Goal: Task Accomplishment & Management: Complete application form

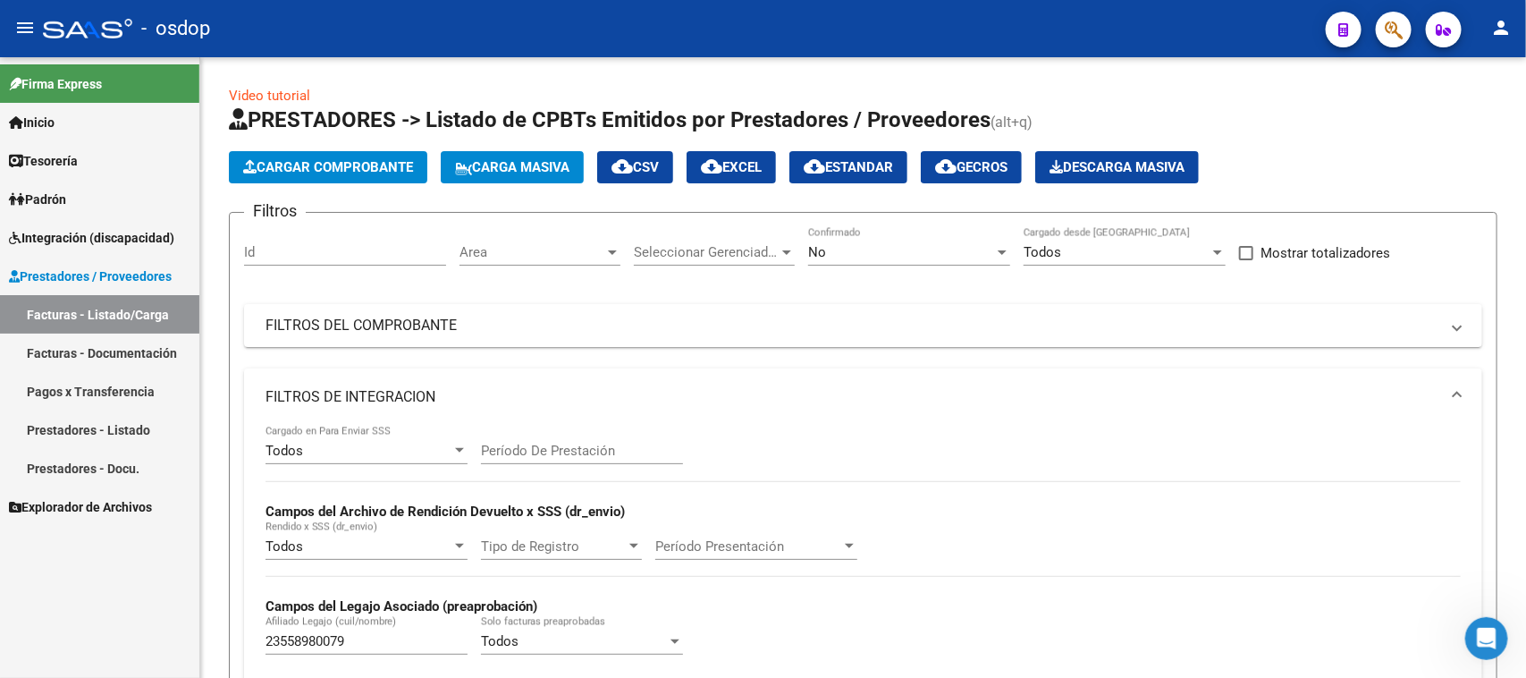
scroll to position [561, 0]
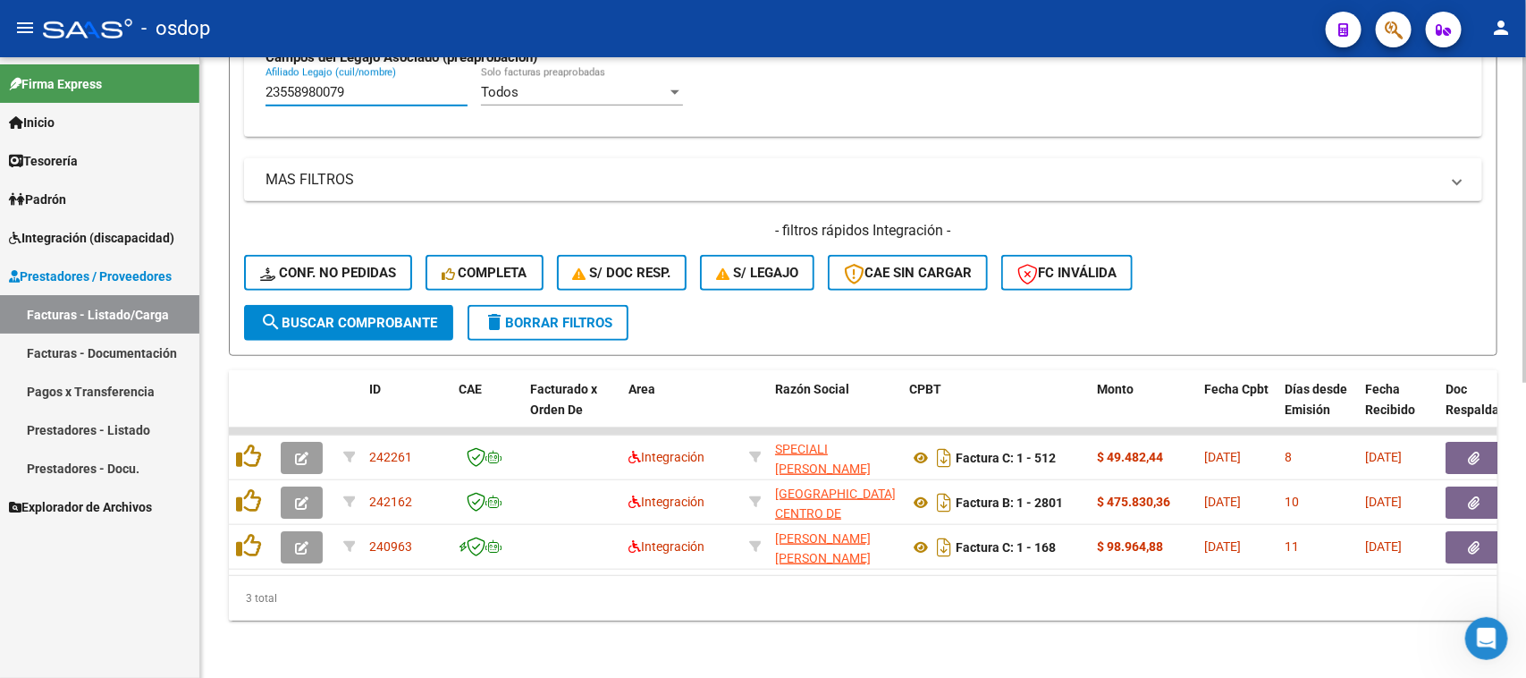
drag, startPoint x: 372, startPoint y: 72, endPoint x: 248, endPoint y: 106, distance: 128.6
click at [248, 106] on div "Todos Cargado en Para Enviar SSS Período De Prestación Campos del Archivo de Re…" at bounding box center [863, 7] width 1238 height 260
paste input "23558980079"
drag, startPoint x: 453, startPoint y: 83, endPoint x: 230, endPoint y: 131, distance: 228.7
click at [230, 131] on form "Filtros Id Area Area Seleccionar Gerenciador Seleccionar Gerenciador No Confirm…" at bounding box center [863, 9] width 1269 height 693
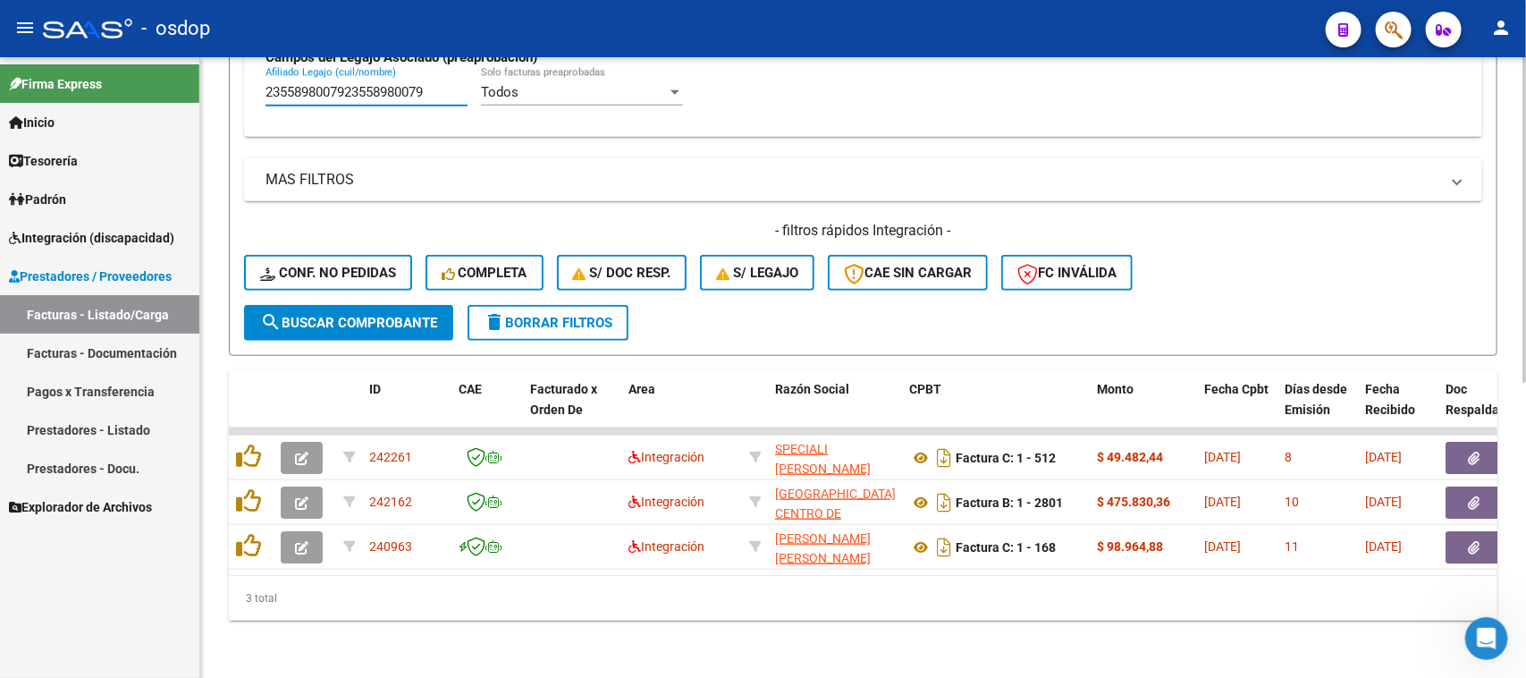
paste input "text"
type input "23558980079"
click at [367, 315] on span "search Buscar Comprobante" at bounding box center [348, 323] width 177 height 16
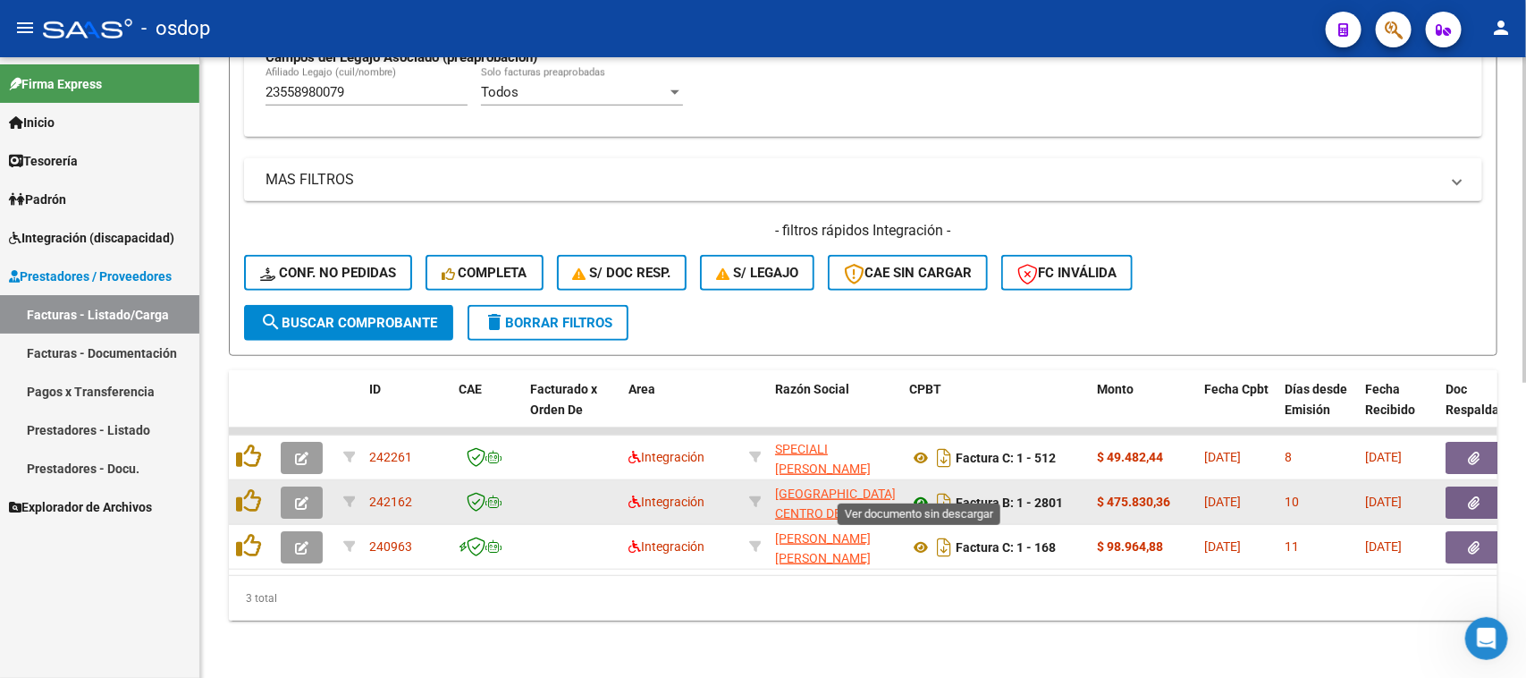
click at [924, 492] on icon at bounding box center [920, 502] width 23 height 21
click at [1469, 501] on datatable-body-cell at bounding box center [1492, 502] width 107 height 44
click at [1462, 486] on button "button" at bounding box center [1474, 502] width 57 height 32
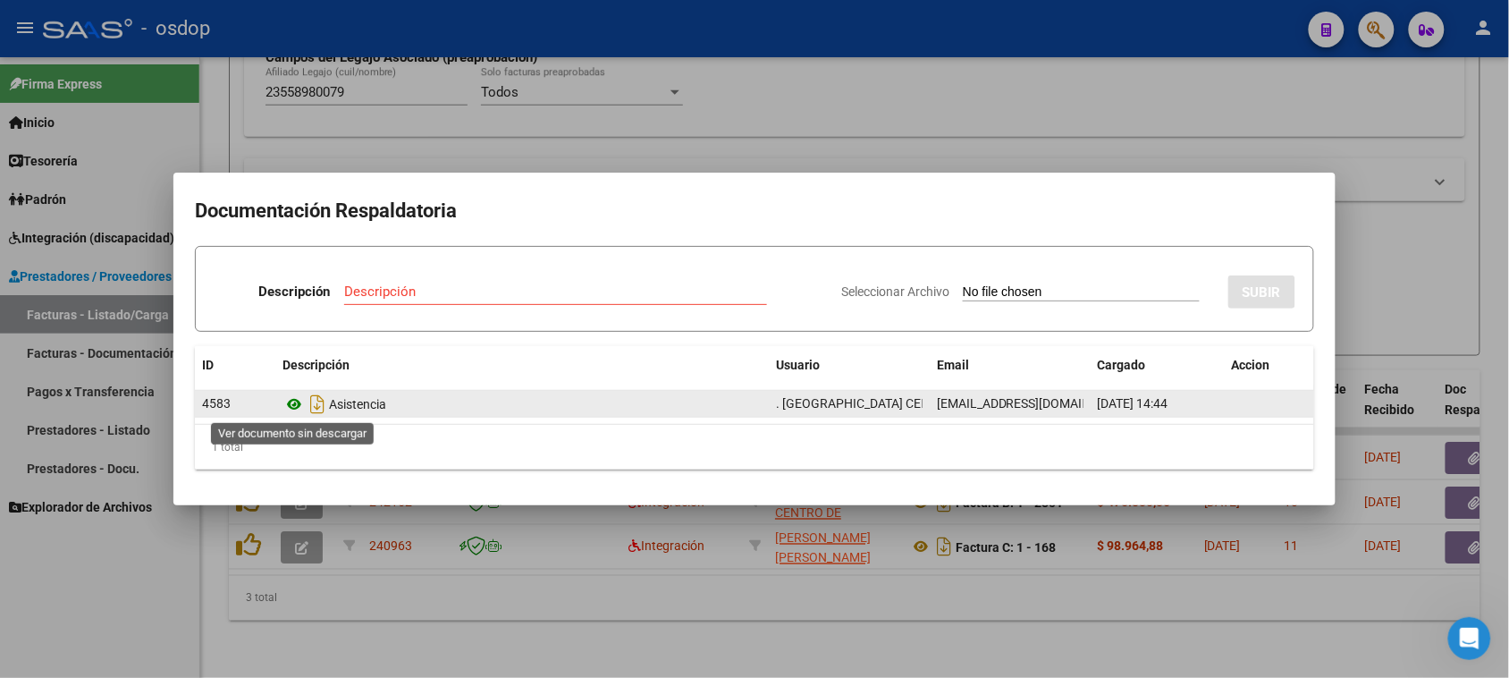
click at [289, 401] on icon at bounding box center [294, 403] width 23 height 21
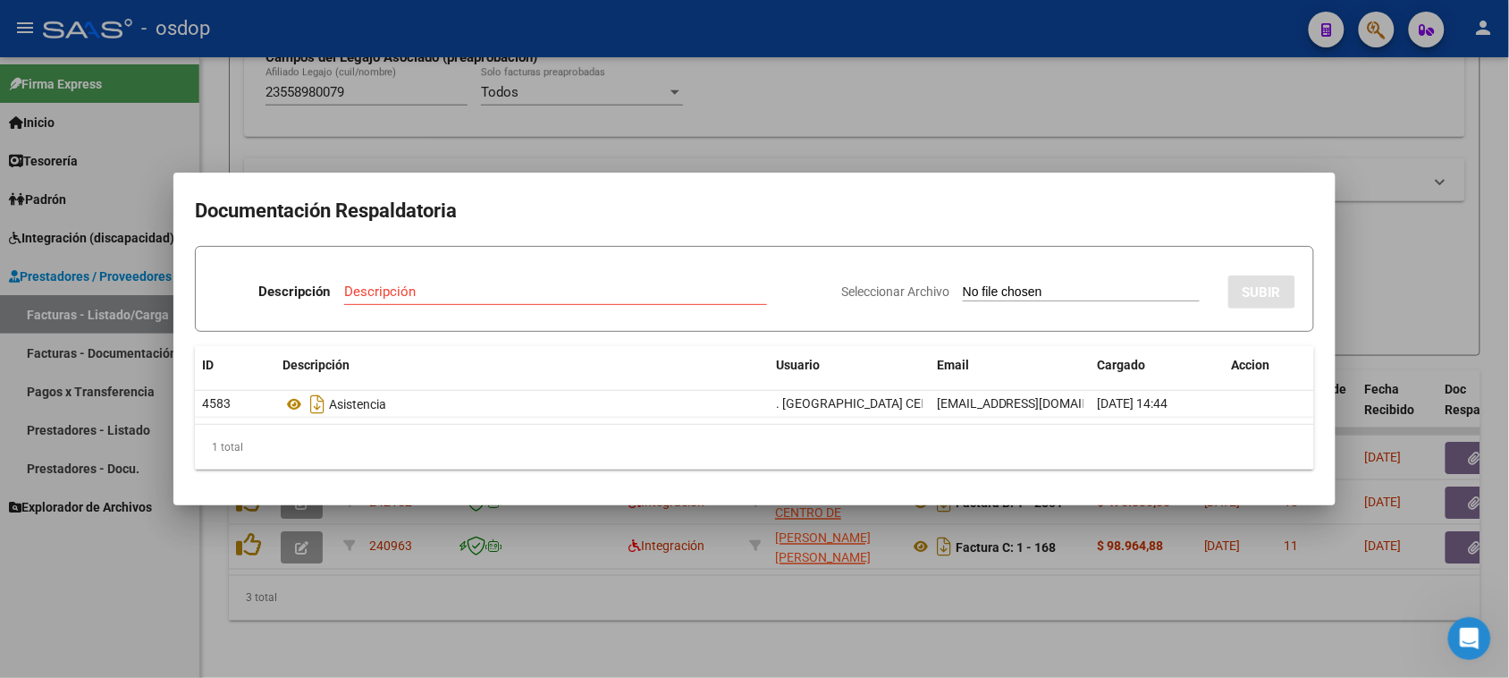
click at [1019, 626] on div at bounding box center [754, 339] width 1509 height 678
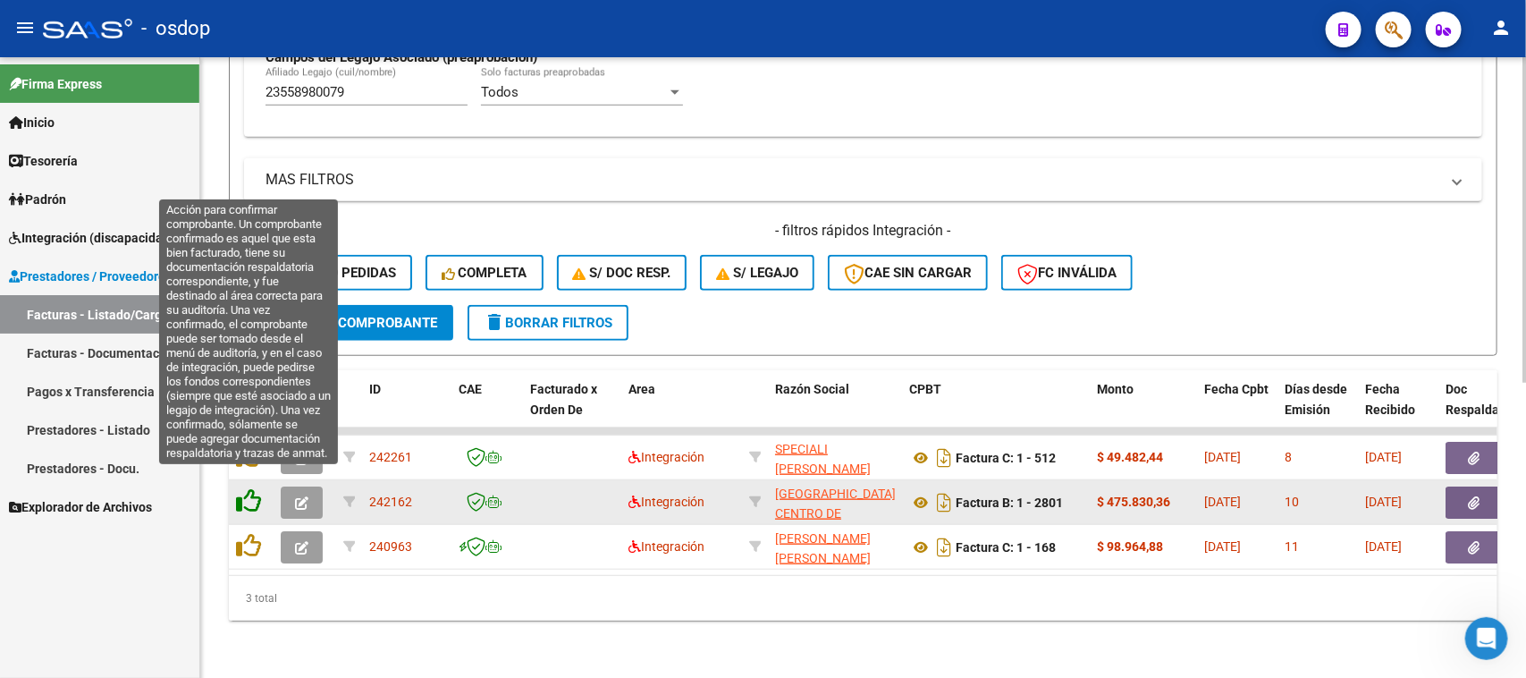
click at [240, 488] on icon at bounding box center [248, 500] width 25 height 25
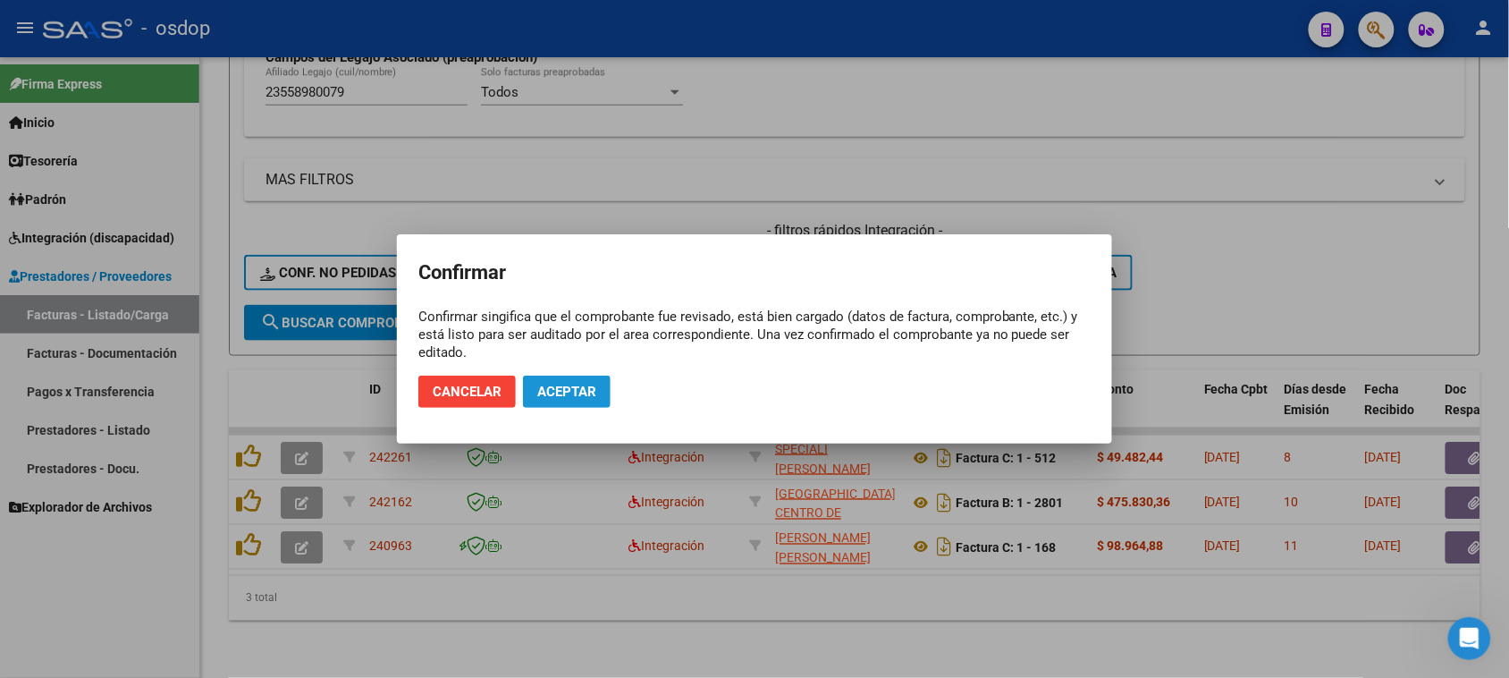
click at [593, 386] on span "Aceptar" at bounding box center [566, 392] width 59 height 16
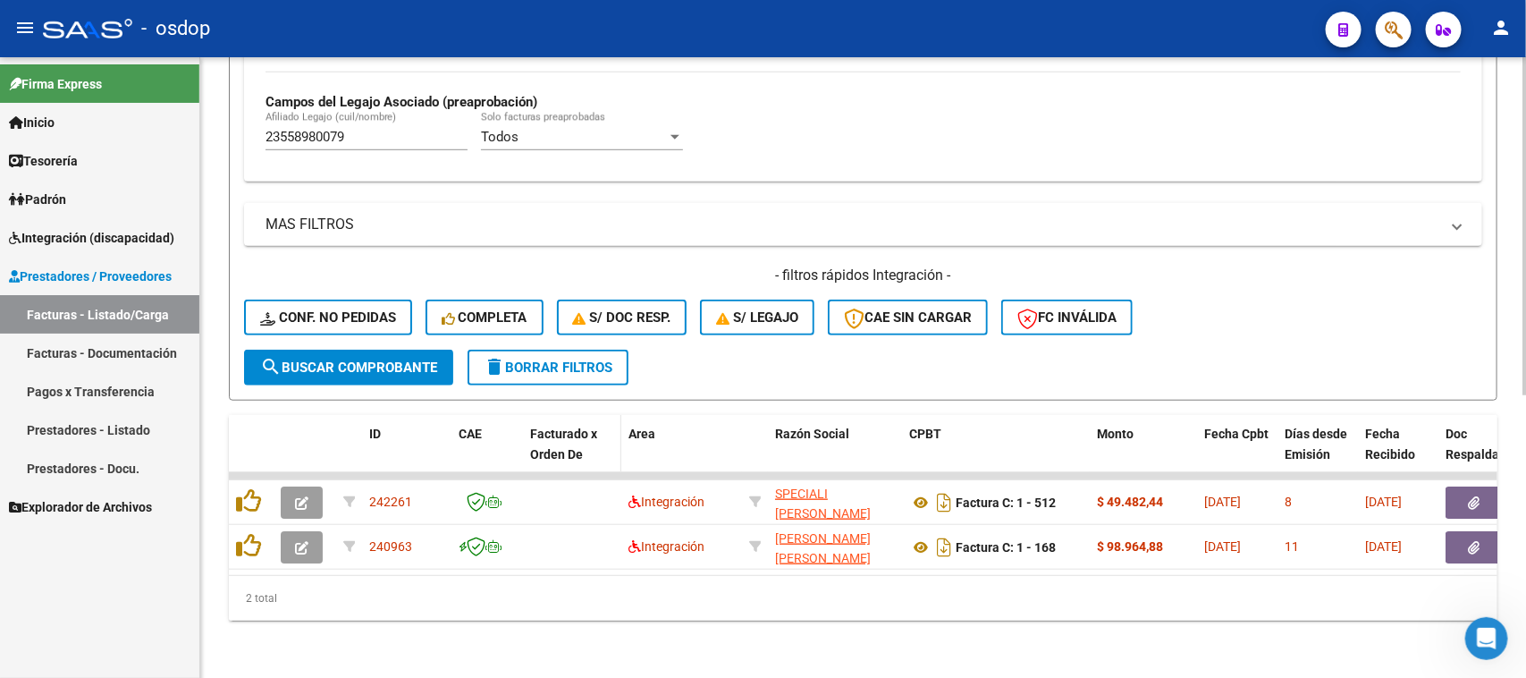
scroll to position [517, 0]
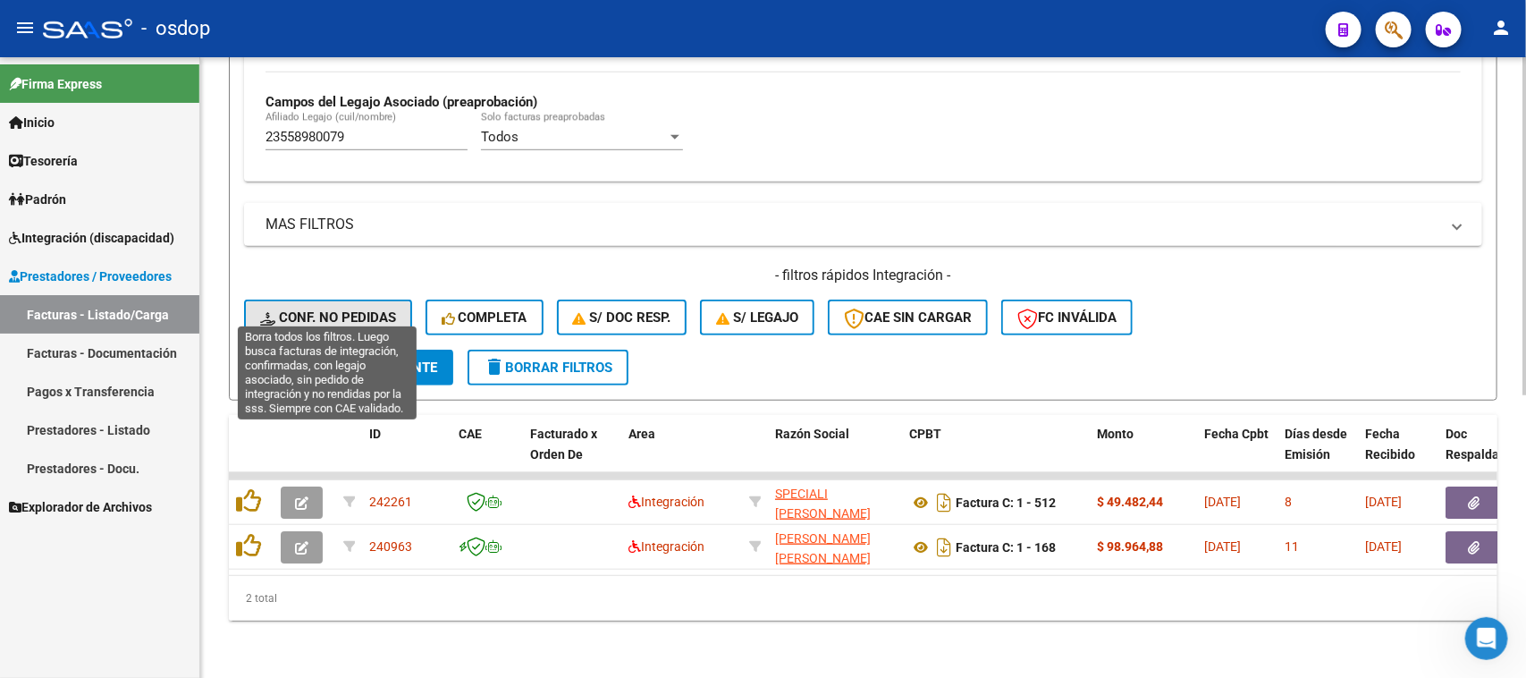
click at [331, 309] on span "Conf. no pedidas" at bounding box center [328, 317] width 136 height 16
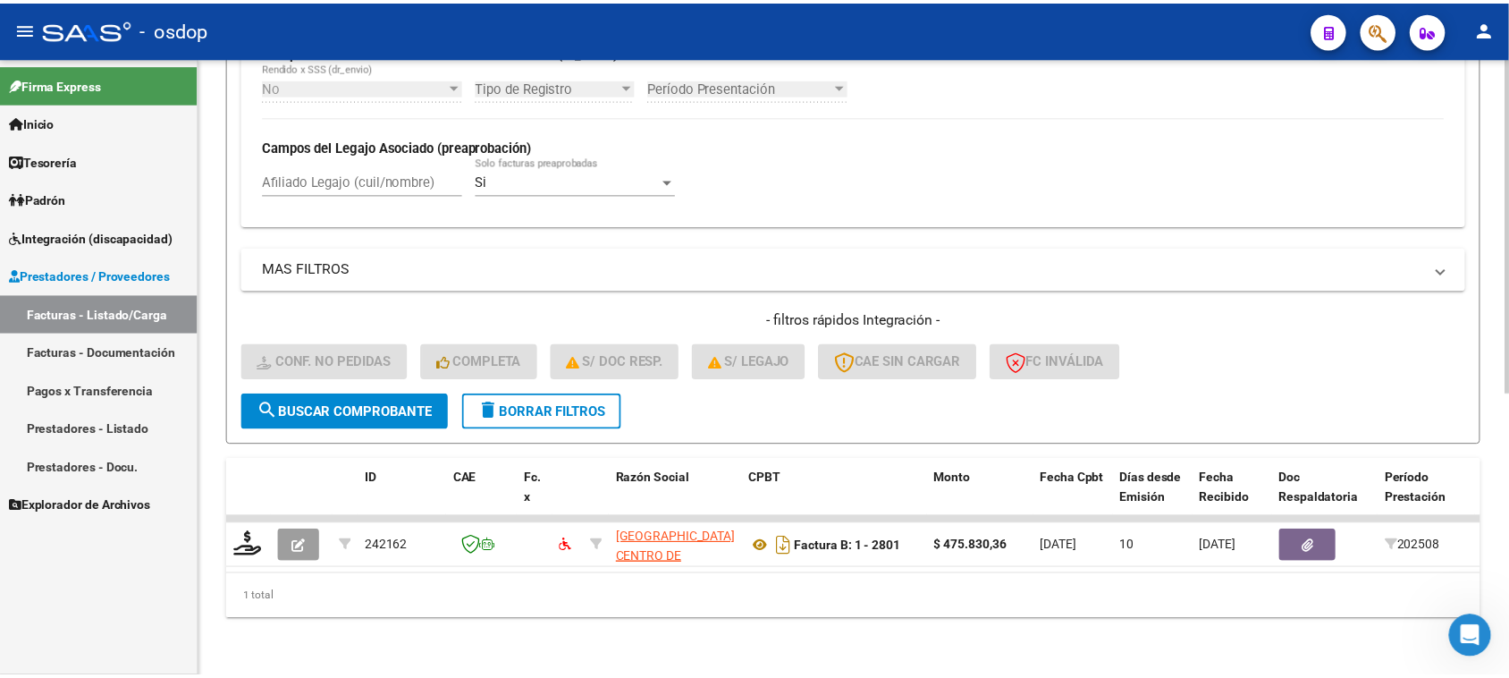
scroll to position [472, 0]
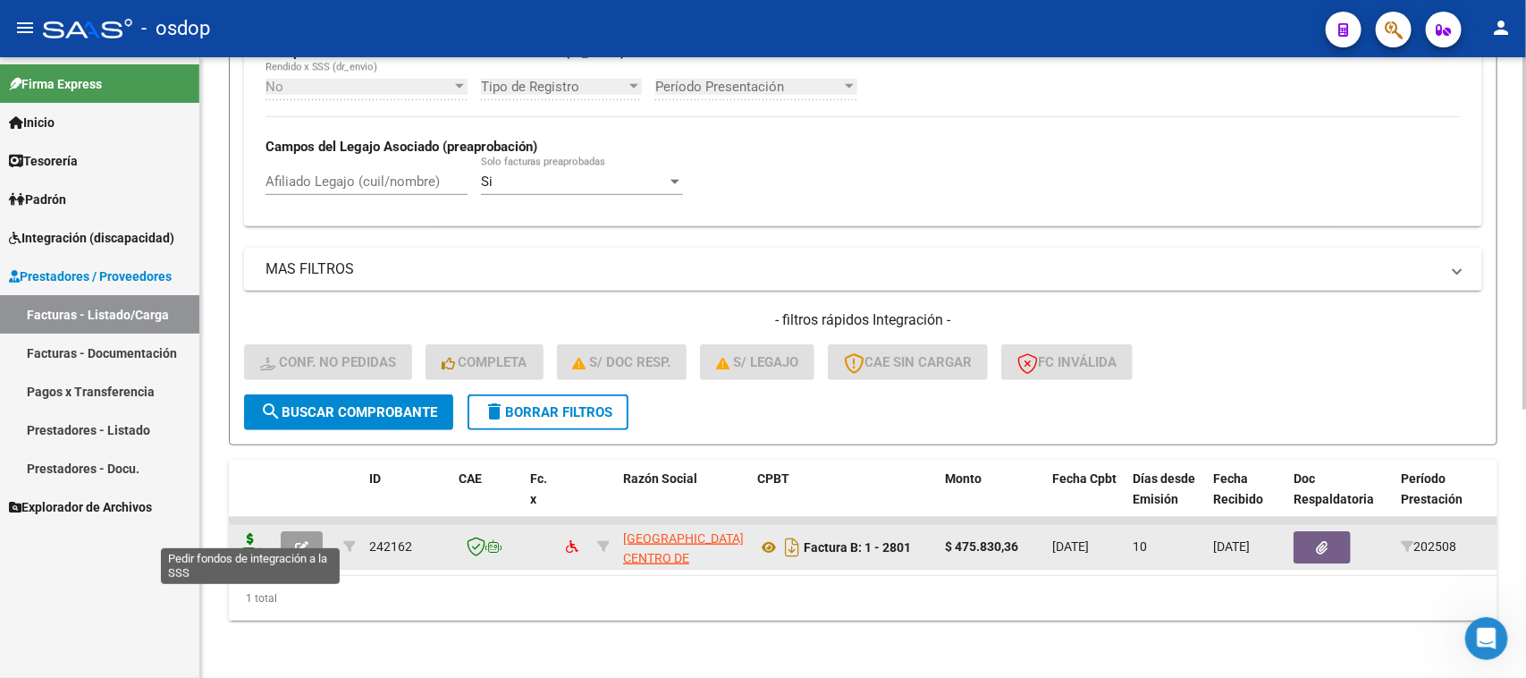
click at [251, 533] on icon at bounding box center [250, 545] width 29 height 25
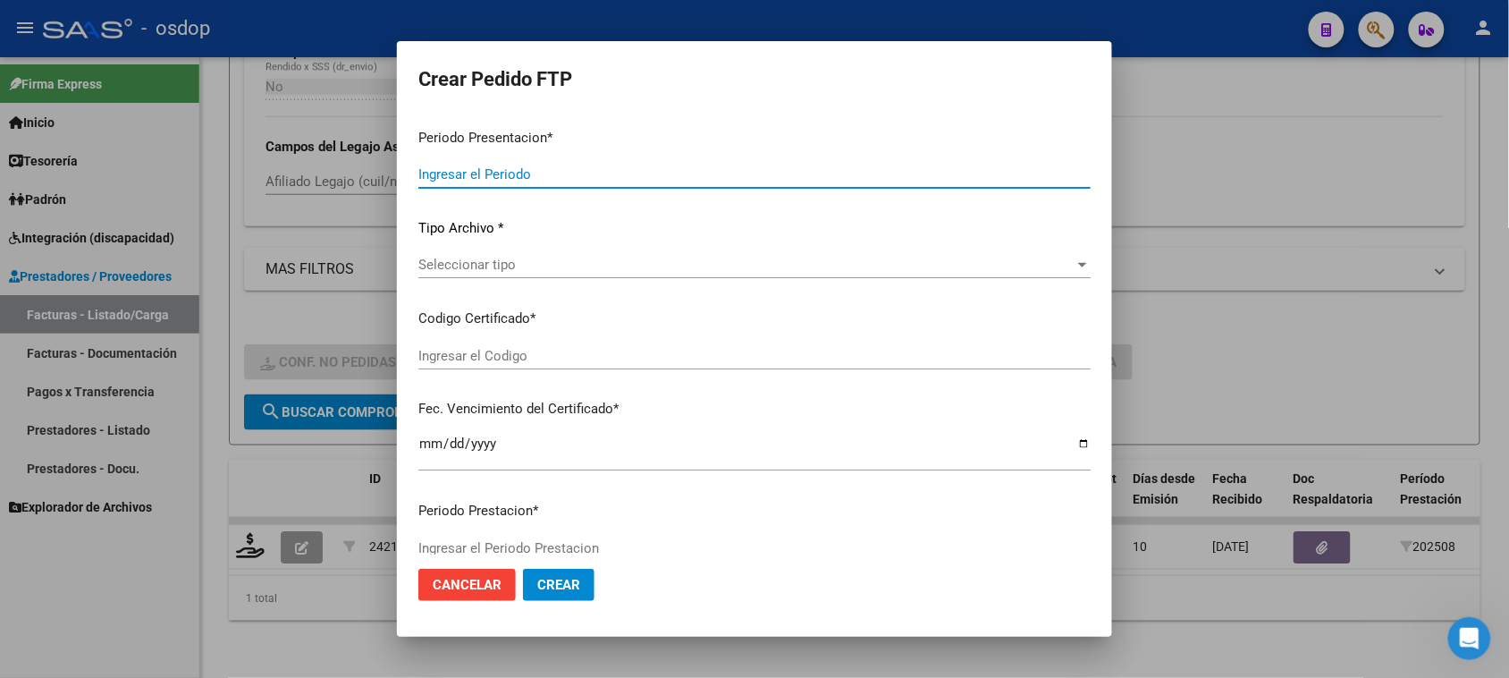
type input "202508"
type input "$ 475.830,36"
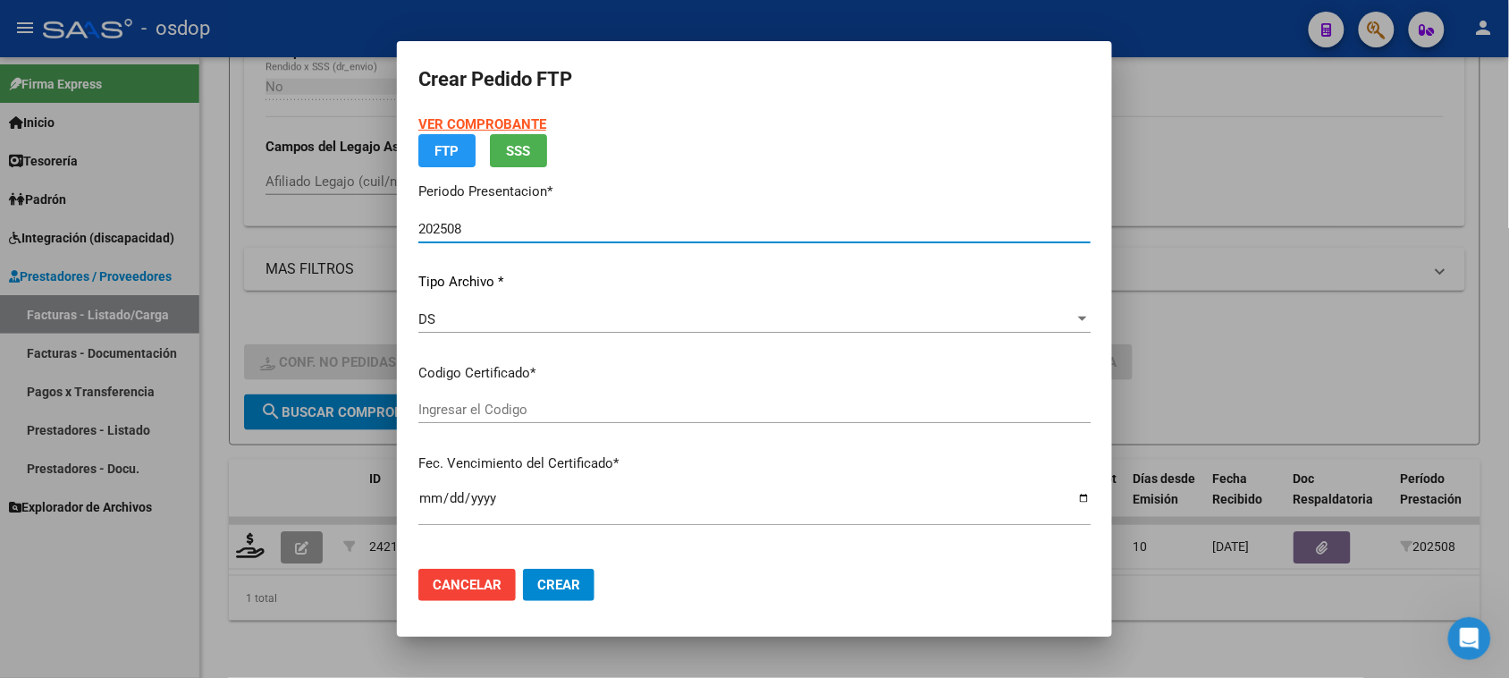
type input "1973072317"
type input "2025-09-21"
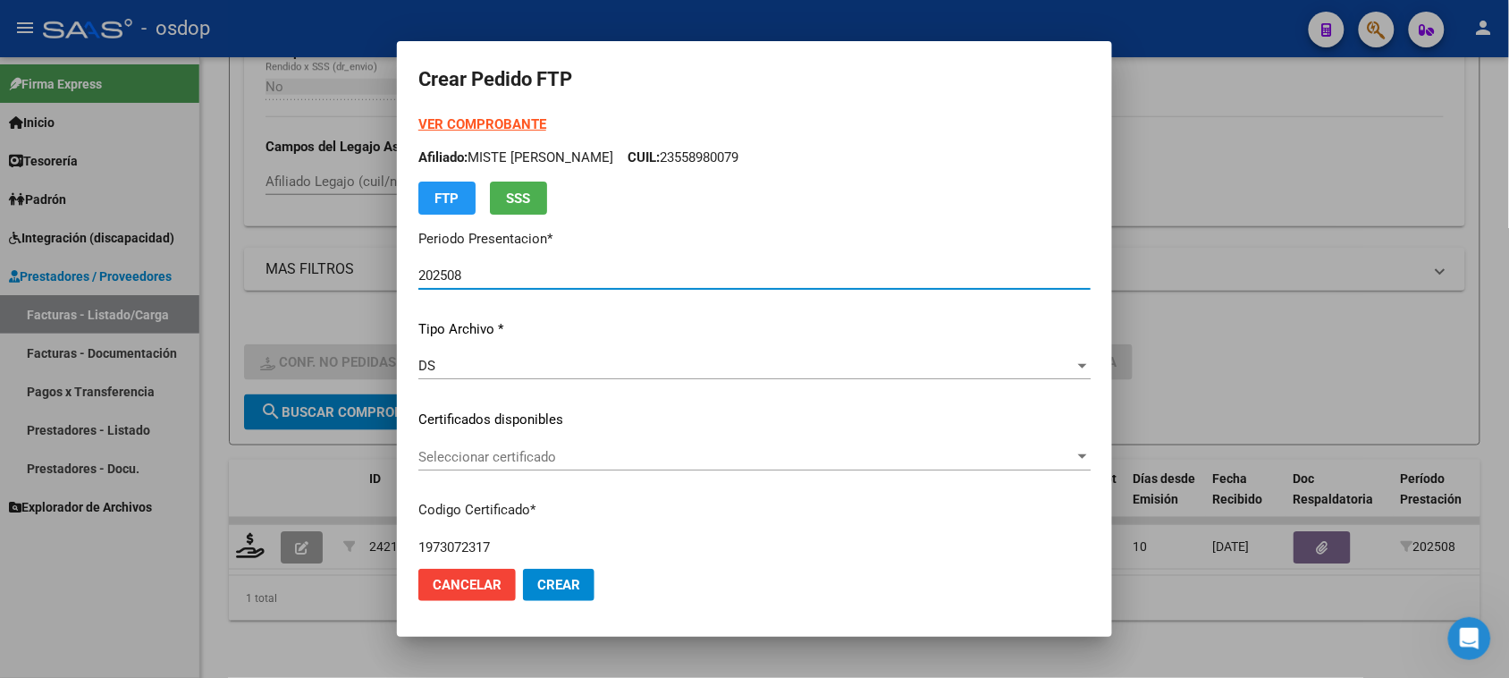
scroll to position [112, 0]
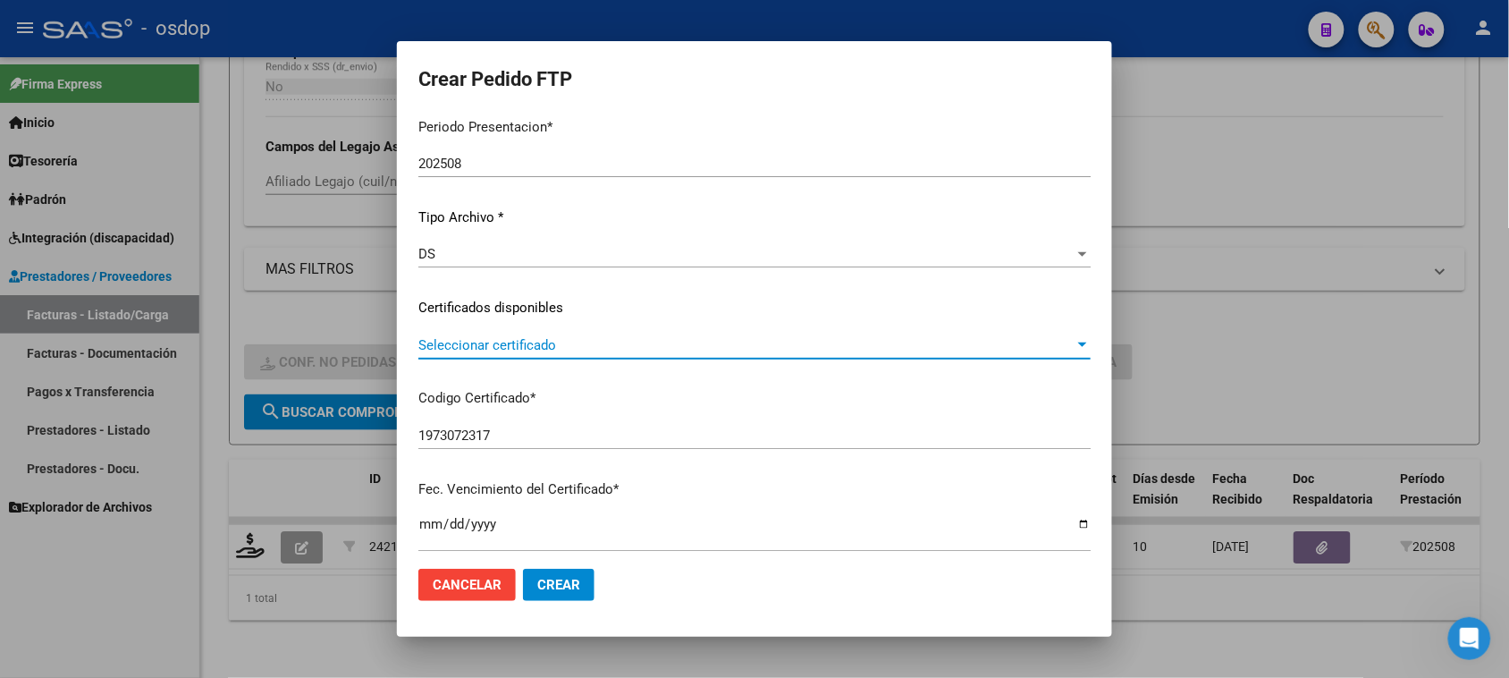
click at [868, 347] on span "Seleccionar certificado" at bounding box center [746, 345] width 656 height 16
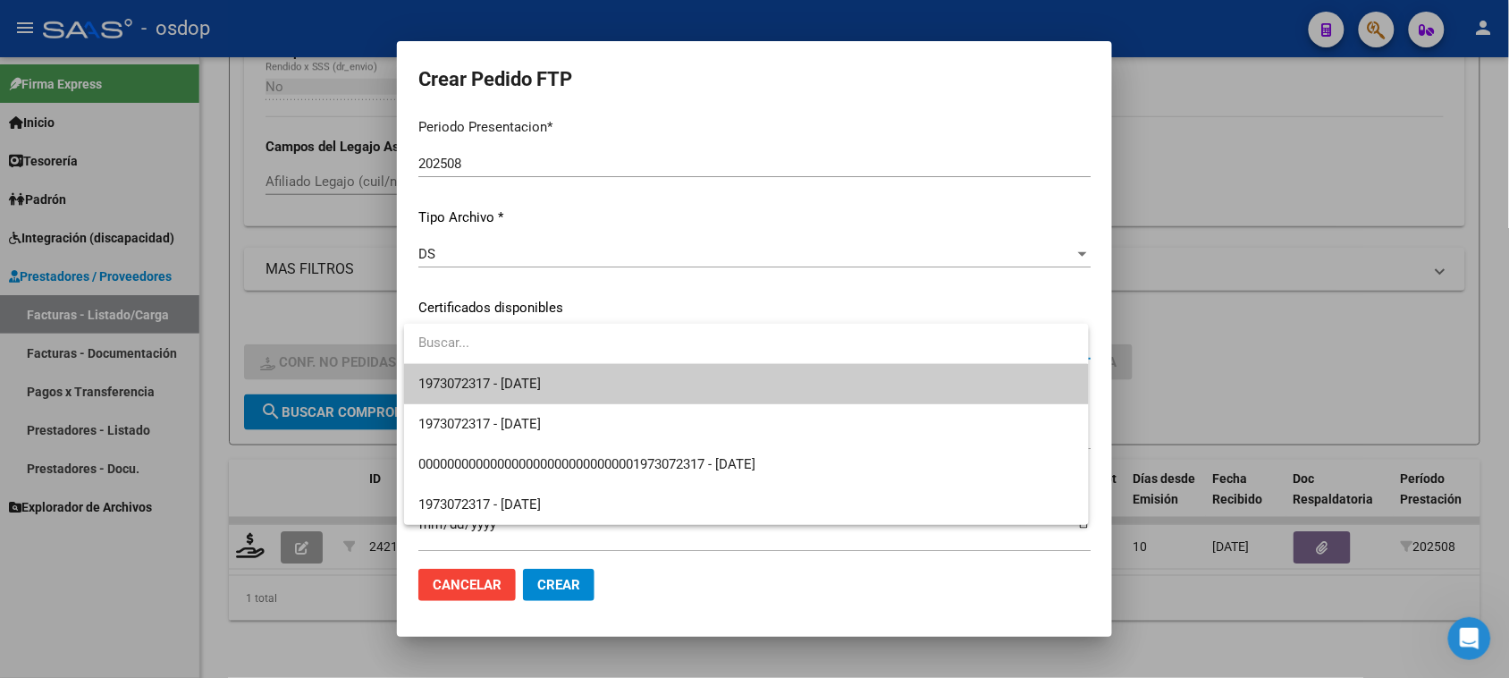
click at [836, 378] on span "1973072317 - 2025-09-21" at bounding box center [745, 384] width 655 height 40
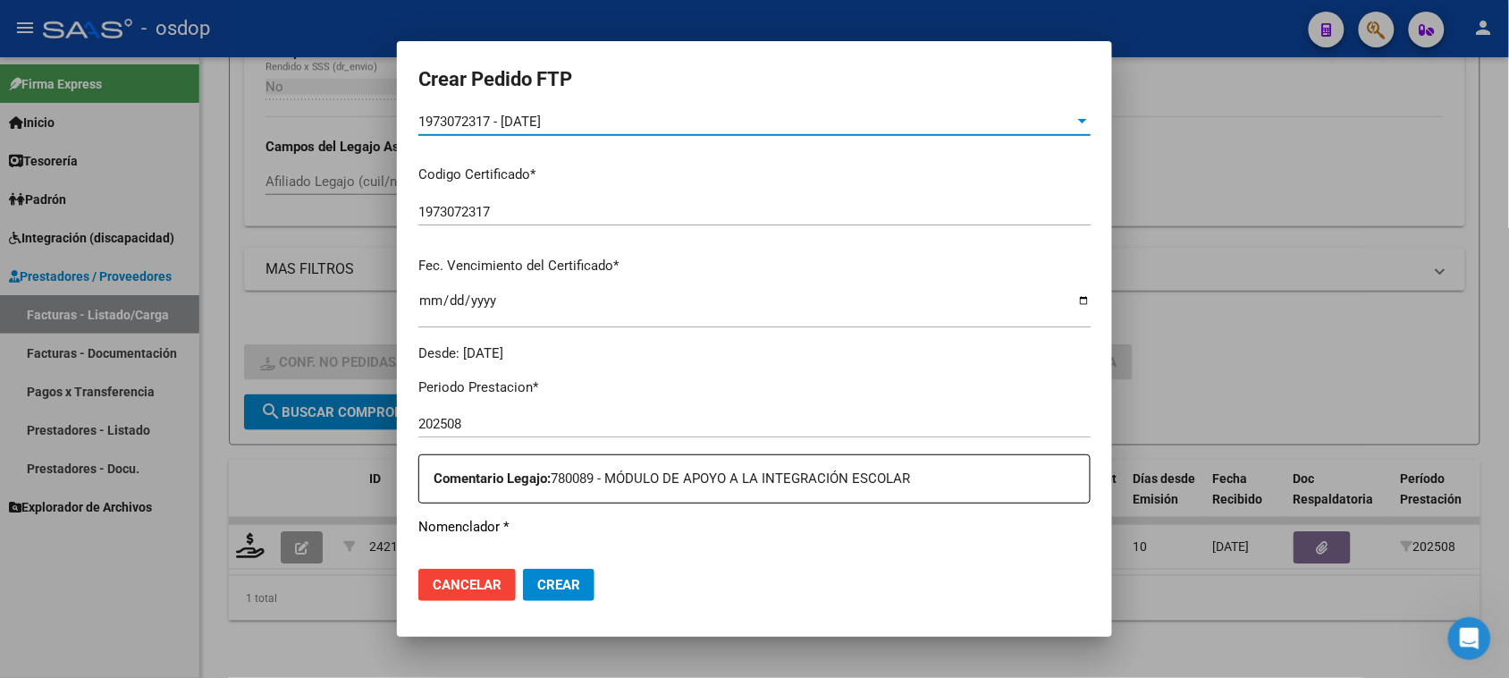
scroll to position [559, 0]
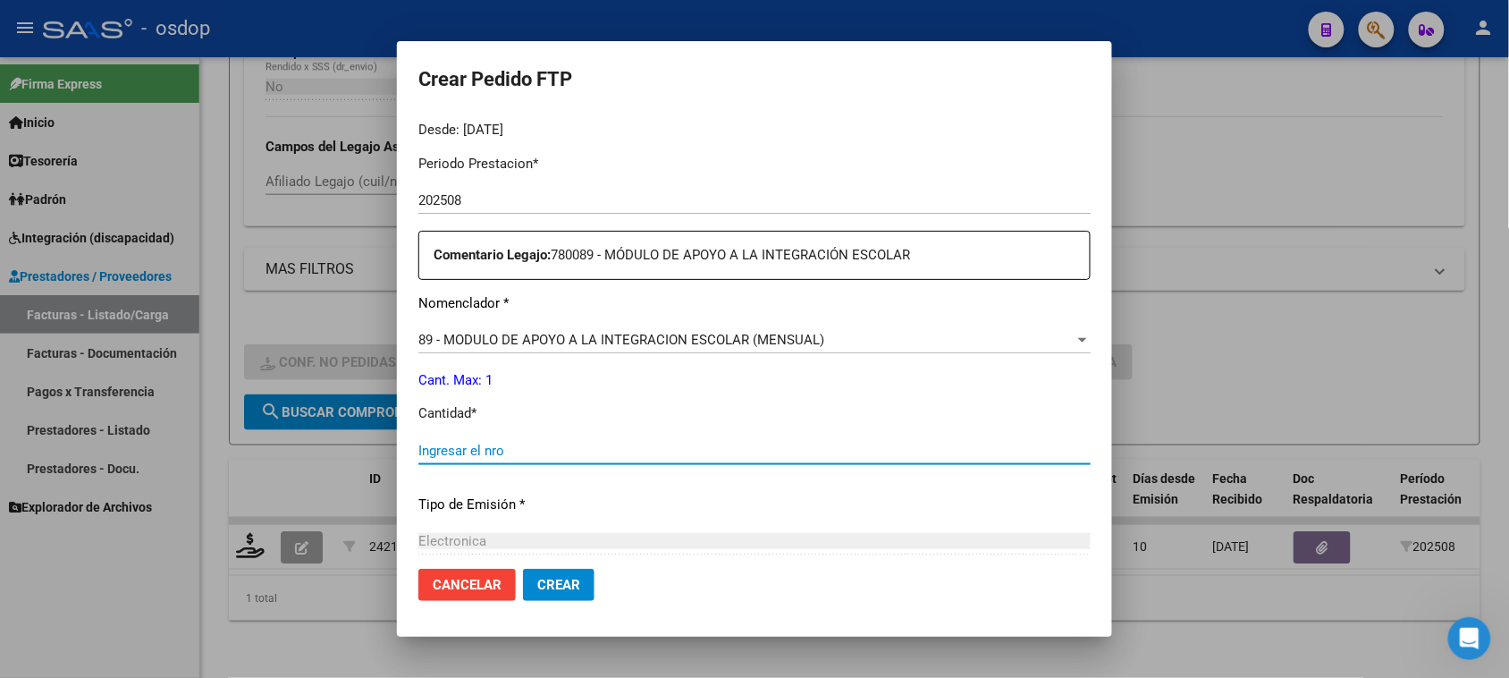
click at [525, 444] on input "Ingresar el nro" at bounding box center [754, 451] width 672 height 16
type input "1"
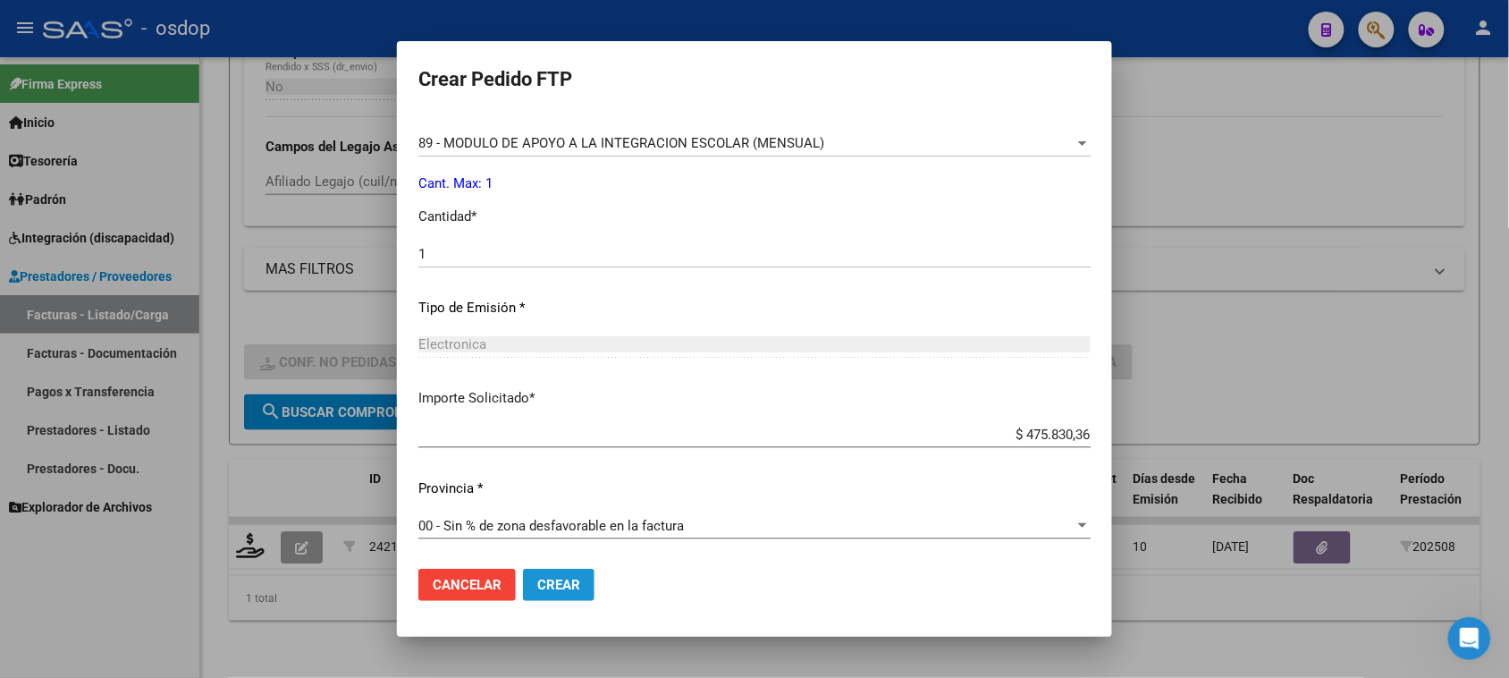
click at [552, 591] on span "Crear" at bounding box center [558, 585] width 43 height 16
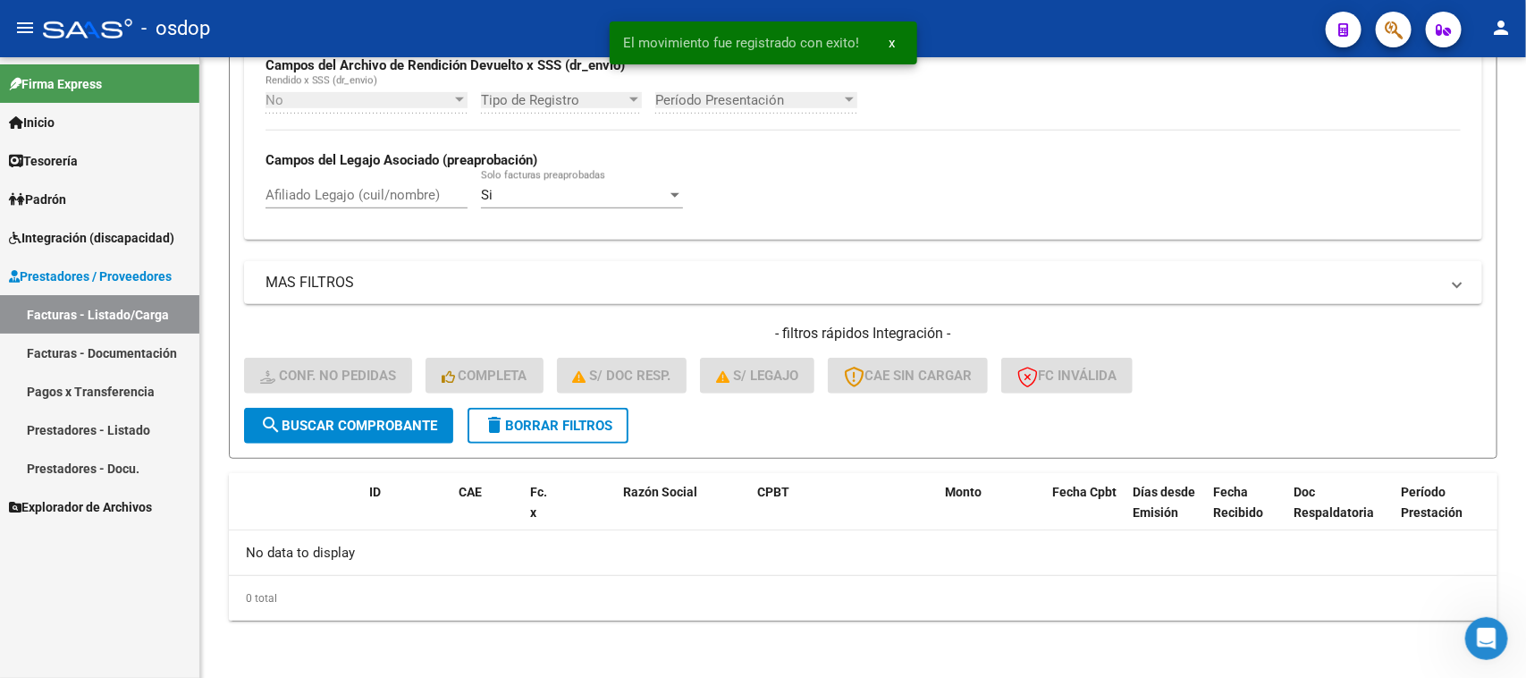
scroll to position [441, 0]
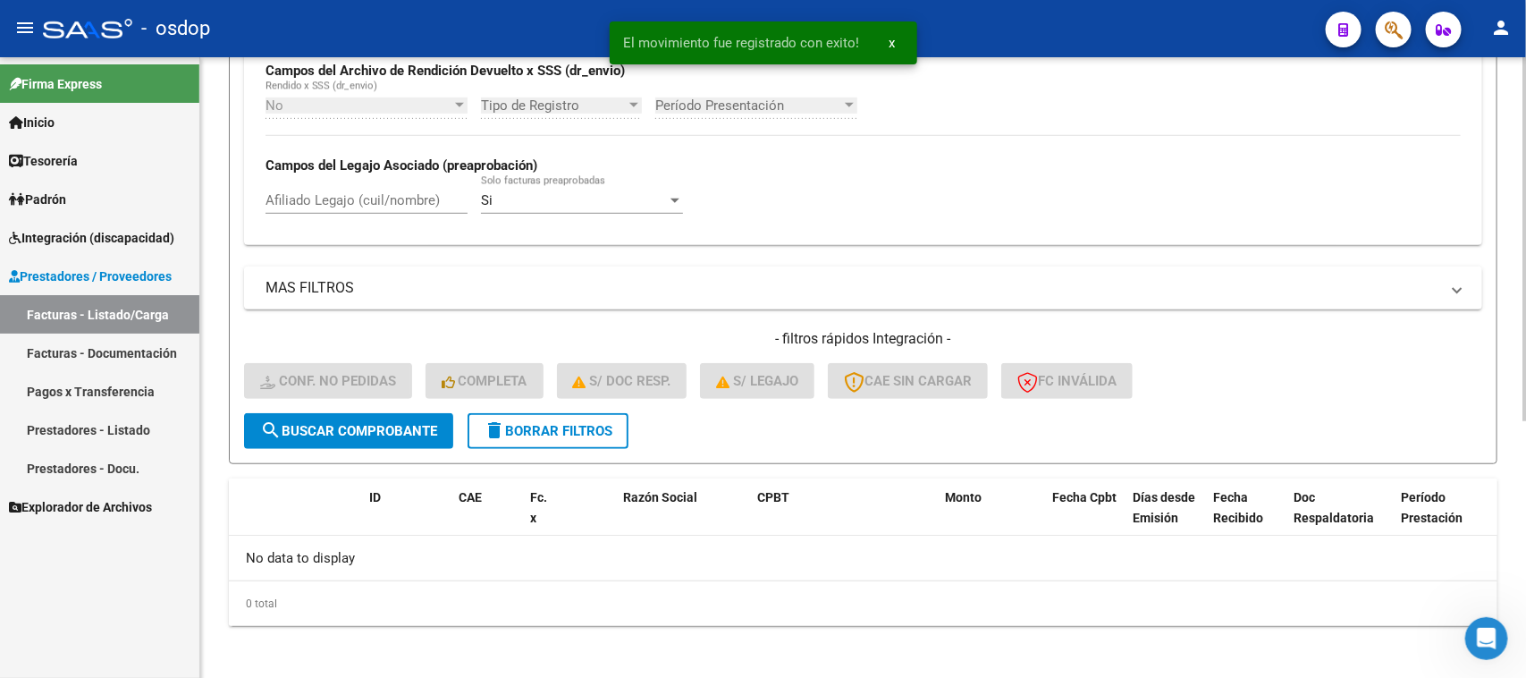
click at [612, 435] on button "delete Borrar Filtros" at bounding box center [548, 431] width 161 height 36
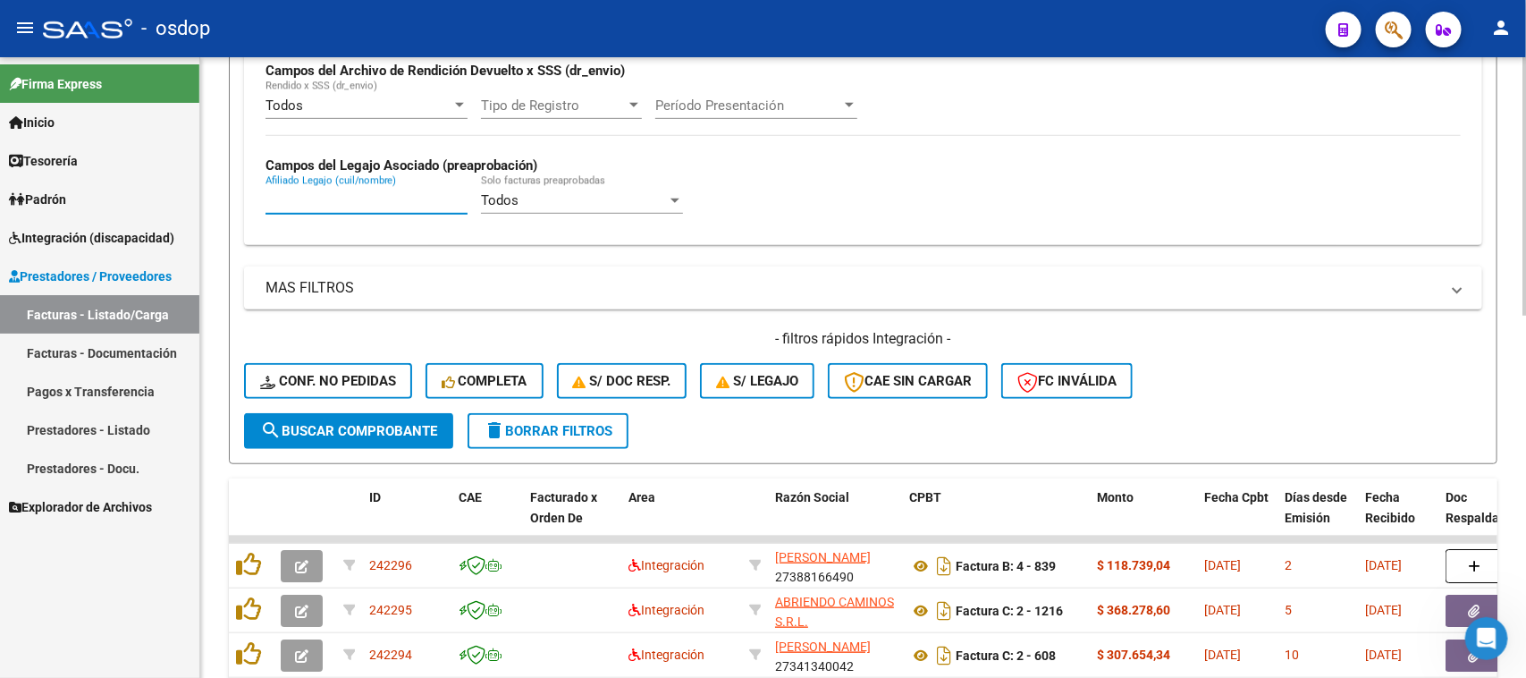
click at [383, 194] on input "Afiliado Legajo (cuil/nombre)" at bounding box center [367, 200] width 202 height 16
paste input "23558980079"
type input "23558980079"
click at [381, 423] on span "search Buscar Comprobante" at bounding box center [348, 431] width 177 height 16
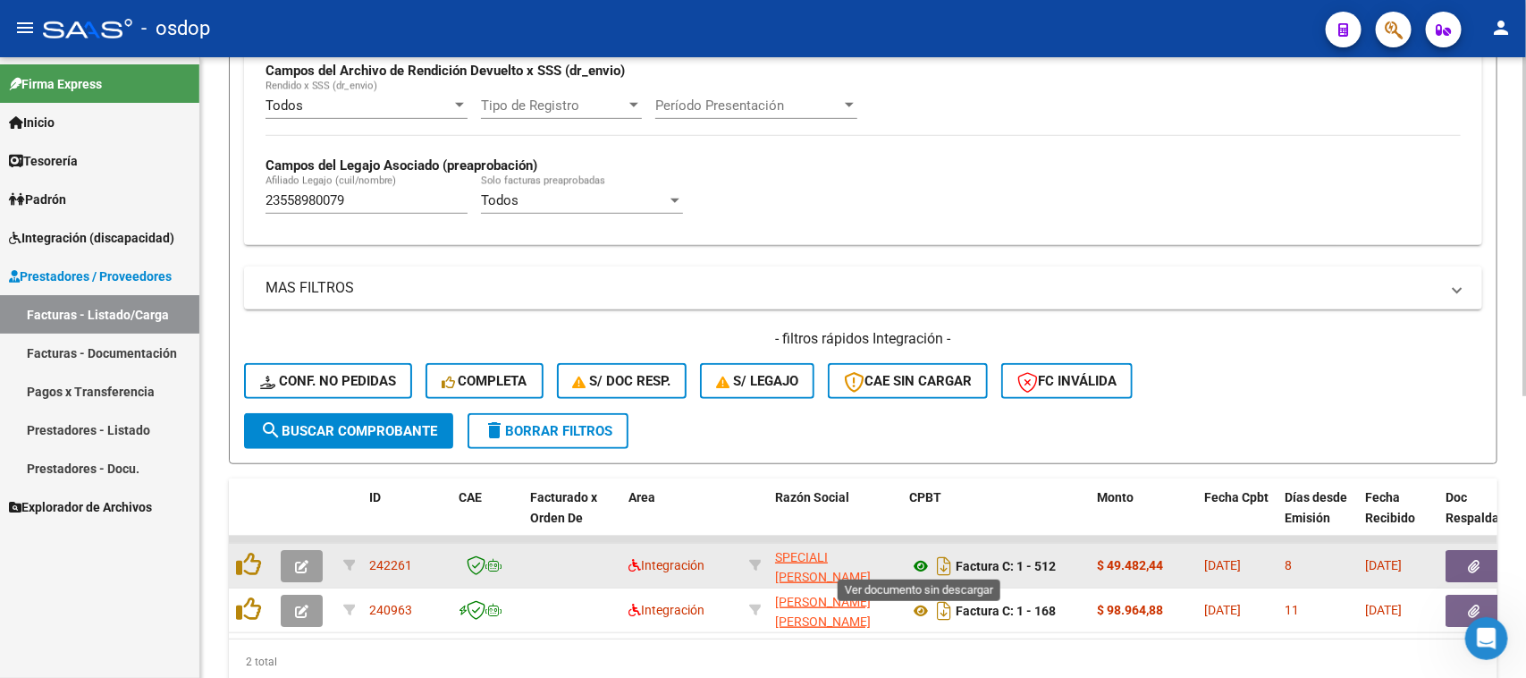
click at [919, 564] on icon at bounding box center [920, 565] width 23 height 21
click at [1459, 566] on button "button" at bounding box center [1474, 566] width 57 height 32
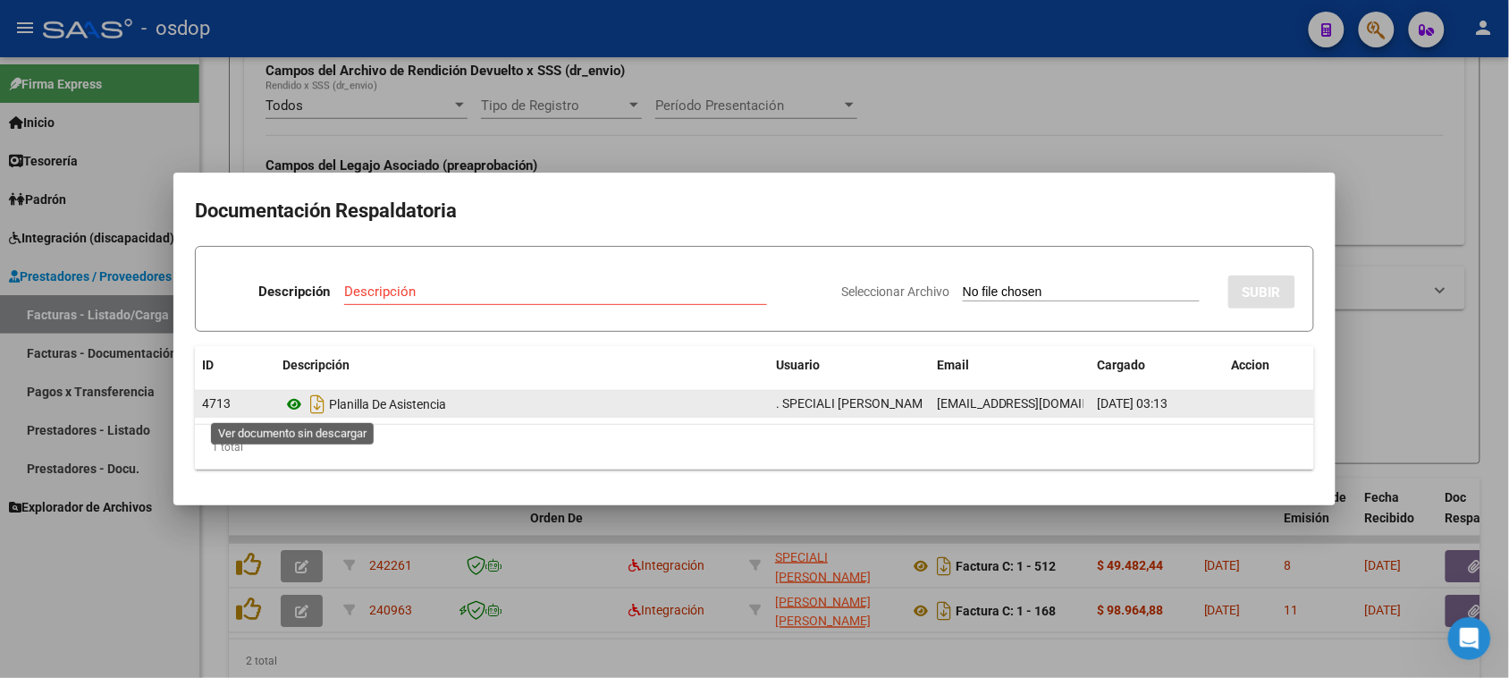
click at [296, 402] on icon at bounding box center [294, 403] width 23 height 21
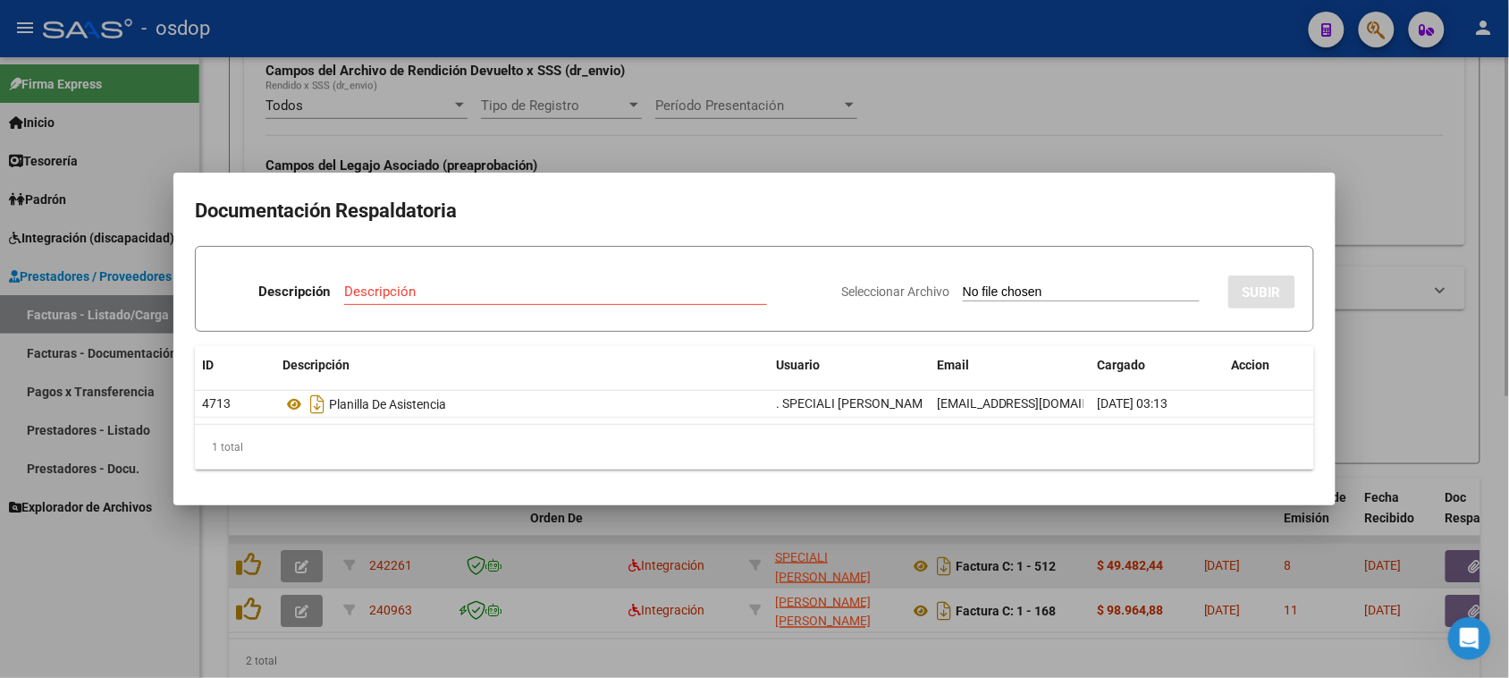
click at [529, 564] on div at bounding box center [754, 339] width 1509 height 678
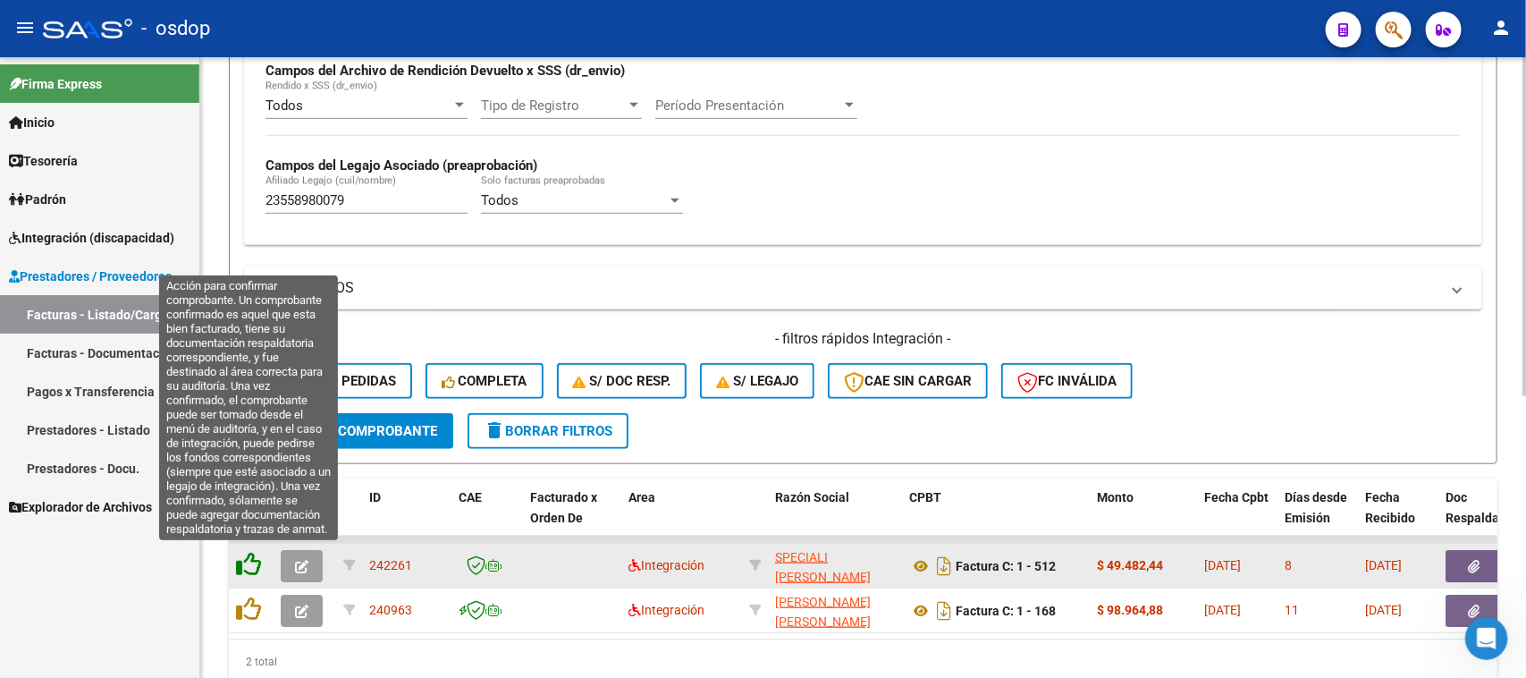
click at [246, 557] on icon at bounding box center [248, 564] width 25 height 25
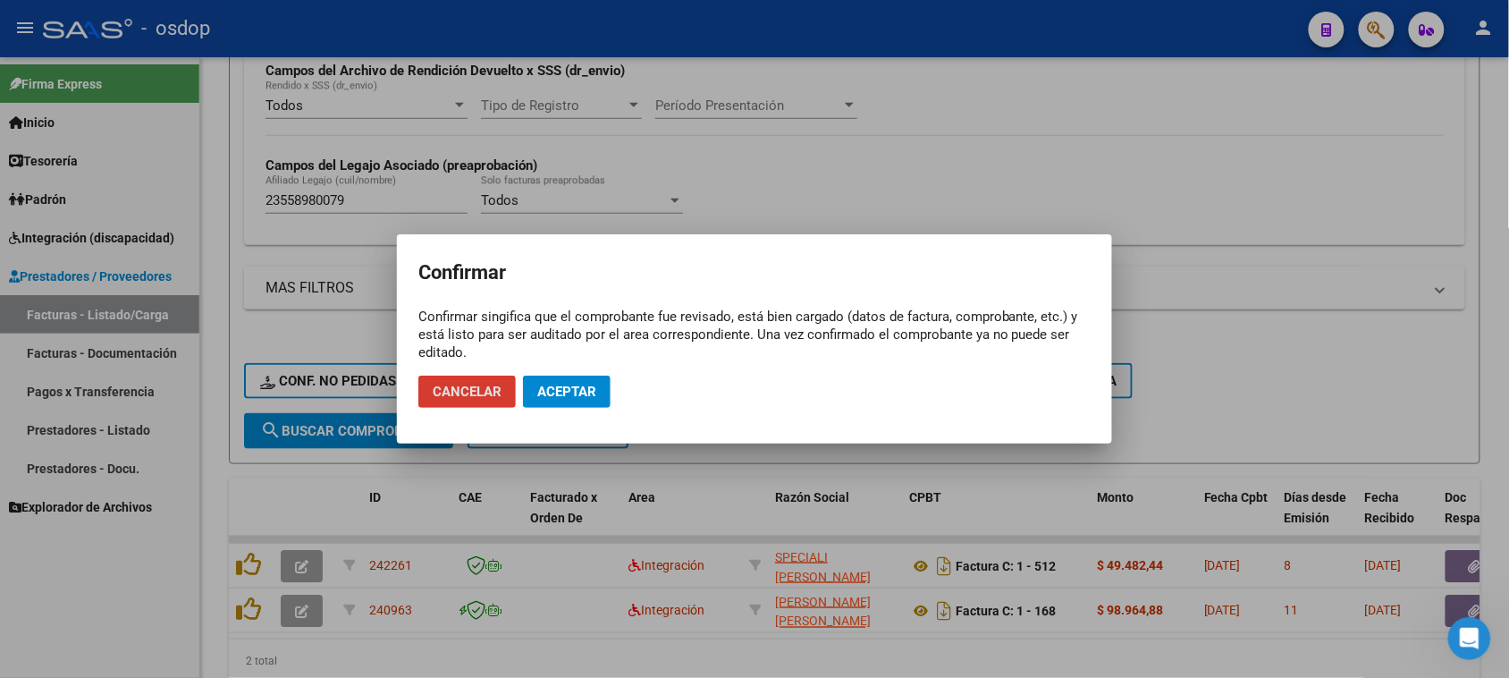
click at [584, 393] on span "Aceptar" at bounding box center [566, 392] width 59 height 16
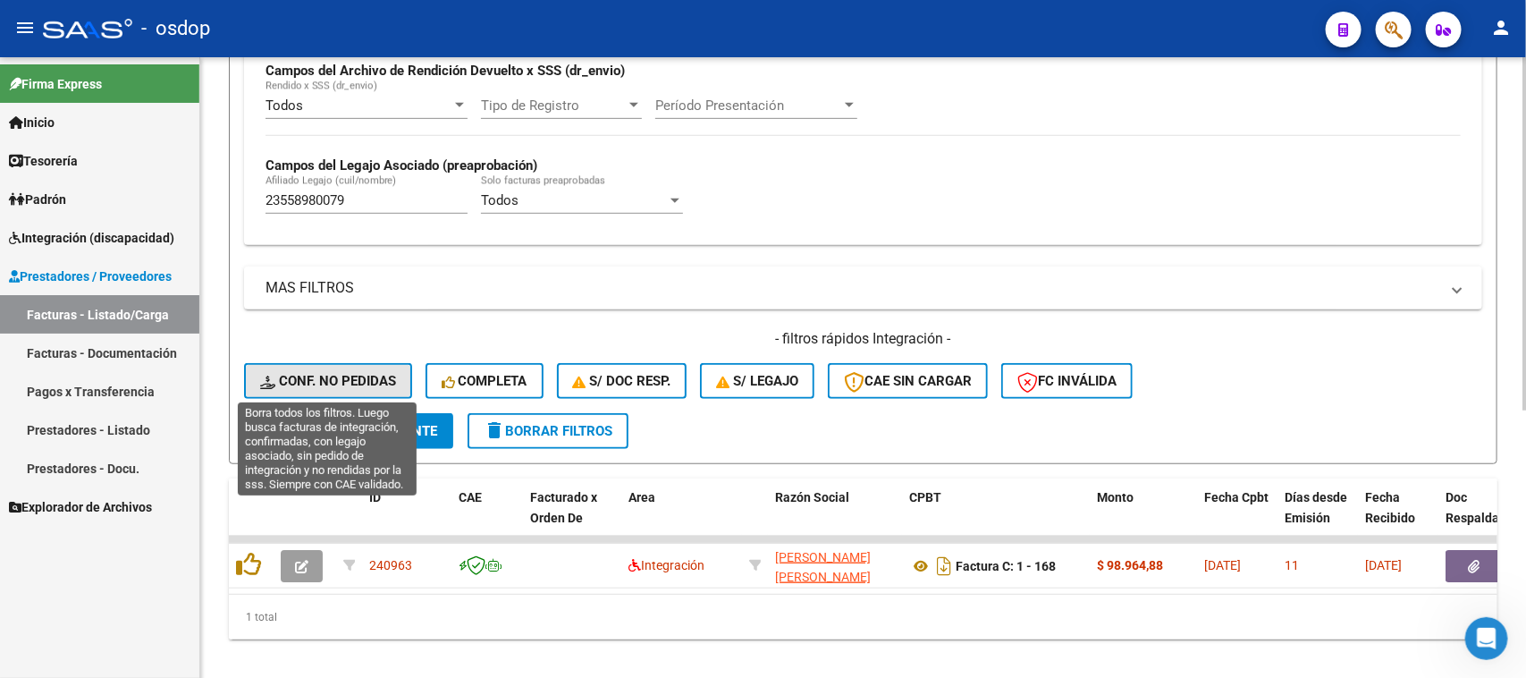
click at [335, 373] on span "Conf. no pedidas" at bounding box center [328, 381] width 136 height 16
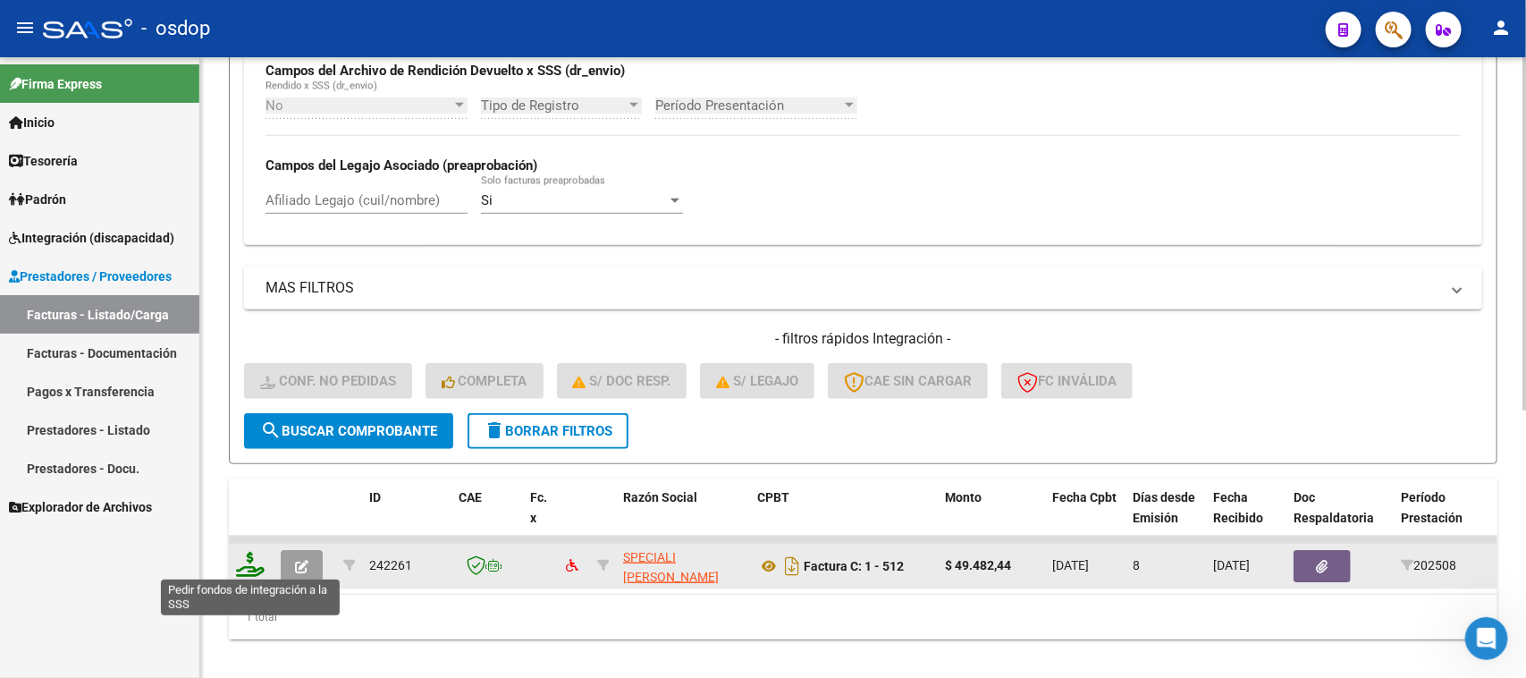
click at [250, 561] on icon at bounding box center [250, 564] width 29 height 25
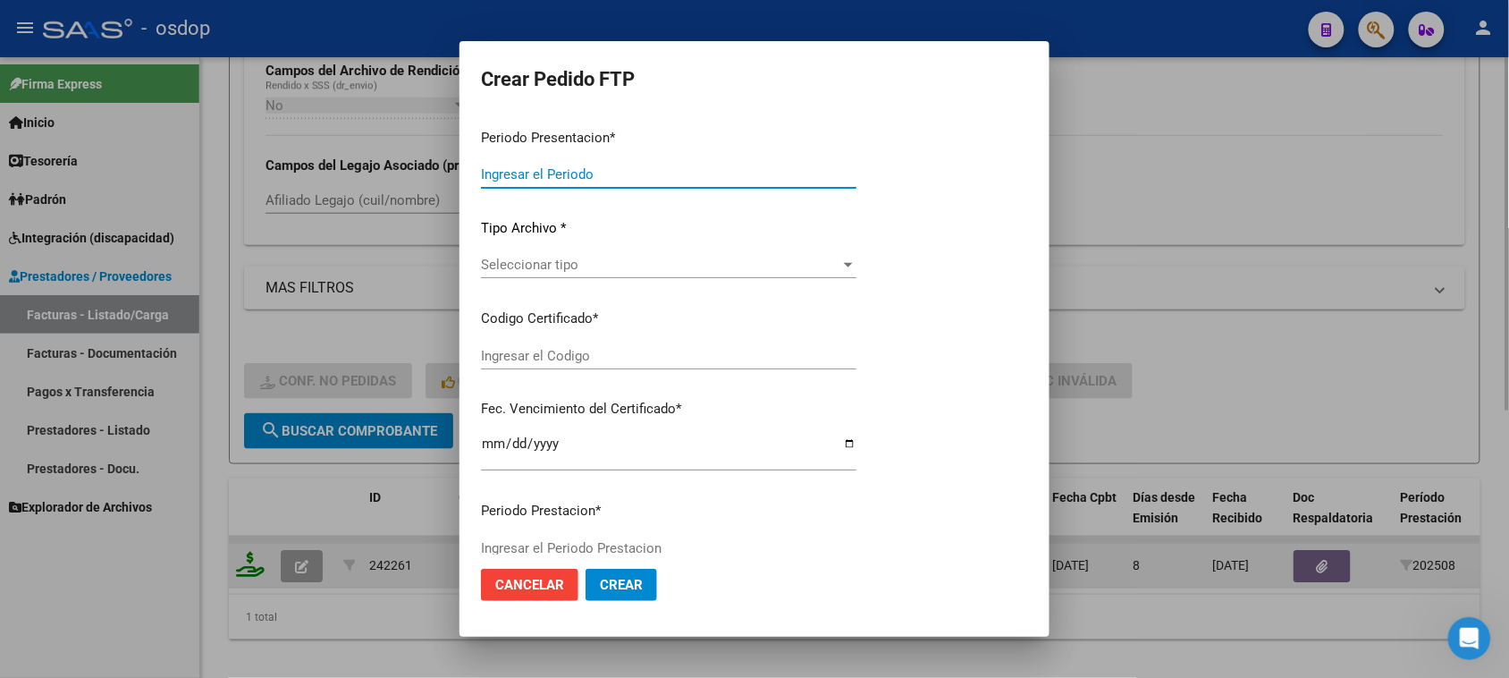
type input "202508"
type input "$ 49.482,44"
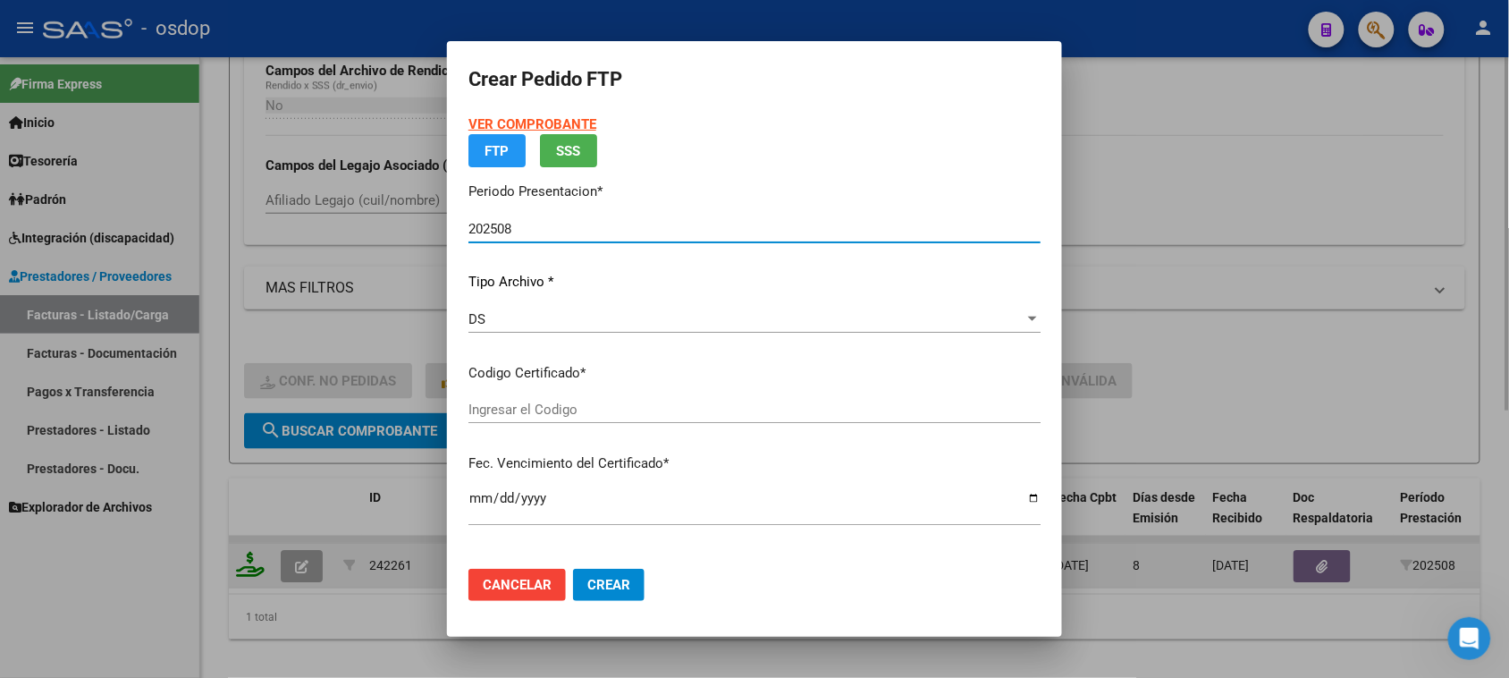
type input "1973072317"
type input "2025-09-21"
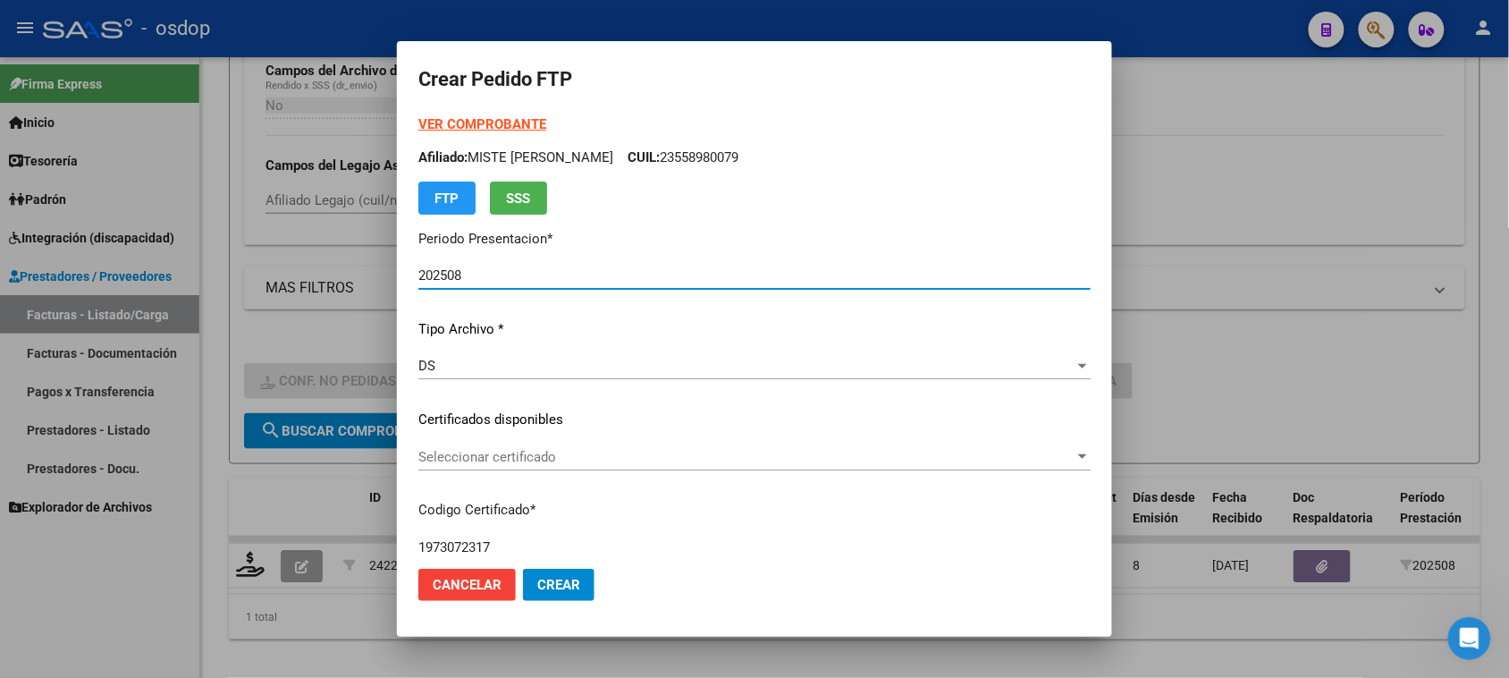
scroll to position [112, 0]
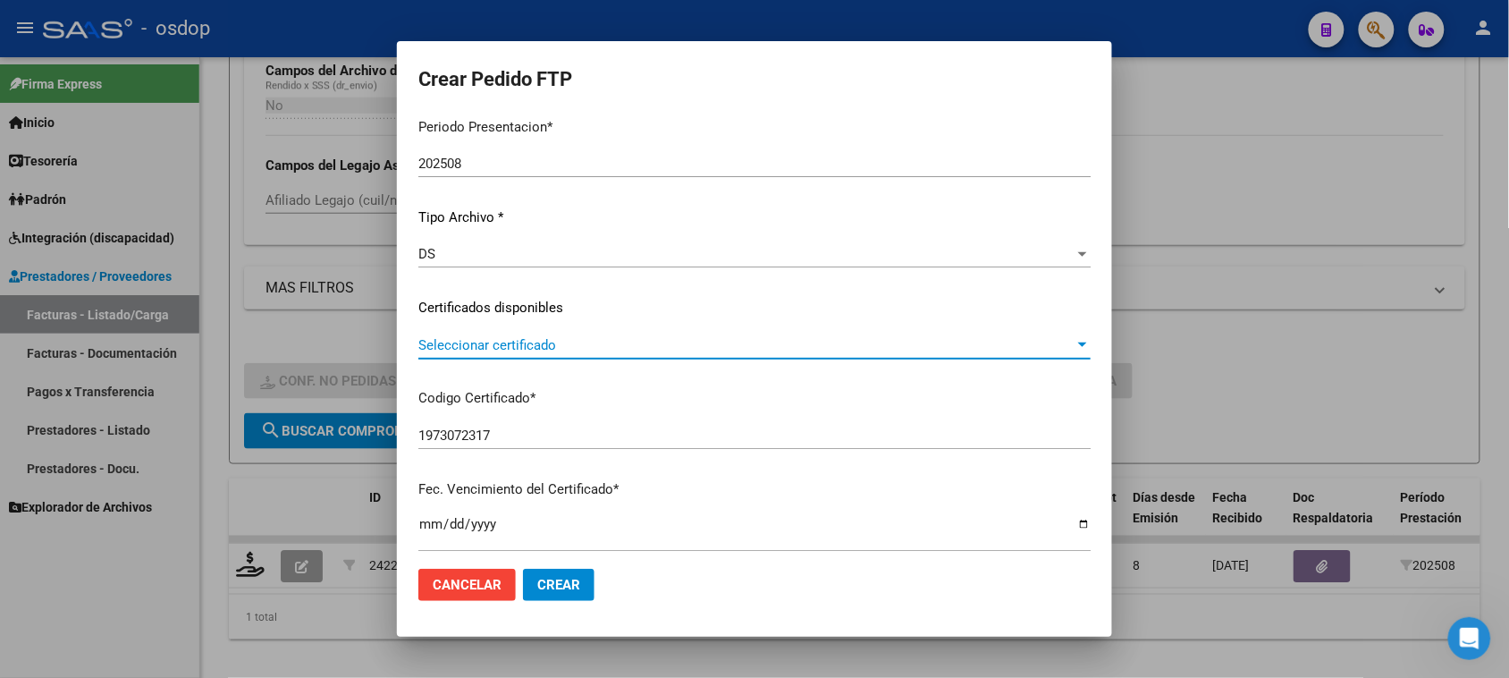
click at [622, 340] on span "Seleccionar certificado" at bounding box center [746, 345] width 656 height 16
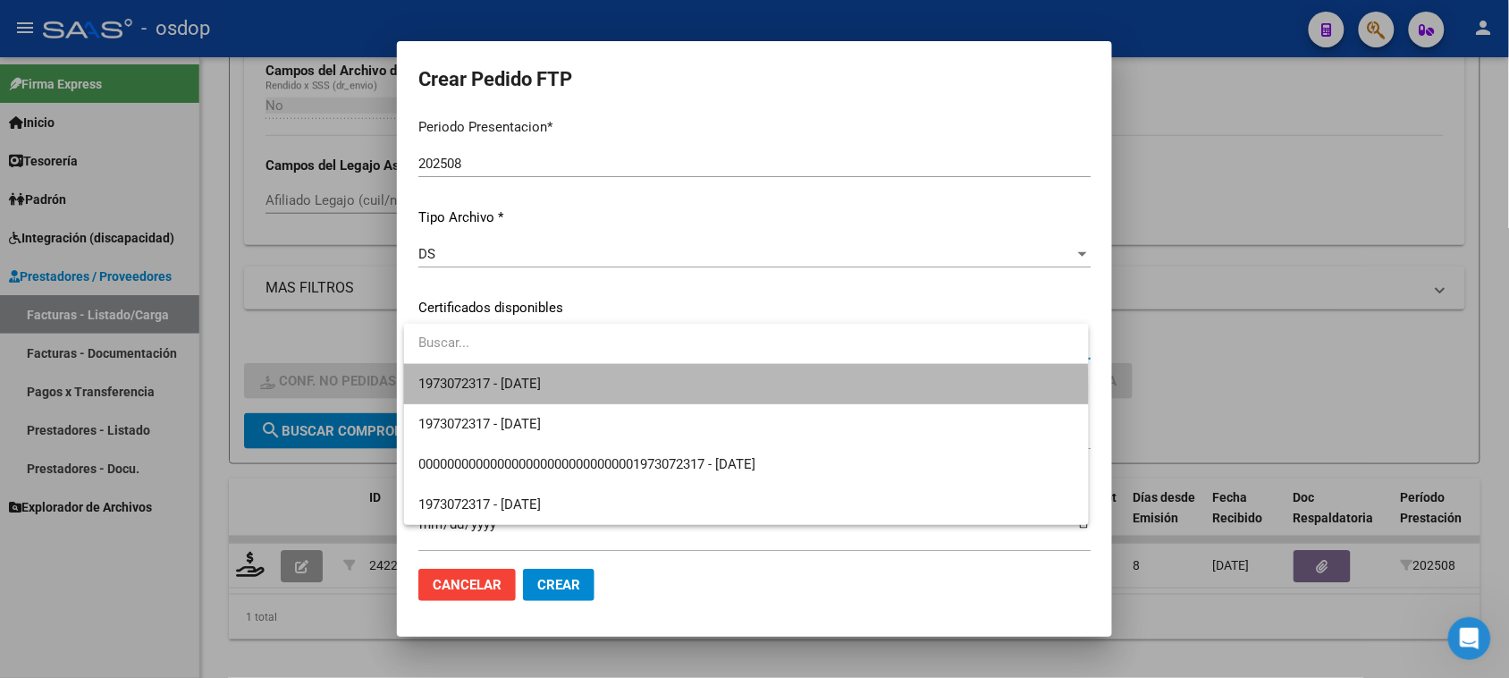
click at [635, 389] on span "1973072317 - 2025-09-21" at bounding box center [745, 384] width 655 height 40
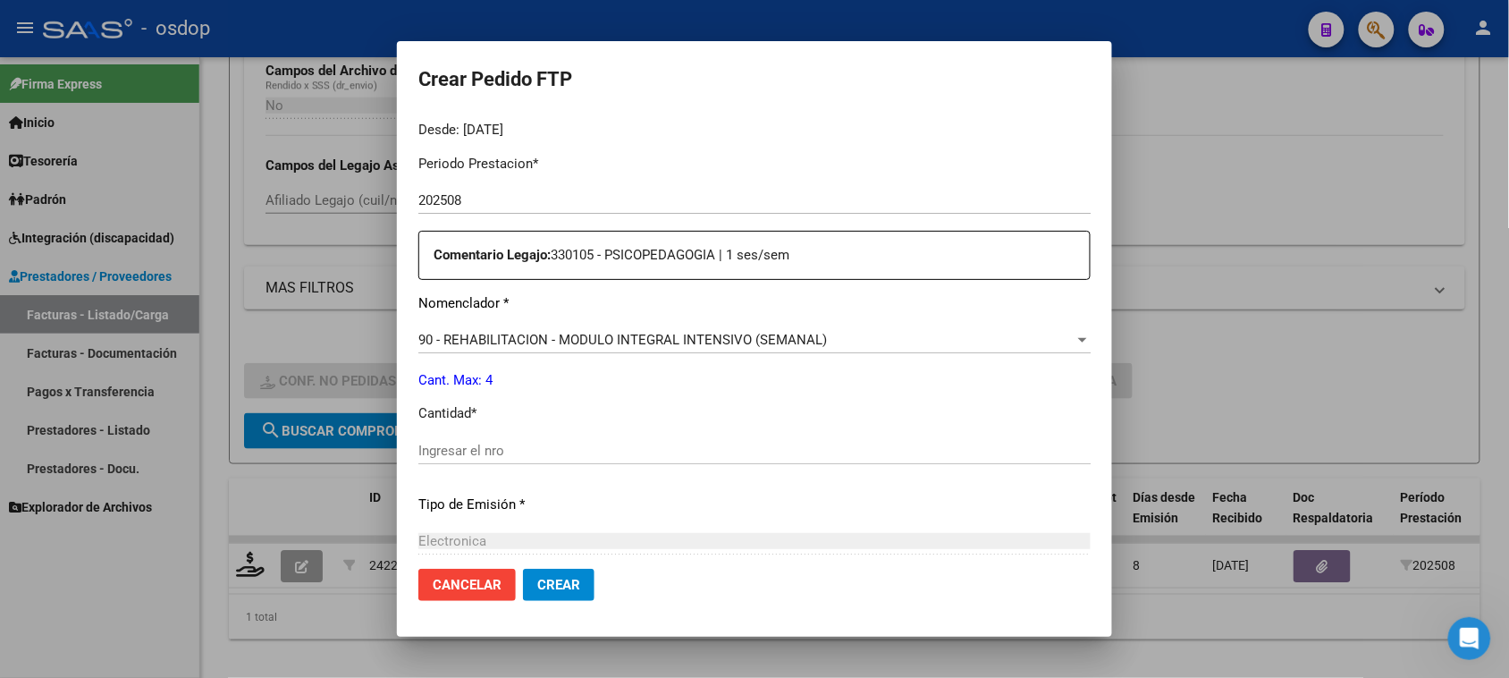
scroll to position [671, 0]
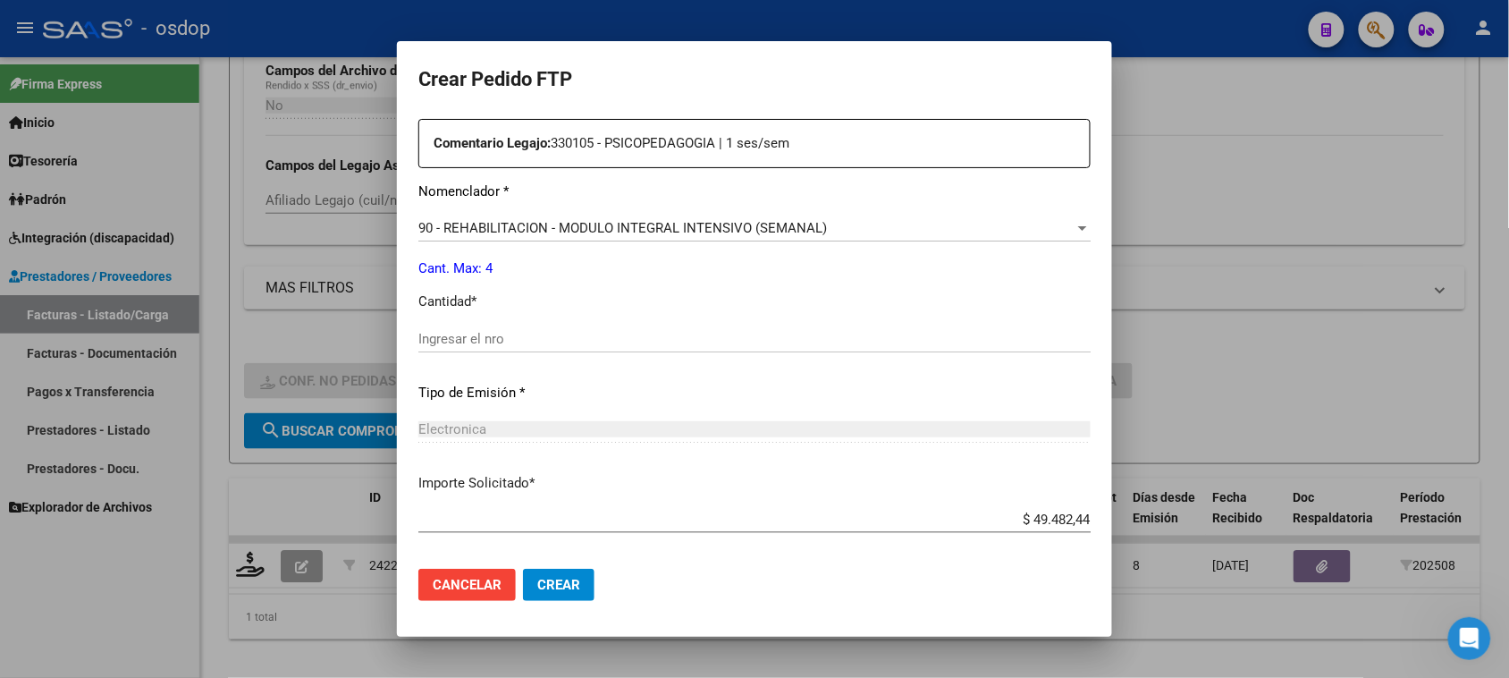
click at [490, 327] on div "Ingresar el nro" at bounding box center [754, 338] width 672 height 27
type input "4"
click at [557, 587] on span "Crear" at bounding box center [558, 585] width 43 height 16
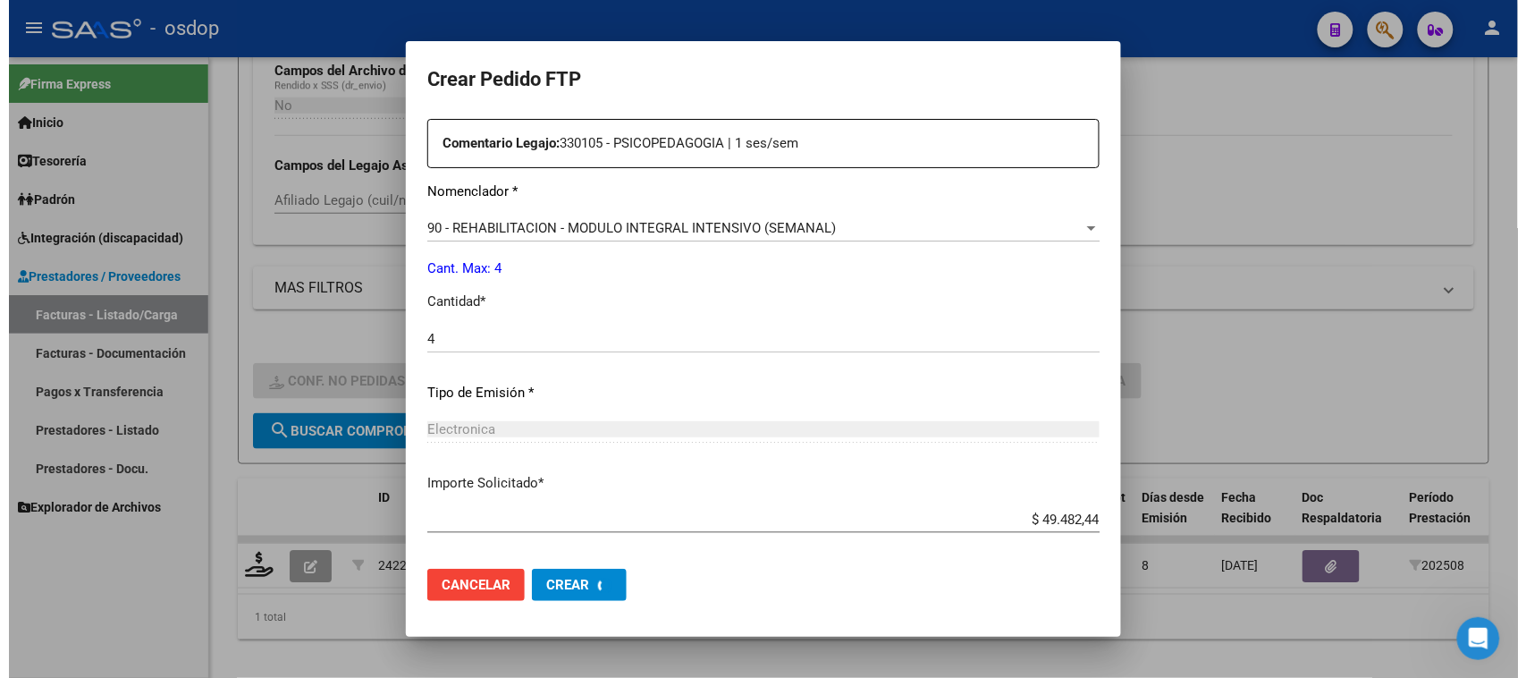
scroll to position [570, 0]
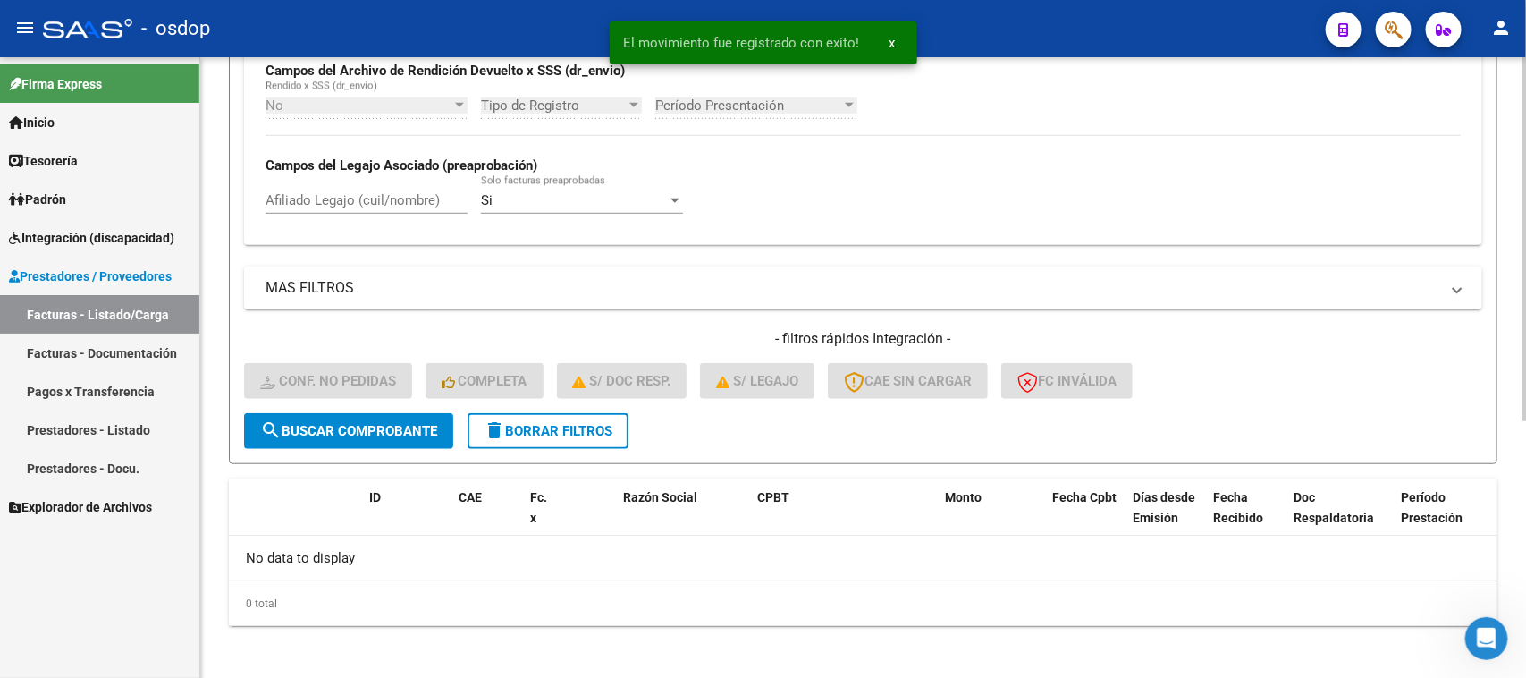
click at [521, 439] on button "delete Borrar Filtros" at bounding box center [548, 431] width 161 height 36
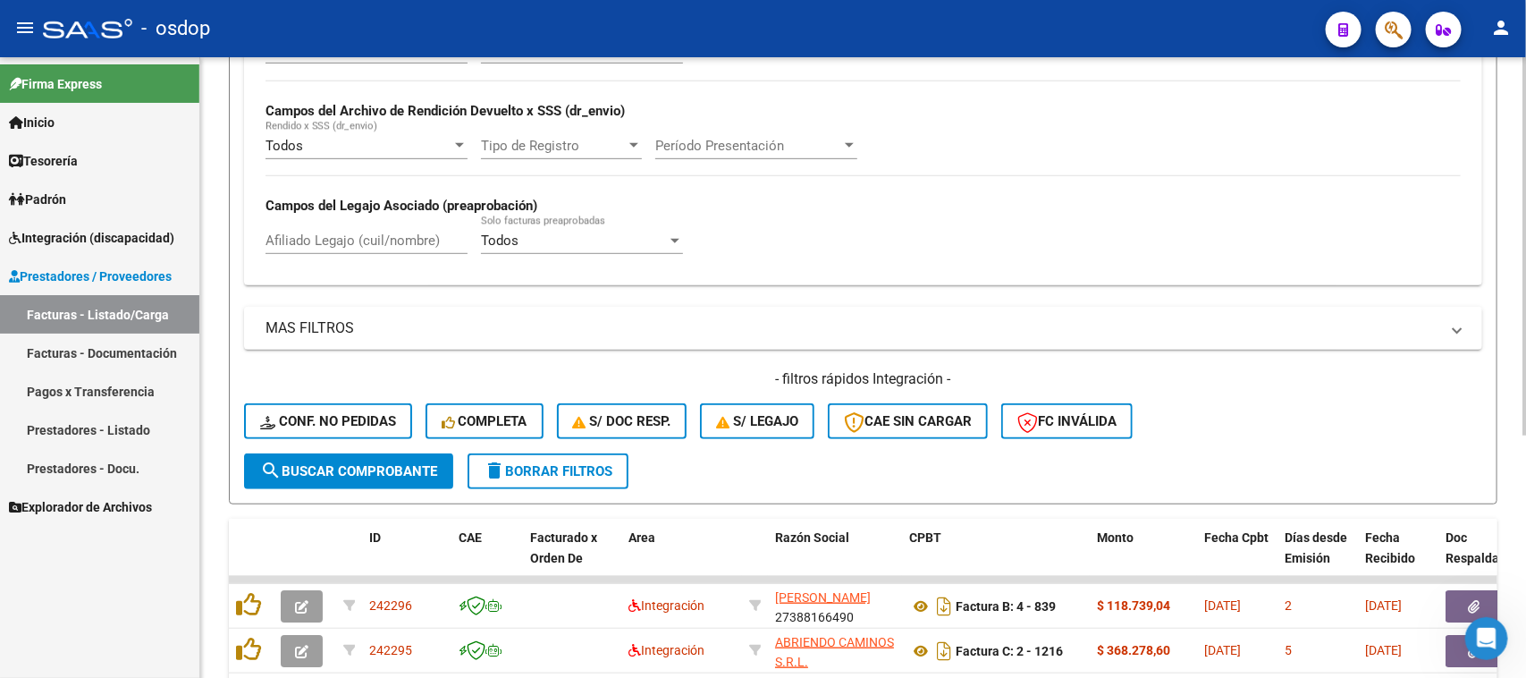
scroll to position [441, 0]
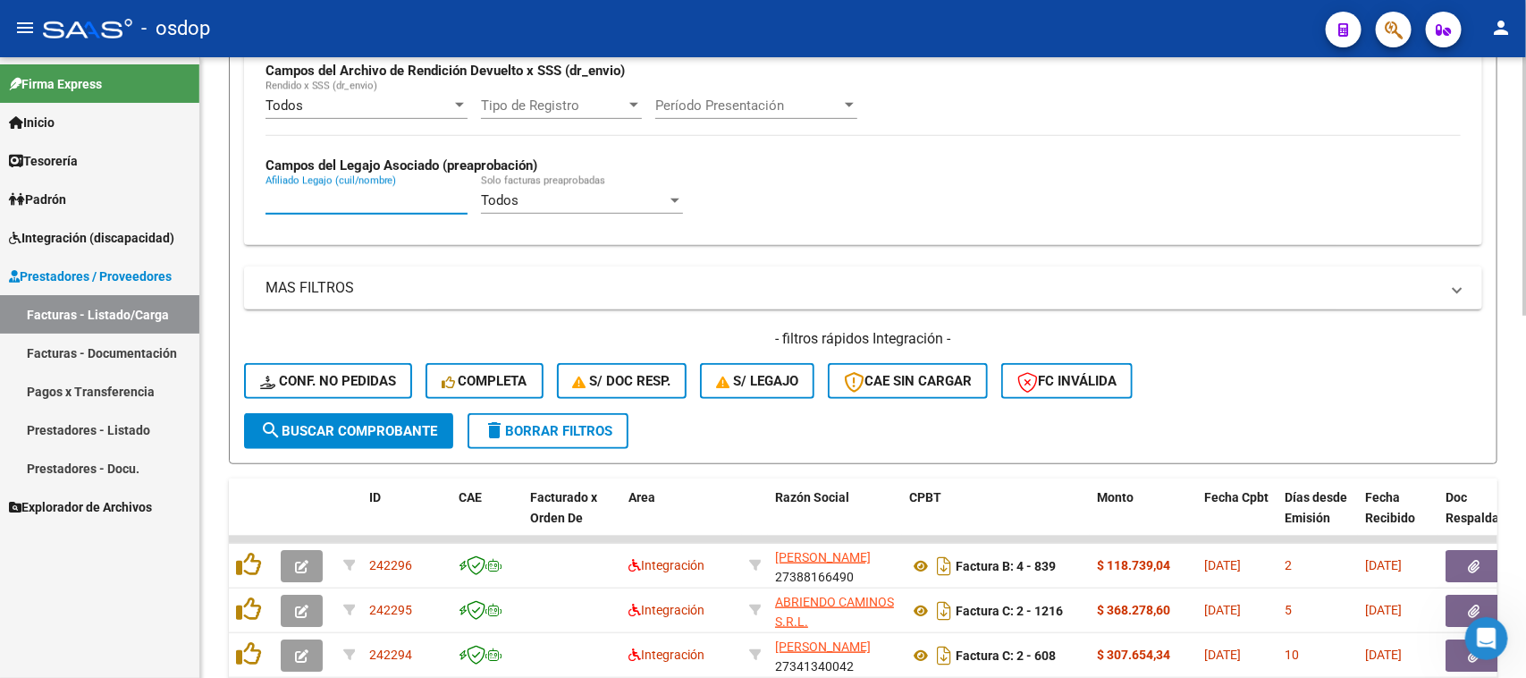
click at [360, 195] on input "Afiliado Legajo (cuil/nombre)" at bounding box center [367, 200] width 202 height 16
paste input "23558980079"
type input "23558980079"
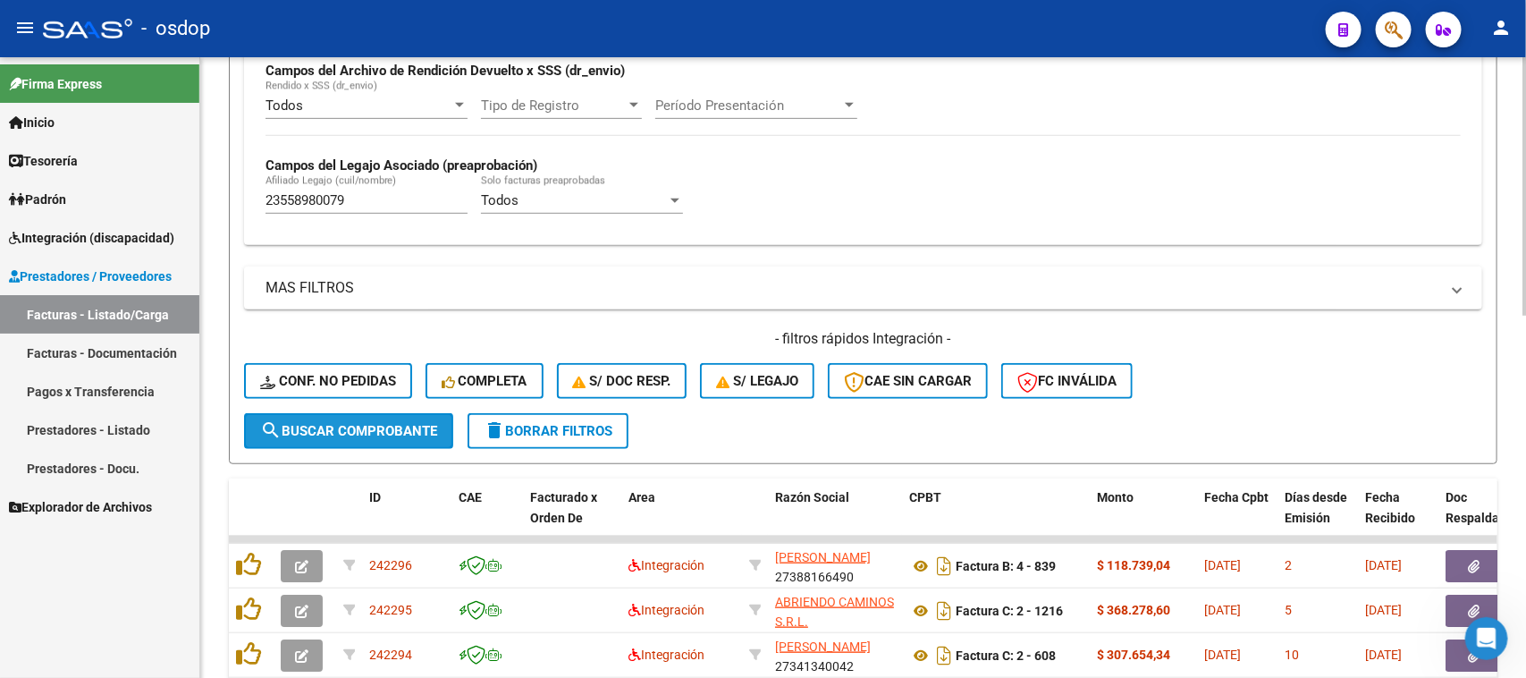
click at [314, 423] on span "search Buscar Comprobante" at bounding box center [348, 431] width 177 height 16
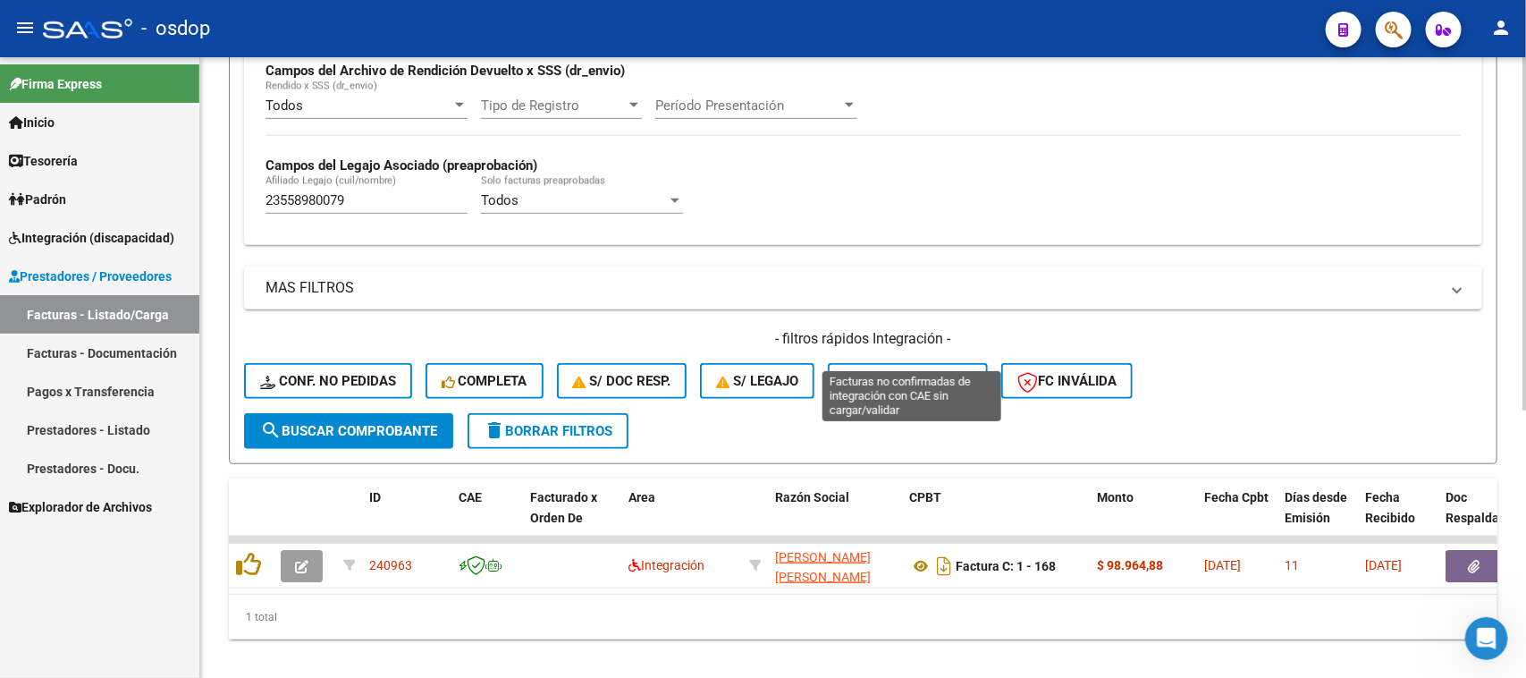
scroll to position [472, 0]
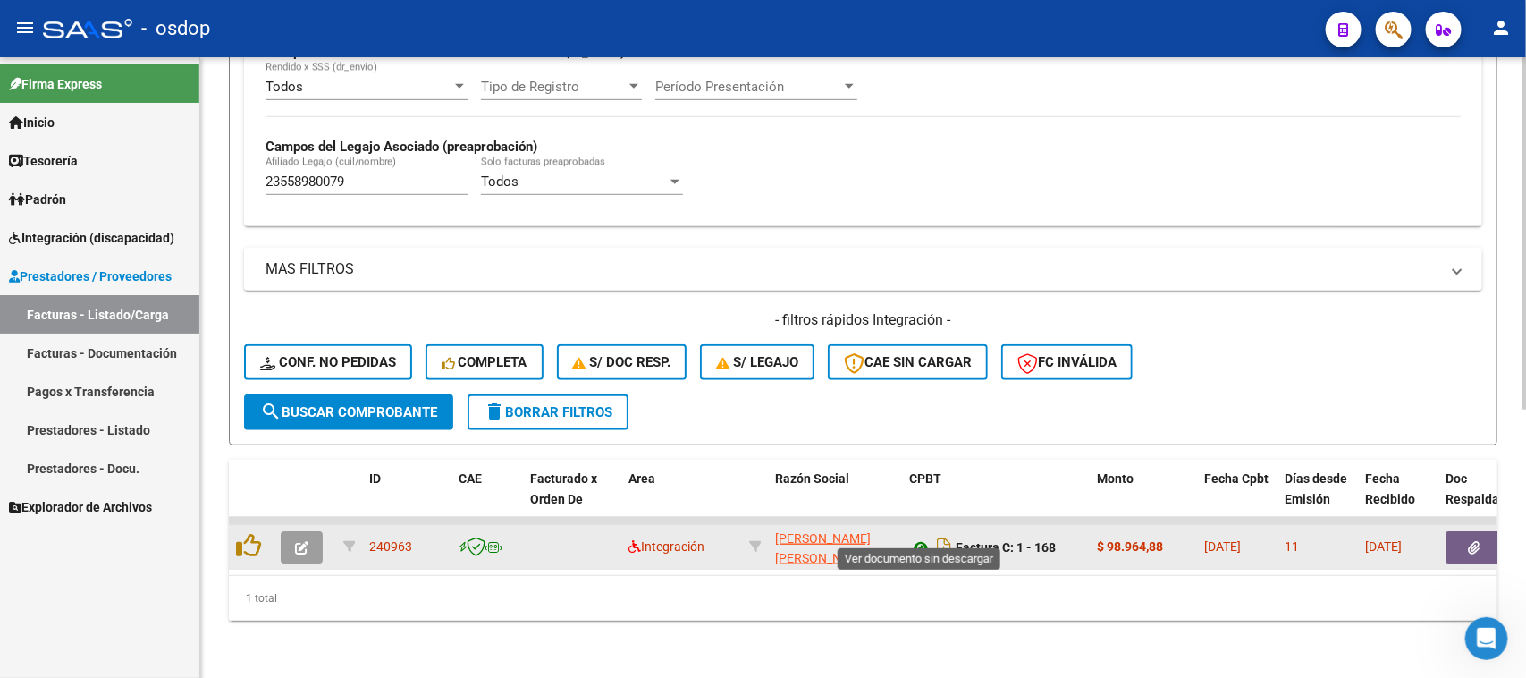
click at [924, 536] on icon at bounding box center [920, 546] width 23 height 21
click at [1477, 537] on button "button" at bounding box center [1474, 547] width 57 height 32
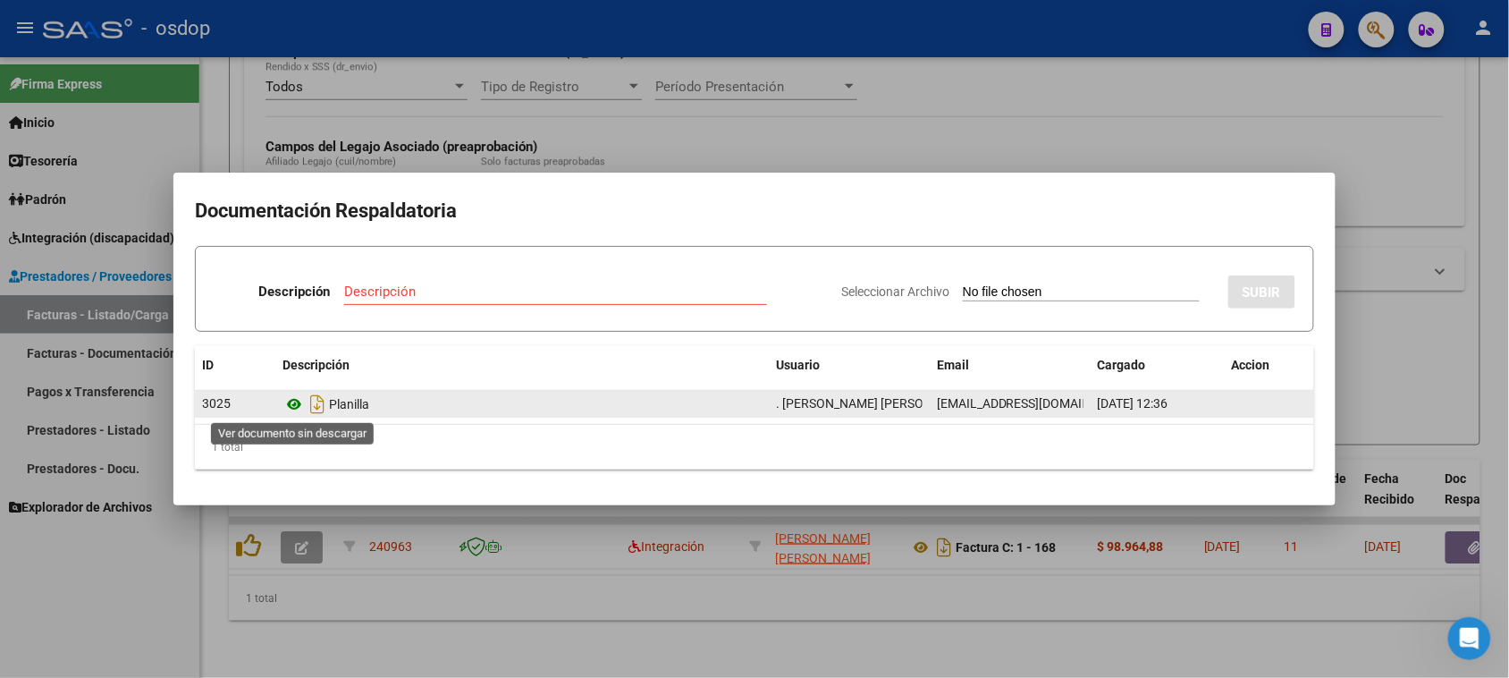
click at [296, 402] on icon at bounding box center [294, 403] width 23 height 21
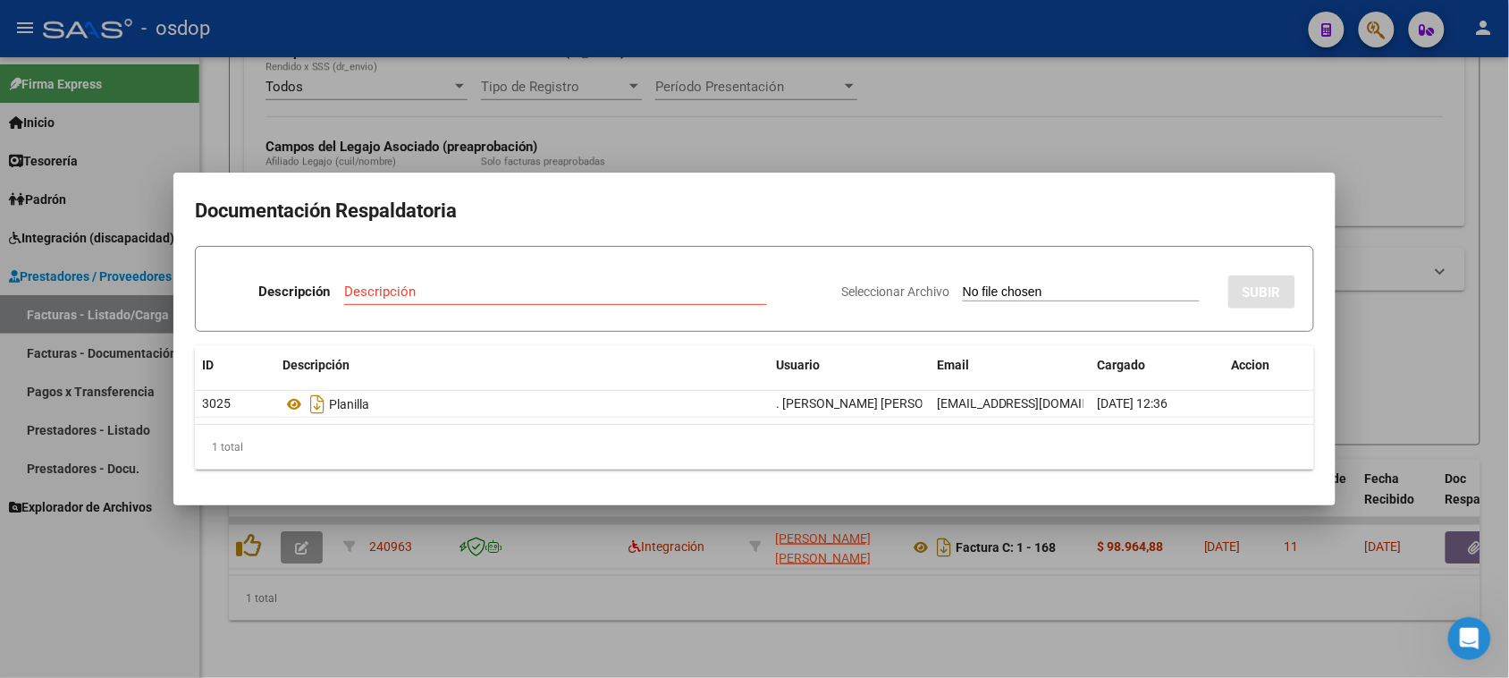
click at [487, 599] on div at bounding box center [754, 339] width 1509 height 678
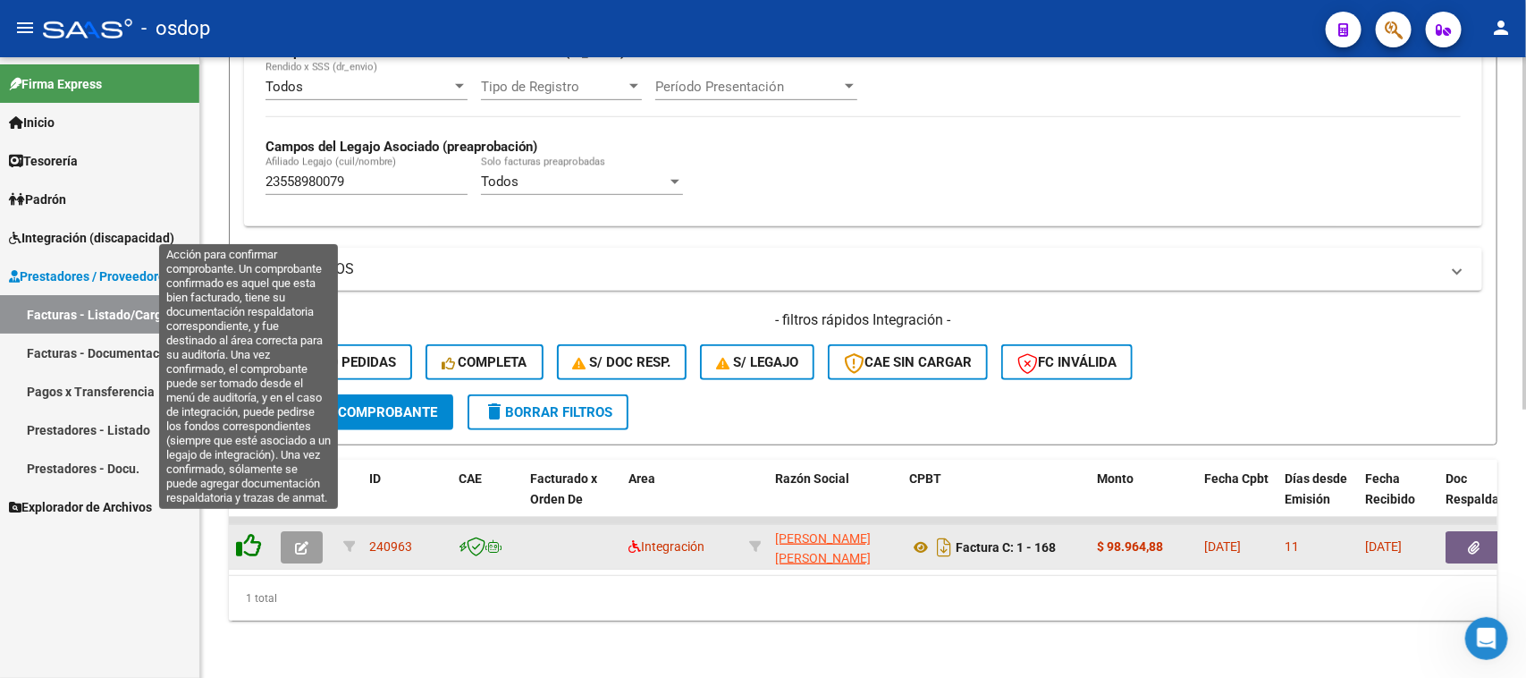
click at [244, 533] on icon at bounding box center [248, 545] width 25 height 25
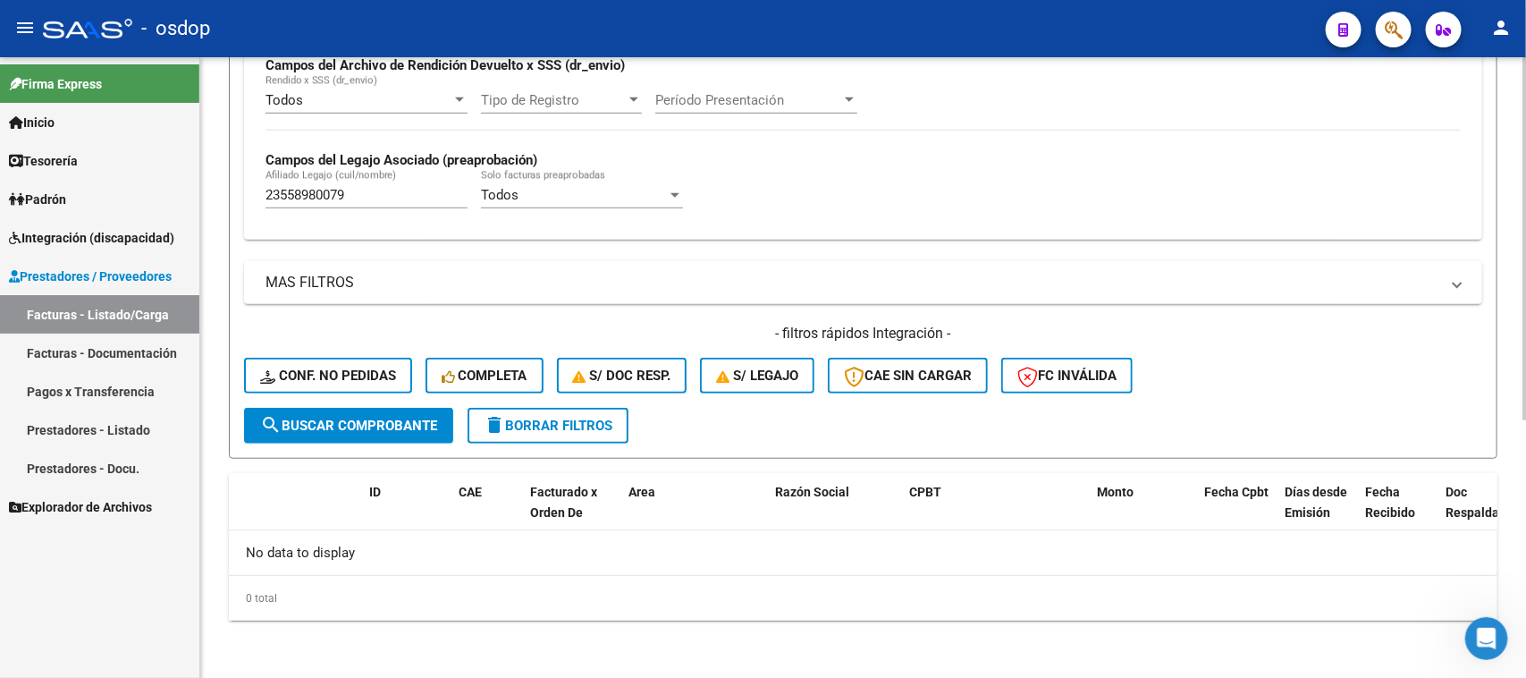
scroll to position [441, 0]
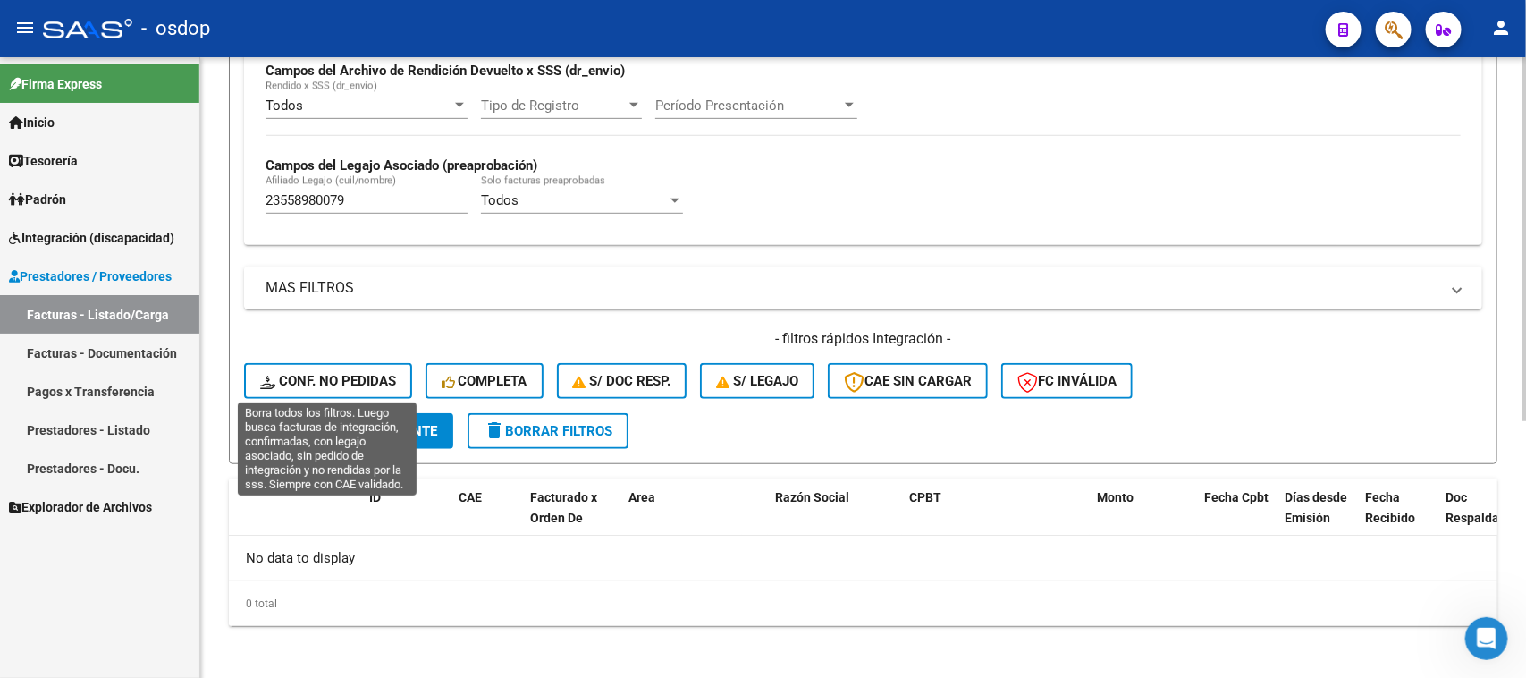
click at [349, 386] on button "Conf. no pedidas" at bounding box center [328, 381] width 168 height 36
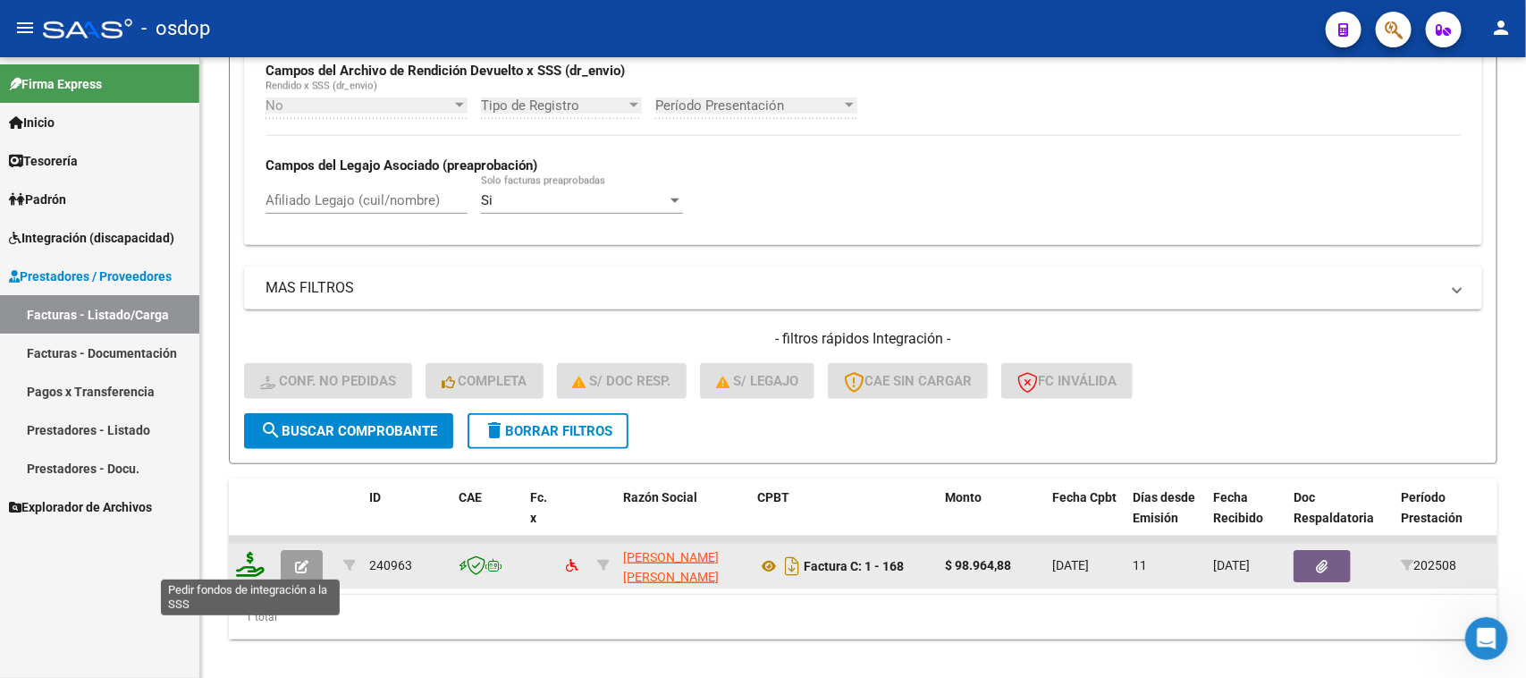
click at [255, 565] on icon at bounding box center [250, 564] width 29 height 25
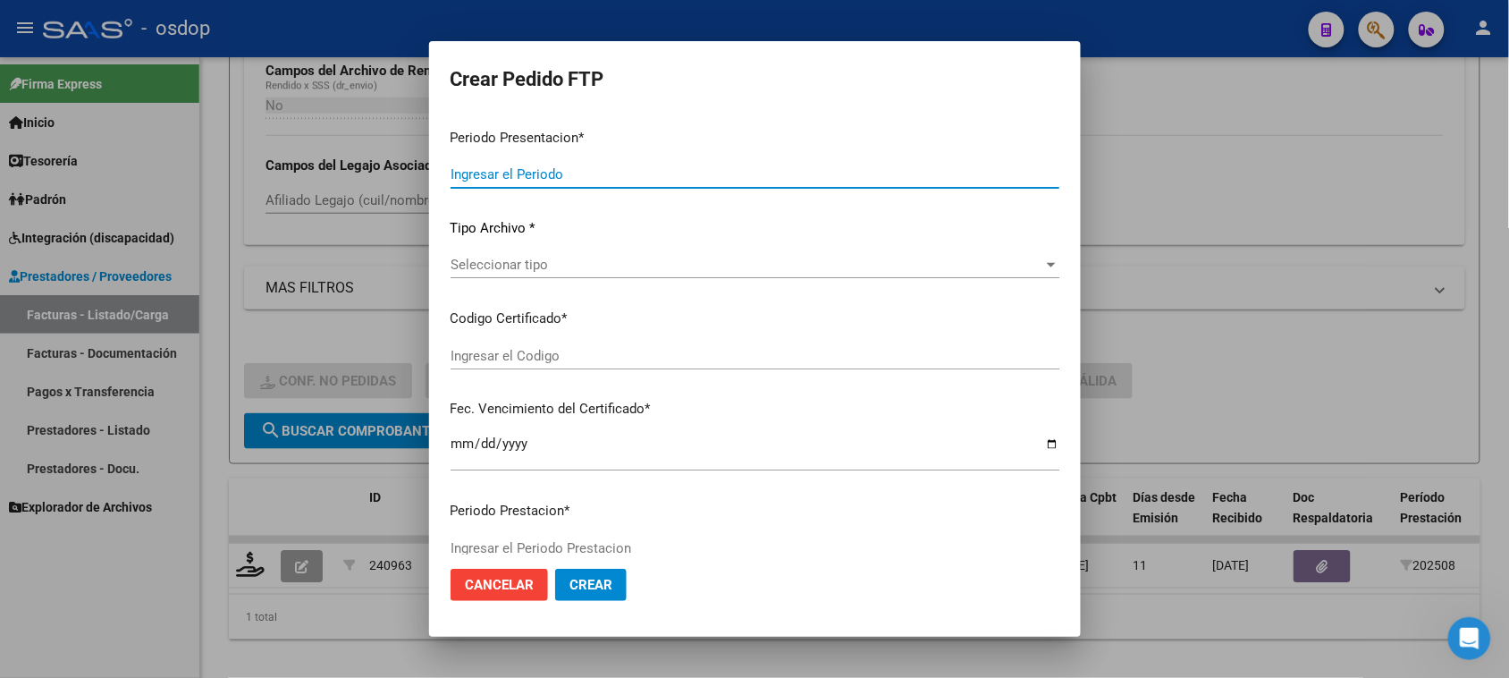
type input "202508"
type input "$ 98.964,88"
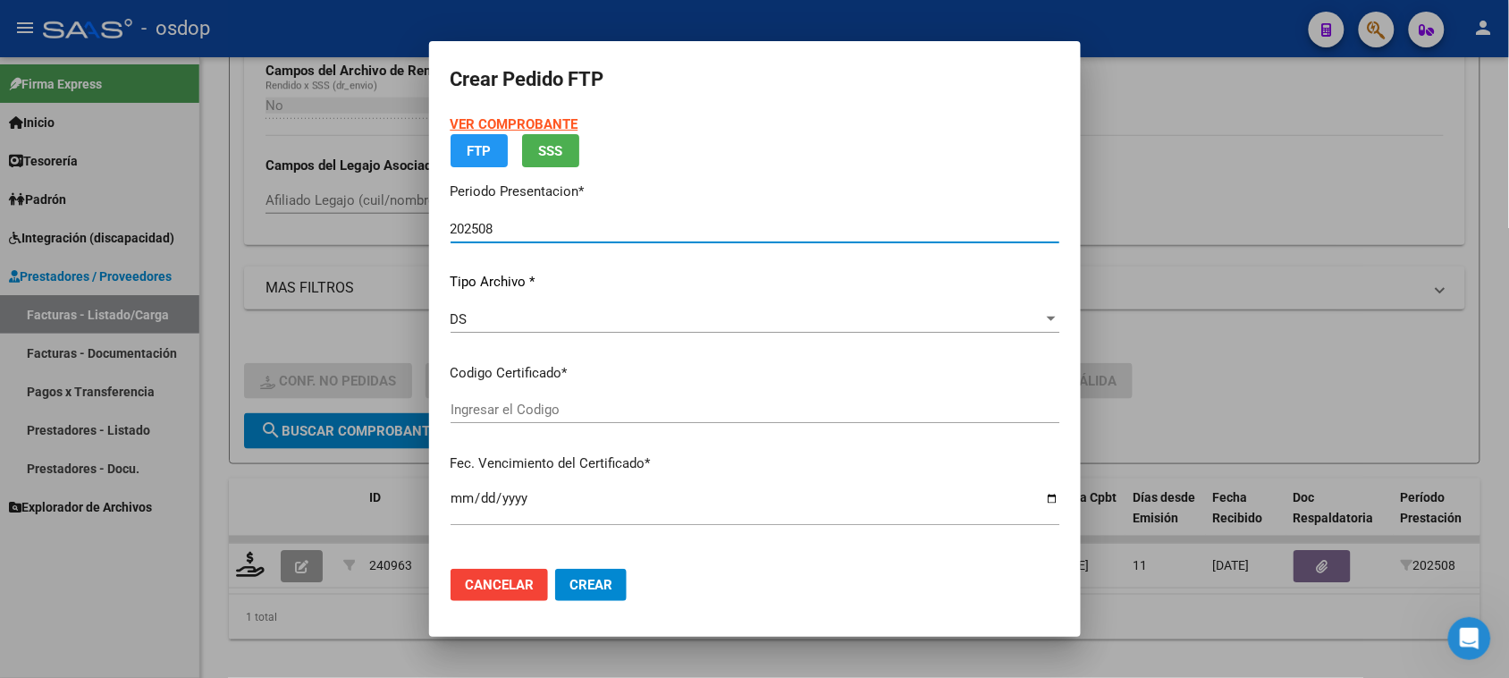
type input "1973072317"
type input "2025-09-21"
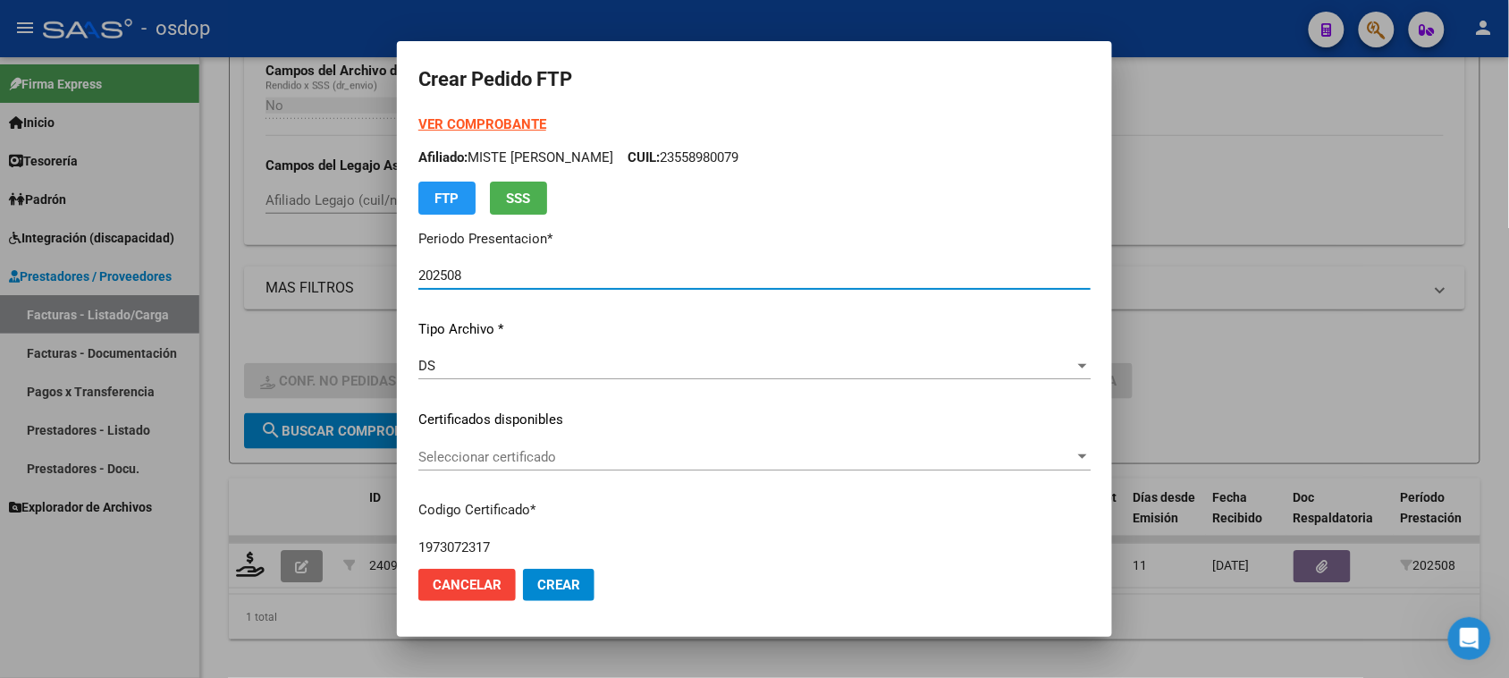
scroll to position [112, 0]
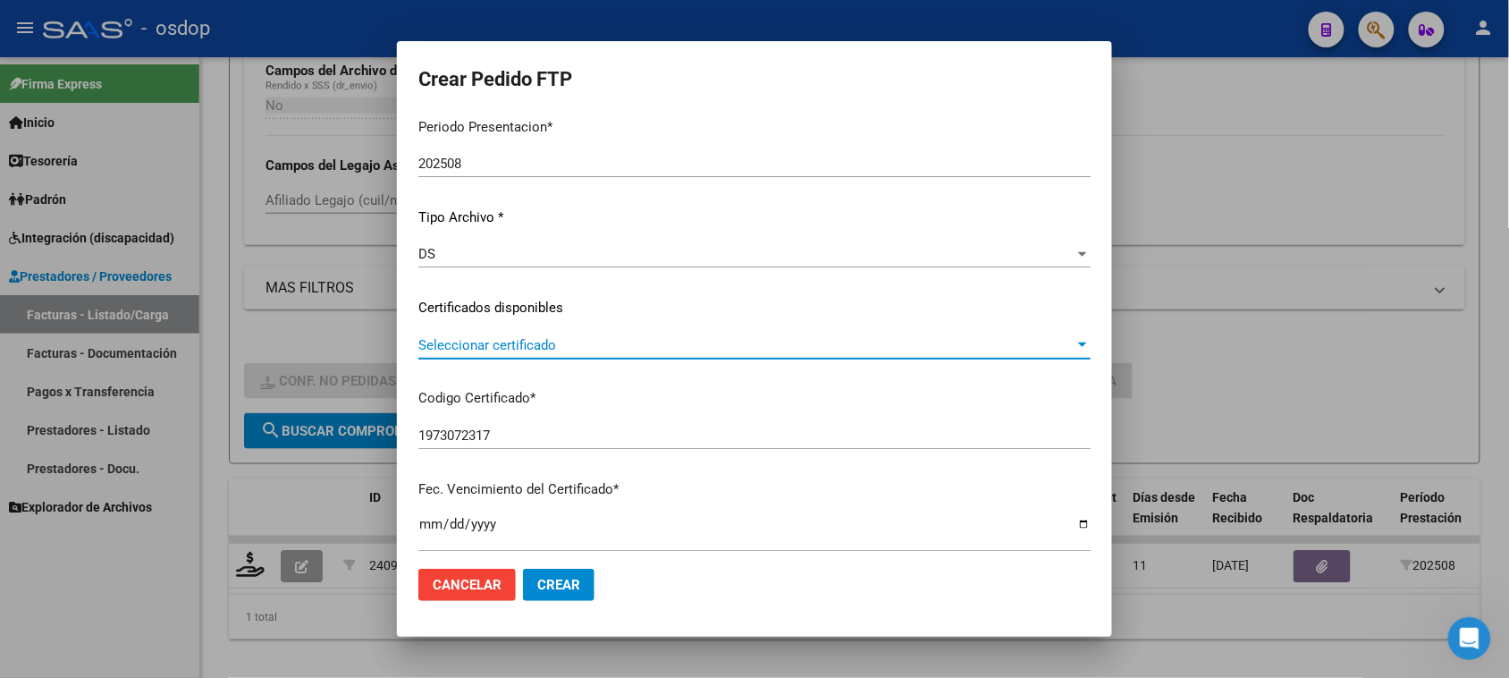
click at [684, 346] on span "Seleccionar certificado" at bounding box center [746, 345] width 656 height 16
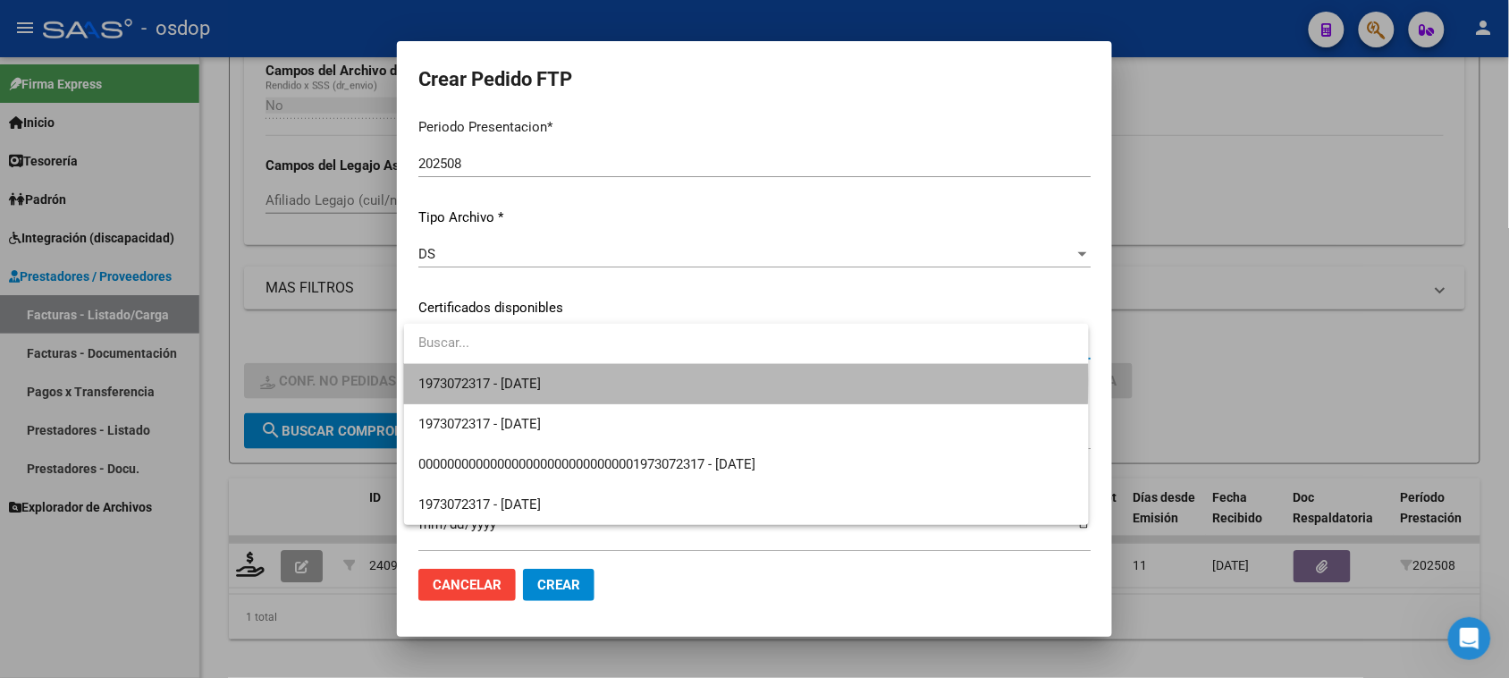
click at [699, 380] on span "1973072317 - 2025-09-21" at bounding box center [745, 384] width 655 height 40
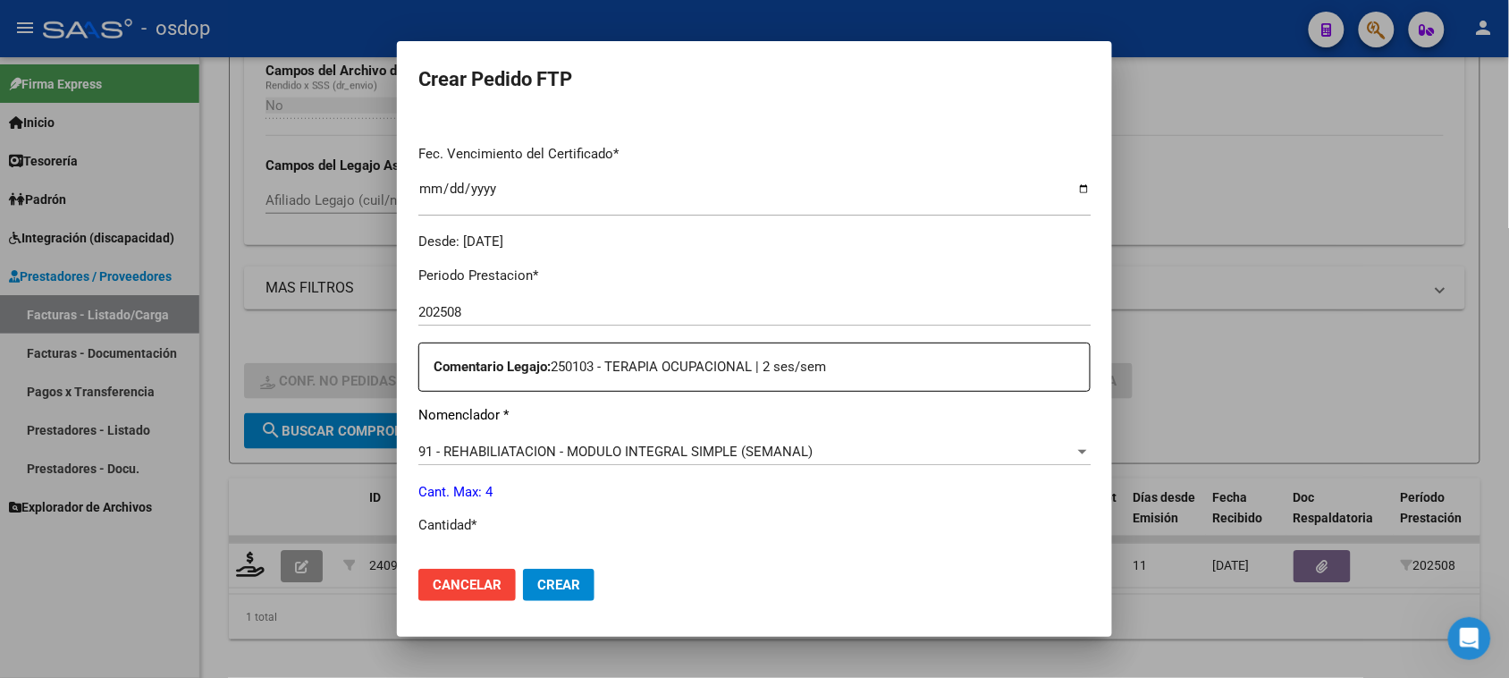
scroll to position [559, 0]
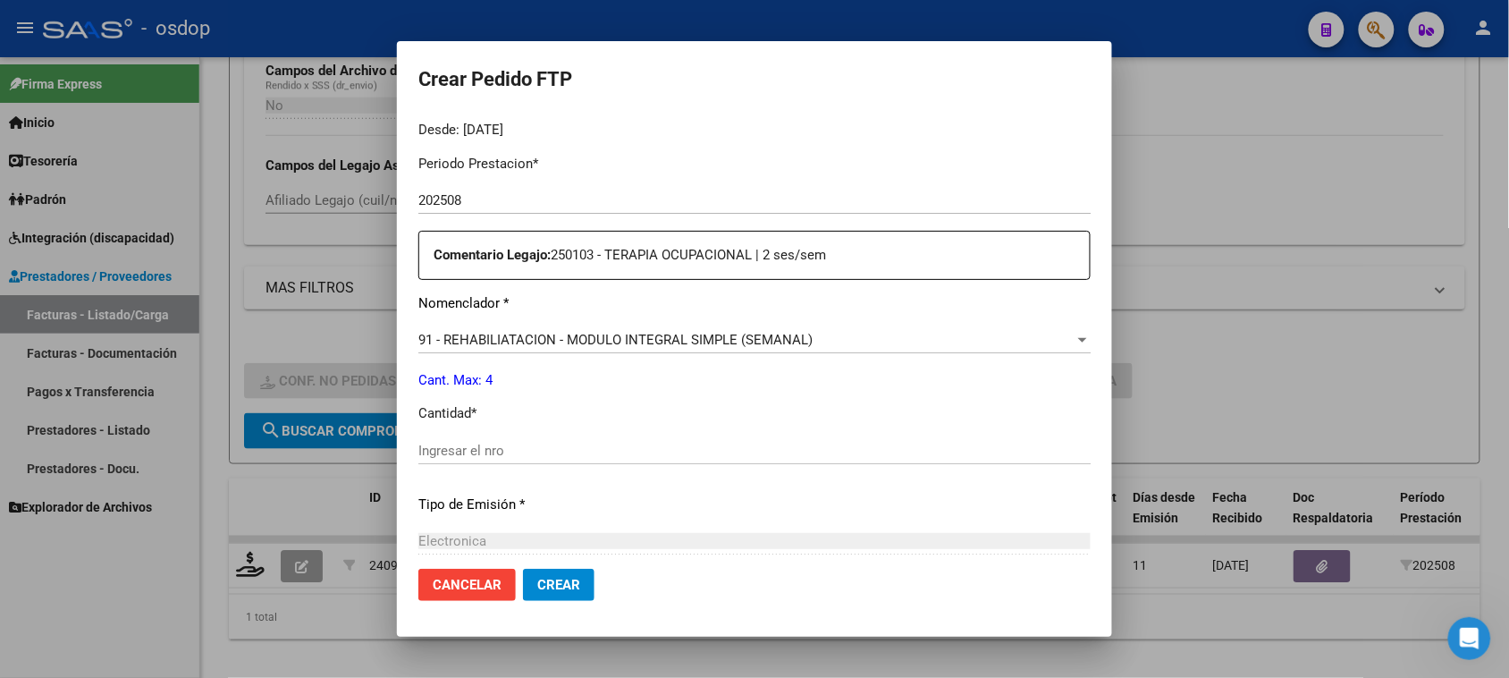
click at [666, 336] on span "91 - REHABILIATACION - MODULO INTEGRAL SIMPLE (SEMANAL)" at bounding box center [615, 340] width 394 height 16
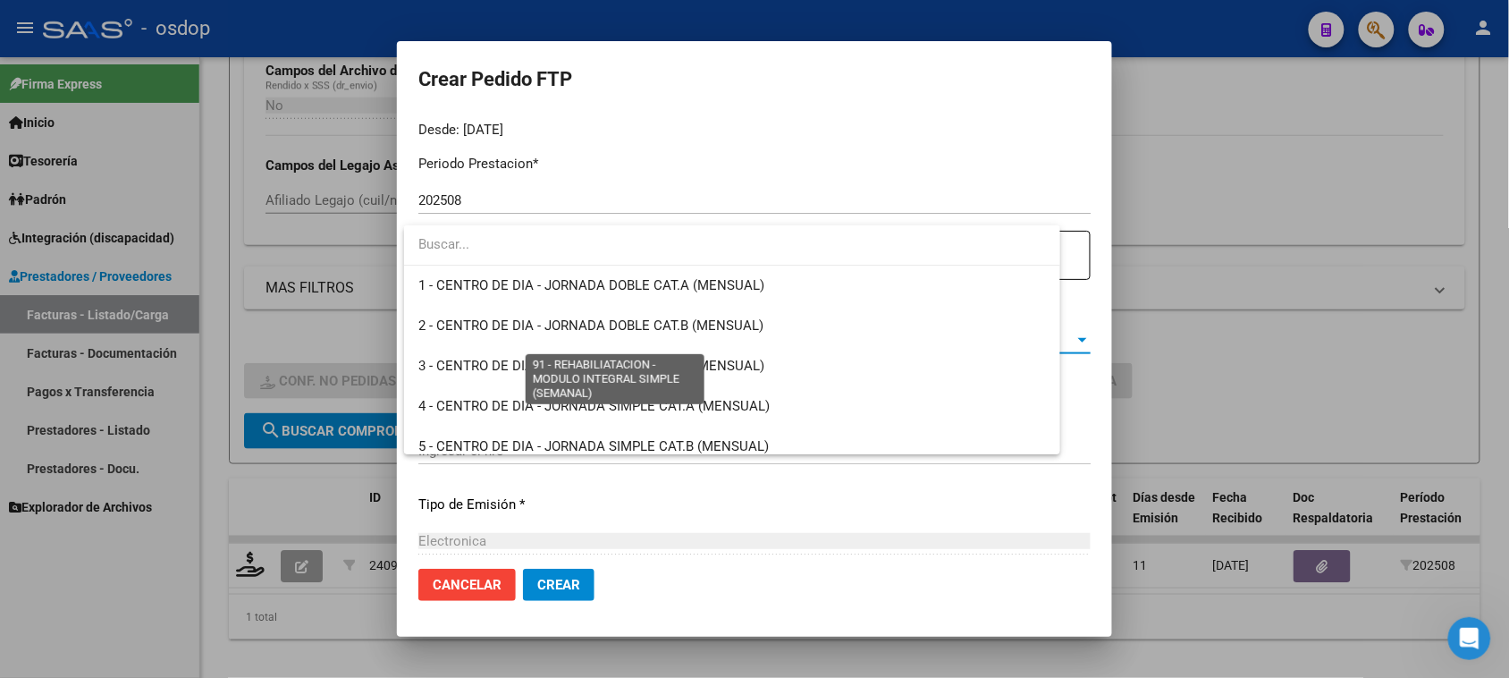
scroll to position [3567, 0]
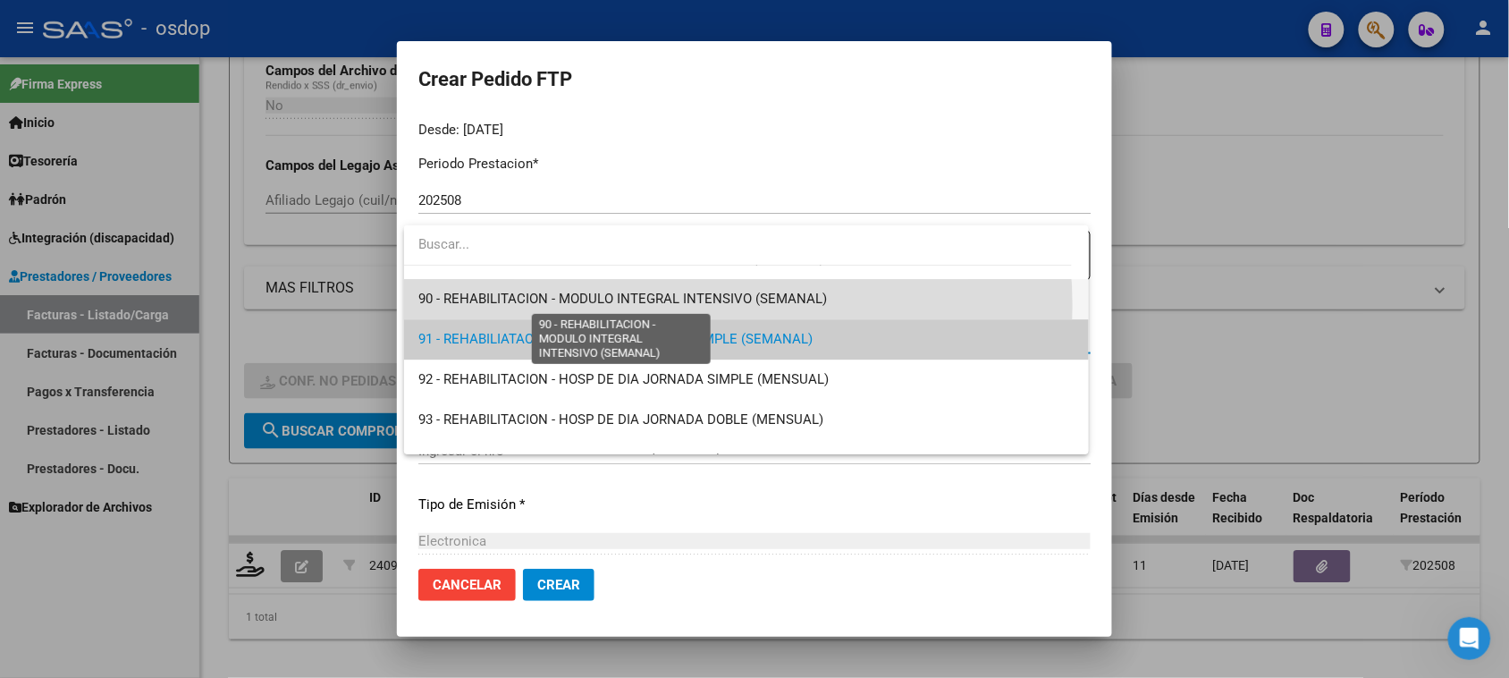
click at [680, 305] on span "90 - REHABILITACION - MODULO INTEGRAL INTENSIVO (SEMANAL)" at bounding box center [622, 299] width 409 height 16
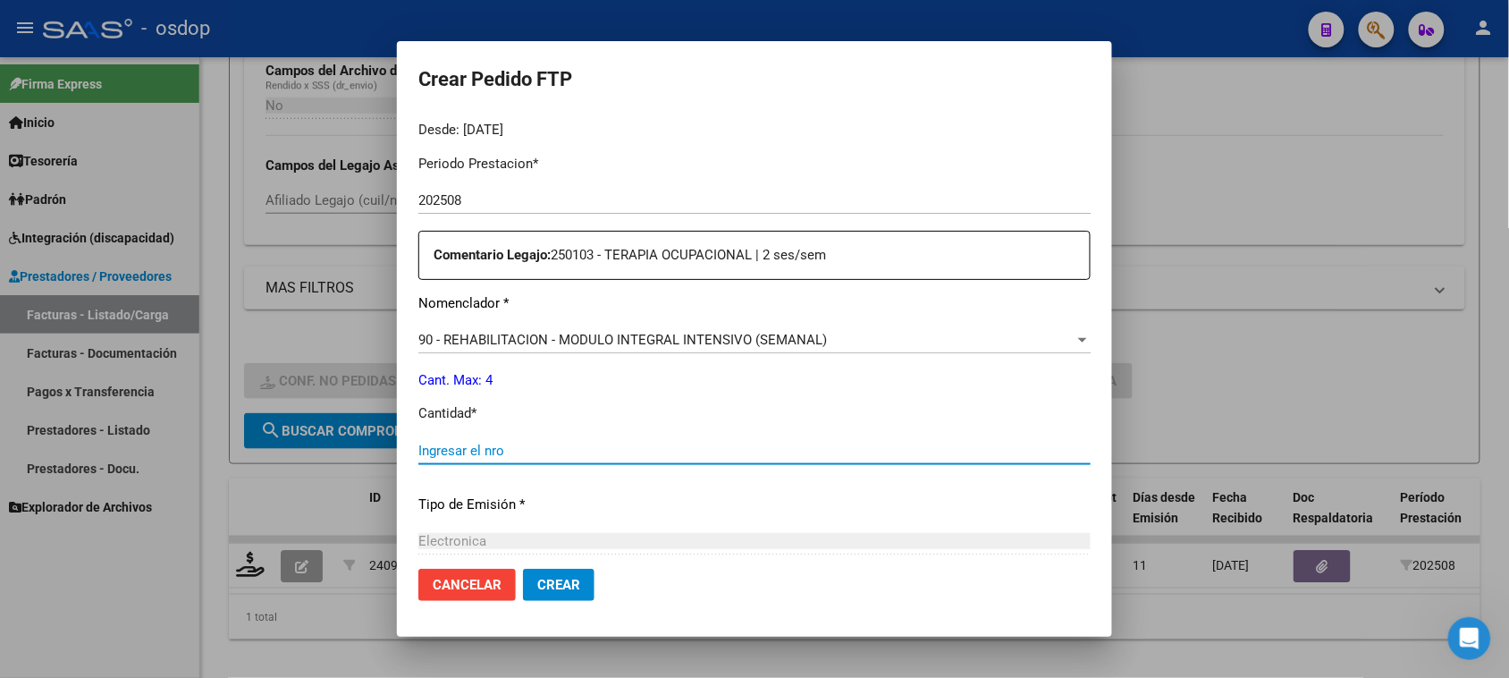
click at [523, 444] on input "Ingresar el nro" at bounding box center [754, 451] width 672 height 16
type input "4"
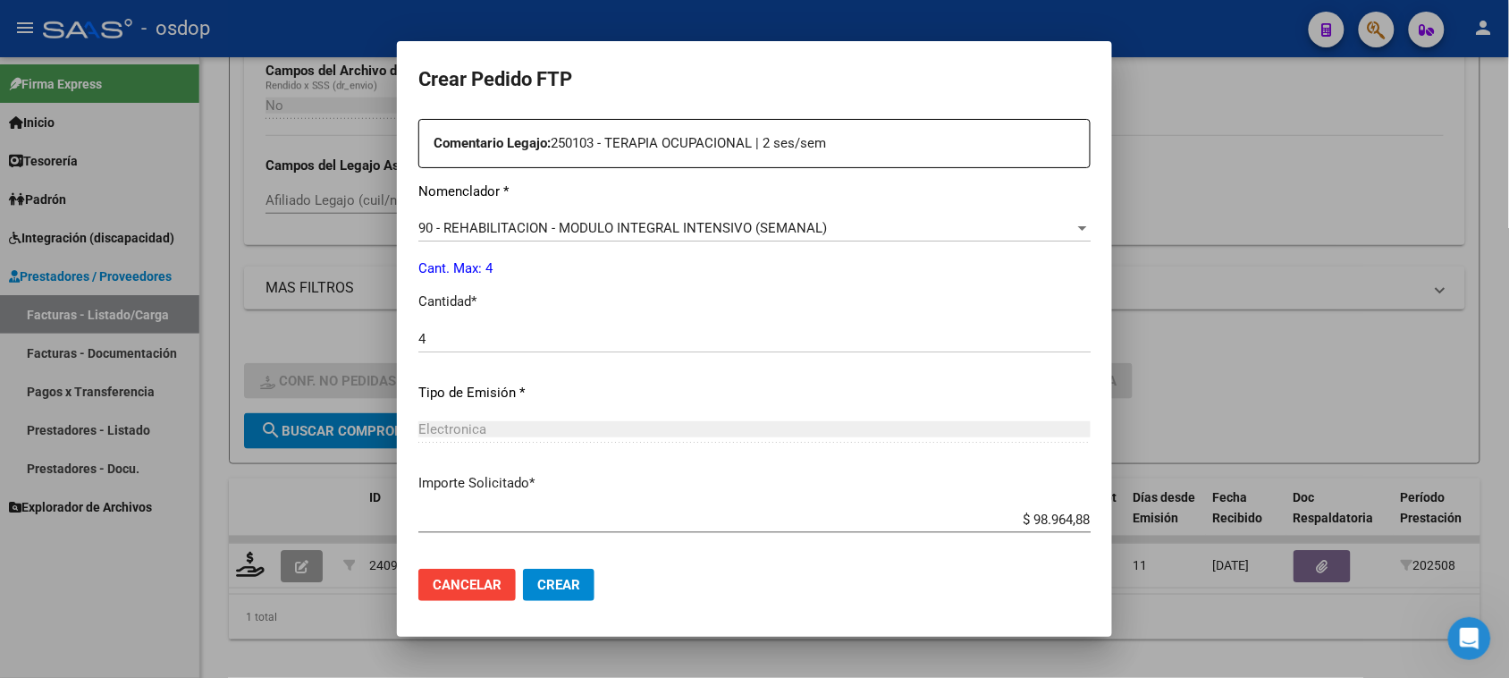
scroll to position [756, 0]
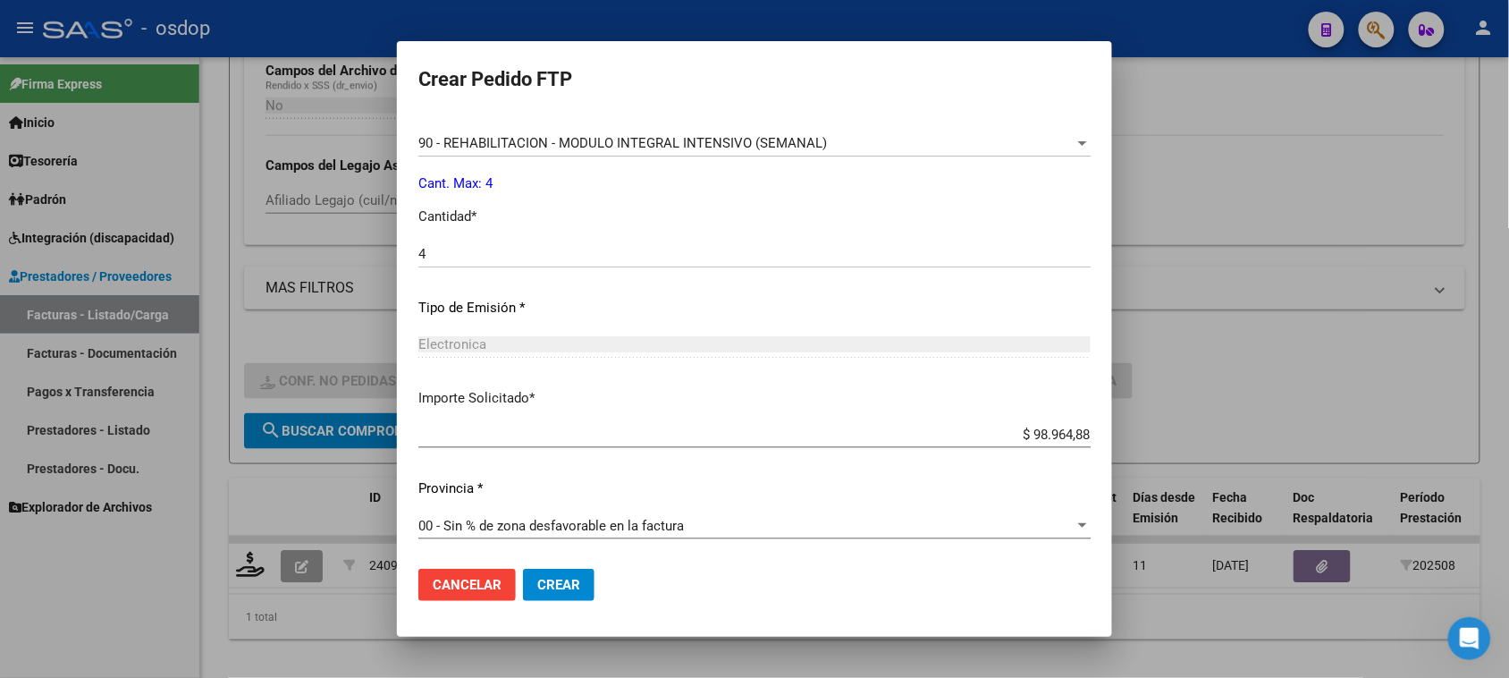
click at [569, 587] on span "Crear" at bounding box center [558, 585] width 43 height 16
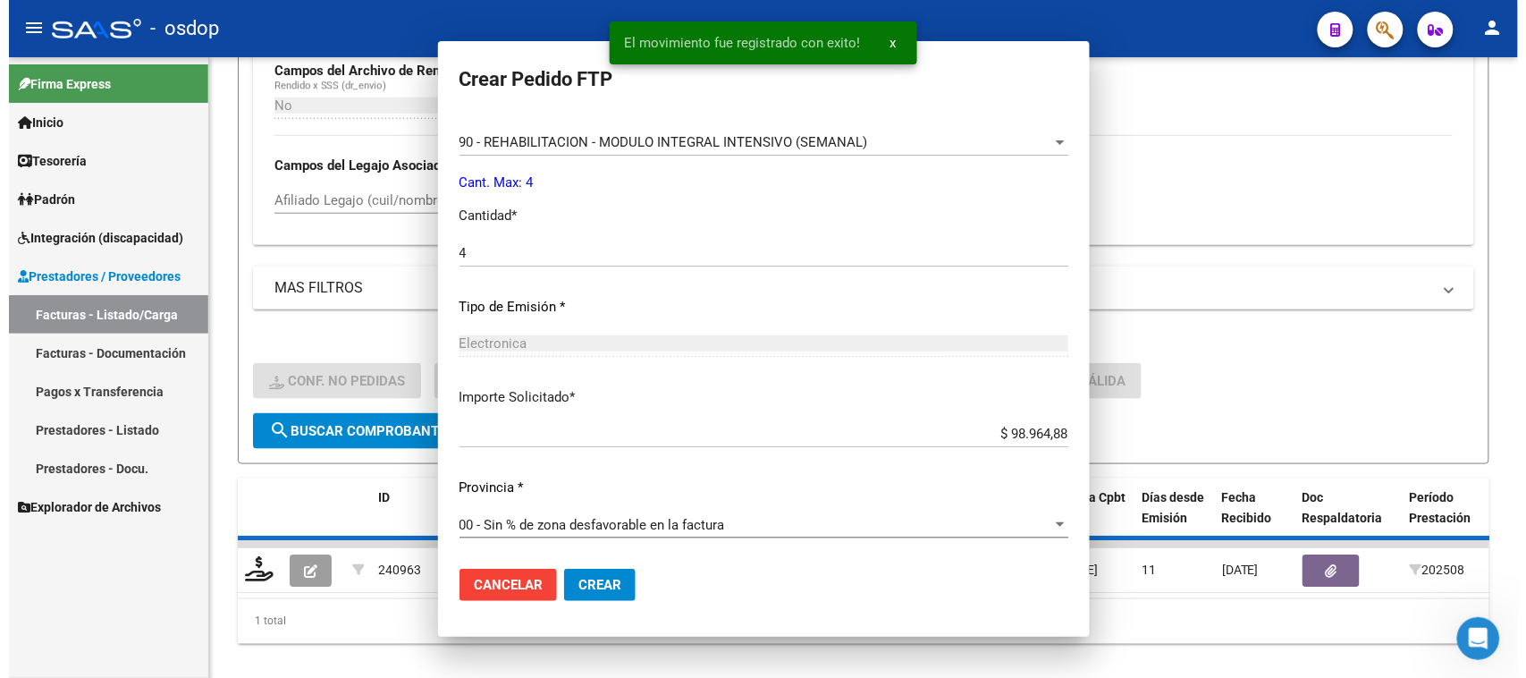
scroll to position [654, 0]
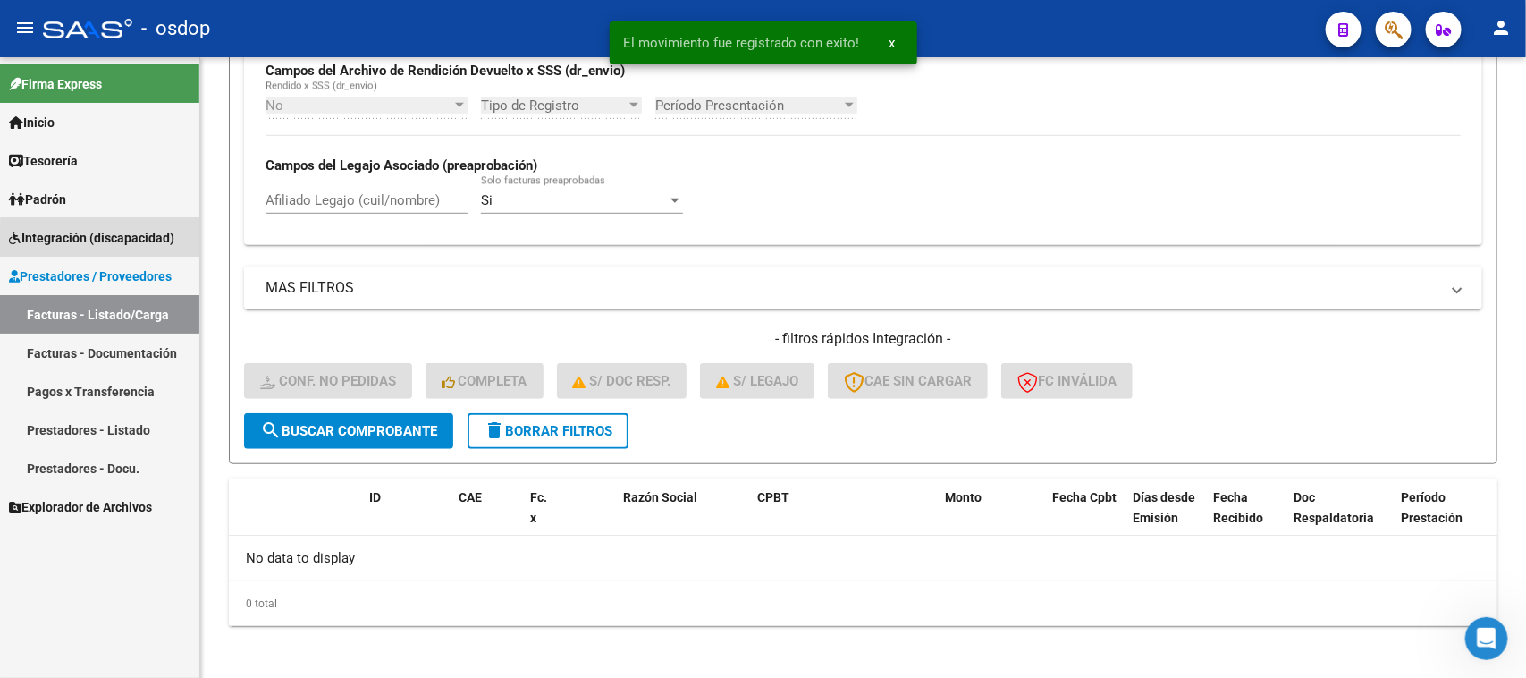
click at [112, 238] on span "Integración (discapacidad)" at bounding box center [91, 238] width 165 height 20
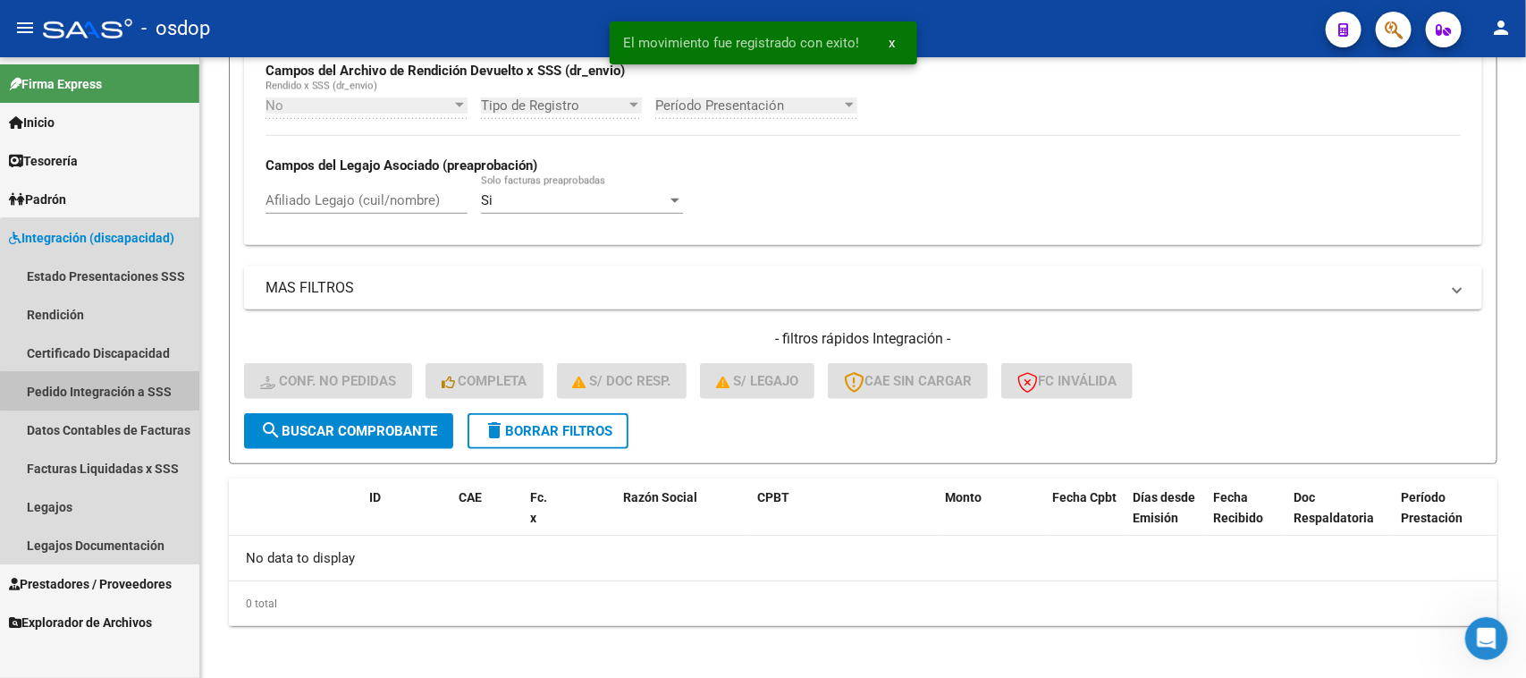
click at [134, 392] on link "Pedido Integración a SSS" at bounding box center [99, 391] width 199 height 38
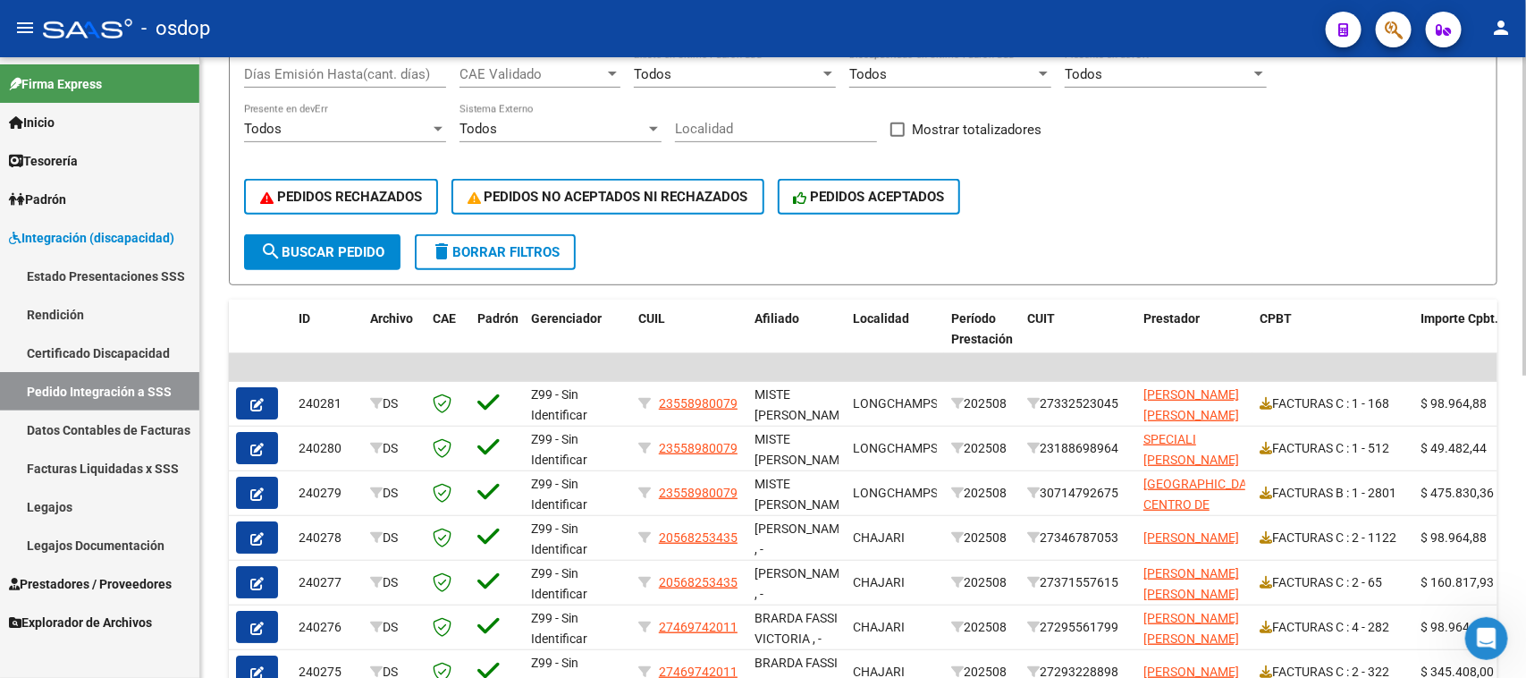
scroll to position [434, 0]
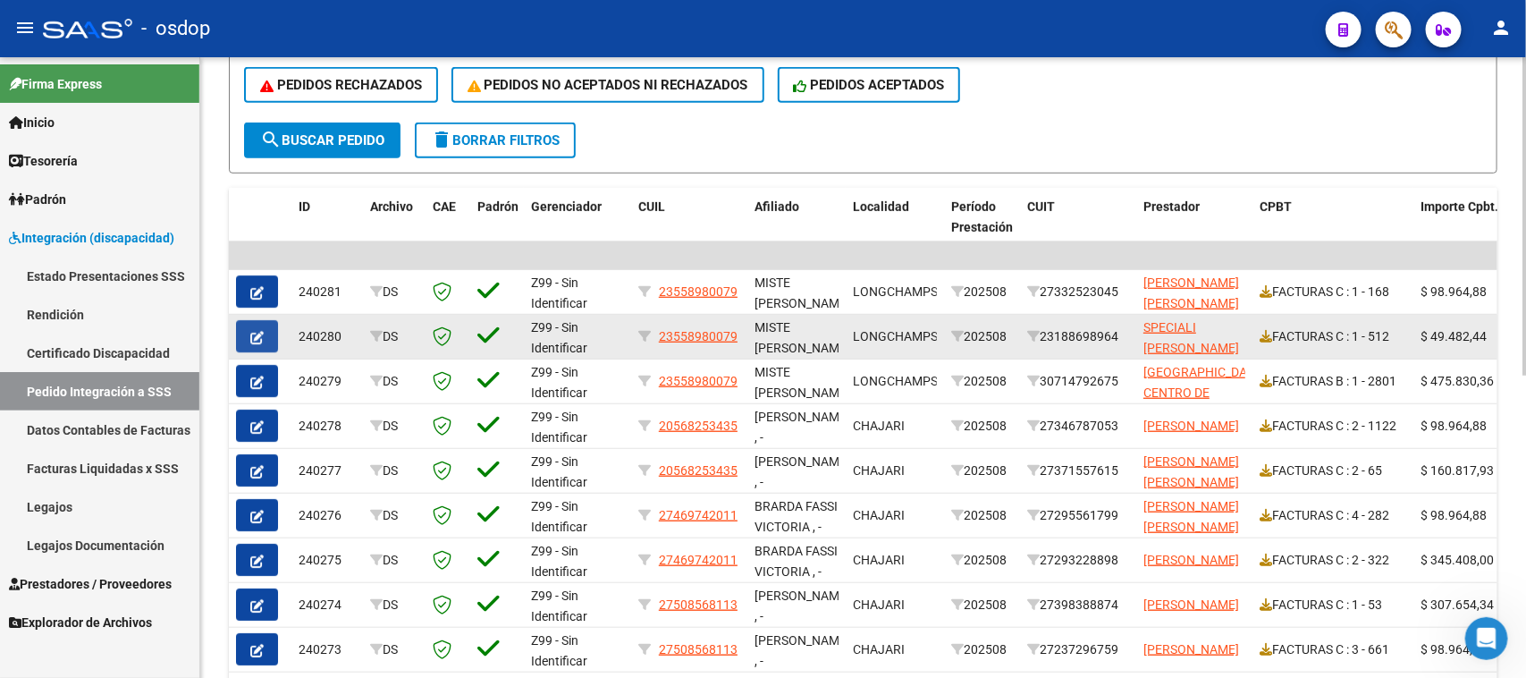
click at [261, 333] on icon "button" at bounding box center [256, 337] width 13 height 13
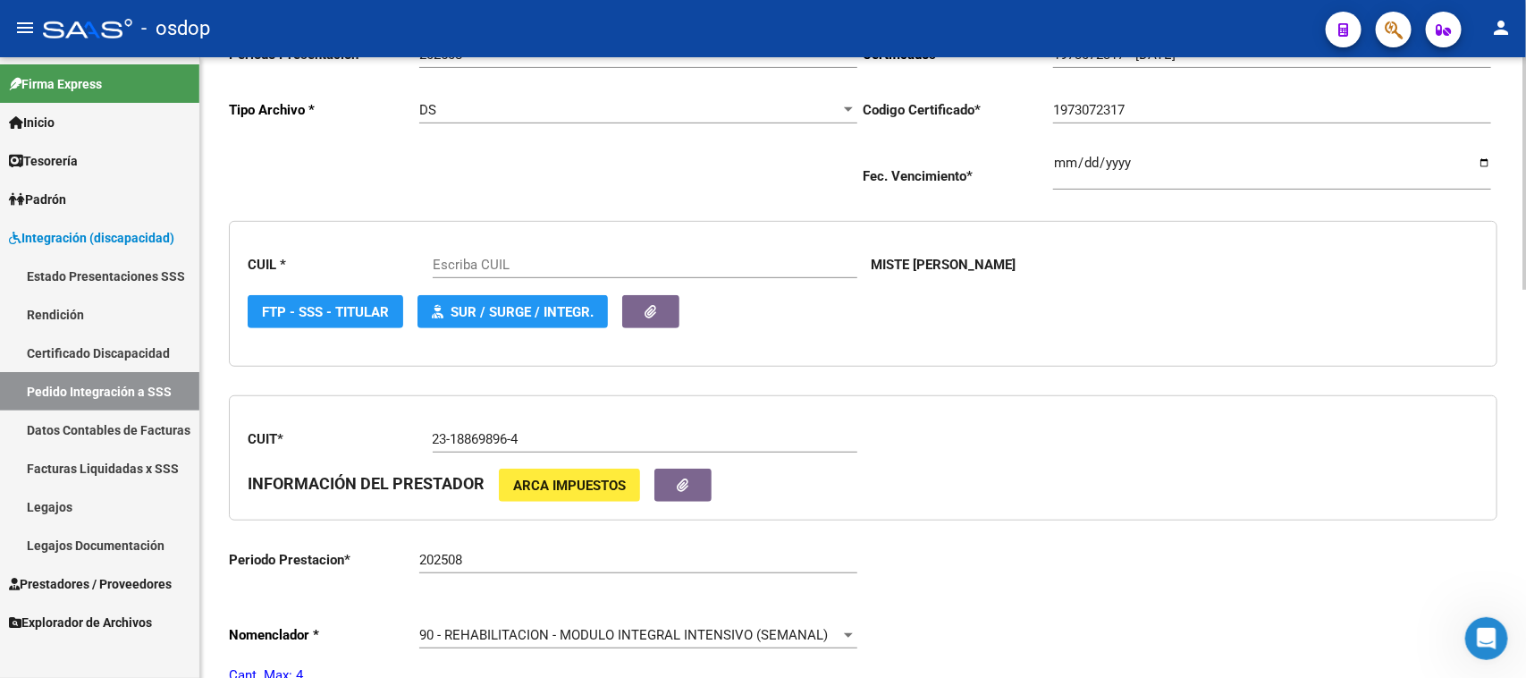
scroll to position [447, 0]
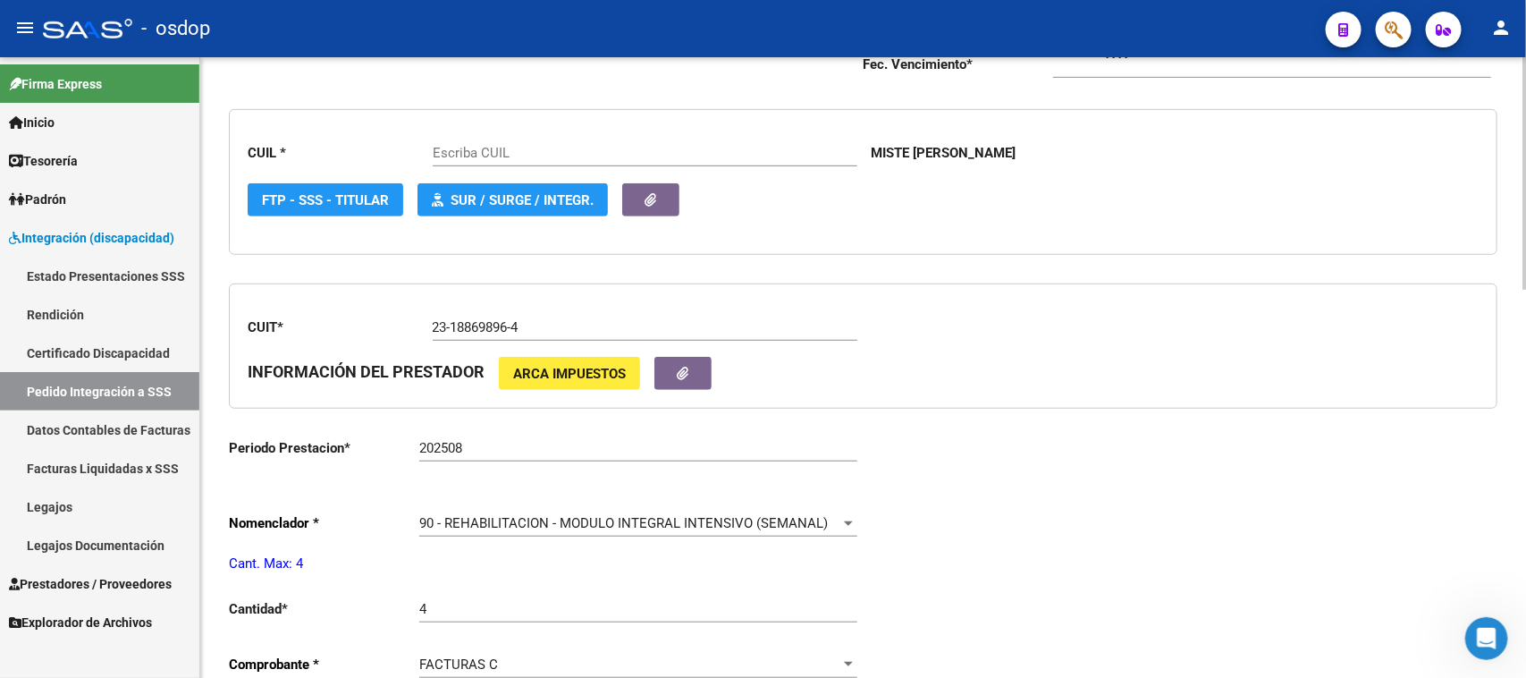
type input "23558980079"
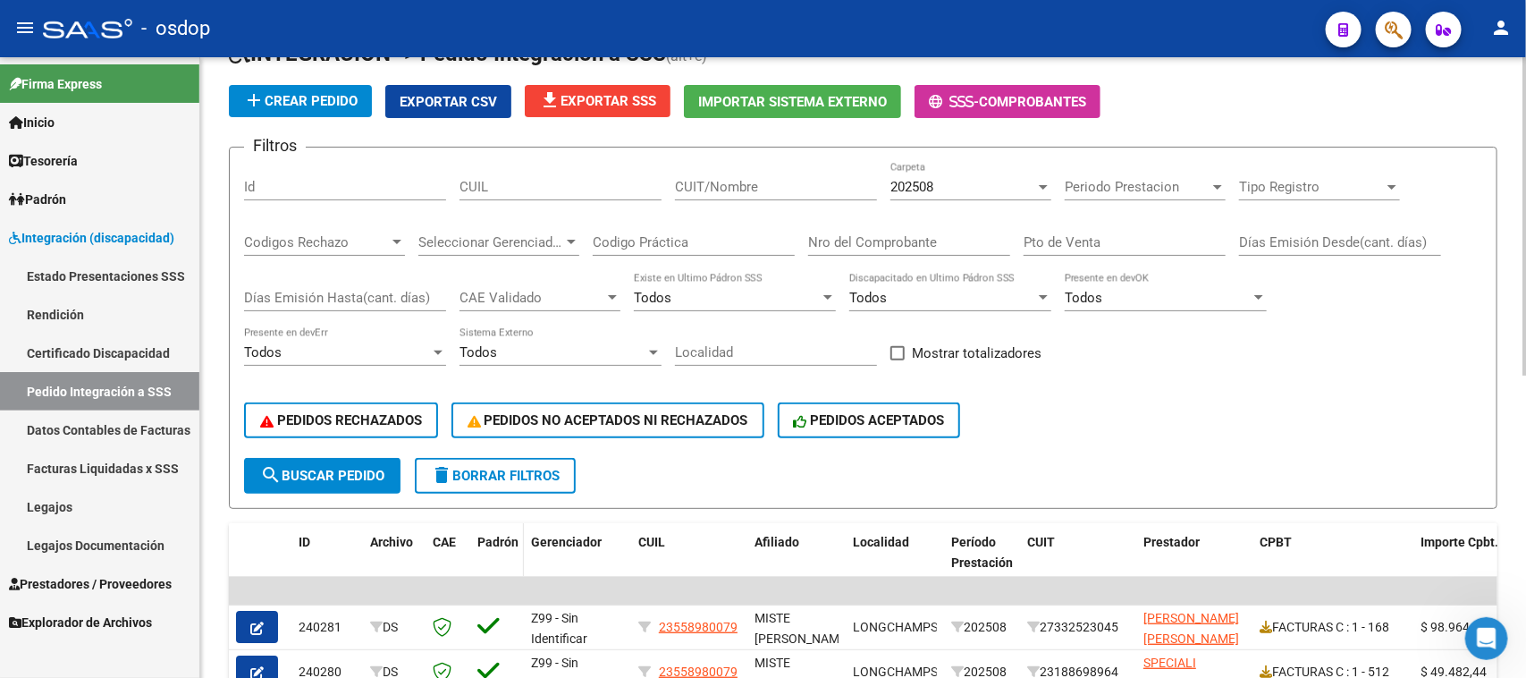
scroll to position [447, 0]
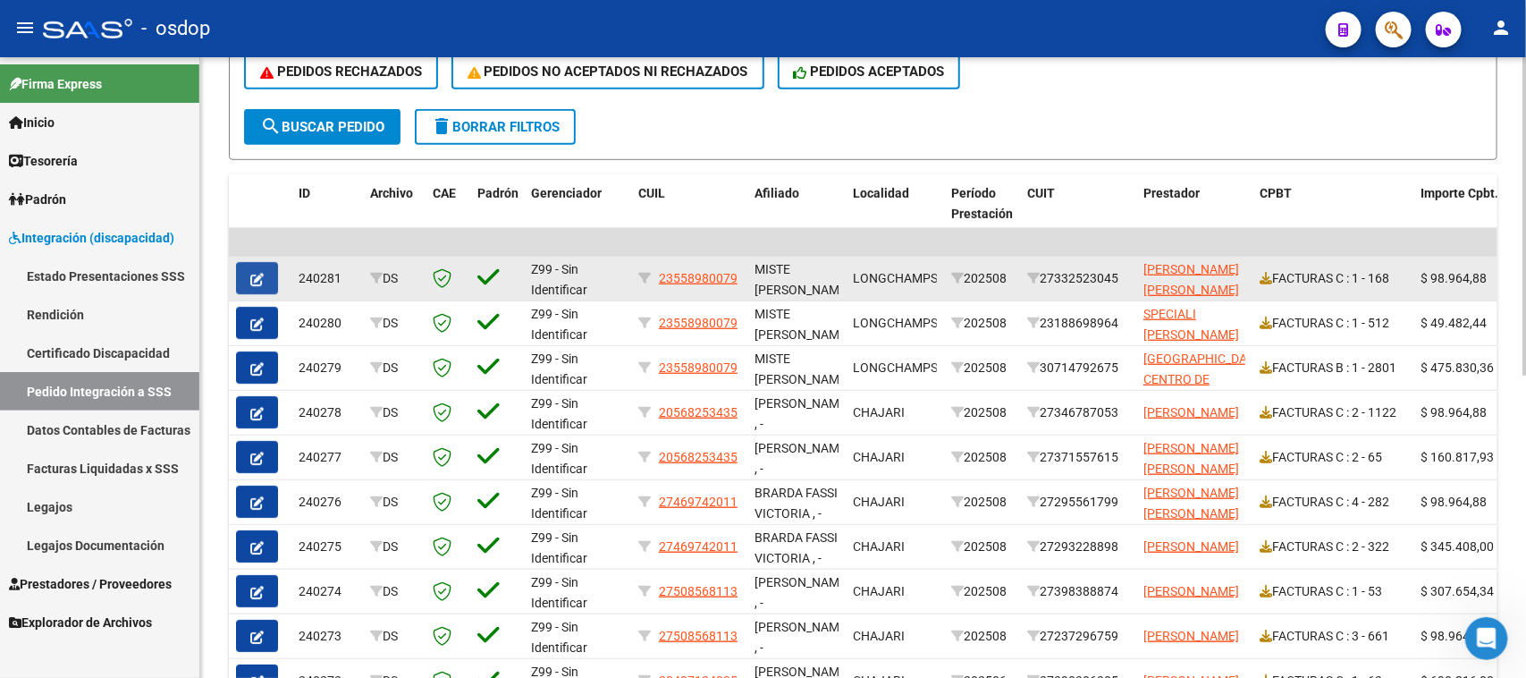
click at [257, 273] on icon "button" at bounding box center [256, 279] width 13 height 13
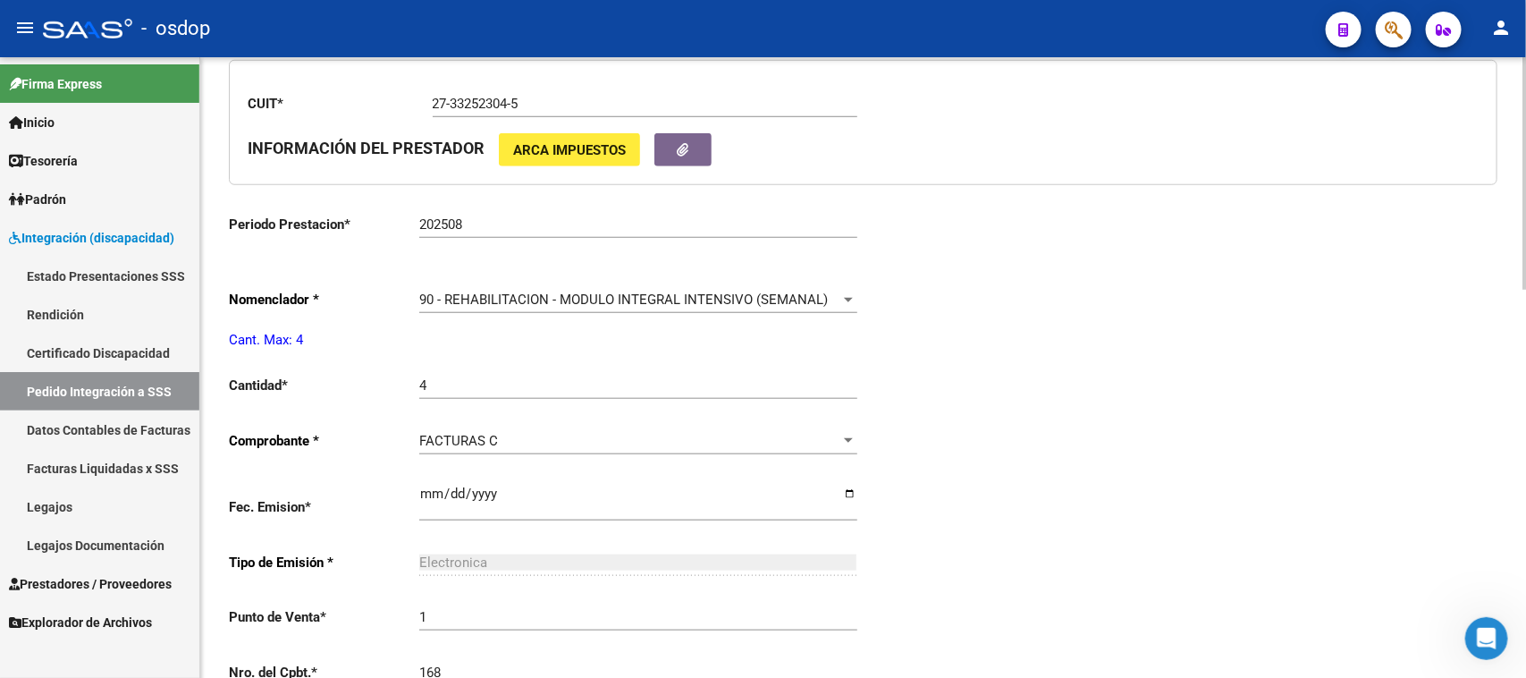
type input "23558980079"
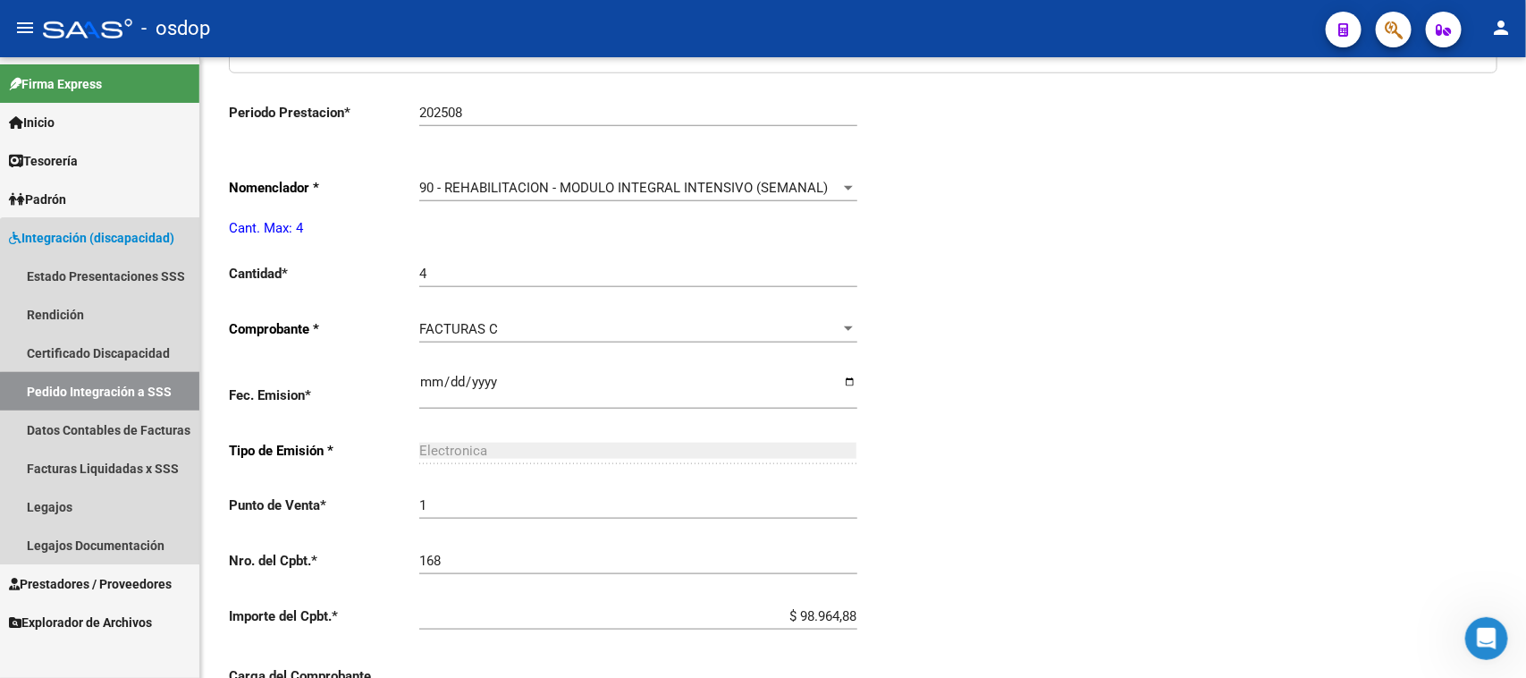
click at [137, 399] on link "Pedido Integración a SSS" at bounding box center [99, 391] width 199 height 38
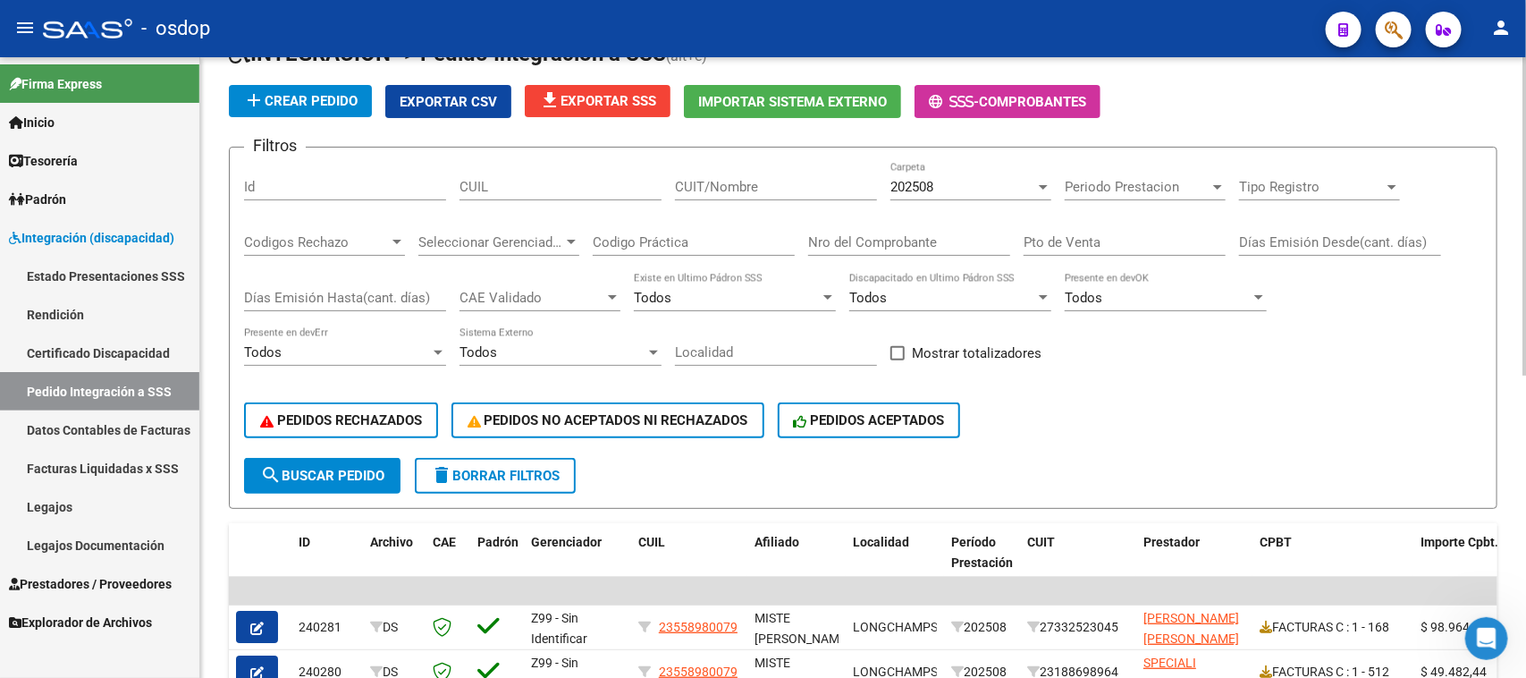
scroll to position [592, 0]
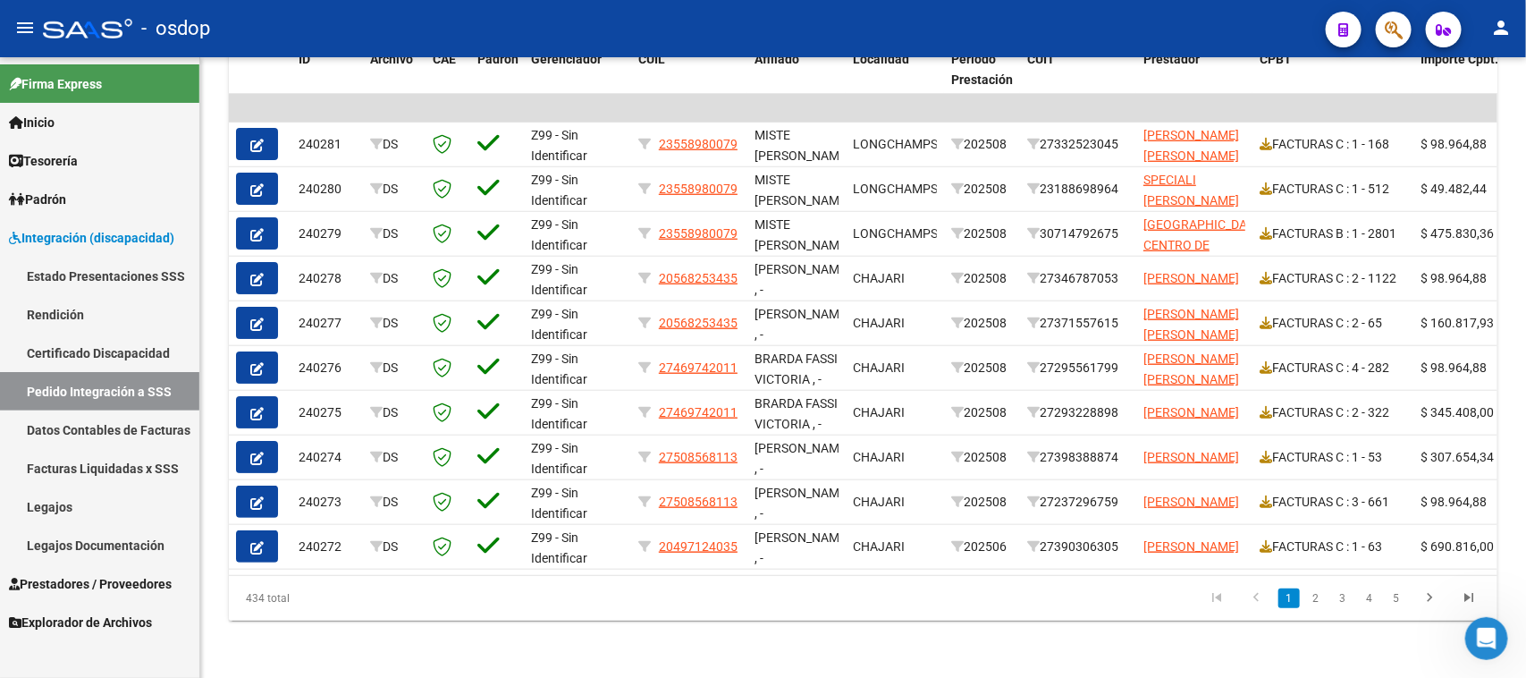
click at [114, 461] on link "Facturas Liquidadas x SSS" at bounding box center [99, 468] width 199 height 38
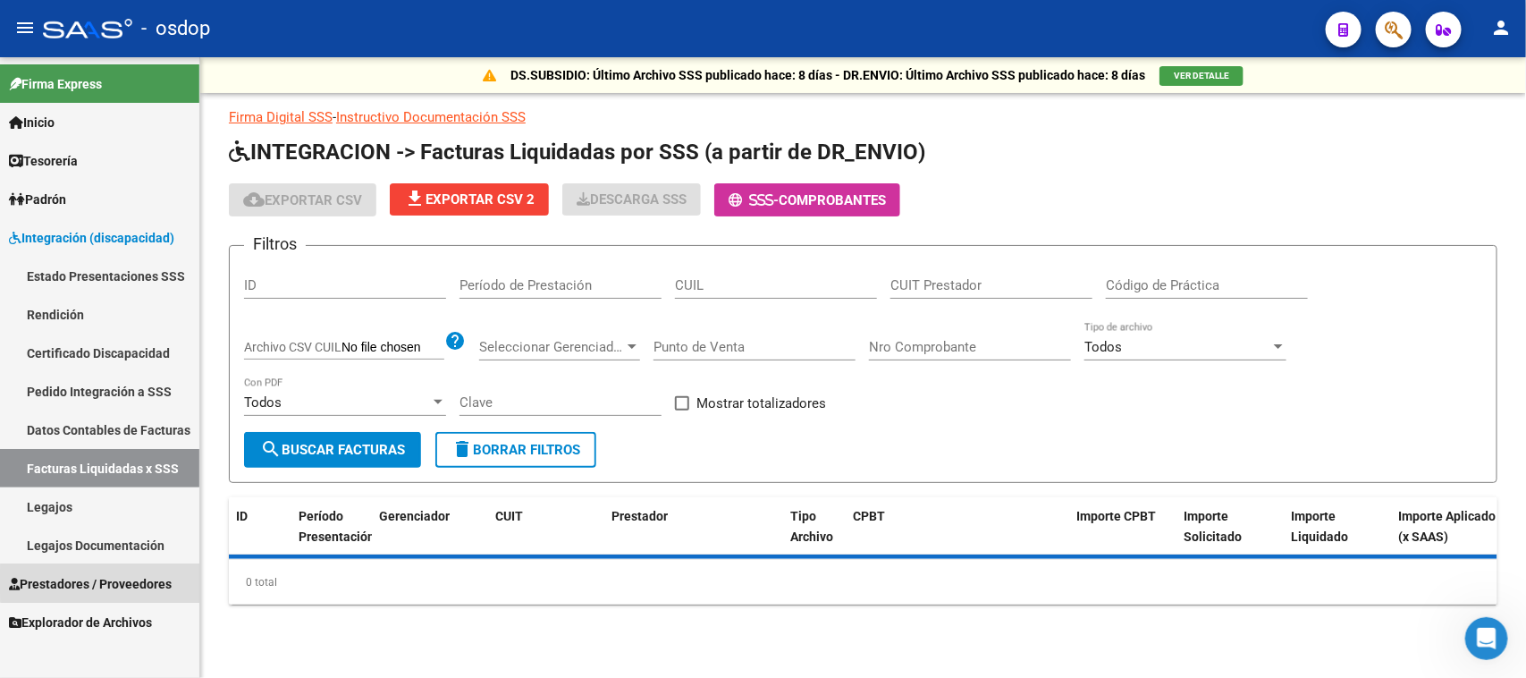
click at [103, 581] on span "Prestadores / Proveedores" at bounding box center [90, 584] width 163 height 20
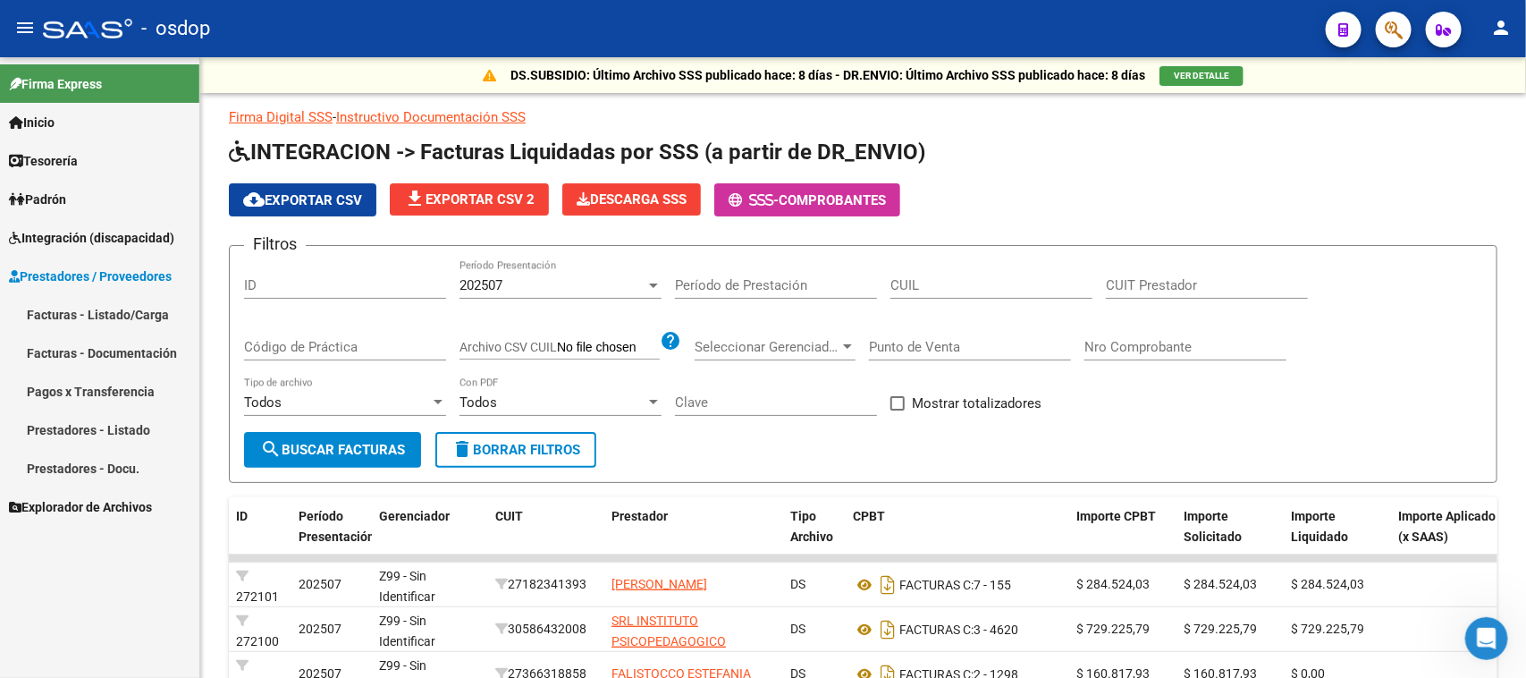
click at [117, 310] on link "Facturas - Listado/Carga" at bounding box center [99, 314] width 199 height 38
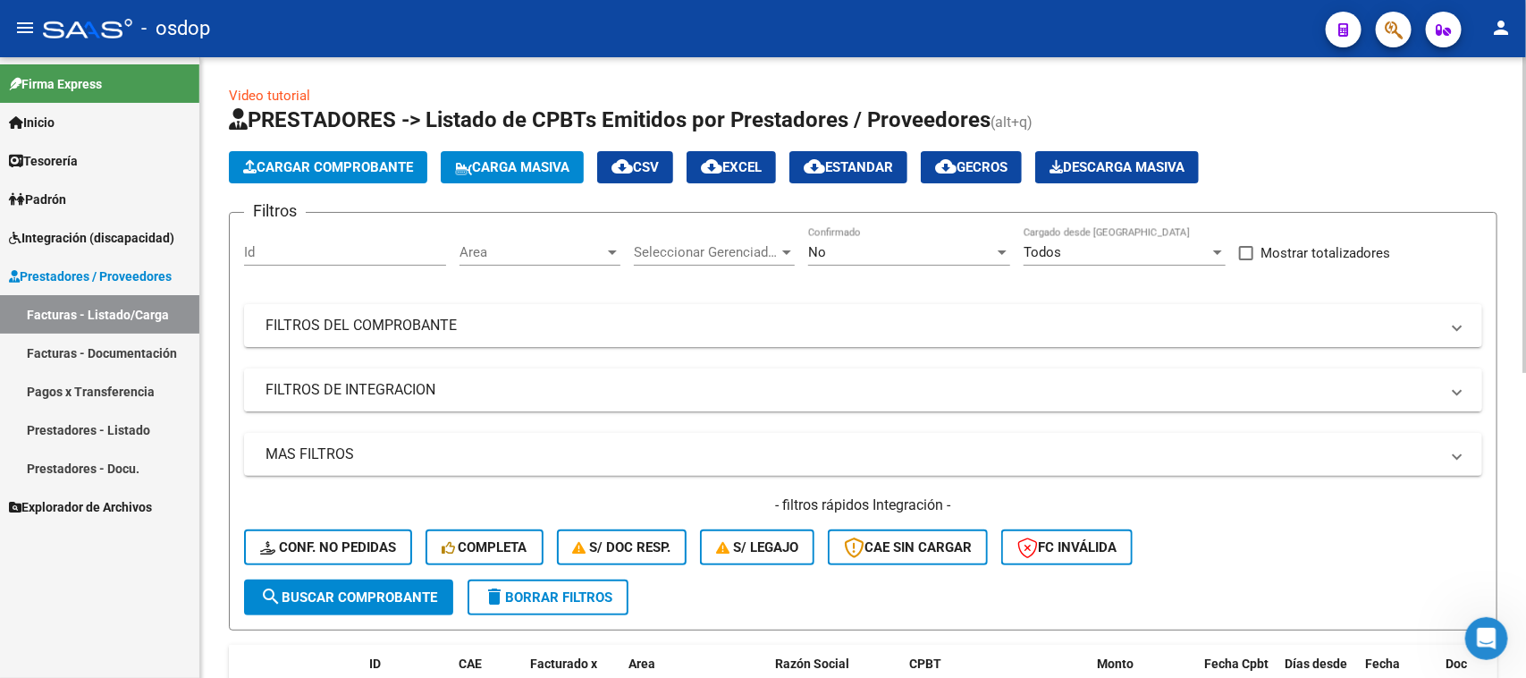
click at [401, 398] on mat-expansion-panel-header "FILTROS DE INTEGRACION" at bounding box center [863, 389] width 1238 height 43
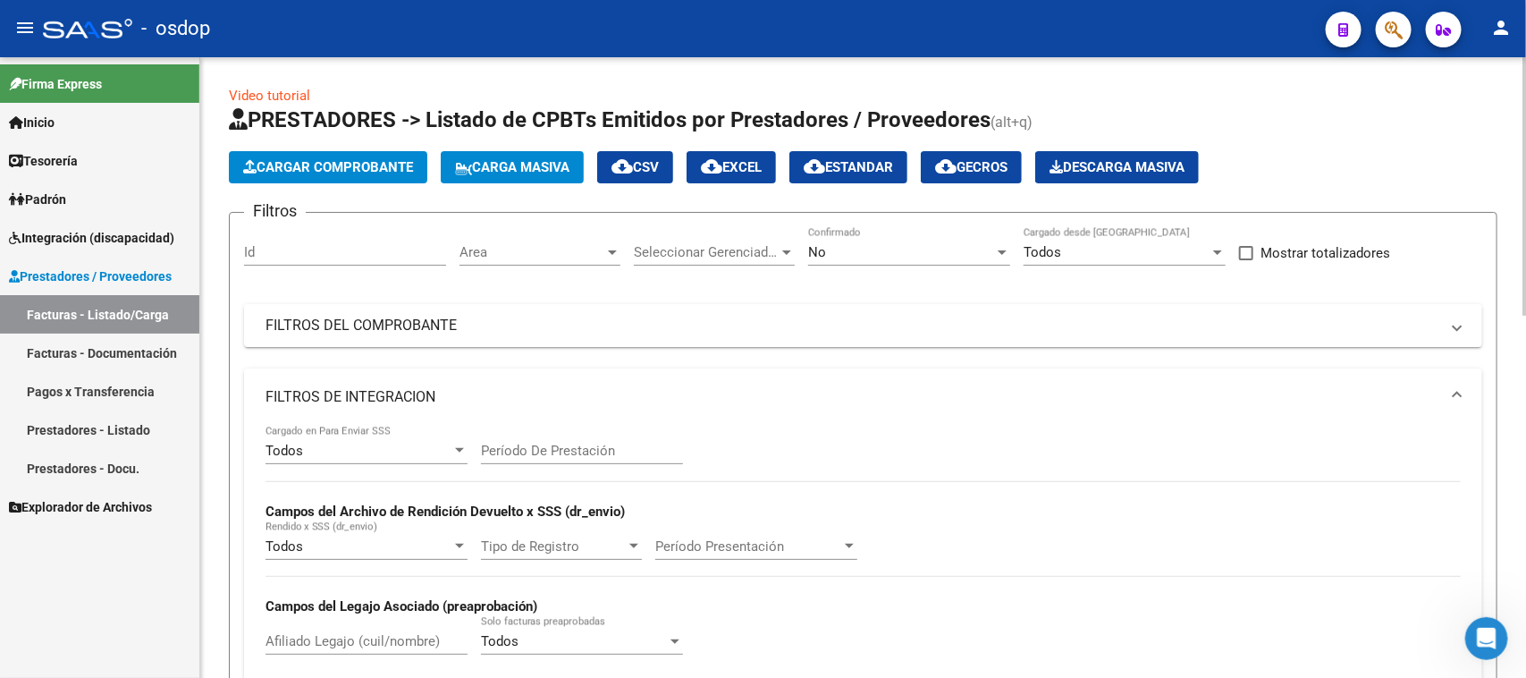
click at [340, 628] on div "Afiliado Legajo (cuil/nombre)" at bounding box center [367, 635] width 202 height 38
paste input "23483844379"
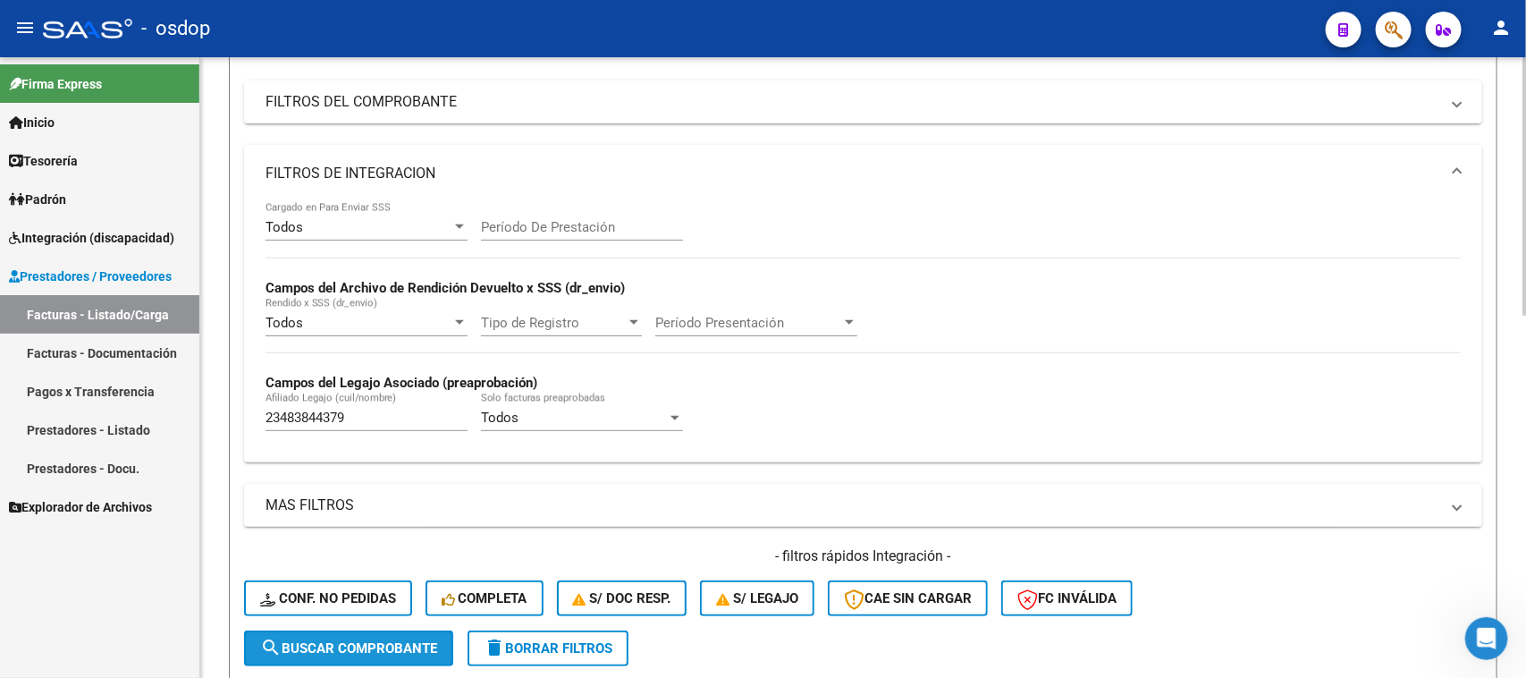
click at [341, 645] on span "search Buscar Comprobante" at bounding box center [348, 648] width 177 height 16
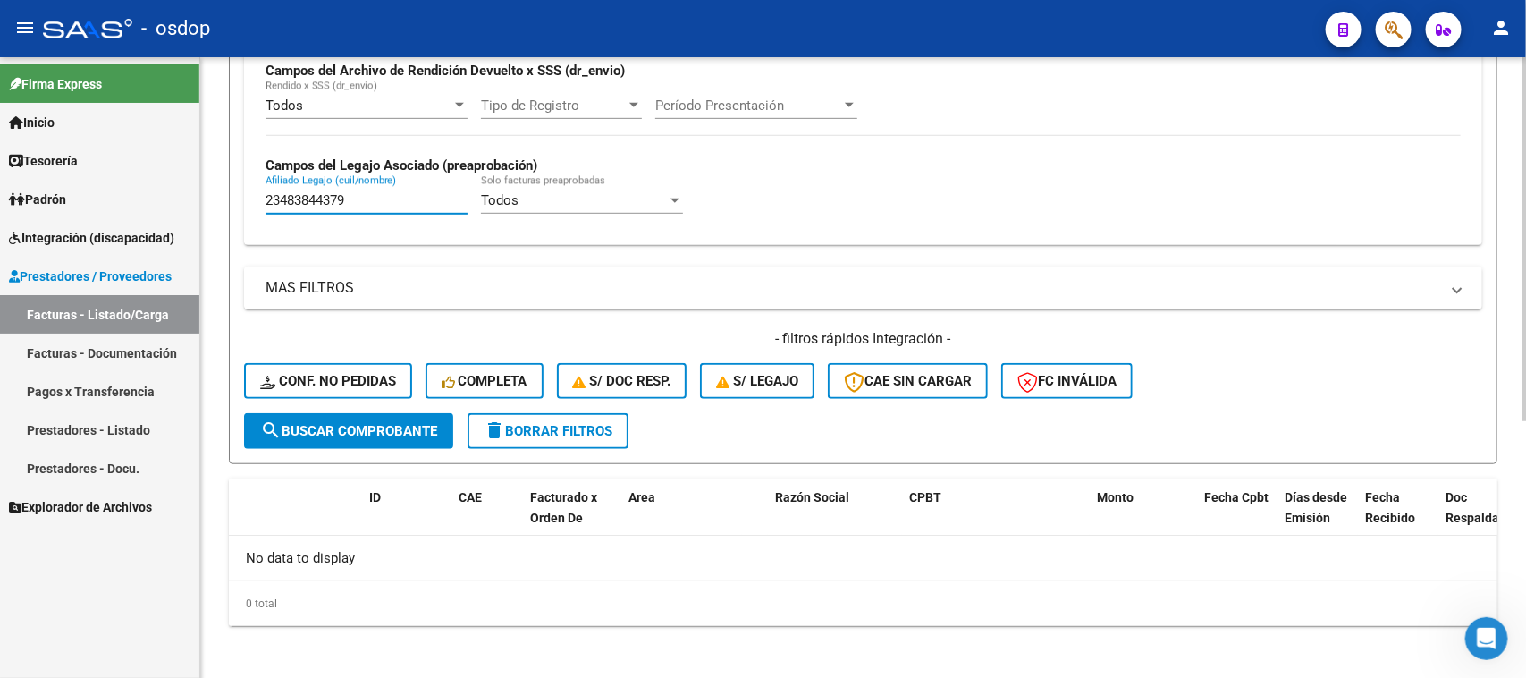
drag, startPoint x: 374, startPoint y: 198, endPoint x: 226, endPoint y: 220, distance: 149.1
click at [225, 217] on div "Video tutorial PRESTADORES -> Listado de CPBTs Emitidos por Prestadores / Prove…" at bounding box center [863, 149] width 1326 height 1067
paste input "7553406027"
click at [363, 439] on button "search Buscar Comprobante" at bounding box center [348, 431] width 209 height 36
drag, startPoint x: 372, startPoint y: 198, endPoint x: 192, endPoint y: 225, distance: 181.8
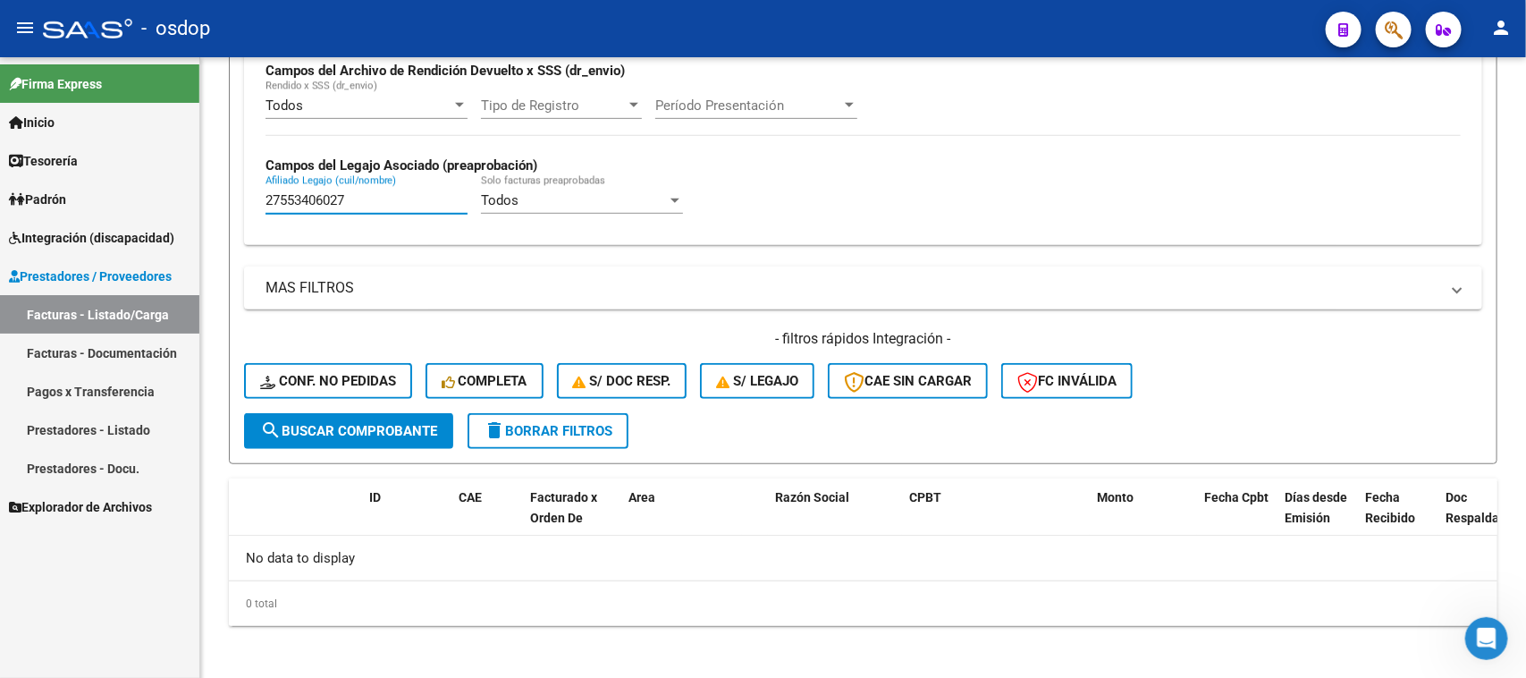
click at [192, 225] on mat-sidenav-container "Firma Express Inicio Calendario SSS Instructivos Contacto OS Tesorería Extracto…" at bounding box center [763, 367] width 1526 height 621
paste input "3501592269"
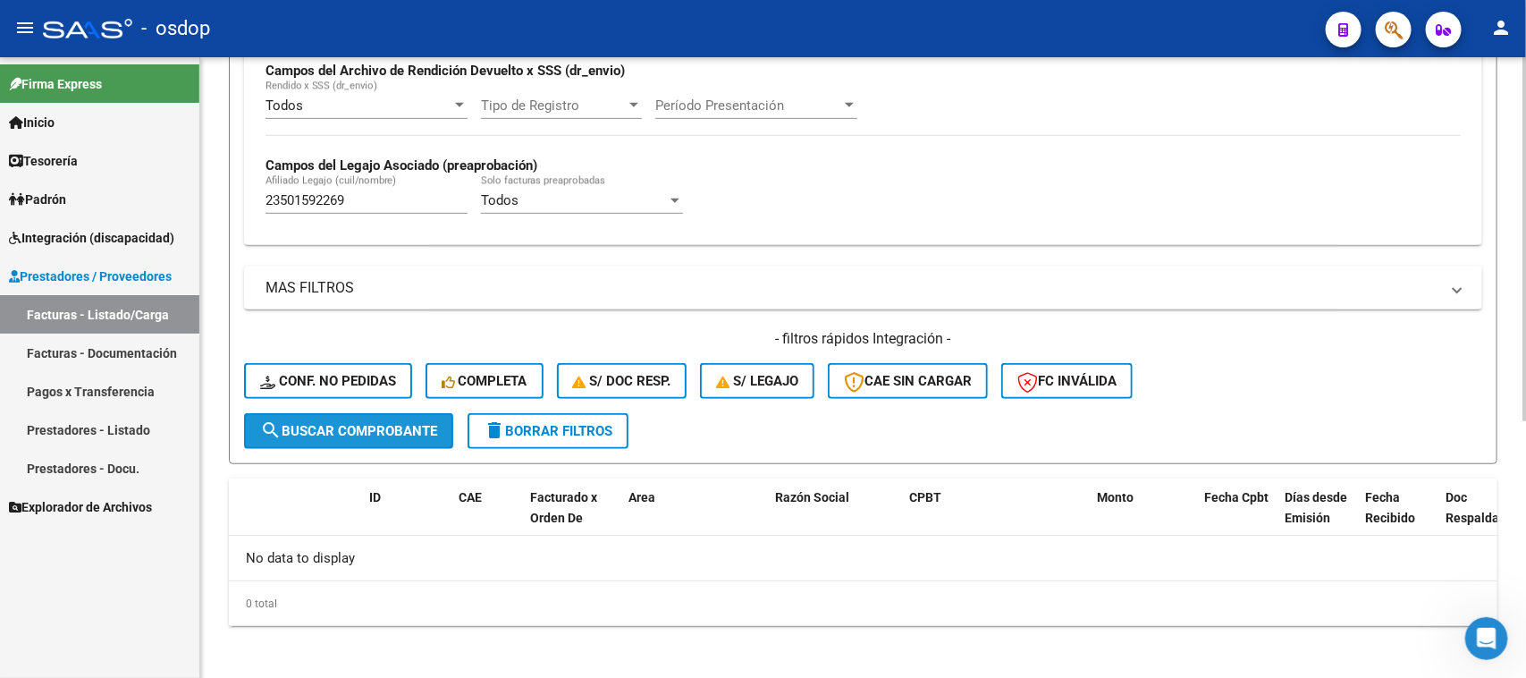
click at [340, 423] on span "search Buscar Comprobante" at bounding box center [348, 431] width 177 height 16
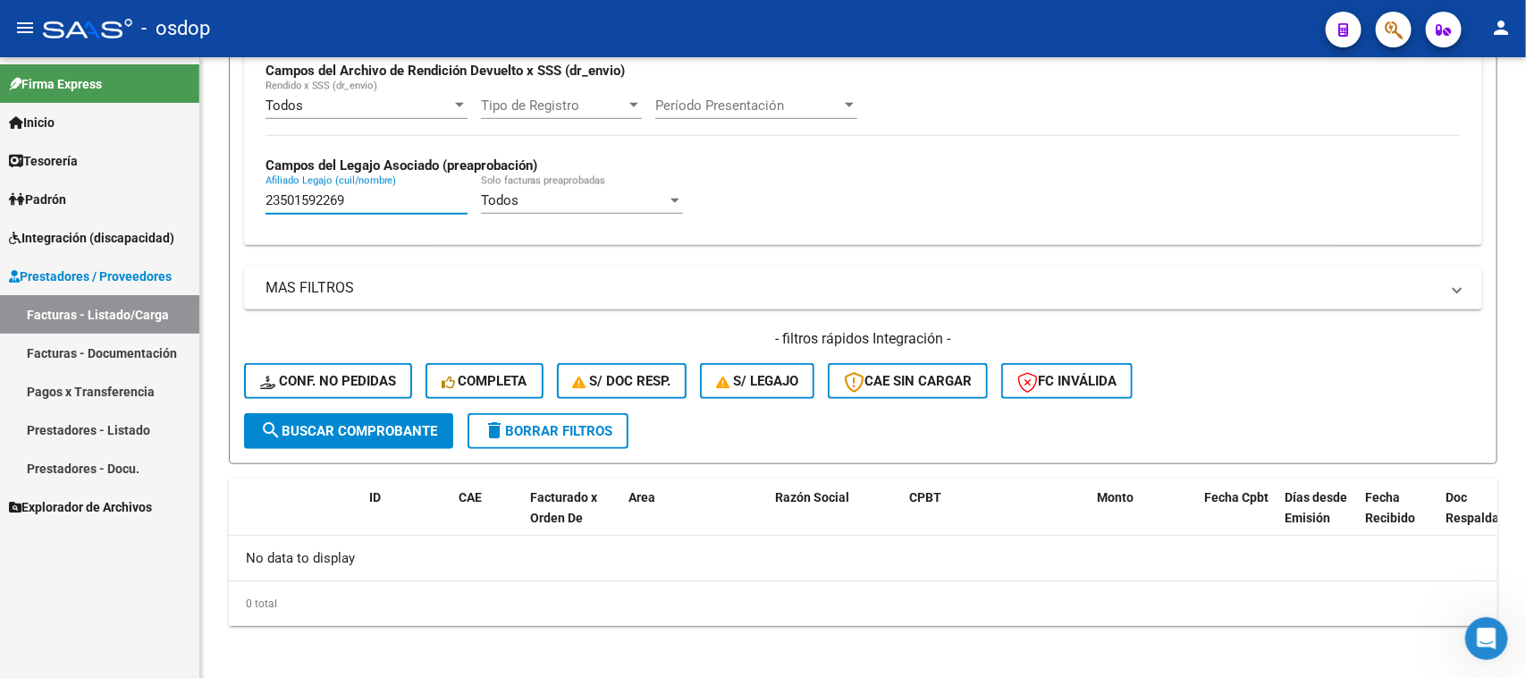
drag, startPoint x: 376, startPoint y: 194, endPoint x: 180, endPoint y: 215, distance: 196.9
click at [180, 215] on mat-sidenav-container "Firma Express Inicio Calendario SSS Instructivos Contacto OS Tesorería Extracto…" at bounding box center [763, 367] width 1526 height 621
paste input "507293"
click at [367, 426] on span "search Buscar Comprobante" at bounding box center [348, 431] width 177 height 16
drag, startPoint x: 371, startPoint y: 193, endPoint x: 156, endPoint y: 243, distance: 220.3
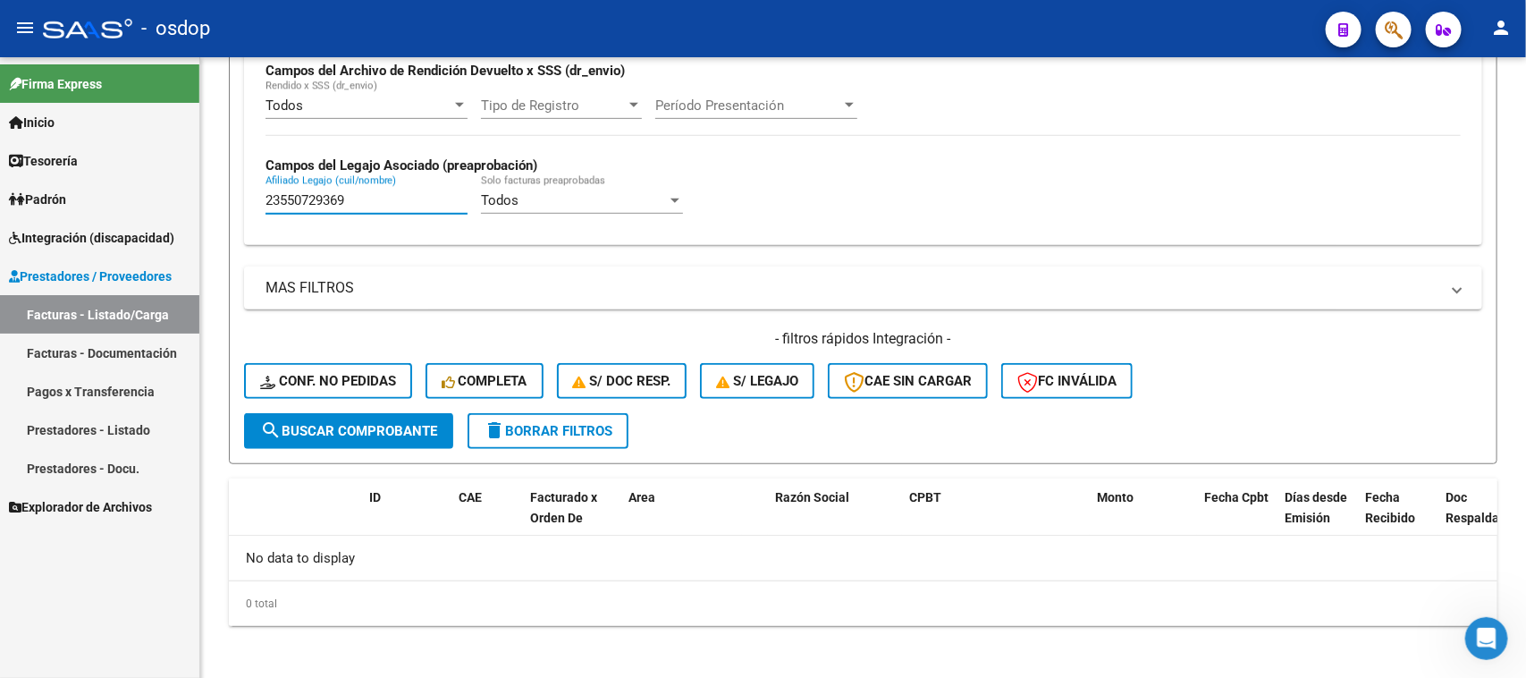
click at [156, 243] on mat-sidenav-container "Firma Express Inicio Calendario SSS Instructivos Contacto OS Tesorería Extracto…" at bounding box center [763, 367] width 1526 height 621
paste input "3578639"
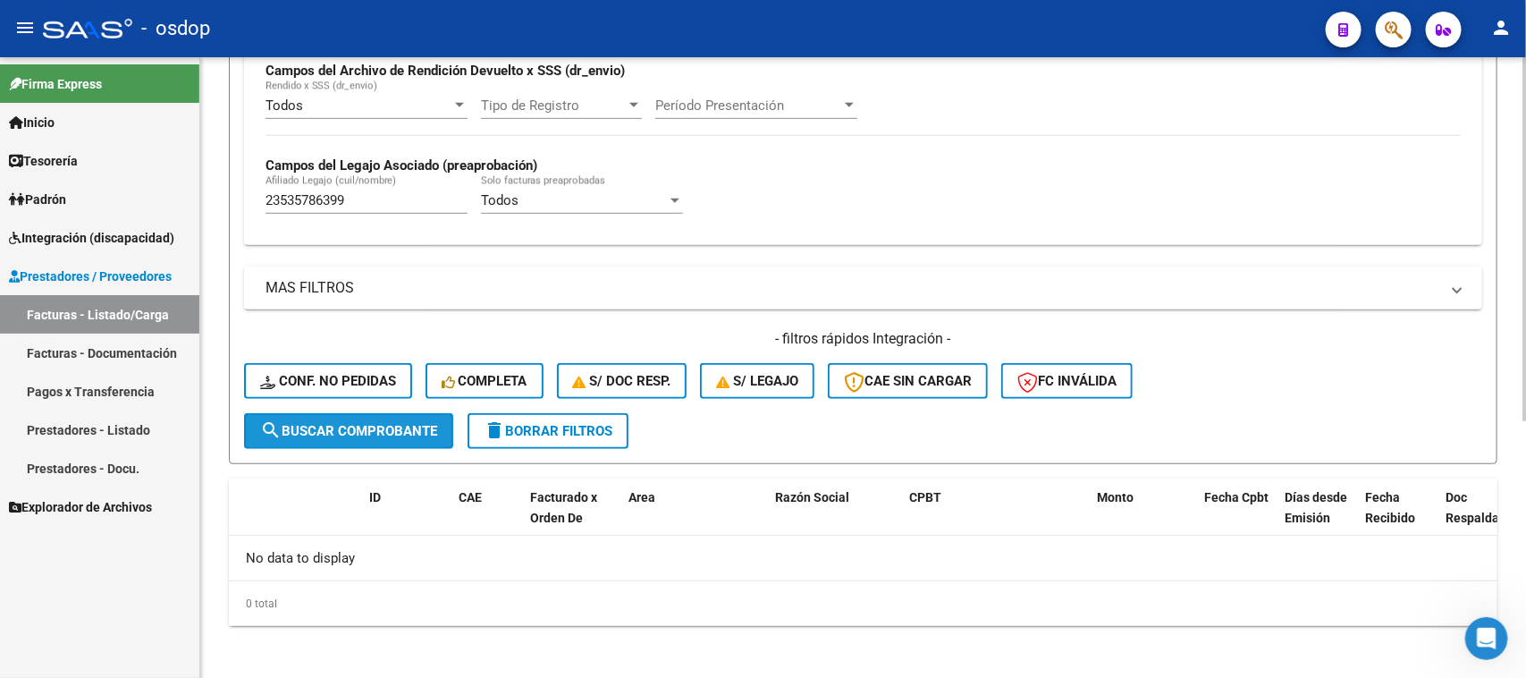
click at [332, 426] on span "search Buscar Comprobante" at bounding box center [348, 431] width 177 height 16
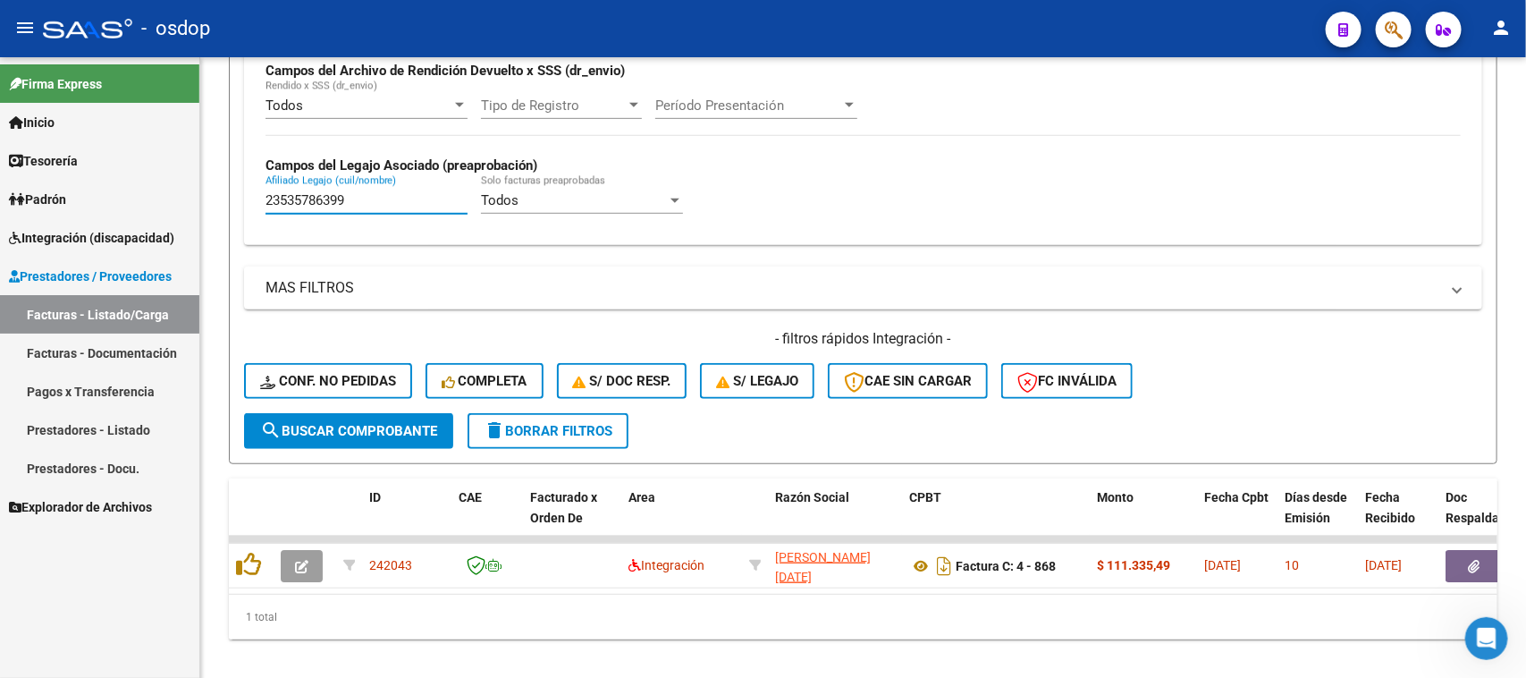
drag, startPoint x: 360, startPoint y: 201, endPoint x: 114, endPoint y: 242, distance: 249.3
click at [114, 242] on mat-sidenav-container "Firma Express Inicio Calendario SSS Instructivos Contacto OS Tesorería Extracto…" at bounding box center [763, 367] width 1526 height 621
paste input "0954892043"
click at [325, 435] on button "search Buscar Comprobante" at bounding box center [348, 431] width 209 height 36
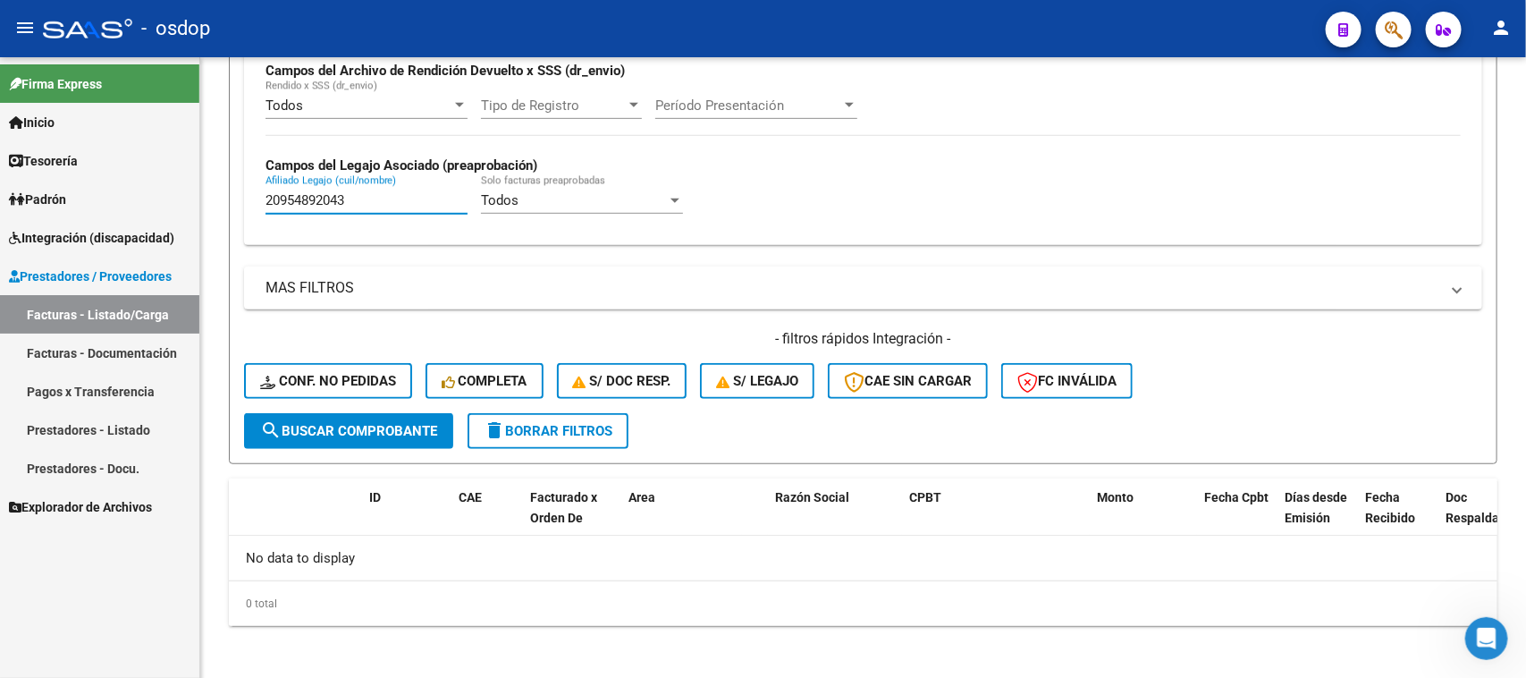
drag, startPoint x: 373, startPoint y: 195, endPoint x: 173, endPoint y: 238, distance: 204.8
click at [173, 238] on mat-sidenav-container "Firma Express Inicio Calendario SSS Instructivos Contacto OS Tesorería Extracto…" at bounding box center [763, 367] width 1526 height 621
paste input "570083539"
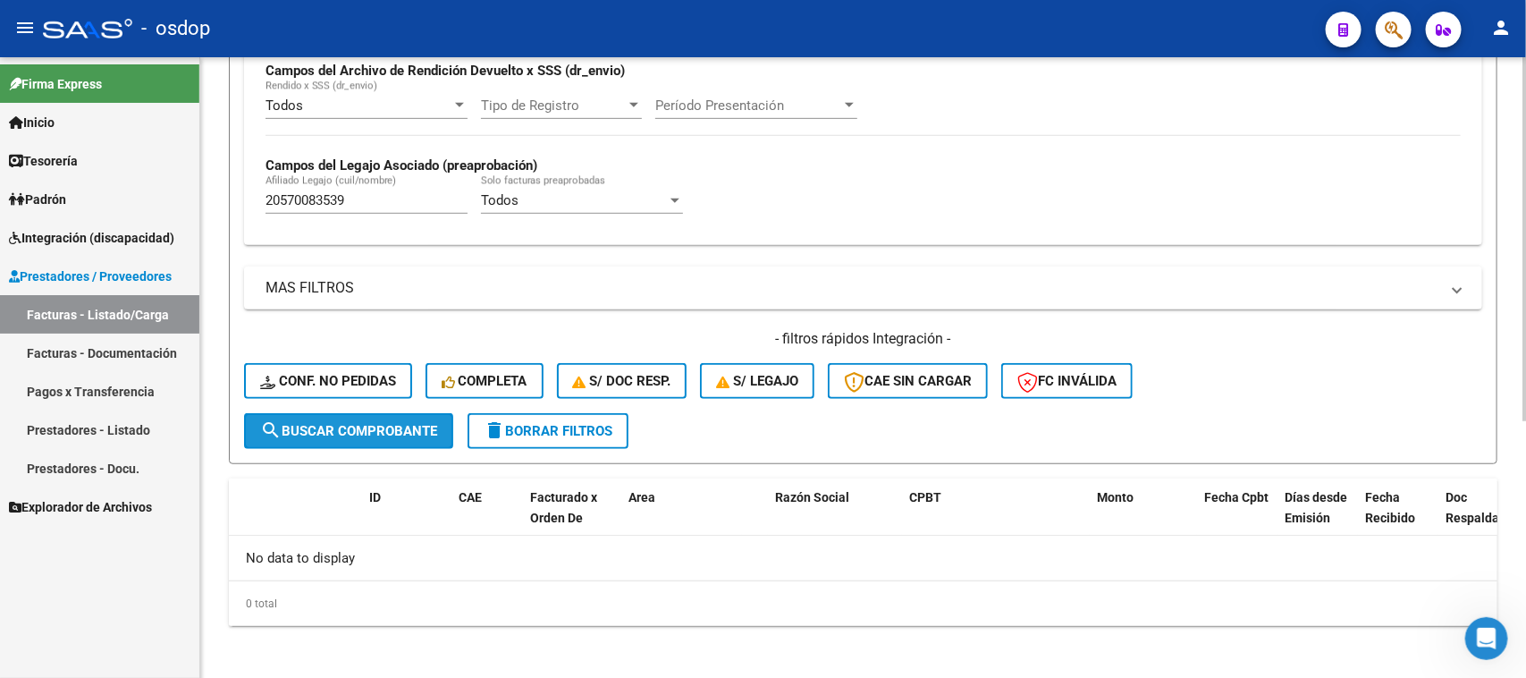
click at [382, 435] on button "search Buscar Comprobante" at bounding box center [348, 431] width 209 height 36
drag, startPoint x: 377, startPoint y: 202, endPoint x: 203, endPoint y: 226, distance: 176.0
click at [203, 225] on div "Video tutorial PRESTADORES -> Listado de CPBTs Emitidos por Prestadores / Prove…" at bounding box center [863, 149] width 1326 height 1067
paste input "39316827"
click at [349, 426] on span "search Buscar Comprobante" at bounding box center [348, 431] width 177 height 16
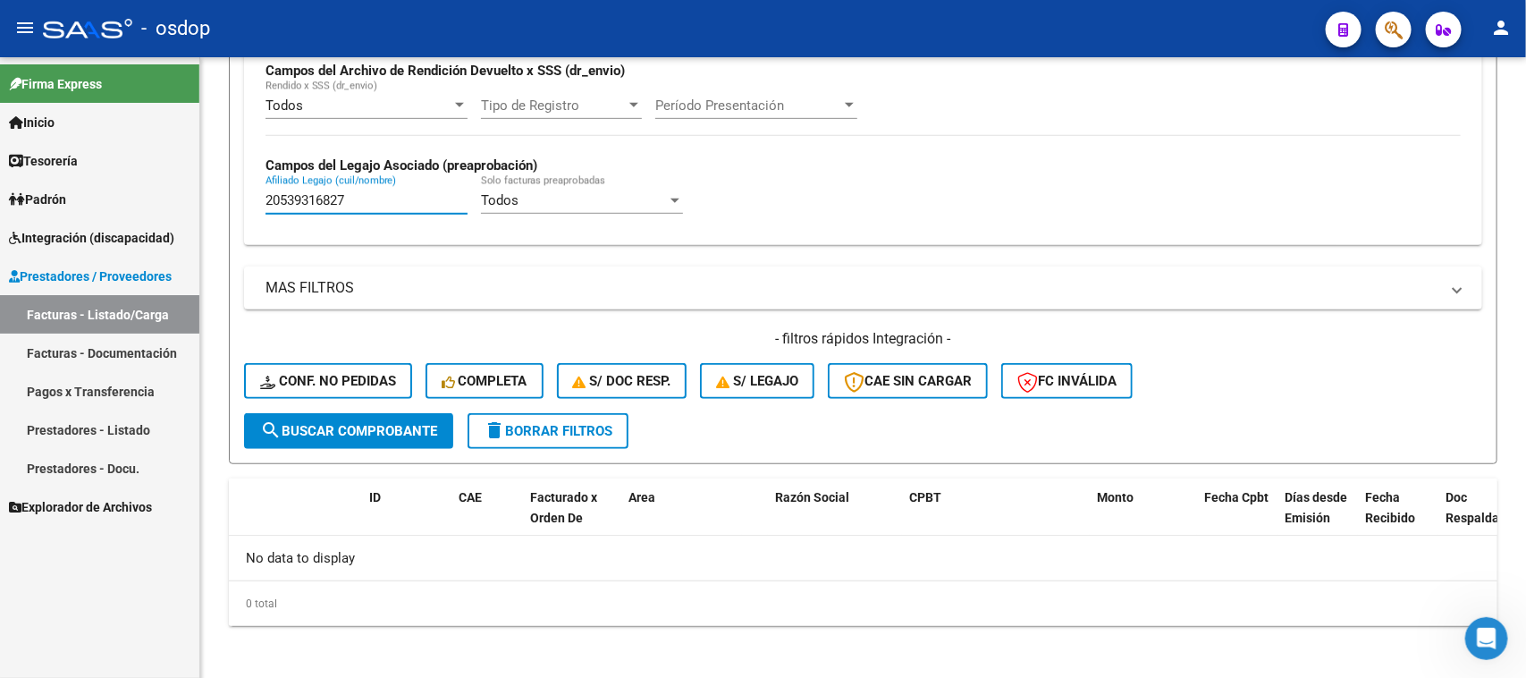
drag, startPoint x: 293, startPoint y: 208, endPoint x: 173, endPoint y: 234, distance: 123.5
click at [173, 234] on mat-sidenav-container "Firma Express Inicio Calendario SSS Instructivos Contacto OS Tesorería Extracto…" at bounding box center [763, 367] width 1526 height 621
paste input "71276195"
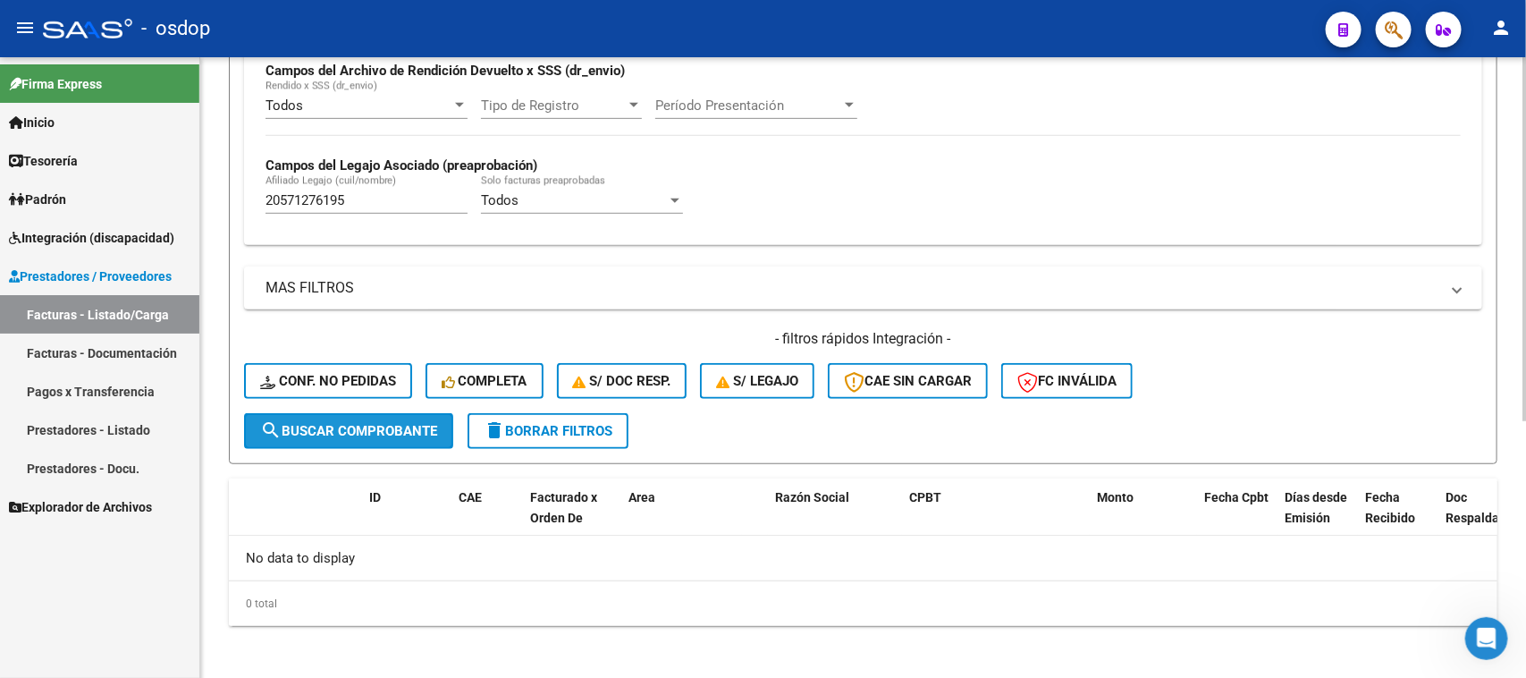
click at [394, 426] on span "search Buscar Comprobante" at bounding box center [348, 431] width 177 height 16
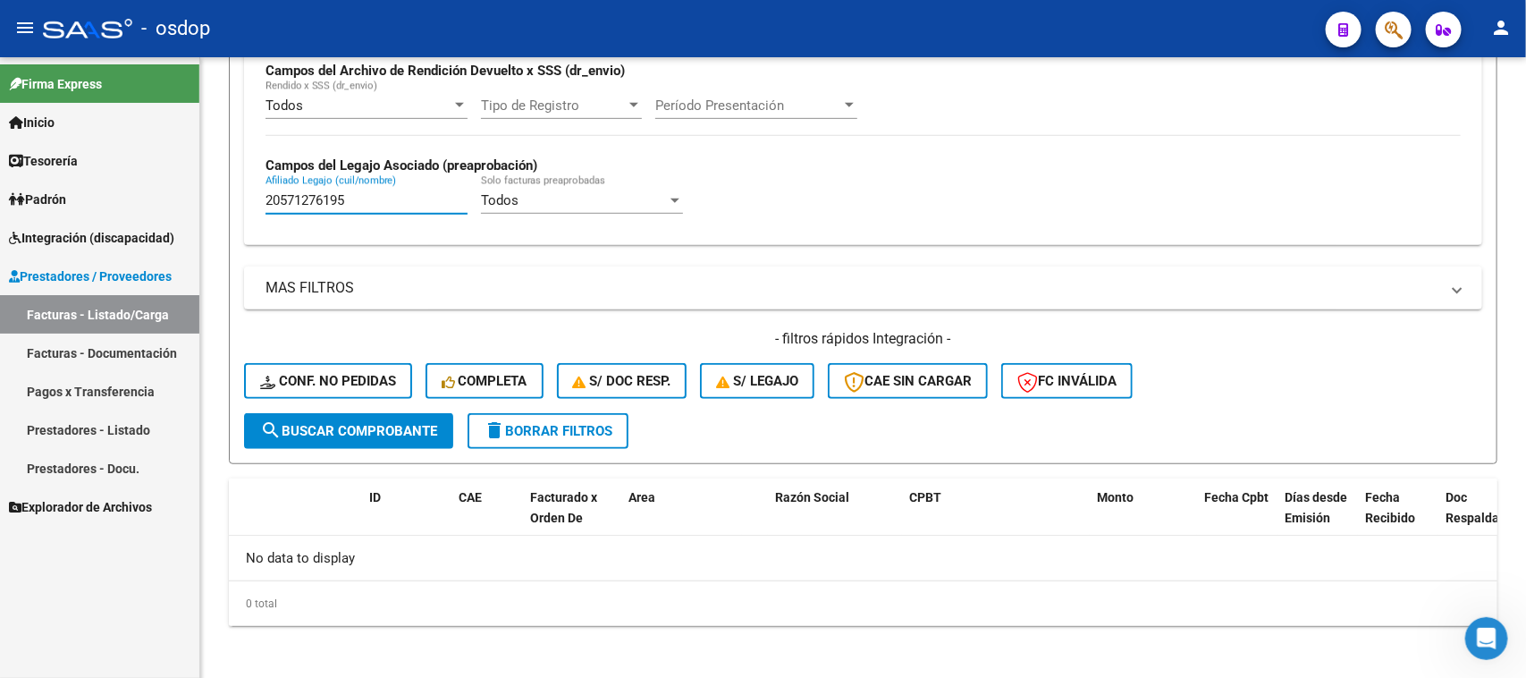
drag, startPoint x: 356, startPoint y: 204, endPoint x: 162, endPoint y: 237, distance: 196.8
click at [162, 237] on mat-sidenav-container "Firma Express Inicio Calendario SSS Instructivos Contacto OS Tesorería Extracto…" at bounding box center [763, 367] width 1526 height 621
paste input "82888"
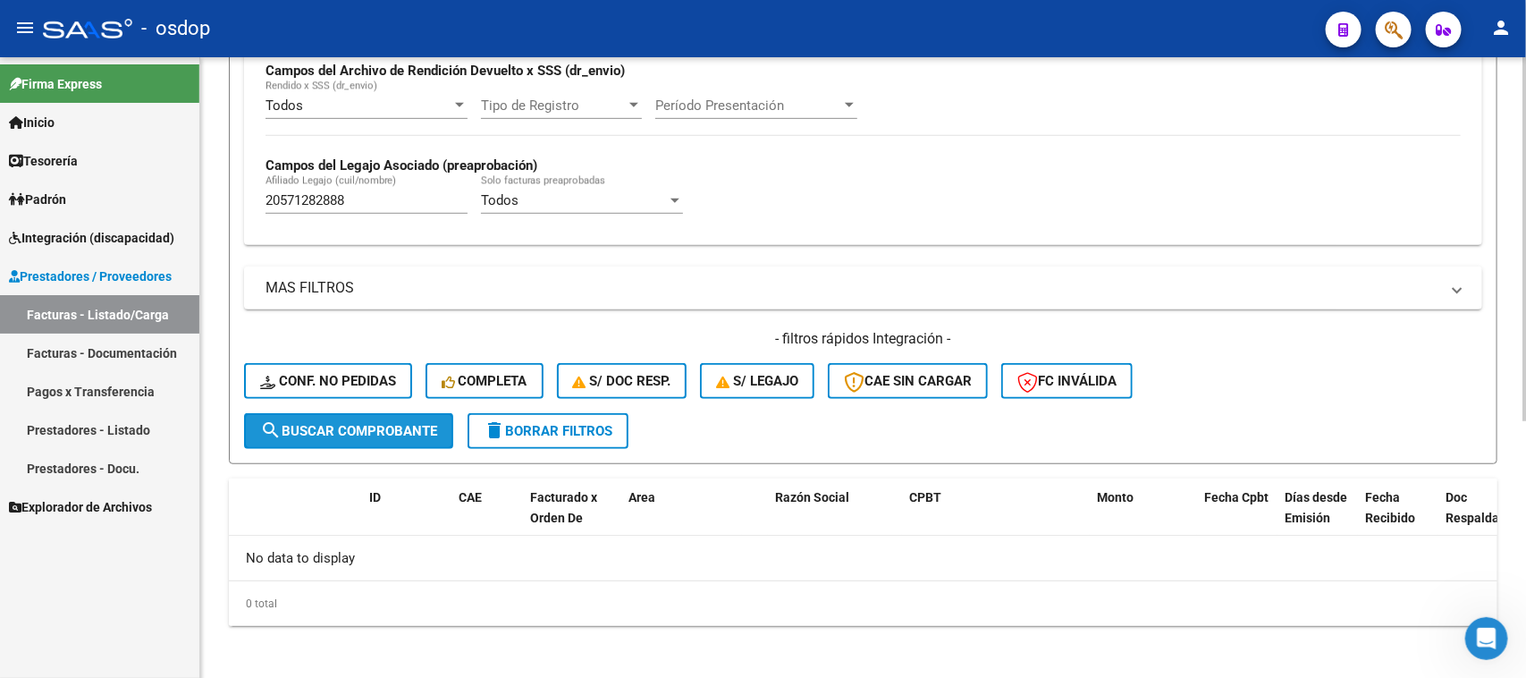
click at [364, 434] on button "search Buscar Comprobante" at bounding box center [348, 431] width 209 height 36
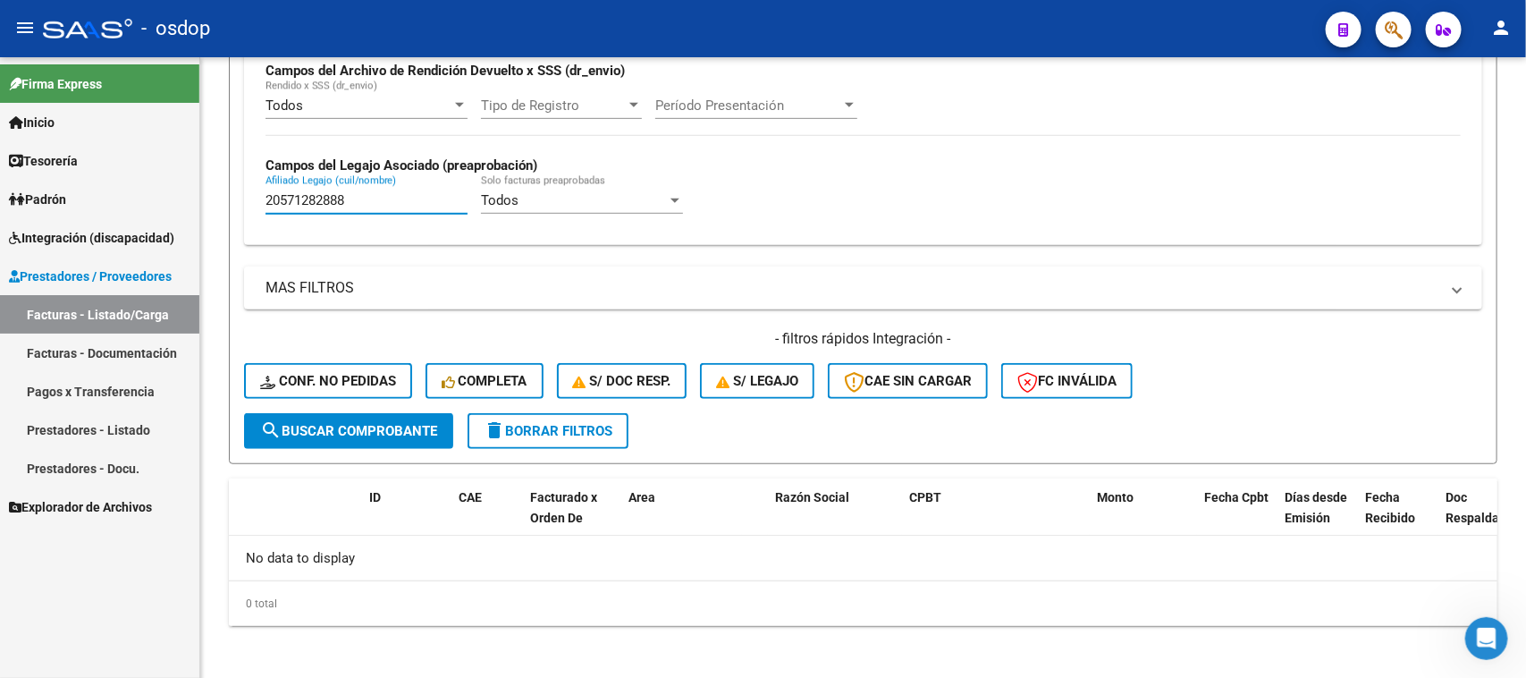
drag, startPoint x: 344, startPoint y: 206, endPoint x: 183, endPoint y: 247, distance: 166.1
click at [183, 247] on mat-sidenav-container "Firma Express Inicio Calendario SSS Instructivos Contacto OS Tesorería Extracto…" at bounding box center [763, 367] width 1526 height 621
paste input "34621370"
click at [399, 436] on button "search Buscar Comprobante" at bounding box center [348, 431] width 209 height 36
drag, startPoint x: 390, startPoint y: 190, endPoint x: 110, endPoint y: 238, distance: 283.8
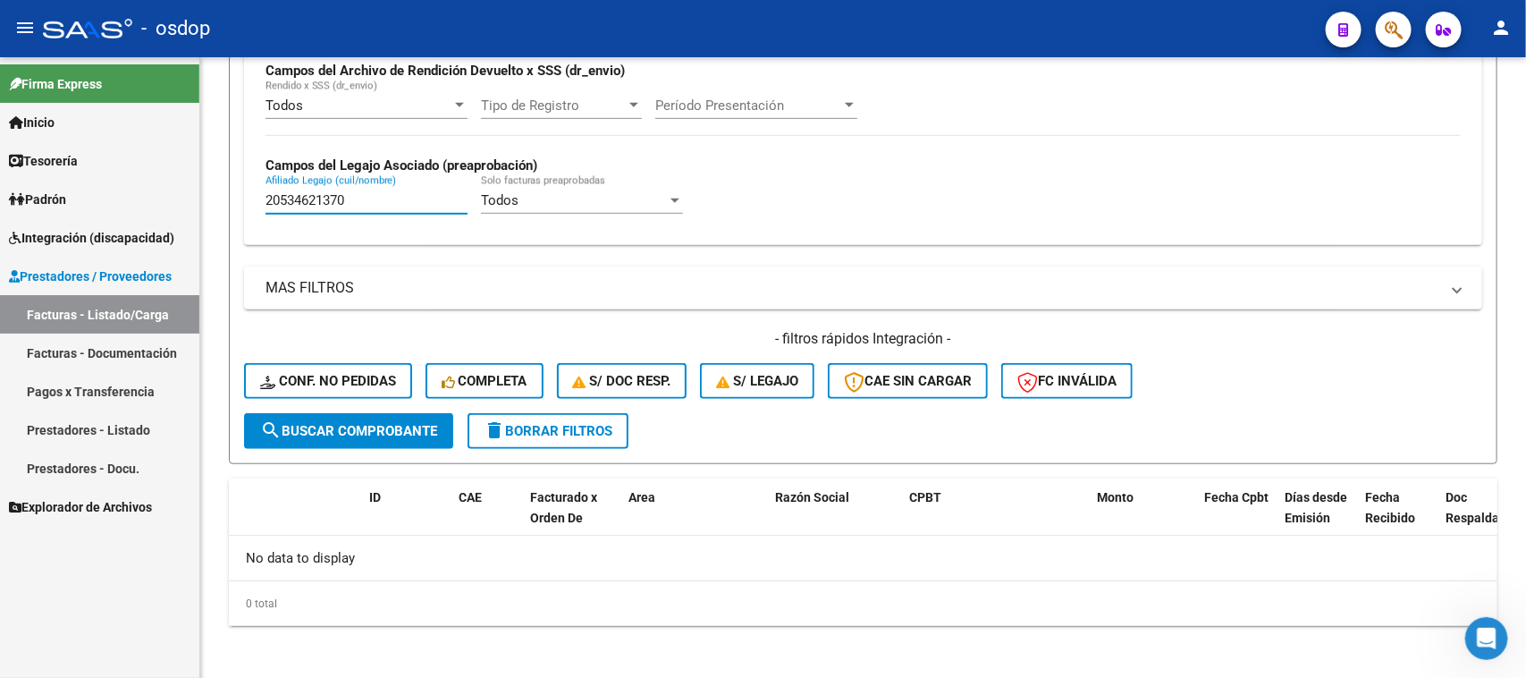
click at [110, 238] on mat-sidenav-container "Firma Express Inicio Calendario SSS Instructivos Contacto OS Tesorería Extracto…" at bounding box center [763, 367] width 1526 height 621
paste input "43958981"
click at [340, 425] on span "search Buscar Comprobante" at bounding box center [348, 431] width 177 height 16
drag, startPoint x: 376, startPoint y: 190, endPoint x: 72, endPoint y: 230, distance: 307.5
click at [72, 230] on mat-sidenav-container "Firma Express Inicio Calendario SSS Instructivos Contacto OS Tesorería Extracto…" at bounding box center [763, 367] width 1526 height 621
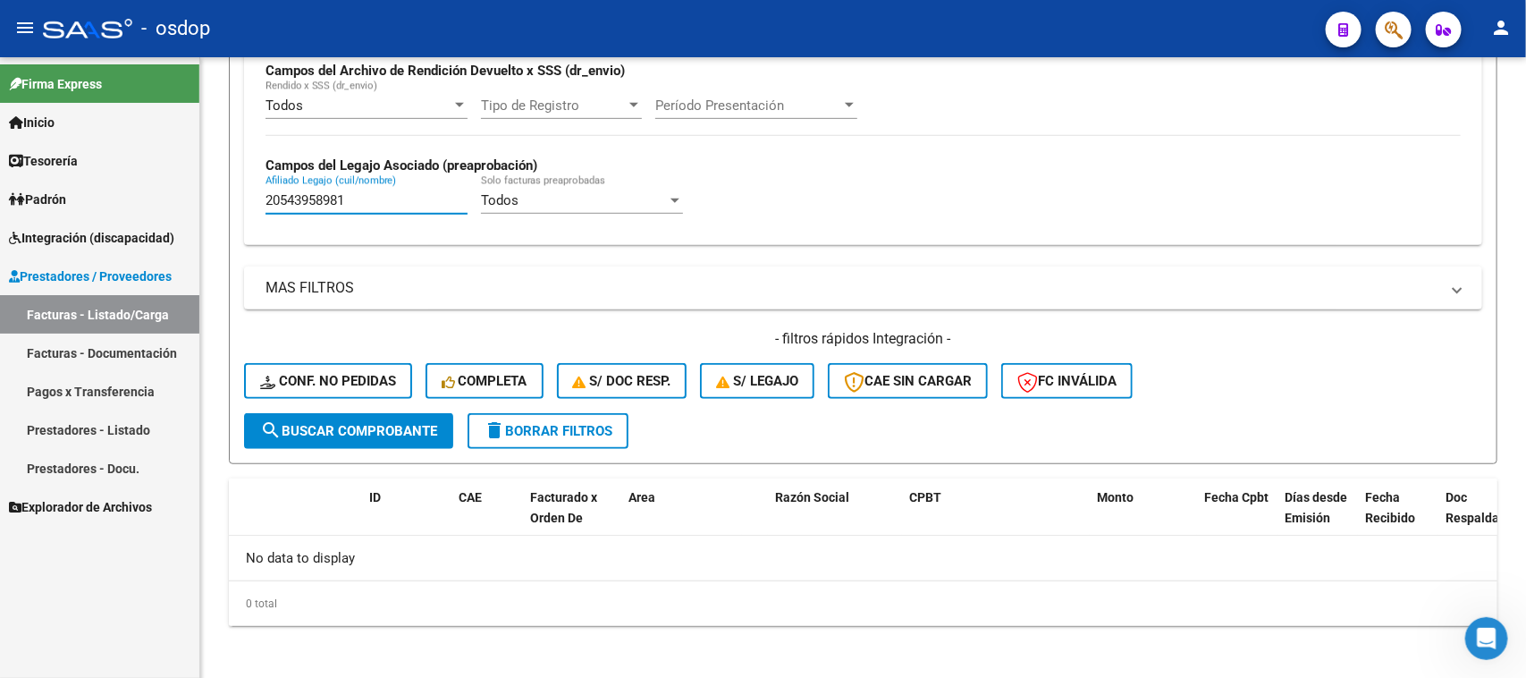
paste input "7564514808"
click at [317, 440] on button "search Buscar Comprobante" at bounding box center [348, 431] width 209 height 36
drag, startPoint x: 399, startPoint y: 192, endPoint x: 140, endPoint y: 220, distance: 259.9
click at [140, 220] on mat-sidenav-container "Firma Express Inicio Calendario SSS Instructivos Contacto OS Tesorería Extracto…" at bounding box center [763, 367] width 1526 height 621
paste input "7679395"
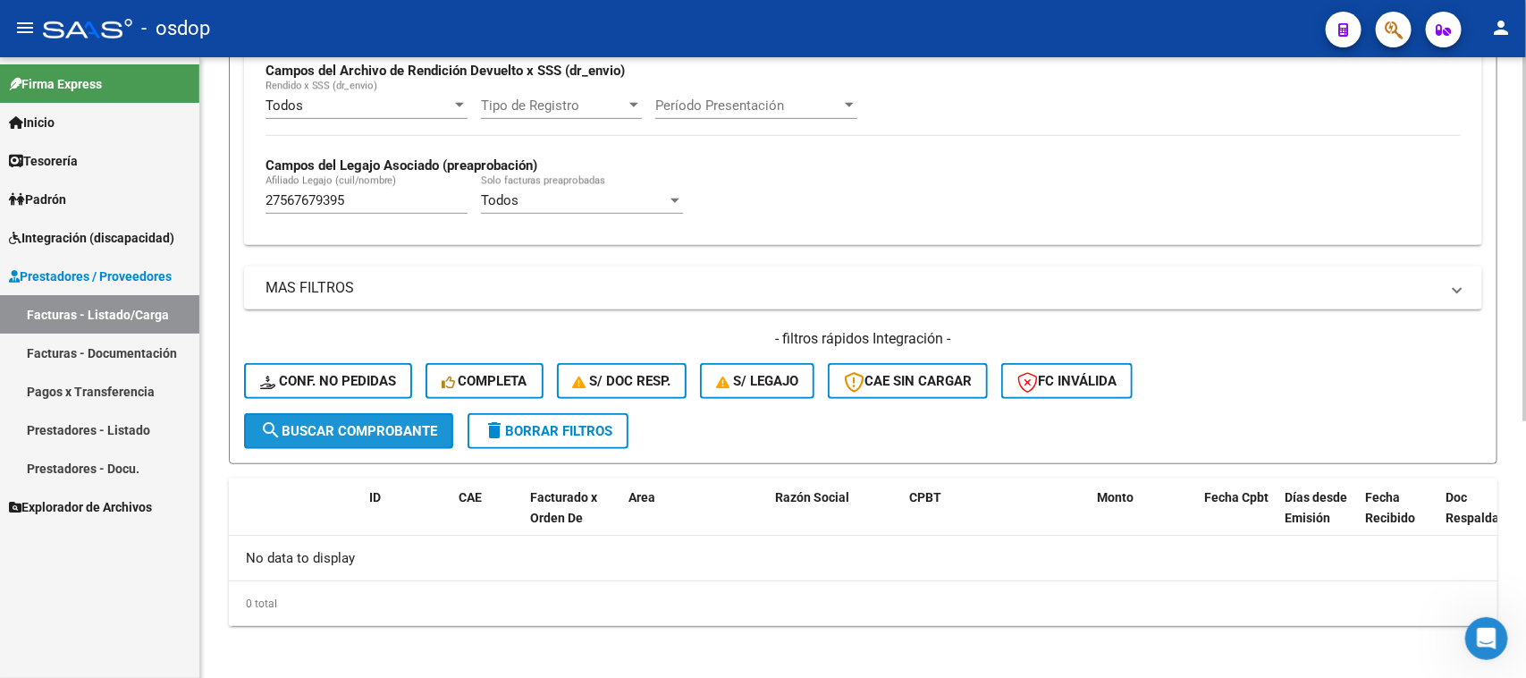
click at [365, 426] on span "search Buscar Comprobante" at bounding box center [348, 431] width 177 height 16
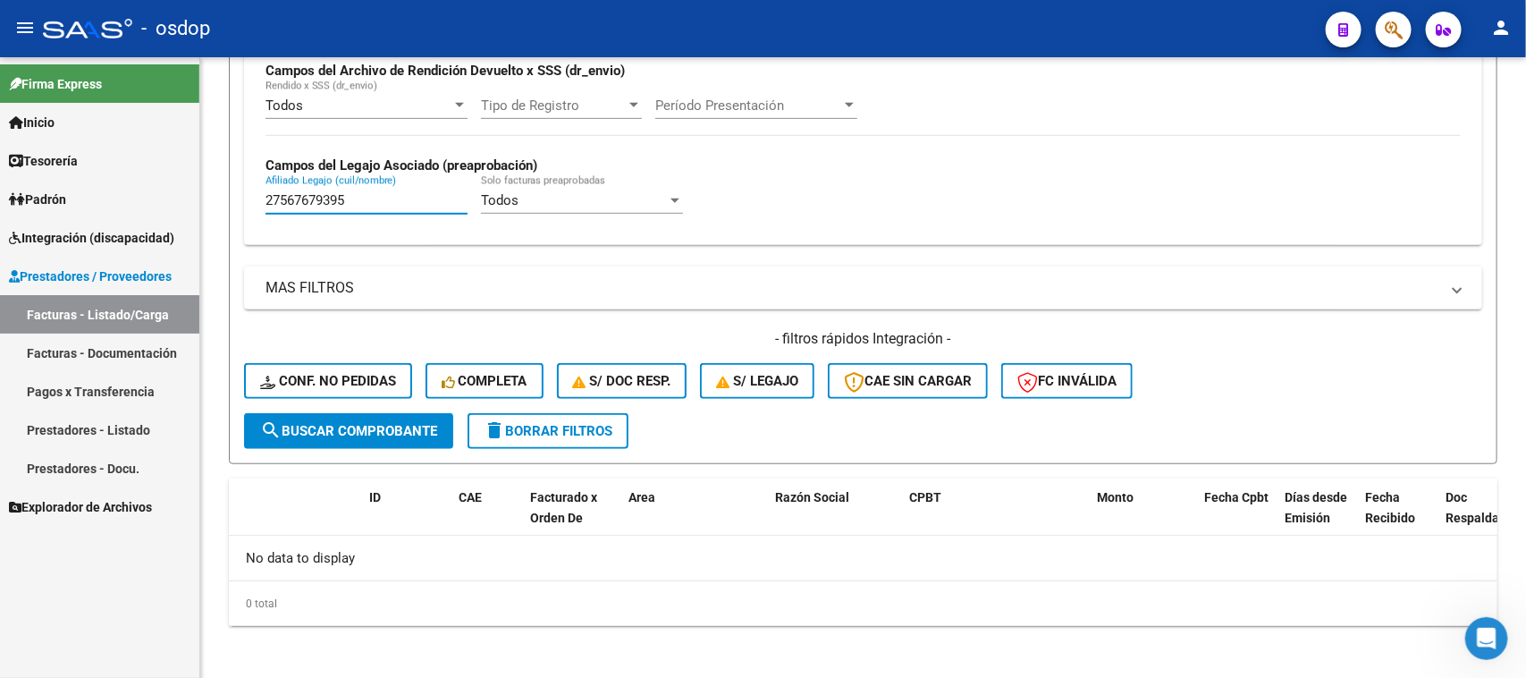
drag, startPoint x: 380, startPoint y: 199, endPoint x: 189, endPoint y: 232, distance: 194.2
click at [189, 232] on mat-sidenav-container "Firma Express Inicio Calendario SSS Instructivos Contacto OS Tesorería Extracto…" at bounding box center [763, 367] width 1526 height 621
paste input "50594787"
click at [369, 423] on span "search Buscar Comprobante" at bounding box center [348, 431] width 177 height 16
drag, startPoint x: 359, startPoint y: 195, endPoint x: 184, endPoint y: 225, distance: 177.9
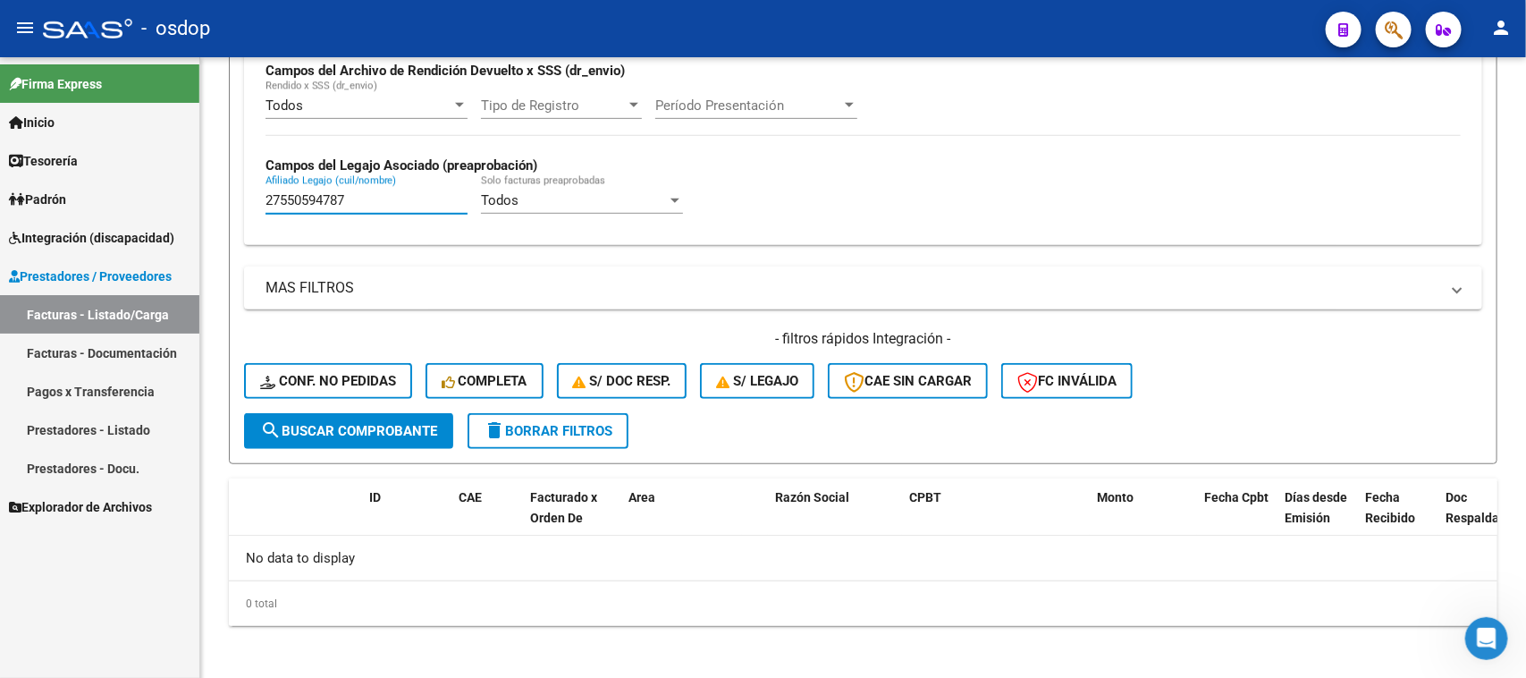
click at [184, 224] on mat-sidenav-container "Firma Express Inicio Calendario SSS Instructivos Contacto OS Tesorería Extracto…" at bounding box center [763, 367] width 1526 height 621
paste input "0541585231"
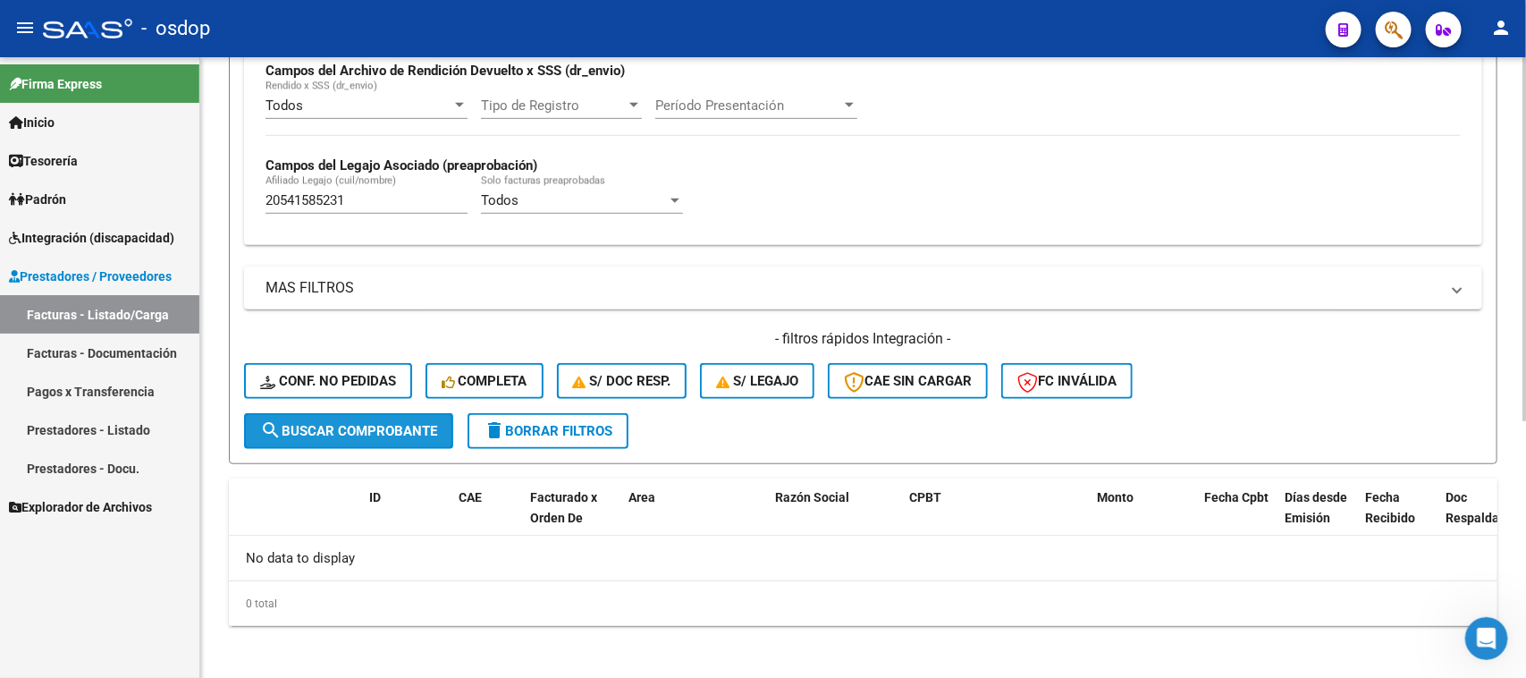
click at [408, 430] on span "search Buscar Comprobante" at bounding box center [348, 431] width 177 height 16
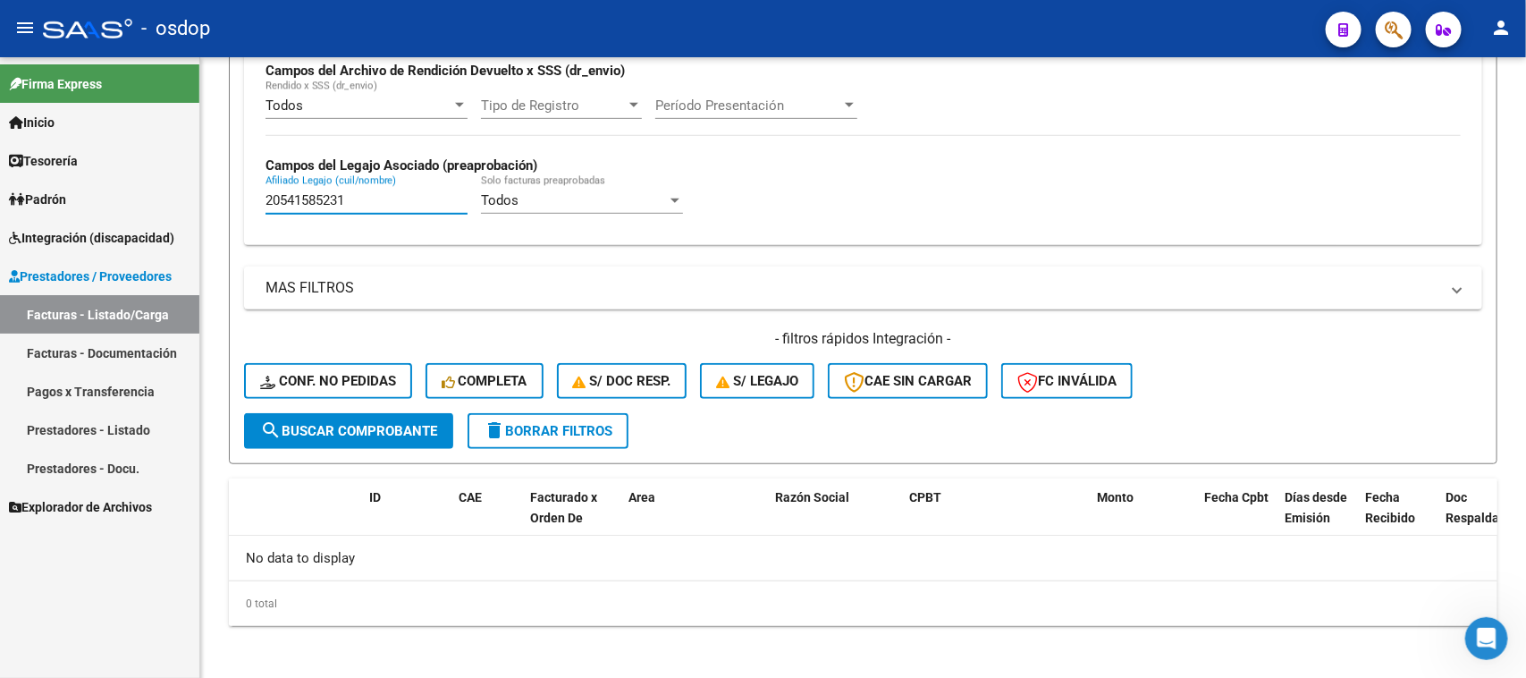
drag, startPoint x: 377, startPoint y: 203, endPoint x: 139, endPoint y: 215, distance: 239.1
click at [139, 215] on mat-sidenav-container "Firma Express Inicio Calendario SSS Instructivos Contacto OS Tesorería Extracto…" at bounding box center [763, 367] width 1526 height 621
paste input "423072416"
type input "20423072416"
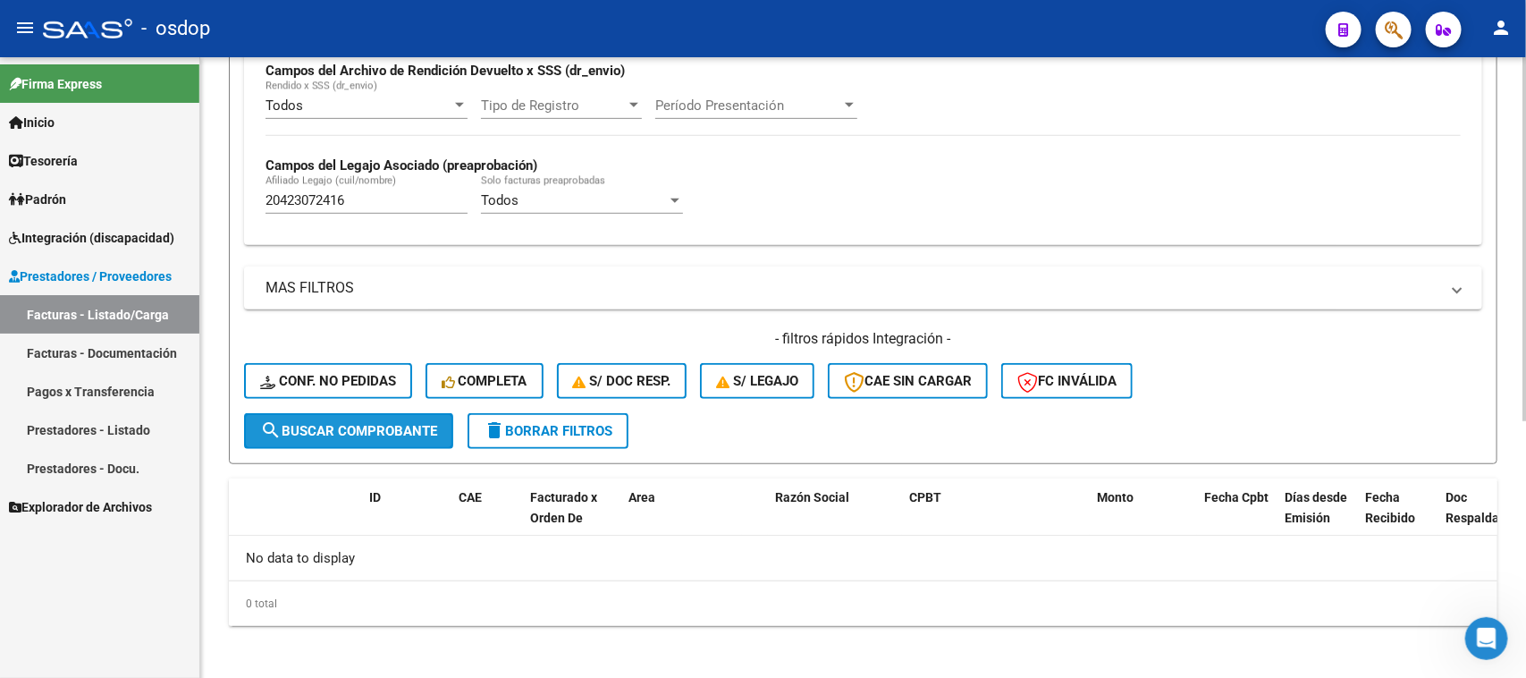
click at [411, 423] on span "search Buscar Comprobante" at bounding box center [348, 431] width 177 height 16
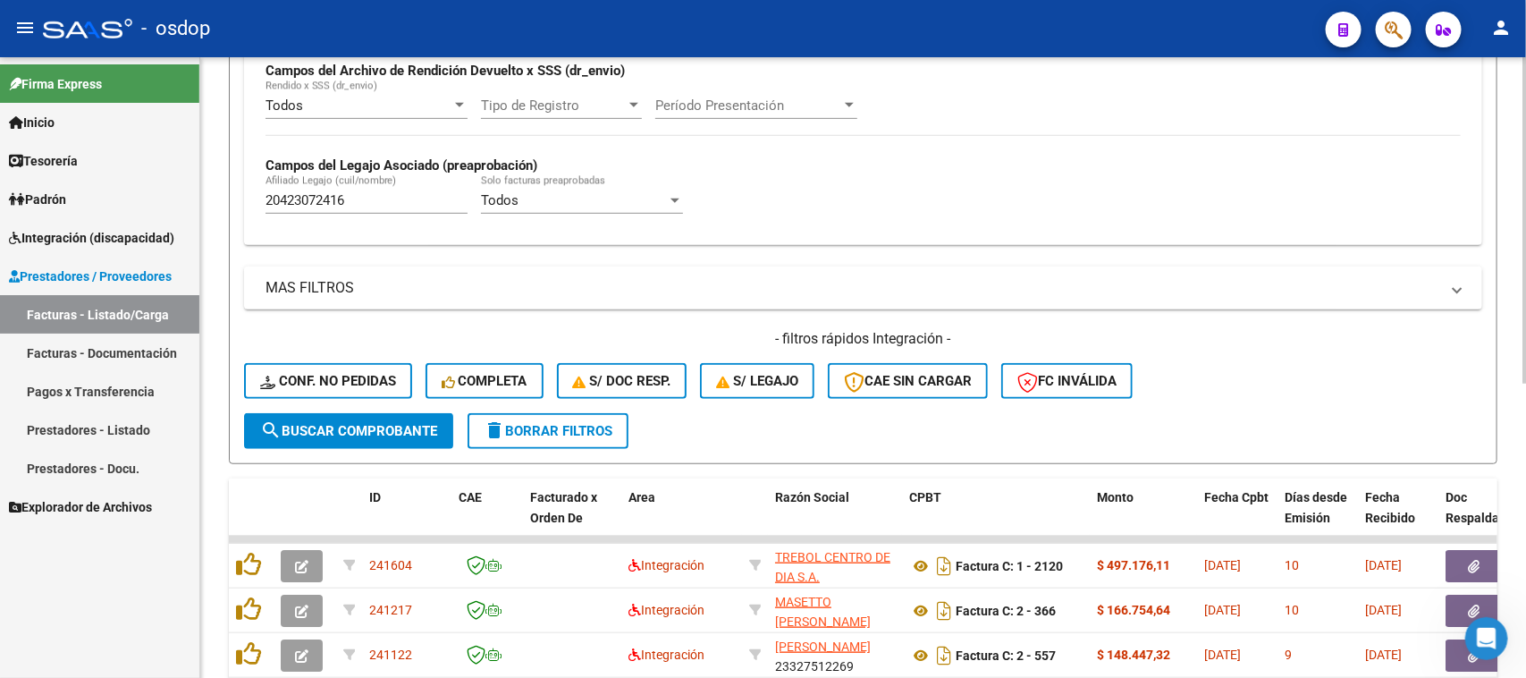
scroll to position [553, 0]
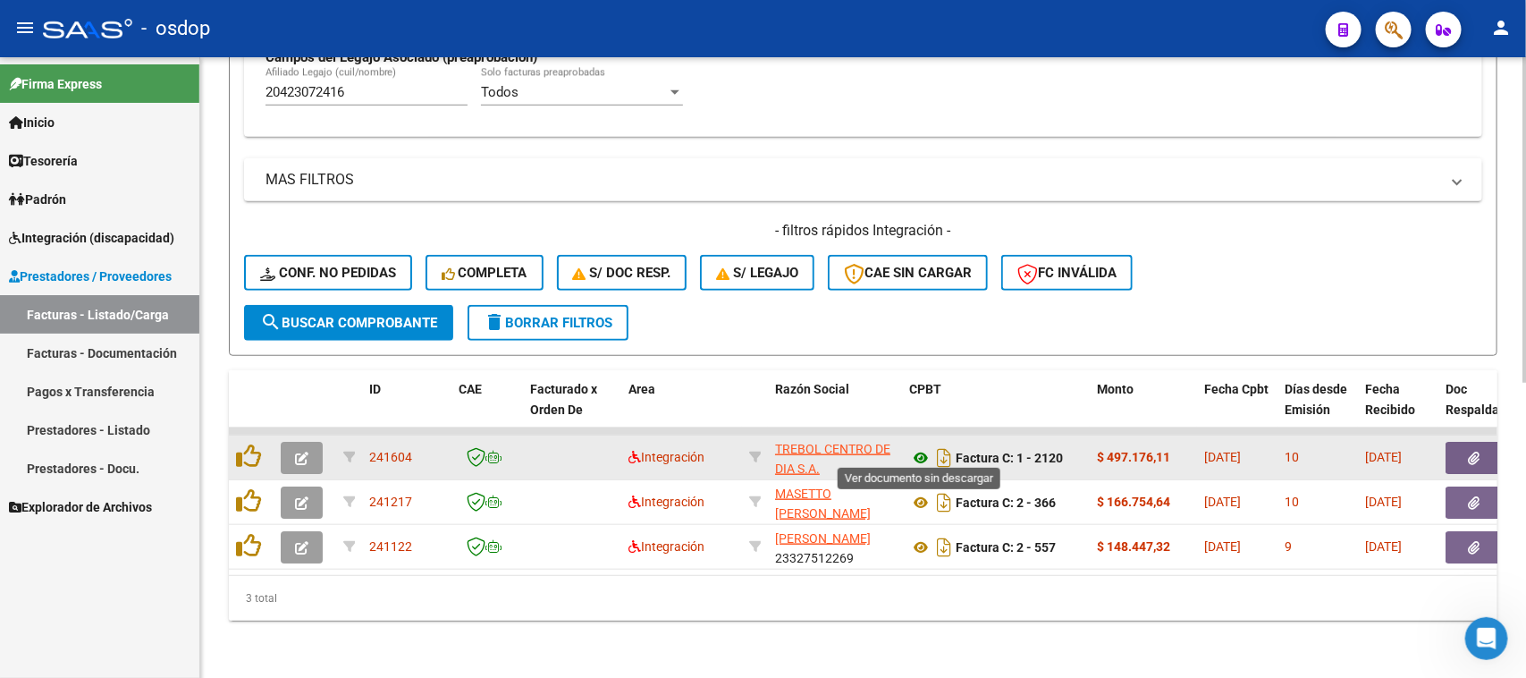
click at [922, 456] on icon at bounding box center [920, 457] width 23 height 21
click at [1485, 445] on button "button" at bounding box center [1474, 458] width 57 height 32
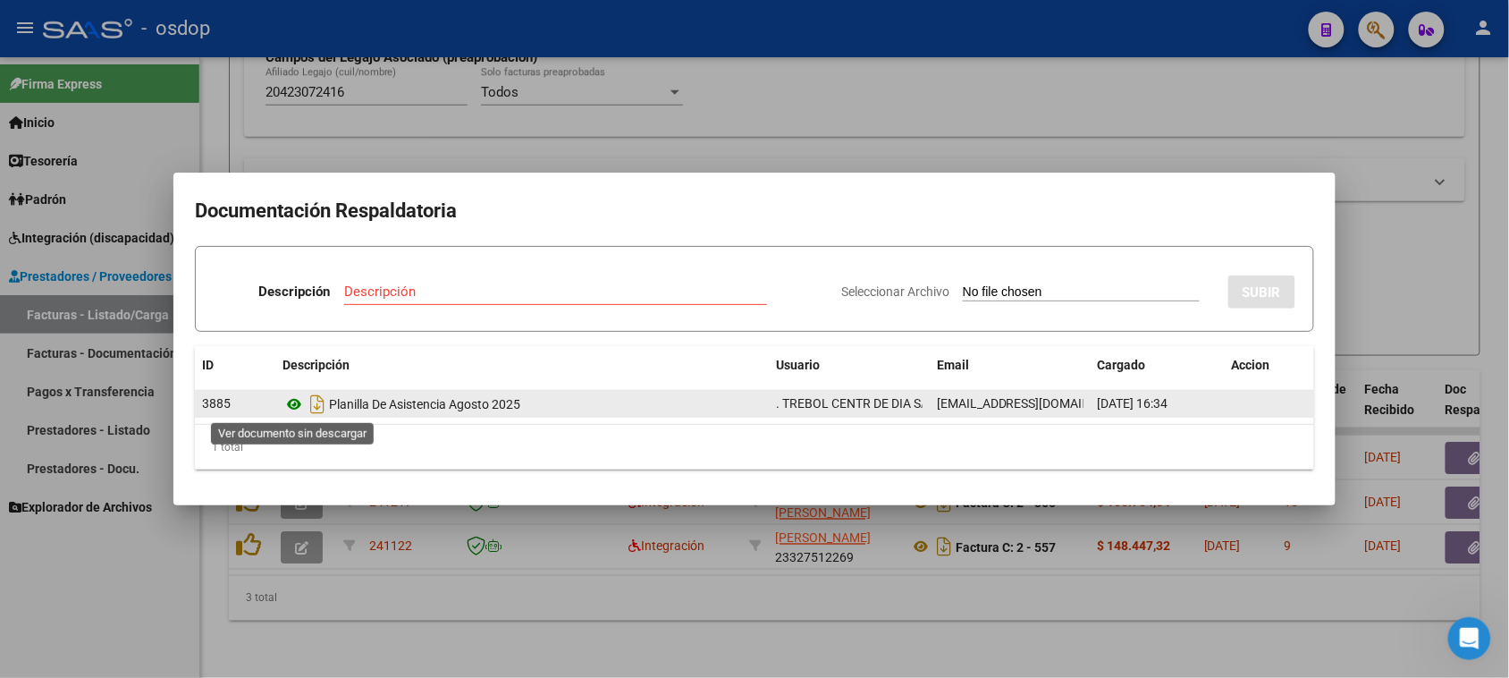
click at [295, 403] on icon at bounding box center [294, 403] width 23 height 21
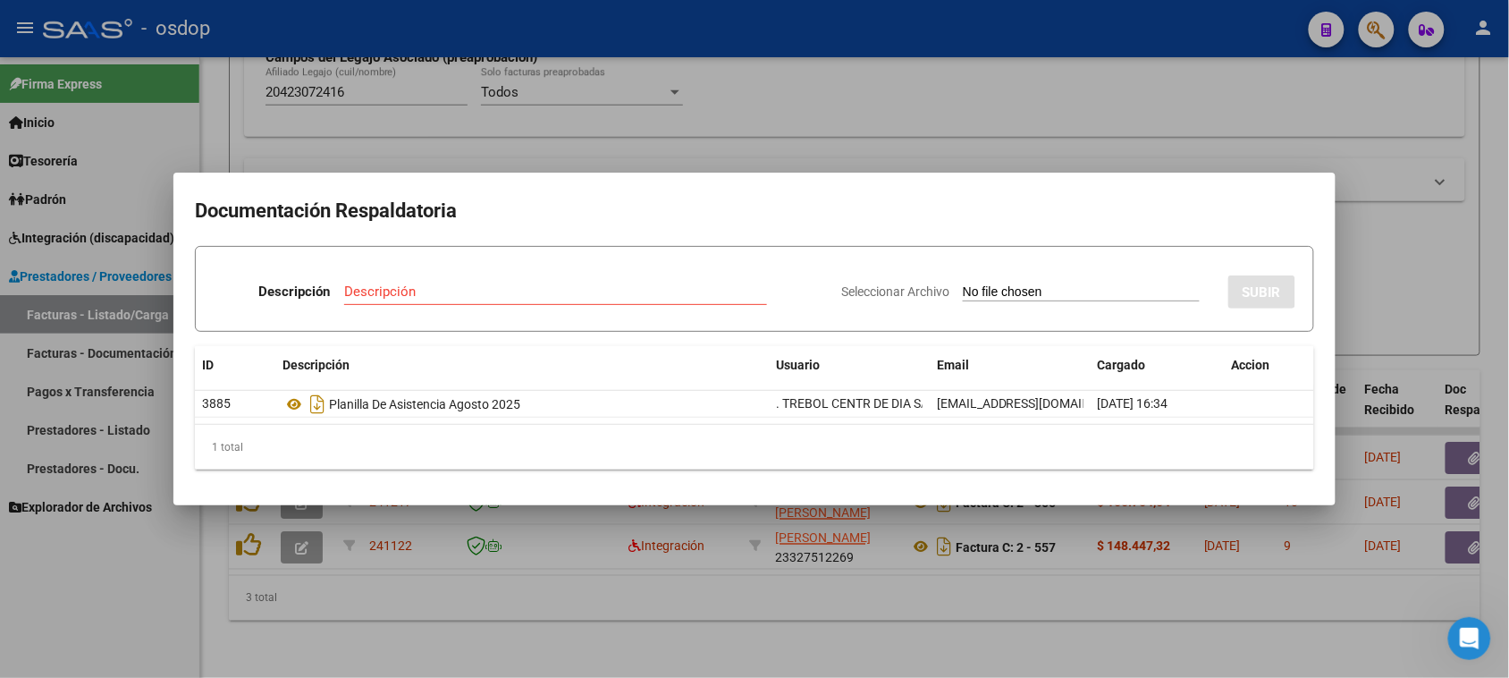
click at [1024, 617] on div at bounding box center [754, 339] width 1509 height 678
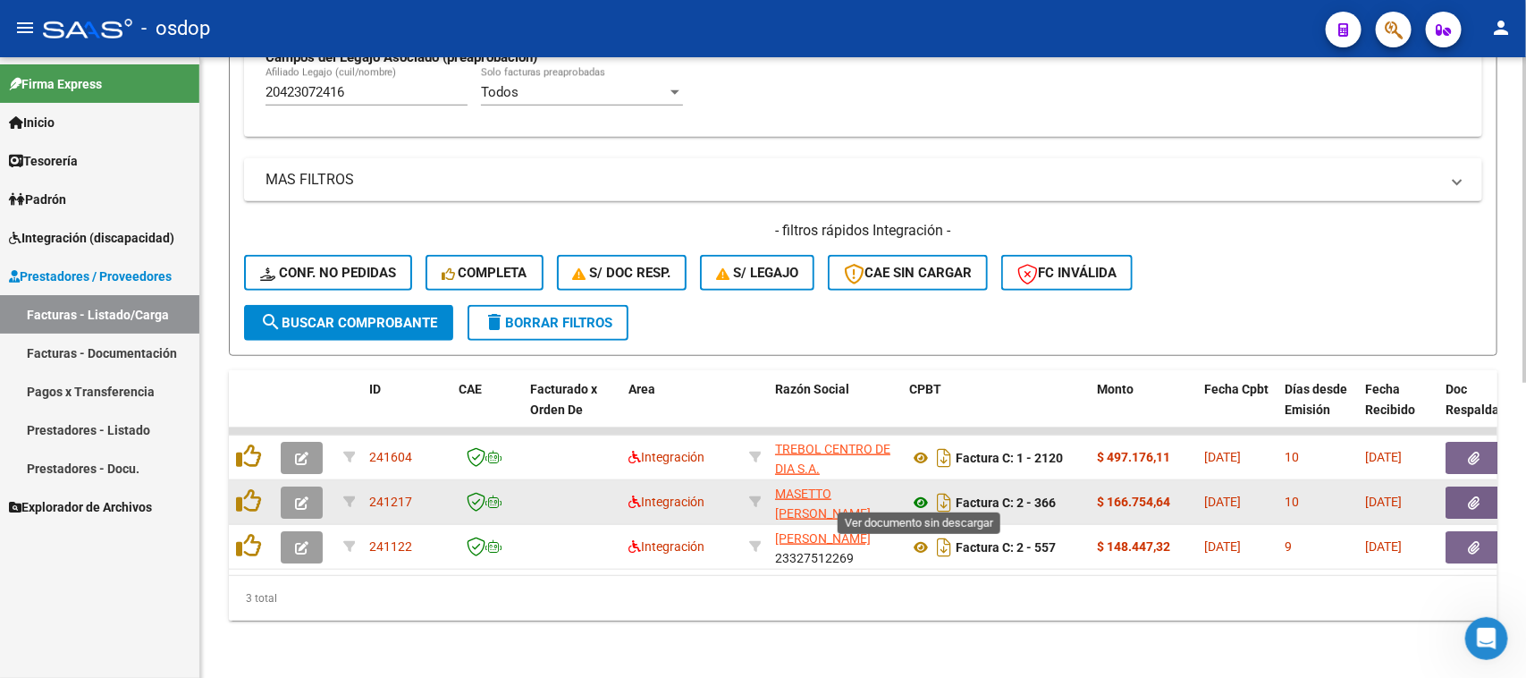
click at [919, 492] on icon at bounding box center [920, 502] width 23 height 21
click at [1460, 493] on button "button" at bounding box center [1474, 502] width 57 height 32
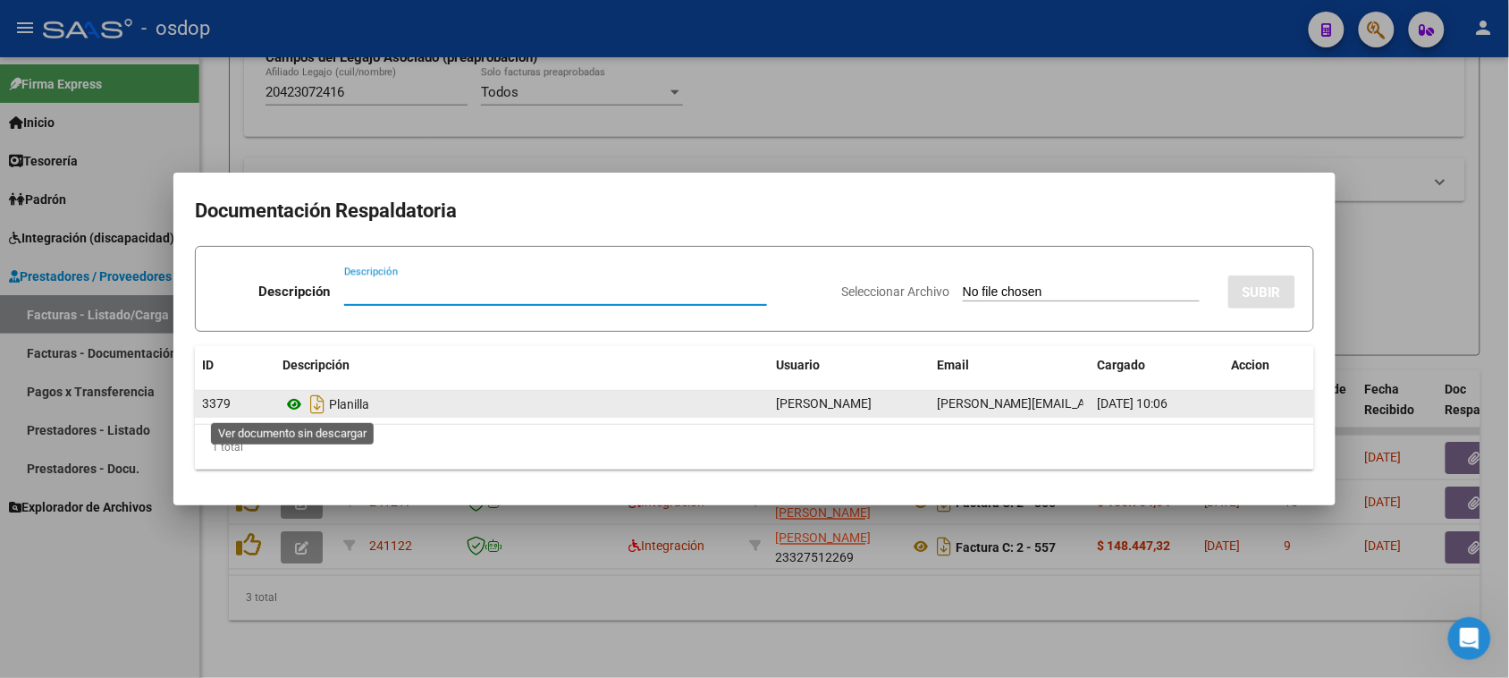
click at [295, 400] on icon at bounding box center [294, 403] width 23 height 21
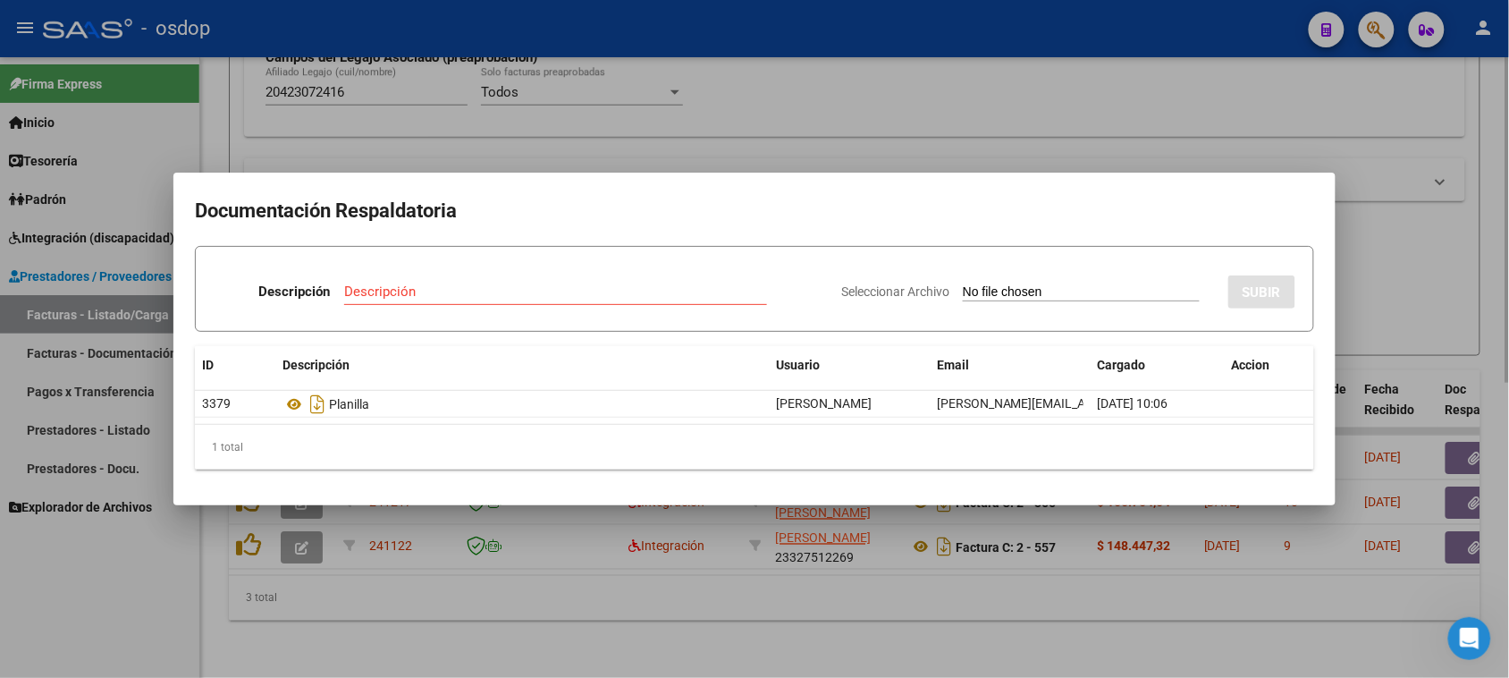
drag, startPoint x: 720, startPoint y: 637, endPoint x: 657, endPoint y: 584, distance: 82.4
click at [709, 624] on div at bounding box center [754, 339] width 1509 height 678
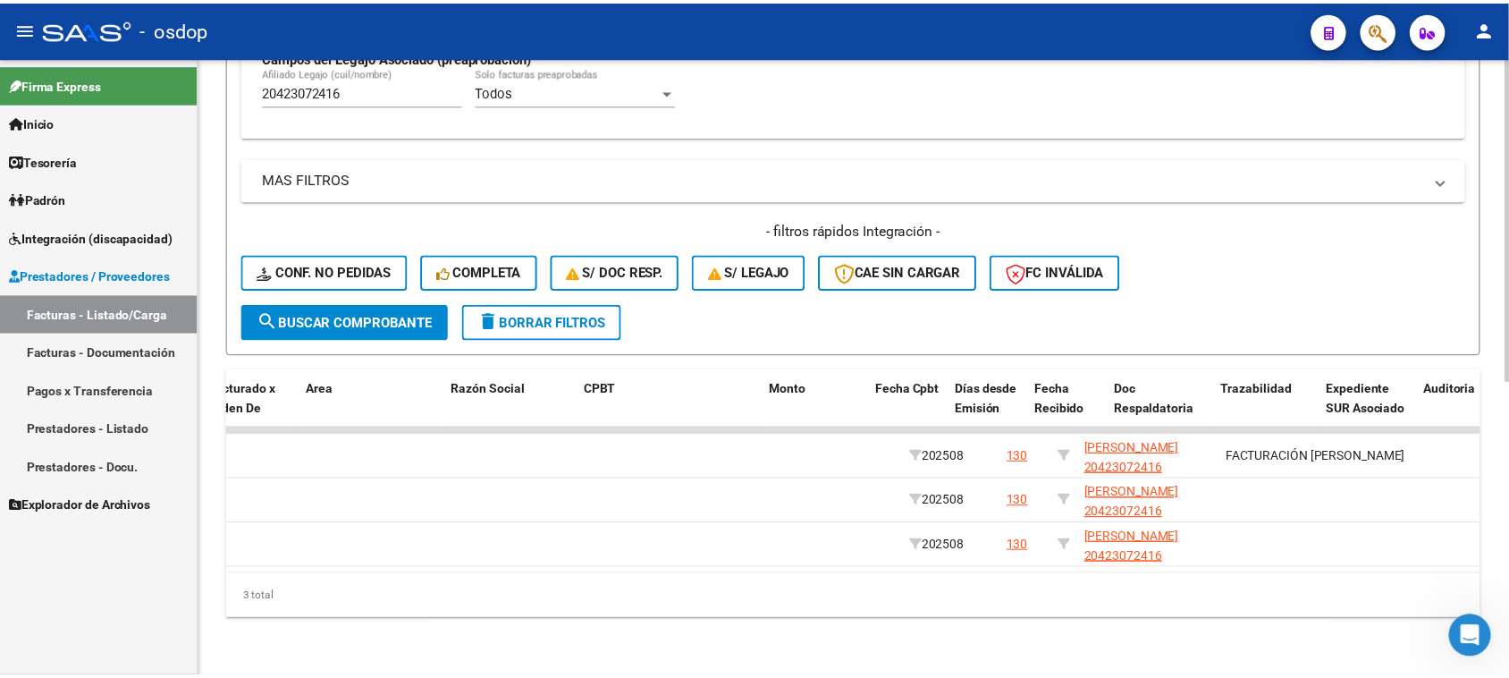
scroll to position [0, 0]
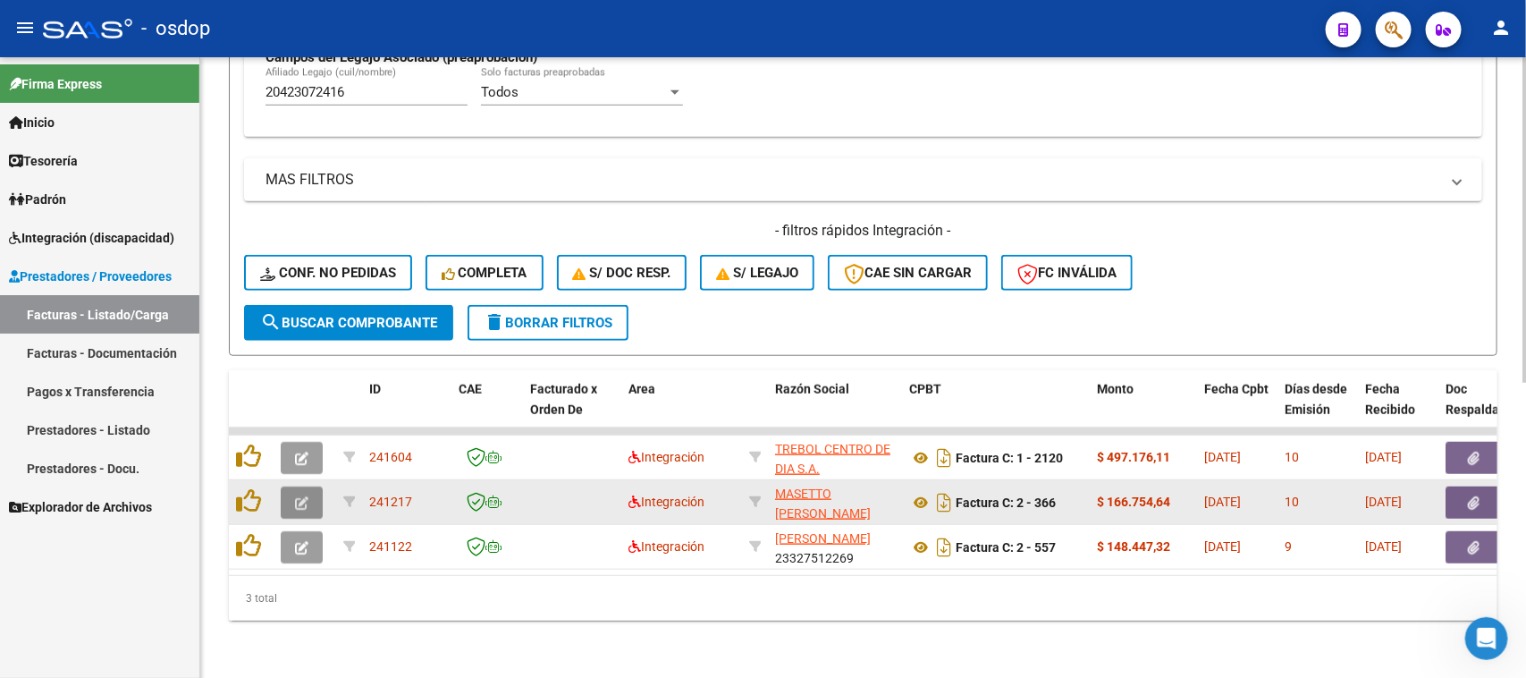
click at [295, 497] on icon "button" at bounding box center [301, 502] width 13 height 13
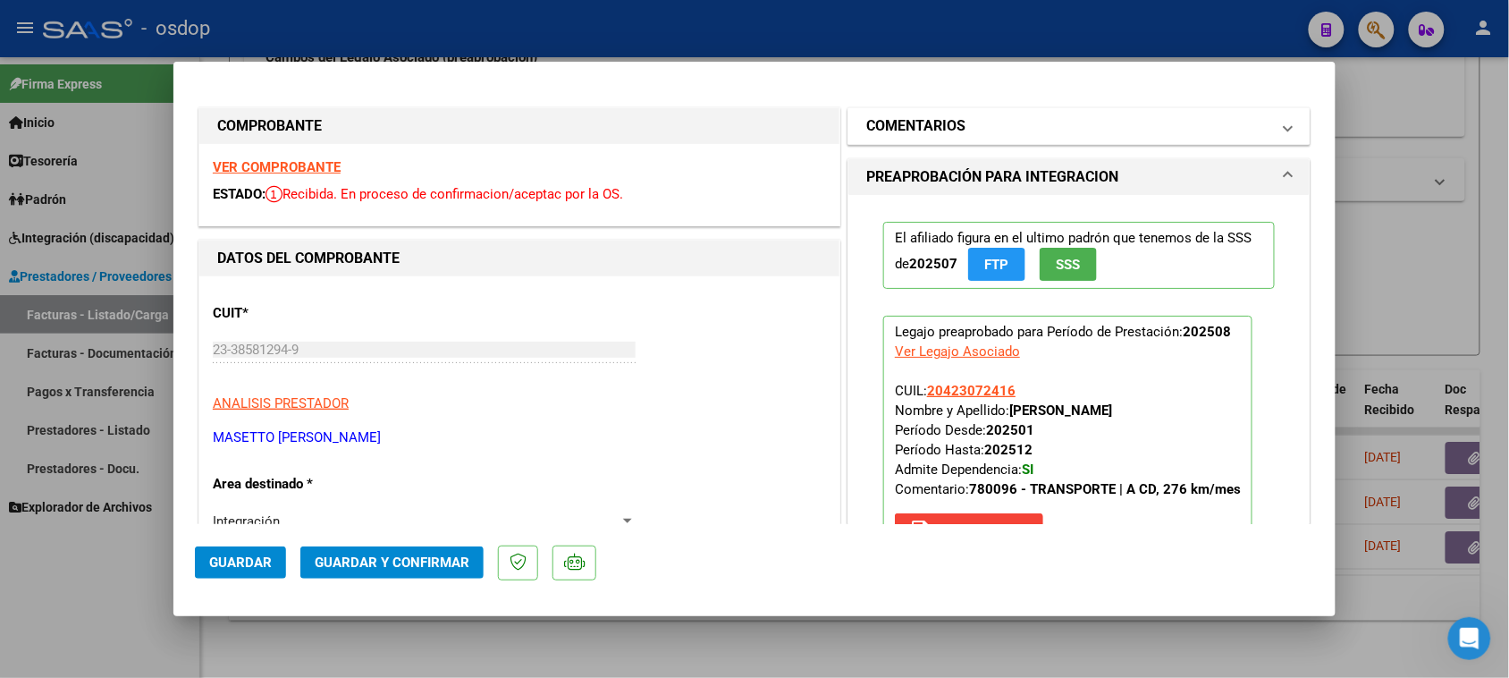
click at [1024, 125] on mat-panel-title "COMENTARIOS" at bounding box center [1068, 125] width 404 height 21
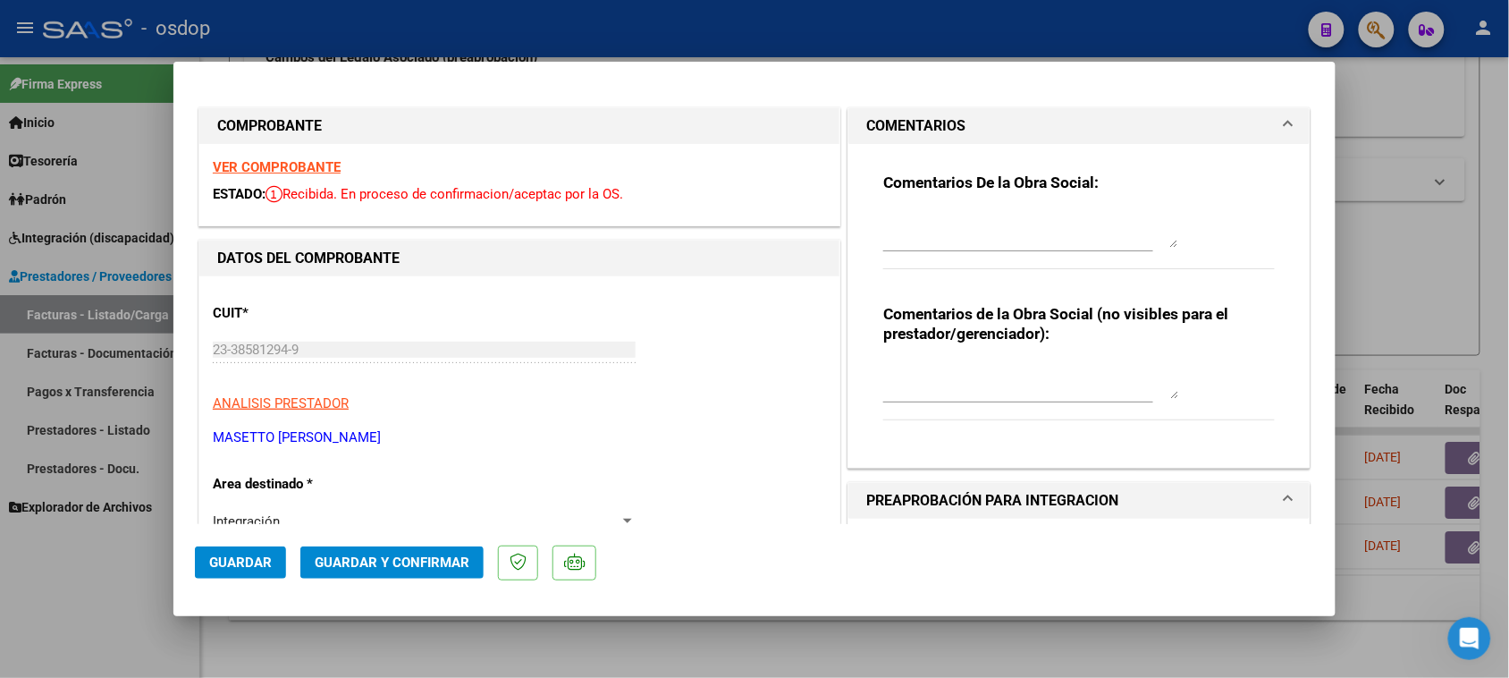
click at [980, 389] on textarea at bounding box center [1030, 381] width 295 height 36
click at [993, 389] on textarea "Traslado a CD" at bounding box center [1030, 381] width 295 height 36
click at [883, 391] on textarea "Traslado a CD 228 km mensuales. Valor por km 731.38" at bounding box center [1030, 381] width 295 height 36
click at [948, 389] on textarea "Traslado a CD 228 km mensuales. Valor por km $731.38" at bounding box center [1030, 381] width 295 height 36
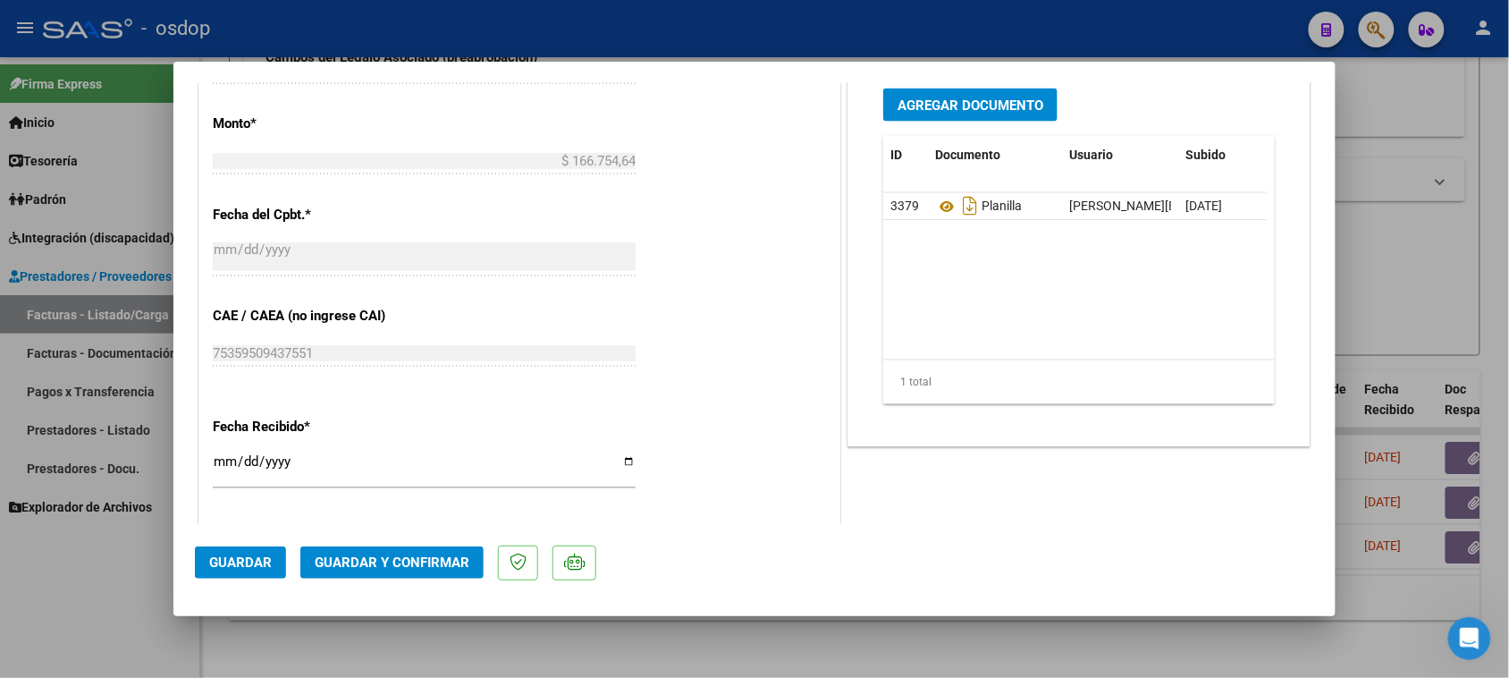
scroll to position [1118, 0]
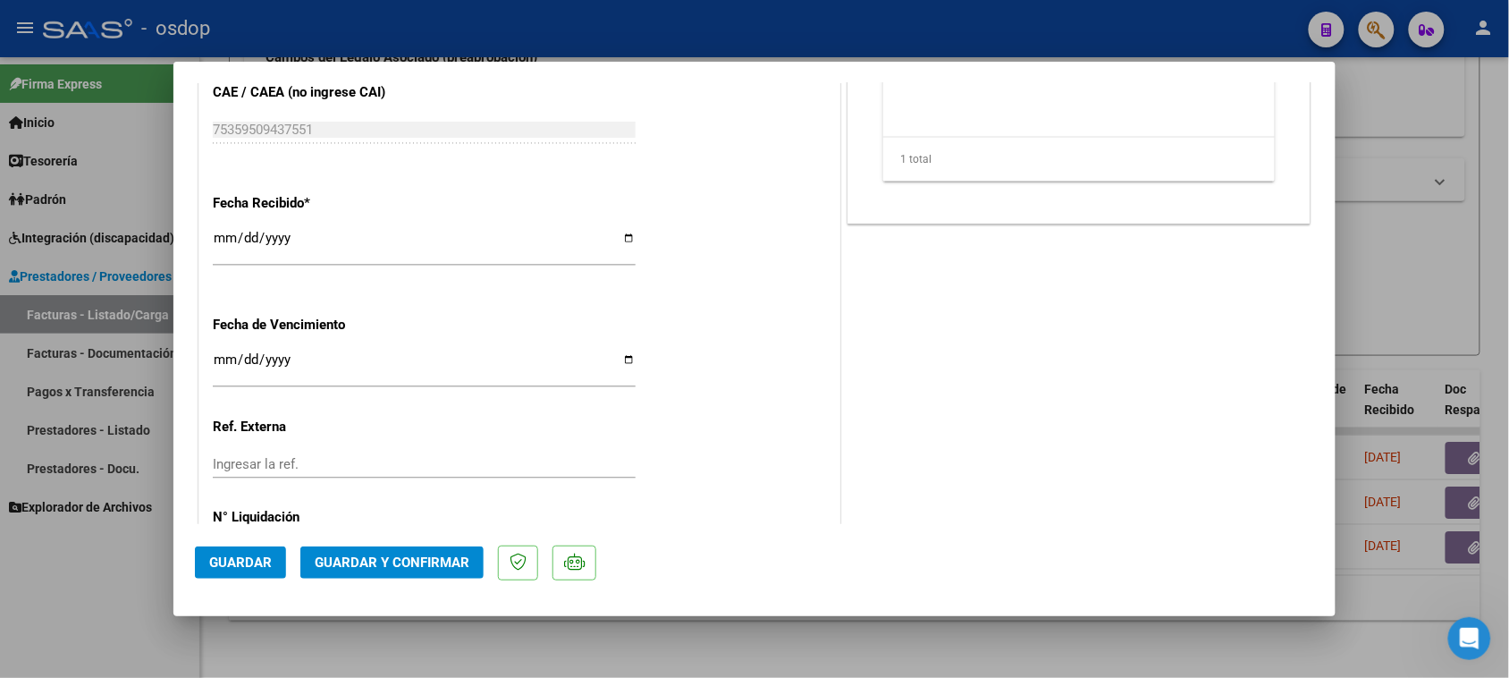
type textarea "Traslado a CD 228 km mensuales. Valor por km $731.38 c/dependencia"
click at [338, 551] on button "Guardar y Confirmar" at bounding box center [391, 562] width 183 height 32
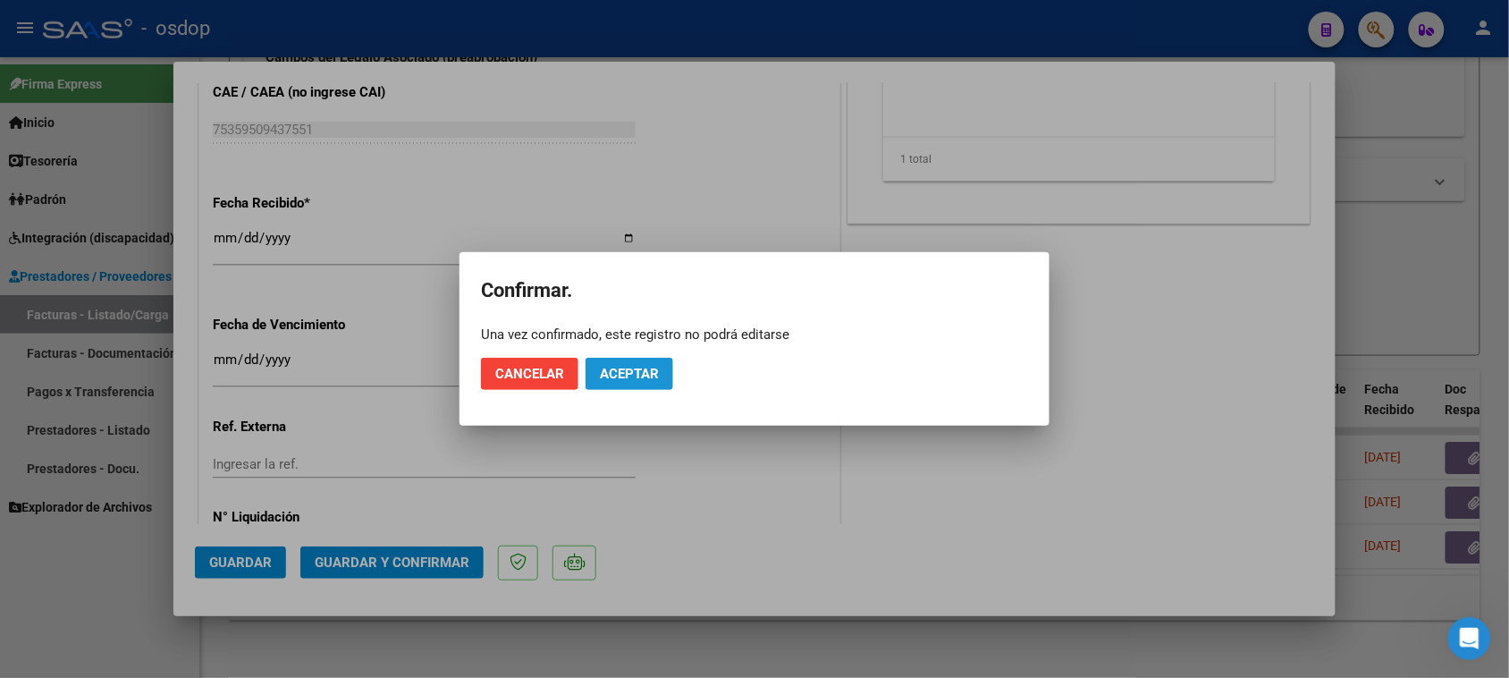
click at [615, 381] on span "Aceptar" at bounding box center [629, 374] width 59 height 16
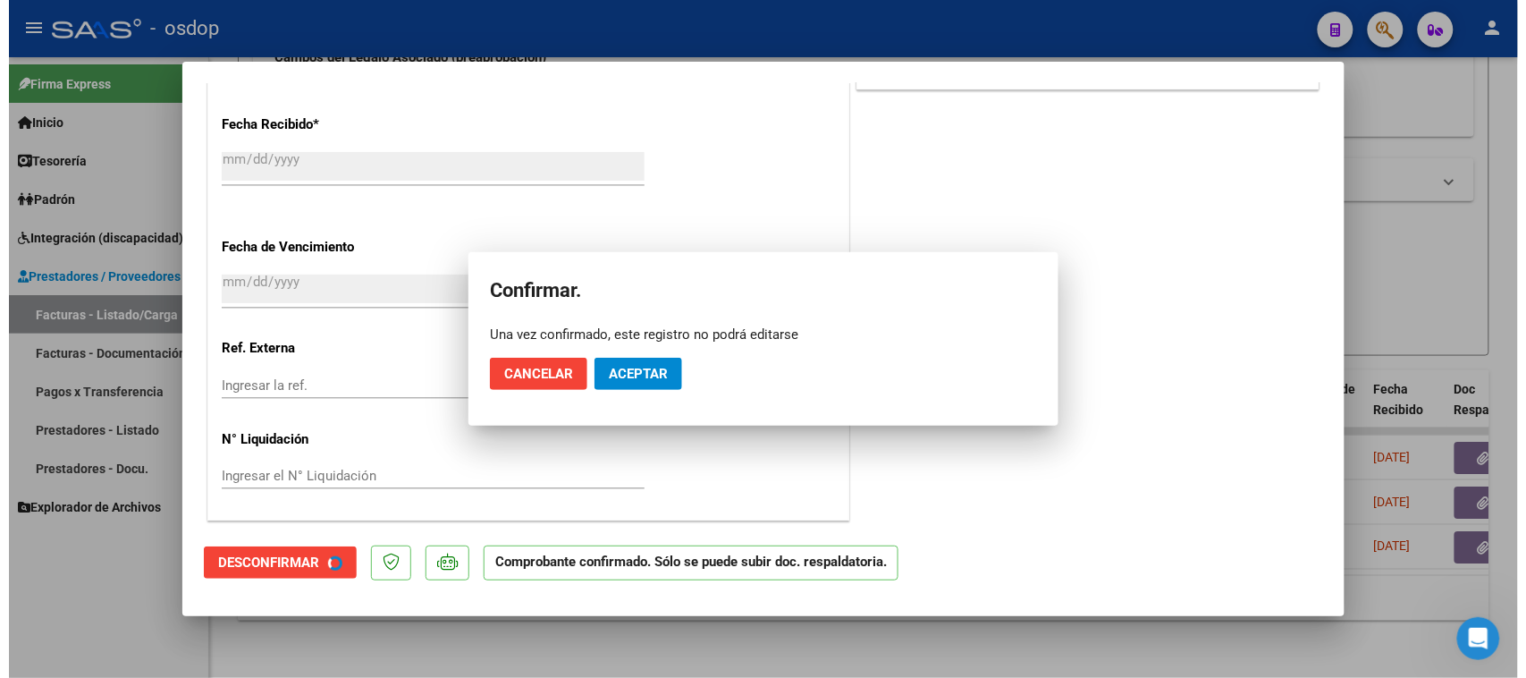
scroll to position [1007, 0]
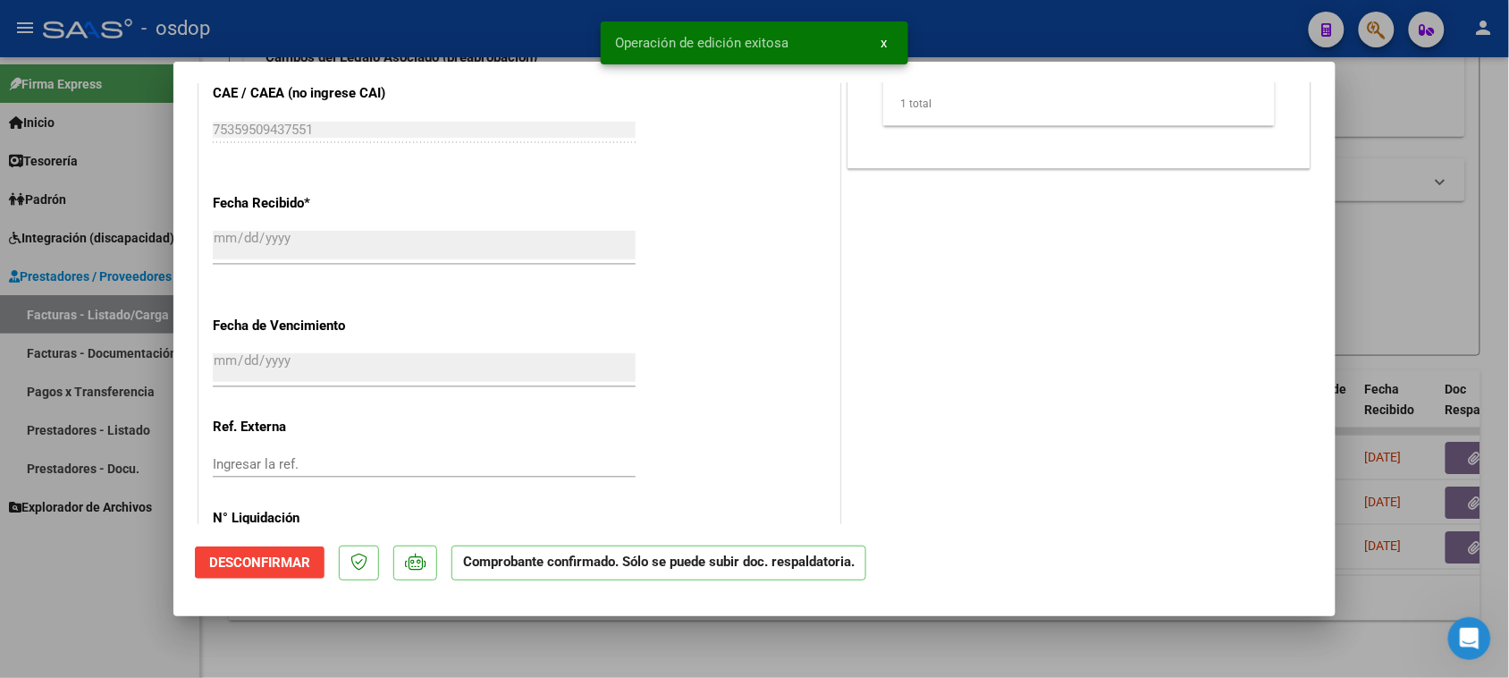
click at [655, 663] on div at bounding box center [754, 339] width 1509 height 678
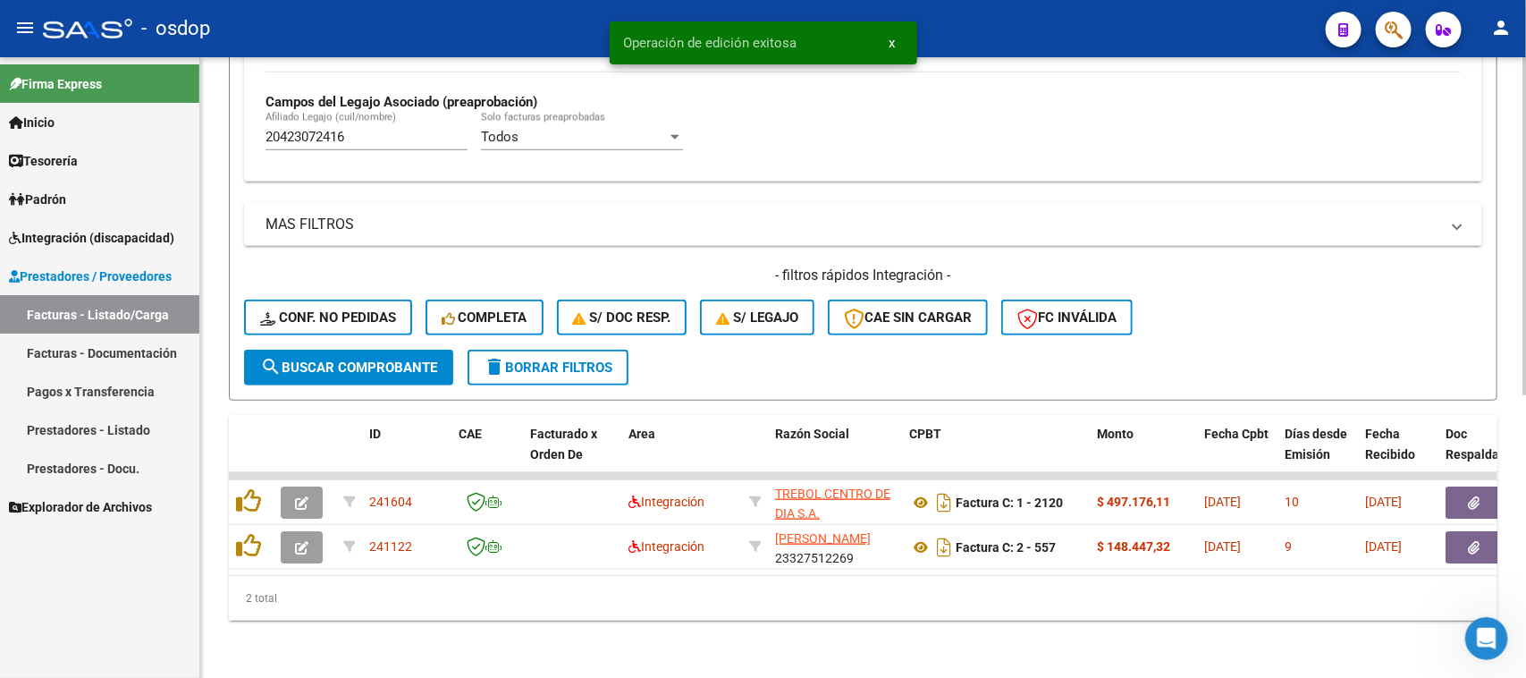
scroll to position [517, 0]
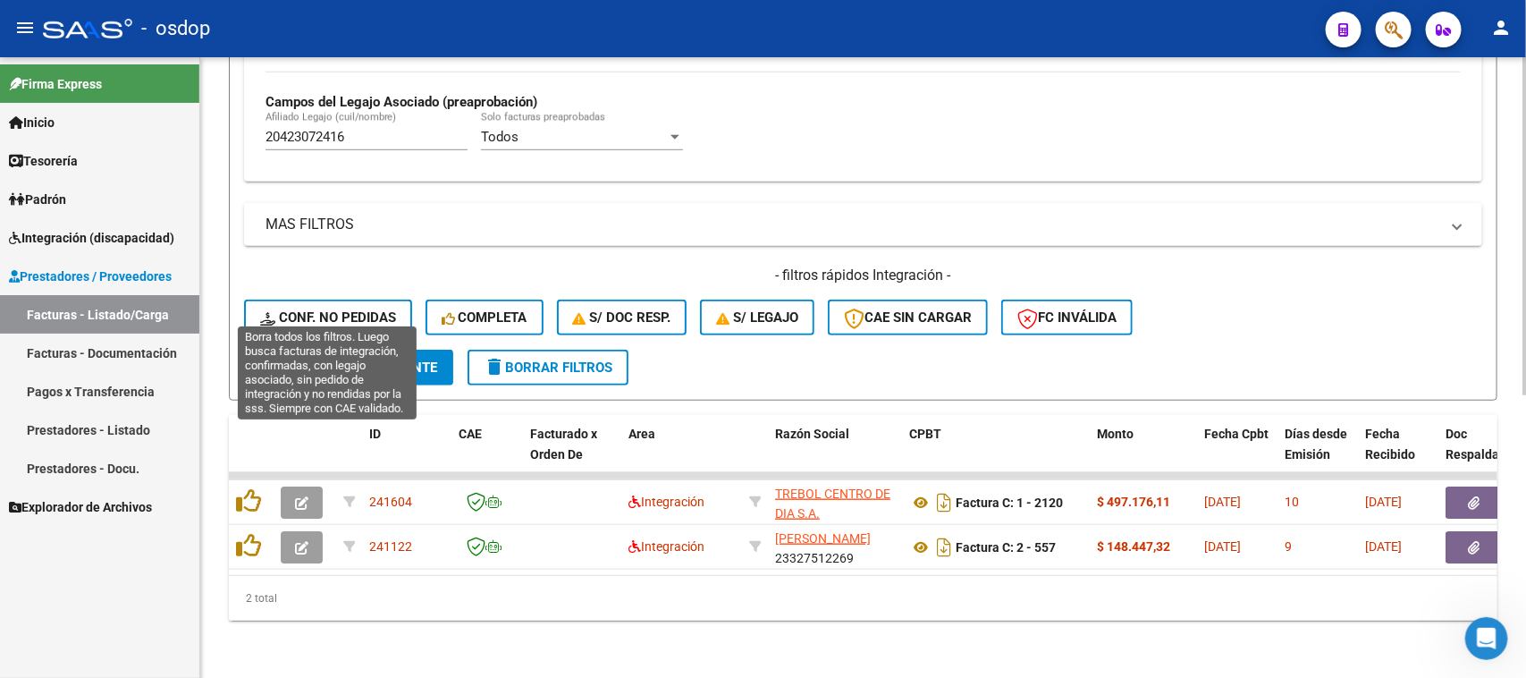
click at [335, 300] on button "Conf. no pedidas" at bounding box center [328, 318] width 168 height 36
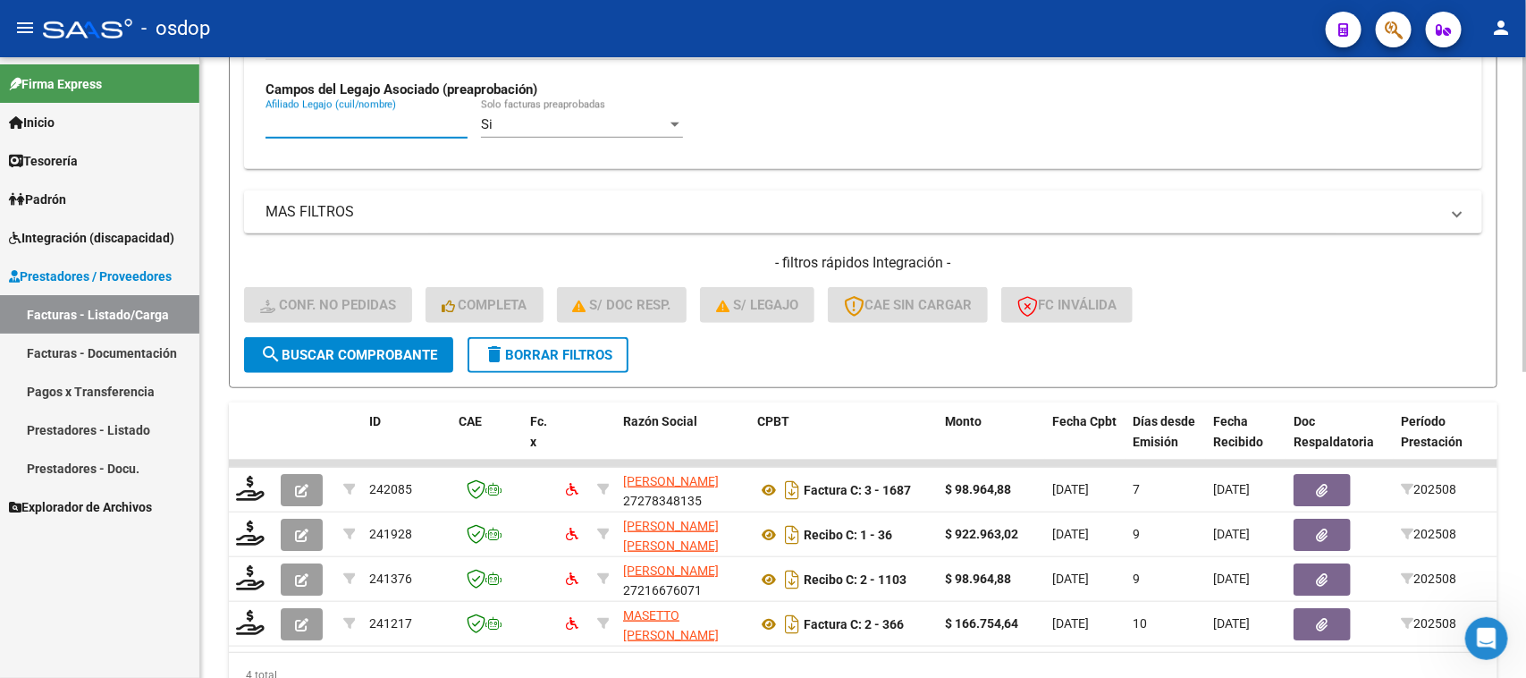
click at [327, 118] on input "Afiliado Legajo (cuil/nombre)" at bounding box center [367, 124] width 202 height 16
paste input "20423072416"
type input "20423072416"
click at [345, 359] on button "search Buscar Comprobante" at bounding box center [348, 355] width 209 height 36
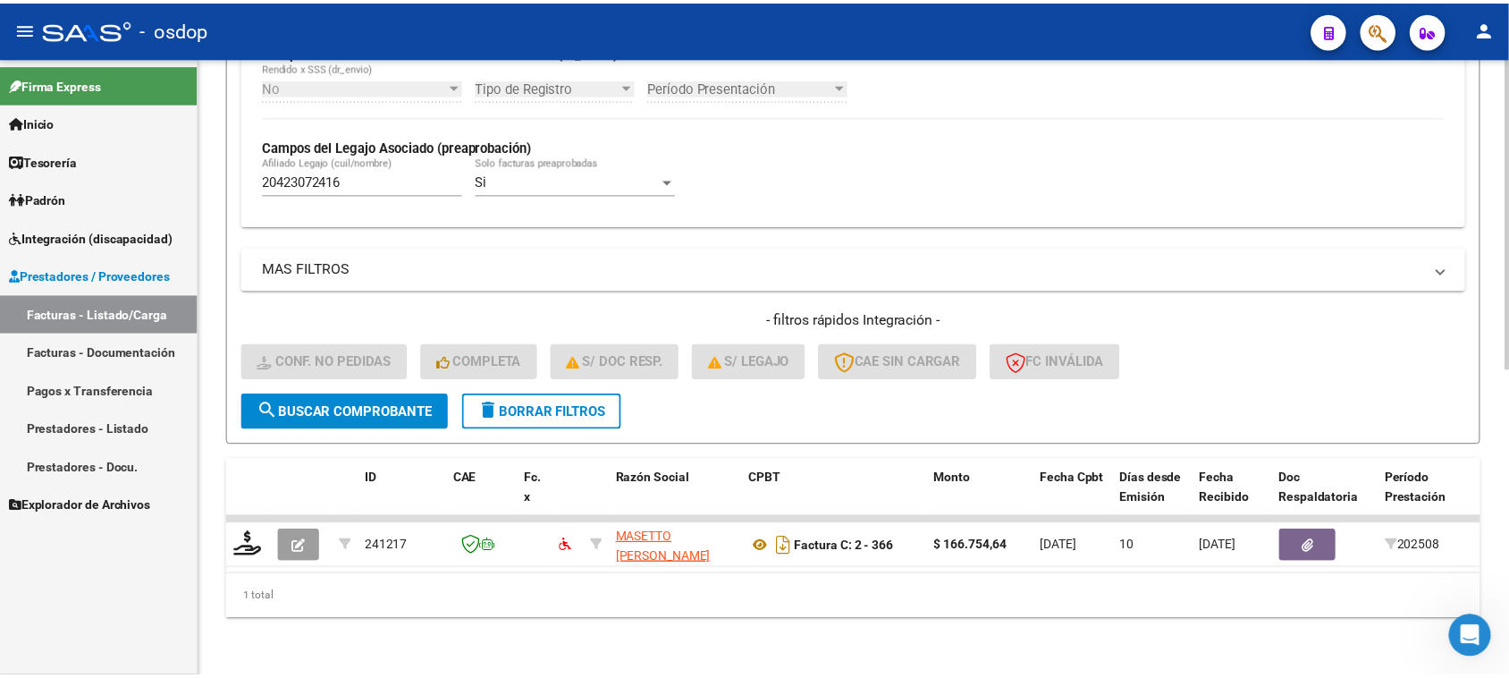
scroll to position [472, 0]
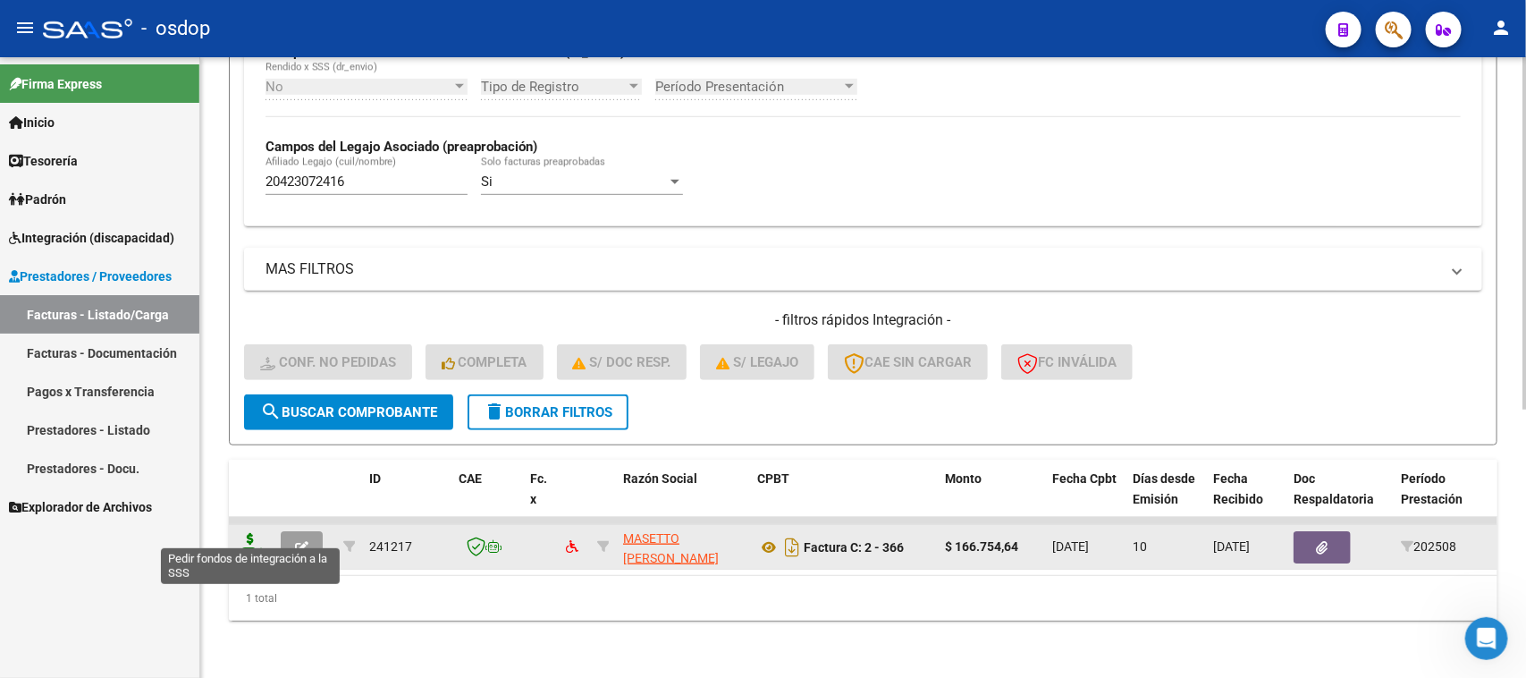
click at [248, 533] on icon at bounding box center [250, 545] width 29 height 25
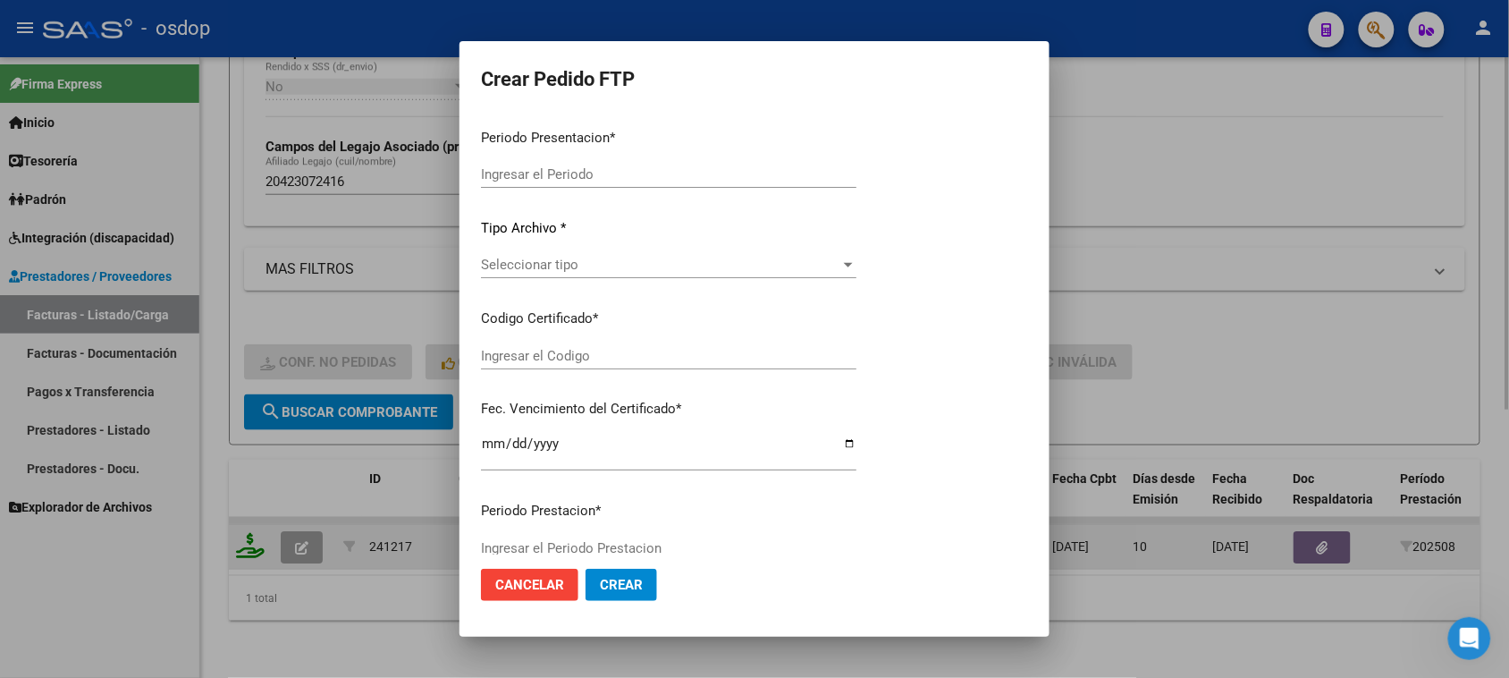
type input "202508"
type input "$ 166.754,64"
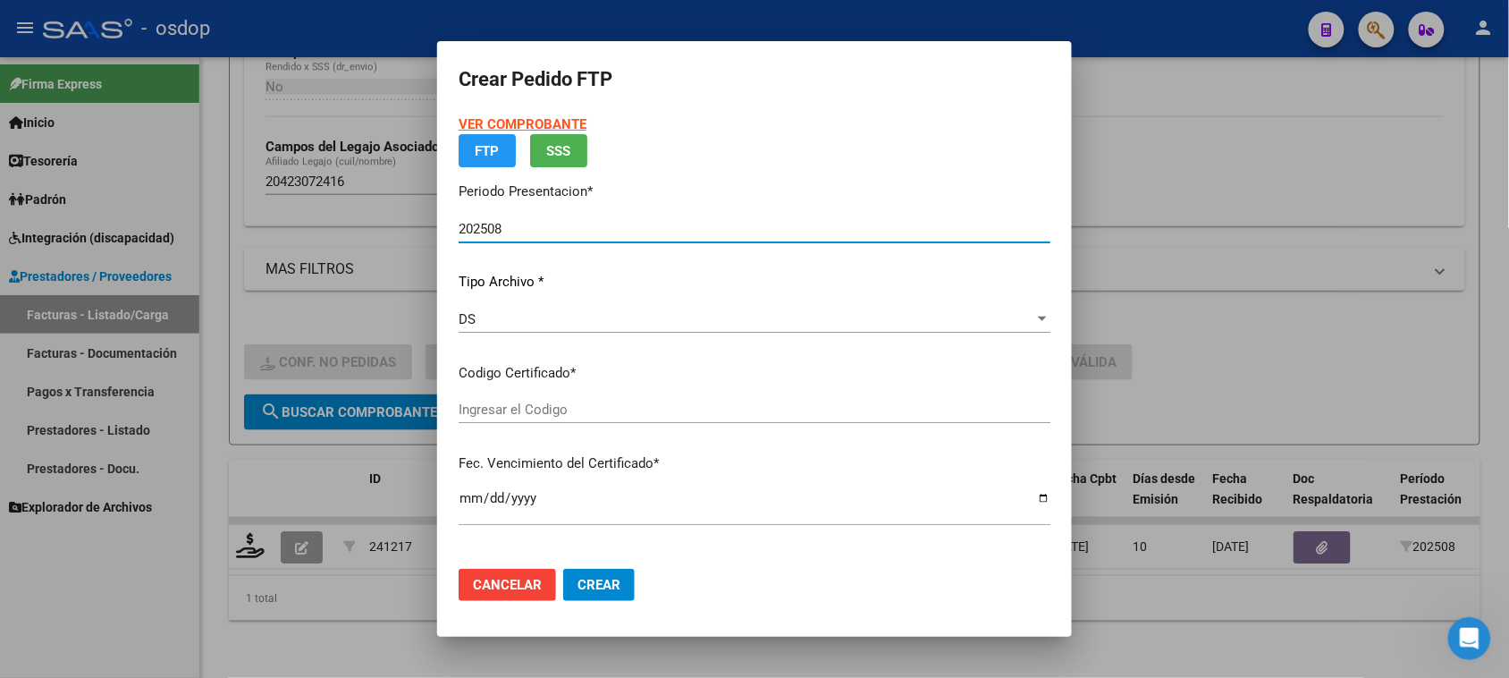
type input "6285302999"
type input "2032-04-04"
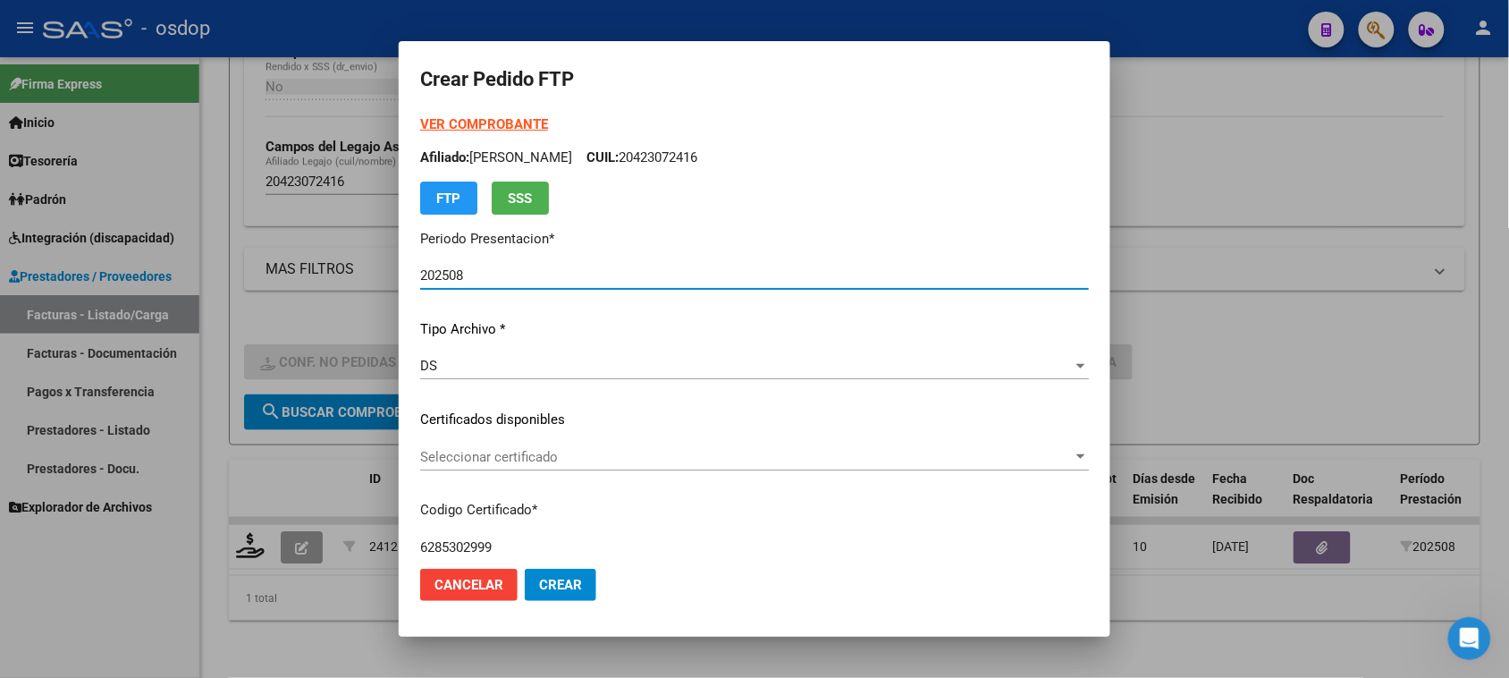
scroll to position [112, 0]
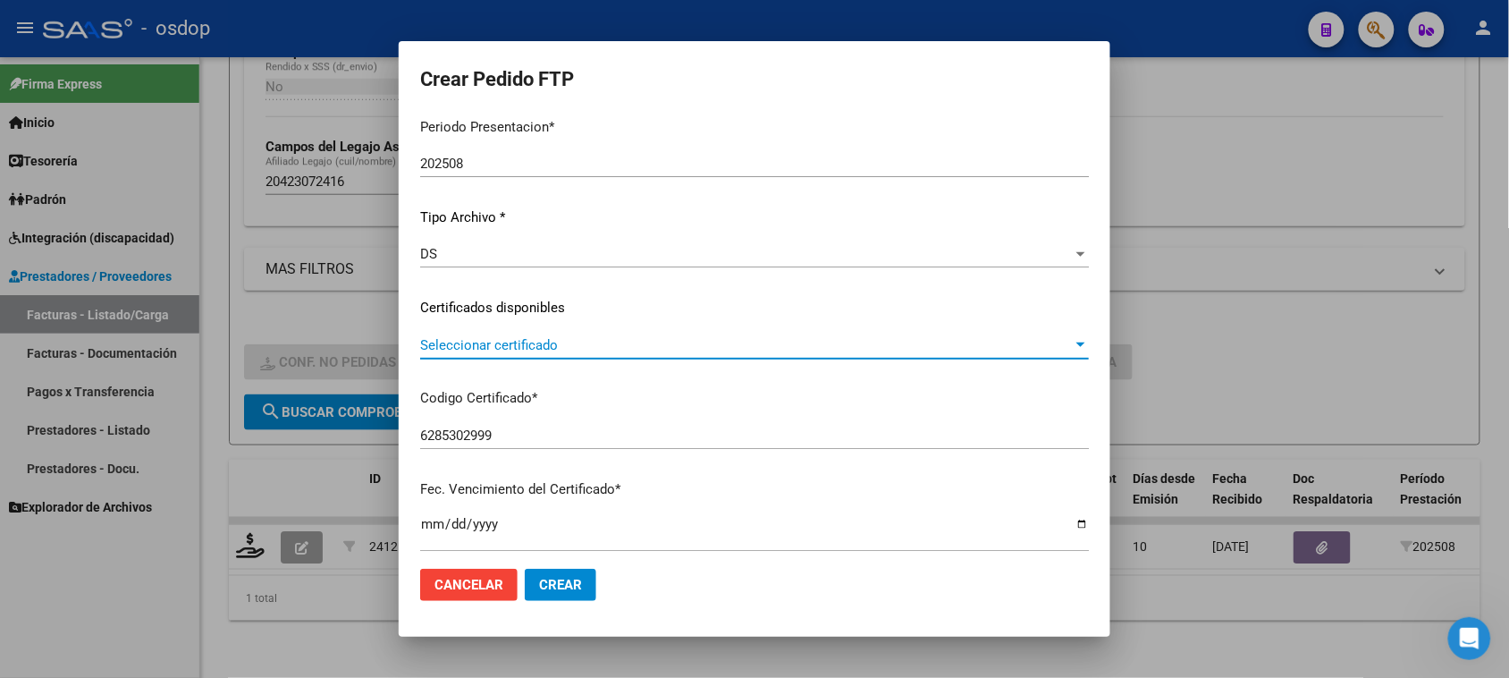
click at [595, 338] on span "Seleccionar certificado" at bounding box center [746, 345] width 653 height 16
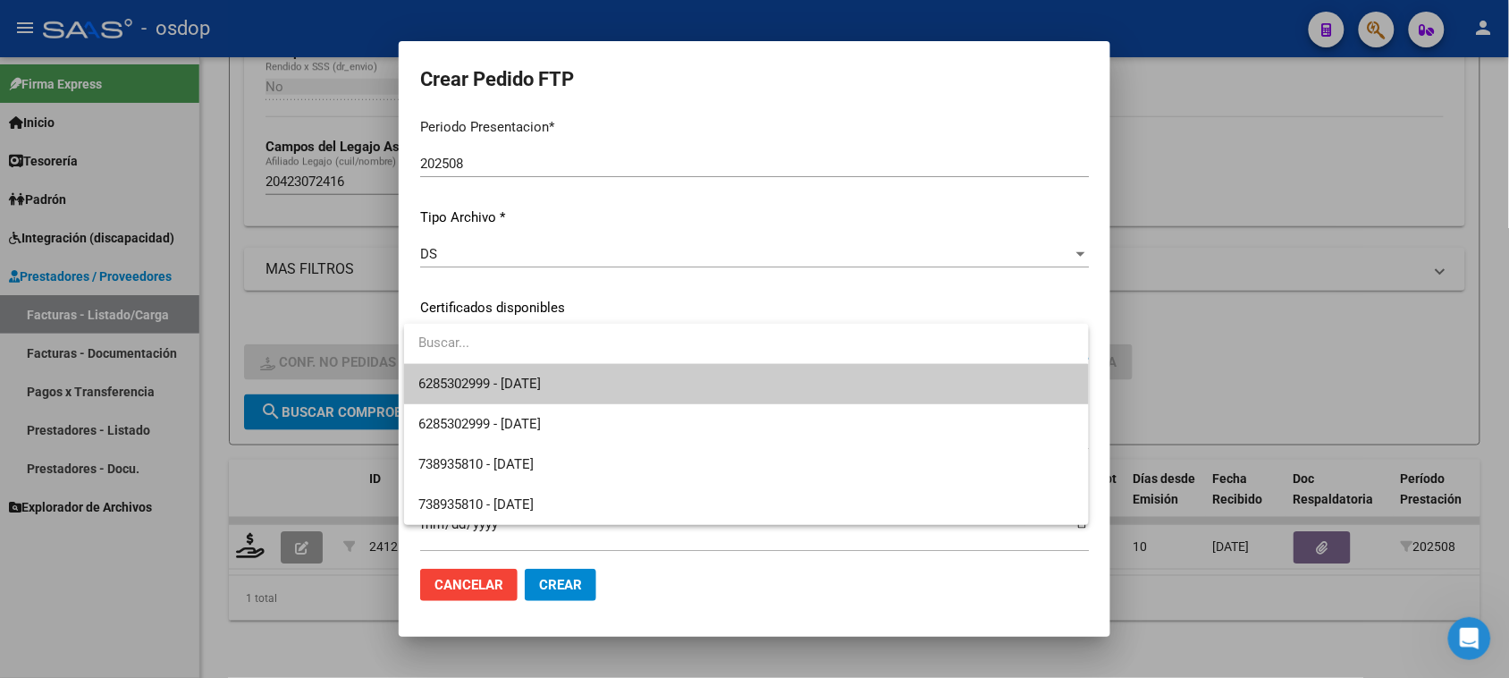
click at [591, 393] on span "6285302999 - 2032-04-04" at bounding box center [745, 384] width 655 height 40
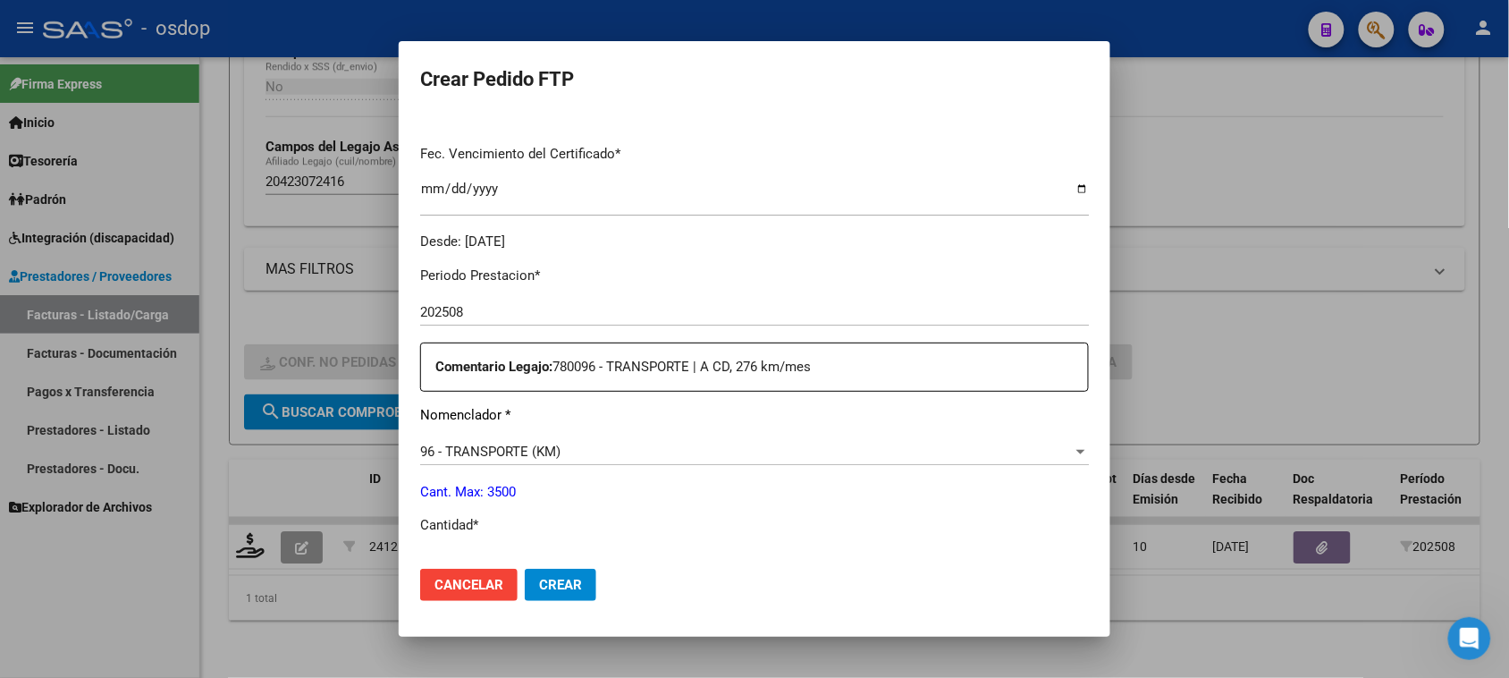
scroll to position [559, 0]
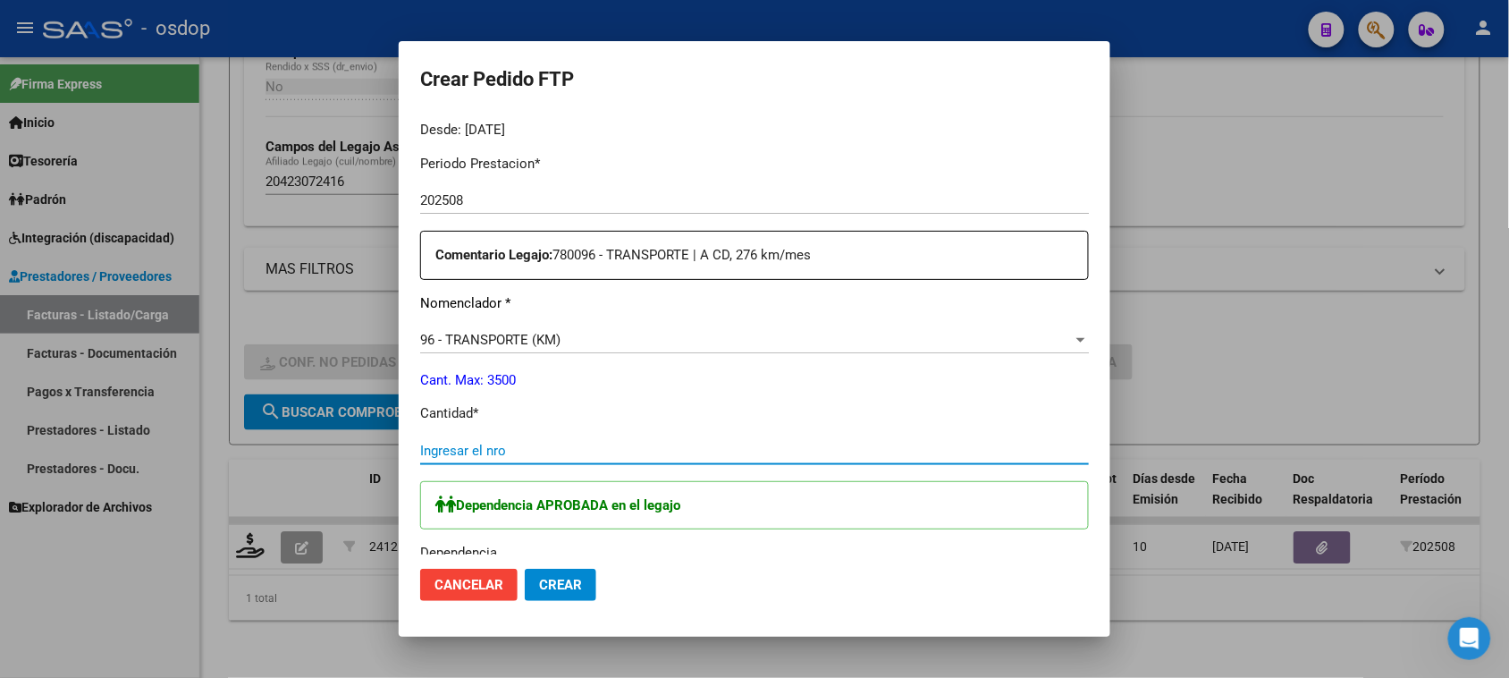
click at [492, 452] on input "Ingresar el nro" at bounding box center [754, 451] width 669 height 16
type input "228"
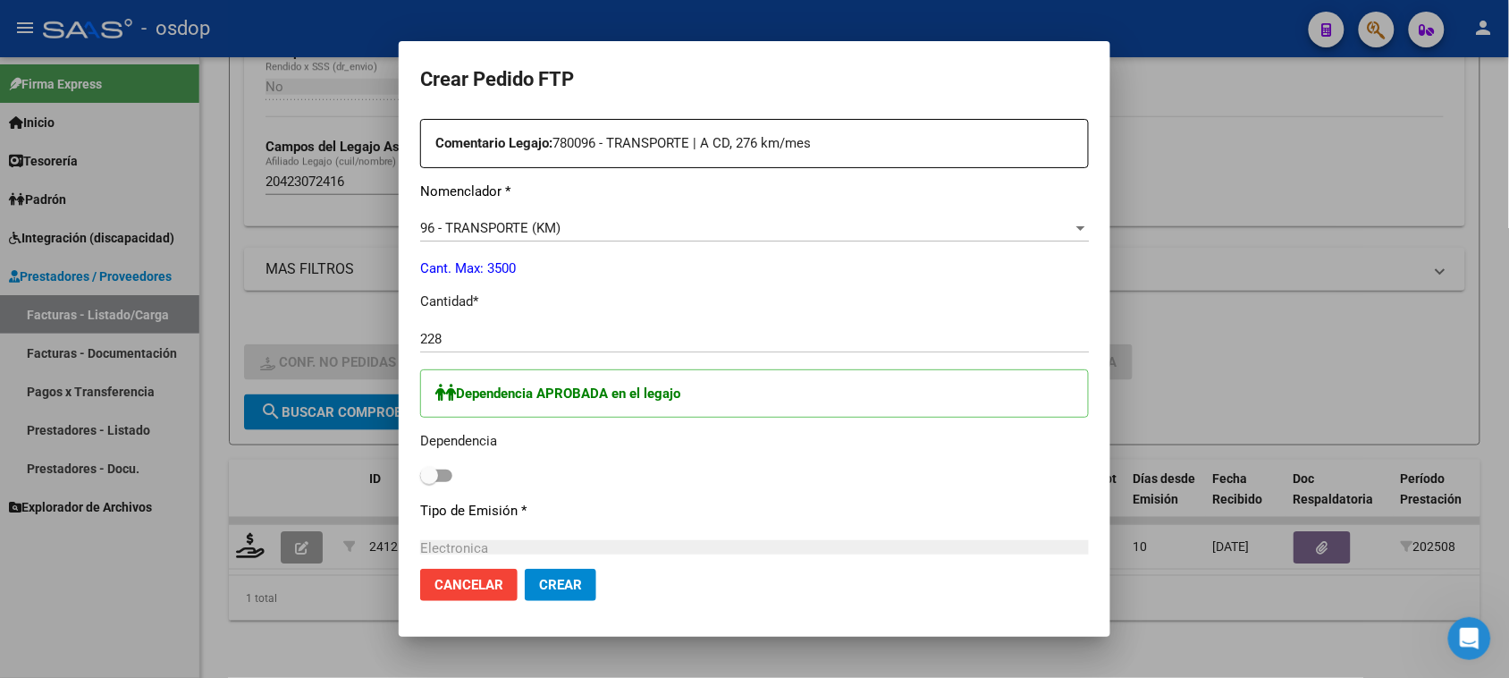
scroll to position [782, 0]
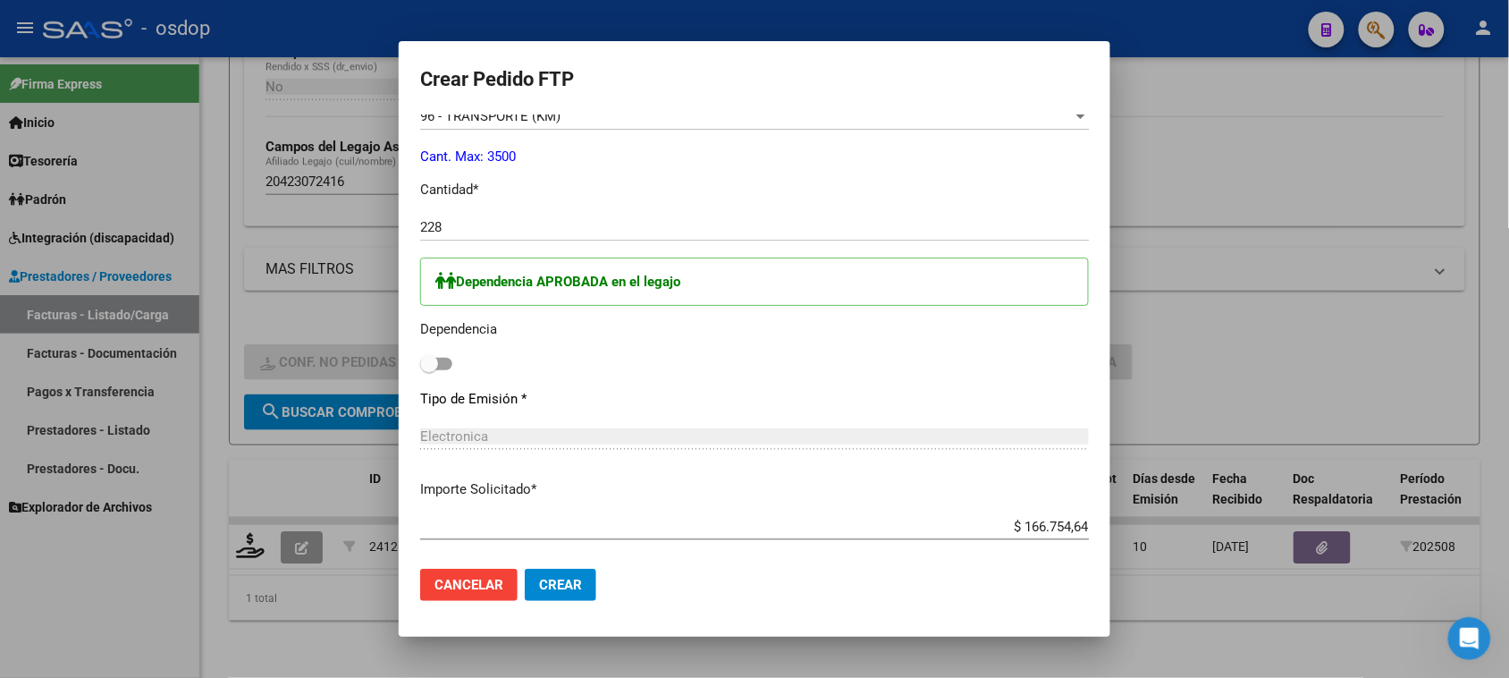
click at [440, 360] on span at bounding box center [436, 364] width 32 height 13
click at [429, 370] on input "checkbox" at bounding box center [428, 370] width 1 height 1
checkbox input "true"
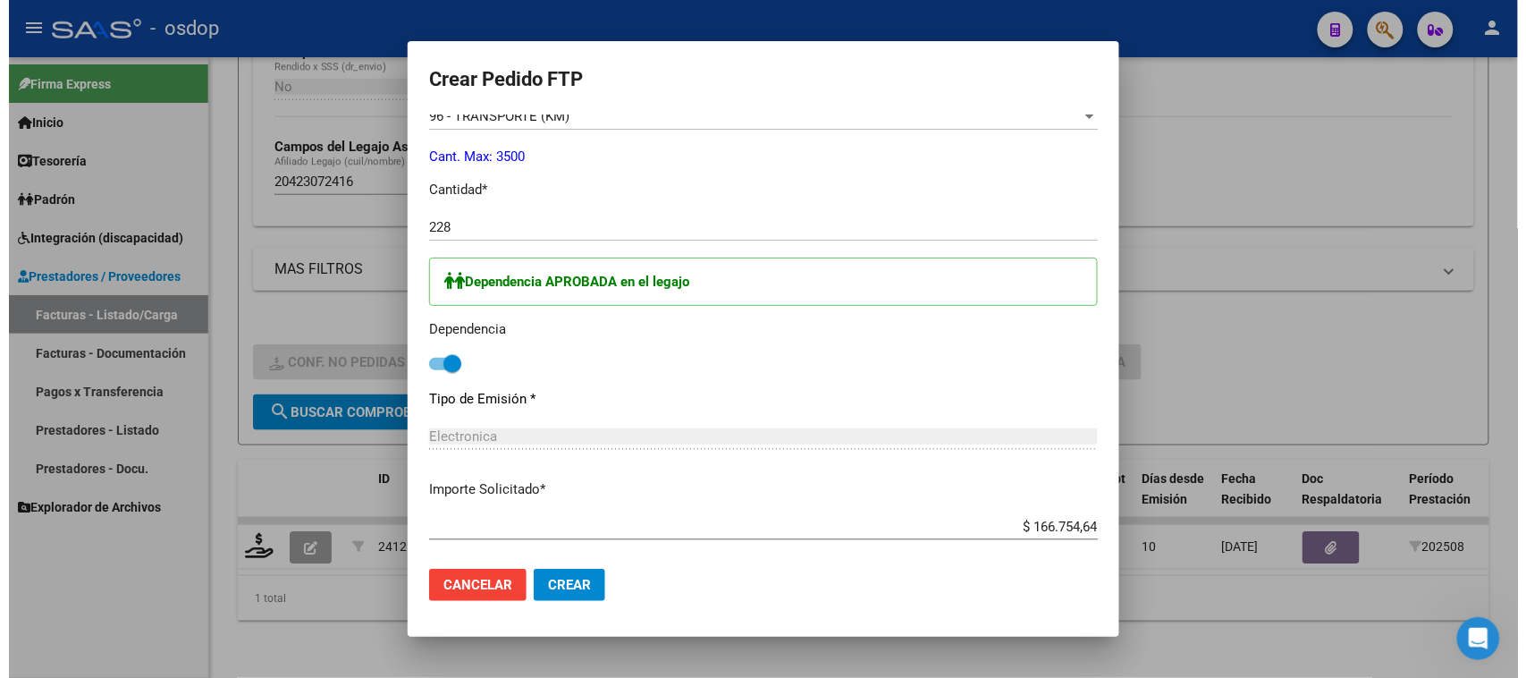
scroll to position [1055, 0]
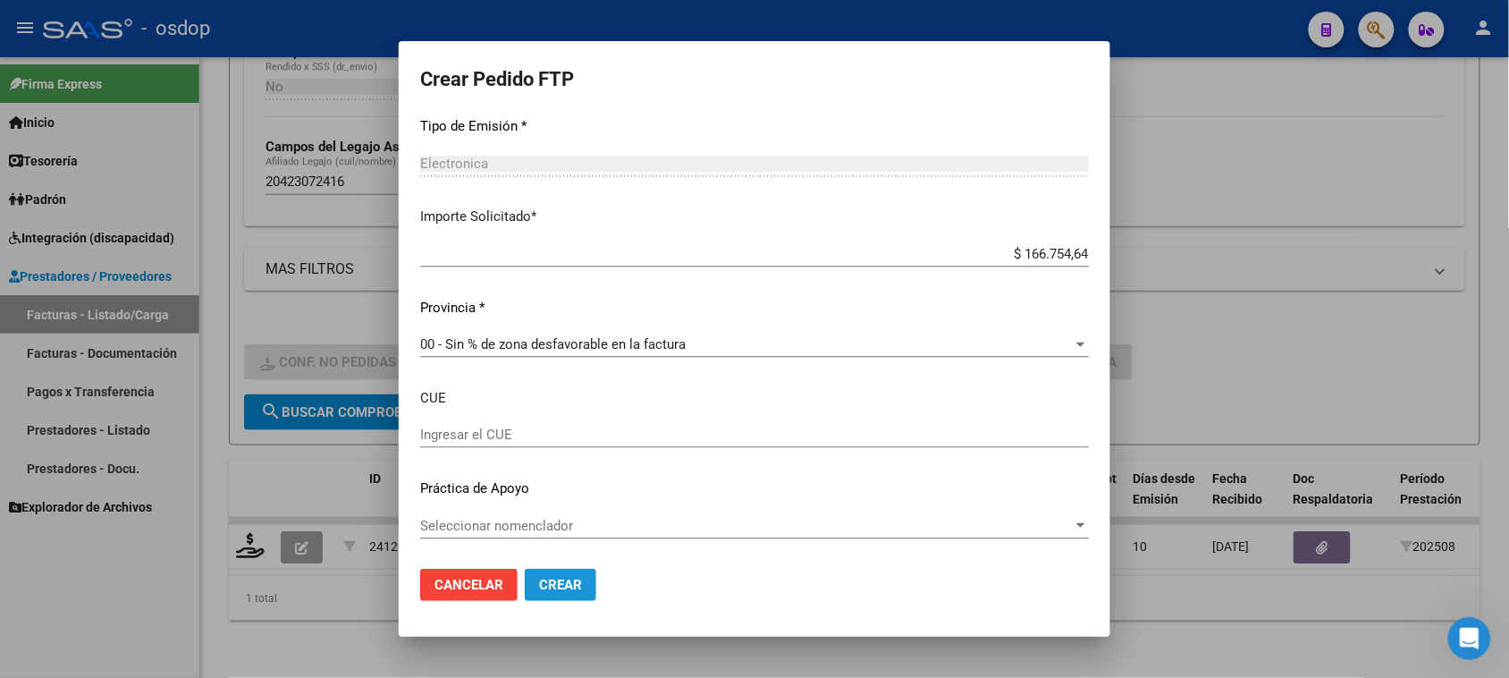
click at [560, 591] on span "Crear" at bounding box center [560, 585] width 43 height 16
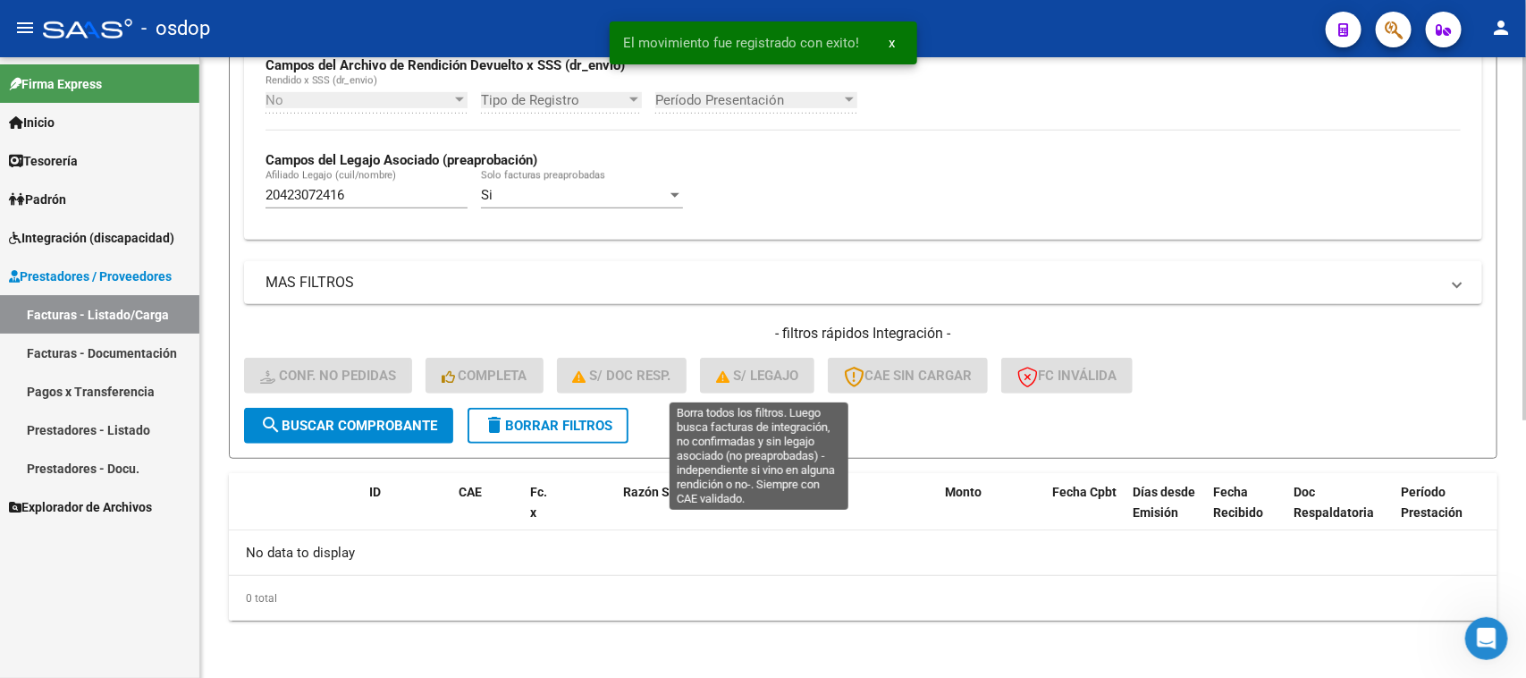
scroll to position [441, 0]
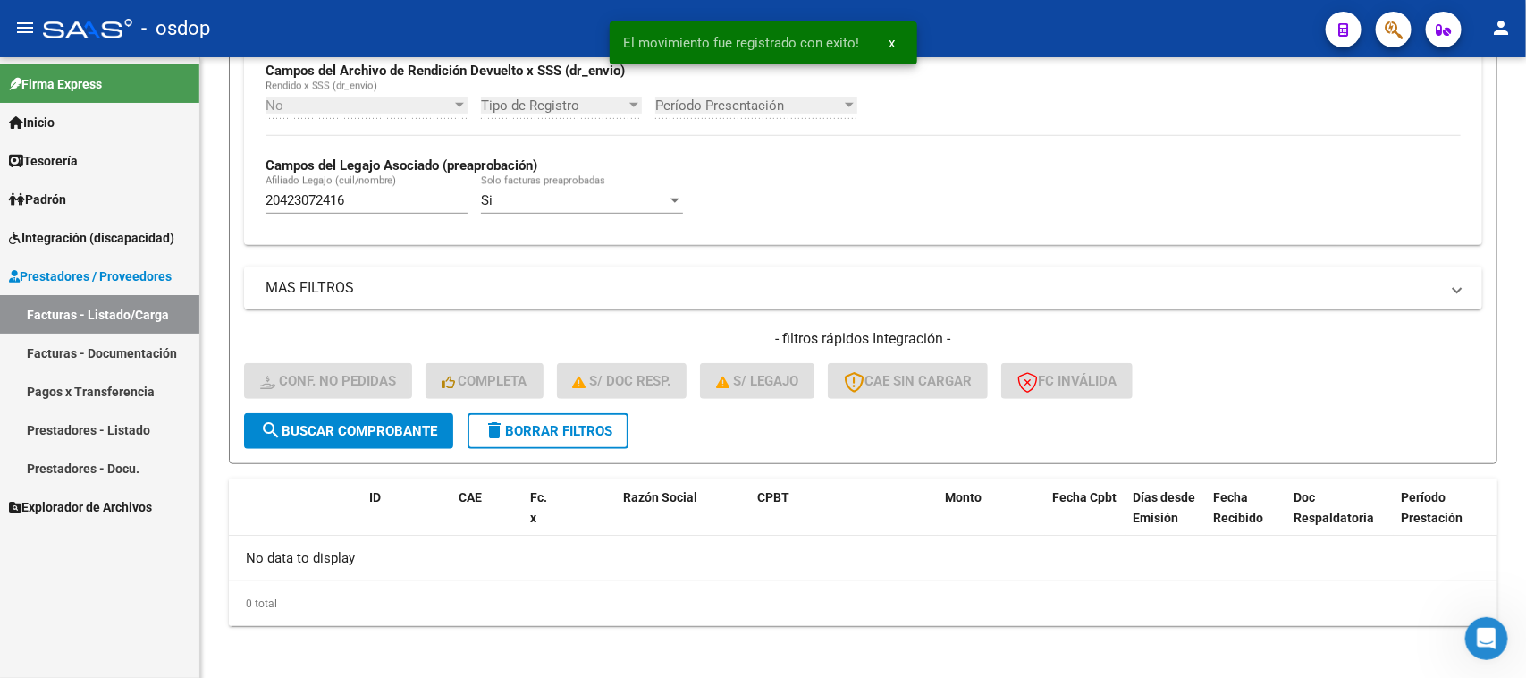
click at [82, 311] on link "Facturas - Listado/Carga" at bounding box center [99, 314] width 199 height 38
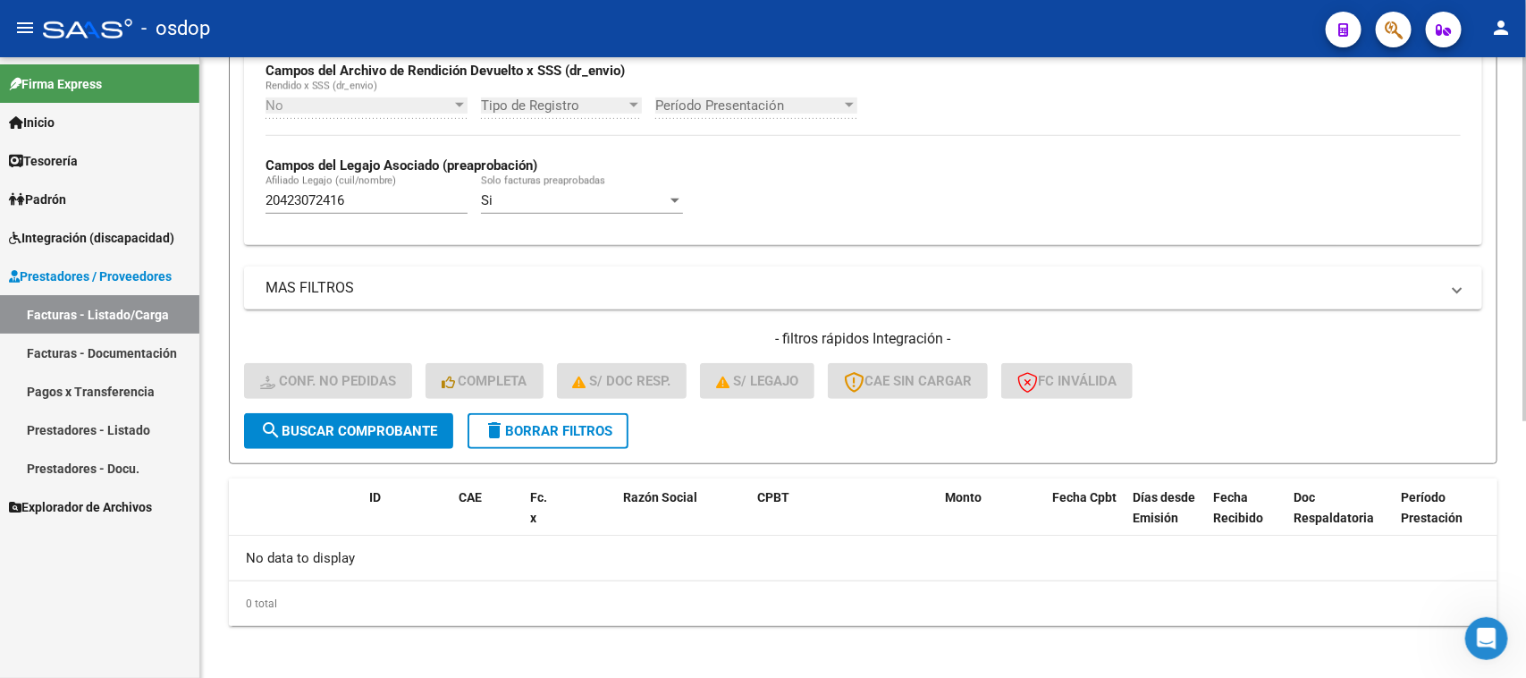
click at [530, 432] on span "delete Borrar Filtros" at bounding box center [548, 431] width 129 height 16
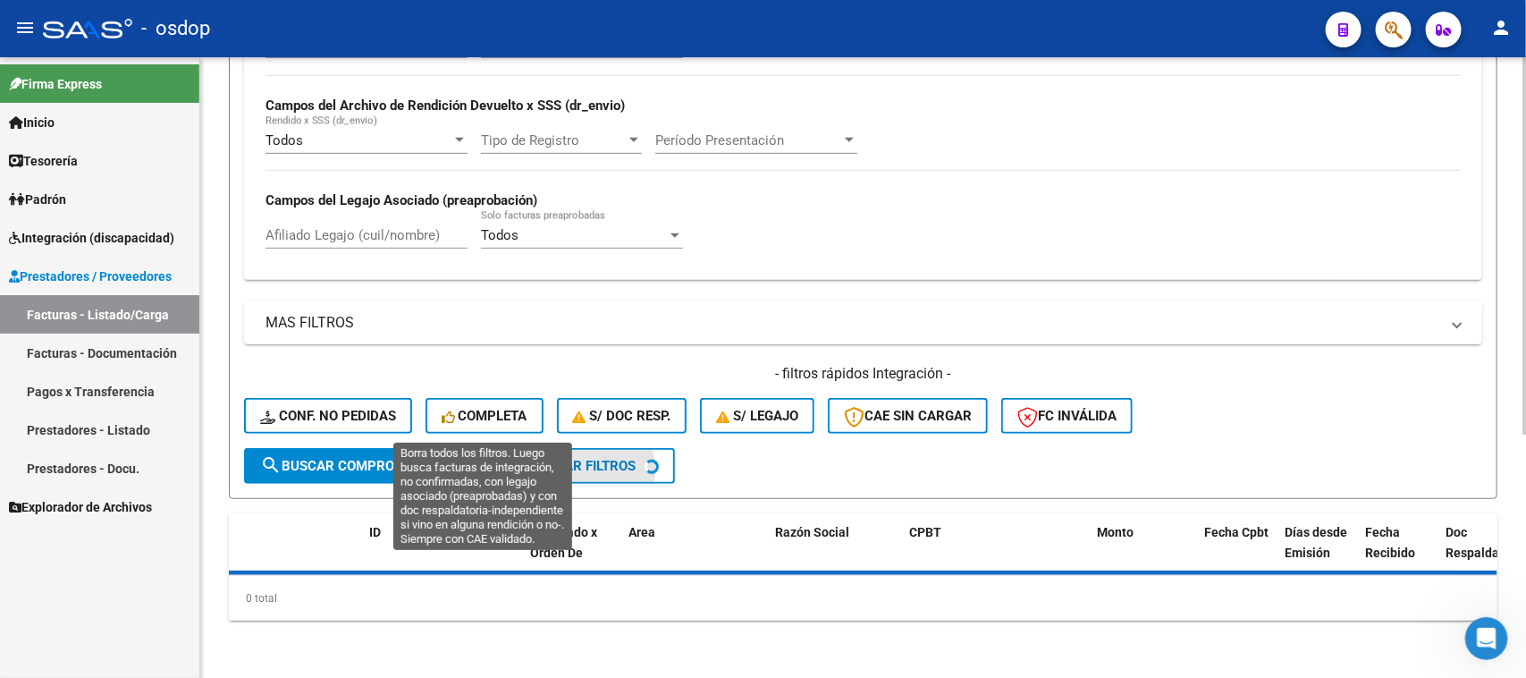
scroll to position [401, 0]
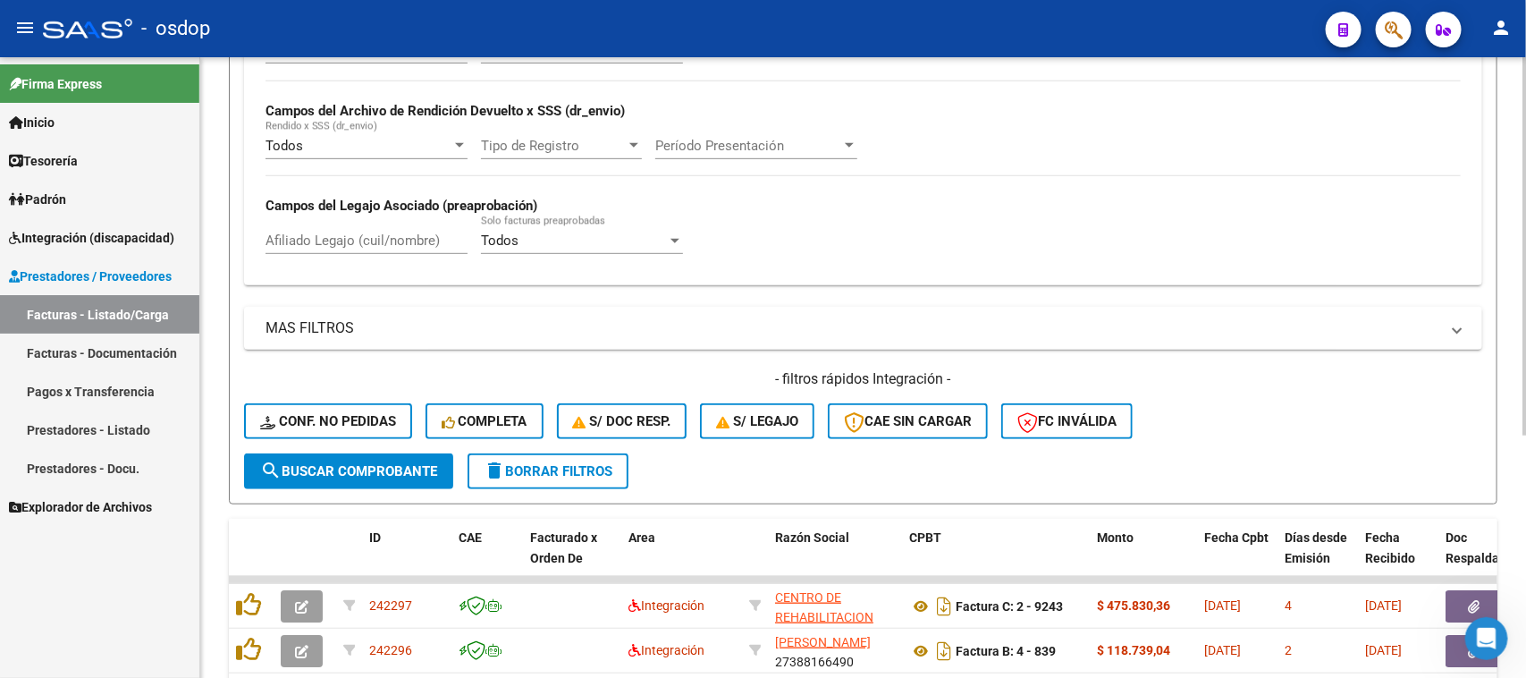
click at [342, 238] on div "Todos Cargado en Para Enviar SSS Período De Prestación Campos del Archivo de Re…" at bounding box center [863, 155] width 1238 height 260
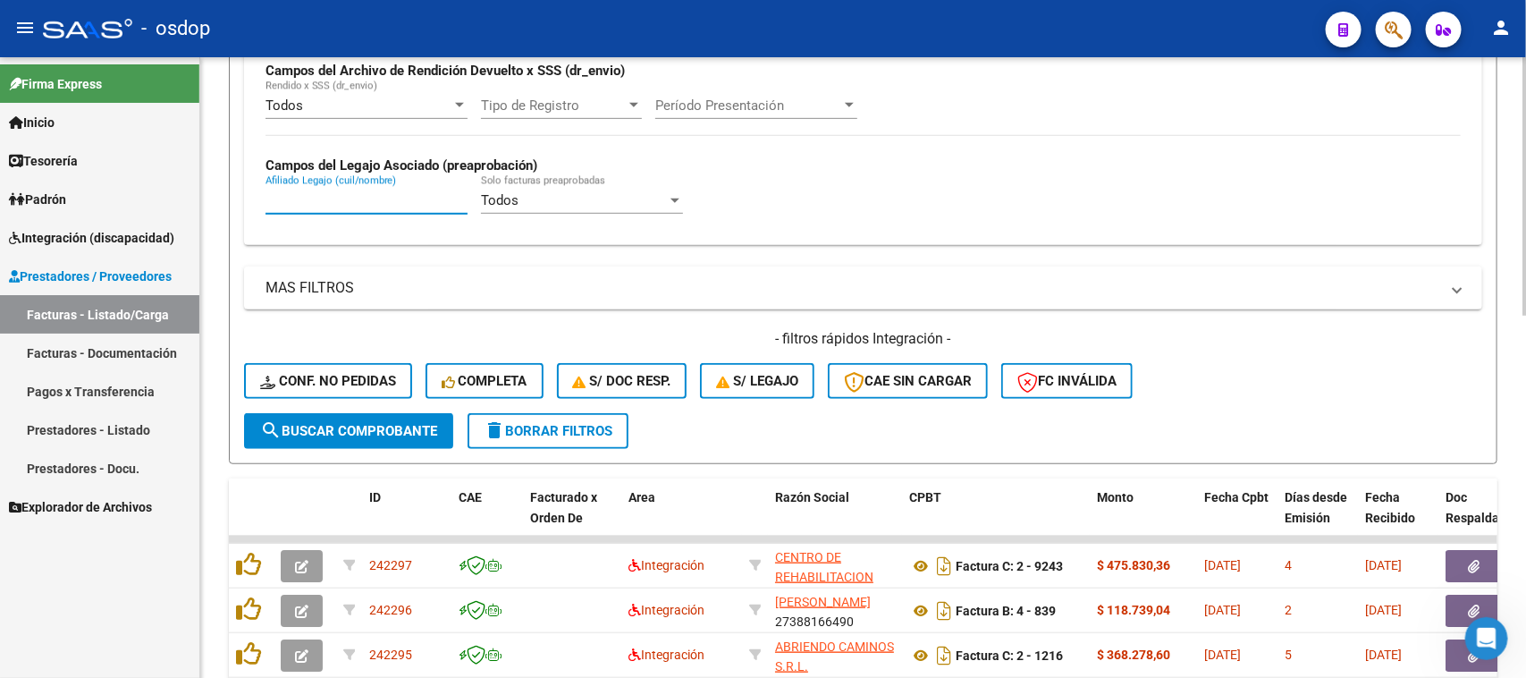
click at [333, 192] on input "Afiliado Legajo (cuil/nombre)" at bounding box center [367, 200] width 202 height 16
paste input "20423072416"
type input "20423072416"
click at [425, 436] on button "search Buscar Comprobante" at bounding box center [348, 431] width 209 height 36
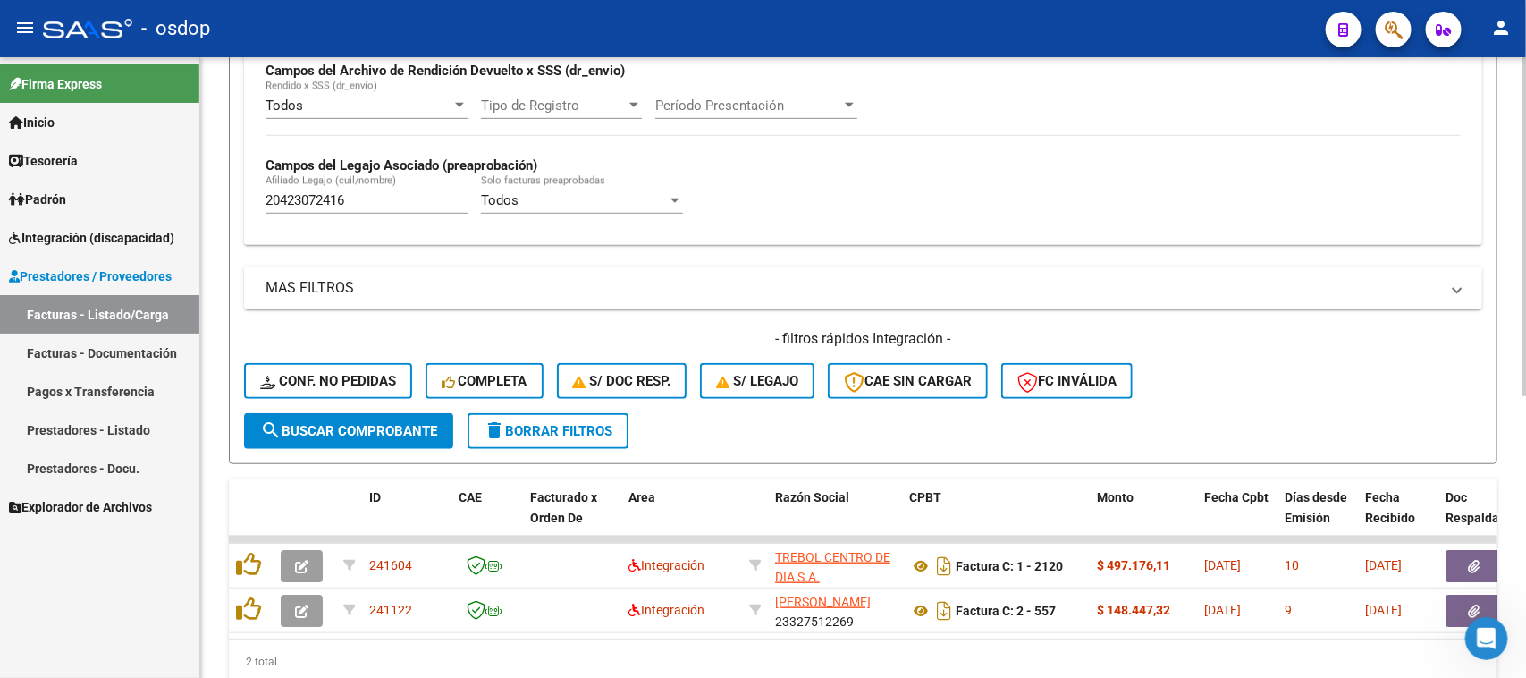
scroll to position [517, 0]
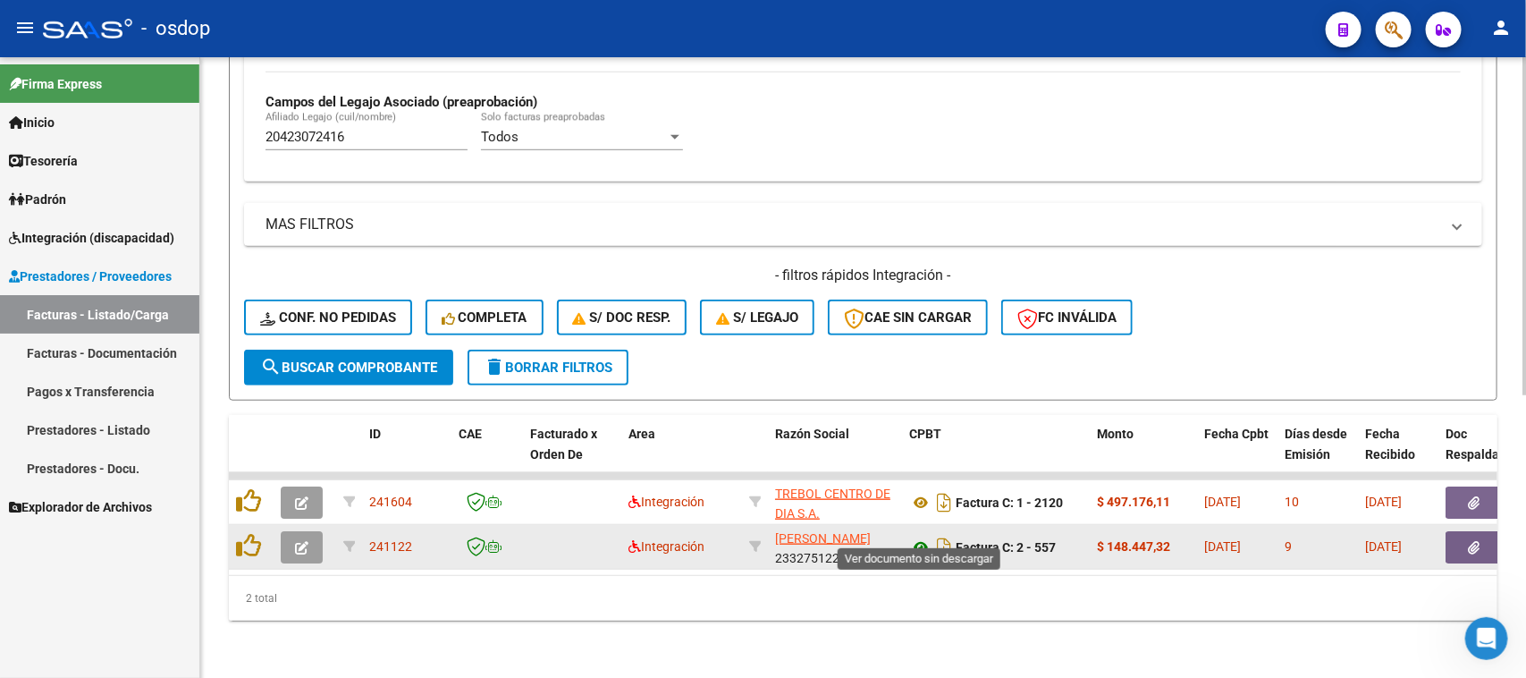
click at [917, 536] on icon at bounding box center [920, 546] width 23 height 21
click at [1460, 531] on button "button" at bounding box center [1474, 547] width 57 height 32
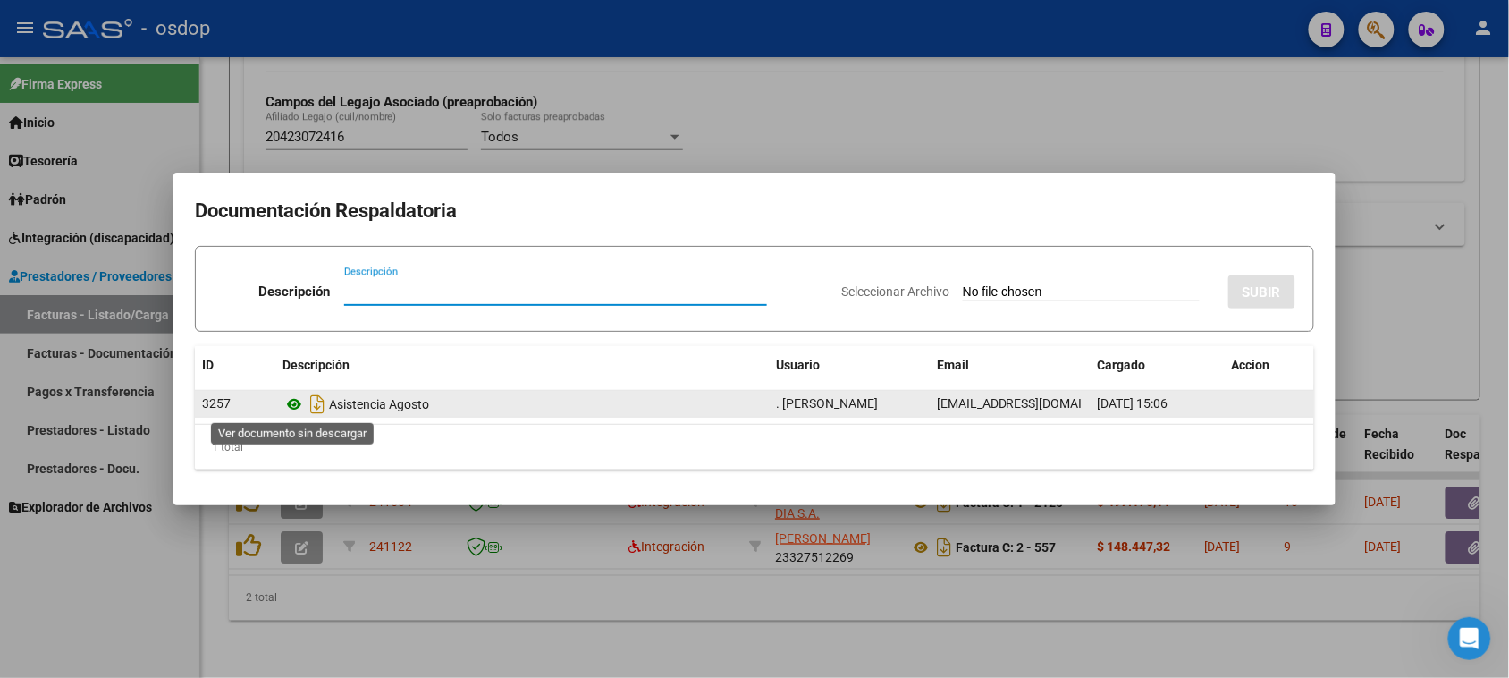
click at [298, 404] on icon at bounding box center [294, 403] width 23 height 21
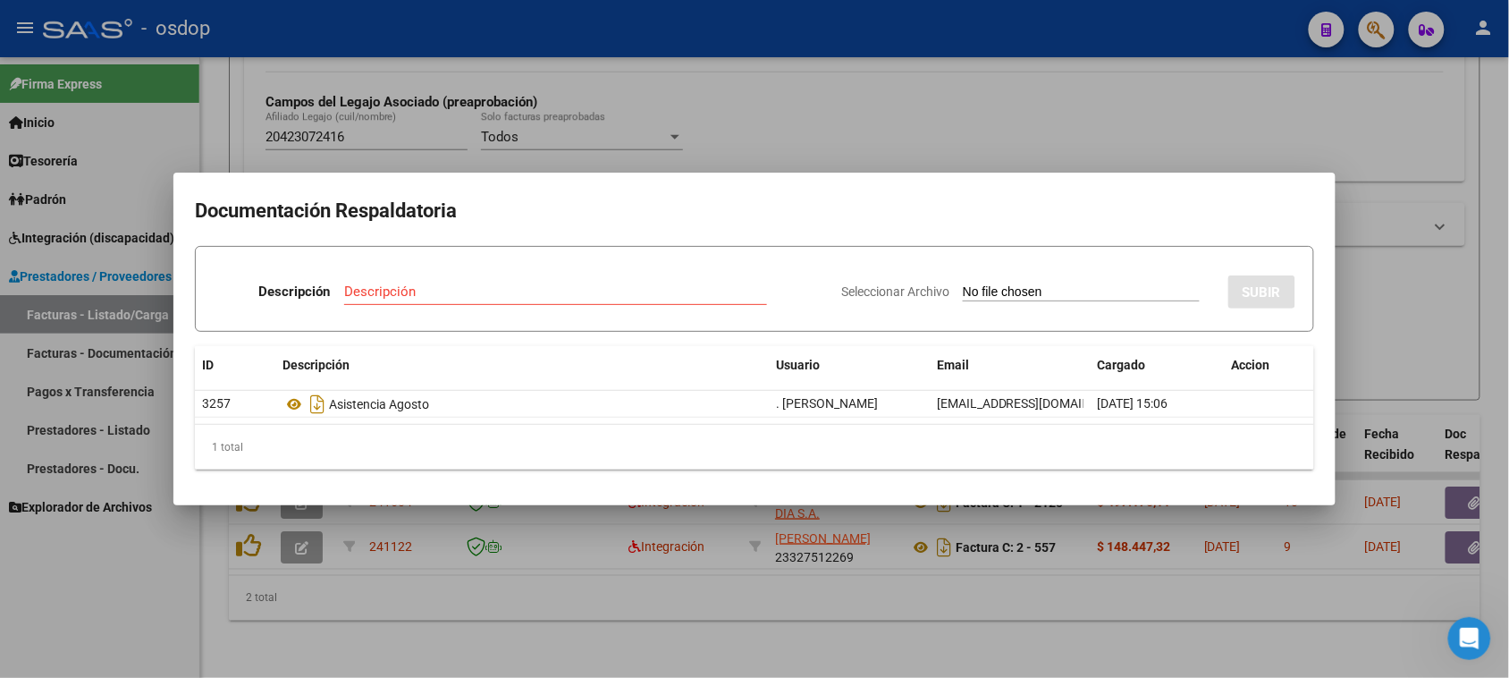
click at [618, 599] on div at bounding box center [754, 339] width 1509 height 678
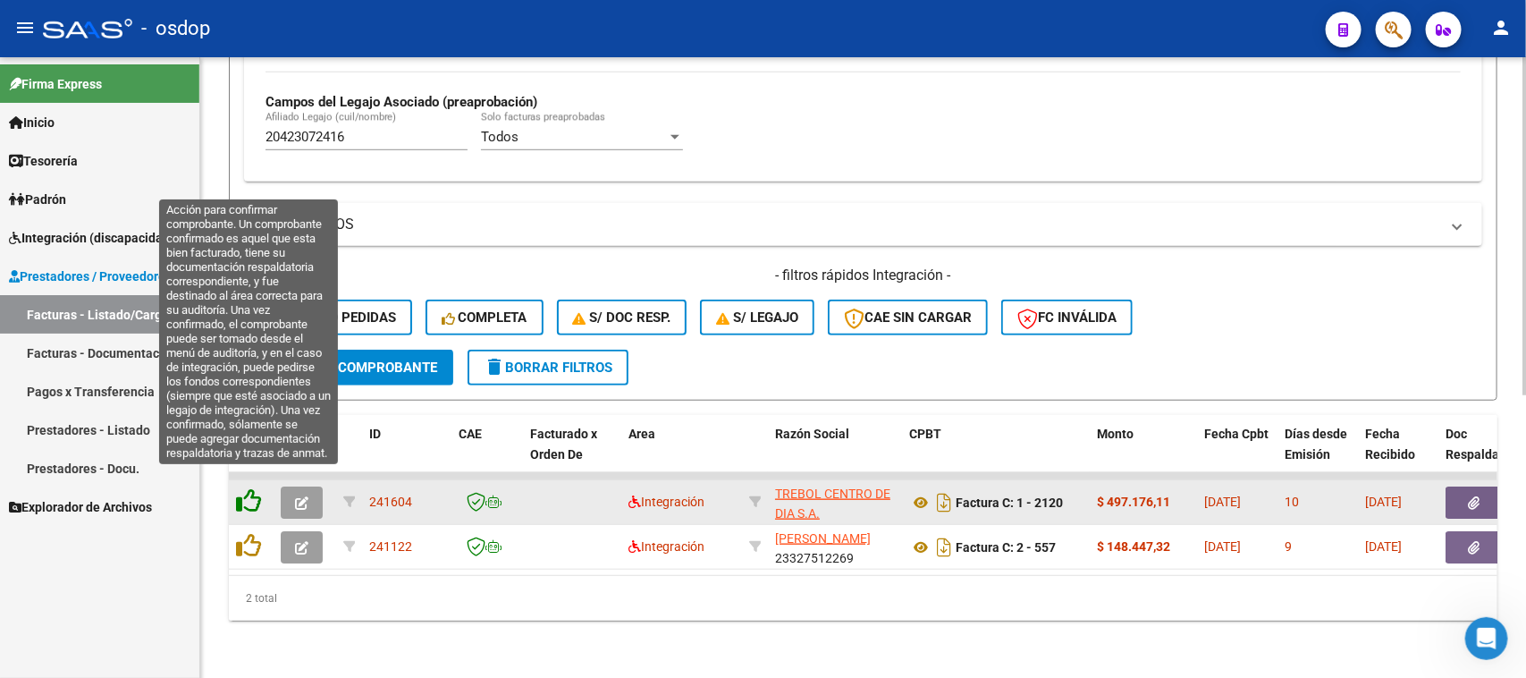
click at [248, 488] on icon at bounding box center [248, 500] width 25 height 25
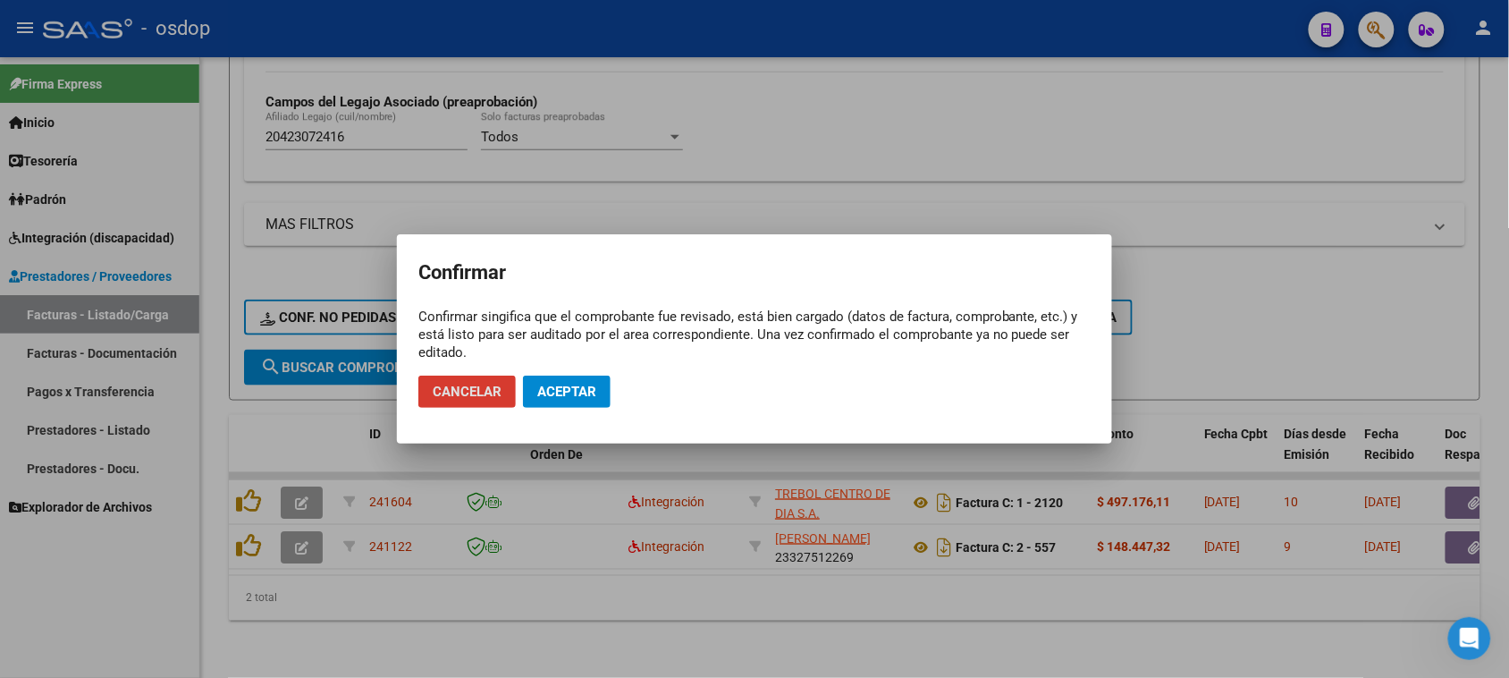
click at [556, 390] on span "Aceptar" at bounding box center [566, 392] width 59 height 16
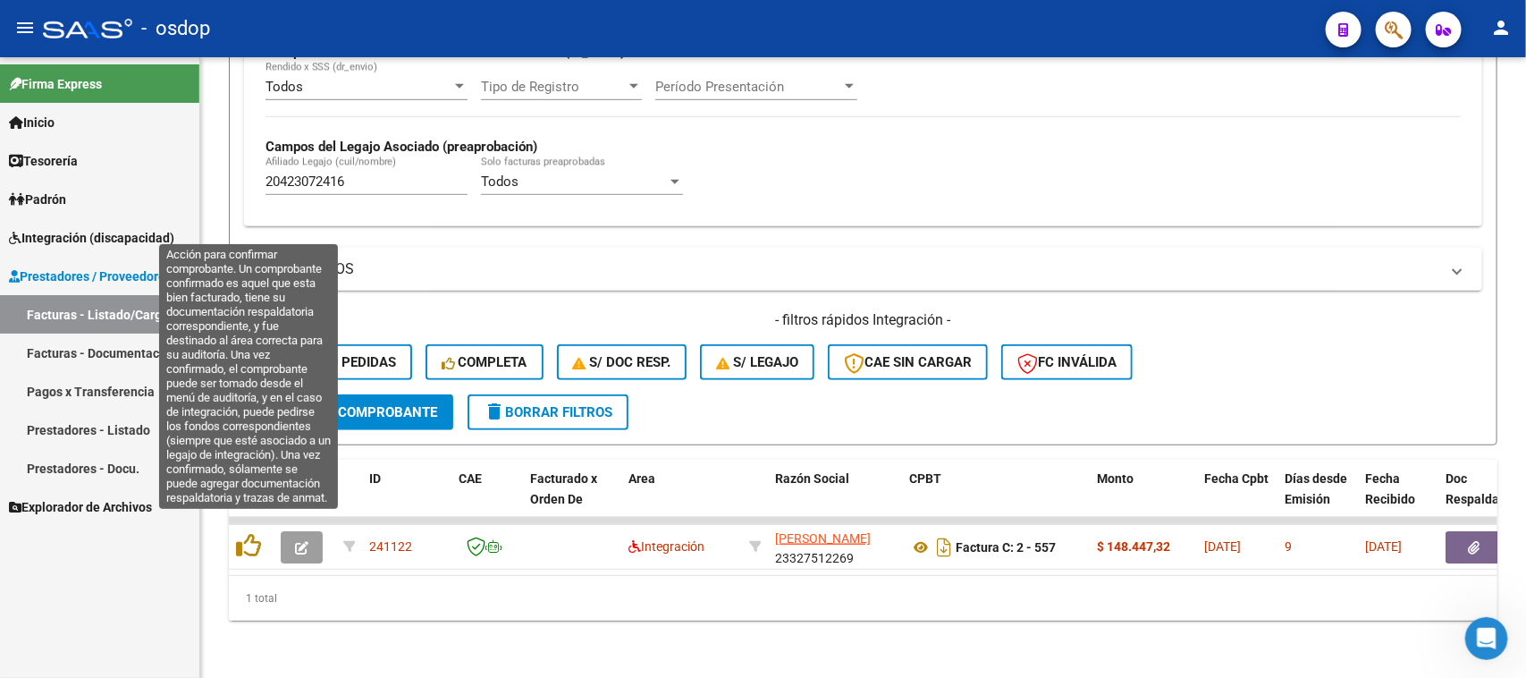
scroll to position [472, 0]
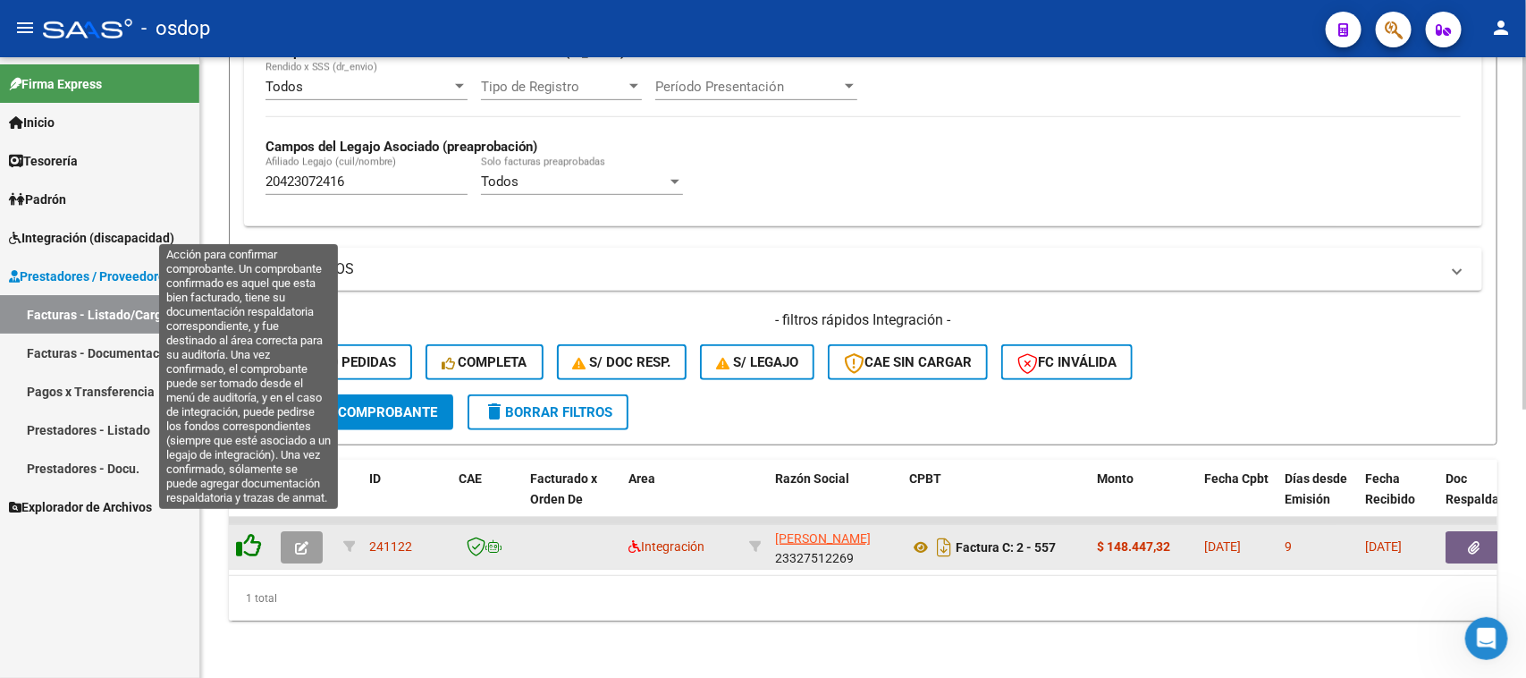
click at [246, 534] on icon at bounding box center [248, 545] width 25 height 25
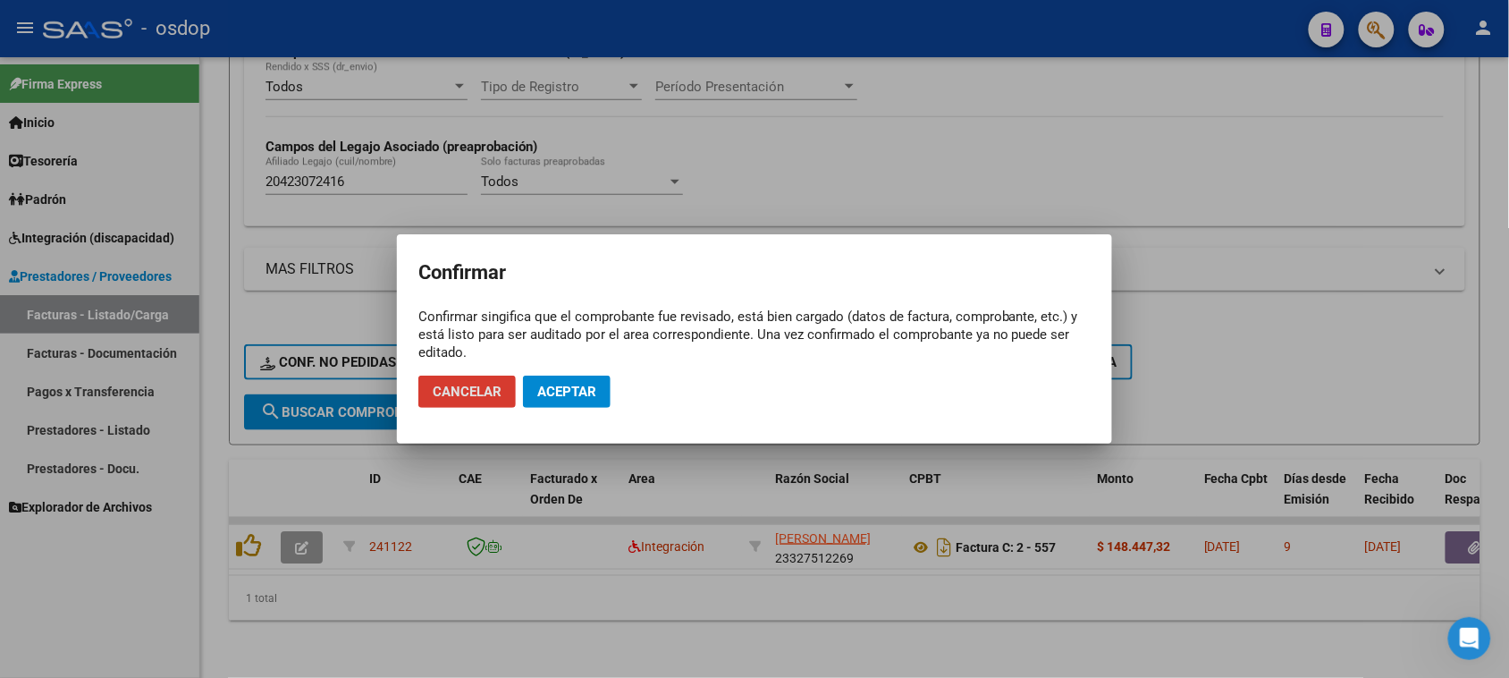
click at [564, 395] on span "Aceptar" at bounding box center [566, 392] width 59 height 16
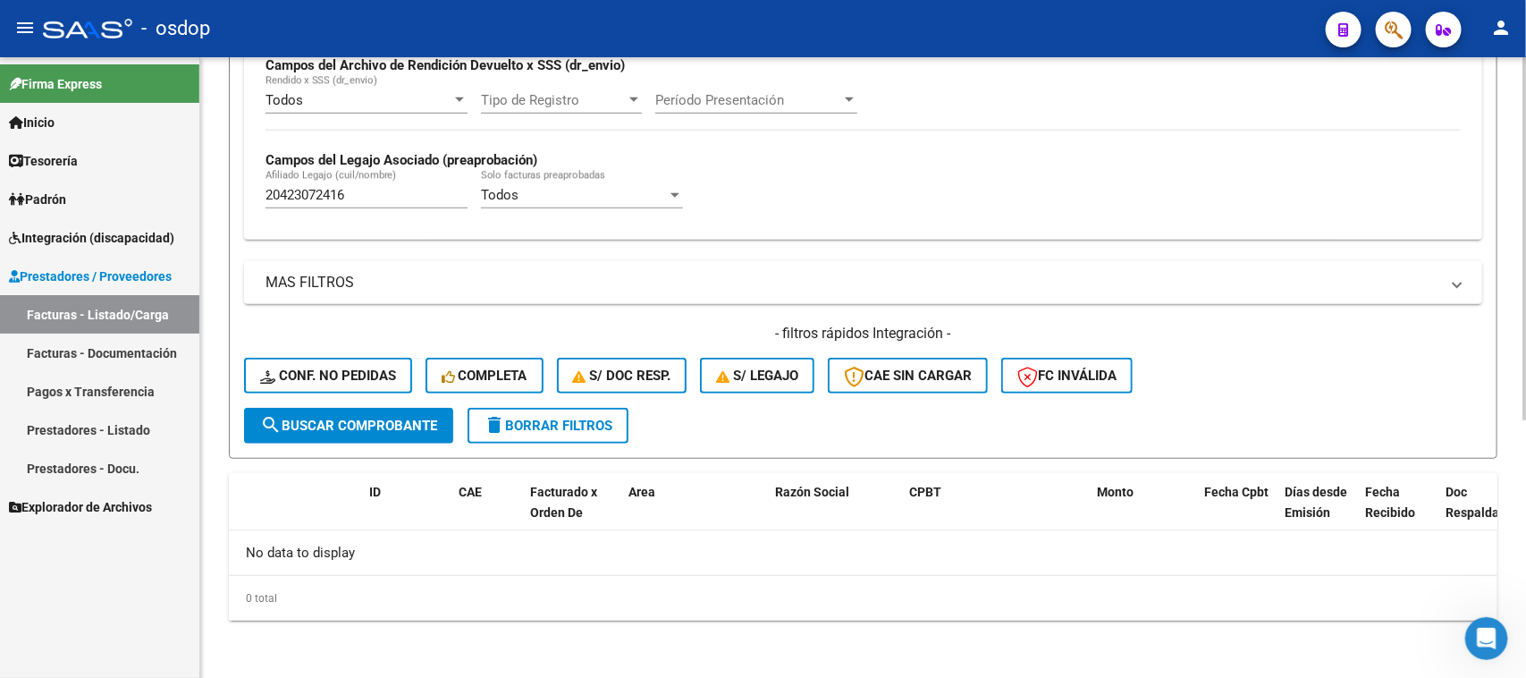
scroll to position [441, 0]
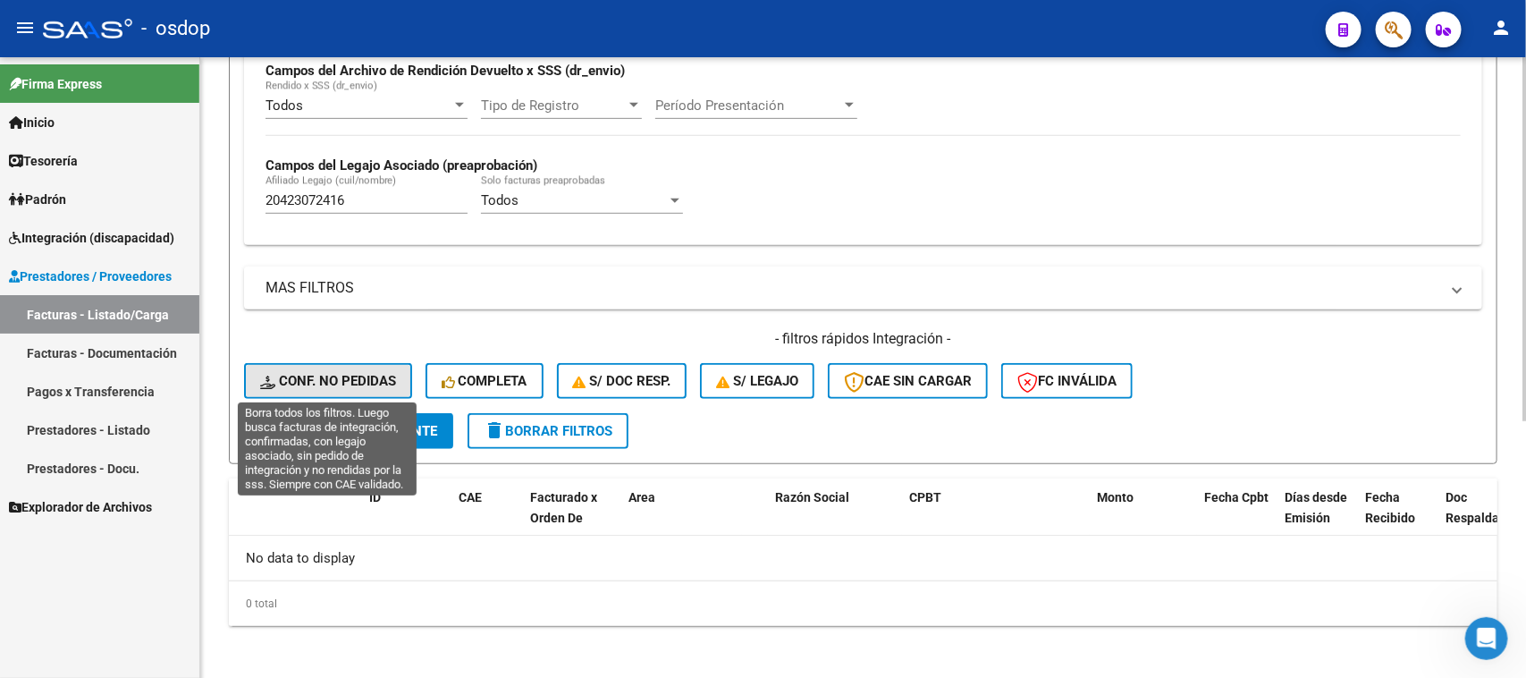
click at [333, 373] on span "Conf. no pedidas" at bounding box center [328, 381] width 136 height 16
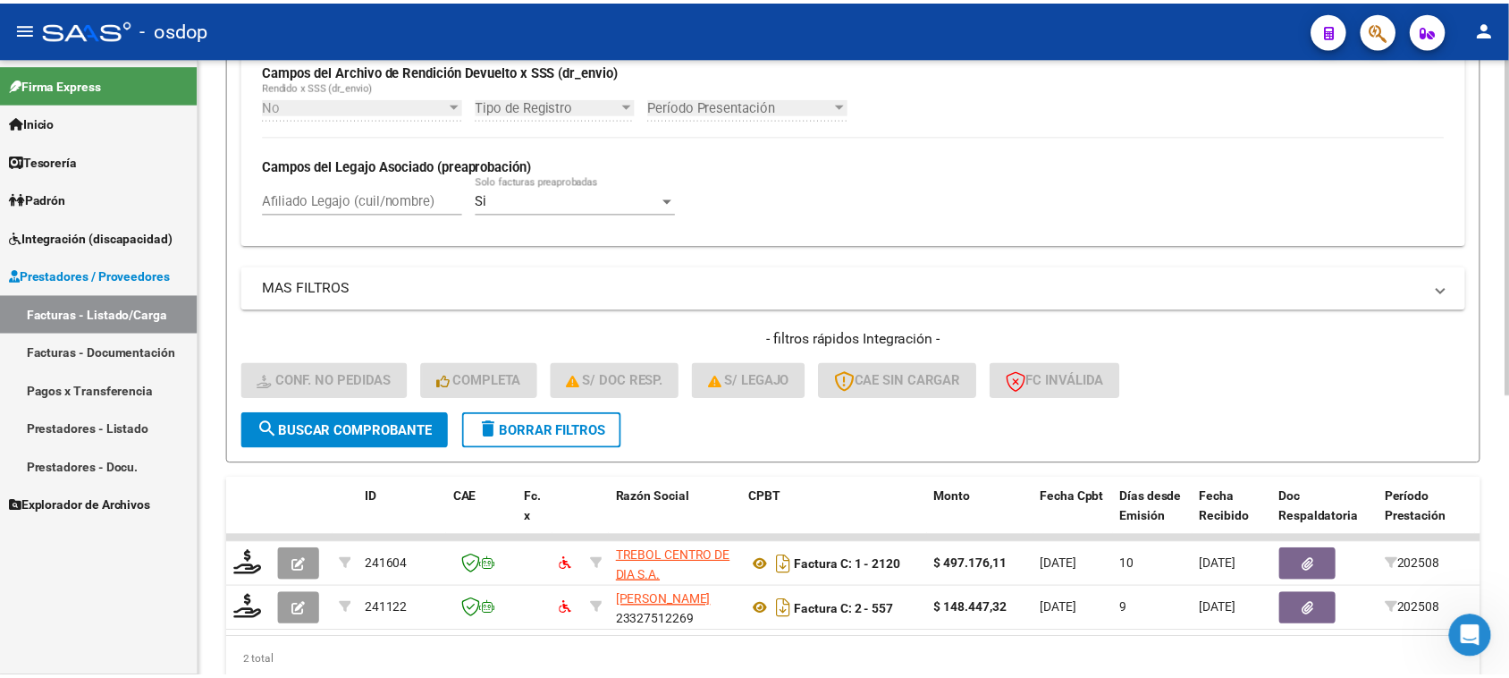
scroll to position [517, 0]
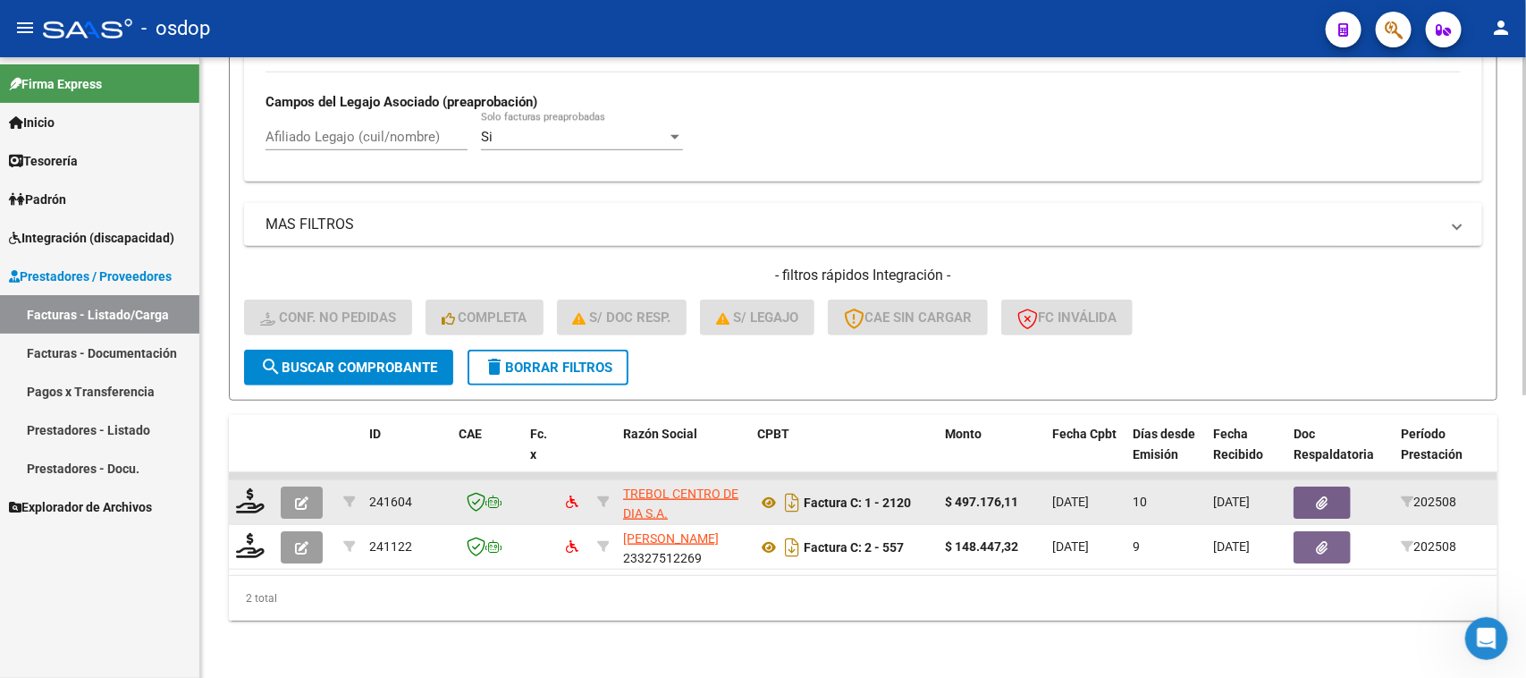
click at [234, 499] on datatable-body-cell at bounding box center [251, 502] width 45 height 44
click at [242, 489] on icon at bounding box center [250, 500] width 29 height 25
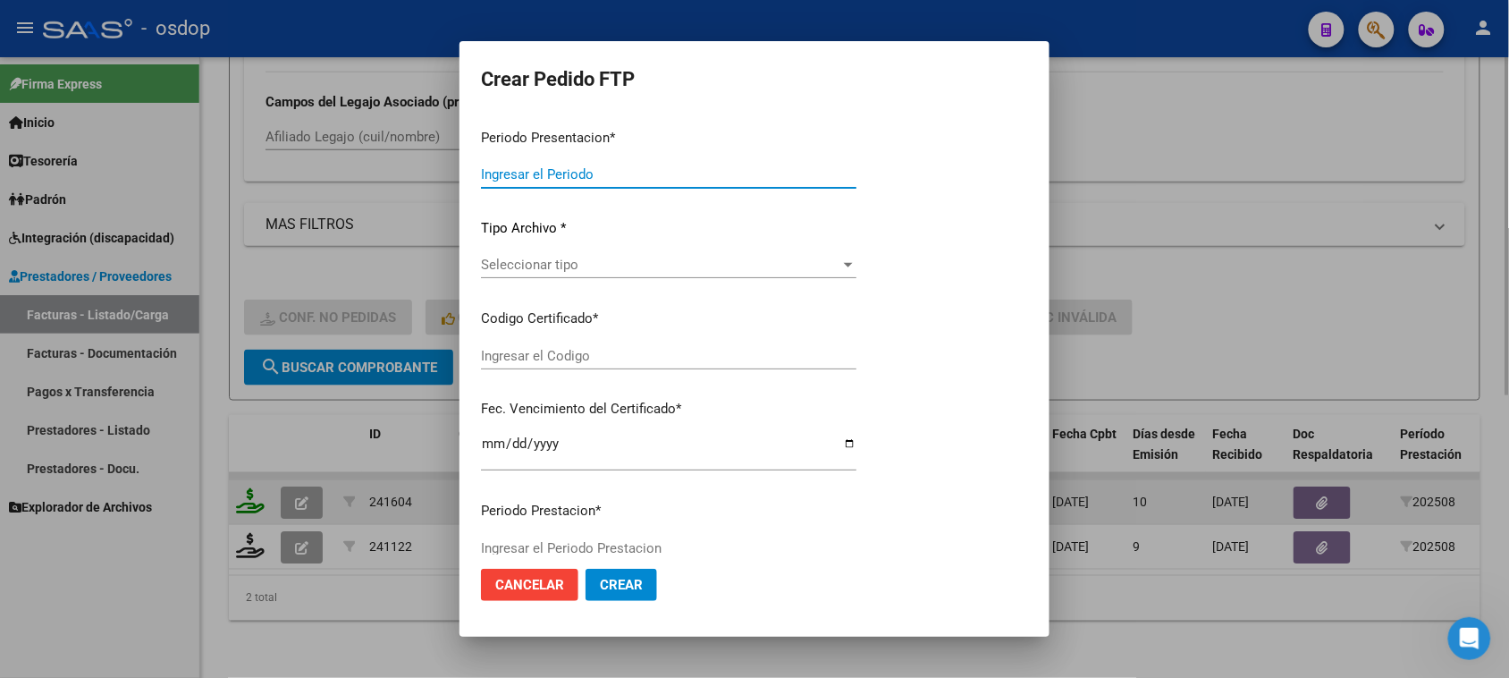
type input "202508"
type input "$ 497.176,11"
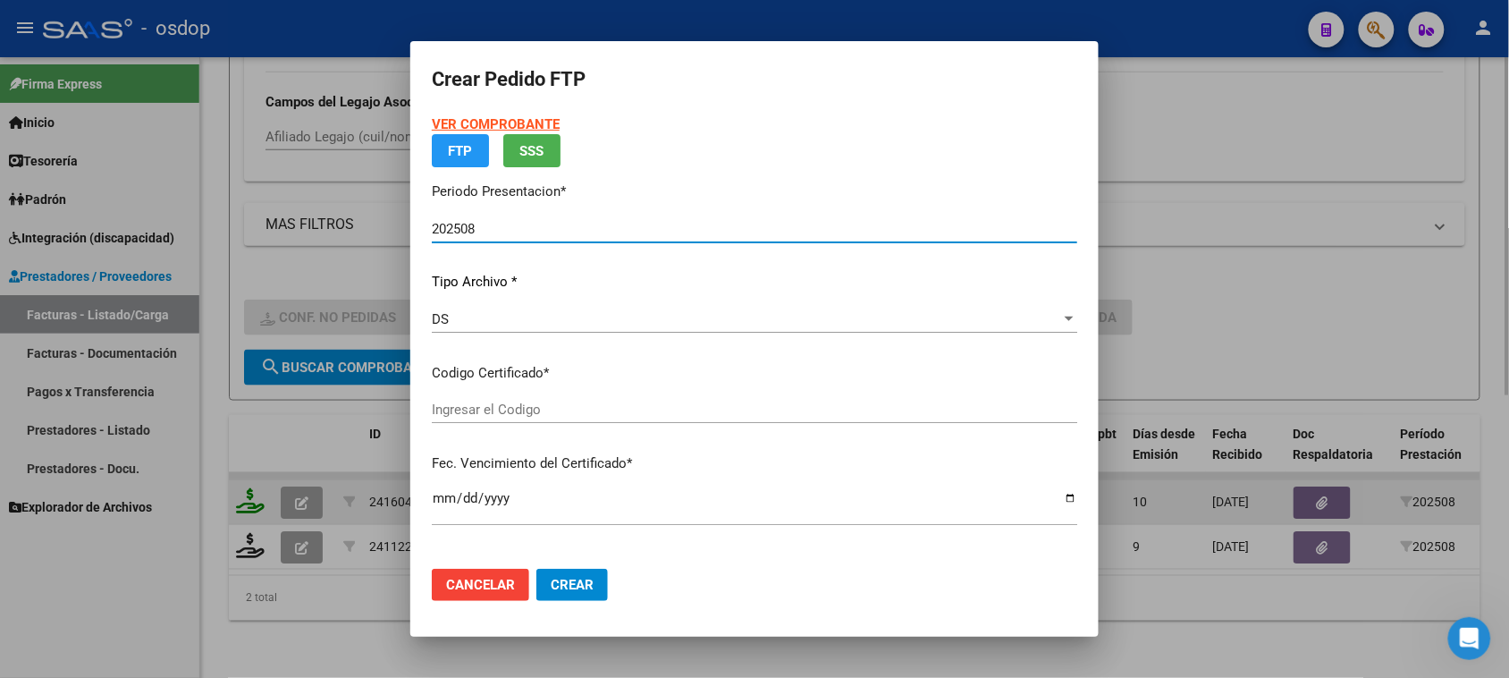
type input "6285302999"
type input "2032-04-04"
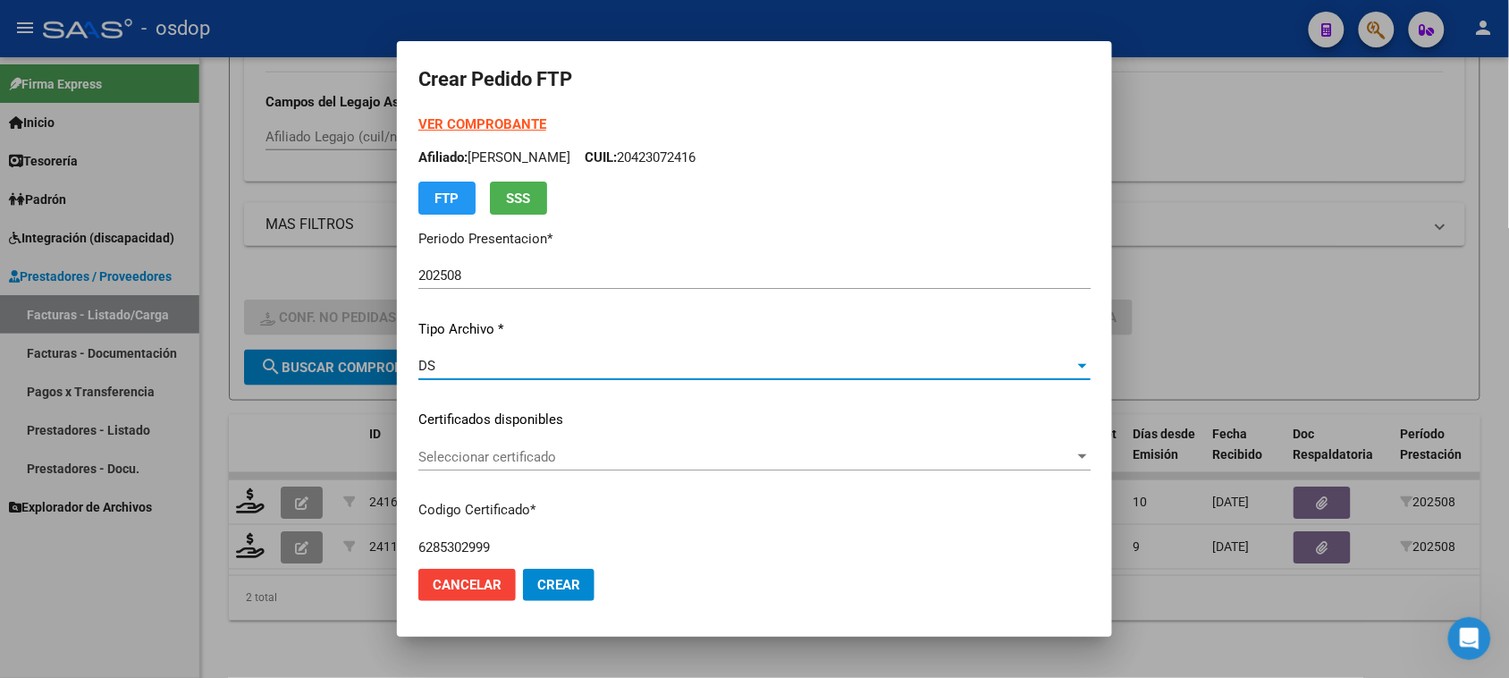
click at [747, 371] on div "DS" at bounding box center [746, 366] width 656 height 16
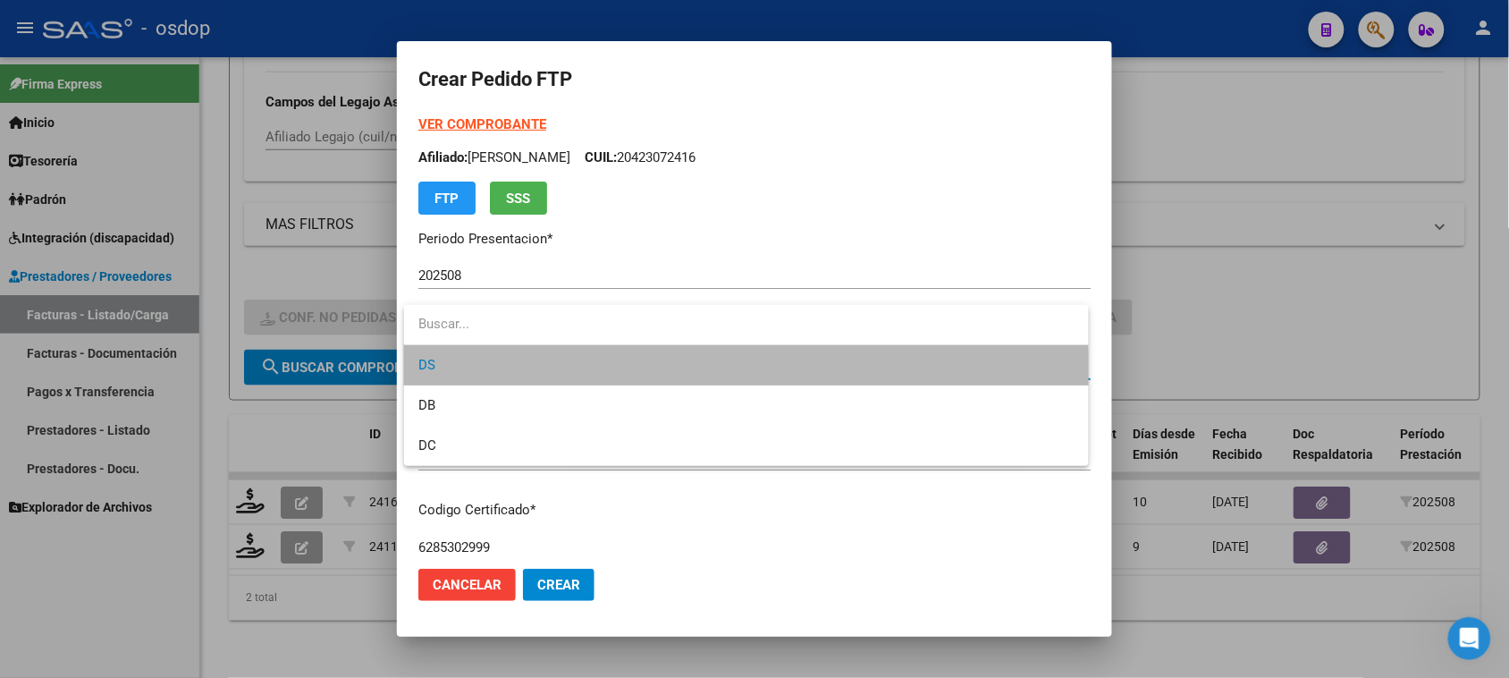
click at [718, 373] on span "DS" at bounding box center [745, 365] width 655 height 40
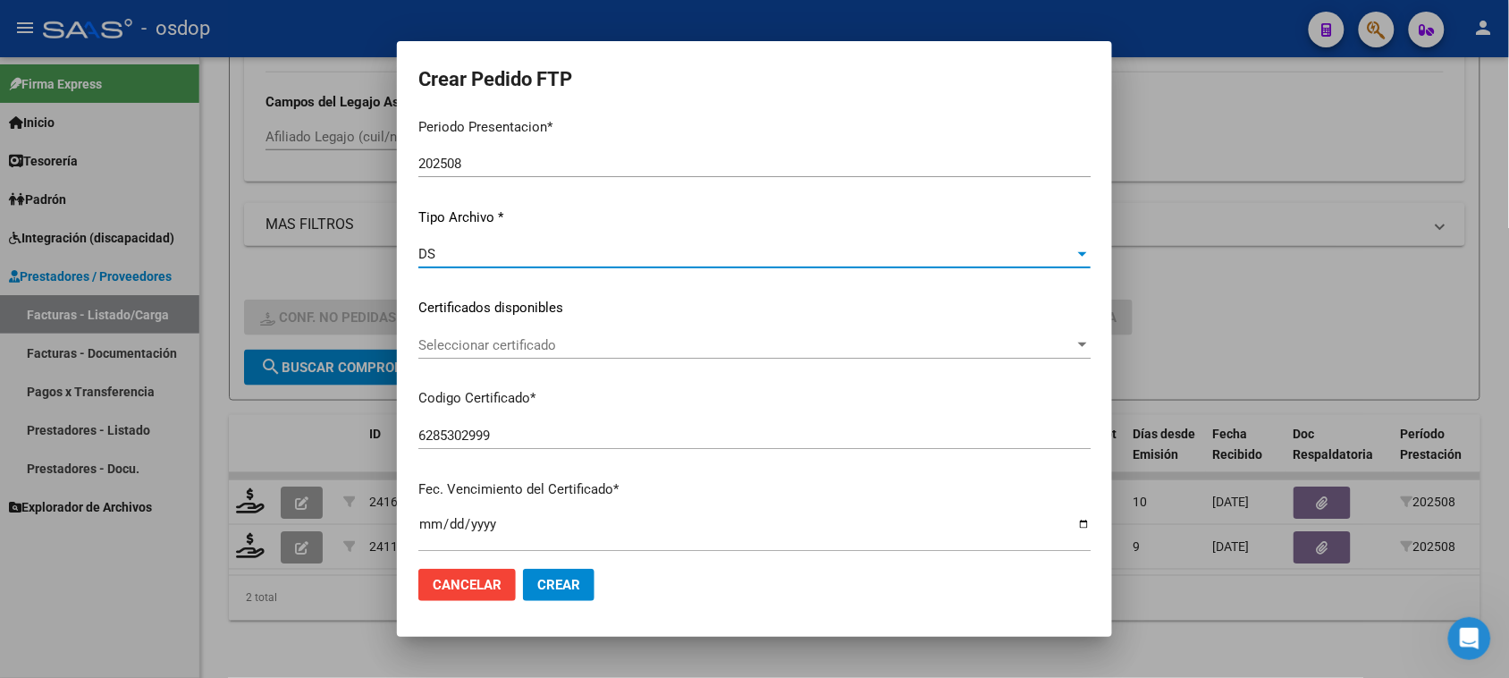
scroll to position [224, 0]
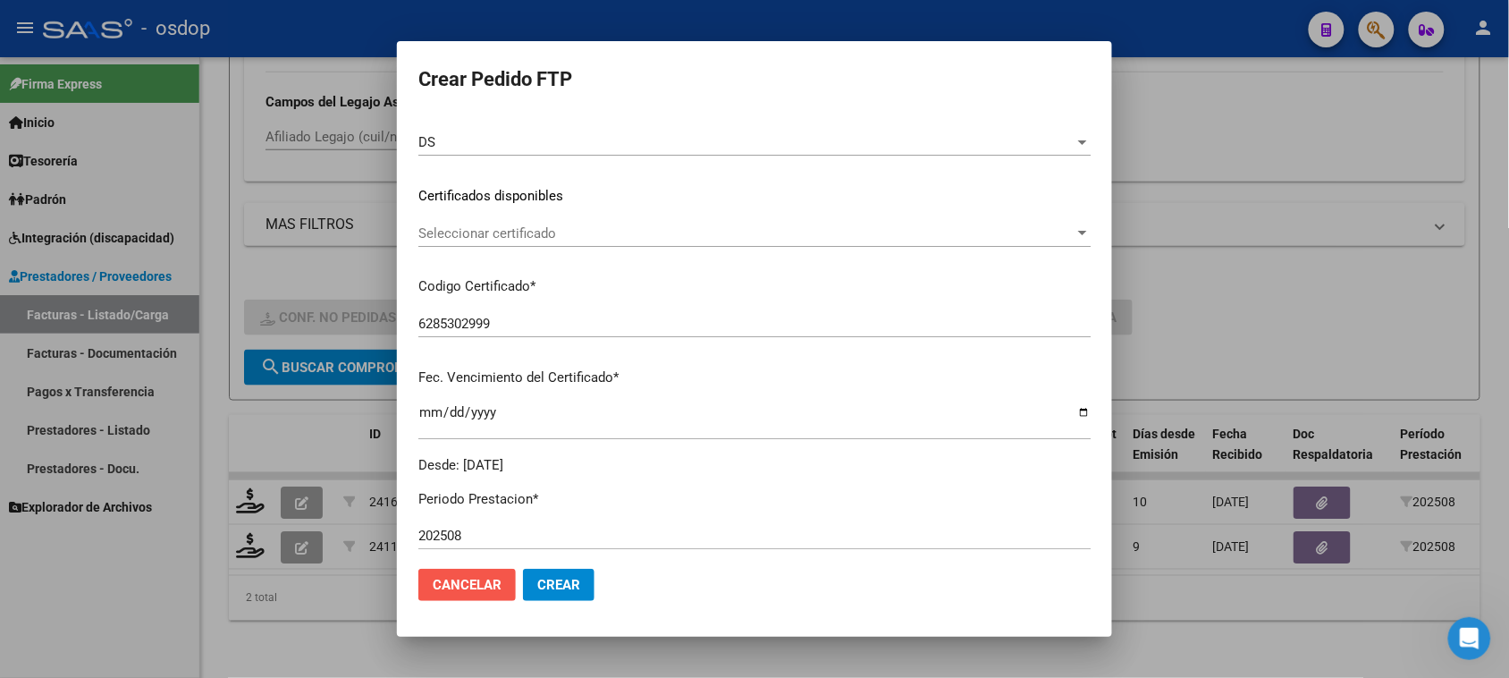
click at [485, 588] on span "Cancelar" at bounding box center [467, 585] width 69 height 16
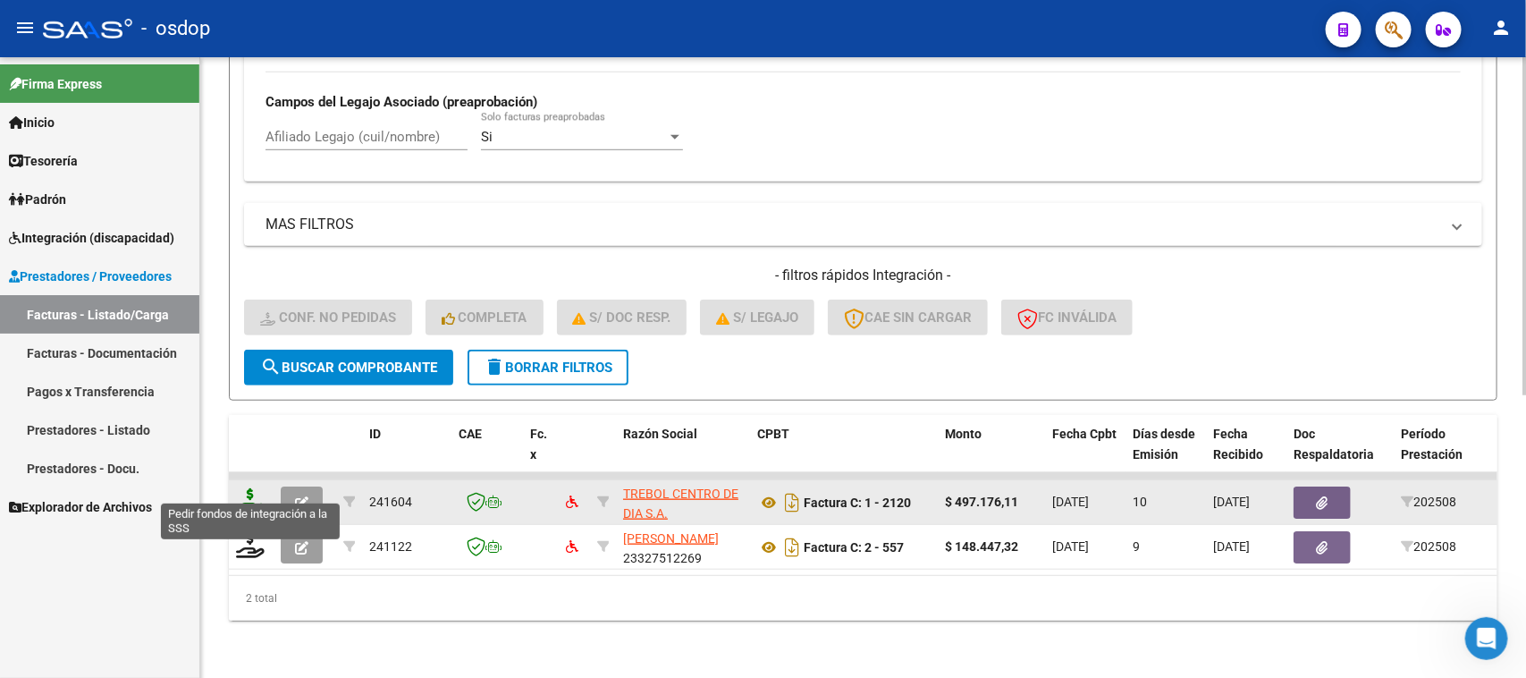
click at [248, 490] on icon at bounding box center [250, 500] width 29 height 25
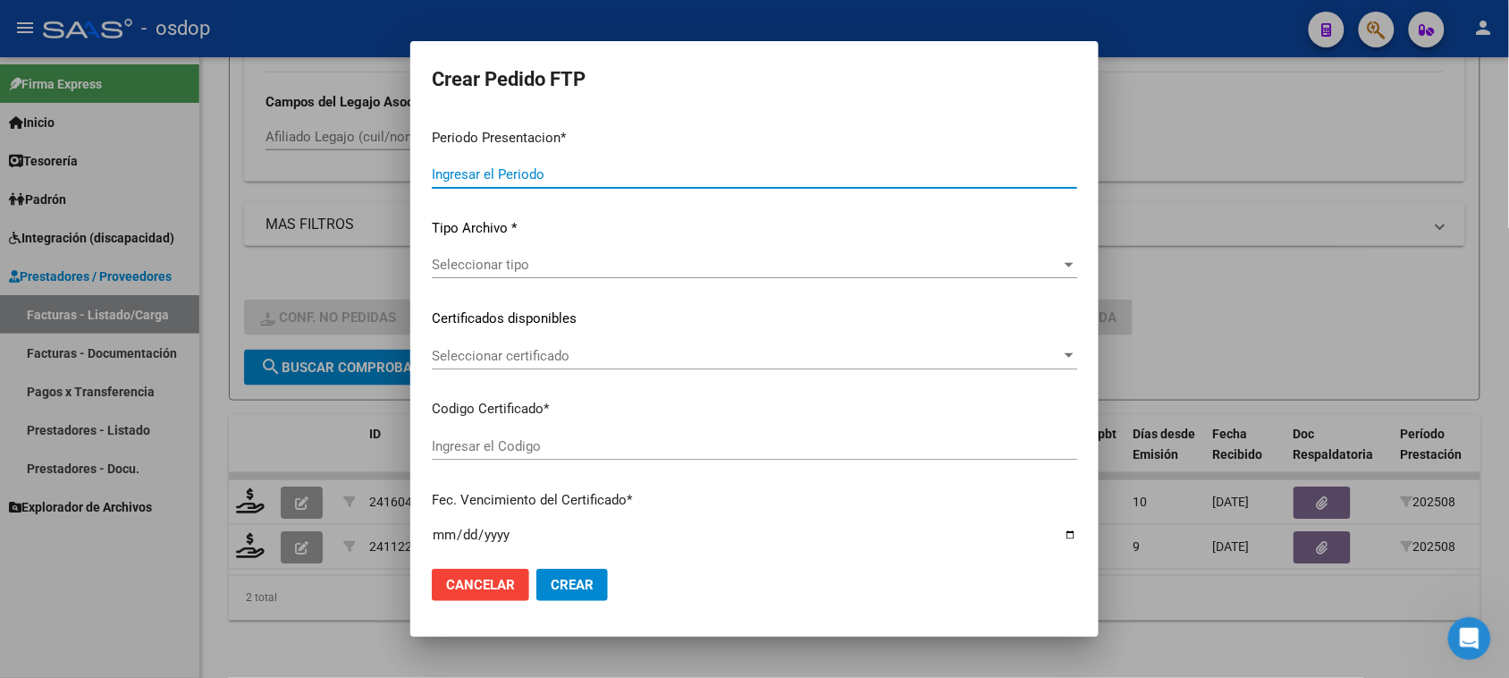
type input "202508"
type input "$ 497.176,11"
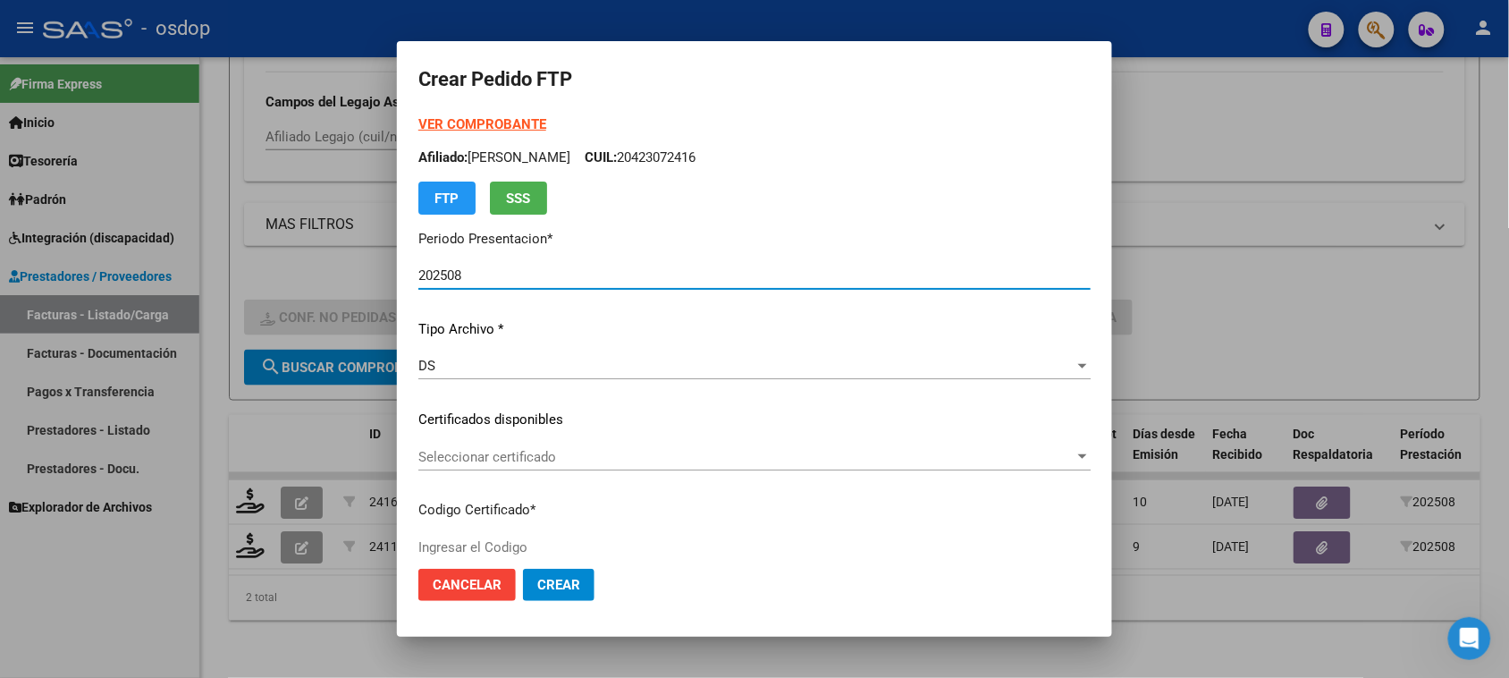
type input "6285302999"
type input "2032-04-04"
click at [654, 463] on span "Seleccionar certificado" at bounding box center [746, 457] width 656 height 16
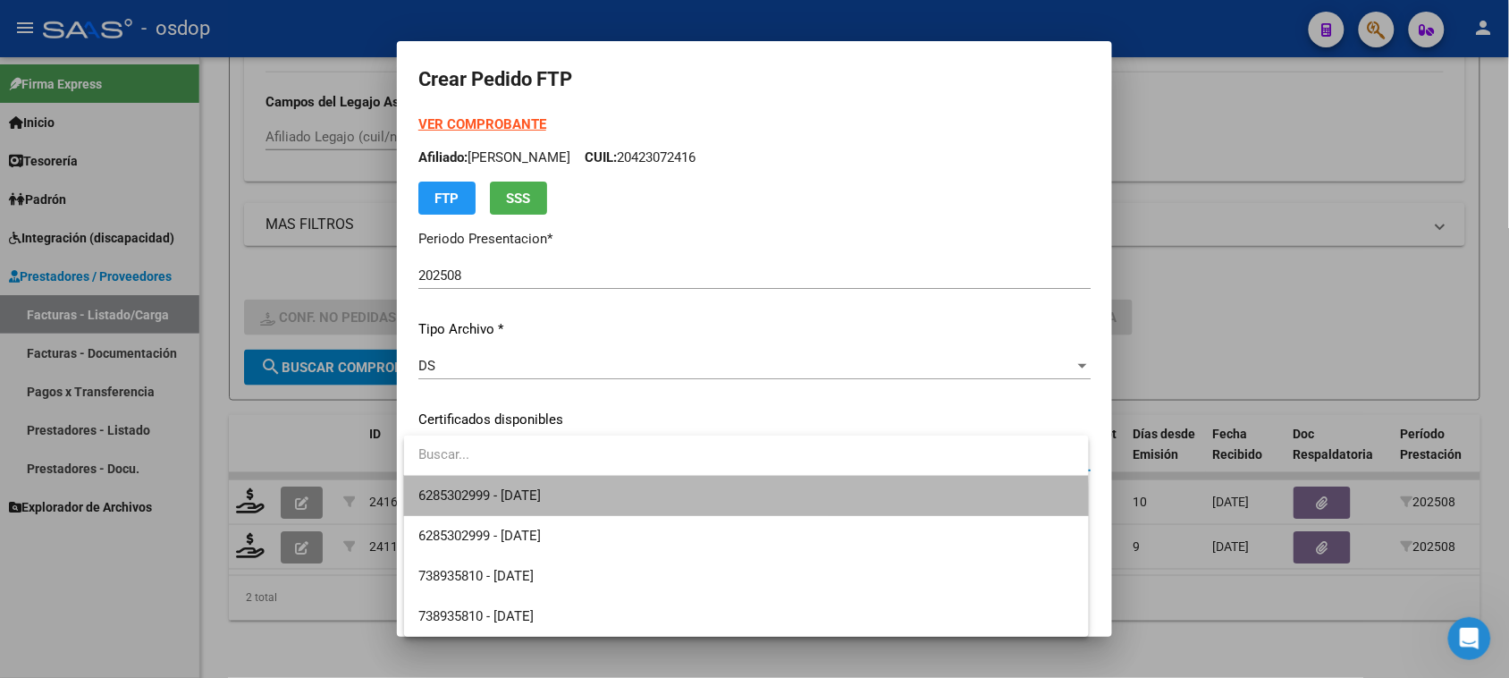
click at [618, 507] on span "6285302999 - 2032-04-04" at bounding box center [745, 496] width 655 height 40
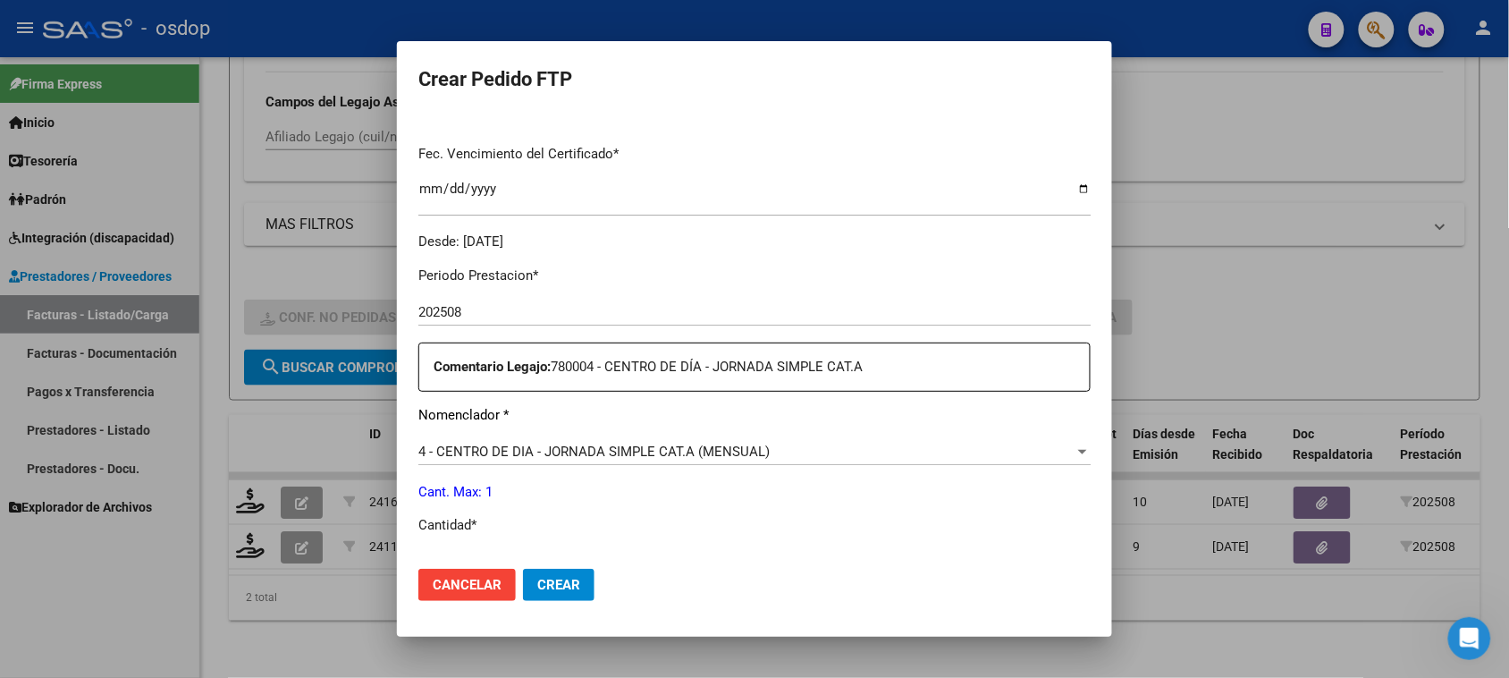
scroll to position [671, 0]
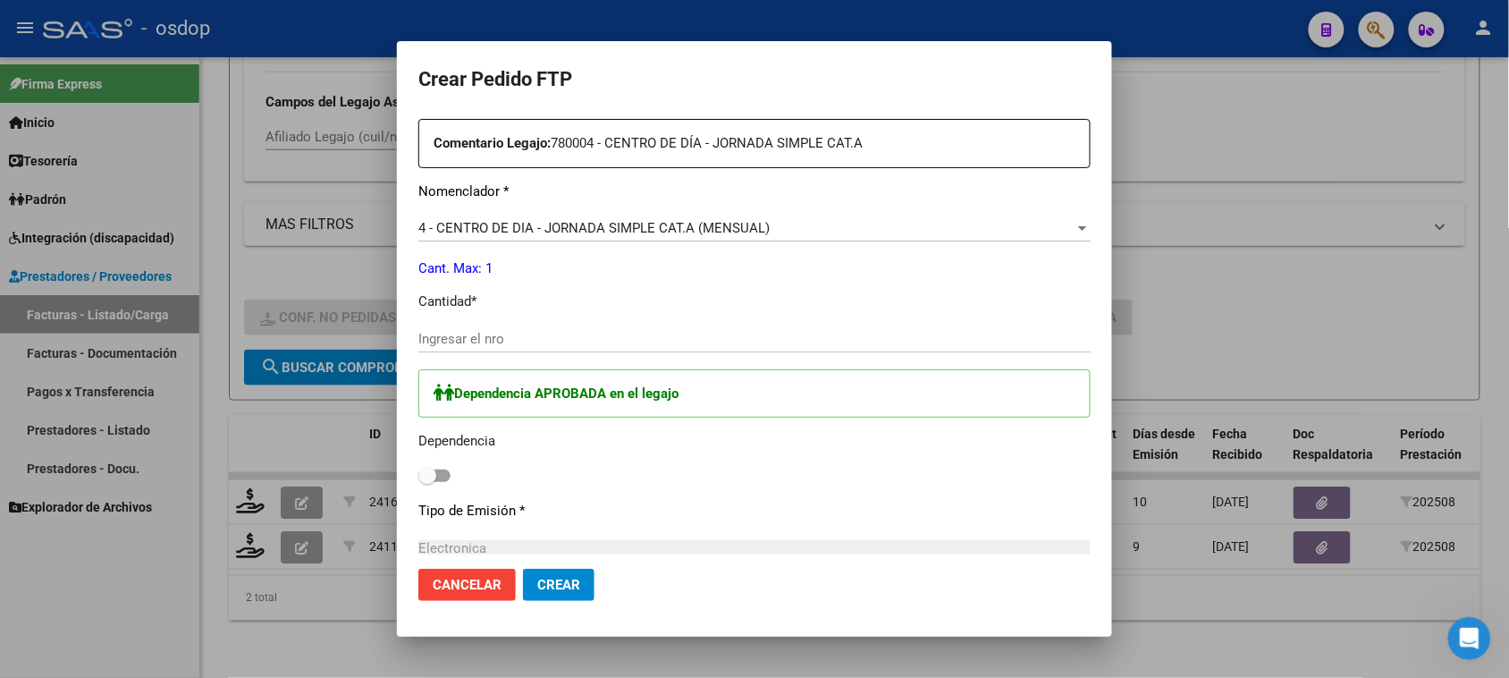
click at [475, 344] on input "Ingresar el nro" at bounding box center [754, 339] width 672 height 16
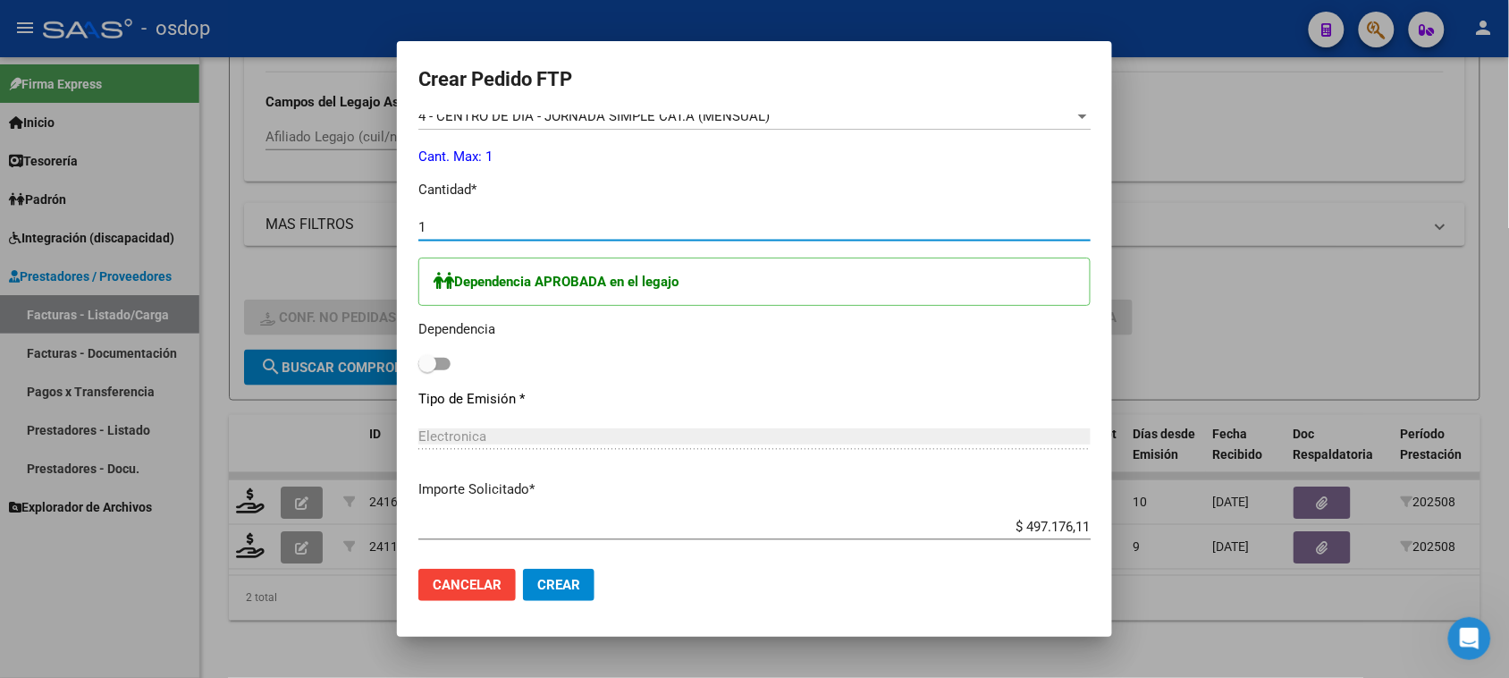
type input "1"
click at [449, 363] on span at bounding box center [434, 364] width 32 height 13
click at [427, 370] on input "checkbox" at bounding box center [426, 370] width 1 height 1
checkbox input "true"
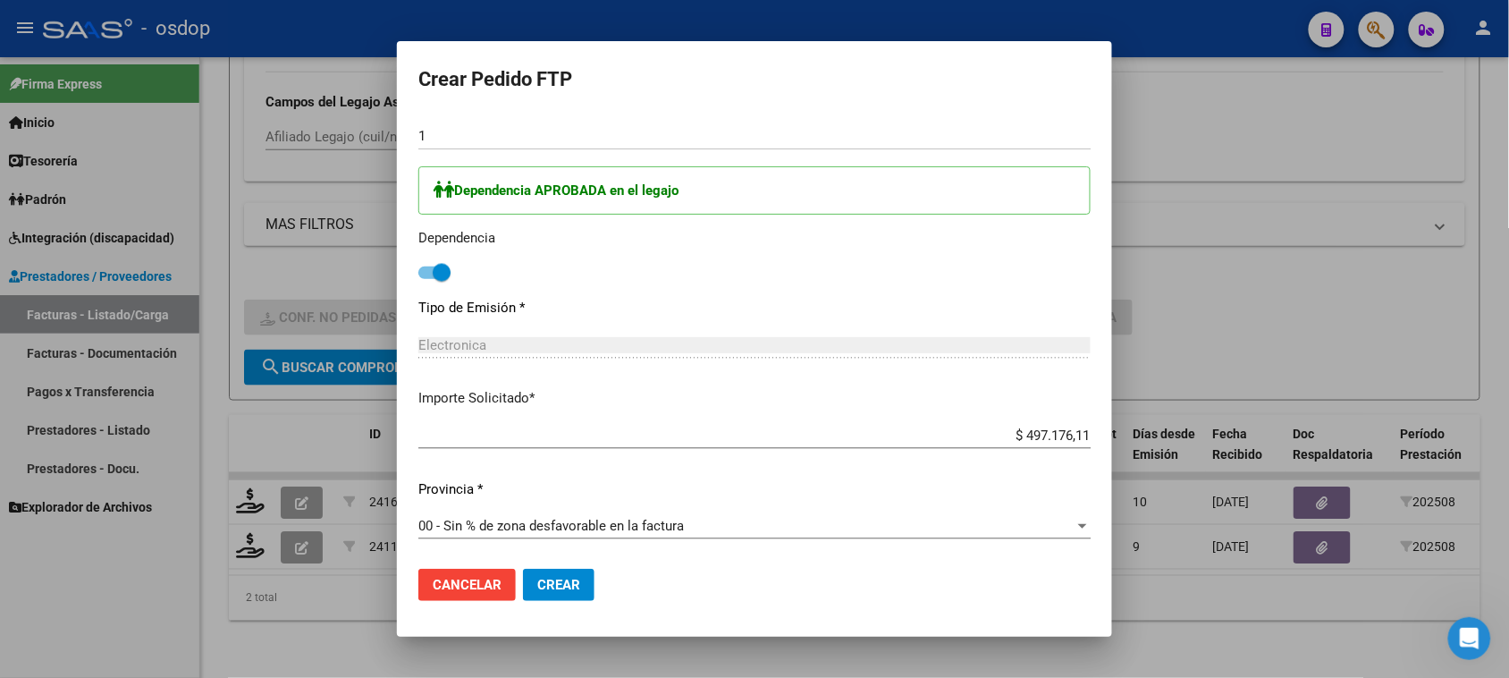
click at [563, 590] on span "Crear" at bounding box center [558, 585] width 43 height 16
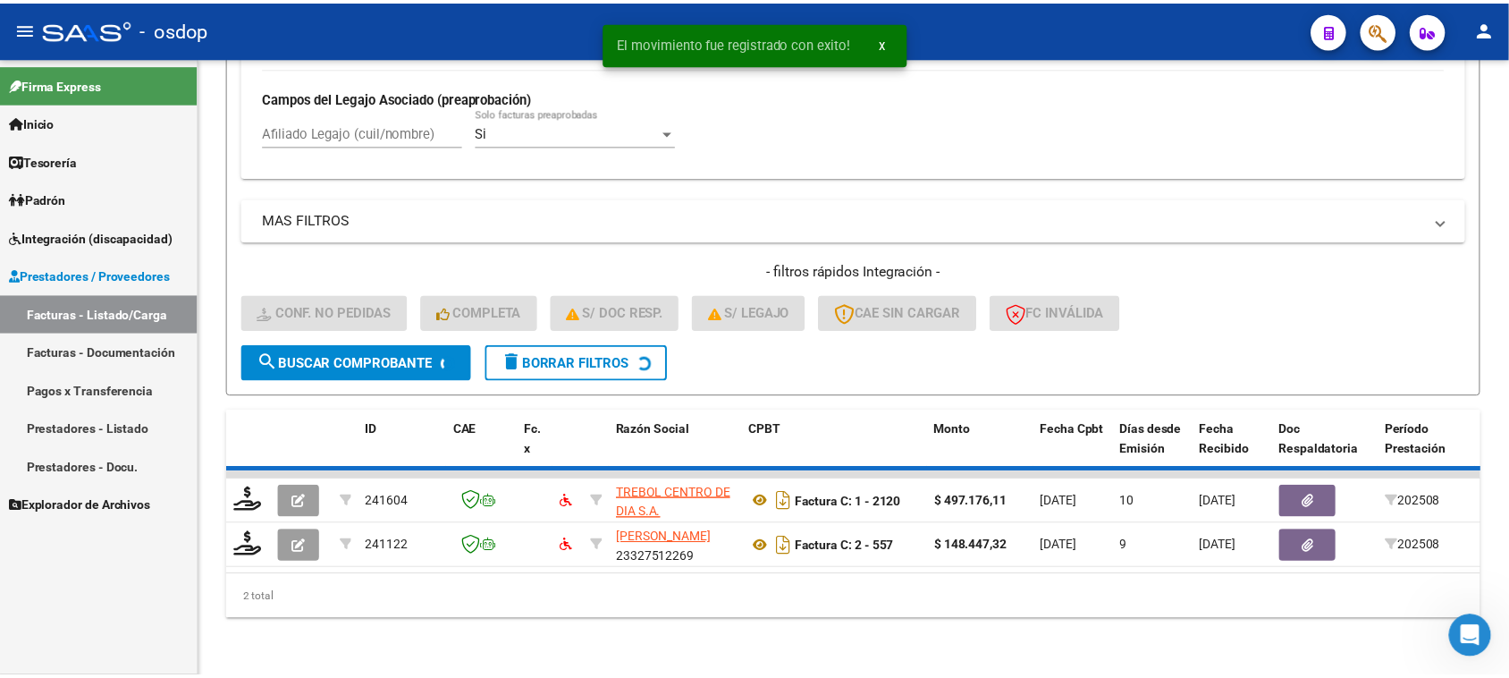
scroll to position [472, 0]
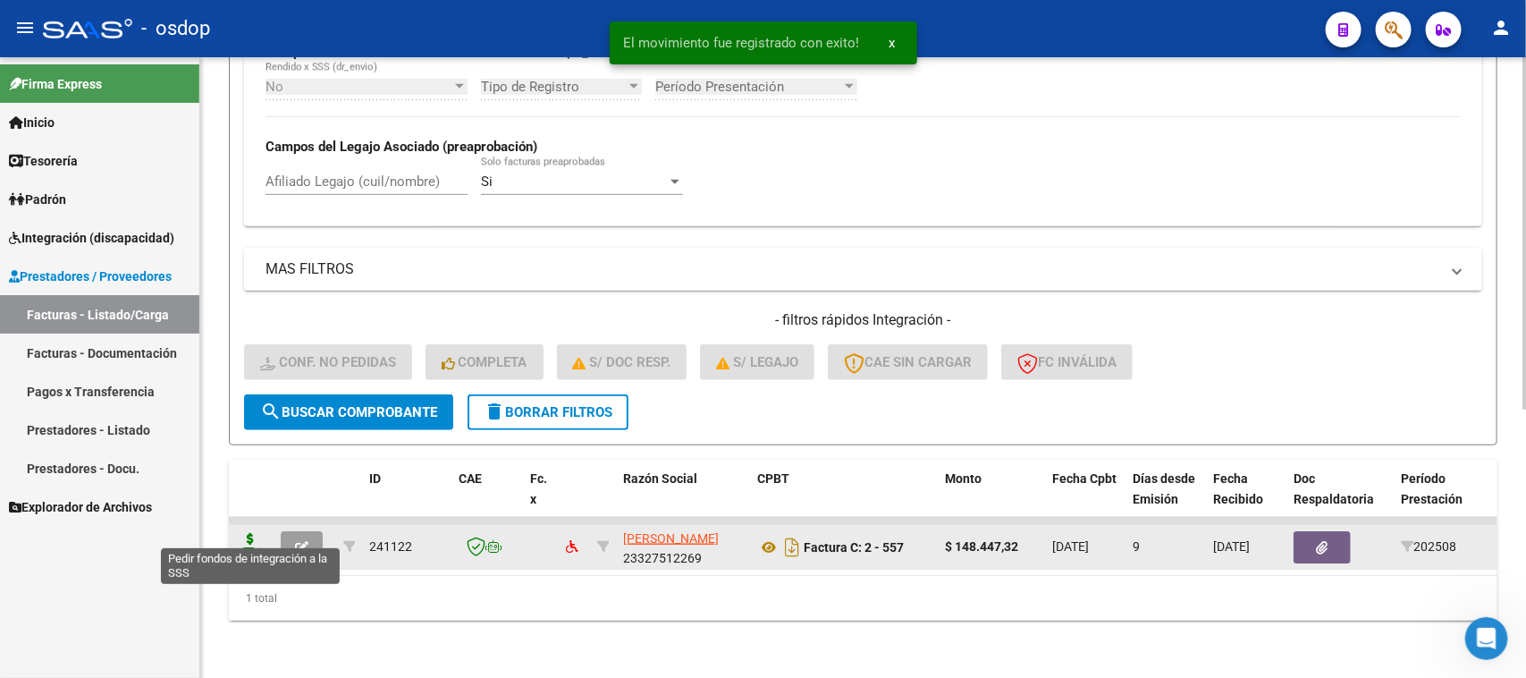
click at [250, 533] on icon at bounding box center [250, 545] width 29 height 25
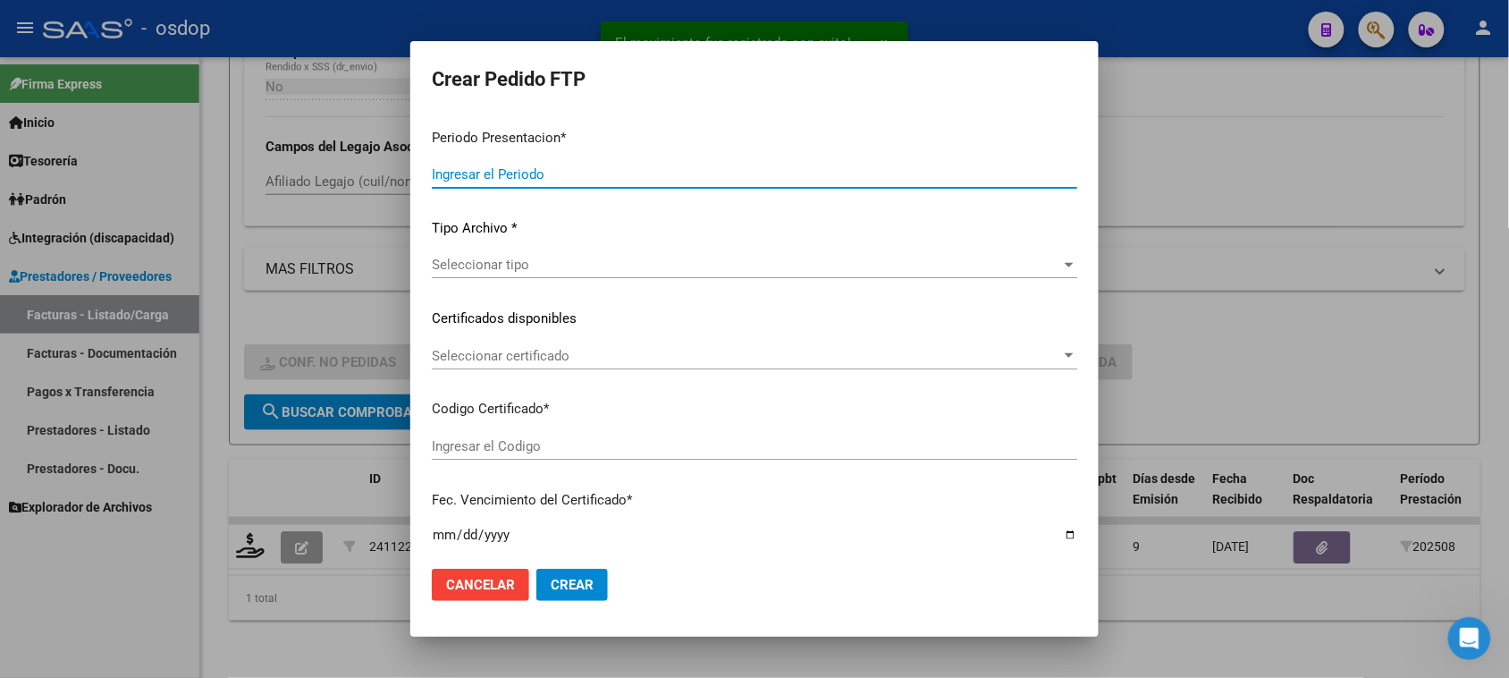
type input "202508"
type input "$ 148.447,32"
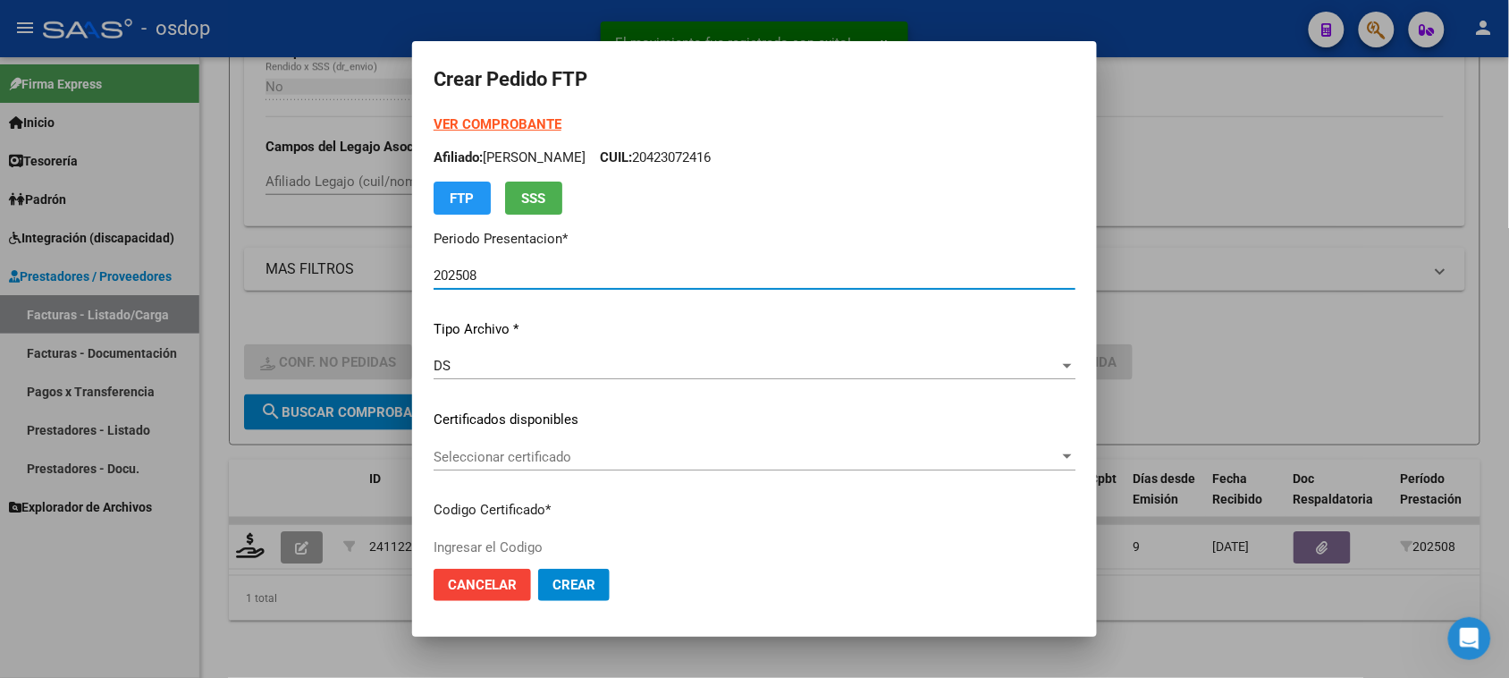
type input "6285302999"
type input "2032-04-04"
click at [622, 444] on div "Seleccionar certificado Seleccionar certificado" at bounding box center [755, 456] width 642 height 27
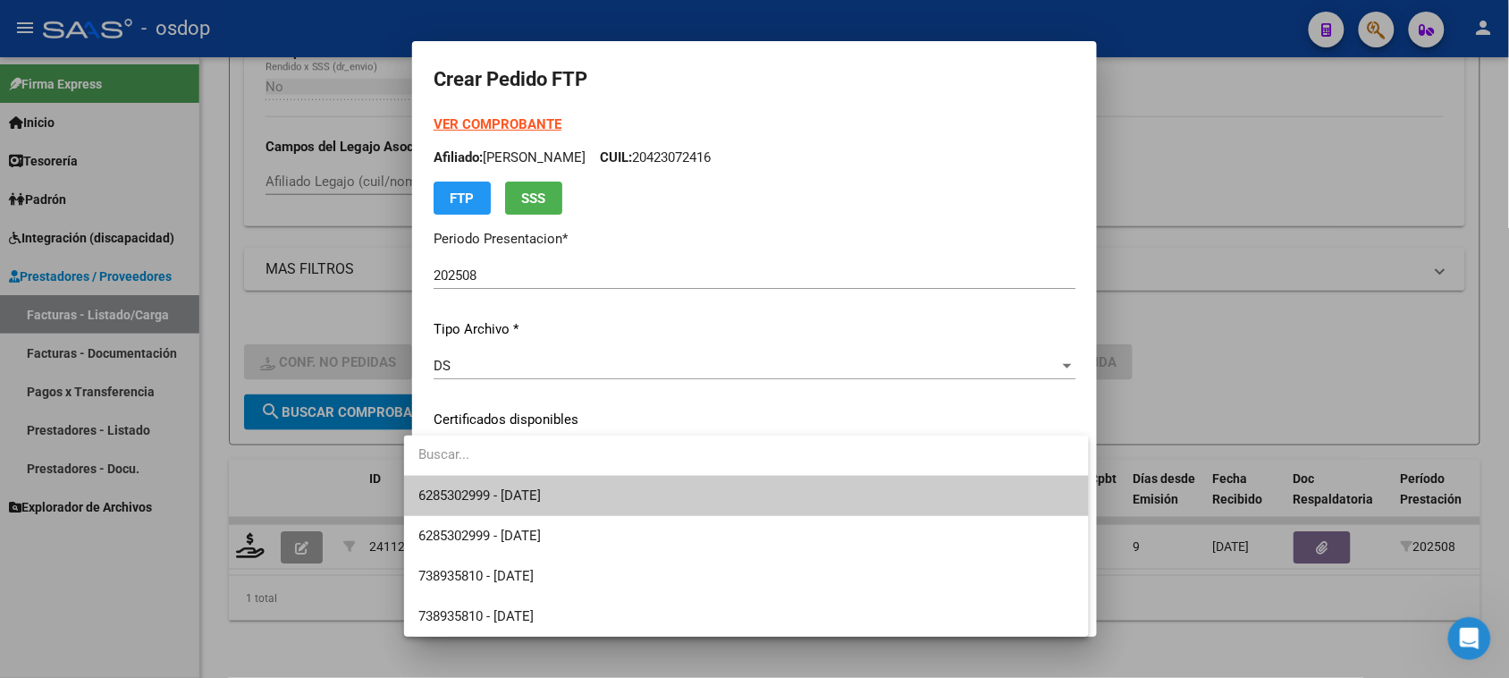
click at [626, 502] on span "6285302999 - 2032-04-04" at bounding box center [745, 496] width 655 height 40
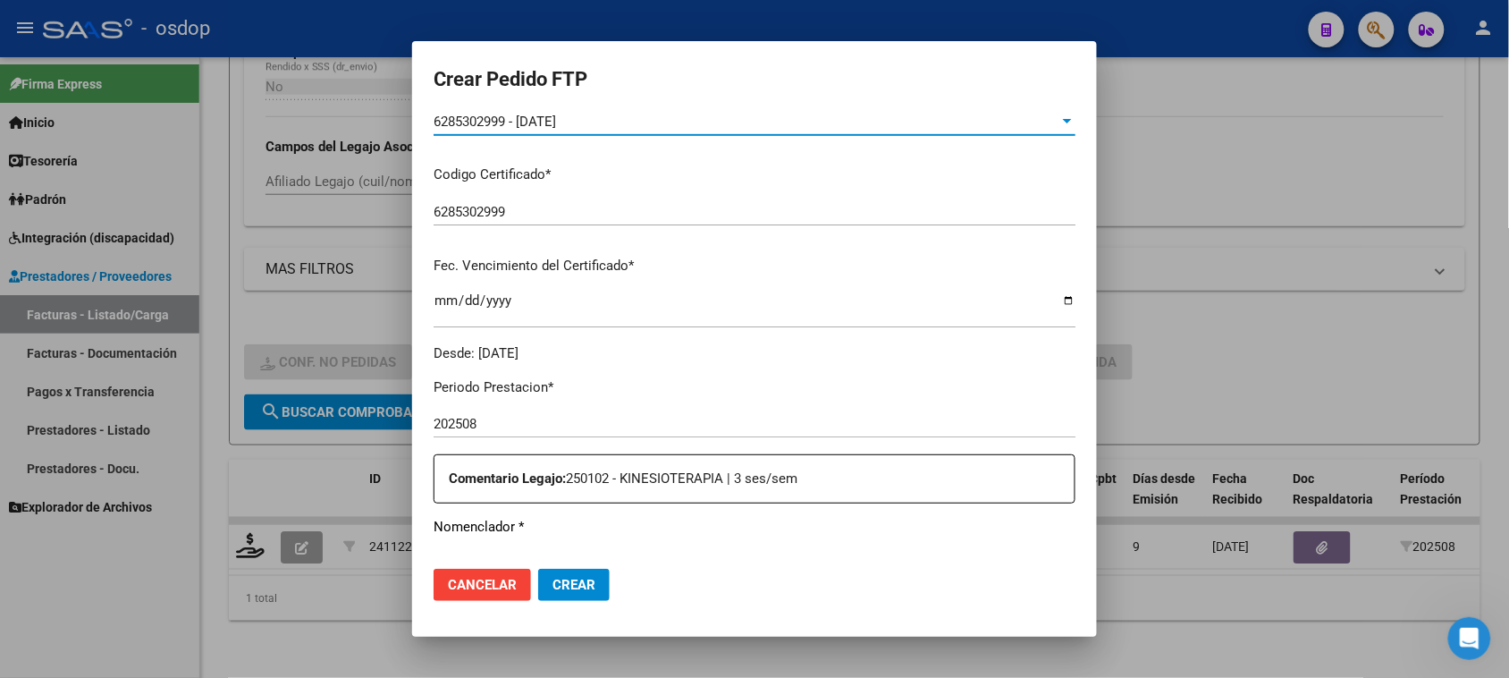
scroll to position [559, 0]
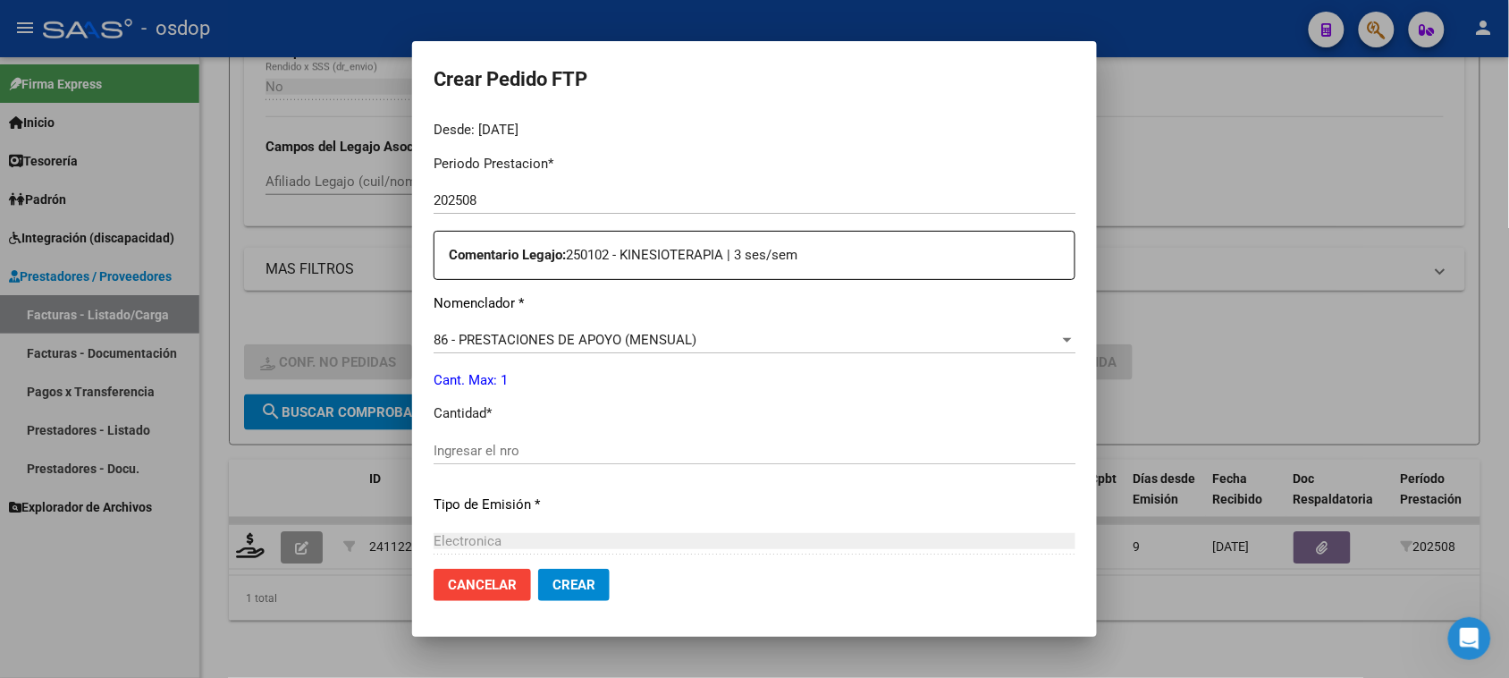
click at [502, 448] on input "Ingresar el nro" at bounding box center [755, 451] width 642 height 16
type input "1"
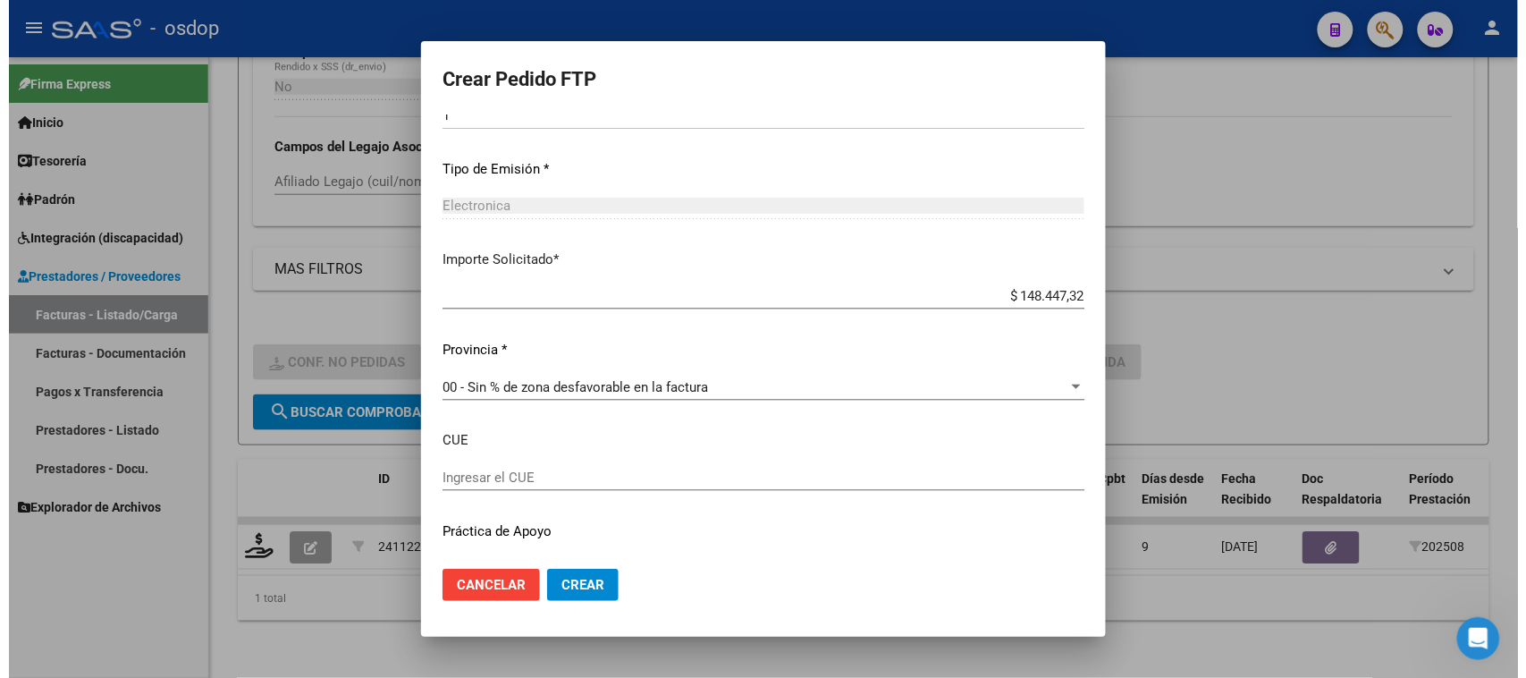
scroll to position [936, 0]
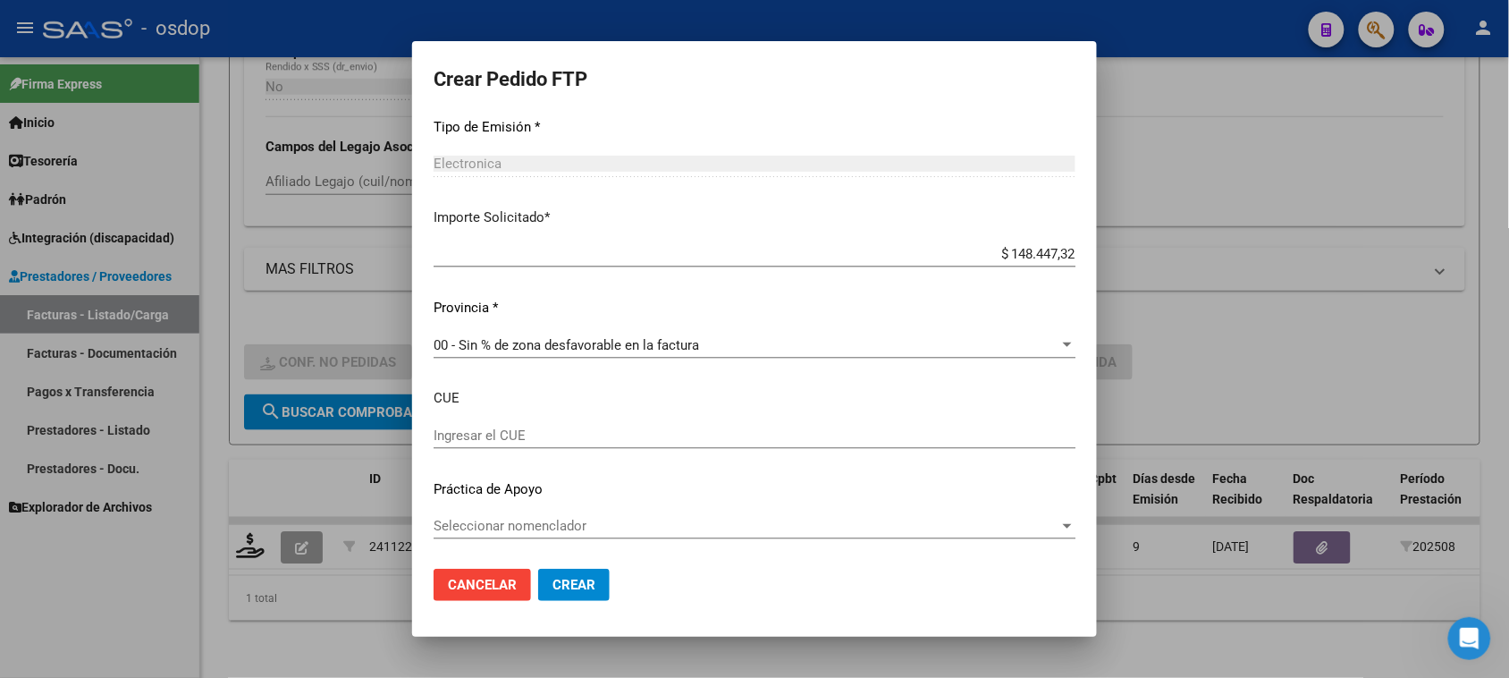
click at [570, 584] on span "Crear" at bounding box center [574, 585] width 43 height 16
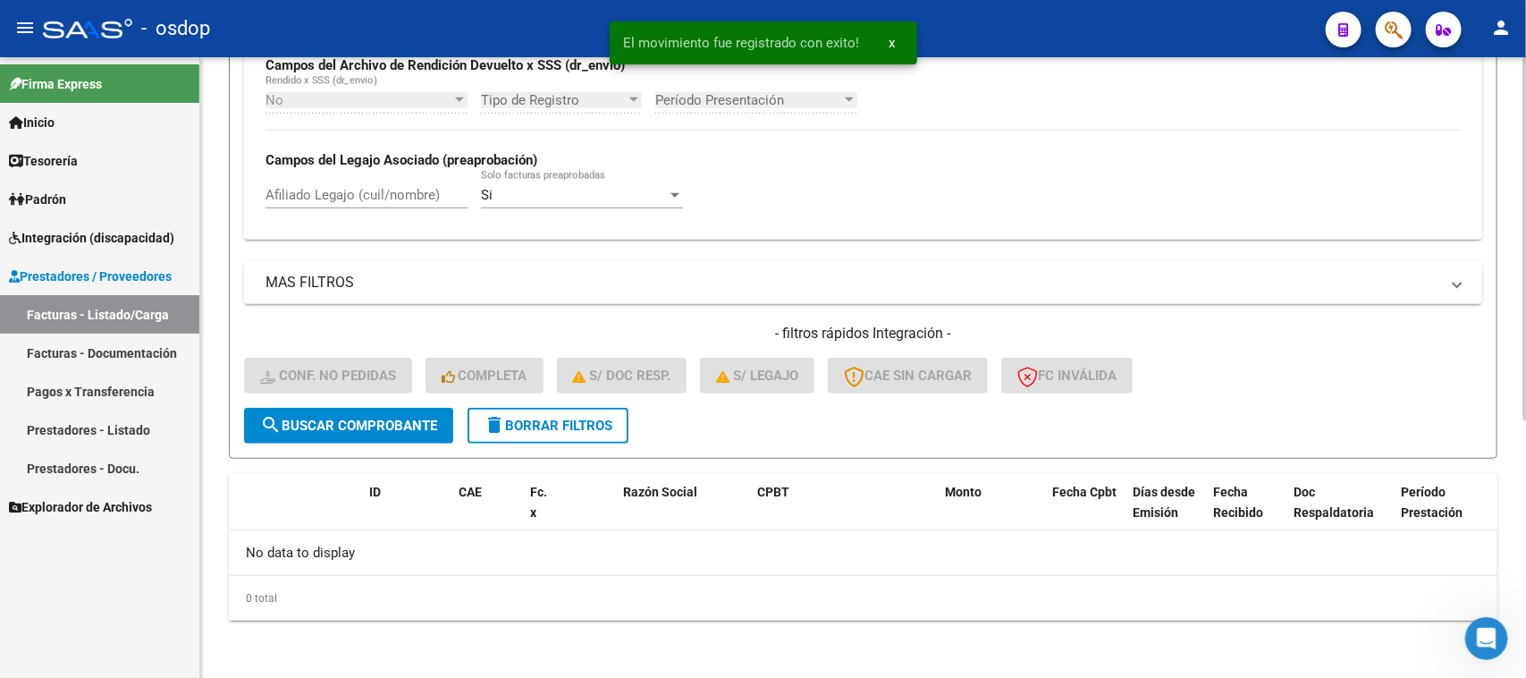
scroll to position [441, 0]
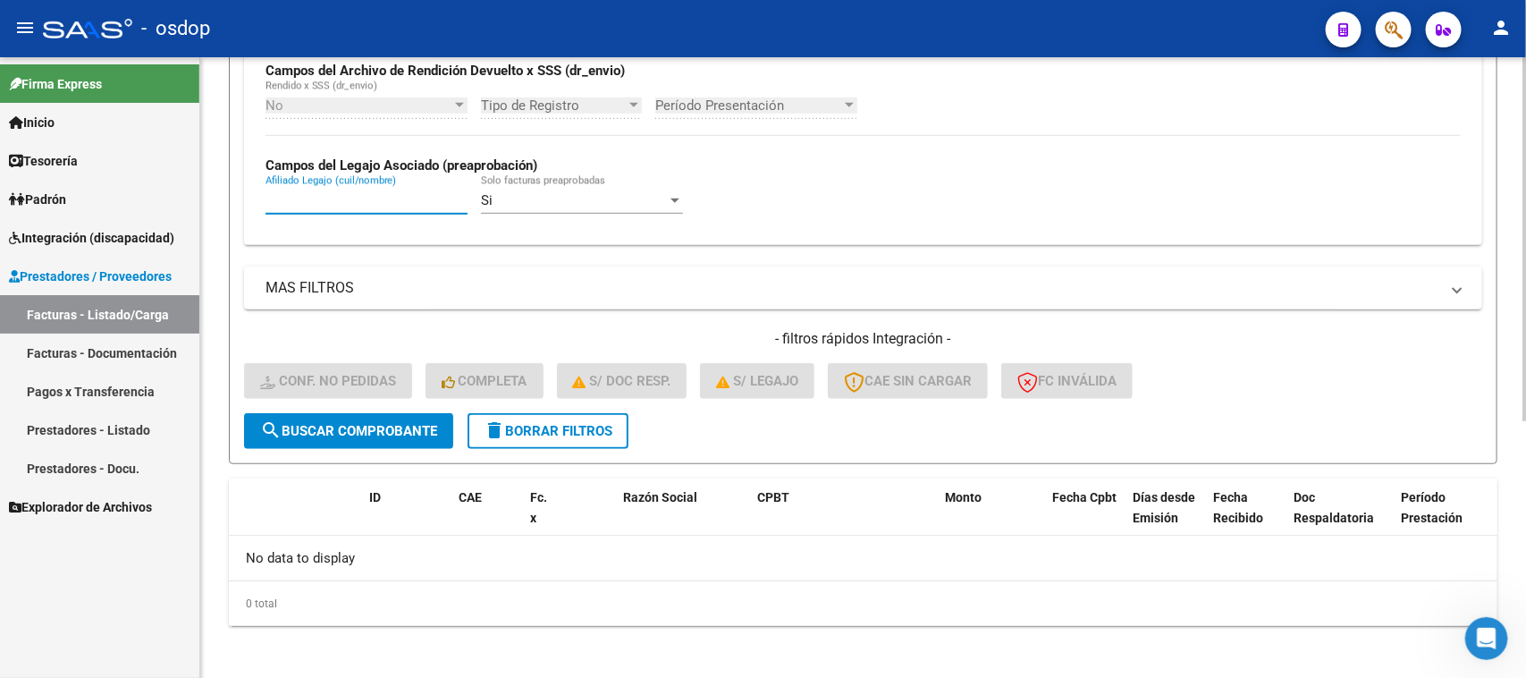
click at [360, 192] on input "Afiliado Legajo (cuil/nombre)" at bounding box center [367, 200] width 202 height 16
paste input "27465467938"
type input "27465467938"
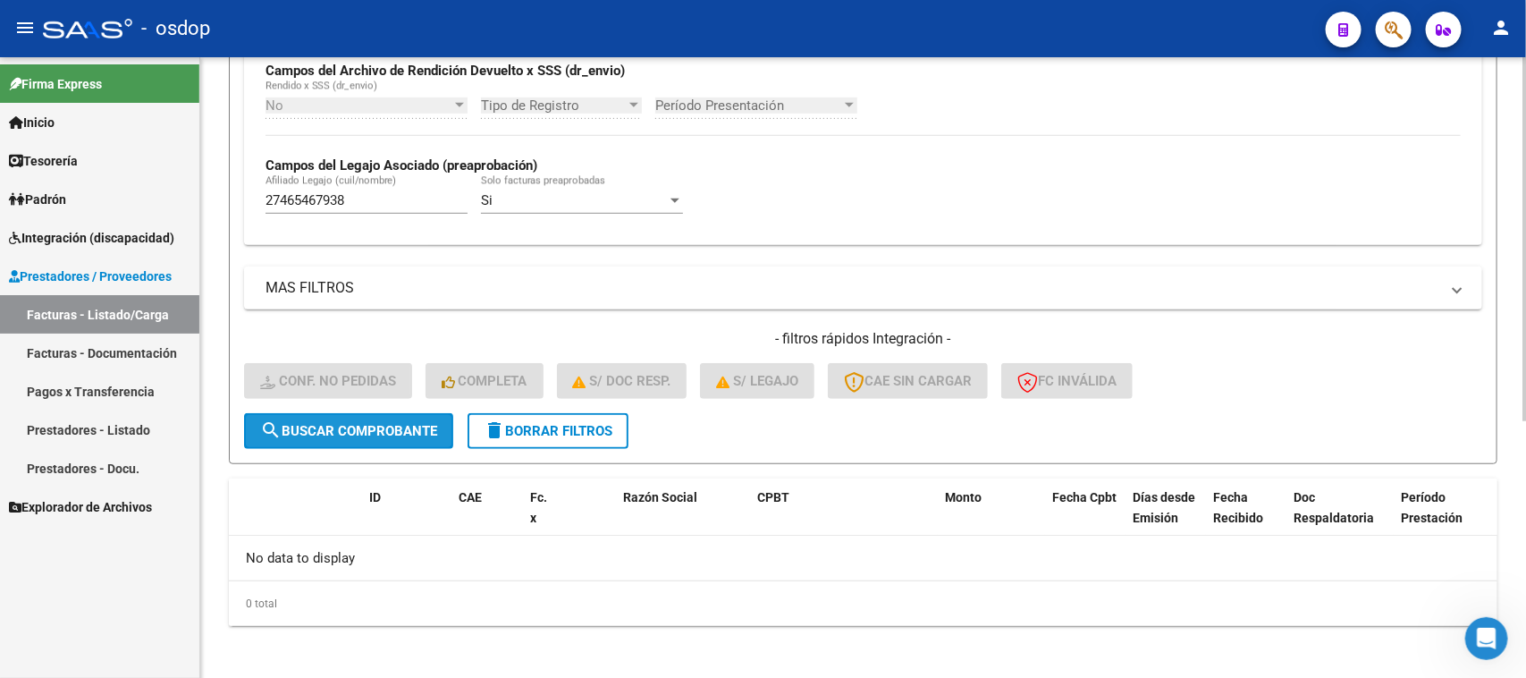
click at [338, 413] on button "search Buscar Comprobante" at bounding box center [348, 431] width 209 height 36
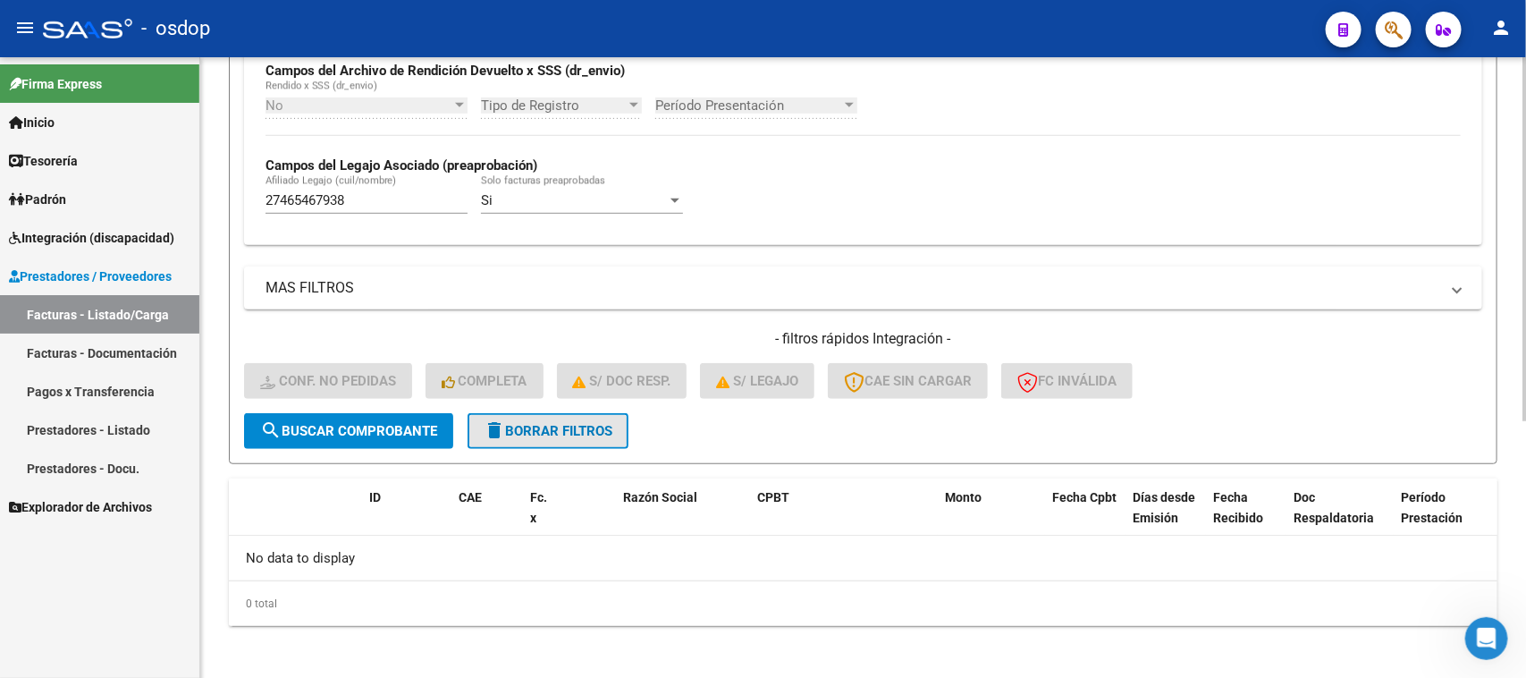
click at [604, 430] on span "delete Borrar Filtros" at bounding box center [548, 431] width 129 height 16
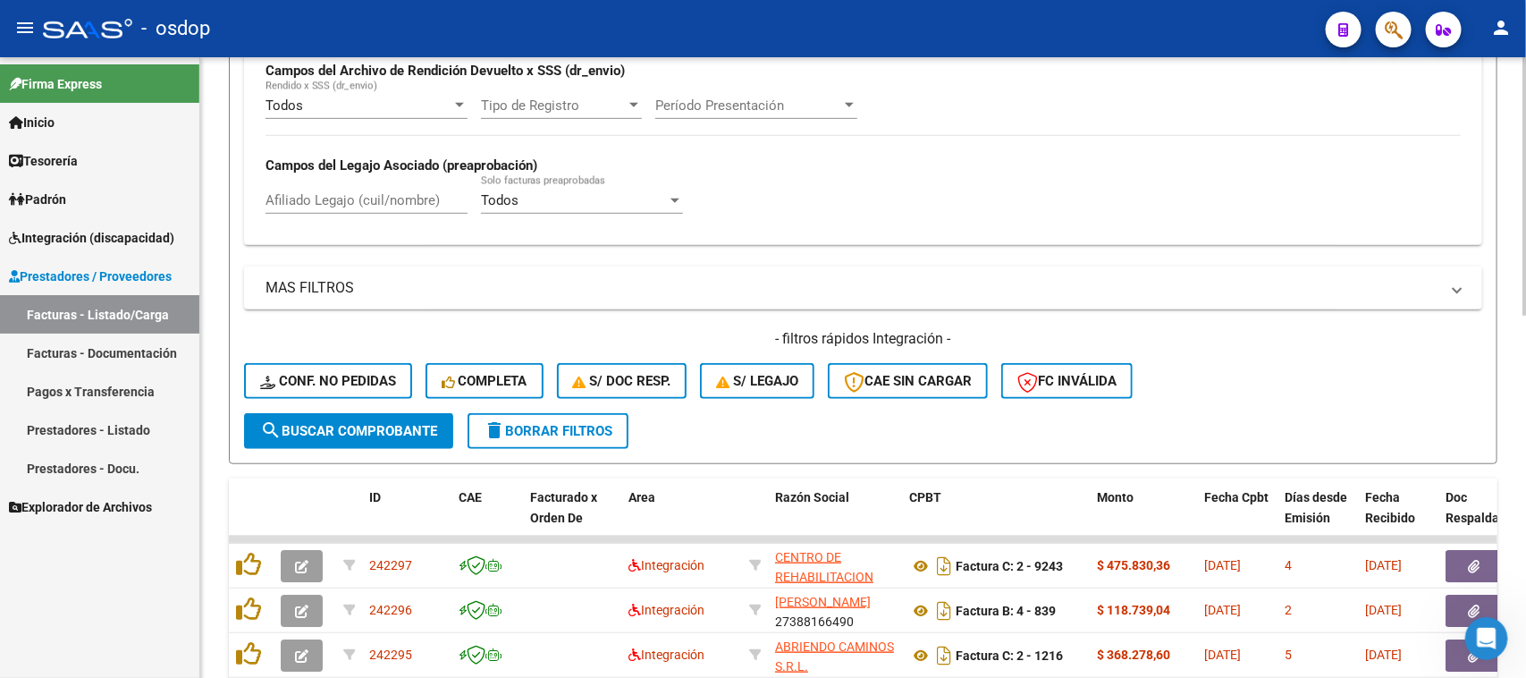
click at [369, 182] on div "Afiliado Legajo (cuil/nombre)" at bounding box center [367, 194] width 202 height 38
paste input "27465467938"
type input "27465467938"
click at [374, 425] on span "search Buscar Comprobante" at bounding box center [348, 431] width 177 height 16
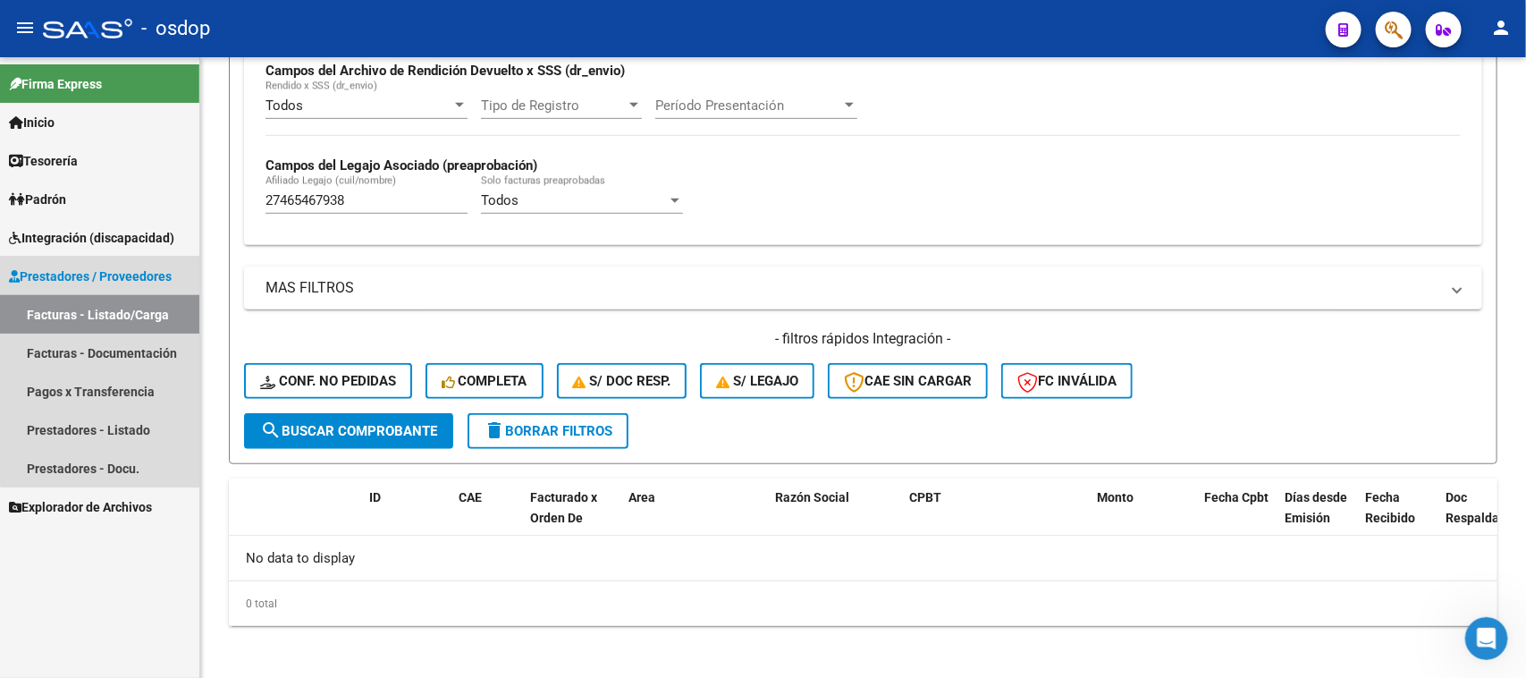
click at [128, 319] on link "Facturas - Listado/Carga" at bounding box center [99, 314] width 199 height 38
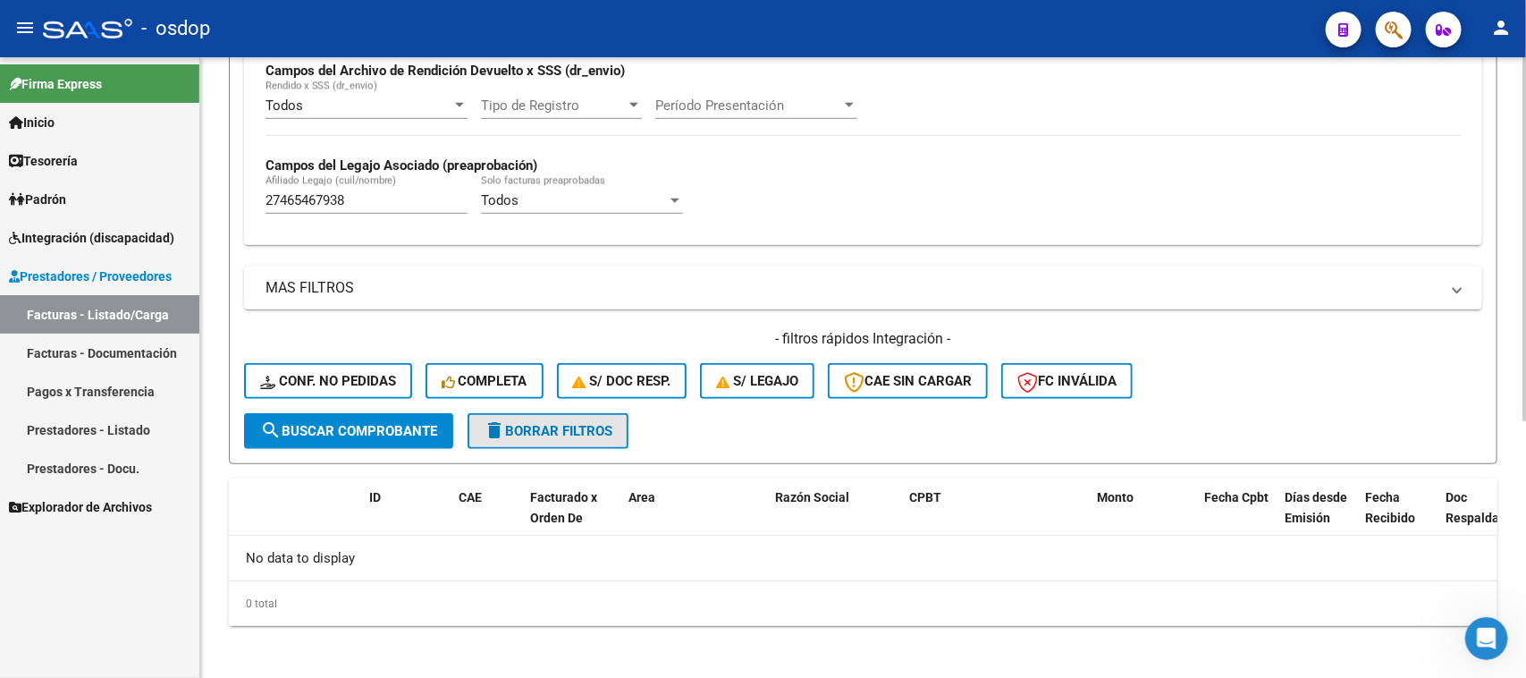
click at [548, 425] on span "delete Borrar Filtros" at bounding box center [548, 431] width 129 height 16
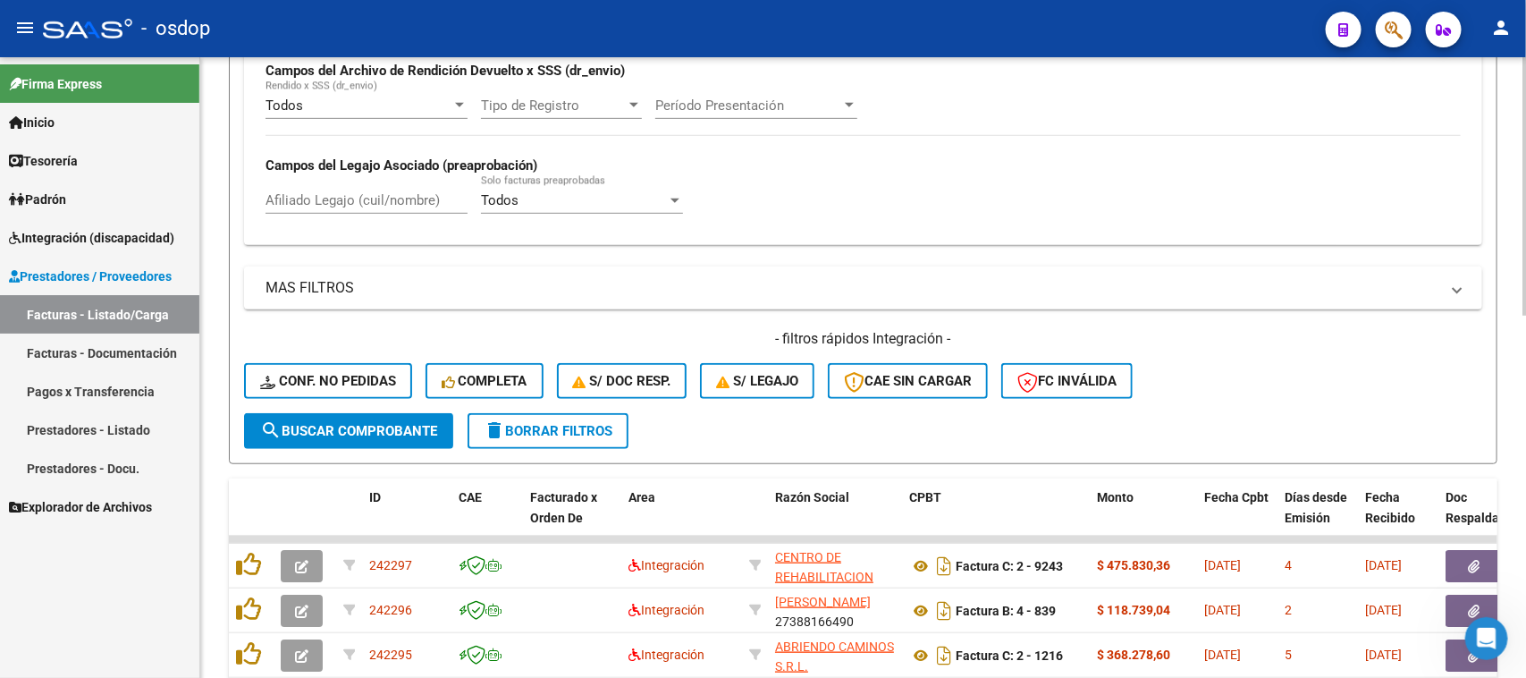
click at [329, 194] on input "Afiliado Legajo (cuil/nombre)" at bounding box center [367, 200] width 202 height 16
paste input "27465467938"
click at [349, 429] on span "search Buscar Comprobante" at bounding box center [348, 431] width 177 height 16
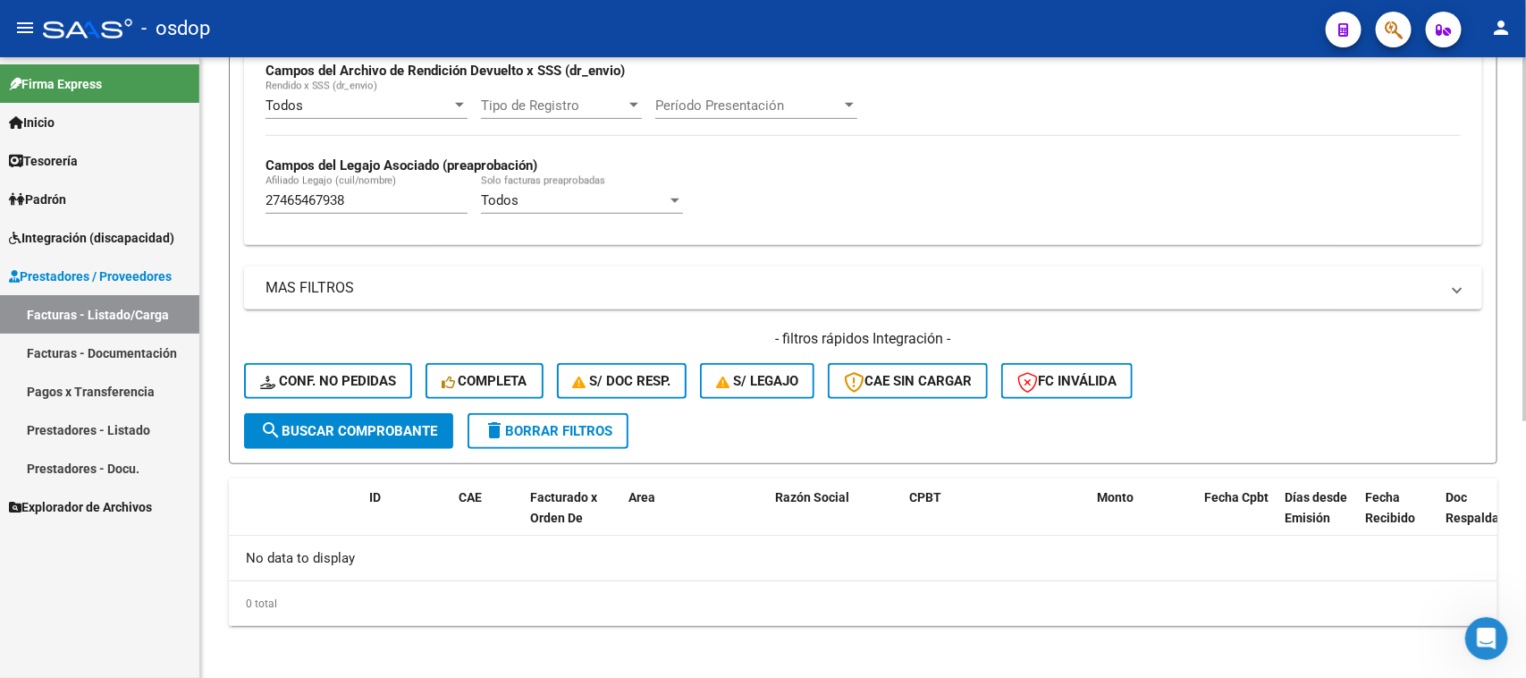
click at [367, 207] on div "27465467938 Afiliado Legajo (cuil/nombre)" at bounding box center [367, 194] width 202 height 38
drag, startPoint x: 365, startPoint y: 198, endPoint x: 186, endPoint y: 207, distance: 179.0
click at [186, 207] on mat-sidenav-container "Firma Express Inicio Calendario SSS Instructivos Contacto OS Tesorería Extracto…" at bounding box center [763, 367] width 1526 height 621
paste input "206886035"
type input "27206886035"
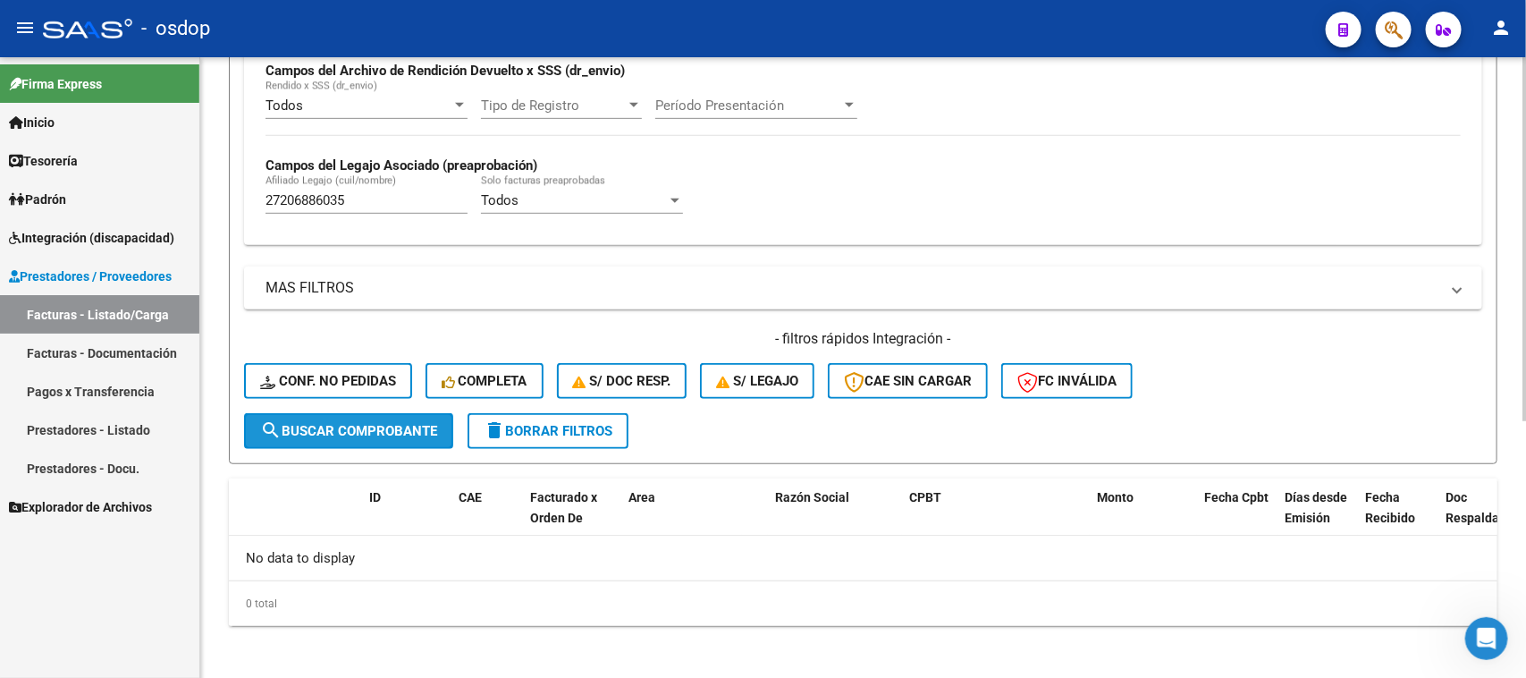
click at [378, 423] on span "search Buscar Comprobante" at bounding box center [348, 431] width 177 height 16
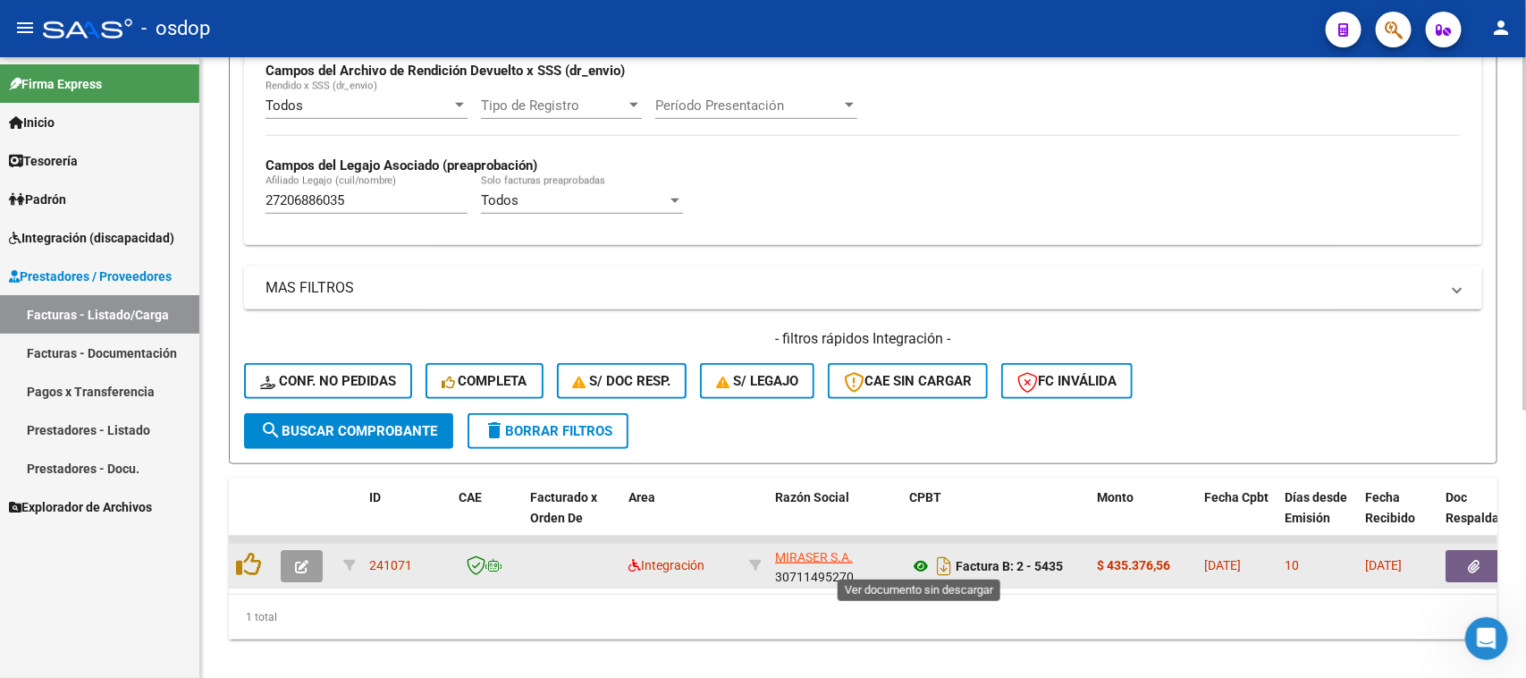
click at [922, 561] on icon at bounding box center [920, 565] width 23 height 21
click at [1482, 564] on button "button" at bounding box center [1474, 566] width 57 height 32
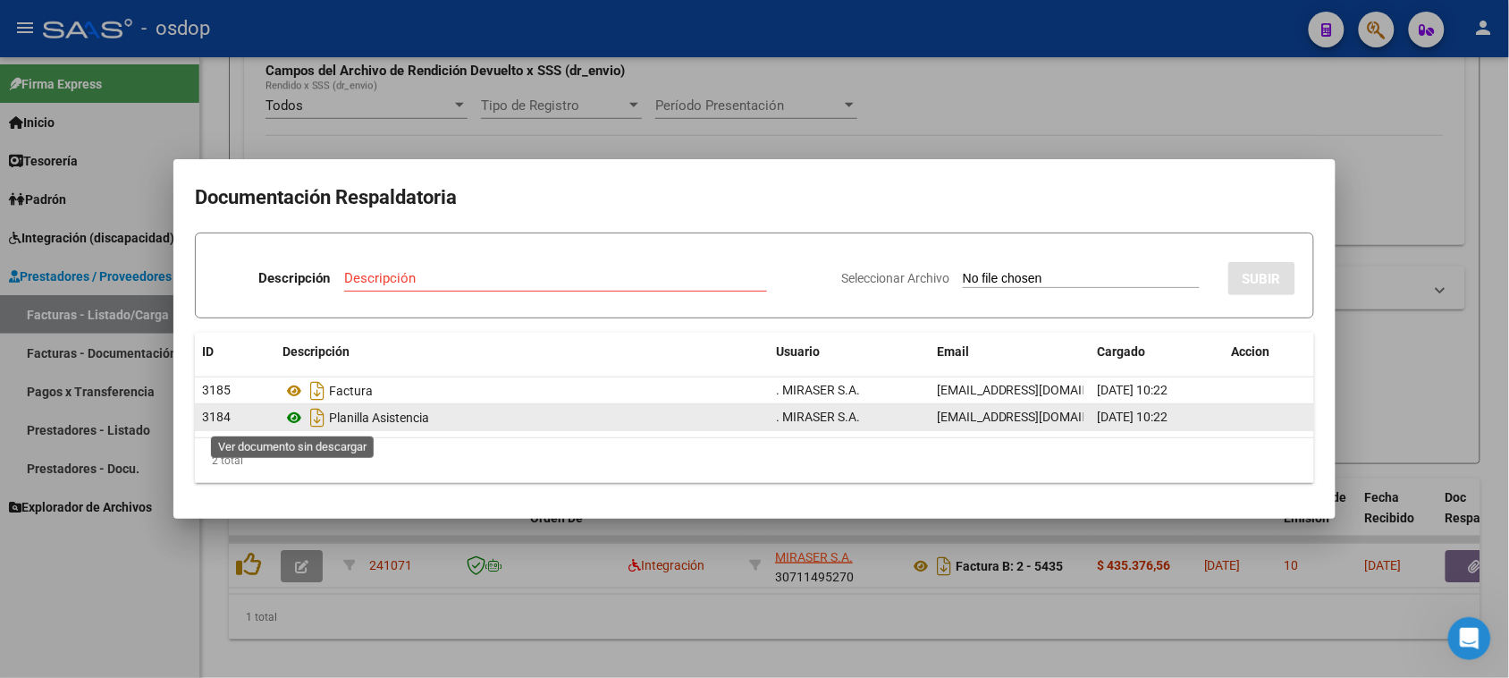
click at [292, 418] on icon at bounding box center [294, 417] width 23 height 21
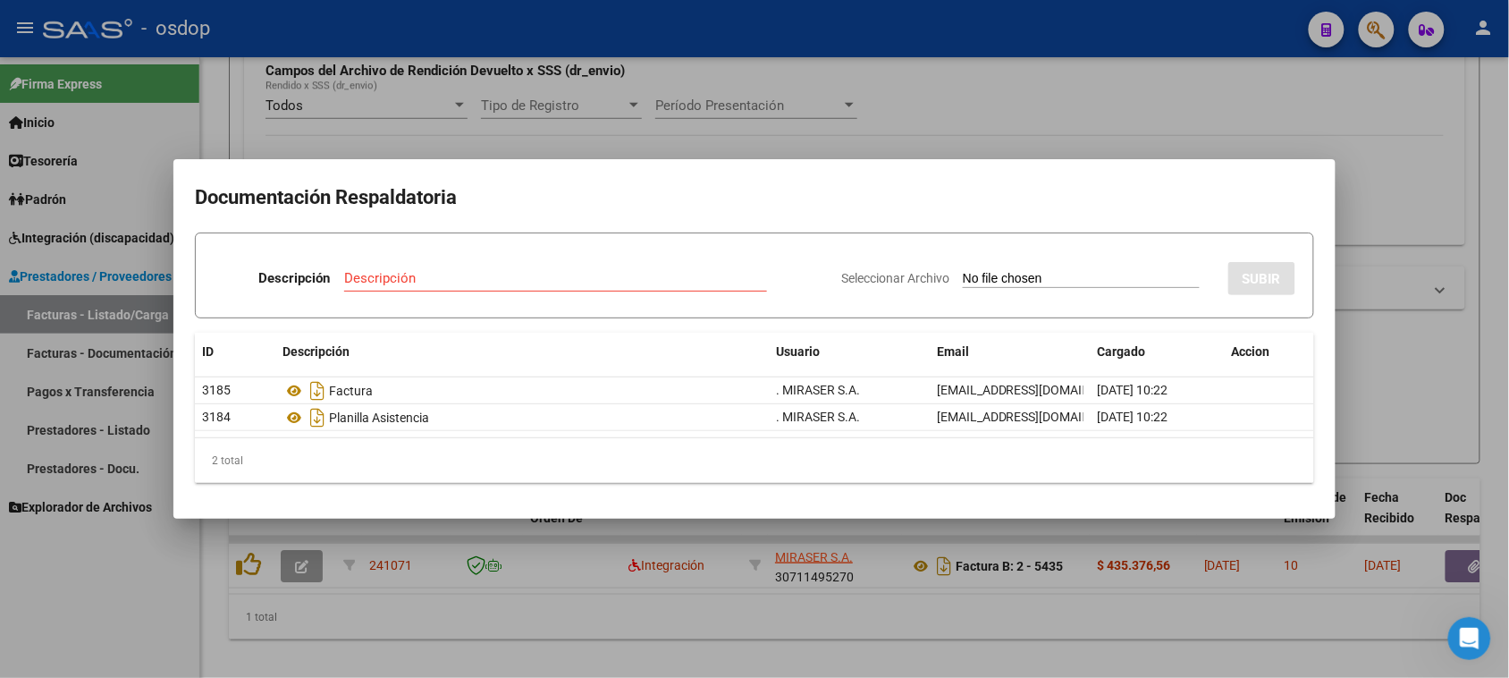
click at [593, 622] on div at bounding box center [754, 339] width 1509 height 678
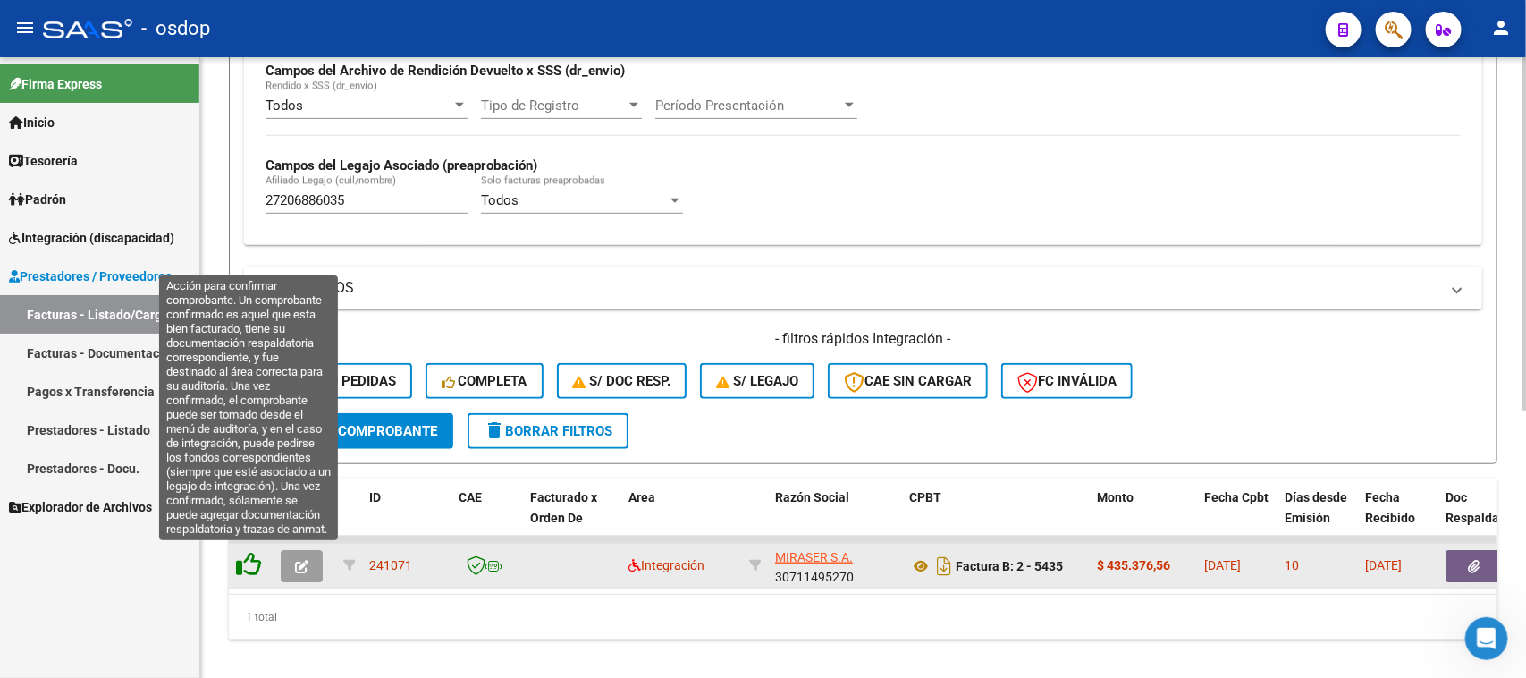
click at [248, 561] on icon at bounding box center [248, 564] width 25 height 25
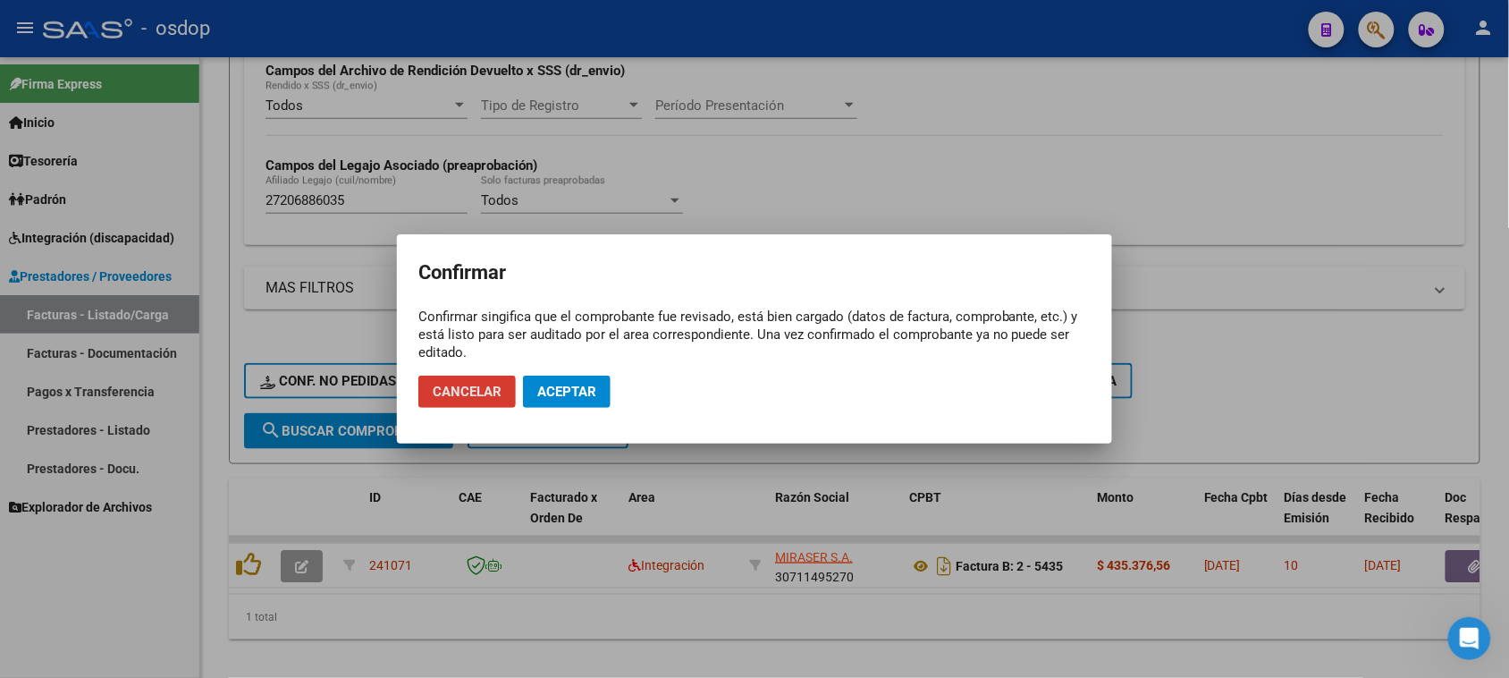
click at [599, 390] on button "Aceptar" at bounding box center [567, 392] width 88 height 32
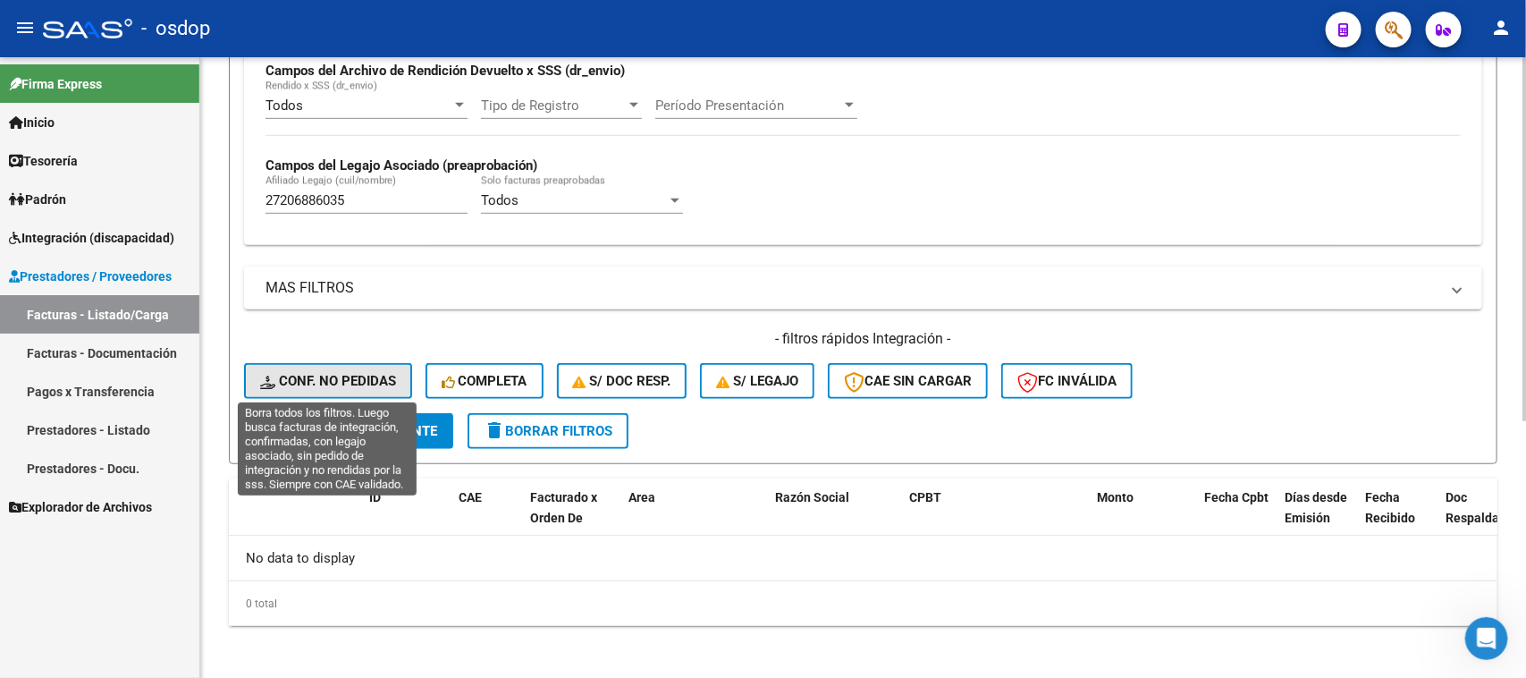
click at [306, 381] on span "Conf. no pedidas" at bounding box center [328, 381] width 136 height 16
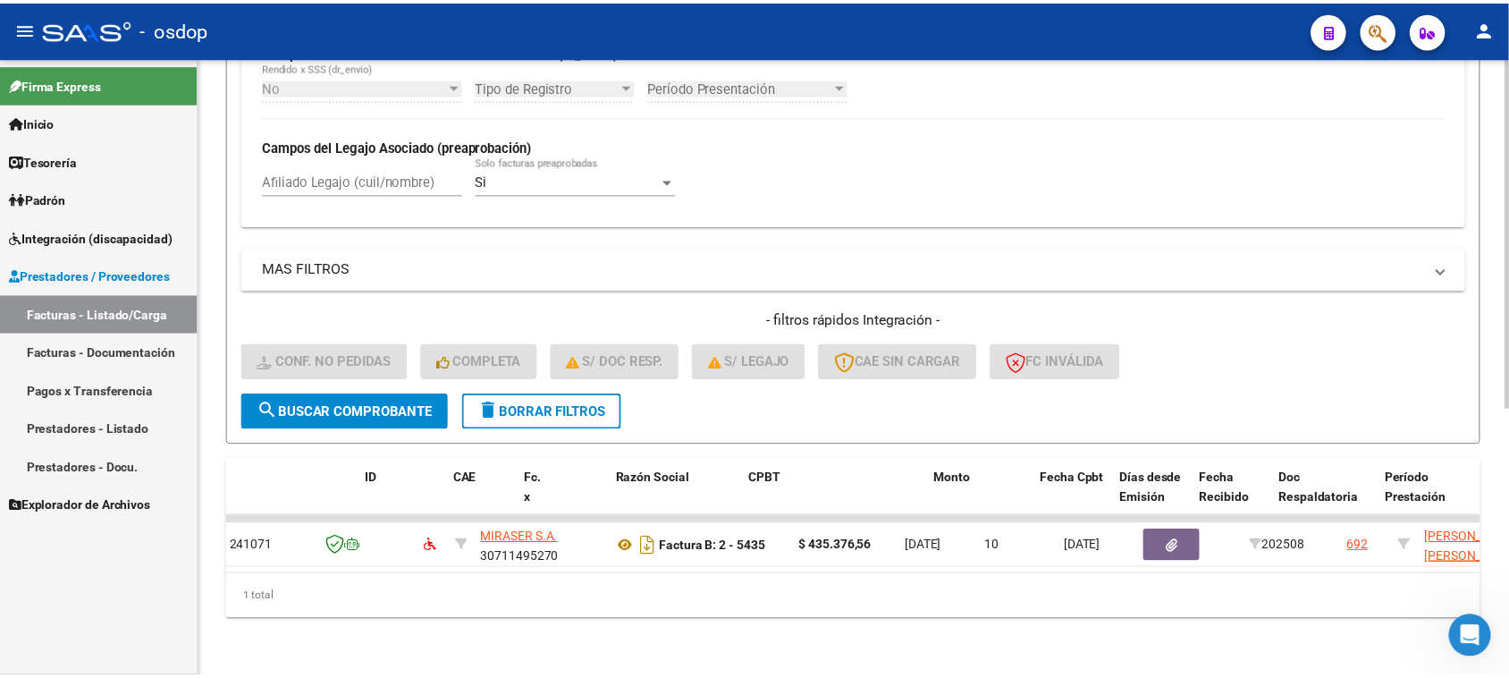
scroll to position [0, 0]
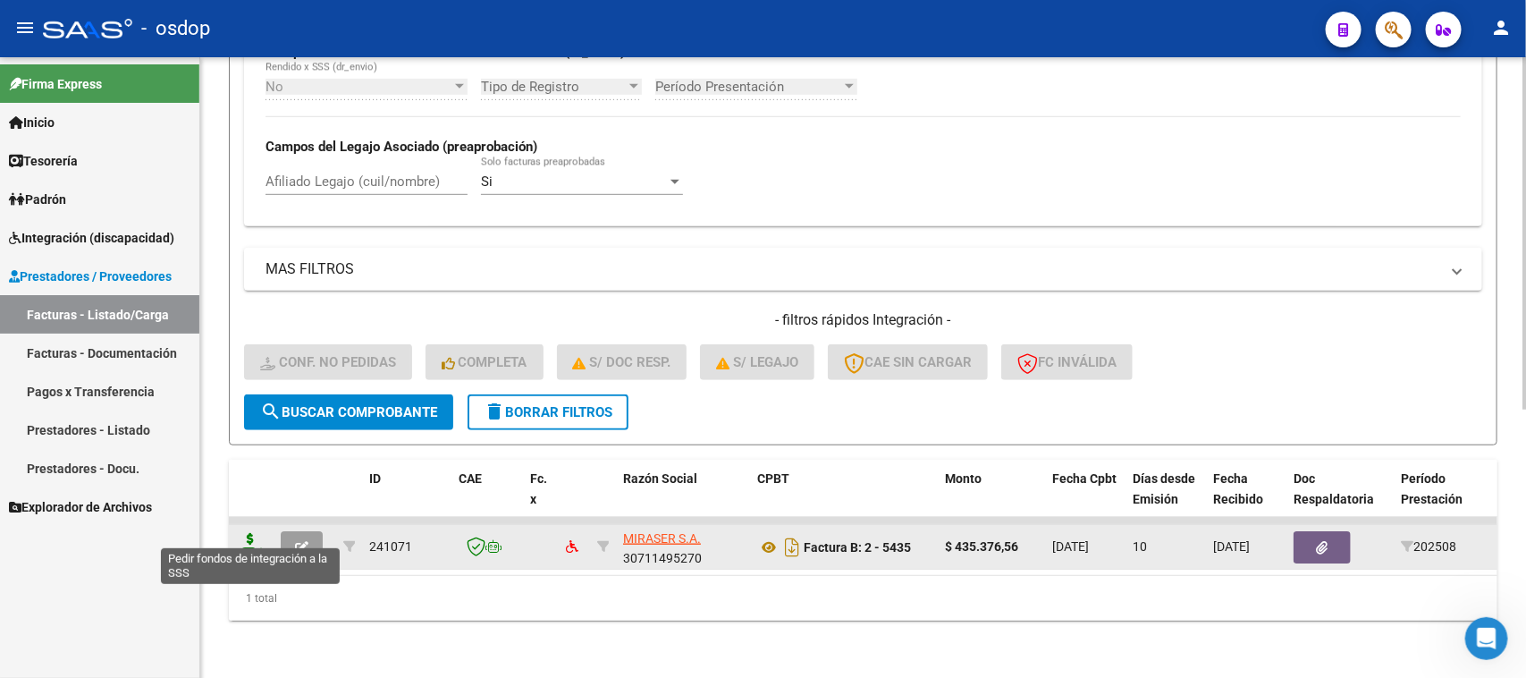
click at [249, 535] on icon at bounding box center [250, 545] width 29 height 25
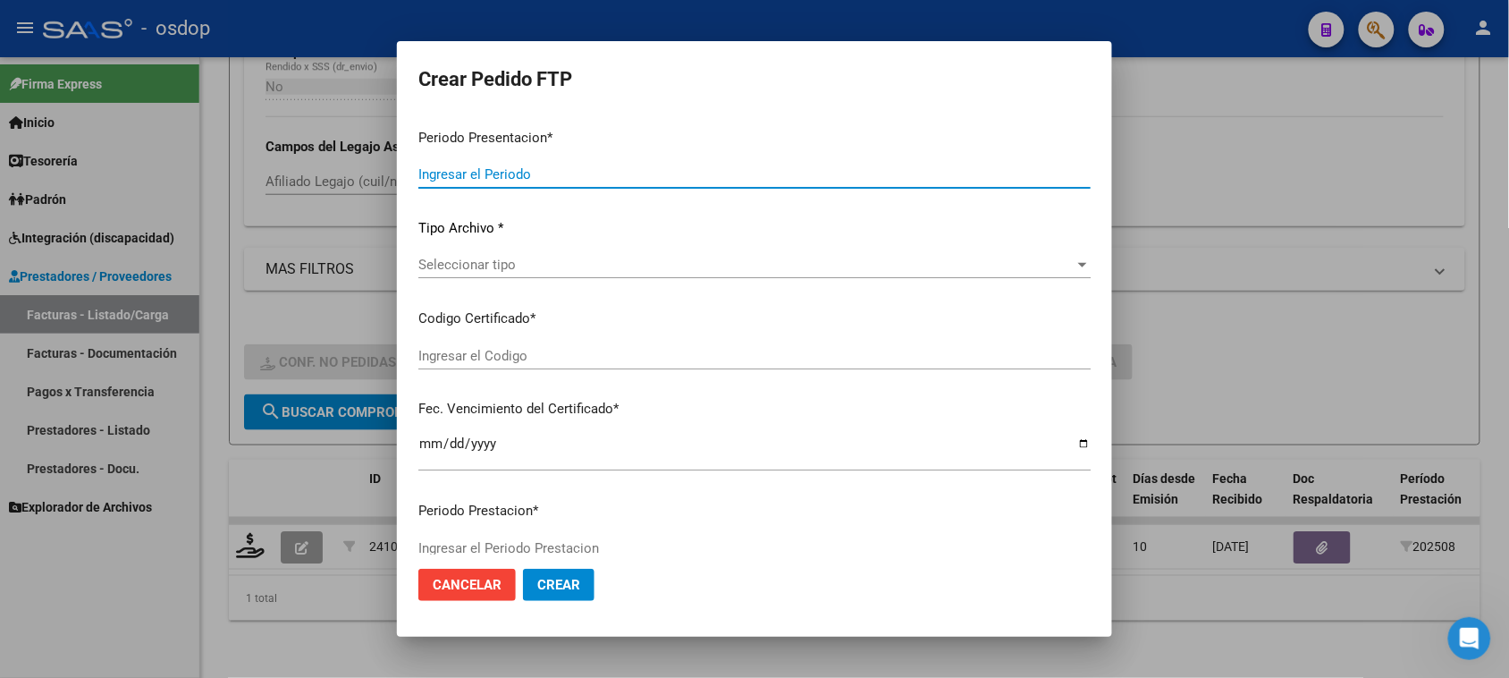
type input "202508"
type input "$ 435.376,56"
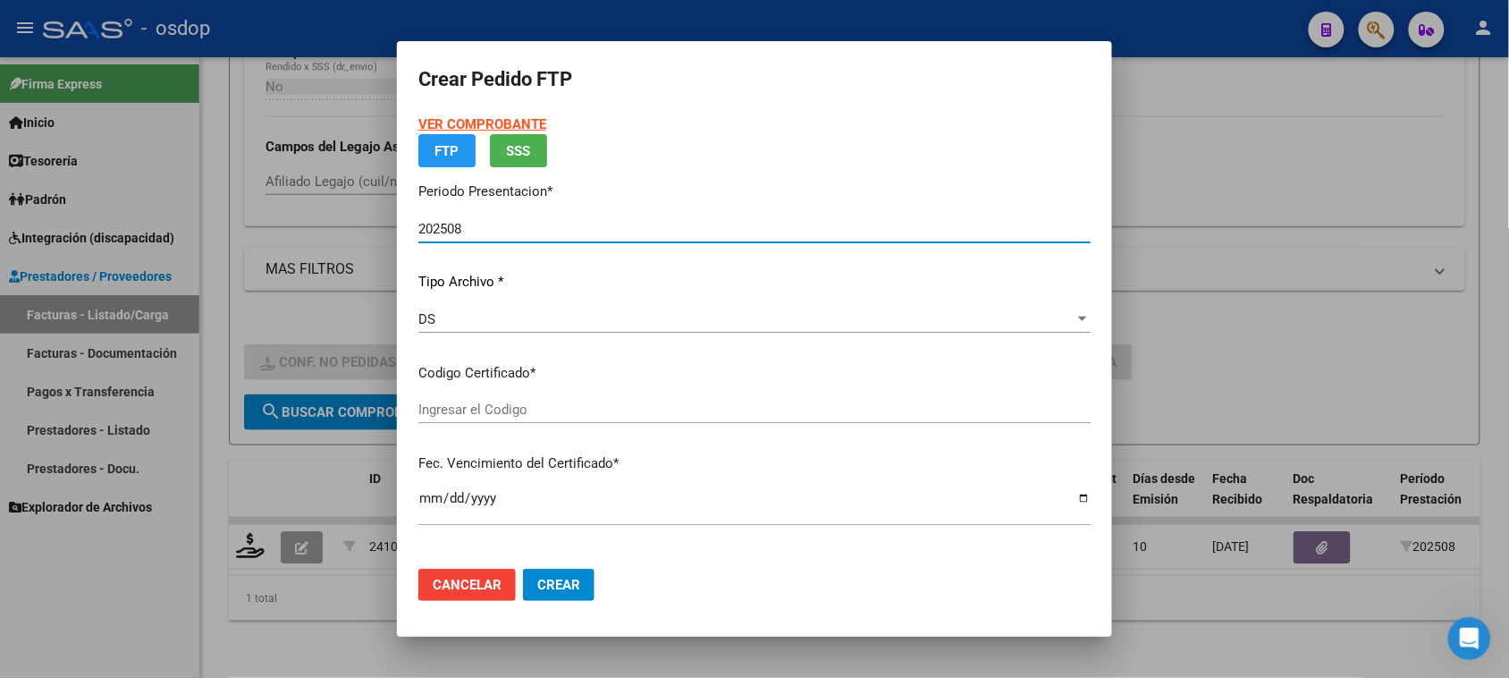
type input "9874377721"
type input "2034-05-08"
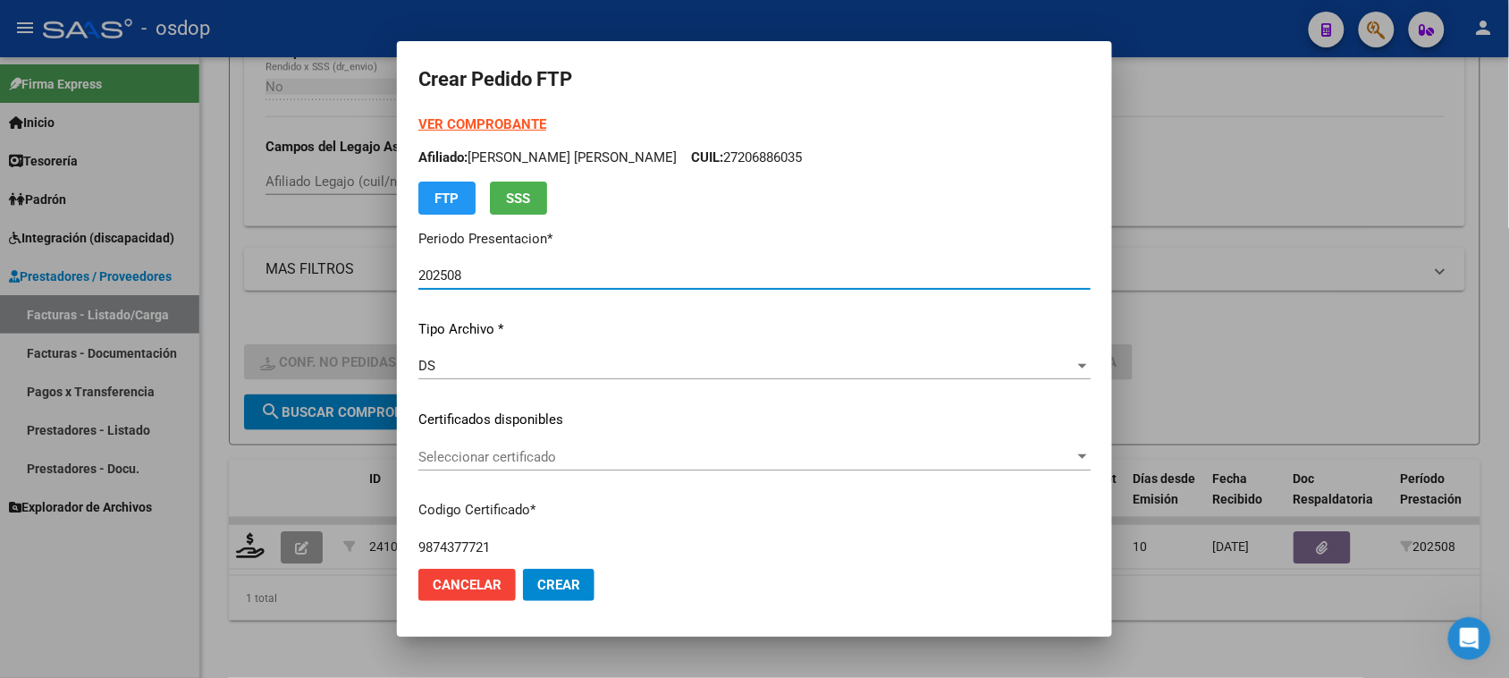
scroll to position [112, 0]
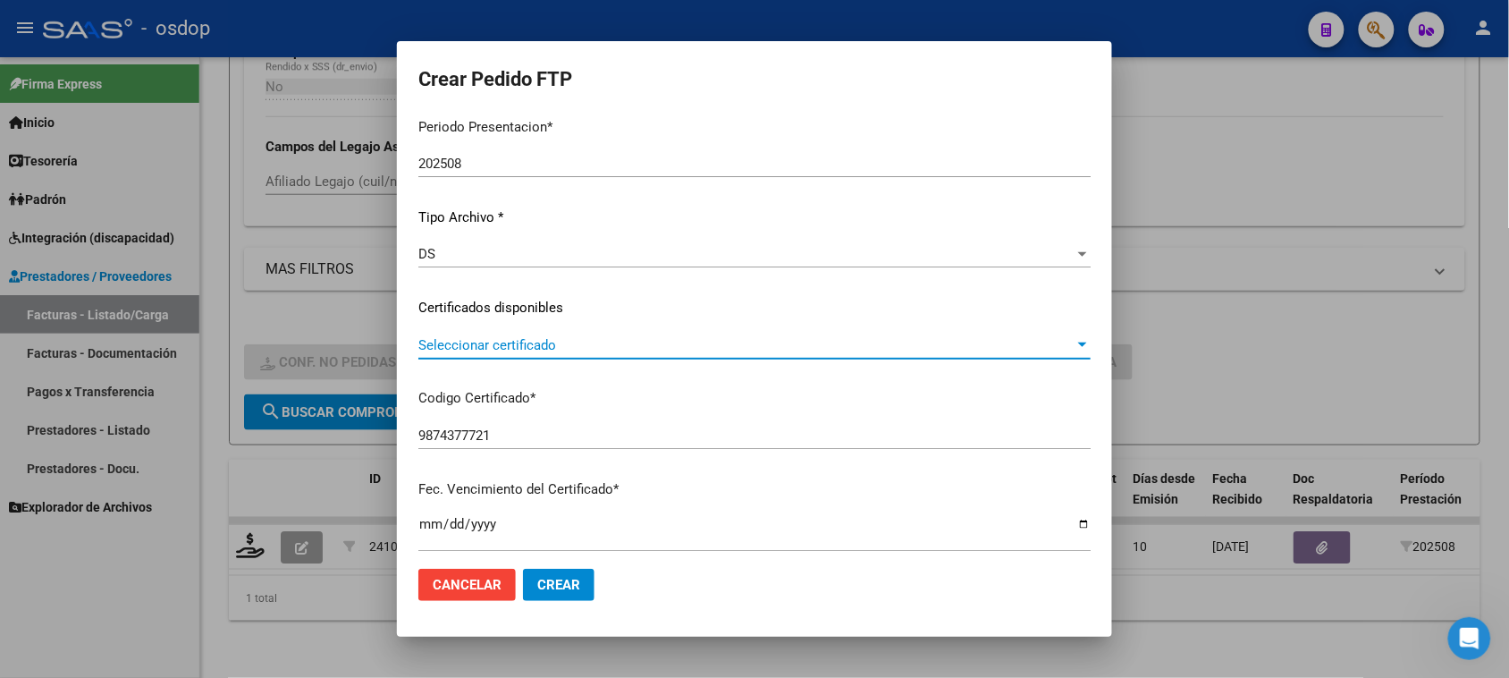
click at [633, 342] on span "Seleccionar certificado" at bounding box center [746, 345] width 656 height 16
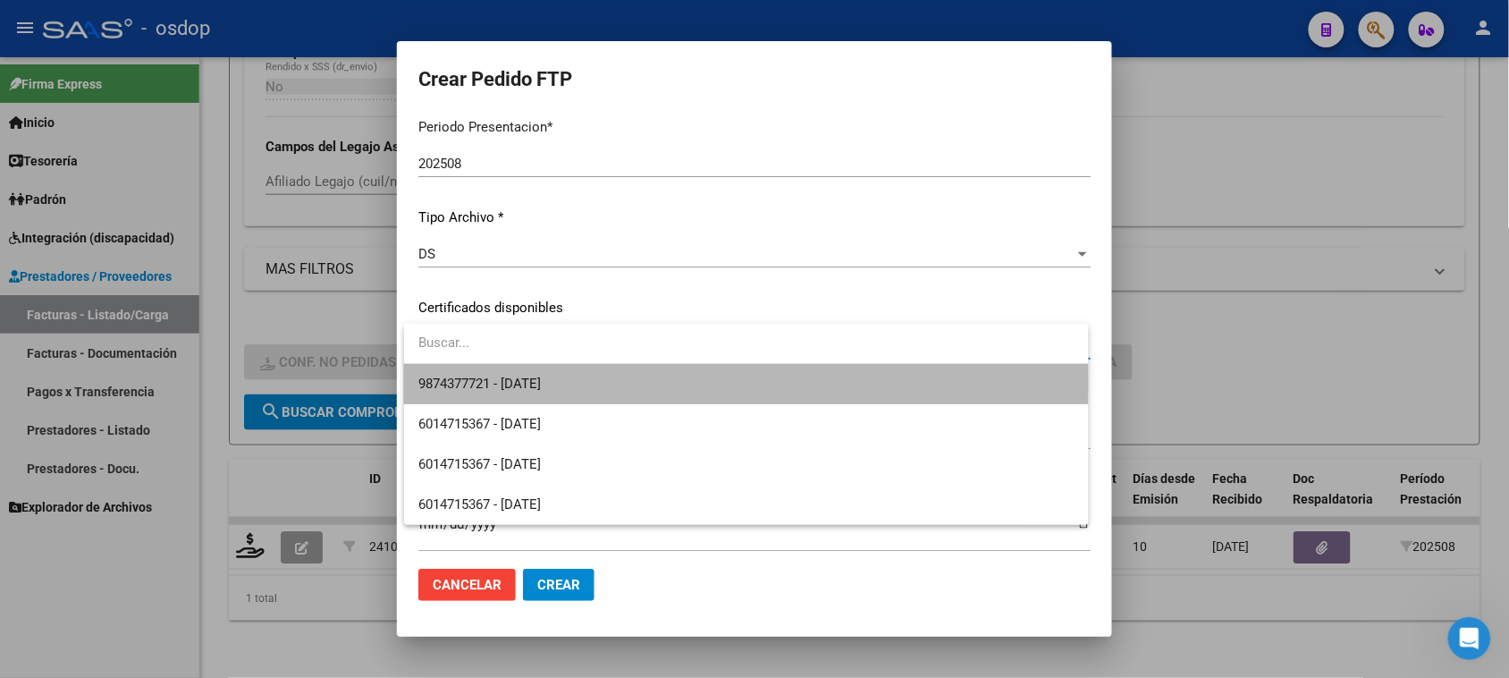
click at [632, 381] on span "9874377721 - 2034-05-08" at bounding box center [745, 384] width 655 height 40
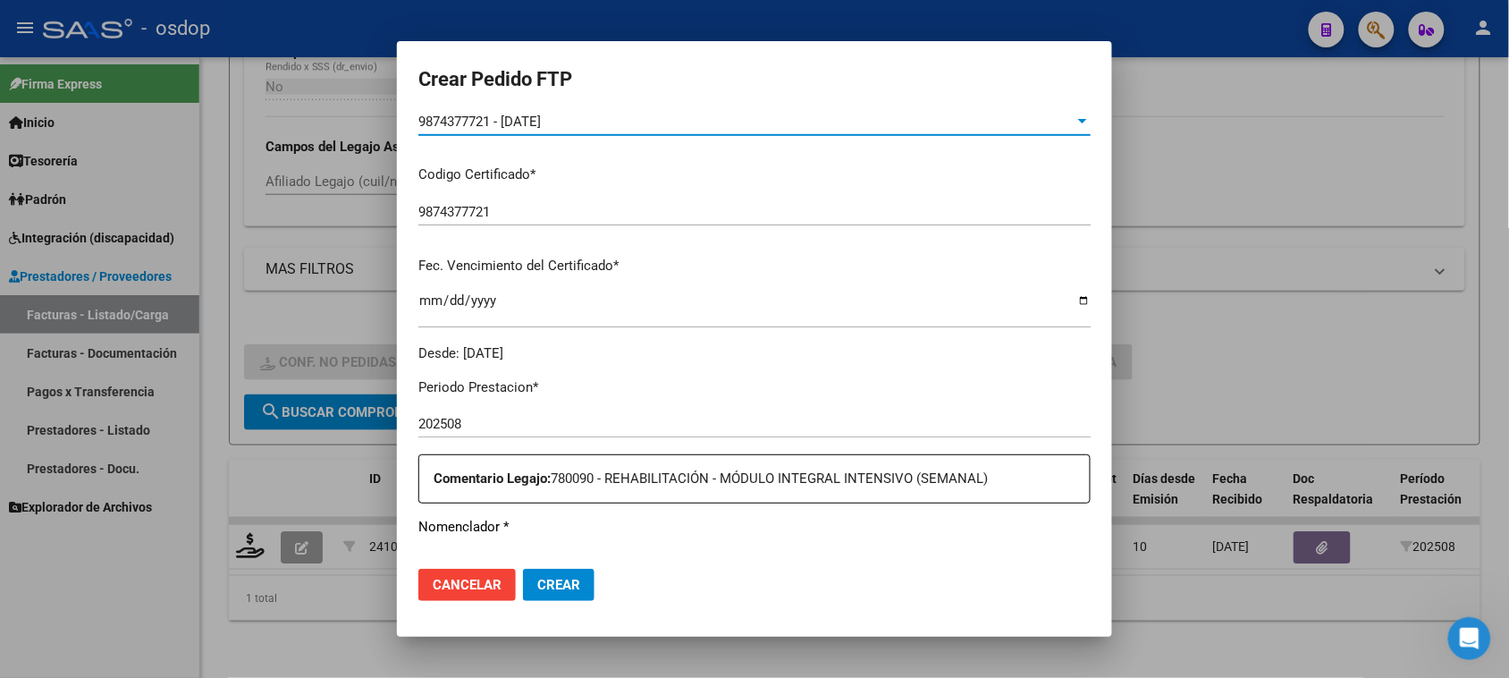
scroll to position [559, 0]
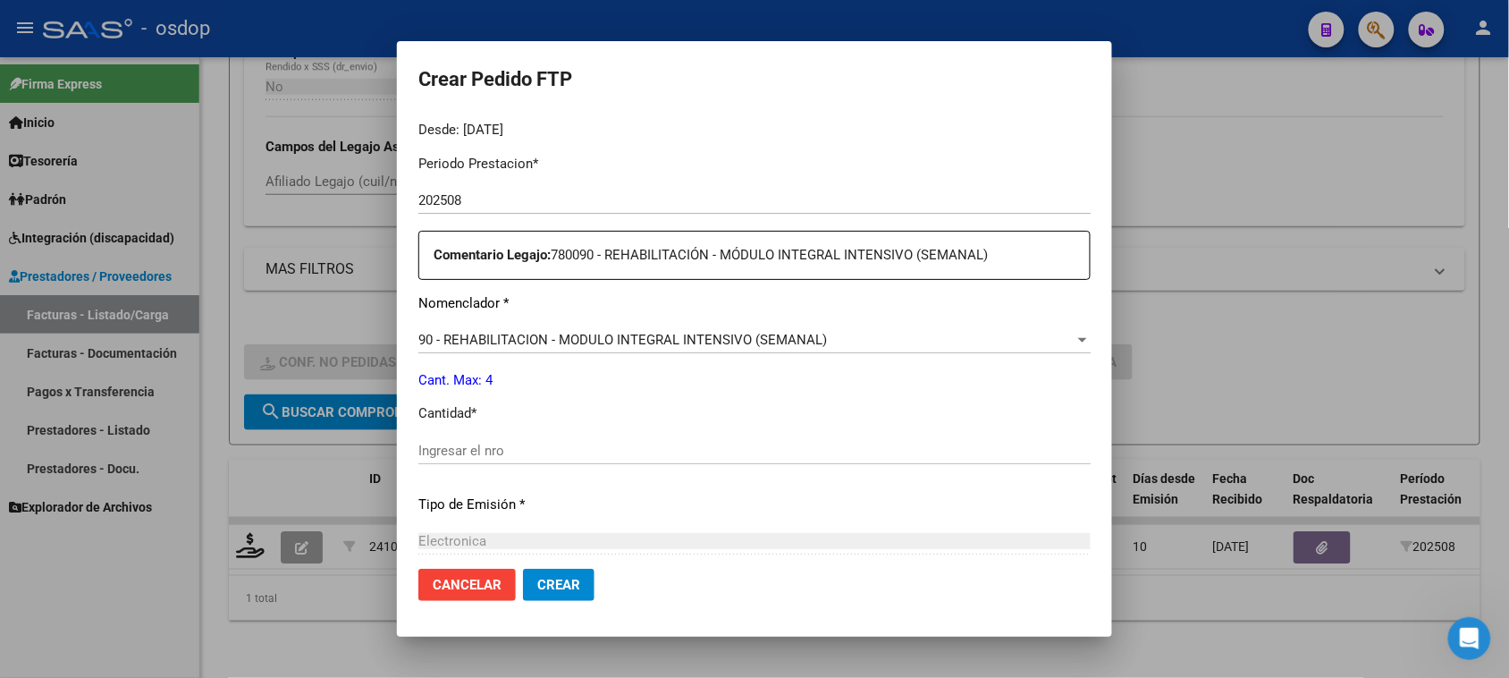
click at [511, 443] on input "Ingresar el nro" at bounding box center [754, 451] width 672 height 16
type input "4"
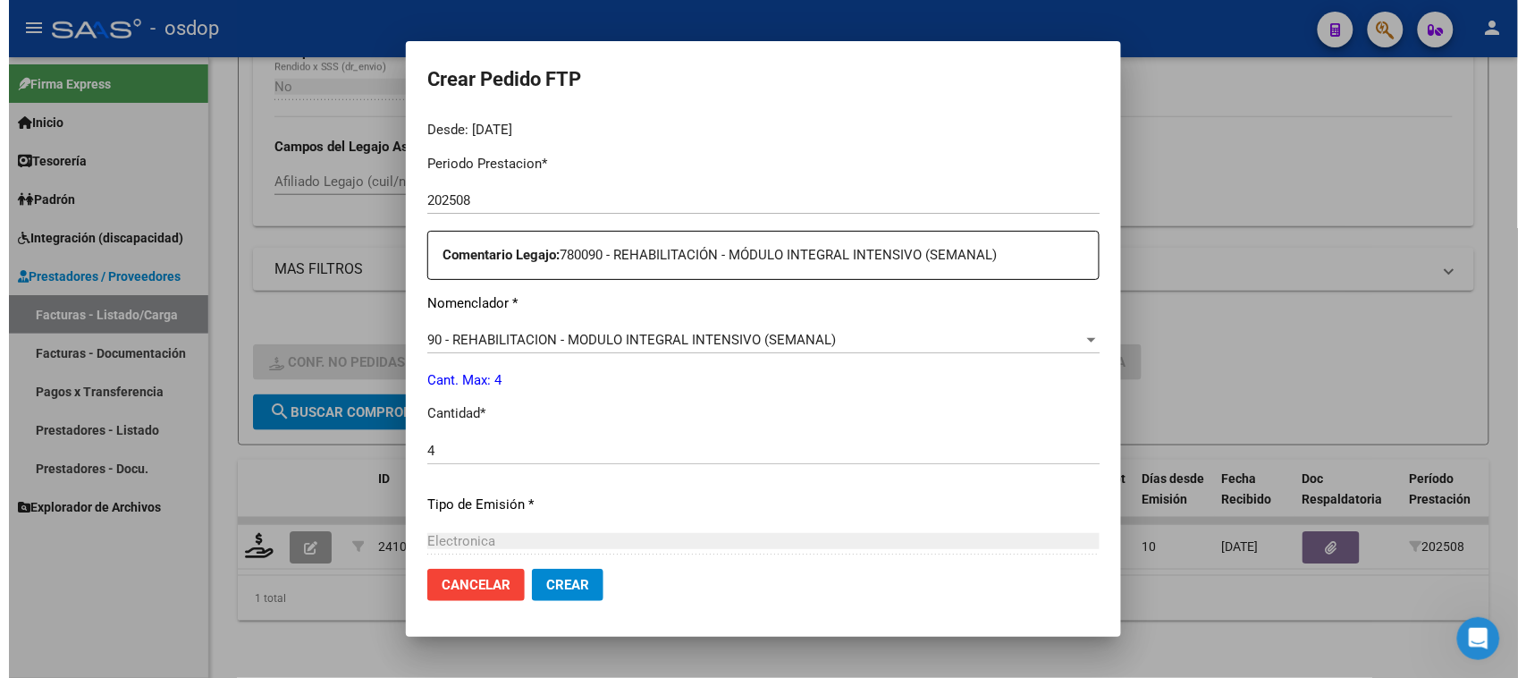
scroll to position [756, 0]
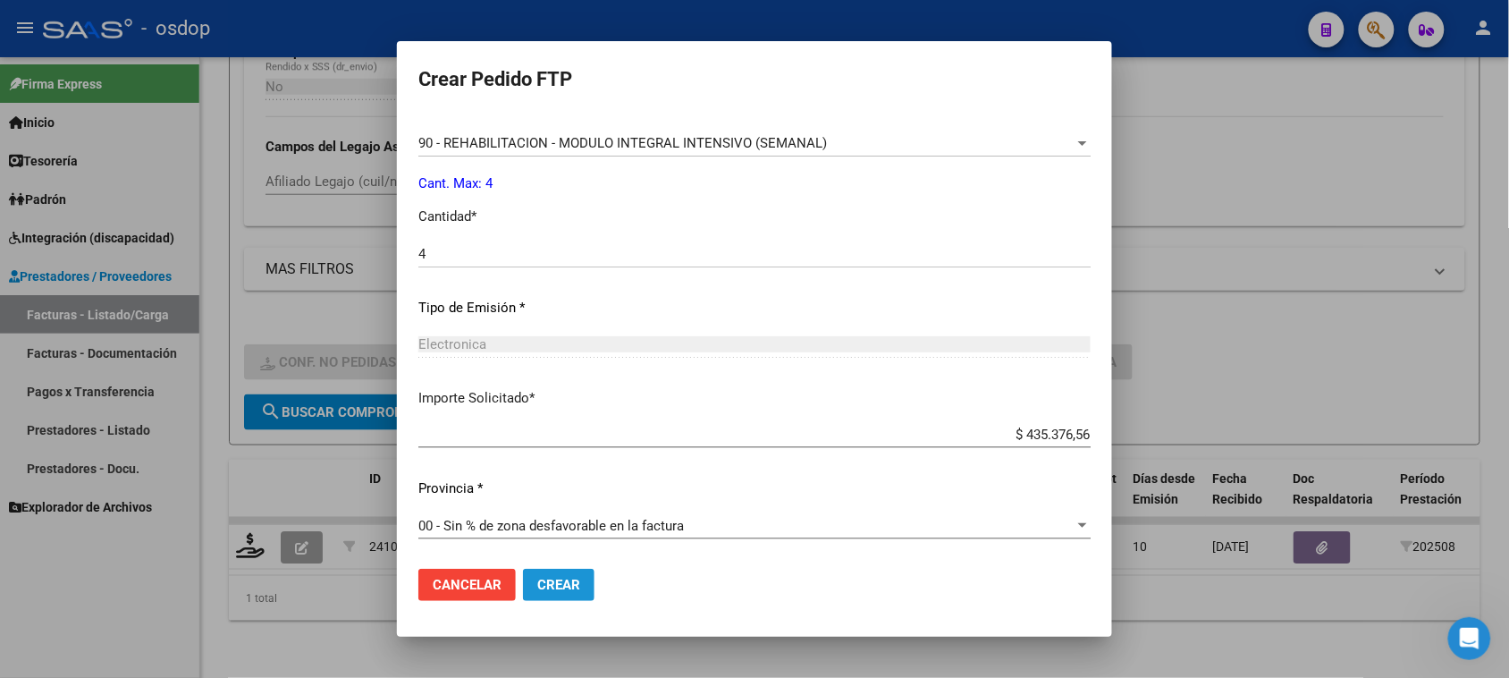
click at [552, 582] on span "Crear" at bounding box center [558, 585] width 43 height 16
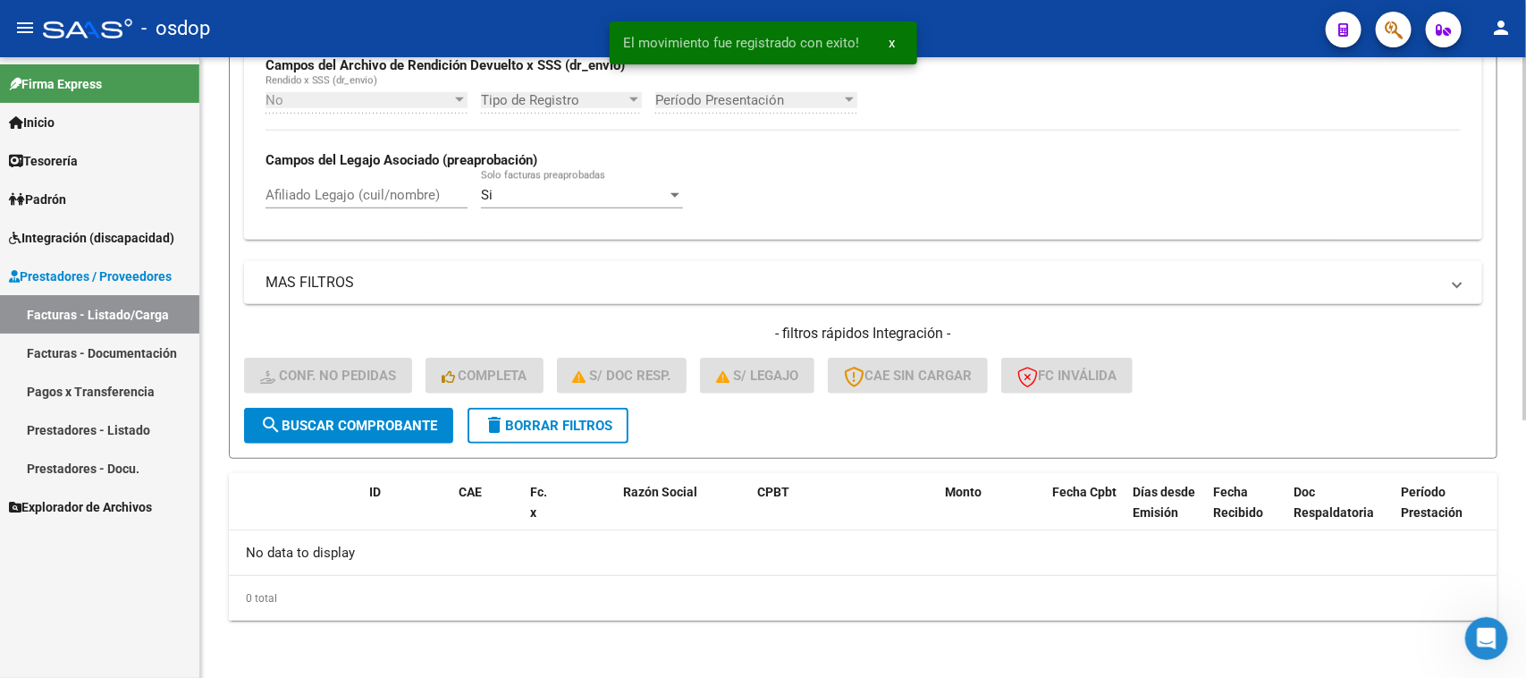
scroll to position [441, 0]
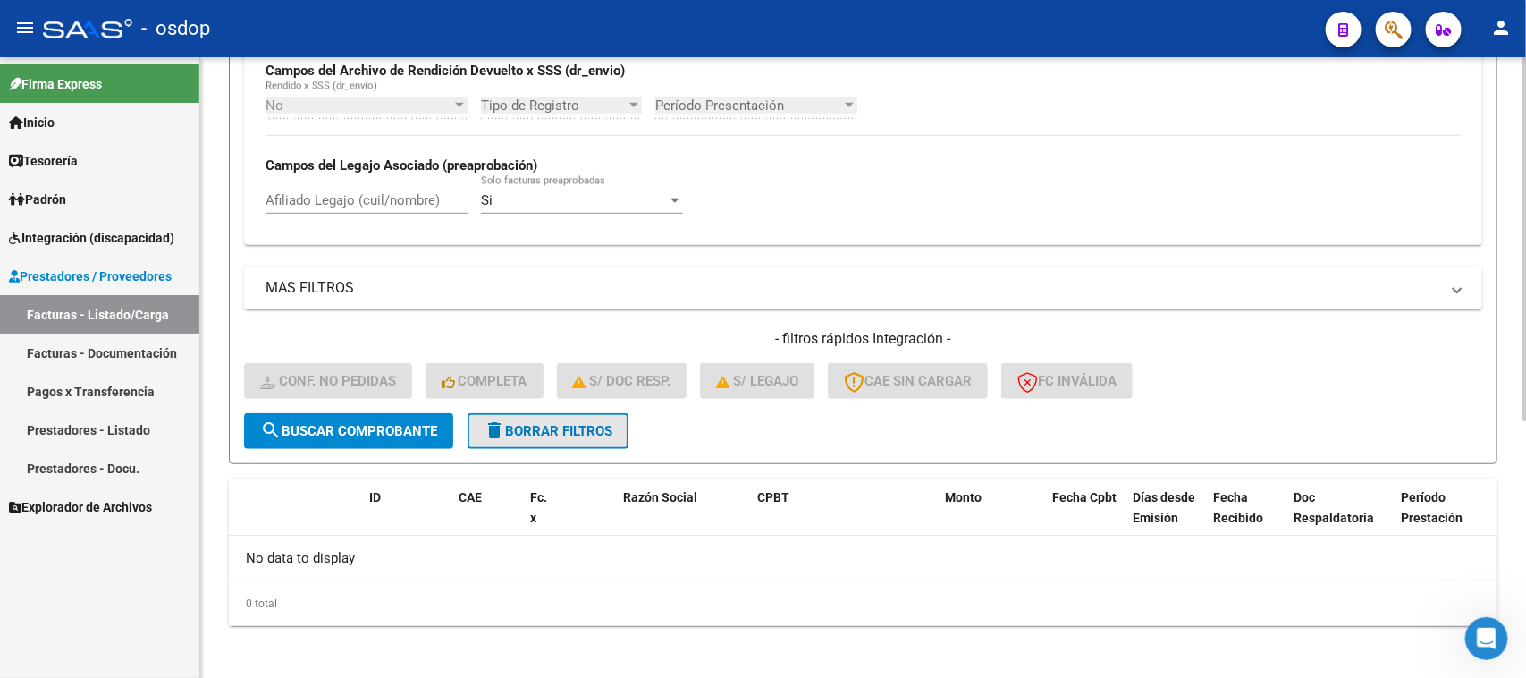
click at [517, 423] on span "delete Borrar Filtros" at bounding box center [548, 431] width 129 height 16
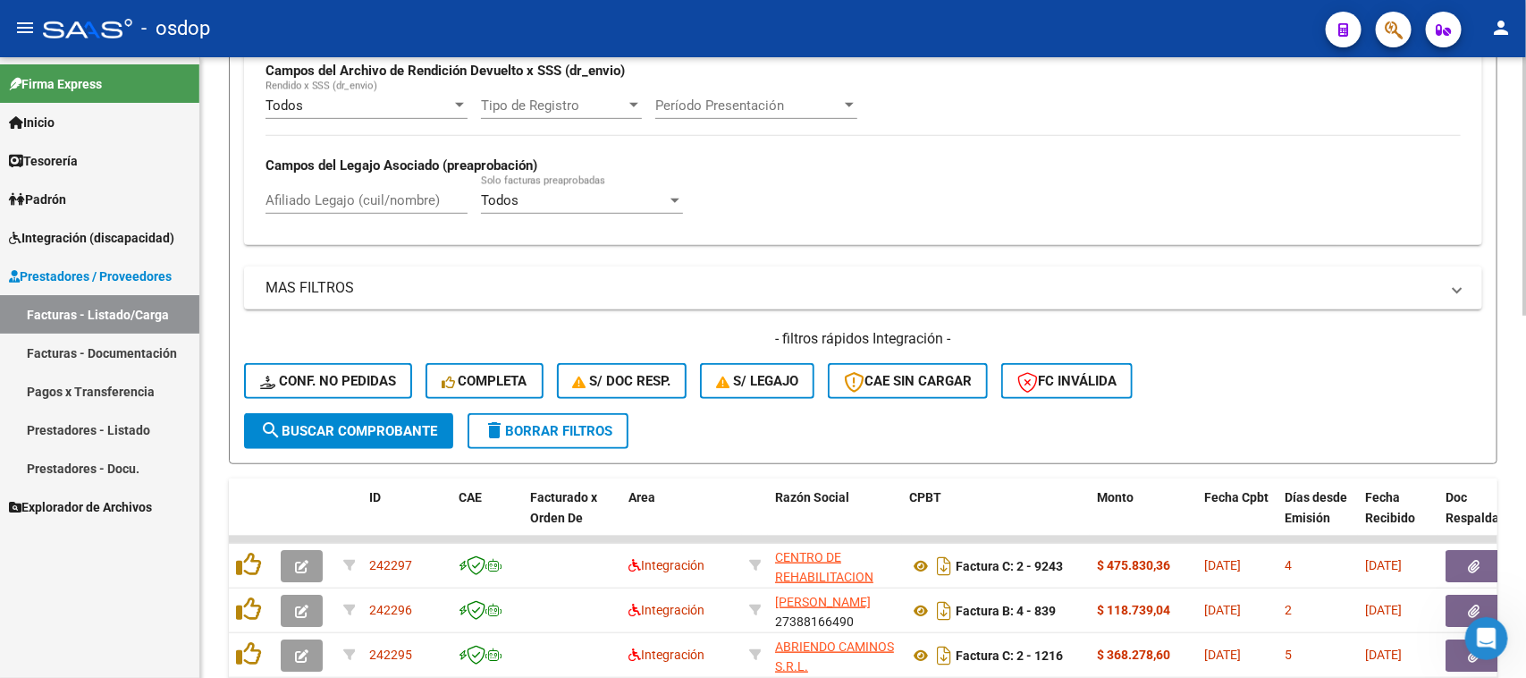
click at [387, 195] on input "Afiliado Legajo (cuil/nombre)" at bounding box center [367, 200] width 202 height 16
paste input "20444063093"
click at [364, 423] on span "search Buscar Comprobante" at bounding box center [348, 431] width 177 height 16
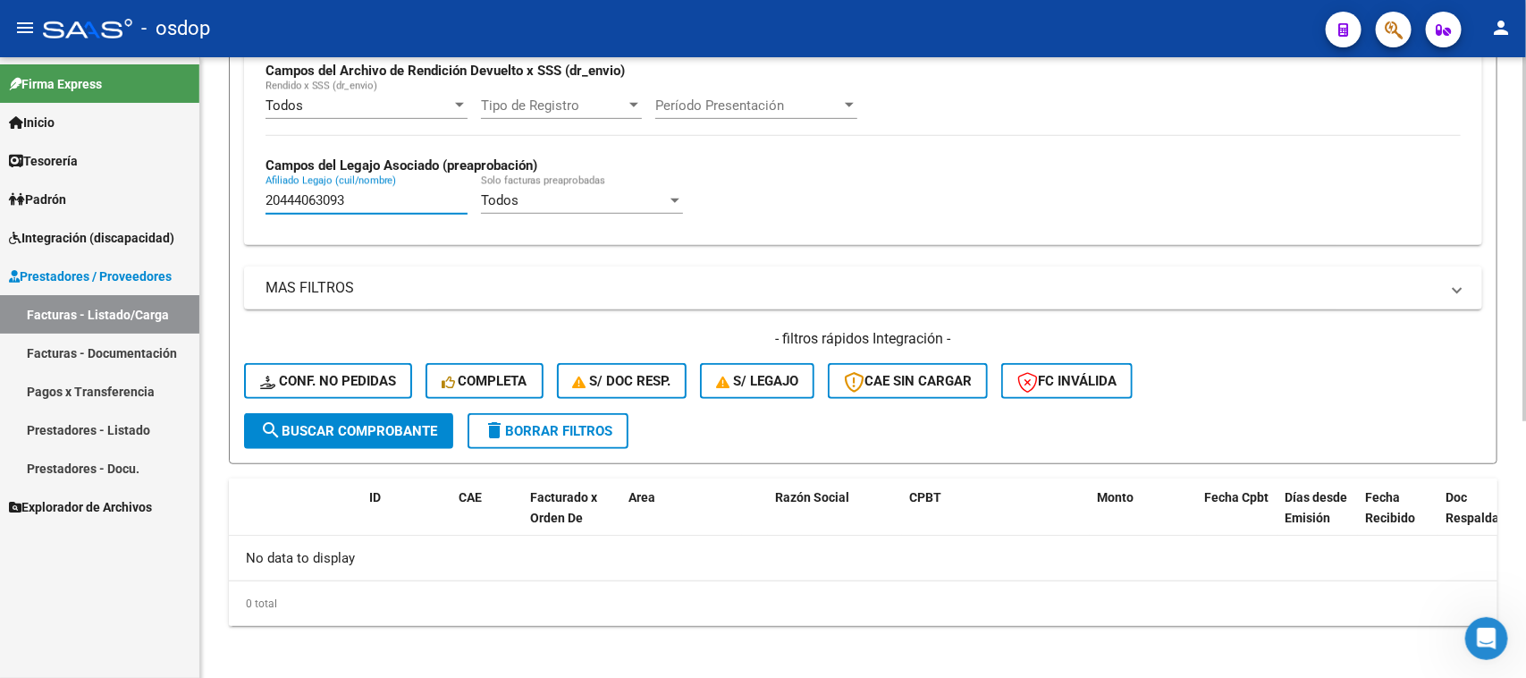
drag, startPoint x: 350, startPoint y: 197, endPoint x: 207, endPoint y: 202, distance: 143.2
click at [207, 202] on div "Video tutorial PRESTADORES -> Listado de CPBTs Emitidos por Prestadores / Prove…" at bounding box center [863, 149] width 1326 height 1067
paste input "64761978"
type input "20464761978"
click at [389, 425] on span "search Buscar Comprobante" at bounding box center [348, 431] width 177 height 16
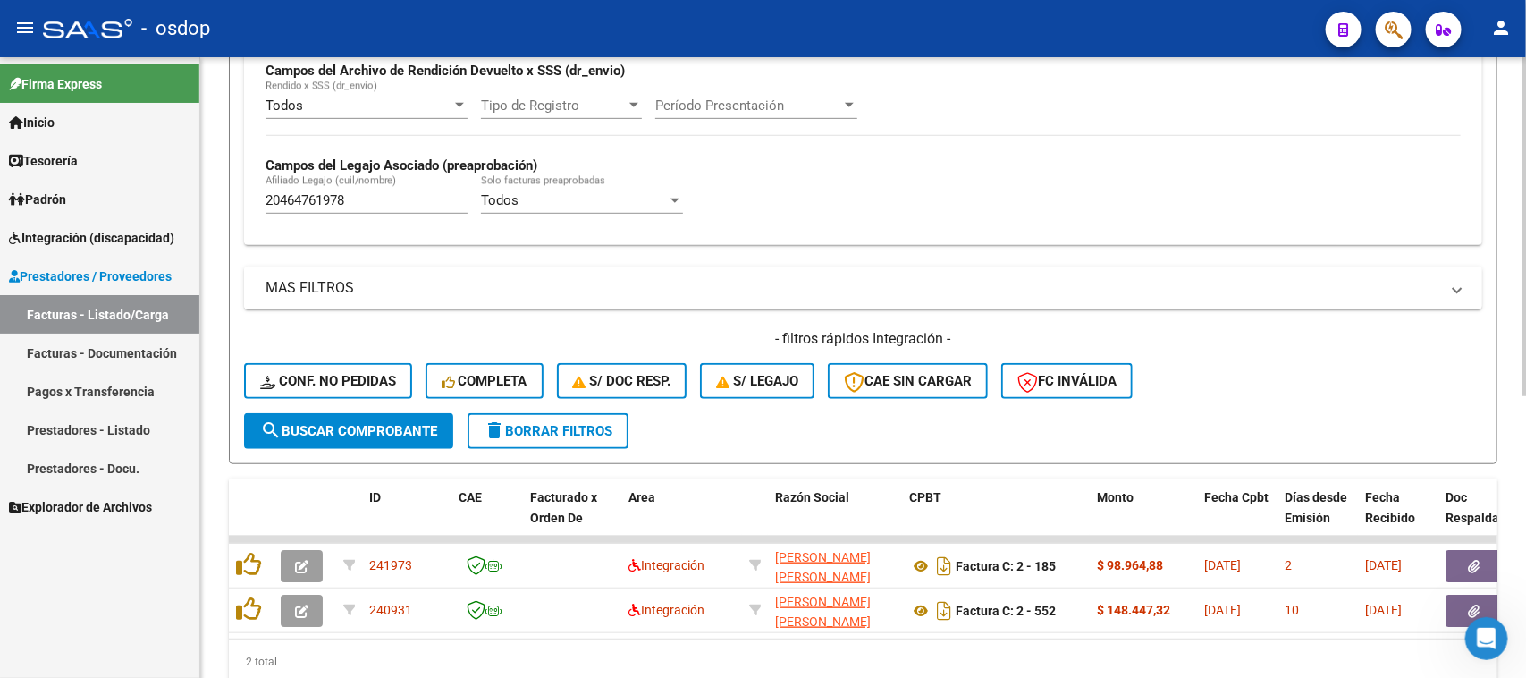
scroll to position [517, 0]
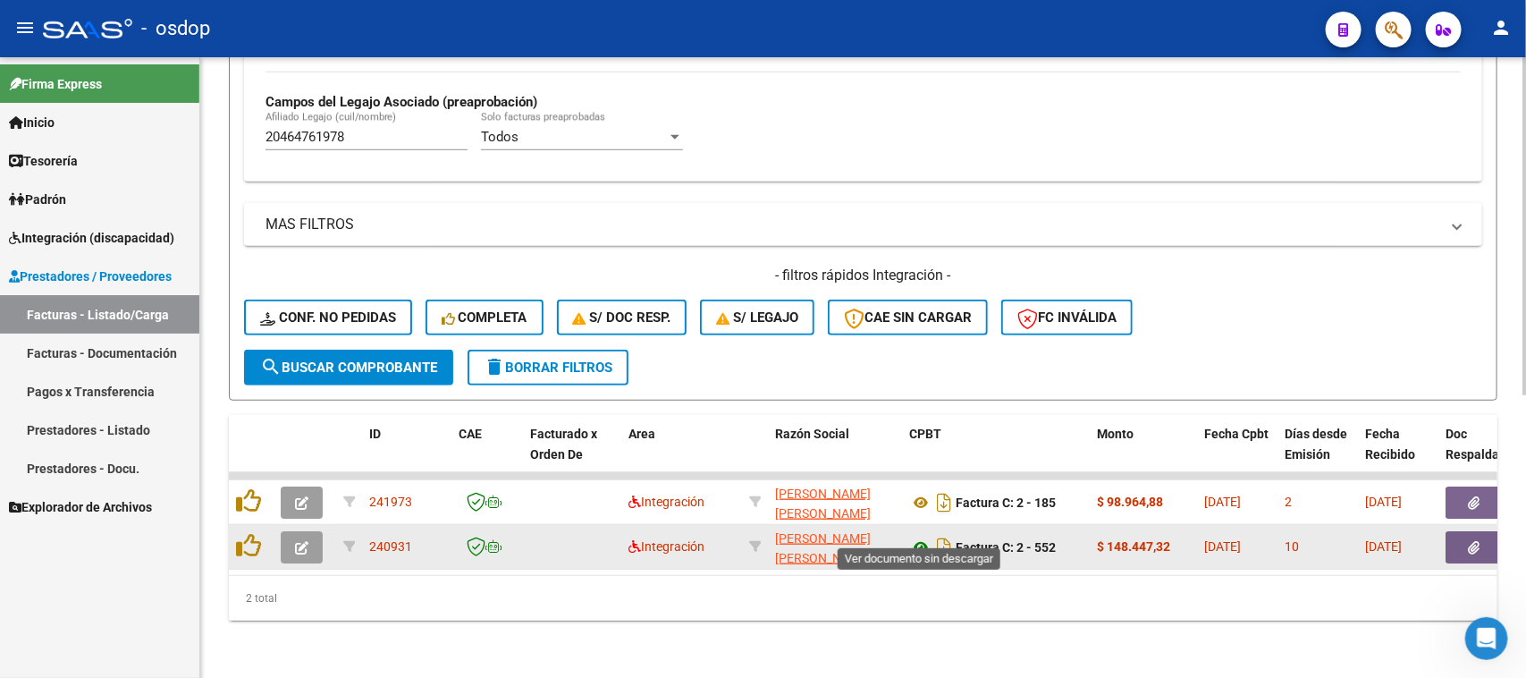
click at [919, 536] on icon at bounding box center [920, 546] width 23 height 21
click at [1477, 541] on icon "button" at bounding box center [1475, 547] width 12 height 13
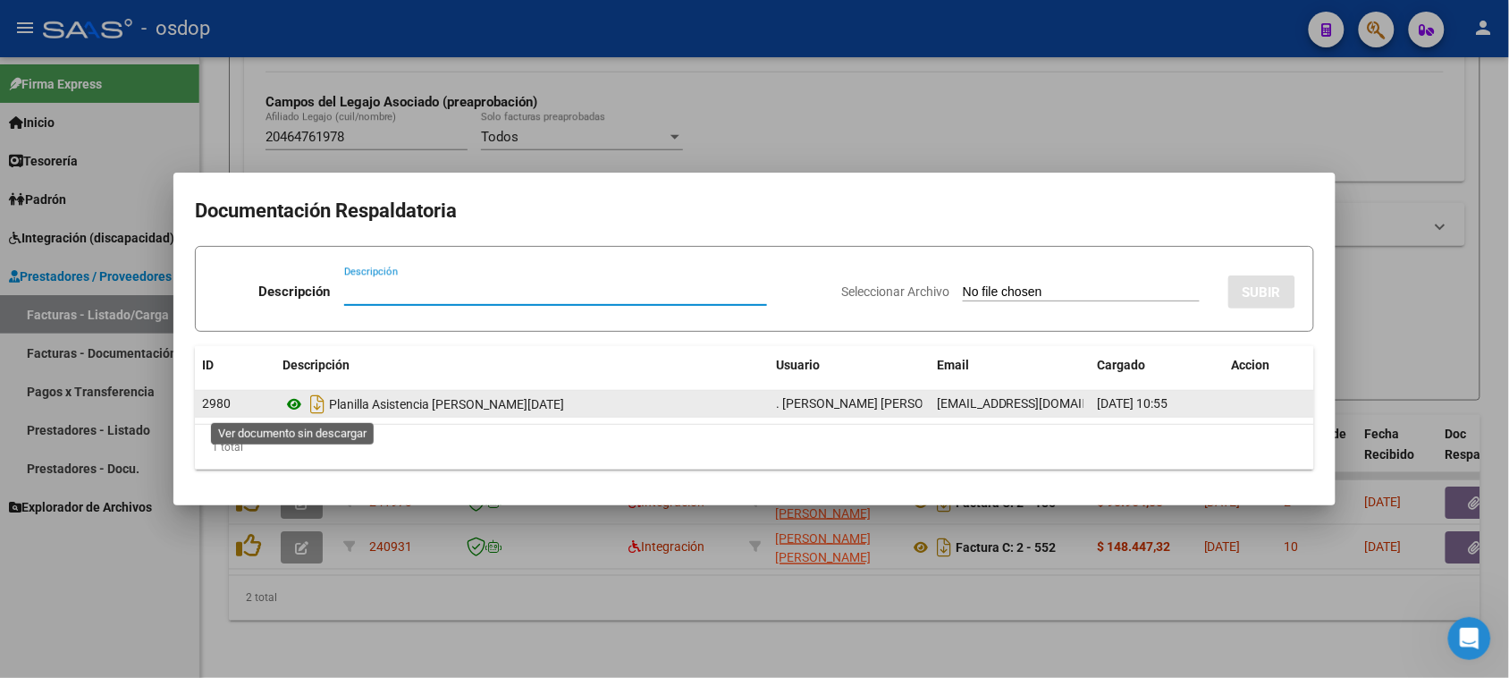
click at [289, 404] on icon at bounding box center [294, 403] width 23 height 21
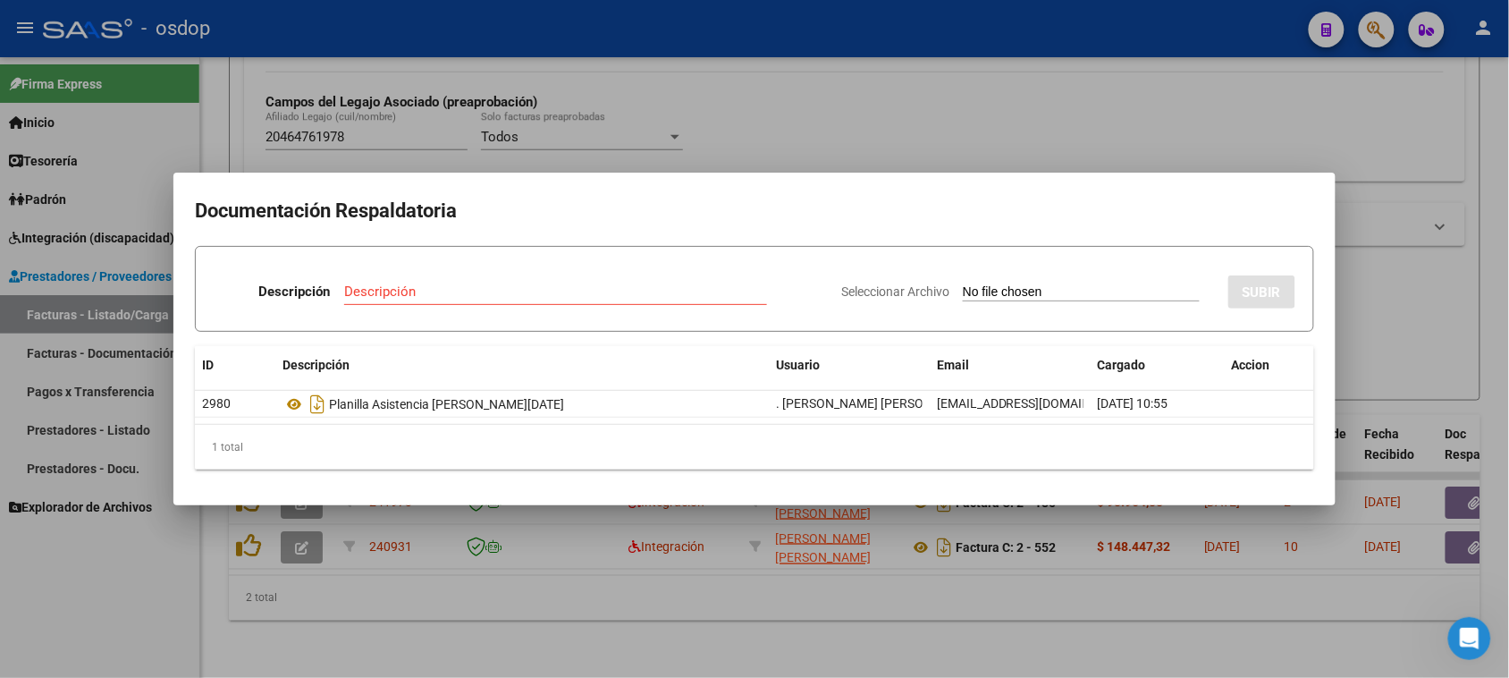
click at [628, 590] on div at bounding box center [754, 339] width 1509 height 678
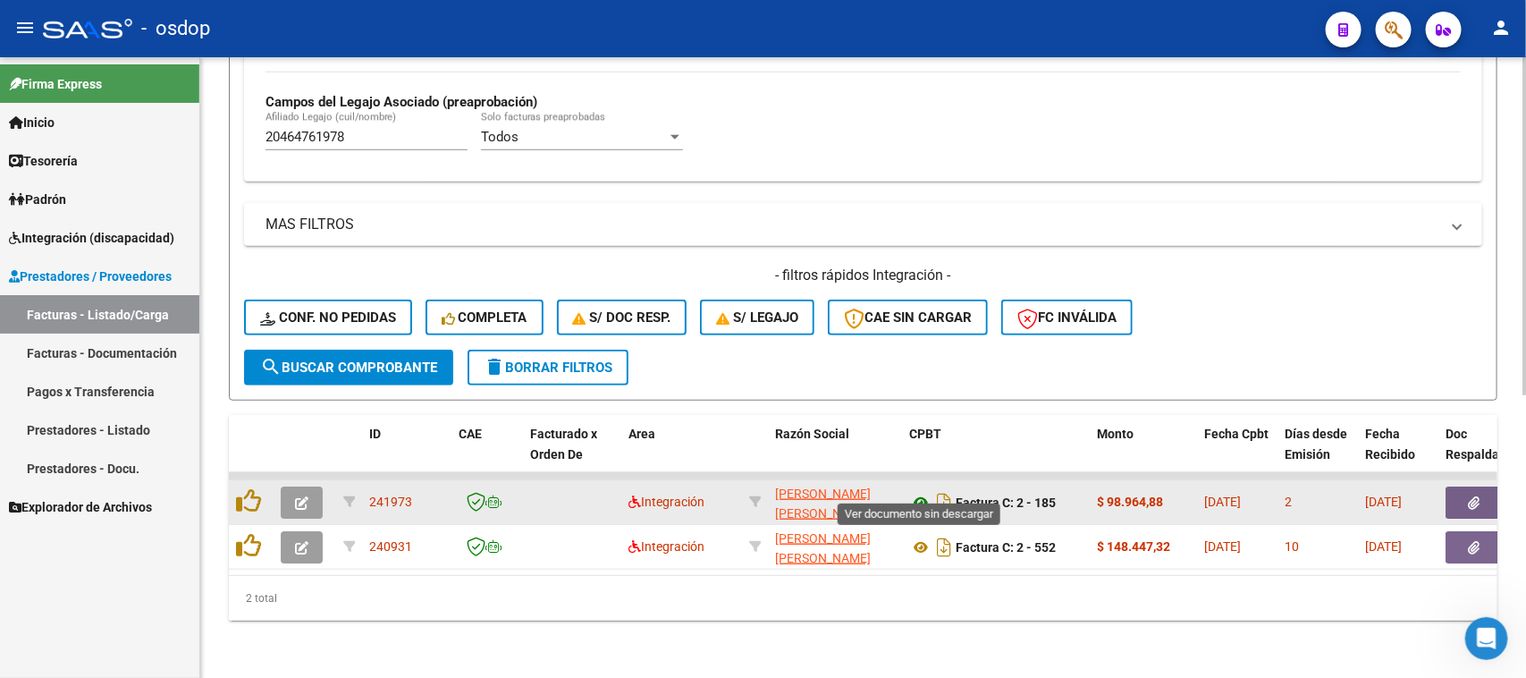
click at [919, 492] on icon at bounding box center [920, 502] width 23 height 21
click at [1458, 487] on button "button" at bounding box center [1474, 502] width 57 height 32
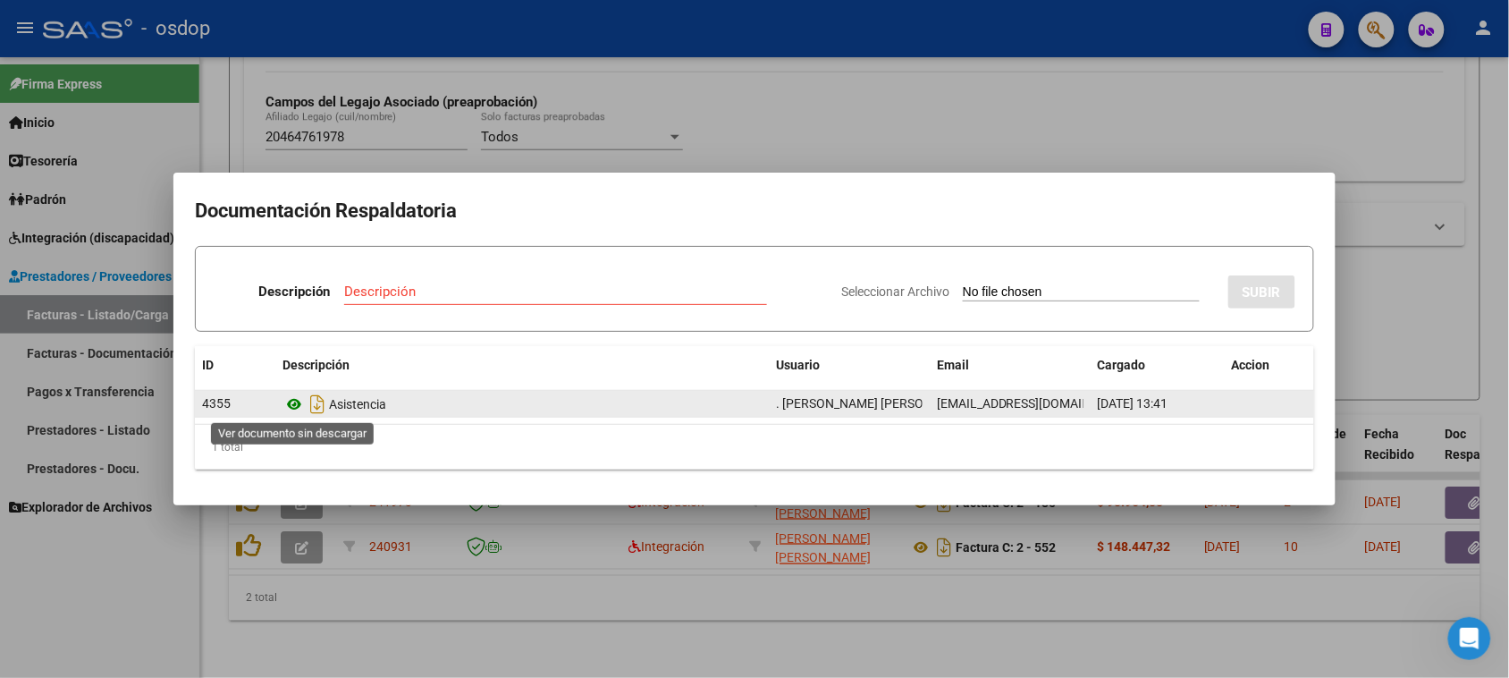
click at [293, 400] on icon at bounding box center [294, 403] width 23 height 21
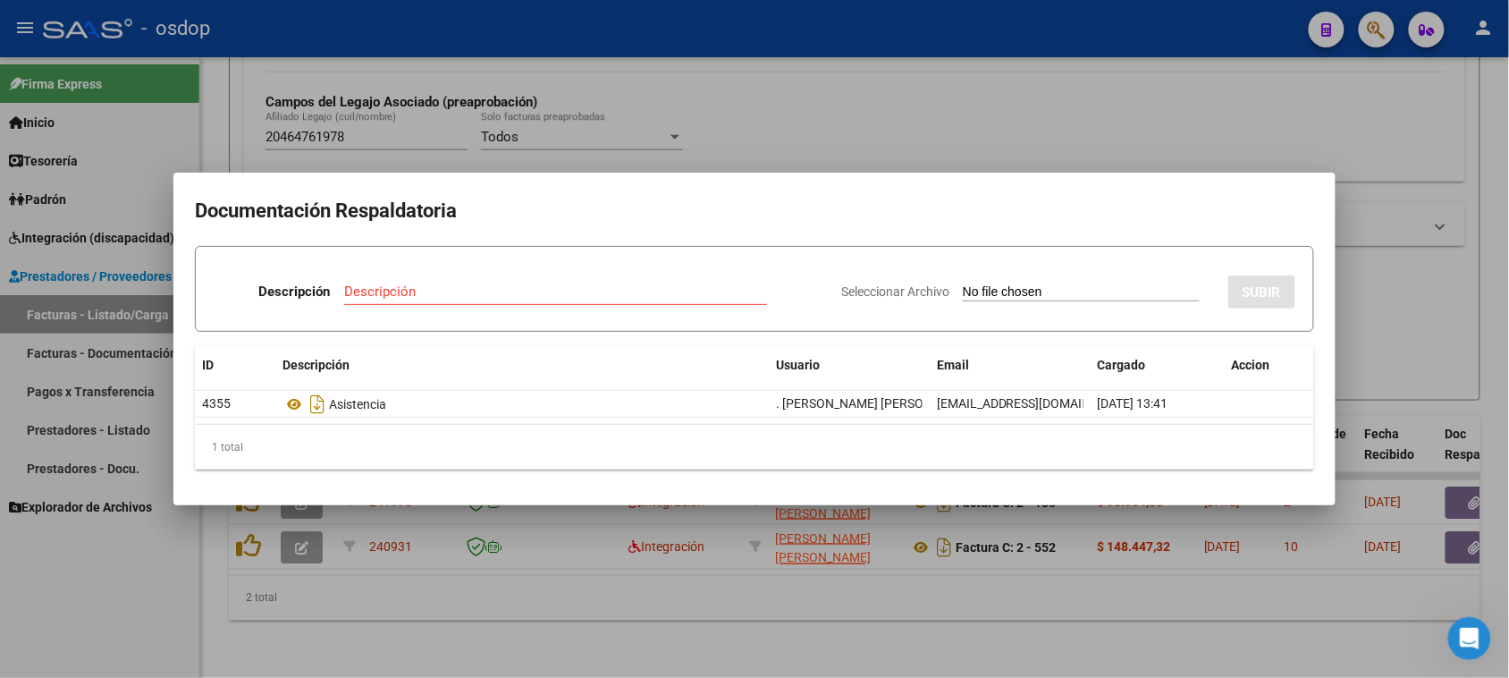
click at [798, 593] on div at bounding box center [754, 339] width 1509 height 678
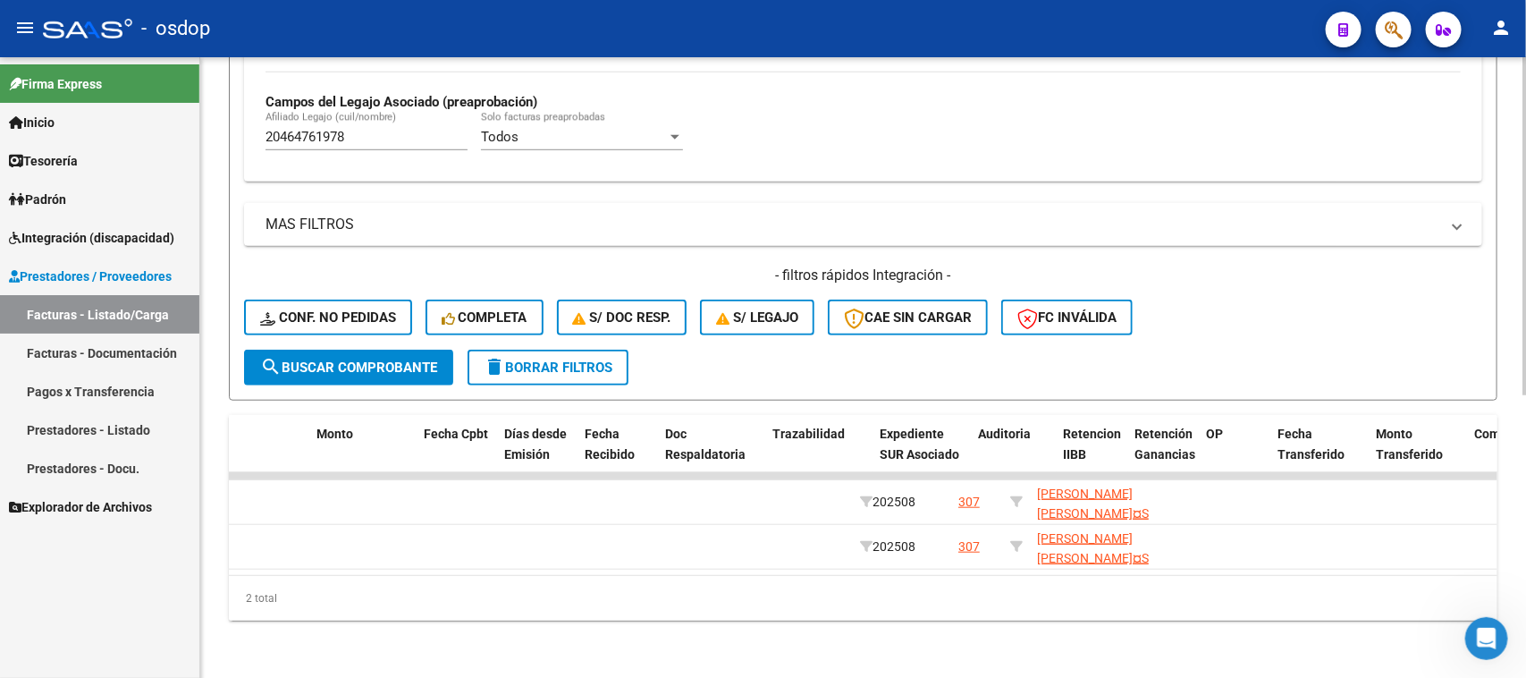
scroll to position [0, 0]
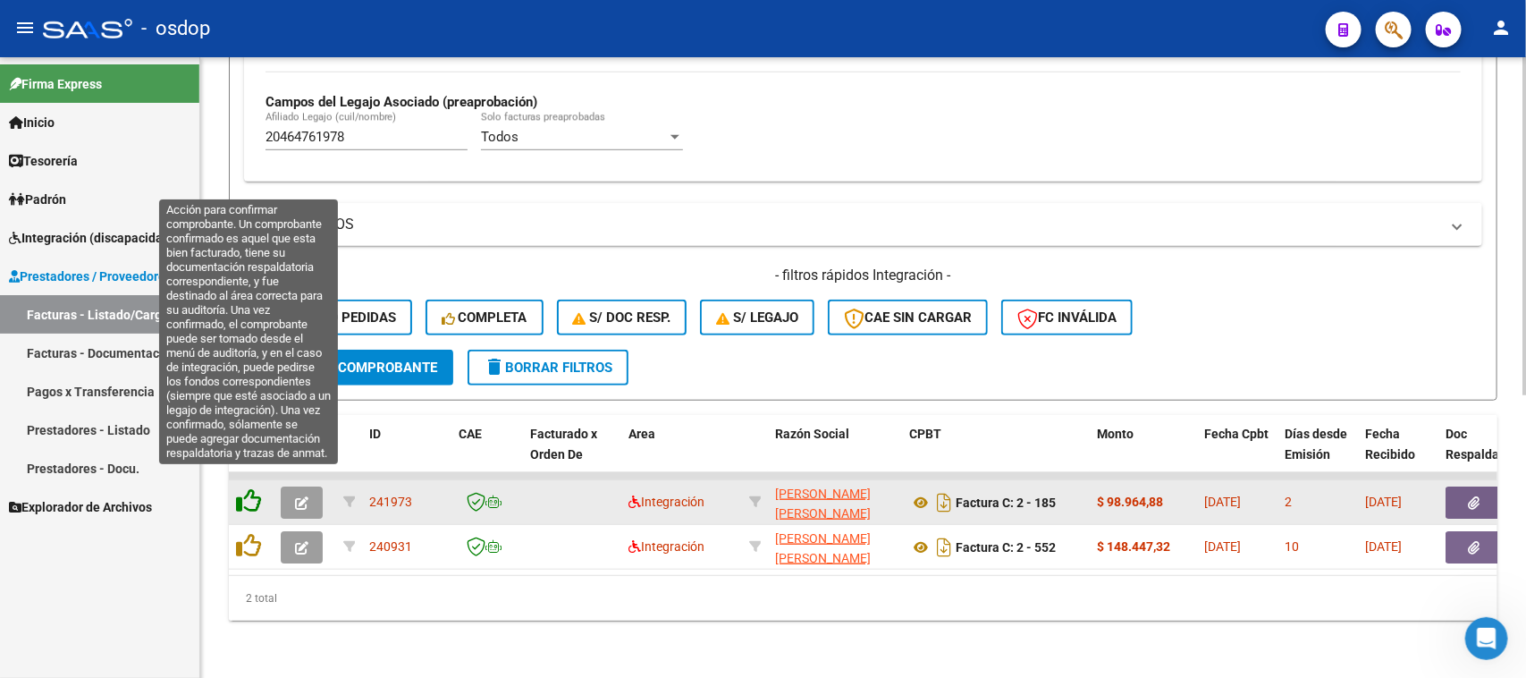
click at [249, 488] on icon at bounding box center [248, 500] width 25 height 25
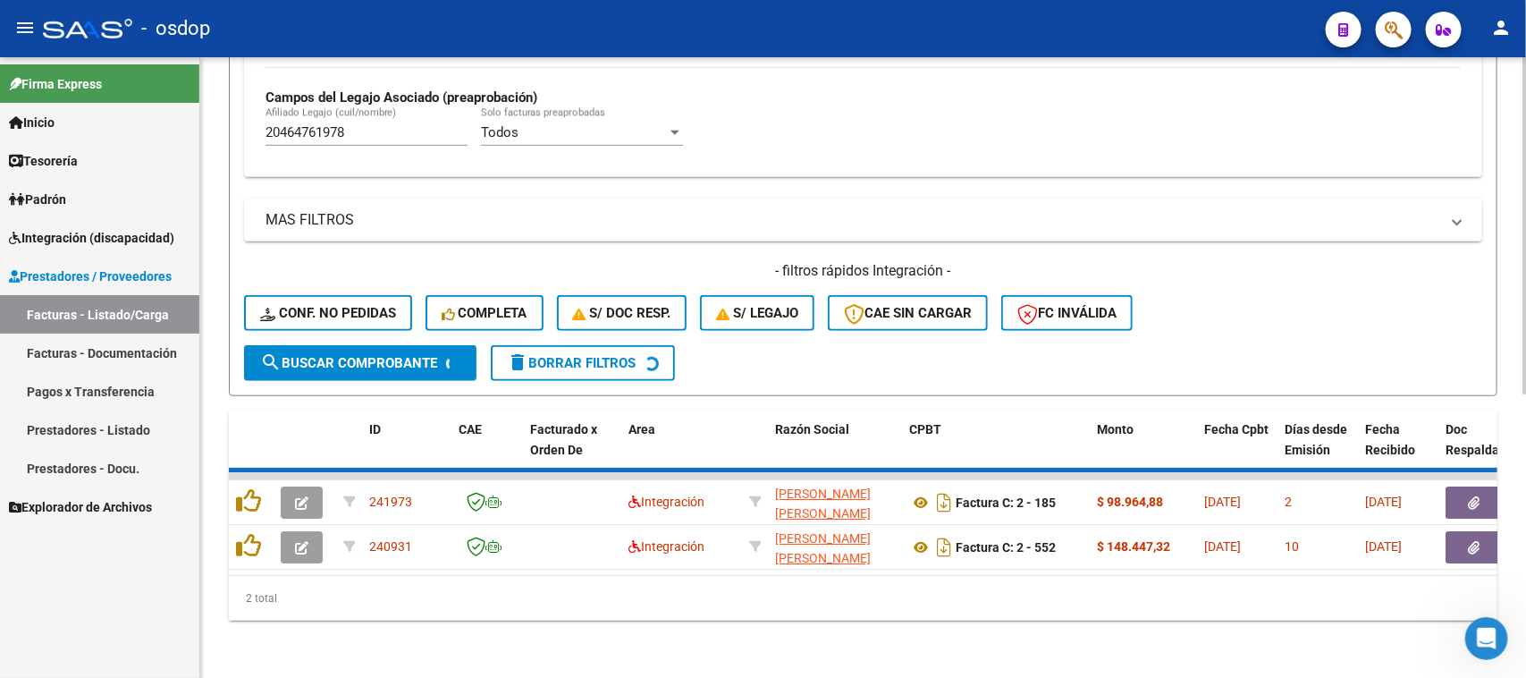
scroll to position [472, 0]
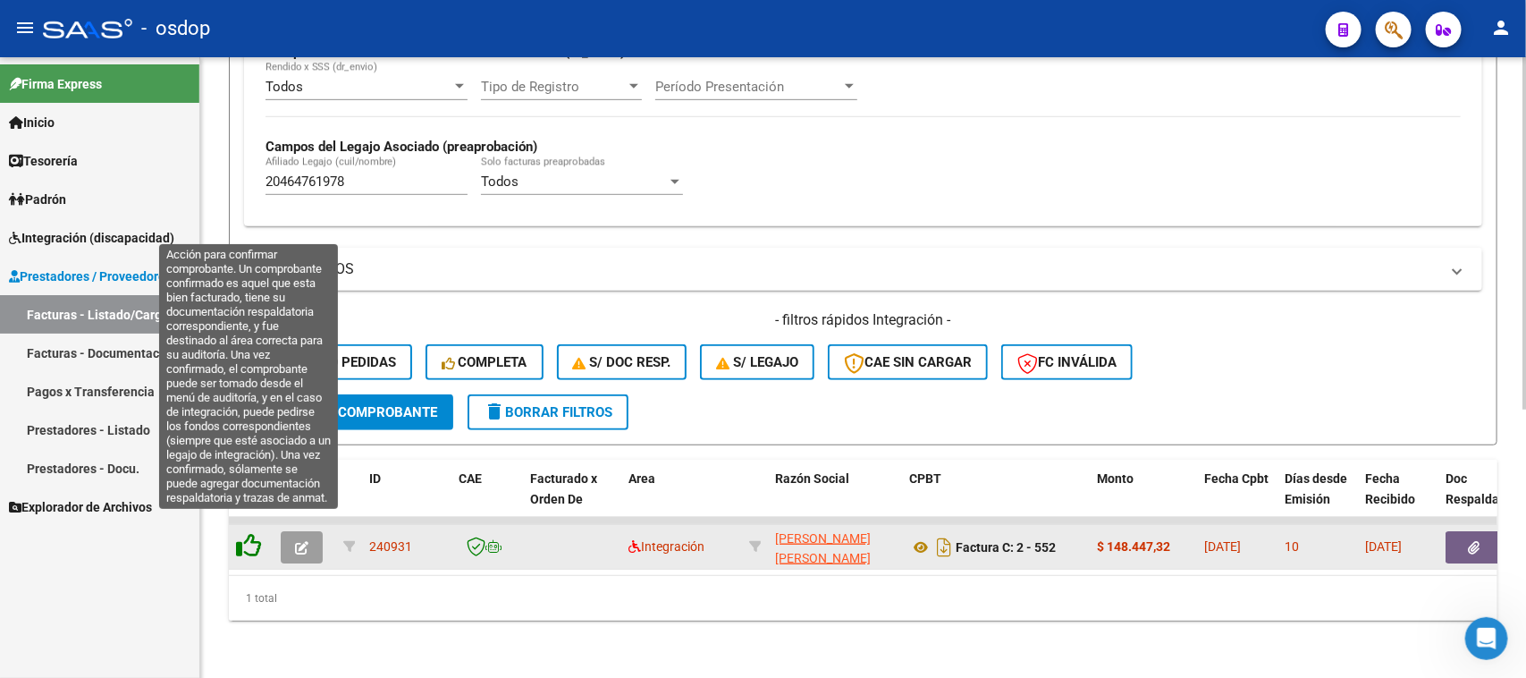
click at [247, 538] on icon at bounding box center [248, 545] width 25 height 25
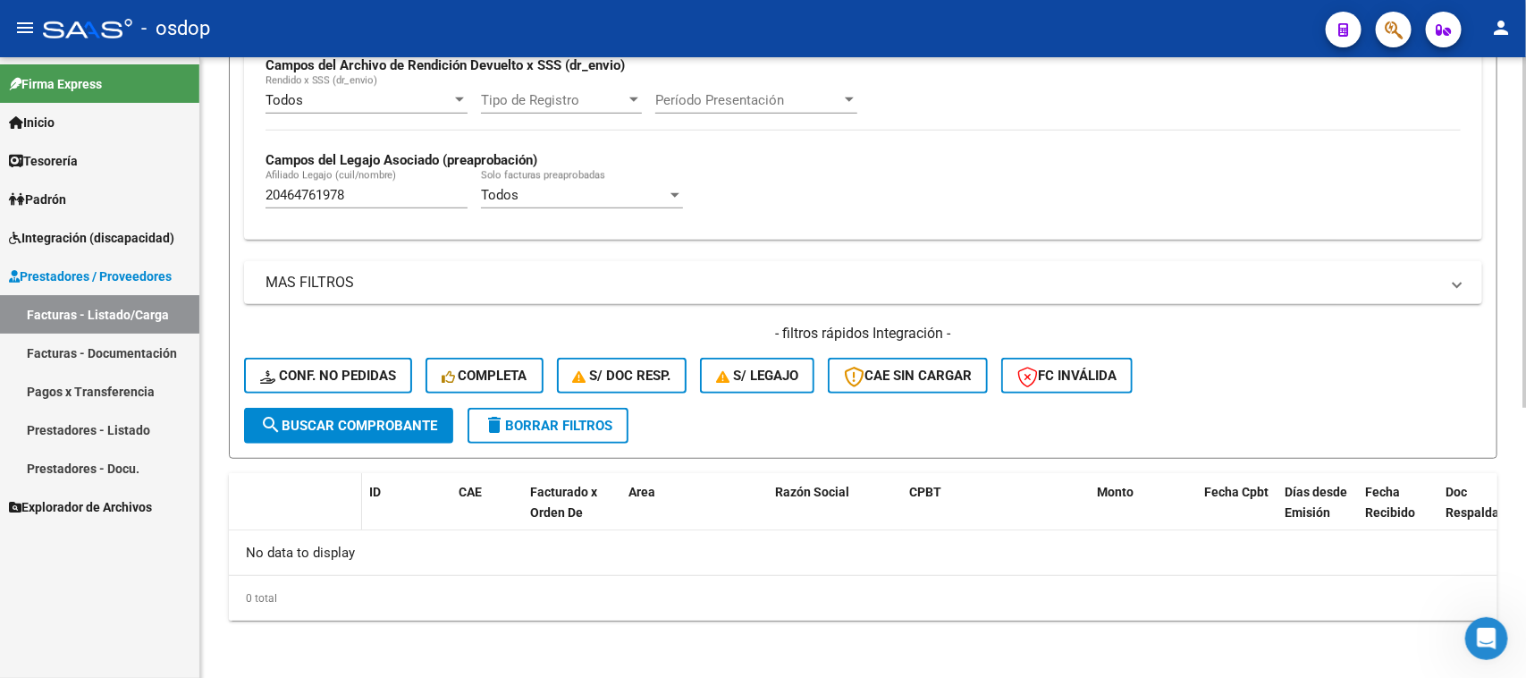
scroll to position [441, 0]
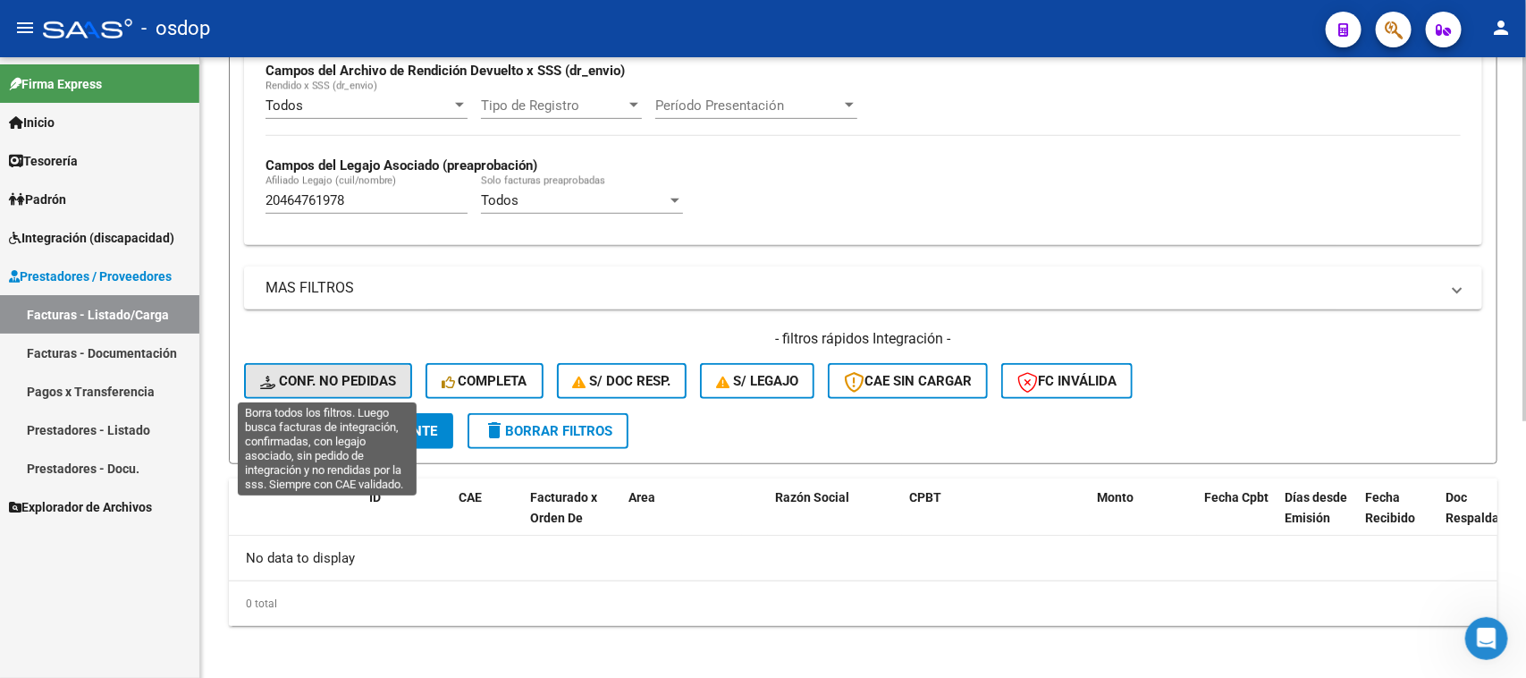
click at [331, 378] on span "Conf. no pedidas" at bounding box center [328, 381] width 136 height 16
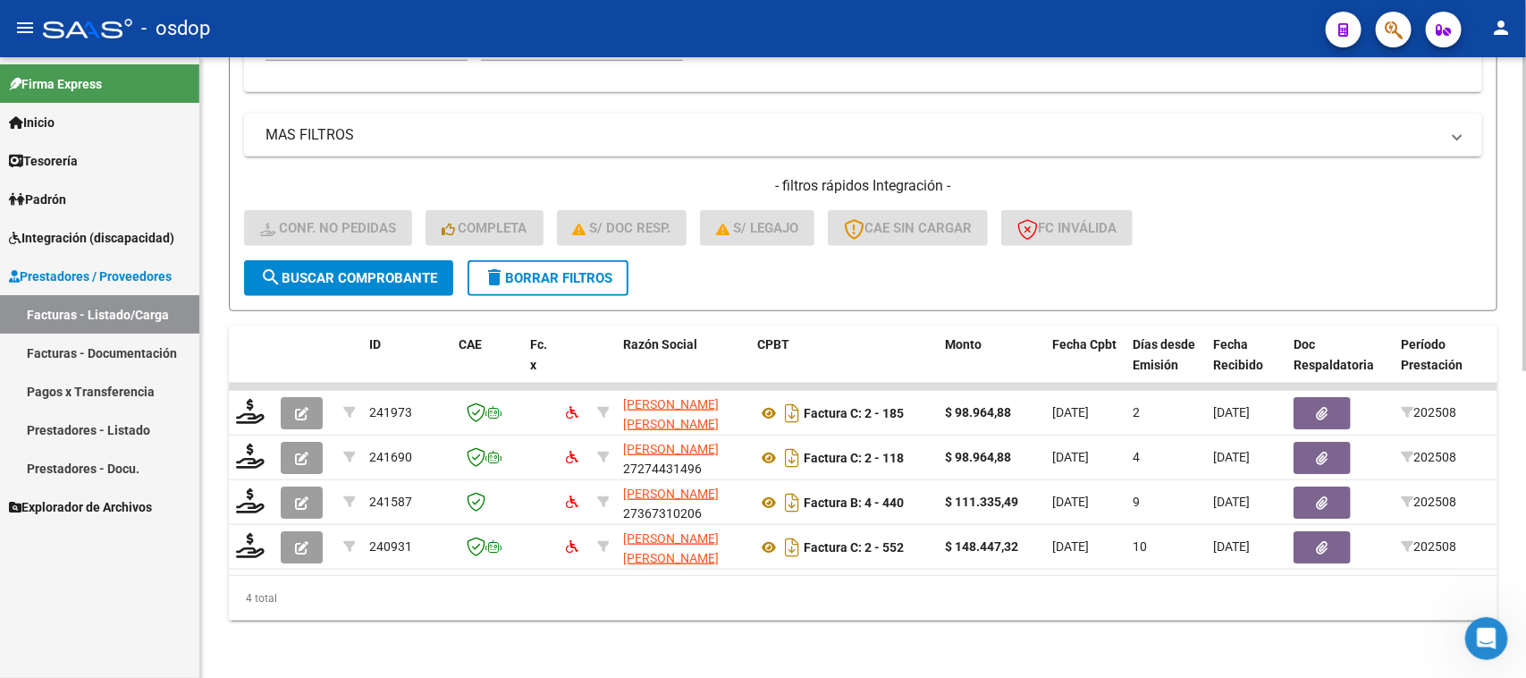
scroll to position [383, 0]
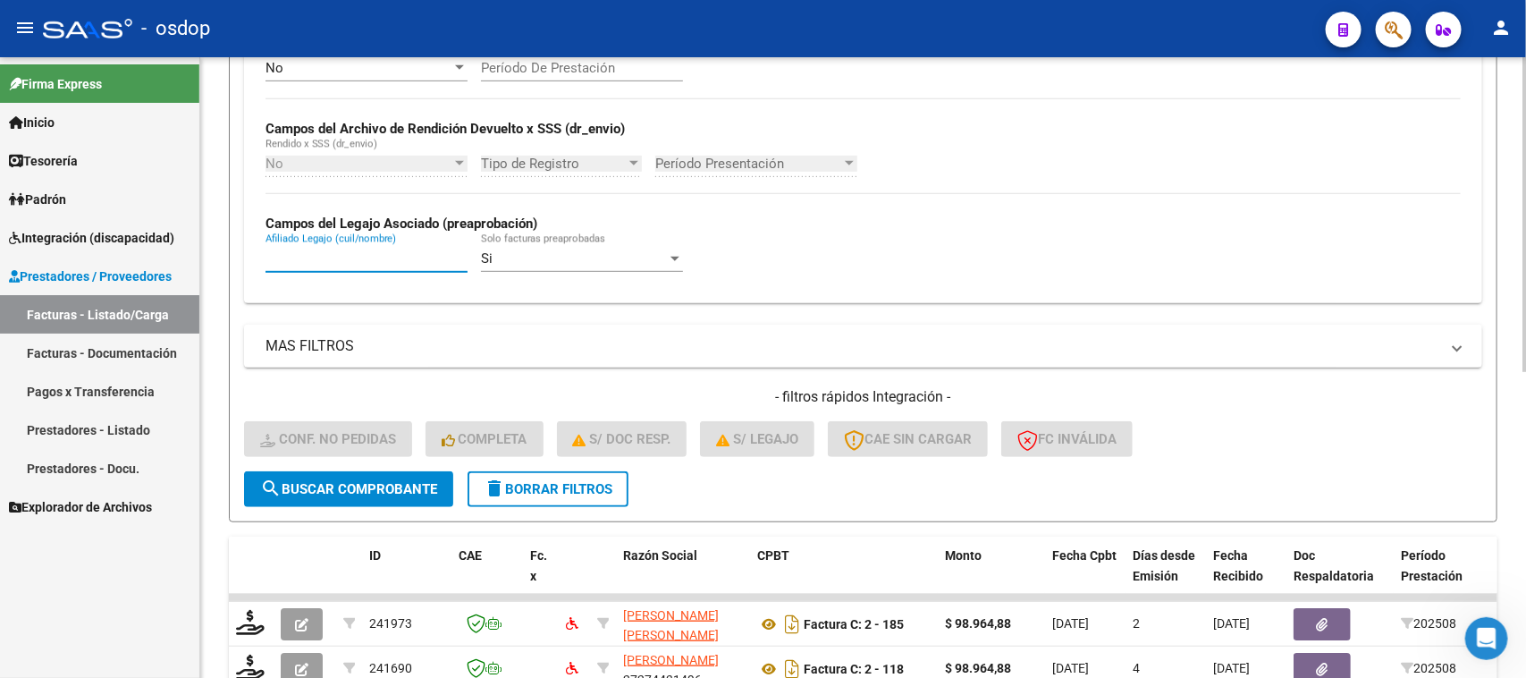
click at [364, 252] on input "Afiliado Legajo (cuil/nombre)" at bounding box center [367, 258] width 202 height 16
paste input "20464761978"
type input "20464761978"
click at [396, 488] on span "search Buscar Comprobante" at bounding box center [348, 489] width 177 height 16
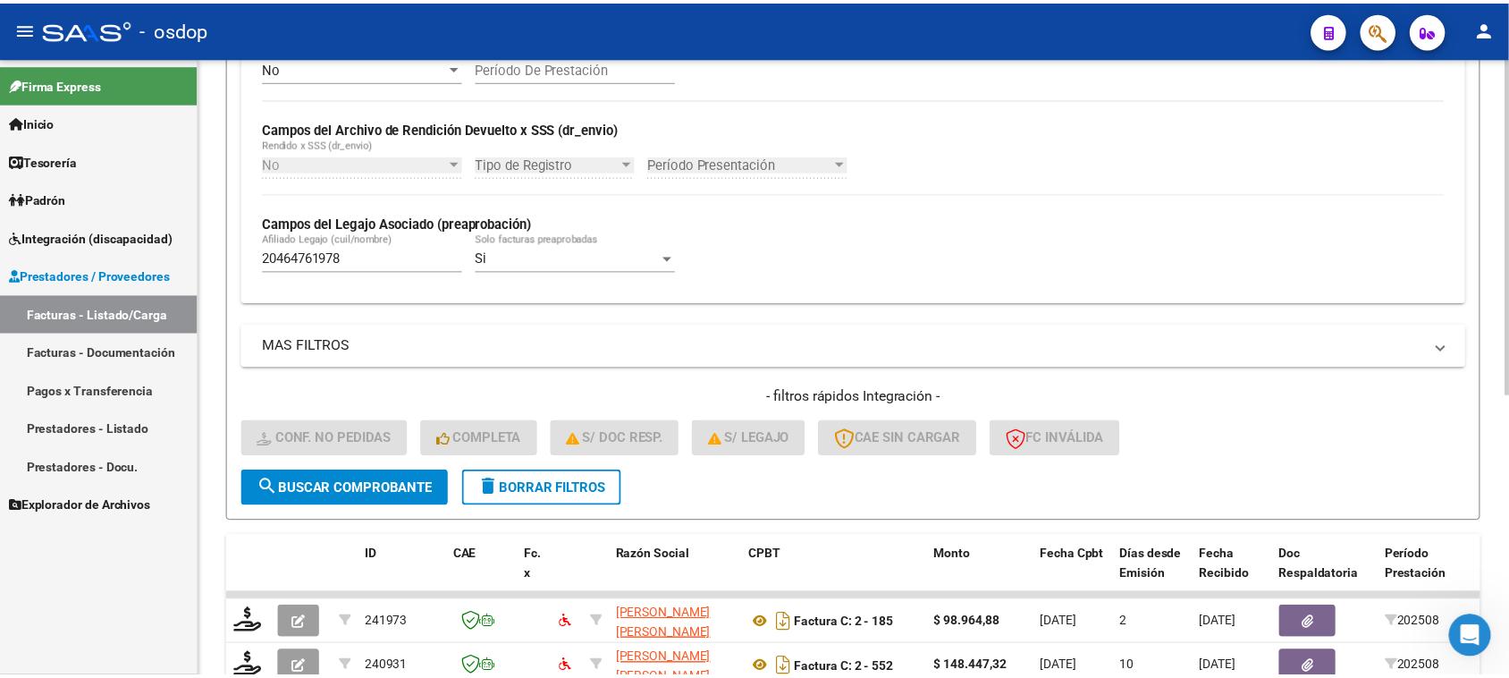
scroll to position [517, 0]
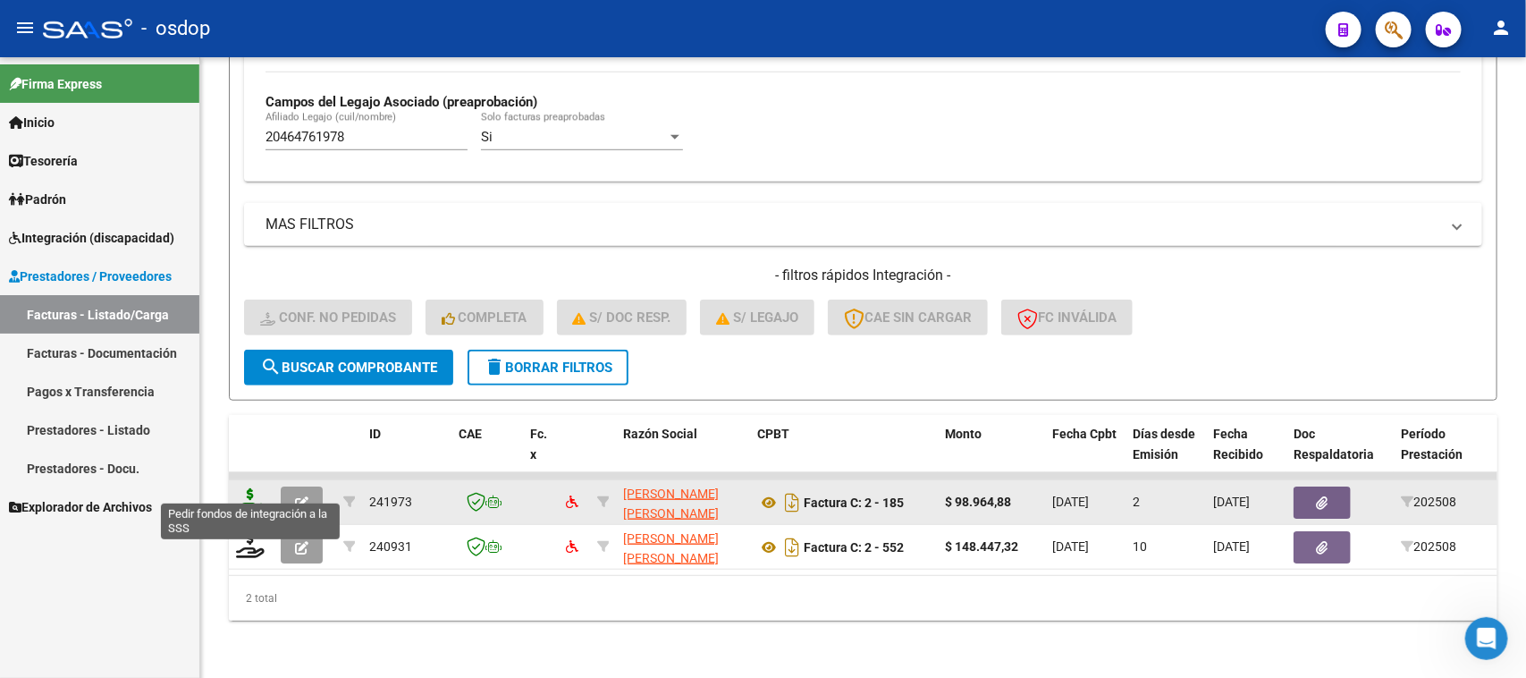
click at [251, 488] on icon at bounding box center [250, 500] width 29 height 25
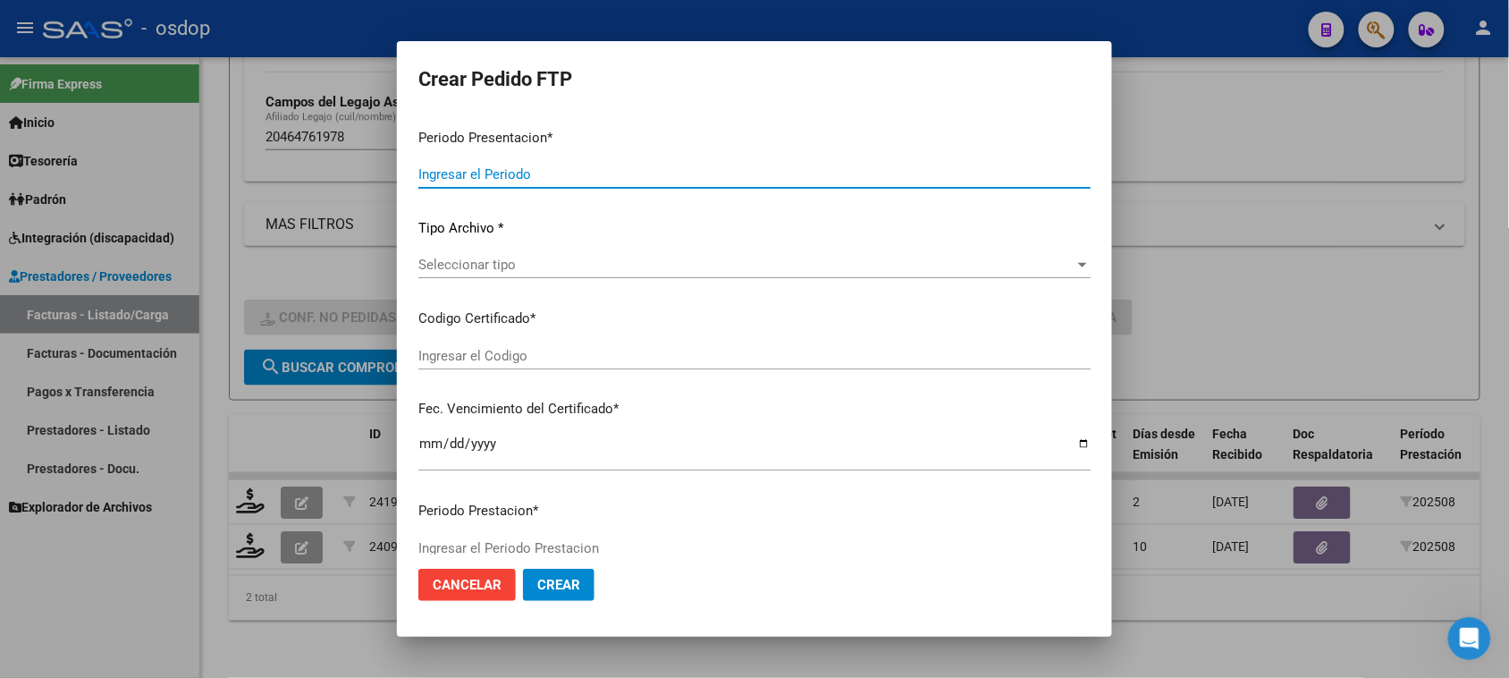
type input "202508"
type input "$ 98.964,88"
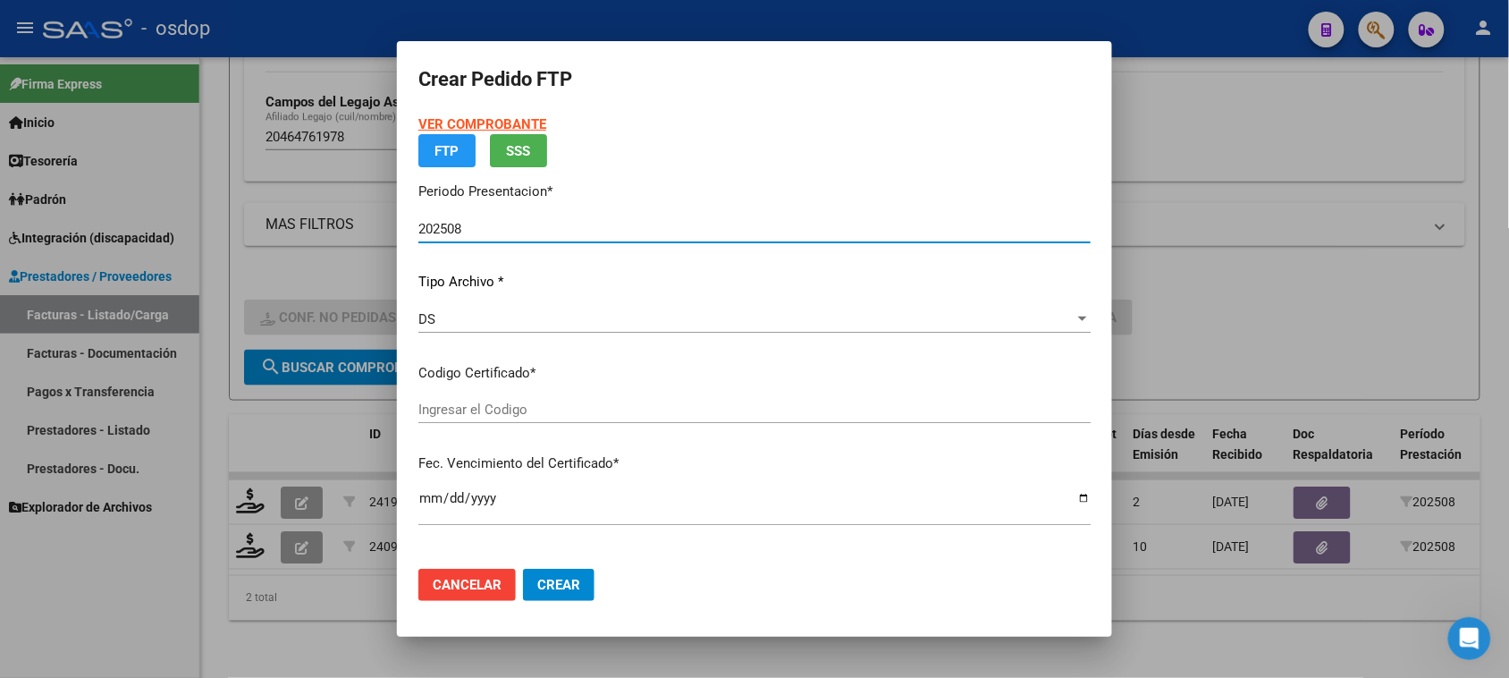
type input "8212124743"
type input "[DATE]"
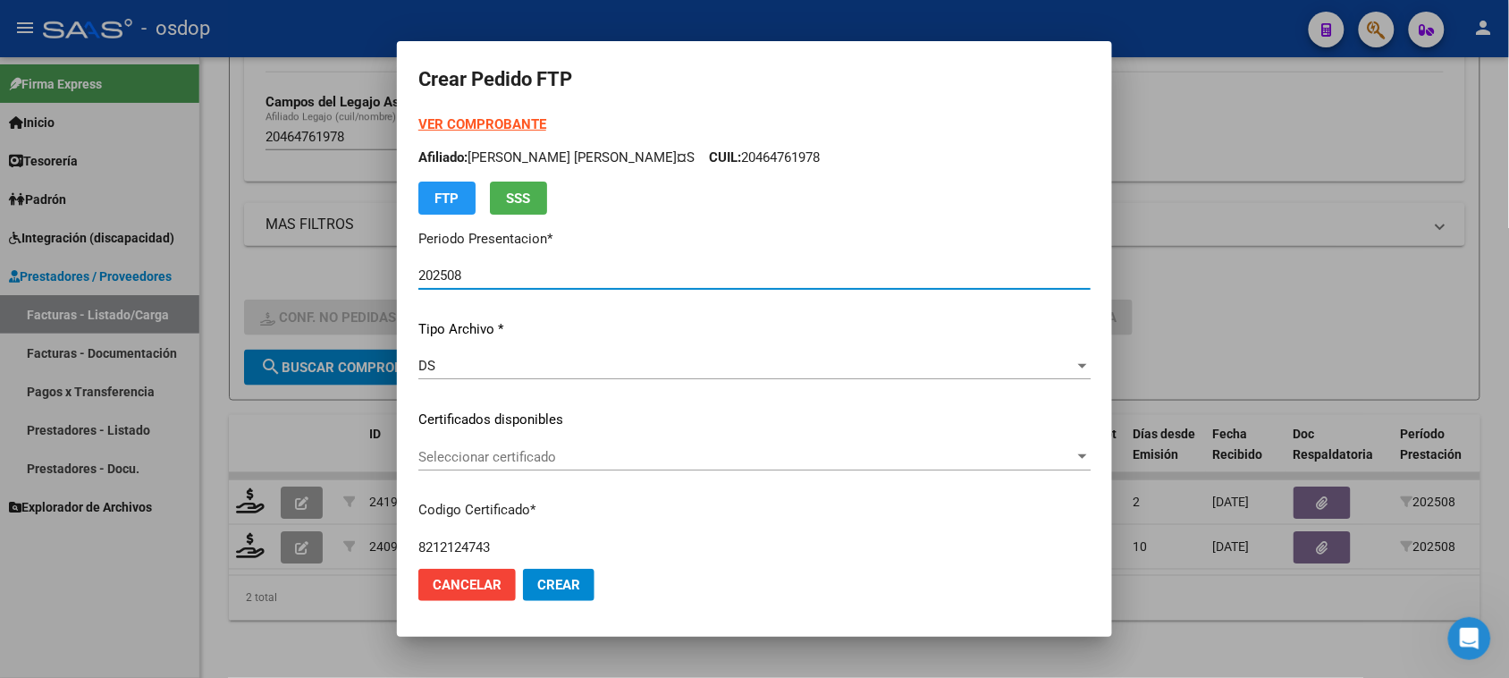
scroll to position [112, 0]
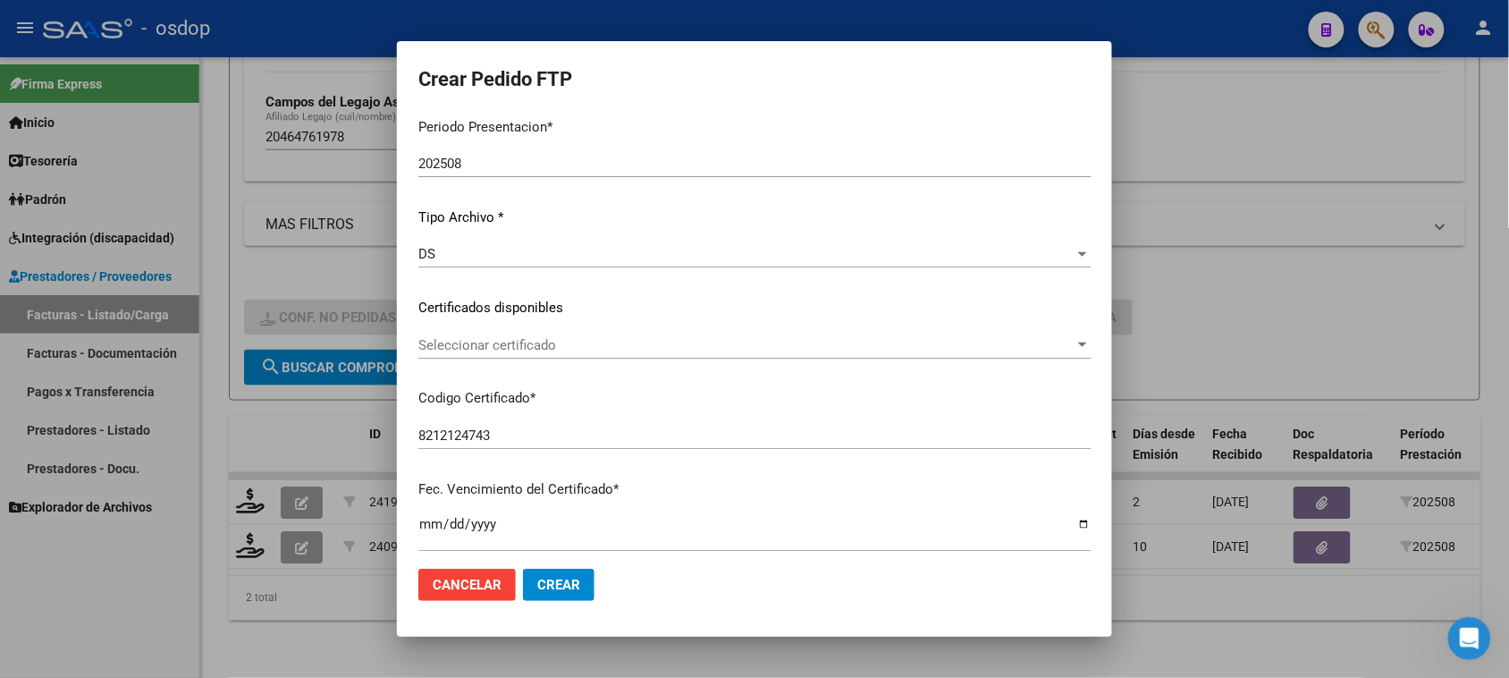
click at [542, 353] on div "Seleccionar certificado Seleccionar certificado" at bounding box center [754, 345] width 672 height 27
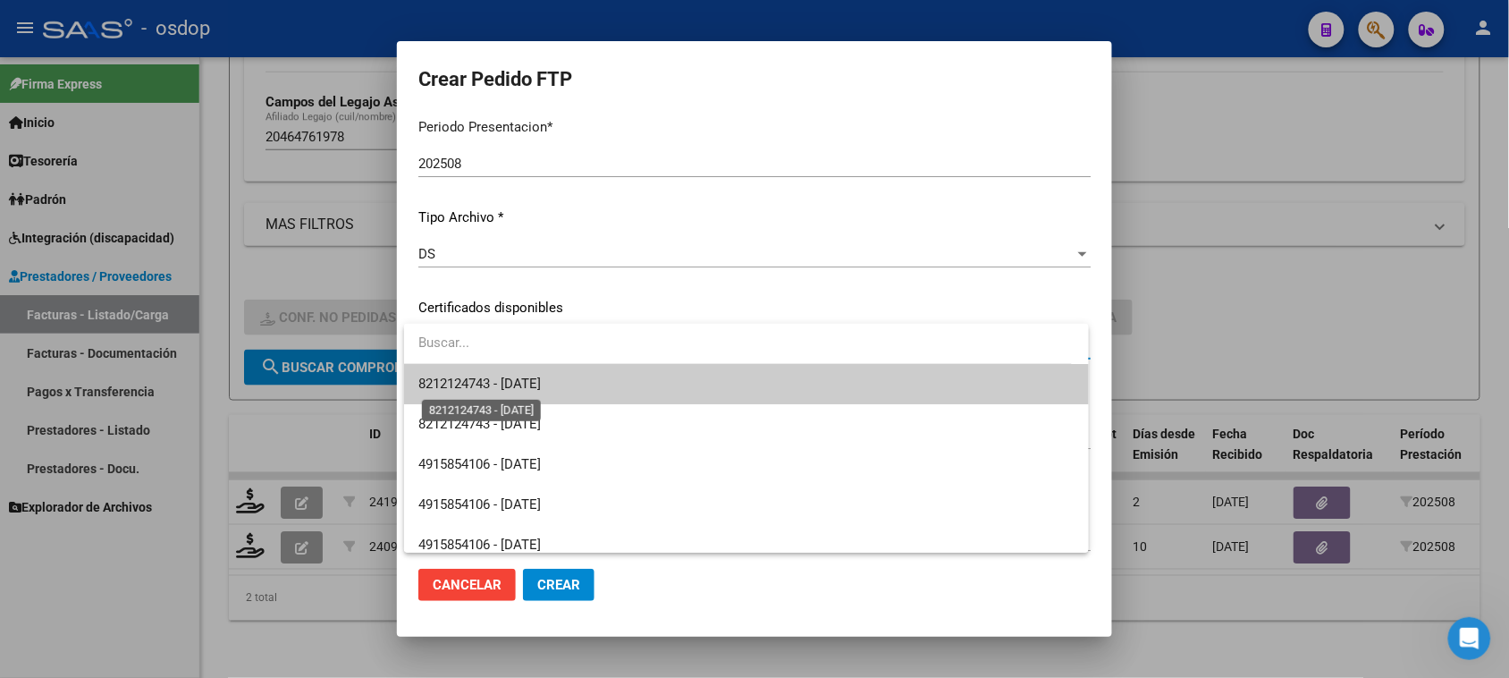
click at [533, 389] on span "8212124743 - [DATE]" at bounding box center [479, 384] width 122 height 16
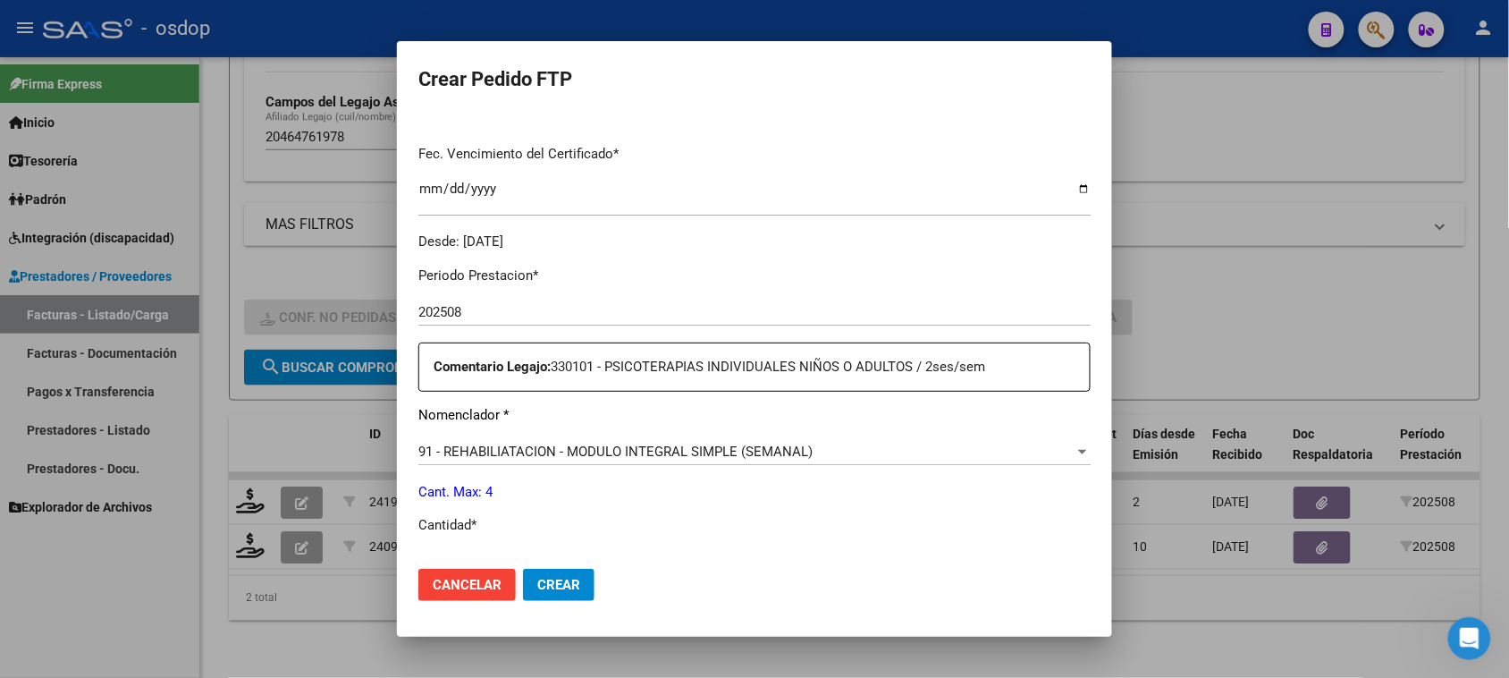
scroll to position [559, 0]
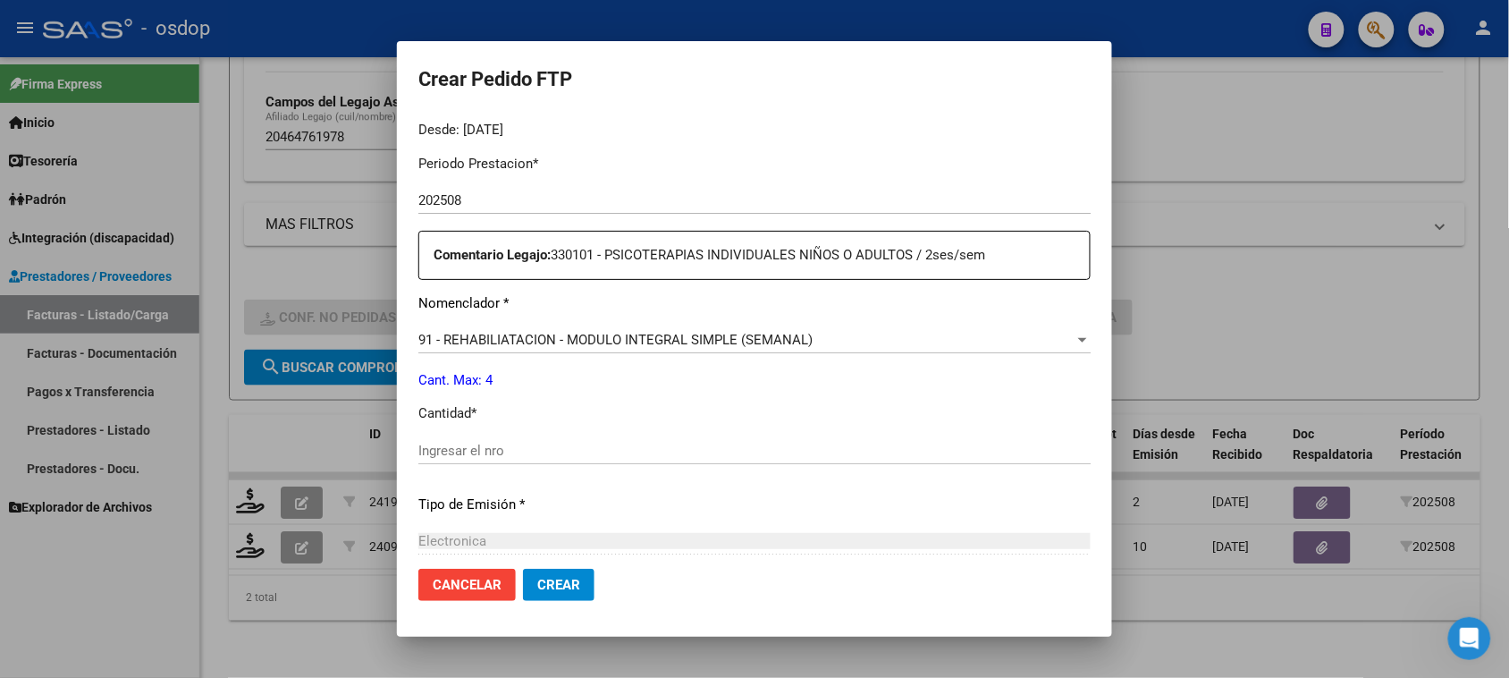
click at [664, 342] on span "91 - REHABILIATACION - MODULO INTEGRAL SIMPLE (SEMANAL)" at bounding box center [615, 340] width 394 height 16
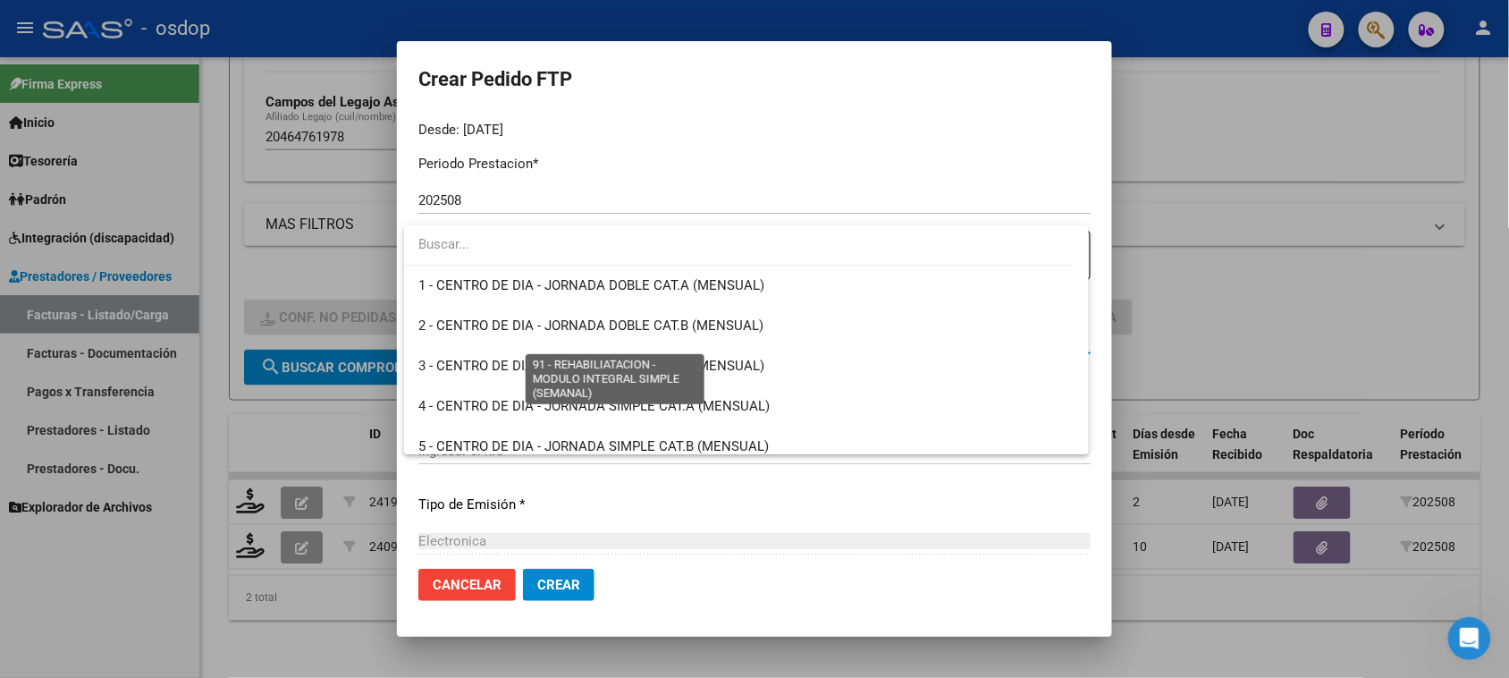
scroll to position [3567, 0]
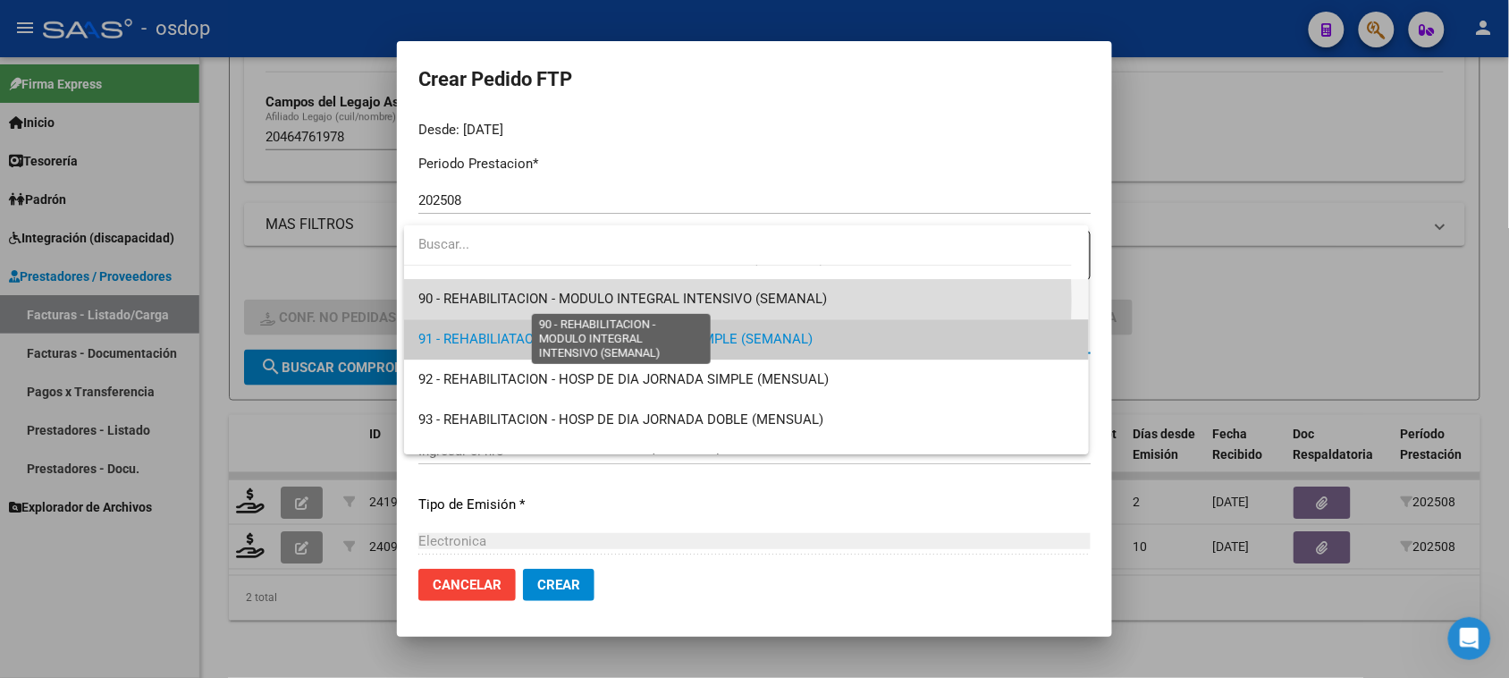
click at [664, 300] on span "90 - REHABILITACION - MODULO INTEGRAL INTENSIVO (SEMANAL)" at bounding box center [622, 299] width 409 height 16
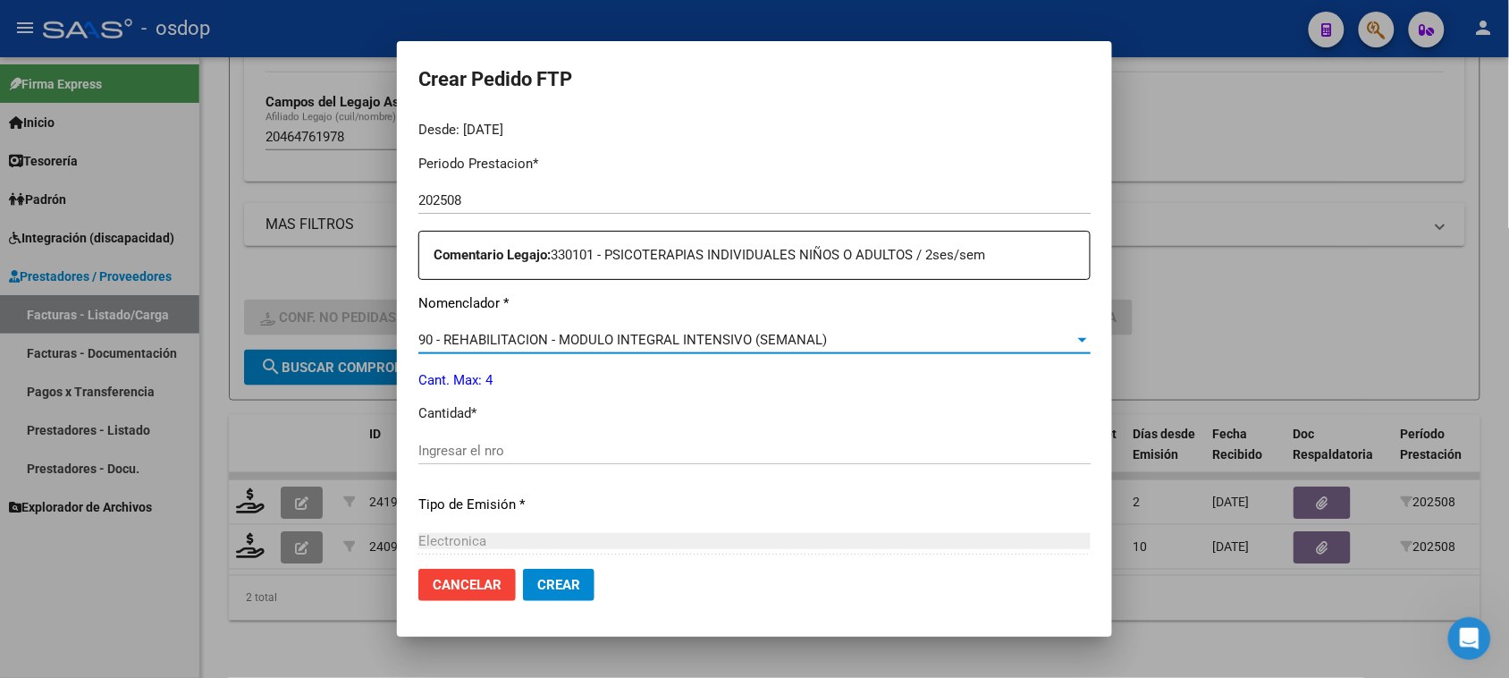
click at [514, 452] on input "Ingresar el nro" at bounding box center [754, 451] width 672 height 16
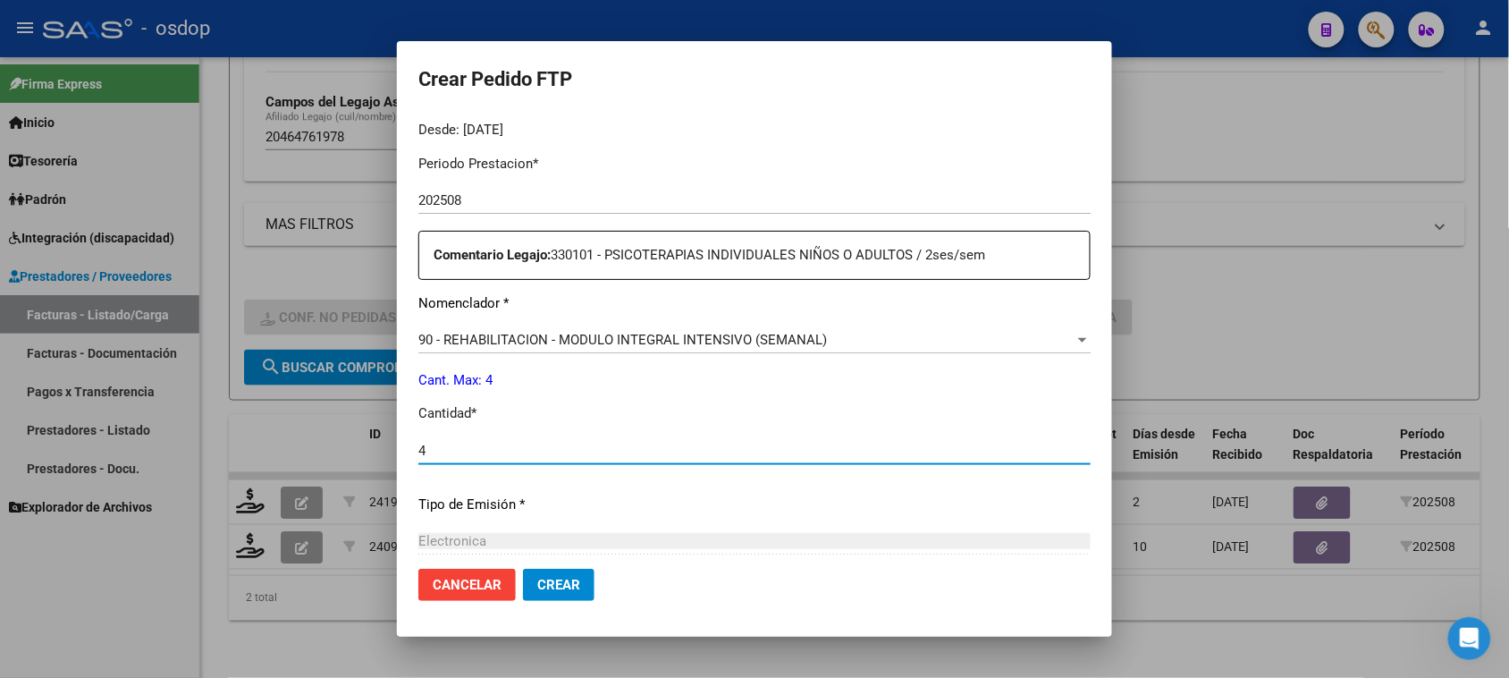
type input "4"
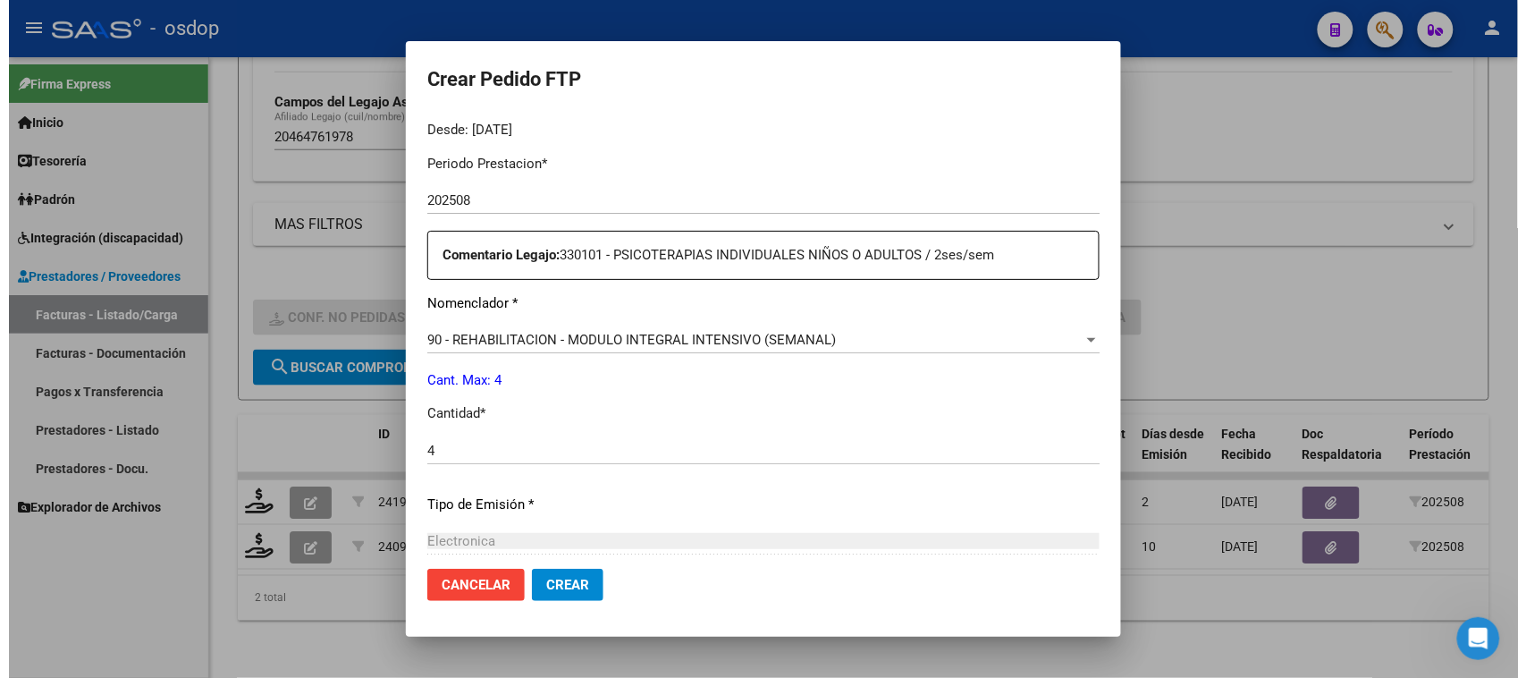
scroll to position [756, 0]
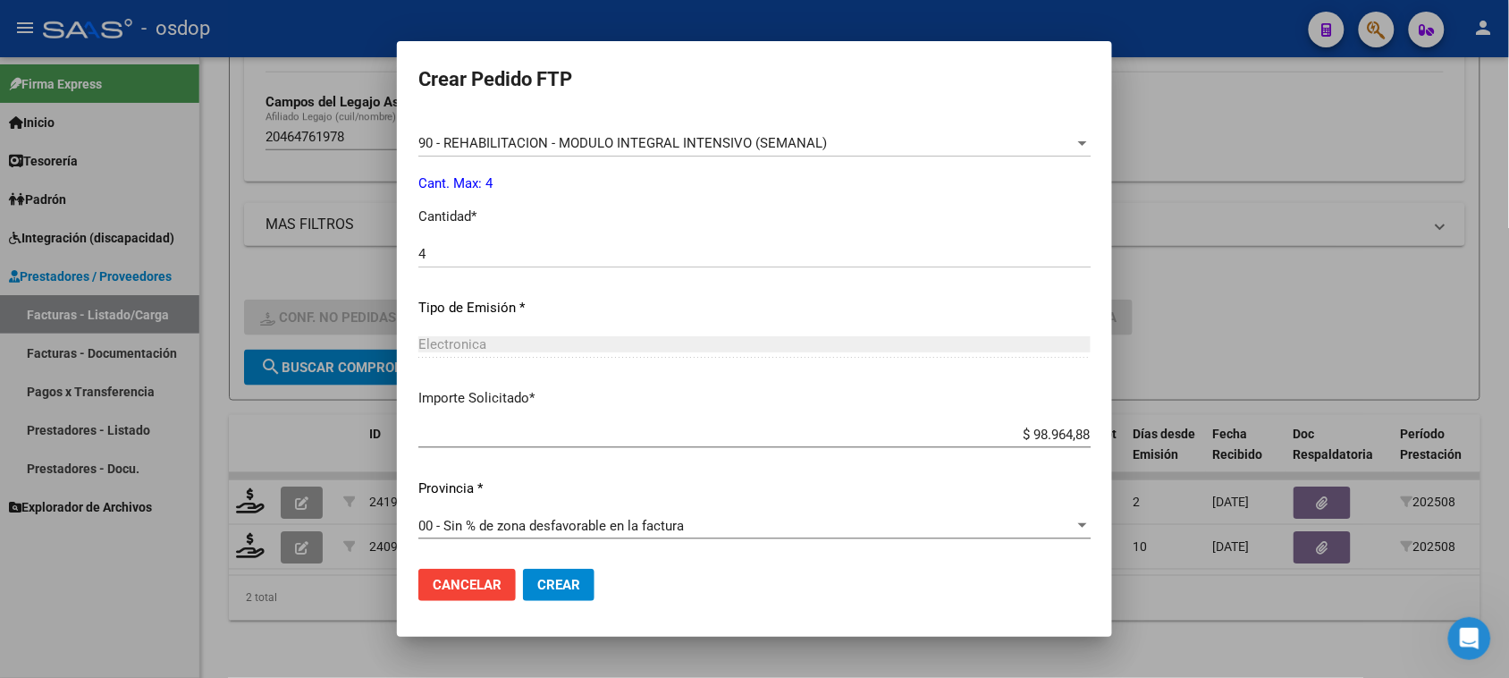
click at [578, 587] on span "Crear" at bounding box center [558, 585] width 43 height 16
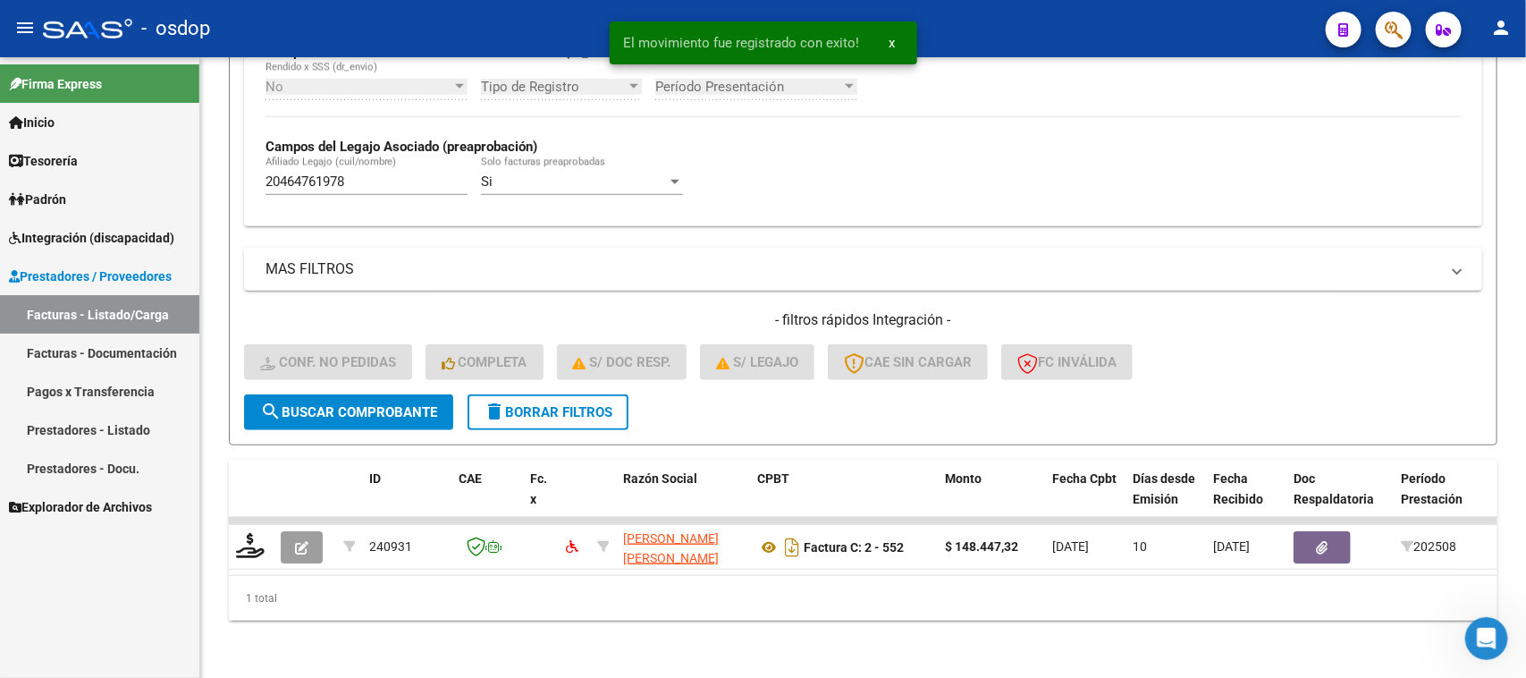
scroll to position [472, 0]
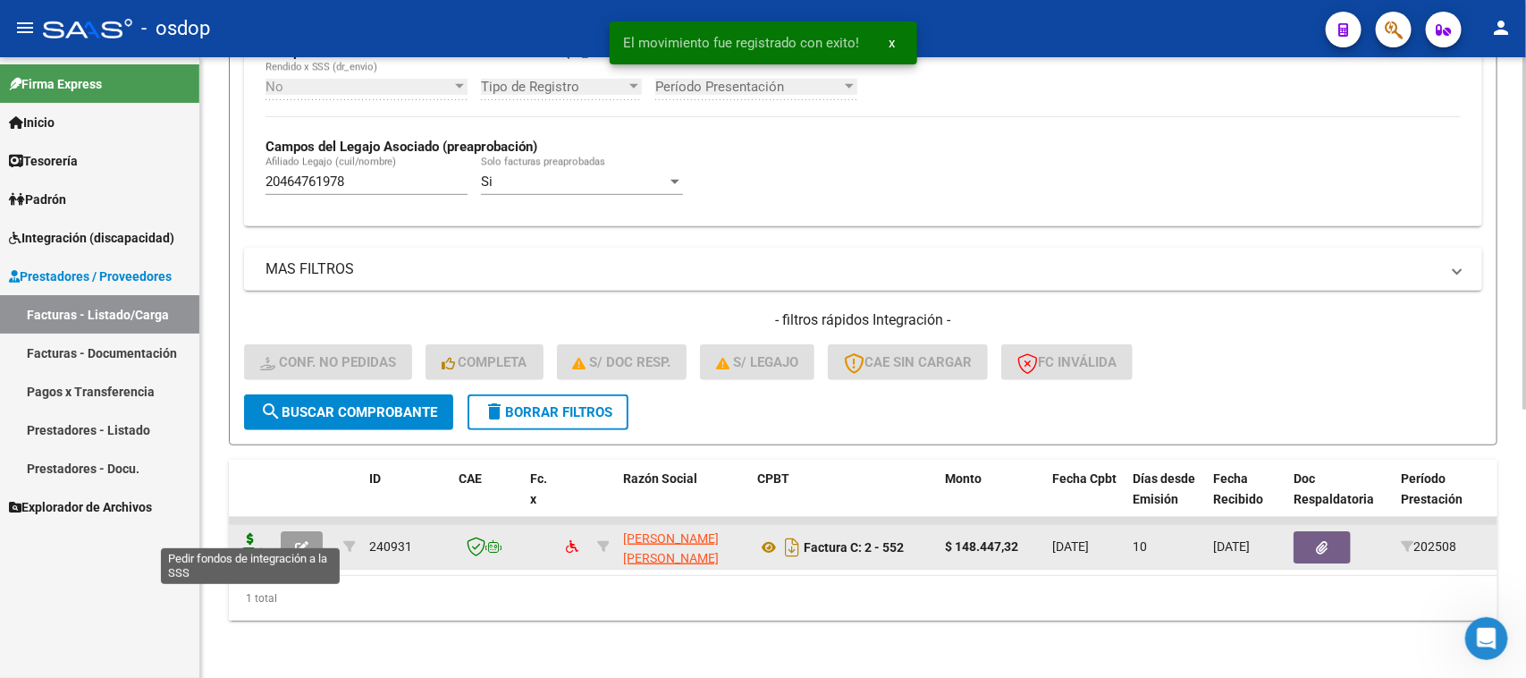
click at [250, 533] on icon at bounding box center [250, 545] width 29 height 25
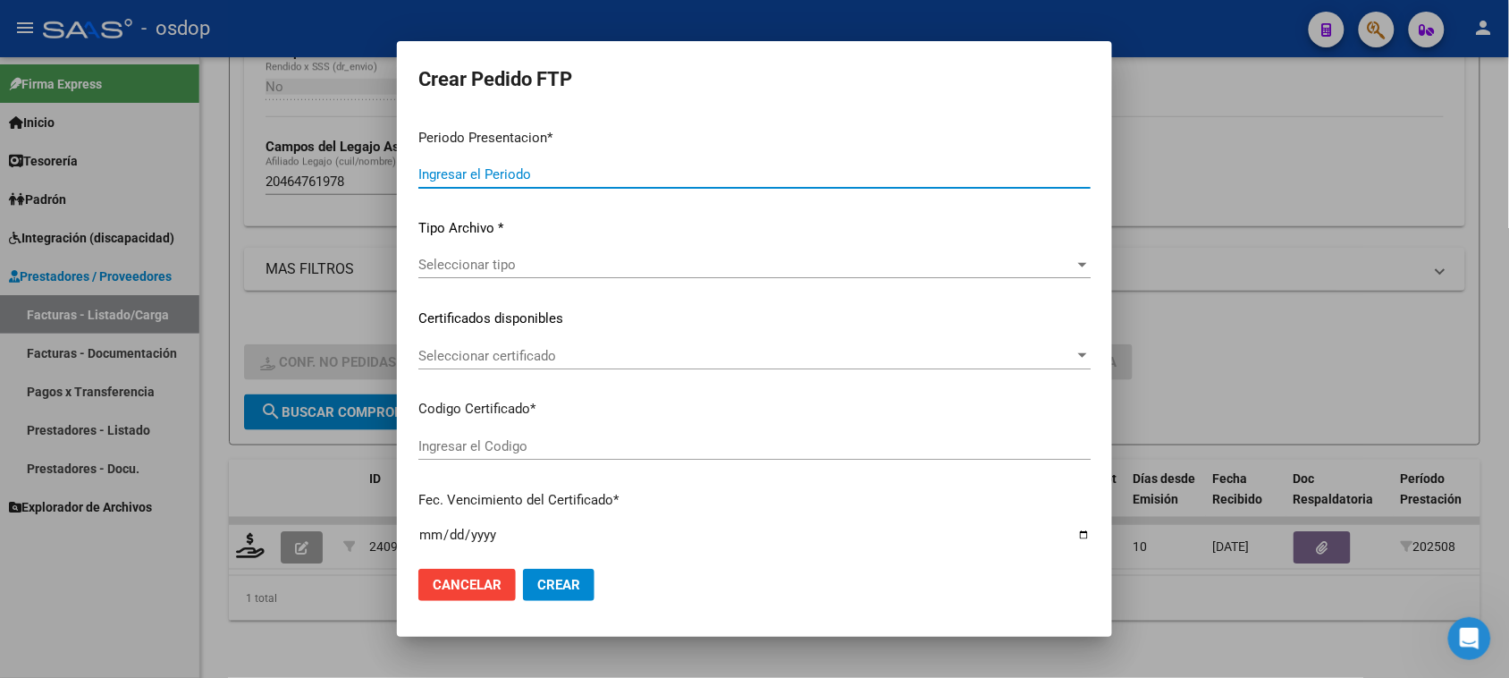
click at [511, 655] on div at bounding box center [754, 339] width 1509 height 678
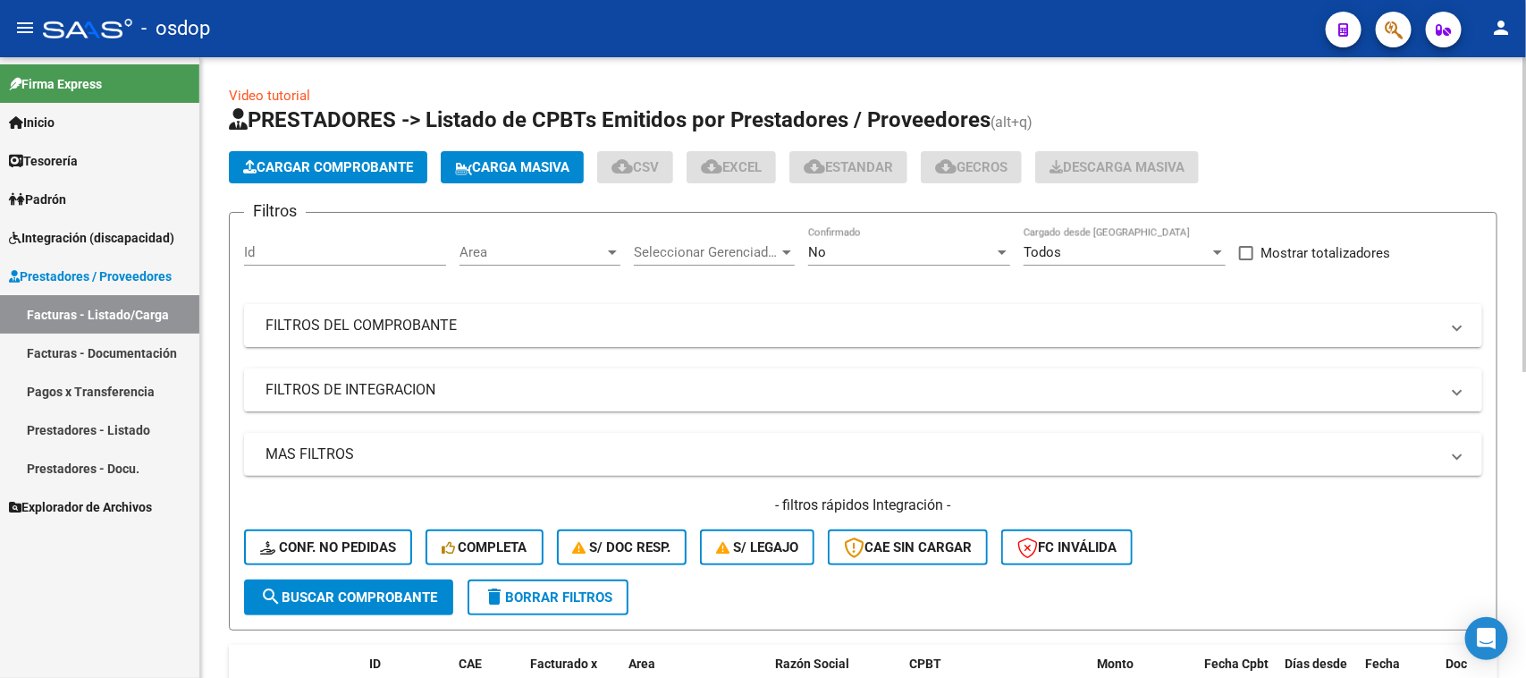
click at [412, 391] on mat-panel-title "FILTROS DE INTEGRACION" at bounding box center [853, 390] width 1174 height 20
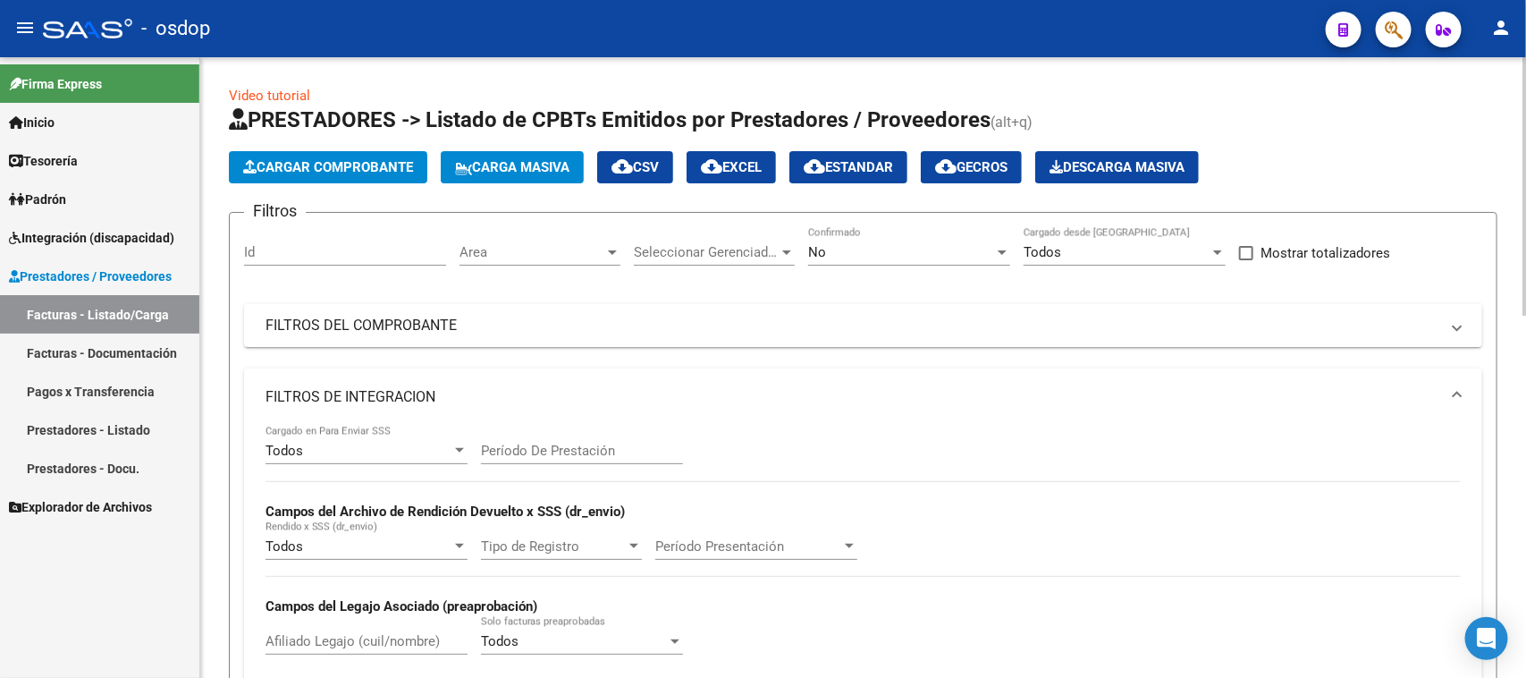
click at [344, 633] on input "Afiliado Legajo (cuil/nombre)" at bounding box center [367, 641] width 202 height 16
paste input "20464761978"
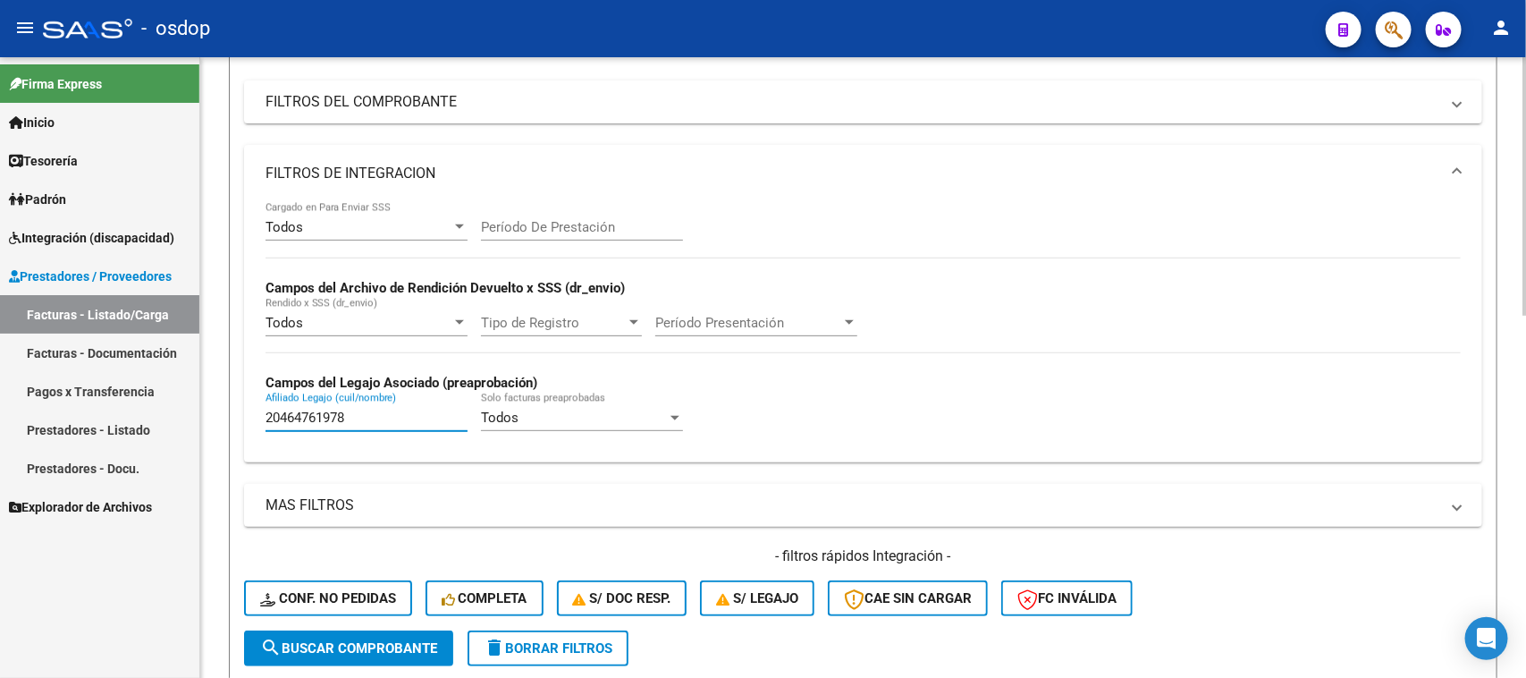
type input "20464761978"
click at [371, 649] on span "search Buscar Comprobante" at bounding box center [348, 648] width 177 height 16
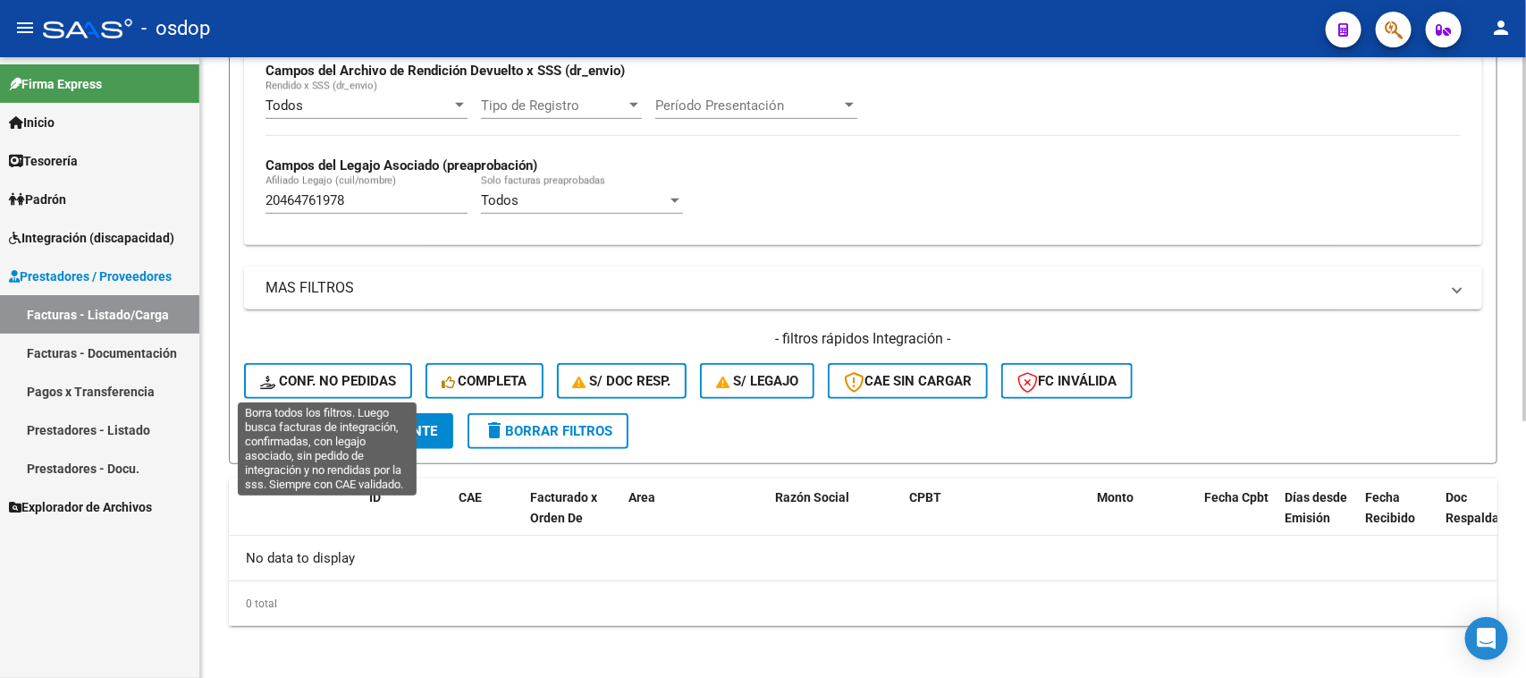
click at [350, 380] on span "Conf. no pedidas" at bounding box center [328, 381] width 136 height 16
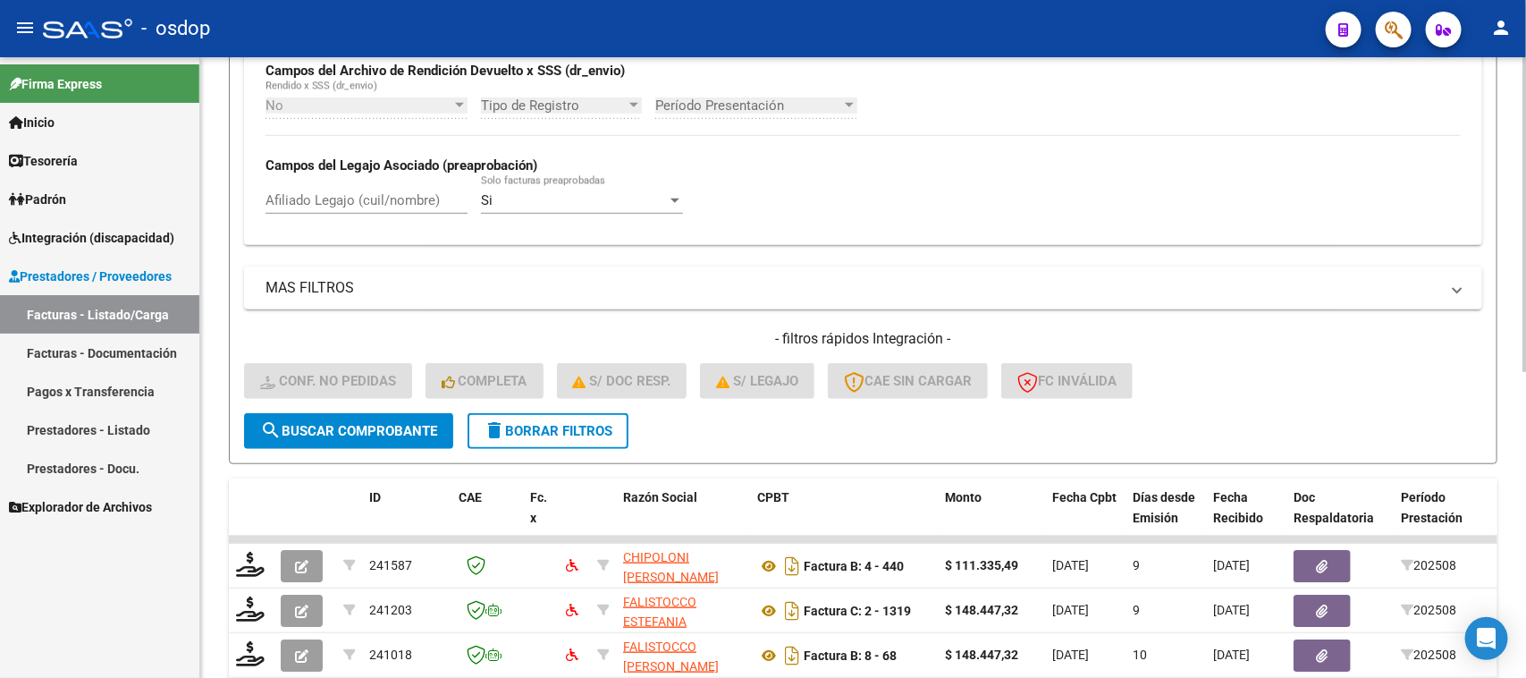
click at [331, 192] on input "Afiliado Legajo (cuil/nombre)" at bounding box center [367, 200] width 202 height 16
paste input "20464761978"
type input "20464761978"
click at [390, 431] on span "search Buscar Comprobante" at bounding box center [348, 431] width 177 height 16
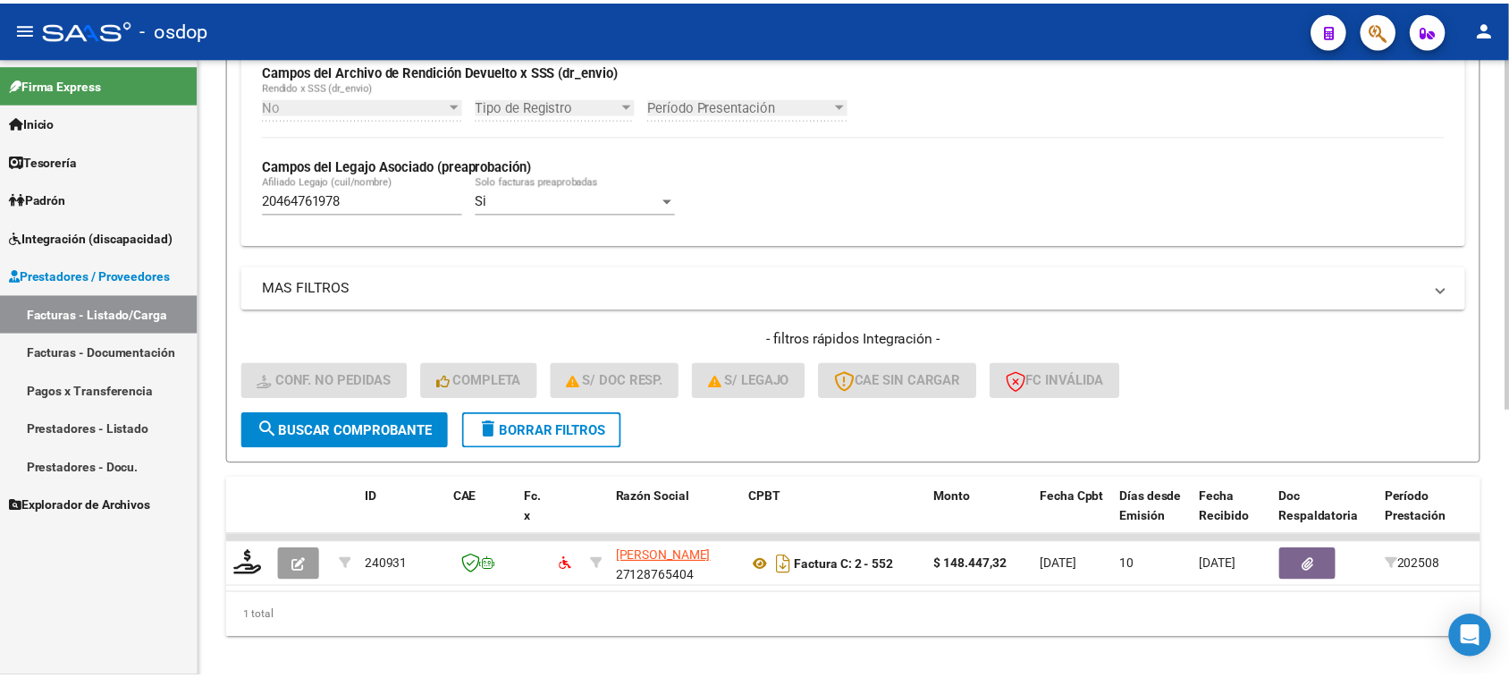
scroll to position [472, 0]
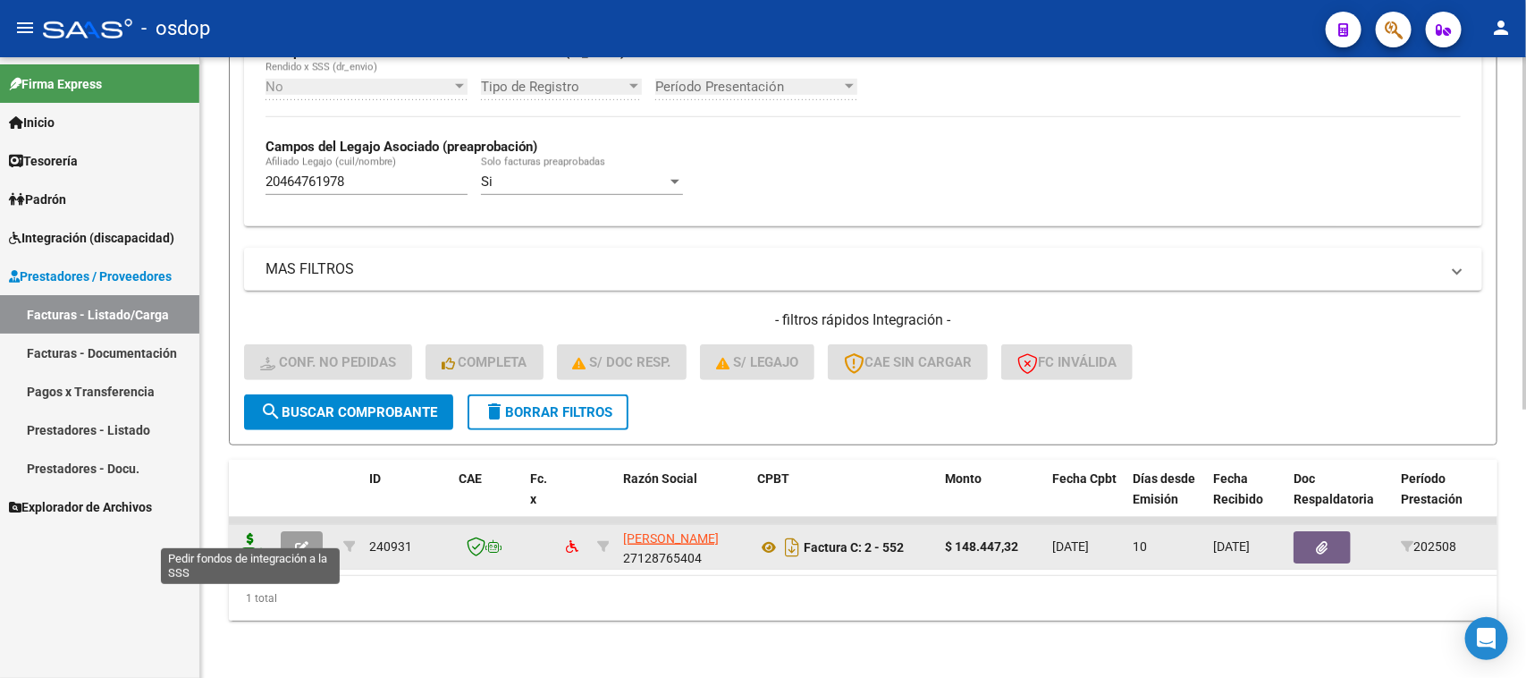
click at [249, 533] on icon at bounding box center [250, 545] width 29 height 25
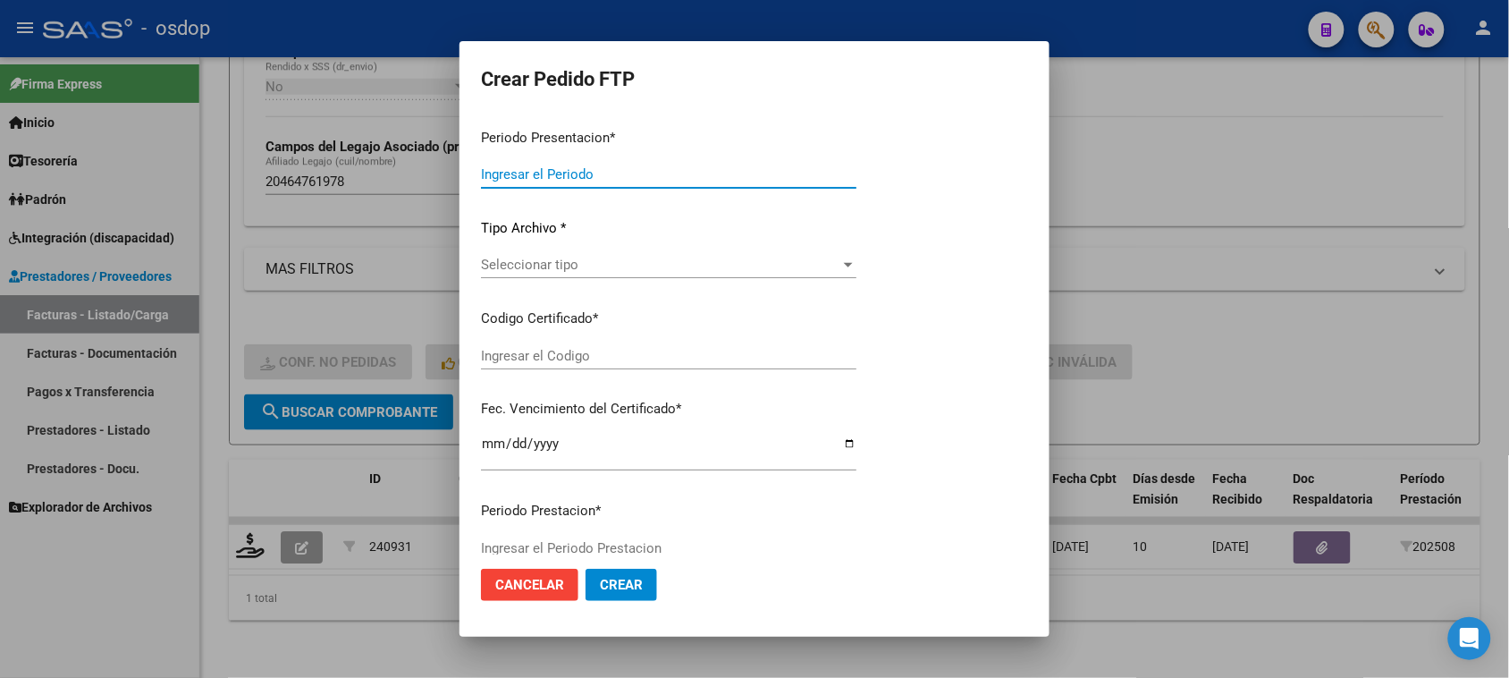
type input "202508"
type input "$ 148.447,32"
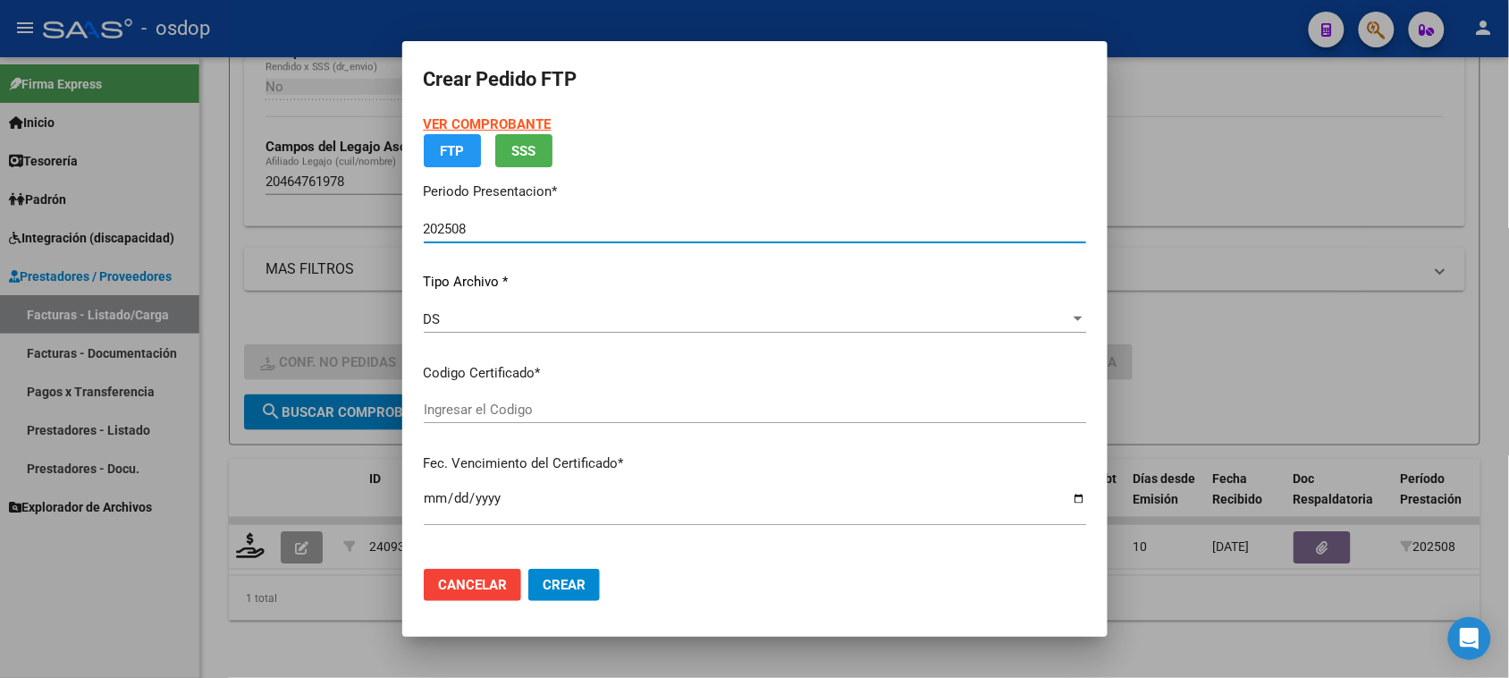
type input "8212124743"
type input "[DATE]"
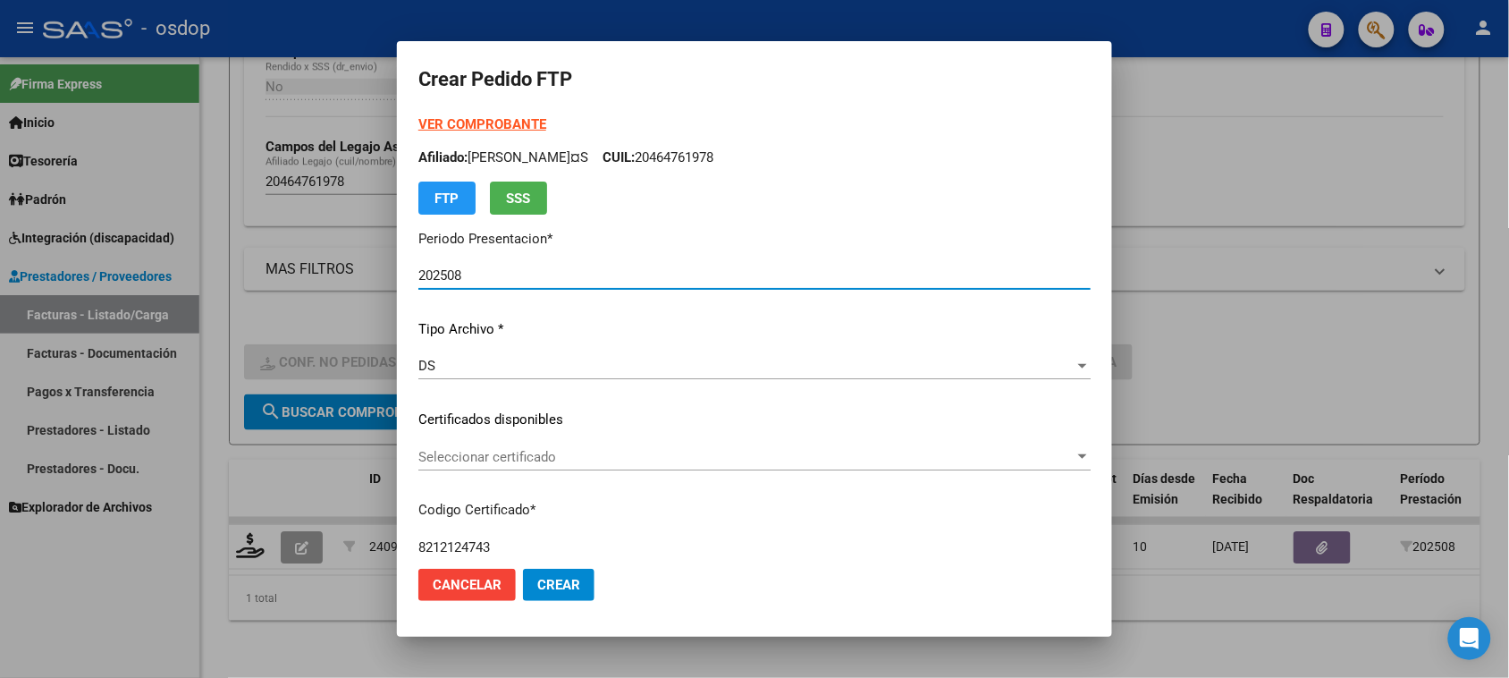
click at [601, 456] on span "Seleccionar certificado" at bounding box center [746, 457] width 656 height 16
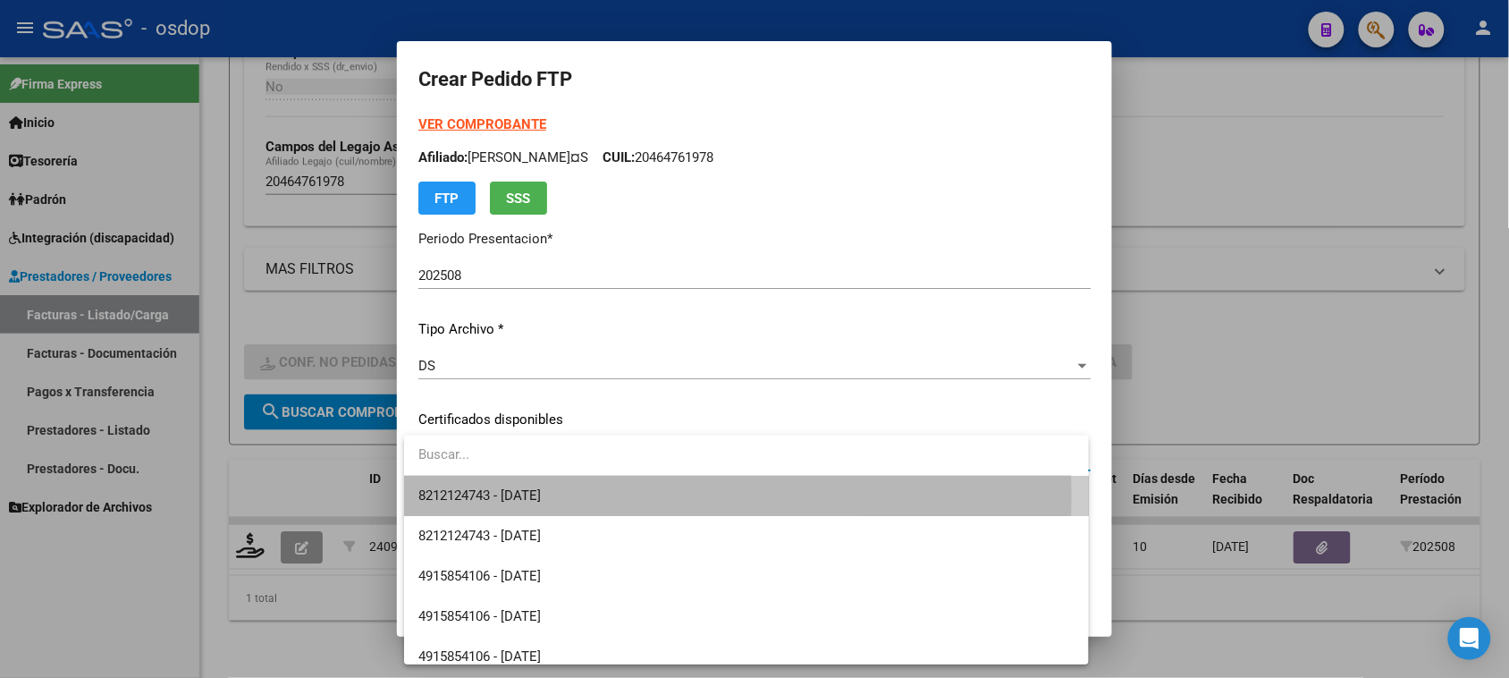
click at [602, 498] on span "8212124743 - [DATE]" at bounding box center [745, 496] width 655 height 40
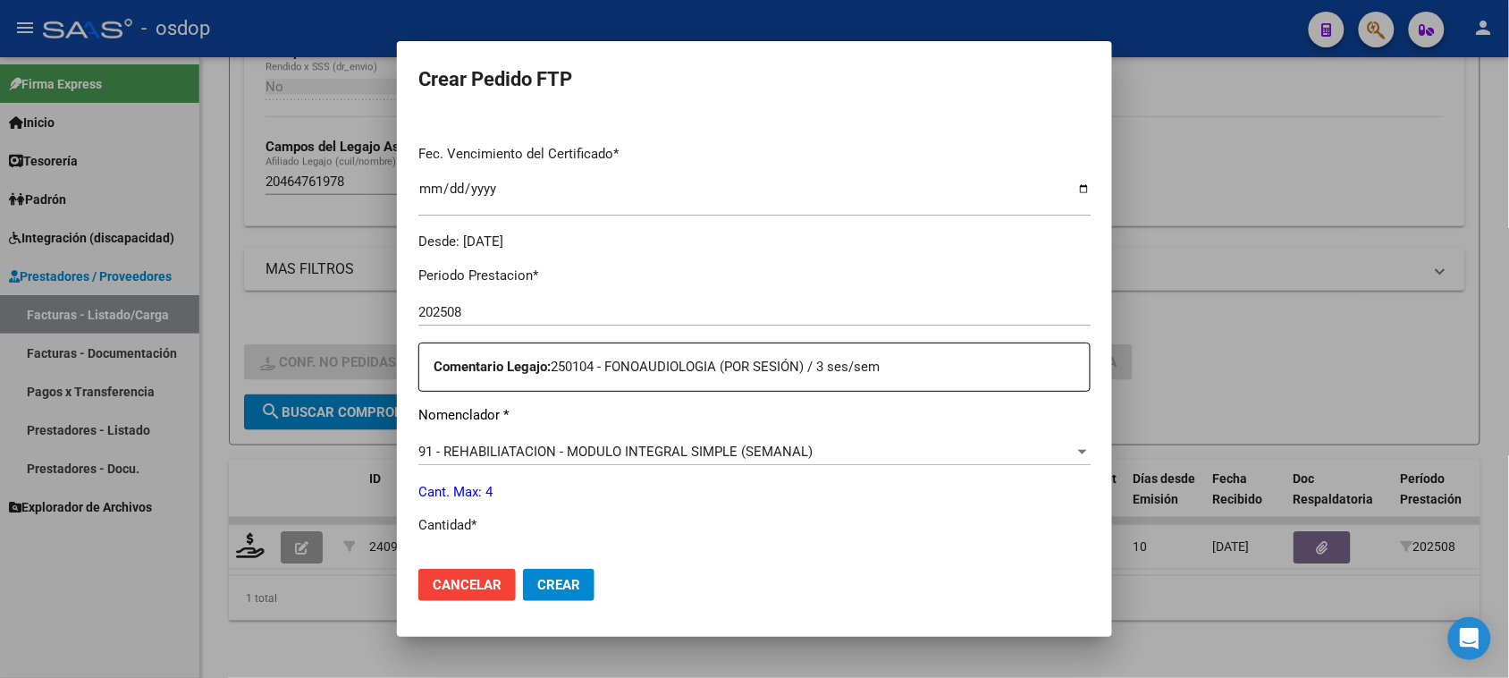
scroll to position [559, 0]
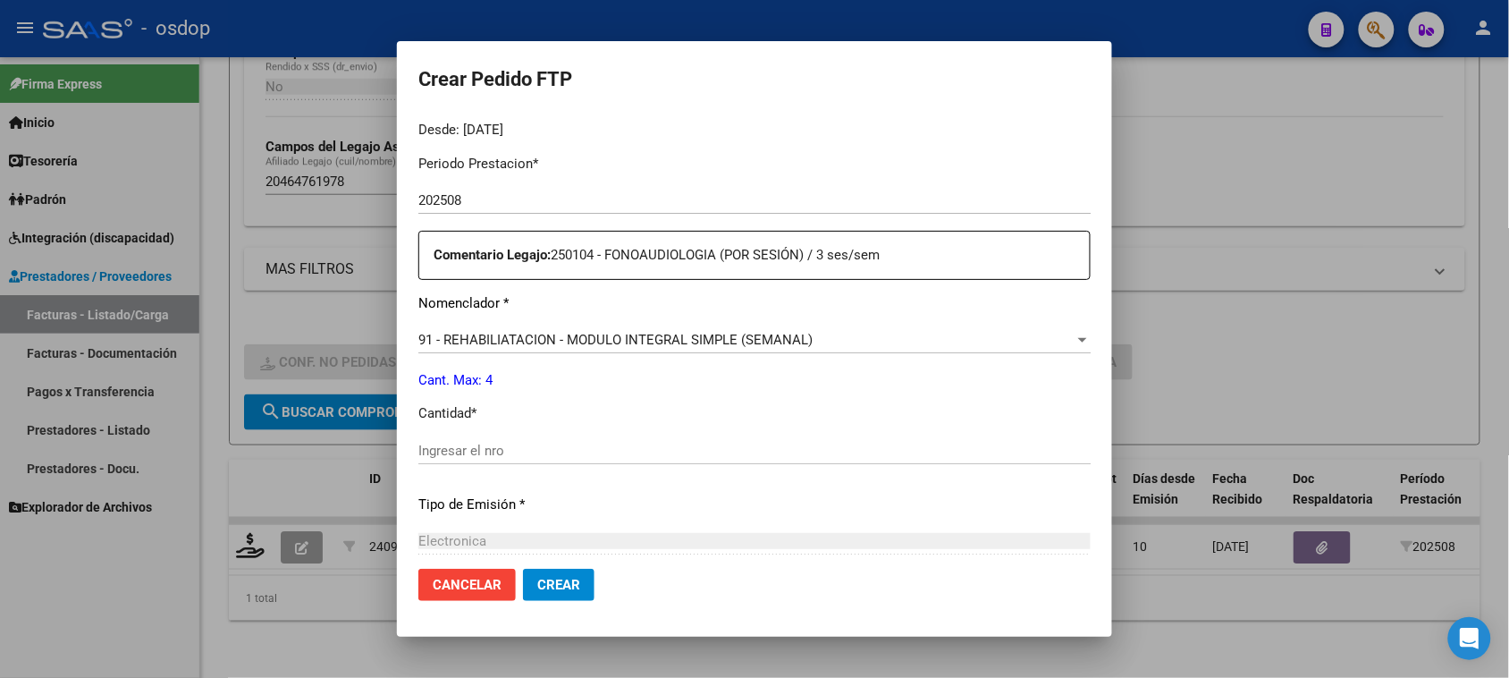
click at [747, 349] on div "91 - REHABILIATACION - MODULO INTEGRAL SIMPLE (SEMANAL) Seleccionar nomenclador" at bounding box center [754, 339] width 672 height 27
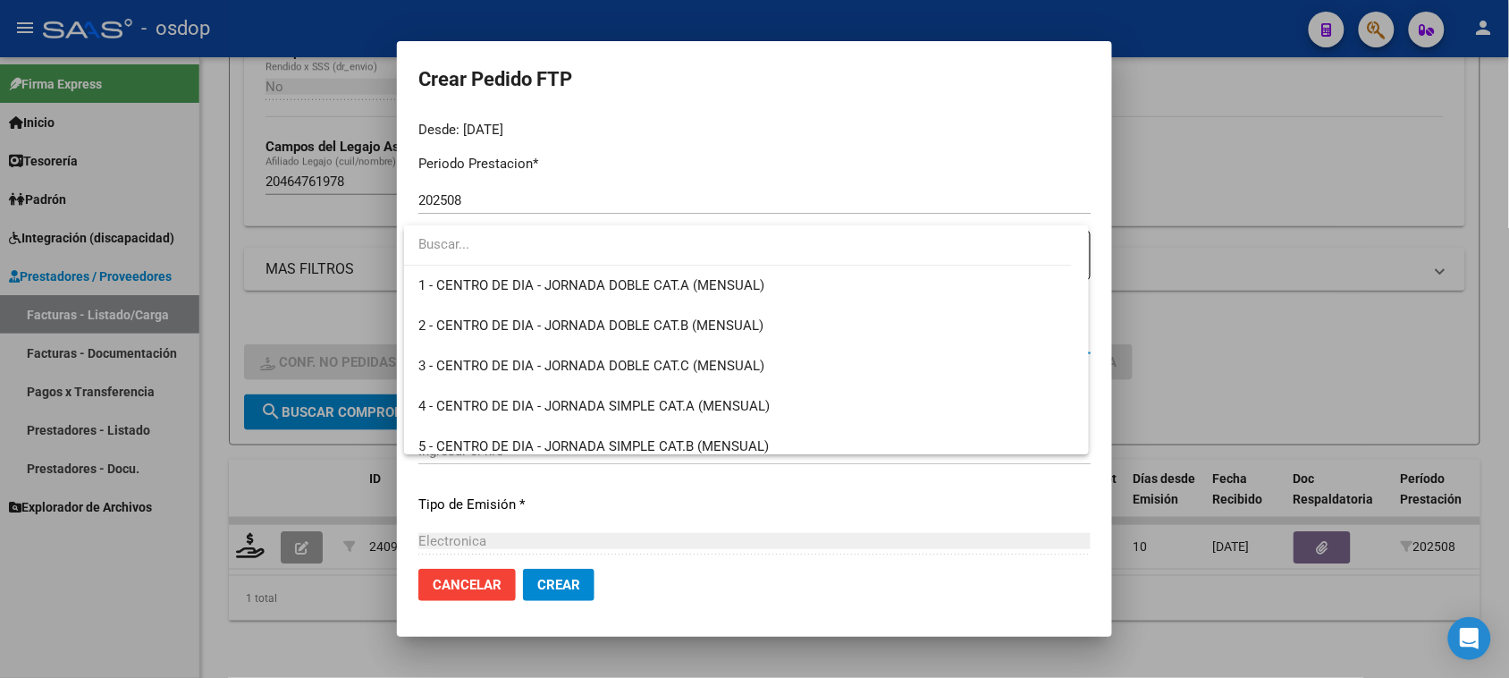
scroll to position [3567, 0]
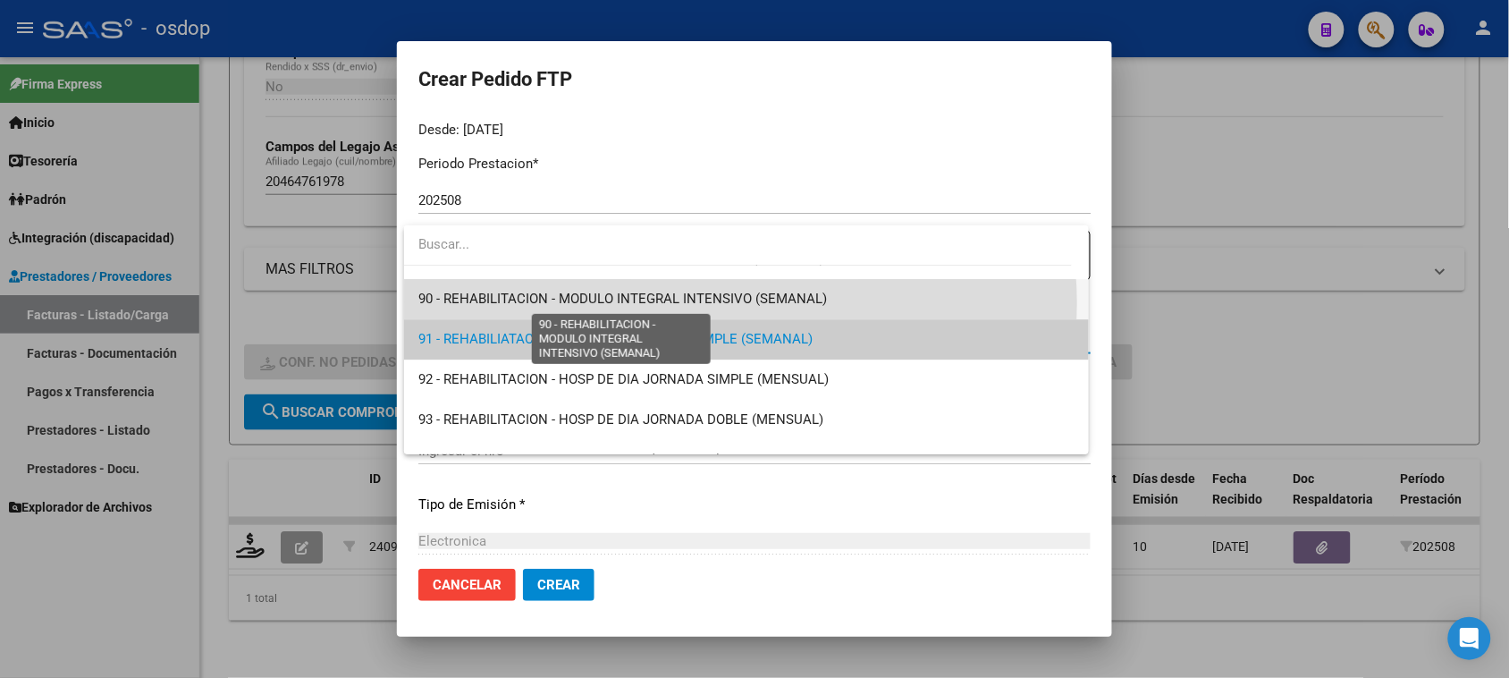
click at [740, 302] on span "90 - REHABILITACION - MODULO INTEGRAL INTENSIVO (SEMANAL)" at bounding box center [622, 299] width 409 height 16
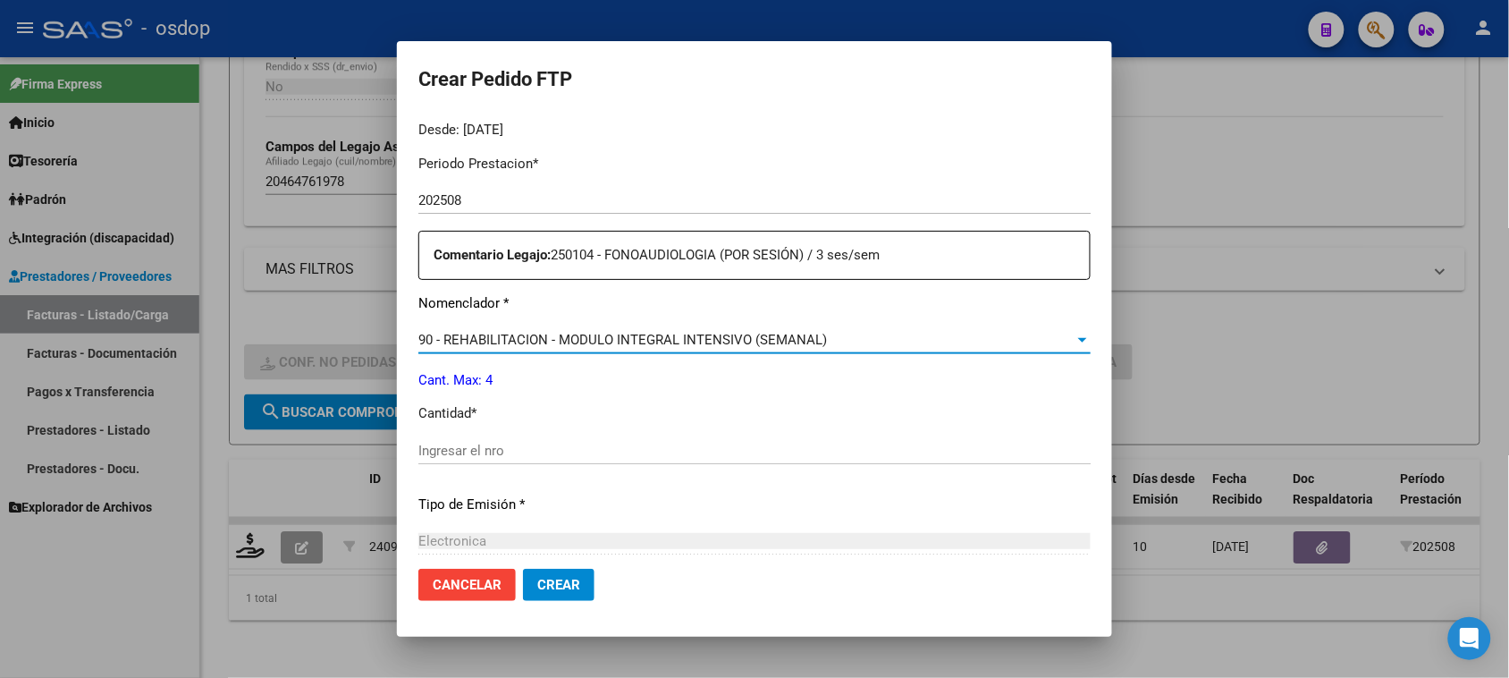
scroll to position [671, 0]
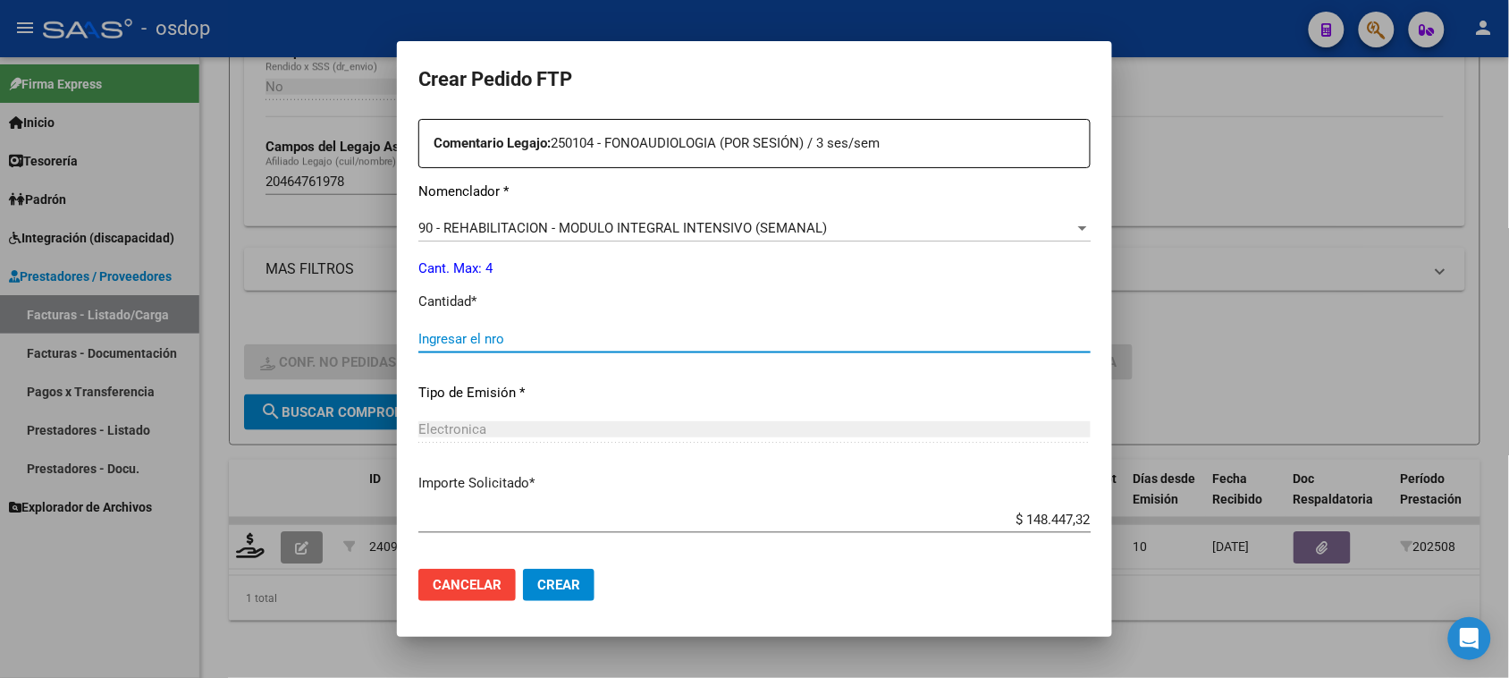
click at [528, 340] on input "Ingresar el nro" at bounding box center [754, 339] width 672 height 16
type input "4"
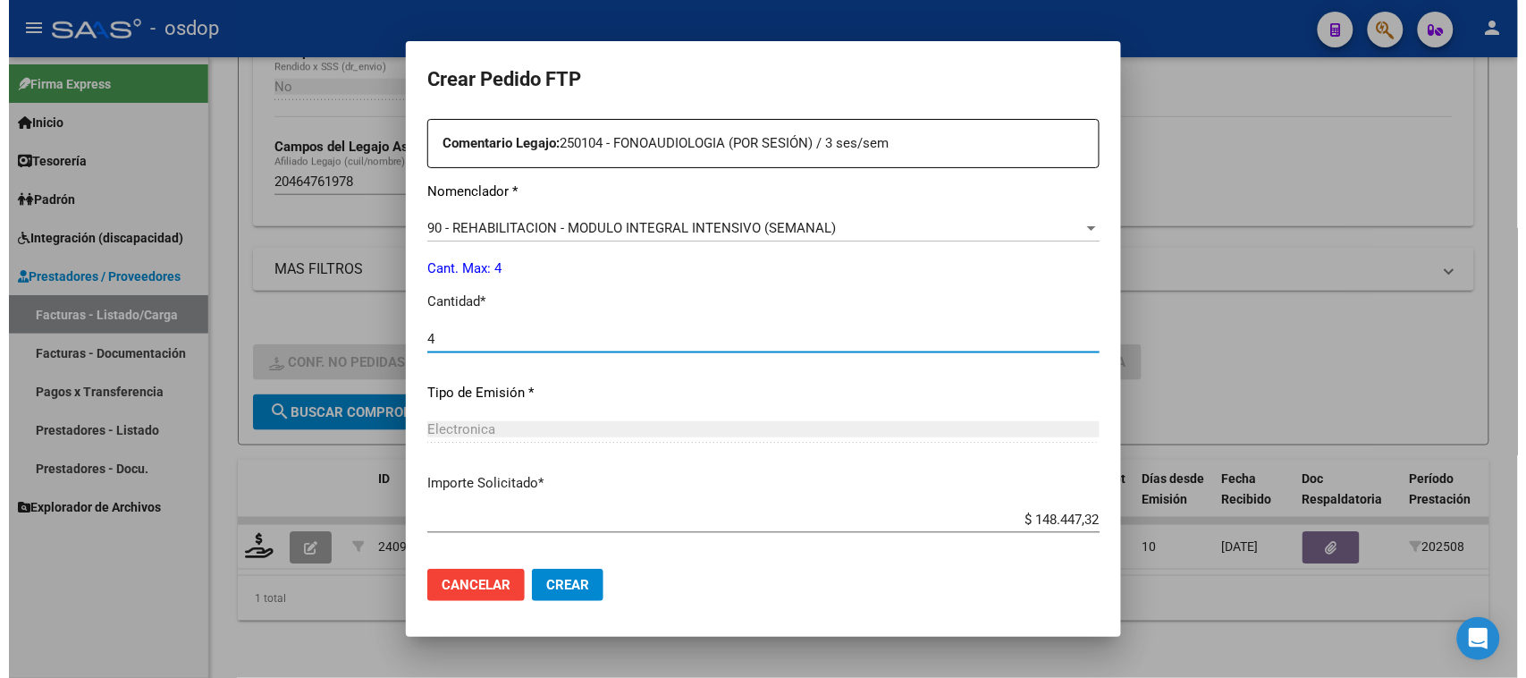
scroll to position [756, 0]
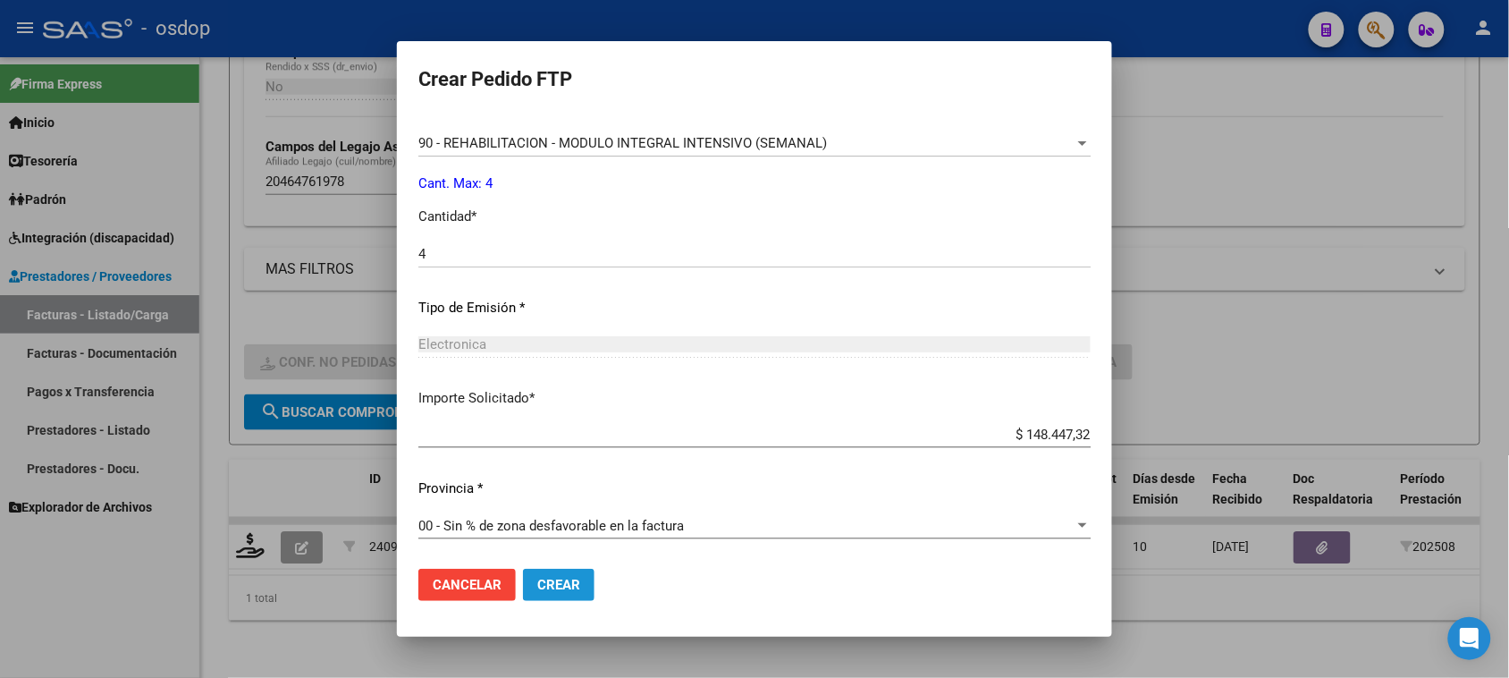
click at [574, 591] on span "Crear" at bounding box center [558, 585] width 43 height 16
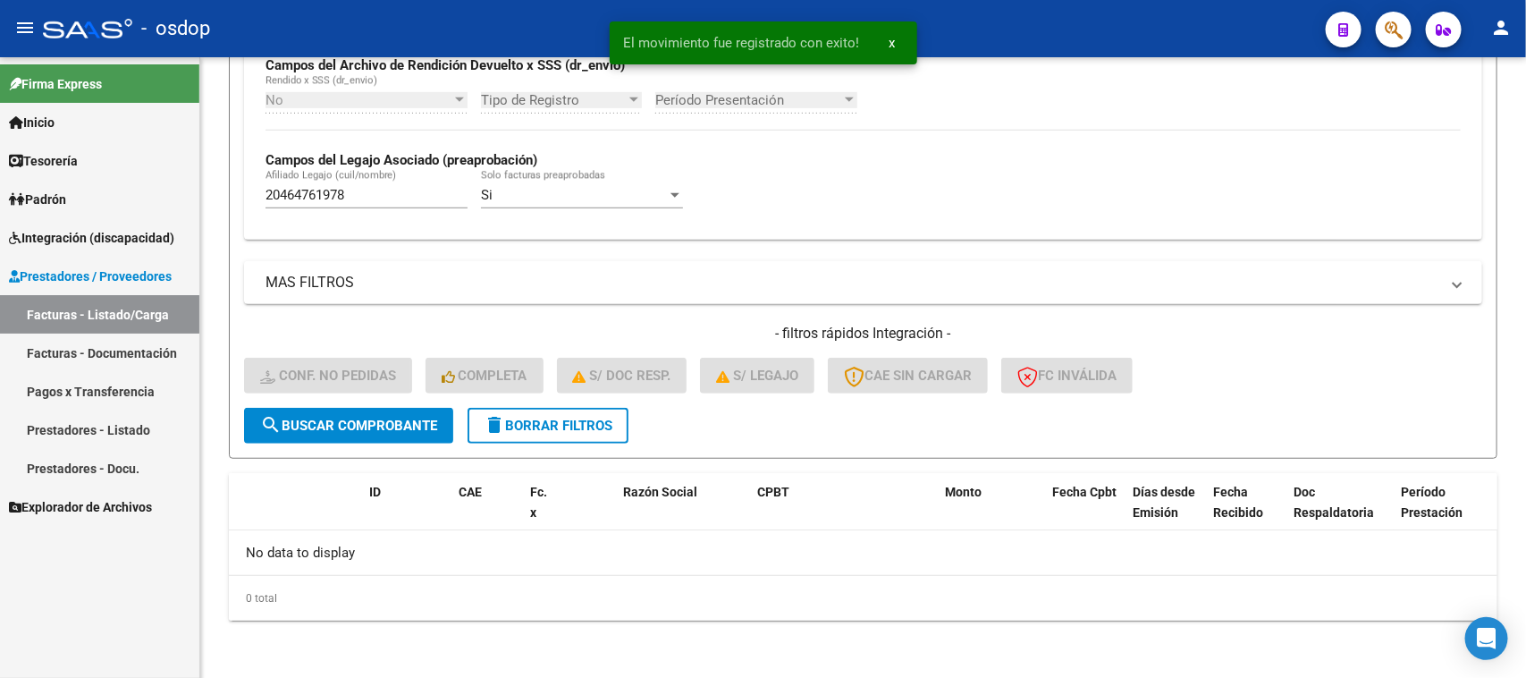
scroll to position [441, 0]
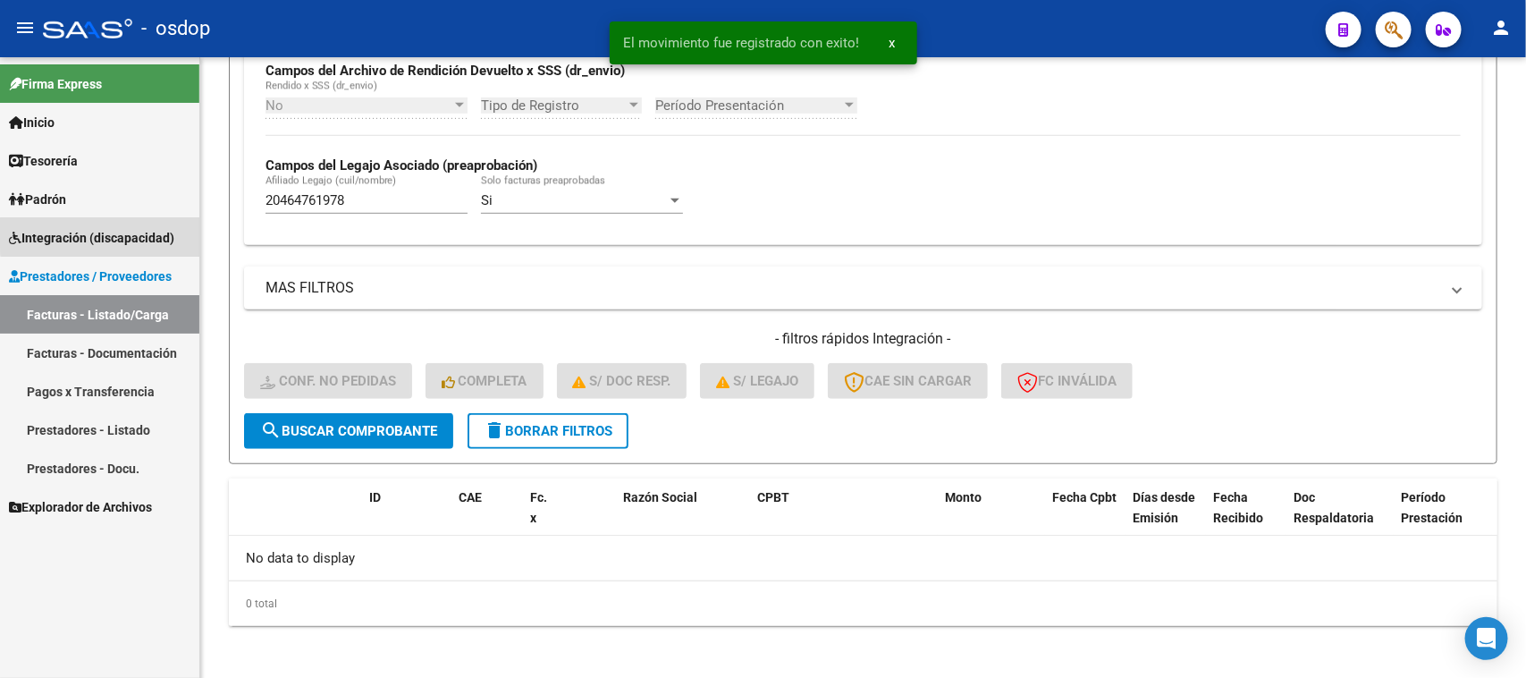
click at [131, 232] on span "Integración (discapacidad)" at bounding box center [91, 238] width 165 height 20
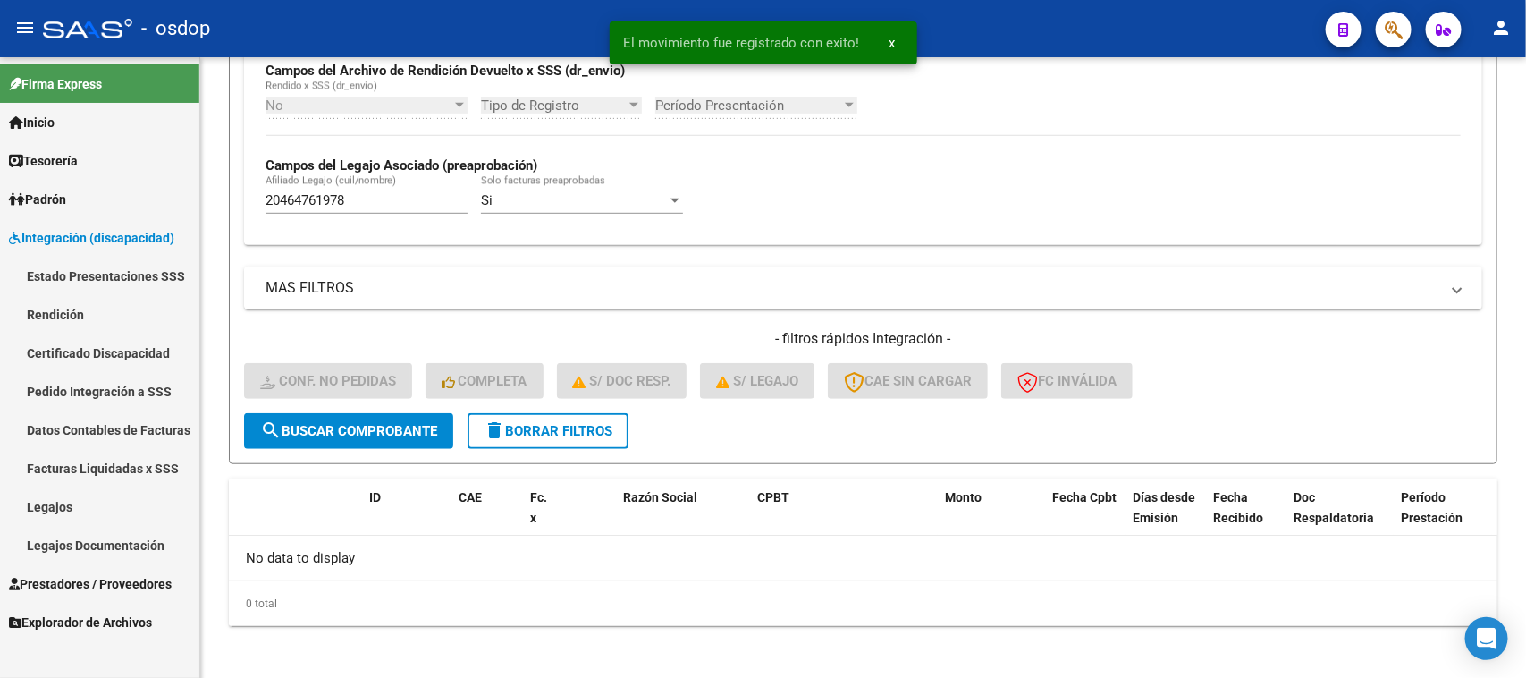
click at [148, 381] on link "Pedido Integración a SSS" at bounding box center [99, 391] width 199 height 38
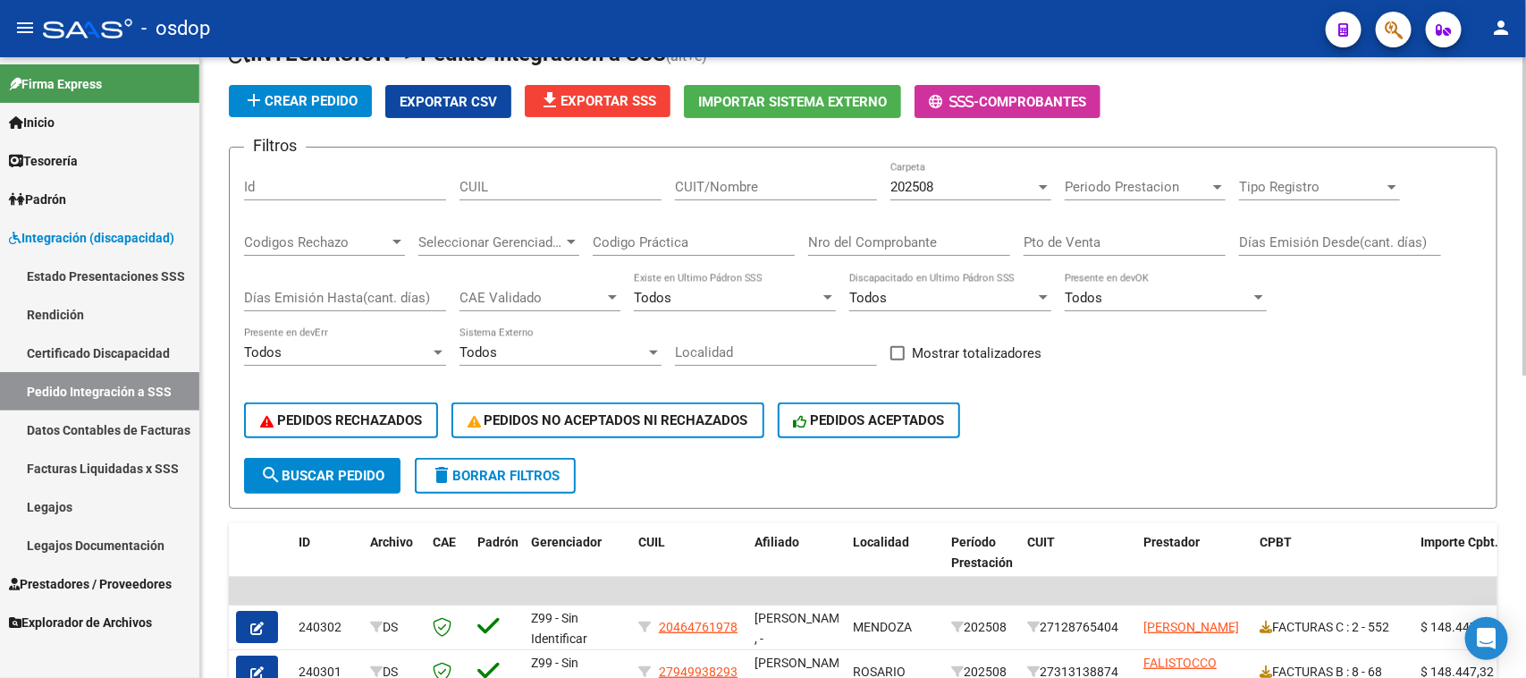
scroll to position [322, 0]
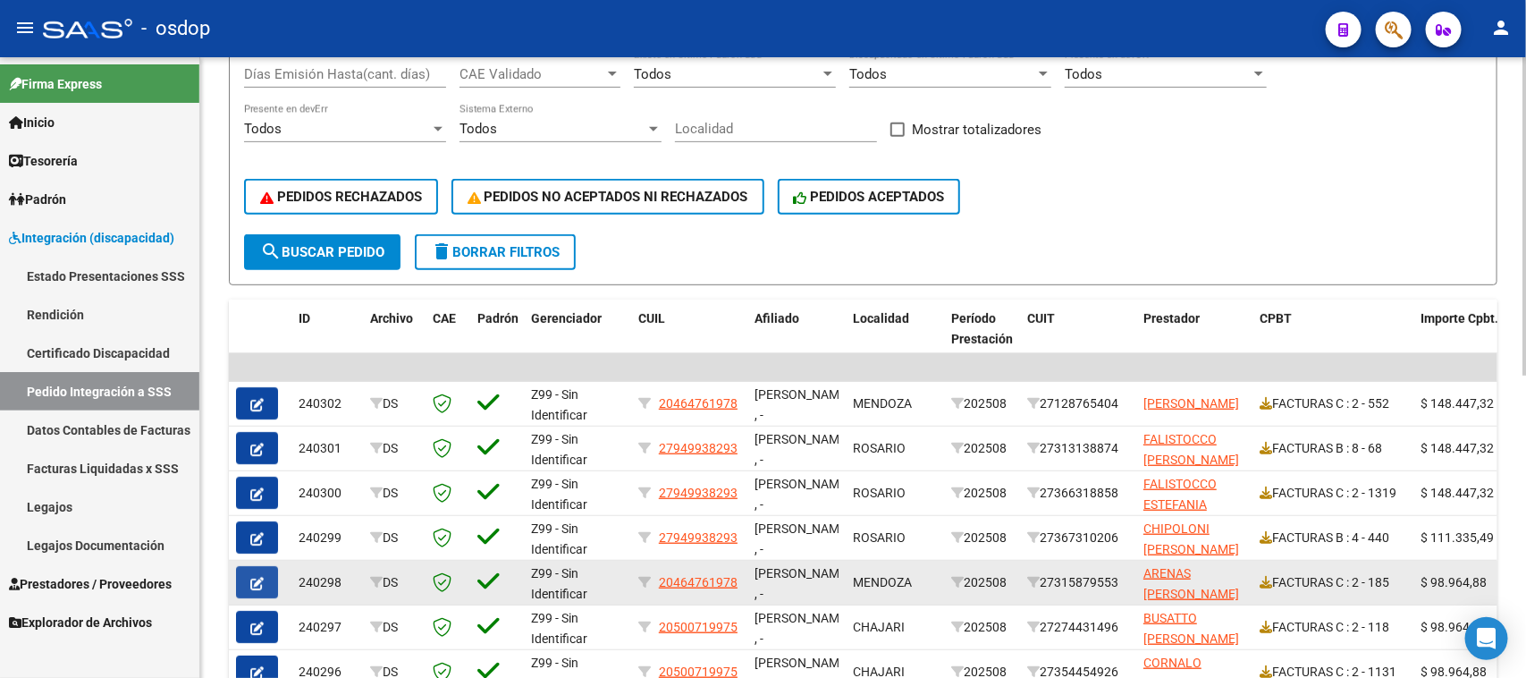
click at [260, 577] on icon "button" at bounding box center [256, 583] width 13 height 13
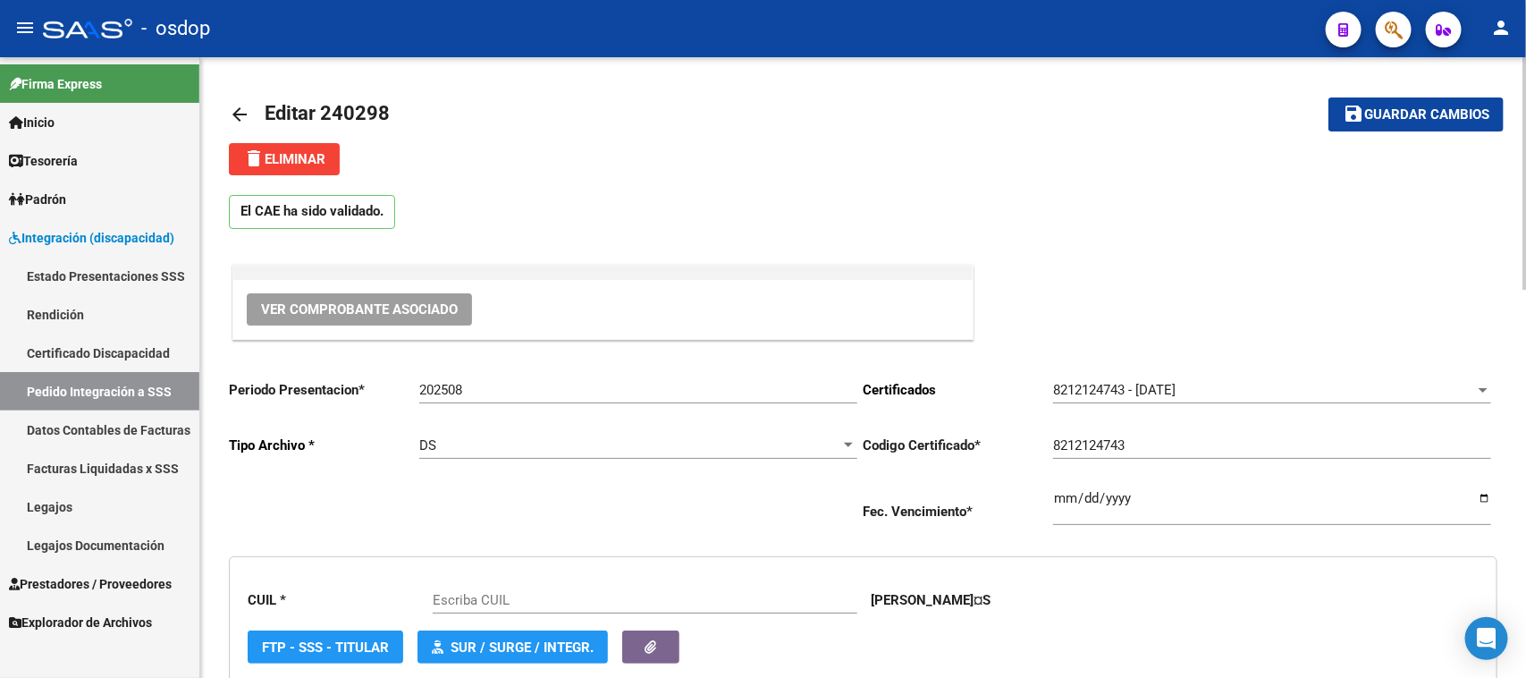
scroll to position [447, 0]
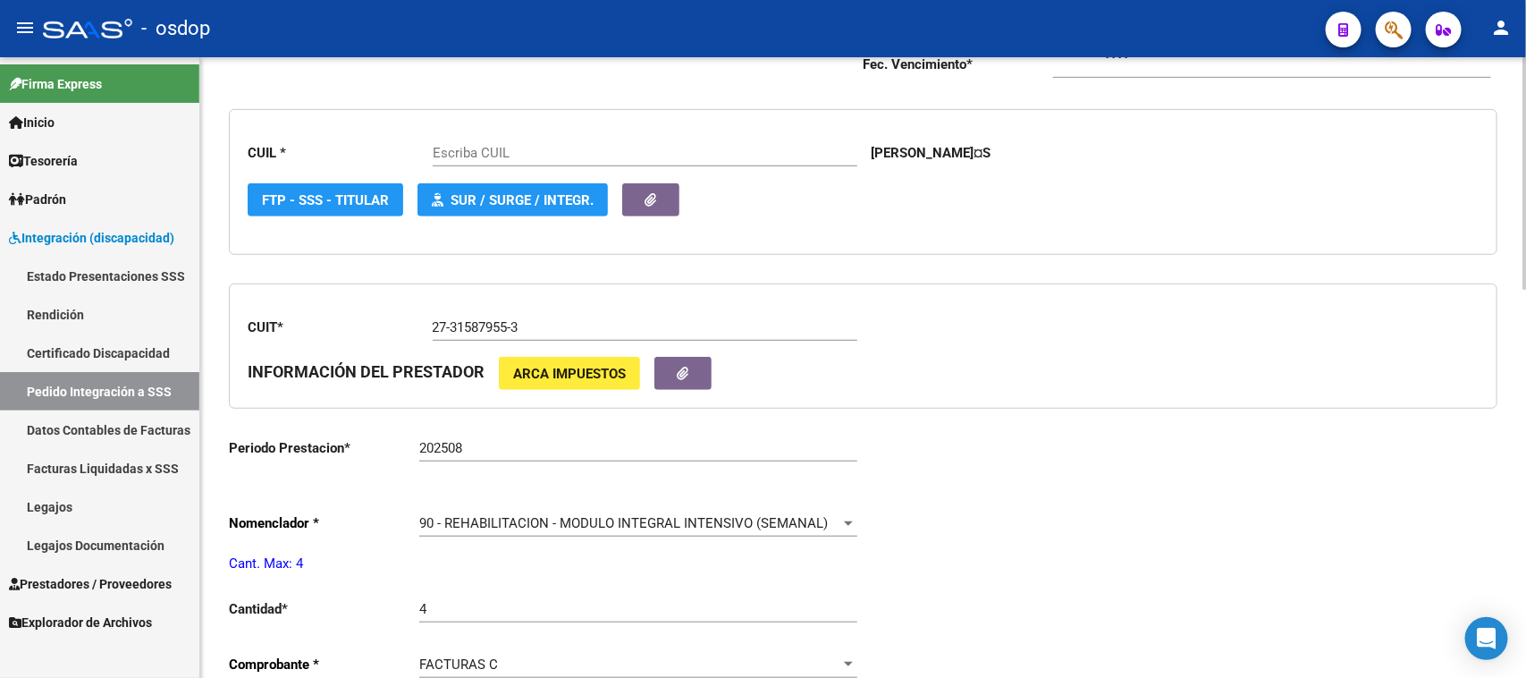
type input "20464761978"
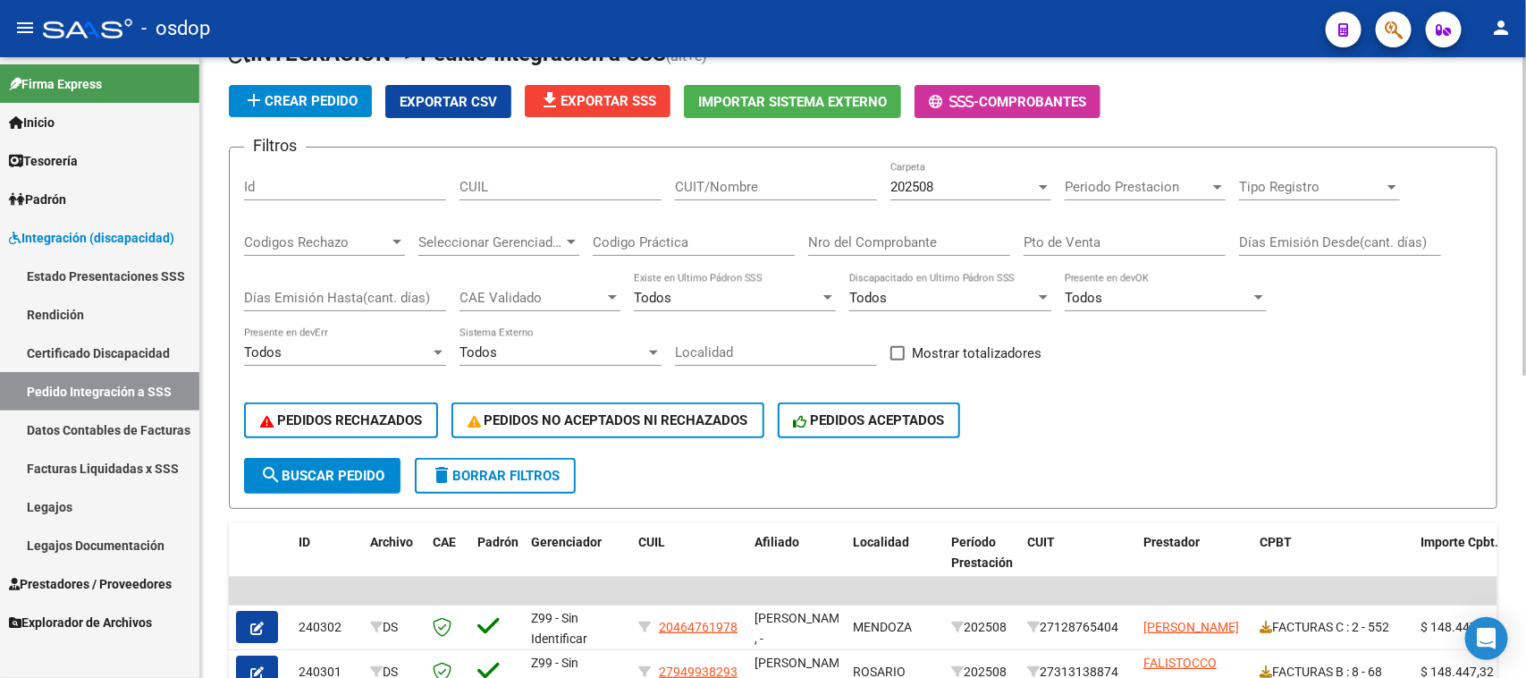
scroll to position [447, 0]
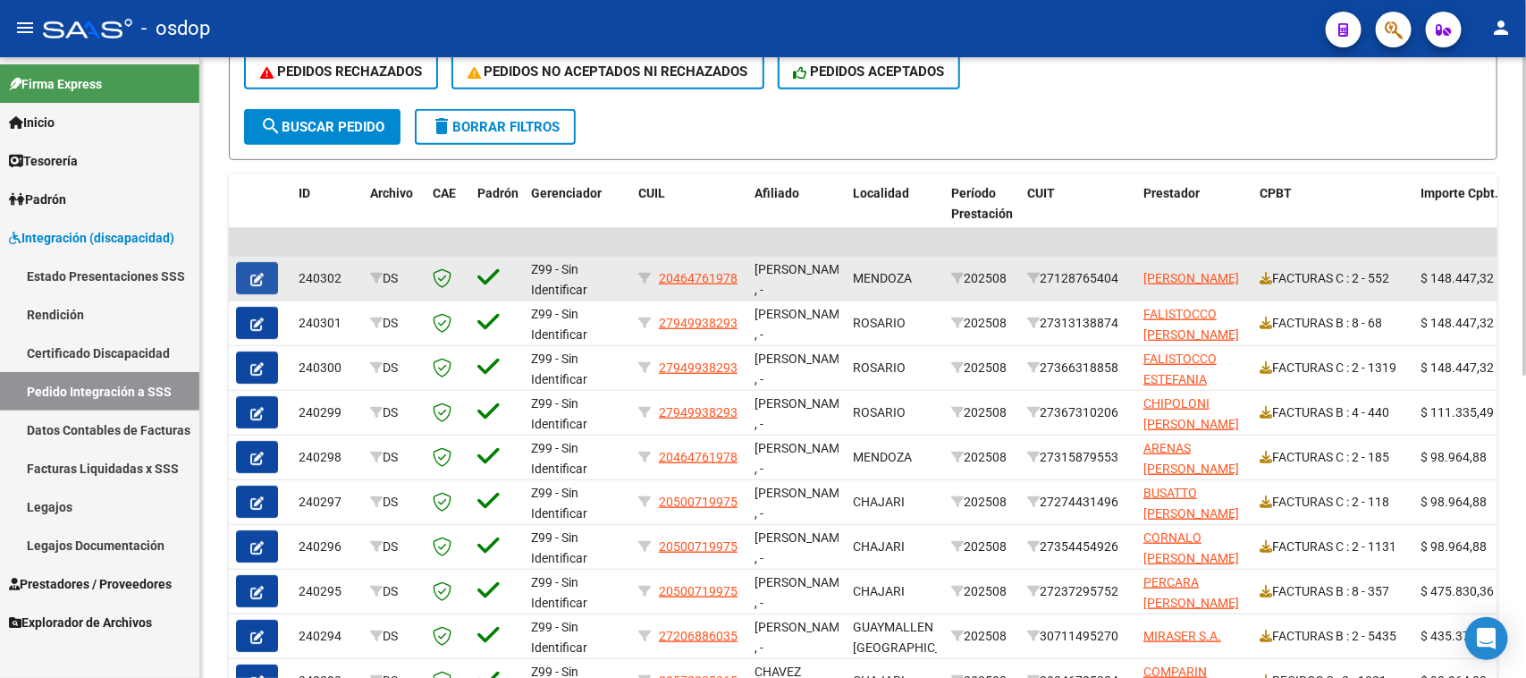
click at [251, 262] on button "button" at bounding box center [257, 278] width 42 height 32
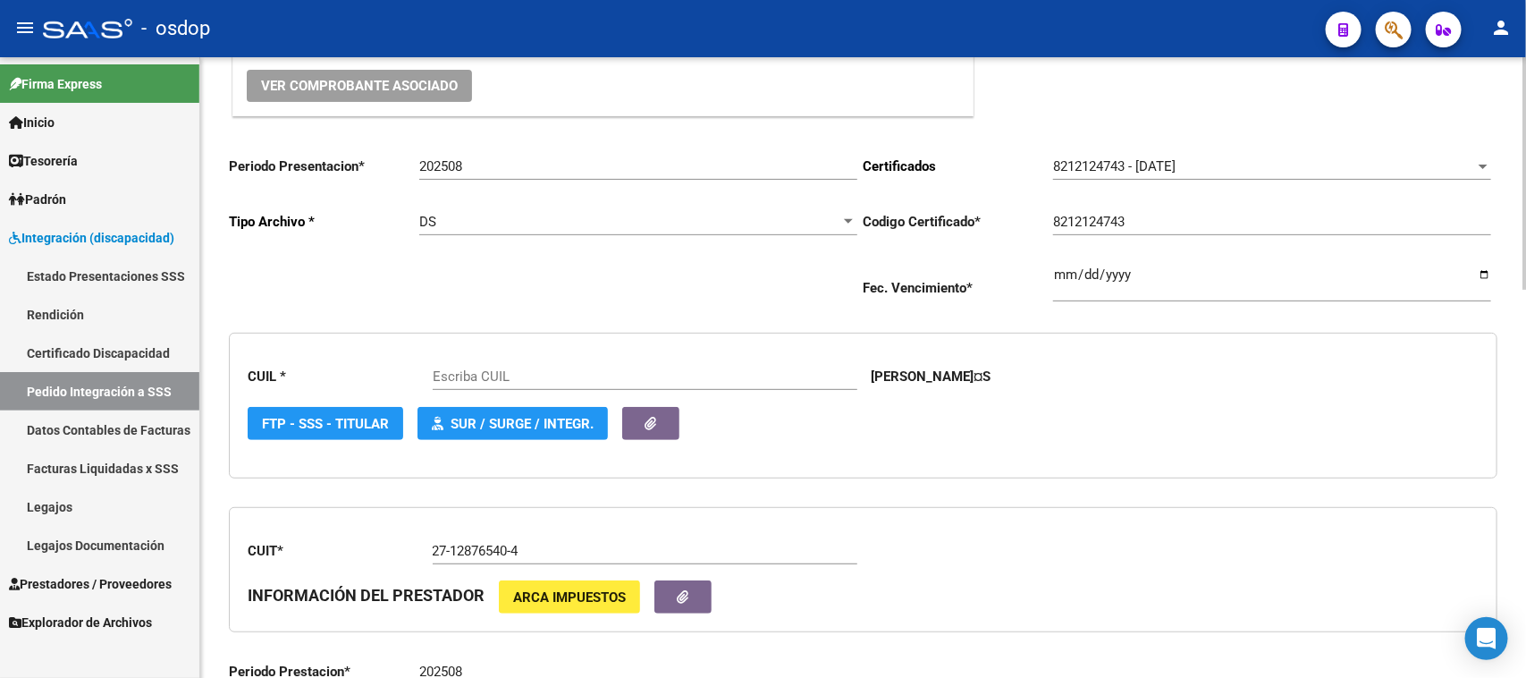
scroll to position [447, 0]
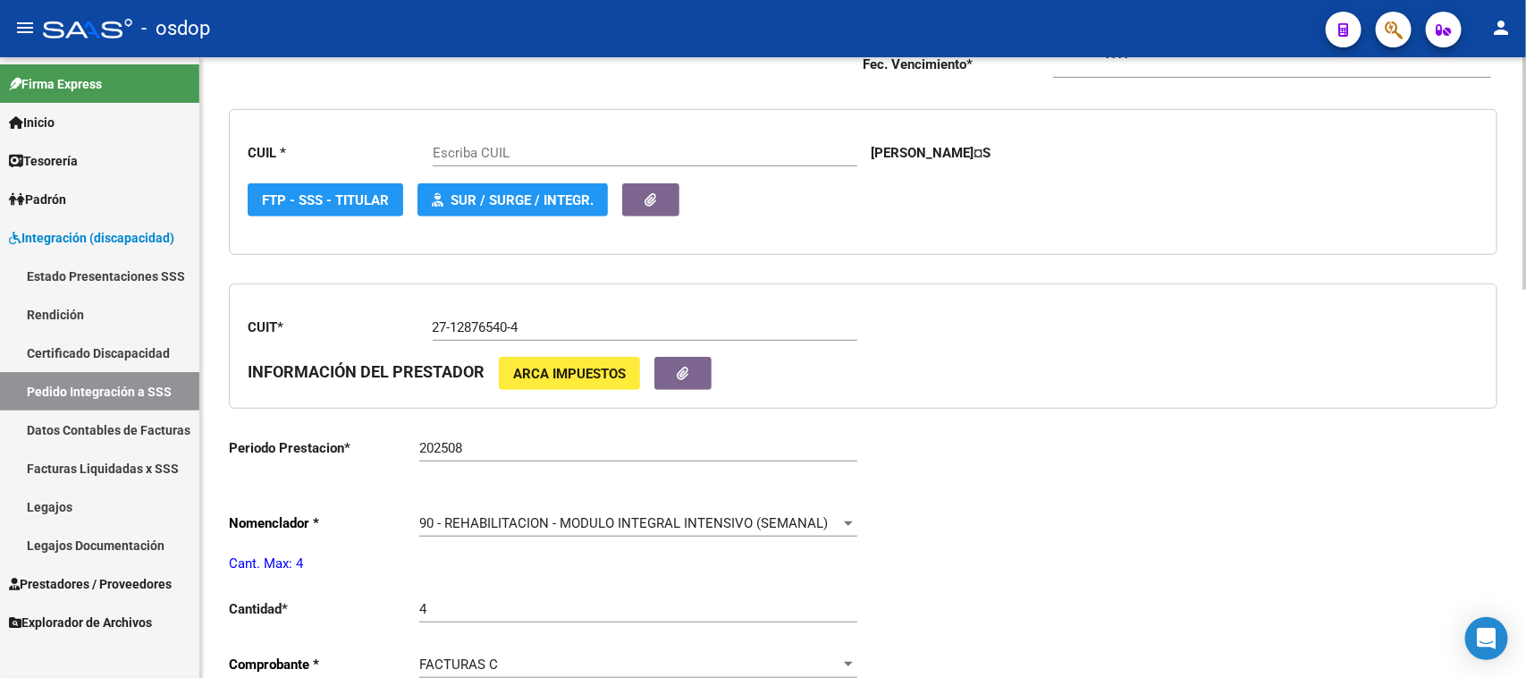
type input "20464761978"
click at [104, 581] on span "Prestadores / Proveedores" at bounding box center [90, 584] width 163 height 20
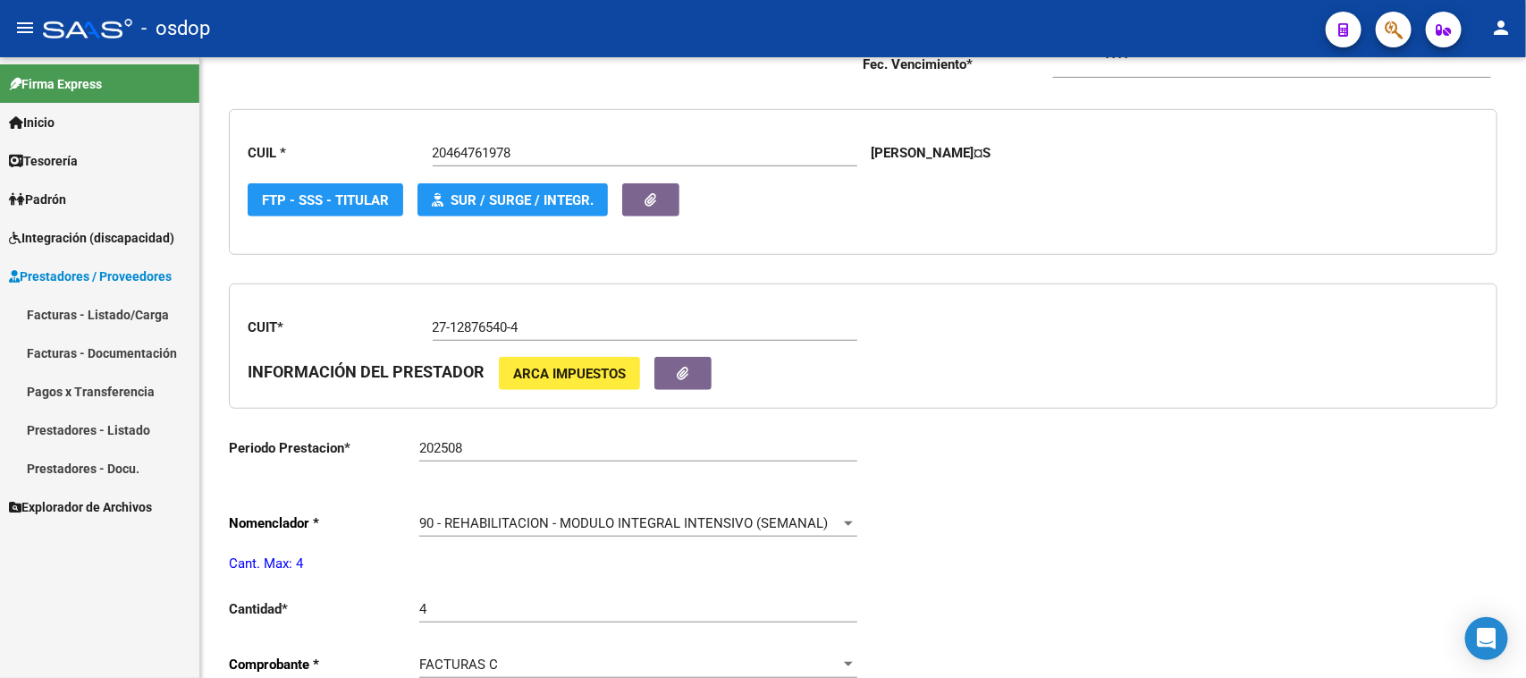
click at [112, 306] on link "Facturas - Listado/Carga" at bounding box center [99, 314] width 199 height 38
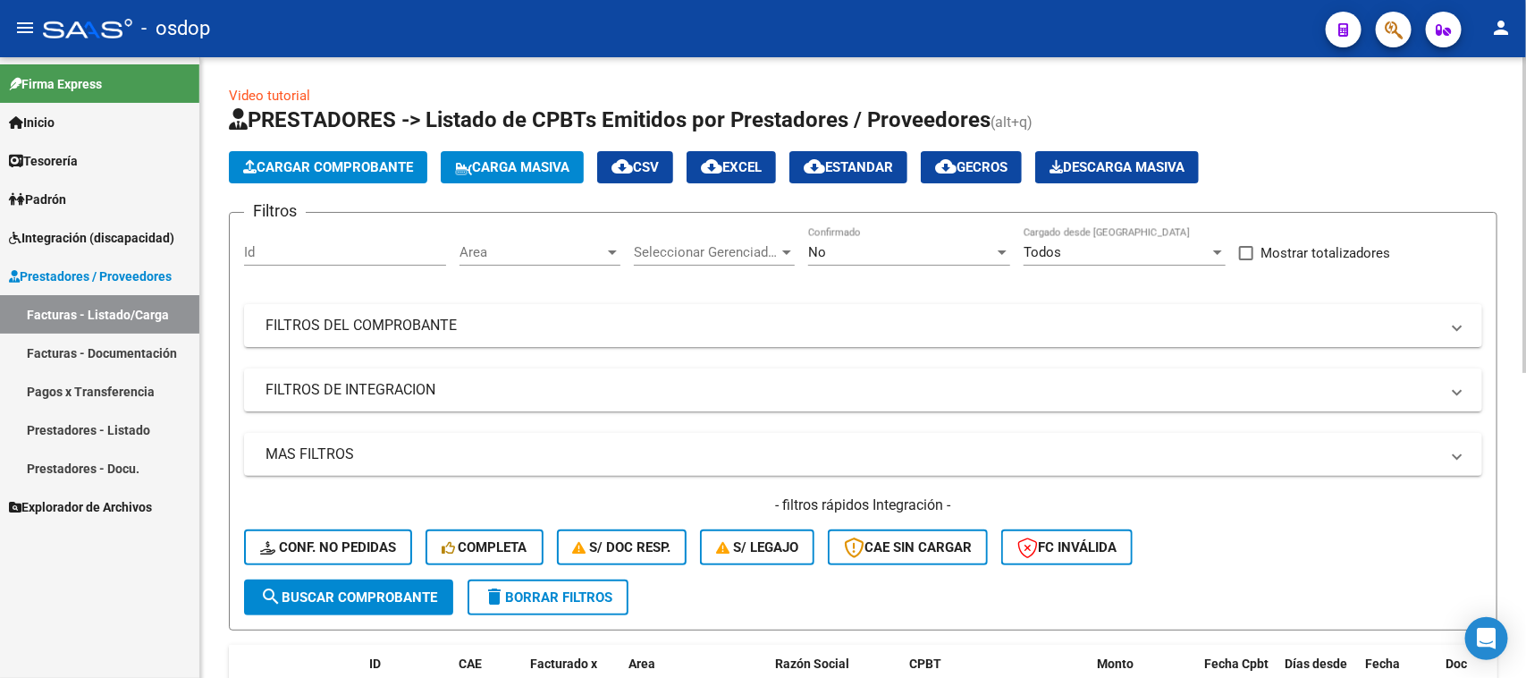
scroll to position [112, 0]
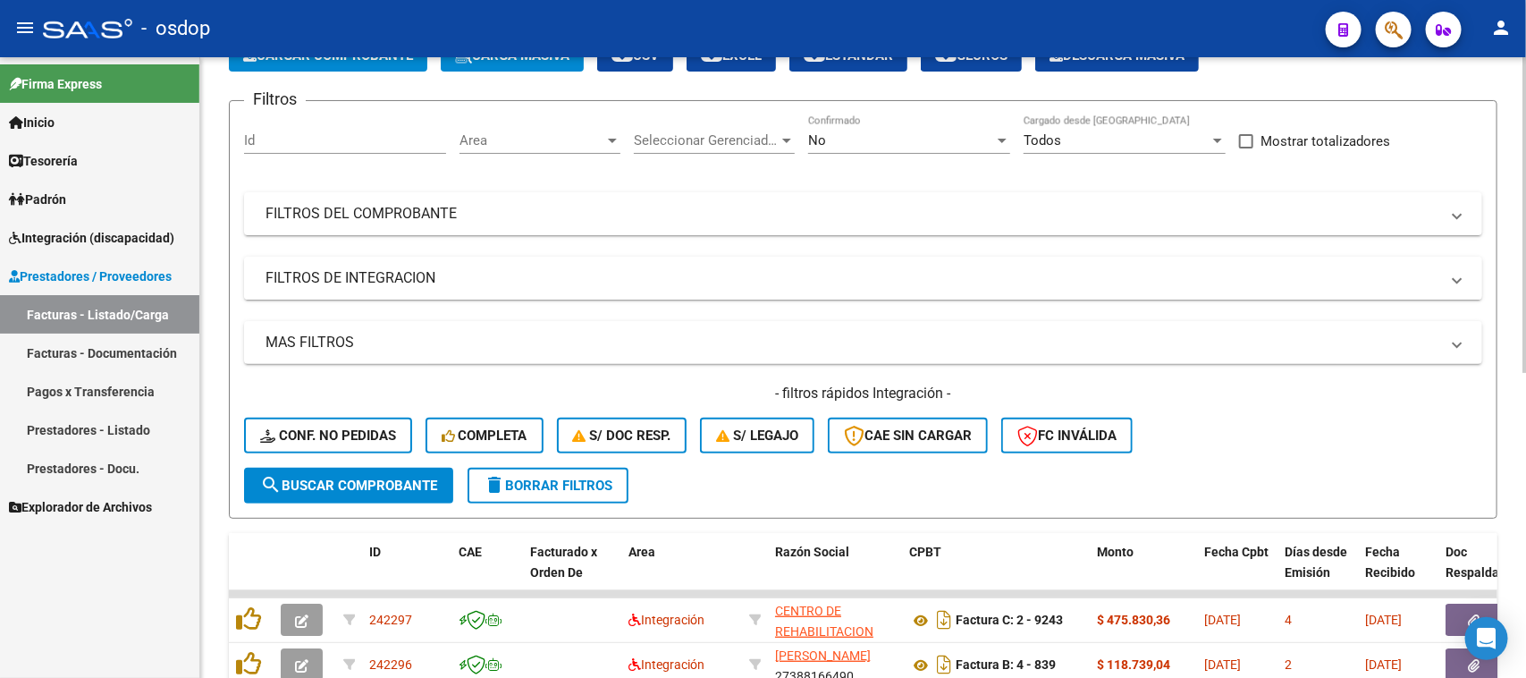
click at [371, 268] on mat-panel-title "FILTROS DE INTEGRACION" at bounding box center [853, 278] width 1174 height 20
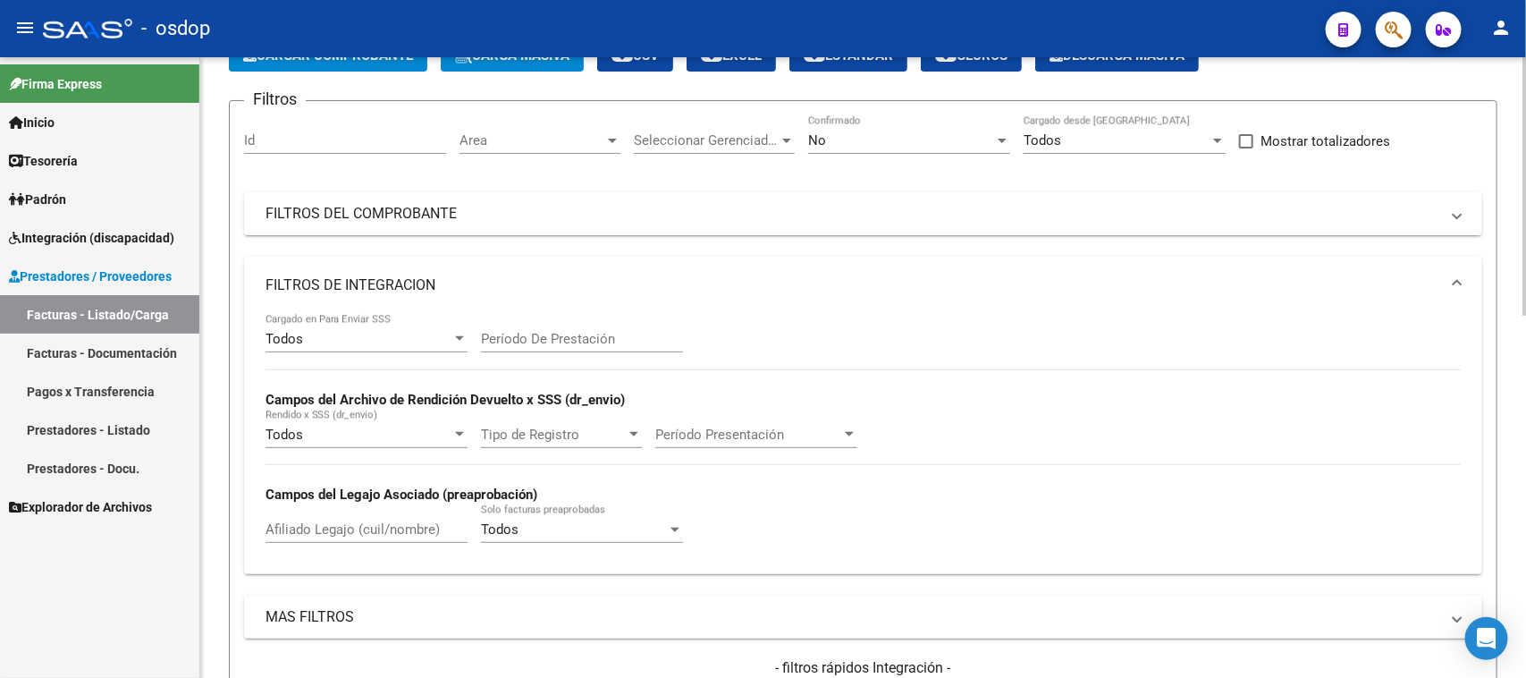
click at [329, 536] on div "Afiliado Legajo (cuil/nombre)" at bounding box center [367, 523] width 202 height 38
paste input "20464761978"
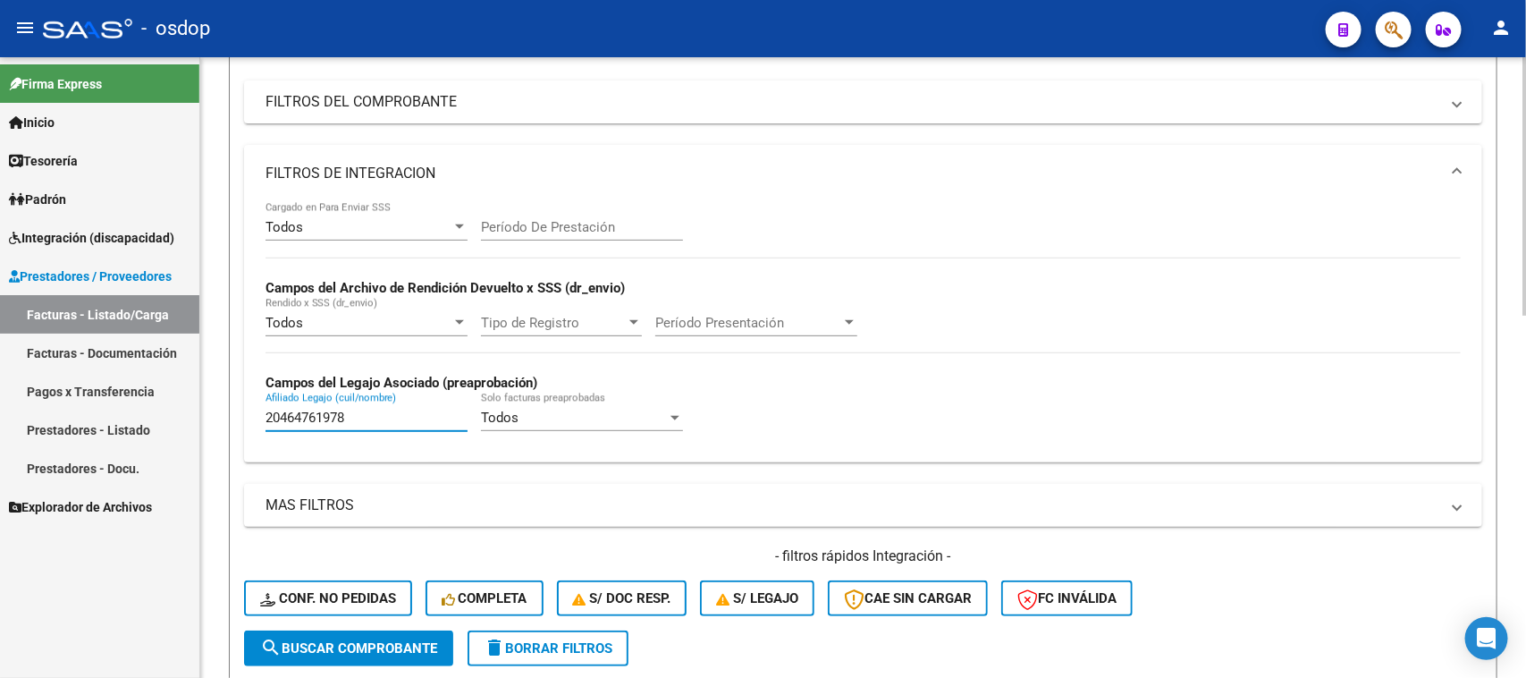
scroll to position [335, 0]
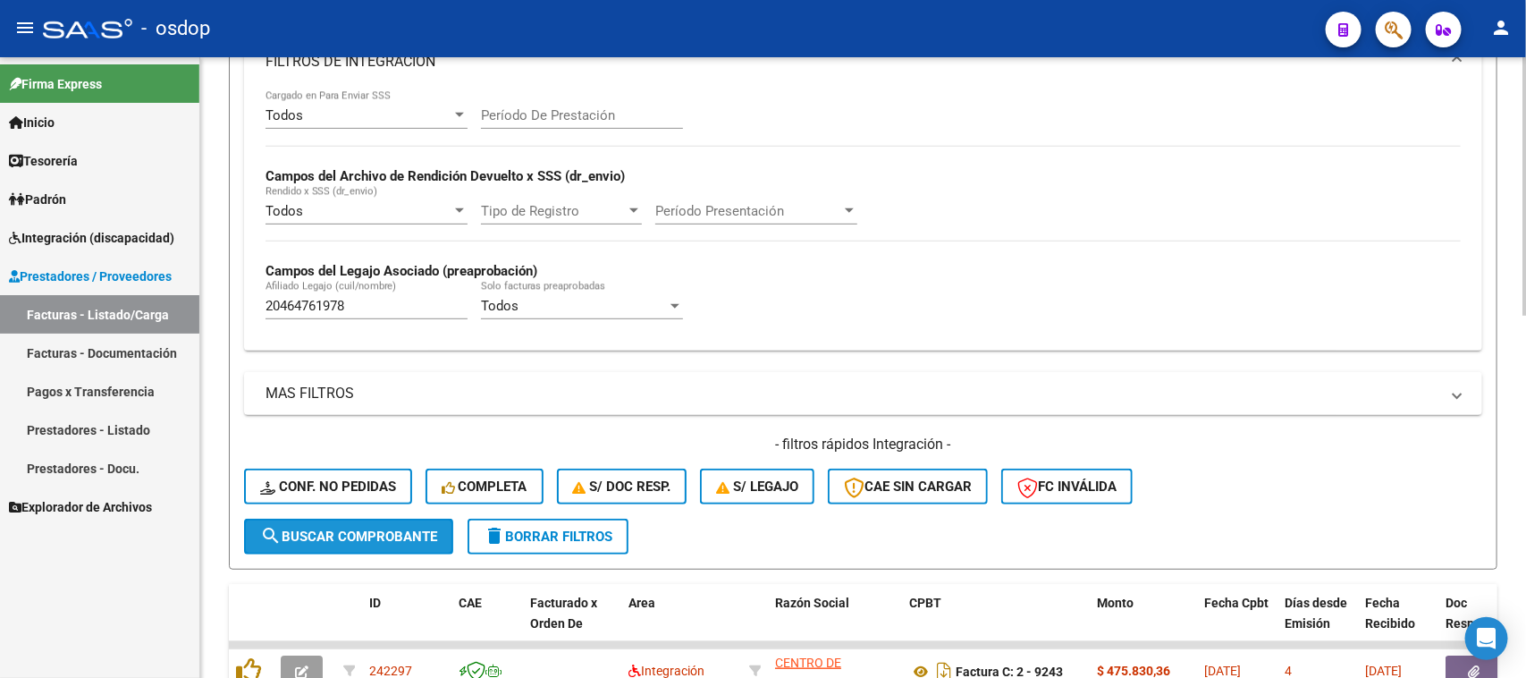
click at [405, 543] on button "search Buscar Comprobante" at bounding box center [348, 537] width 209 height 36
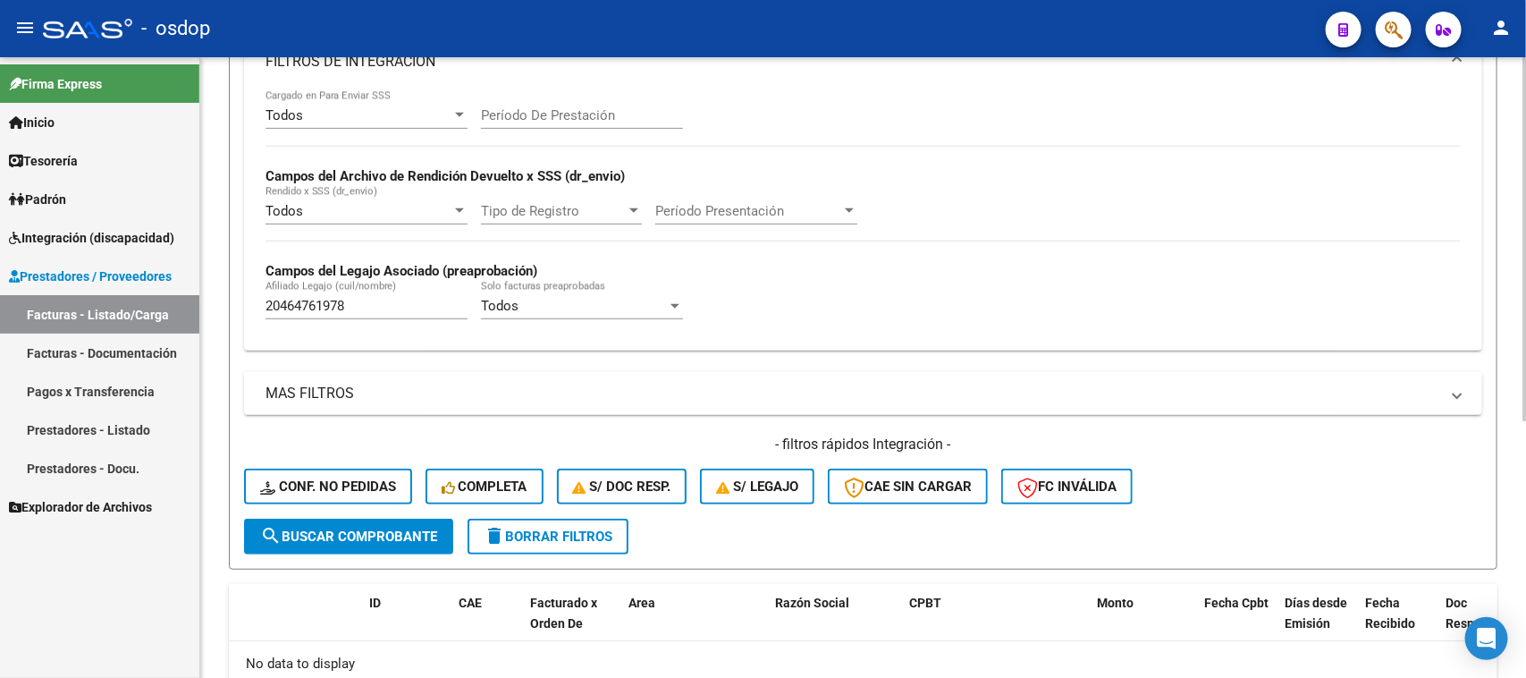
scroll to position [441, 0]
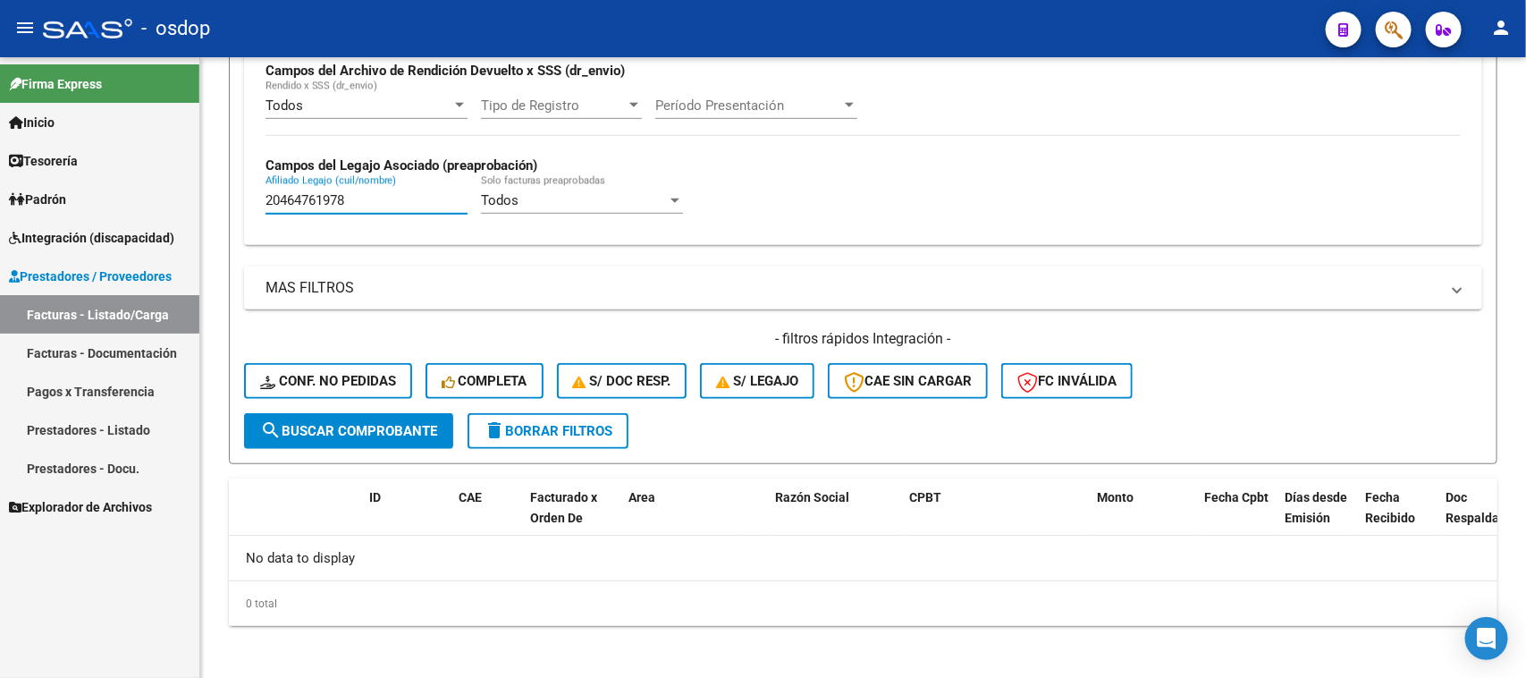
drag, startPoint x: 383, startPoint y: 198, endPoint x: 158, endPoint y: 211, distance: 224.8
click at [158, 211] on mat-sidenav-container "Firma Express Inicio Calendario SSS Instructivos Contacto OS Tesorería Extracto…" at bounding box center [763, 367] width 1526 height 621
paste input "722958271"
type input "27229582718"
click at [389, 435] on button "search Buscar Comprobante" at bounding box center [348, 431] width 209 height 36
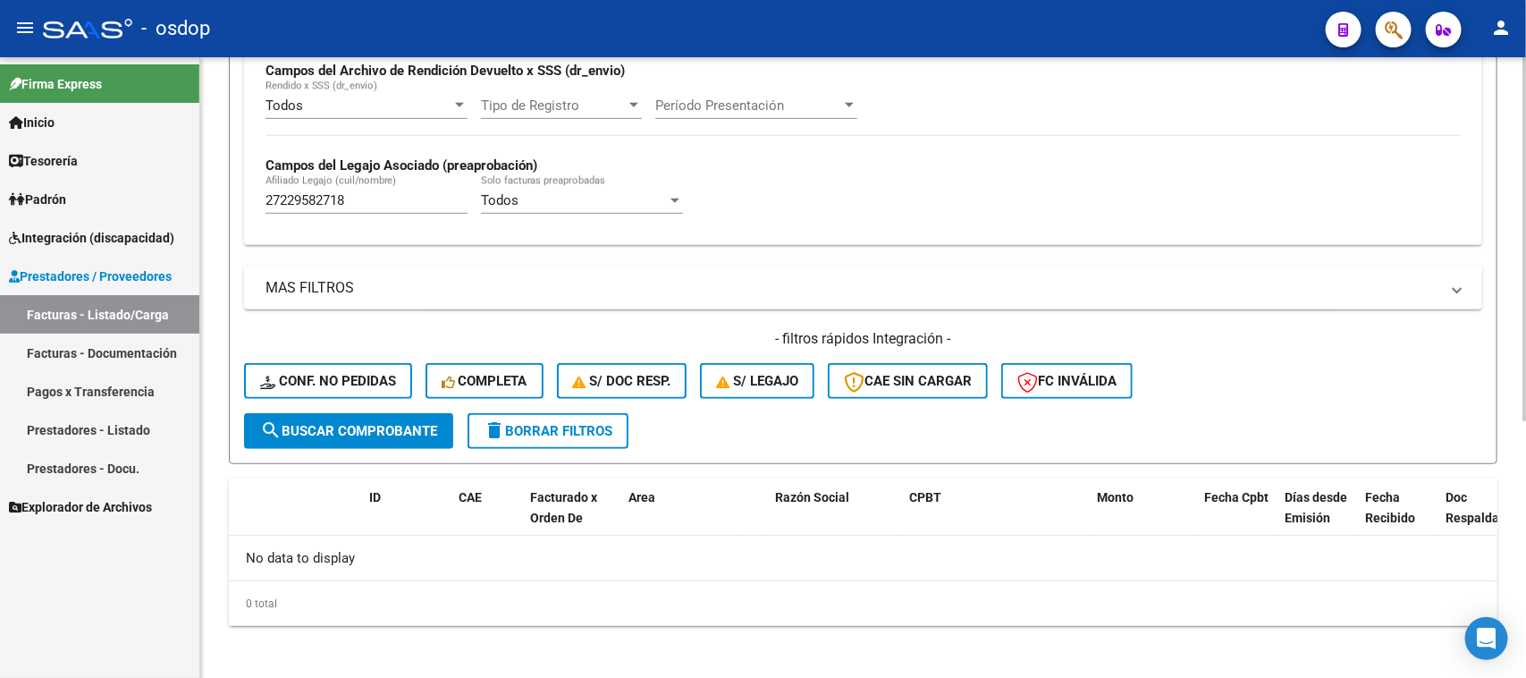
click at [575, 438] on button "delete Borrar Filtros" at bounding box center [548, 431] width 161 height 36
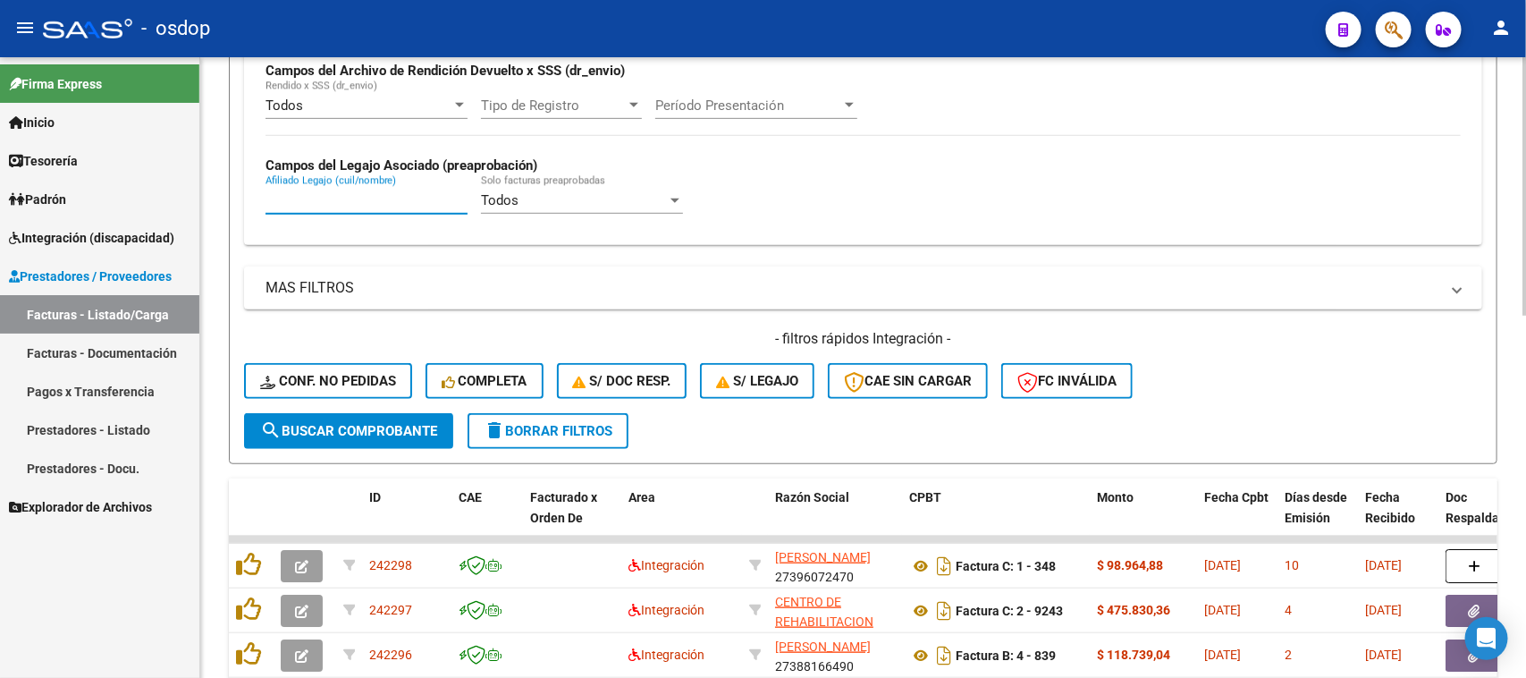
click at [332, 195] on input "Afiliado Legajo (cuil/nombre)" at bounding box center [367, 200] width 202 height 16
paste input "27229582718"
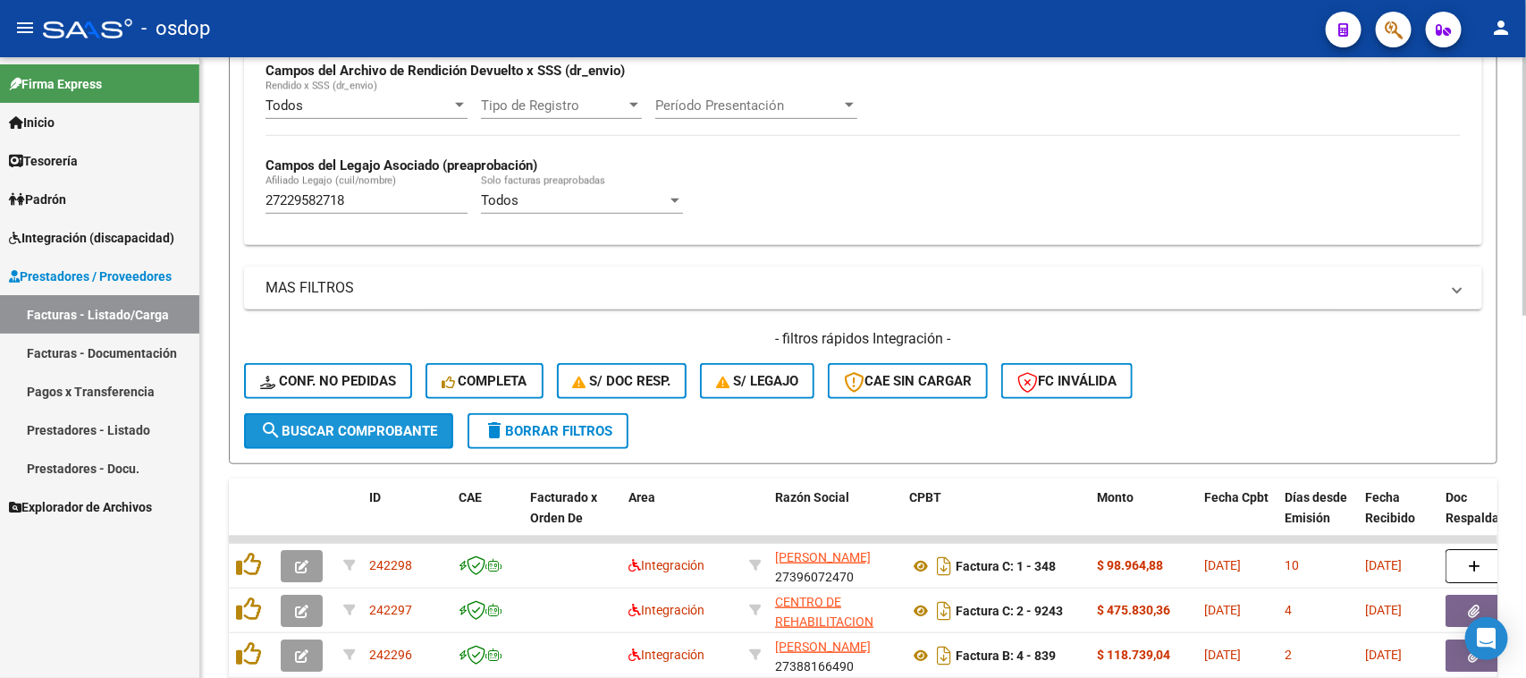
click at [359, 423] on span "search Buscar Comprobante" at bounding box center [348, 431] width 177 height 16
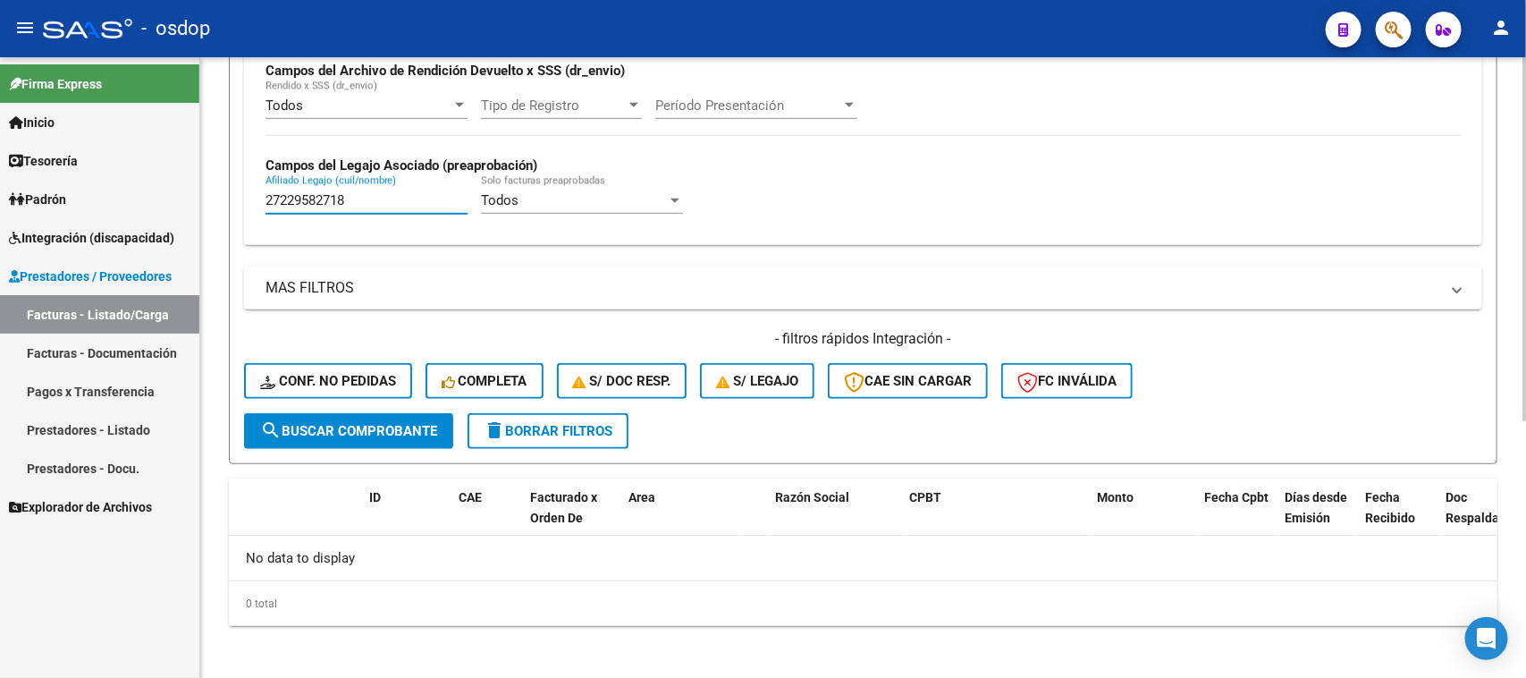
drag, startPoint x: 355, startPoint y: 204, endPoint x: 232, endPoint y: 213, distance: 122.8
click at [232, 213] on form "Filtros Id Area Area Seleccionar Gerenciador Seleccionar Gerenciador No Confirm…" at bounding box center [863, 117] width 1269 height 693
paste input "0480494882"
type input "20480494882"
click at [385, 429] on span "search Buscar Comprobante" at bounding box center [348, 431] width 177 height 16
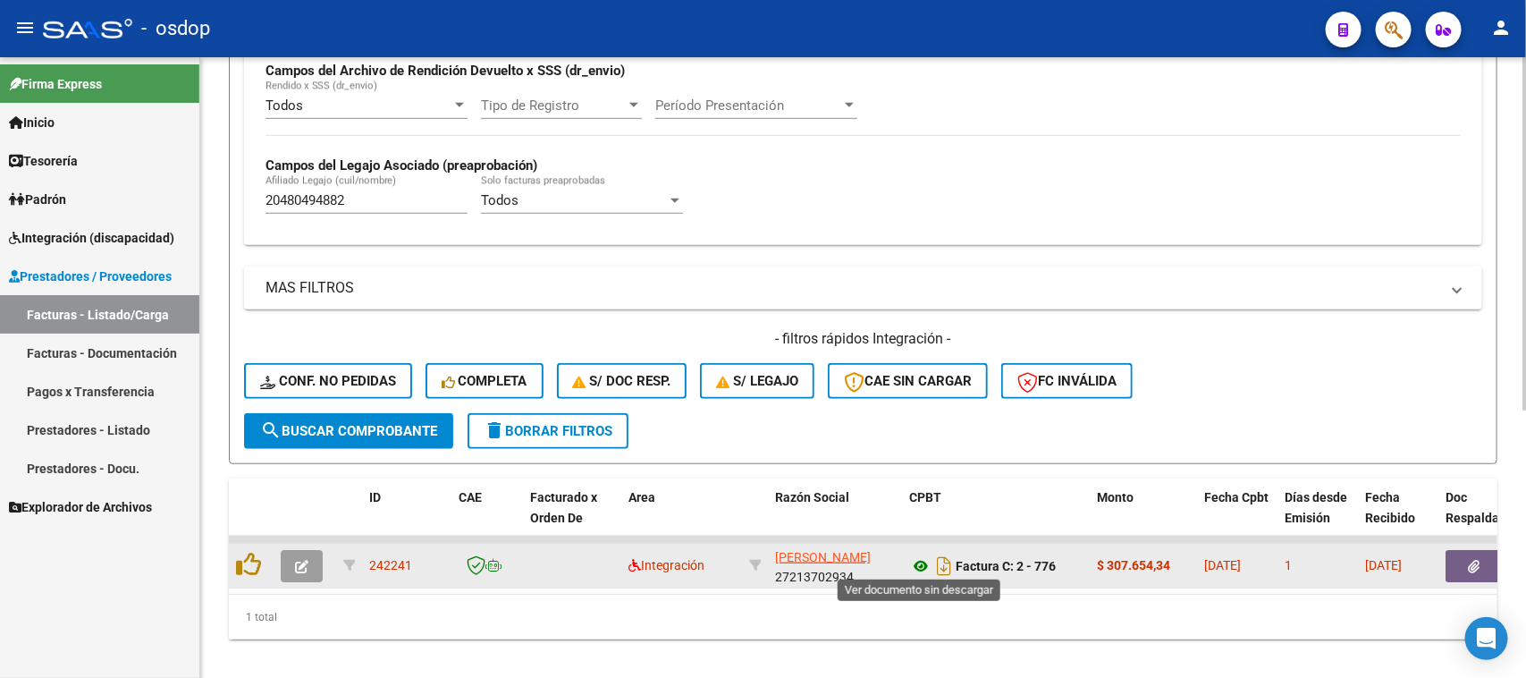
click at [918, 555] on icon at bounding box center [920, 565] width 23 height 21
click at [1481, 555] on button "button" at bounding box center [1474, 566] width 57 height 32
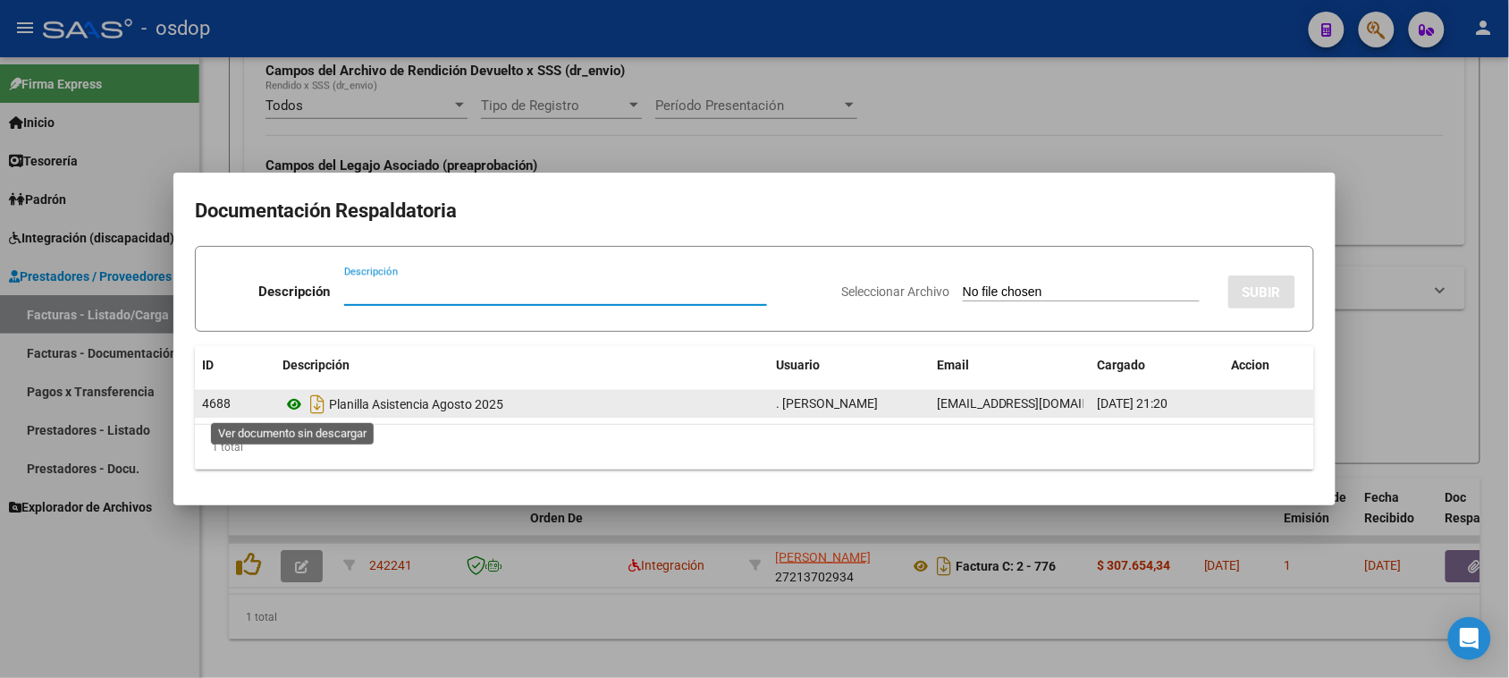
click at [293, 399] on icon at bounding box center [294, 403] width 23 height 21
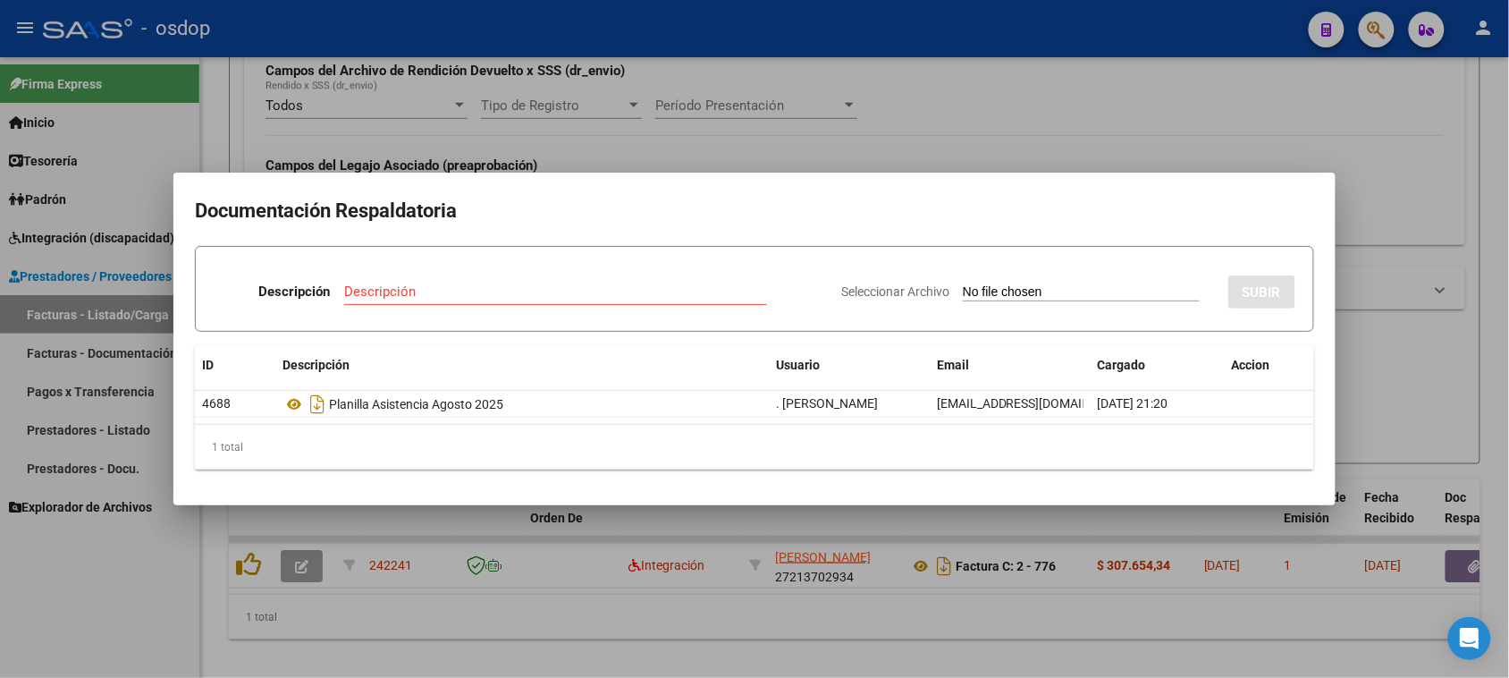
click at [771, 633] on div at bounding box center [754, 339] width 1509 height 678
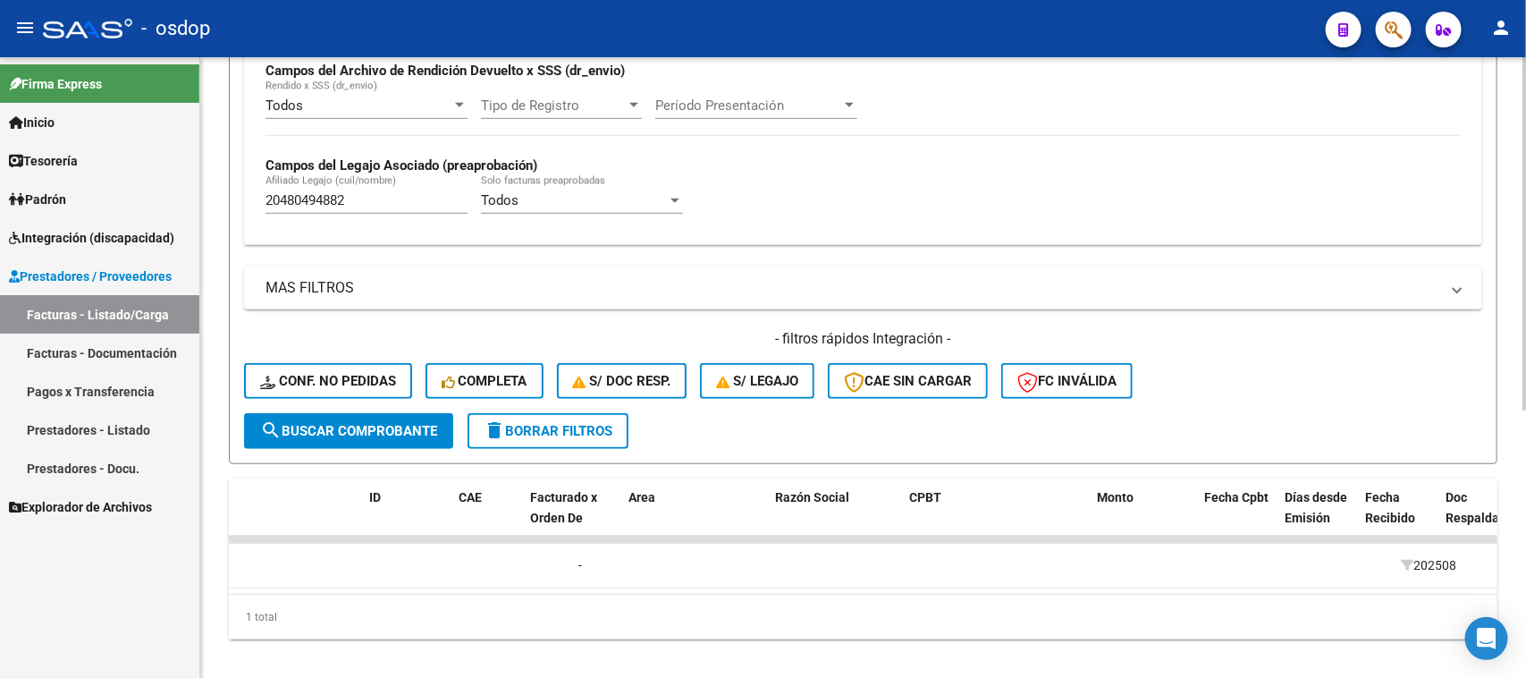
scroll to position [0, 0]
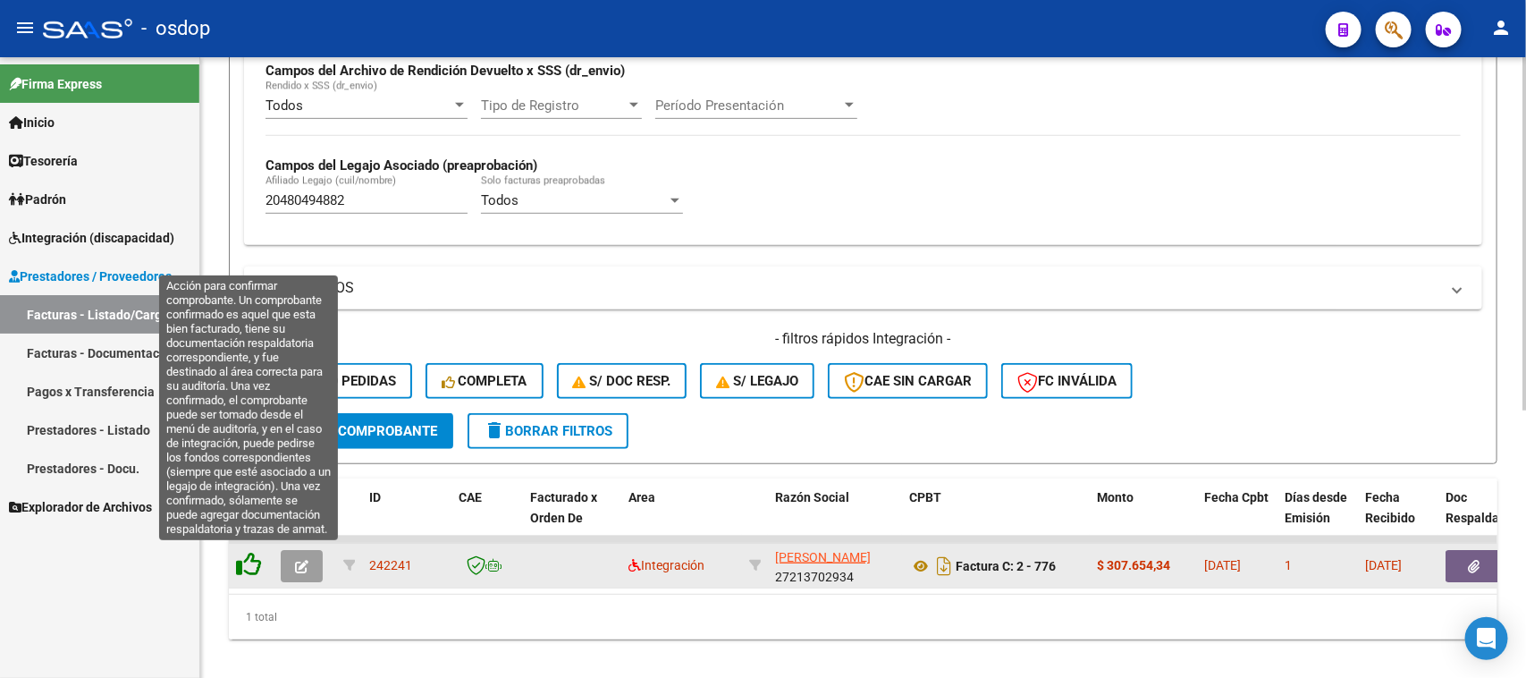
click at [250, 559] on icon at bounding box center [248, 564] width 25 height 25
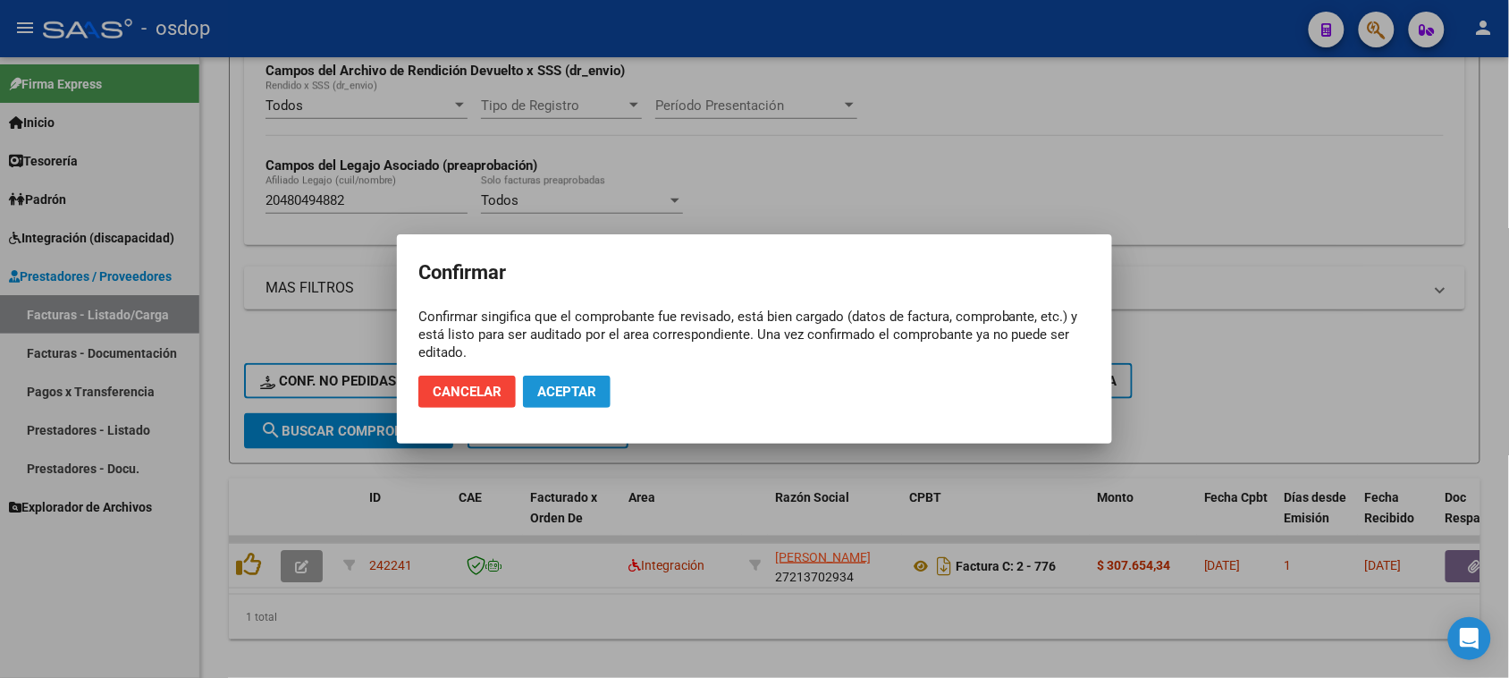
drag, startPoint x: 583, startPoint y: 393, endPoint x: 787, endPoint y: 29, distance: 417.9
click at [578, 389] on span "Aceptar" at bounding box center [566, 392] width 59 height 16
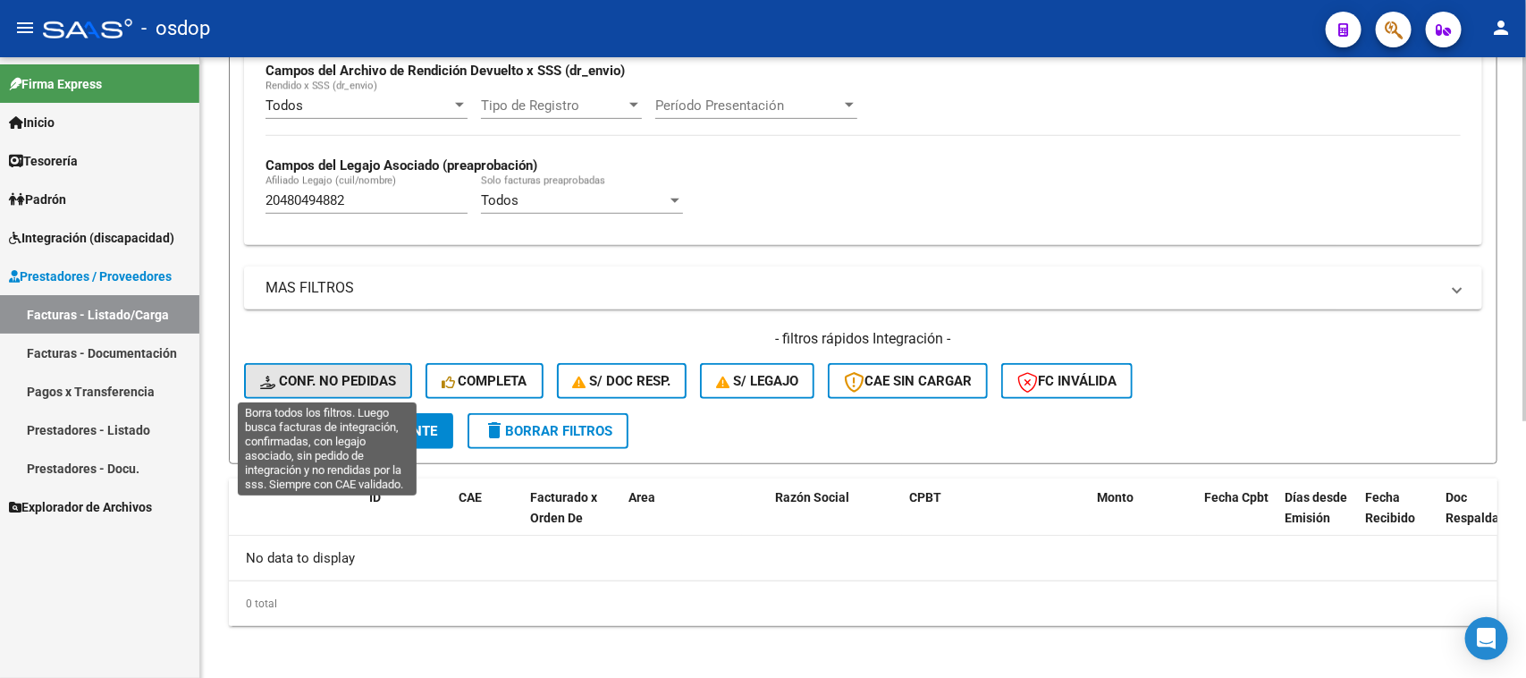
click at [360, 378] on span "Conf. no pedidas" at bounding box center [328, 381] width 136 height 16
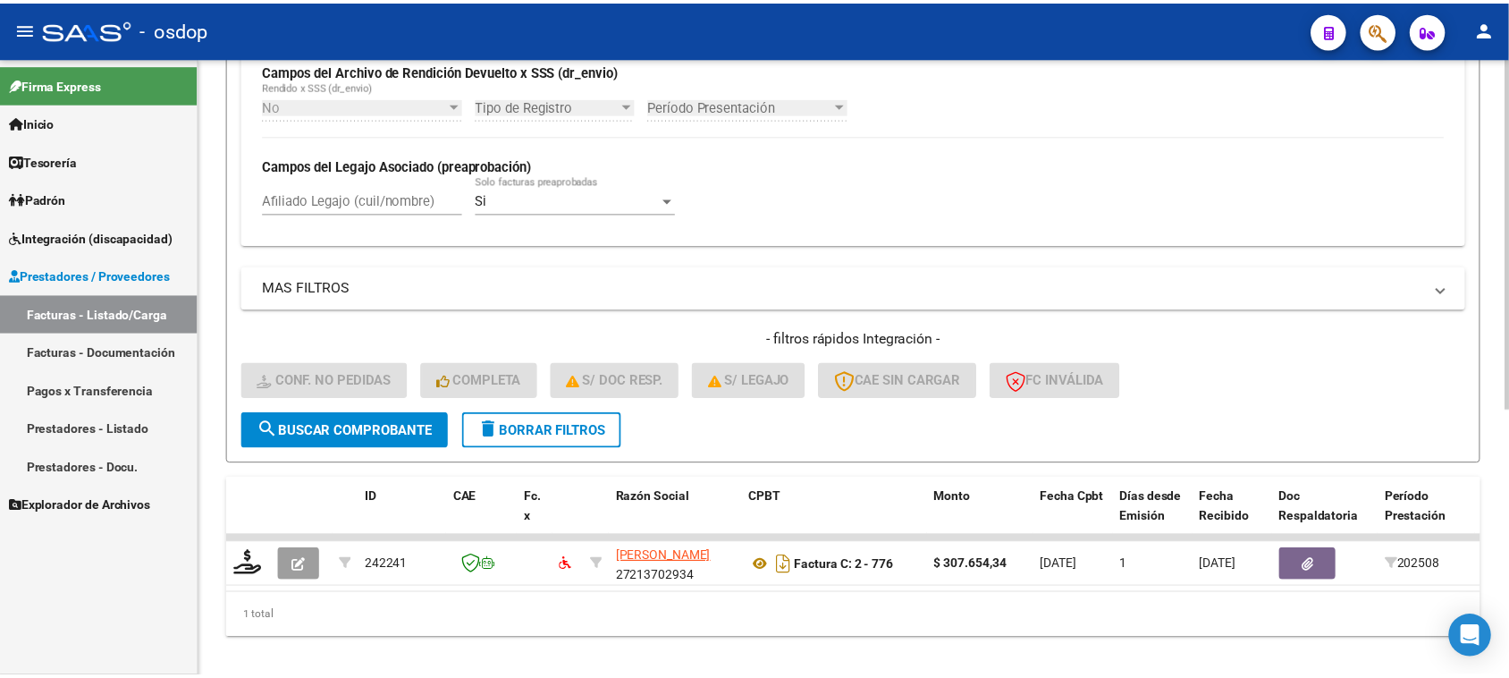
scroll to position [472, 0]
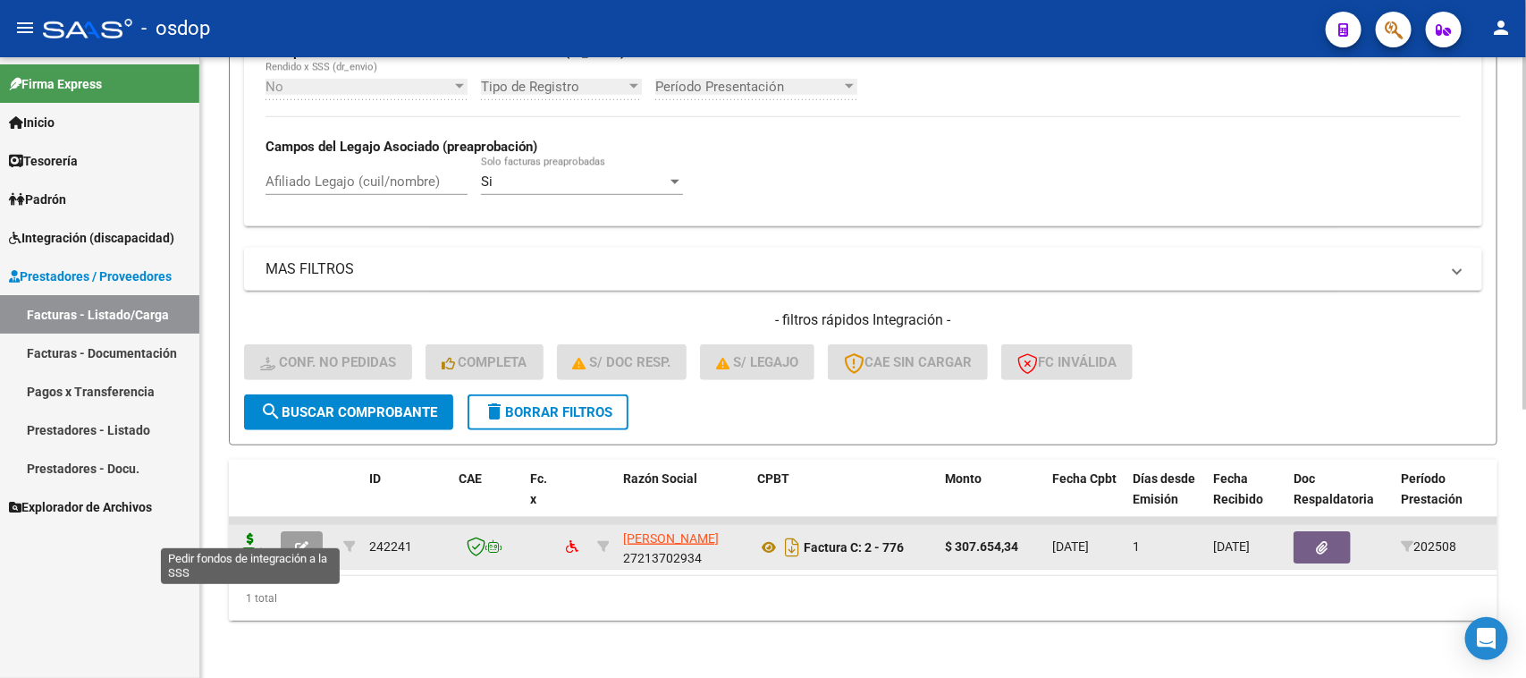
click at [248, 533] on icon at bounding box center [250, 545] width 29 height 25
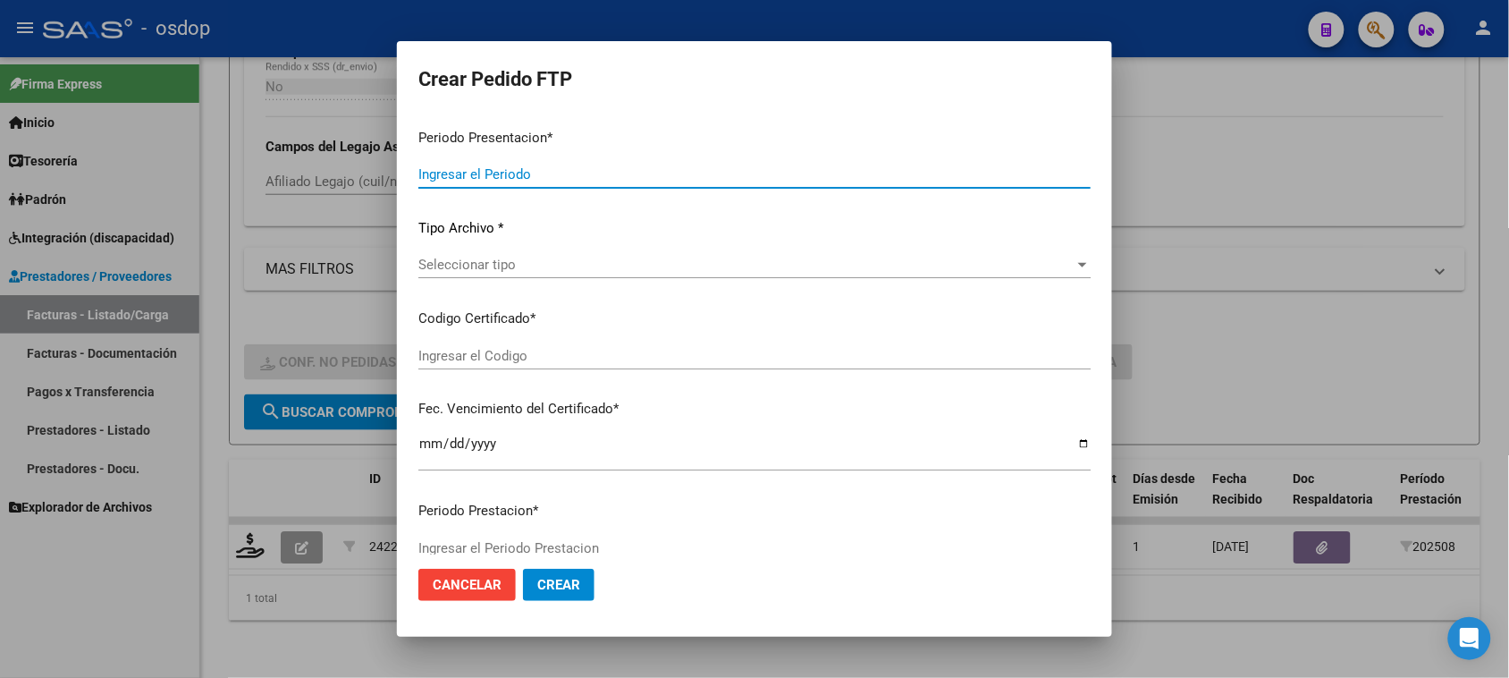
type input "202508"
type input "$ 307.654,34"
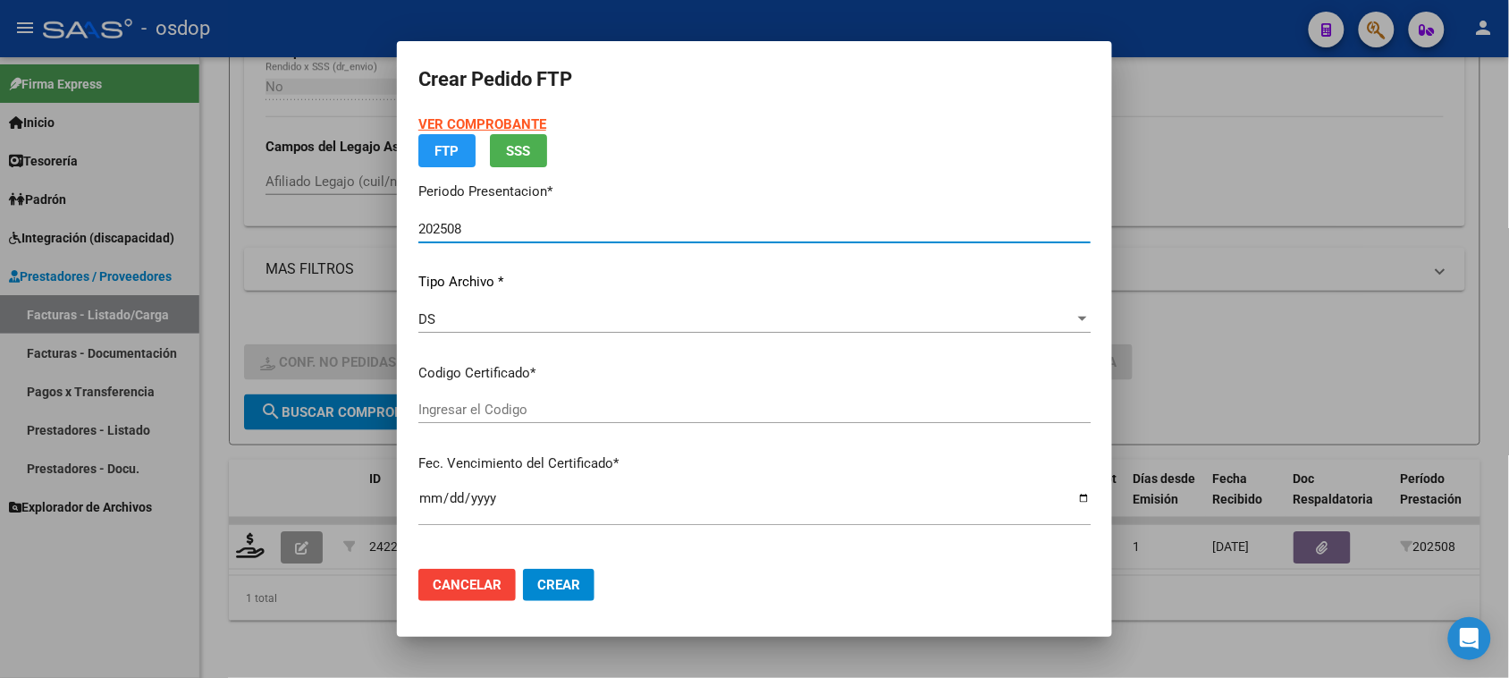
type input "2876717940"
type input "[DATE]"
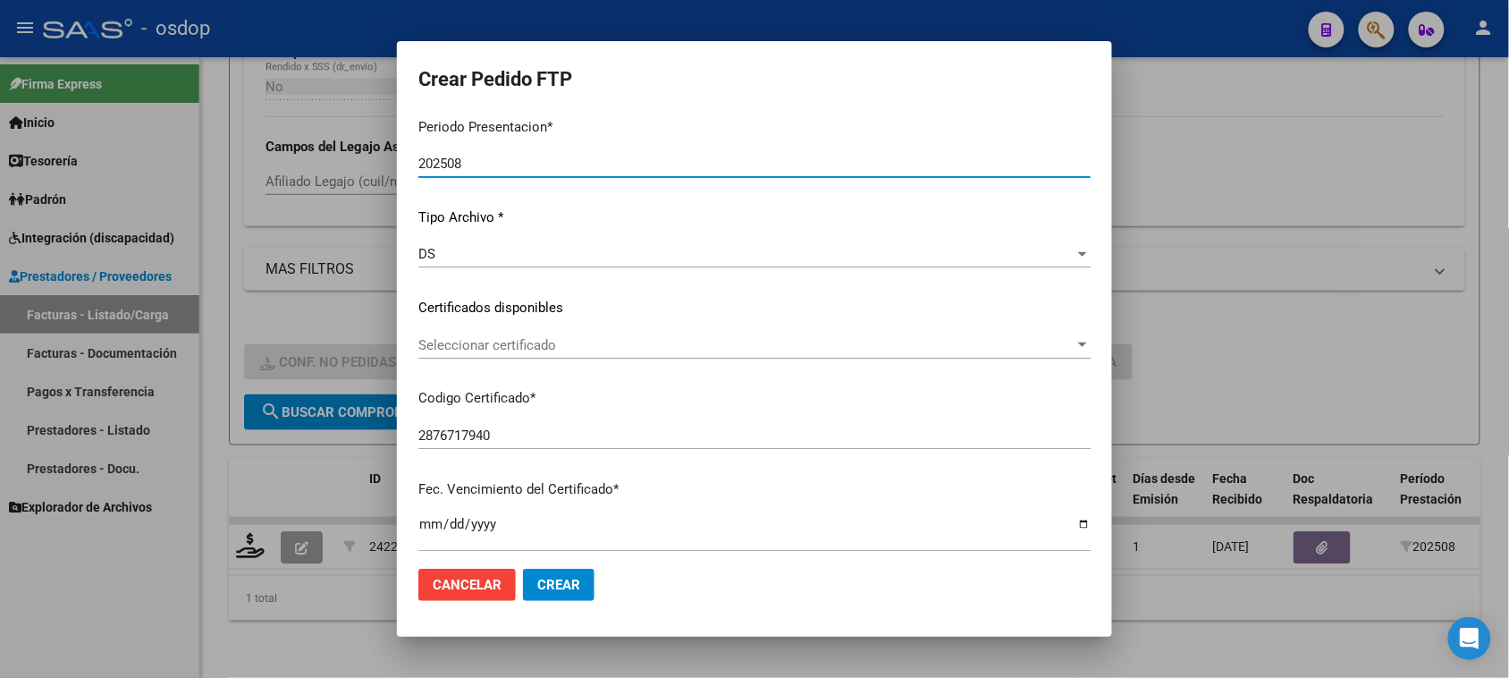
scroll to position [224, 0]
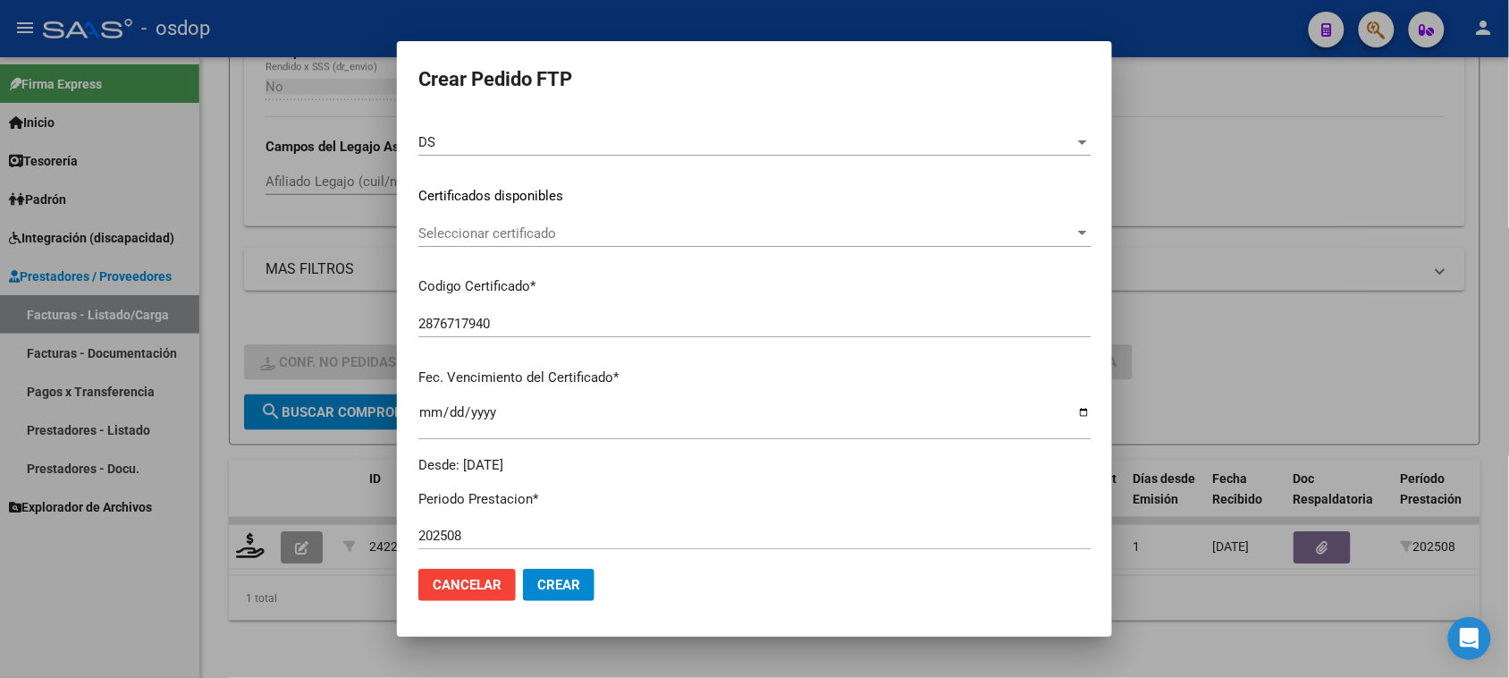
click at [649, 233] on span "Seleccionar certificado" at bounding box center [746, 233] width 656 height 16
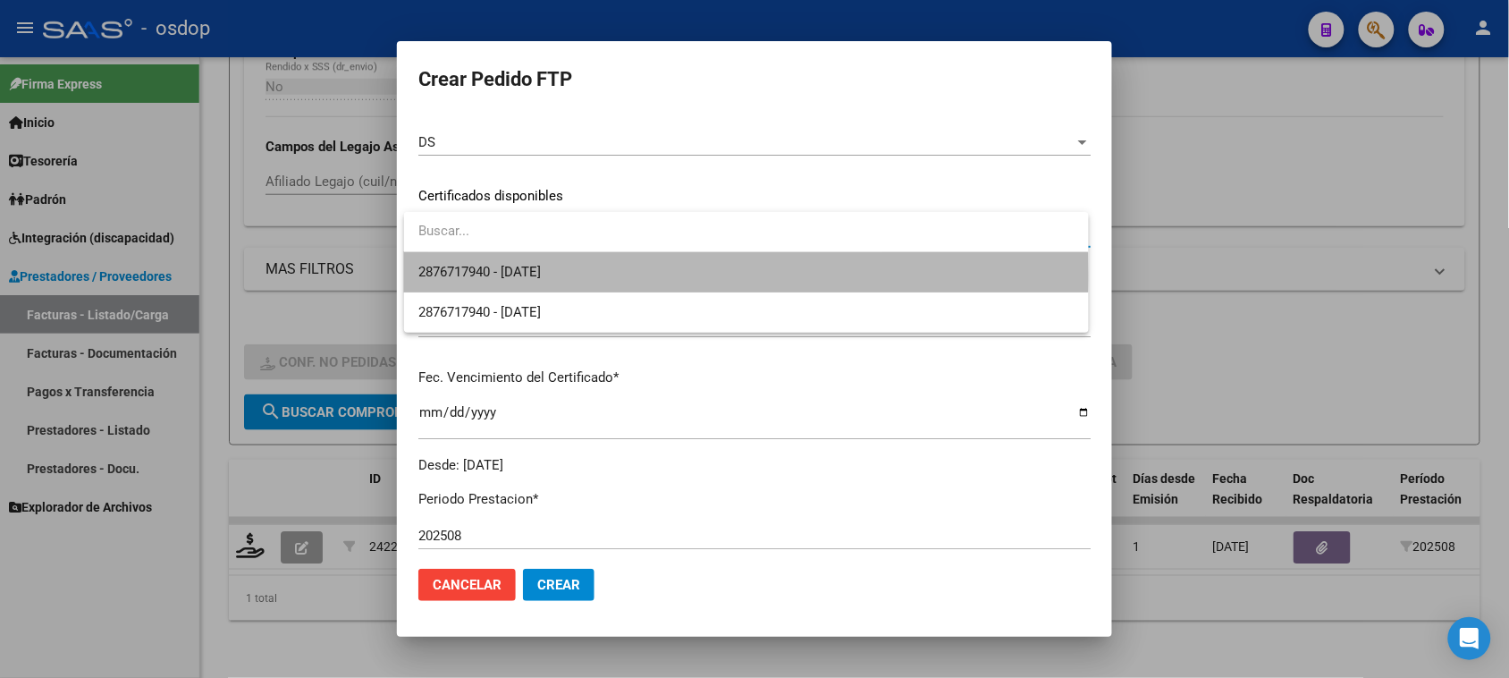
click at [645, 274] on span "2876717940 - [DATE]" at bounding box center [745, 272] width 655 height 40
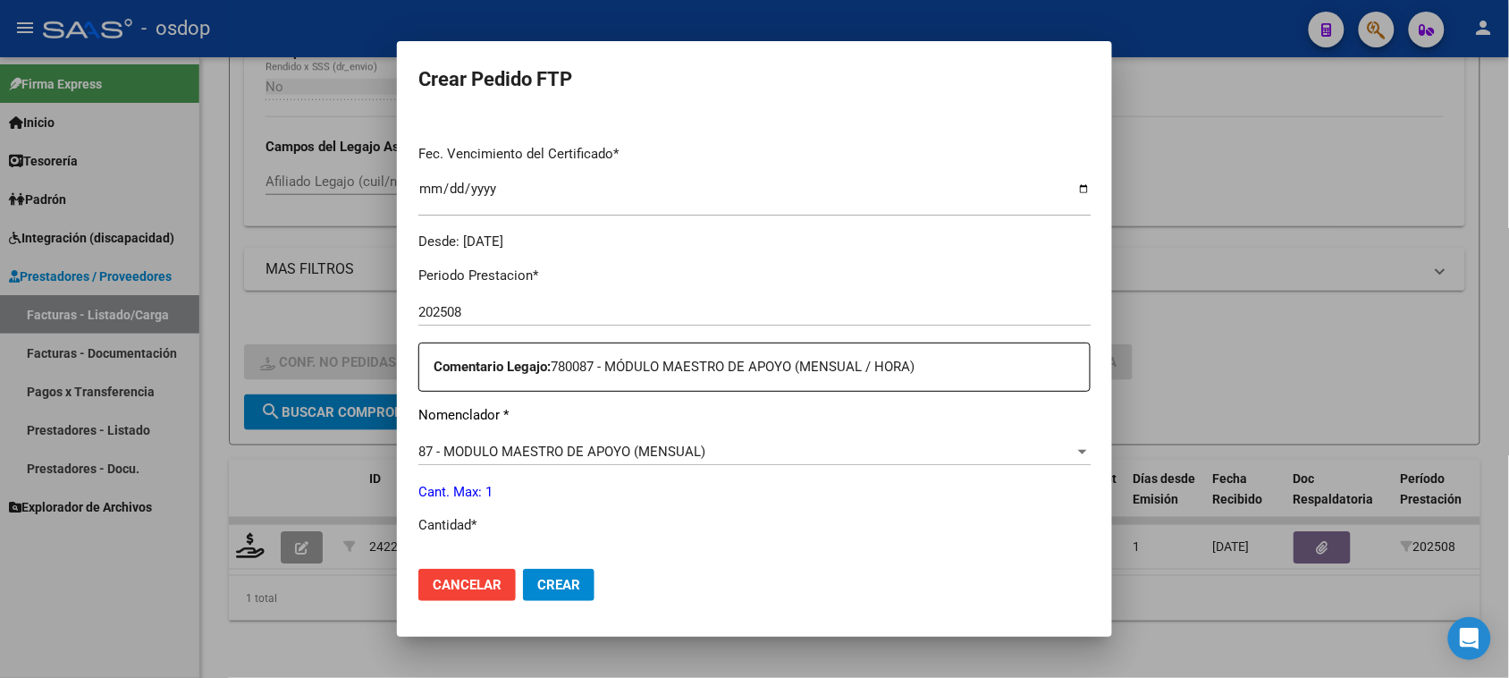
scroll to position [559, 0]
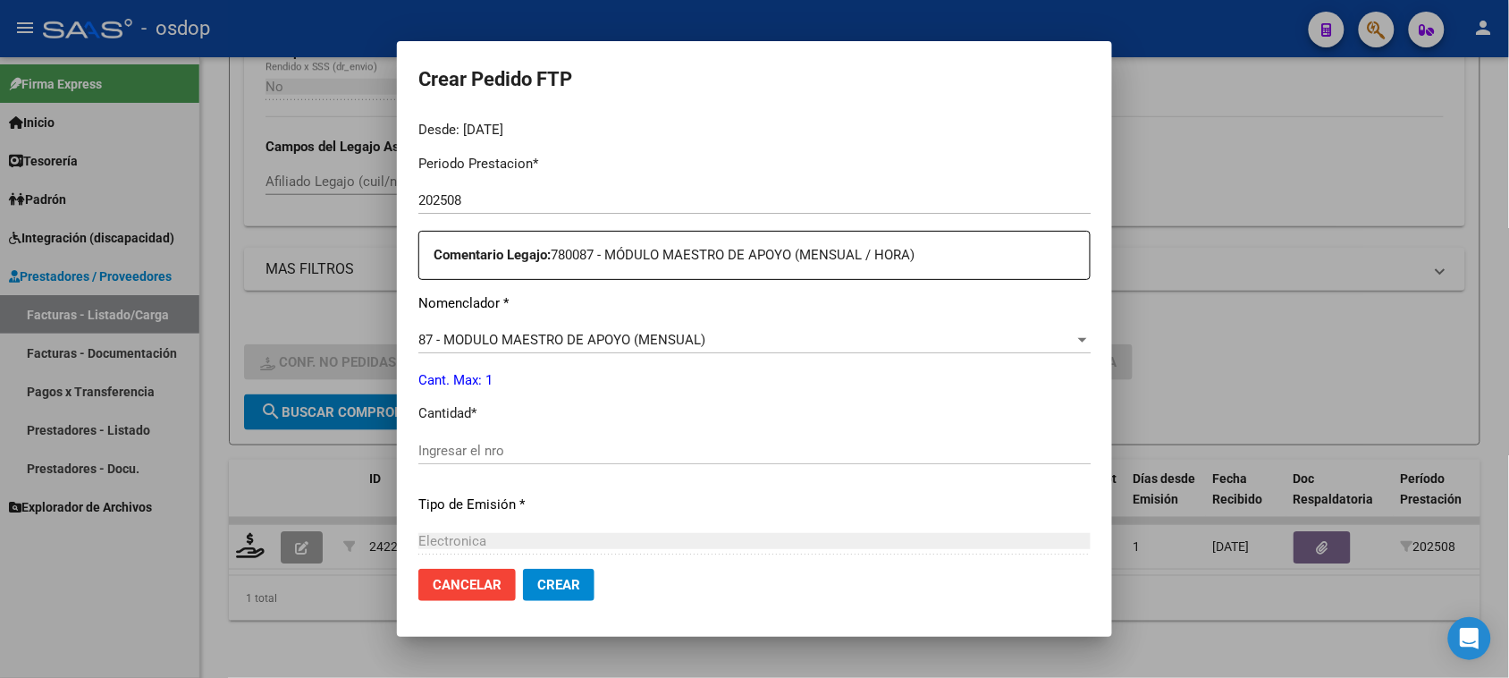
click at [502, 457] on input "Ingresar el nro" at bounding box center [754, 451] width 672 height 16
type input "1"
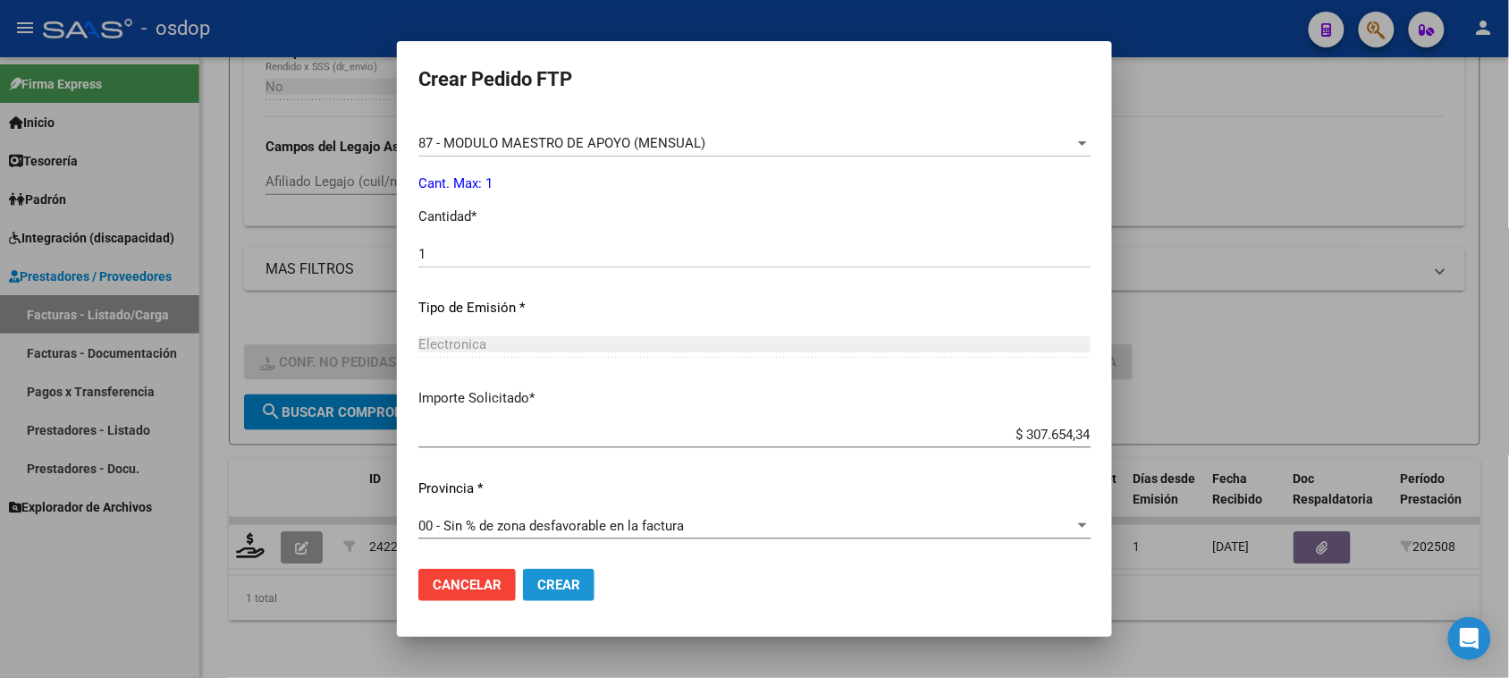
click at [561, 591] on span "Crear" at bounding box center [558, 585] width 43 height 16
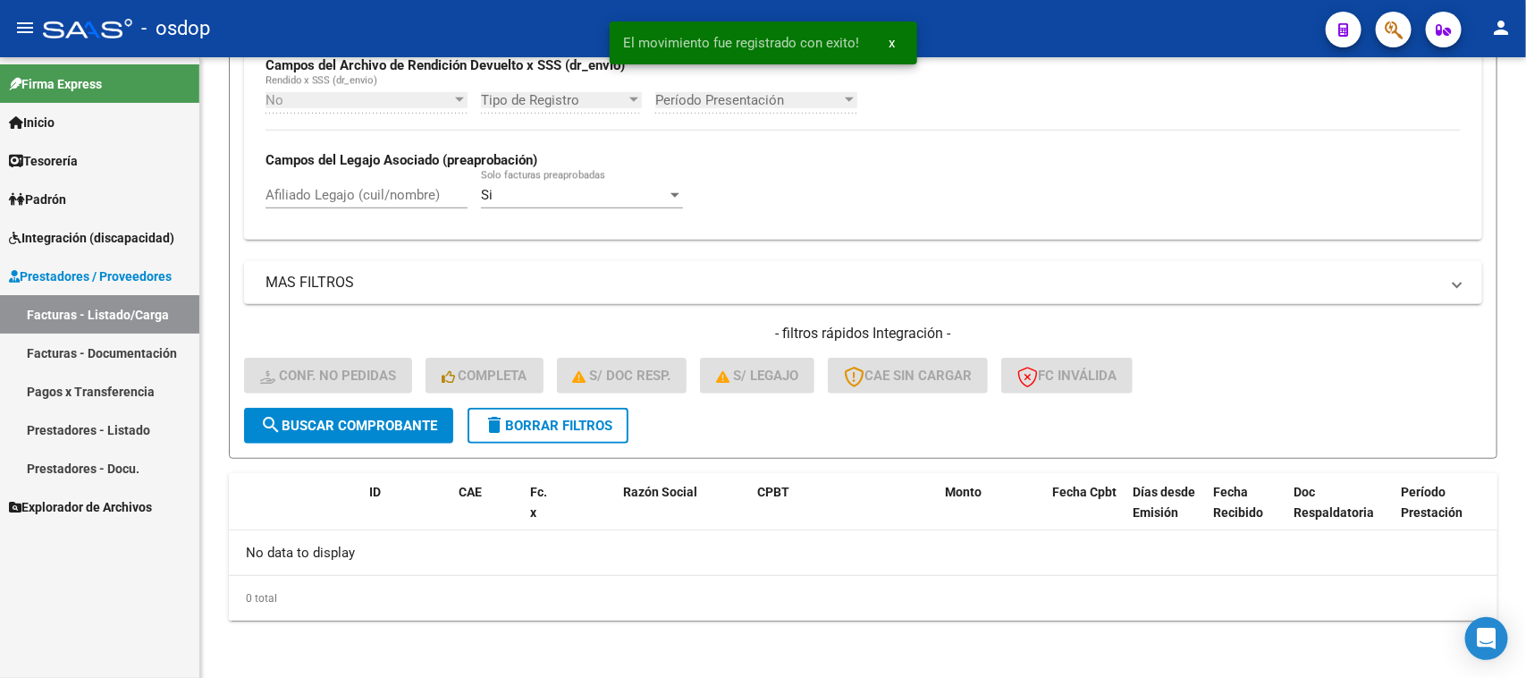
scroll to position [441, 0]
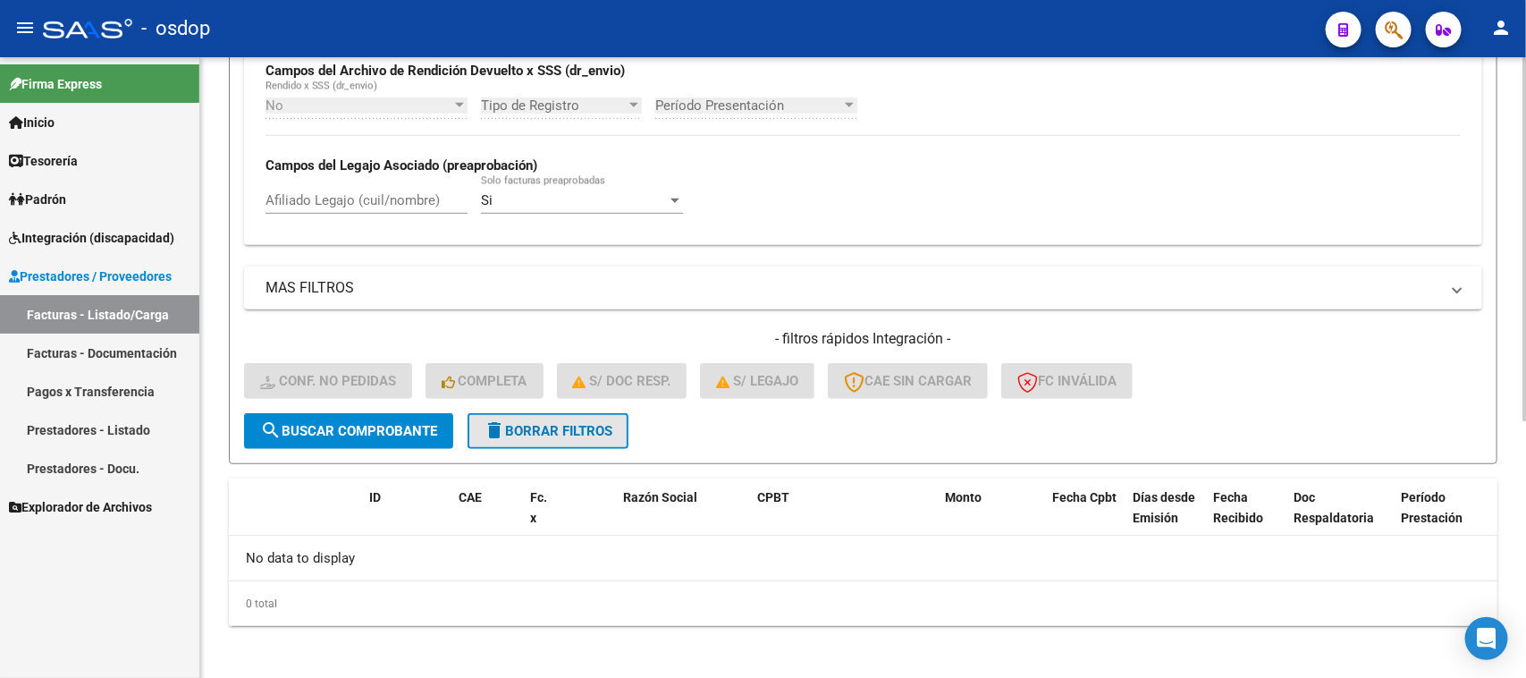
click at [541, 439] on button "delete Borrar Filtros" at bounding box center [548, 431] width 161 height 36
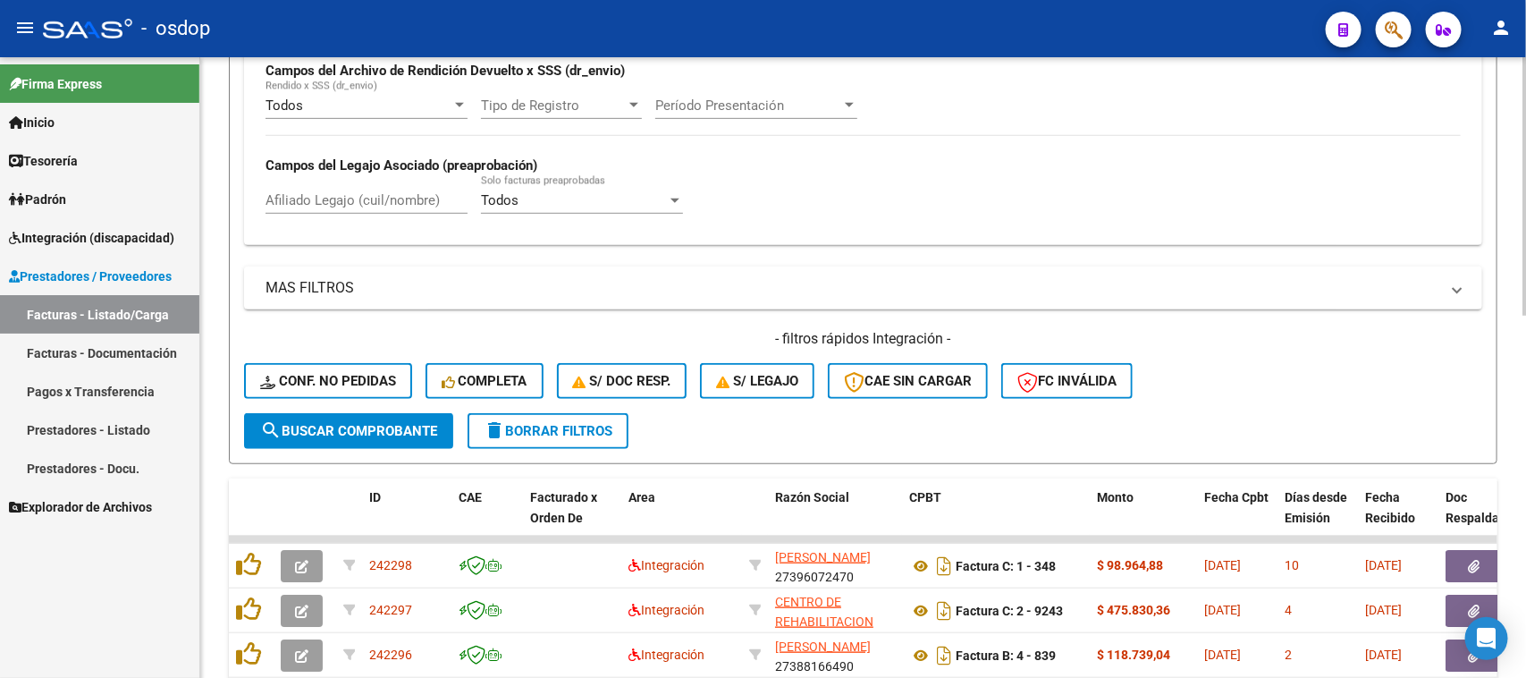
click at [368, 192] on input "Afiliado Legajo (cuil/nombre)" at bounding box center [367, 200] width 202 height 16
paste input "20482583491"
type input "20482583491"
click at [377, 423] on span "search Buscar Comprobante" at bounding box center [348, 431] width 177 height 16
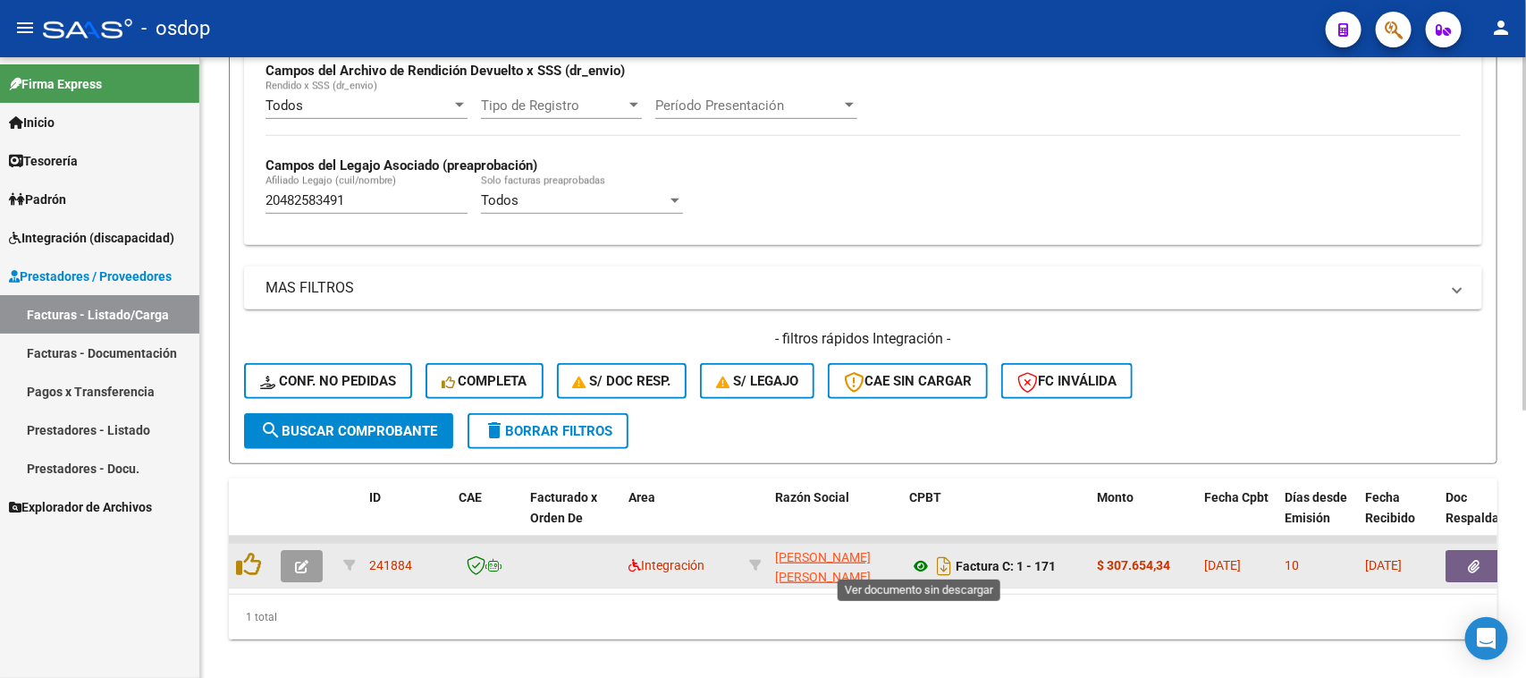
click at [918, 557] on icon at bounding box center [920, 565] width 23 height 21
click at [1475, 564] on icon "button" at bounding box center [1475, 566] width 12 height 13
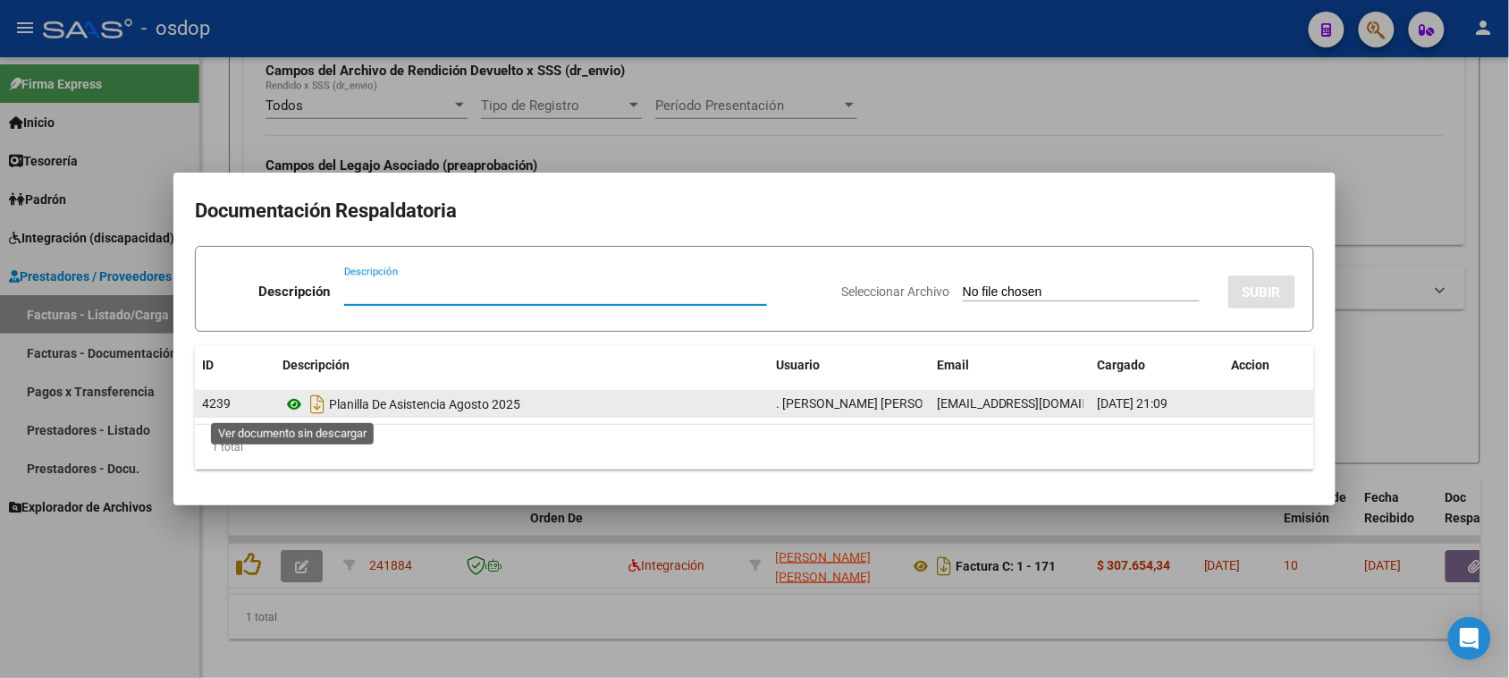
click at [296, 402] on icon at bounding box center [294, 403] width 23 height 21
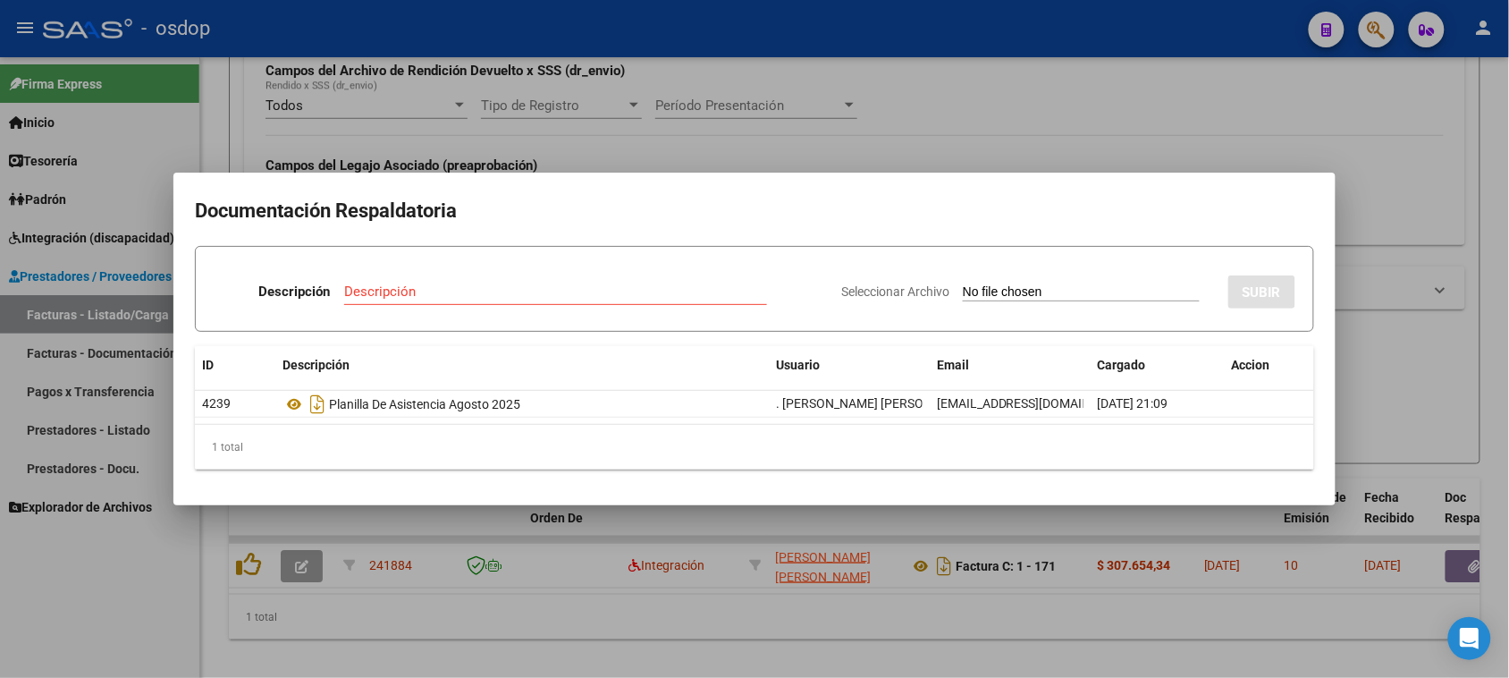
click at [742, 645] on div at bounding box center [754, 339] width 1509 height 678
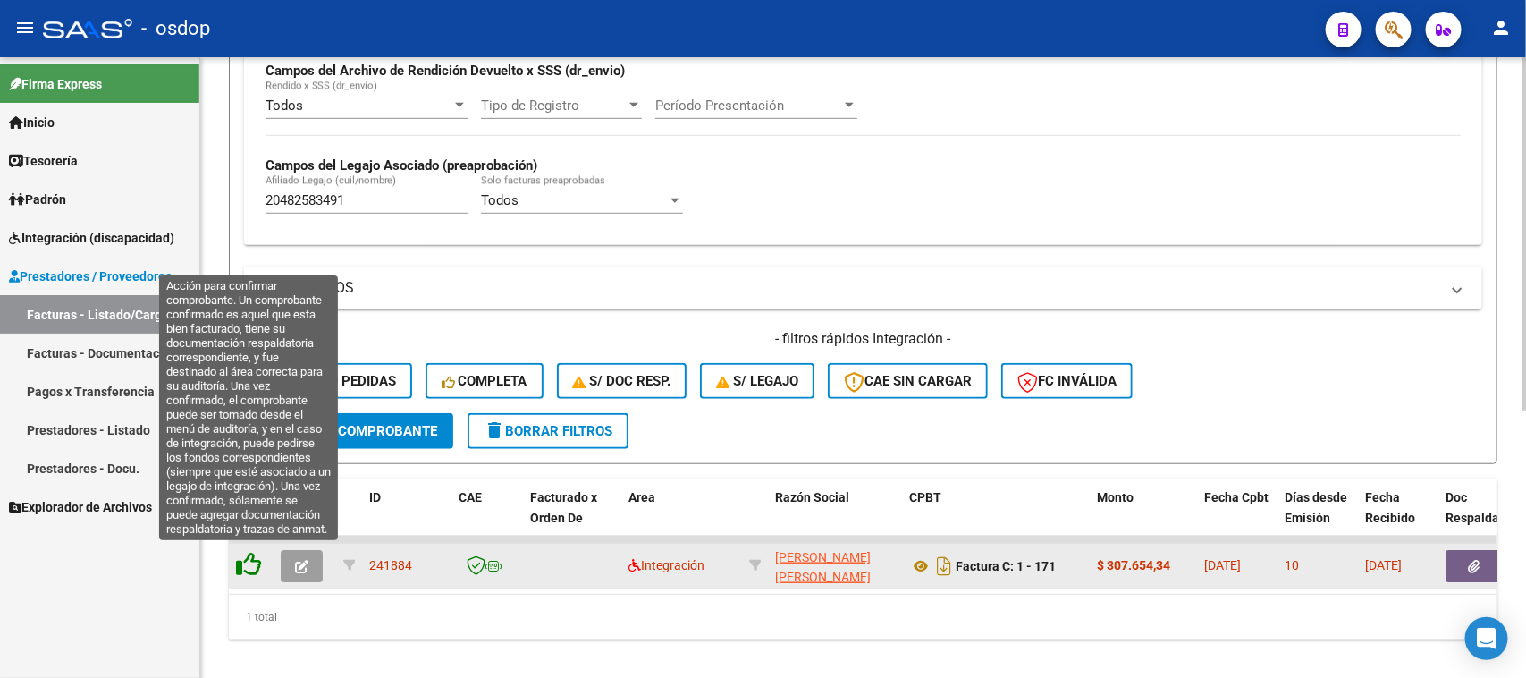
click at [257, 553] on icon at bounding box center [248, 564] width 25 height 25
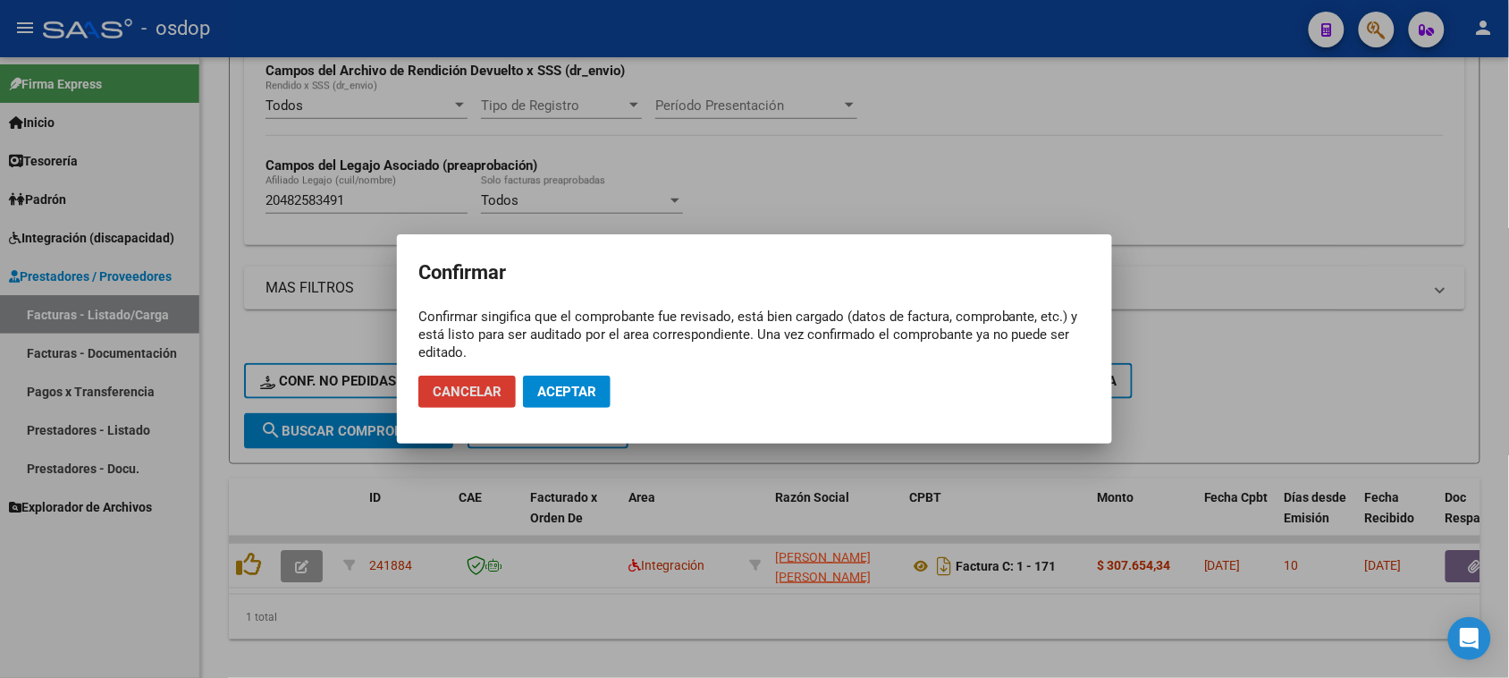
click at [582, 386] on span "Aceptar" at bounding box center [566, 392] width 59 height 16
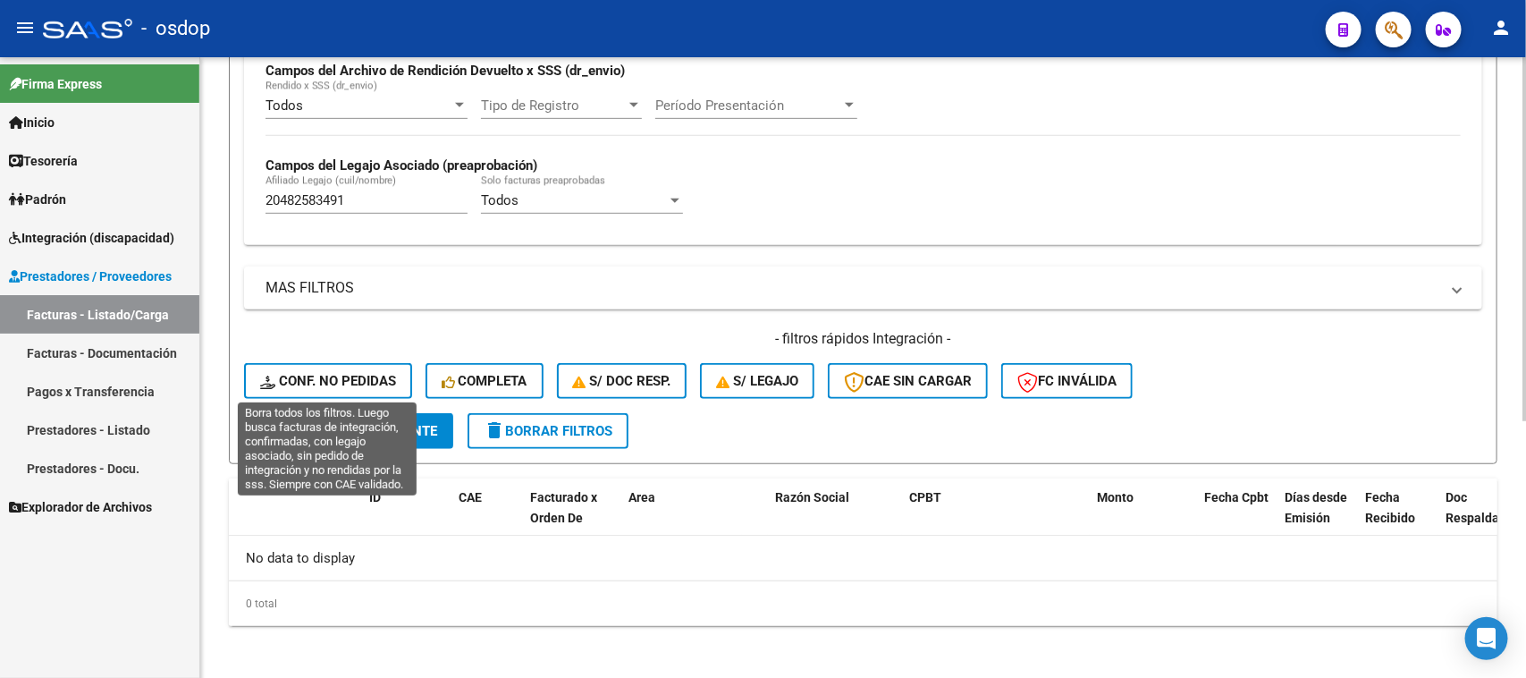
click at [371, 373] on span "Conf. no pedidas" at bounding box center [328, 381] width 136 height 16
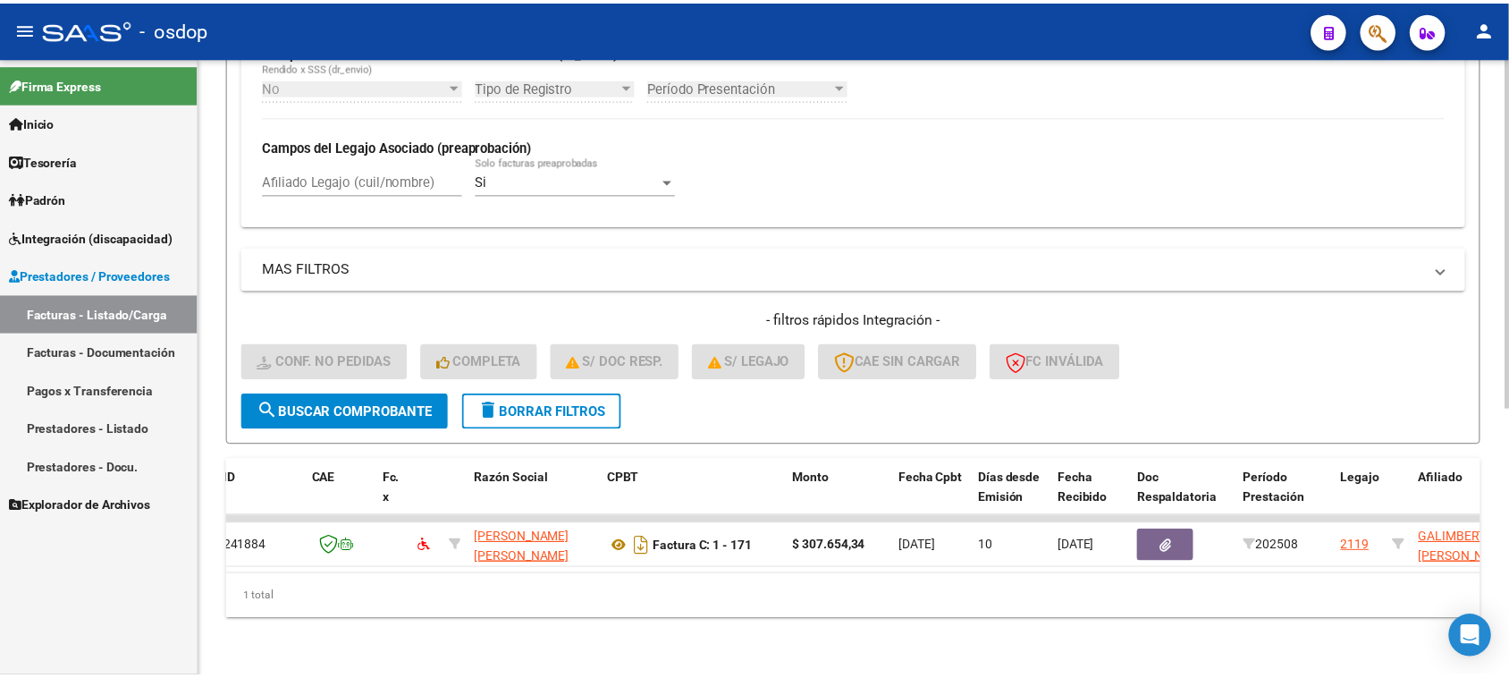
scroll to position [0, 0]
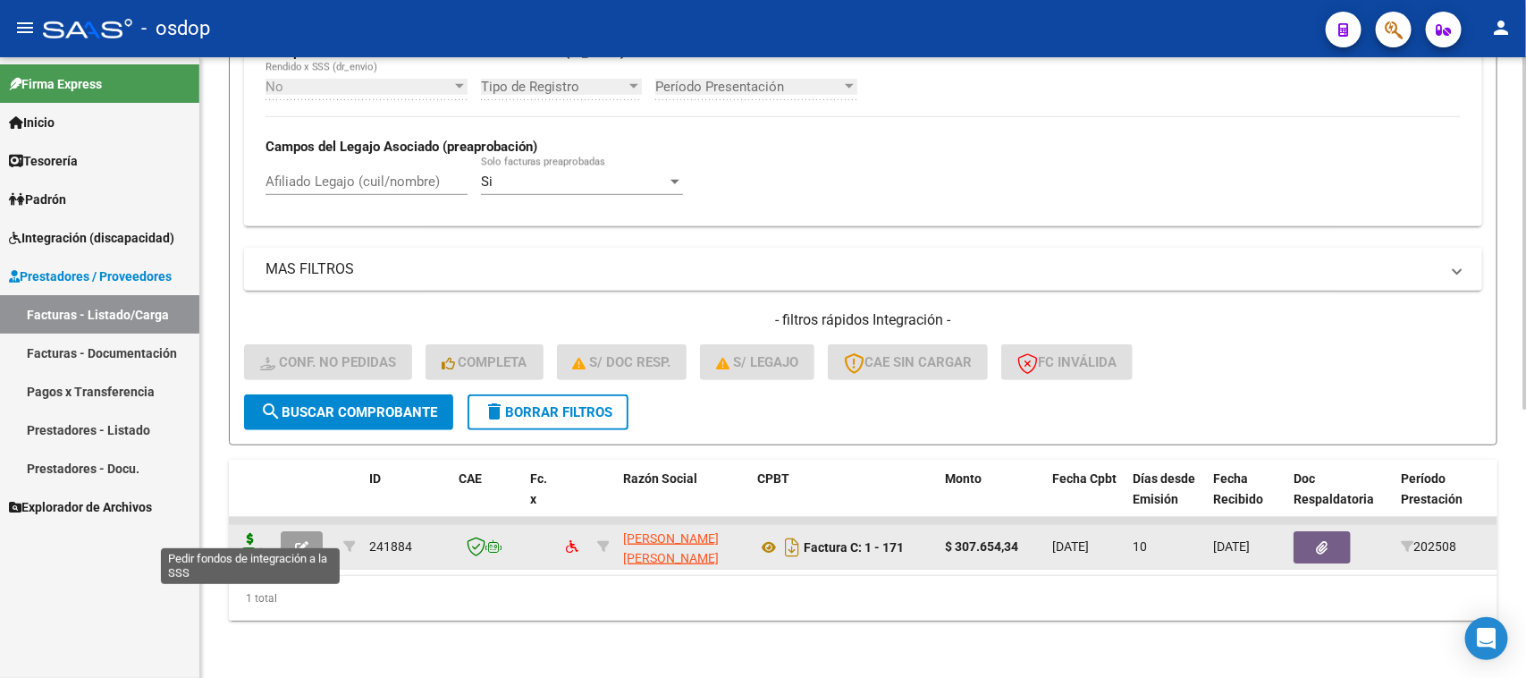
click at [253, 533] on icon at bounding box center [250, 545] width 29 height 25
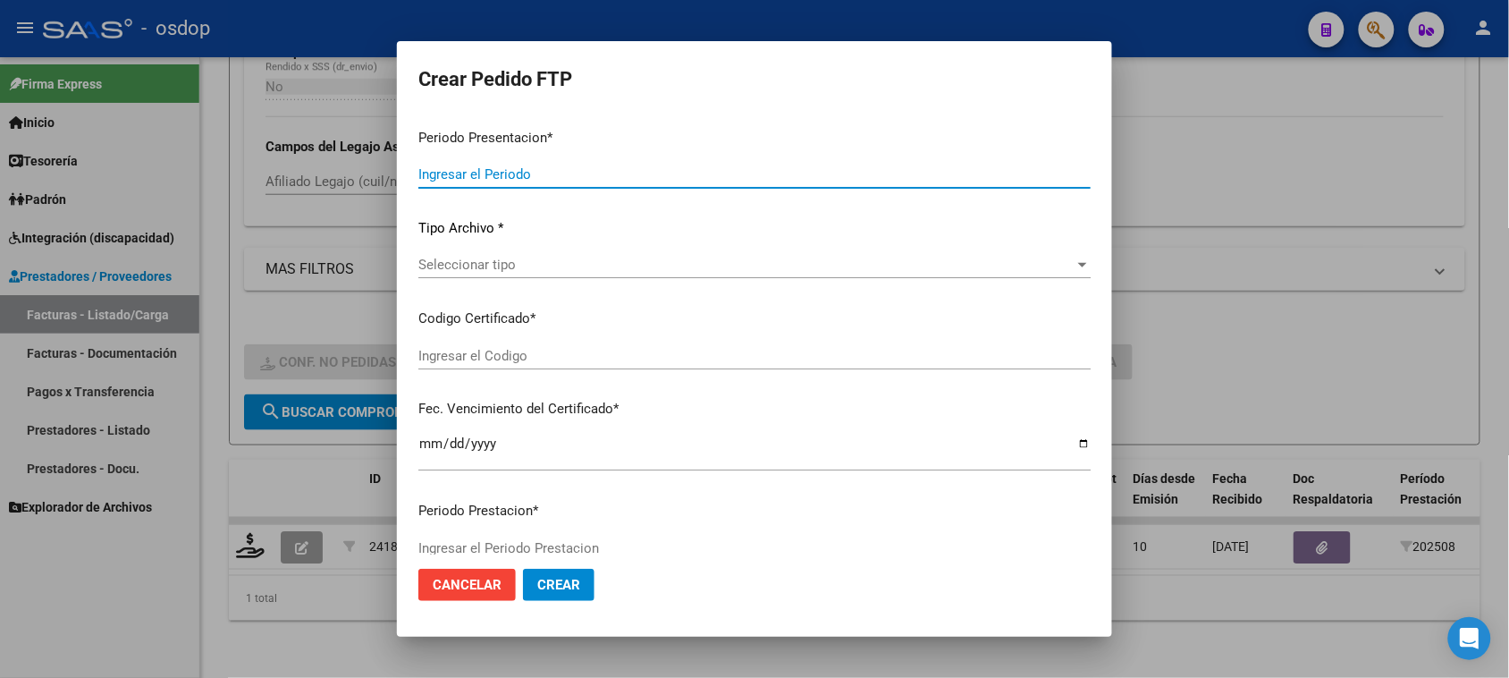
type input "202508"
type input "$ 307.654,34"
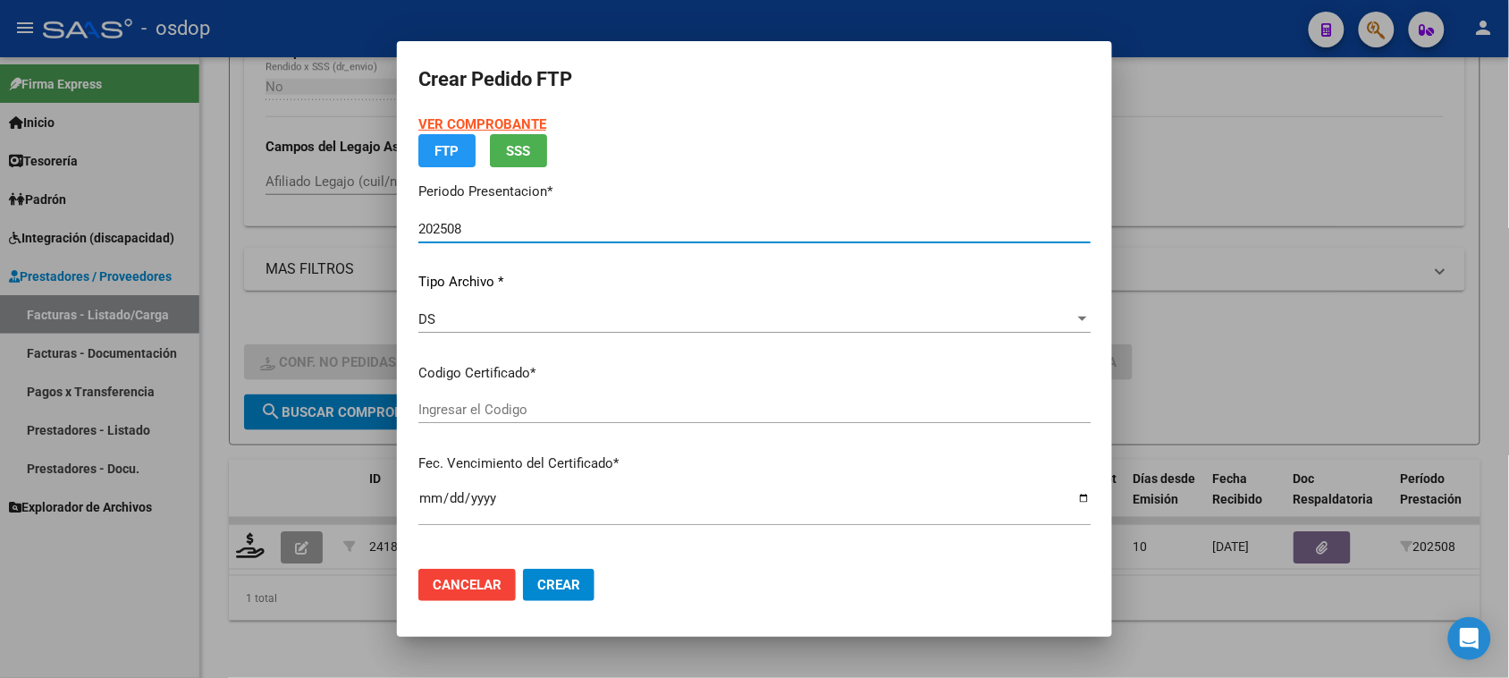
type input "357706966"
type input "[DATE]"
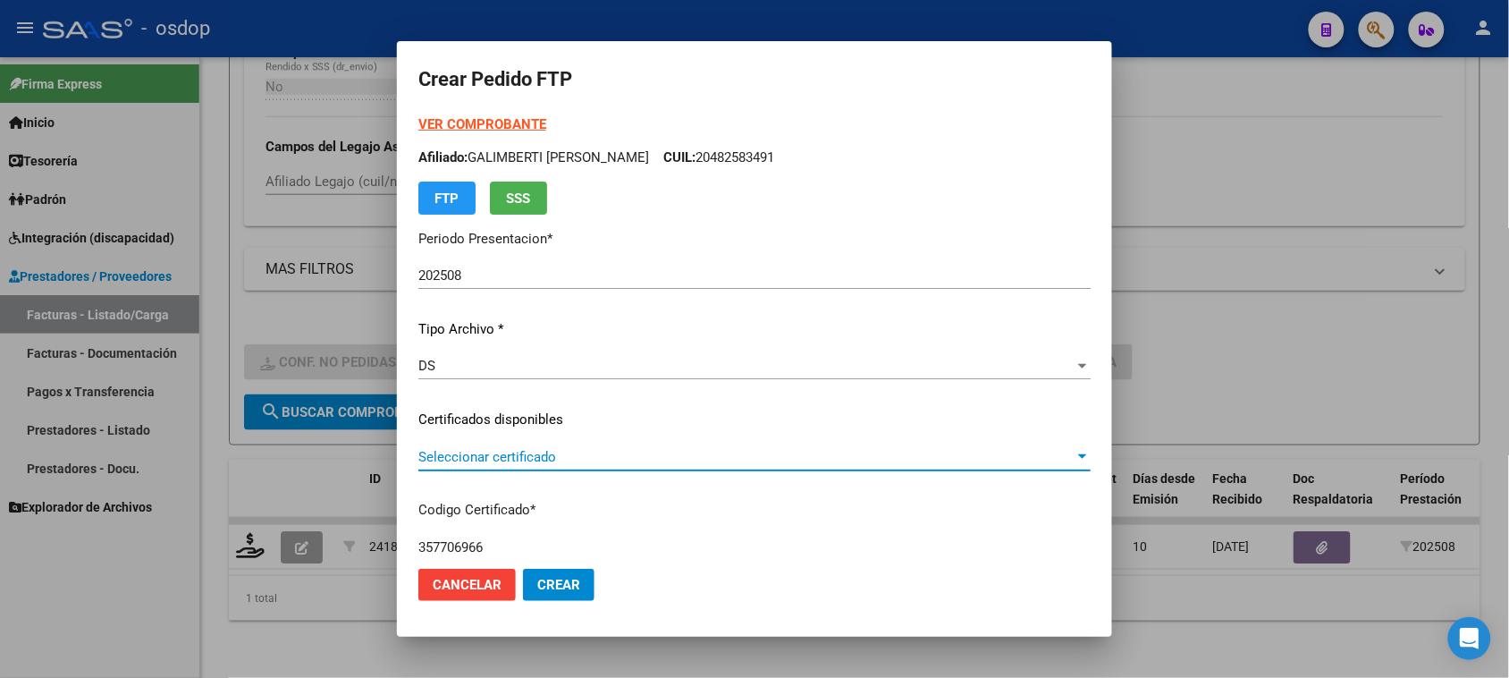
click at [613, 452] on span "Seleccionar certificado" at bounding box center [746, 457] width 656 height 16
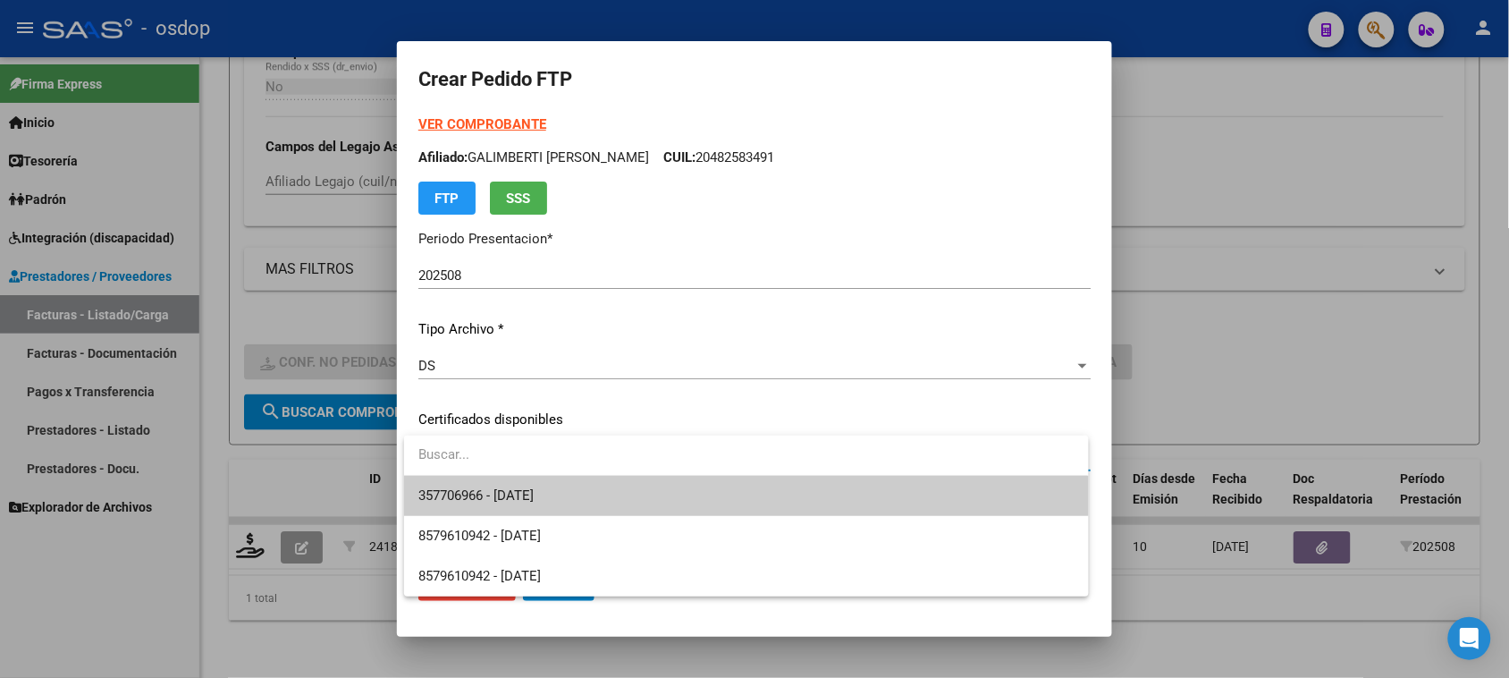
click at [593, 502] on span "357706966 - [DATE]" at bounding box center [745, 496] width 655 height 40
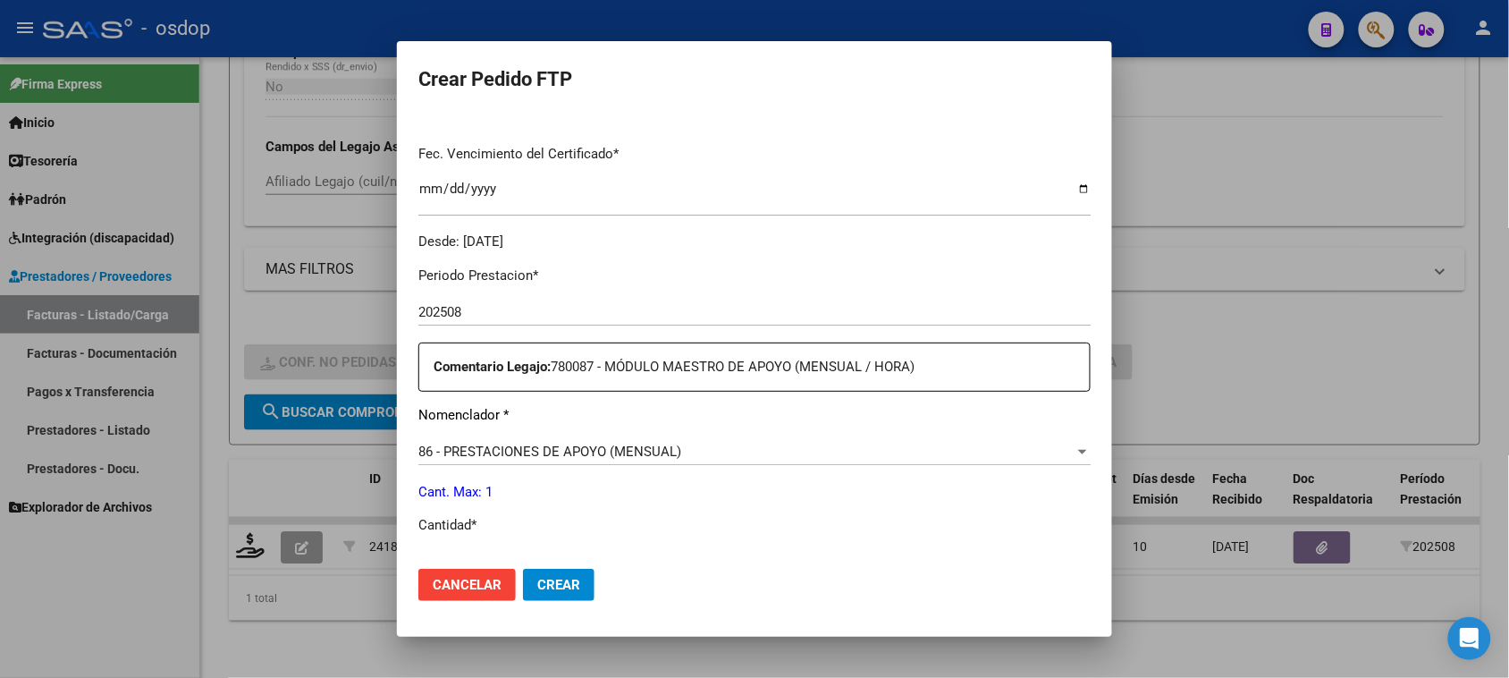
scroll to position [559, 0]
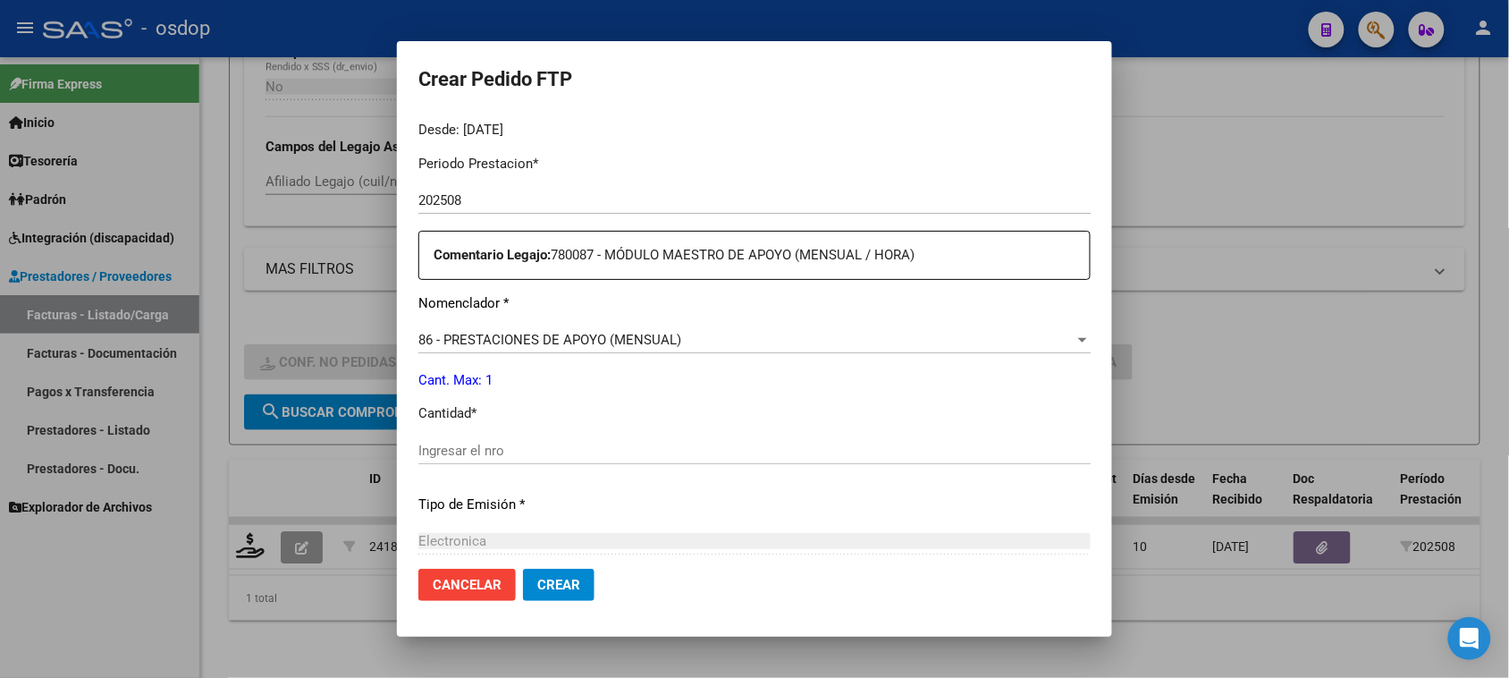
click at [492, 444] on input "Ingresar el nro" at bounding box center [754, 451] width 672 height 16
type input "1"
click at [669, 340] on span "86 - PRESTACIONES DE APOYO (MENSUAL)" at bounding box center [549, 340] width 263 height 16
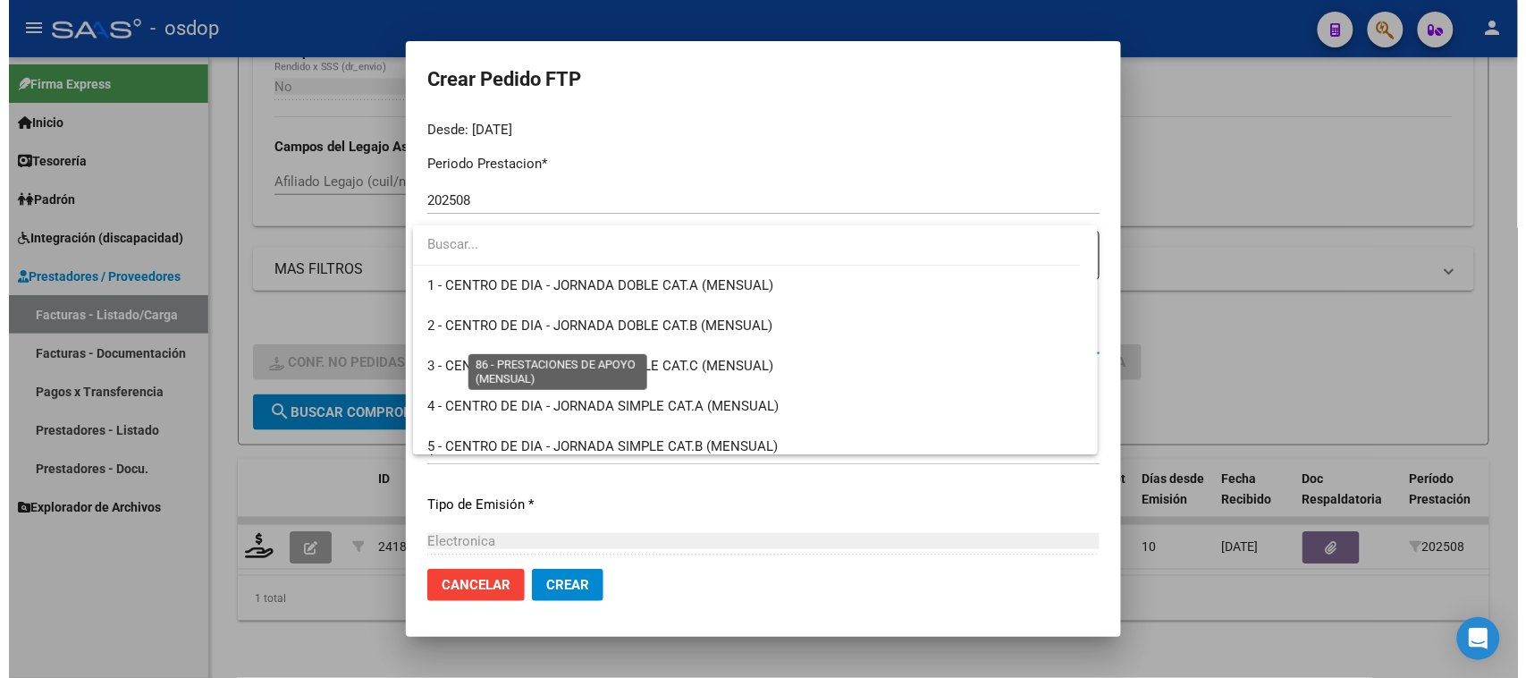
scroll to position [3366, 0]
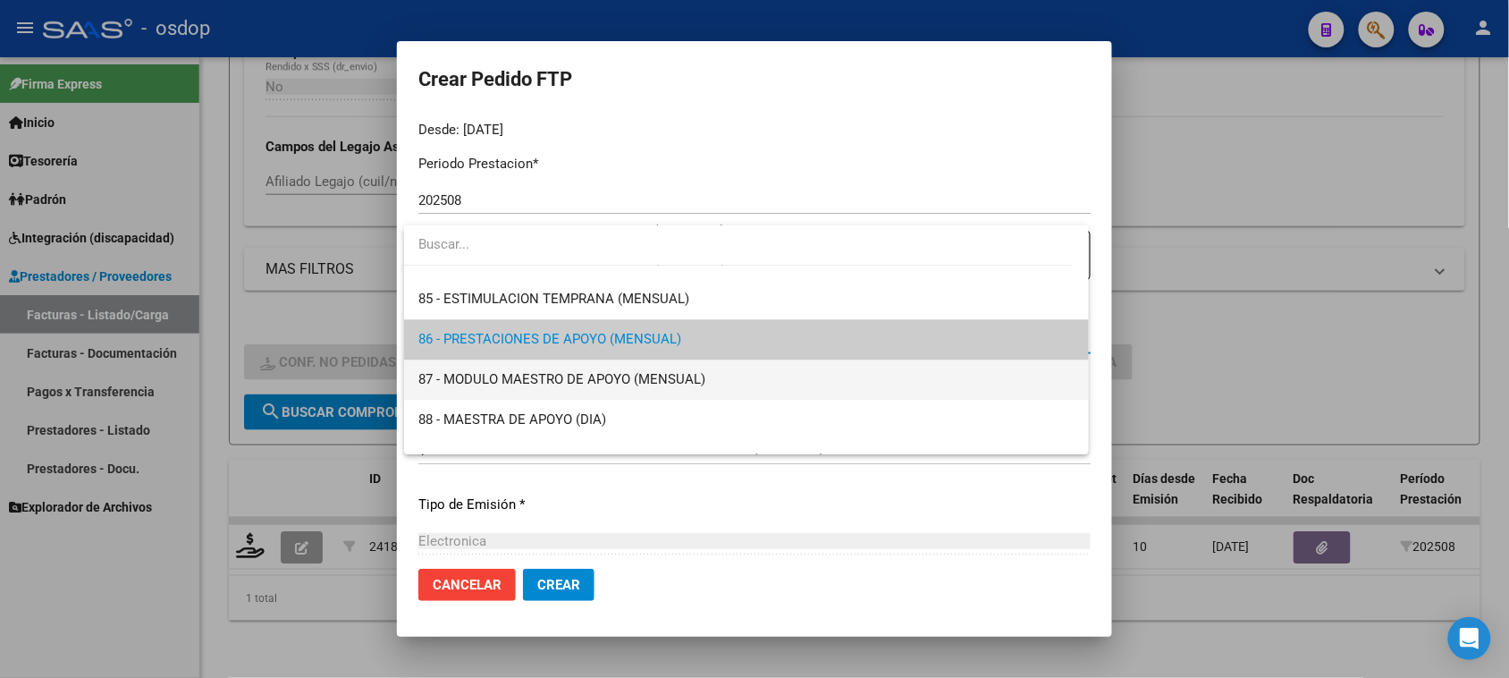
click at [734, 387] on span "87 - MODULO MAESTRO DE APOYO (MENSUAL)" at bounding box center [745, 379] width 655 height 40
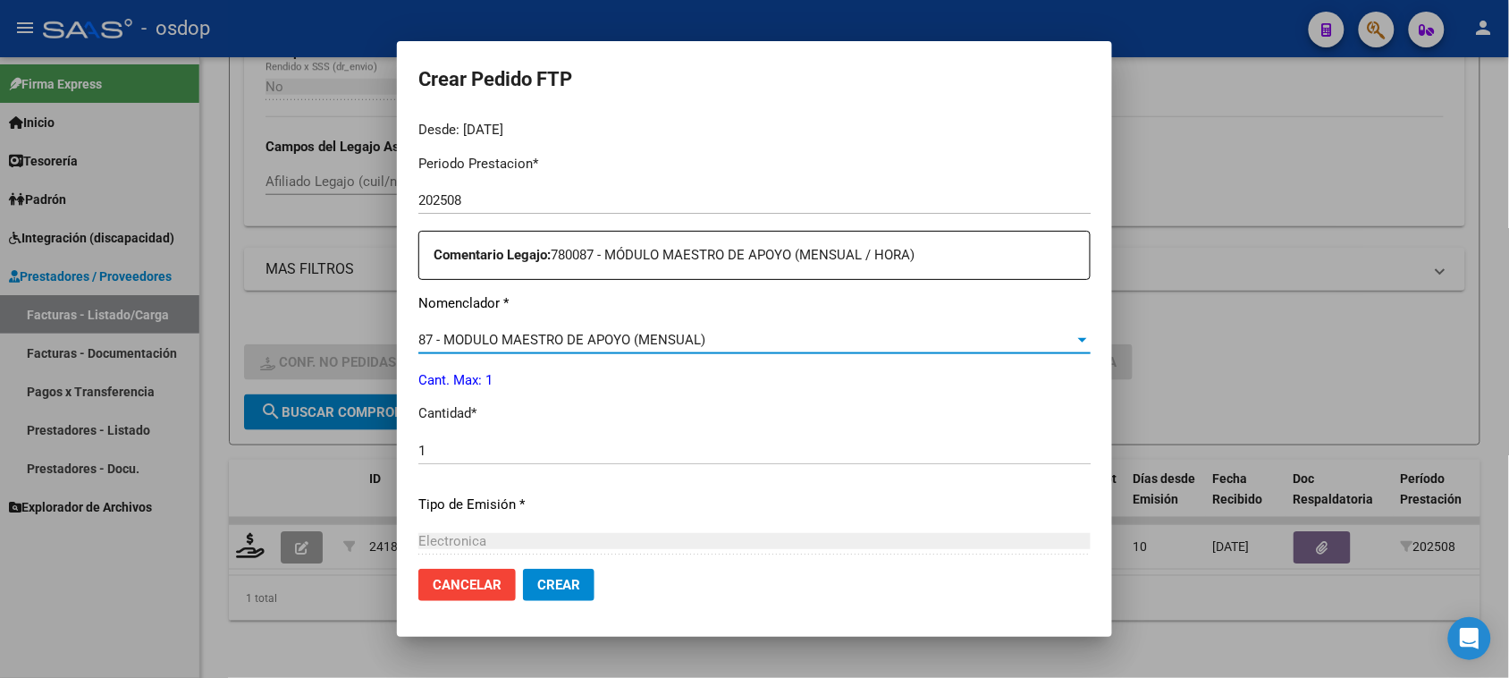
click at [577, 599] on button "Crear" at bounding box center [559, 585] width 72 height 32
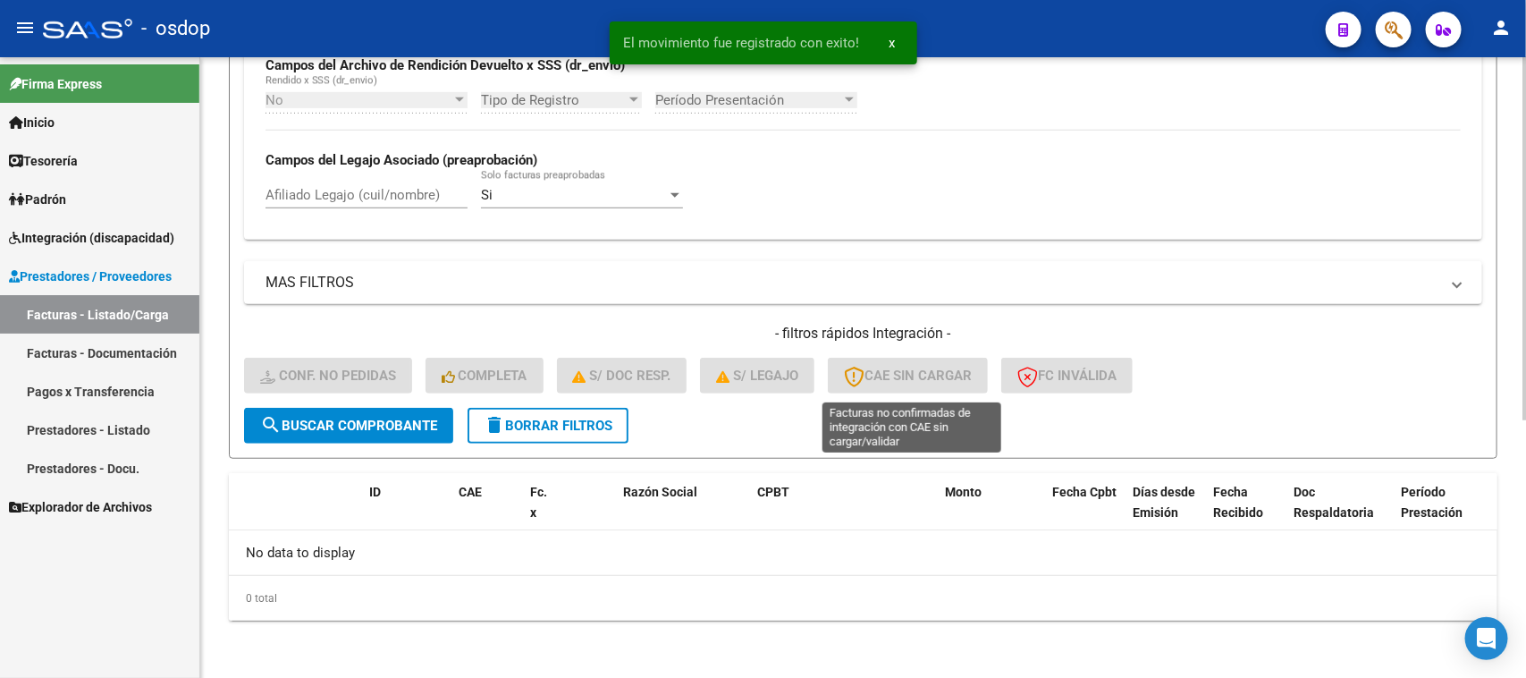
scroll to position [441, 0]
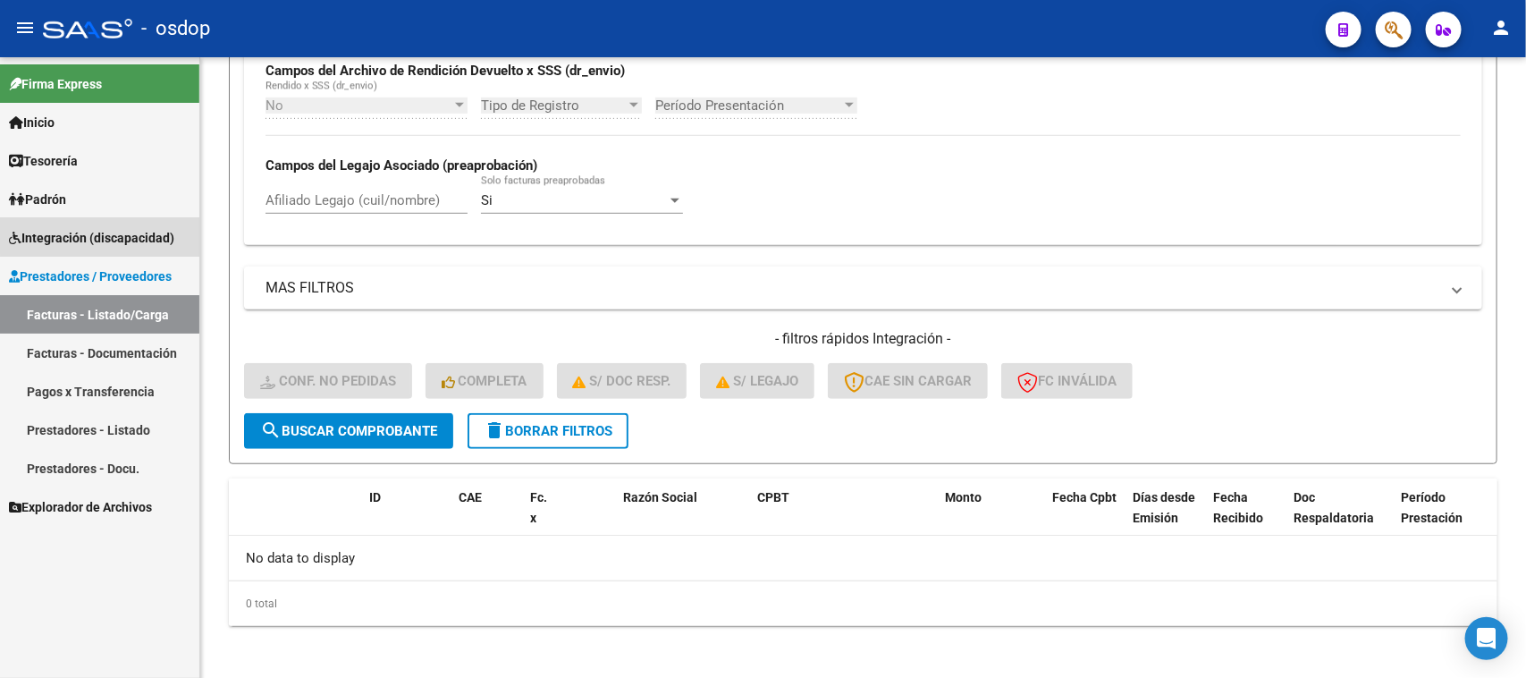
click at [118, 233] on span "Integración (discapacidad)" at bounding box center [91, 238] width 165 height 20
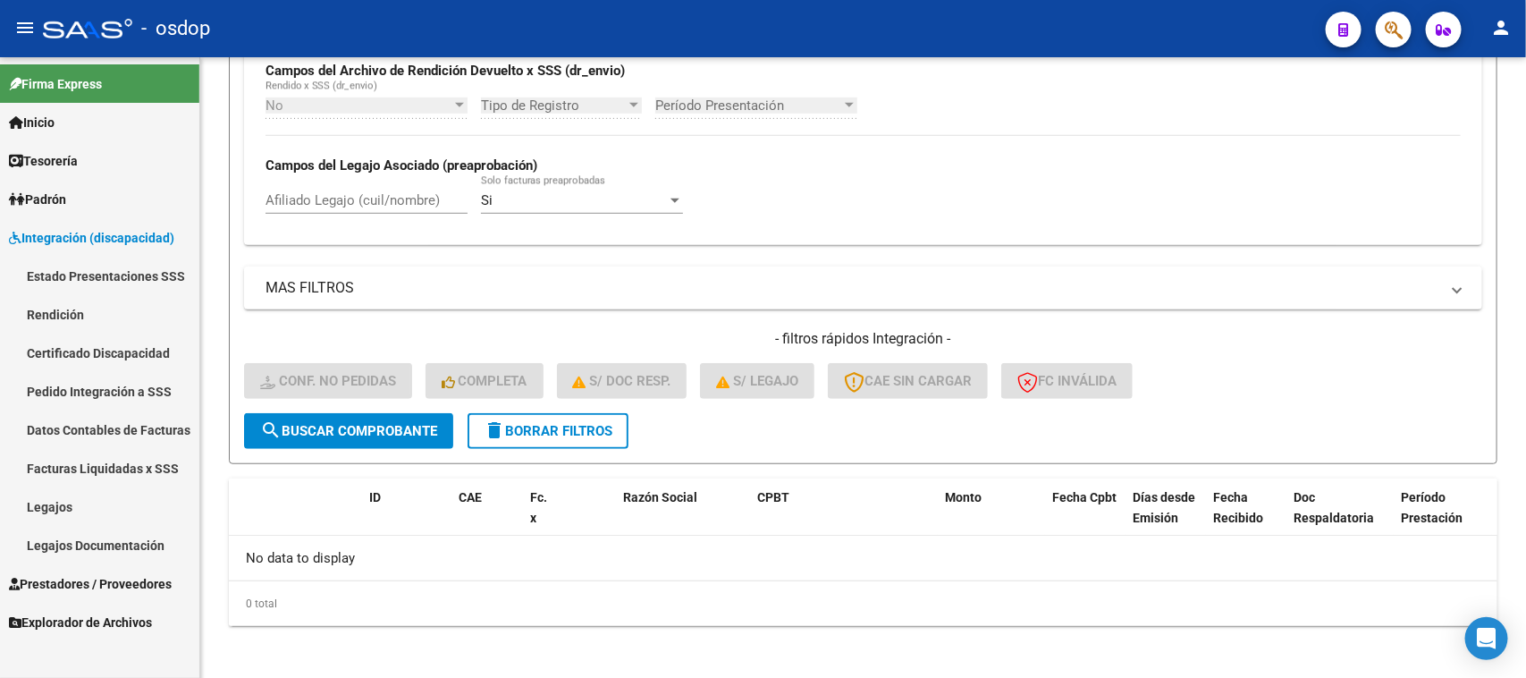
click at [107, 395] on link "Pedido Integración a SSS" at bounding box center [99, 391] width 199 height 38
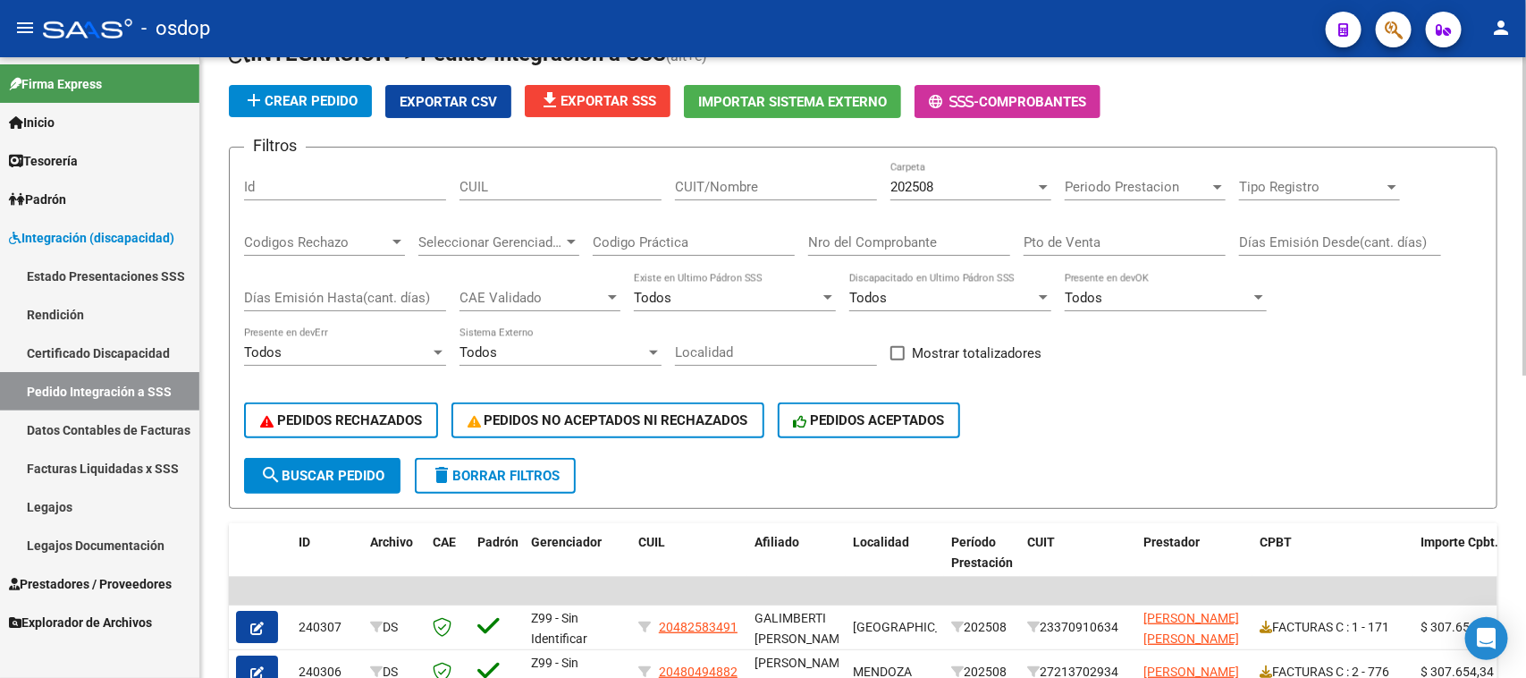
scroll to position [322, 0]
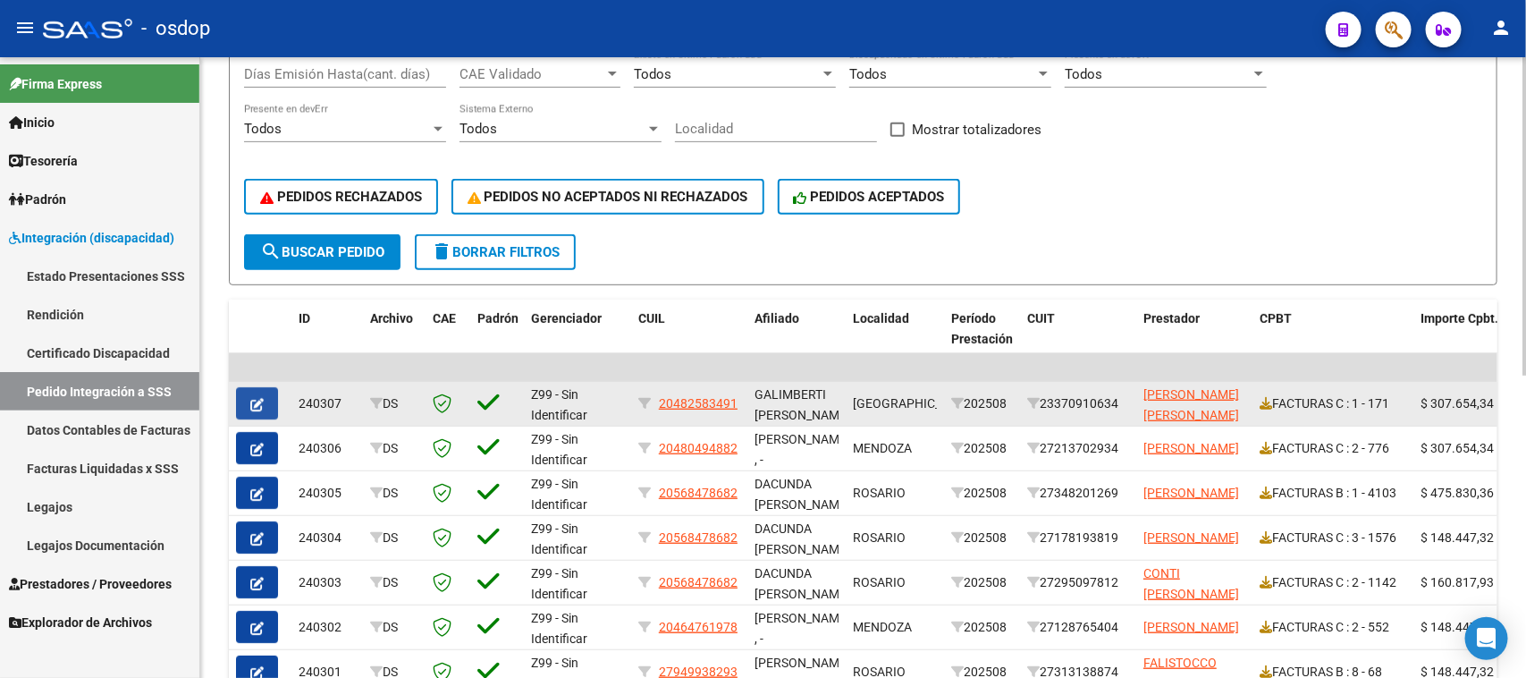
click at [264, 395] on button "button" at bounding box center [257, 403] width 42 height 32
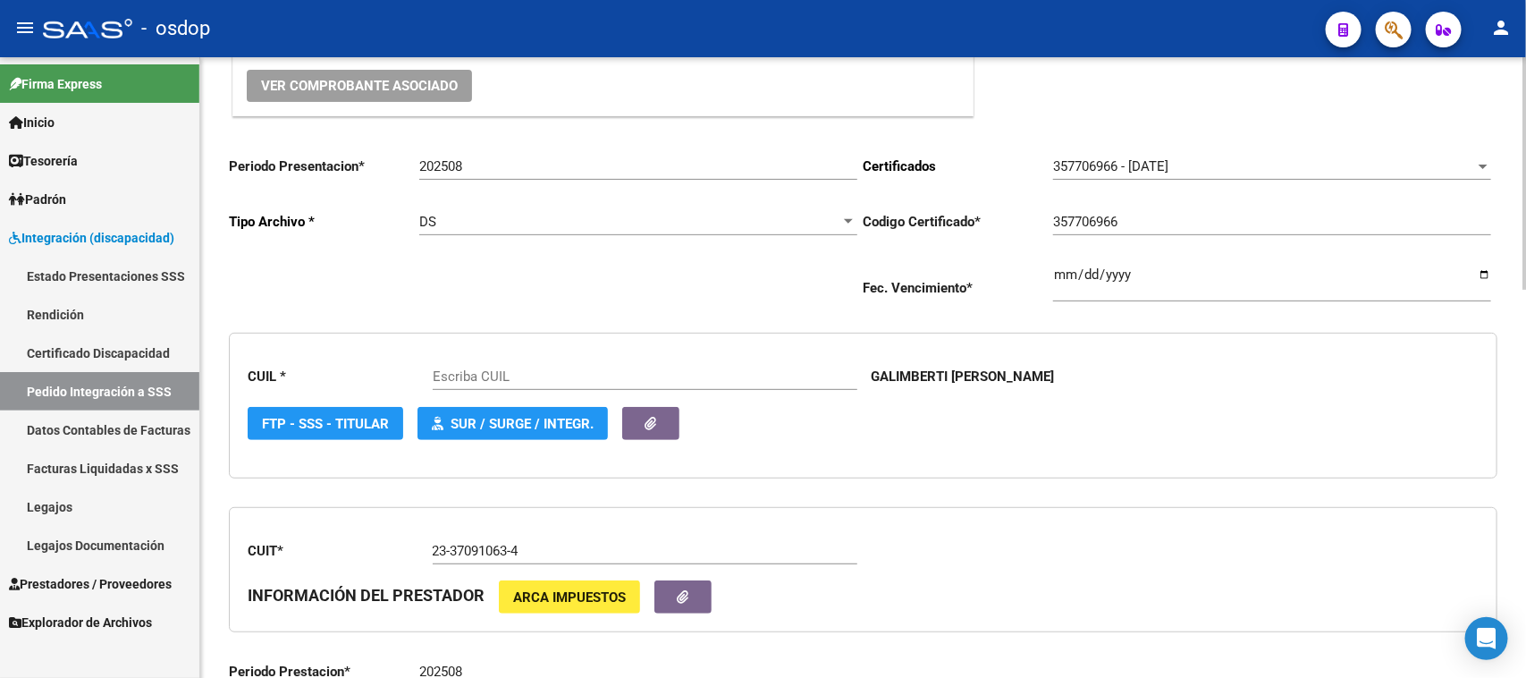
type input "20482583491"
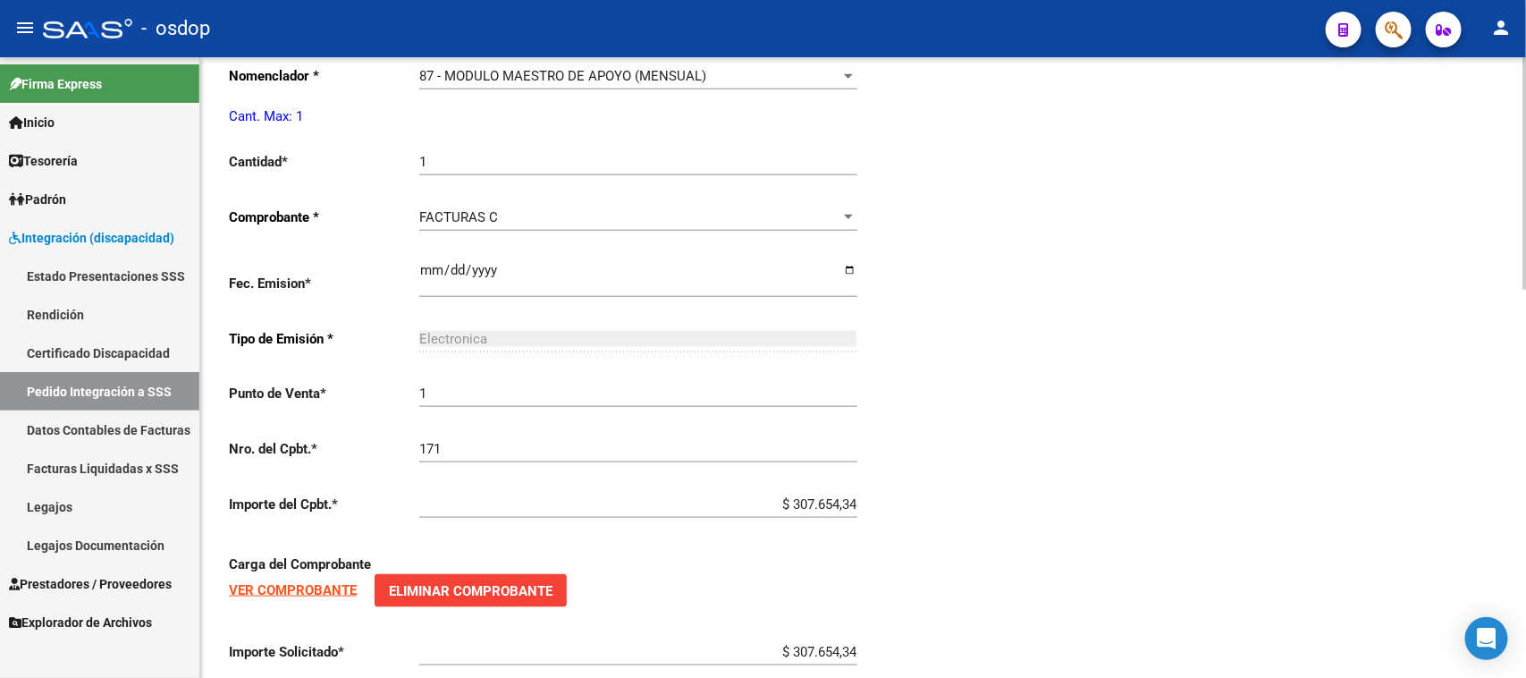
scroll to position [1043, 0]
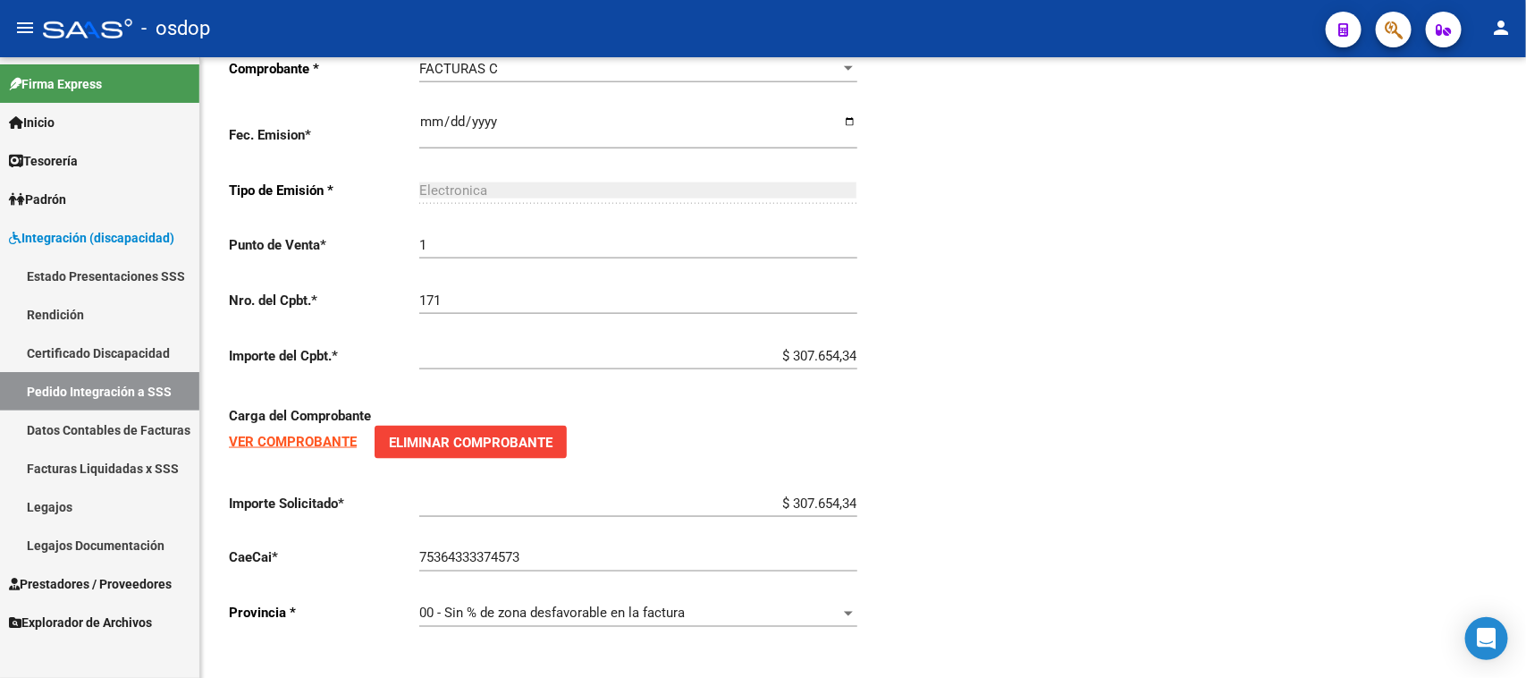
click at [72, 570] on link "Prestadores / Proveedores" at bounding box center [99, 583] width 199 height 38
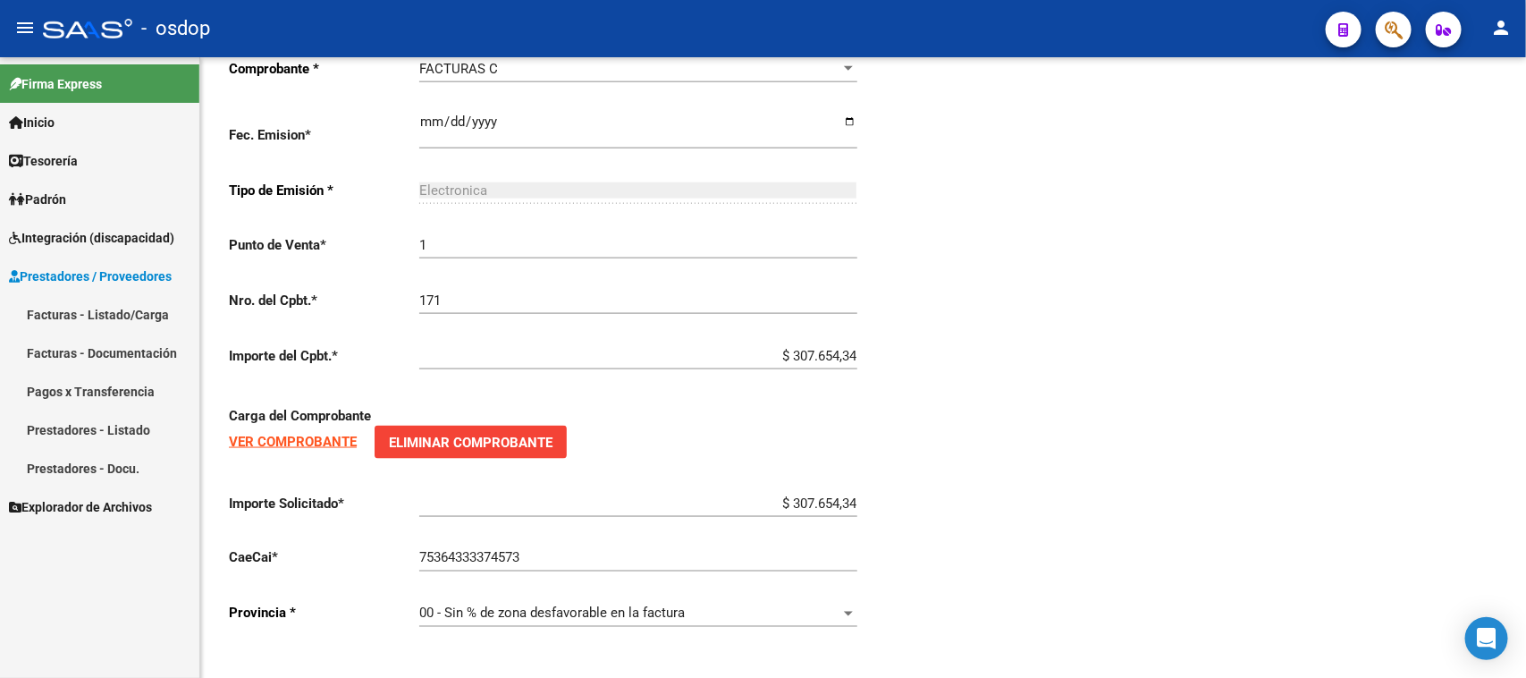
click at [127, 316] on link "Facturas - Listado/Carga" at bounding box center [99, 314] width 199 height 38
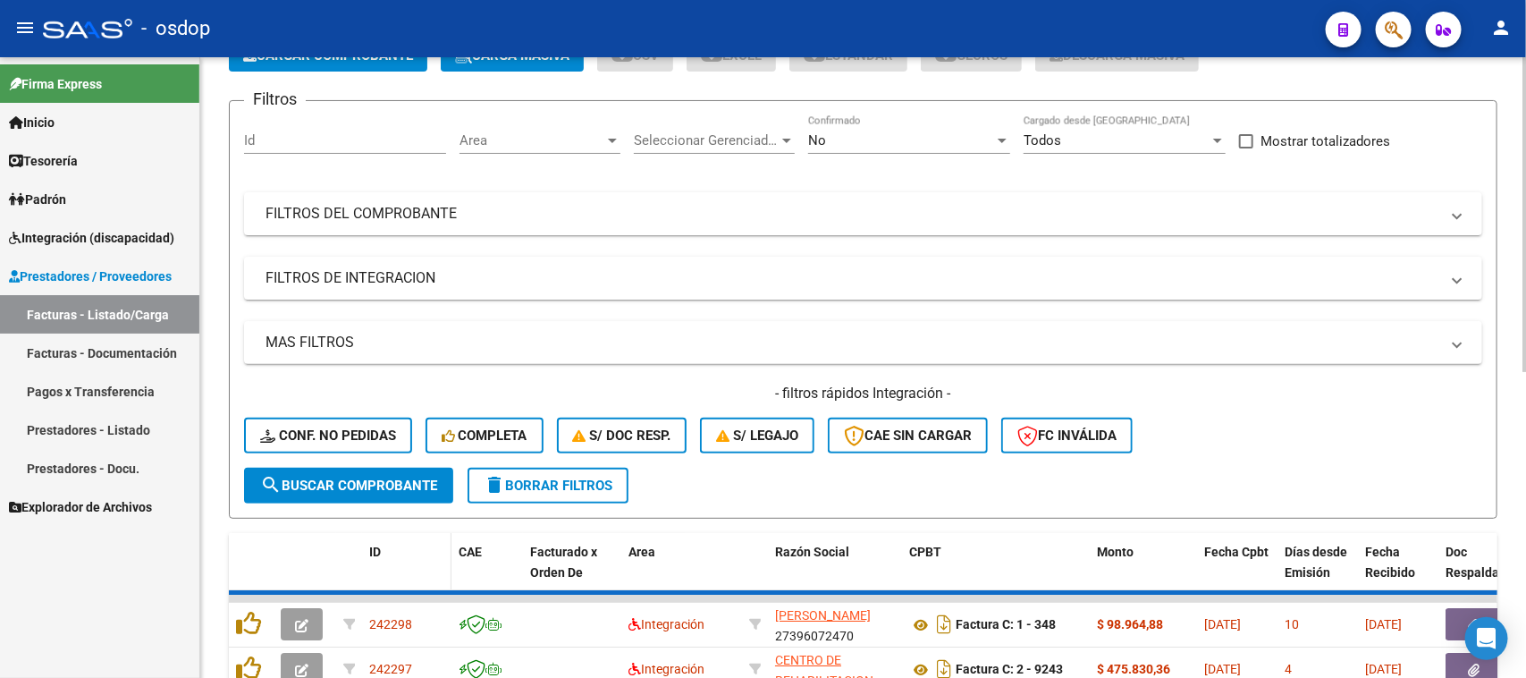
scroll to position [224, 0]
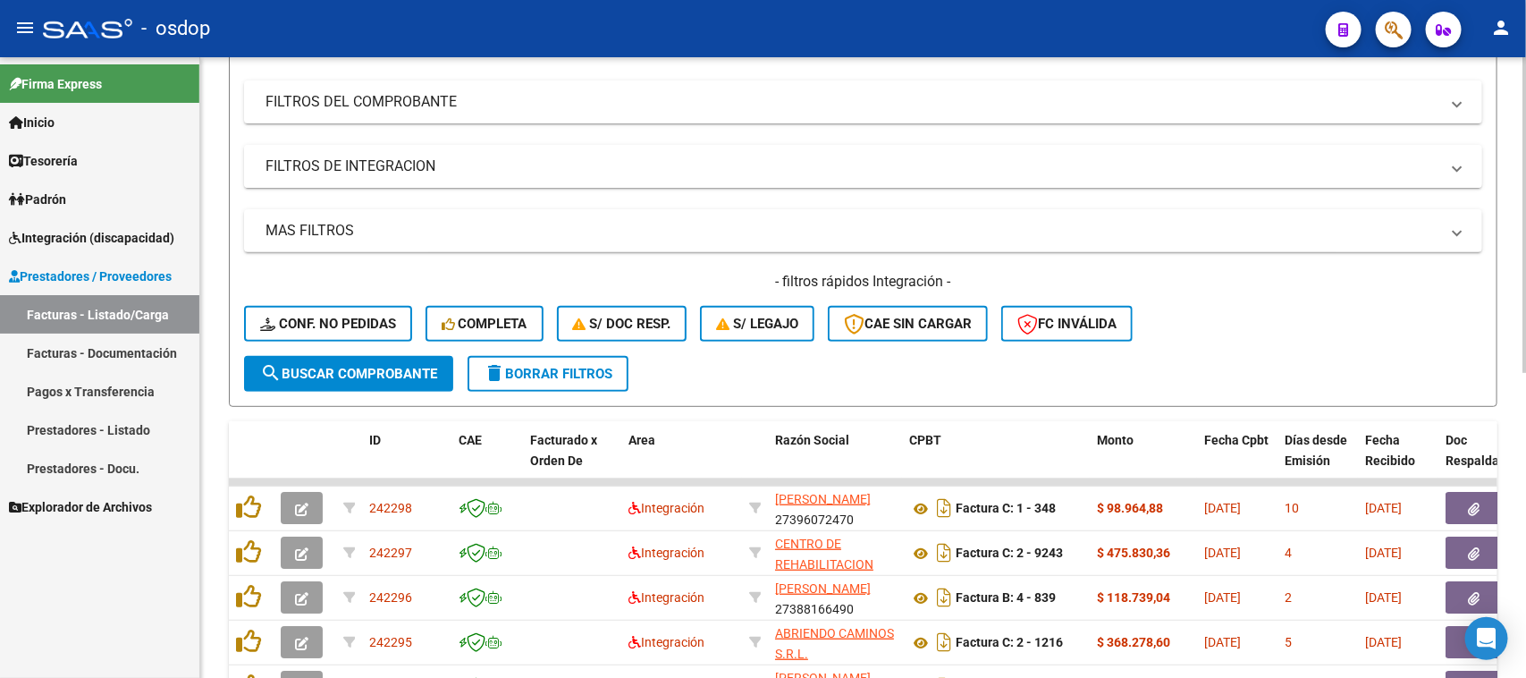
click at [371, 176] on mat-expansion-panel-header "FILTROS DE INTEGRACION" at bounding box center [863, 166] width 1238 height 43
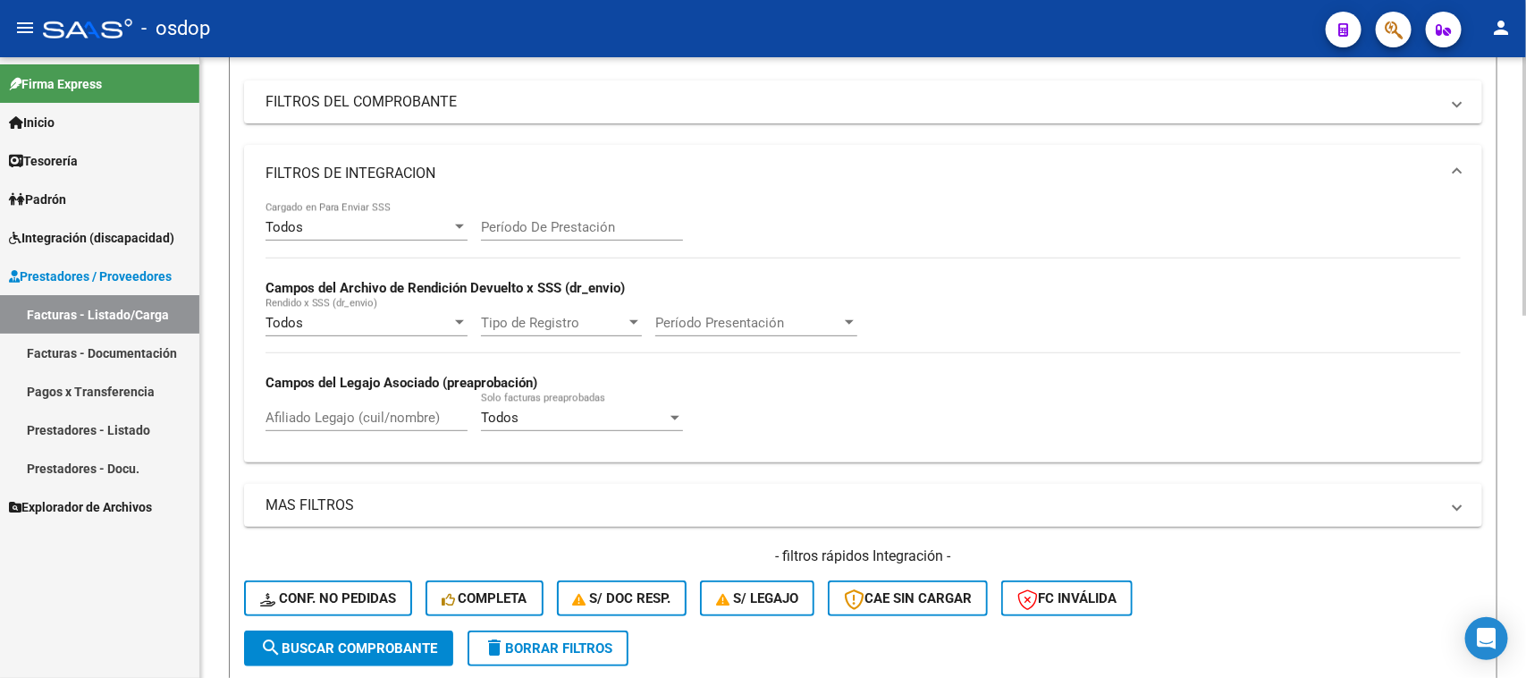
click at [350, 420] on input "Afiliado Legajo (cuil/nombre)" at bounding box center [367, 417] width 202 height 16
paste input "27509565592"
click at [353, 640] on span "search Buscar Comprobante" at bounding box center [348, 648] width 177 height 16
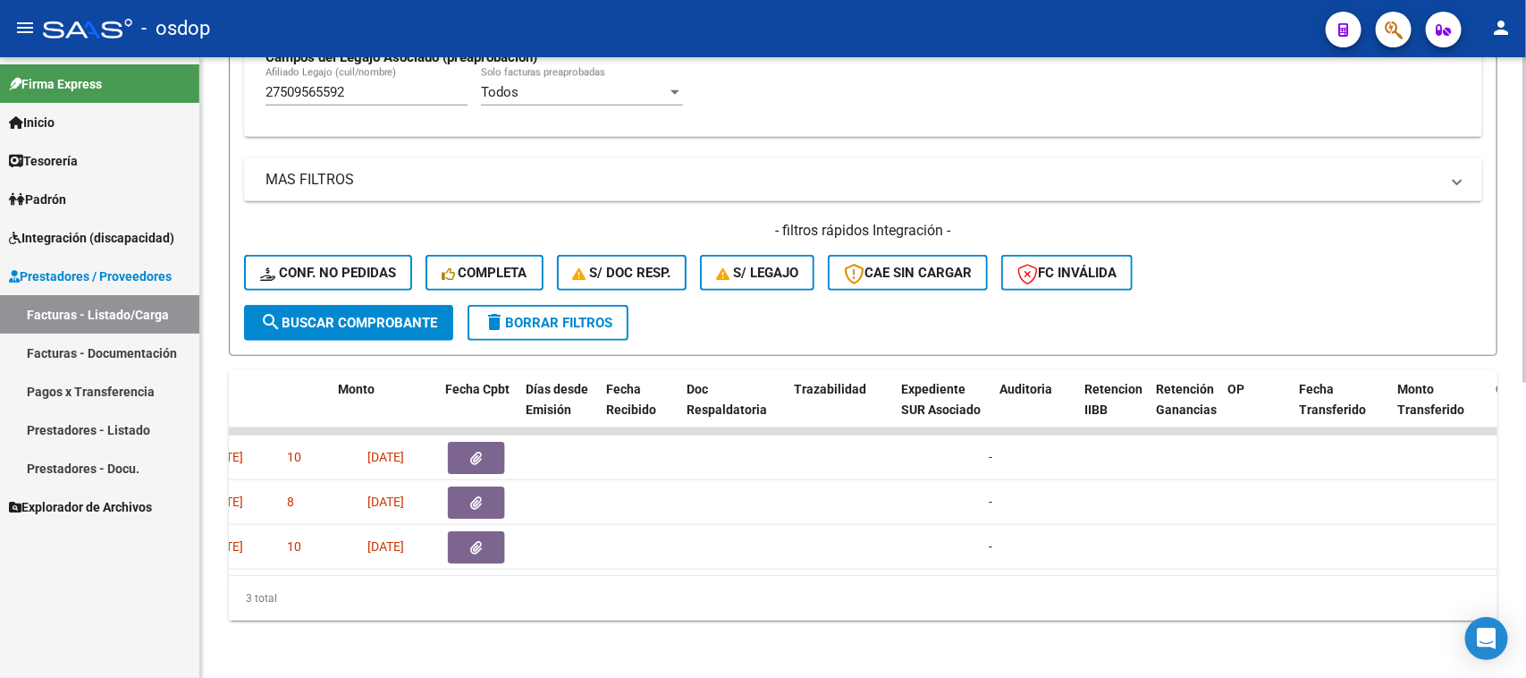
scroll to position [0, 0]
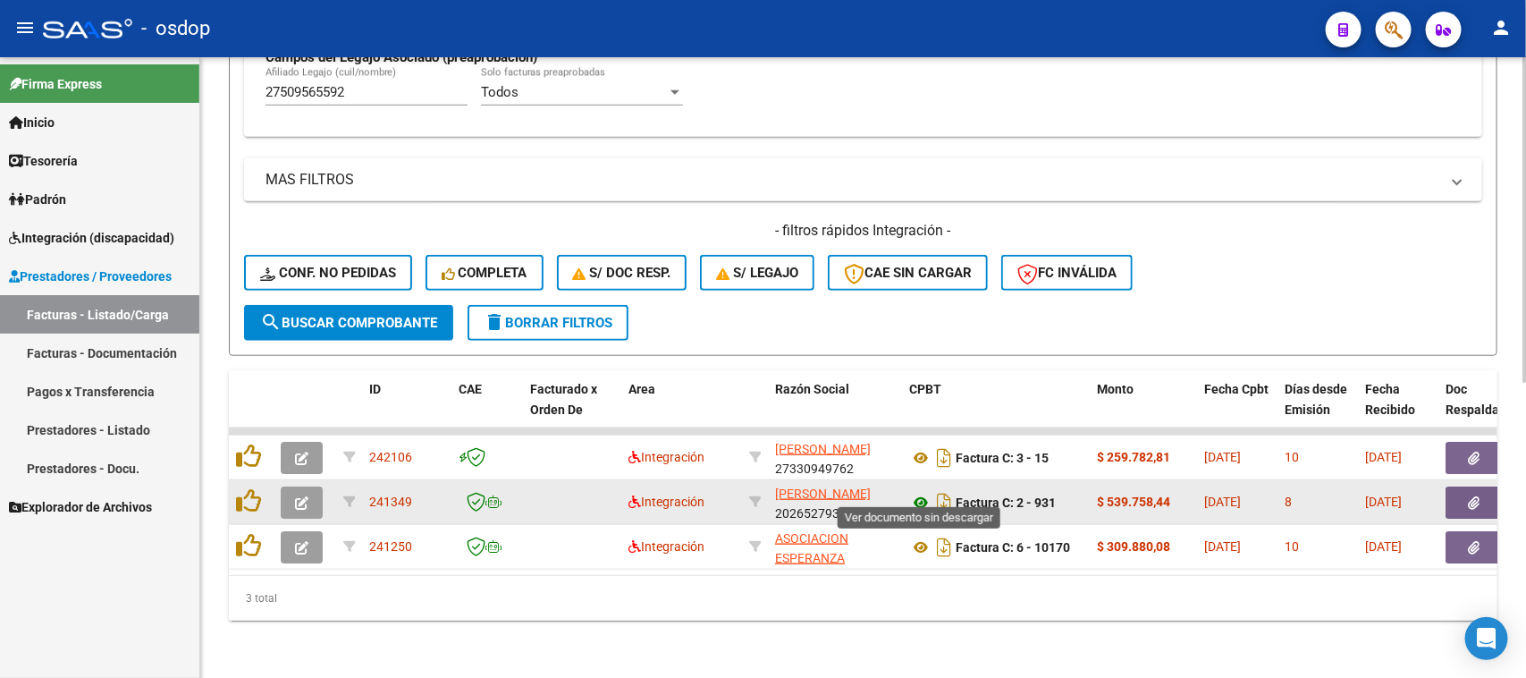
click at [922, 492] on icon at bounding box center [920, 502] width 23 height 21
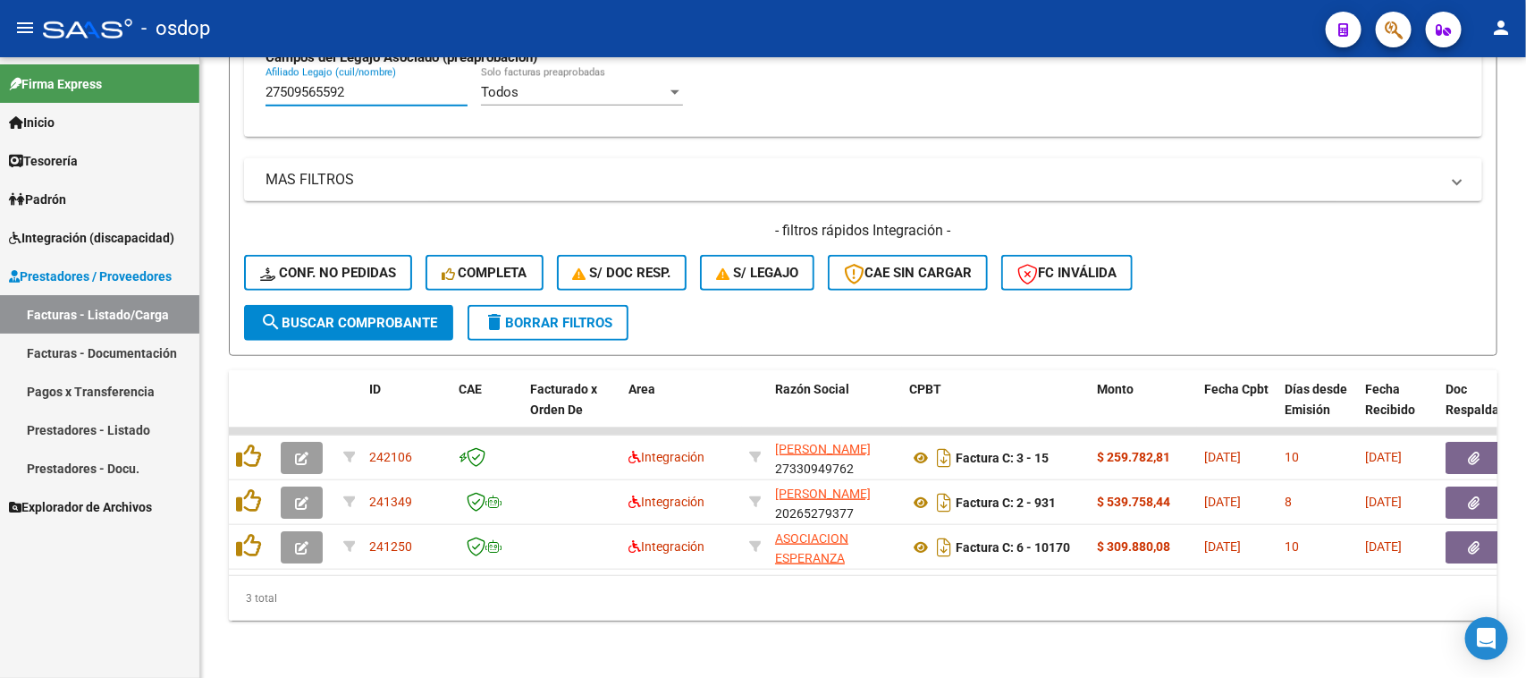
drag, startPoint x: 377, startPoint y: 79, endPoint x: 188, endPoint y: 99, distance: 190.7
click at [188, 99] on mat-sidenav-container "Firma Express Inicio Calendario SSS Instructivos Contacto OS Tesorería Extracto…" at bounding box center [763, 367] width 1526 height 621
paste input "5165565"
type input "27505165565"
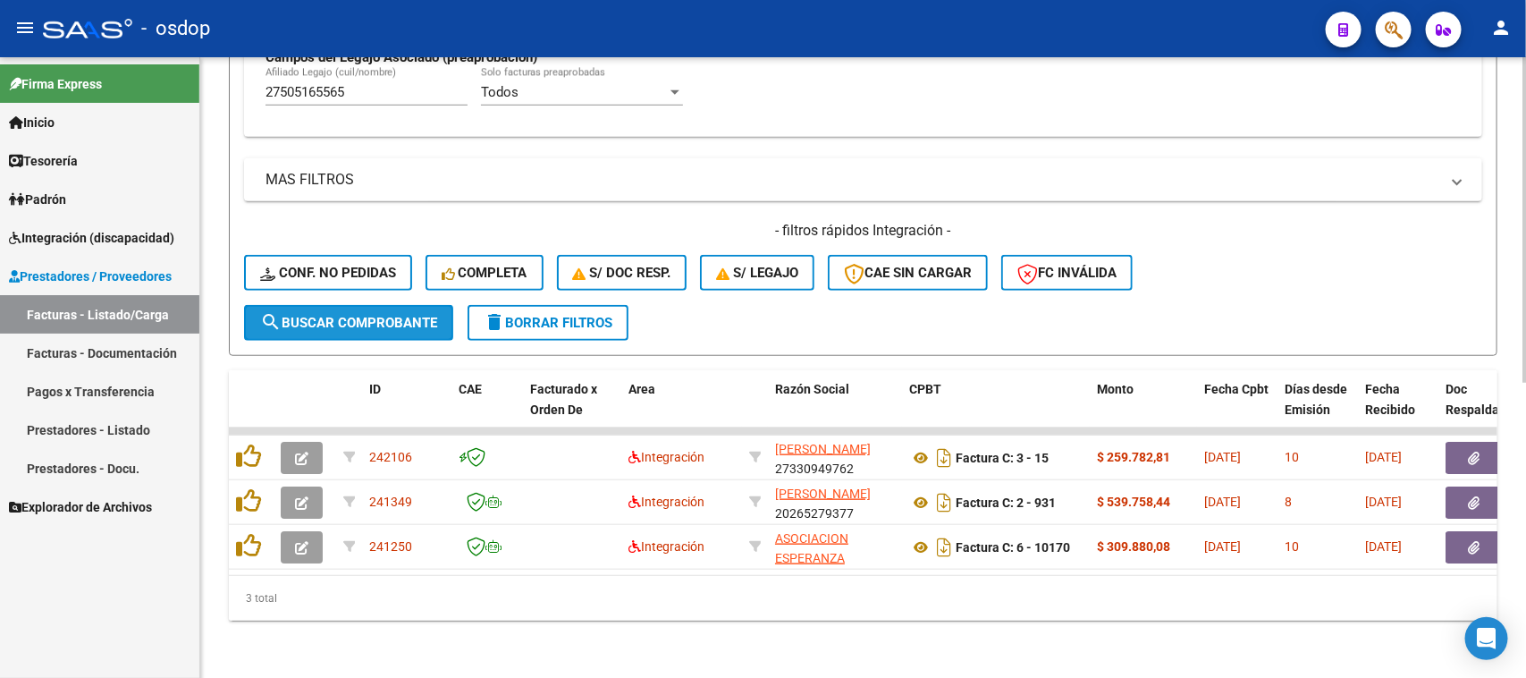
click at [403, 319] on button "search Buscar Comprobante" at bounding box center [348, 323] width 209 height 36
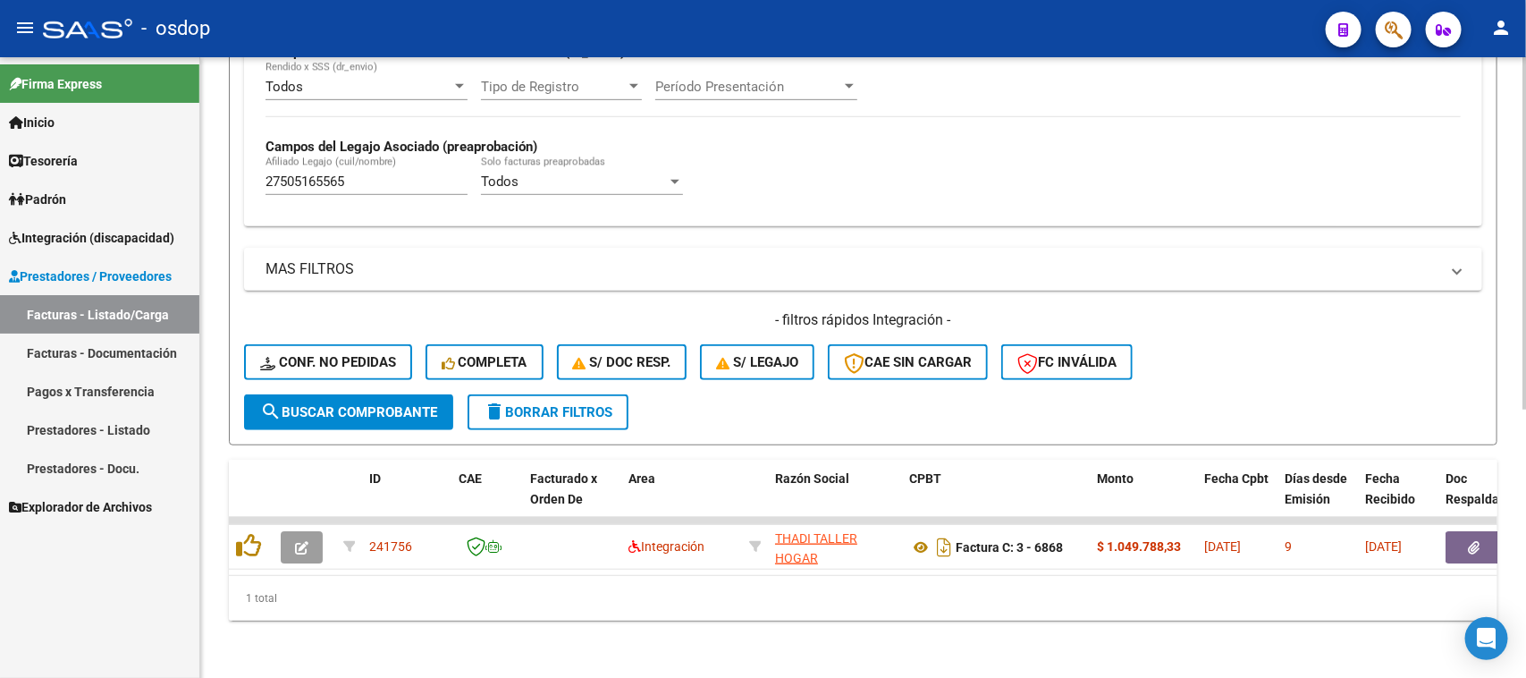
scroll to position [472, 0]
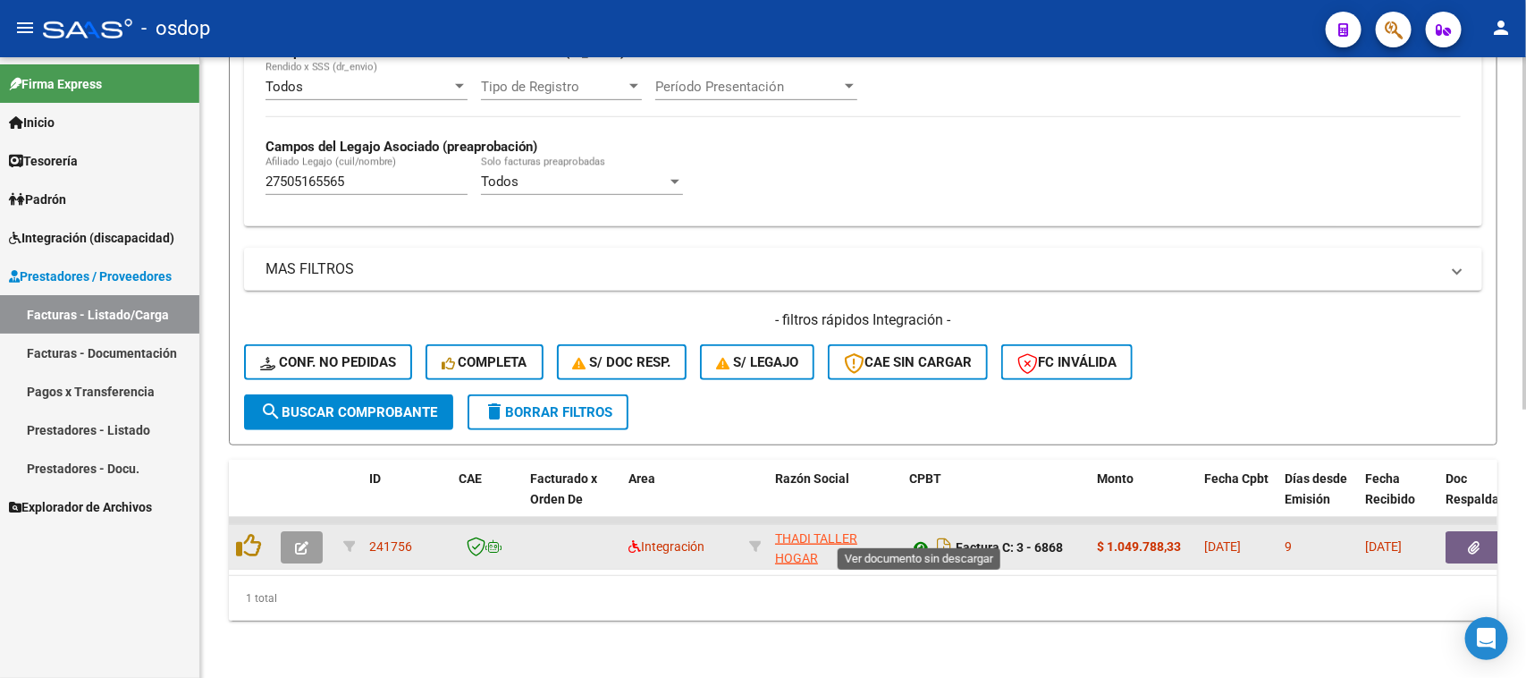
click at [924, 536] on icon at bounding box center [920, 546] width 23 height 21
click at [1475, 537] on button "button" at bounding box center [1474, 547] width 57 height 32
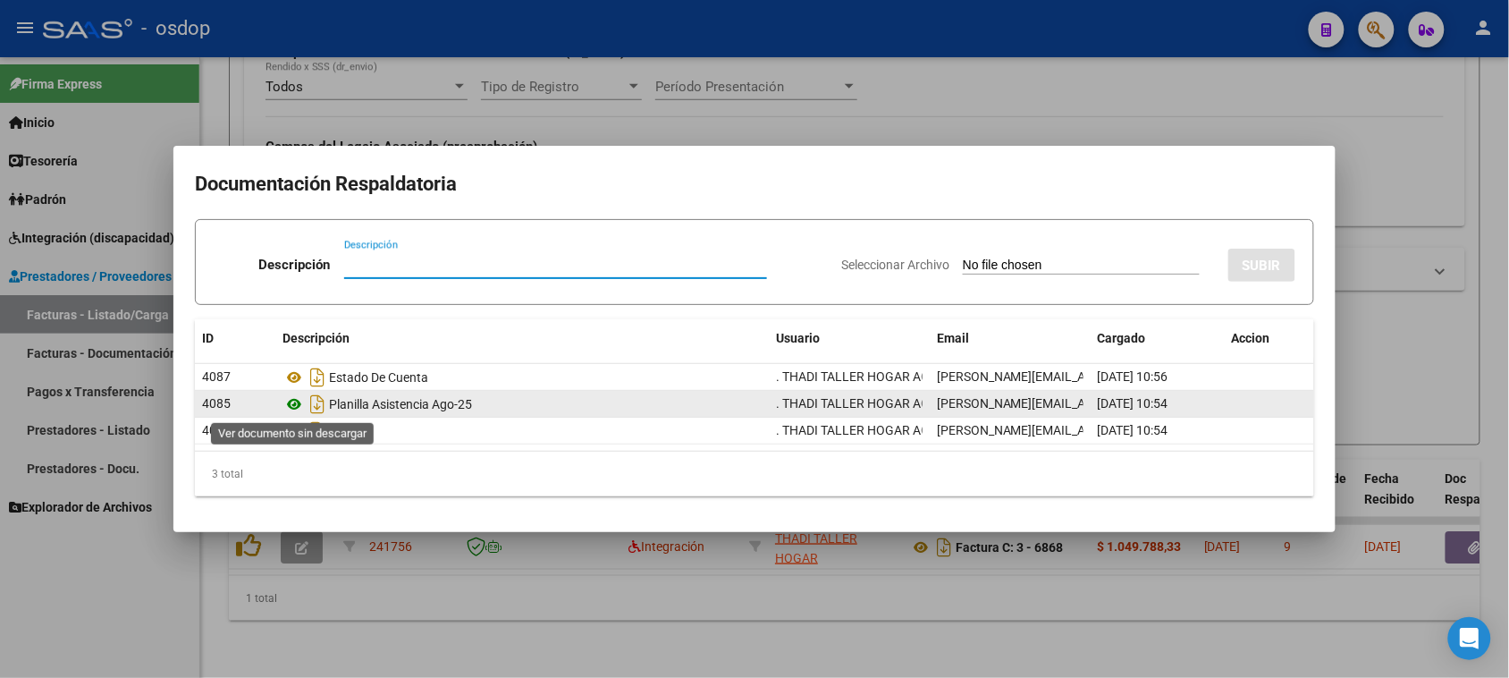
click at [295, 396] on icon at bounding box center [294, 403] width 23 height 21
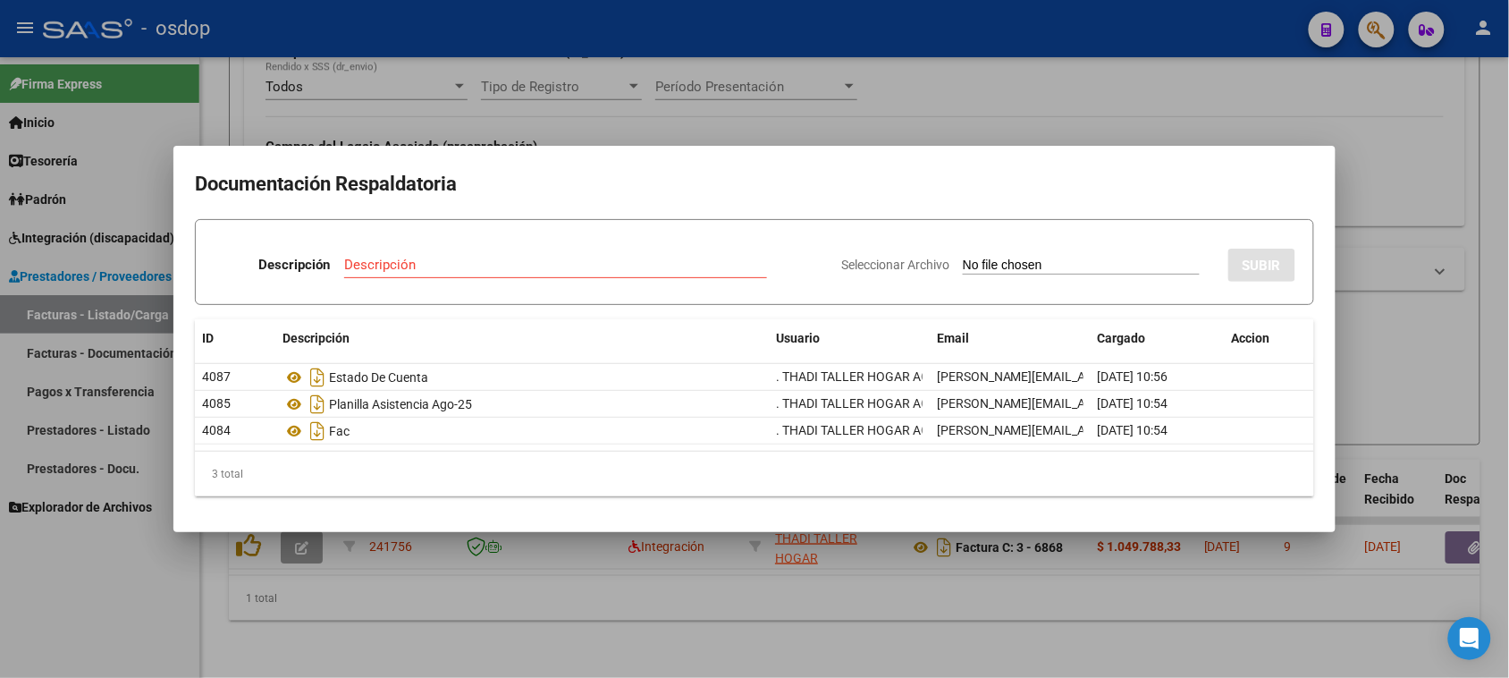
click at [669, 606] on div at bounding box center [754, 339] width 1509 height 678
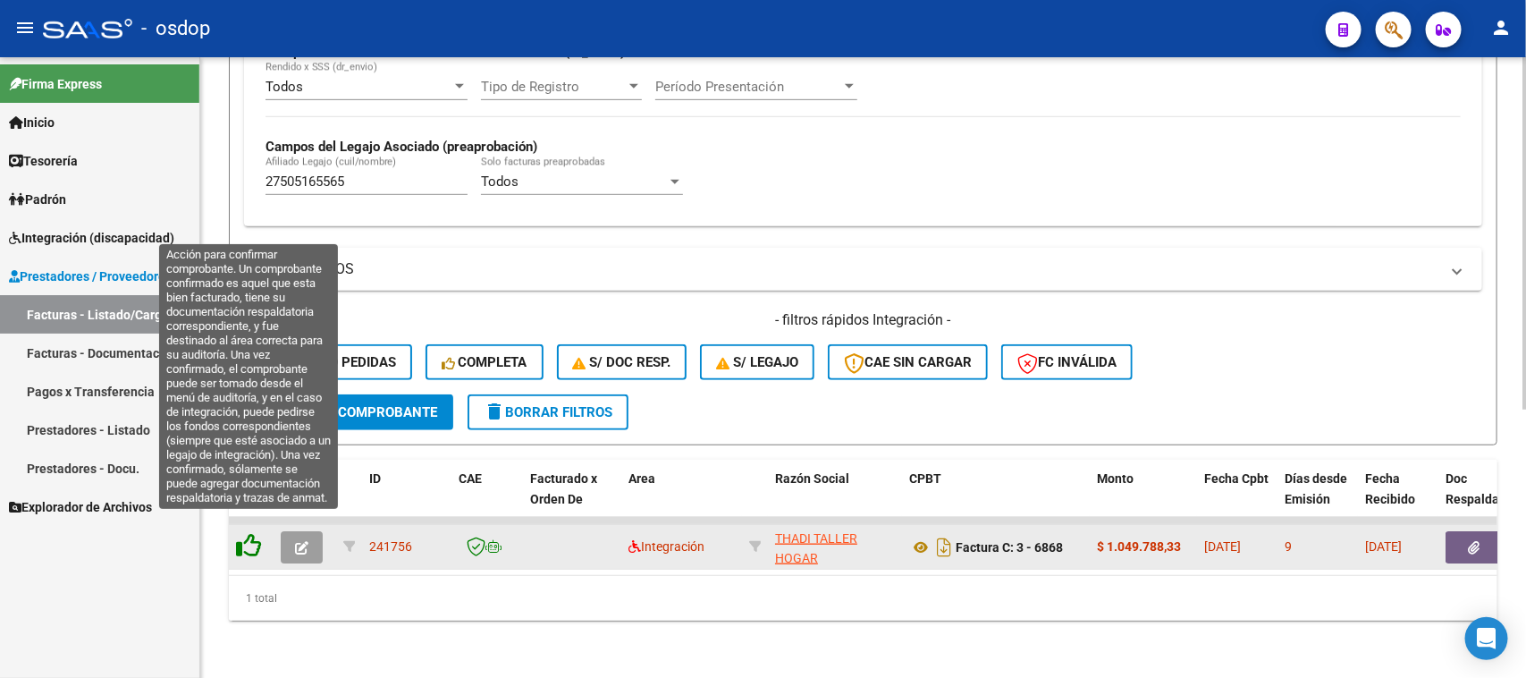
click at [244, 533] on icon at bounding box center [248, 545] width 25 height 25
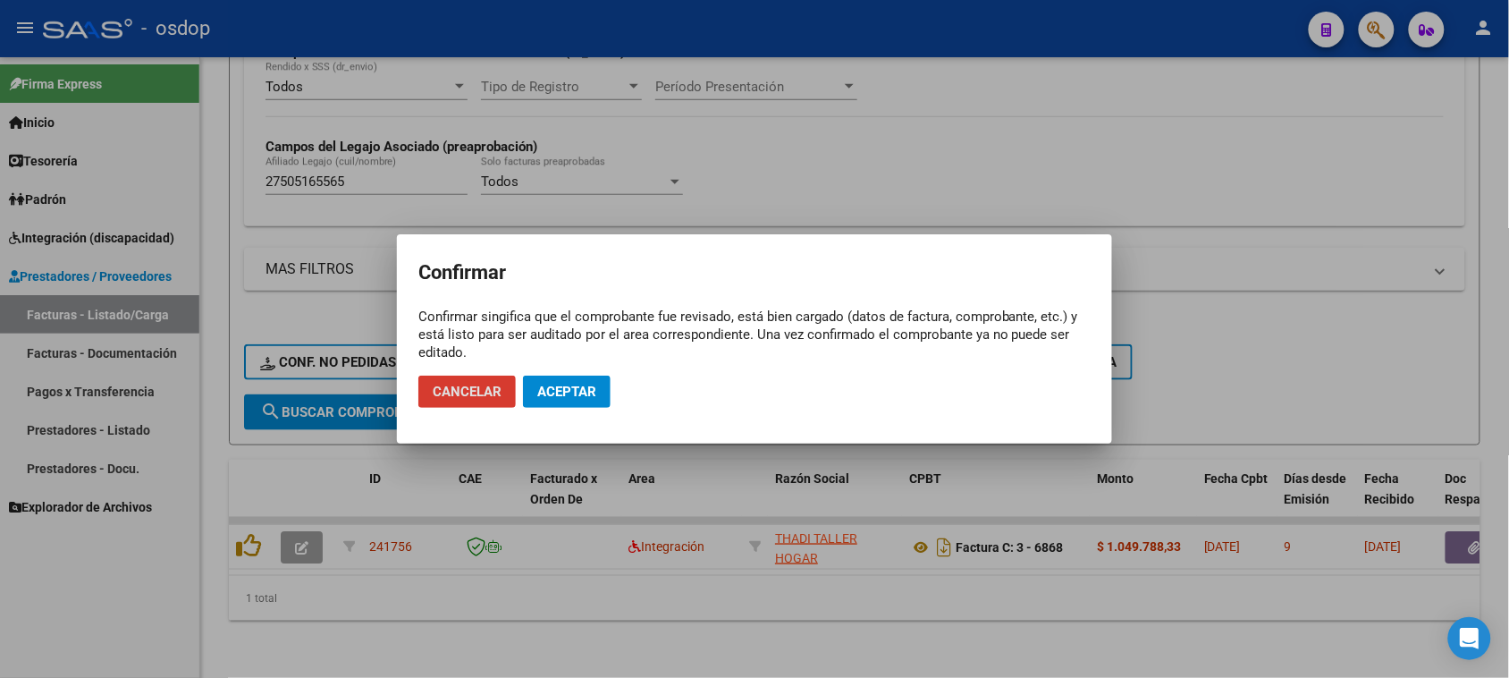
click at [599, 386] on button "Aceptar" at bounding box center [567, 392] width 88 height 32
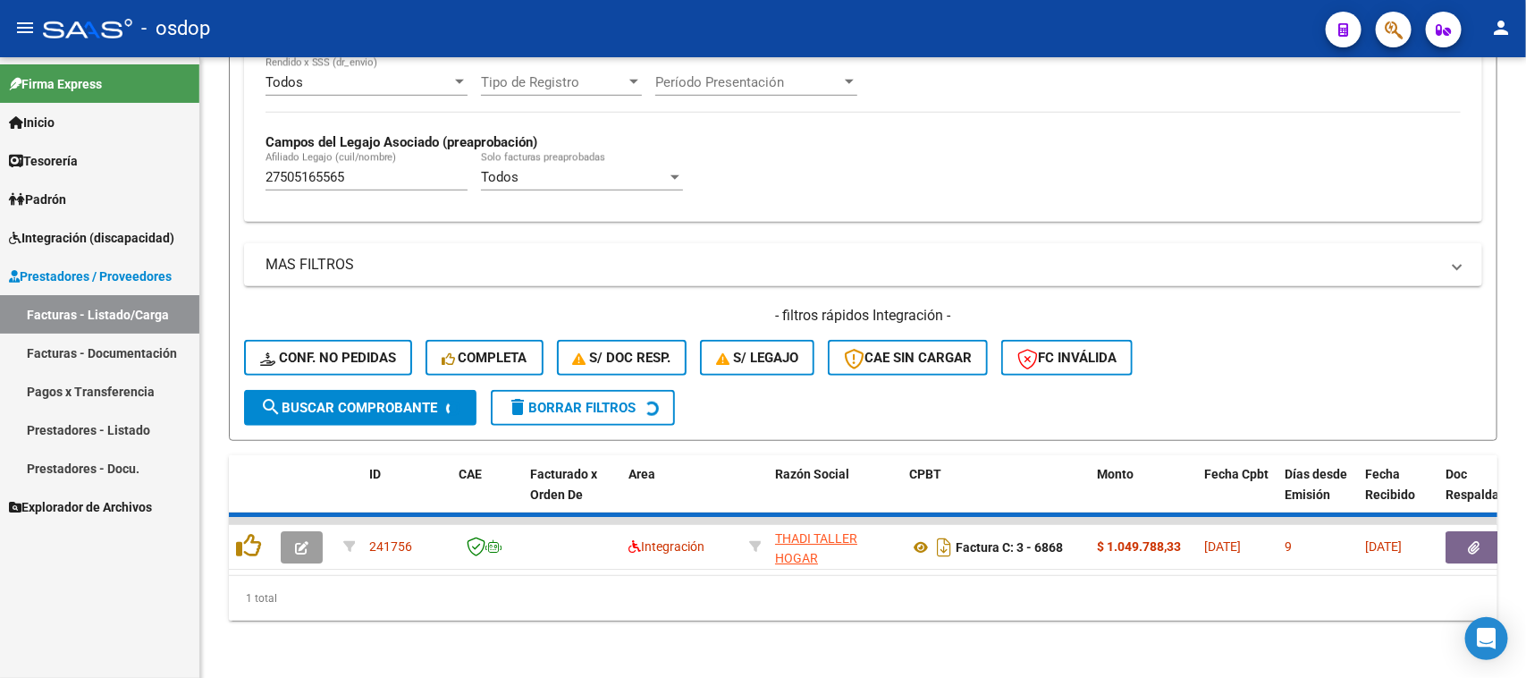
scroll to position [441, 0]
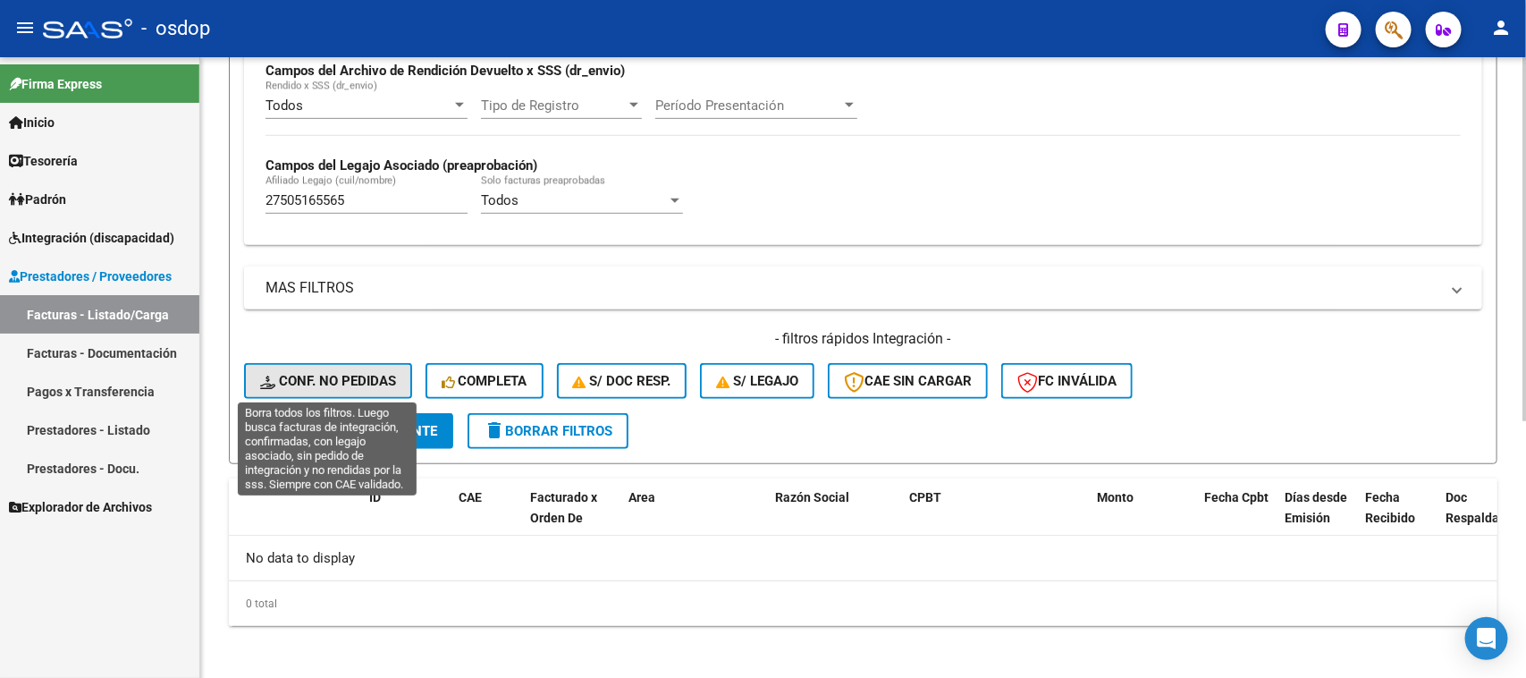
click at [298, 373] on span "Conf. no pedidas" at bounding box center [328, 381] width 136 height 16
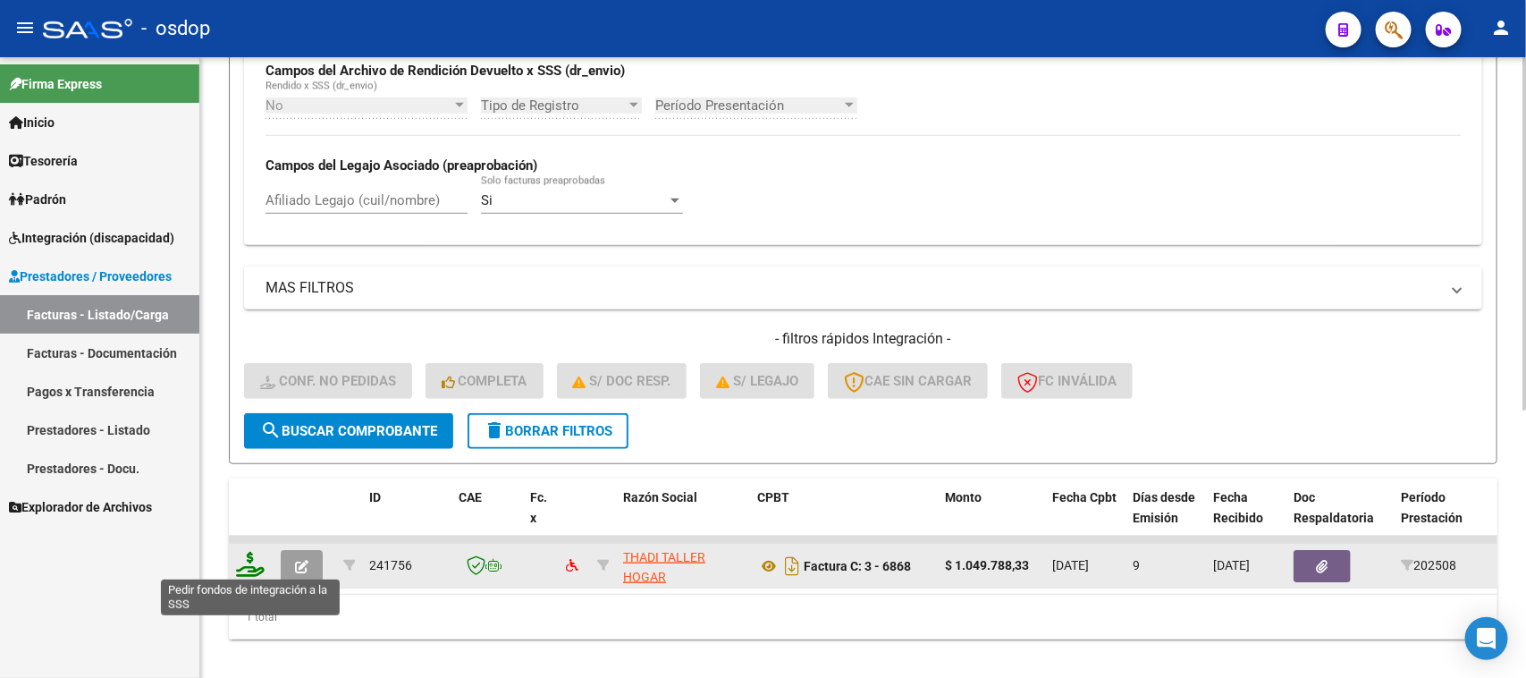
click at [257, 564] on icon at bounding box center [250, 564] width 29 height 25
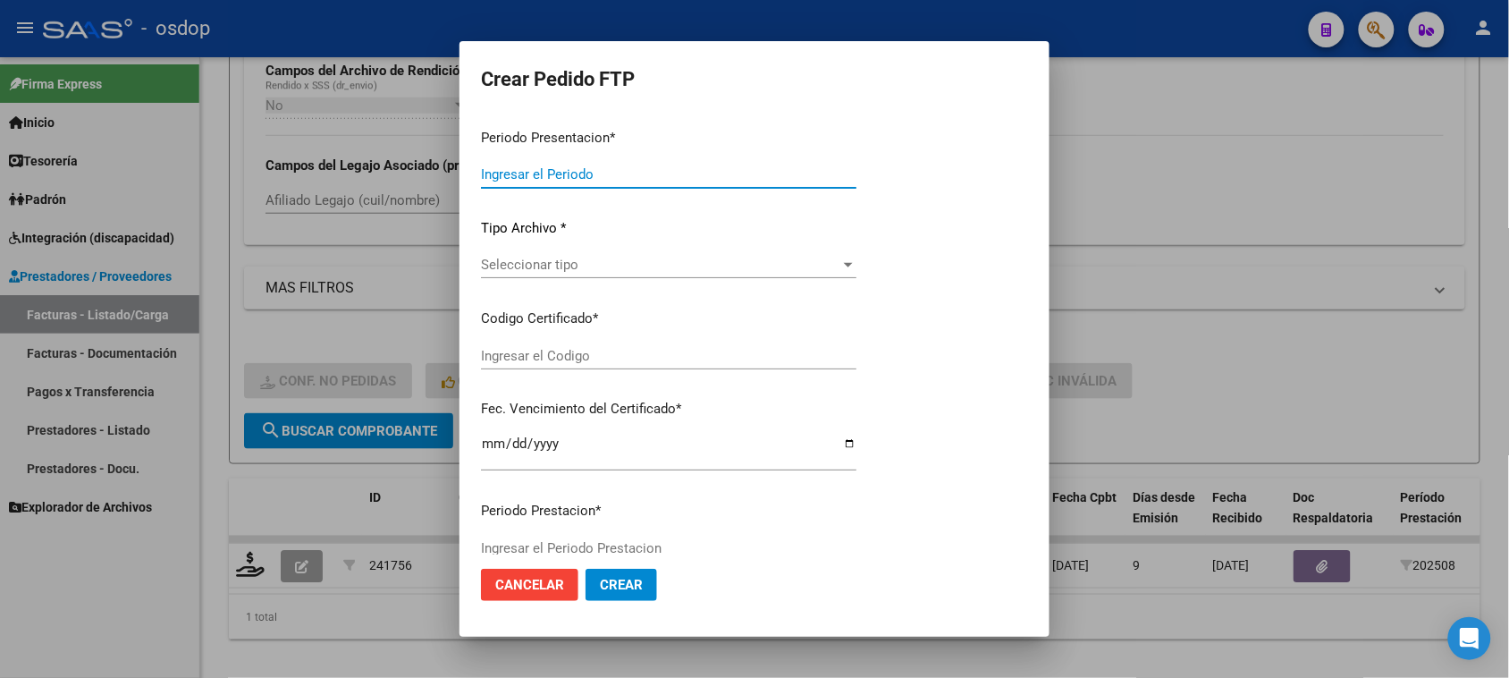
type input "202508"
type input "$ 1.049.788,33"
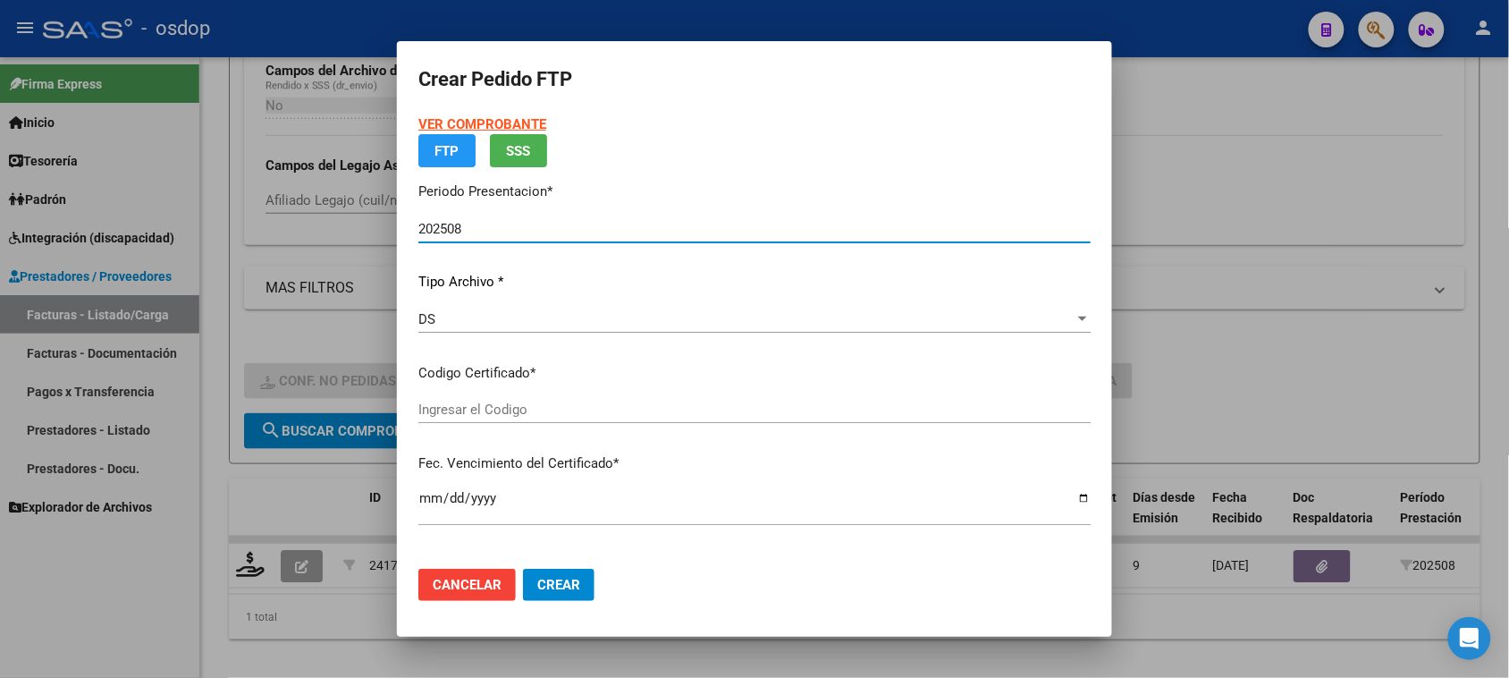
type input "4847316478"
type input "[DATE]"
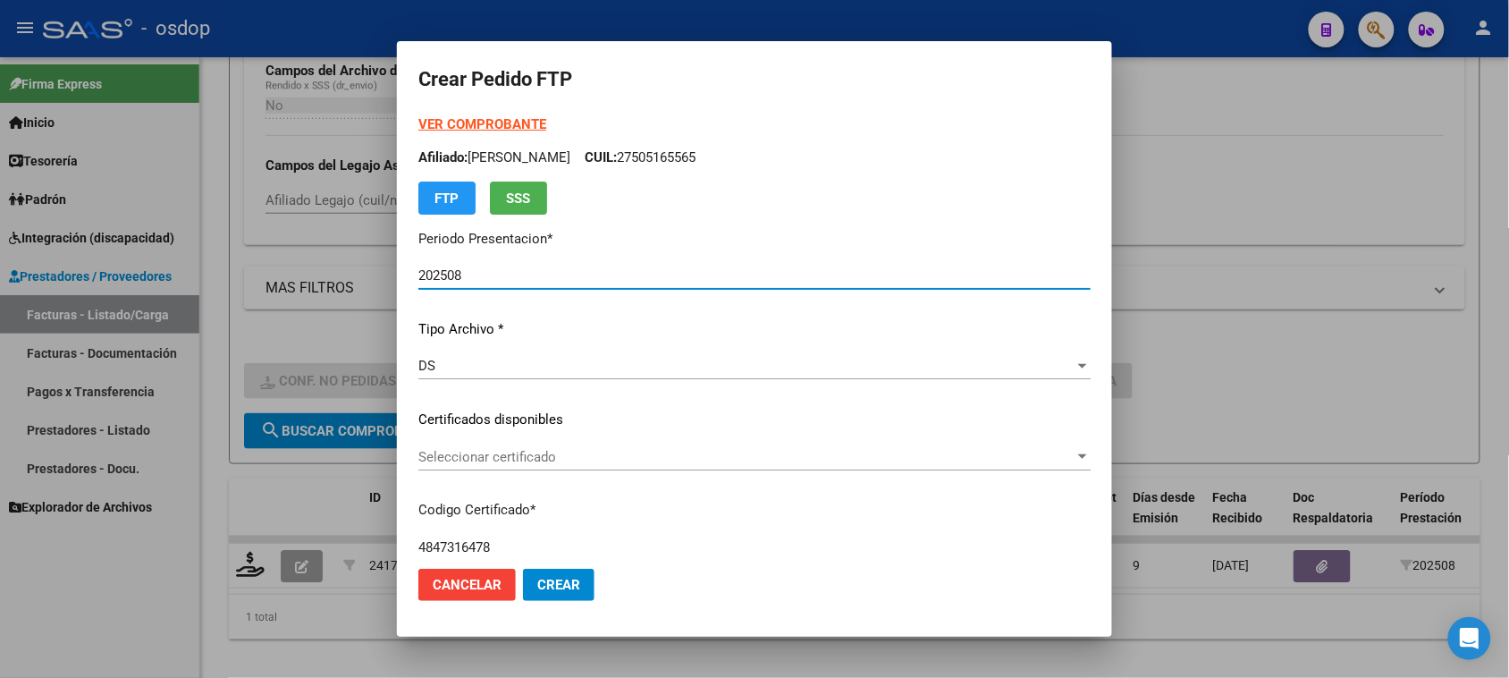
click at [796, 462] on span "Seleccionar certificado" at bounding box center [746, 457] width 656 height 16
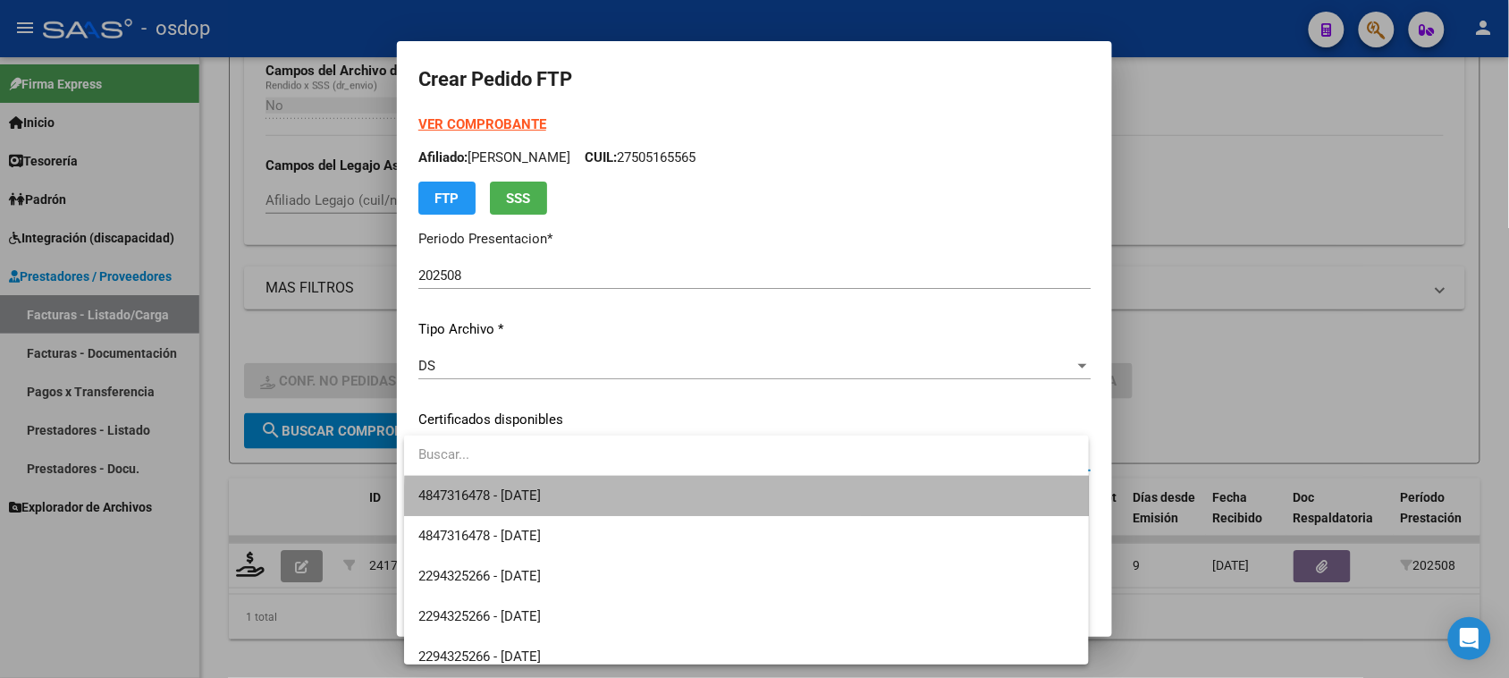
click at [782, 510] on span "4847316478 - [DATE]" at bounding box center [745, 496] width 655 height 40
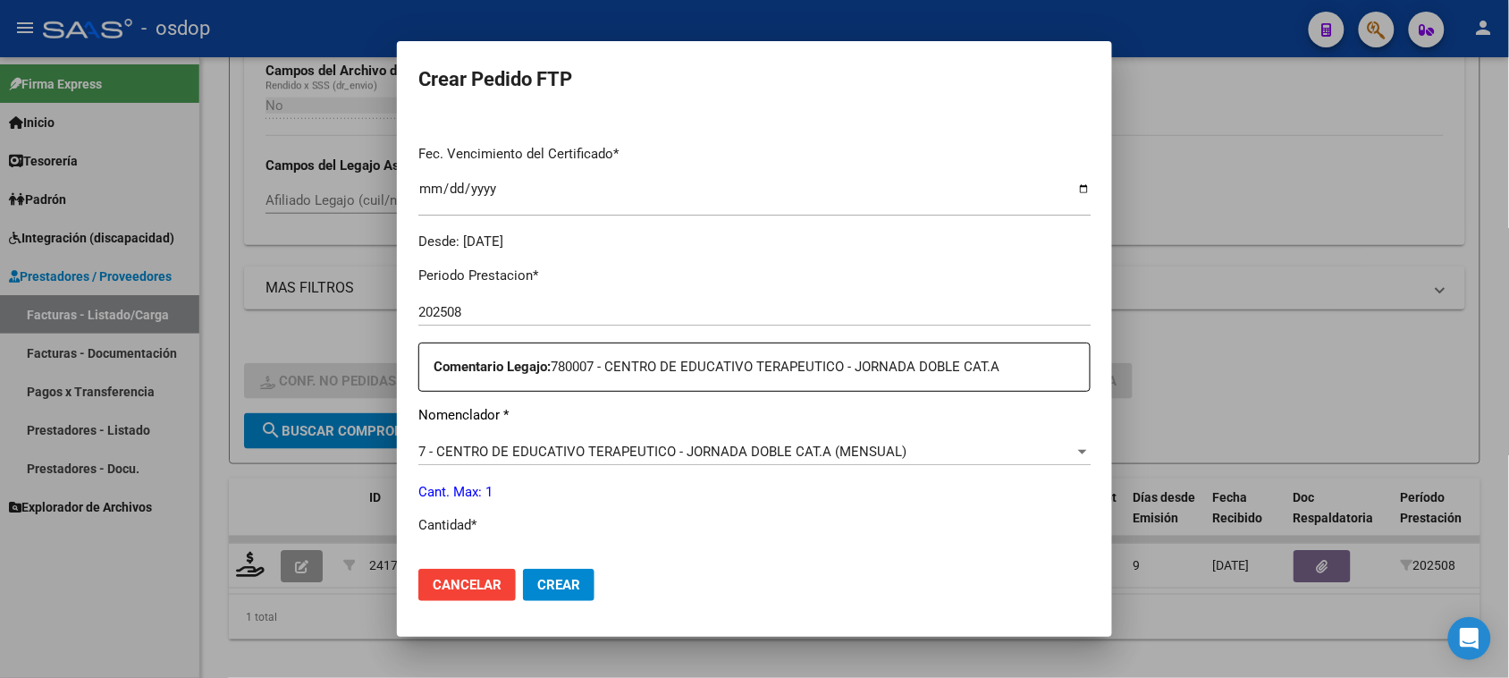
scroll to position [671, 0]
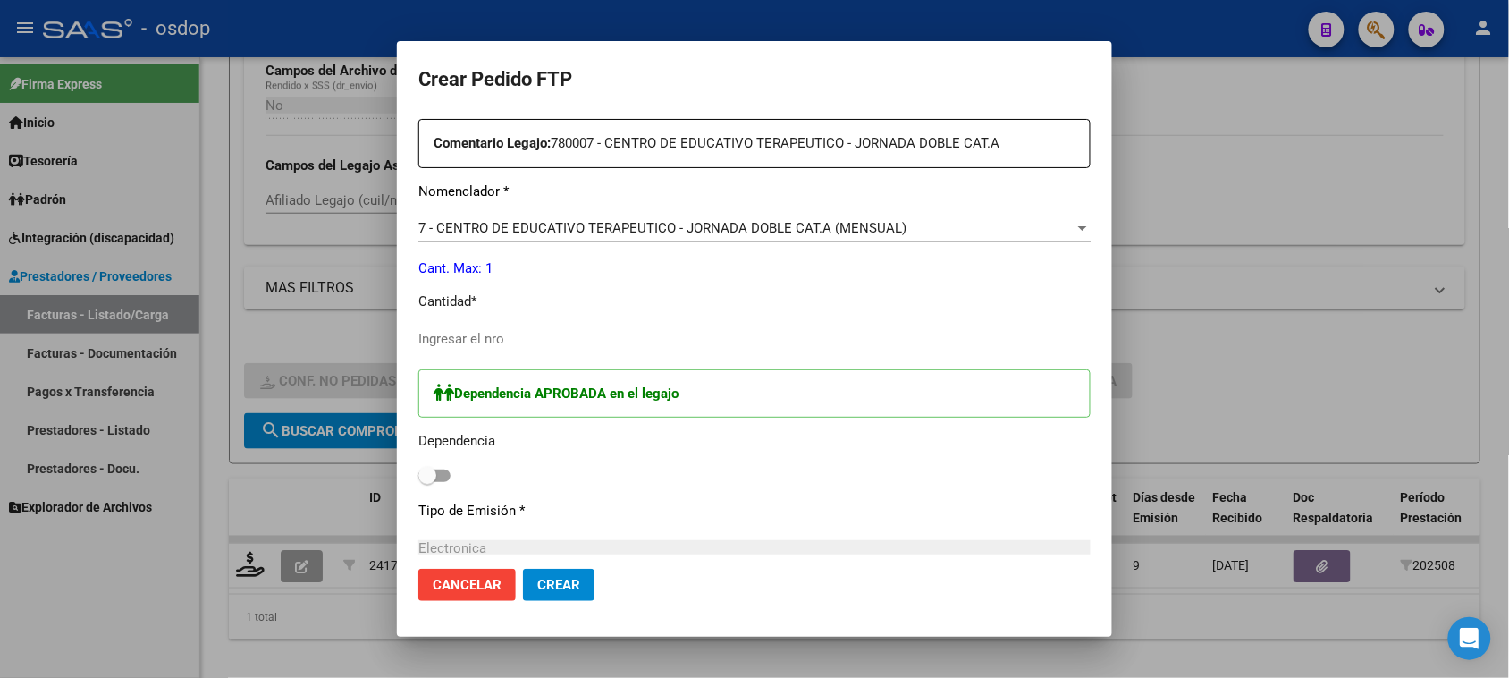
click at [452, 342] on input "Ingresar el nro" at bounding box center [754, 339] width 672 height 16
type input "1"
click at [445, 478] on span at bounding box center [434, 475] width 32 height 13
click at [427, 482] on input "checkbox" at bounding box center [426, 482] width 1 height 1
checkbox input "true"
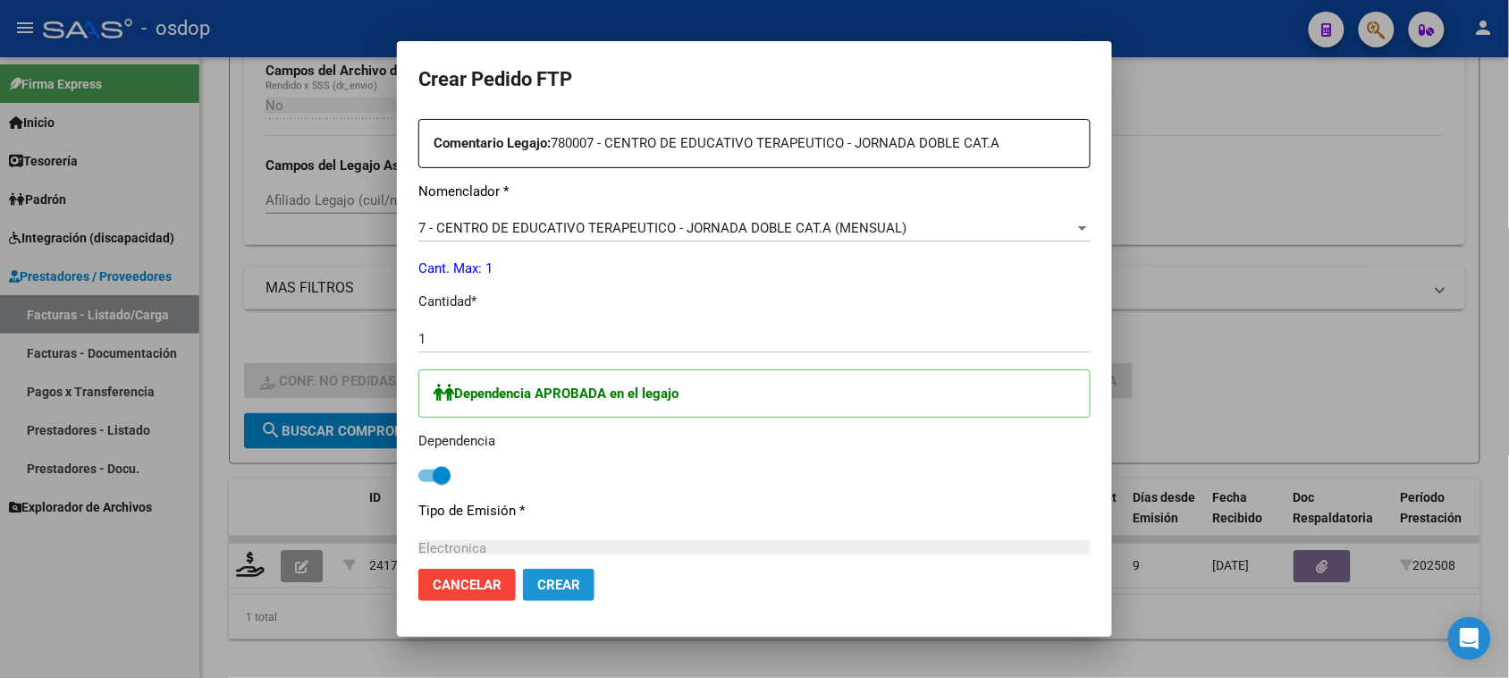
click at [569, 586] on span "Crear" at bounding box center [558, 585] width 43 height 16
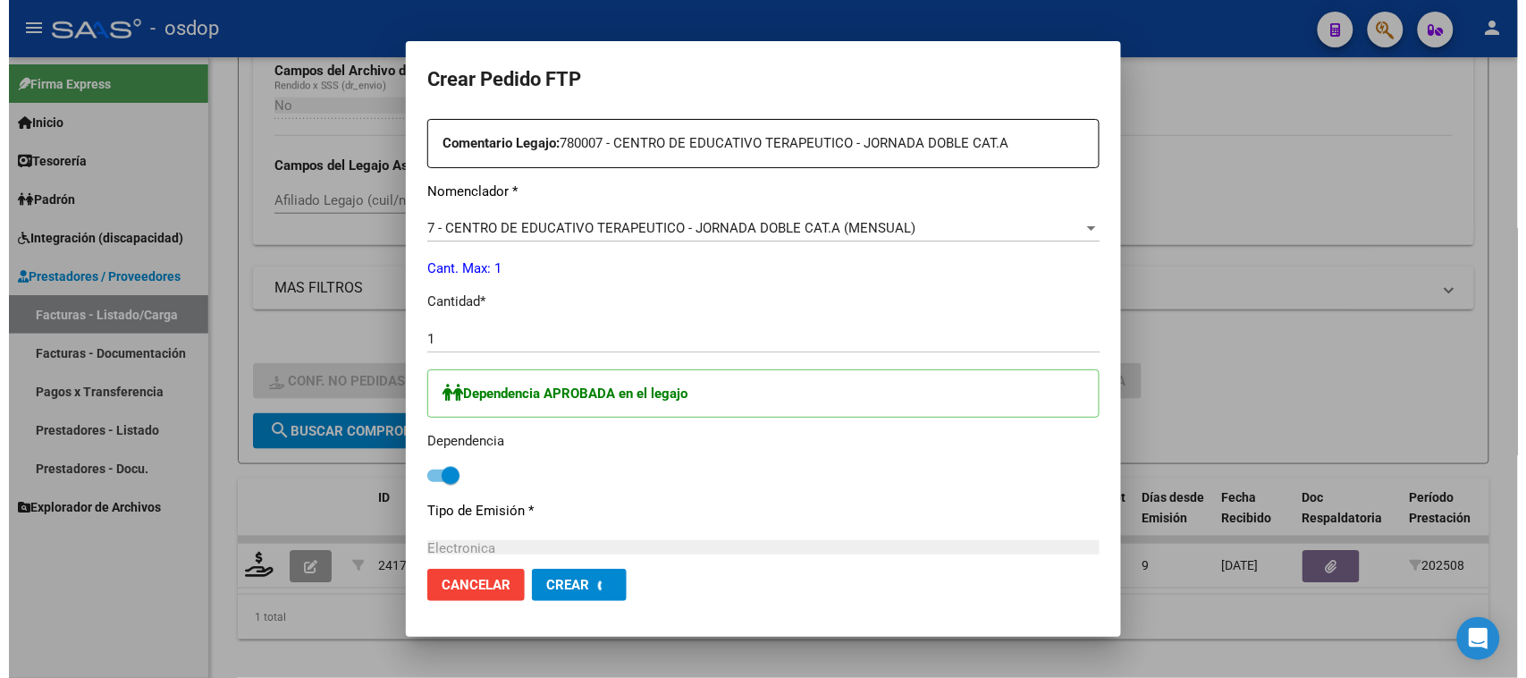
scroll to position [570, 0]
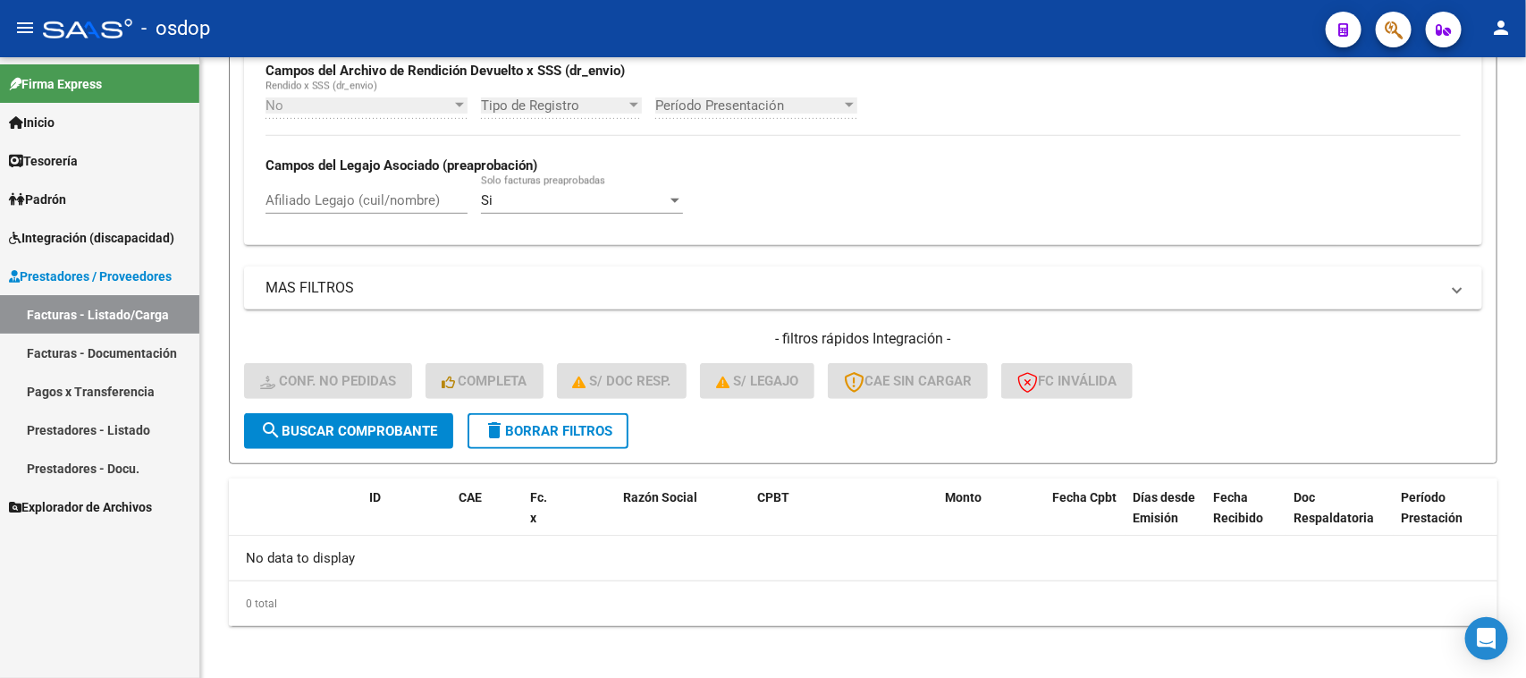
click at [67, 230] on span "Integración (discapacidad)" at bounding box center [91, 238] width 165 height 20
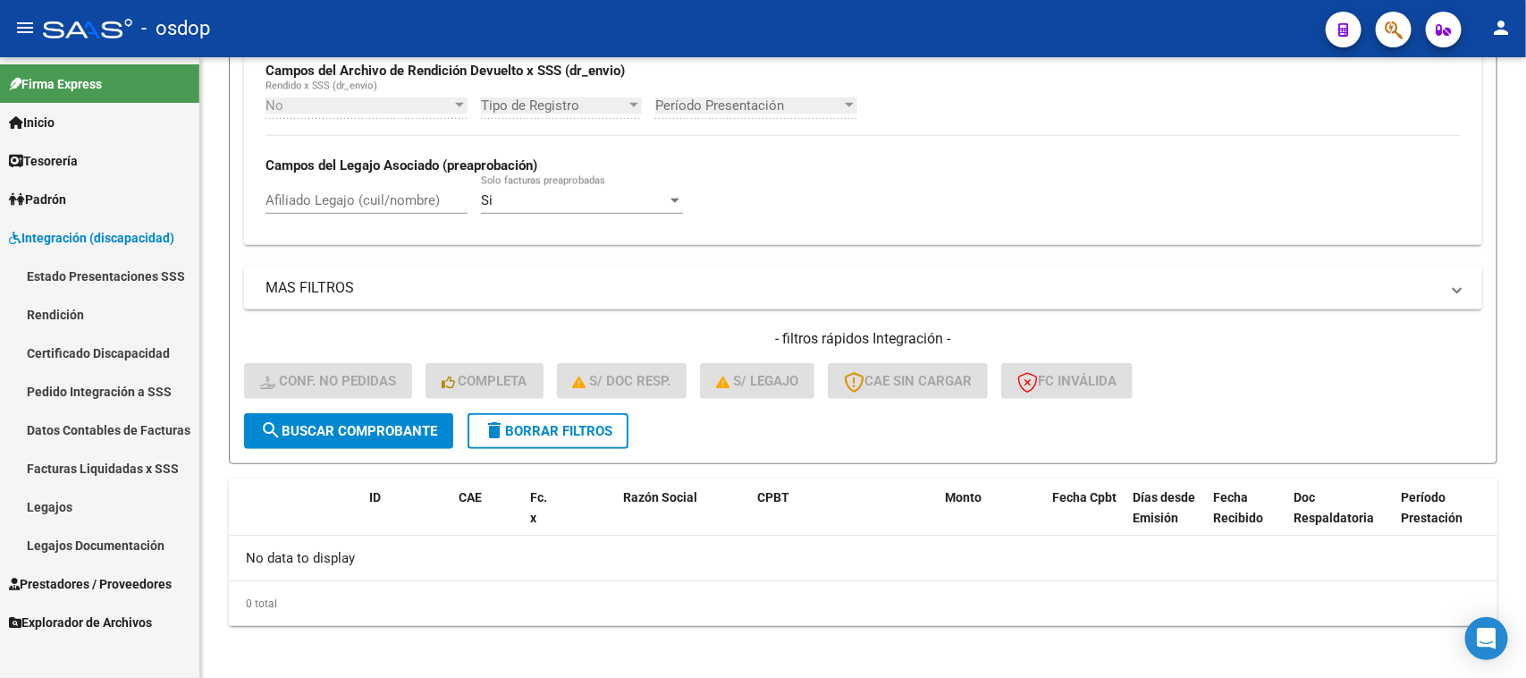
click at [33, 508] on link "Legajos" at bounding box center [99, 506] width 199 height 38
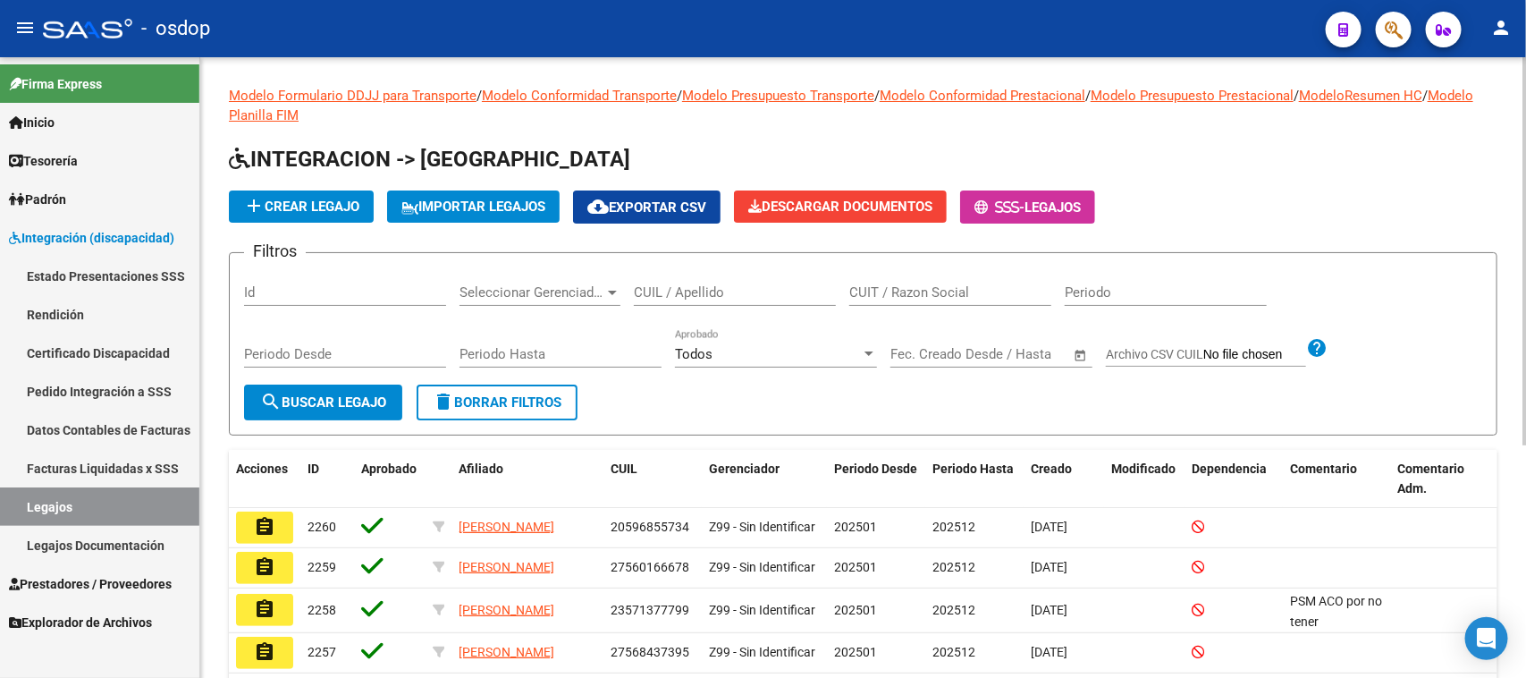
click at [678, 300] on div "CUIL / Apellido" at bounding box center [735, 286] width 202 height 38
paste input "20419043266"
type input "20419043266"
click at [345, 390] on button "search Buscar Legajo" at bounding box center [323, 402] width 158 height 36
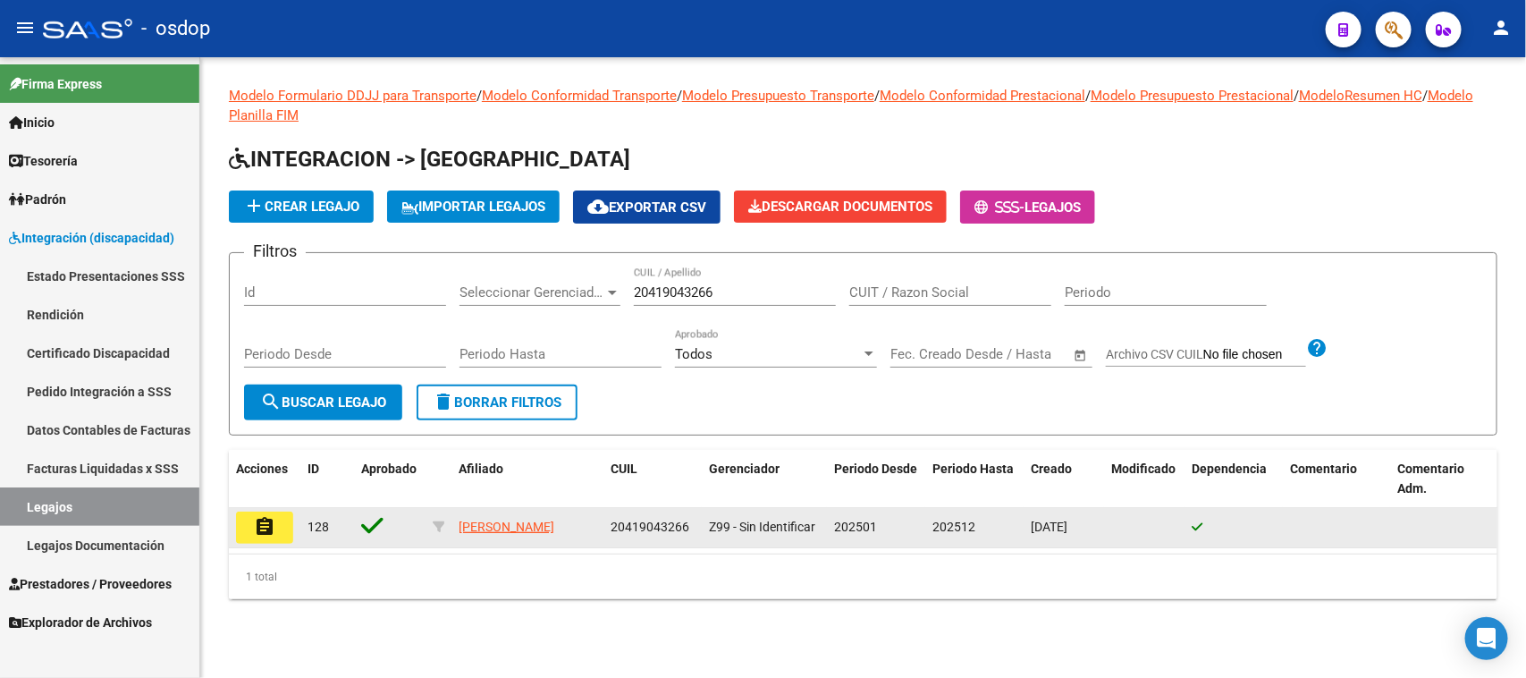
click at [262, 521] on mat-icon "assignment" at bounding box center [264, 526] width 21 height 21
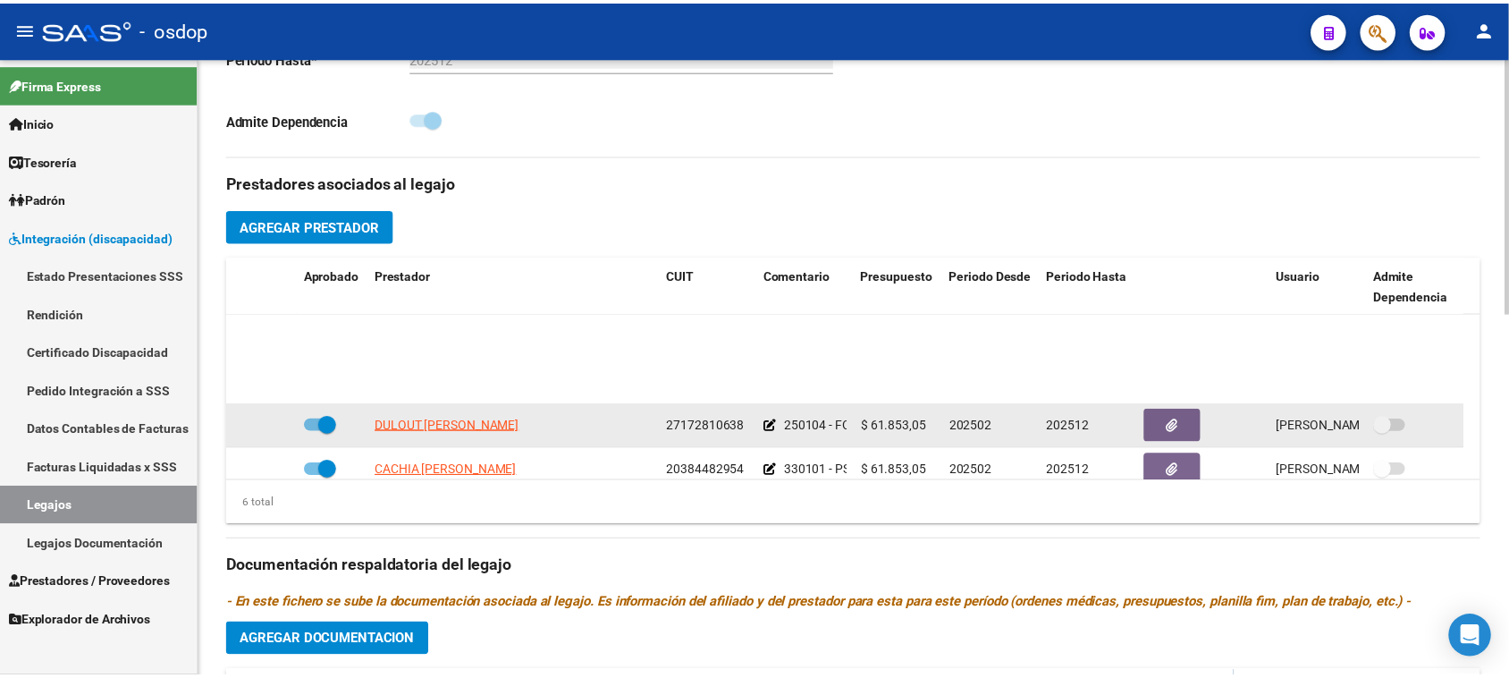
scroll to position [108, 0]
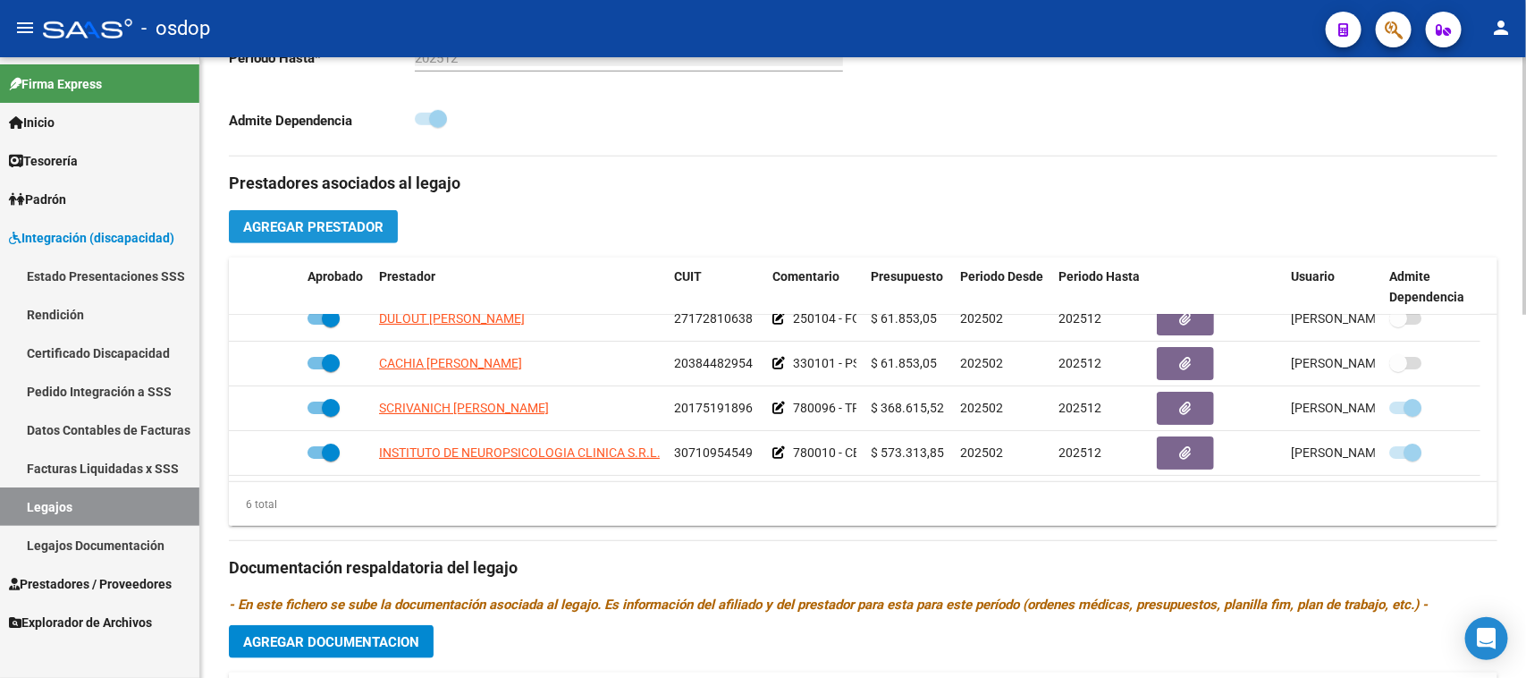
click at [373, 224] on span "Agregar Prestador" at bounding box center [313, 227] width 140 height 16
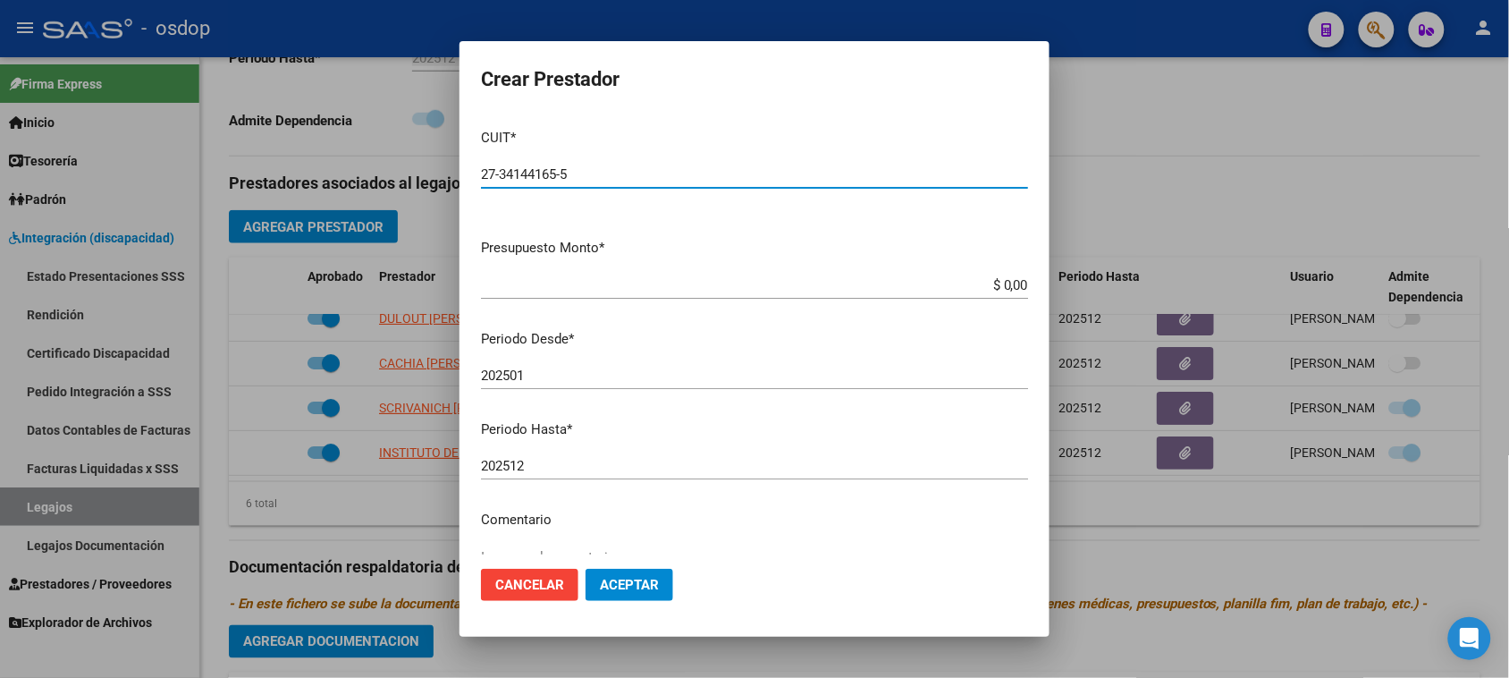
type input "27-34144165-5"
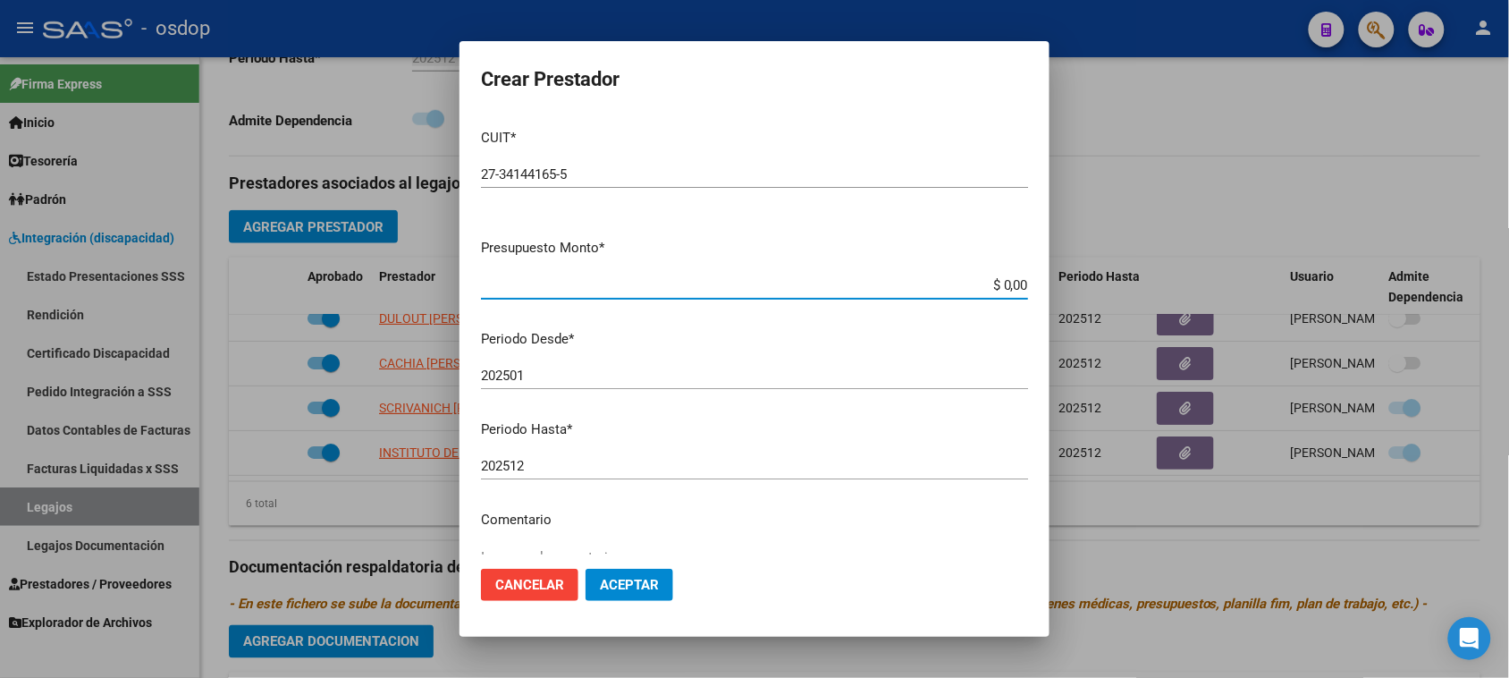
click at [994, 279] on input "$ 0,00" at bounding box center [754, 285] width 547 height 16
paste input "61.853,05"
type input "$ 61.853,05"
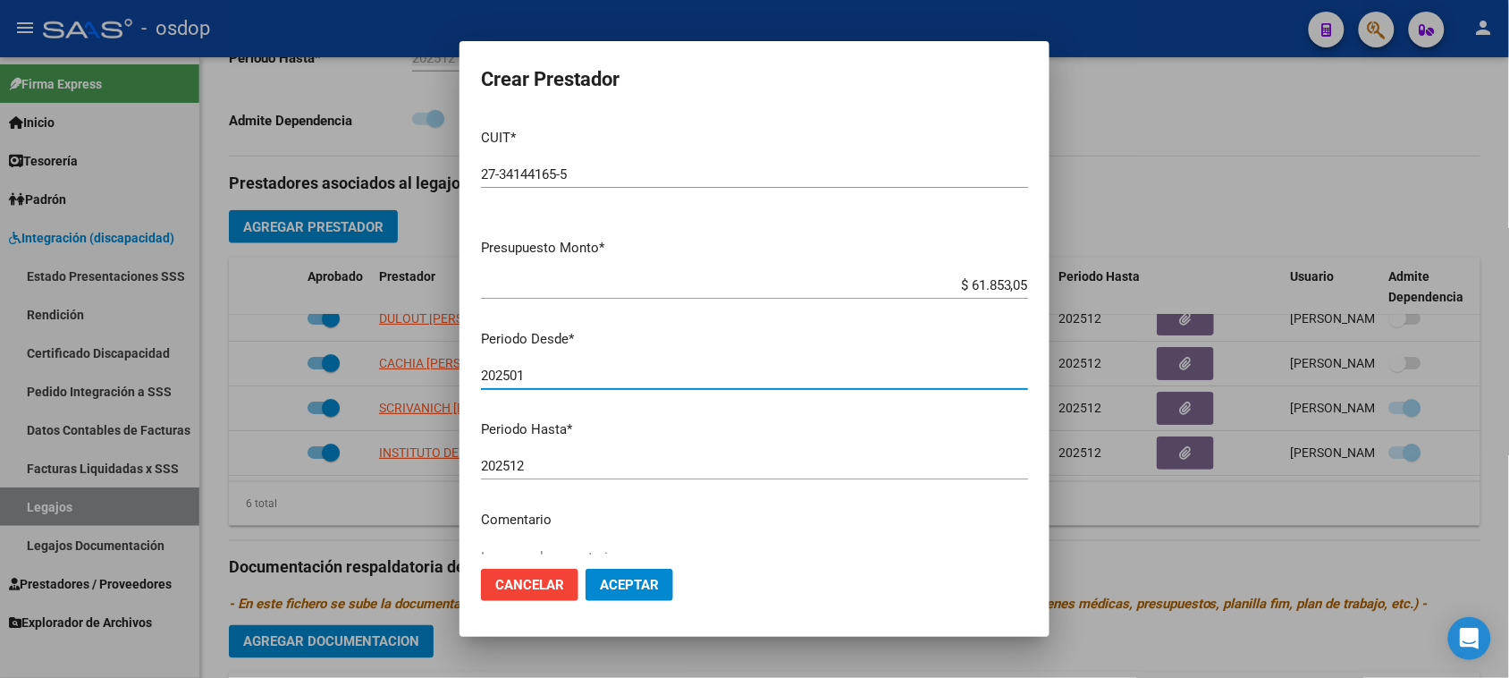
click at [612, 369] on input "202501" at bounding box center [754, 375] width 547 height 16
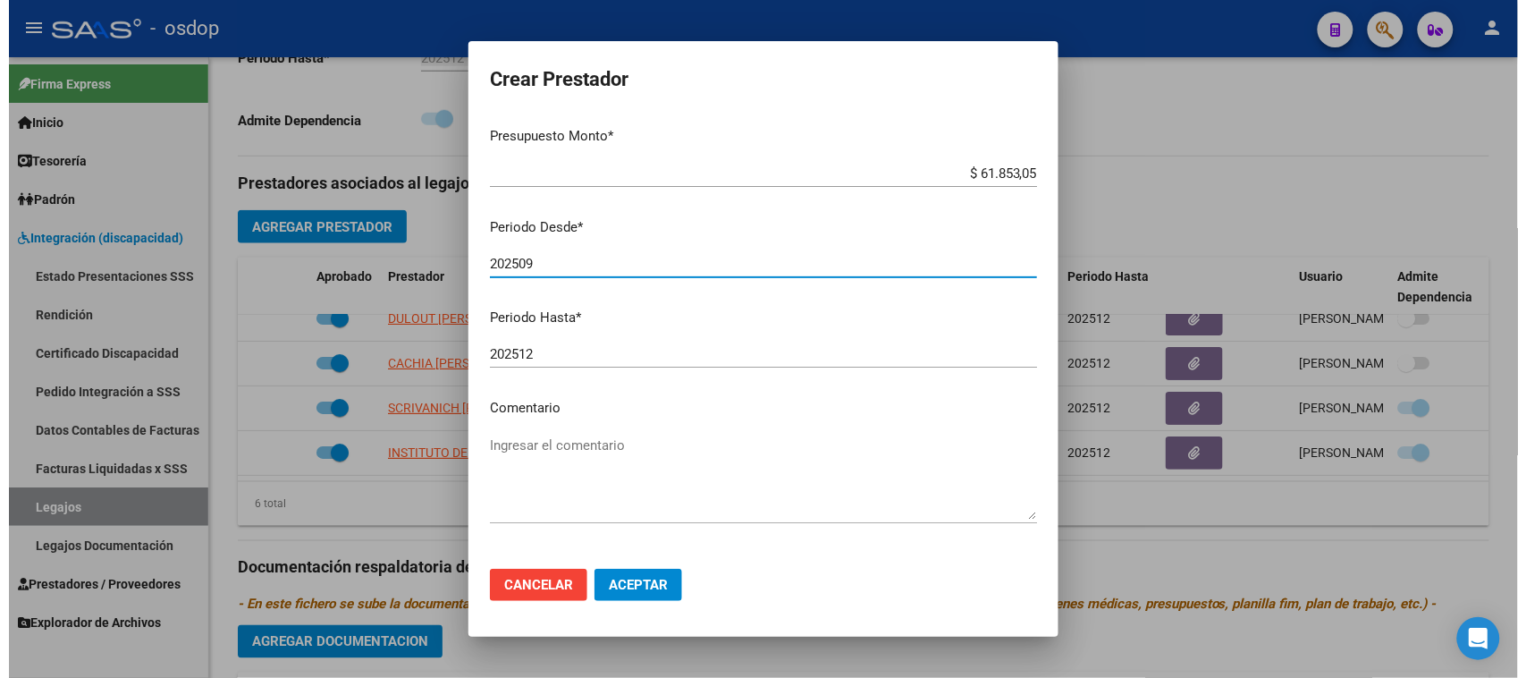
scroll to position [171, 0]
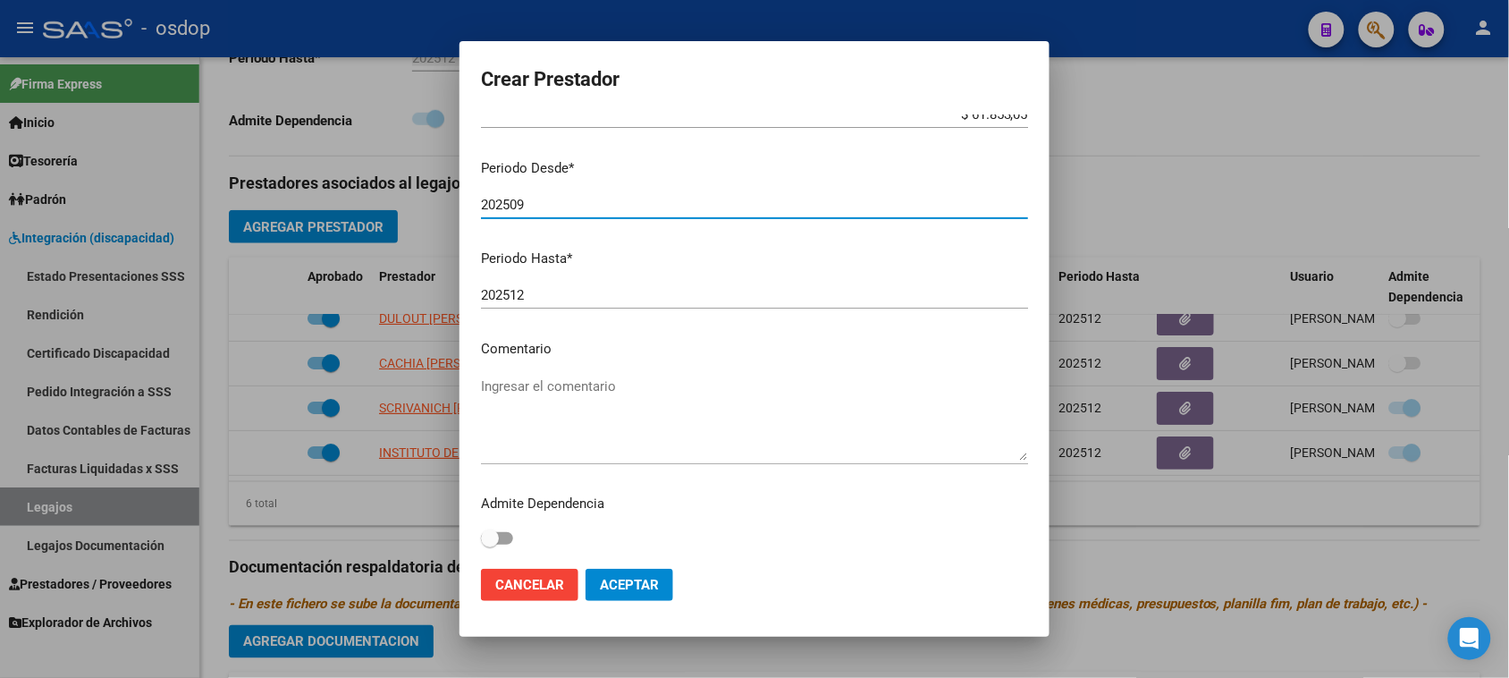
type input "202509"
click at [555, 377] on textarea "Ingresar el comentario" at bounding box center [754, 418] width 547 height 84
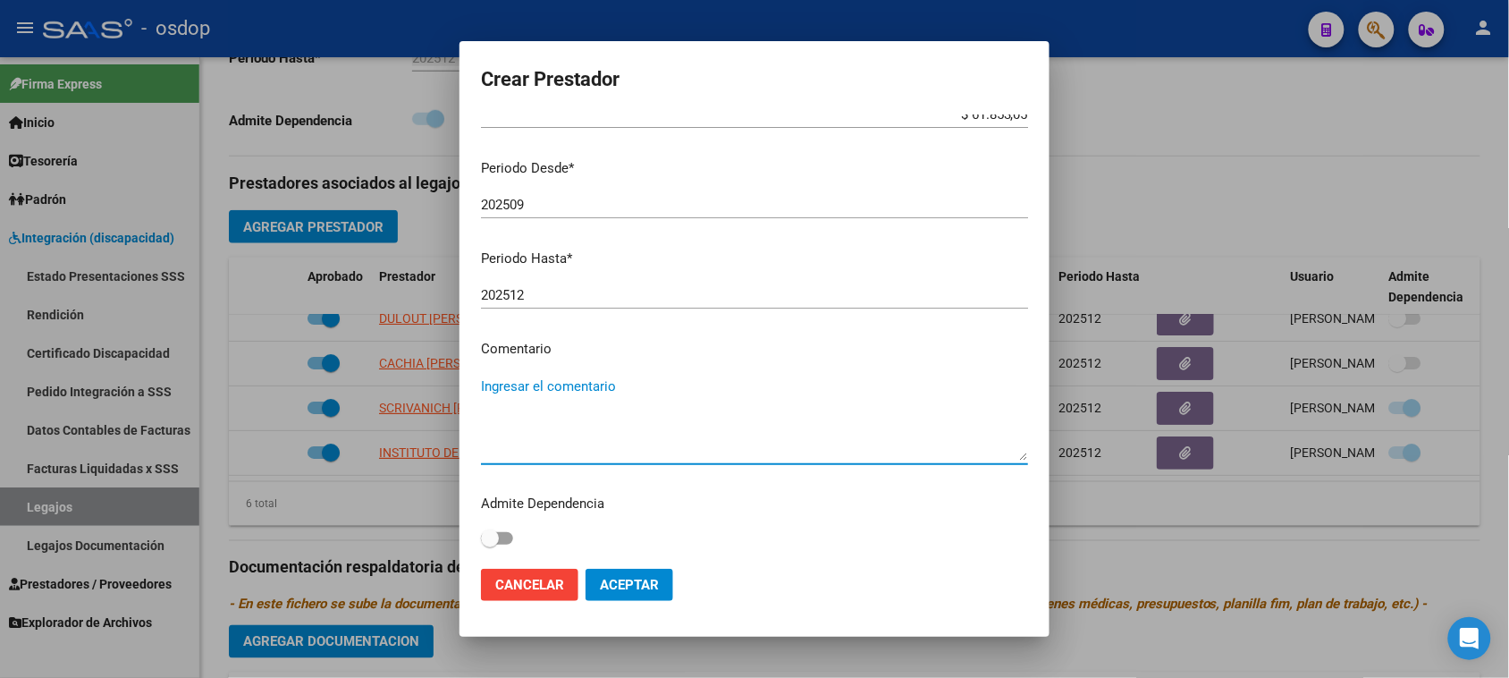
paste textarea "250104 - FONOAUDIOLOGIA"
type textarea "250104 - FONOAUDIOLOGIA 1 1 ses/semanal"
click at [657, 588] on span "Aceptar" at bounding box center [629, 585] width 59 height 16
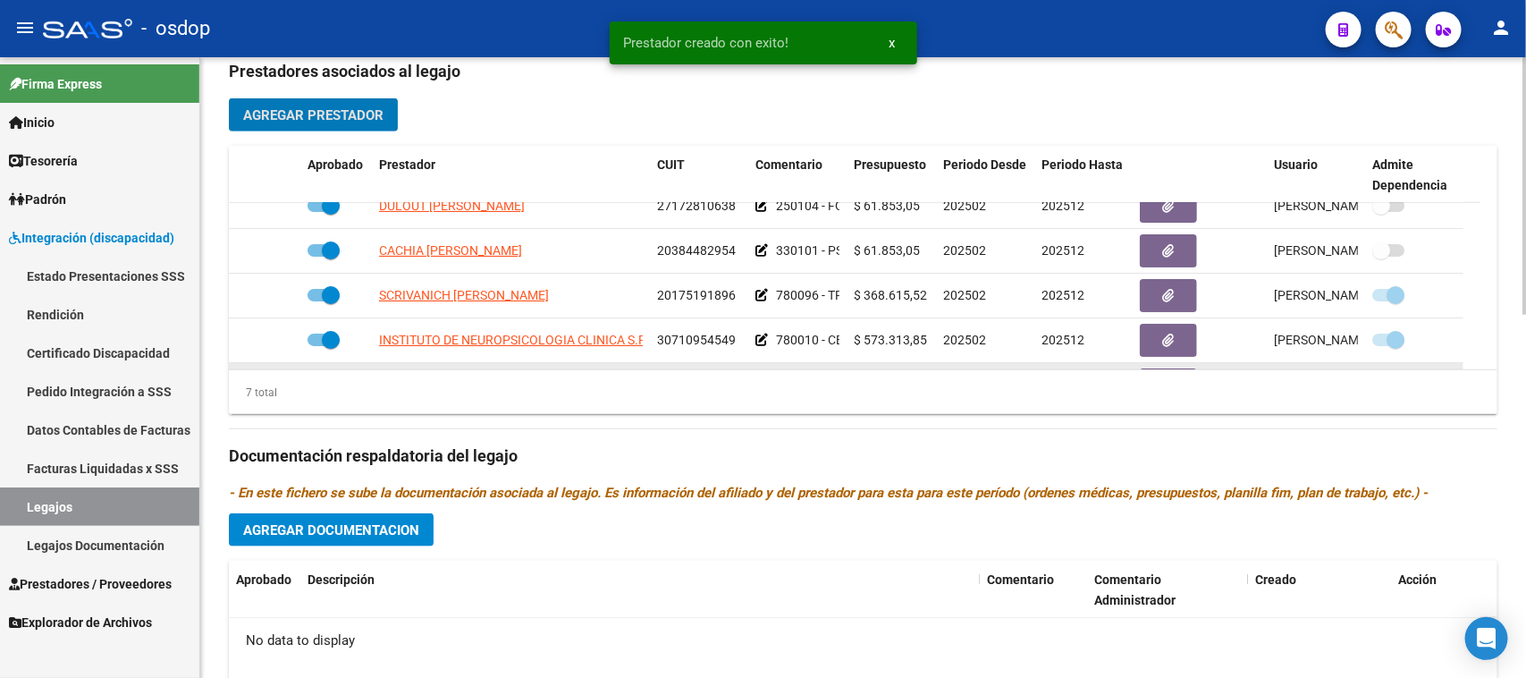
scroll to position [153, 0]
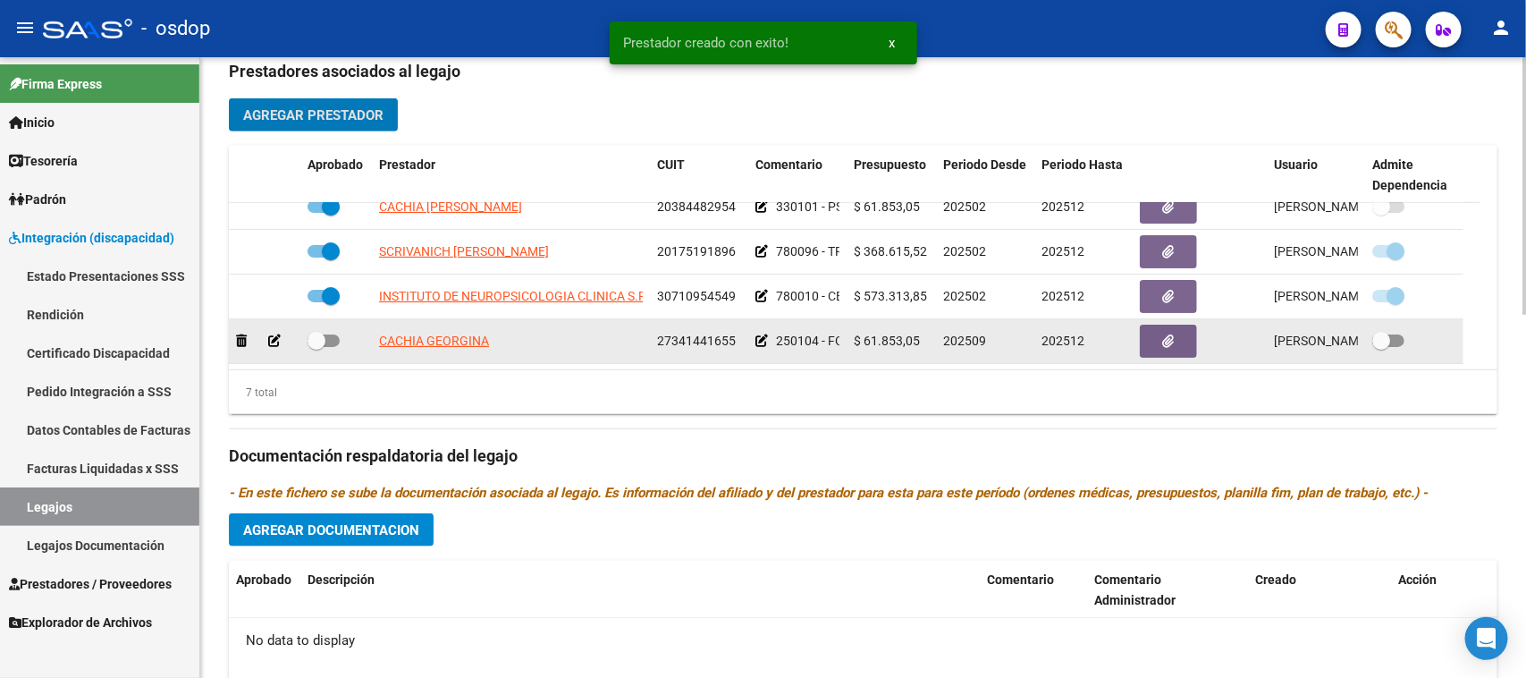
click at [331, 340] on span at bounding box center [324, 340] width 32 height 13
click at [317, 347] on input "checkbox" at bounding box center [316, 347] width 1 height 1
checkbox input "true"
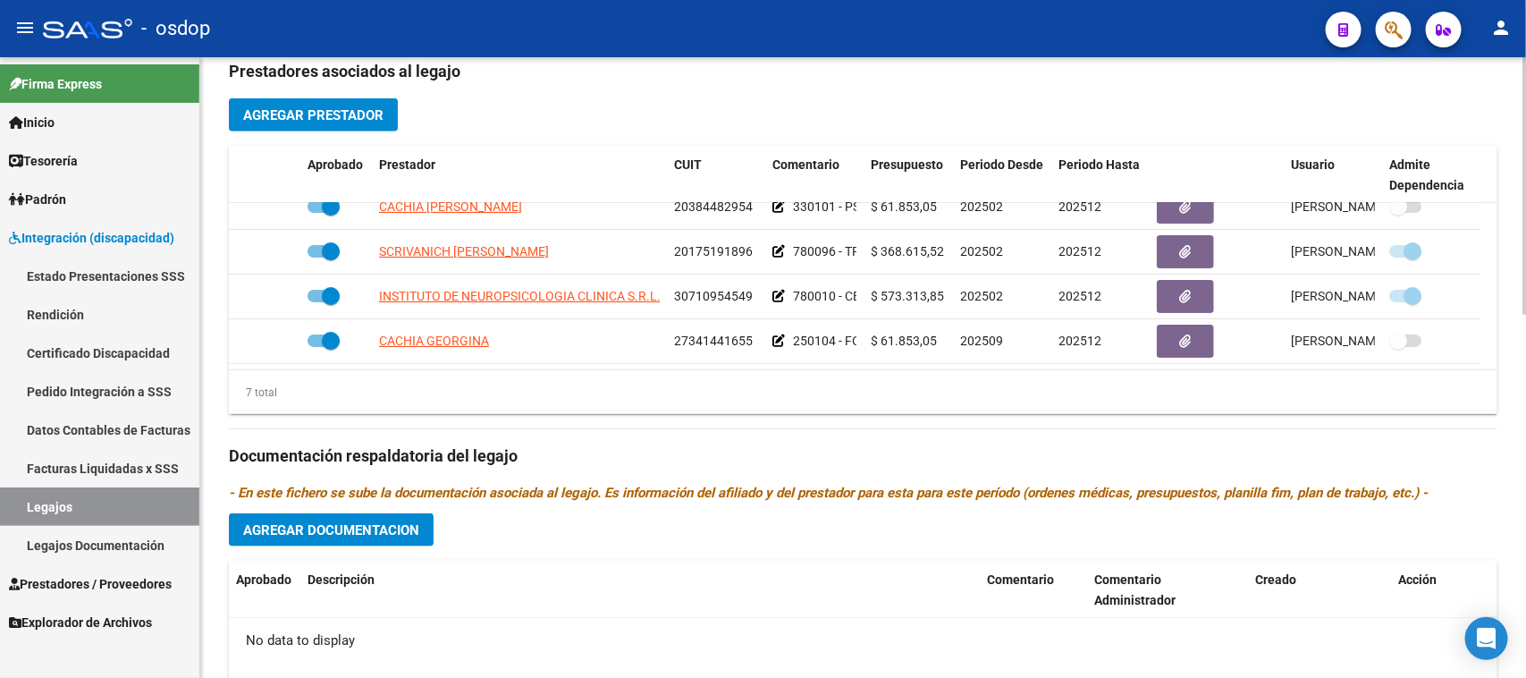
scroll to position [0, 0]
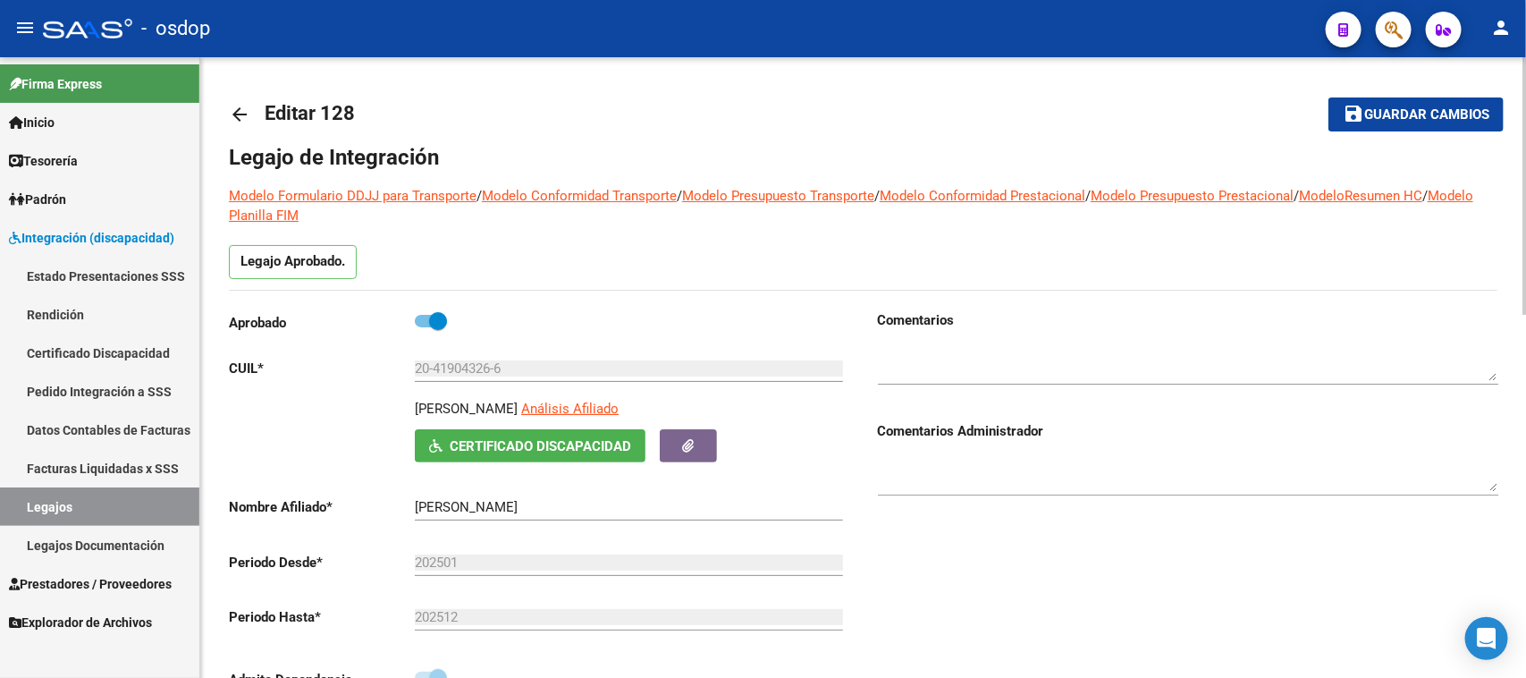
click at [1455, 114] on span "Guardar cambios" at bounding box center [1426, 115] width 125 height 16
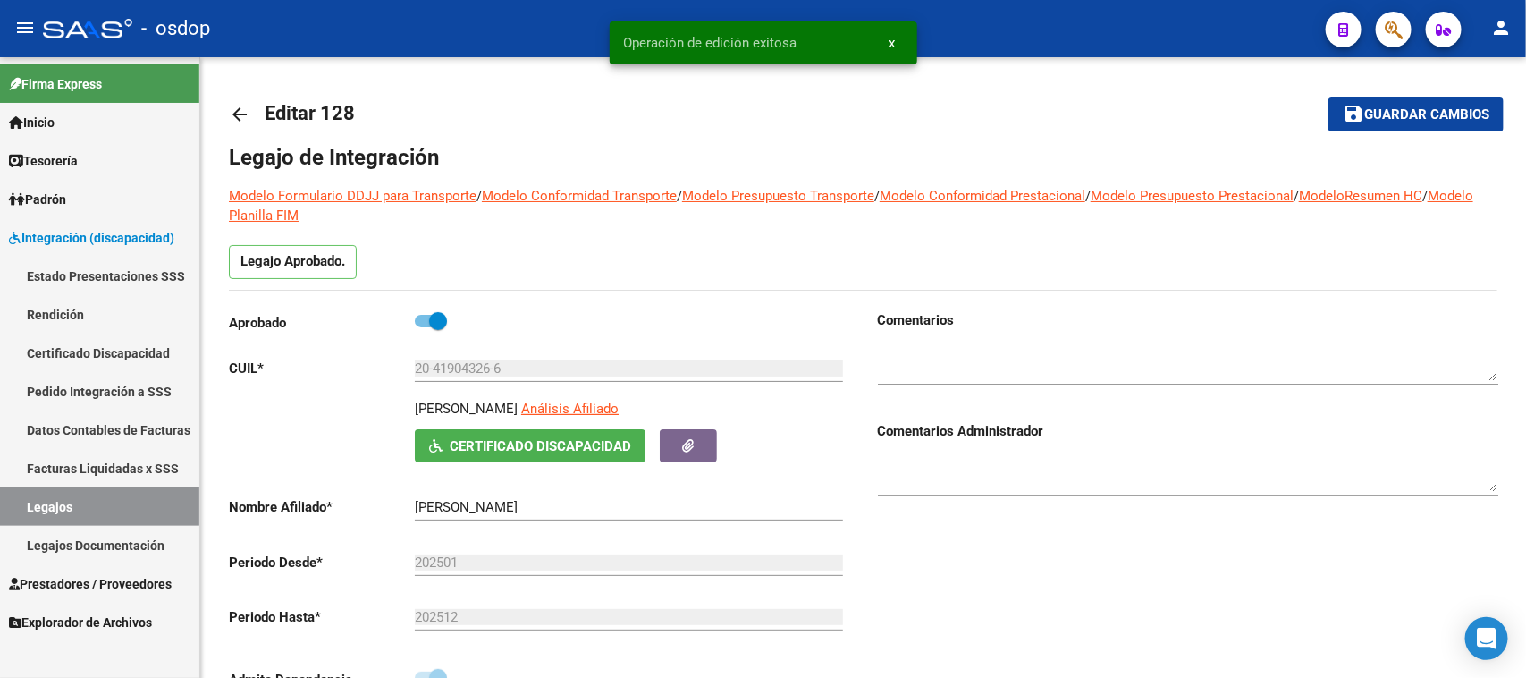
click at [98, 586] on span "Prestadores / Proveedores" at bounding box center [90, 584] width 163 height 20
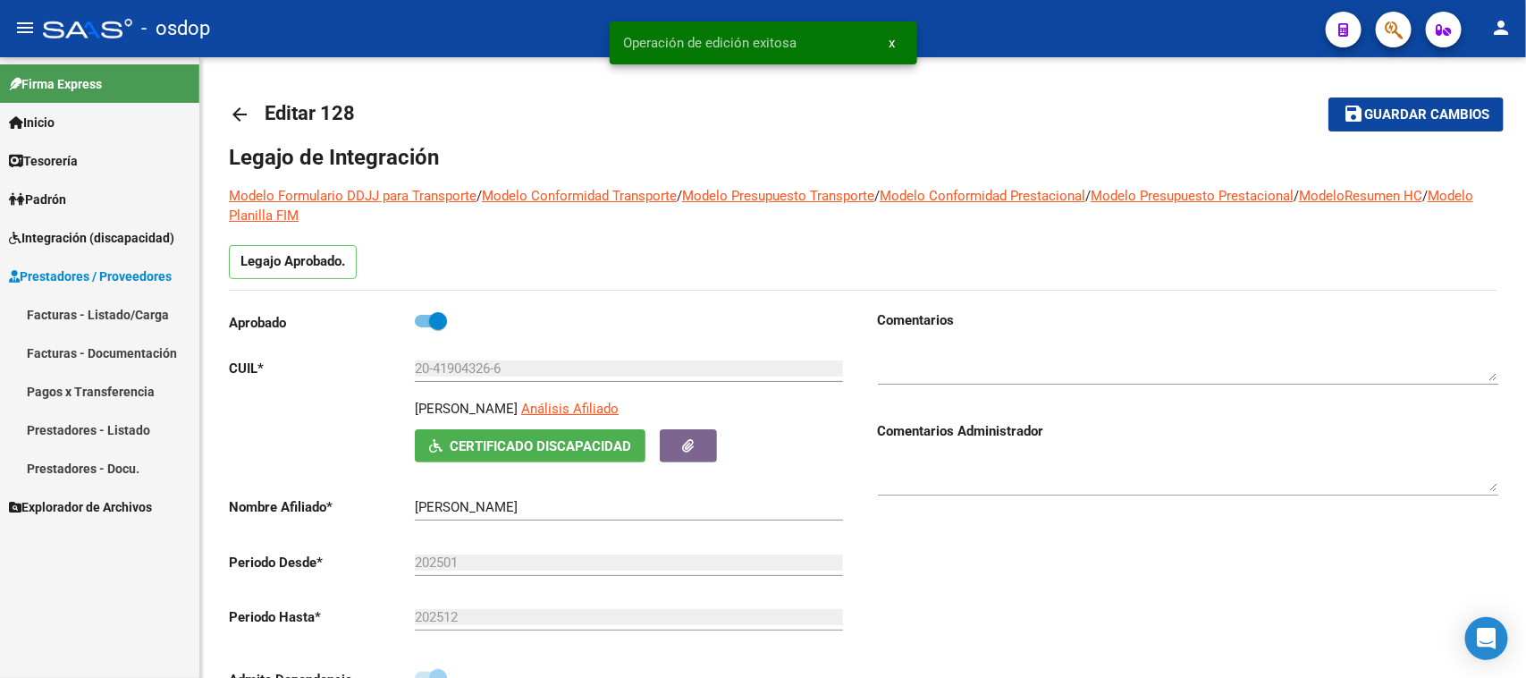
click at [117, 325] on link "Facturas - Listado/Carga" at bounding box center [99, 314] width 199 height 38
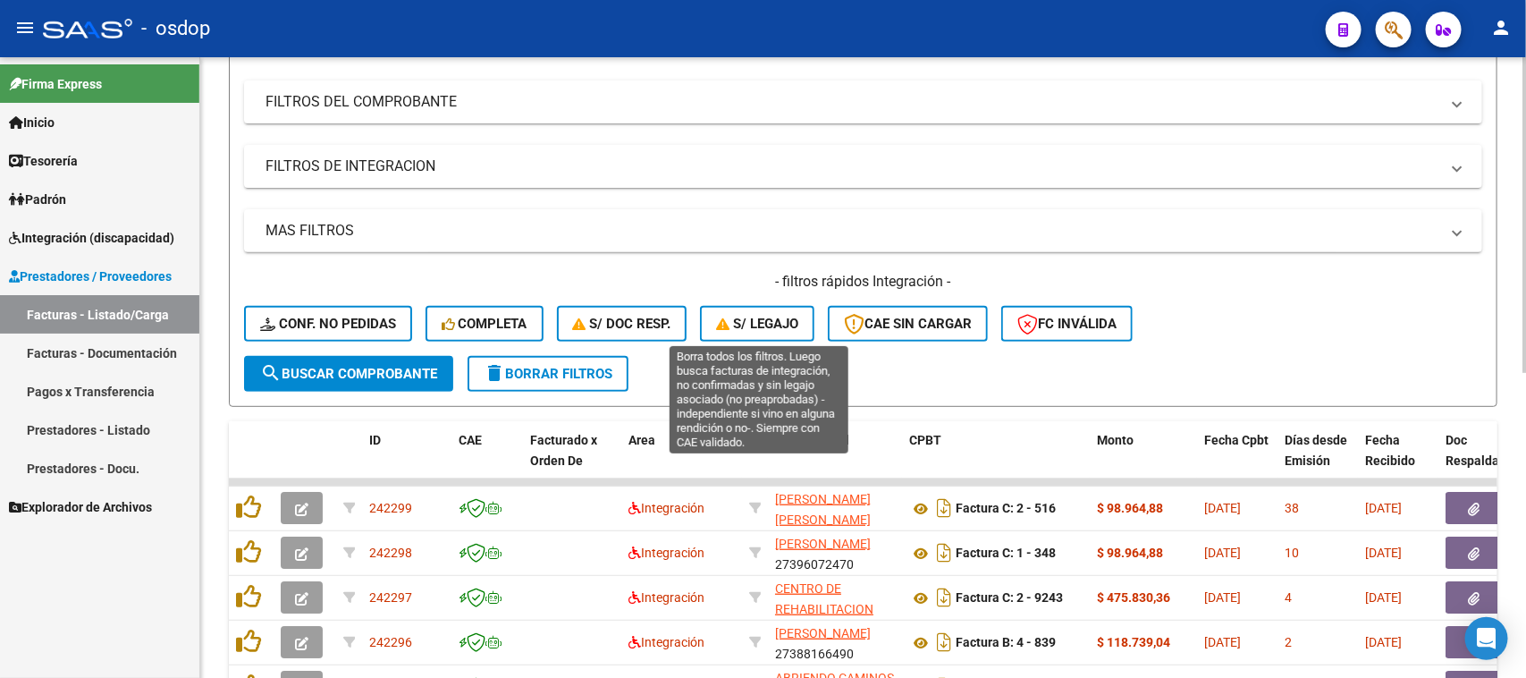
scroll to position [112, 0]
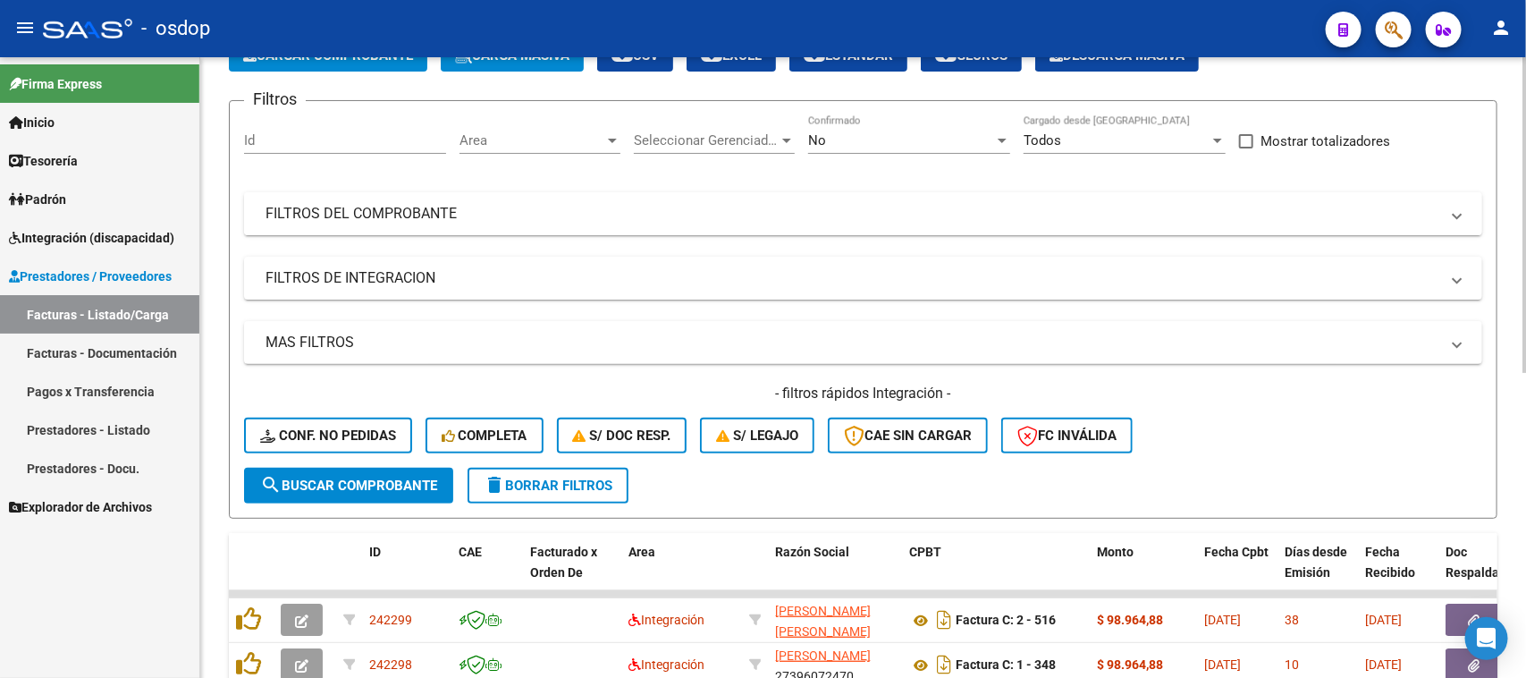
click at [530, 224] on mat-expansion-panel-header "FILTROS DEL COMPROBANTE" at bounding box center [863, 213] width 1238 height 43
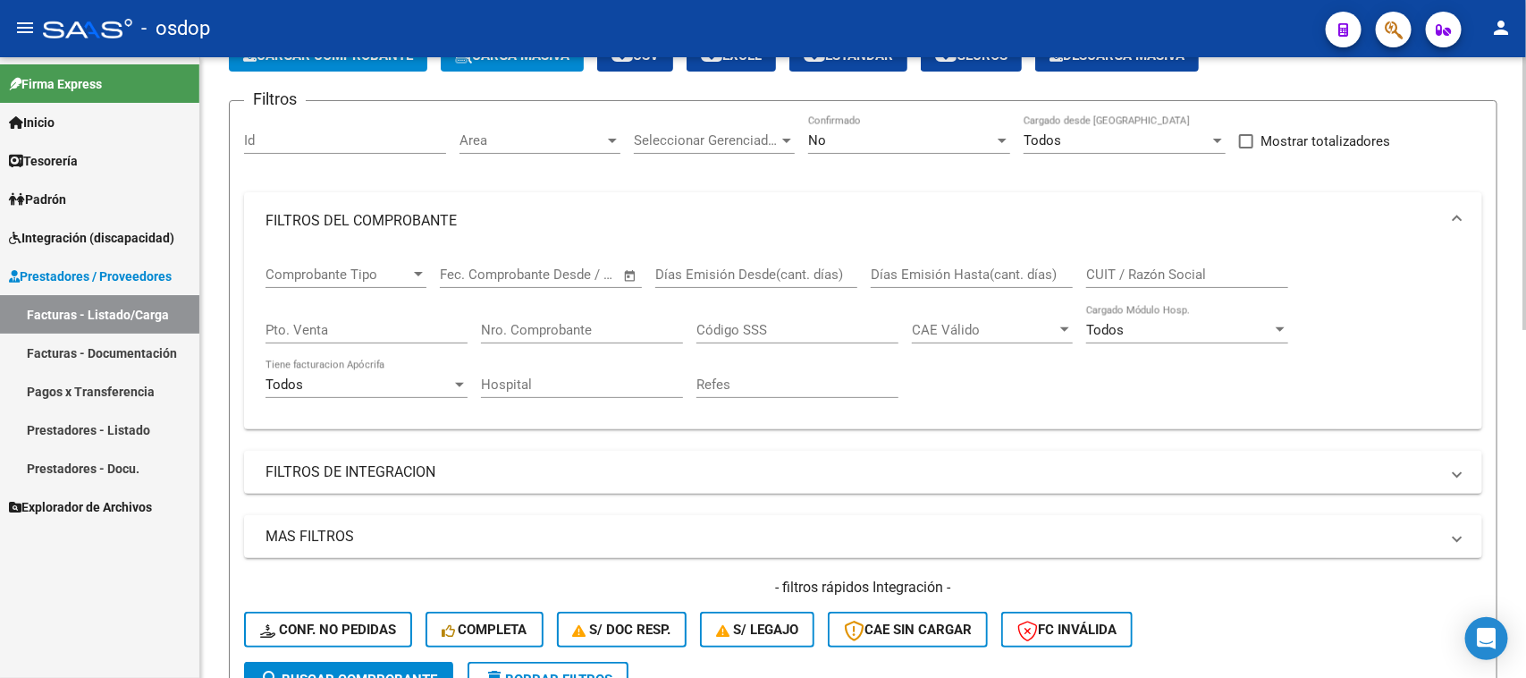
click at [1134, 261] on div "CUIT / Razón Social" at bounding box center [1187, 268] width 202 height 38
paste input "20366759035"
type input "20366759035"
click at [398, 671] on span "search Buscar Comprobante" at bounding box center [348, 679] width 177 height 16
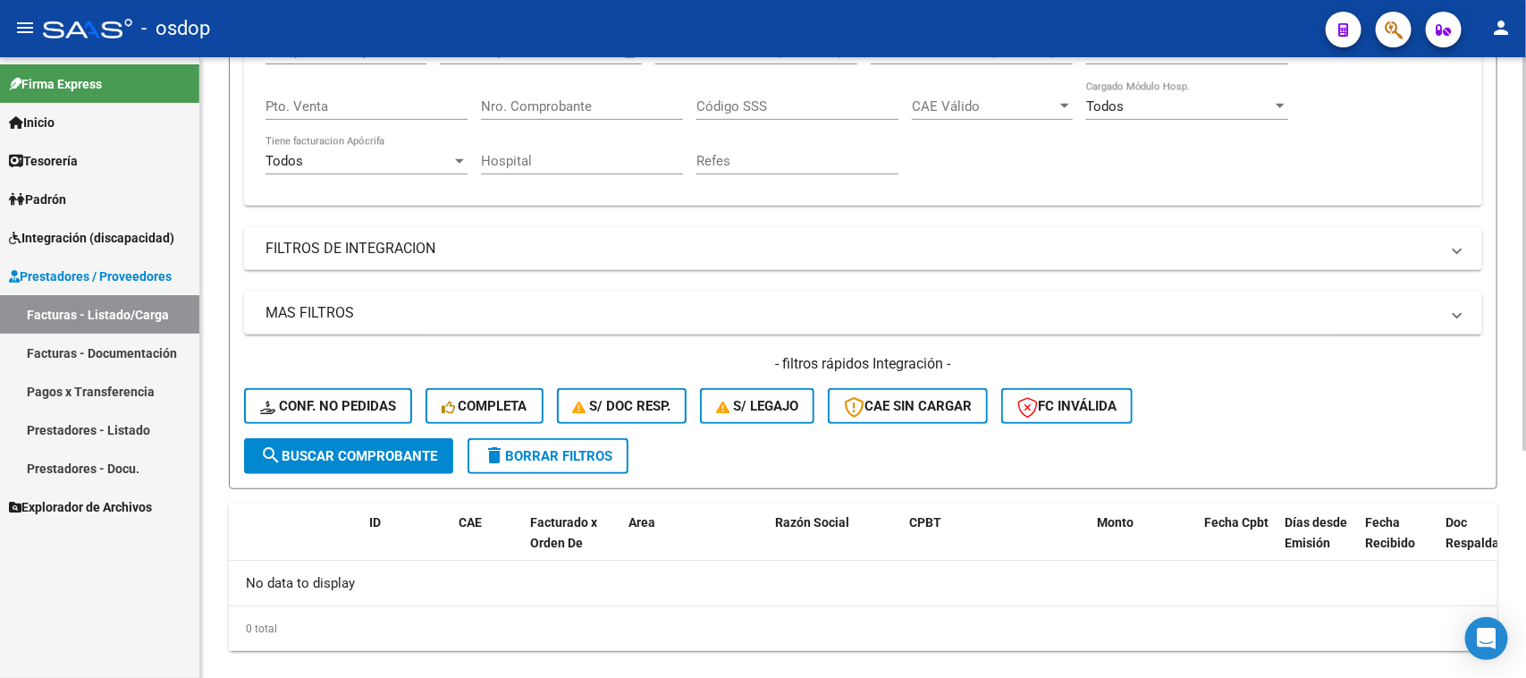
scroll to position [359, 0]
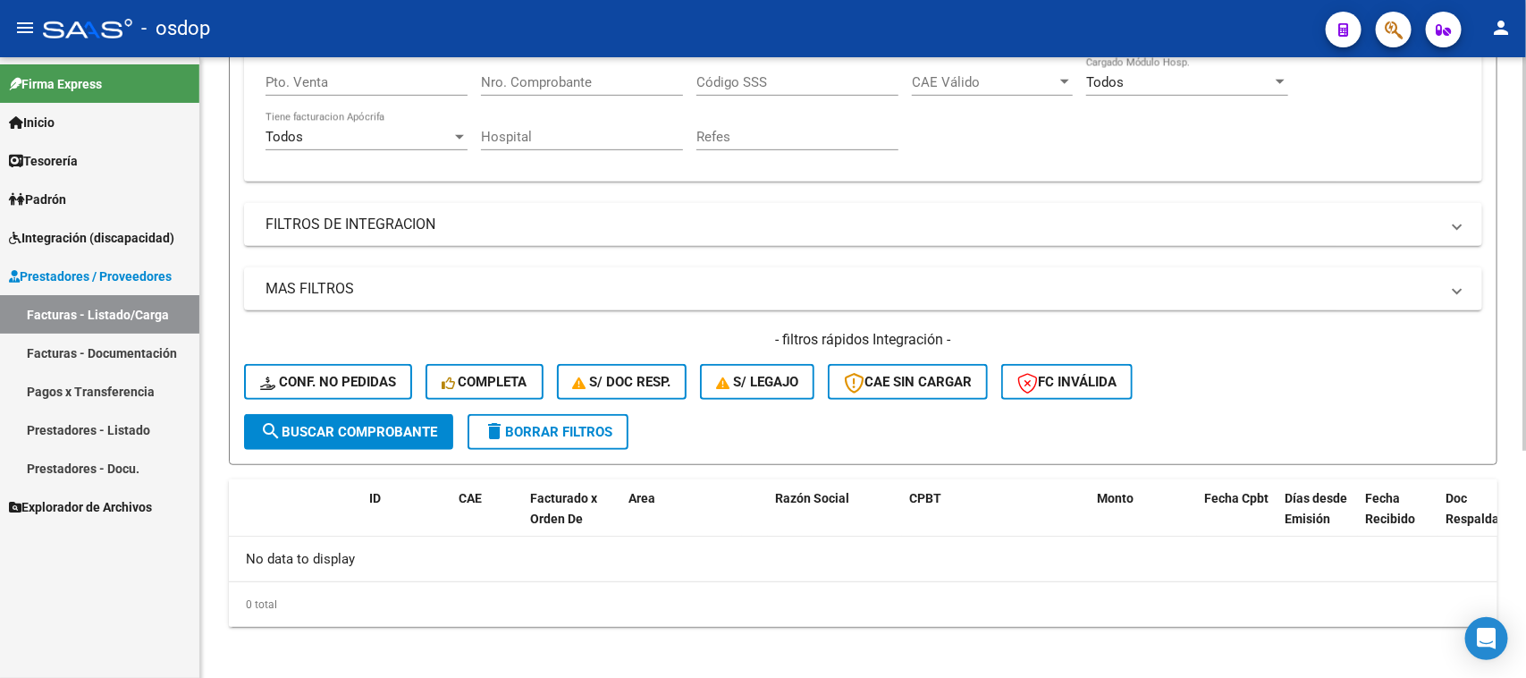
click at [409, 438] on button "search Buscar Comprobante" at bounding box center [348, 432] width 209 height 36
click at [570, 435] on button "delete Borrar Filtros" at bounding box center [548, 432] width 161 height 36
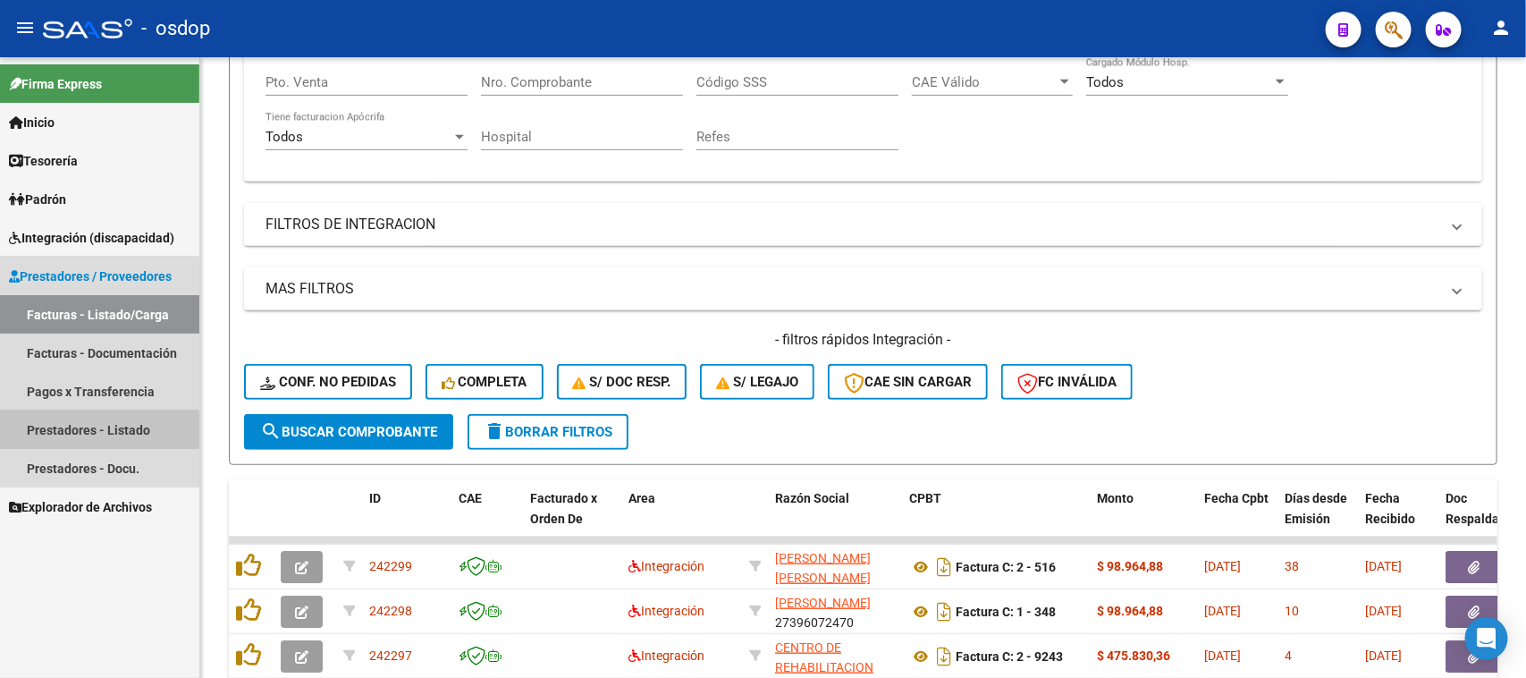
click at [45, 429] on link "Prestadores - Listado" at bounding box center [99, 429] width 199 height 38
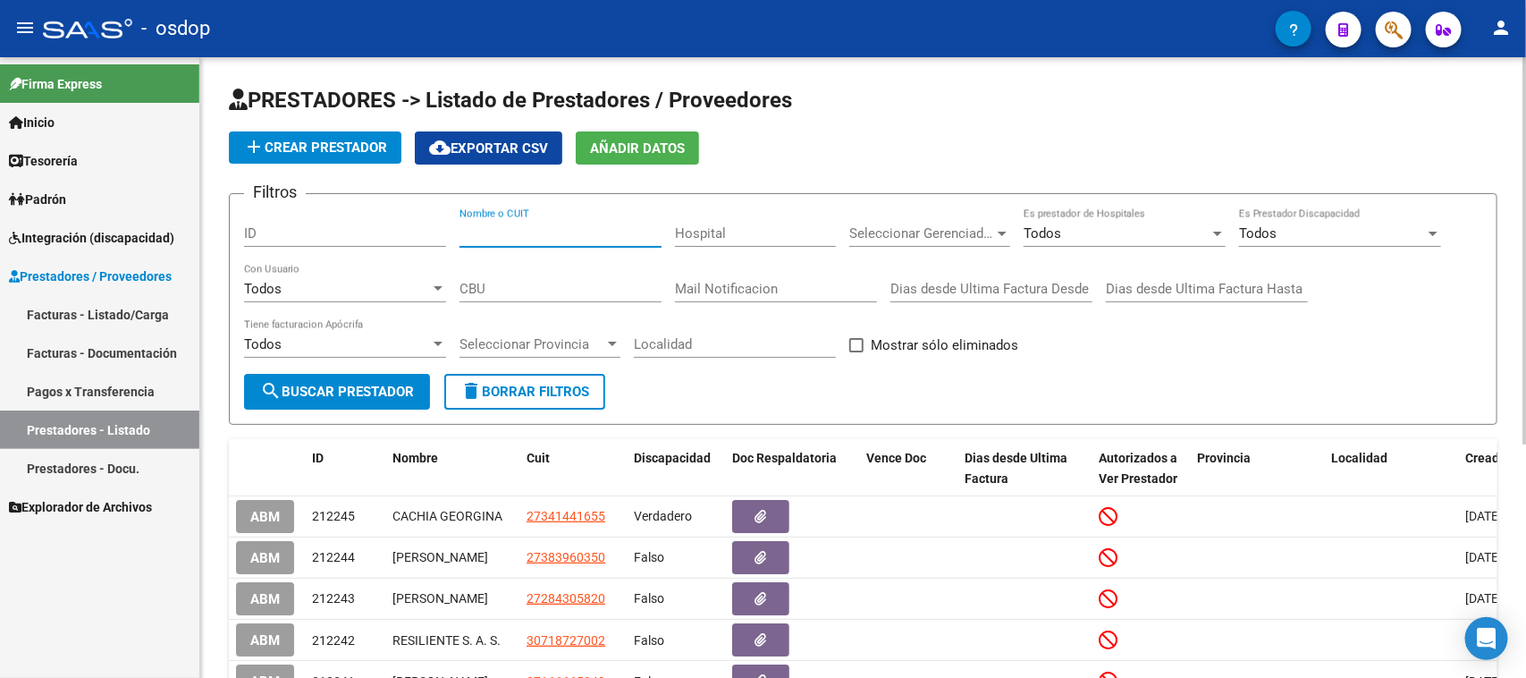
click at [525, 231] on input "Nombre o CUIT" at bounding box center [561, 233] width 202 height 16
paste input "20366759035"
click at [332, 394] on span "search Buscar Prestador" at bounding box center [337, 392] width 154 height 16
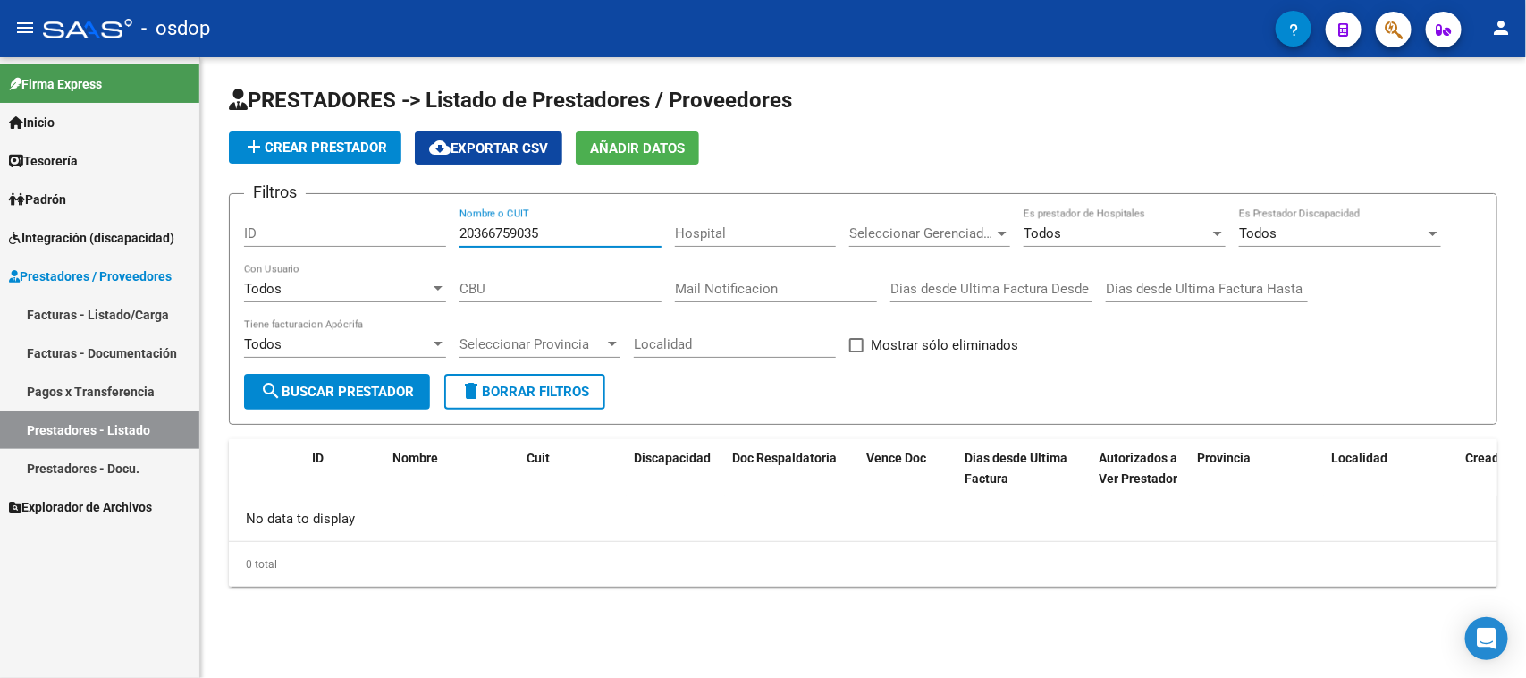
click at [551, 234] on input "20366759035" at bounding box center [561, 233] width 202 height 16
type input "20366759035"
click at [353, 390] on span "search Buscar Prestador" at bounding box center [337, 392] width 154 height 16
click at [137, 315] on link "Facturas - Listado/Carga" at bounding box center [99, 314] width 199 height 38
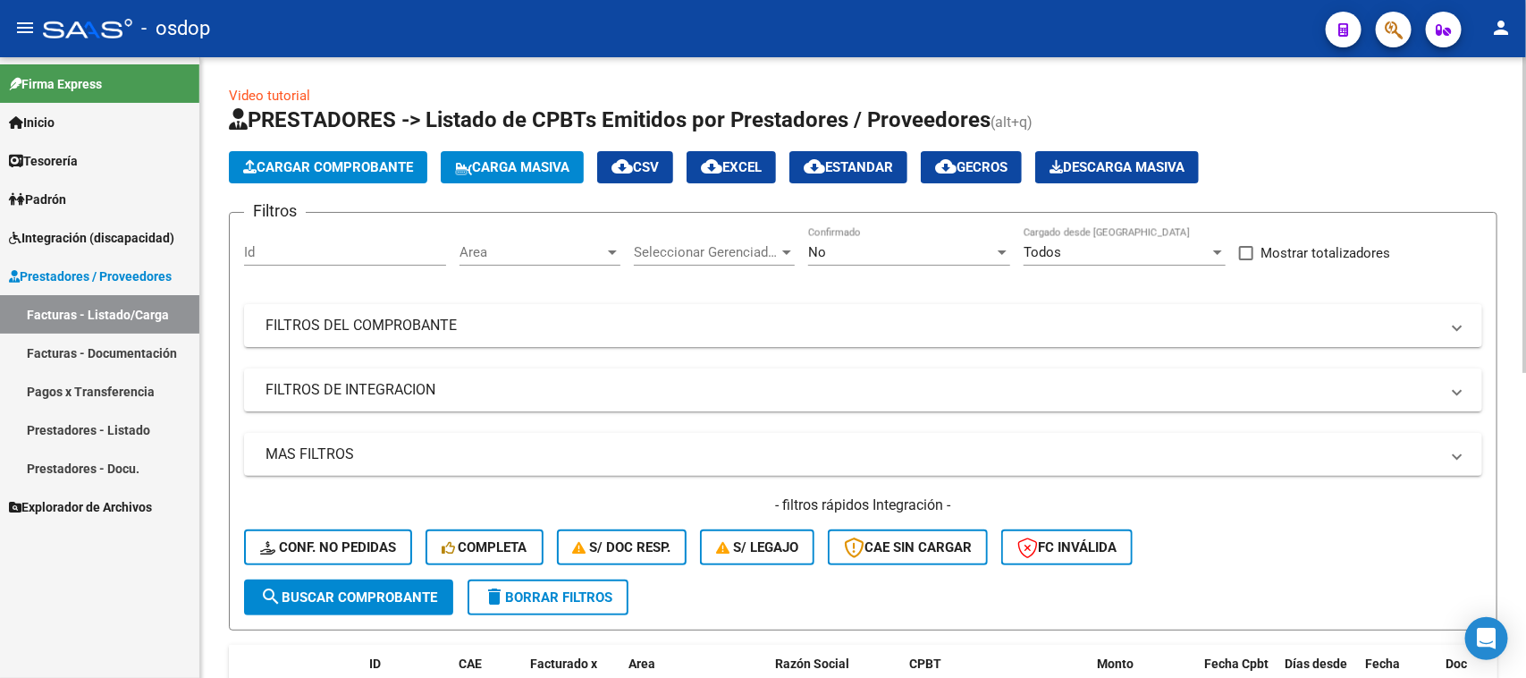
click at [326, 237] on div "Id" at bounding box center [345, 246] width 202 height 38
click at [385, 589] on span "search Buscar Comprobante" at bounding box center [348, 597] width 177 height 16
click at [320, 256] on input "Id" at bounding box center [345, 252] width 202 height 16
type input "241933"
click at [346, 595] on span "search Buscar Comprobante" at bounding box center [348, 597] width 177 height 16
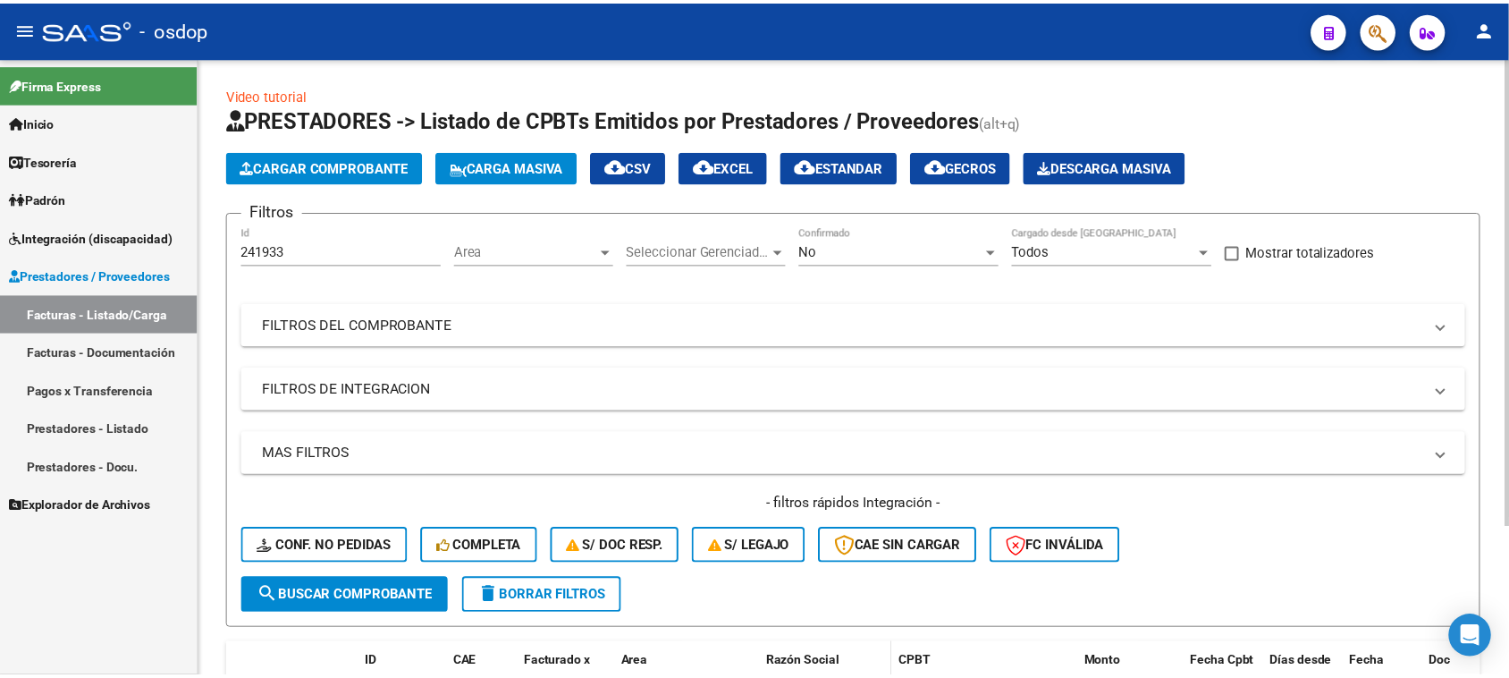
scroll to position [198, 0]
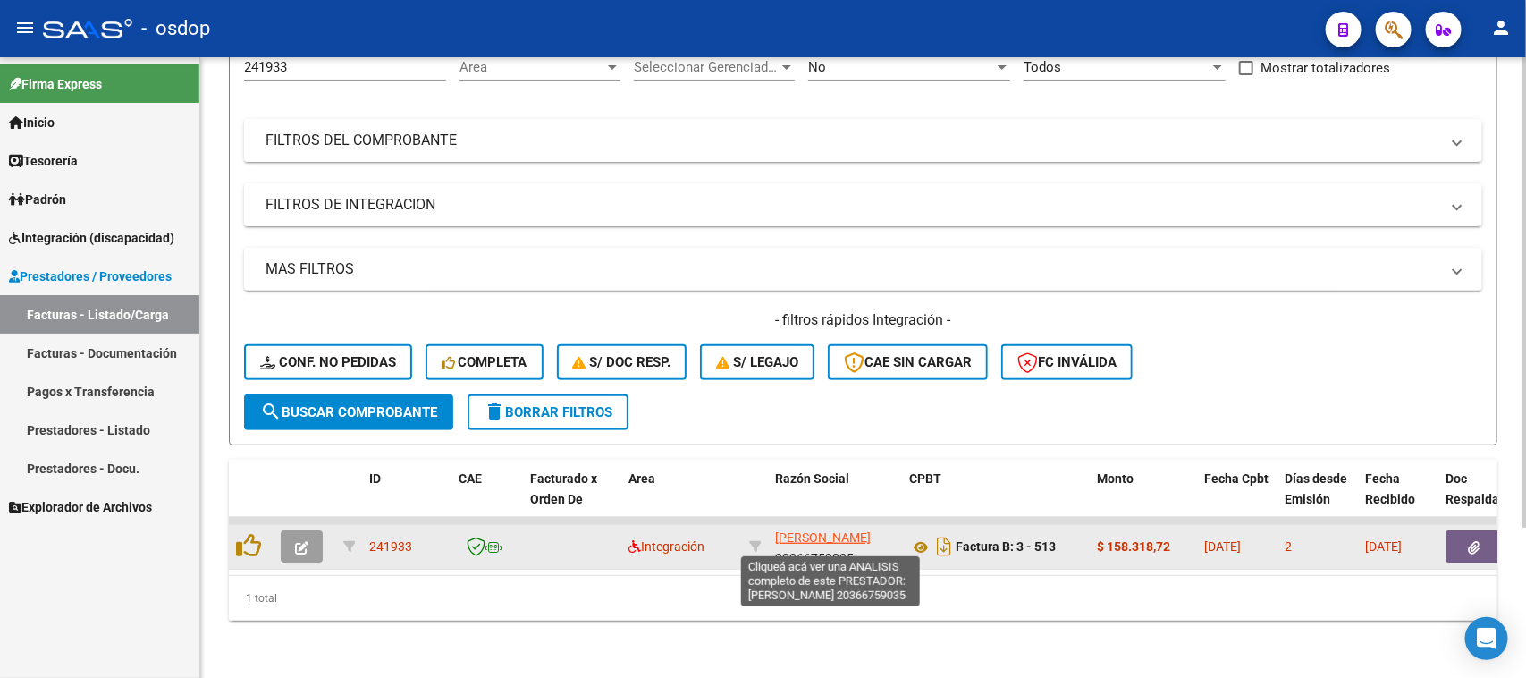
click at [811, 530] on app-link-go-to "[PERSON_NAME]" at bounding box center [823, 538] width 96 height 21
click at [818, 530] on span "[PERSON_NAME]" at bounding box center [823, 537] width 96 height 14
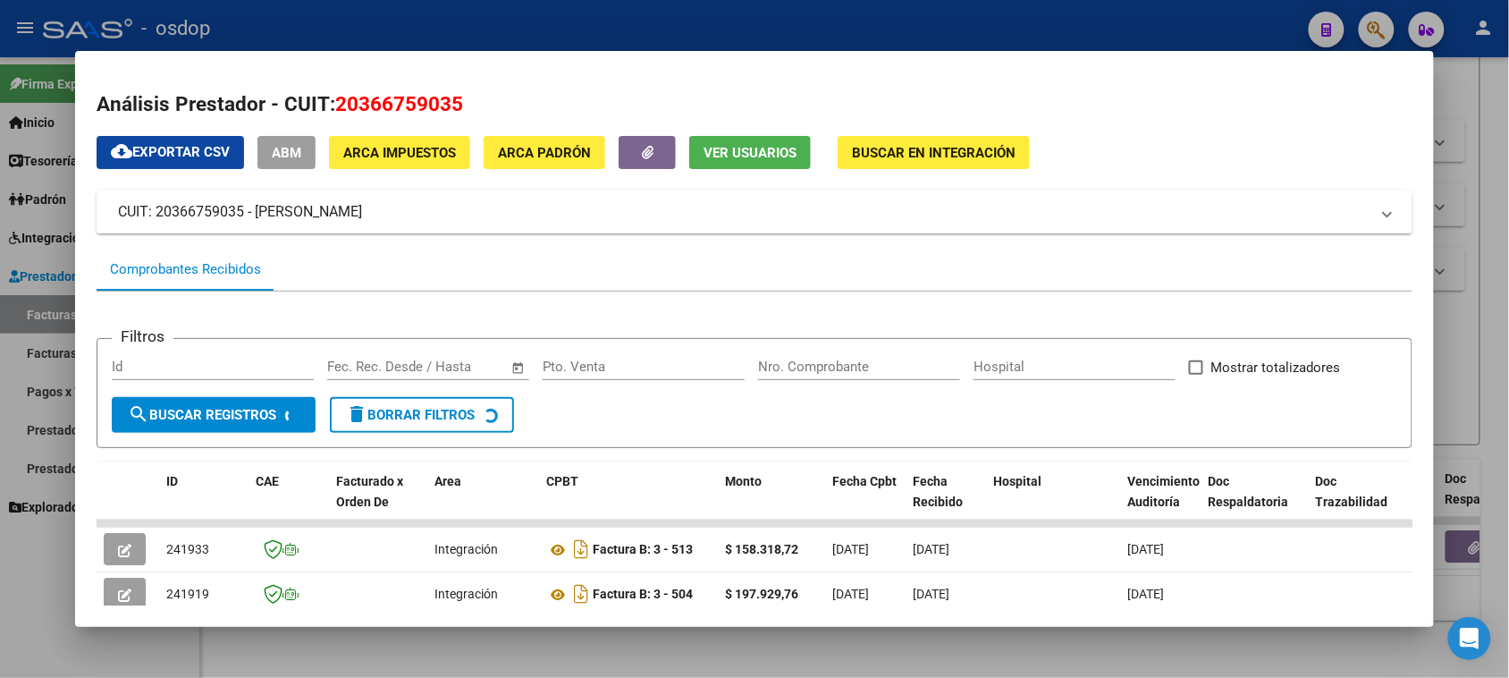
scroll to position [112, 0]
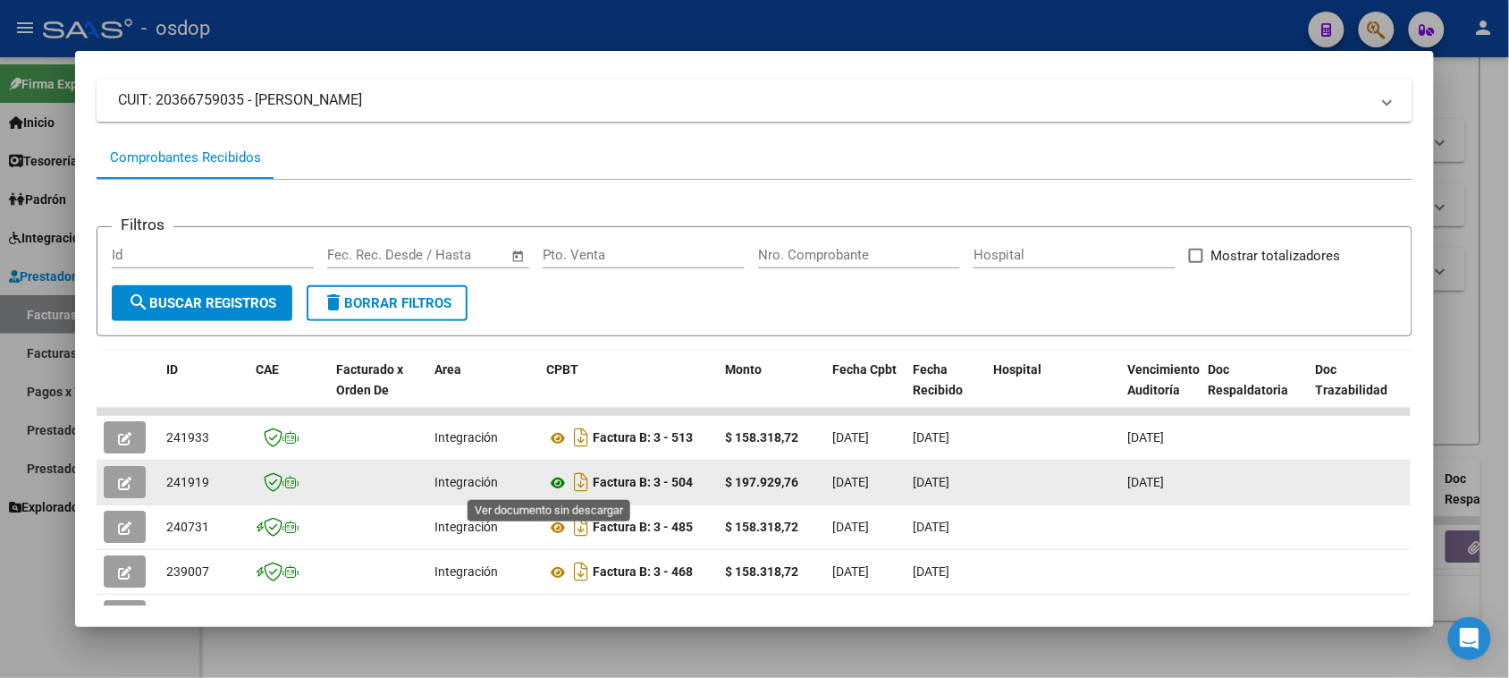
click at [553, 478] on icon at bounding box center [557, 482] width 23 height 21
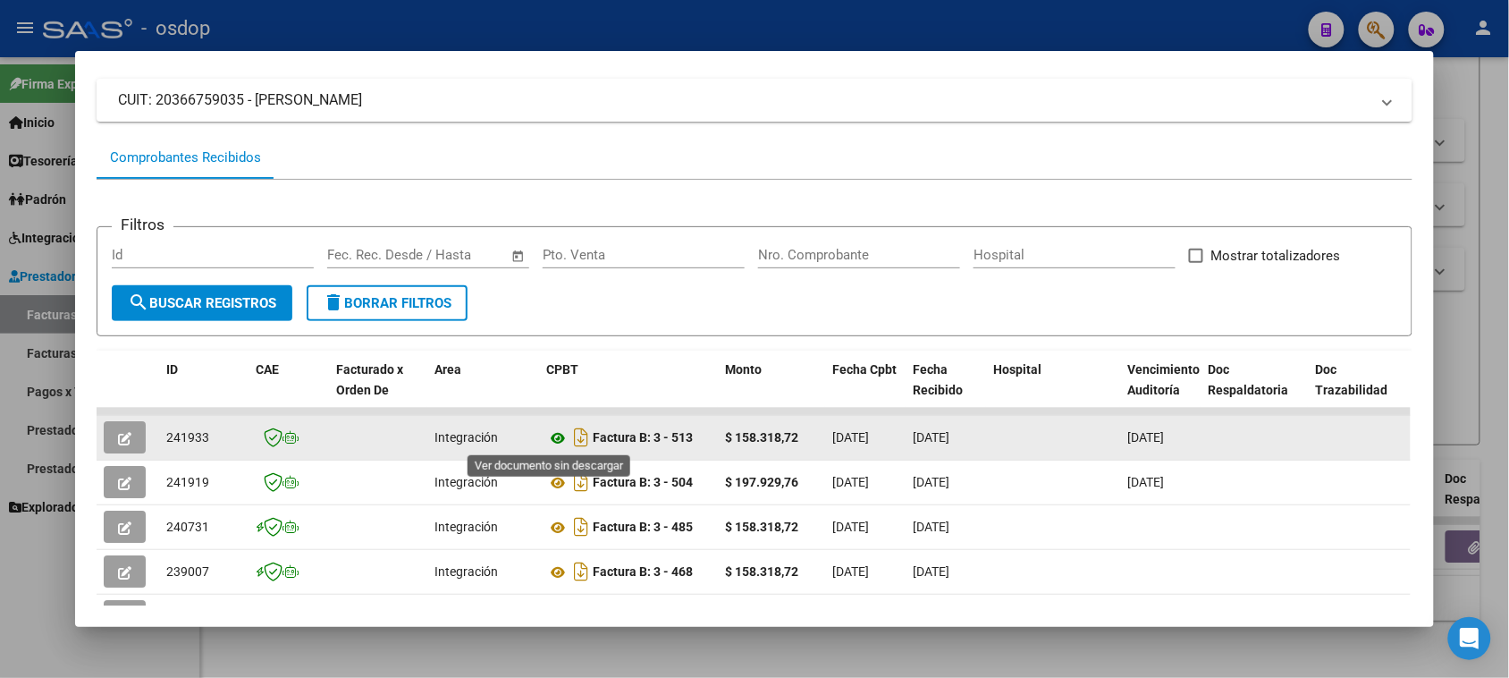
click at [552, 435] on icon at bounding box center [557, 437] width 23 height 21
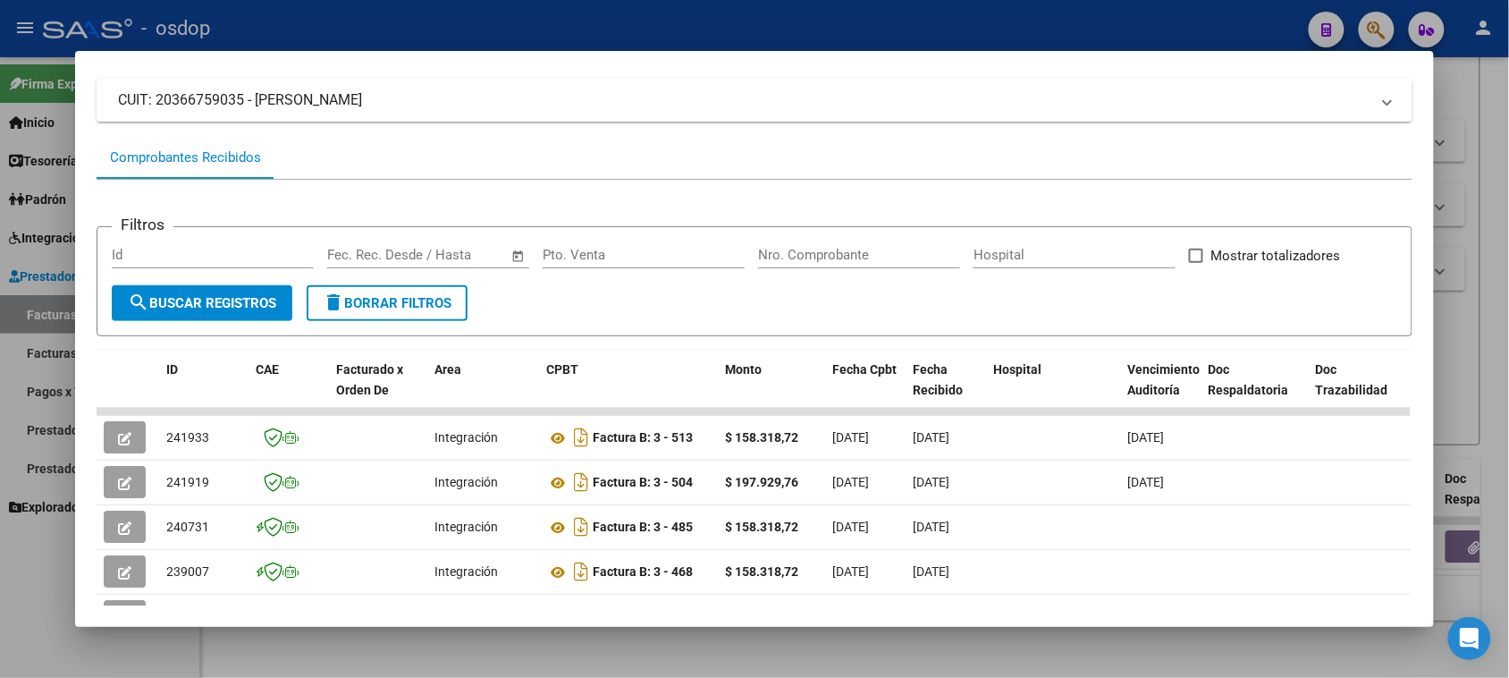
click at [713, 649] on div at bounding box center [754, 339] width 1509 height 678
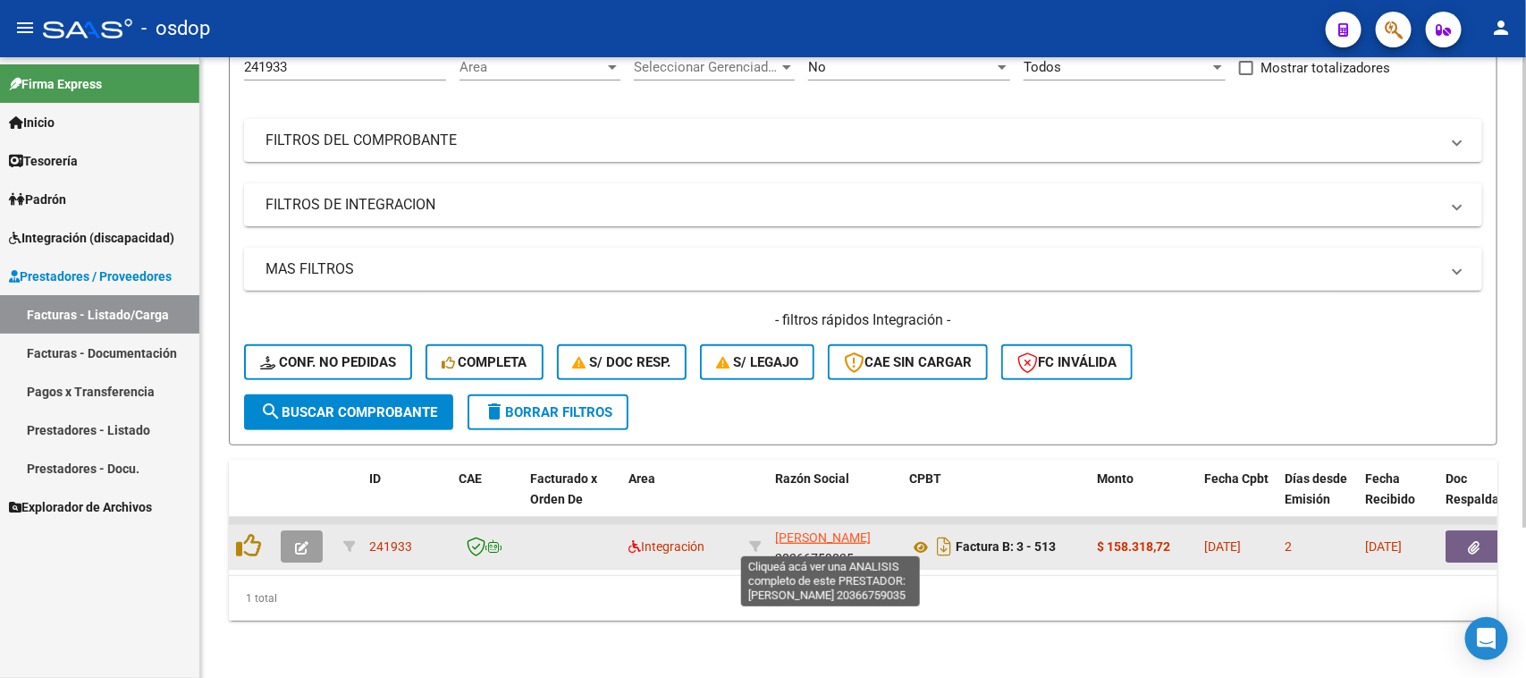
click at [788, 530] on span "[PERSON_NAME]" at bounding box center [823, 537] width 96 height 14
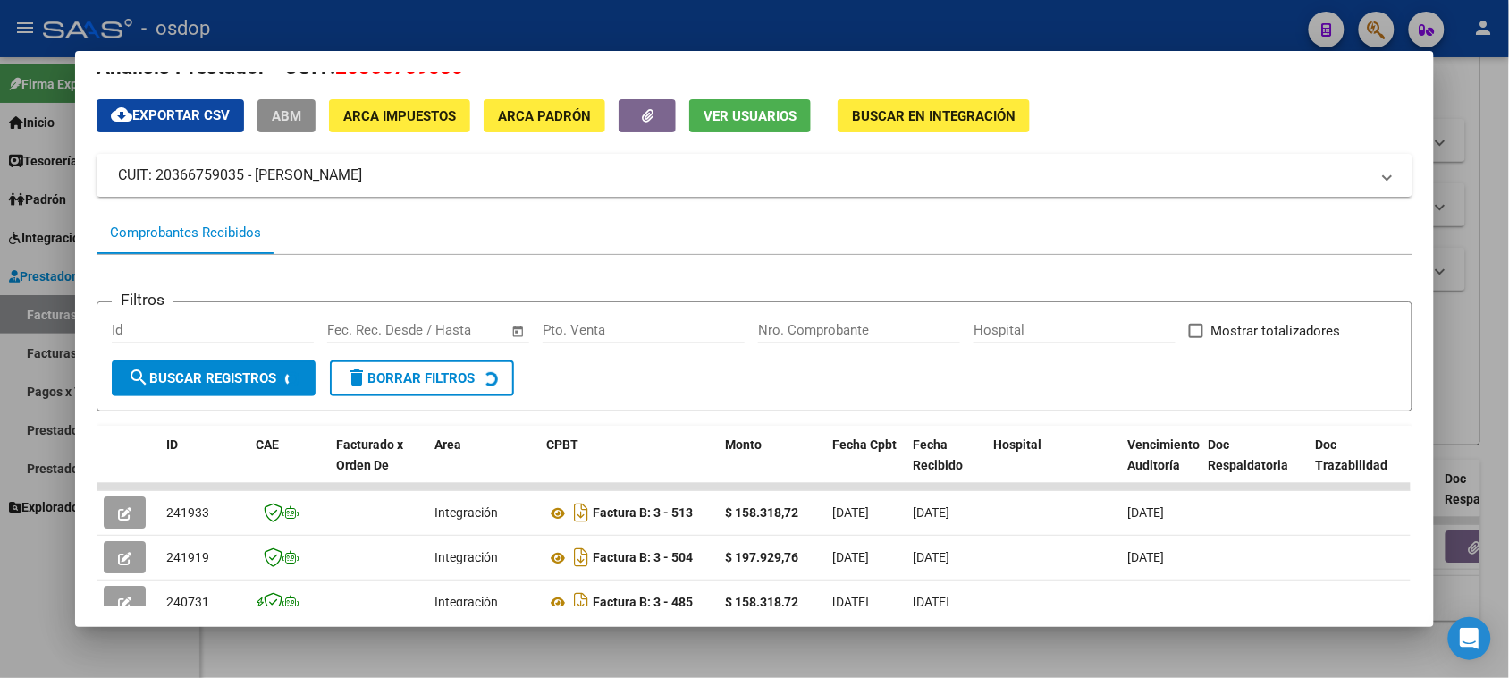
scroll to position [260, 0]
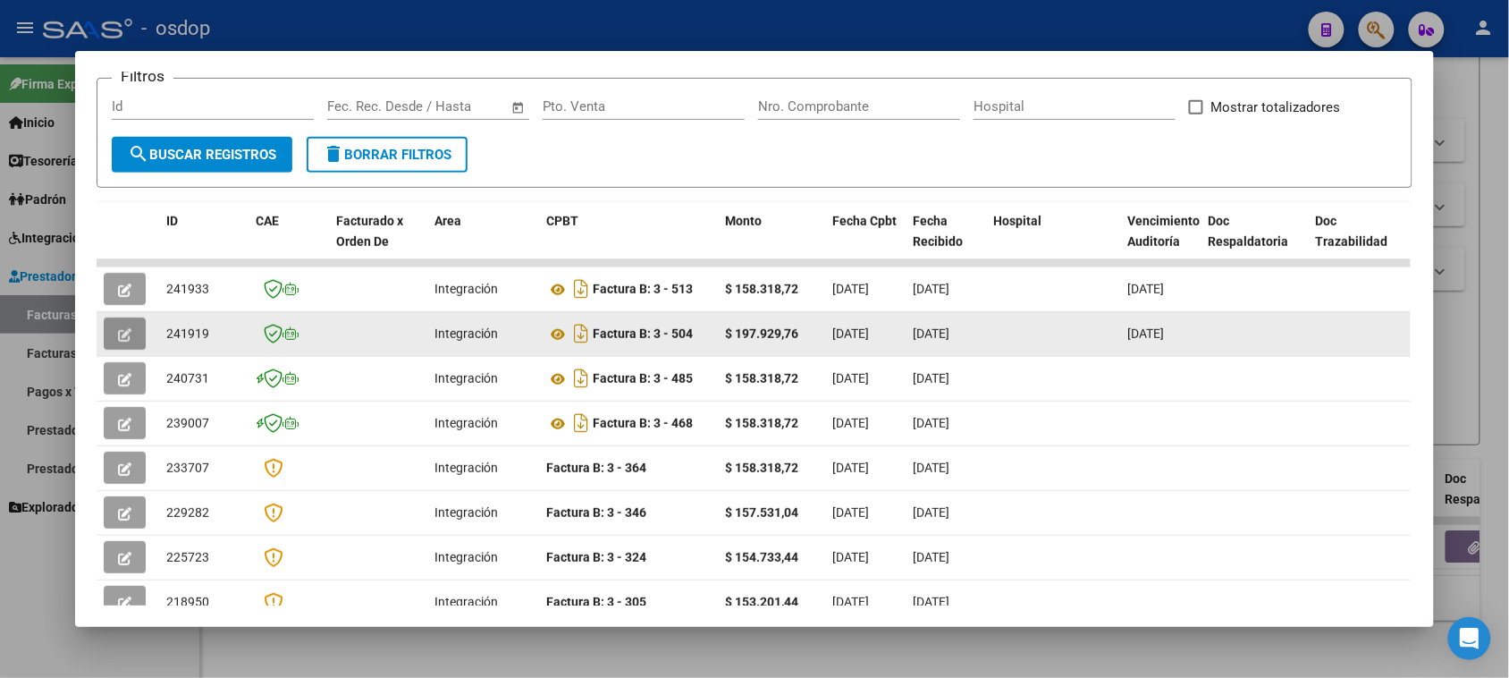
click at [107, 329] on button "button" at bounding box center [125, 333] width 42 height 32
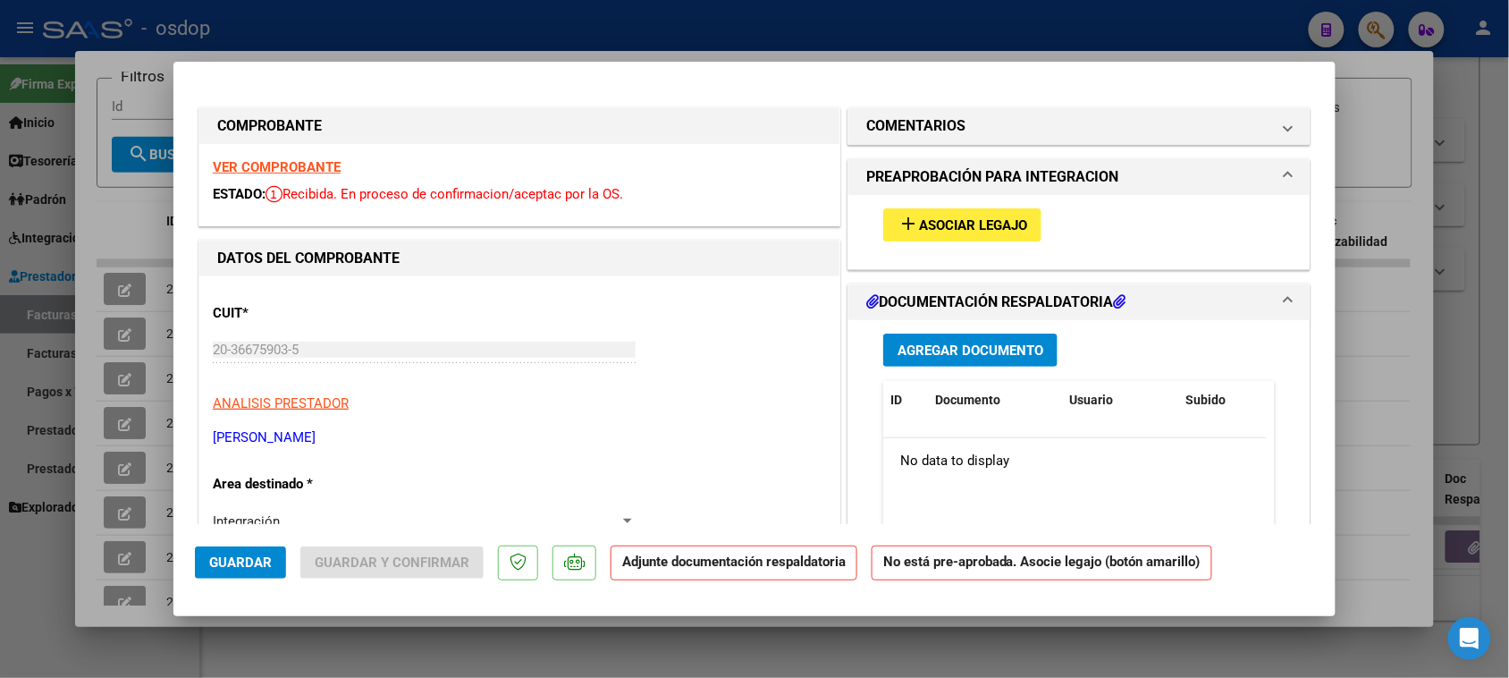
click at [693, 649] on div at bounding box center [754, 339] width 1509 height 678
type input "$ 0,00"
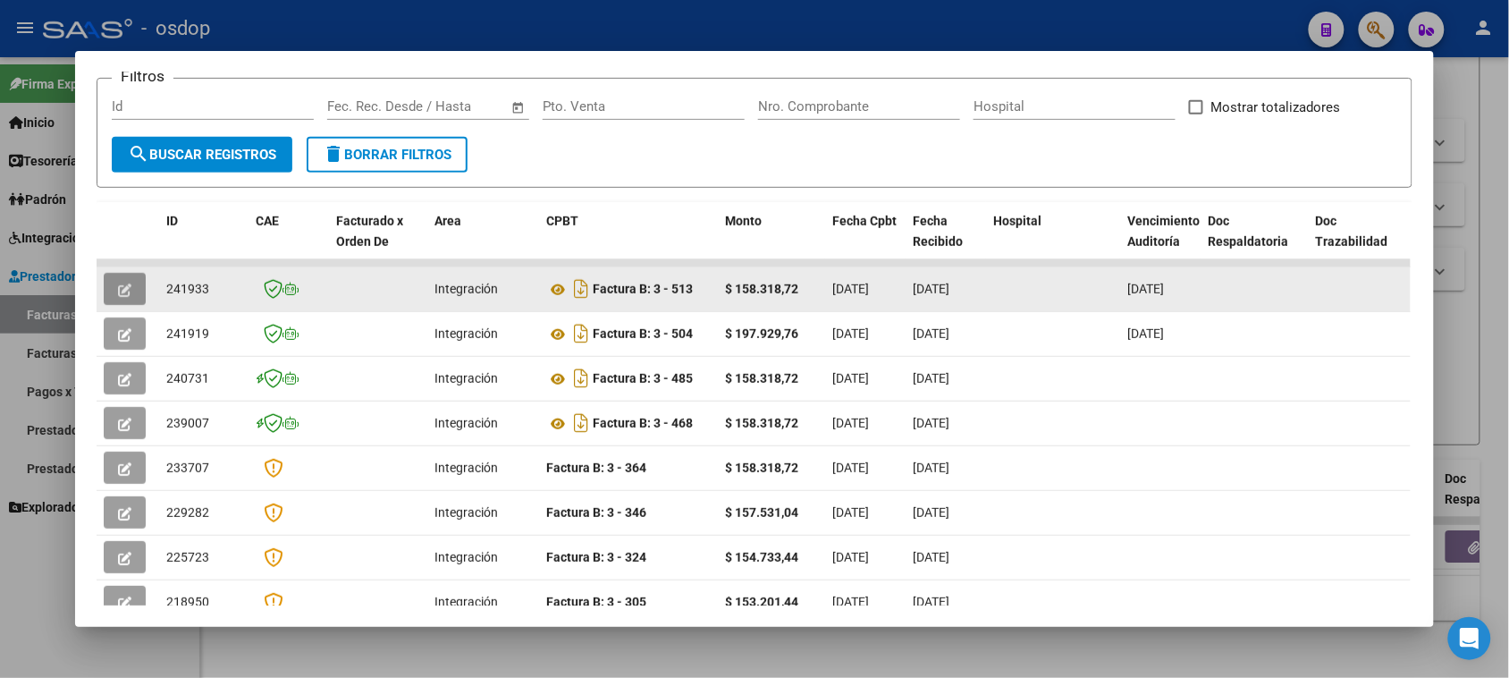
click at [118, 286] on icon "button" at bounding box center [124, 289] width 13 height 13
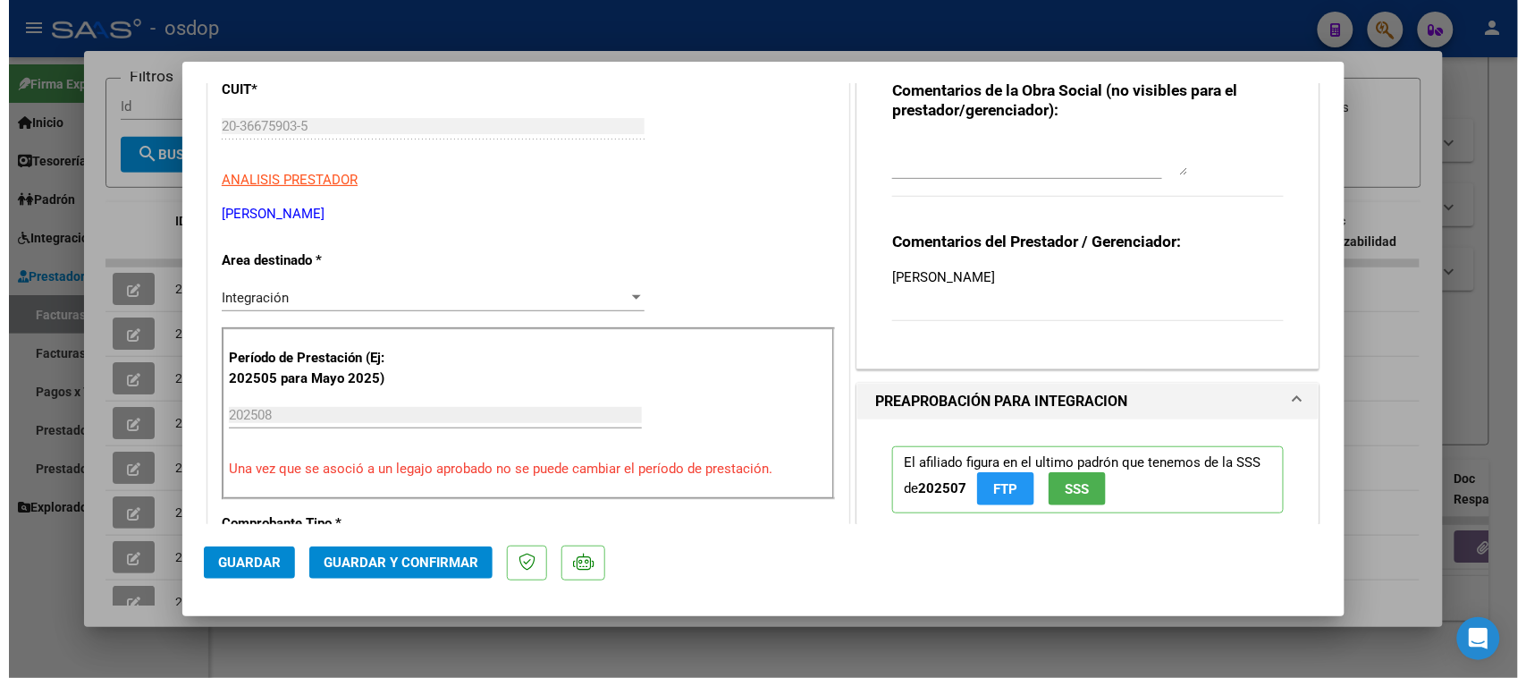
scroll to position [0, 0]
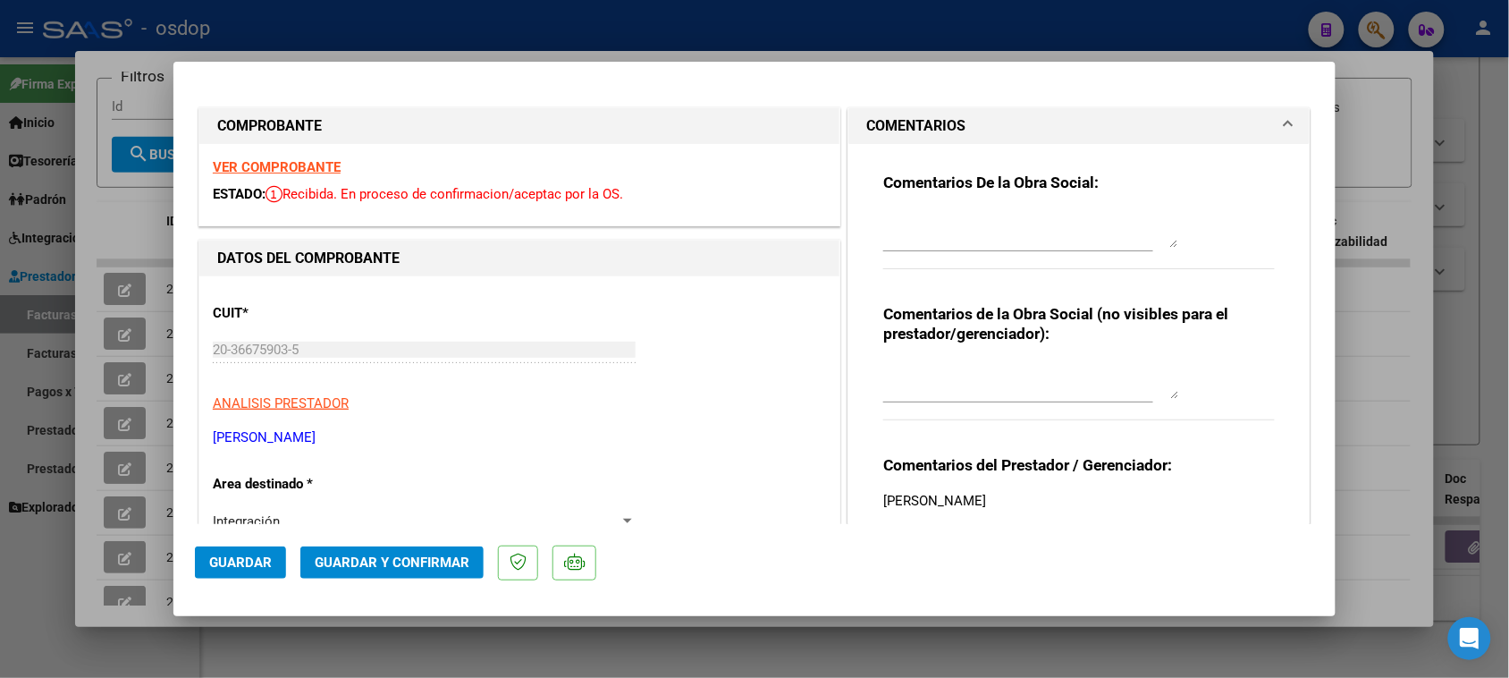
click at [796, 659] on div at bounding box center [754, 339] width 1509 height 678
type input "$ 0,00"
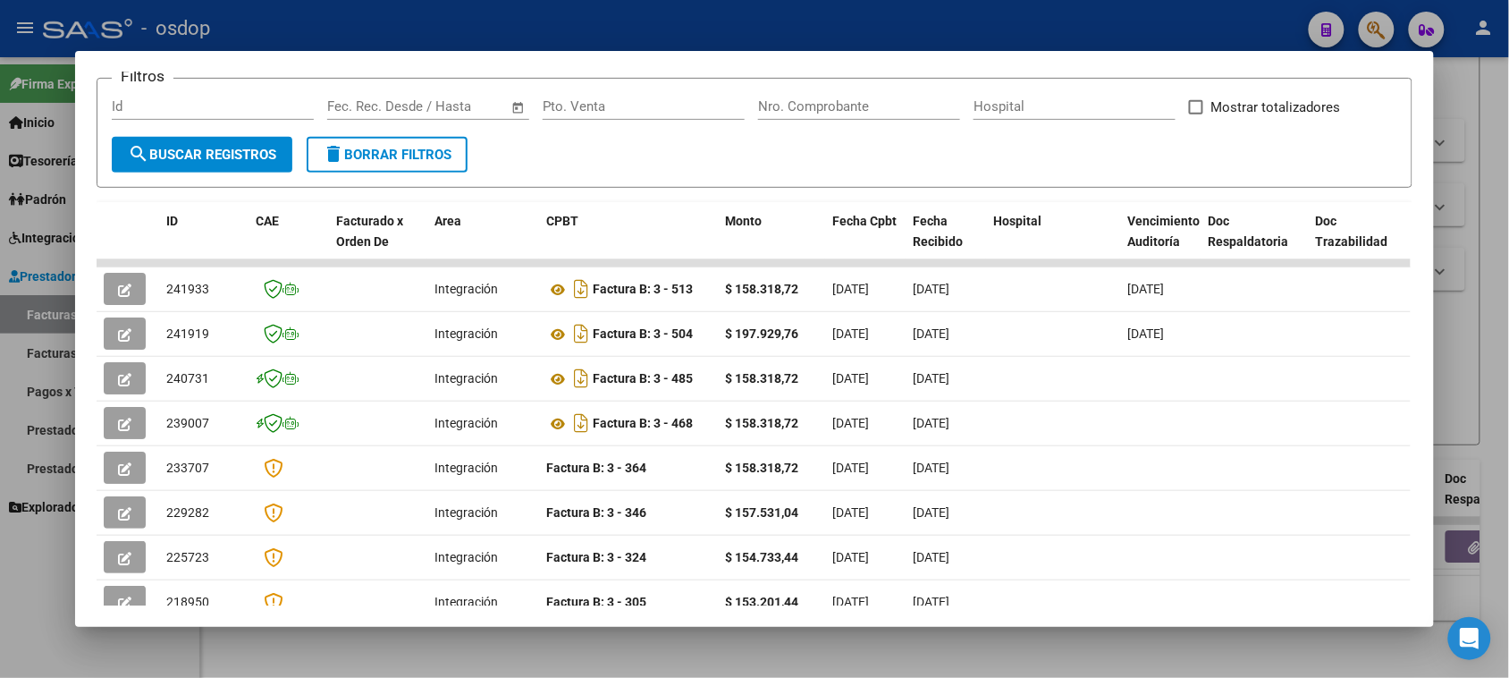
click at [641, 669] on div at bounding box center [754, 339] width 1509 height 678
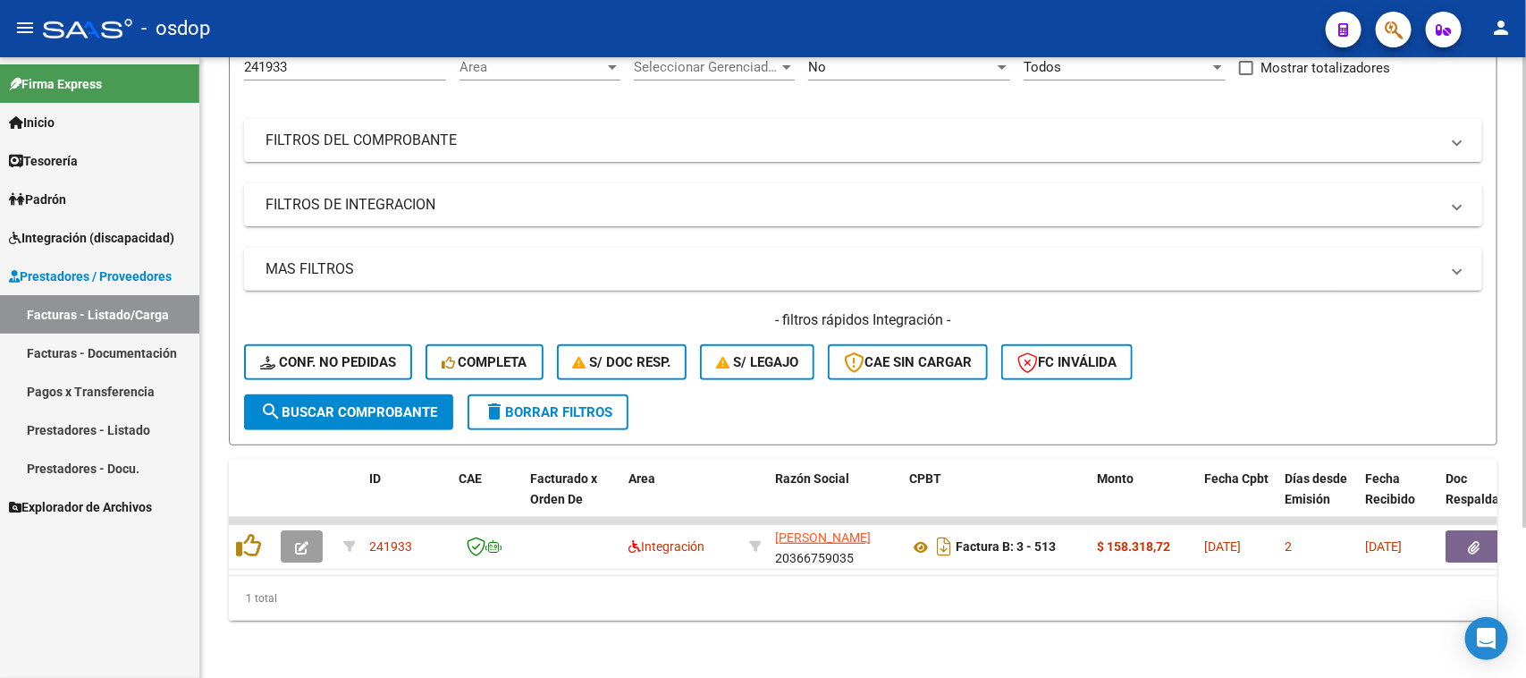
click at [423, 195] on mat-panel-title "FILTROS DE INTEGRACION" at bounding box center [853, 205] width 1174 height 20
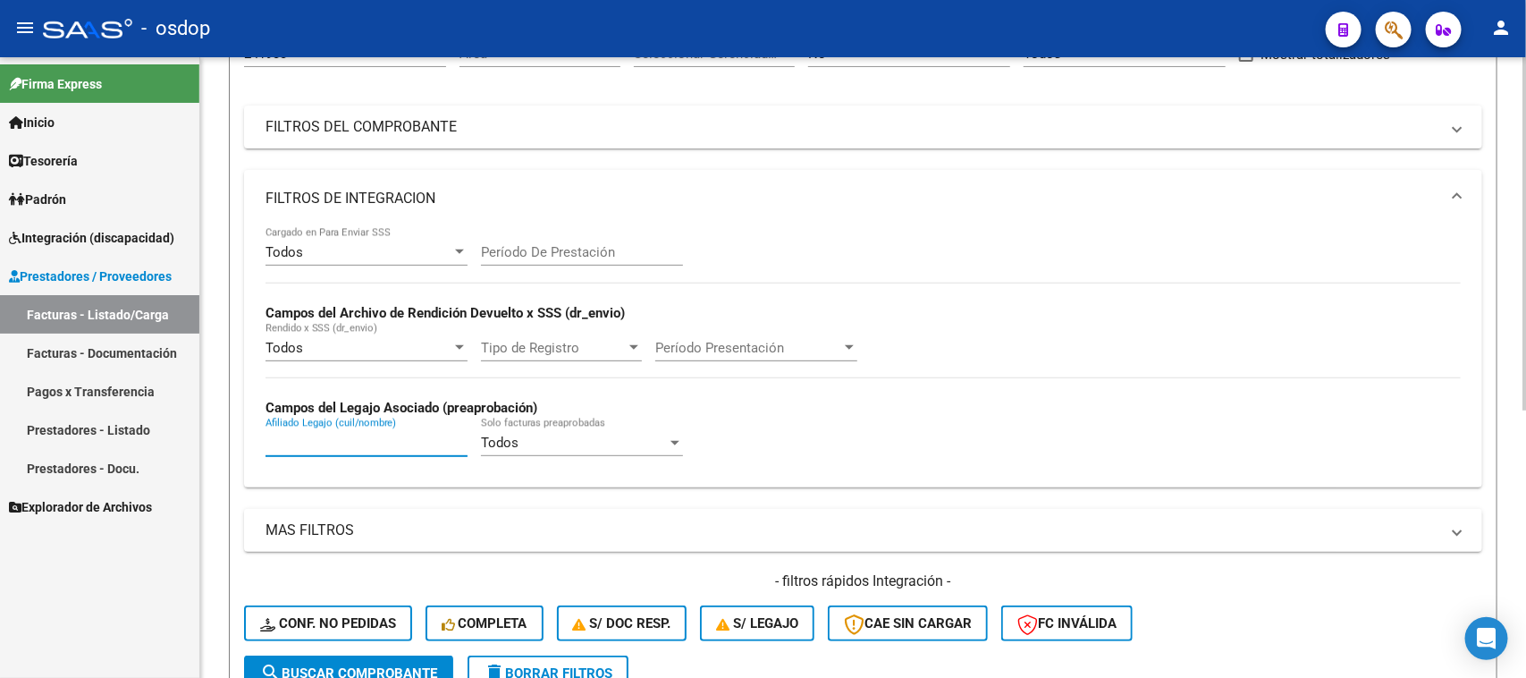
click at [333, 440] on input "Afiliado Legajo (cuil/nombre)" at bounding box center [367, 443] width 202 height 16
paste input "20567312314"
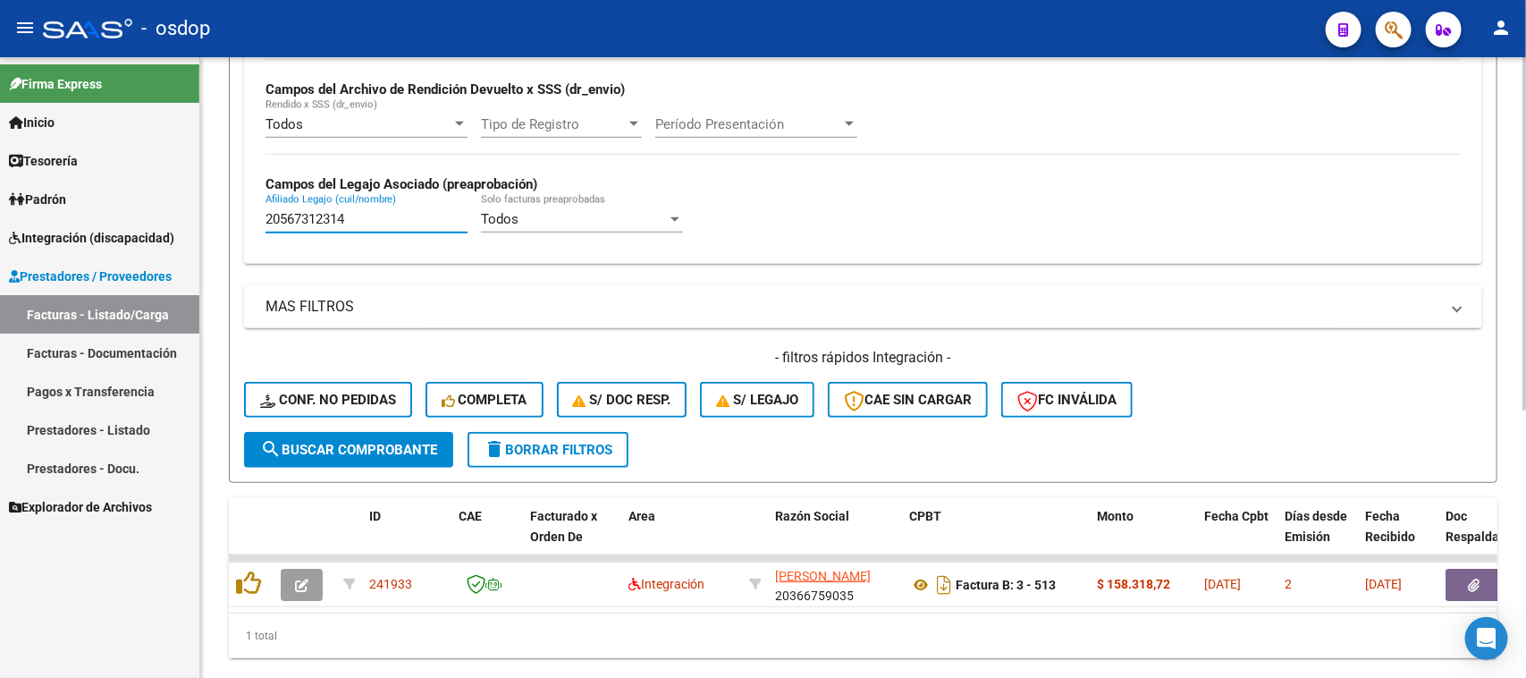
type input "20567312314"
click at [392, 444] on span "search Buscar Comprobante" at bounding box center [348, 450] width 177 height 16
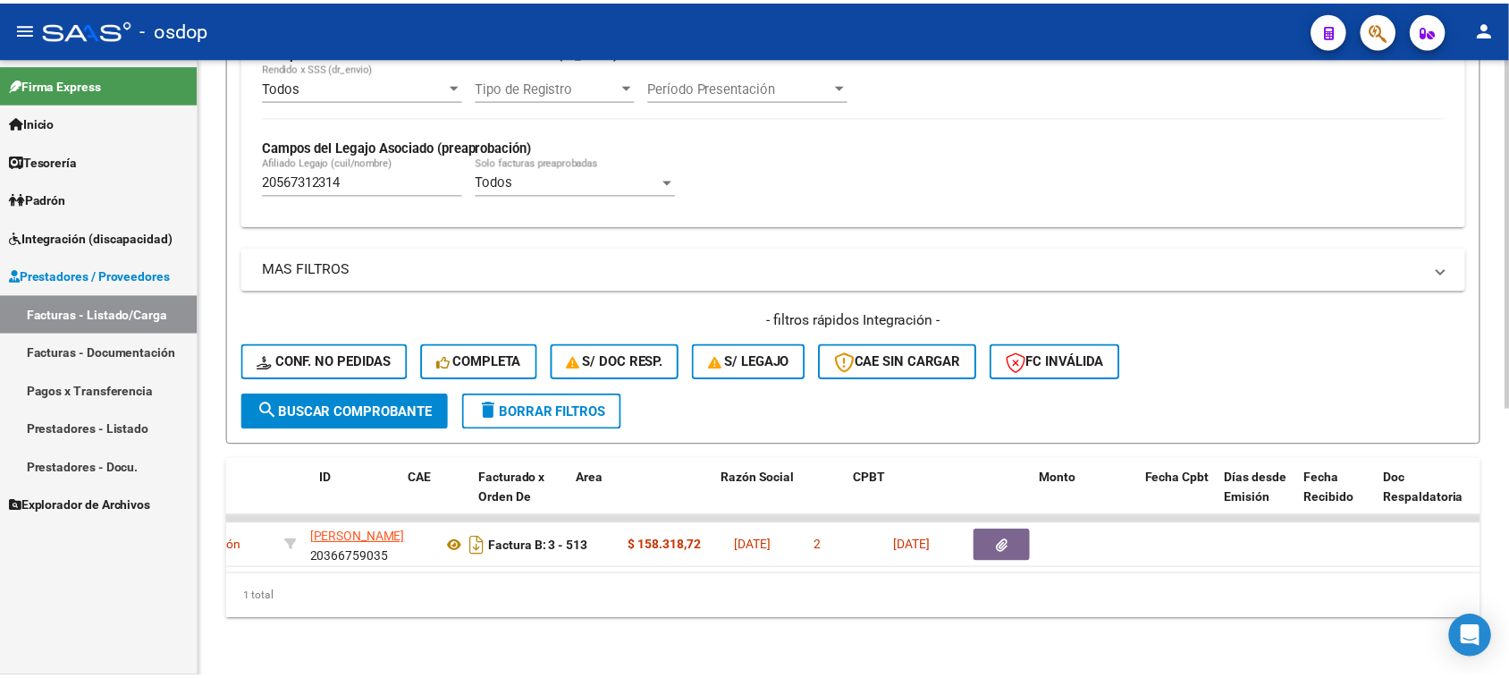
scroll to position [0, 0]
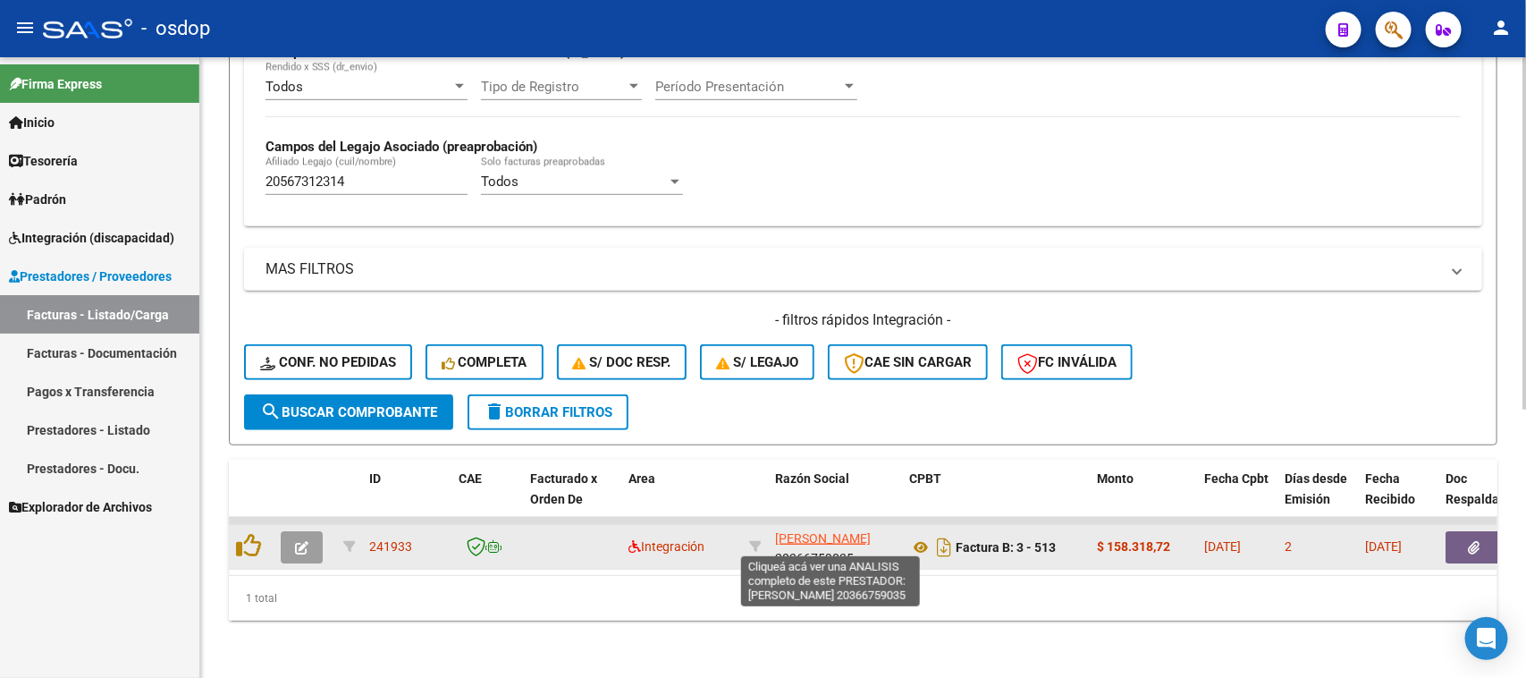
click at [819, 531] on span "[PERSON_NAME]" at bounding box center [823, 538] width 96 height 14
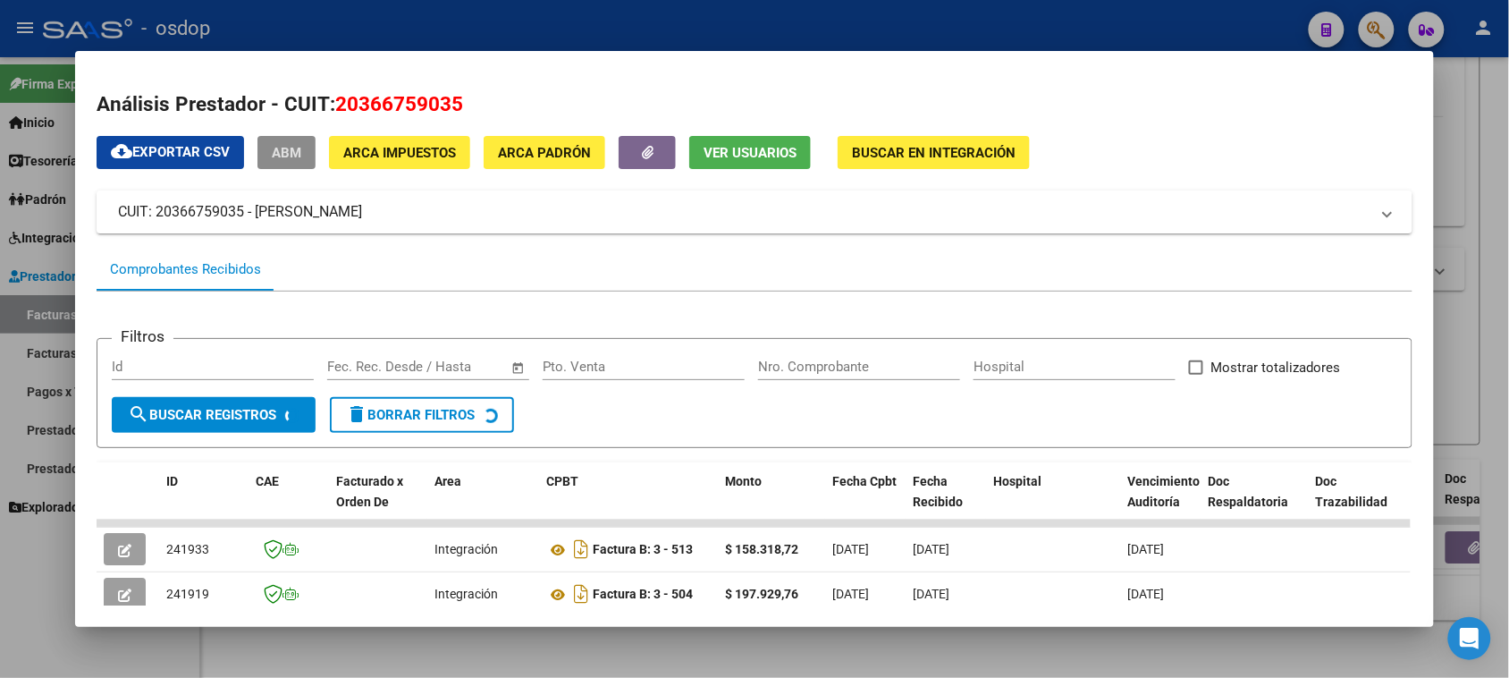
scroll to position [224, 0]
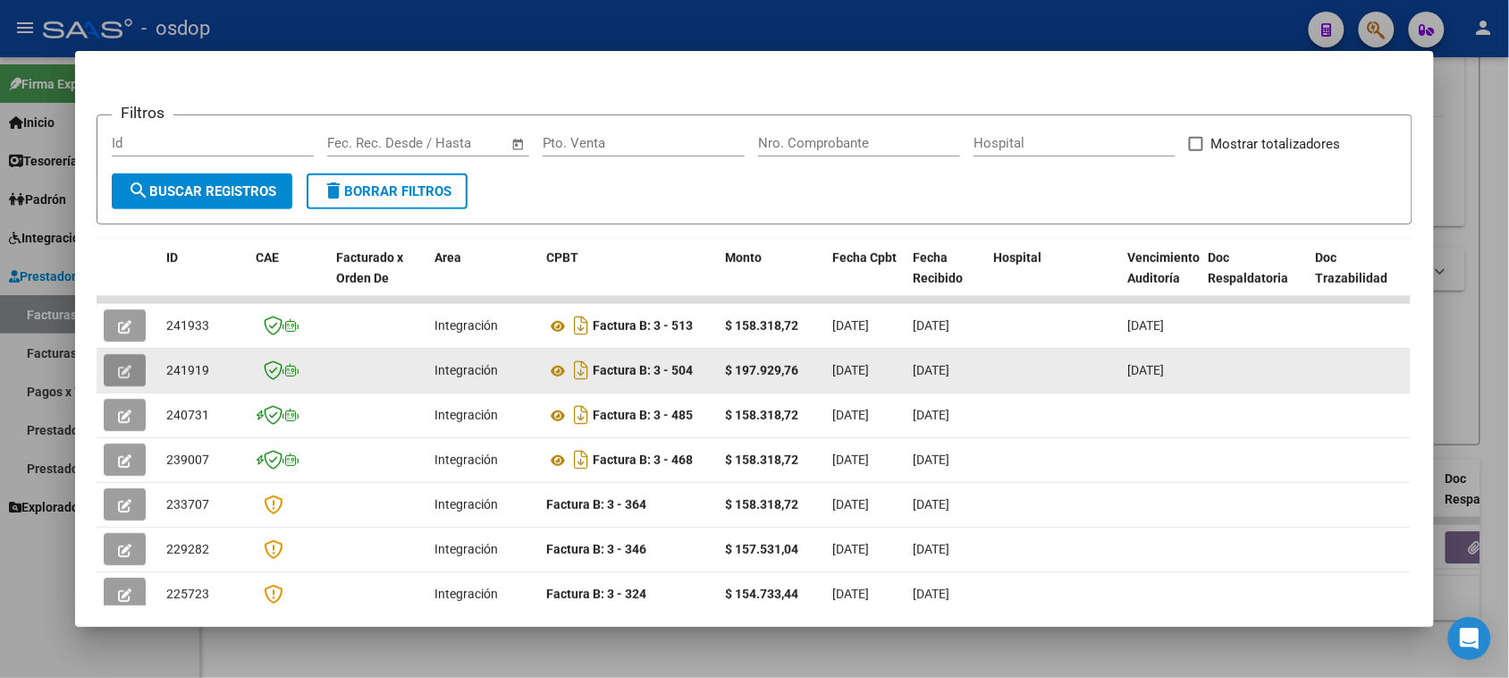
click at [118, 376] on span "button" at bounding box center [124, 370] width 13 height 16
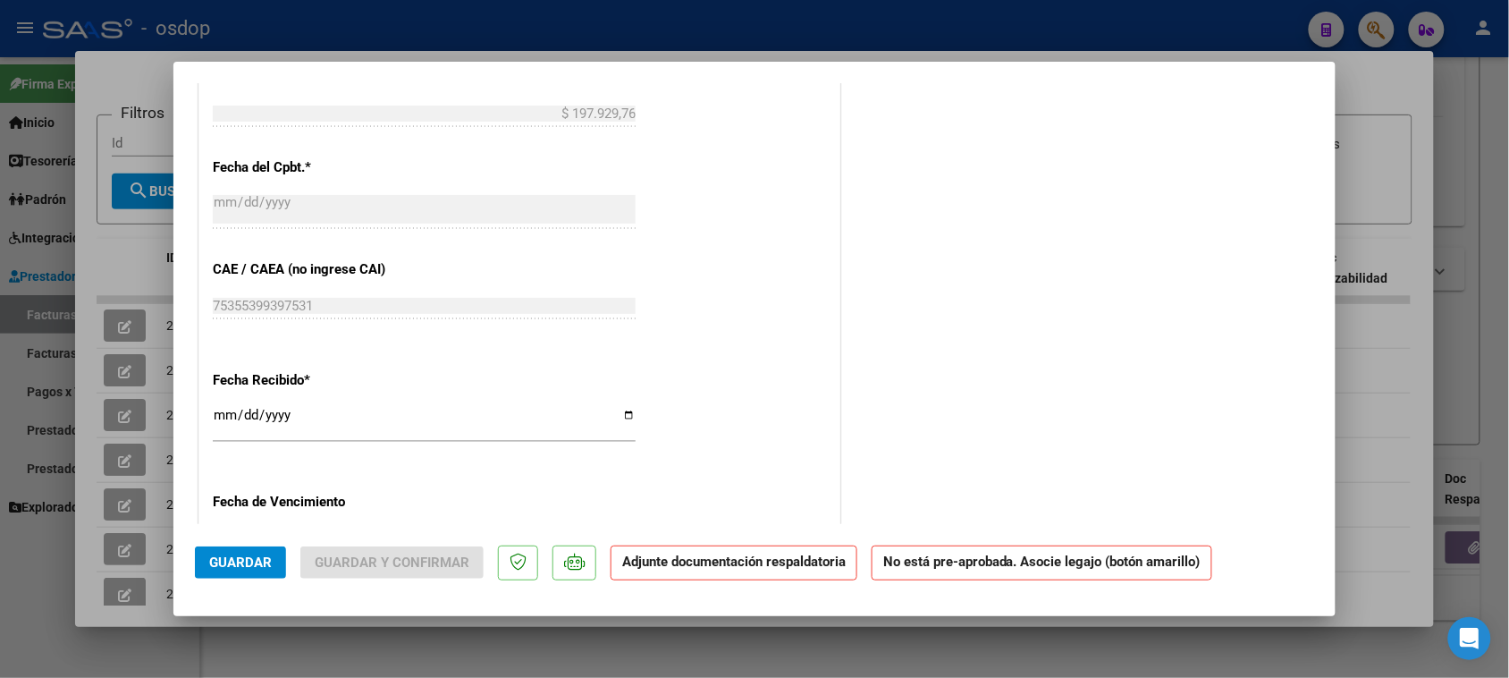
scroll to position [671, 0]
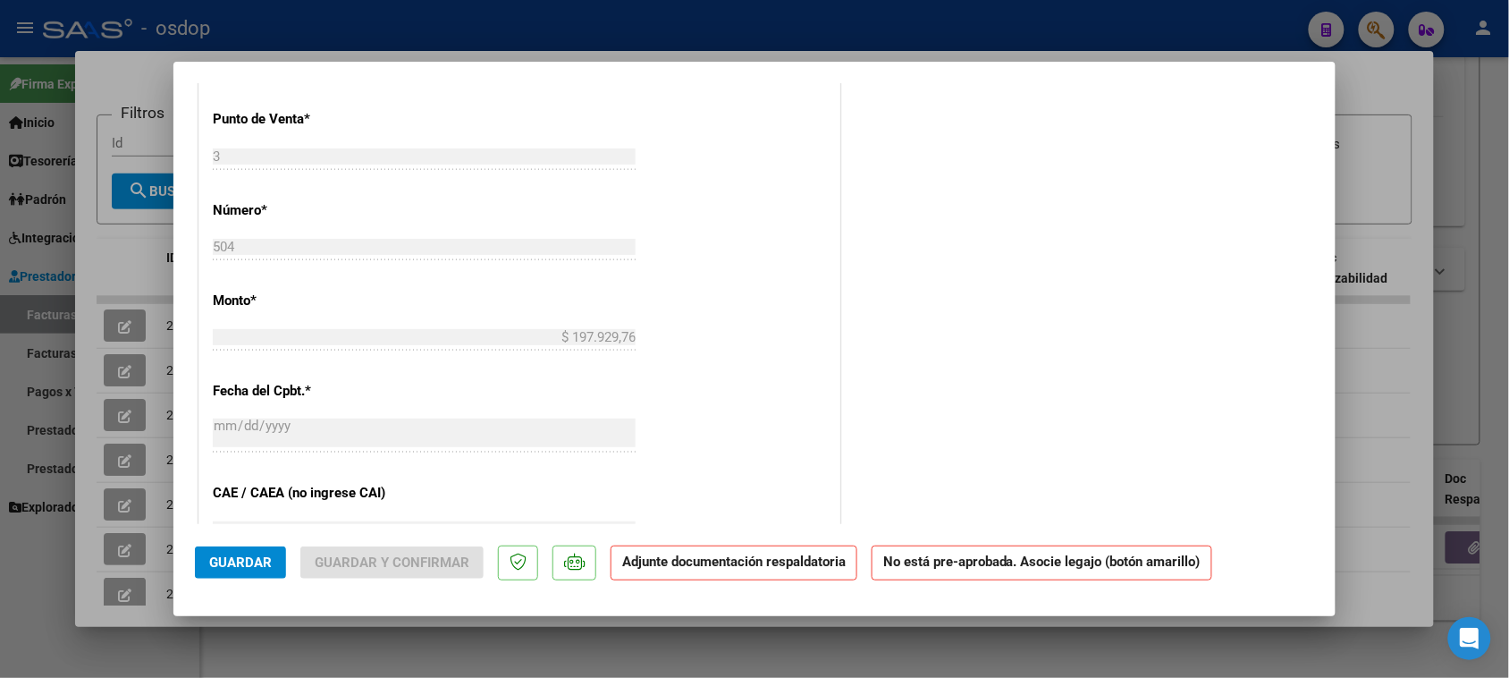
click at [700, 659] on div at bounding box center [754, 339] width 1509 height 678
type input "$ 0,00"
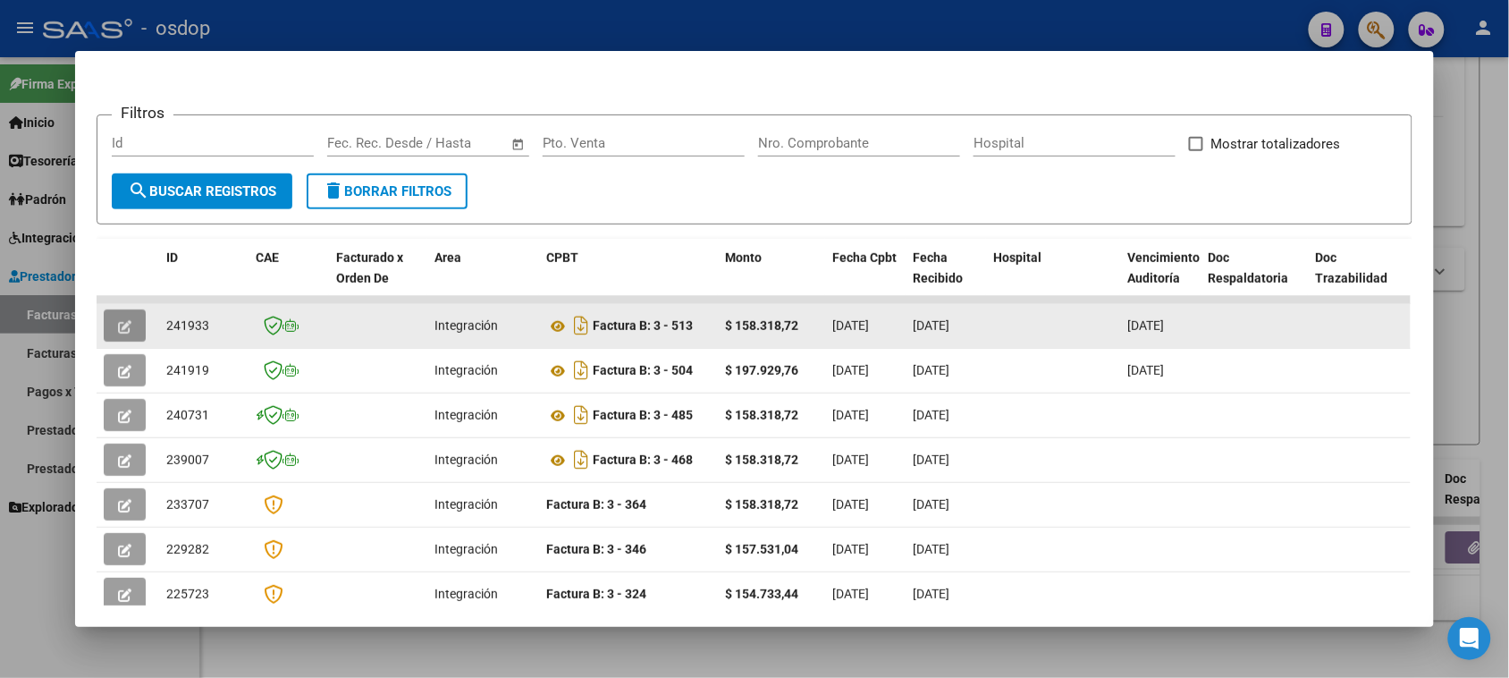
click at [118, 320] on icon "button" at bounding box center [124, 326] width 13 height 13
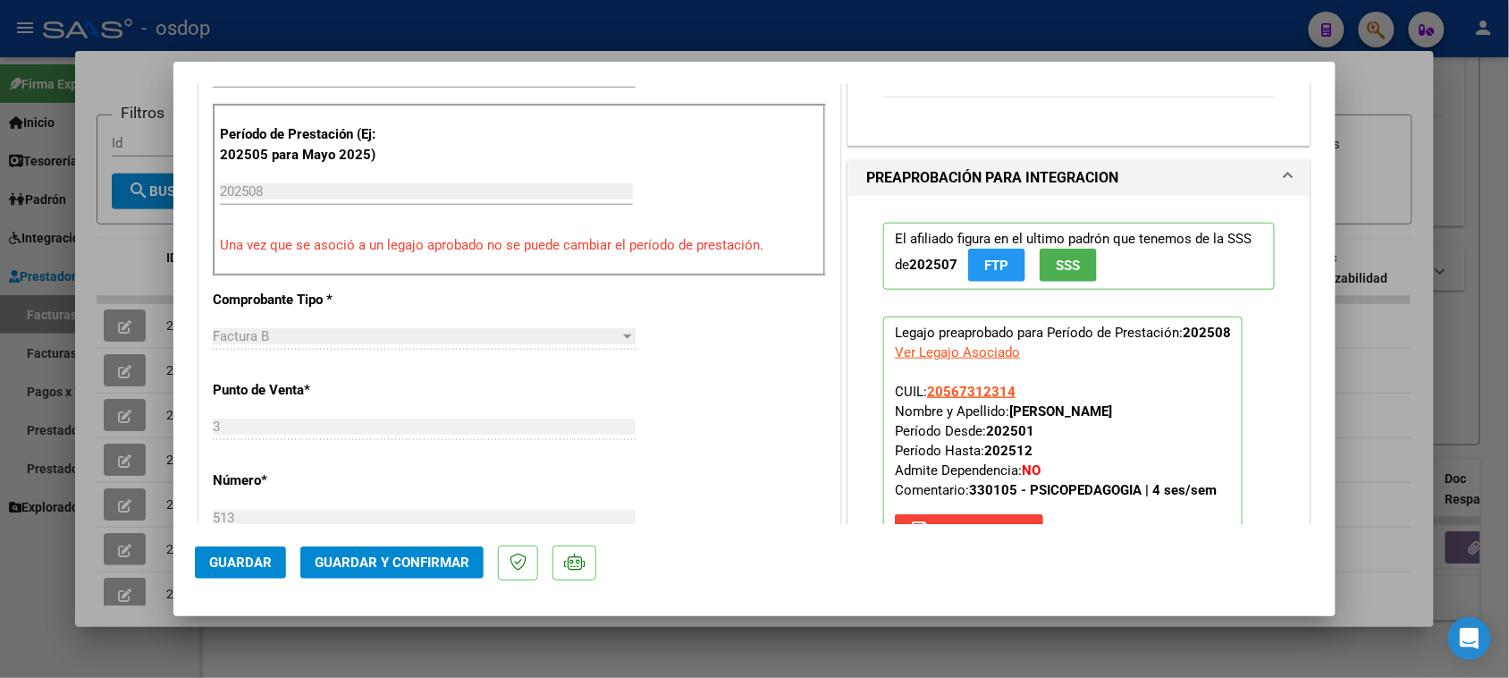
scroll to position [671, 0]
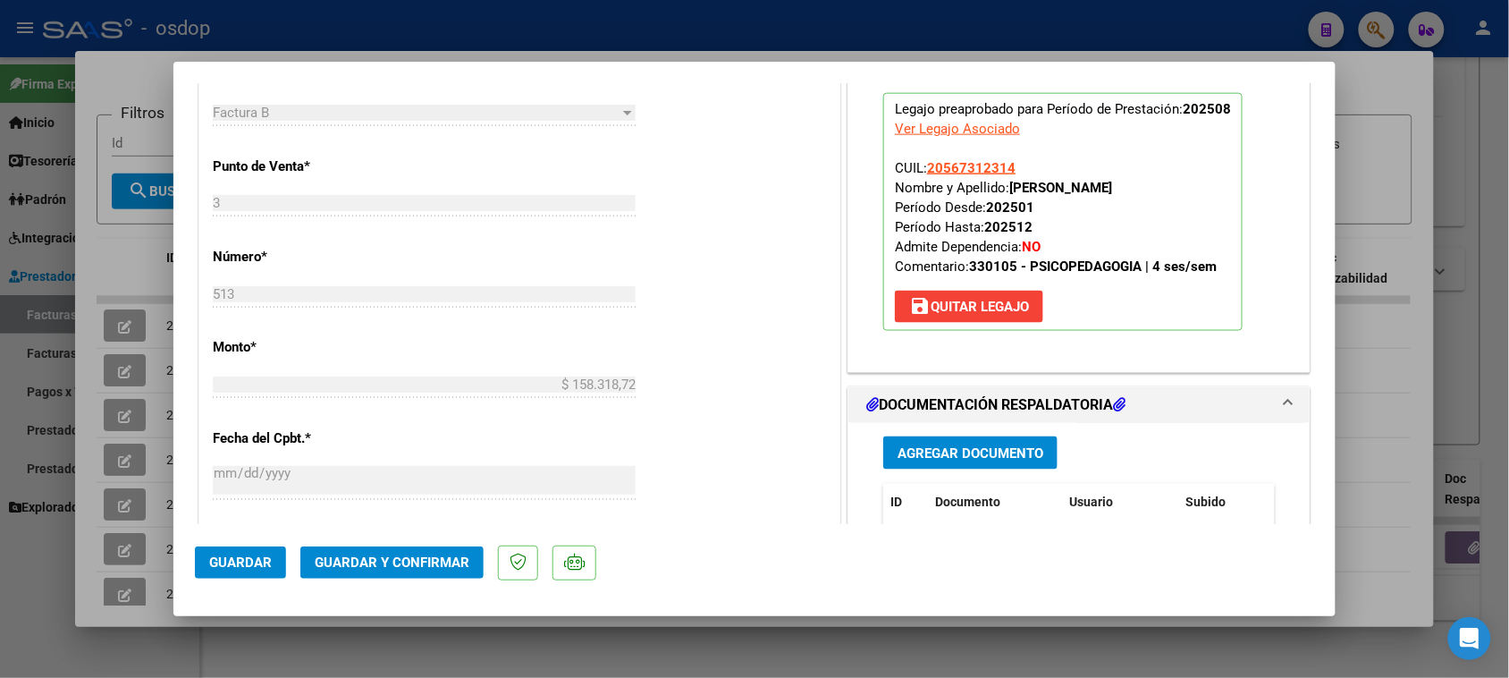
click at [999, 314] on button "save [PERSON_NAME]" at bounding box center [969, 307] width 148 height 32
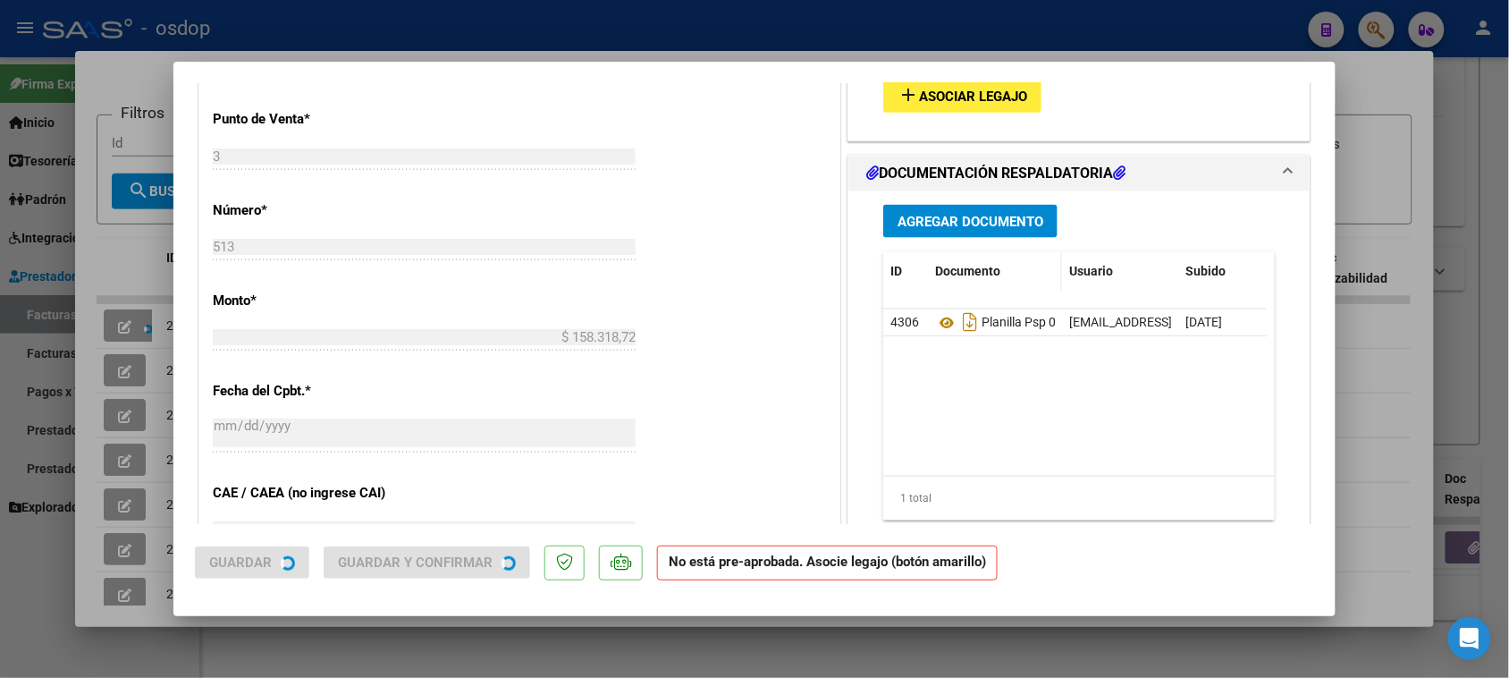
scroll to position [623, 0]
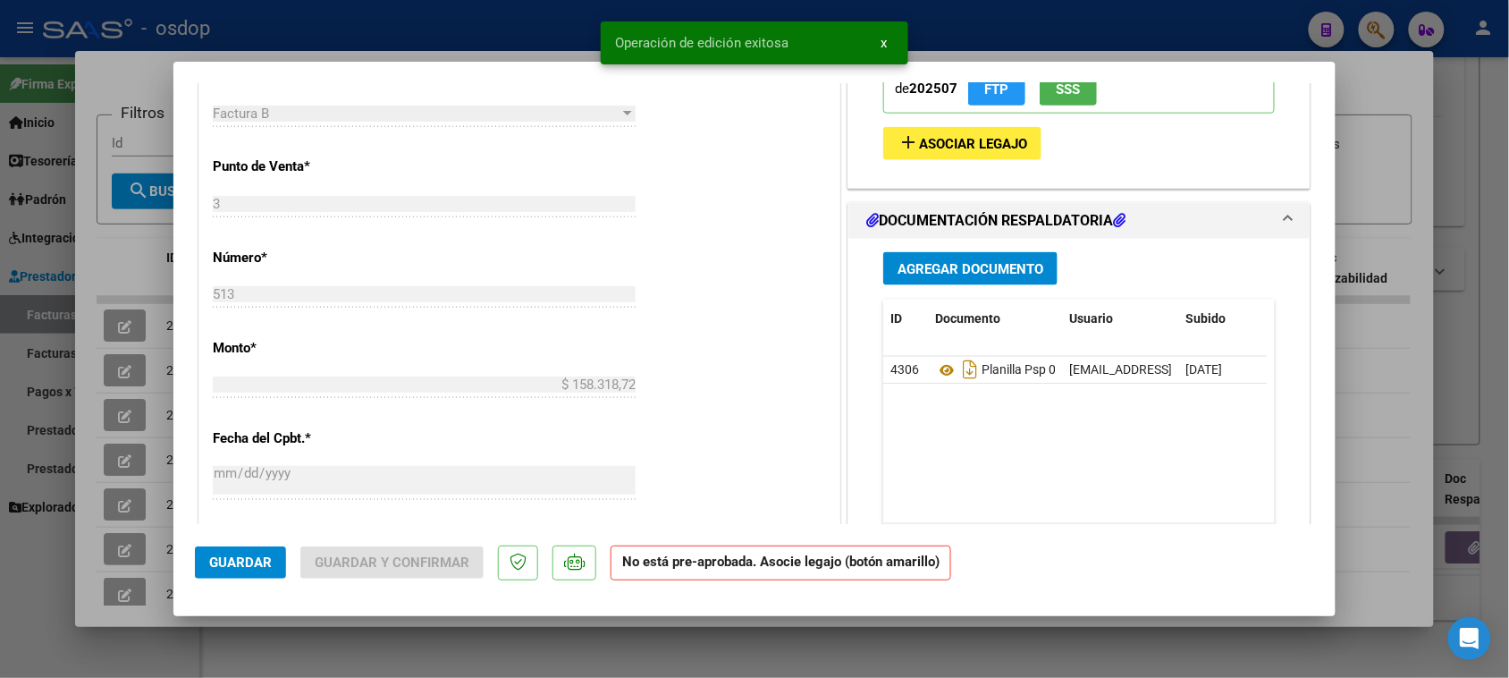
click at [1171, 639] on div at bounding box center [754, 339] width 1509 height 678
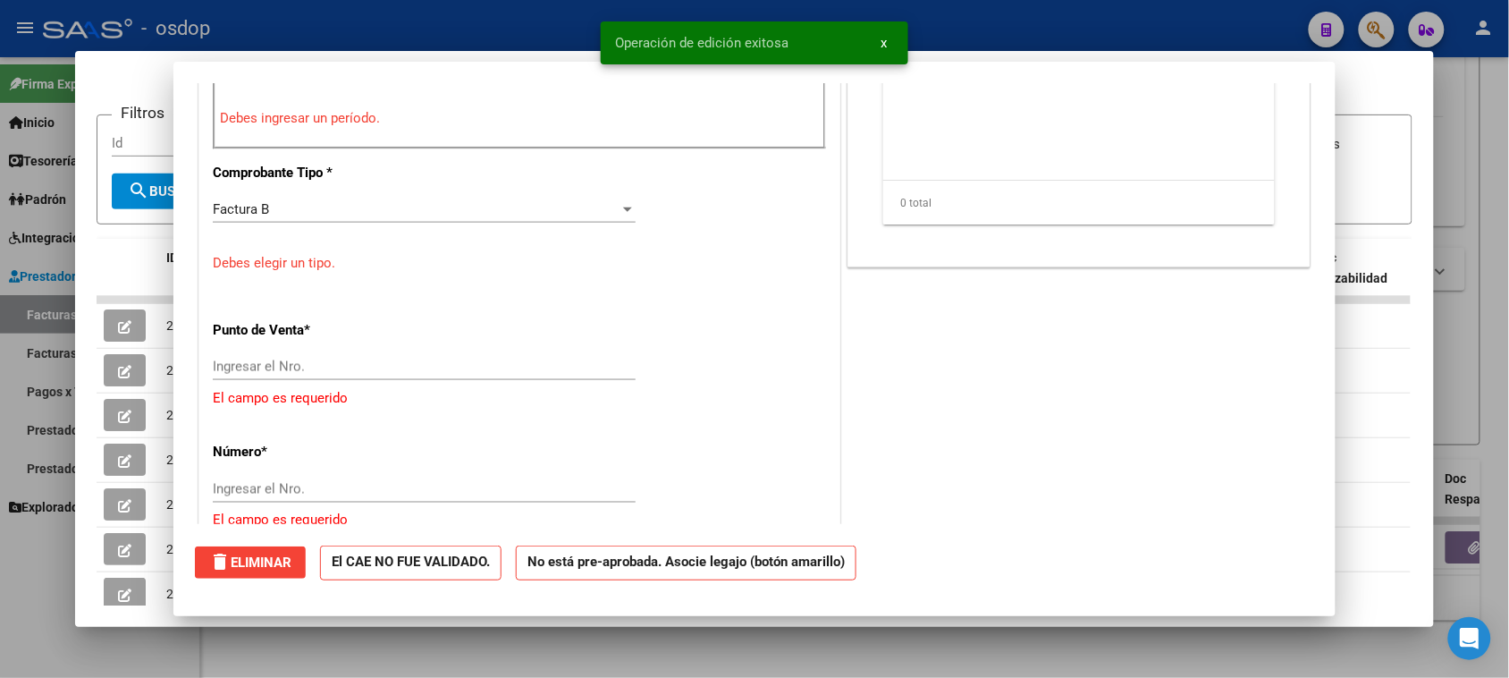
scroll to position [0, 0]
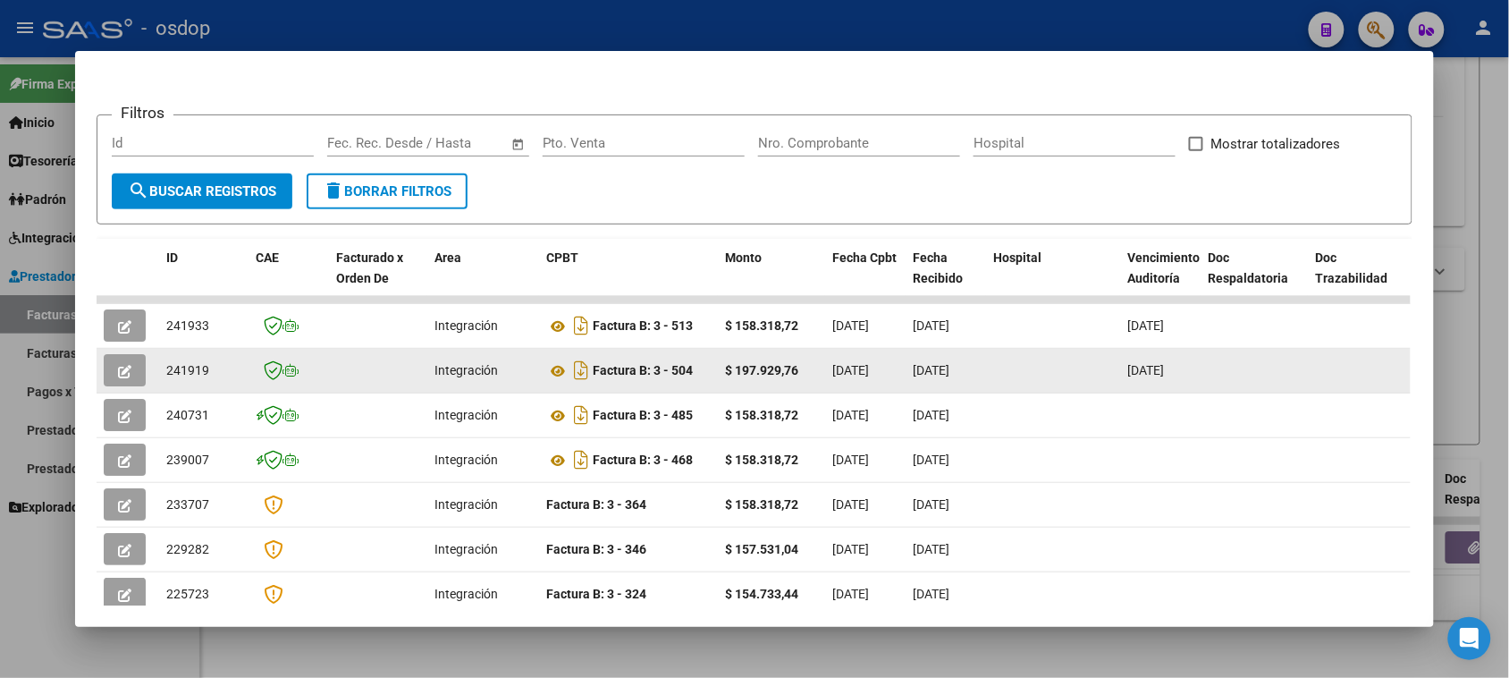
click at [126, 374] on button "button" at bounding box center [125, 370] width 42 height 32
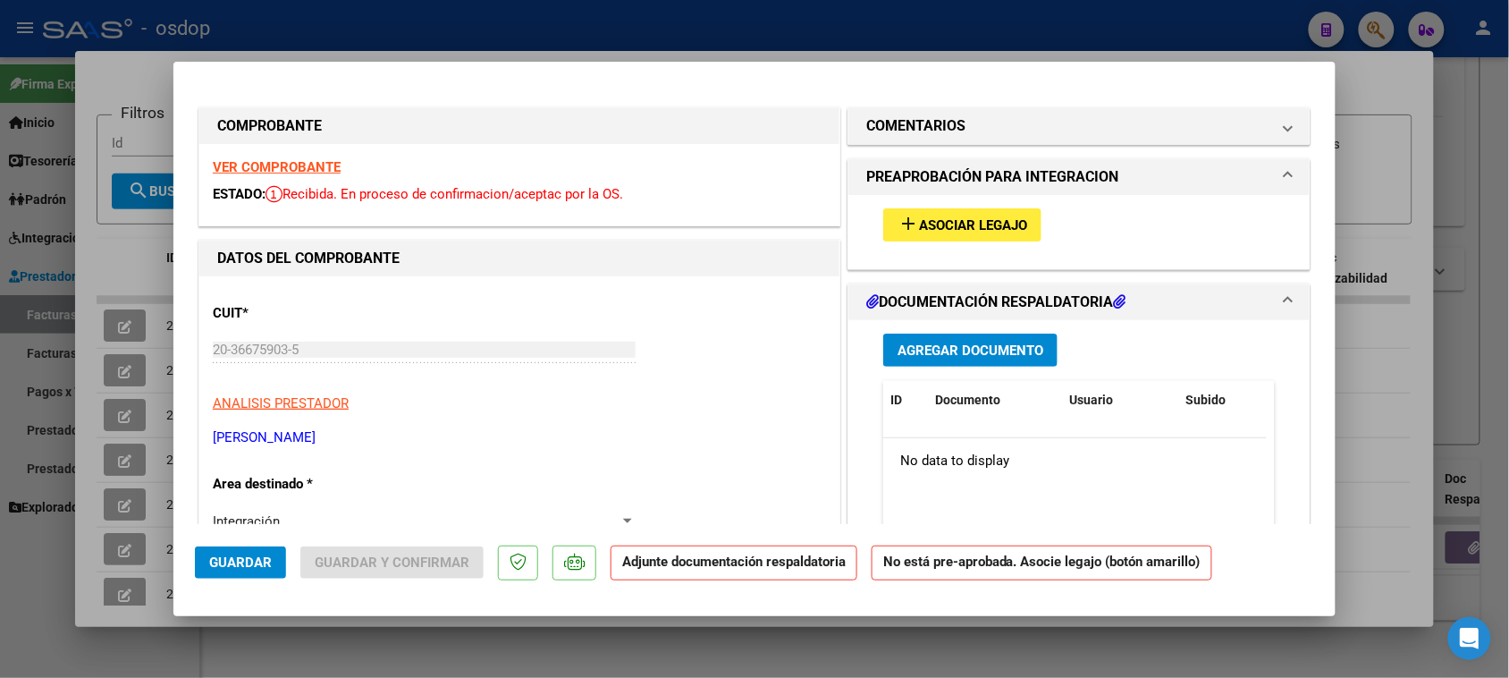
click at [988, 231] on span "Asociar Legajo" at bounding box center [973, 225] width 108 height 16
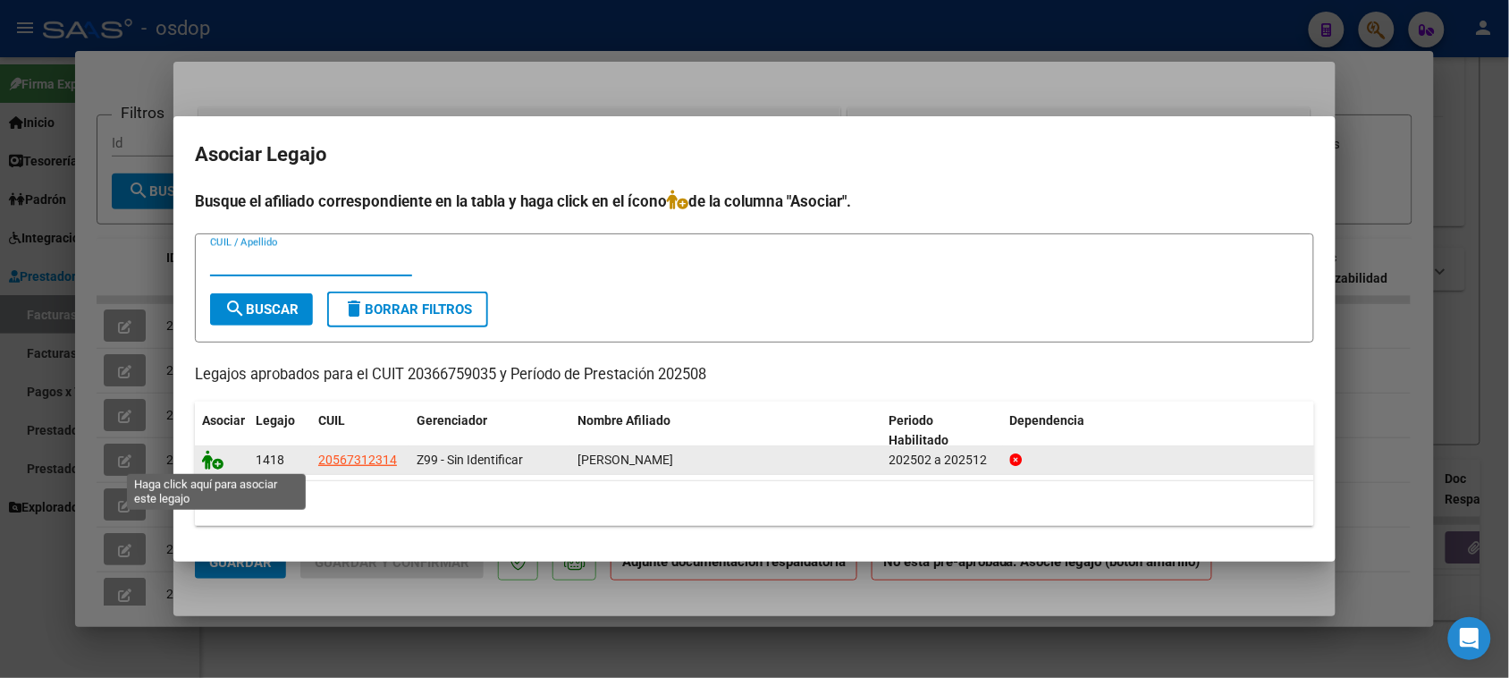
click at [216, 460] on icon at bounding box center [212, 460] width 21 height 20
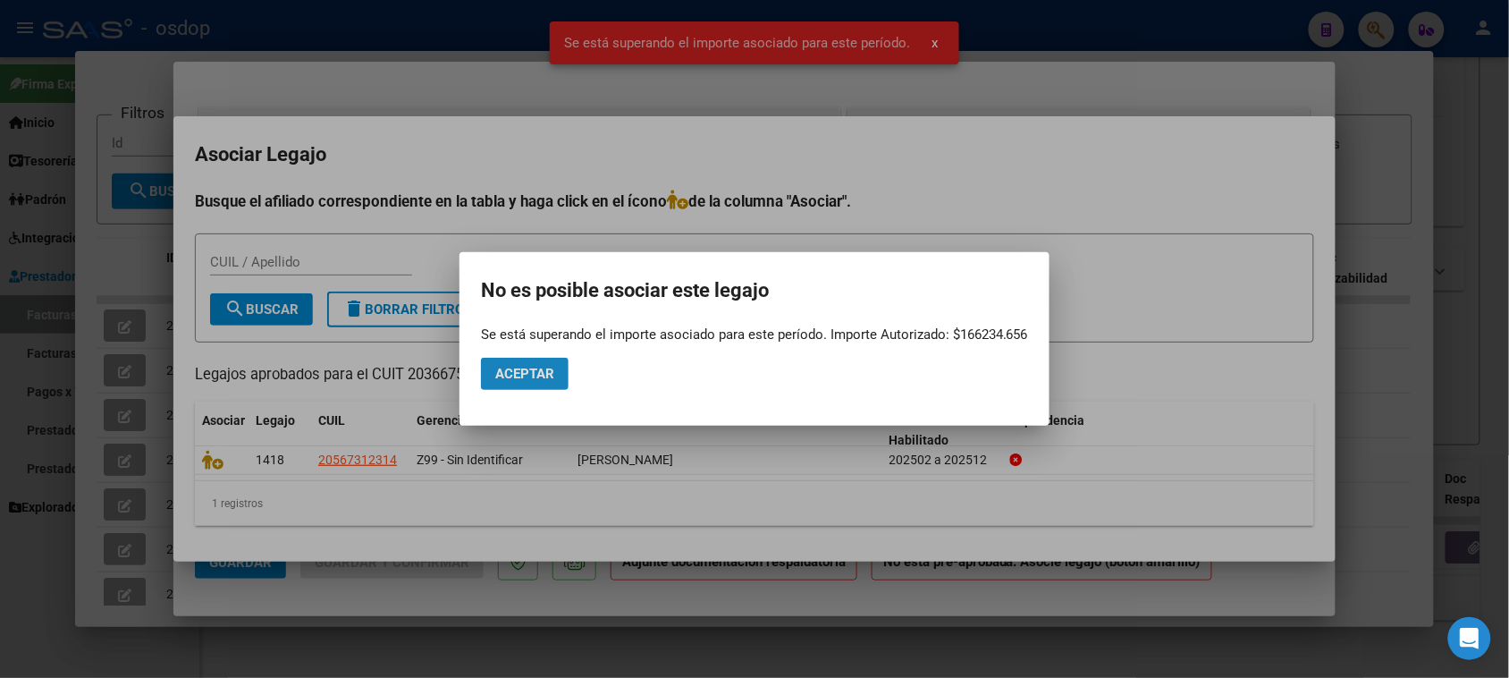
click at [559, 383] on button "Aceptar" at bounding box center [525, 374] width 88 height 32
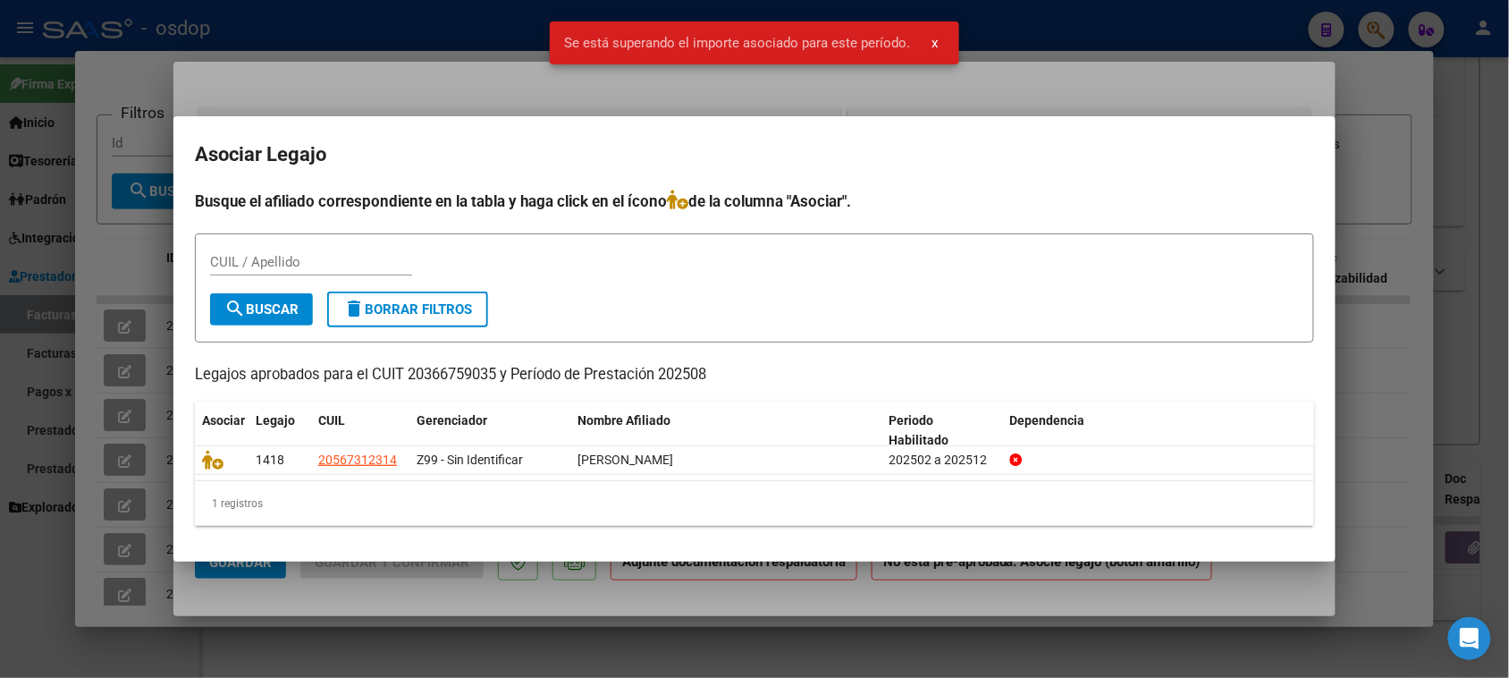
click at [1004, 615] on div at bounding box center [754, 339] width 1509 height 678
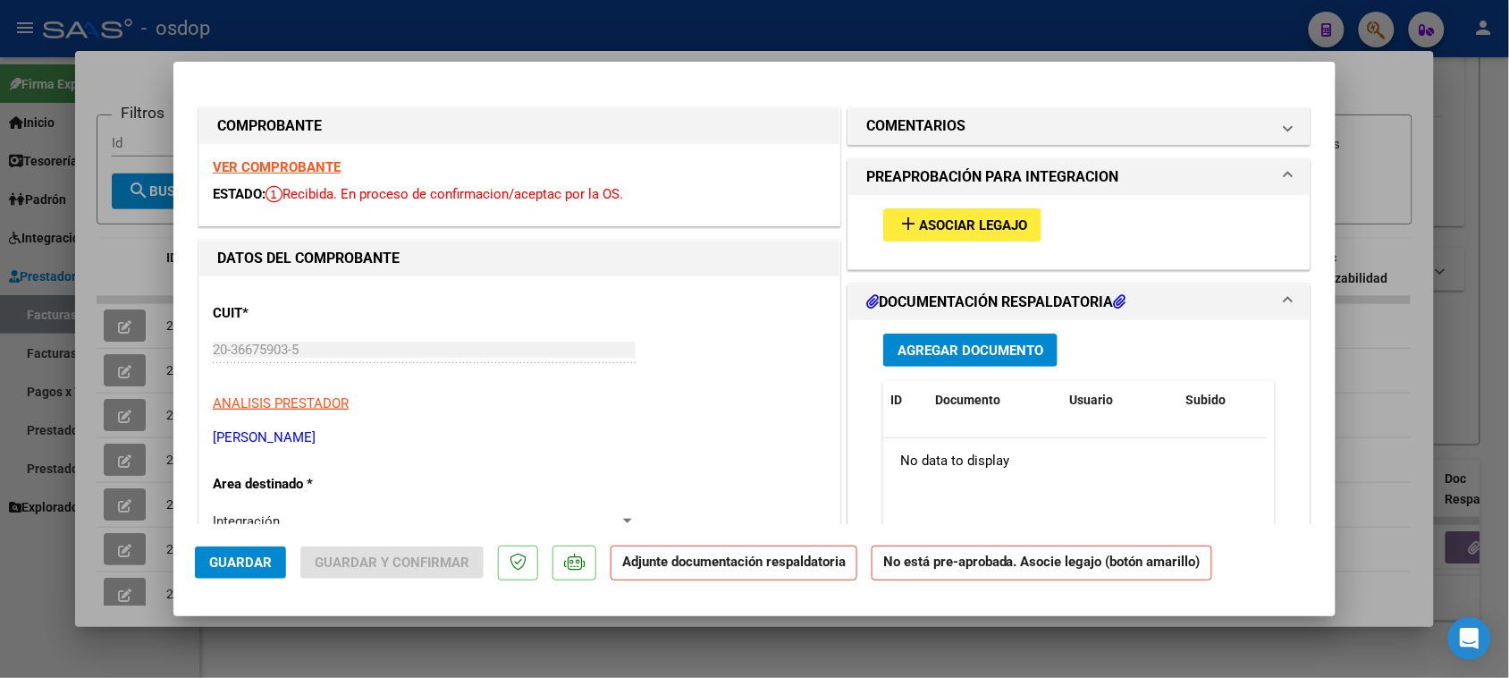
click at [118, 264] on div at bounding box center [754, 339] width 1509 height 678
type input "$ 0,00"
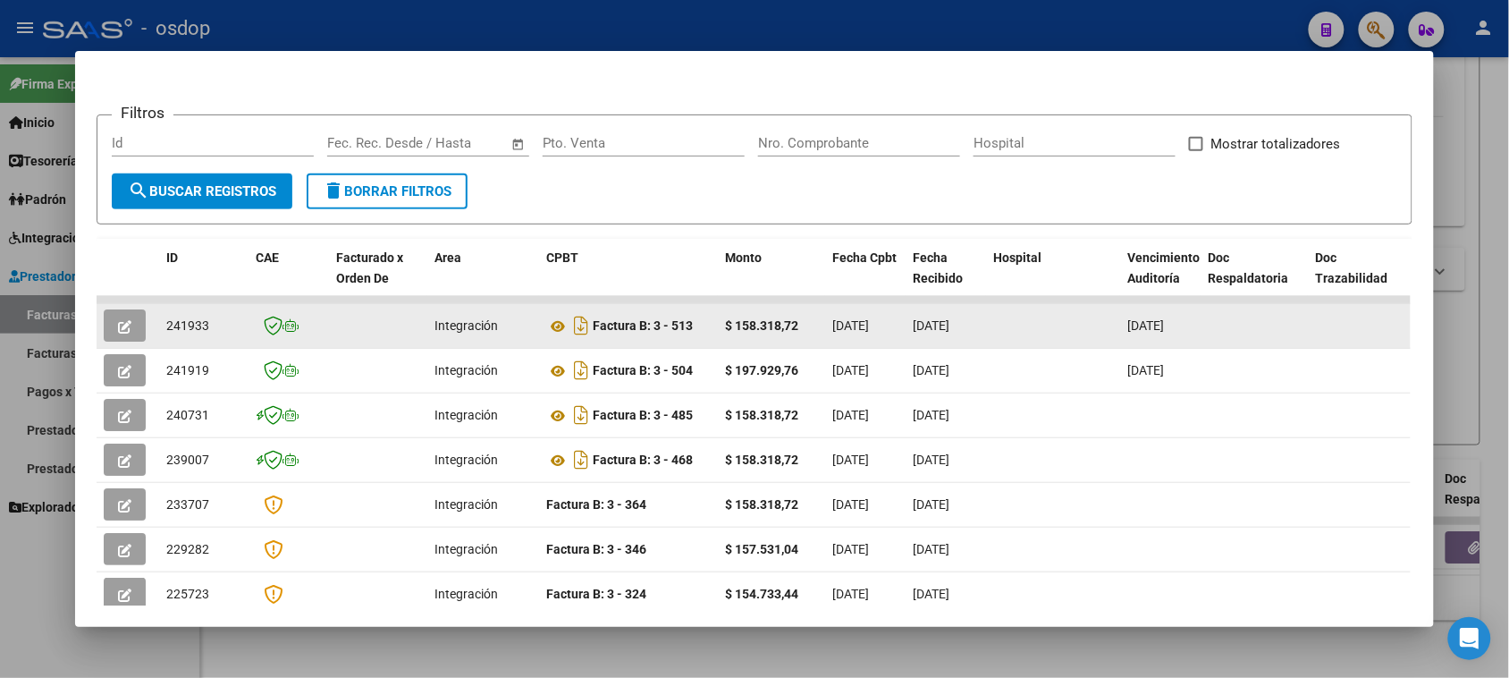
click at [108, 332] on button "button" at bounding box center [125, 325] width 42 height 32
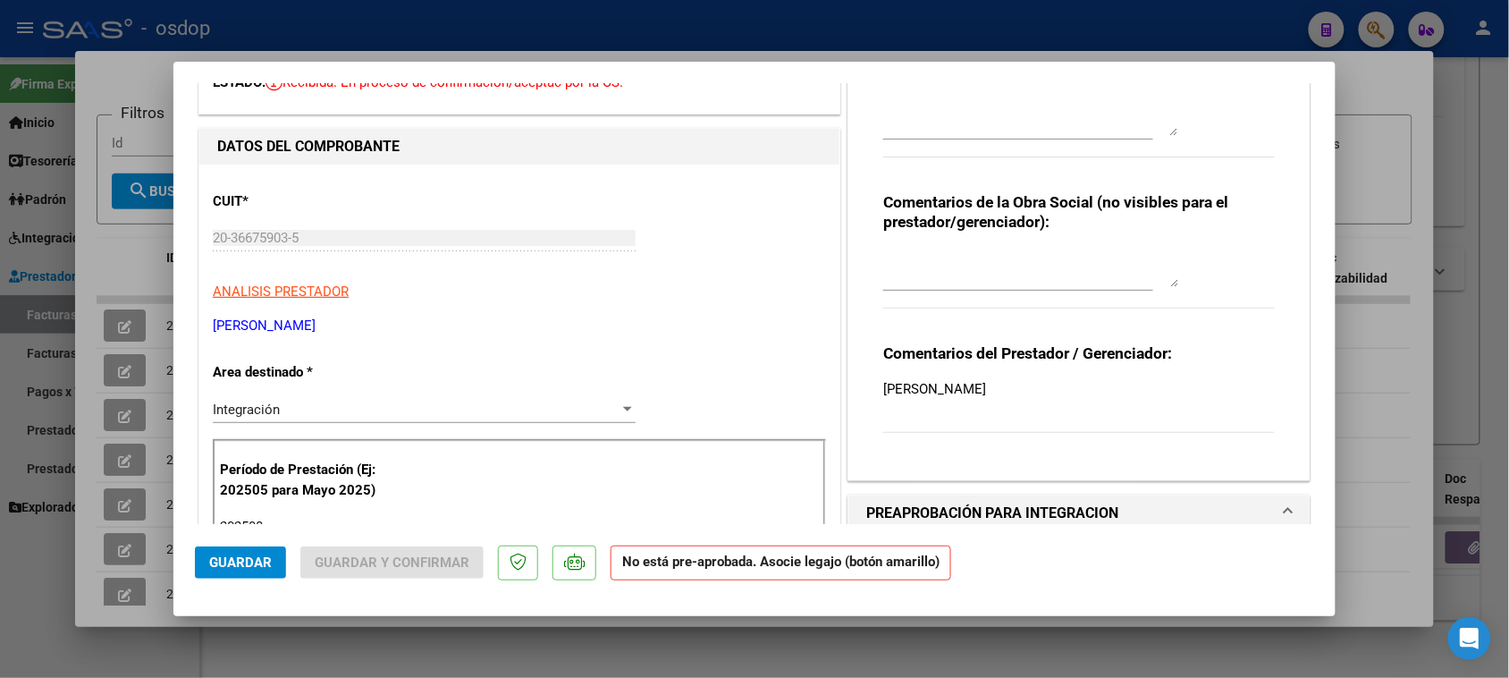
scroll to position [224, 0]
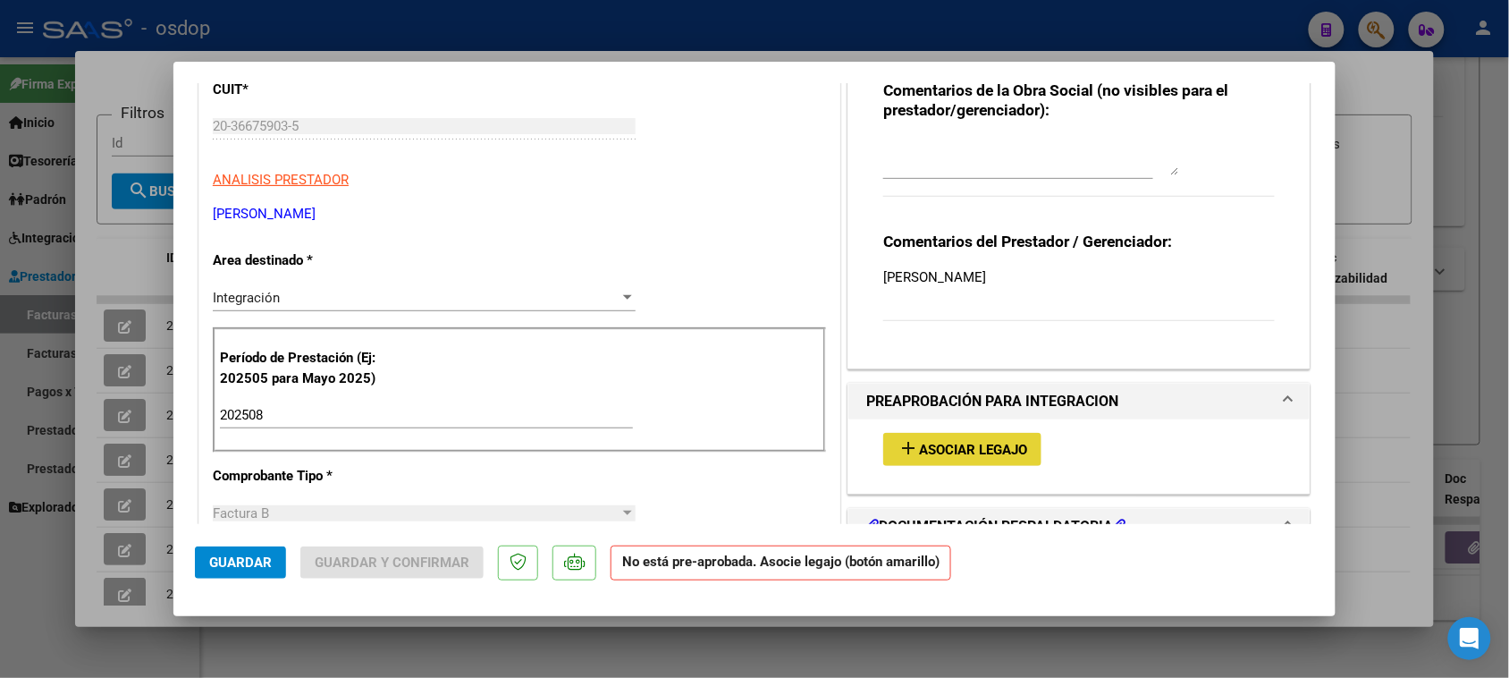
click at [1001, 450] on span "Asociar Legajo" at bounding box center [973, 450] width 108 height 16
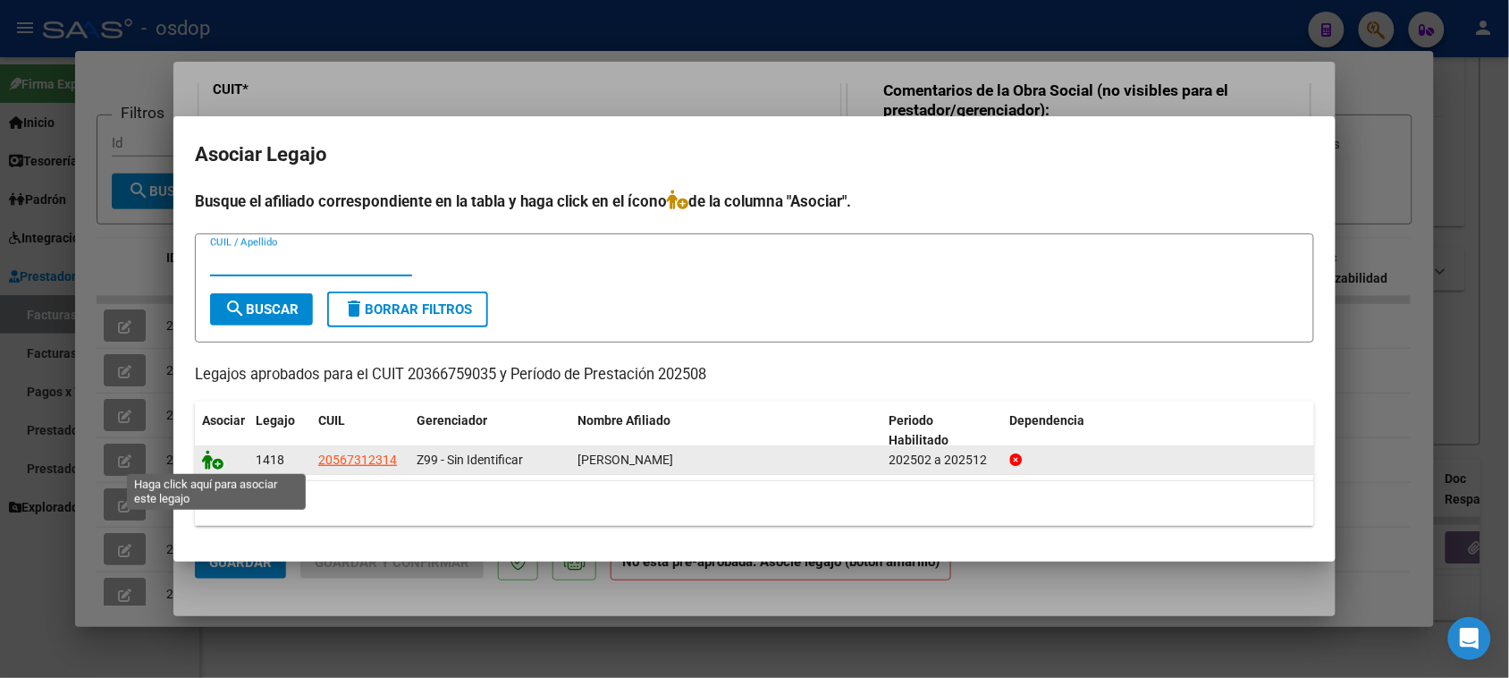
click at [215, 462] on icon at bounding box center [212, 460] width 21 height 20
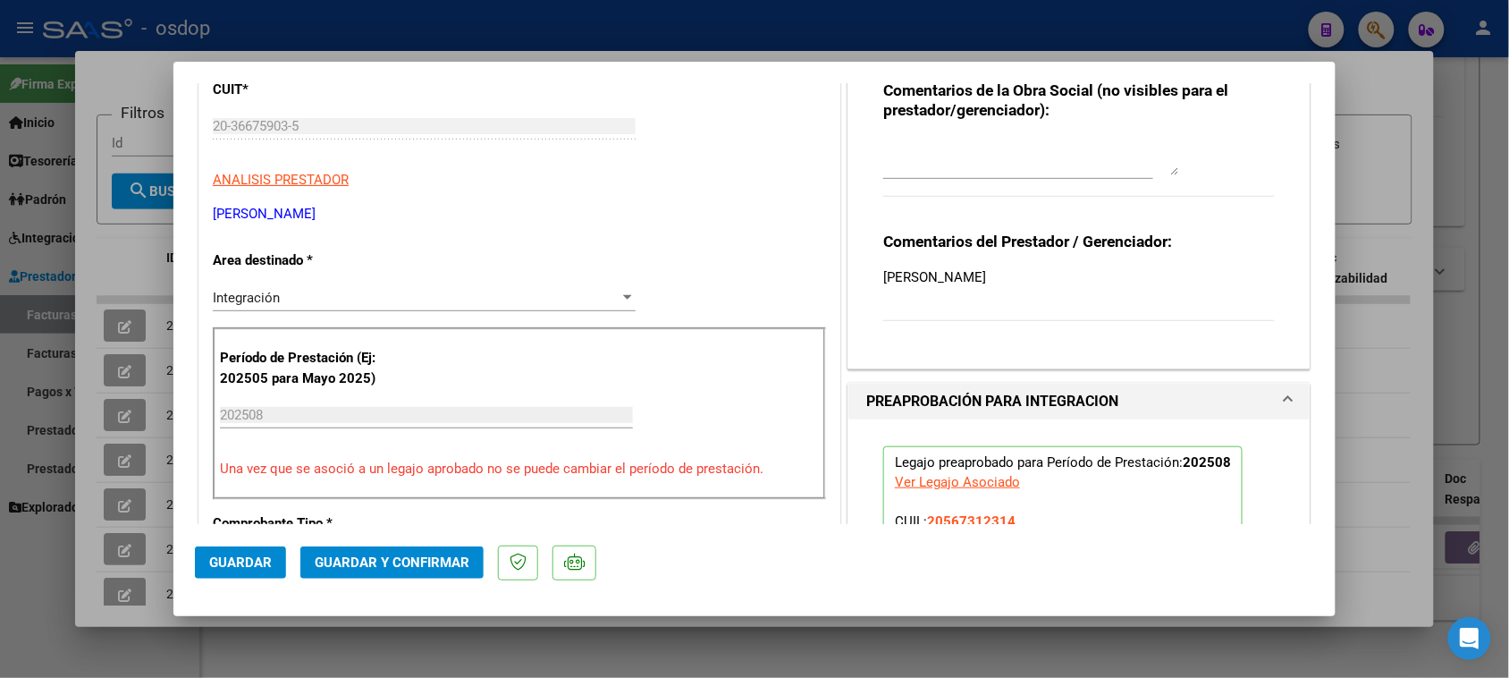
click at [274, 554] on button "Guardar" at bounding box center [240, 562] width 91 height 32
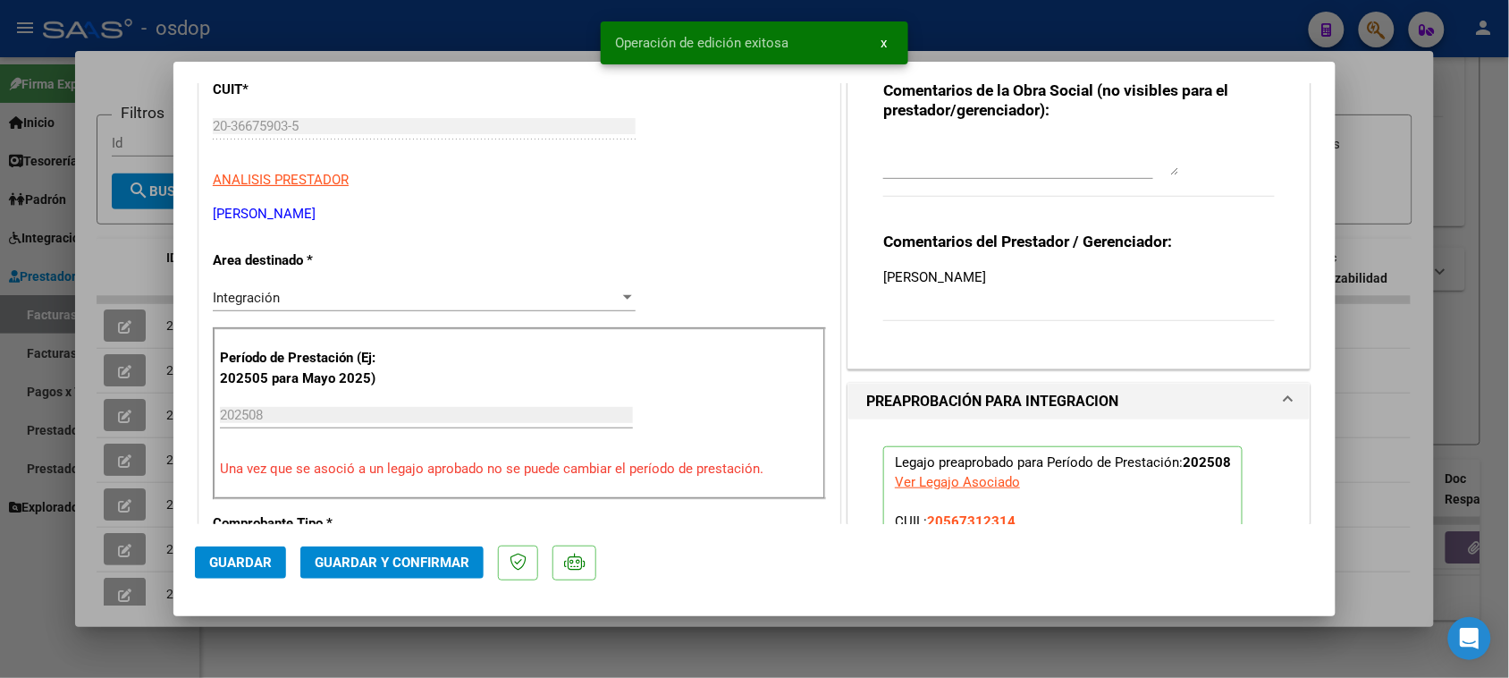
click at [698, 637] on div at bounding box center [754, 339] width 1509 height 678
type input "$ 0,00"
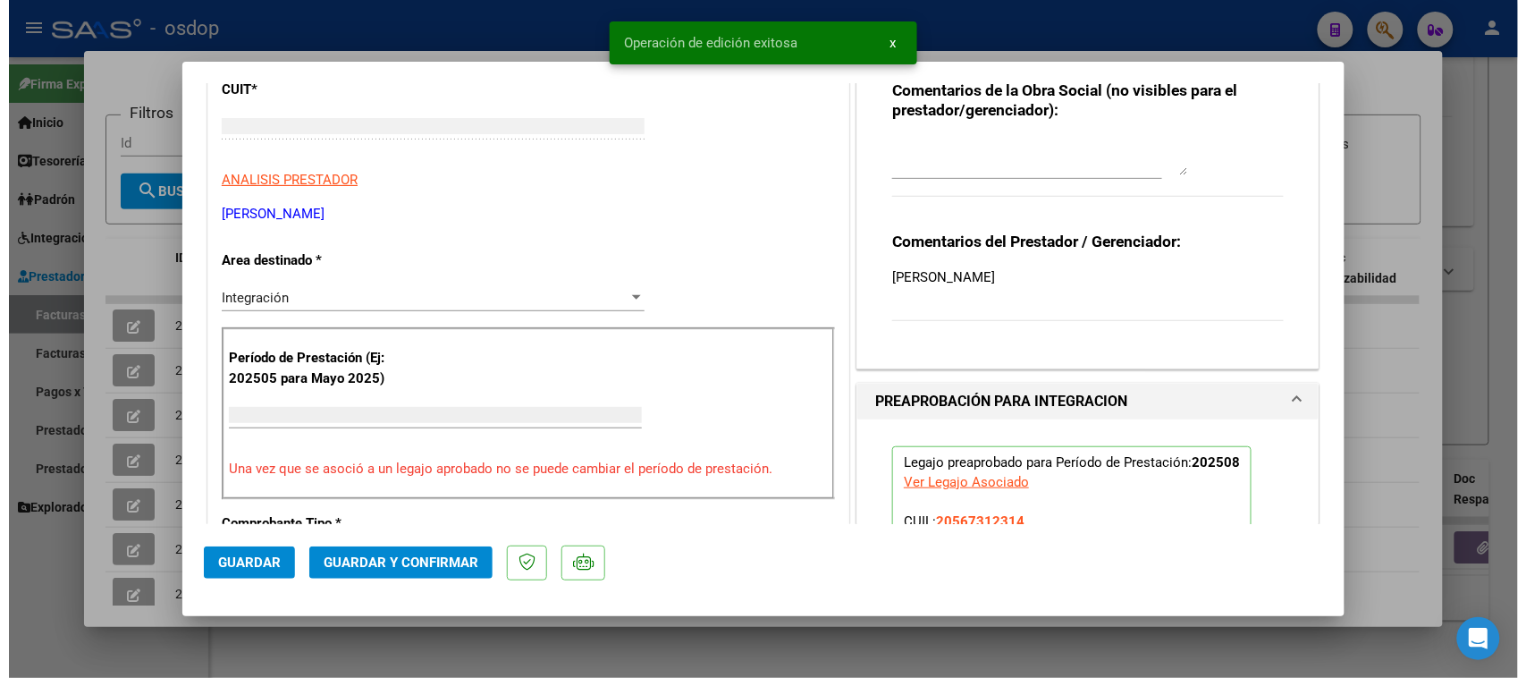
scroll to position [255, 0]
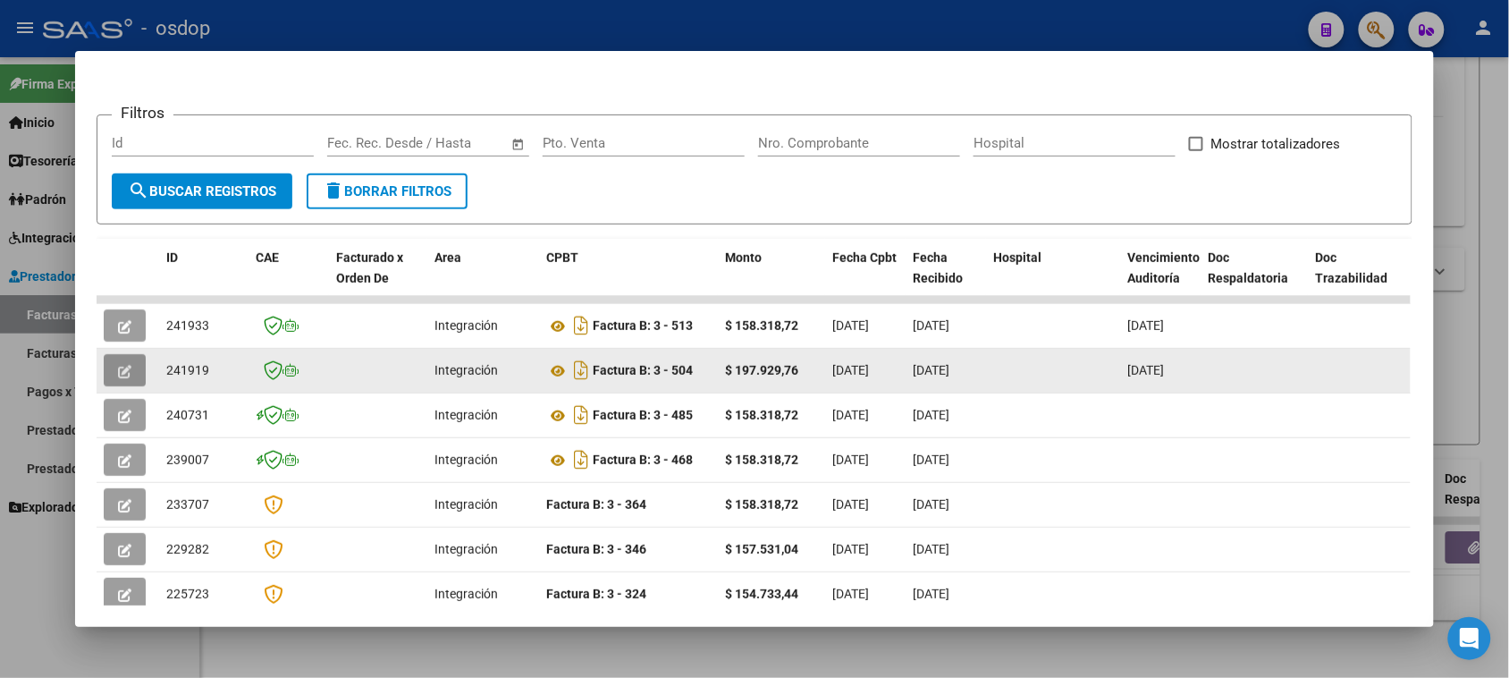
click at [118, 369] on icon "button" at bounding box center [124, 371] width 13 height 13
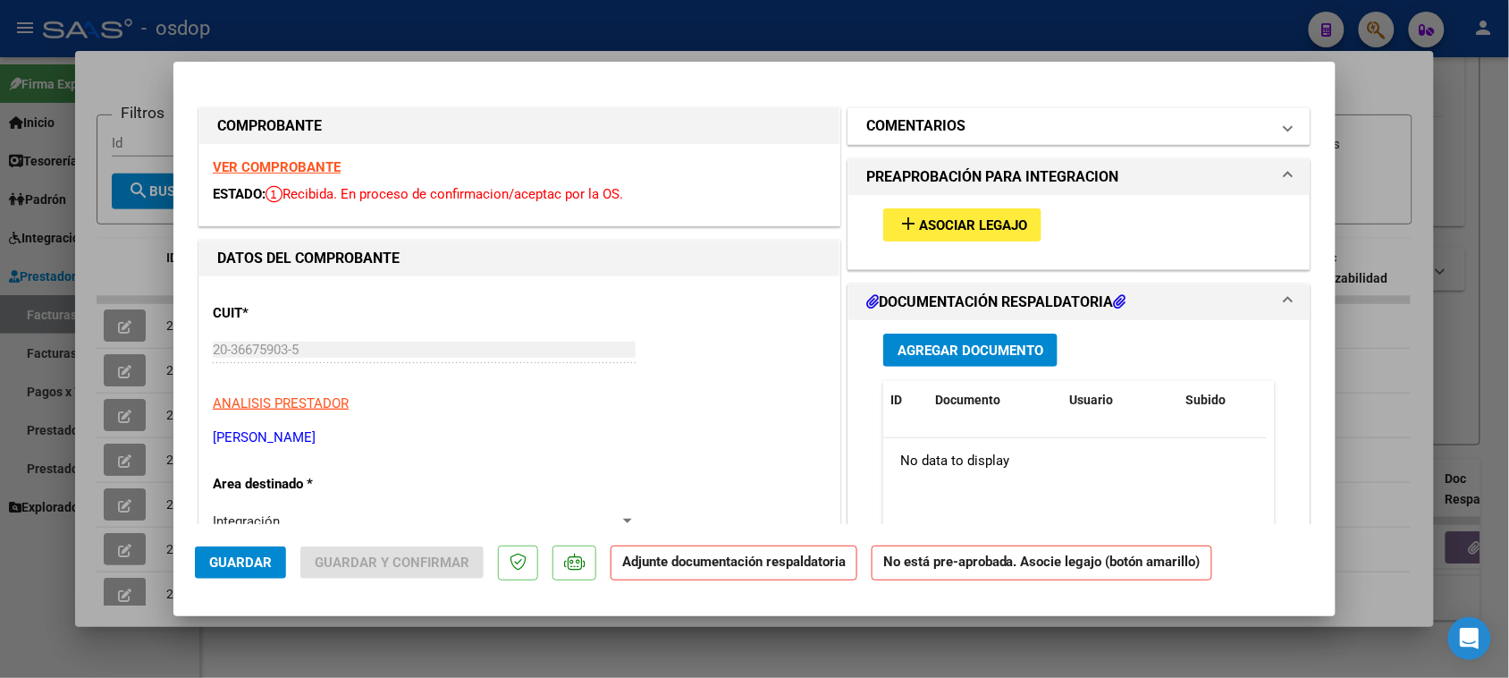
click at [1100, 126] on mat-panel-title "COMENTARIOS" at bounding box center [1068, 125] width 404 height 21
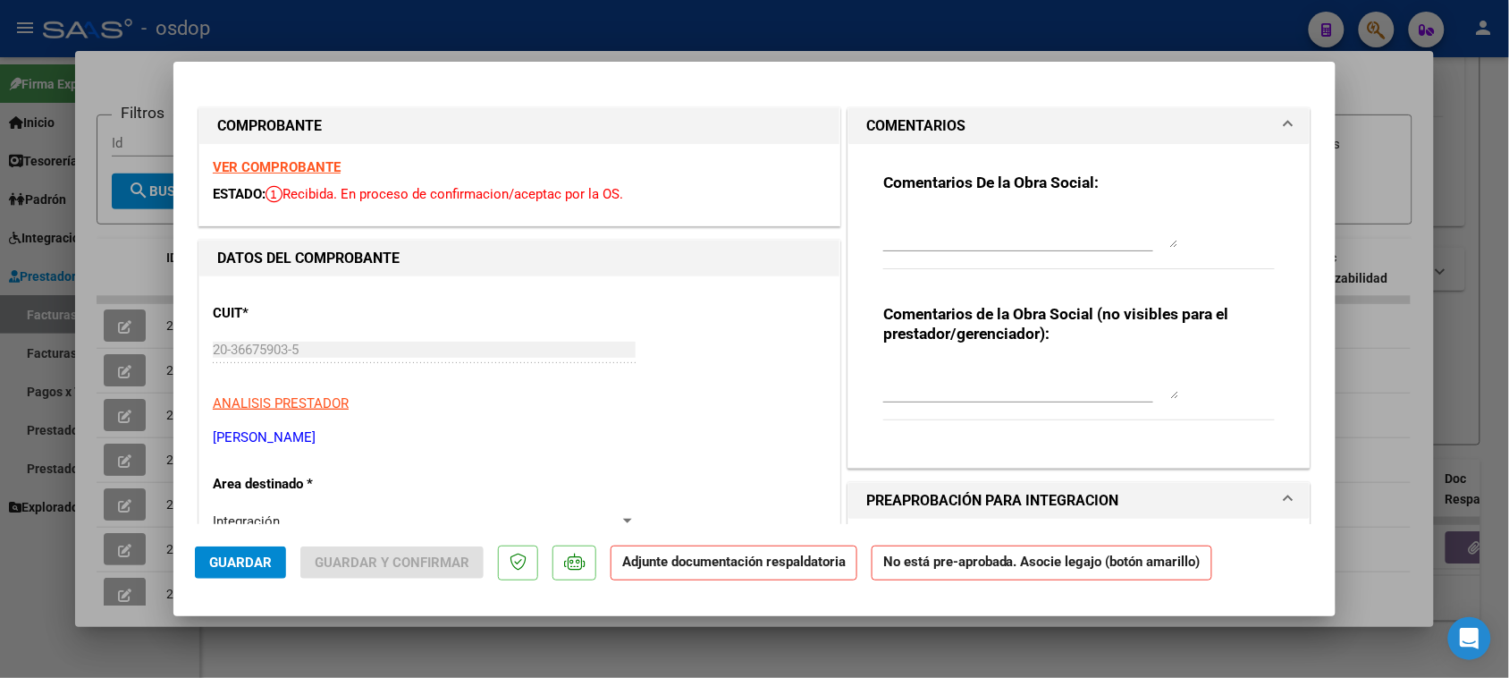
click at [1013, 235] on textarea at bounding box center [1030, 230] width 295 height 36
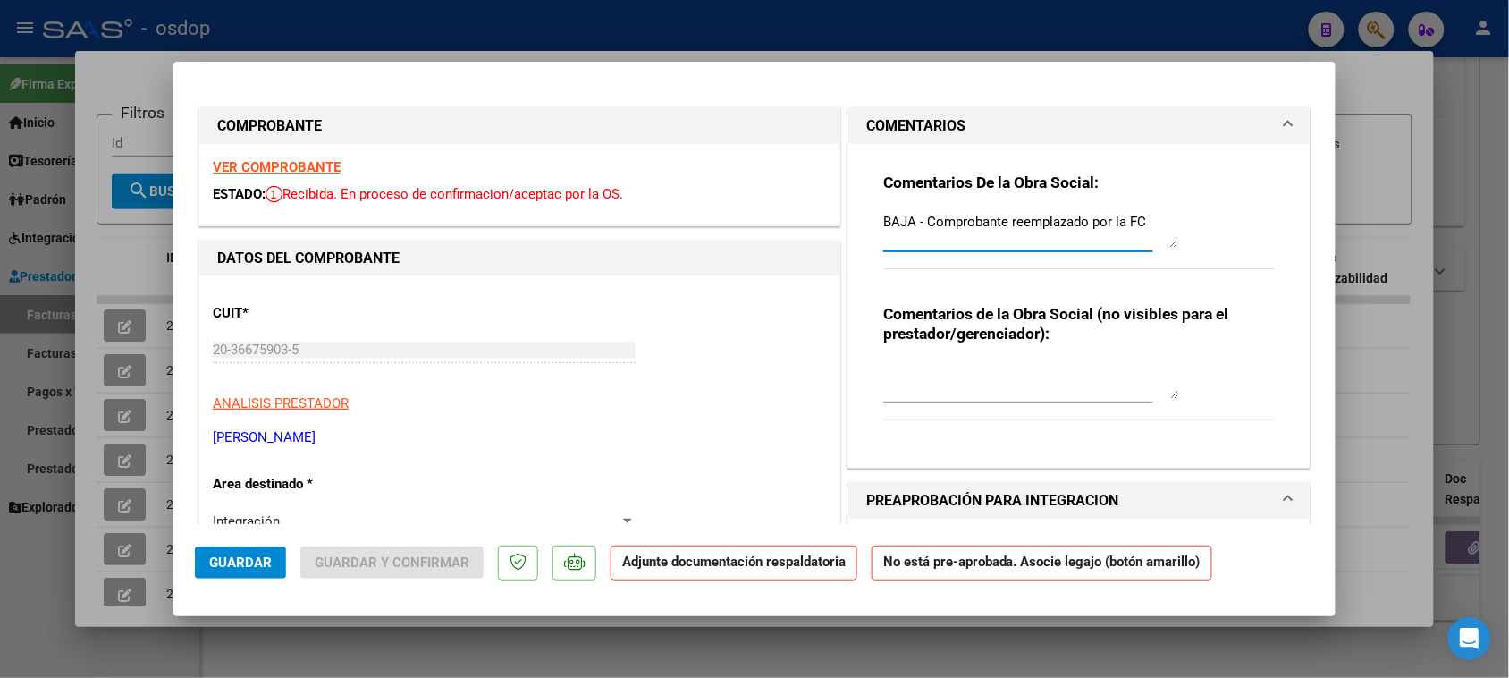
paste textarea "20366759035"
drag, startPoint x: 966, startPoint y: 234, endPoint x: 867, endPoint y: 242, distance: 98.7
click at [870, 241] on div "Comentarios De la Obra Social: BAJA - Comprobante reemplazado por la FC 2036675…" at bounding box center [1079, 298] width 418 height 309
type textarea "BAJA - Comprobante reemplazado por la FC 513"
click at [242, 568] on span "Guardar" at bounding box center [240, 562] width 63 height 16
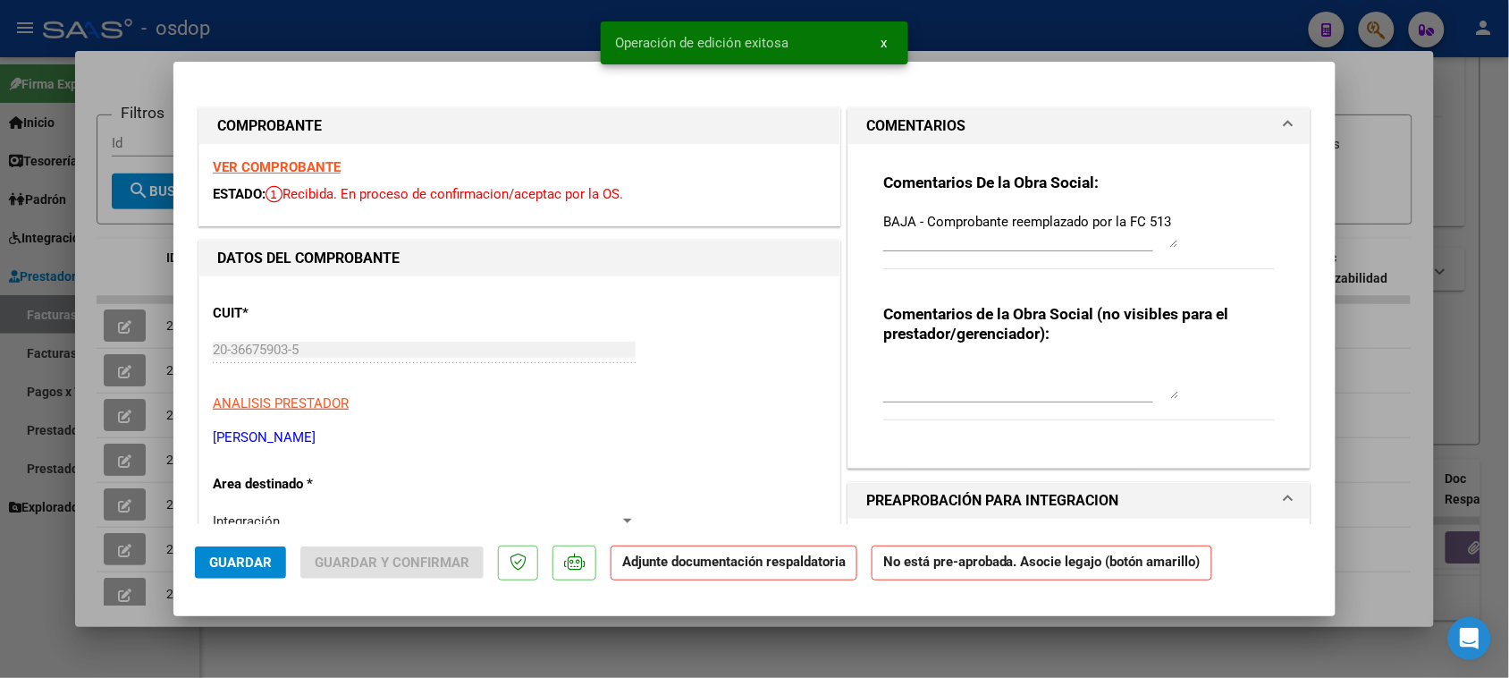
click at [881, 46] on span "x" at bounding box center [884, 43] width 6 height 16
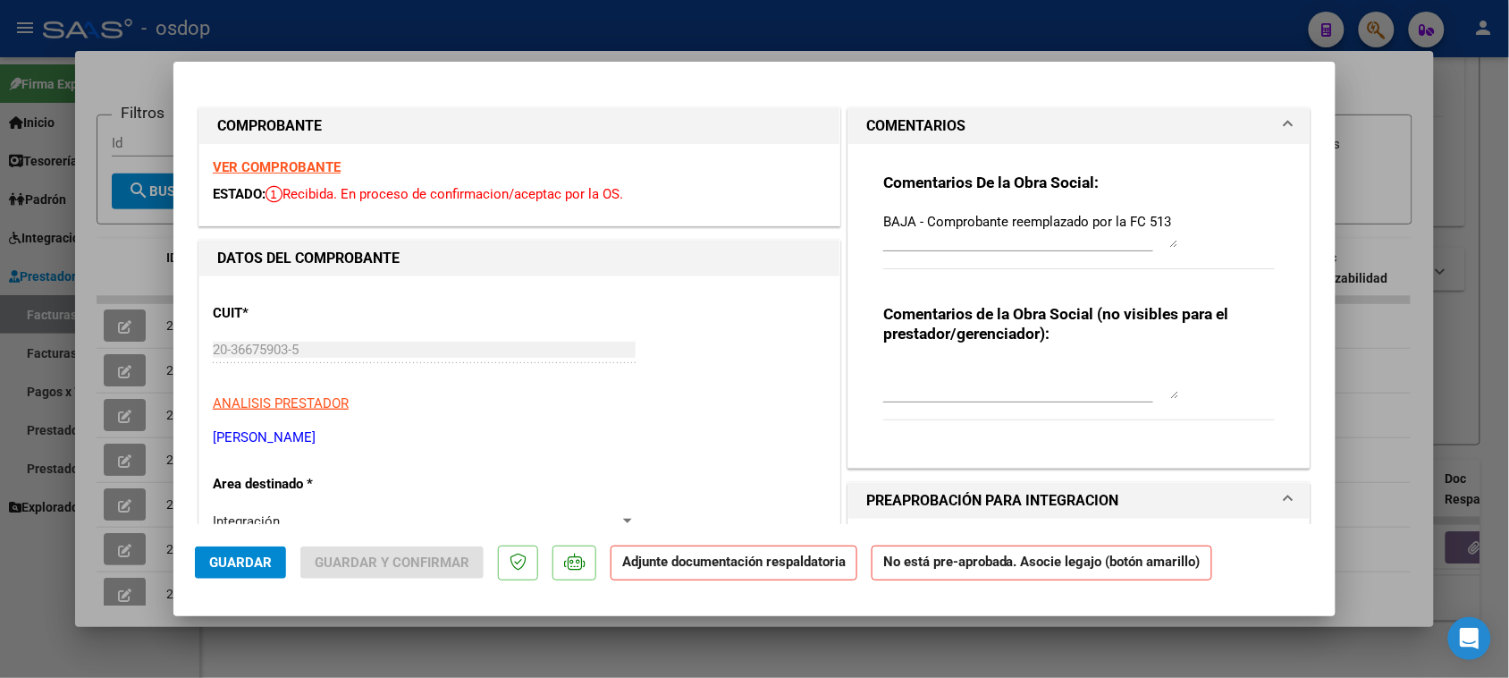
click at [559, 659] on div at bounding box center [754, 339] width 1509 height 678
type input "$ 0,00"
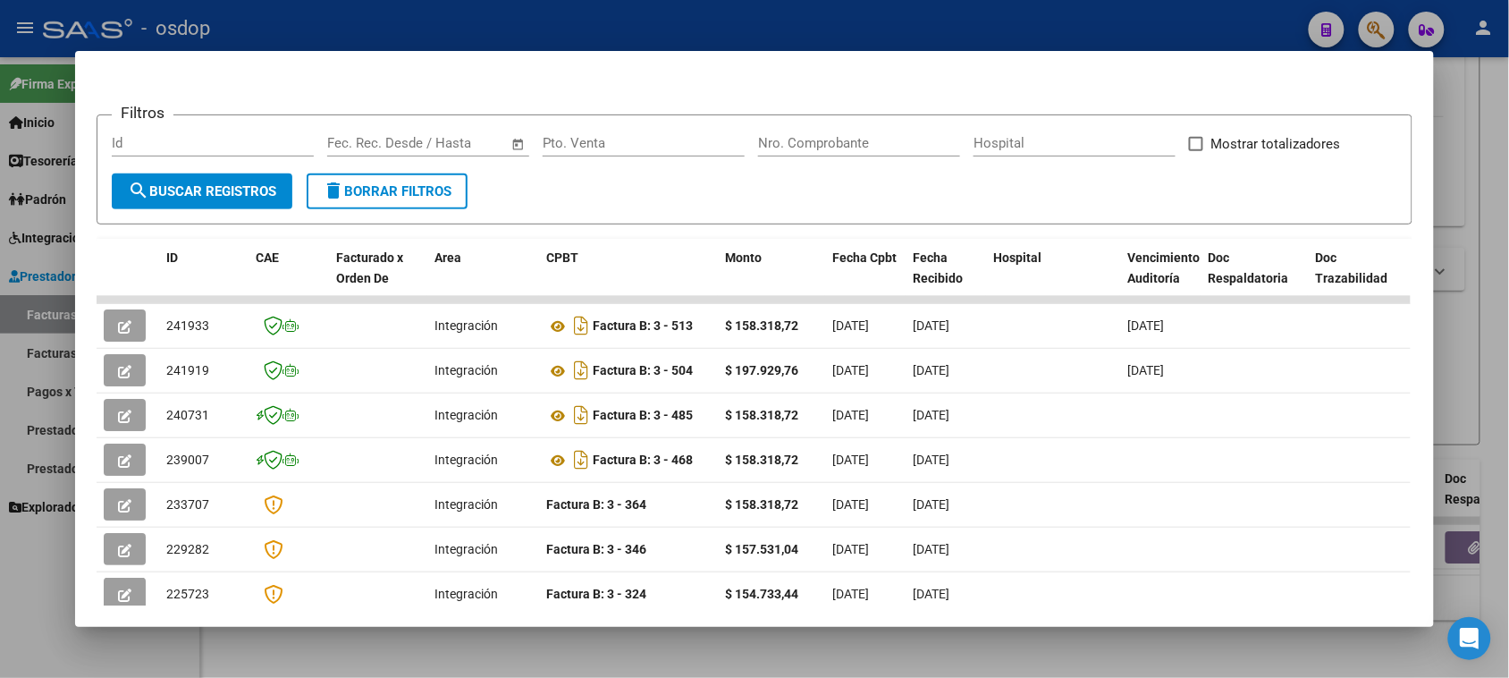
click at [1128, 655] on div at bounding box center [754, 339] width 1509 height 678
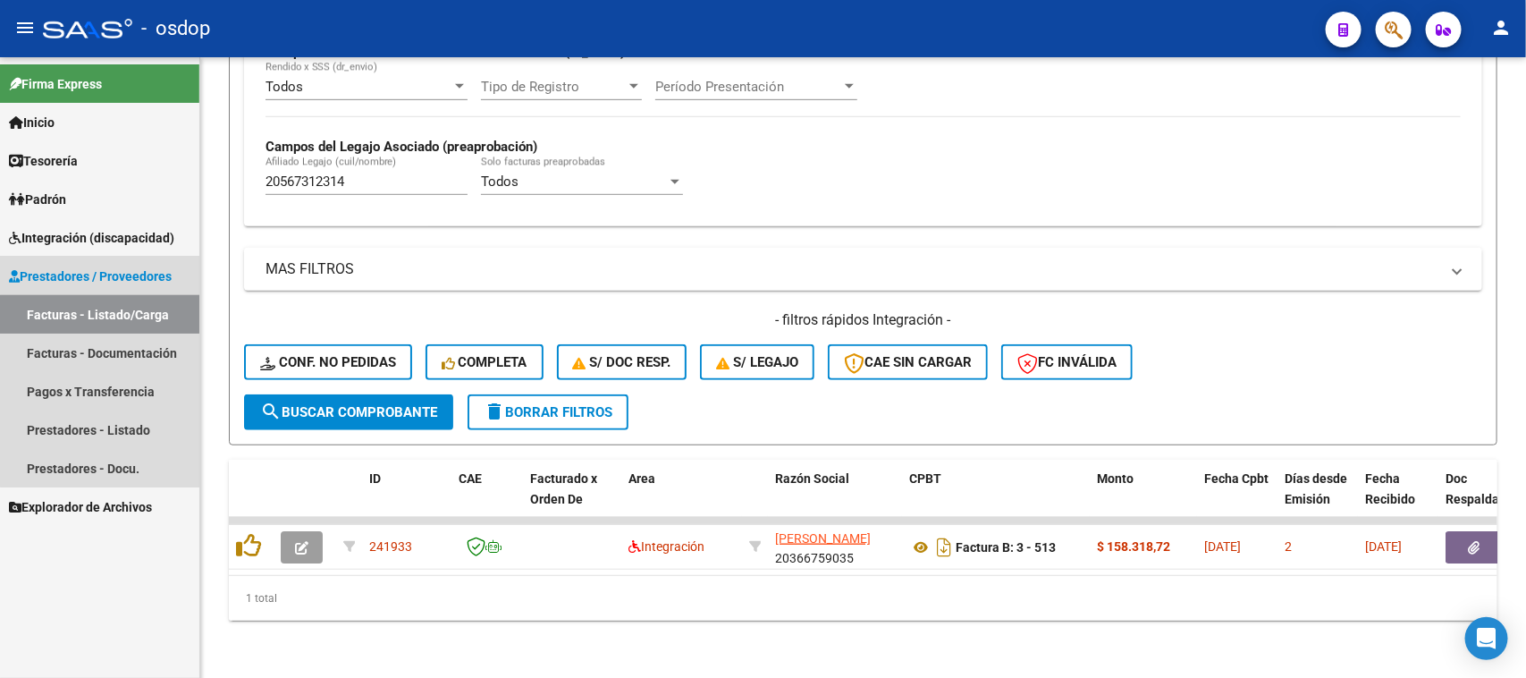
click at [122, 319] on link "Facturas - Listado/Carga" at bounding box center [99, 314] width 199 height 38
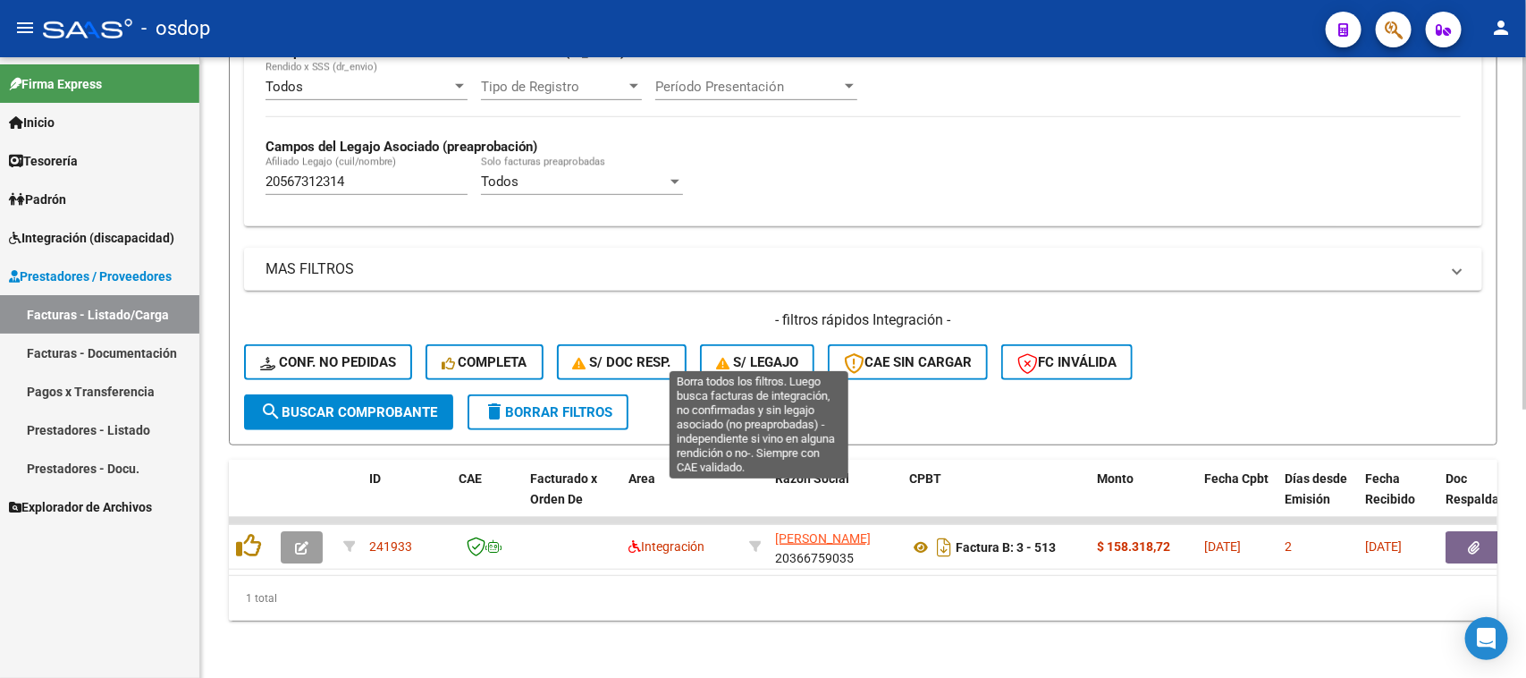
click at [783, 354] on span "S/ legajo" at bounding box center [757, 362] width 82 height 16
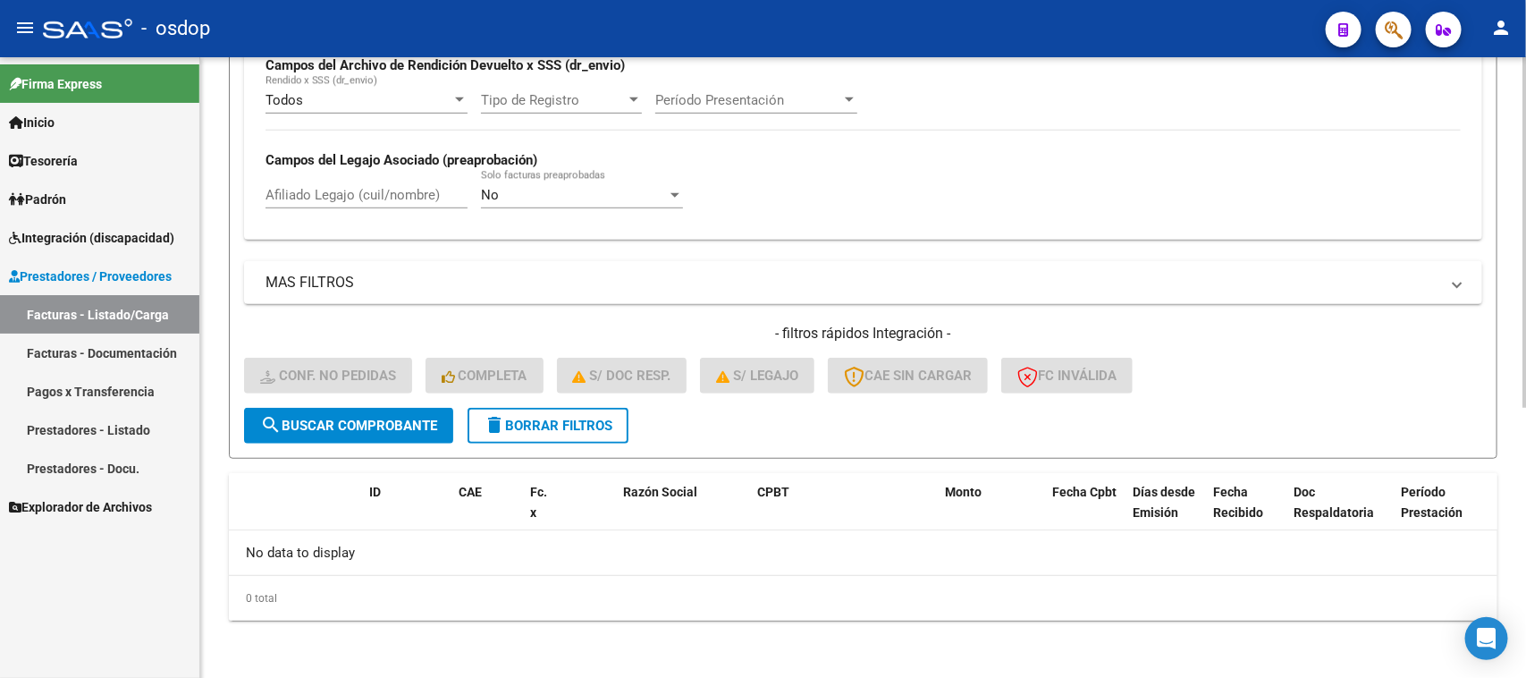
scroll to position [441, 0]
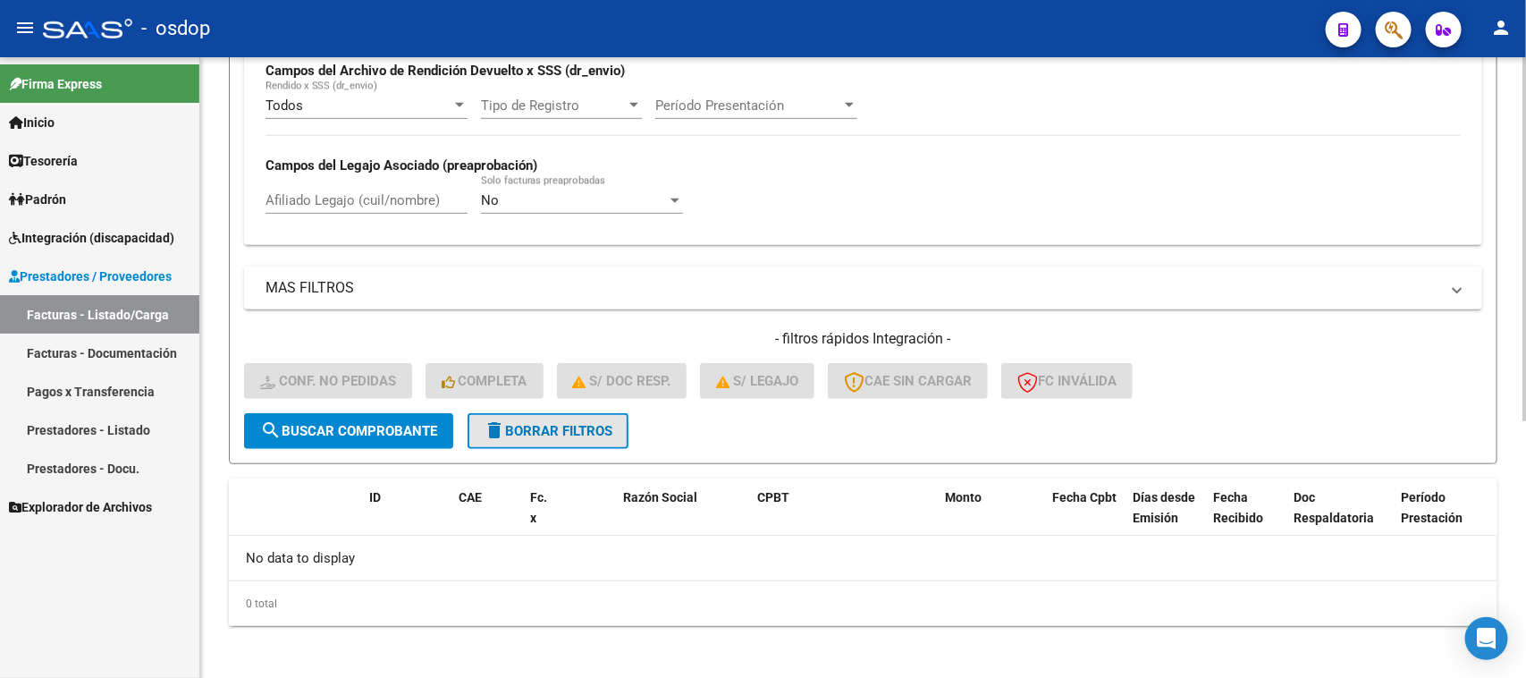
click at [524, 435] on button "delete Borrar Filtros" at bounding box center [548, 431] width 161 height 36
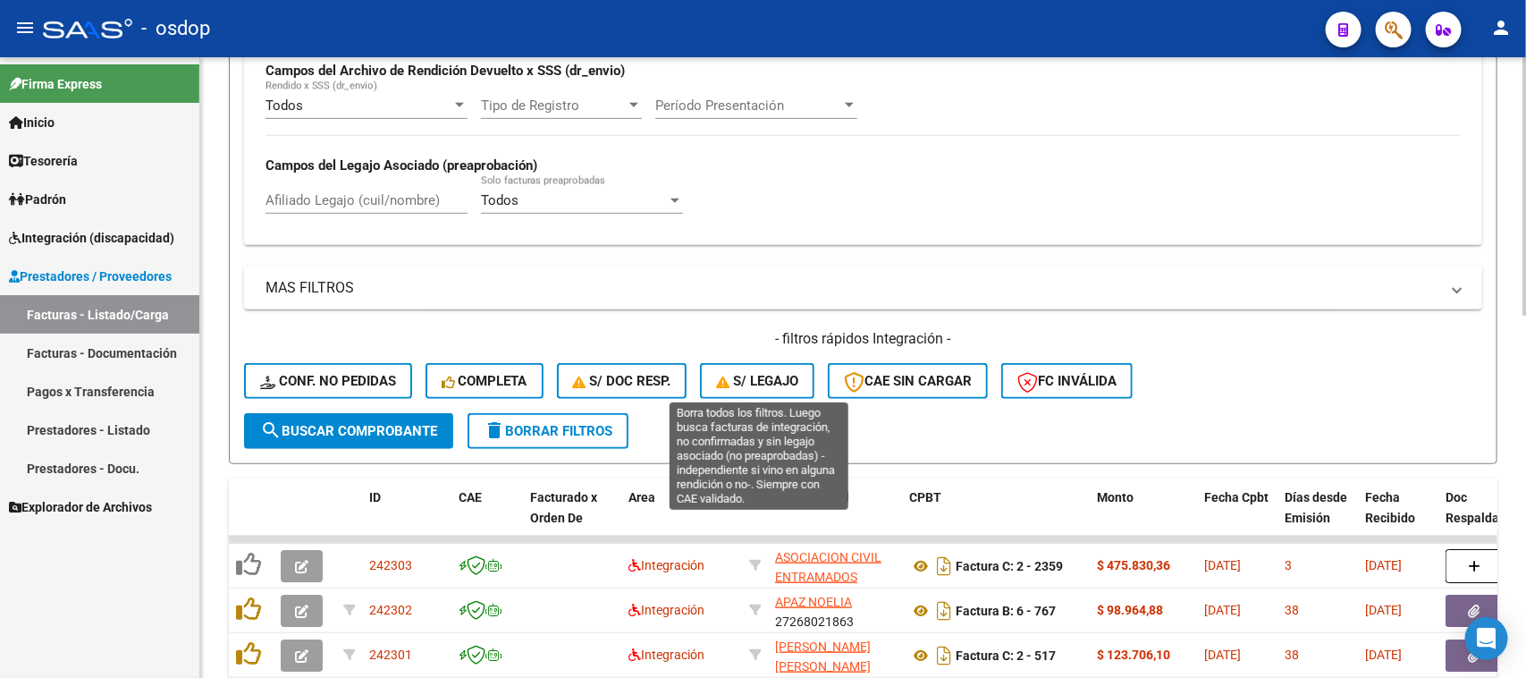
click at [742, 373] on span "S/ legajo" at bounding box center [757, 381] width 82 height 16
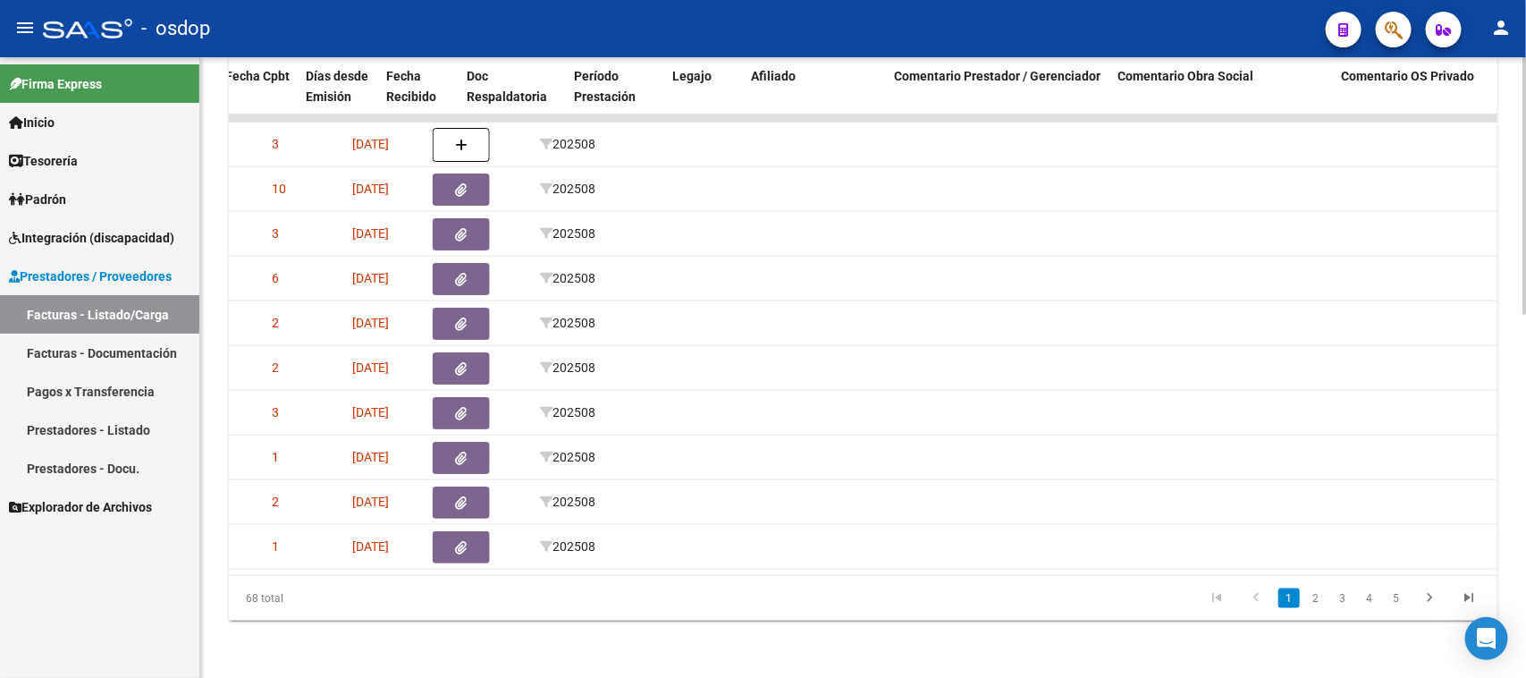
scroll to position [0, 827]
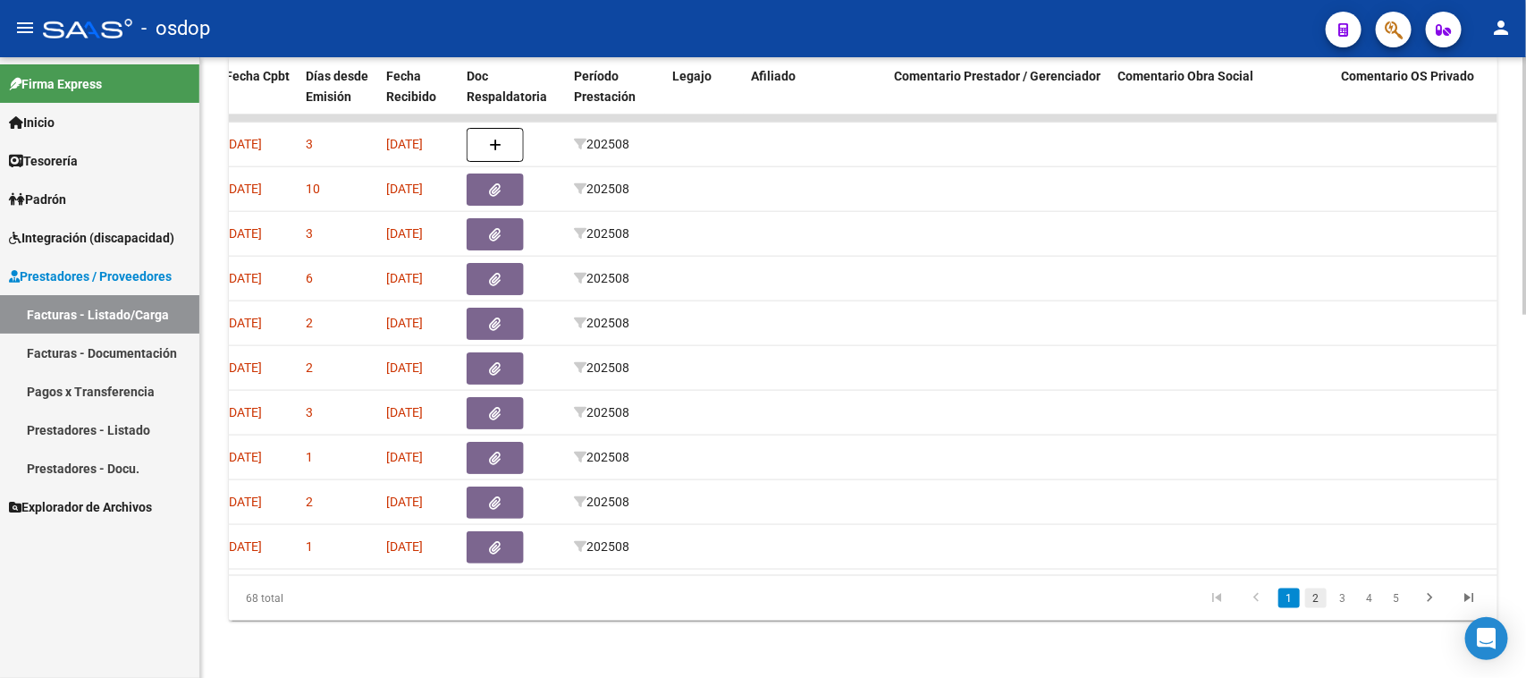
click at [1313, 595] on link "2" at bounding box center [1315, 598] width 21 height 20
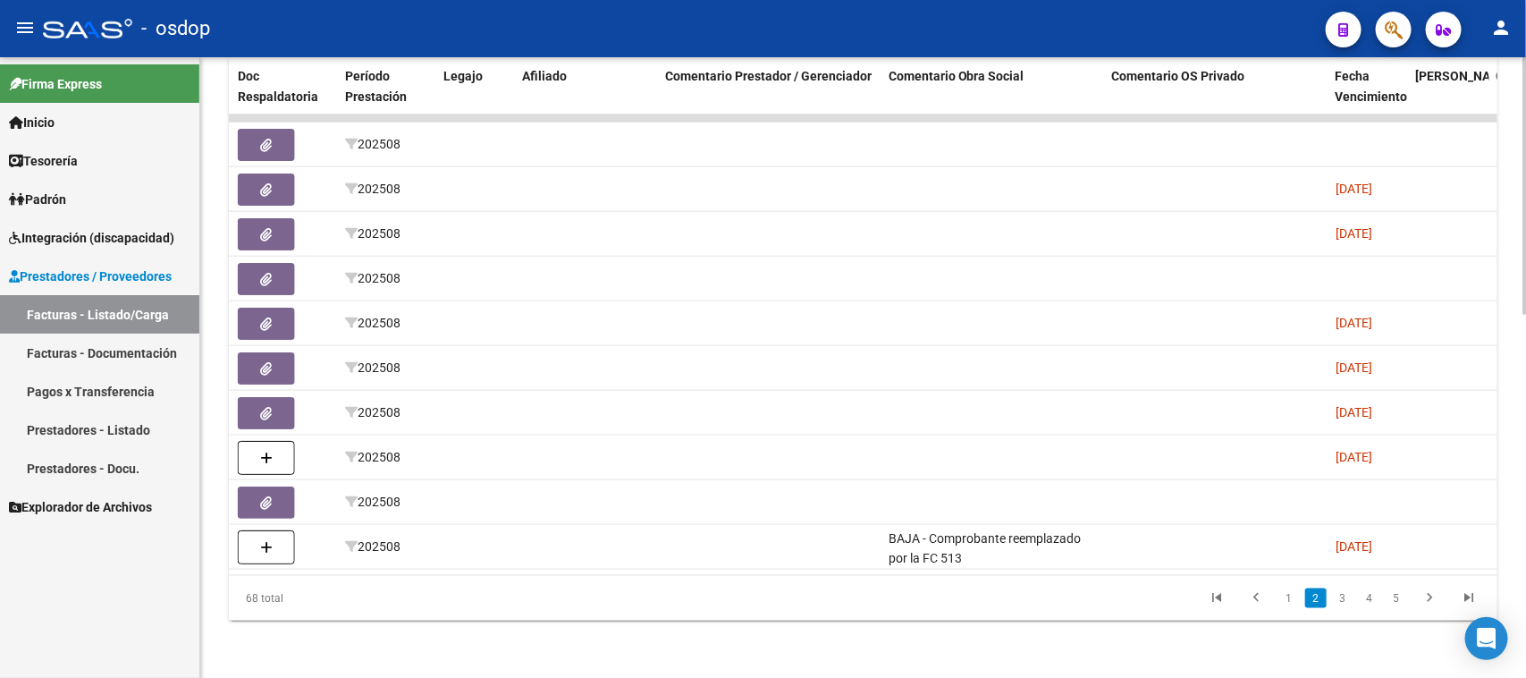
scroll to position [0, 1085]
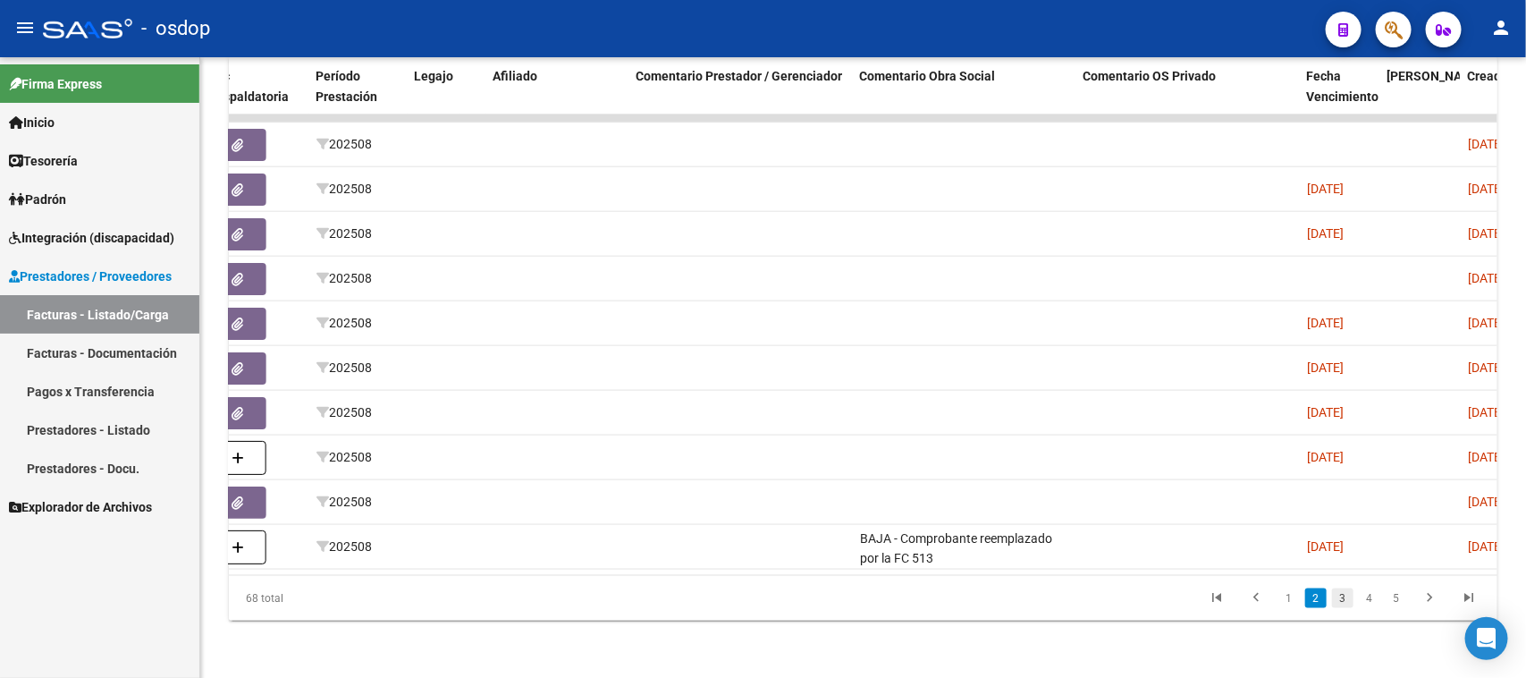
click at [1342, 597] on link "3" at bounding box center [1342, 598] width 21 height 20
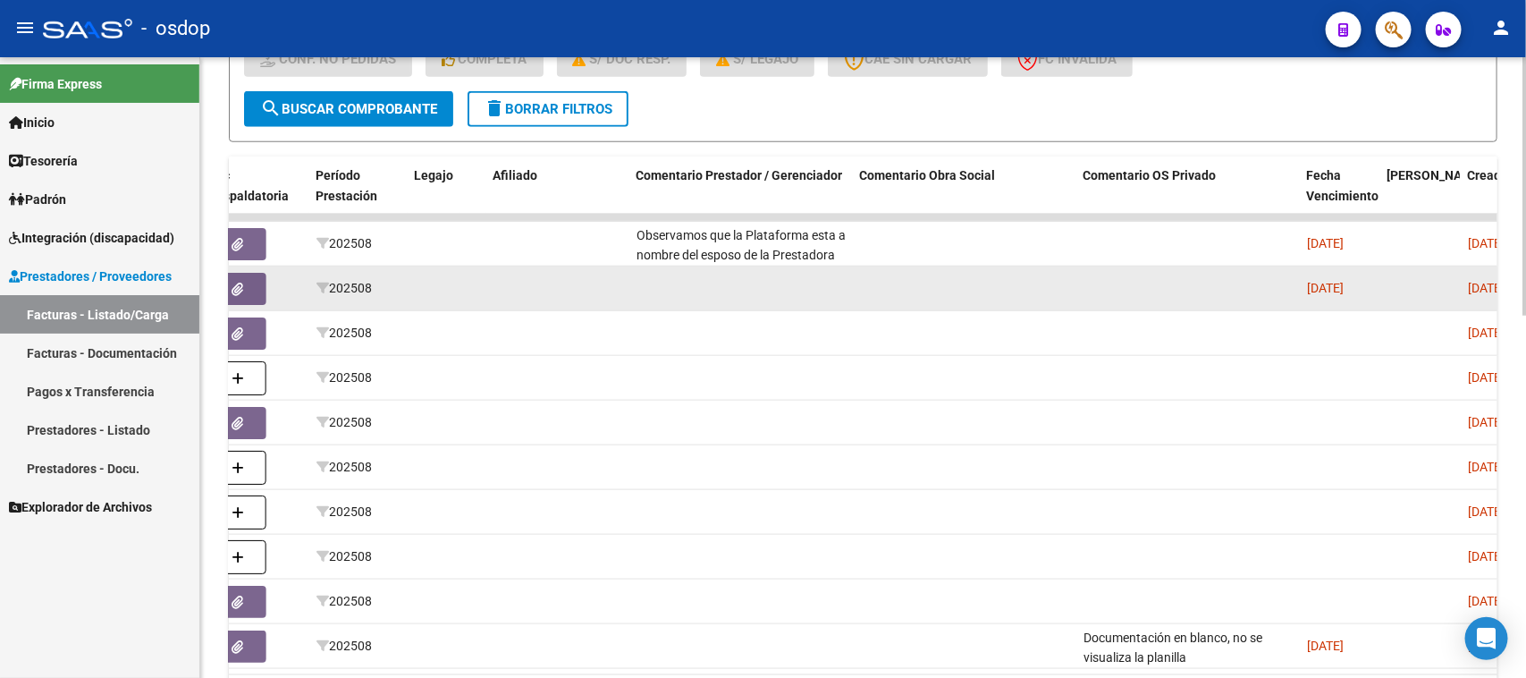
scroll to position [874, 0]
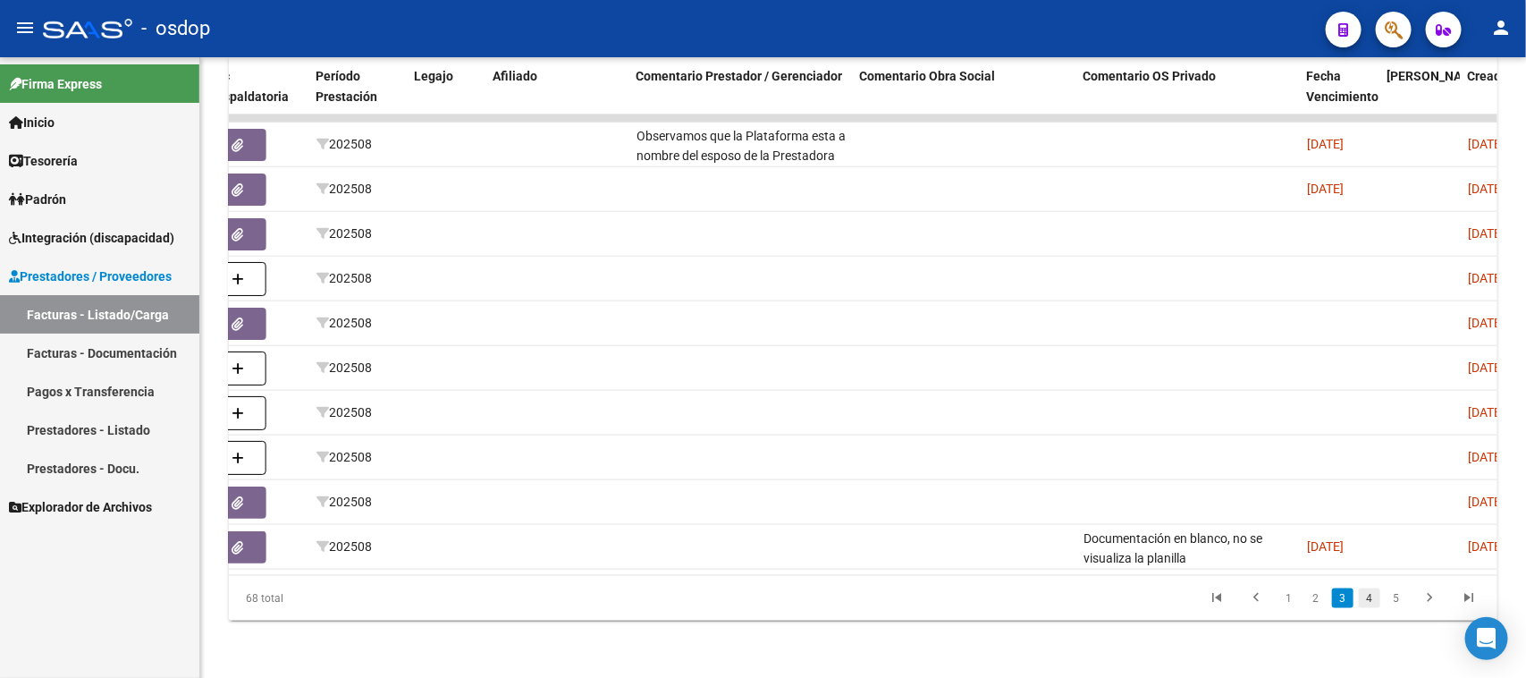
click at [1373, 599] on link "4" at bounding box center [1369, 598] width 21 height 20
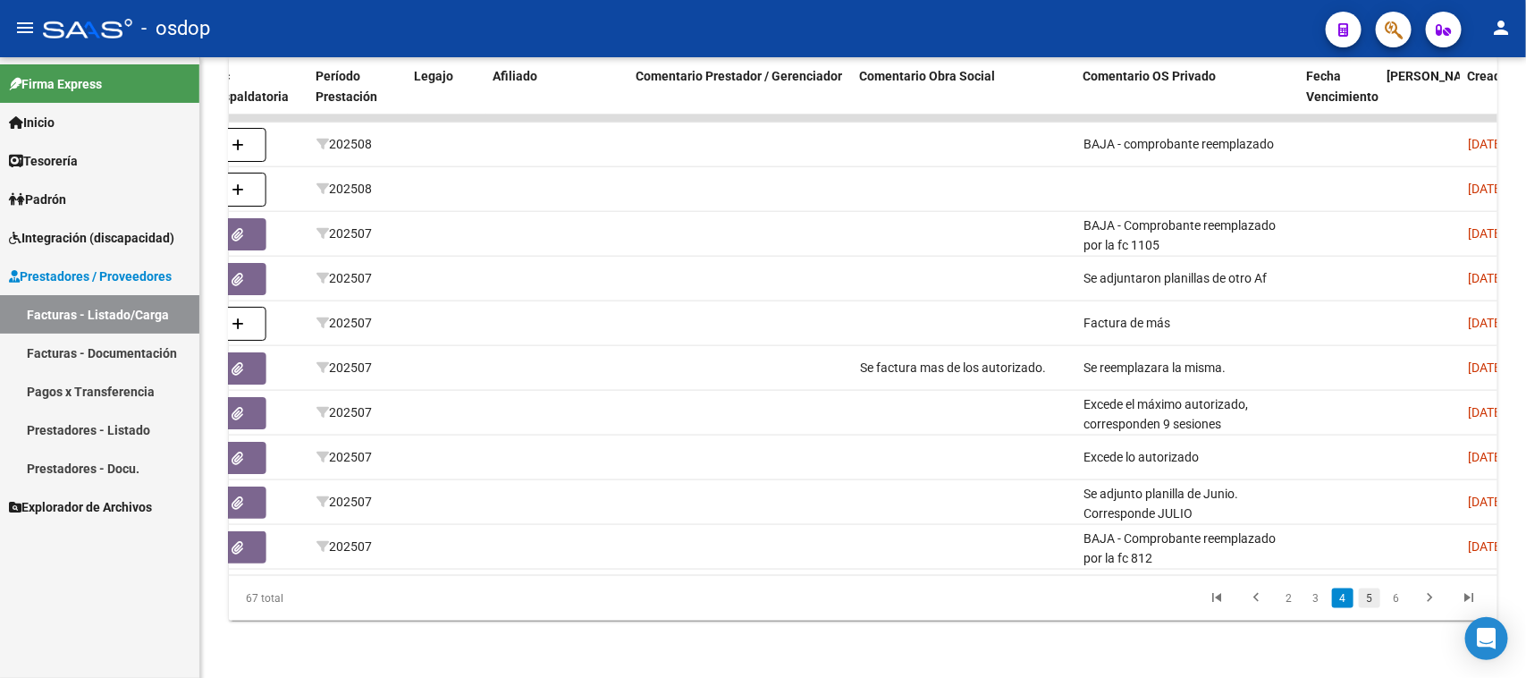
click at [1369, 596] on link "5" at bounding box center [1369, 598] width 21 height 20
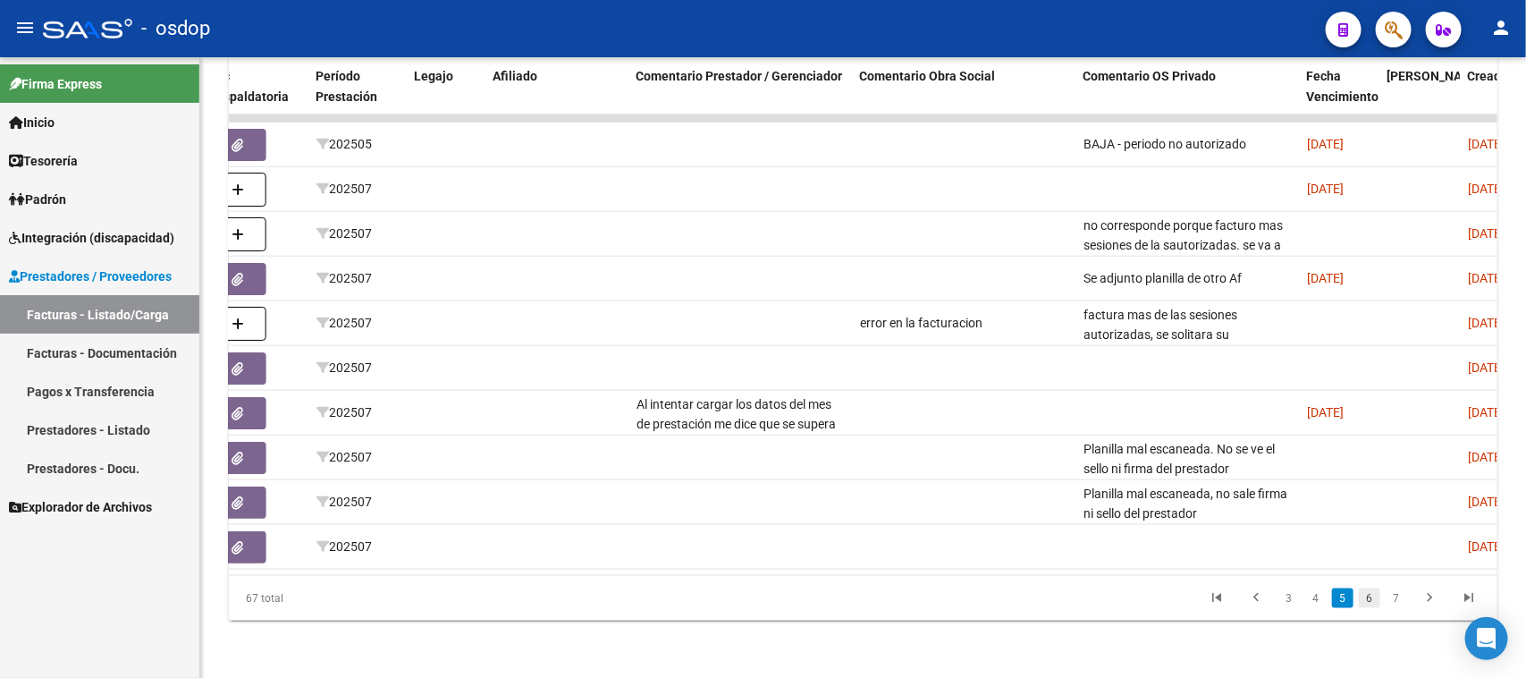
click at [1368, 595] on link "6" at bounding box center [1369, 598] width 21 height 20
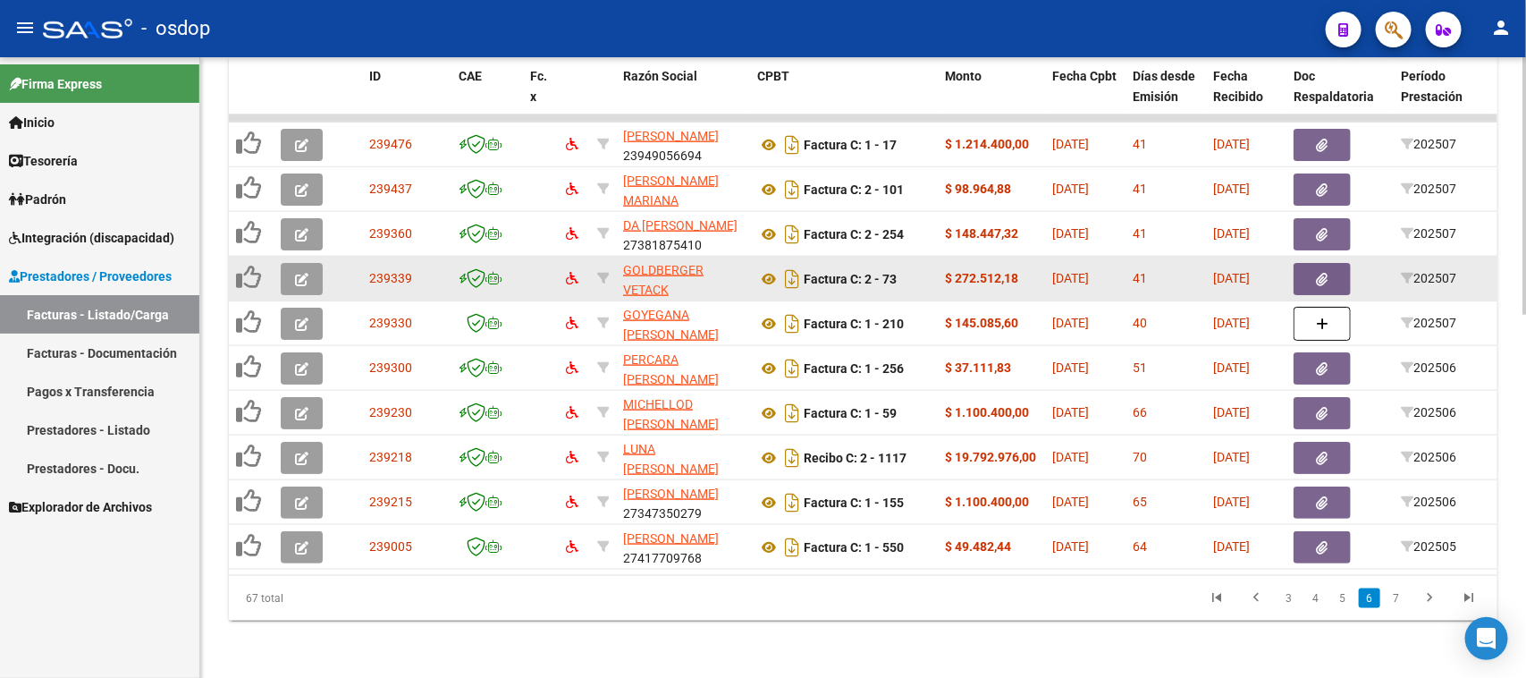
scroll to position [427, 0]
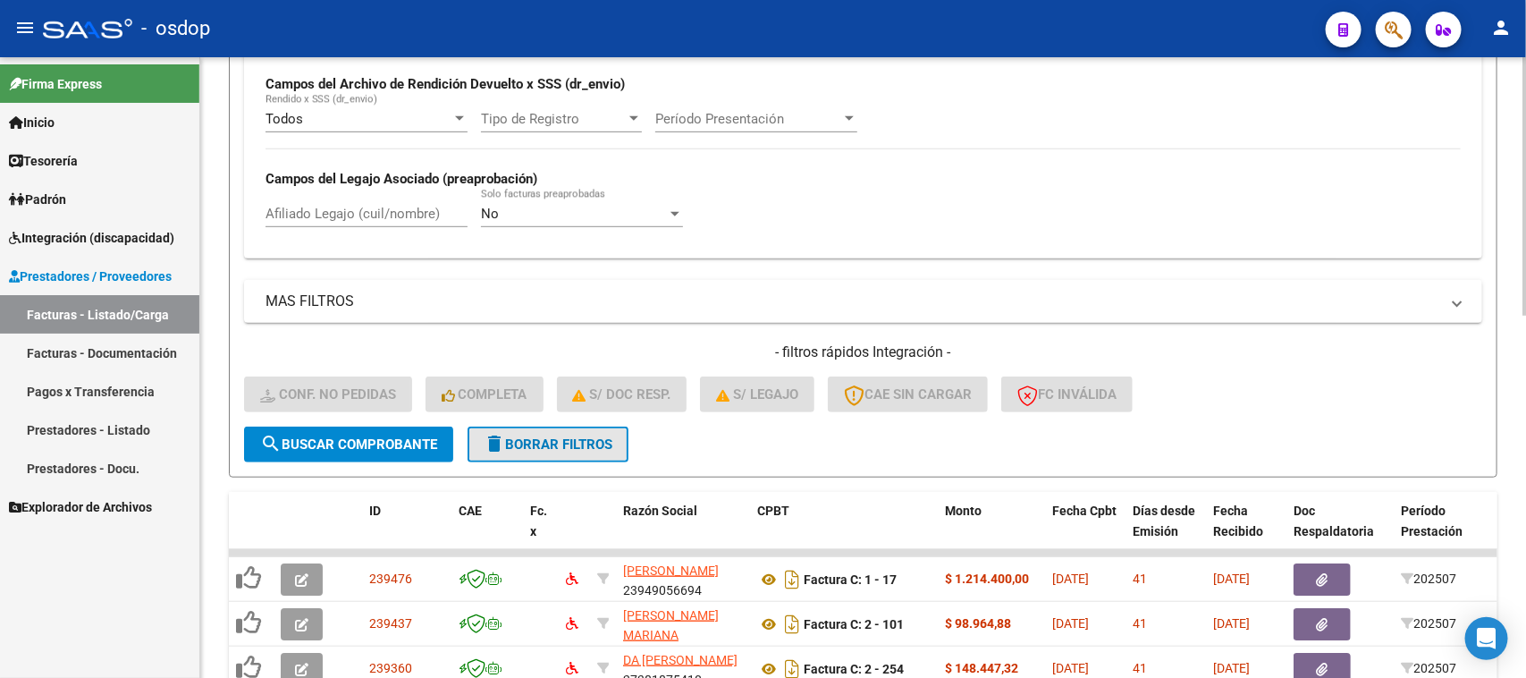
click at [538, 440] on span "delete Borrar Filtros" at bounding box center [548, 444] width 129 height 16
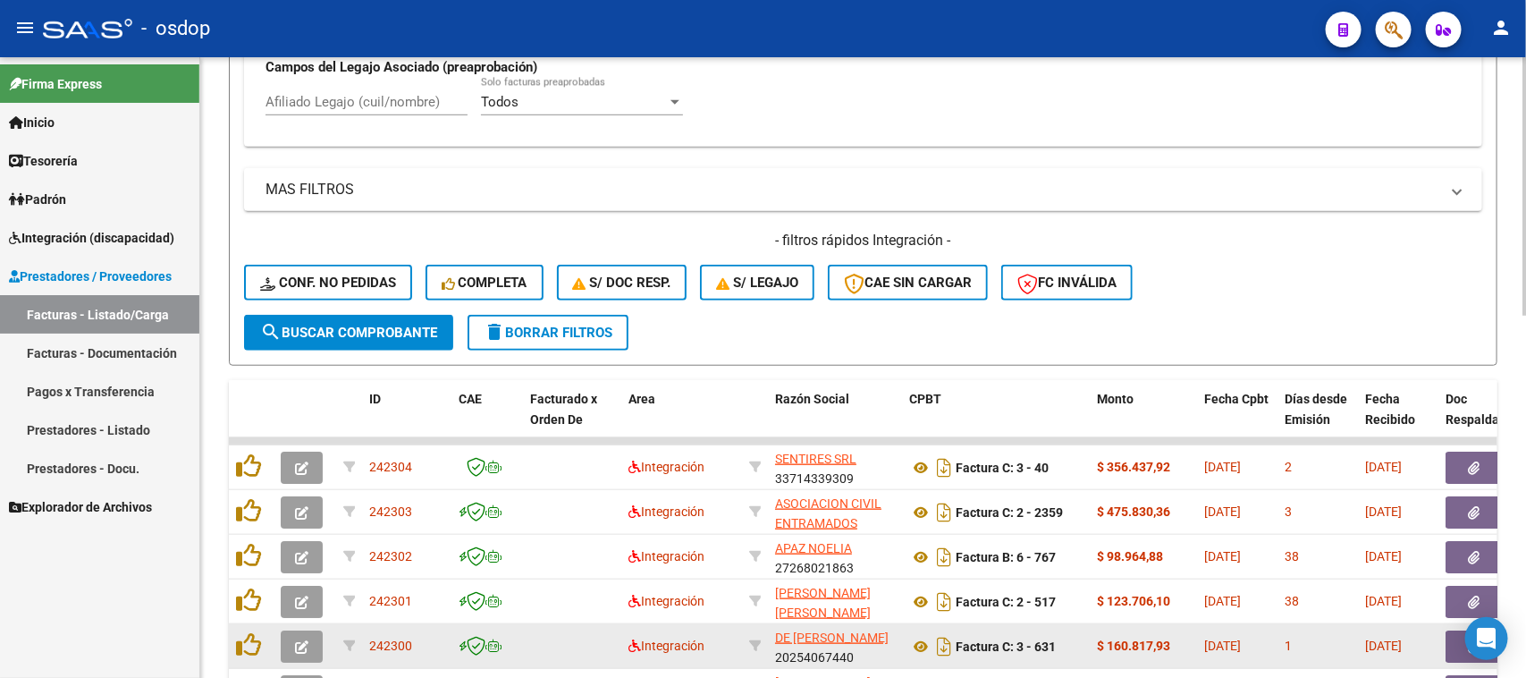
scroll to position [874, 0]
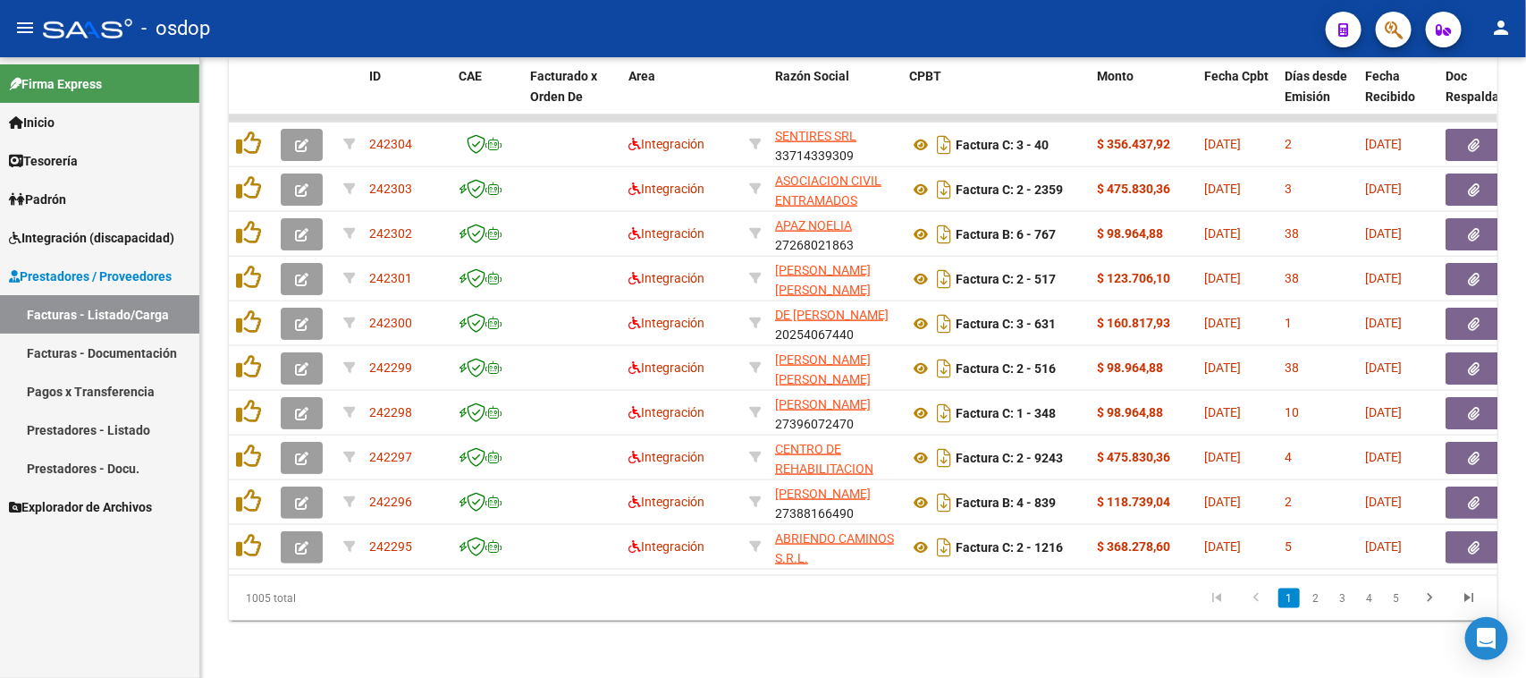
click at [97, 237] on span "Integración (discapacidad)" at bounding box center [91, 238] width 165 height 20
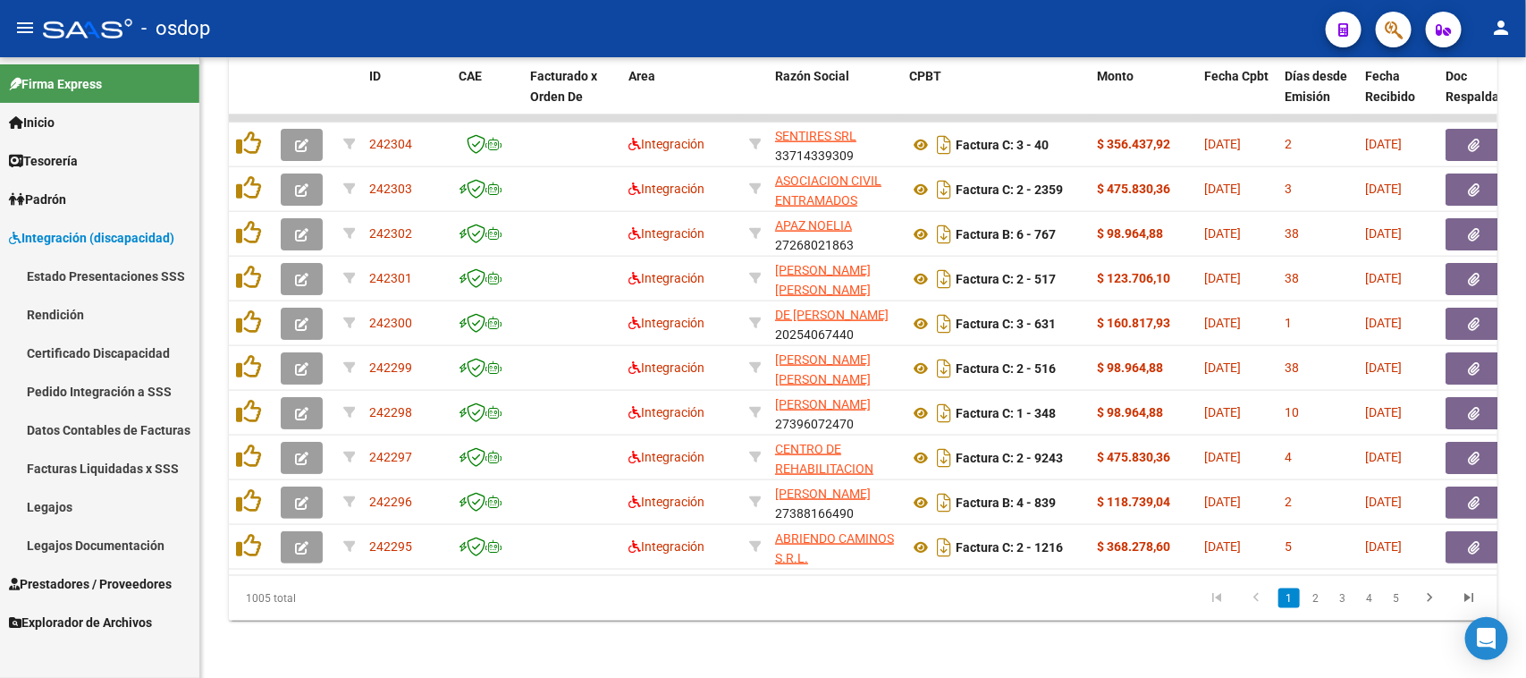
click at [88, 395] on link "Pedido Integración a SSS" at bounding box center [99, 391] width 199 height 38
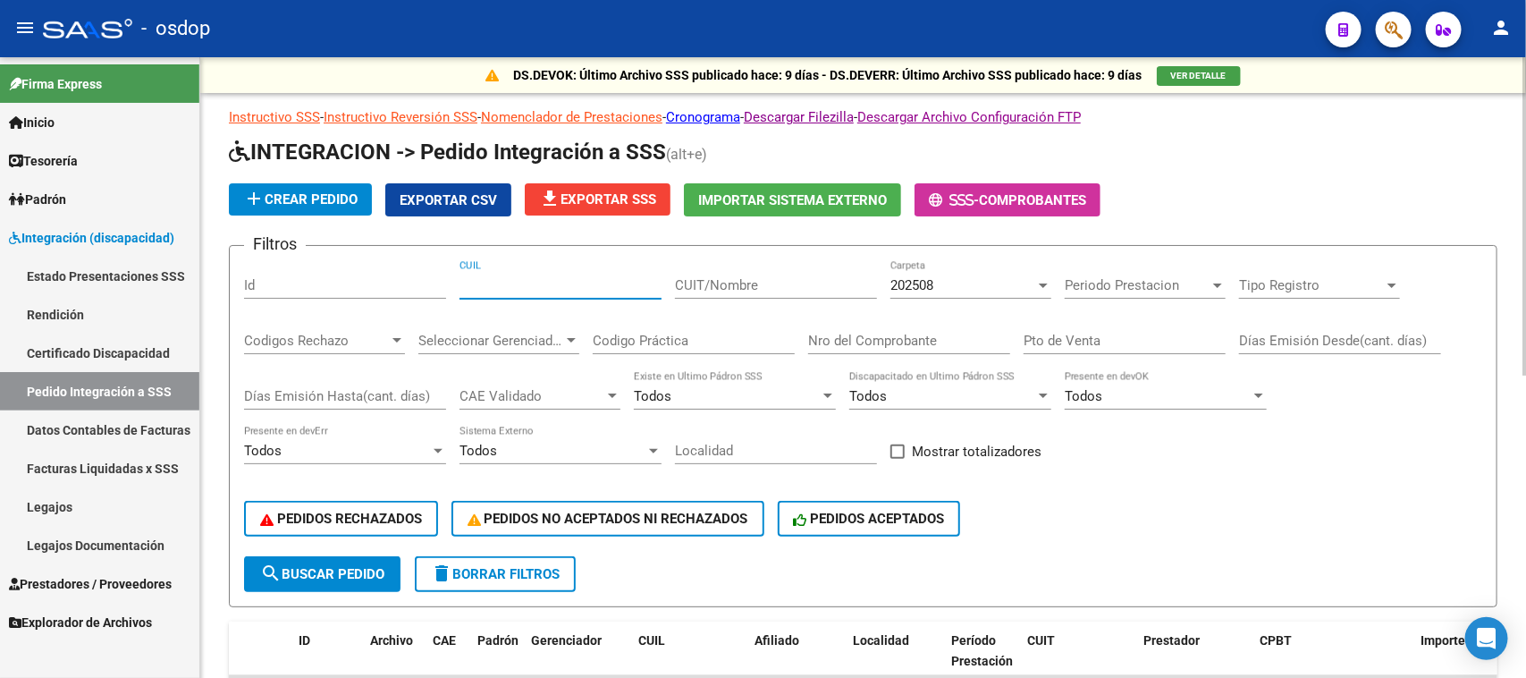
click at [487, 289] on input "CUIL" at bounding box center [561, 285] width 202 height 16
paste input "27505165565"
type input "27505165565"
click at [367, 570] on span "search Buscar Pedido" at bounding box center [322, 574] width 124 height 16
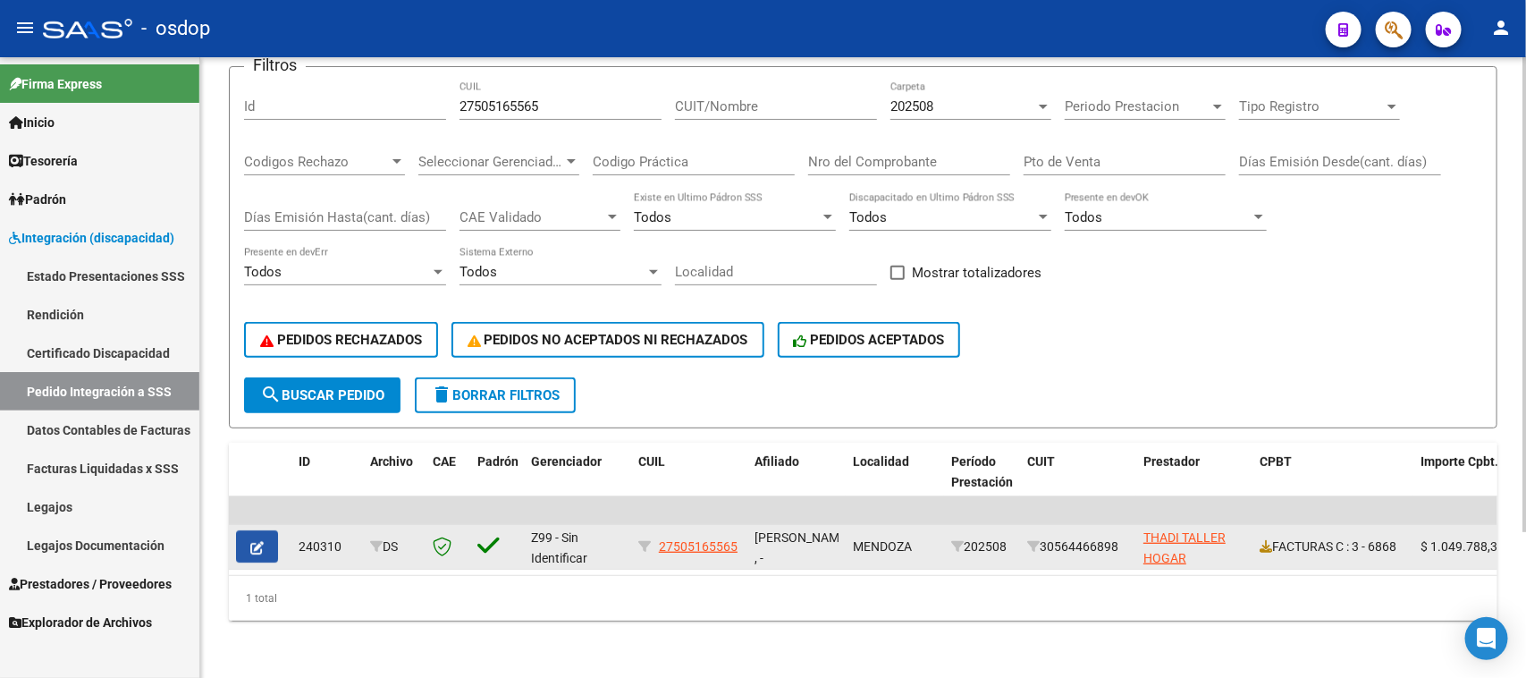
click at [253, 542] on button "button" at bounding box center [257, 546] width 42 height 32
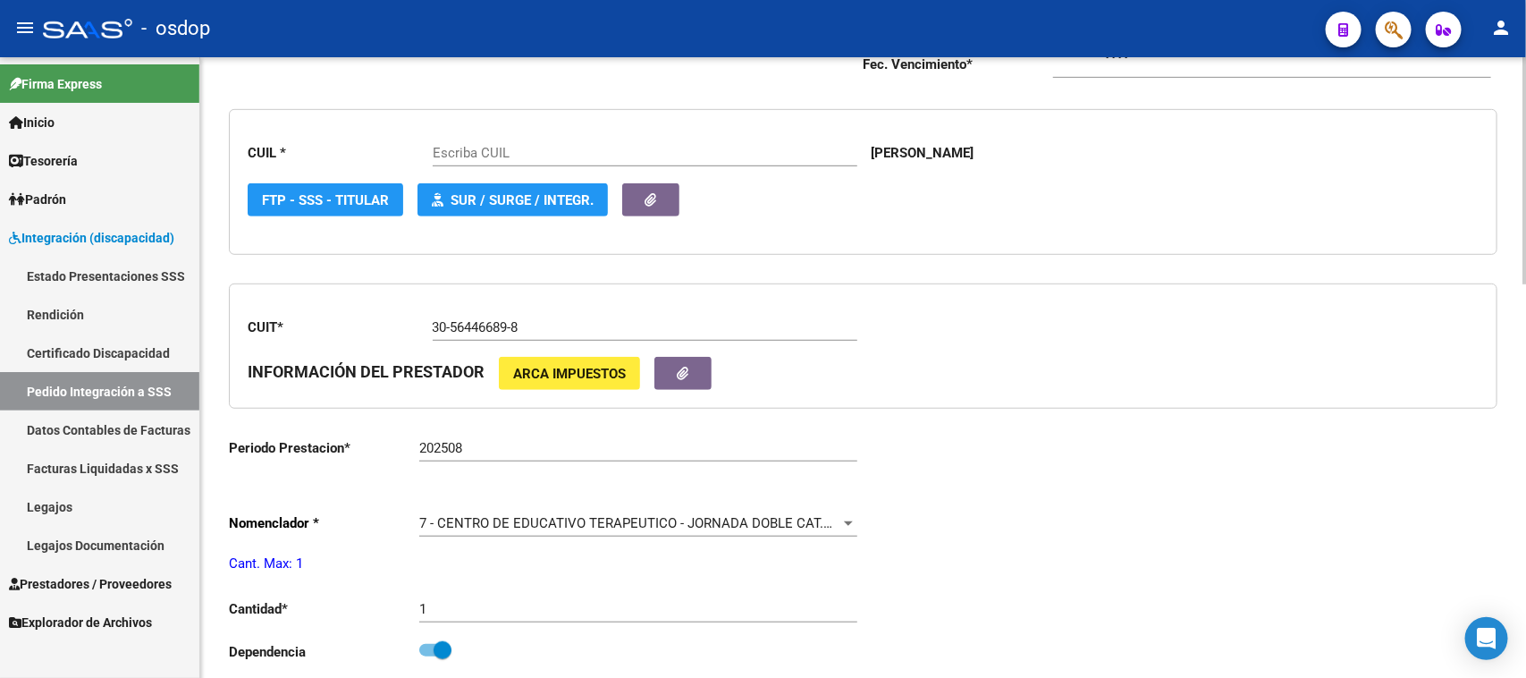
scroll to position [671, 0]
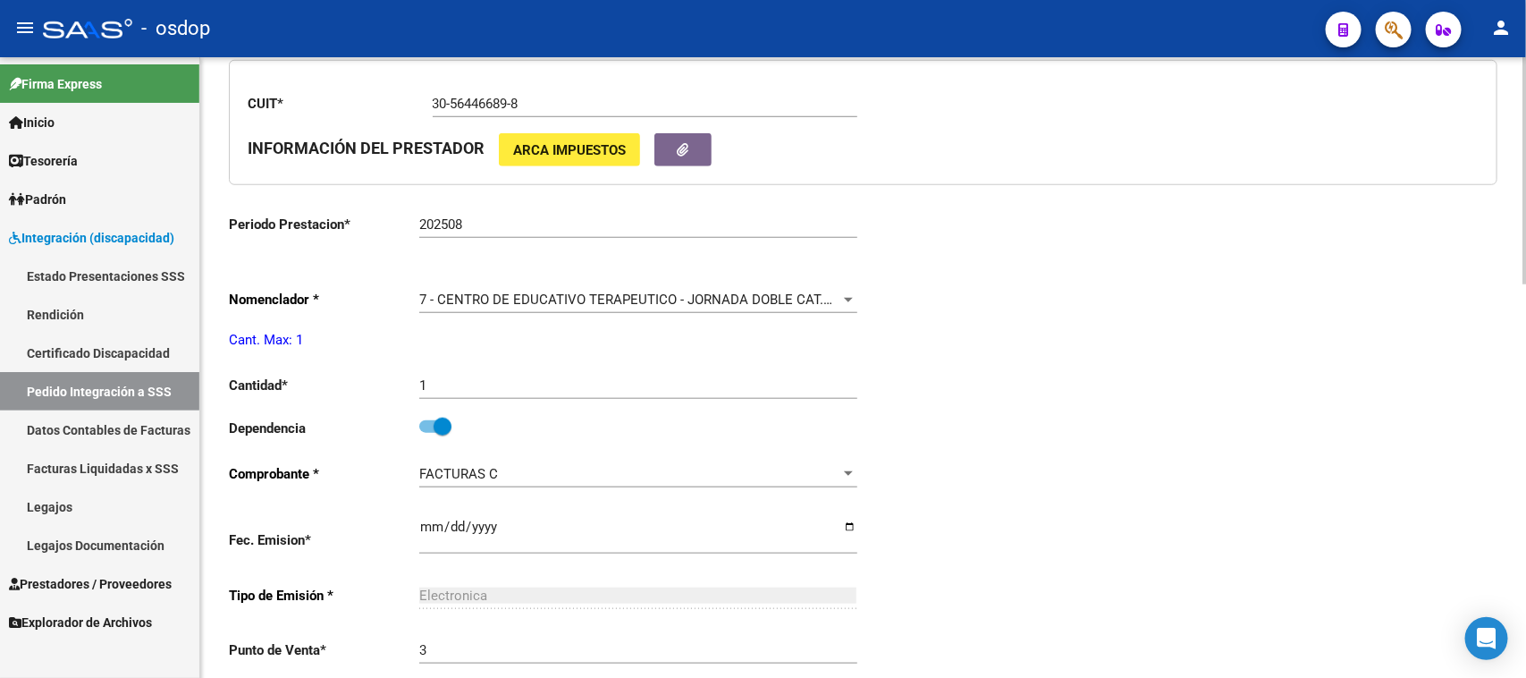
type input "27505165565"
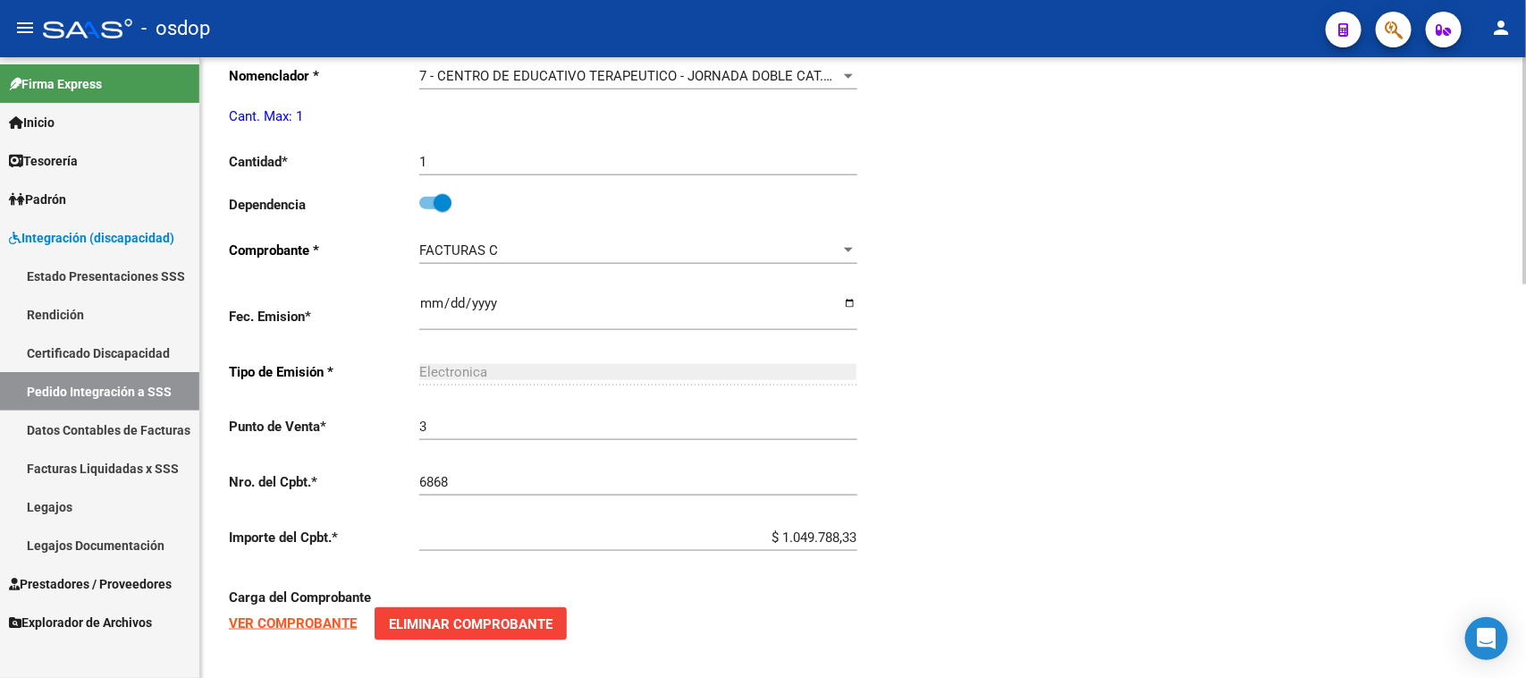
scroll to position [1076, 0]
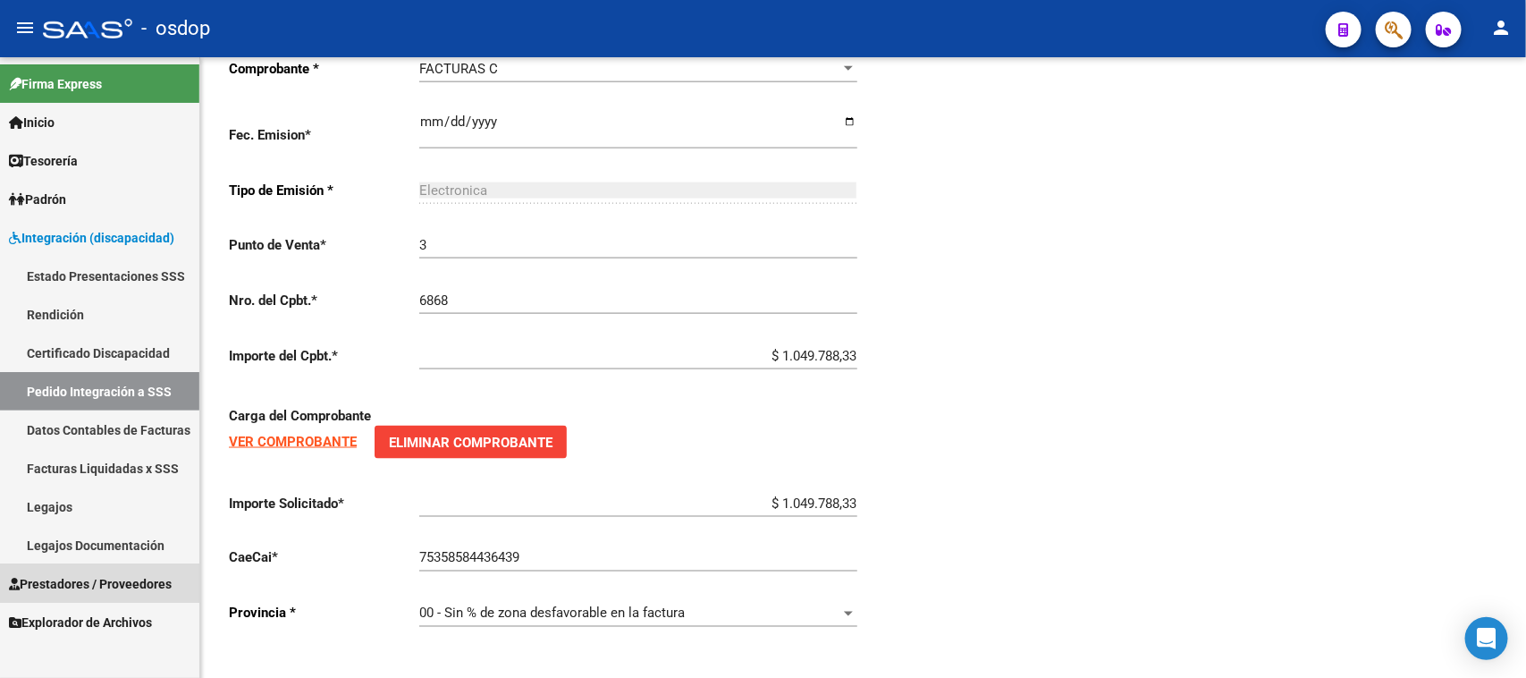
click at [73, 577] on span "Prestadores / Proveedores" at bounding box center [90, 584] width 163 height 20
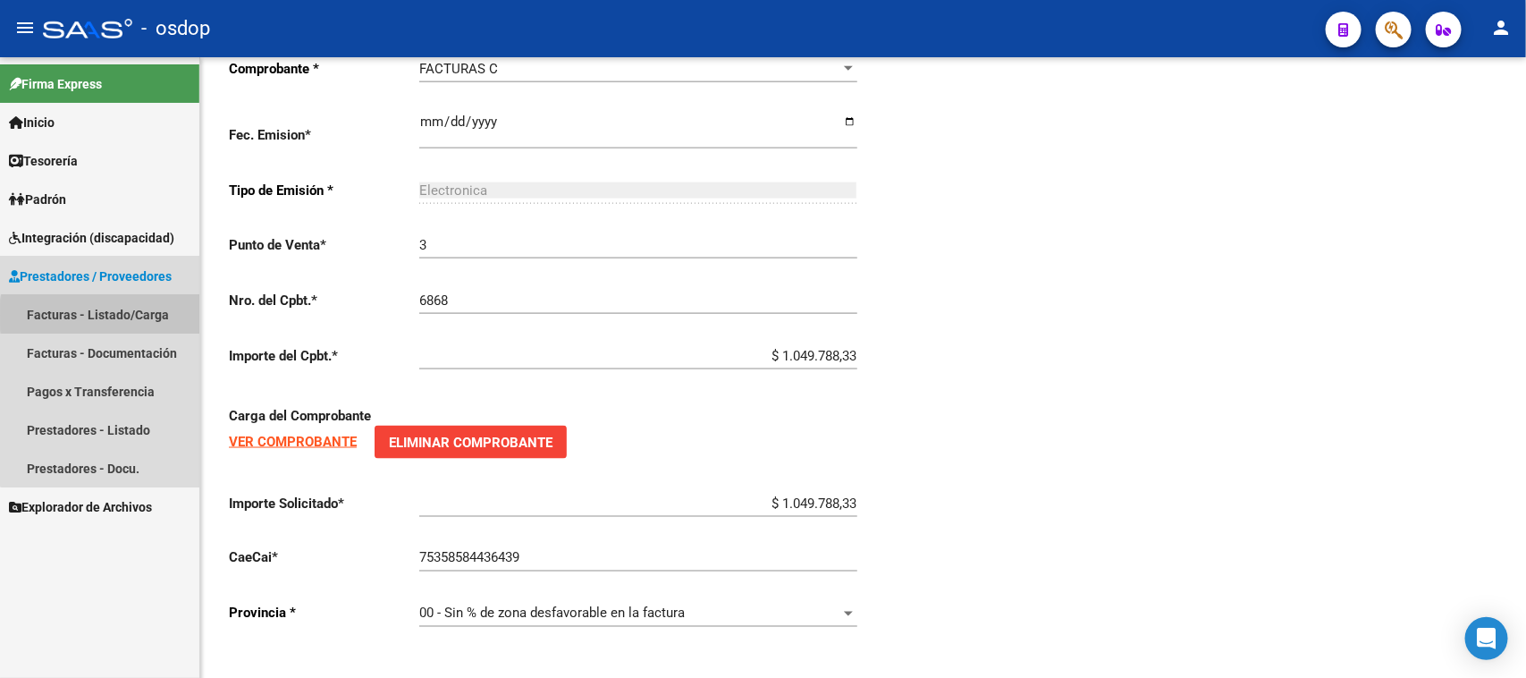
click at [144, 315] on link "Facturas - Listado/Carga" at bounding box center [99, 314] width 199 height 38
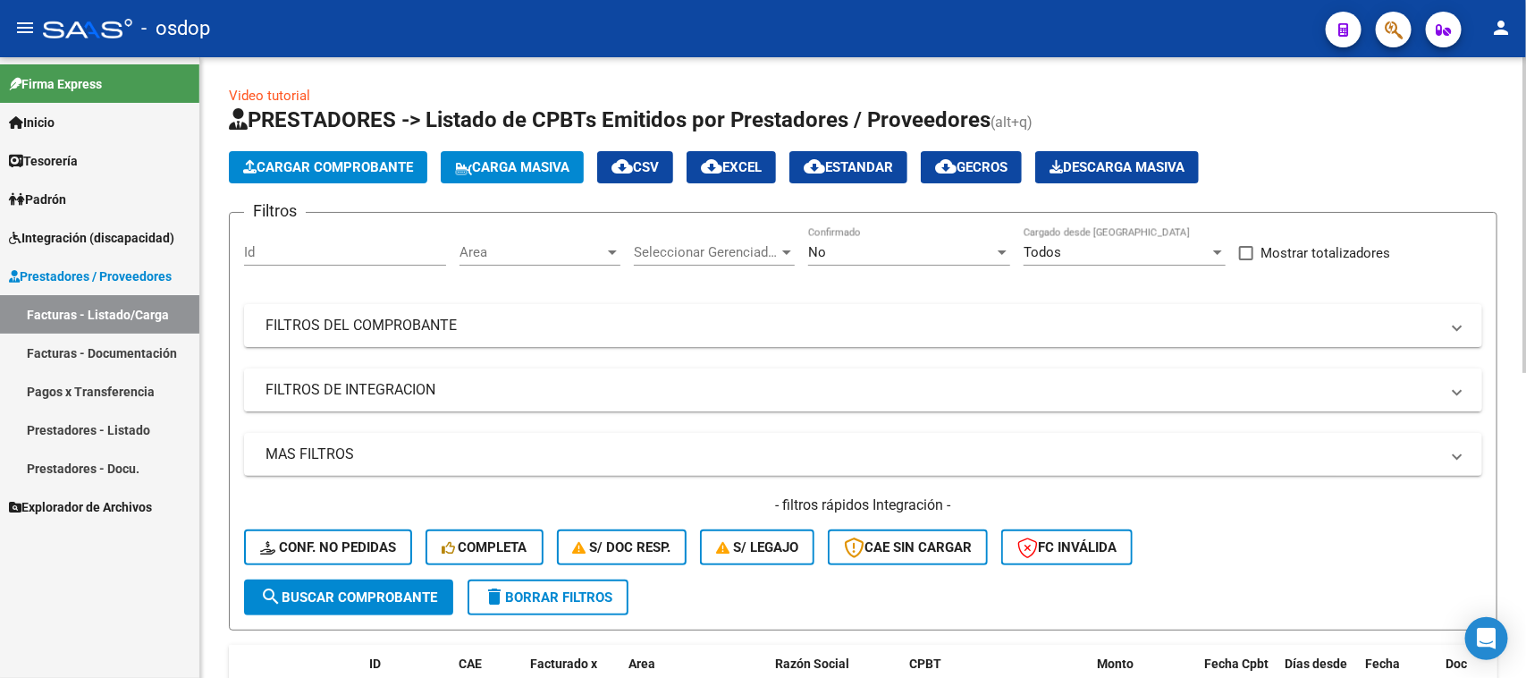
click at [417, 405] on mat-expansion-panel-header "FILTROS DE INTEGRACION" at bounding box center [863, 389] width 1238 height 43
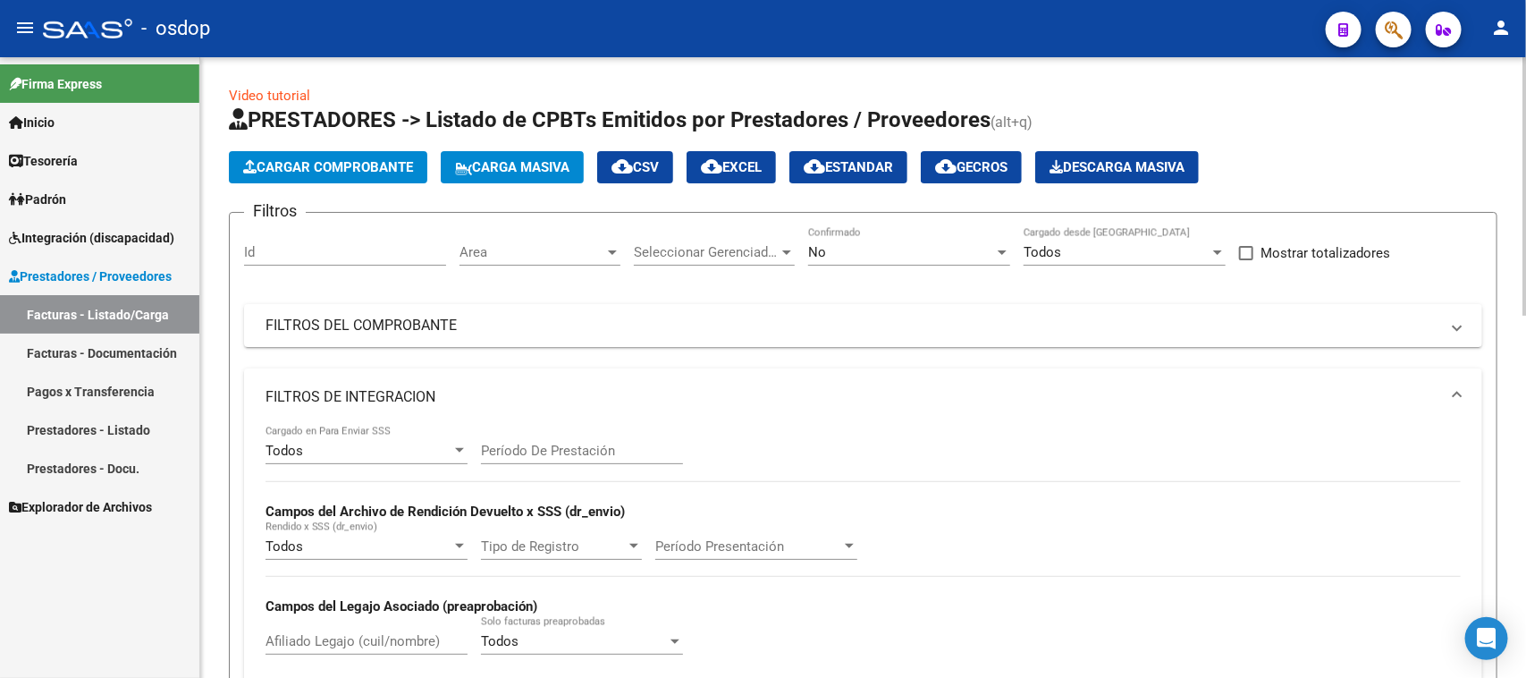
click at [322, 644] on input "Afiliado Legajo (cuil/nombre)" at bounding box center [367, 641] width 202 height 16
paste input "27434165100"
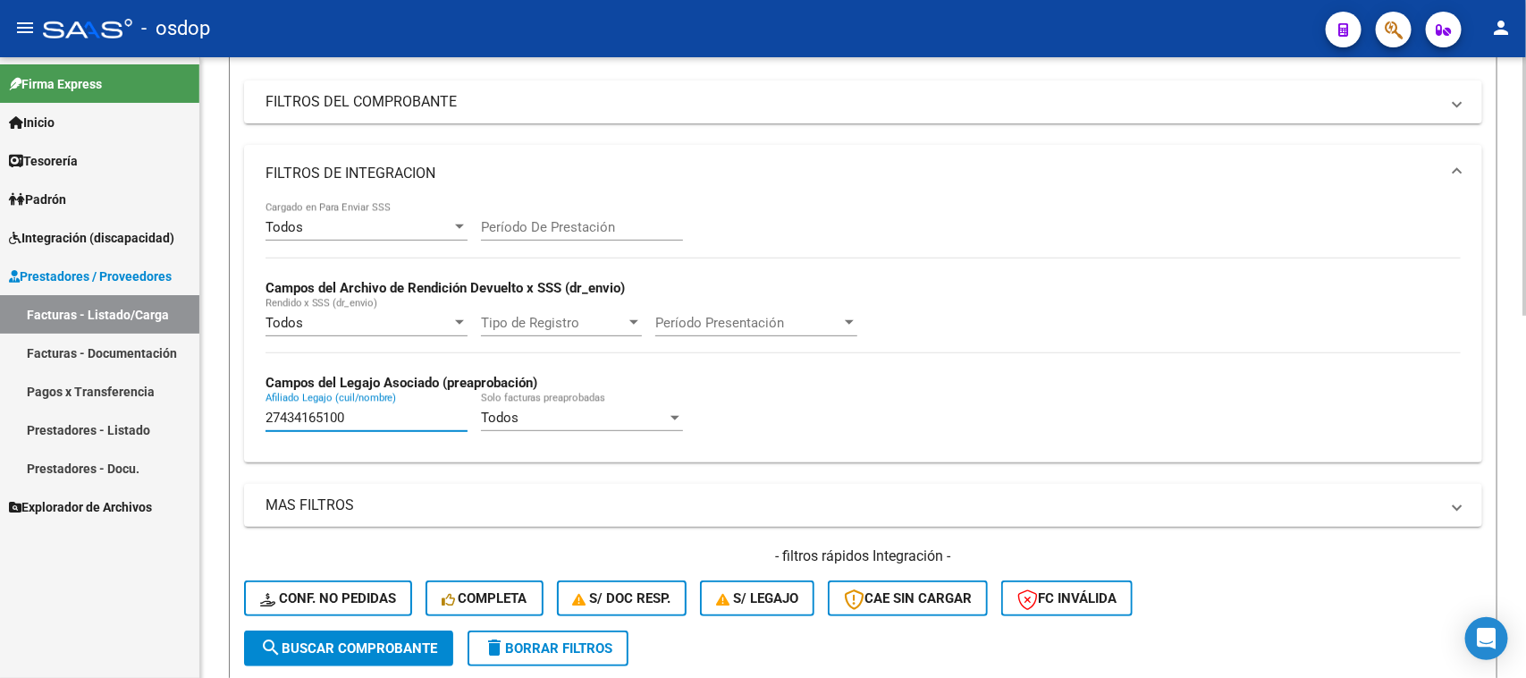
type input "27434165100"
click at [327, 641] on span "search Buscar Comprobante" at bounding box center [348, 648] width 177 height 16
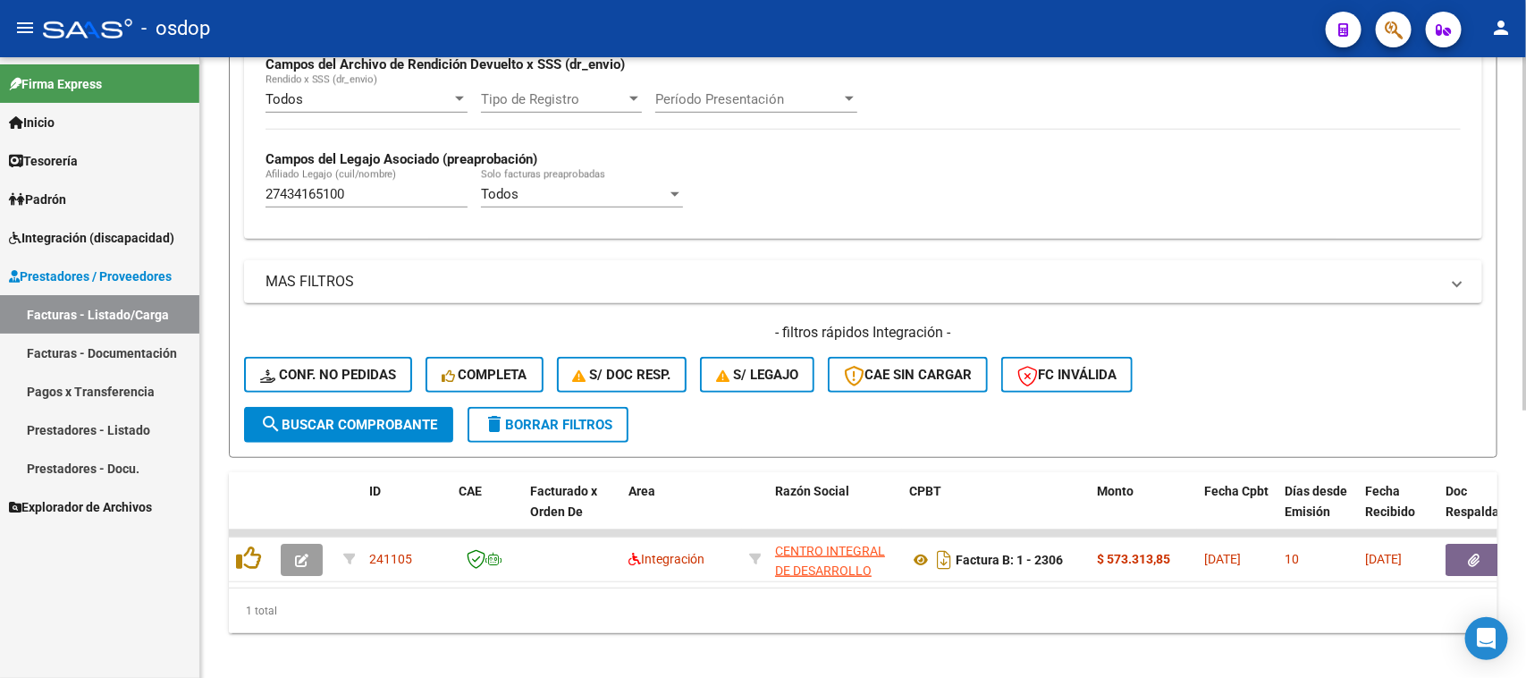
scroll to position [472, 0]
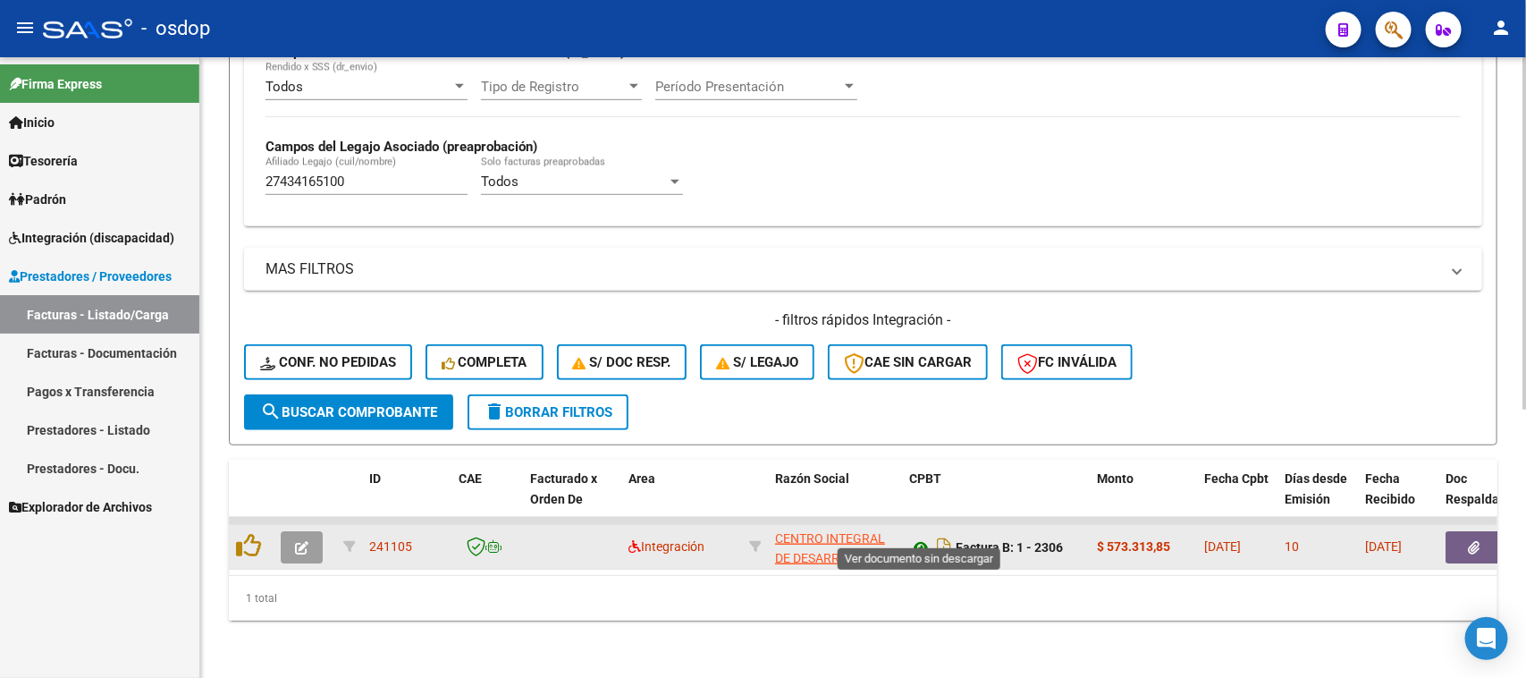
click at [921, 536] on icon at bounding box center [920, 546] width 23 height 21
click at [1480, 541] on icon "button" at bounding box center [1475, 547] width 12 height 13
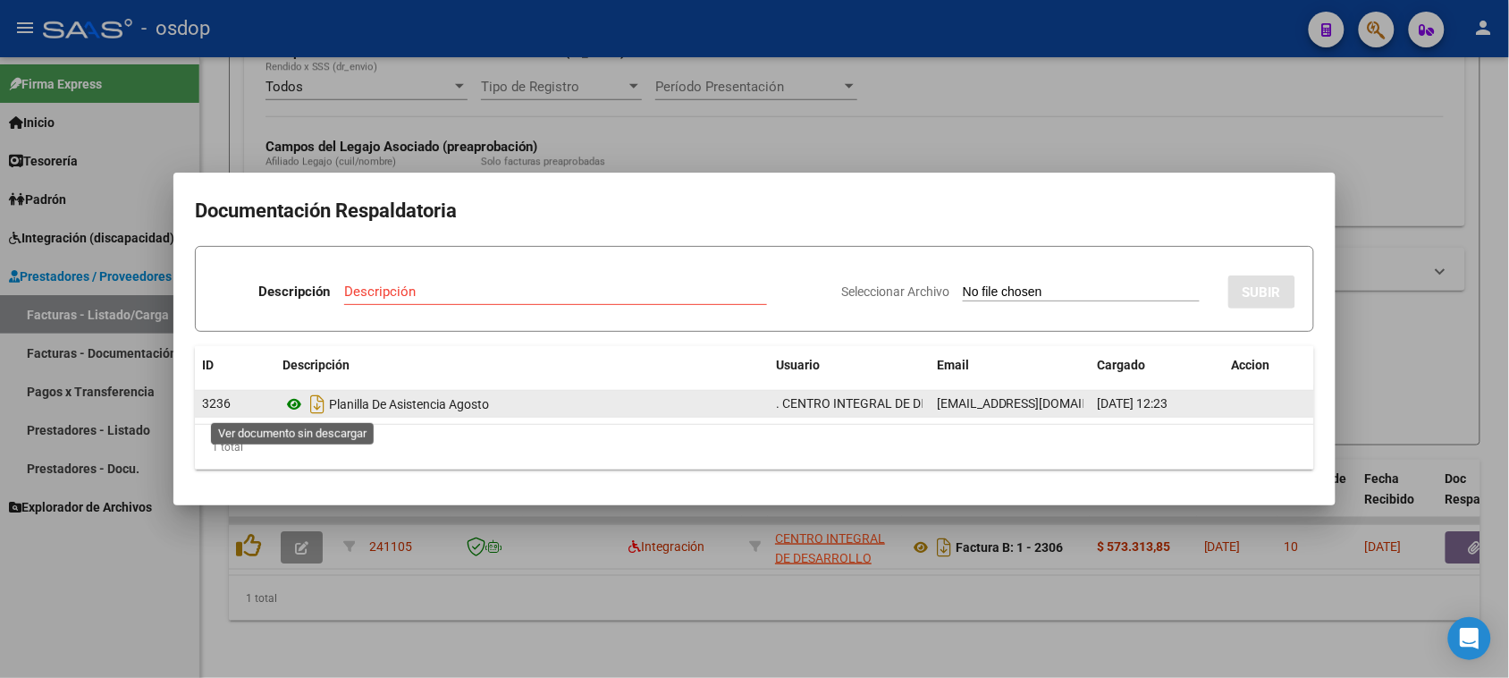
click at [292, 395] on icon at bounding box center [294, 403] width 23 height 21
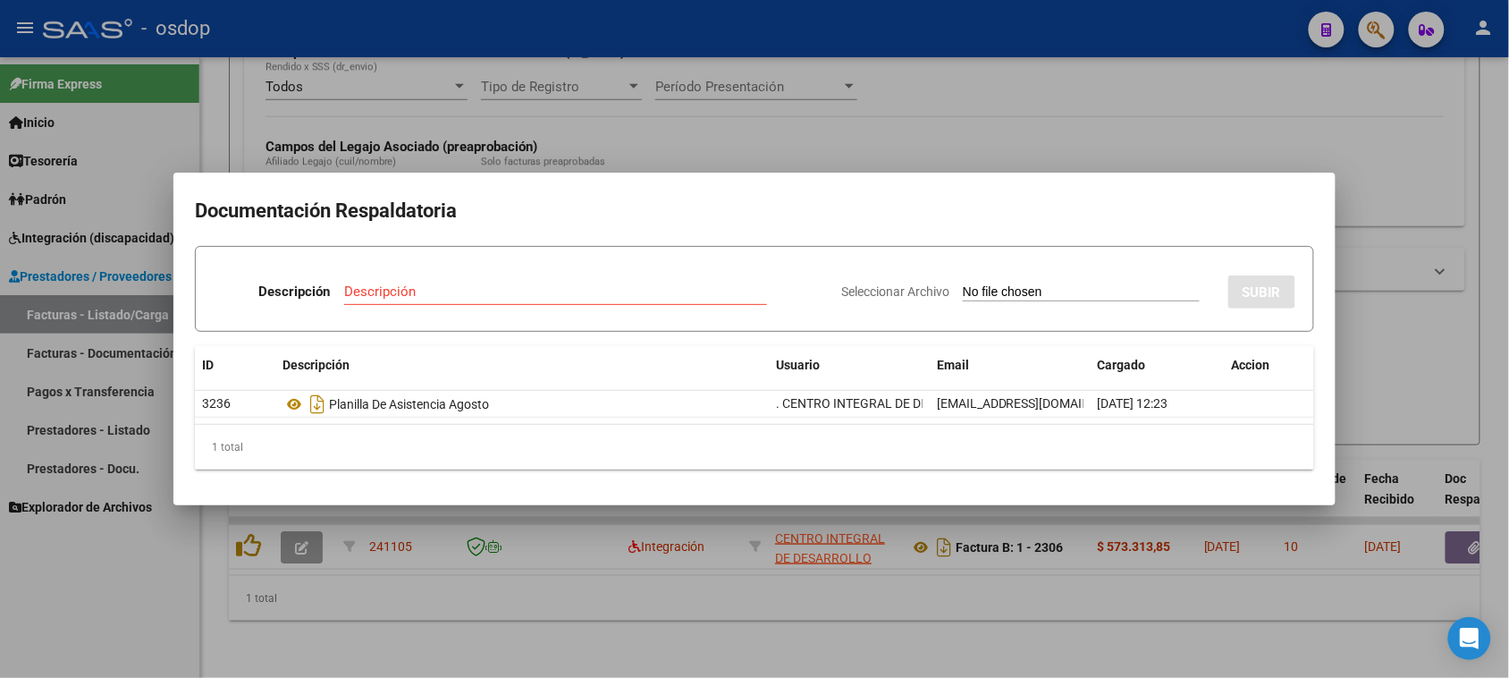
click at [586, 602] on div at bounding box center [754, 339] width 1509 height 678
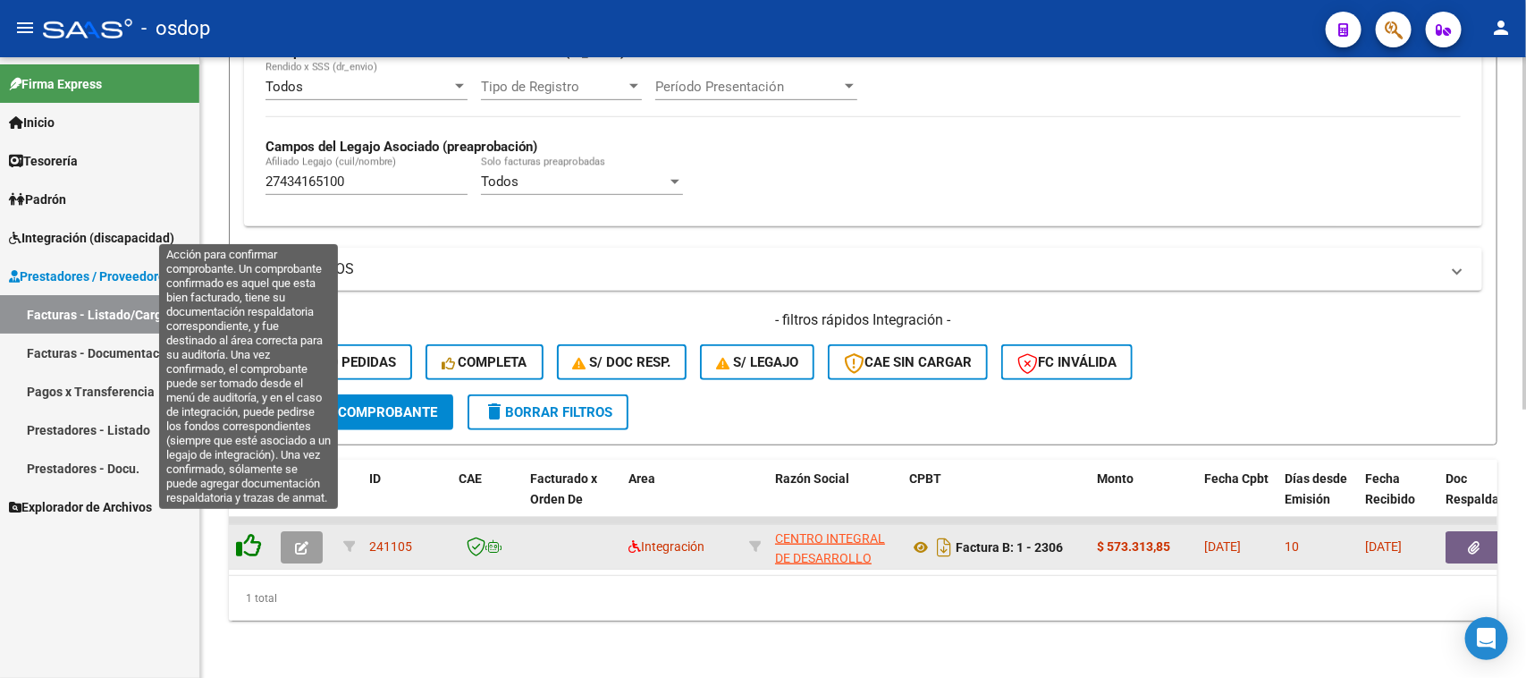
click at [239, 533] on icon at bounding box center [248, 545] width 25 height 25
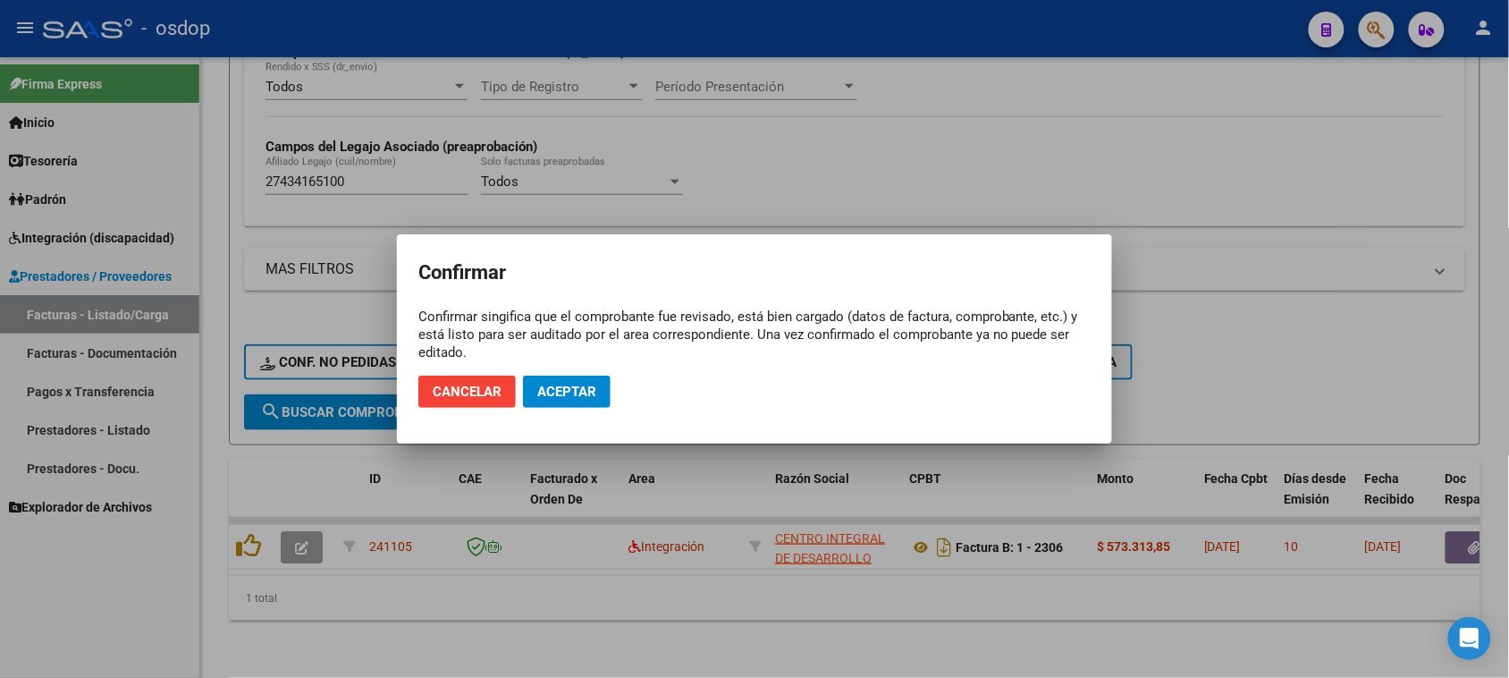
click at [671, 631] on div at bounding box center [754, 339] width 1509 height 678
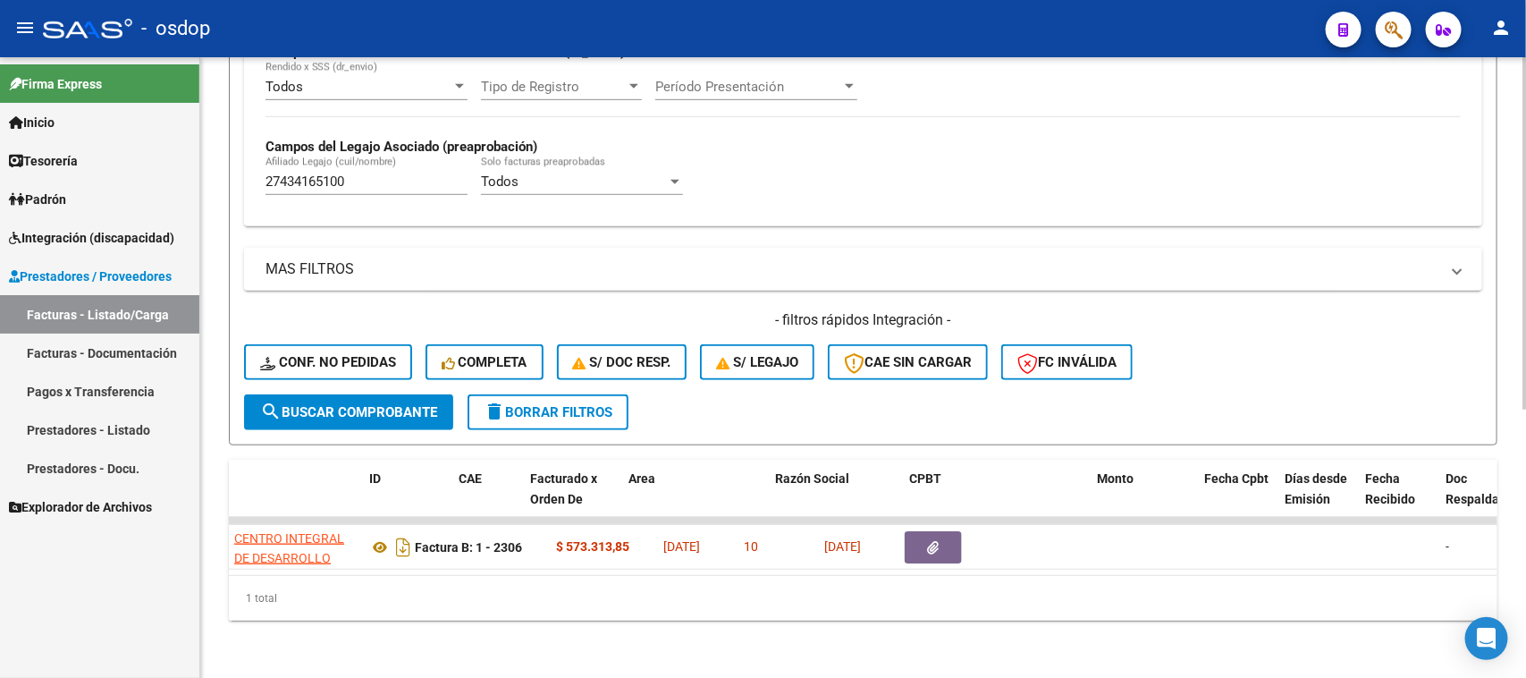
scroll to position [0, 0]
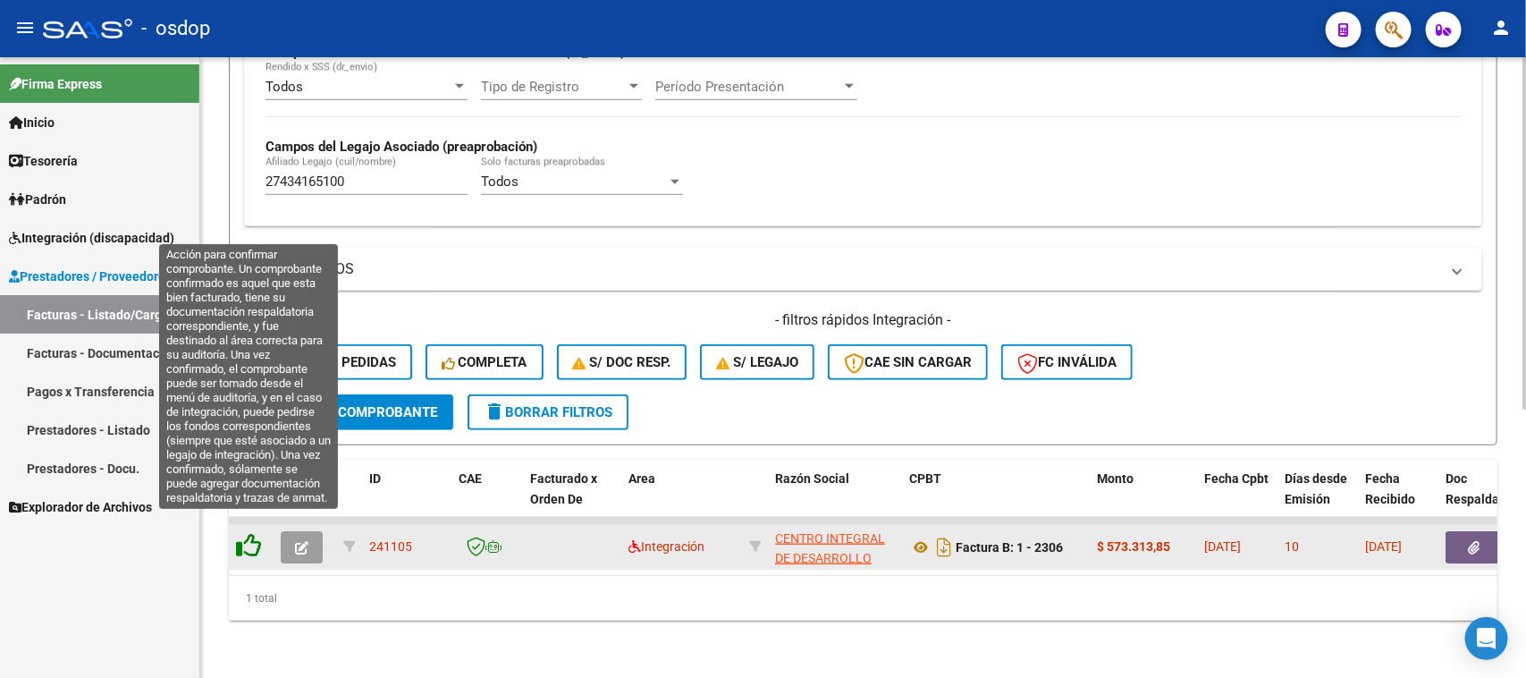
click at [248, 533] on icon at bounding box center [248, 545] width 25 height 25
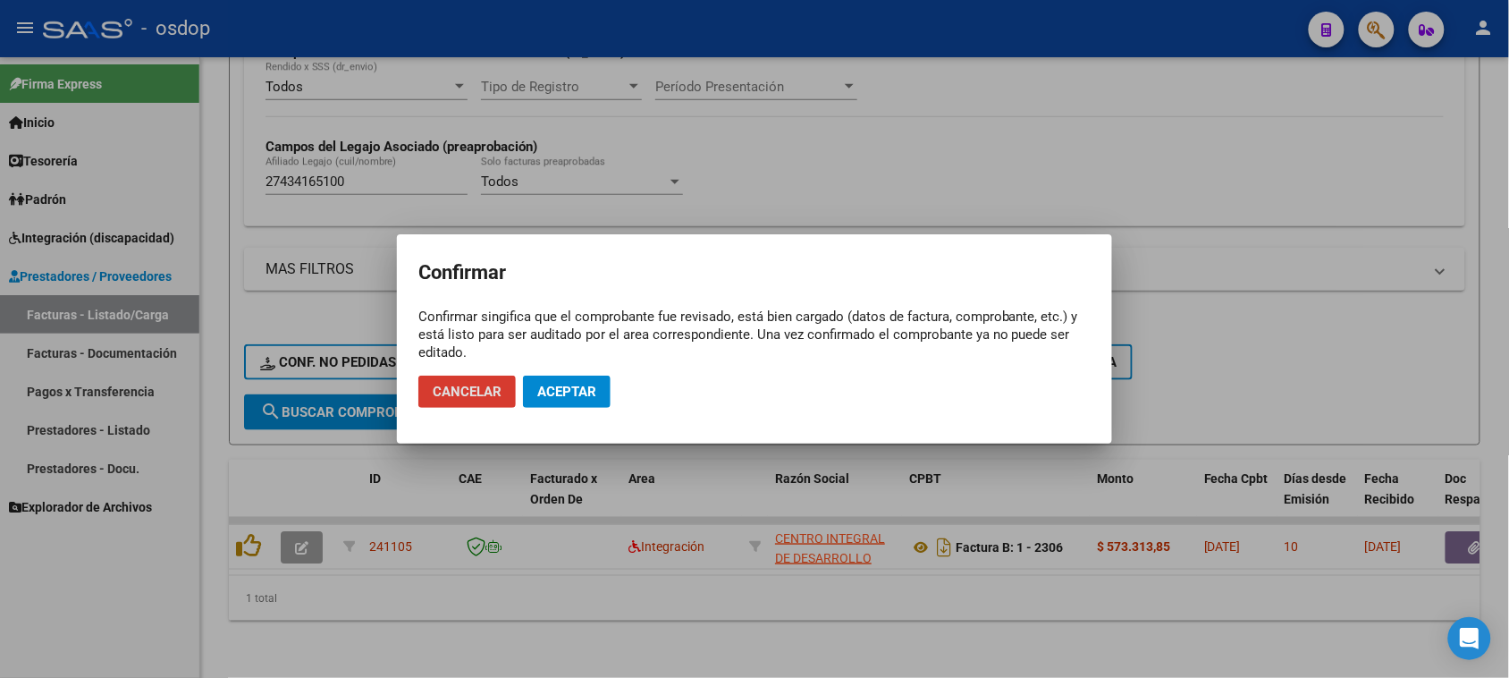
click at [572, 393] on span "Aceptar" at bounding box center [566, 392] width 59 height 16
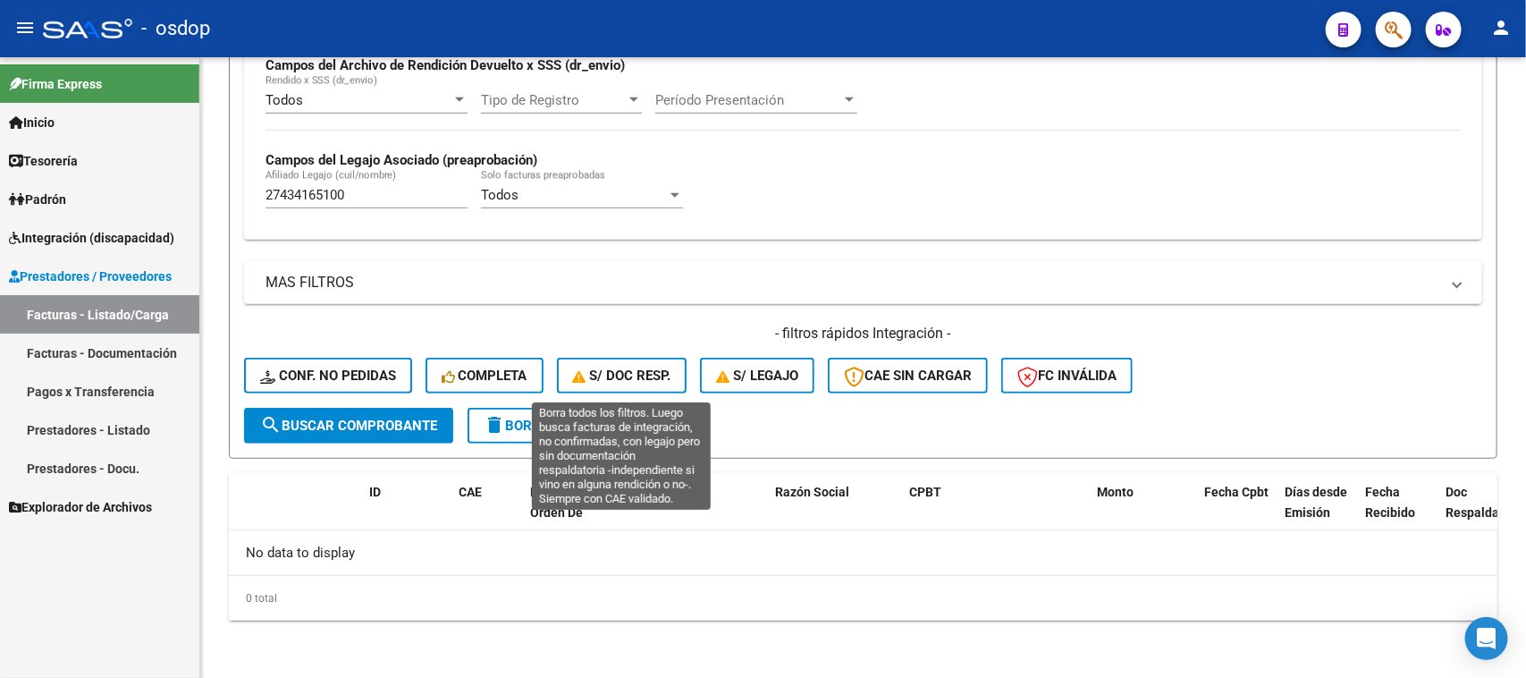
scroll to position [441, 0]
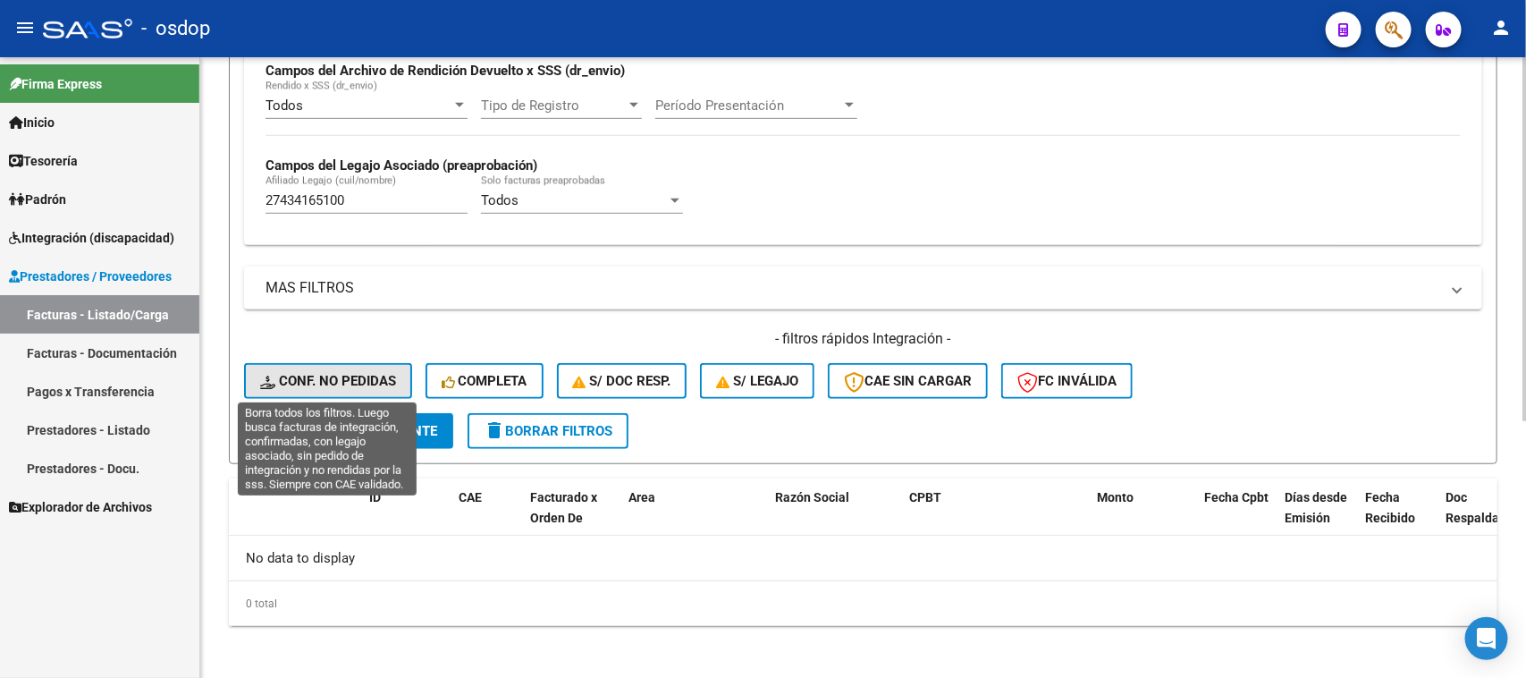
click at [320, 373] on span "Conf. no pedidas" at bounding box center [328, 381] width 136 height 16
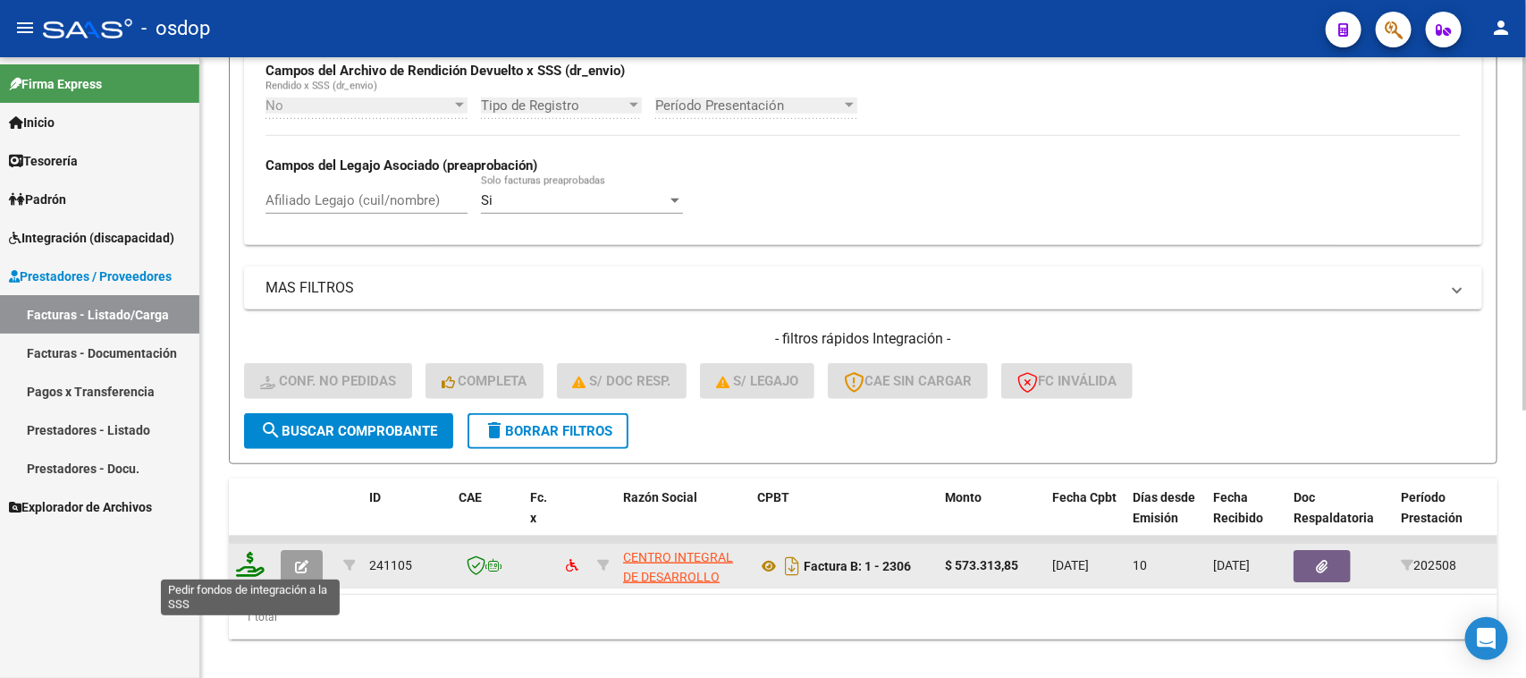
click at [251, 563] on icon at bounding box center [250, 564] width 29 height 25
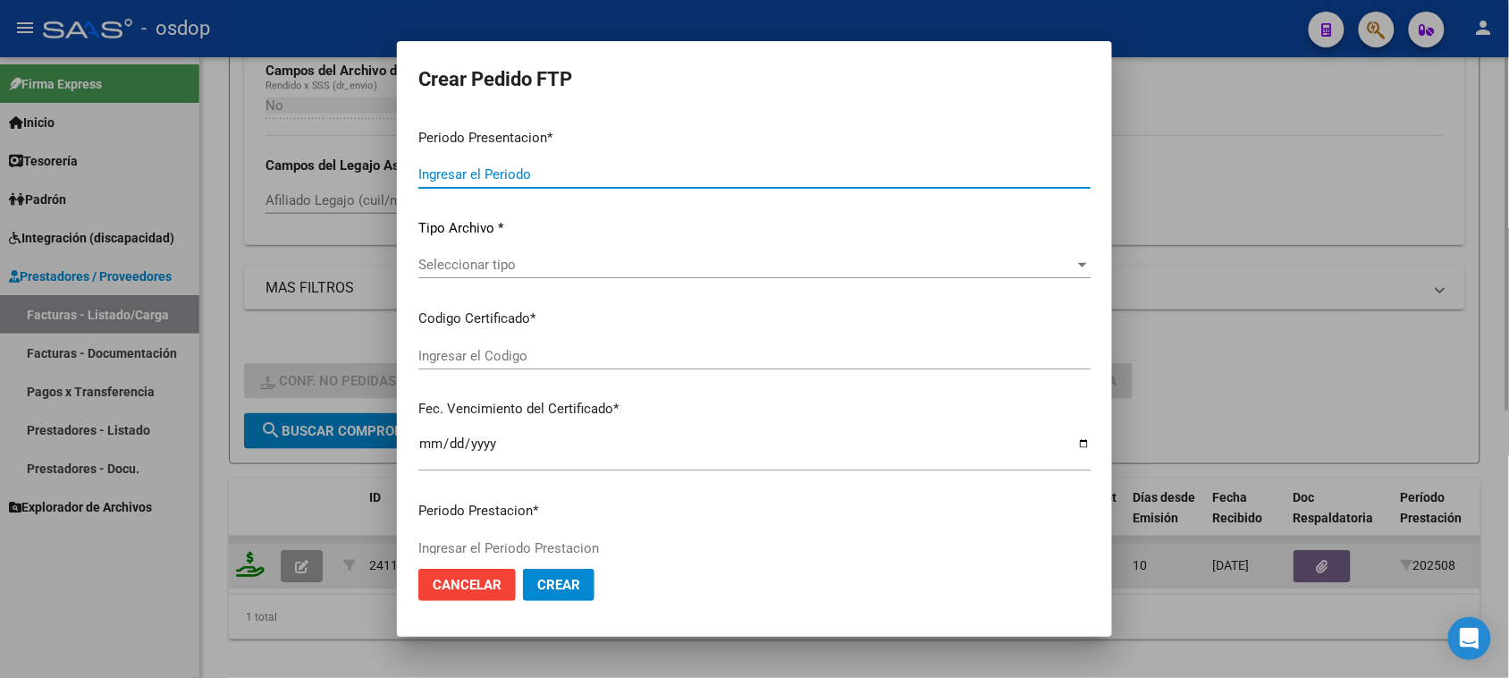
type input "202508"
type input "$ 573.313,85"
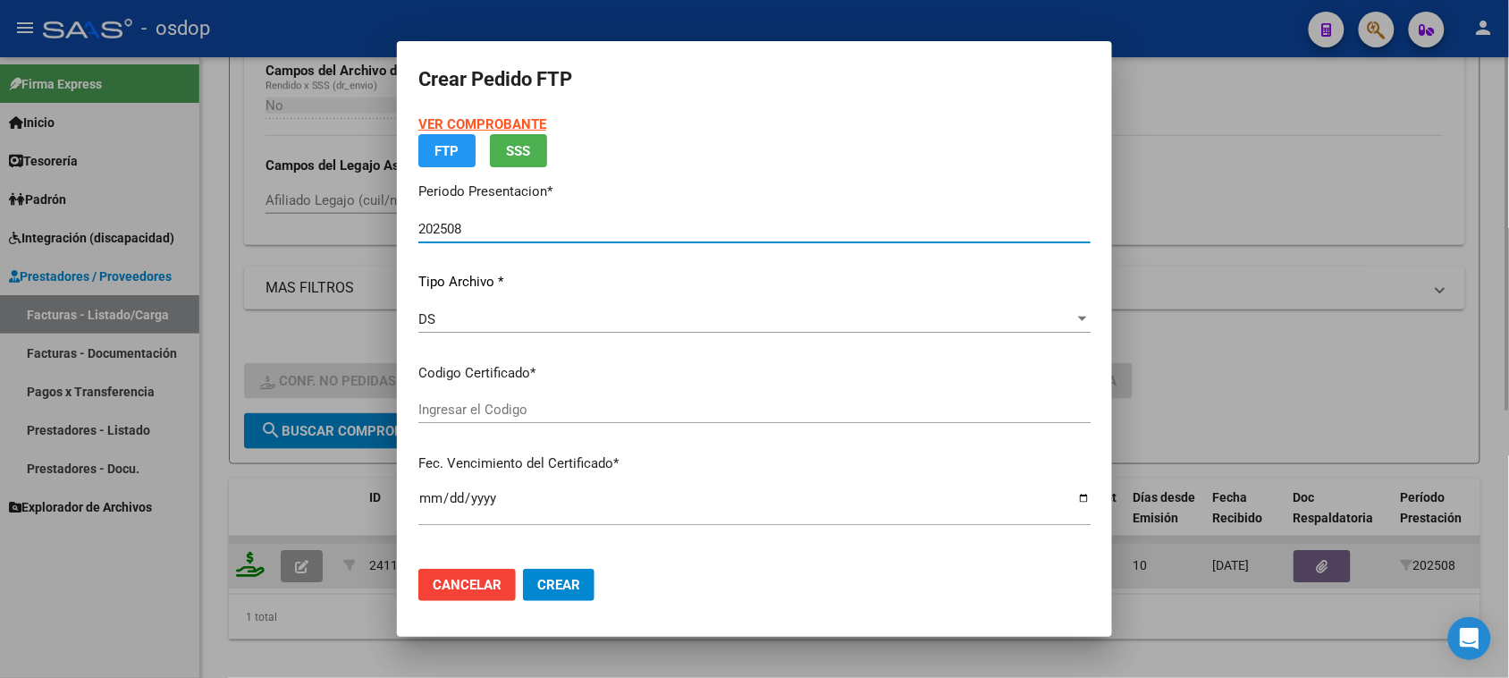
type input "869535188"
type input "[DATE]"
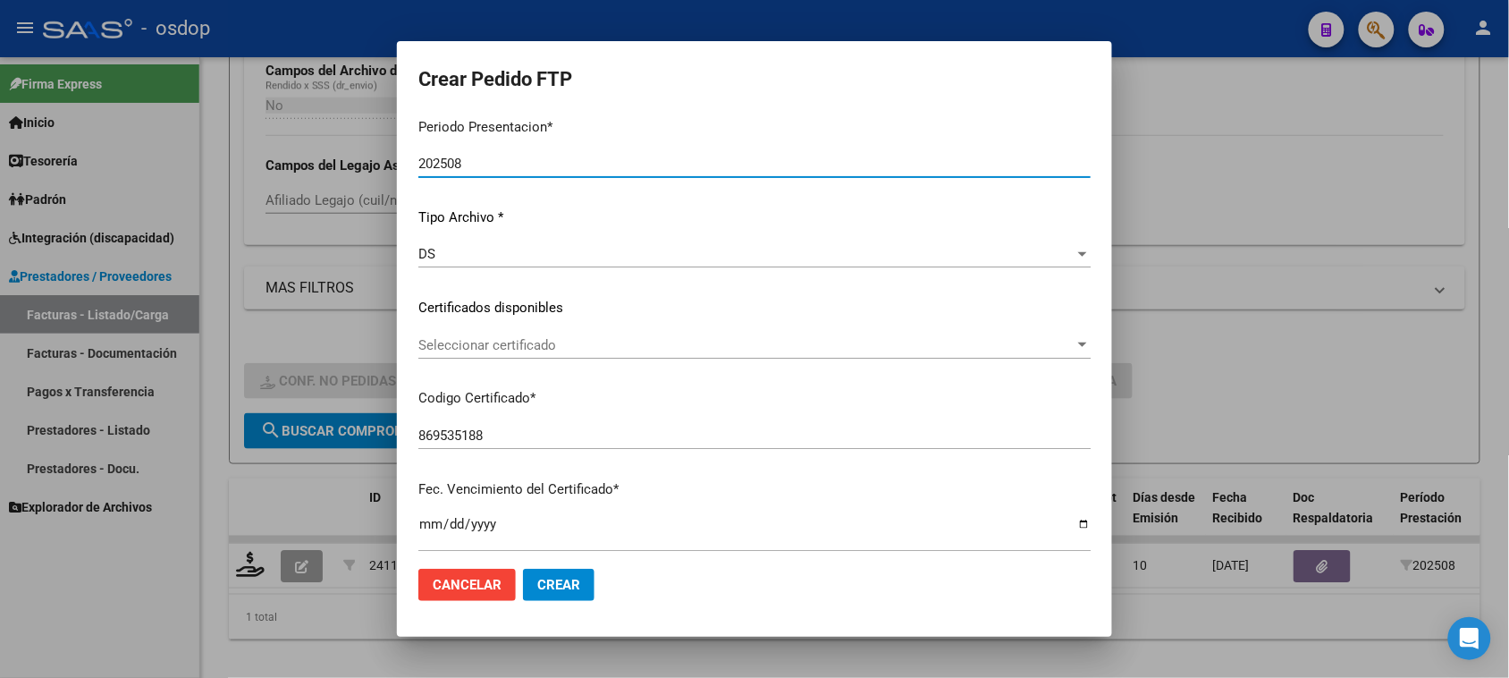
scroll to position [224, 0]
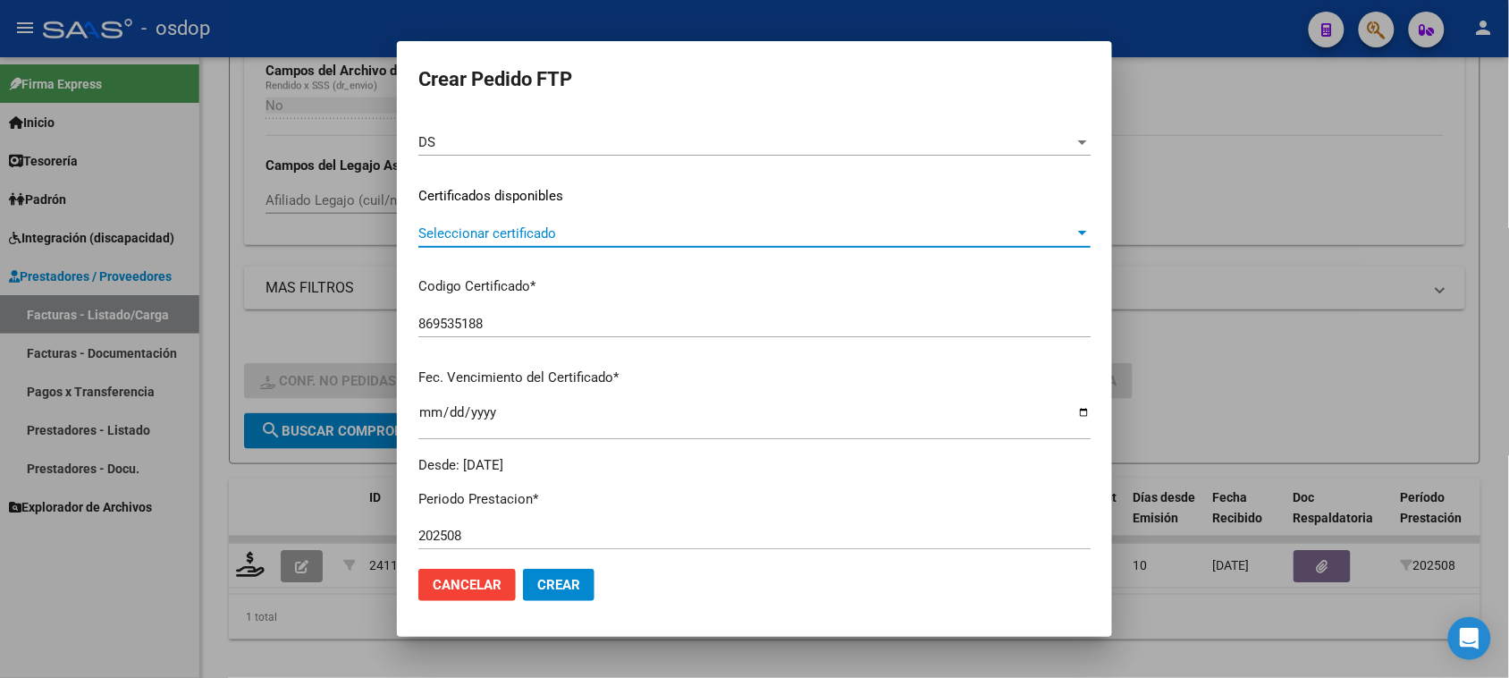
click at [724, 238] on span "Seleccionar certificado" at bounding box center [746, 233] width 656 height 16
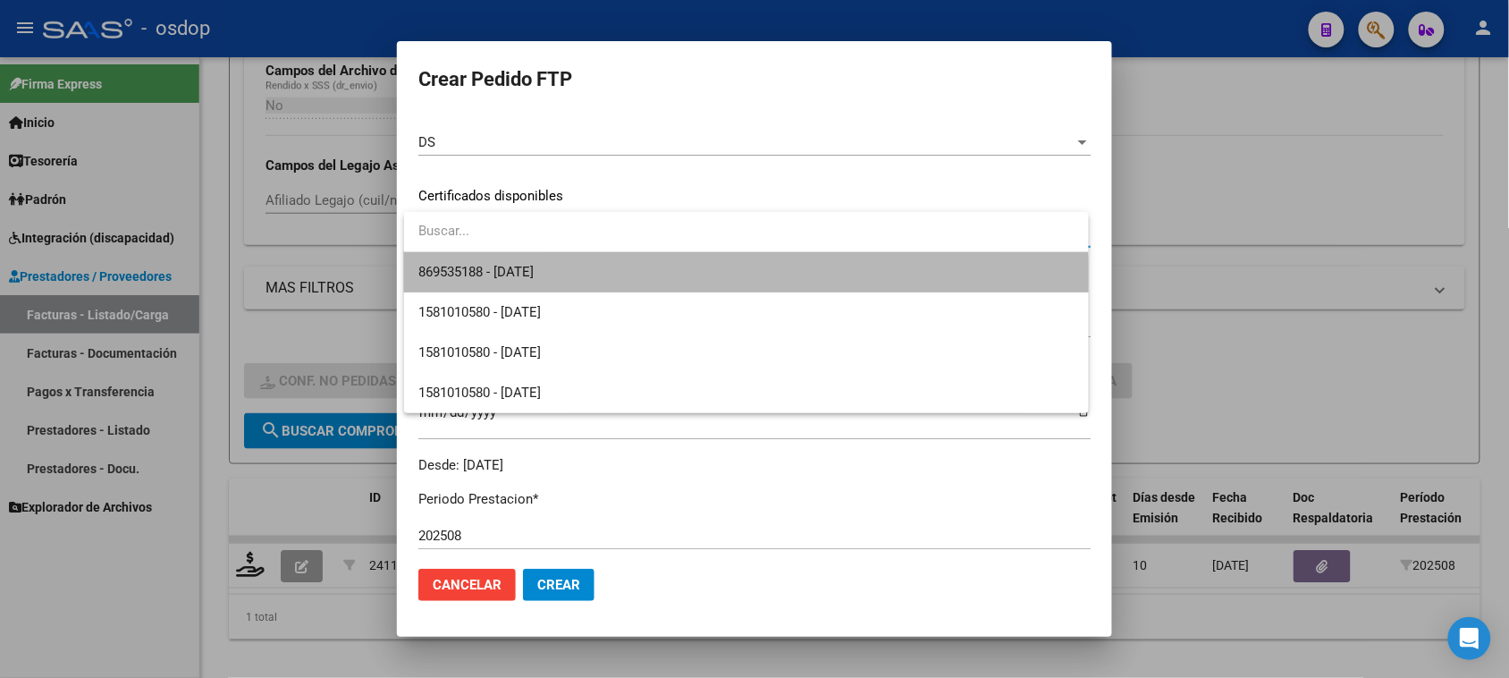
click at [705, 280] on span "869535188 - [DATE]" at bounding box center [745, 272] width 655 height 40
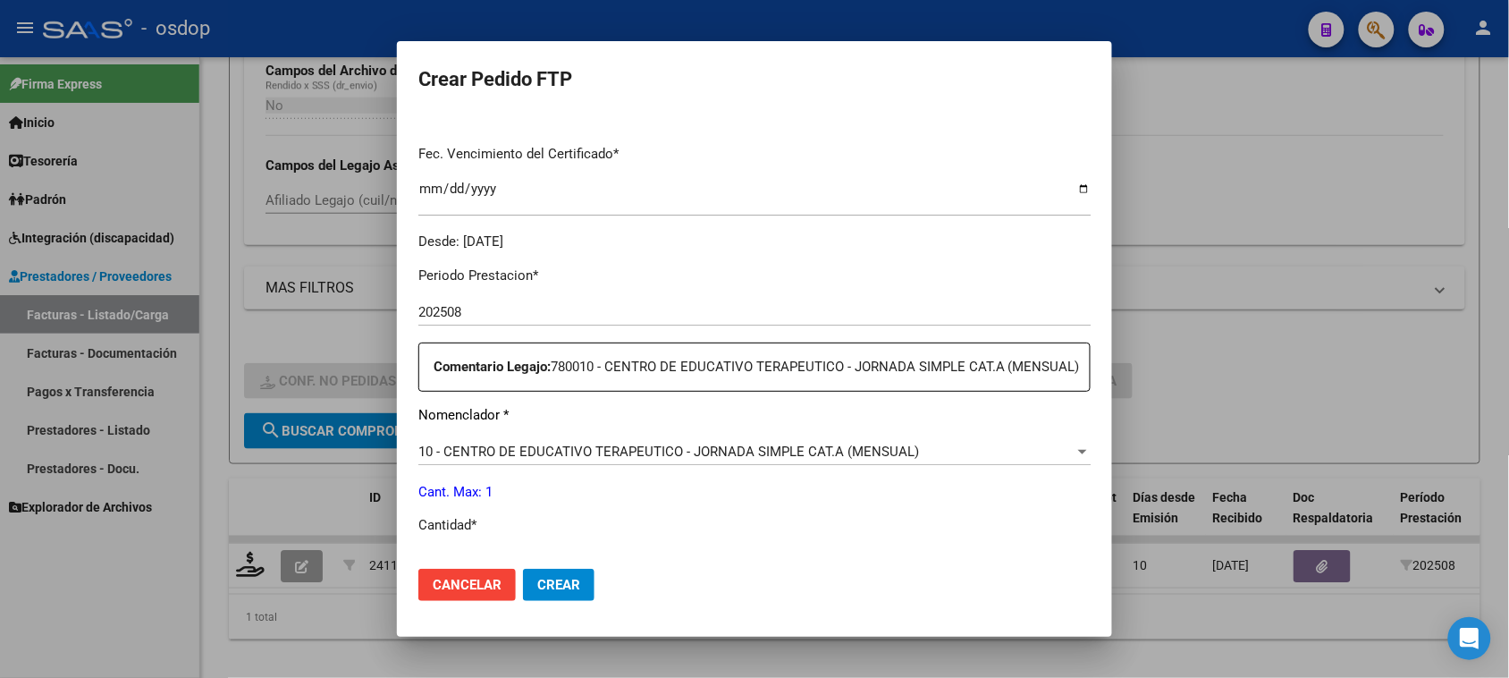
scroll to position [671, 0]
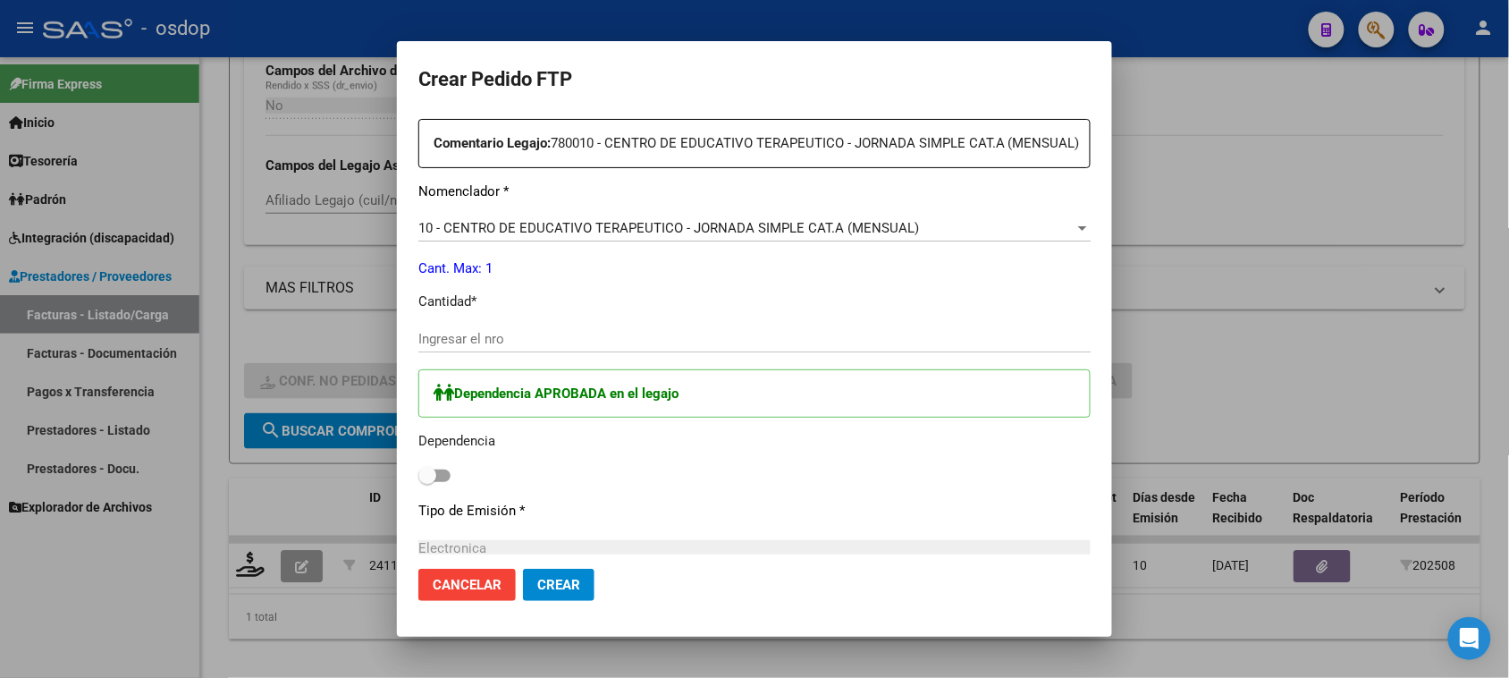
click at [523, 347] on input "Ingresar el nro" at bounding box center [754, 339] width 672 height 16
type input "1"
click at [444, 486] on label at bounding box center [434, 475] width 32 height 21
click at [427, 483] on input "checkbox" at bounding box center [426, 482] width 1 height 1
checkbox input "true"
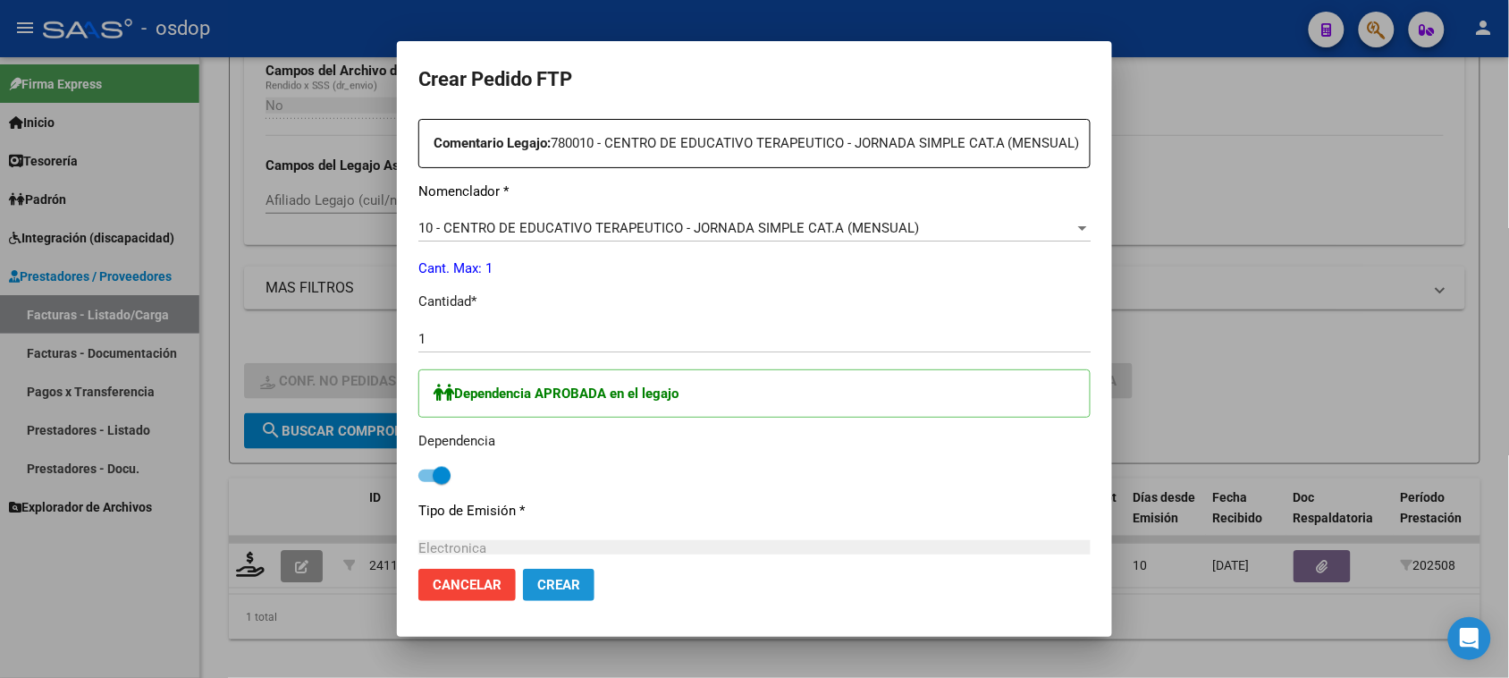
click at [565, 593] on button "Crear" at bounding box center [559, 585] width 72 height 32
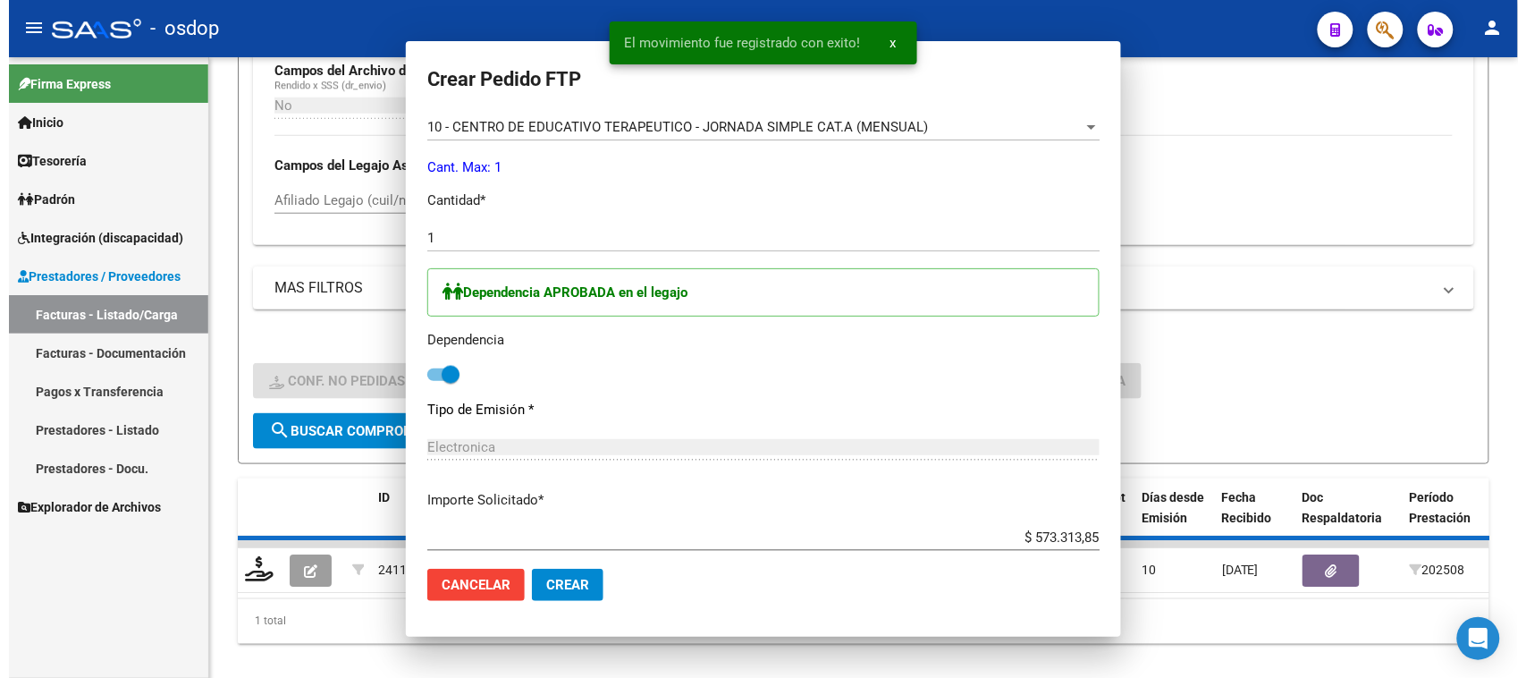
scroll to position [570, 0]
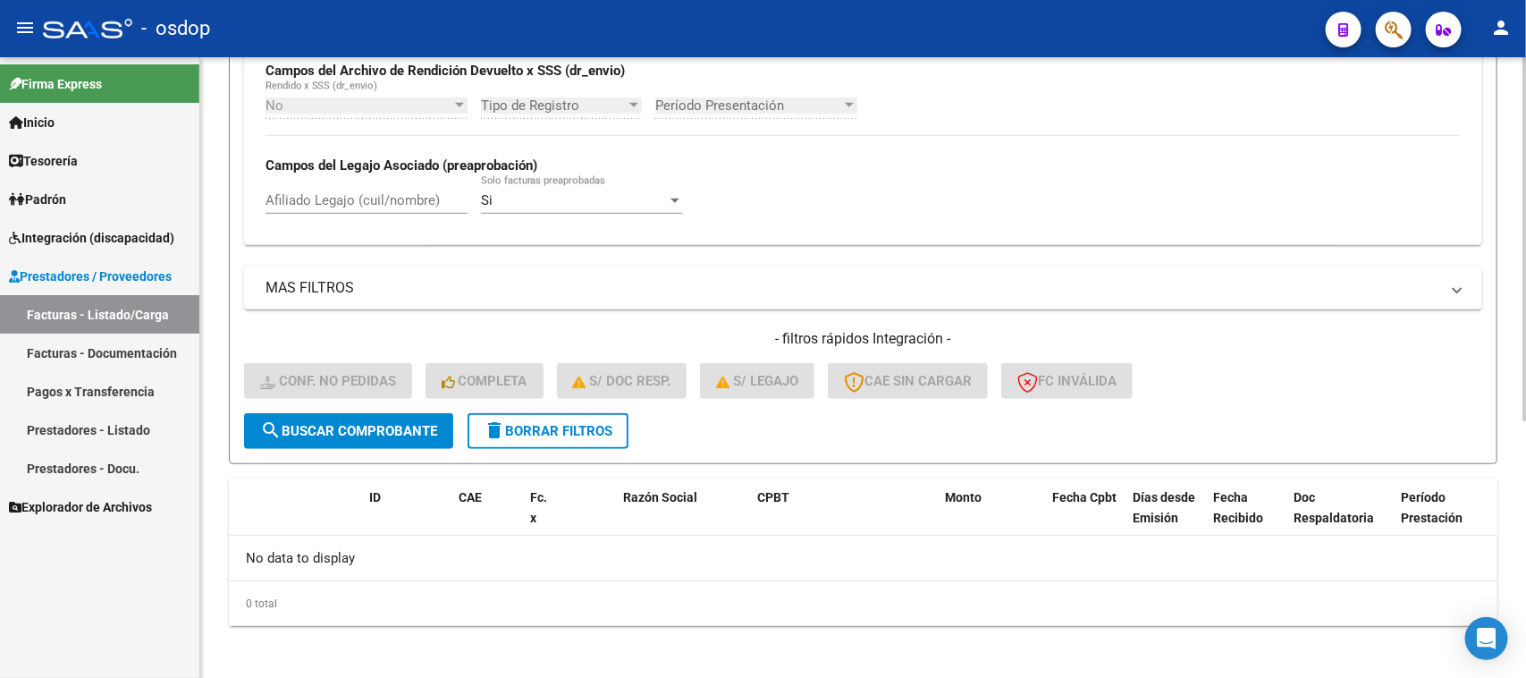
click at [542, 438] on button "delete Borrar Filtros" at bounding box center [548, 431] width 161 height 36
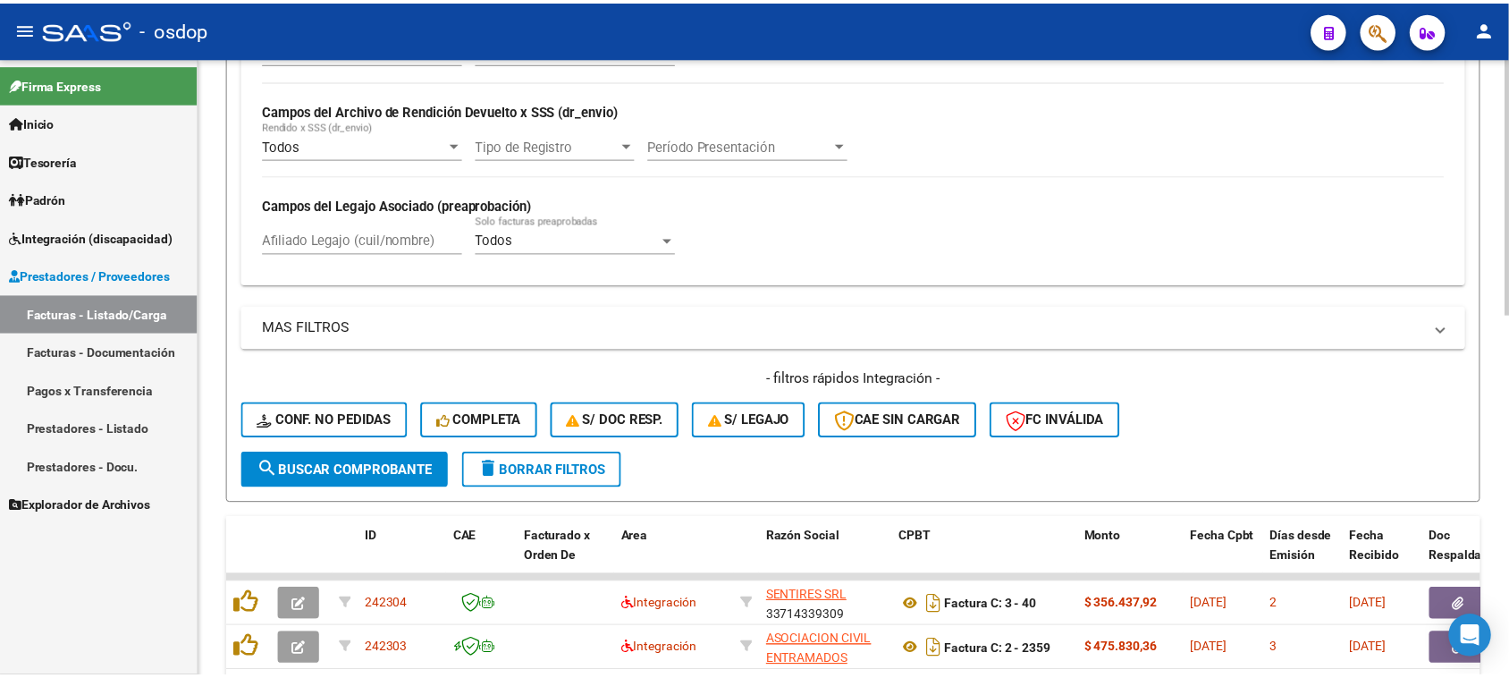
scroll to position [441, 0]
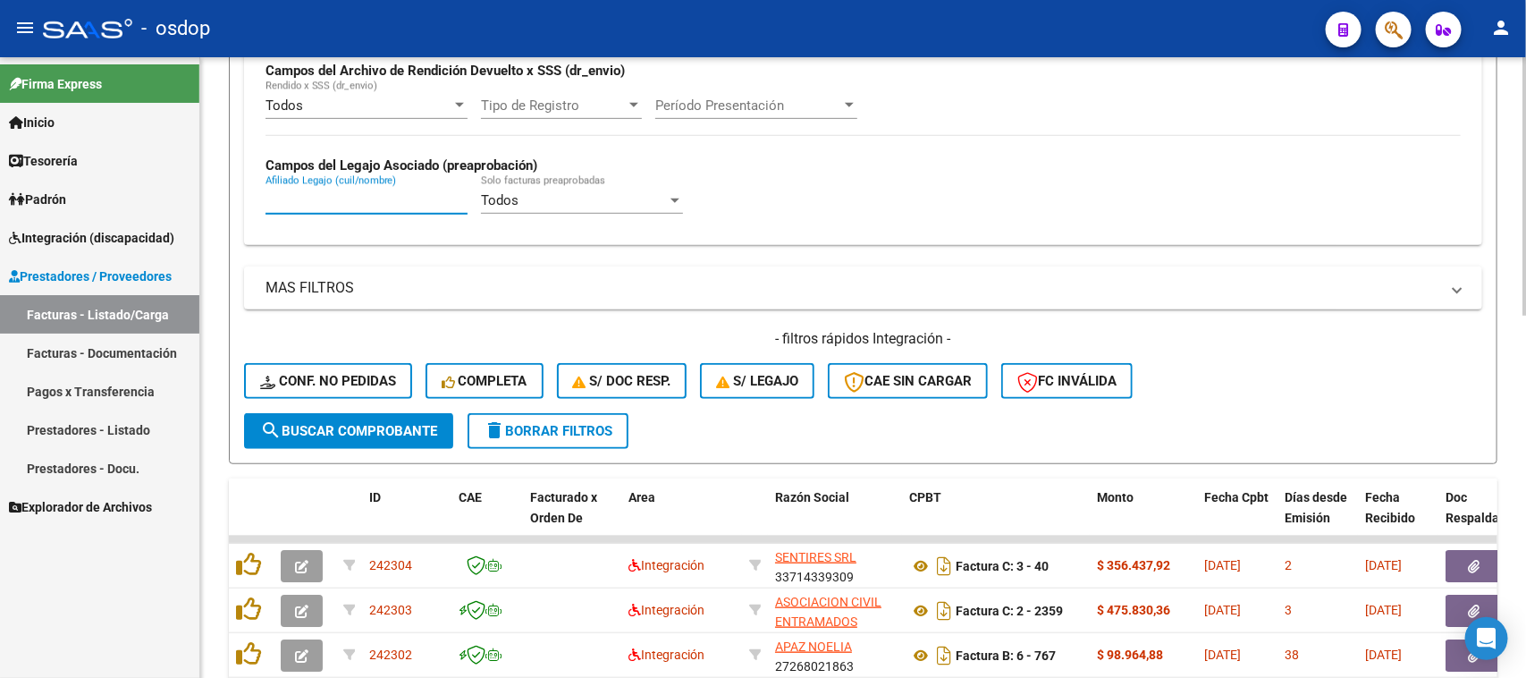
click at [313, 195] on input "Afiliado Legajo (cuil/nombre)" at bounding box center [367, 200] width 202 height 16
paste input "27566944508"
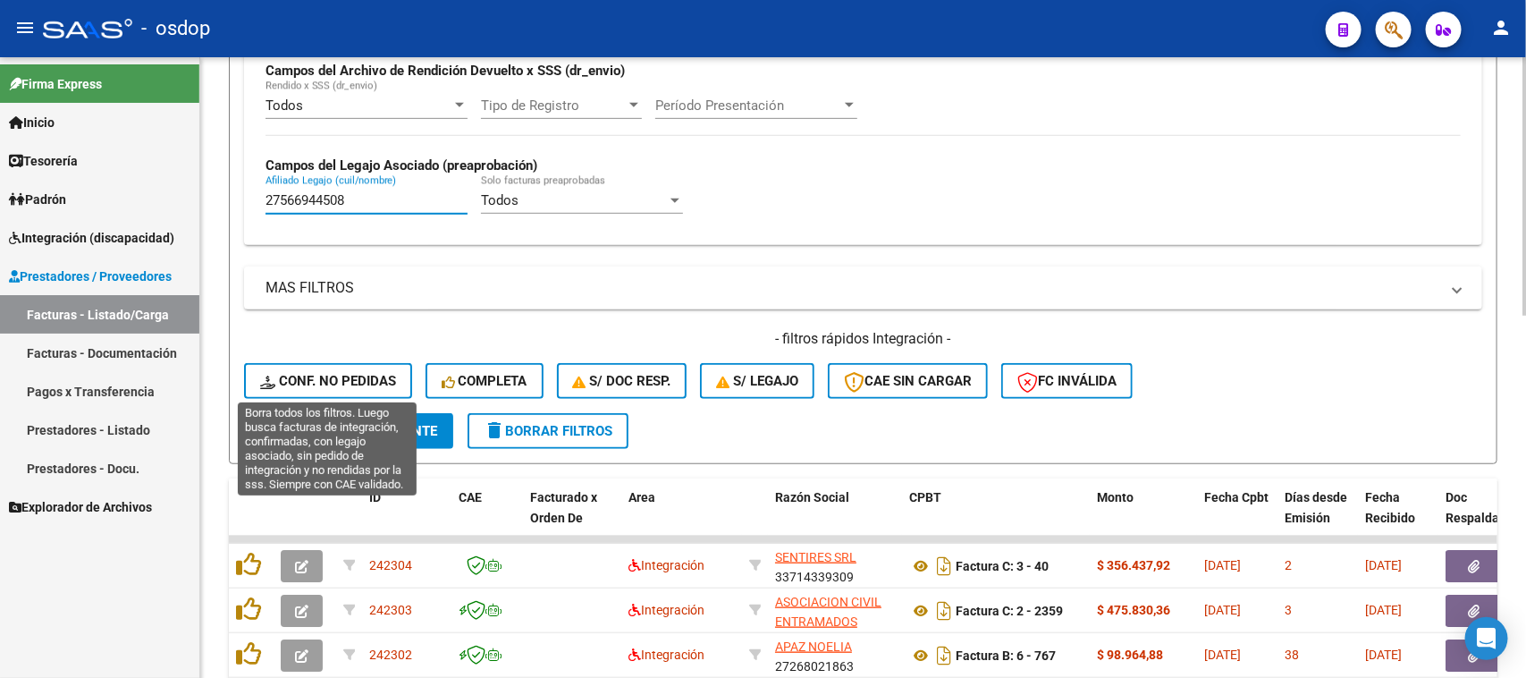
type input "27566944508"
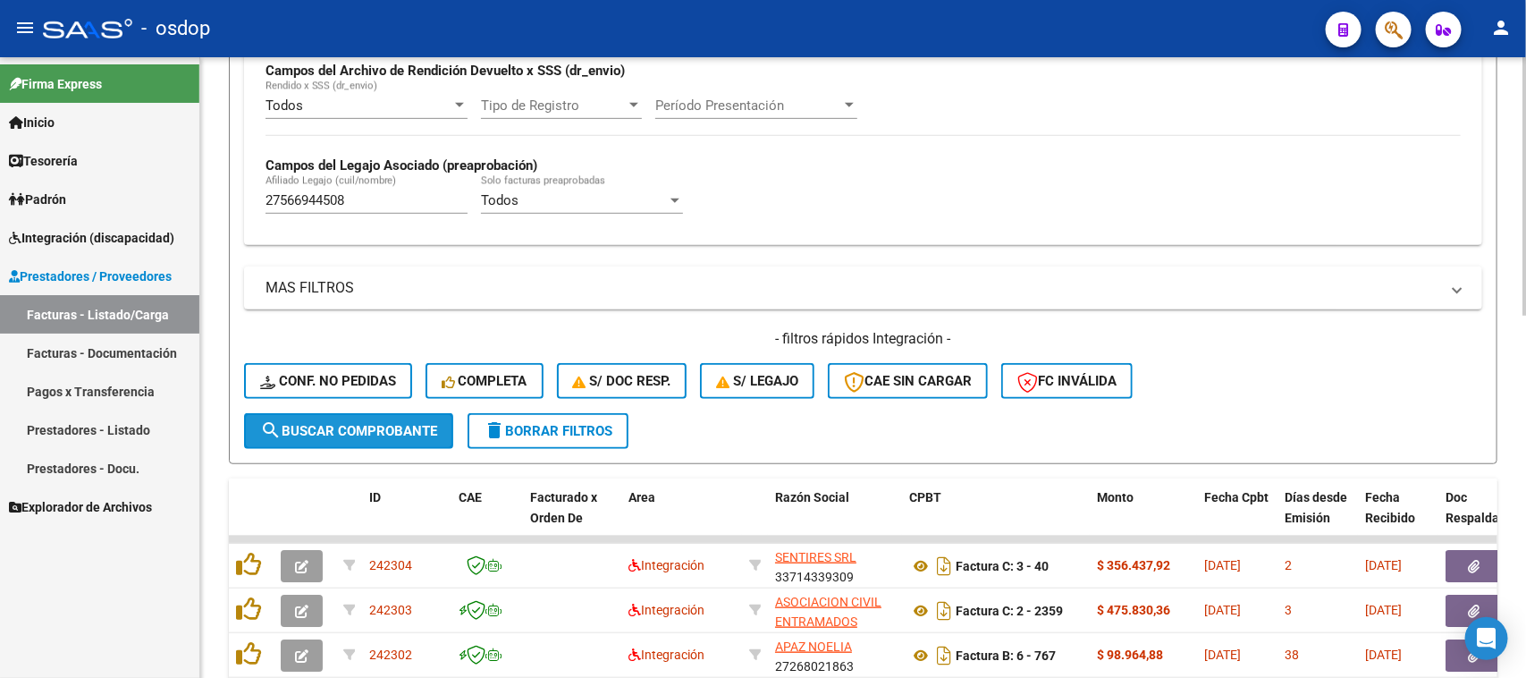
click at [342, 423] on span "search Buscar Comprobante" at bounding box center [348, 431] width 177 height 16
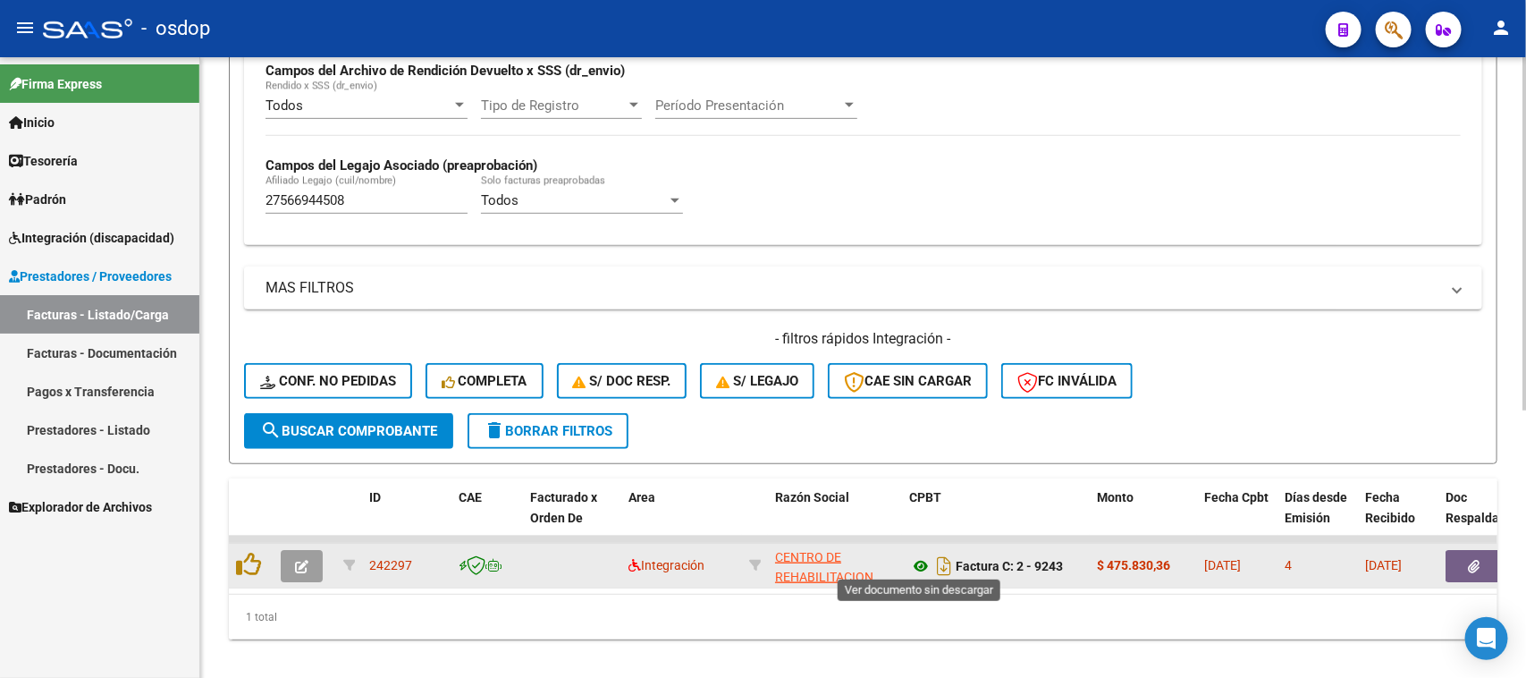
click at [924, 565] on icon at bounding box center [920, 565] width 23 height 21
click at [1481, 557] on button "button" at bounding box center [1474, 566] width 57 height 32
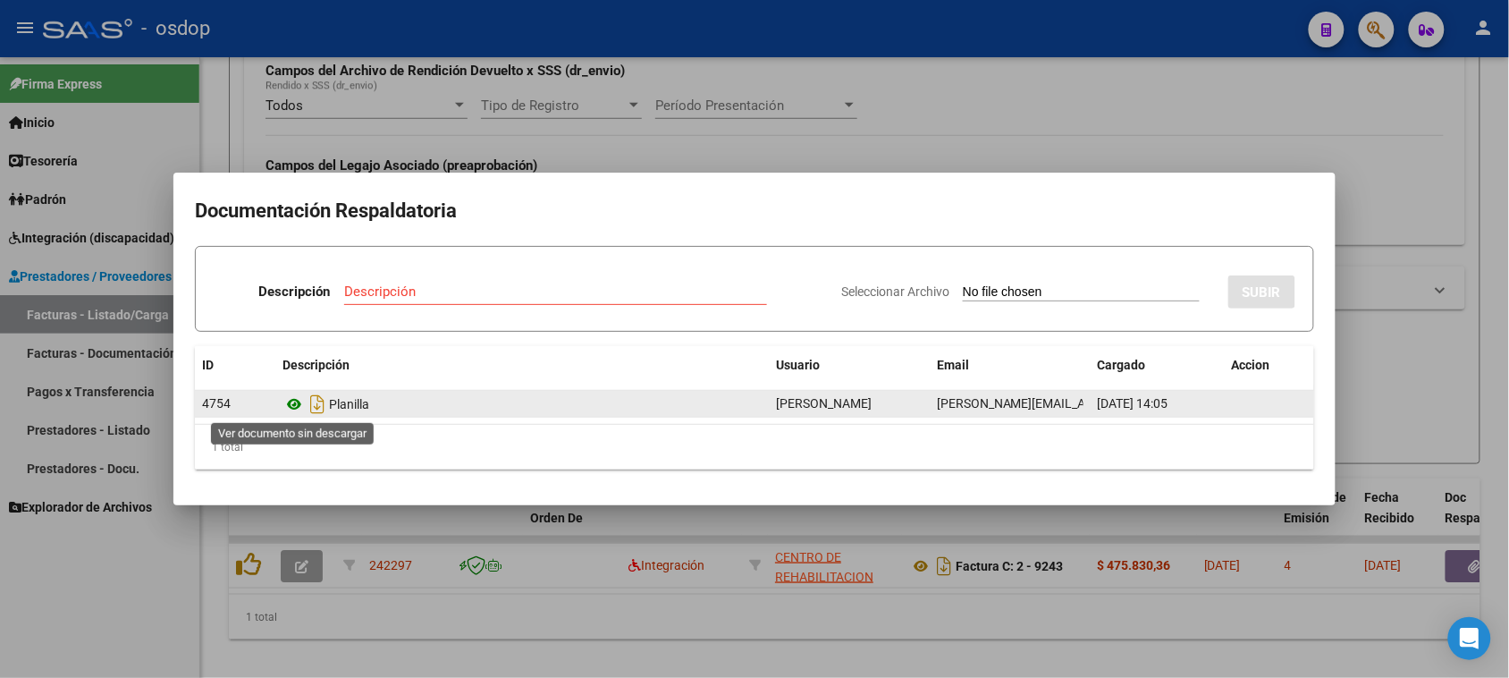
click at [293, 401] on icon at bounding box center [294, 403] width 23 height 21
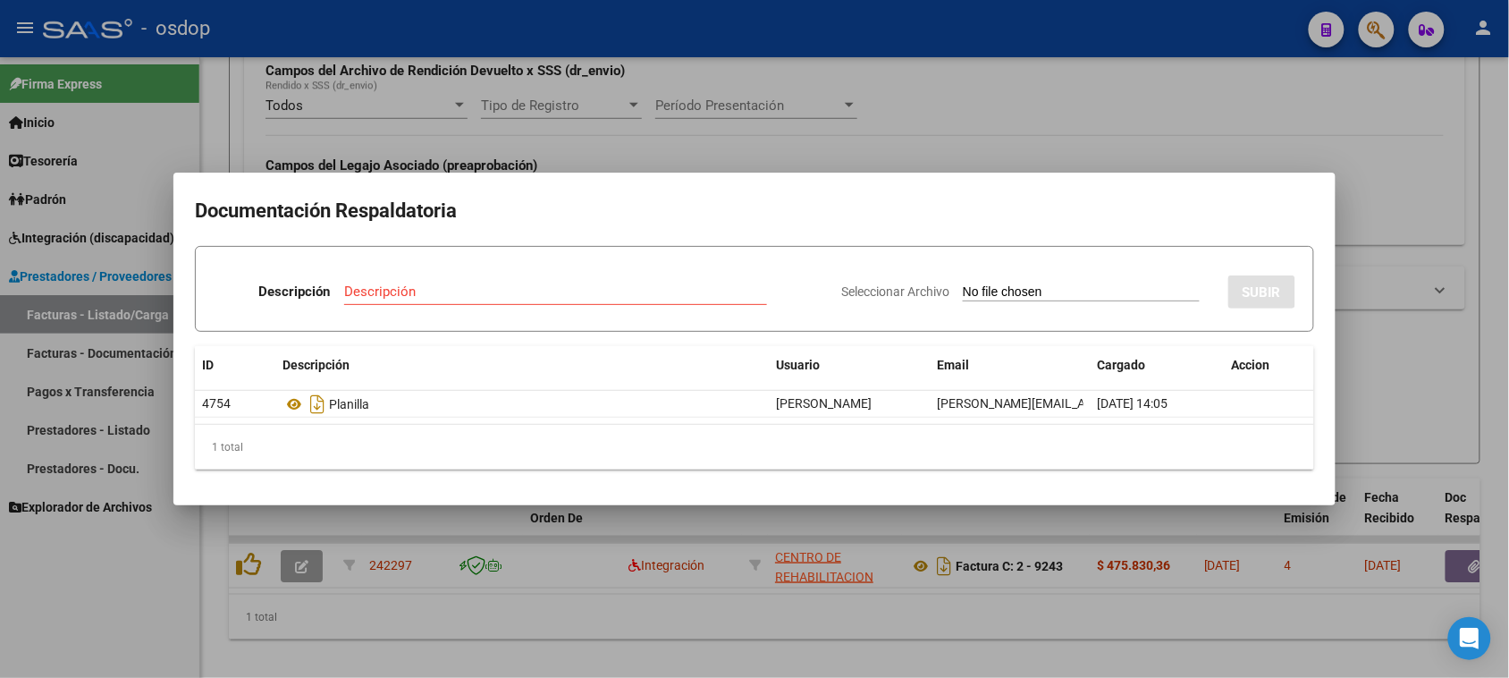
click at [676, 628] on div at bounding box center [754, 339] width 1509 height 678
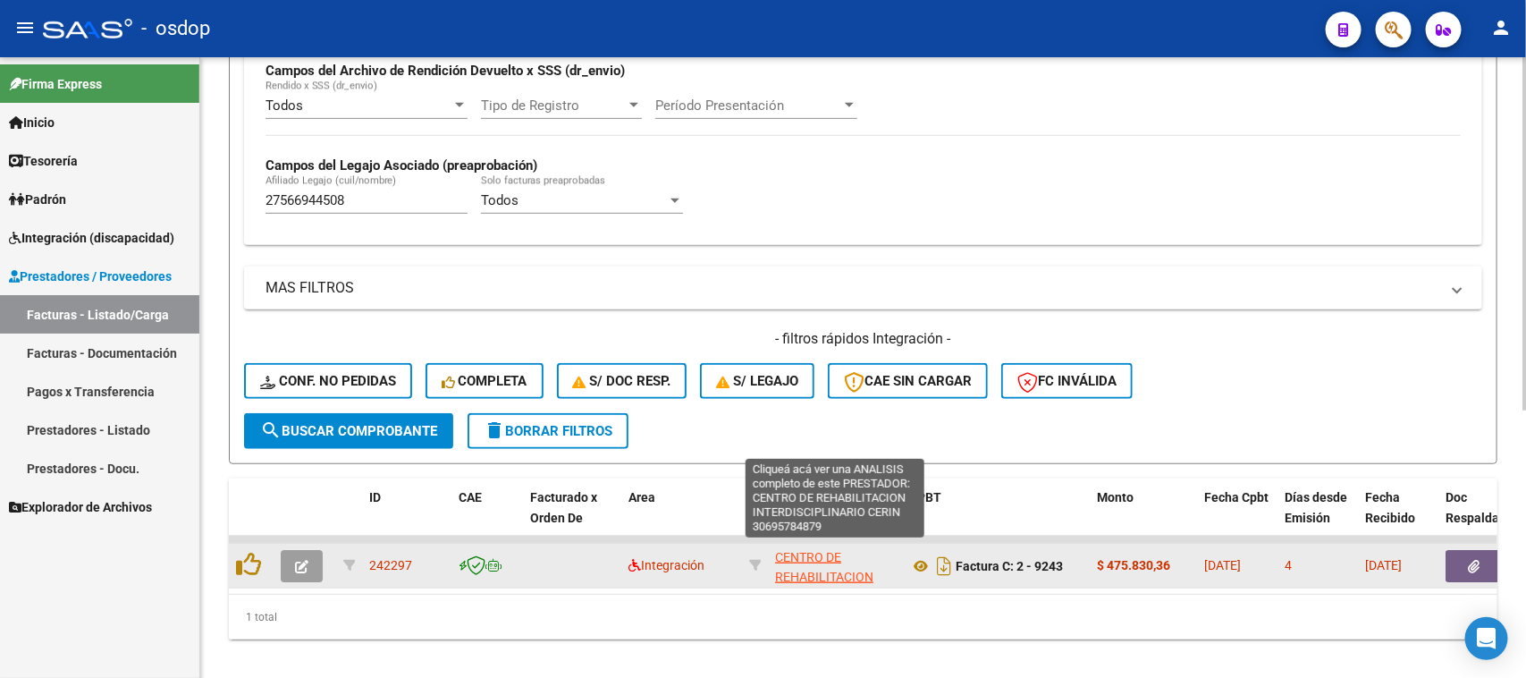
click at [836, 570] on span "CENTRO DE REHABILITACION INTERDISCIPLINARIO CERIN" at bounding box center [836, 587] width 122 height 75
type textarea "30695784879"
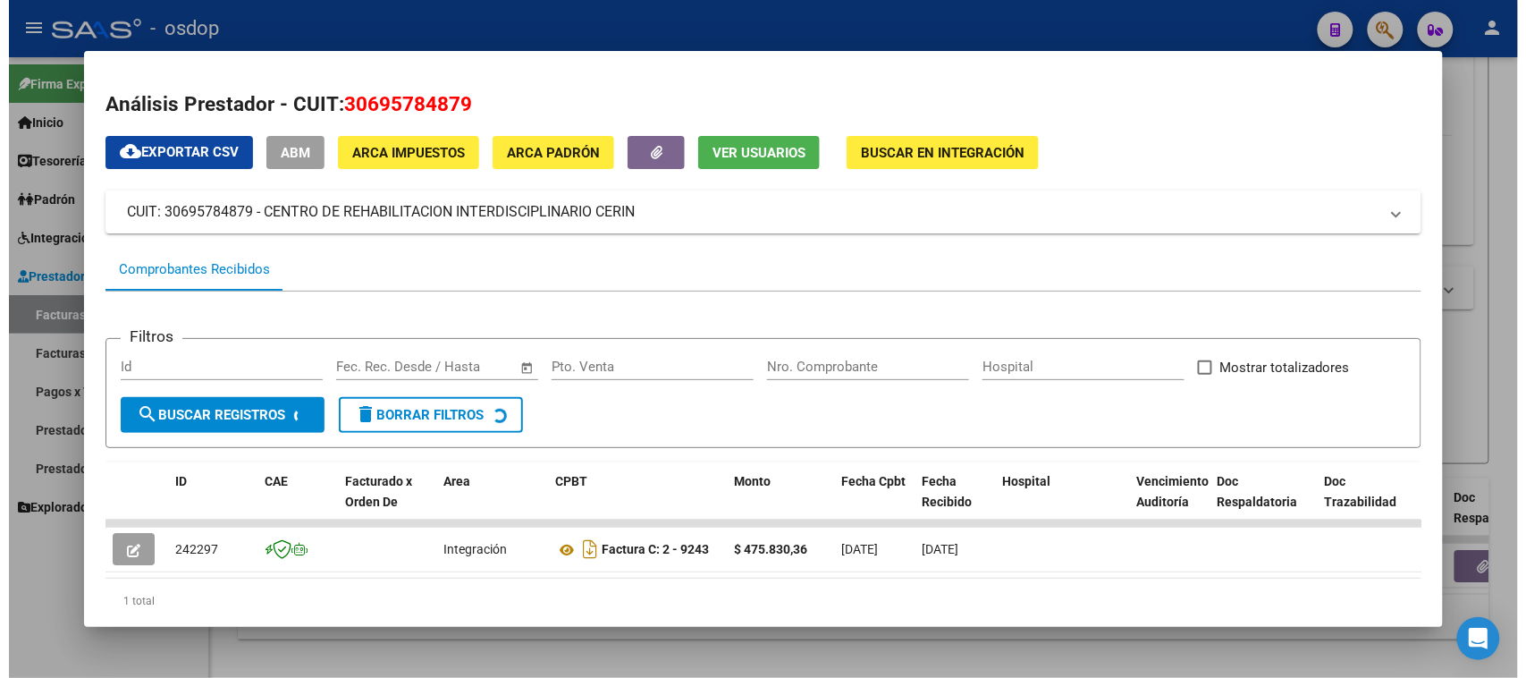
scroll to position [67, 0]
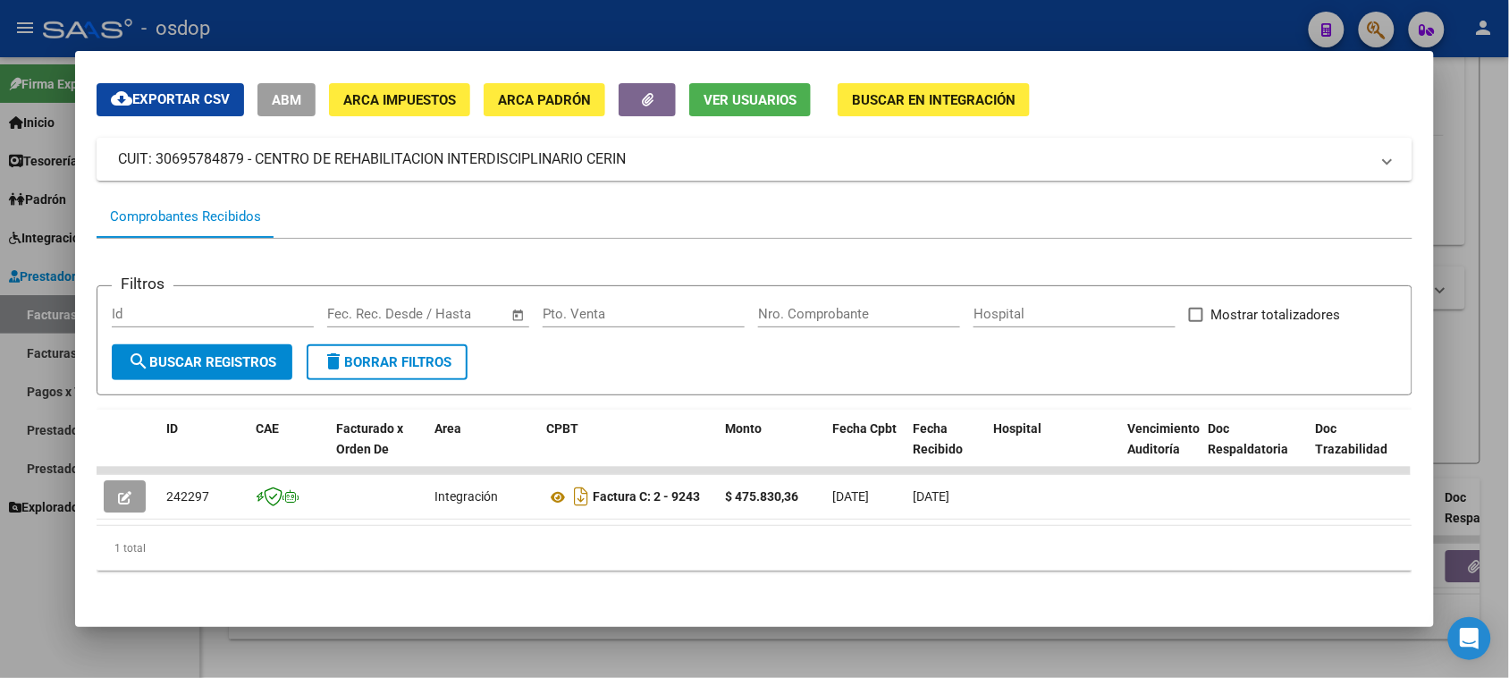
click at [752, 671] on div at bounding box center [754, 339] width 1509 height 678
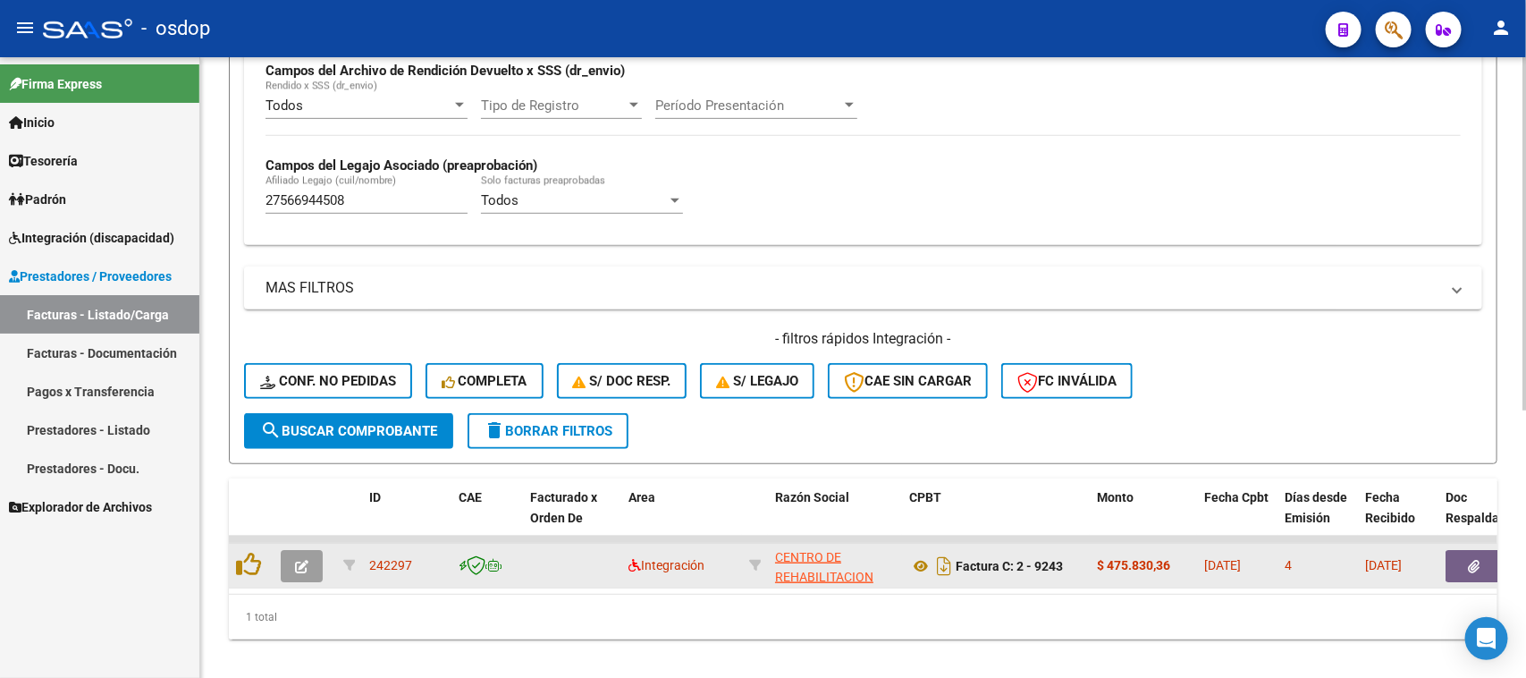
drag, startPoint x: 416, startPoint y: 556, endPoint x: 367, endPoint y: 561, distance: 49.5
click at [367, 561] on datatable-body-cell "242297" at bounding box center [406, 566] width 89 height 44
copy span "242297"
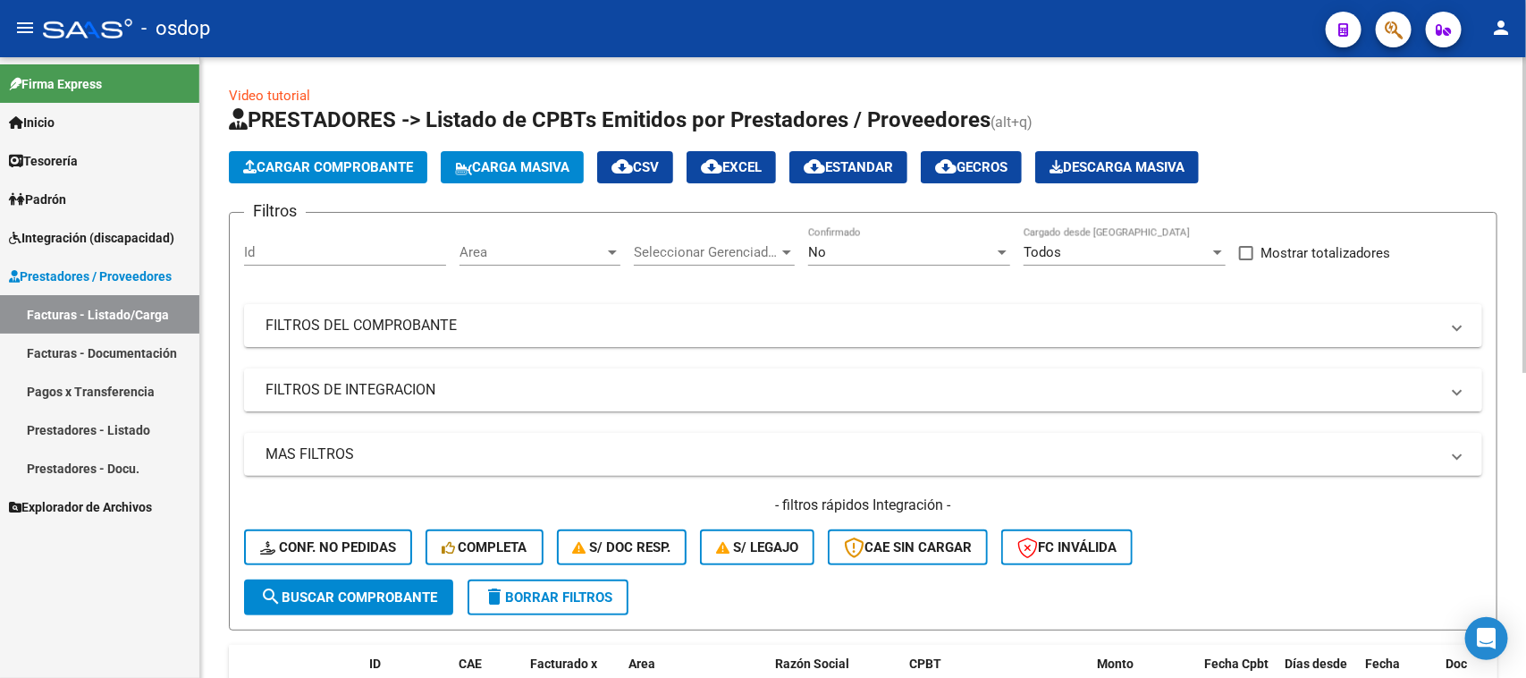
click at [398, 386] on mat-panel-title "FILTROS DE INTEGRACION" at bounding box center [853, 390] width 1174 height 20
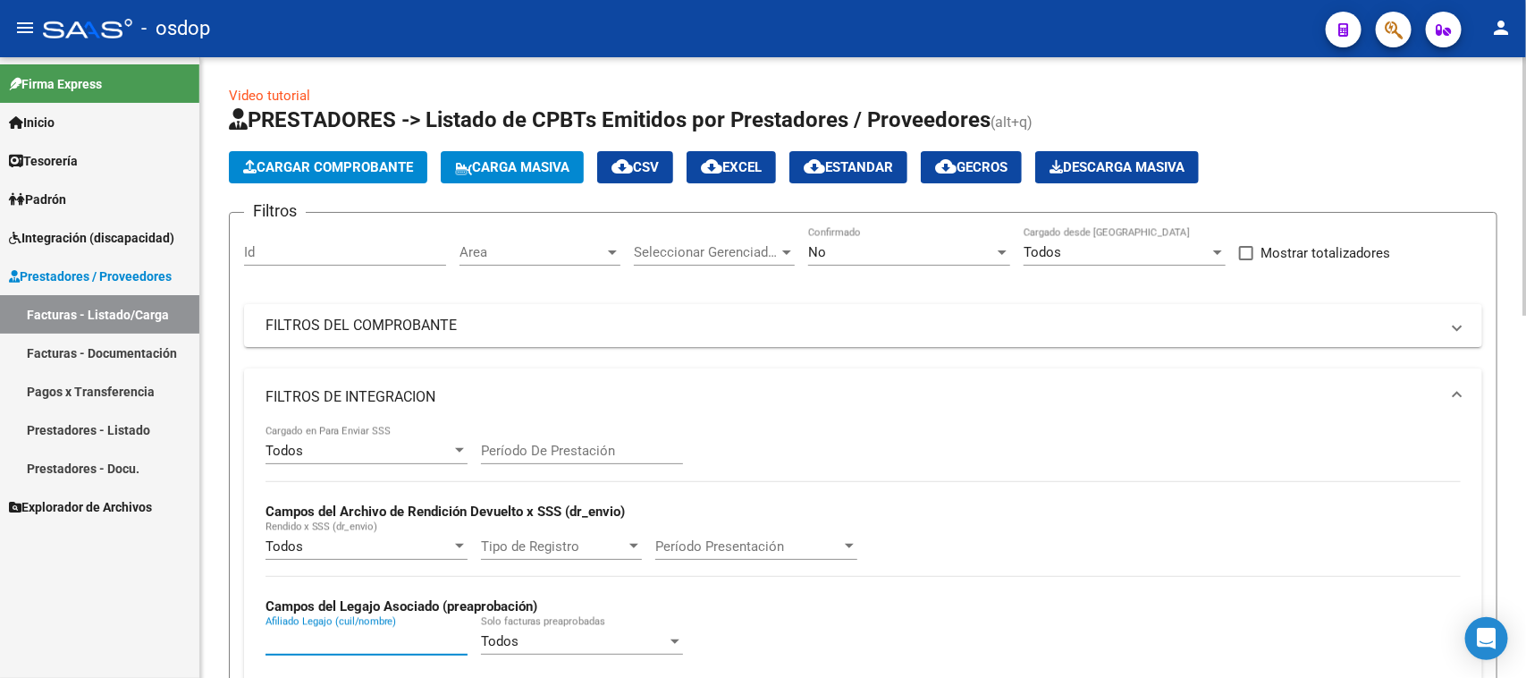
click at [364, 633] on input "Afiliado Legajo (cuil/nombre)" at bounding box center [367, 641] width 202 height 16
paste input "20502937457"
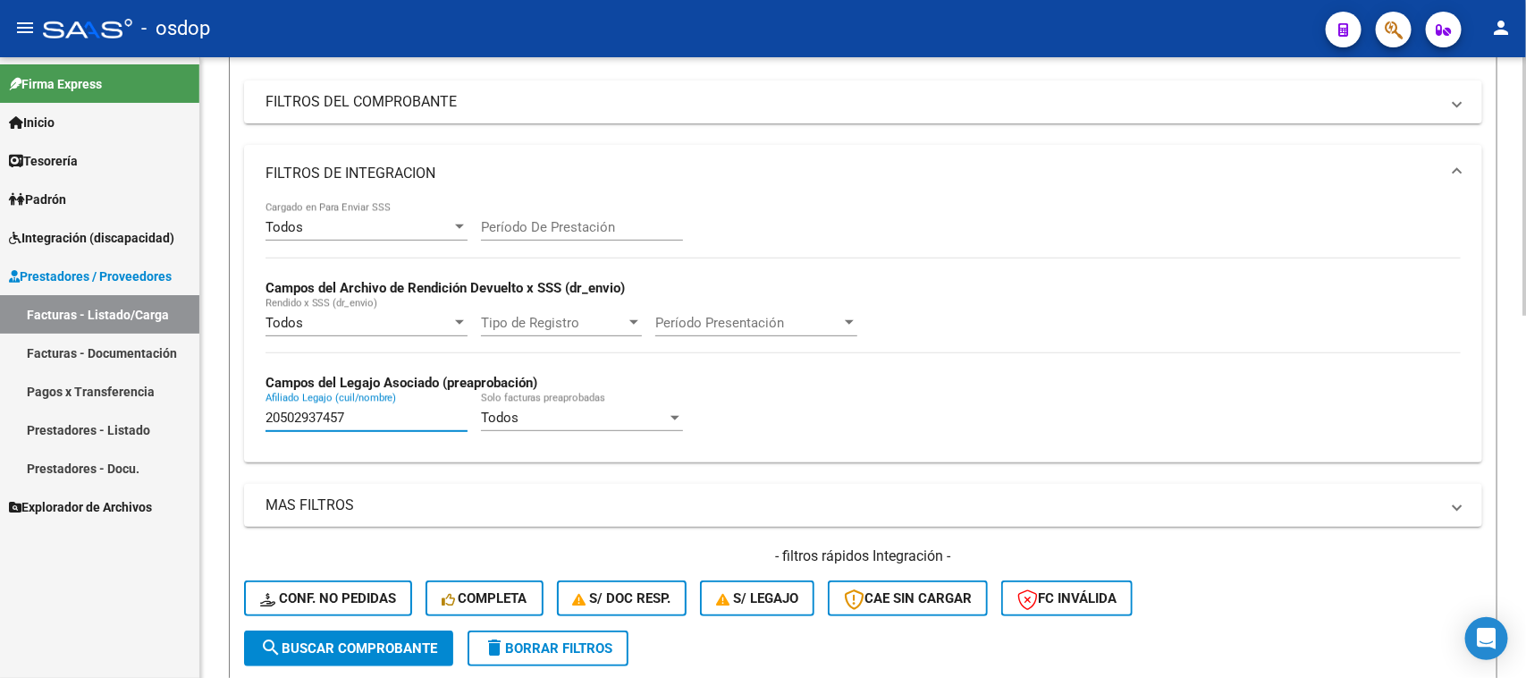
type input "20502937457"
click at [322, 648] on span "search Buscar Comprobante" at bounding box center [348, 648] width 177 height 16
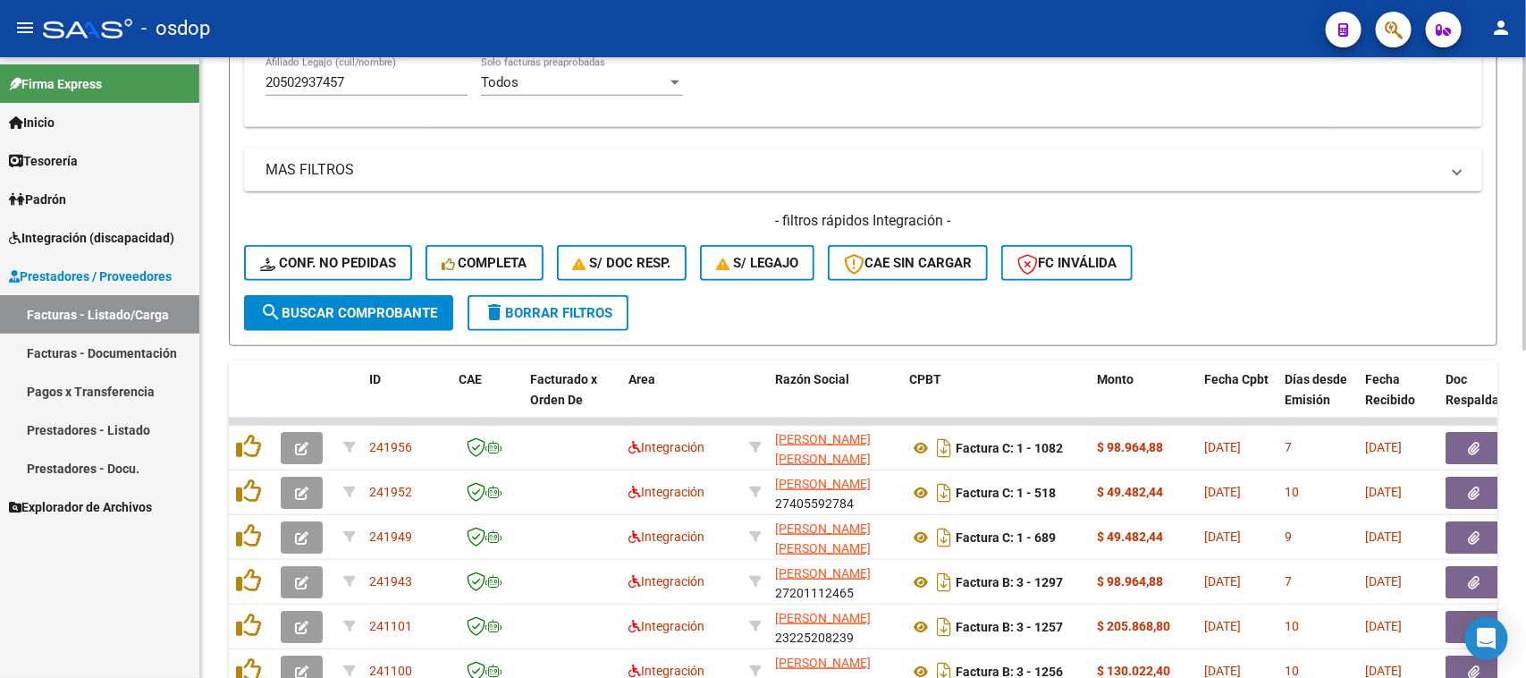
scroll to position [447, 0]
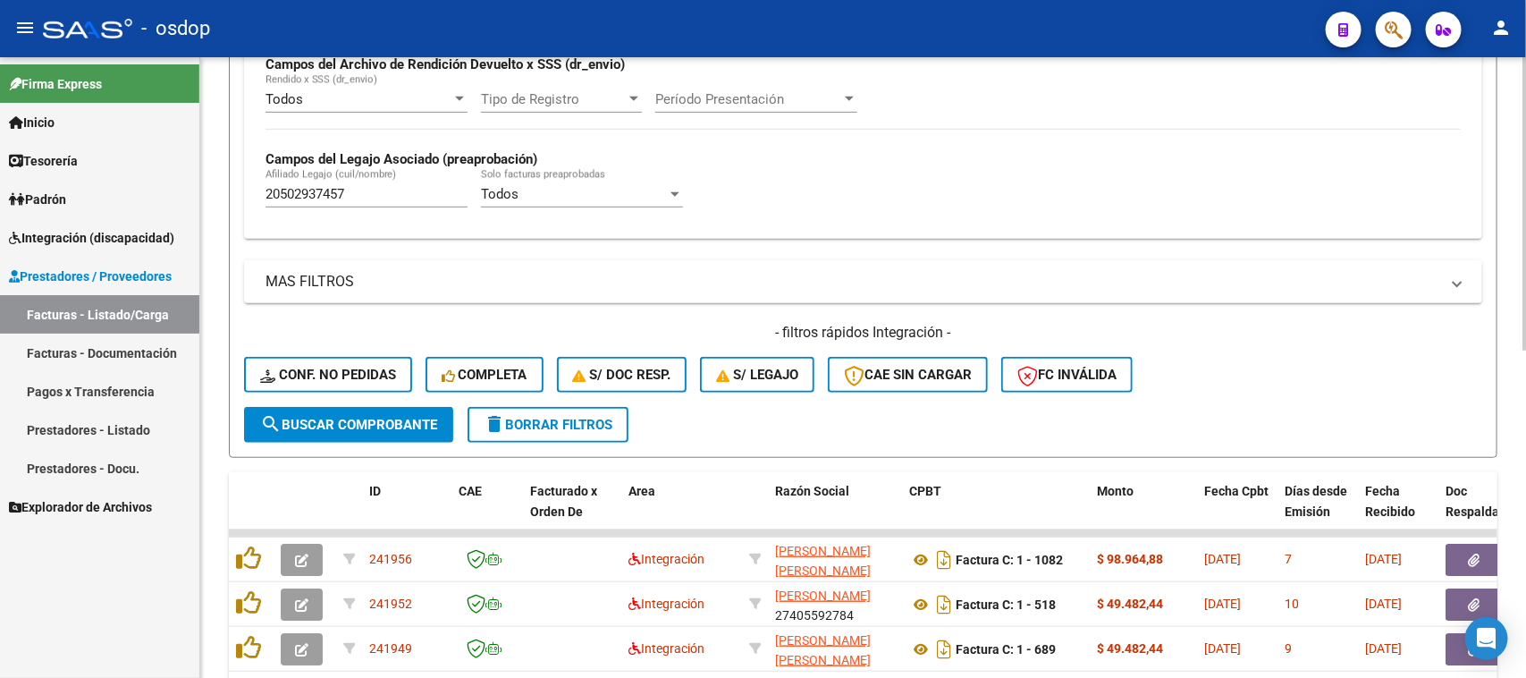
click at [353, 423] on span "search Buscar Comprobante" at bounding box center [348, 425] width 177 height 16
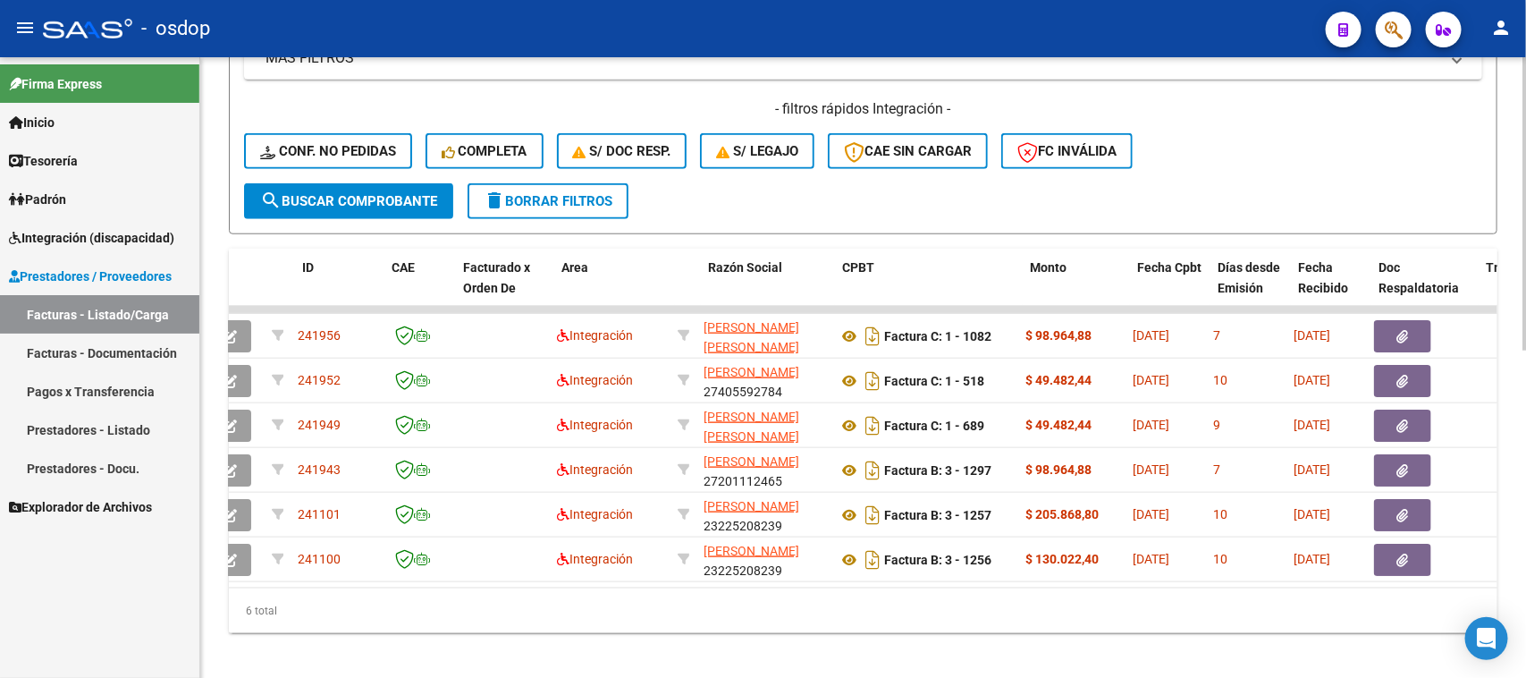
scroll to position [0, 0]
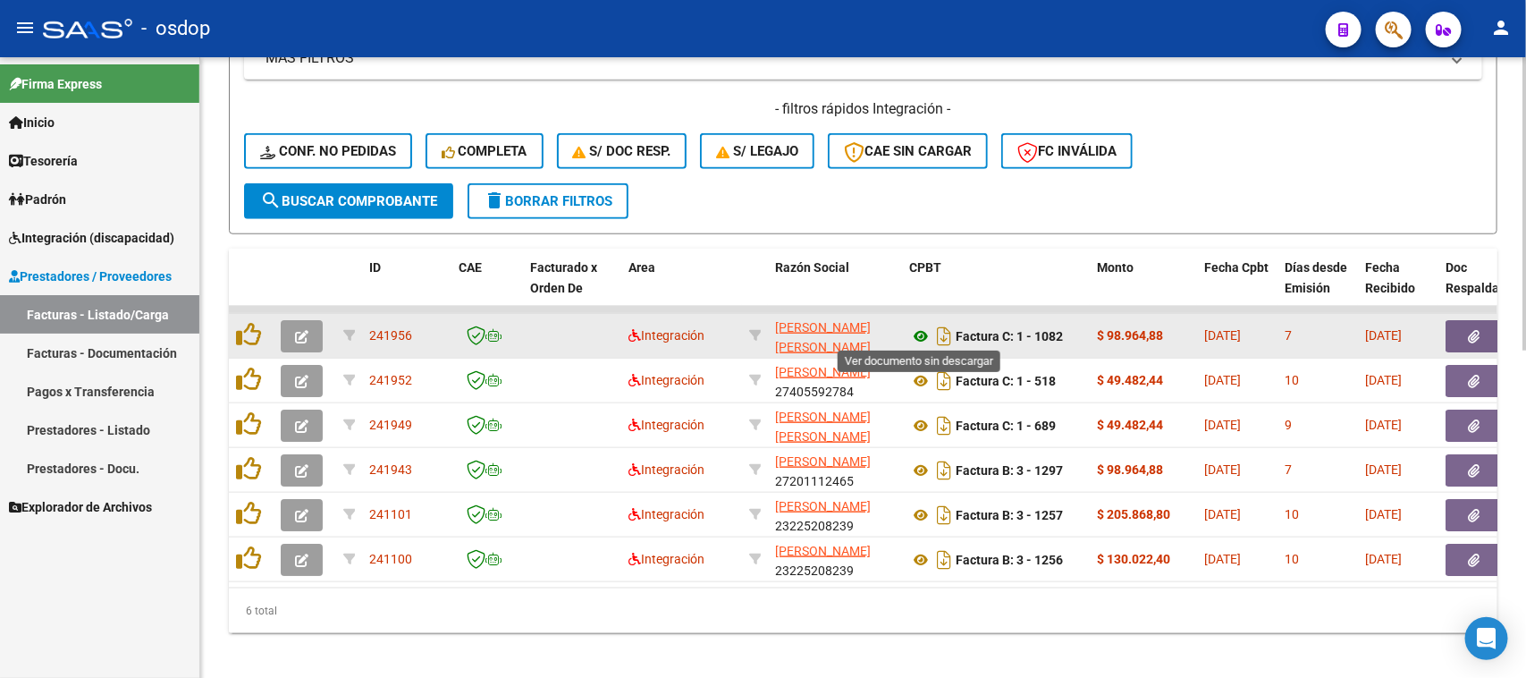
click at [922, 332] on icon at bounding box center [920, 335] width 23 height 21
click at [1466, 332] on button "button" at bounding box center [1474, 336] width 57 height 32
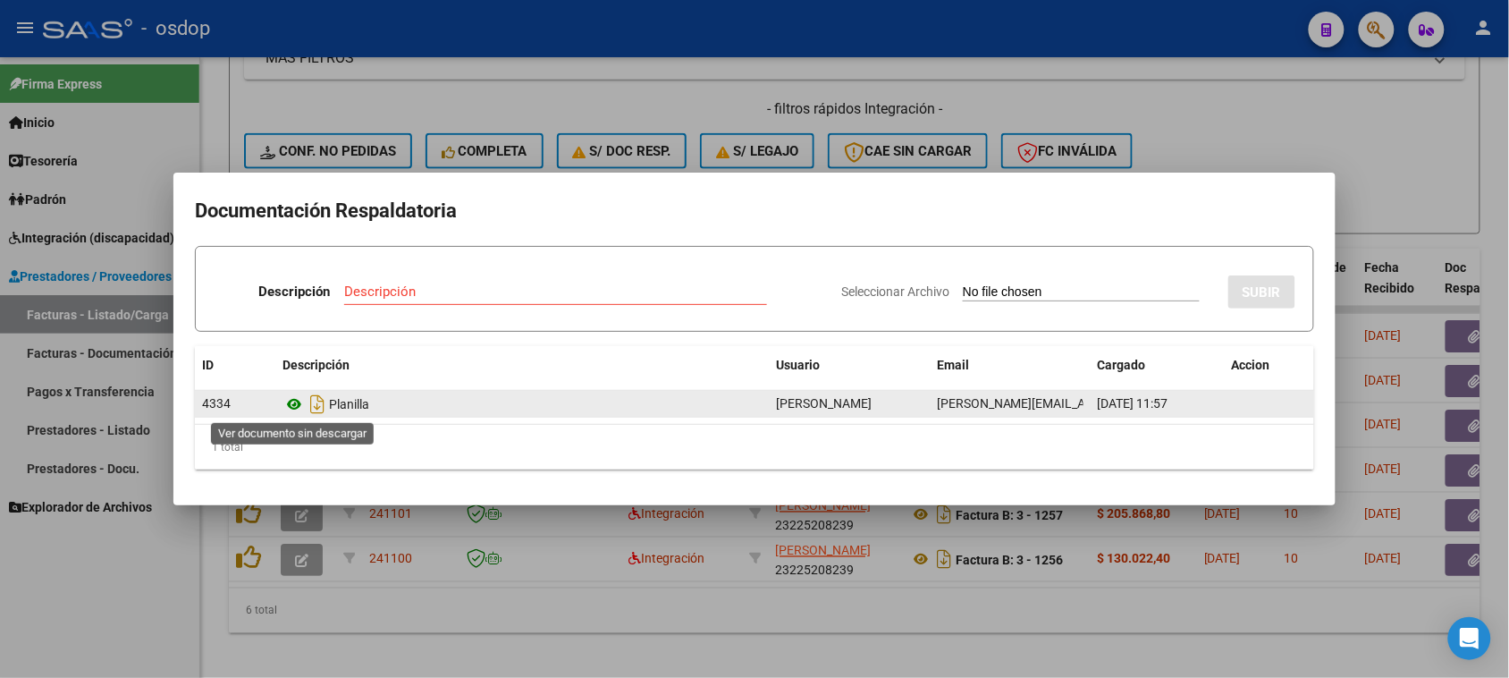
click at [292, 402] on icon at bounding box center [294, 403] width 23 height 21
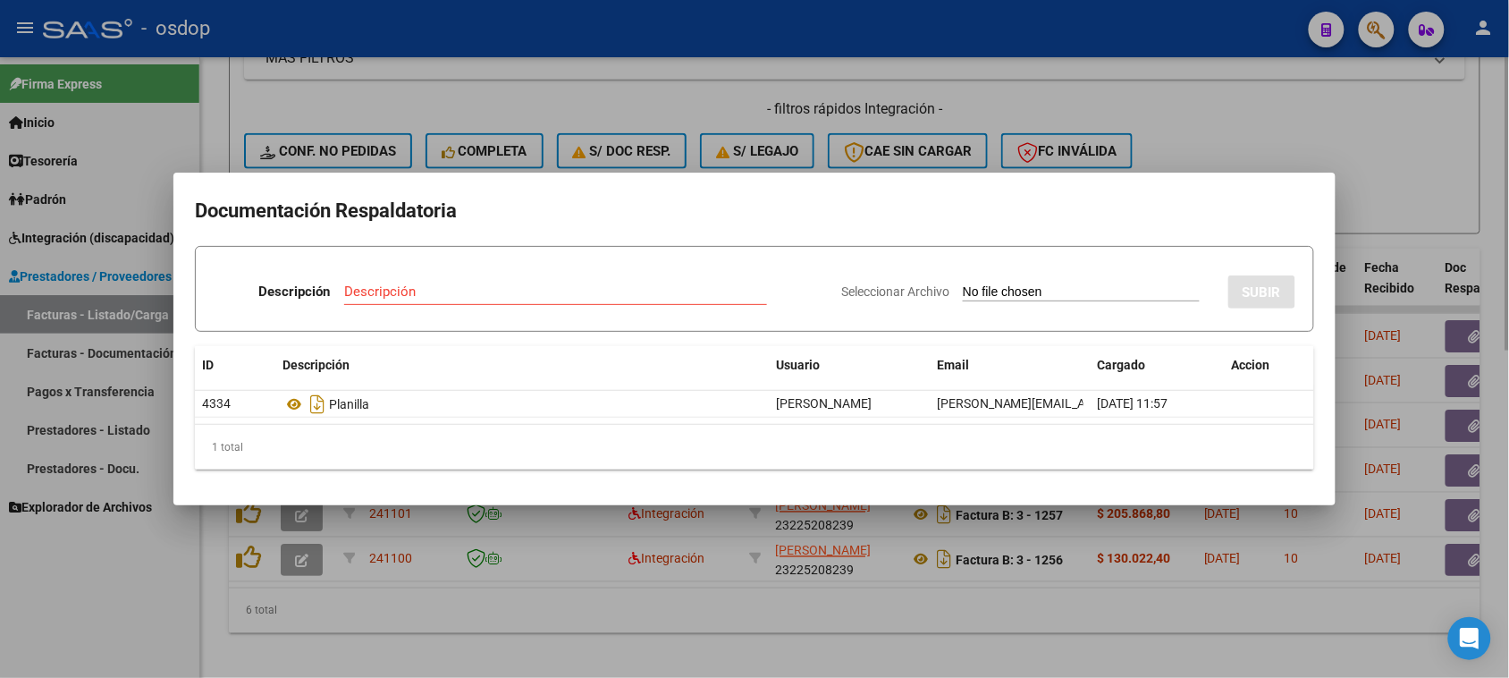
click at [1084, 654] on div at bounding box center [754, 339] width 1509 height 678
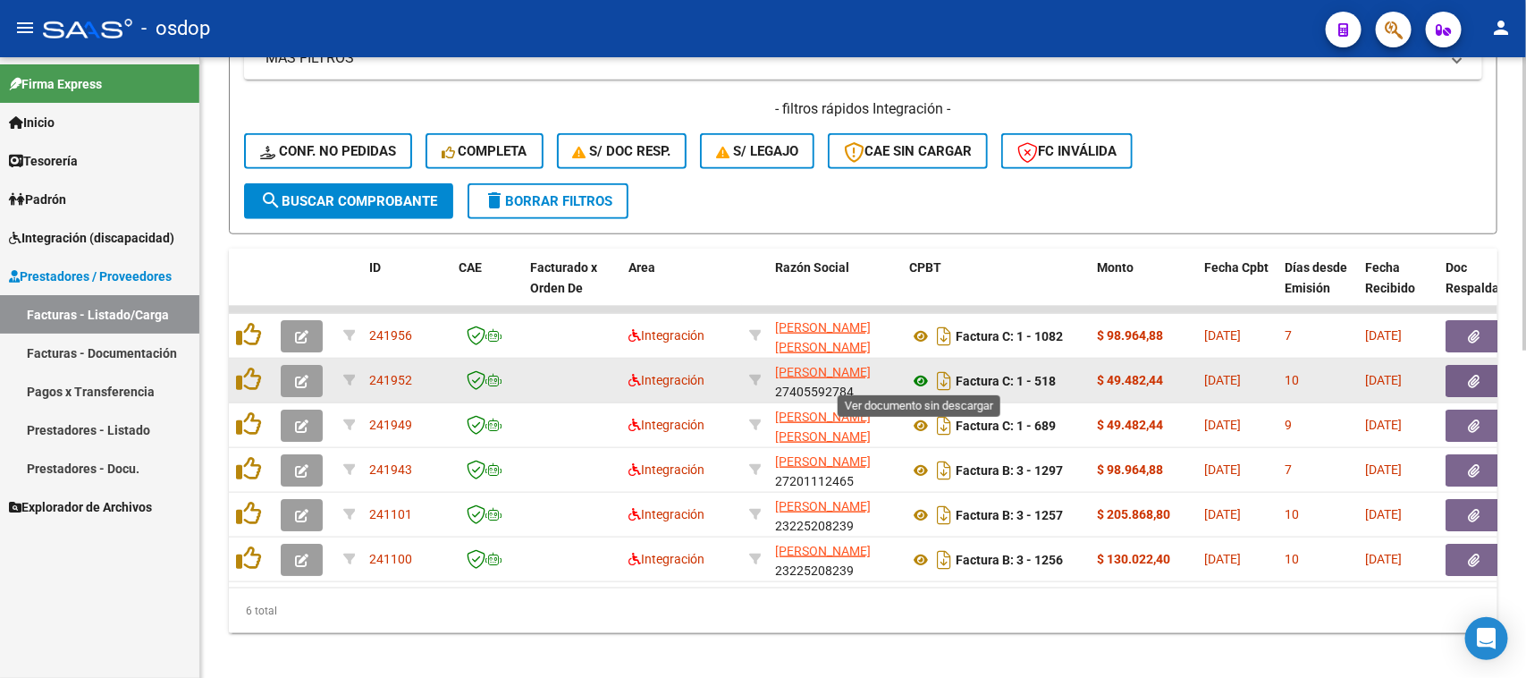
click at [922, 376] on icon at bounding box center [920, 380] width 23 height 21
click at [1464, 368] on button "button" at bounding box center [1474, 381] width 57 height 32
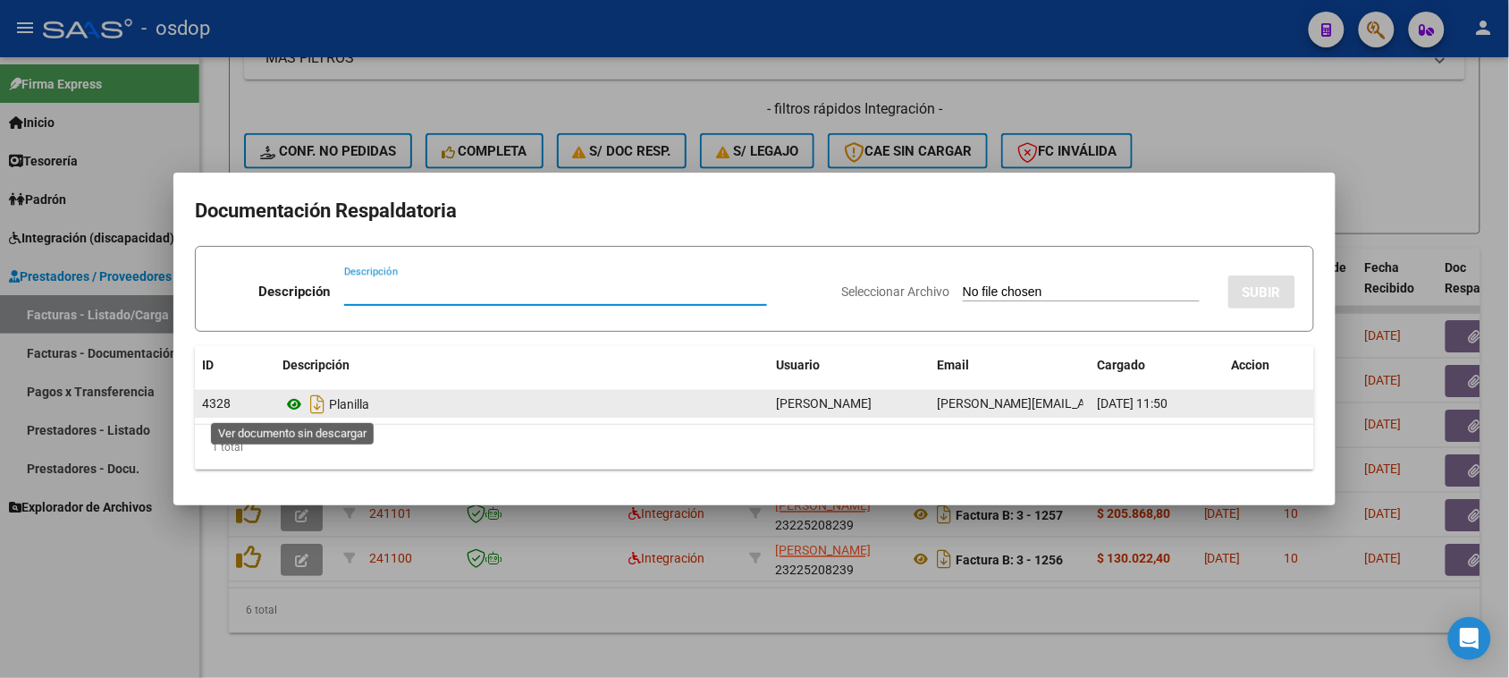
click at [286, 405] on icon at bounding box center [294, 403] width 23 height 21
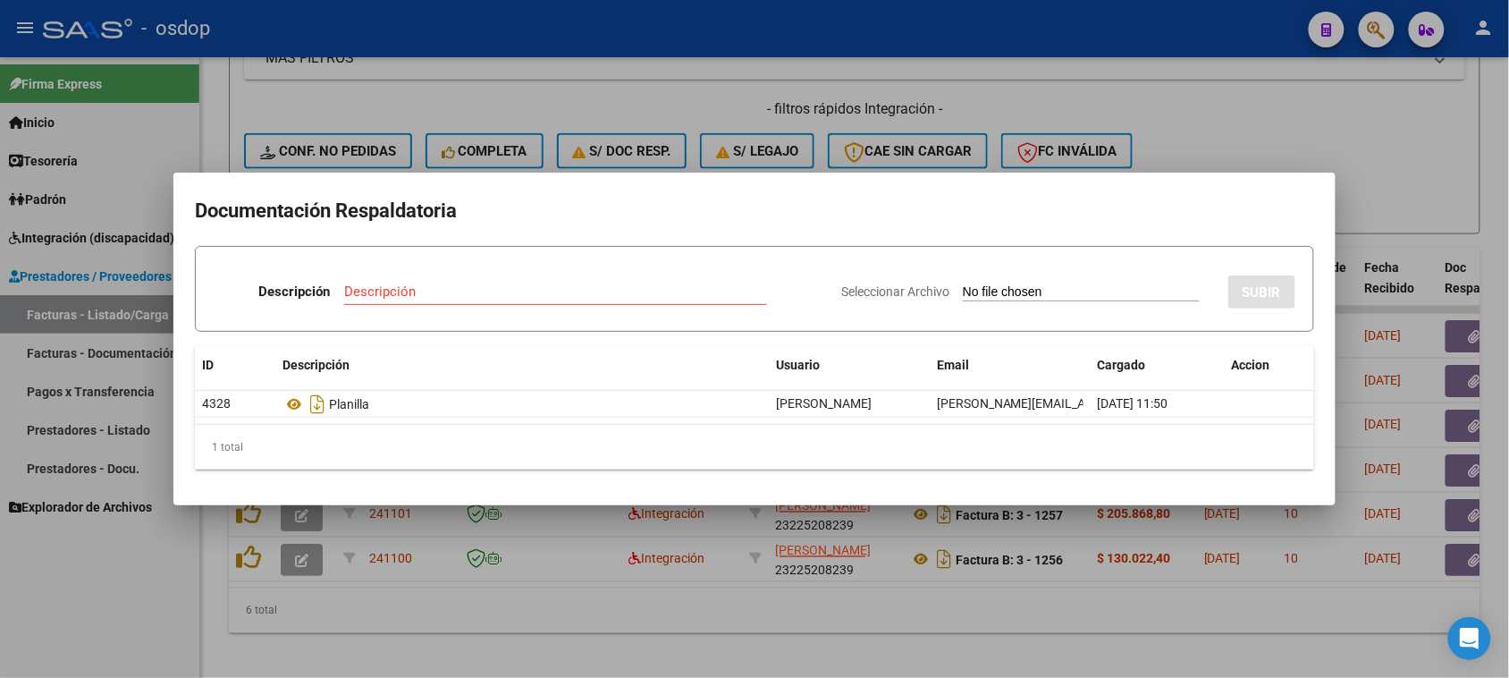
click at [655, 622] on div at bounding box center [754, 339] width 1509 height 678
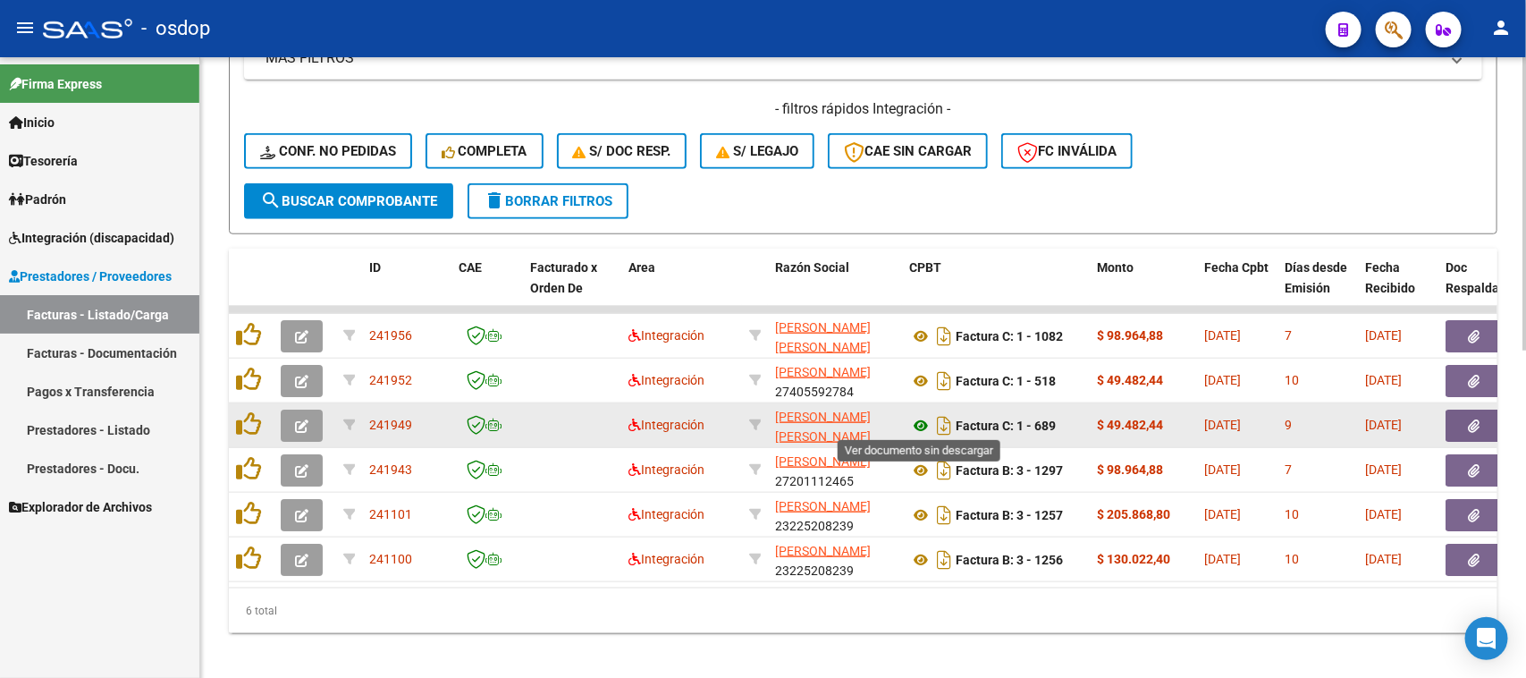
click at [919, 425] on icon at bounding box center [920, 425] width 23 height 21
click at [1471, 426] on icon "button" at bounding box center [1475, 425] width 12 height 13
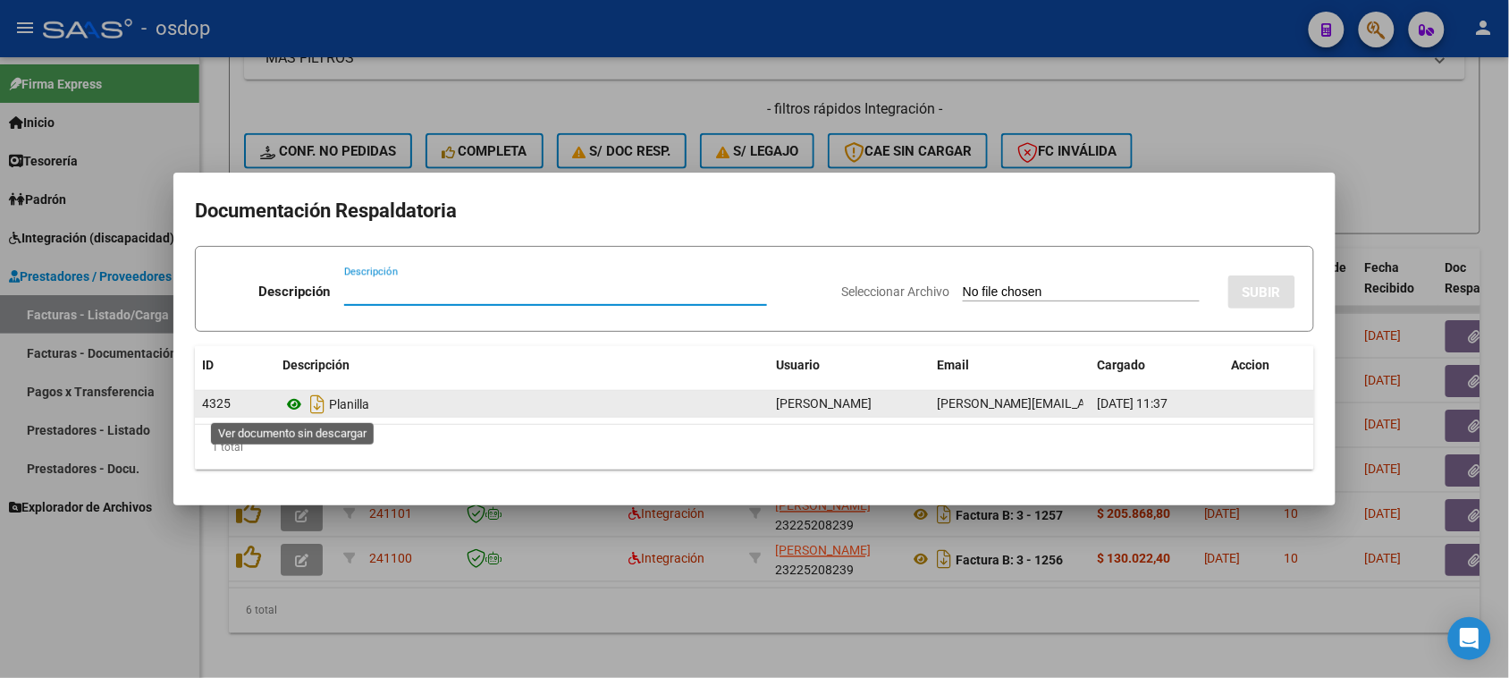
click at [300, 405] on icon at bounding box center [294, 403] width 23 height 21
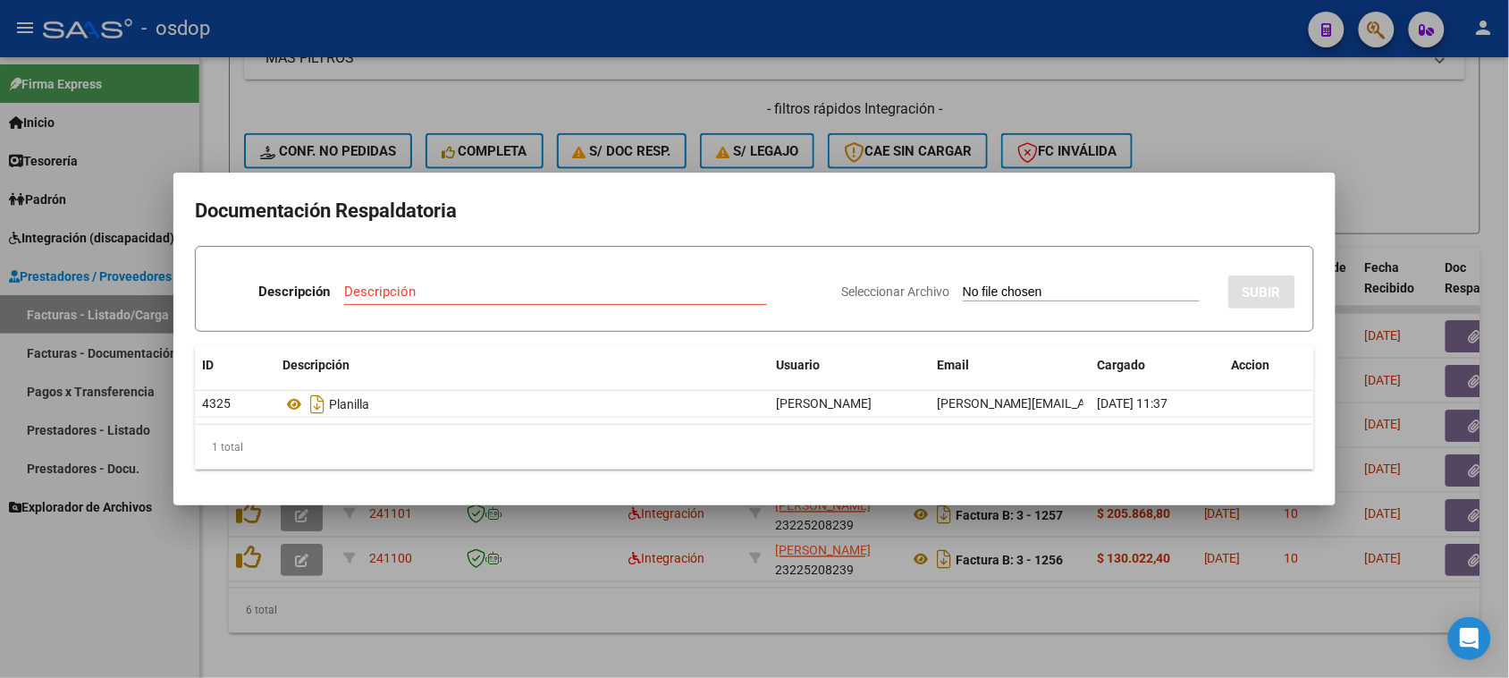
click at [772, 488] on mat-dialog-container "Documentación Respaldatoria Descripción Descripción Seleccionar Archivo SUBIR I…" at bounding box center [754, 339] width 1162 height 332
click at [814, 610] on div at bounding box center [754, 339] width 1509 height 678
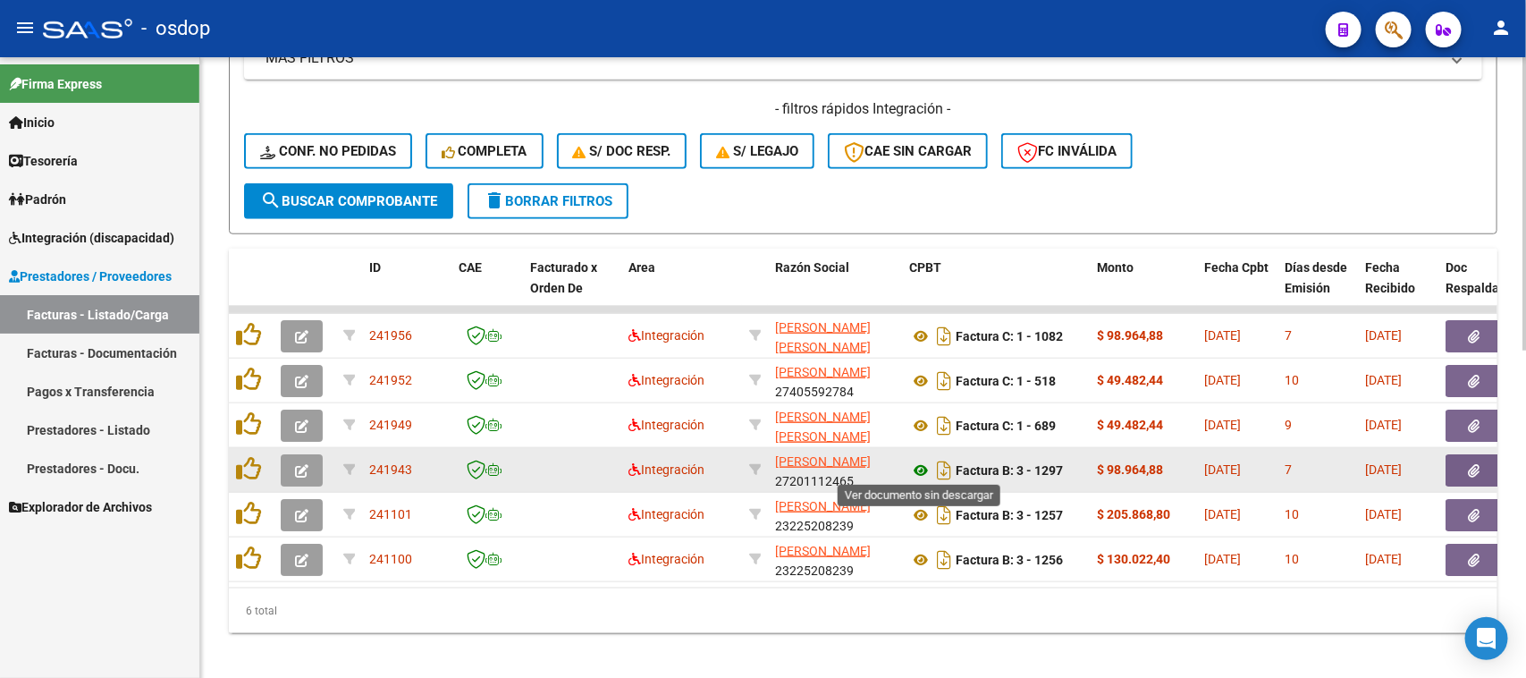
click at [918, 470] on icon at bounding box center [920, 470] width 23 height 21
click at [1472, 469] on icon "button" at bounding box center [1475, 470] width 12 height 13
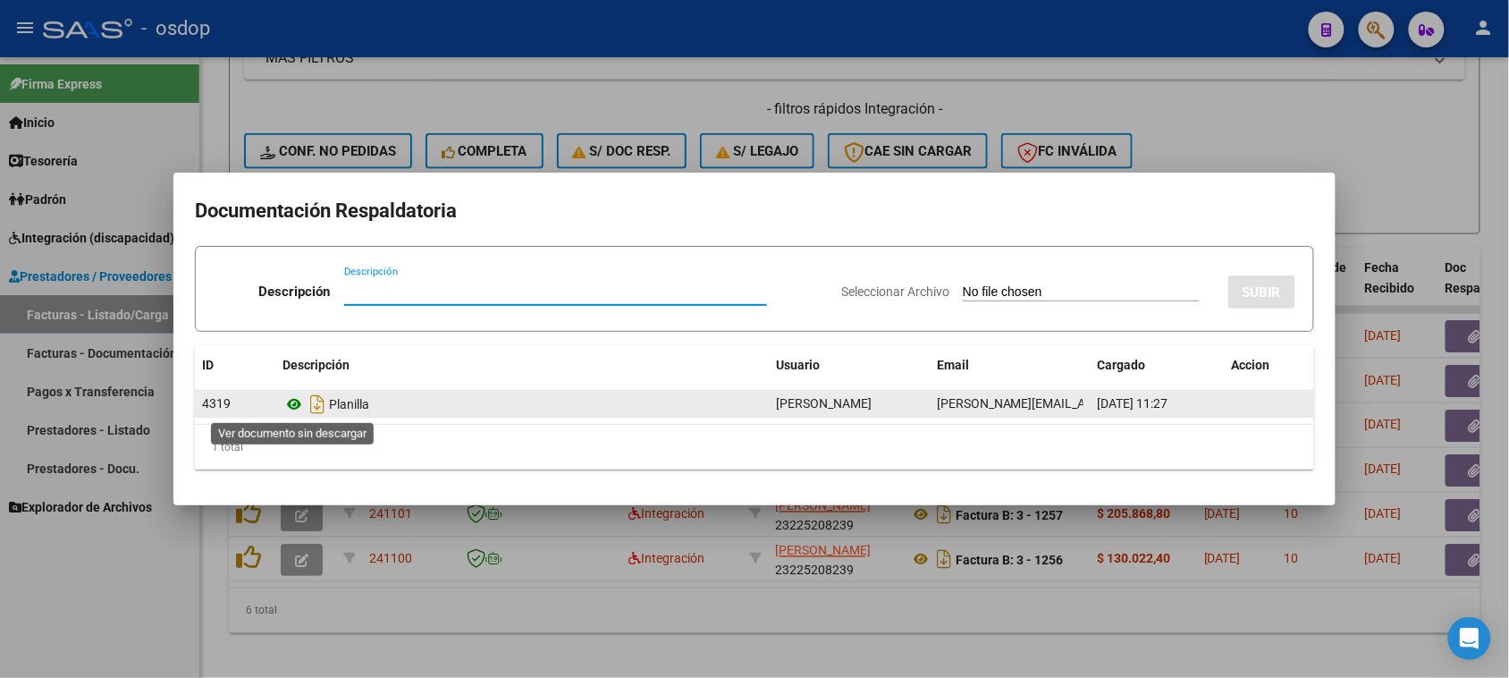
click at [298, 409] on icon at bounding box center [294, 403] width 23 height 21
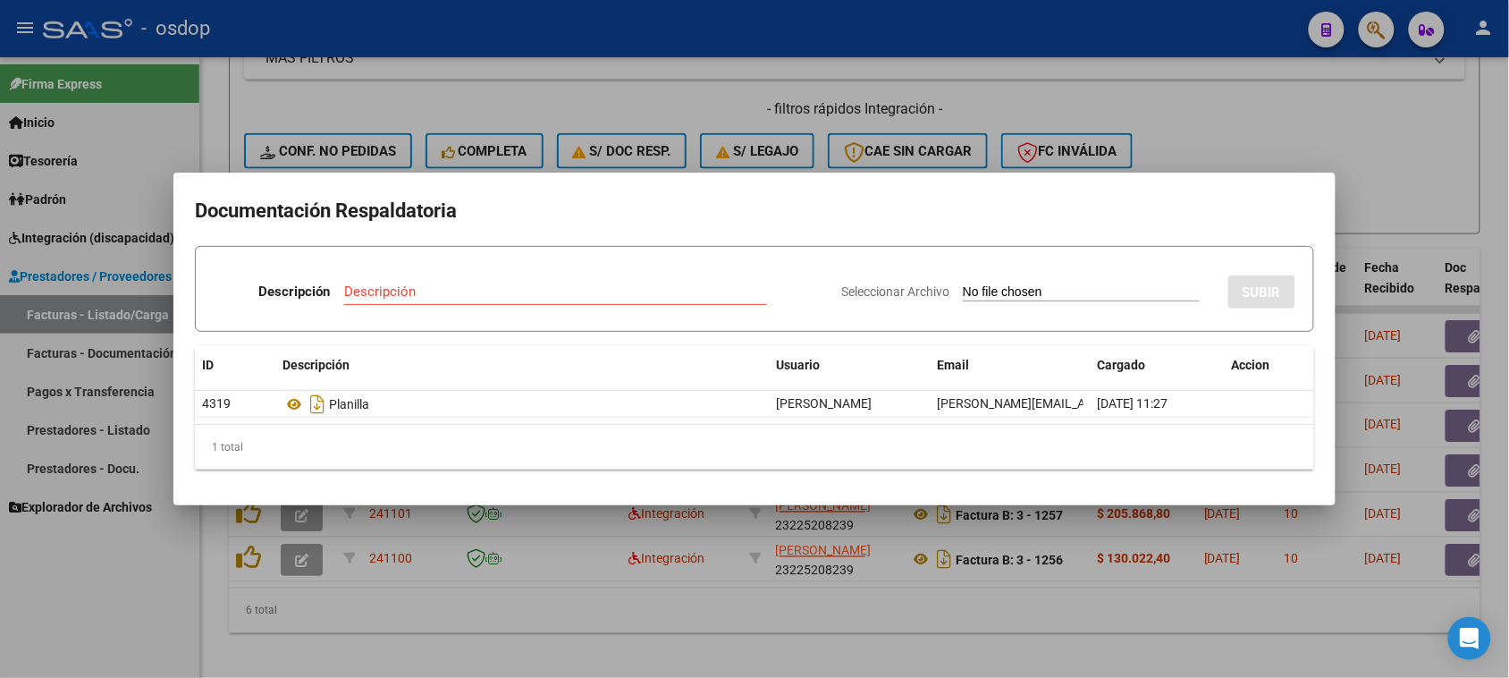
click at [867, 604] on div at bounding box center [754, 339] width 1509 height 678
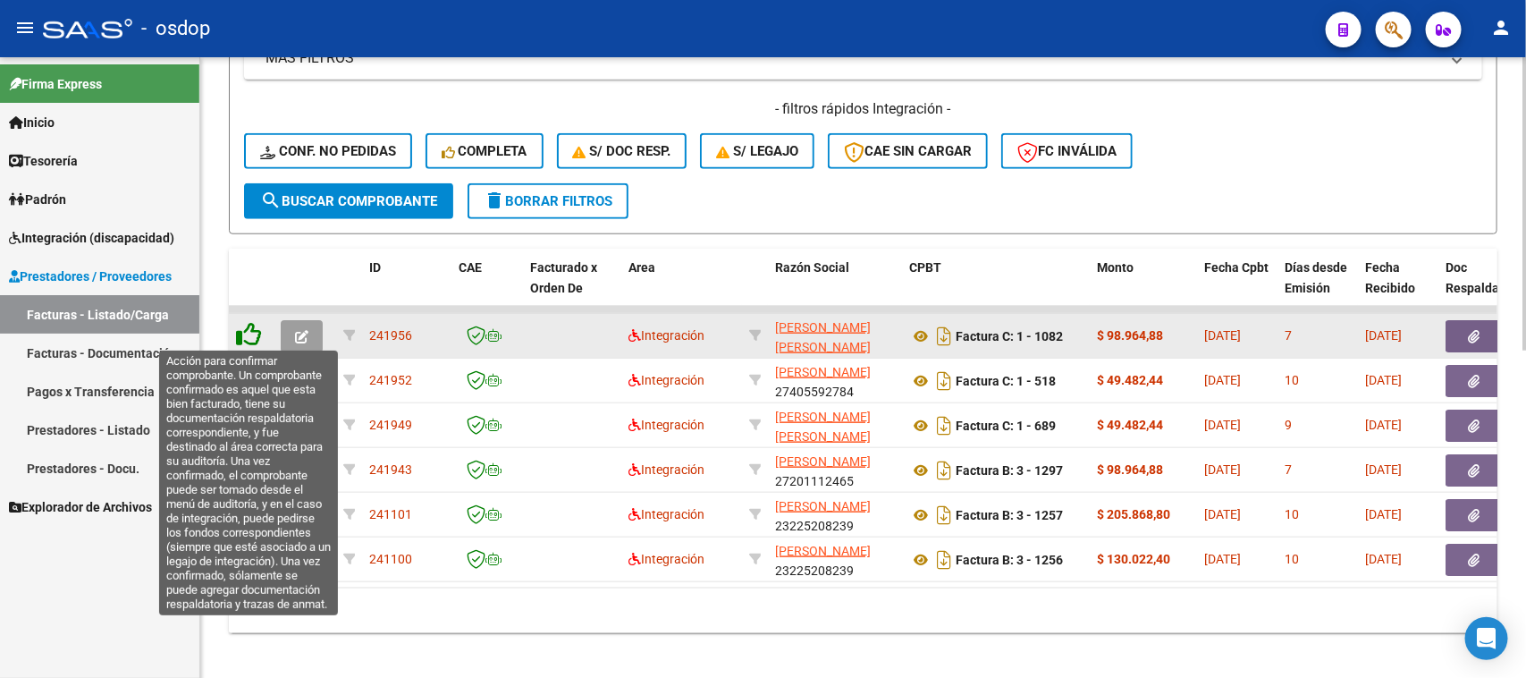
click at [249, 322] on icon at bounding box center [248, 334] width 25 height 25
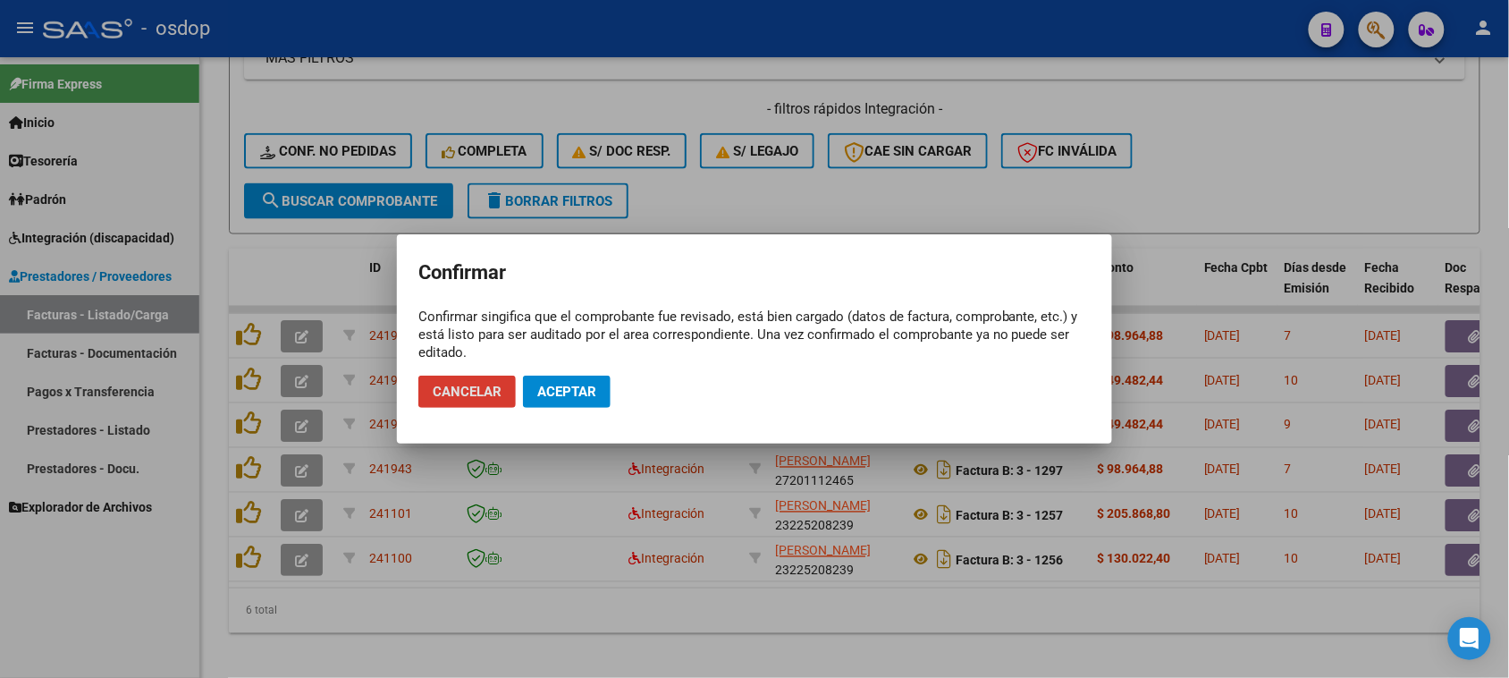
click at [561, 399] on span "Aceptar" at bounding box center [566, 392] width 59 height 16
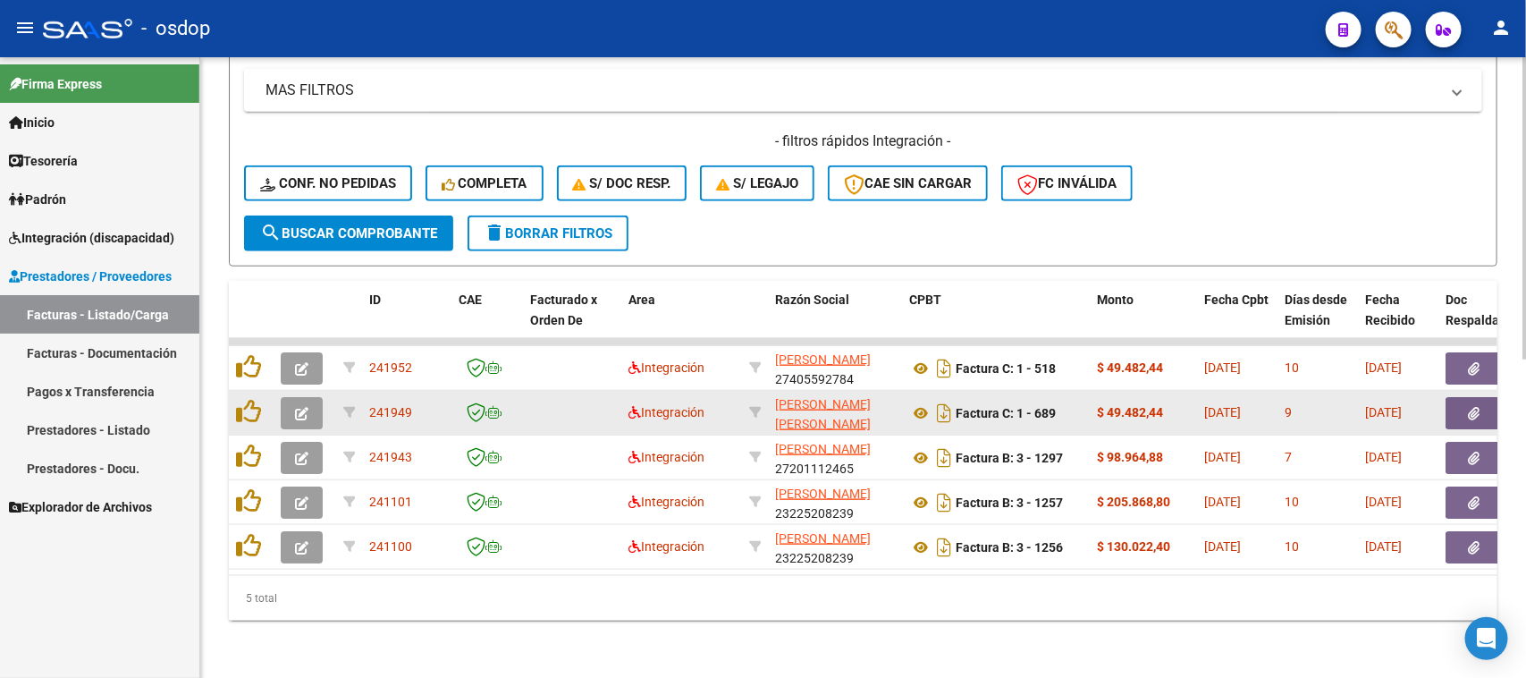
scroll to position [651, 0]
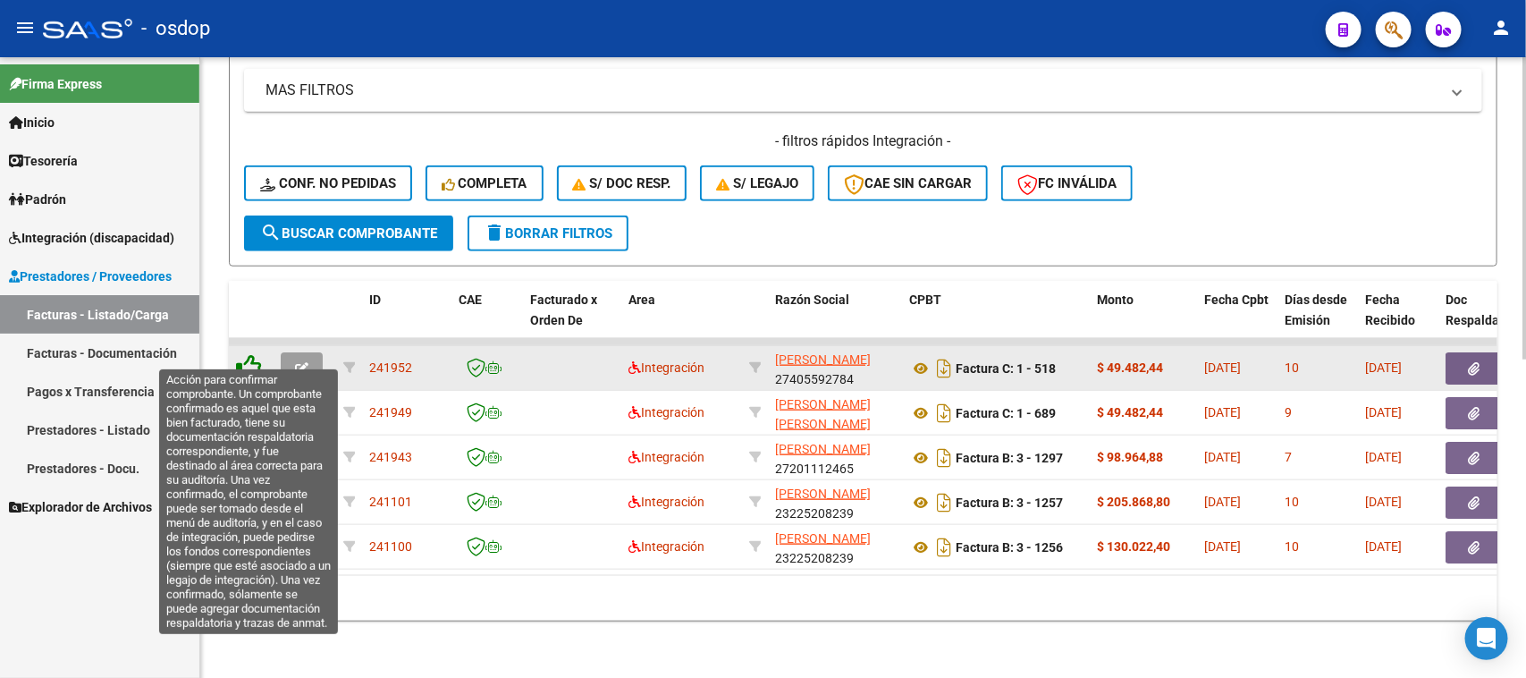
click at [243, 354] on icon at bounding box center [248, 366] width 25 height 25
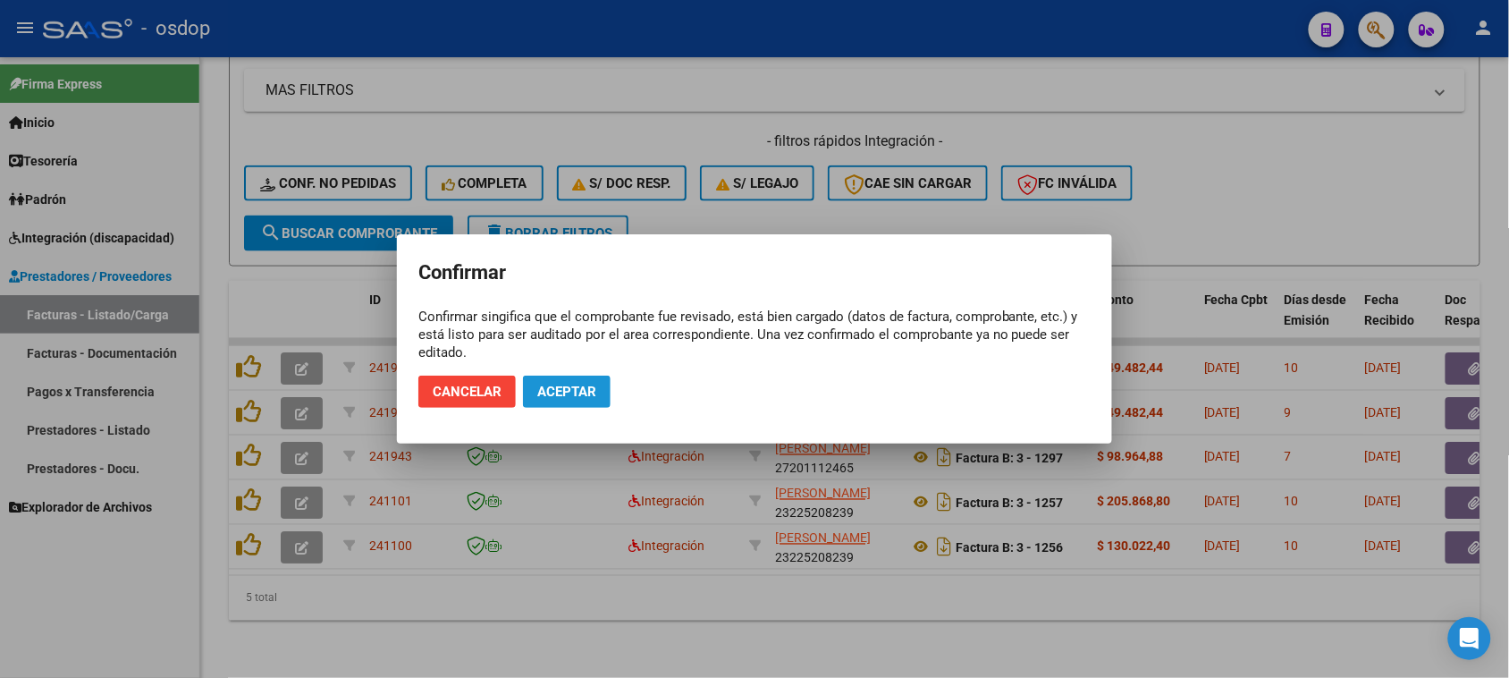
click at [583, 389] on span "Aceptar" at bounding box center [566, 392] width 59 height 16
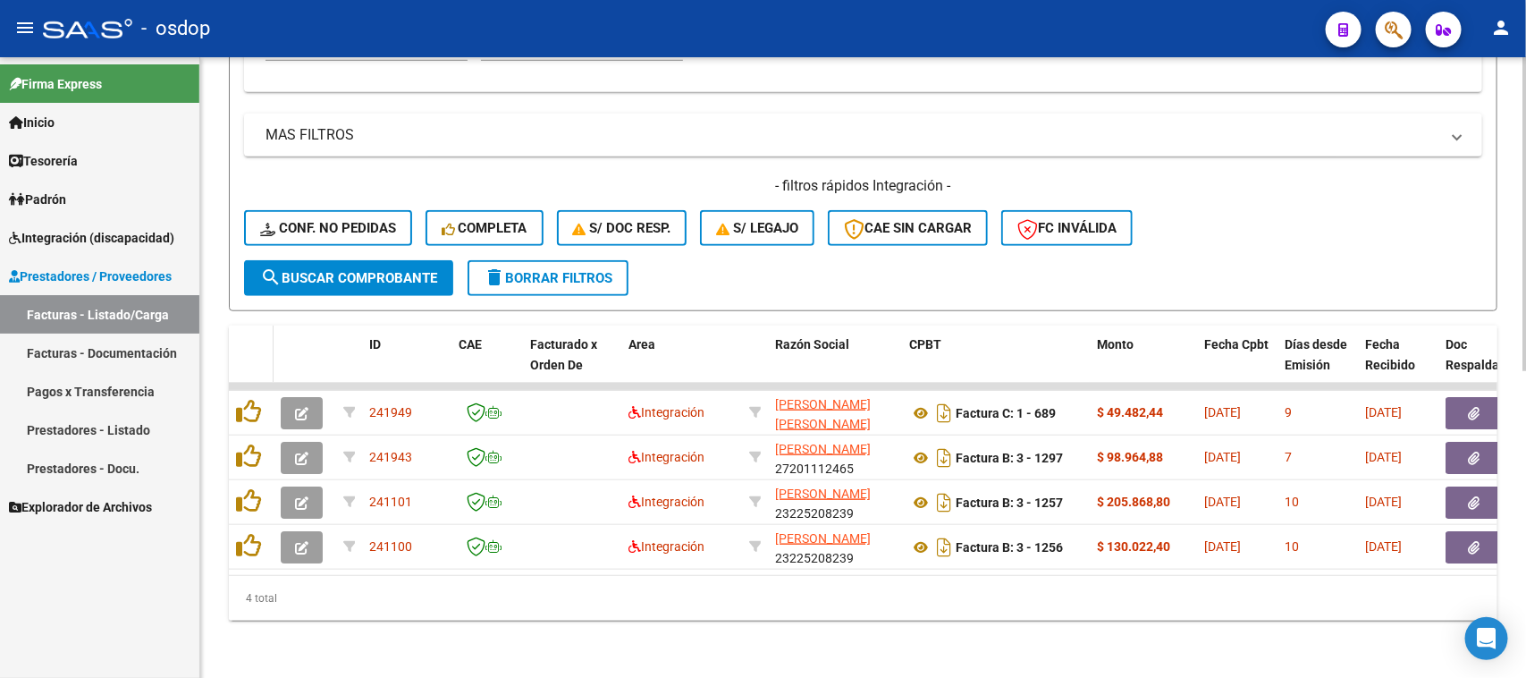
scroll to position [606, 0]
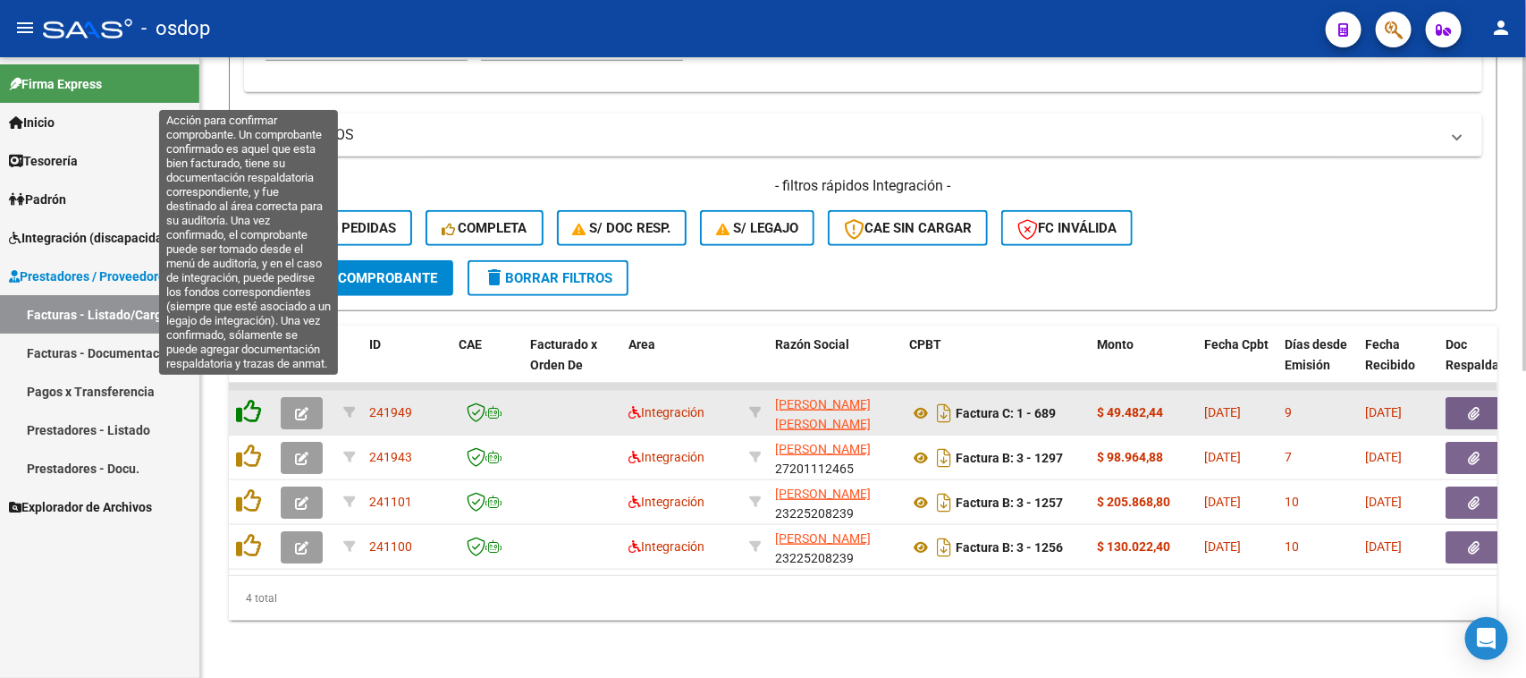
click at [251, 399] on icon at bounding box center [248, 411] width 25 height 25
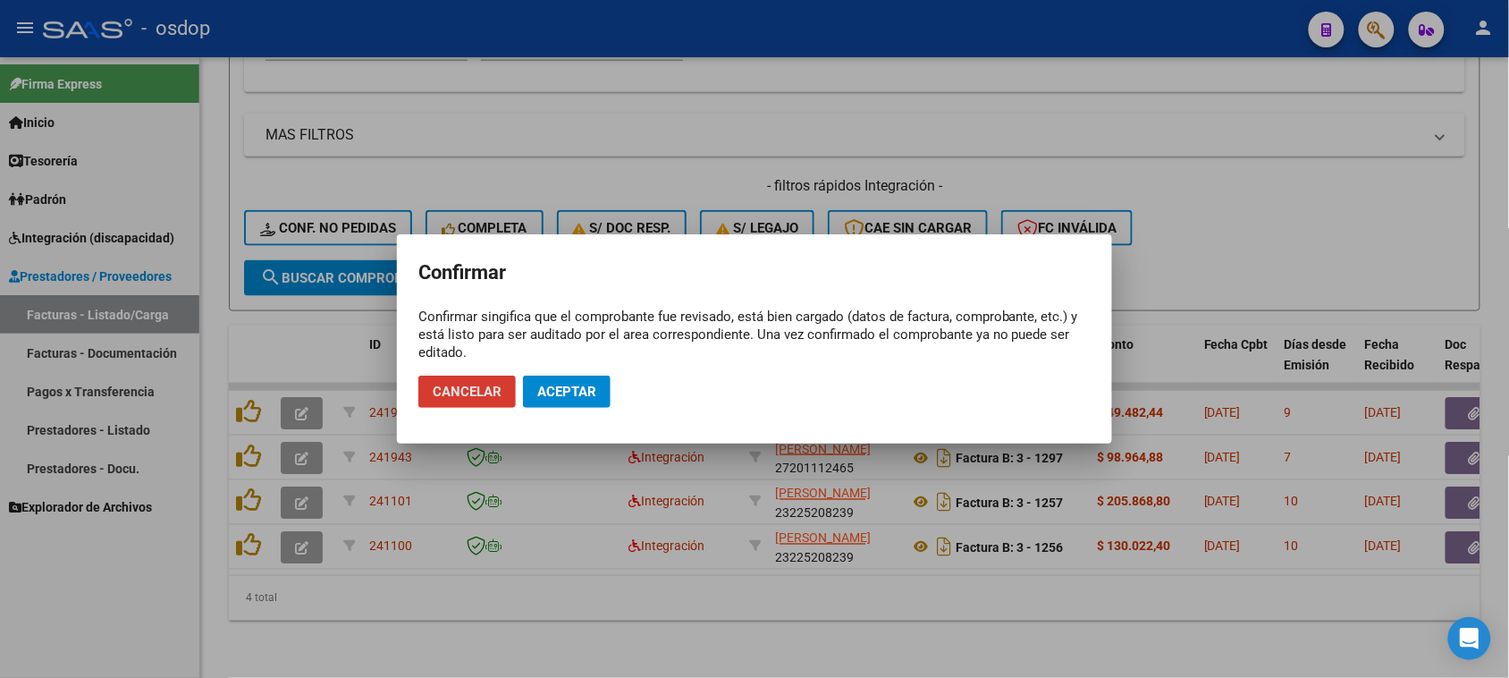
click at [591, 393] on span "Aceptar" at bounding box center [566, 392] width 59 height 16
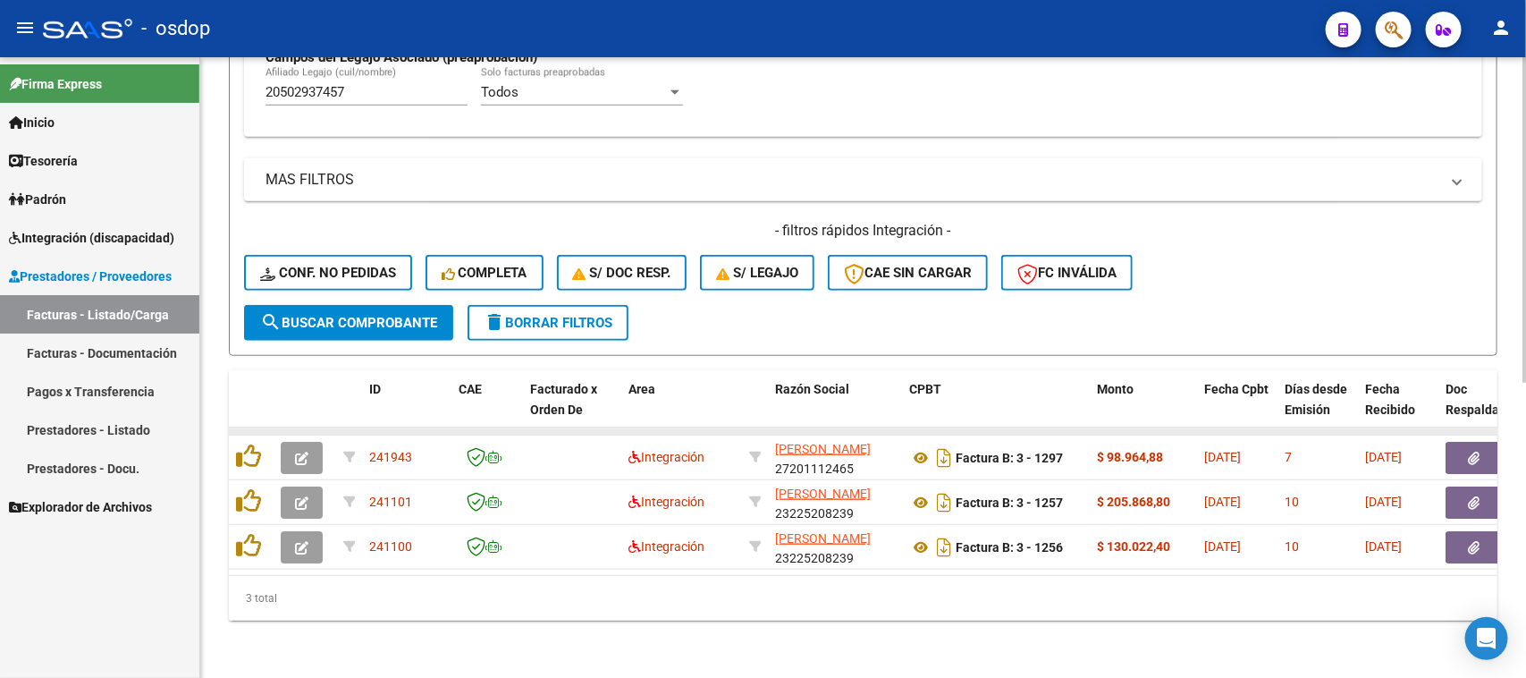
scroll to position [561, 0]
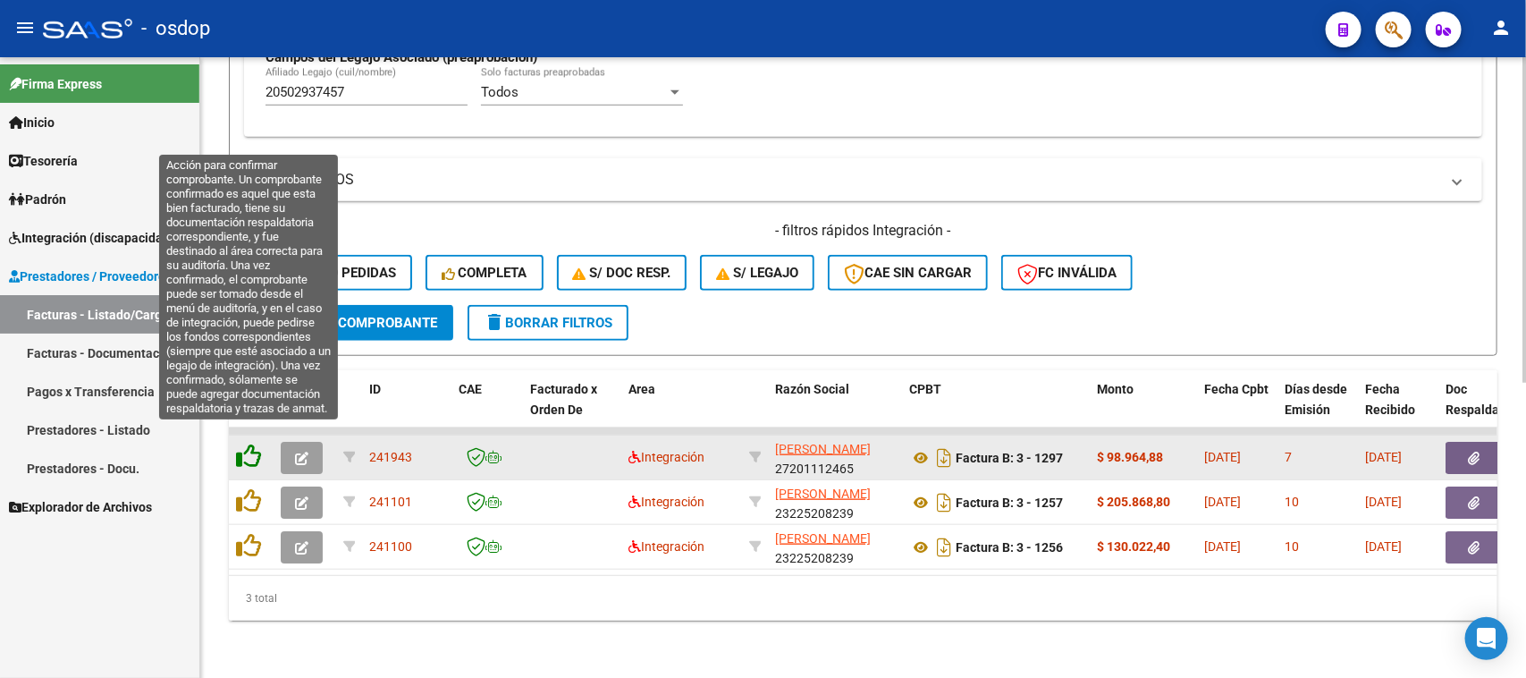
click at [253, 443] on icon at bounding box center [248, 455] width 25 height 25
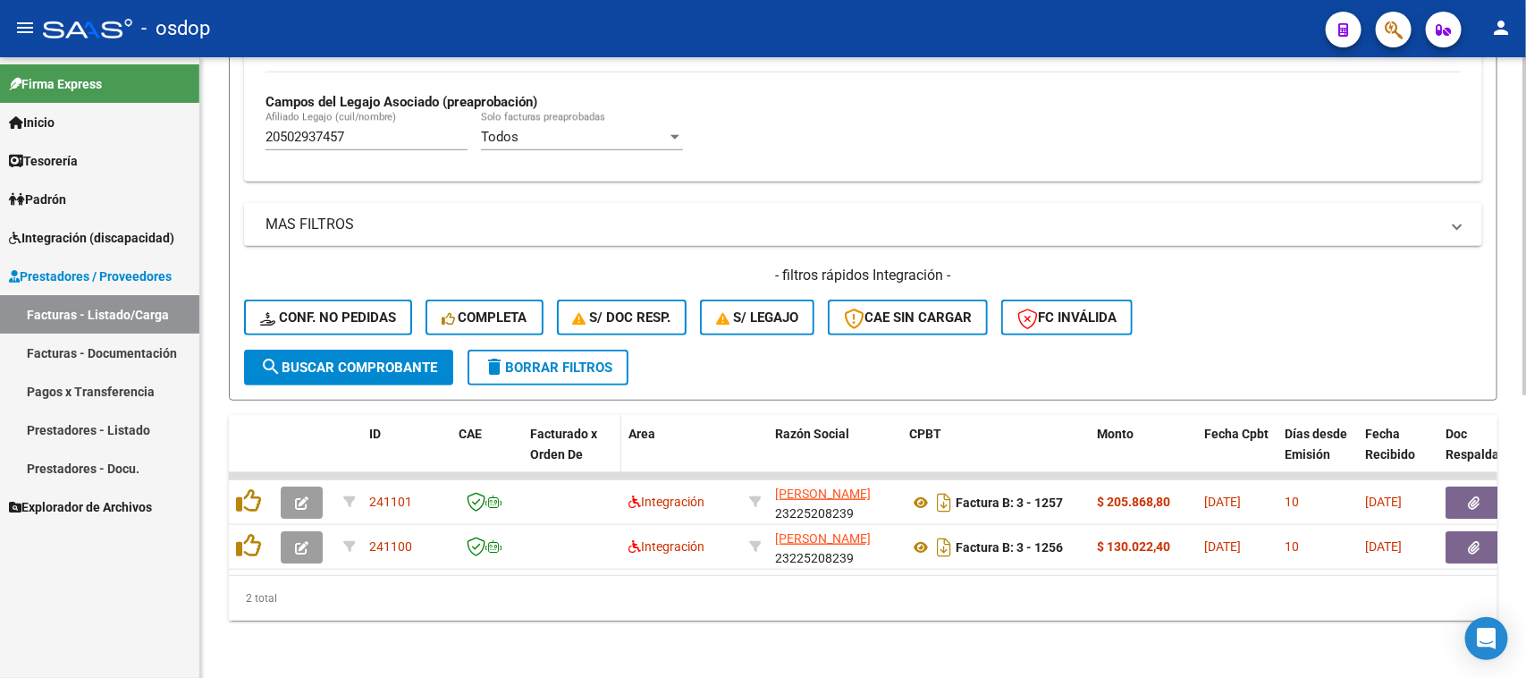
scroll to position [517, 0]
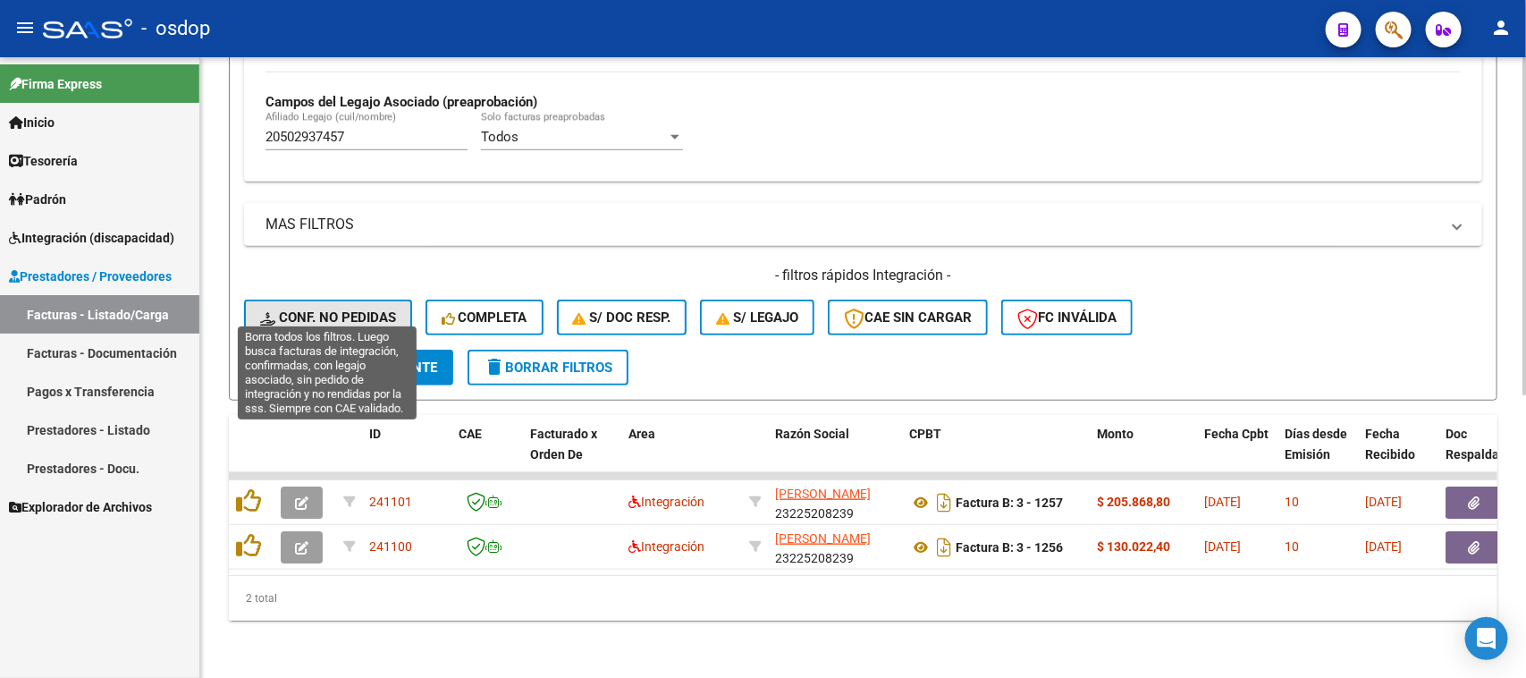
click at [329, 309] on span "Conf. no pedidas" at bounding box center [328, 317] width 136 height 16
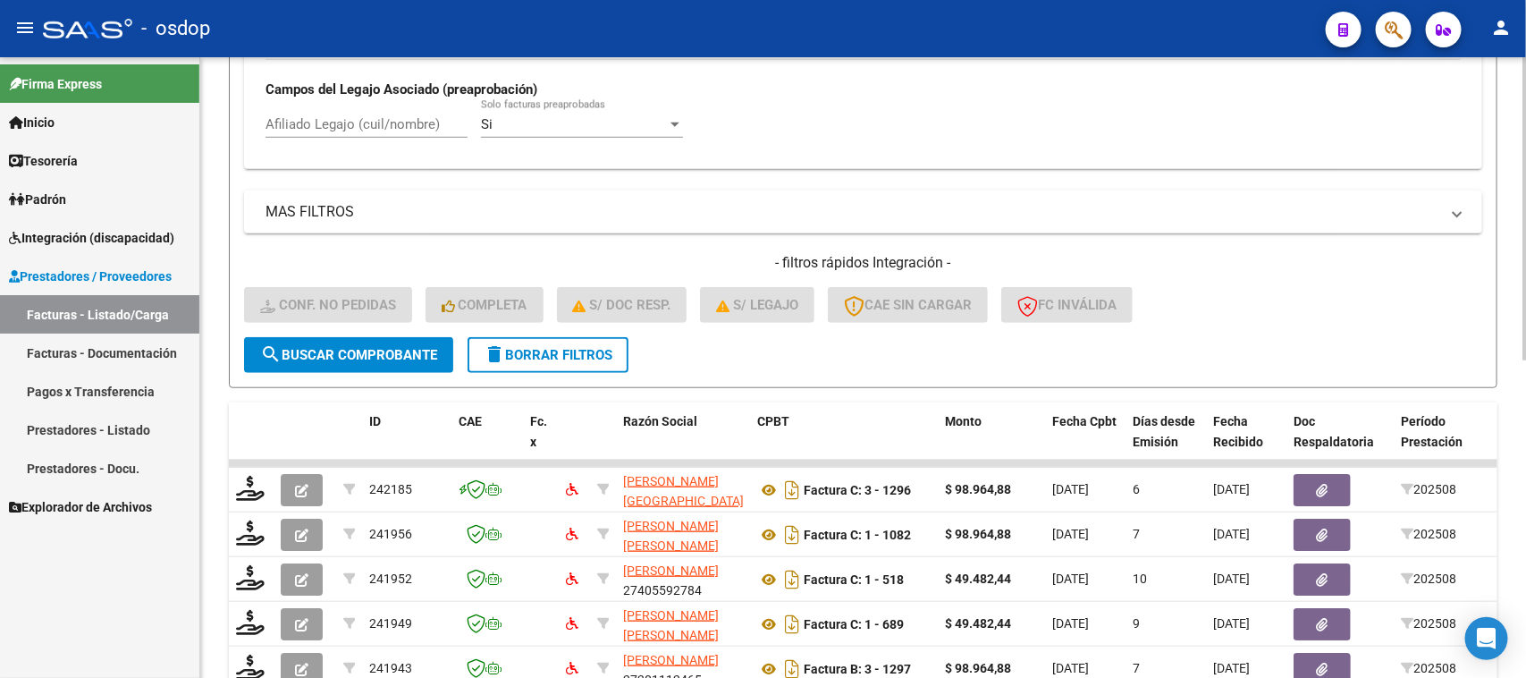
click at [342, 122] on input "Afiliado Legajo (cuil/nombre)" at bounding box center [367, 124] width 202 height 16
paste input "20502937457"
type input "20502937457"
click at [383, 354] on span "search Buscar Comprobante" at bounding box center [348, 355] width 177 height 16
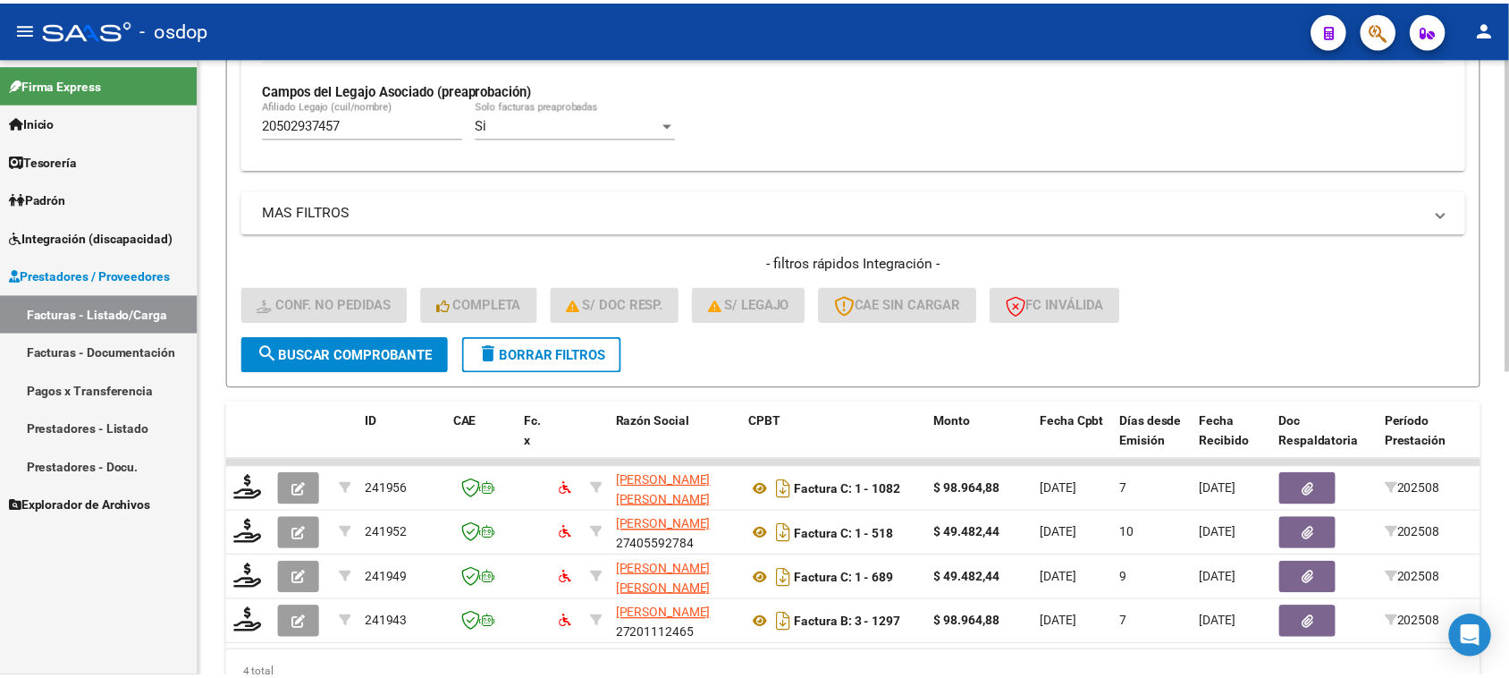
scroll to position [606, 0]
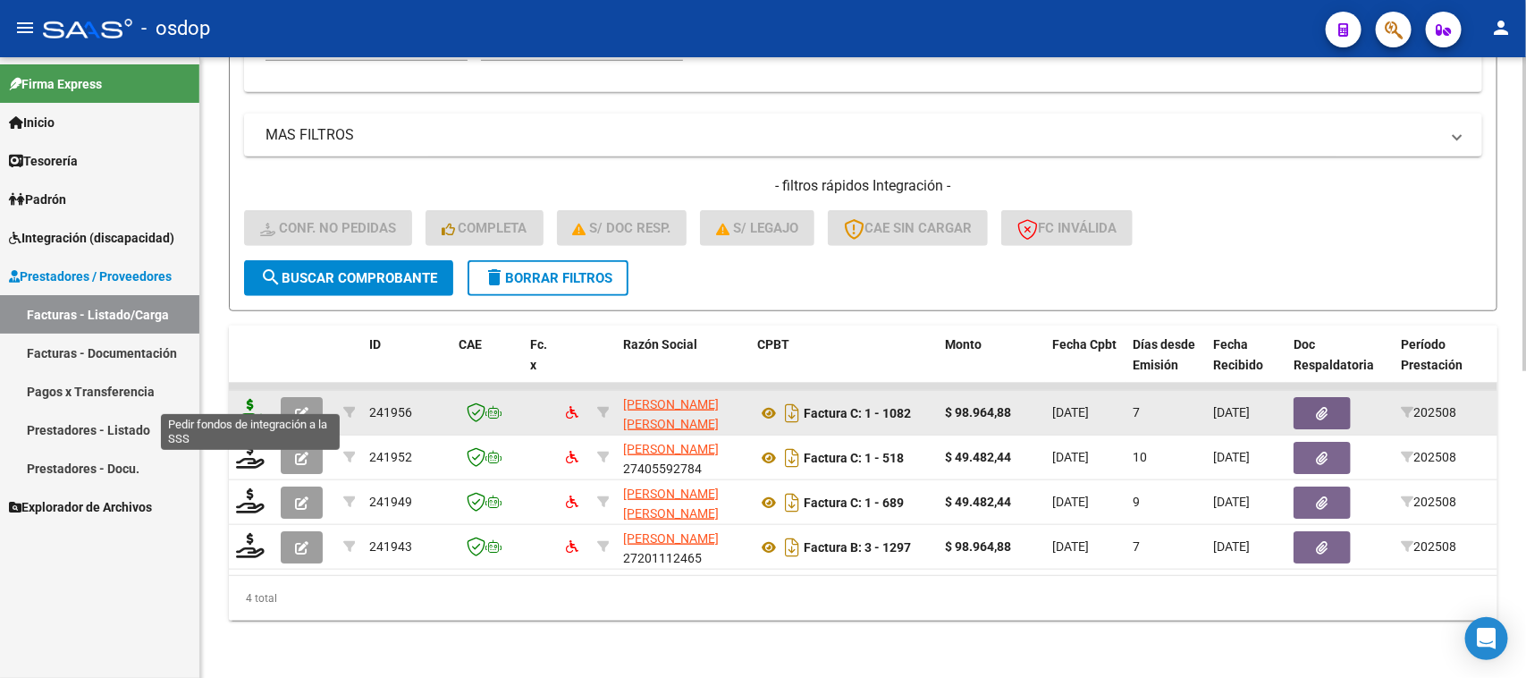
click at [241, 399] on icon at bounding box center [250, 411] width 29 height 25
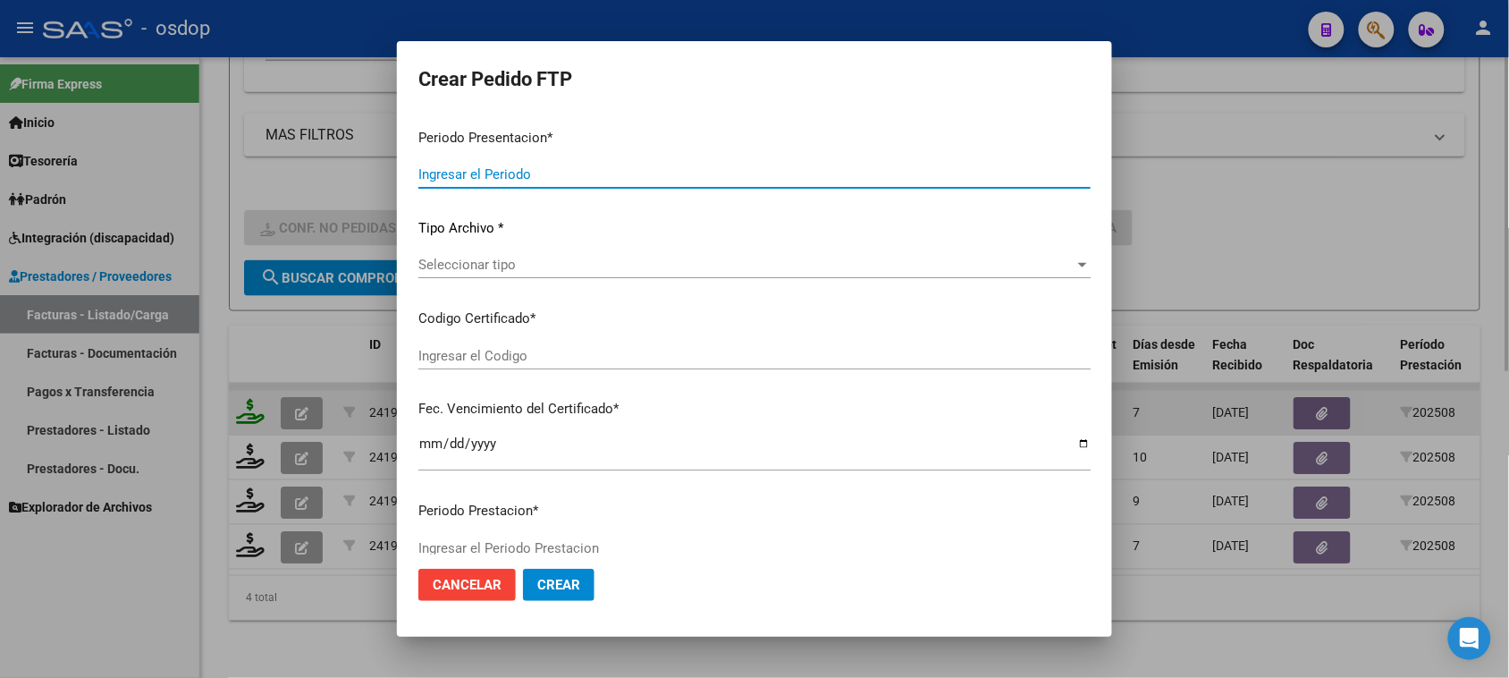
type input "202508"
type input "$ 98.964,88"
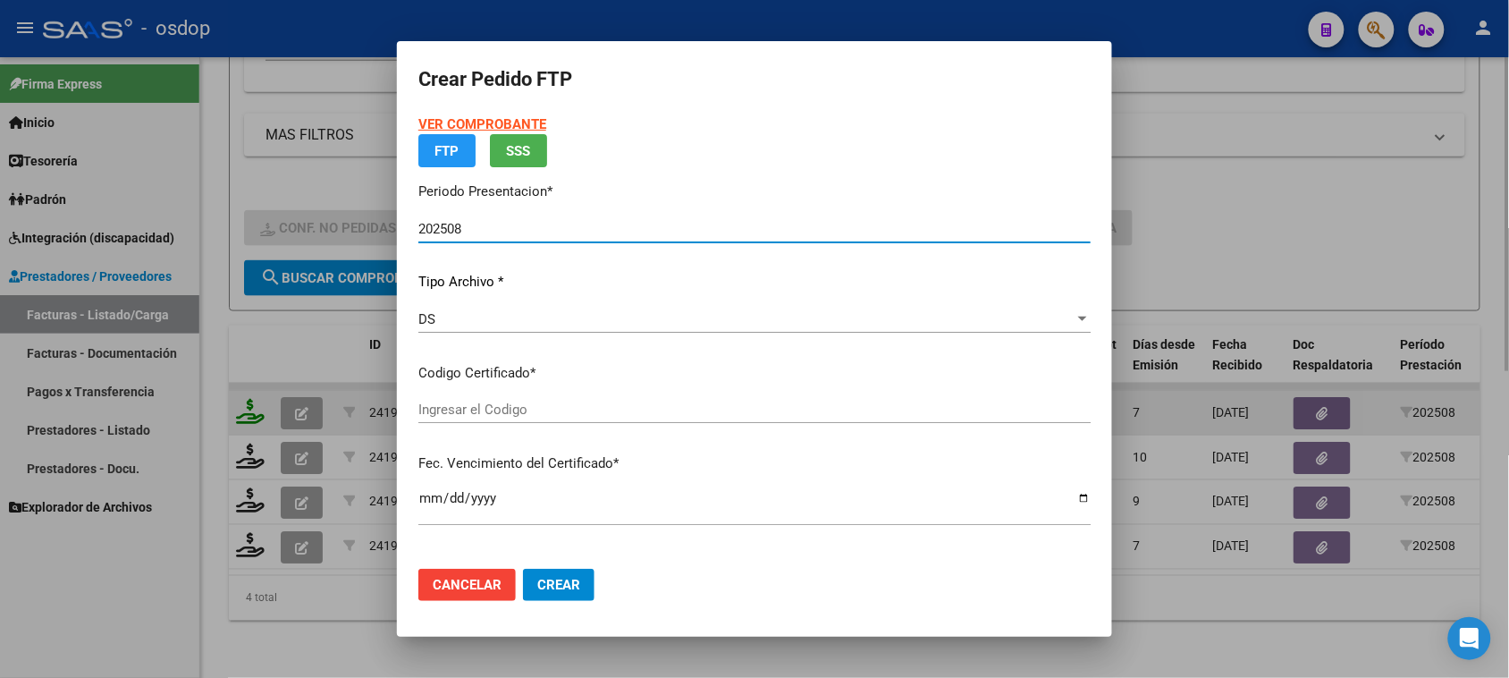
type input "6780368829"
type input "2026-11-25"
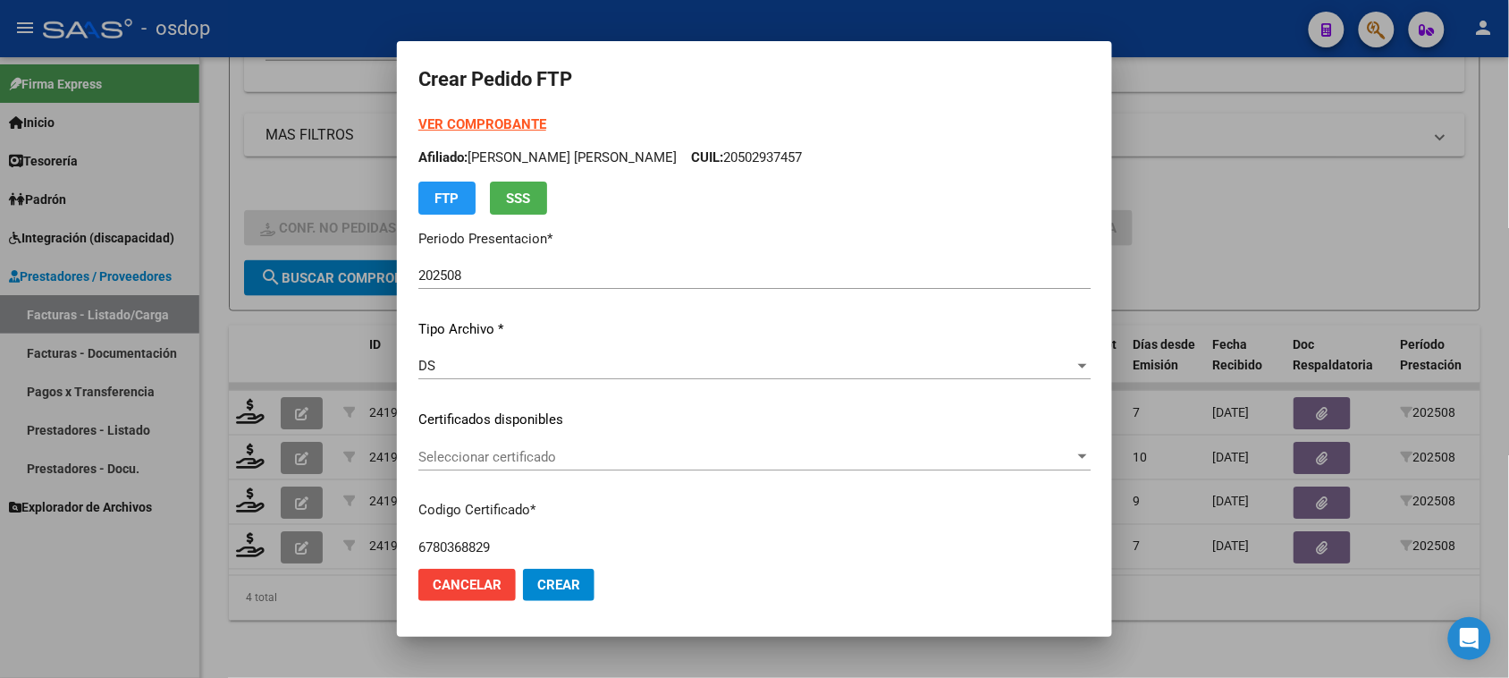
click at [1048, 663] on div at bounding box center [754, 339] width 1509 height 678
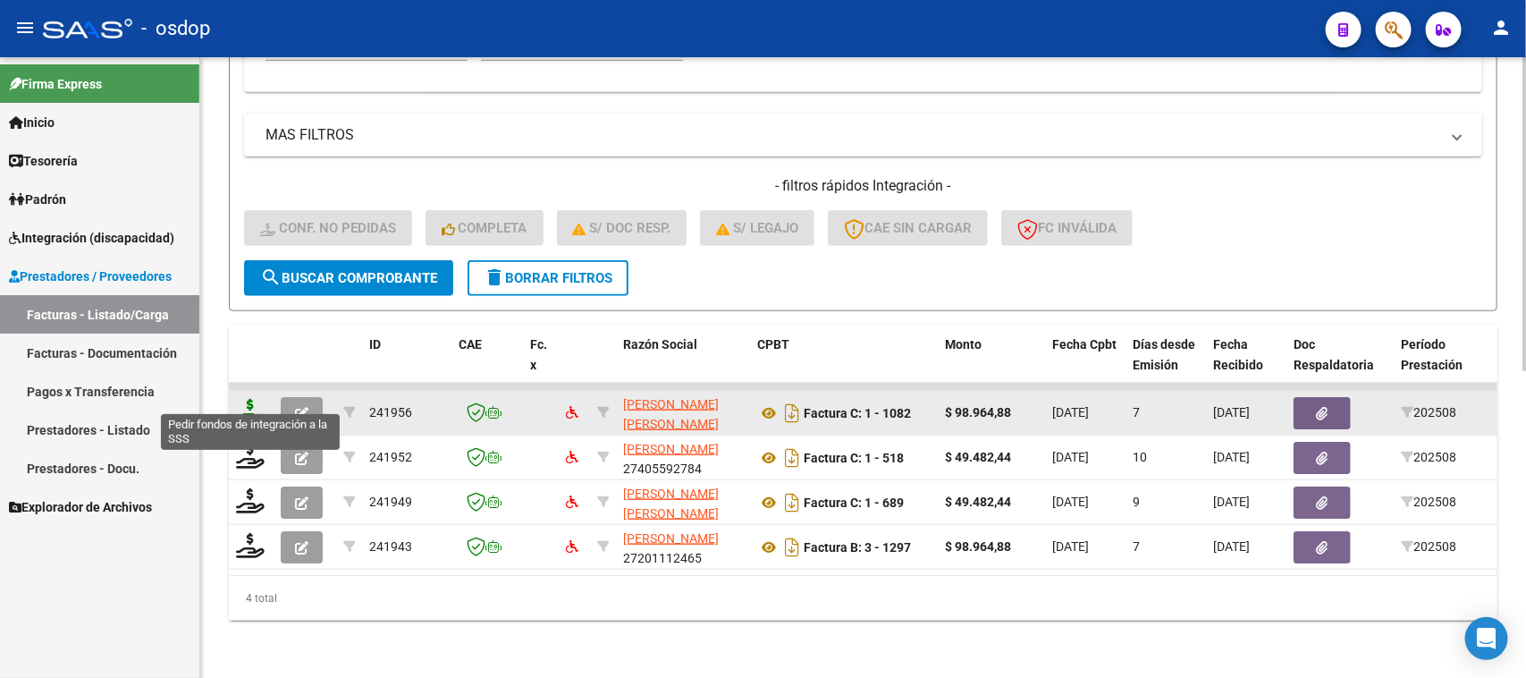
click at [253, 399] on icon at bounding box center [250, 411] width 29 height 25
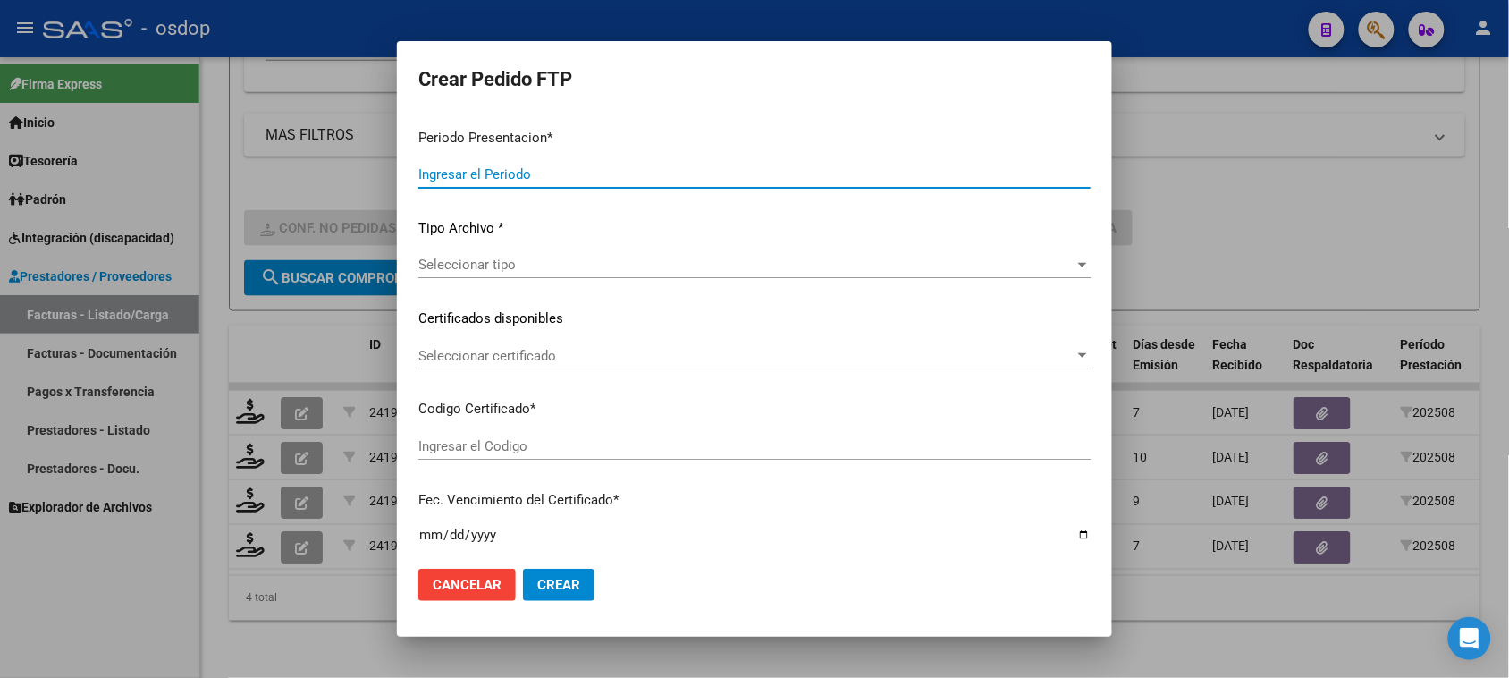
type input "202508"
type input "$ 98.964,88"
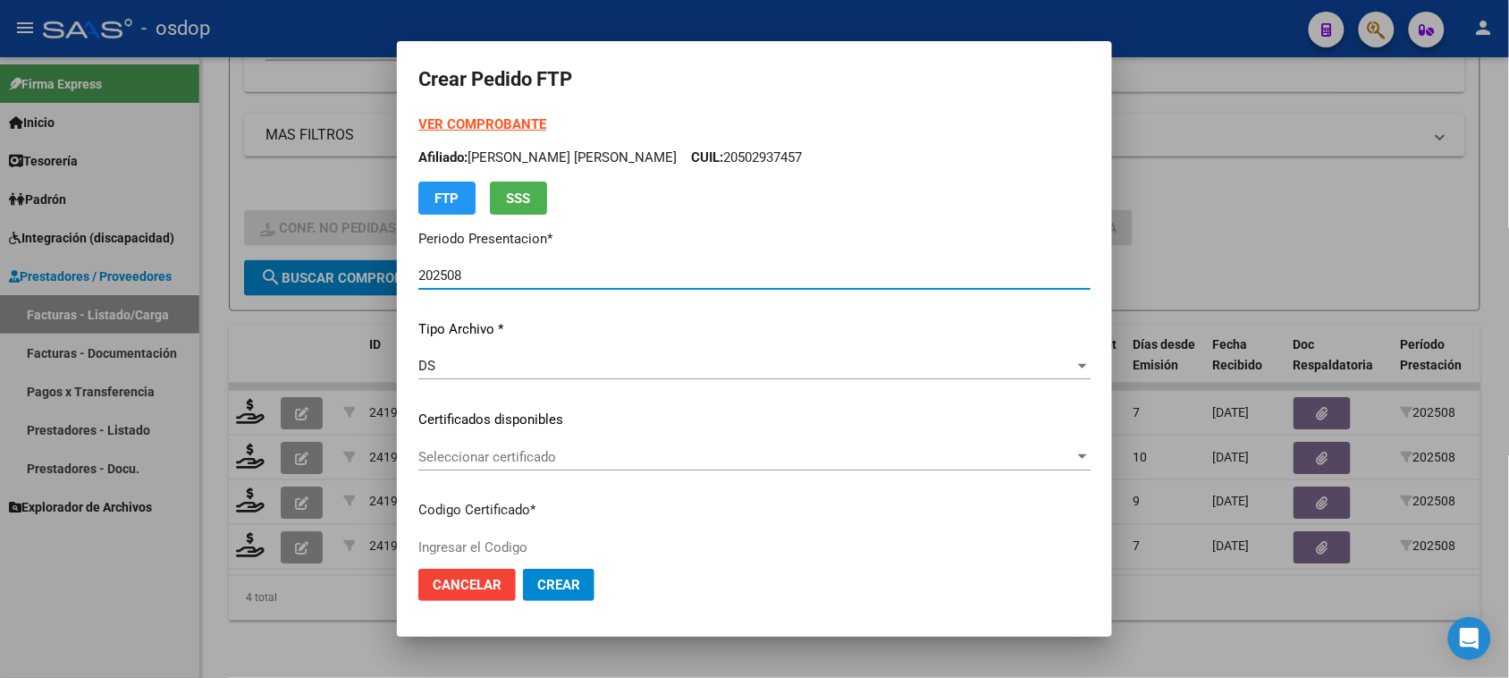
type input "6780368829"
type input "2026-11-25"
click at [725, 456] on span "Seleccionar certificado" at bounding box center [746, 457] width 656 height 16
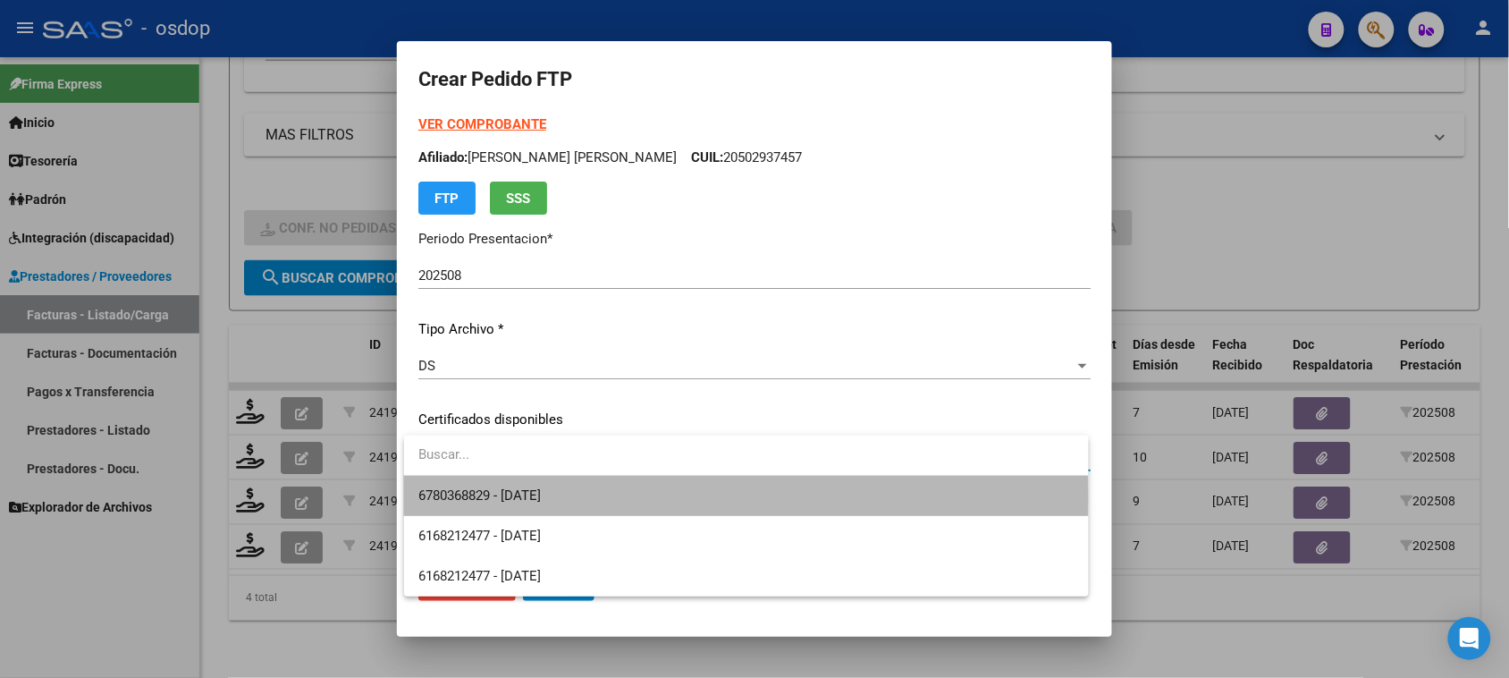
click at [709, 498] on span "6780368829 - 2026-11-25" at bounding box center [745, 496] width 655 height 40
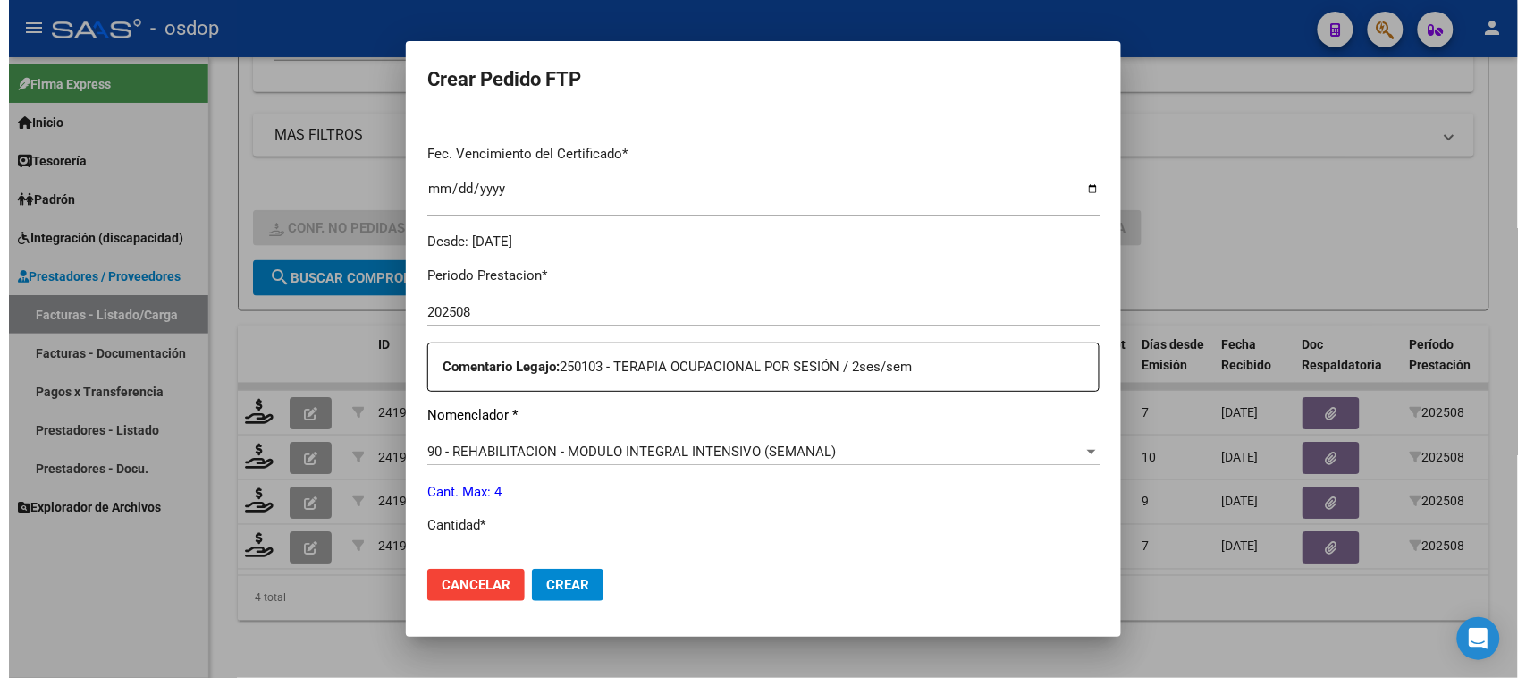
scroll to position [559, 0]
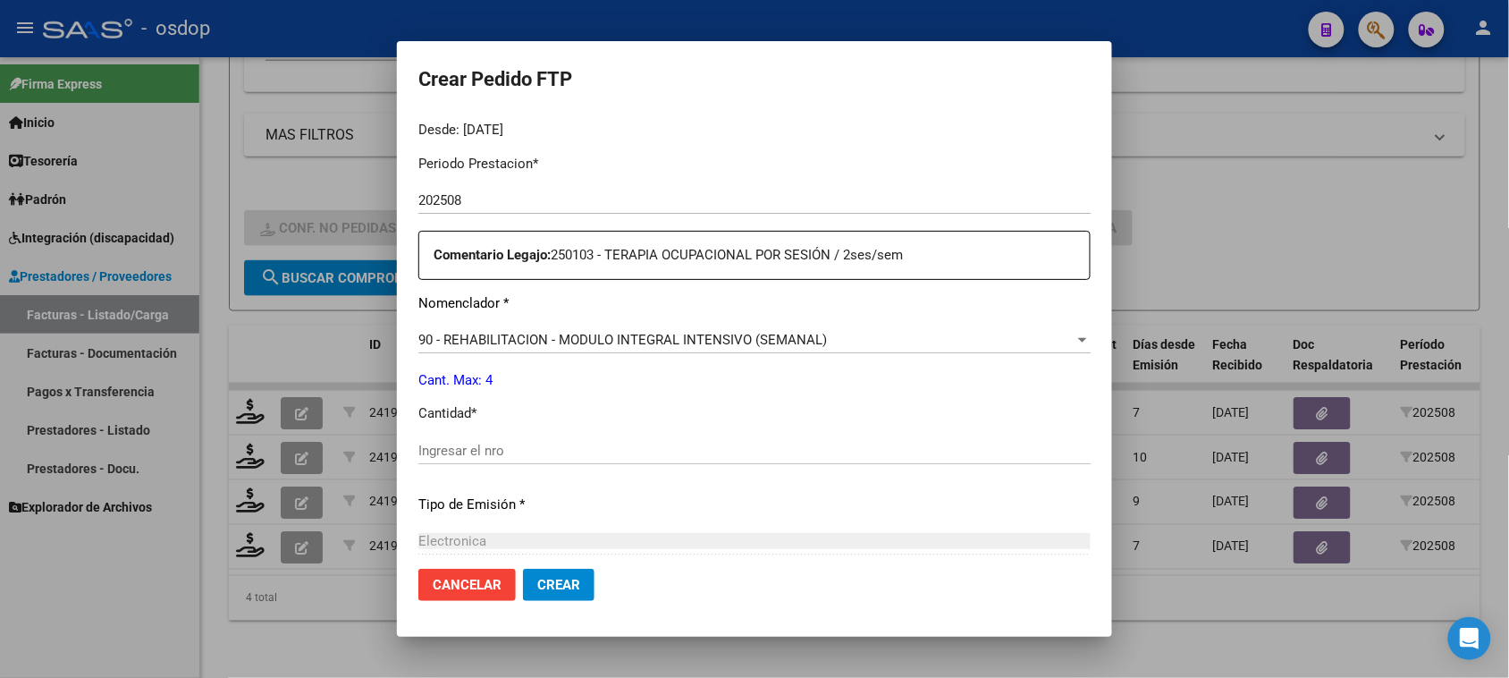
click at [503, 439] on div "Ingresar el nro" at bounding box center [754, 450] width 672 height 27
type input "4"
click at [561, 582] on span "Crear" at bounding box center [558, 585] width 43 height 16
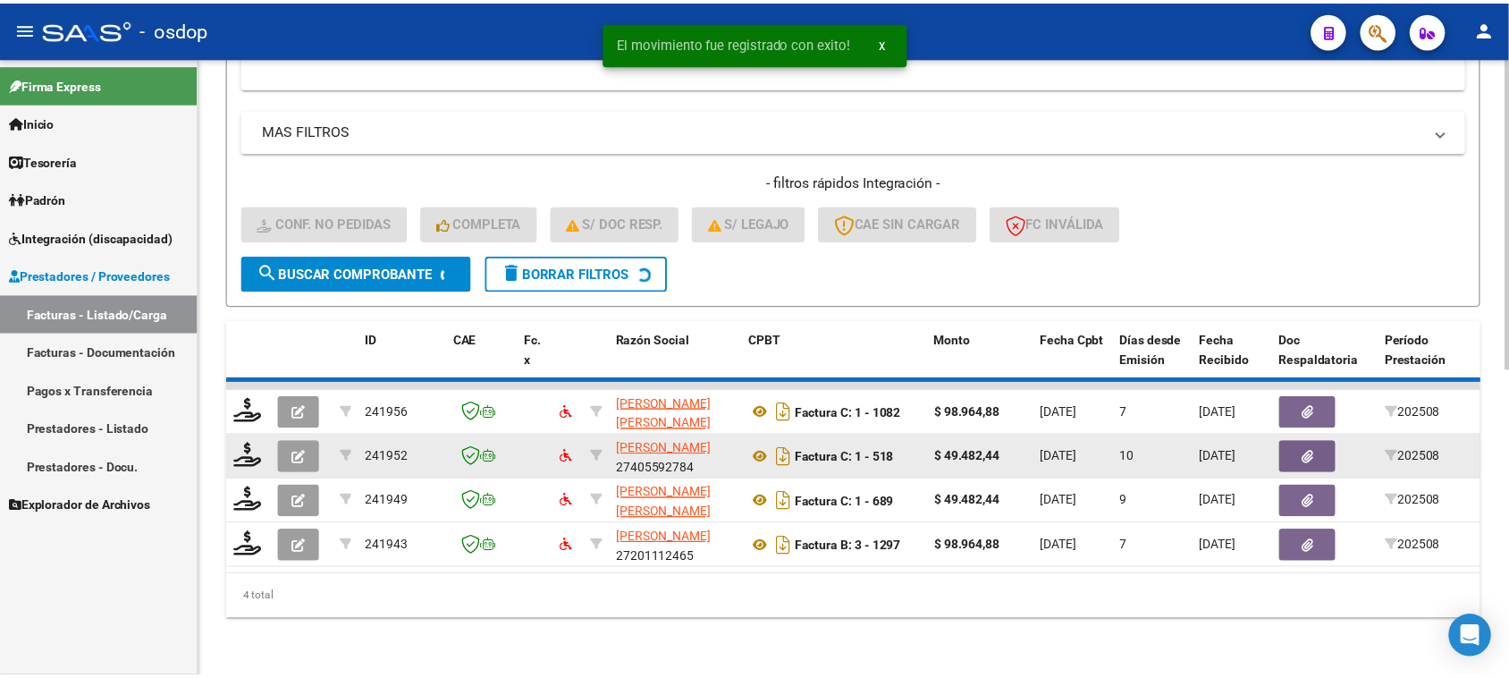
scroll to position [561, 0]
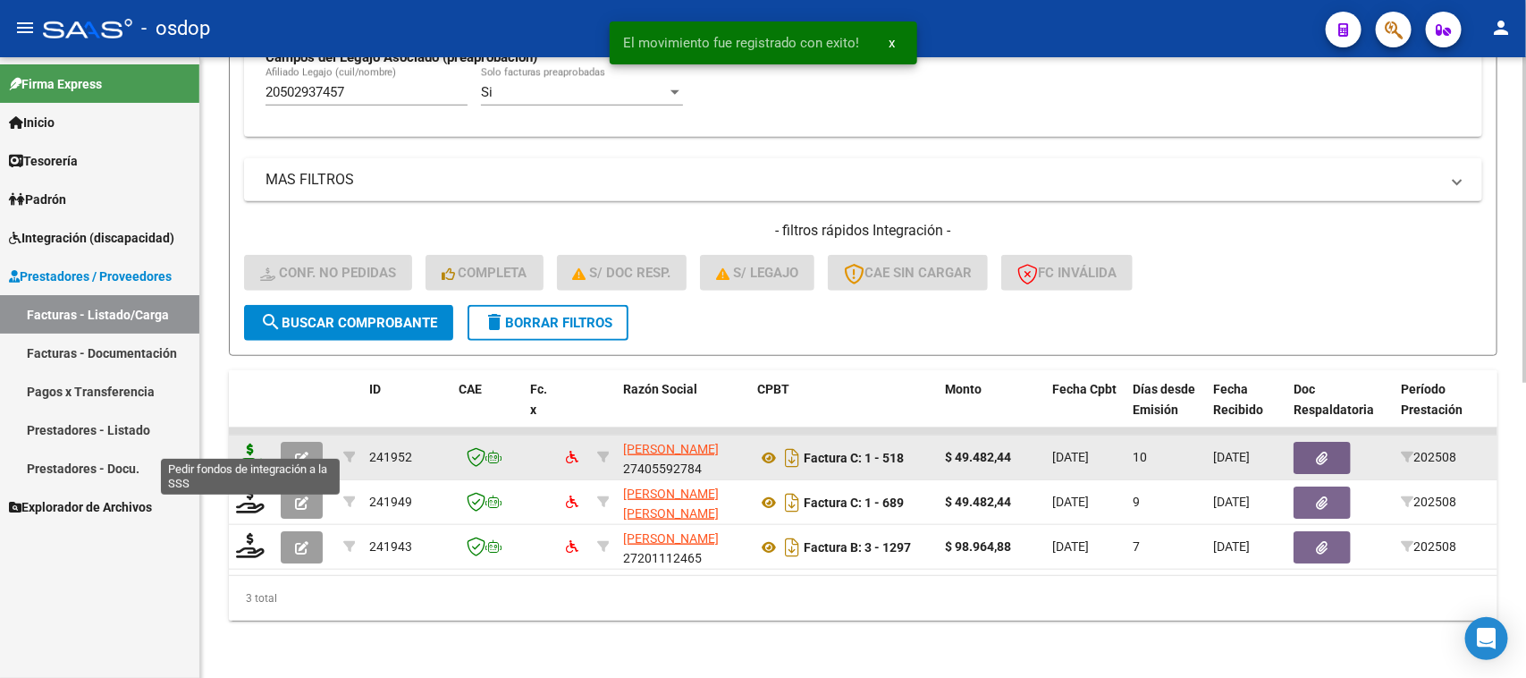
click at [256, 443] on icon at bounding box center [250, 455] width 29 height 25
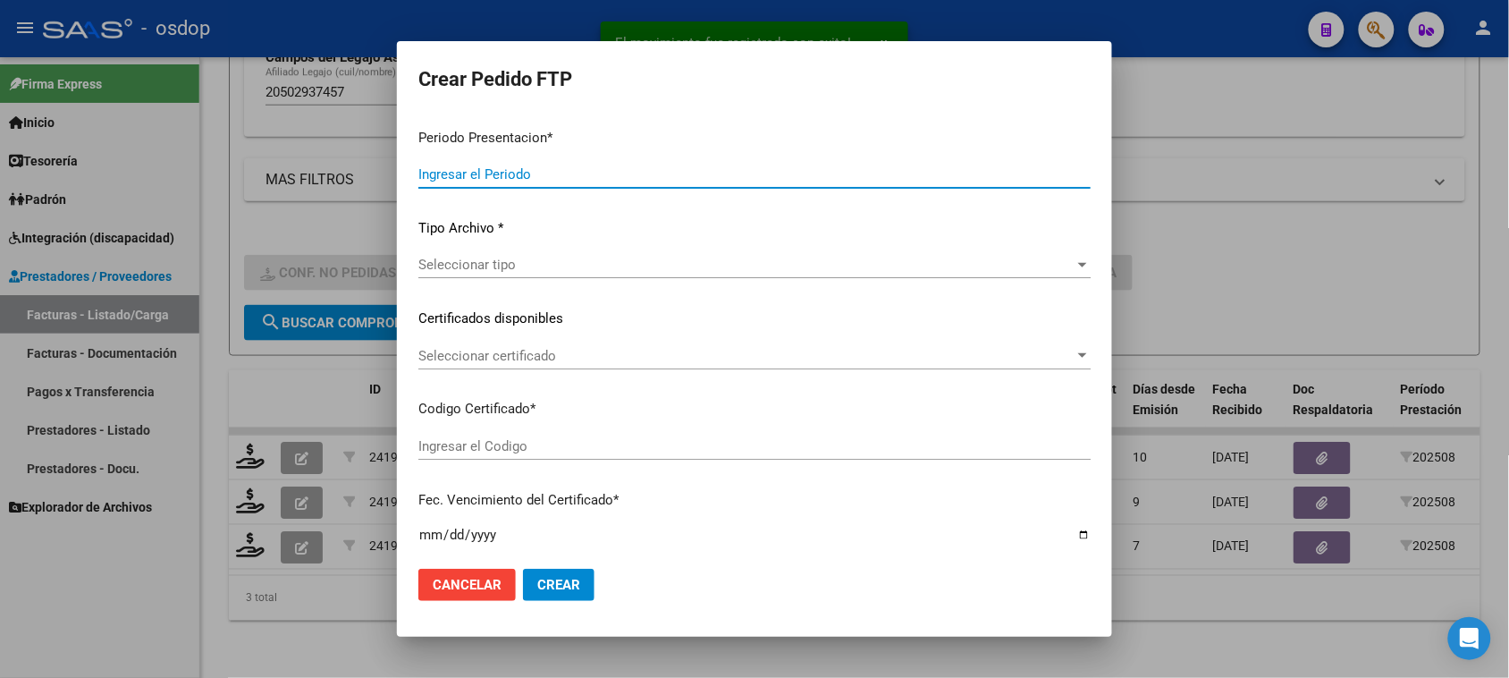
type input "202508"
type input "$ 49.482,44"
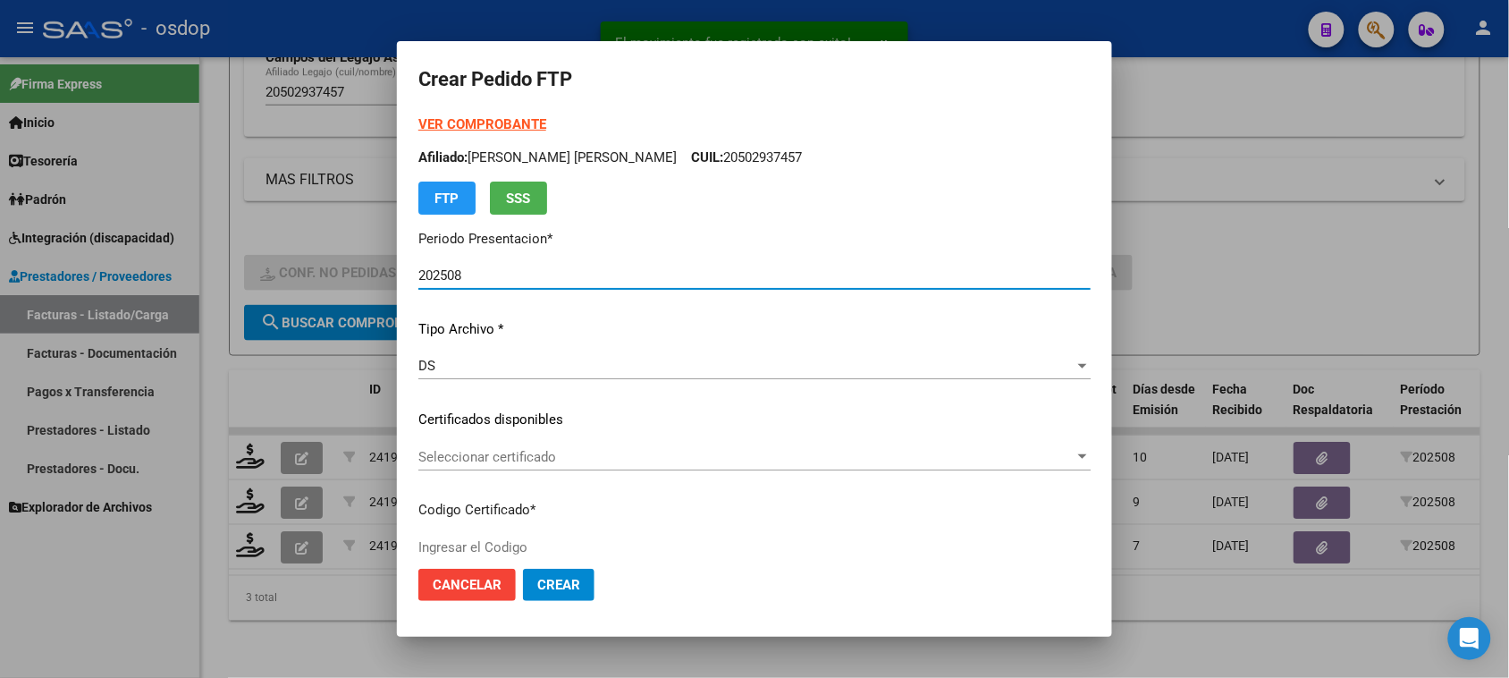
type input "6780368829"
type input "2026-11-25"
click at [758, 456] on span "Seleccionar certificado" at bounding box center [746, 457] width 656 height 16
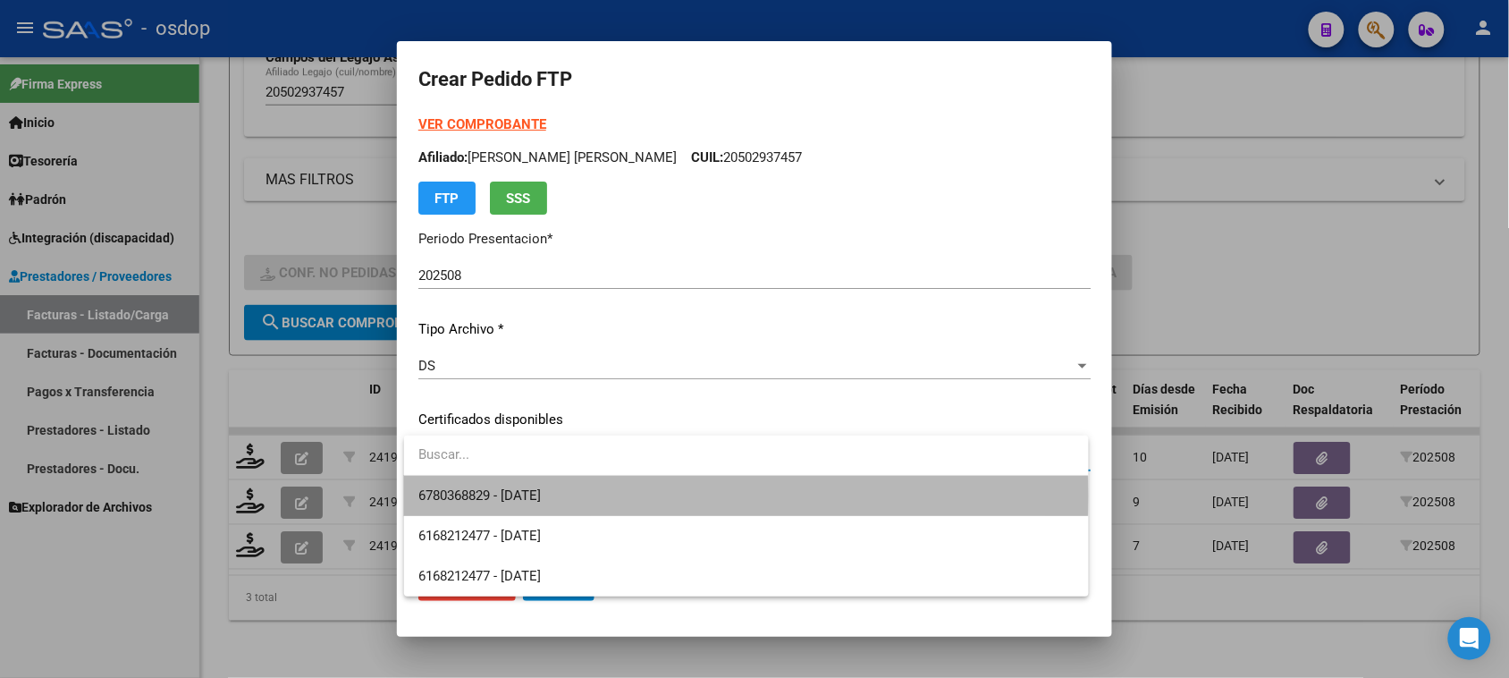
click at [726, 496] on span "6780368829 - 2026-11-25" at bounding box center [745, 496] width 655 height 40
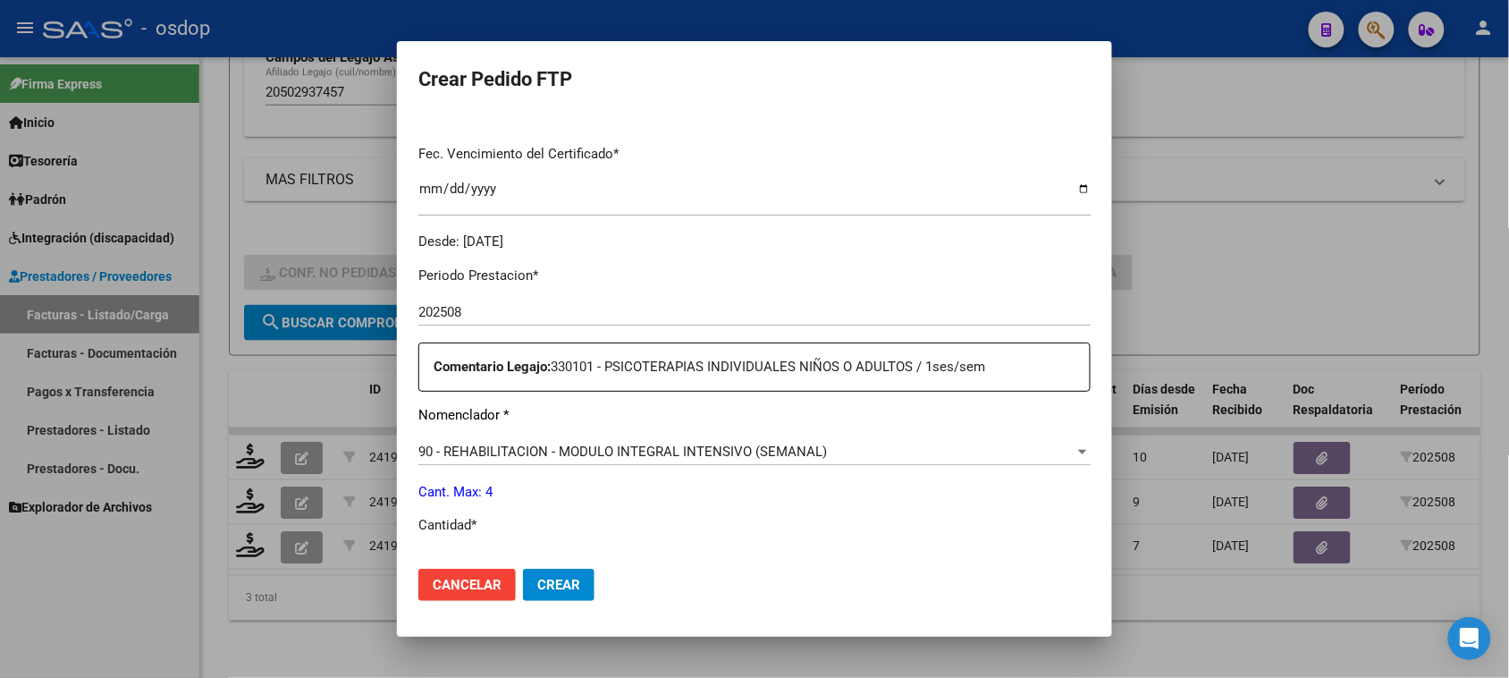
scroll to position [559, 0]
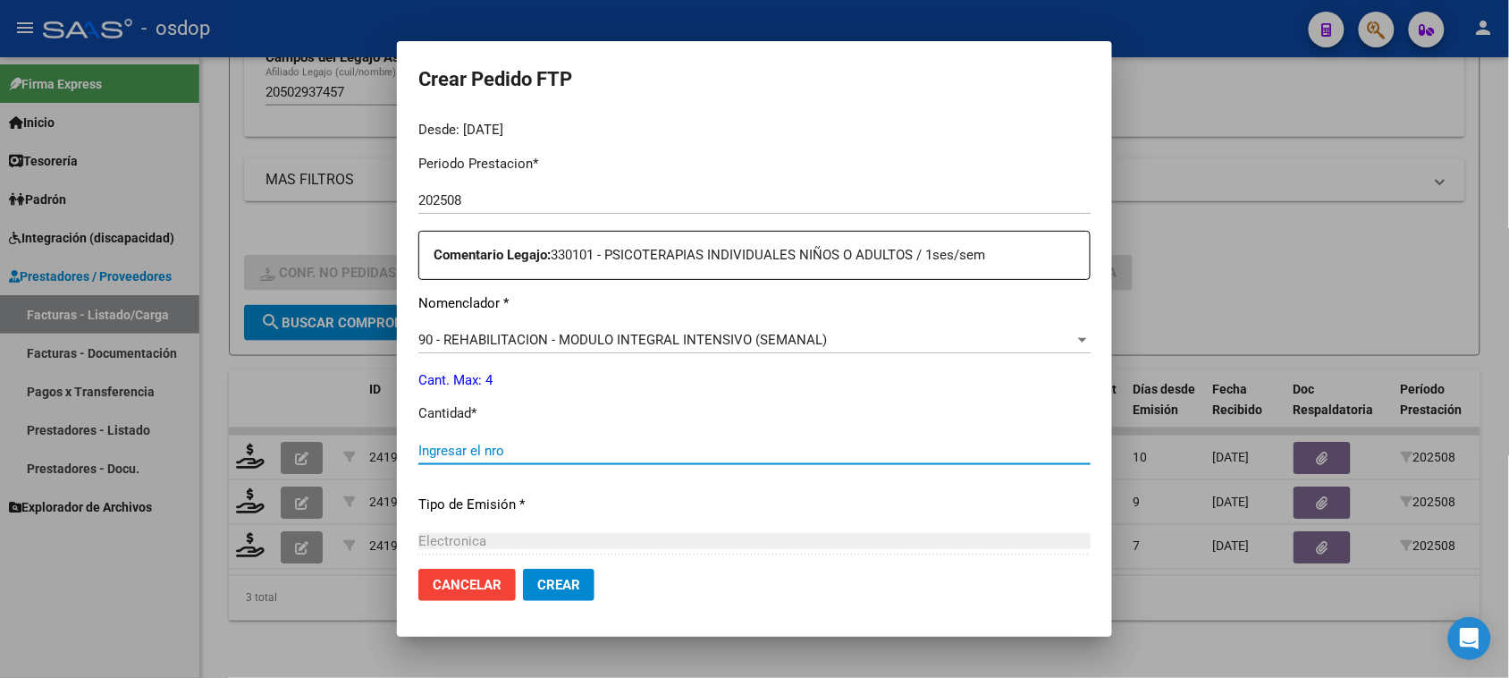
click at [508, 444] on input "Ingresar el nro" at bounding box center [754, 451] width 672 height 16
type input "4"
click at [545, 584] on span "Crear" at bounding box center [558, 585] width 43 height 16
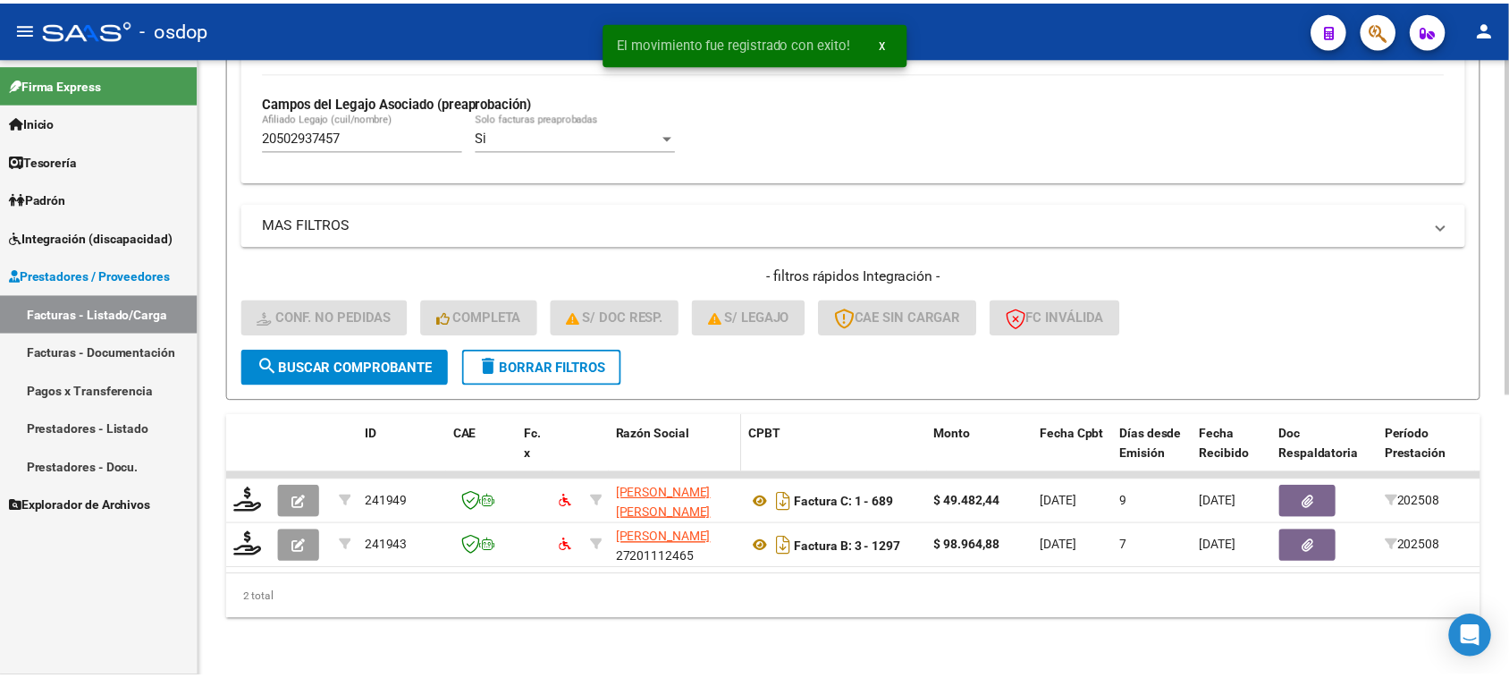
scroll to position [517, 0]
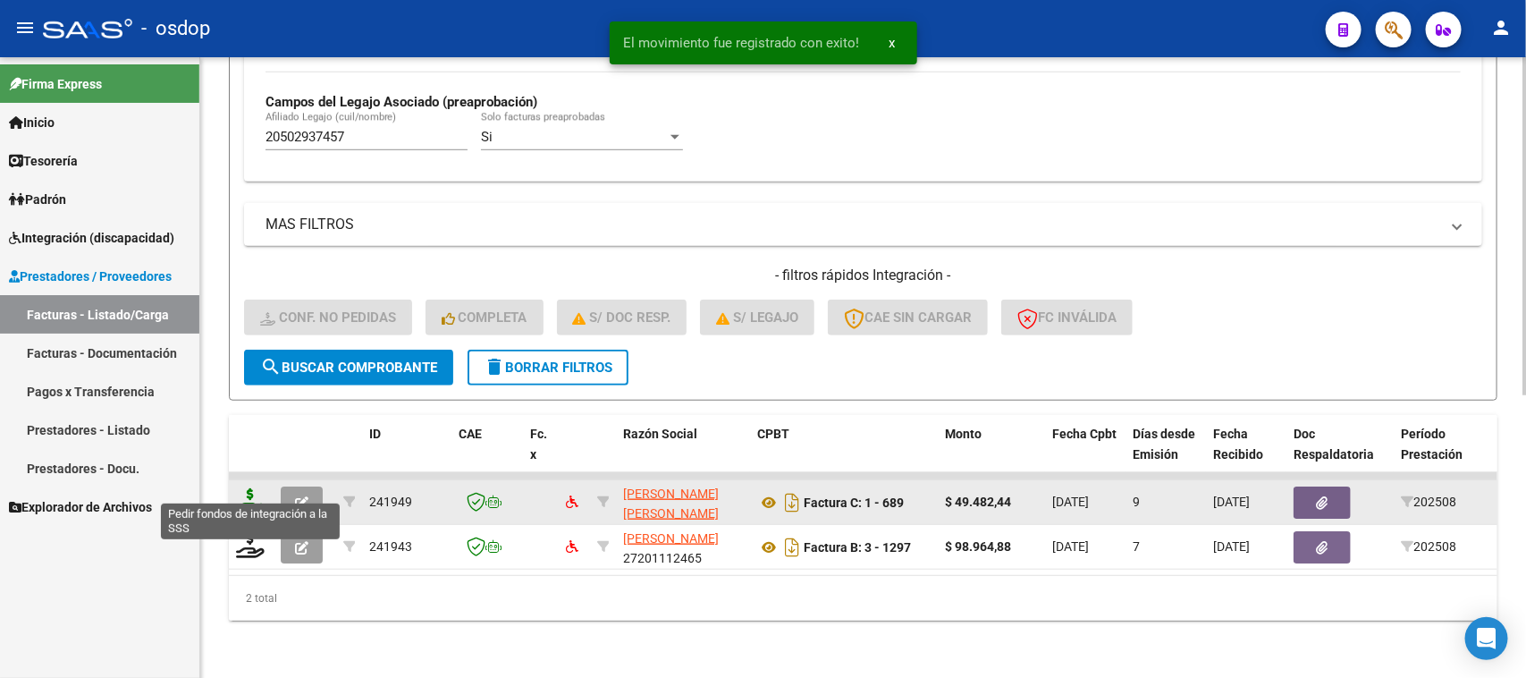
click at [243, 488] on icon at bounding box center [250, 500] width 29 height 25
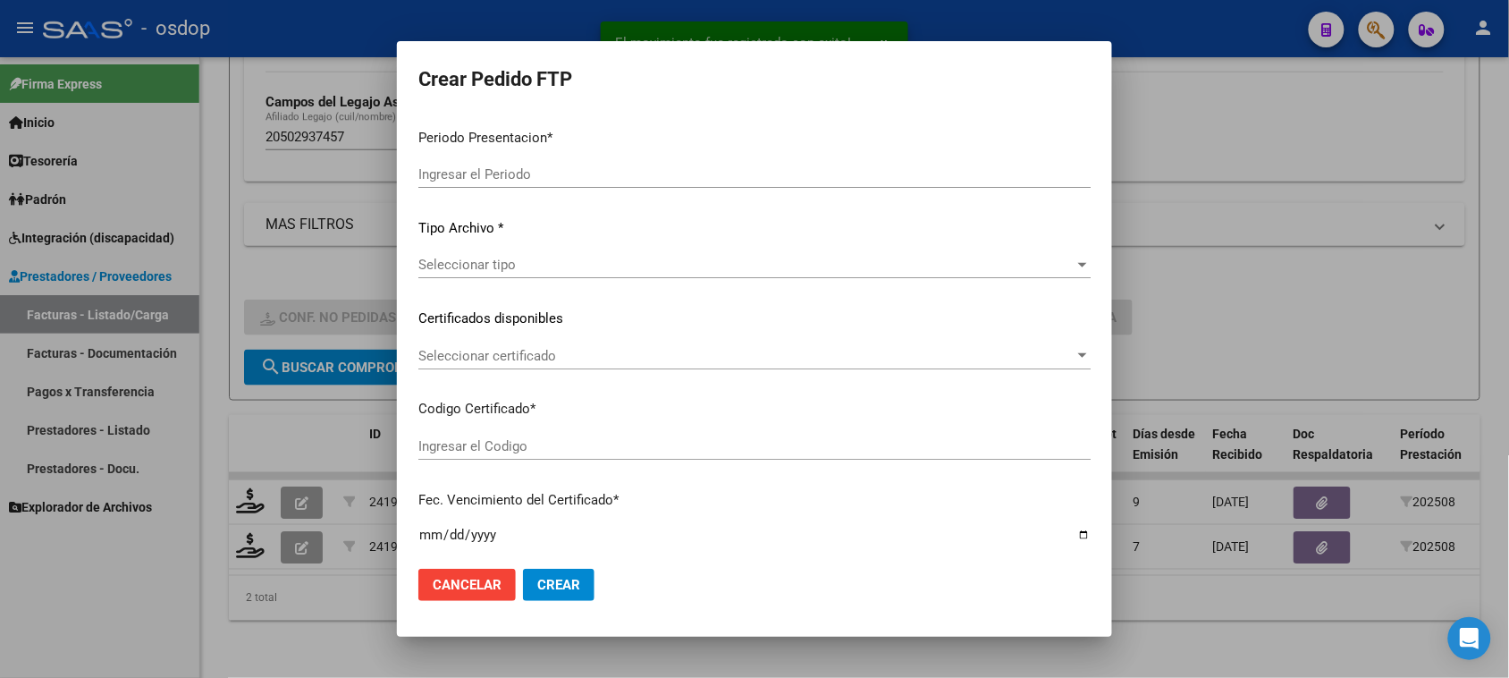
type input "202508"
type input "$ 49.482,44"
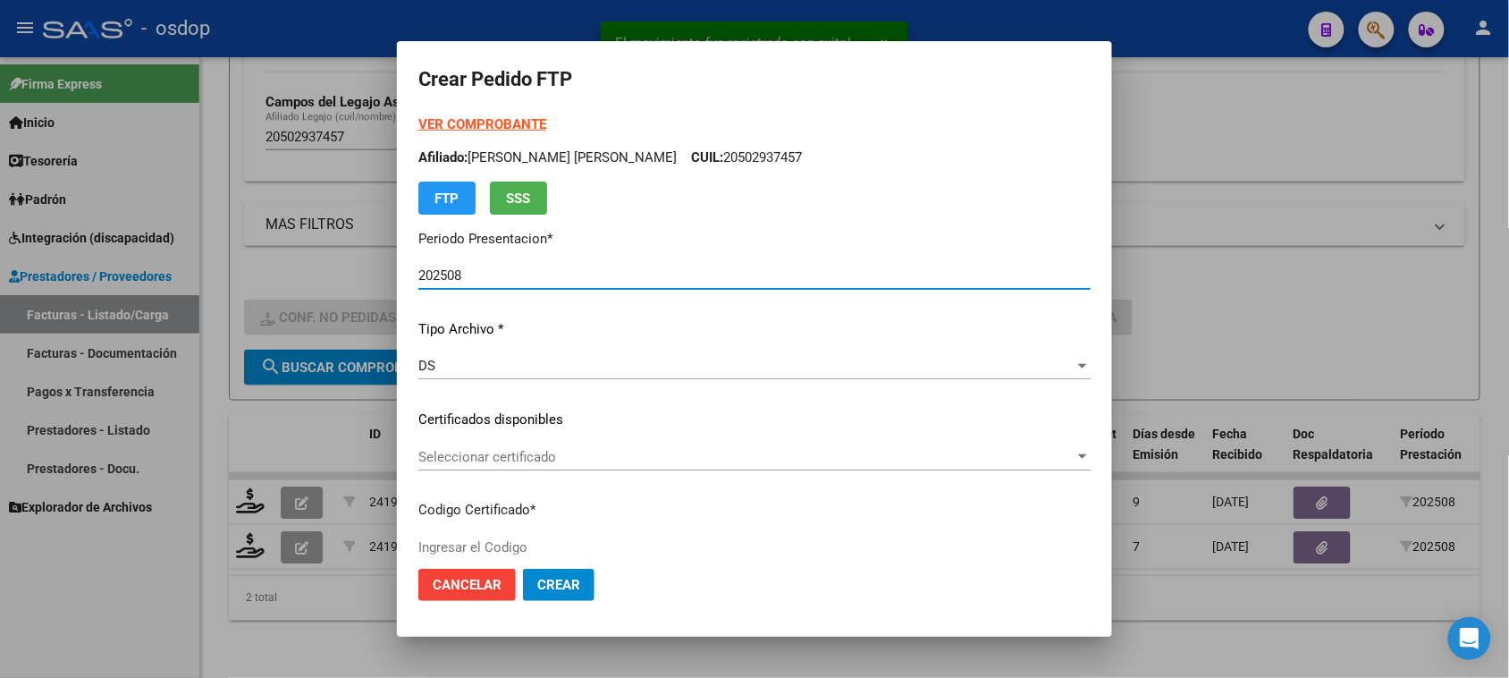
type input "6780368829"
type input "2026-11-25"
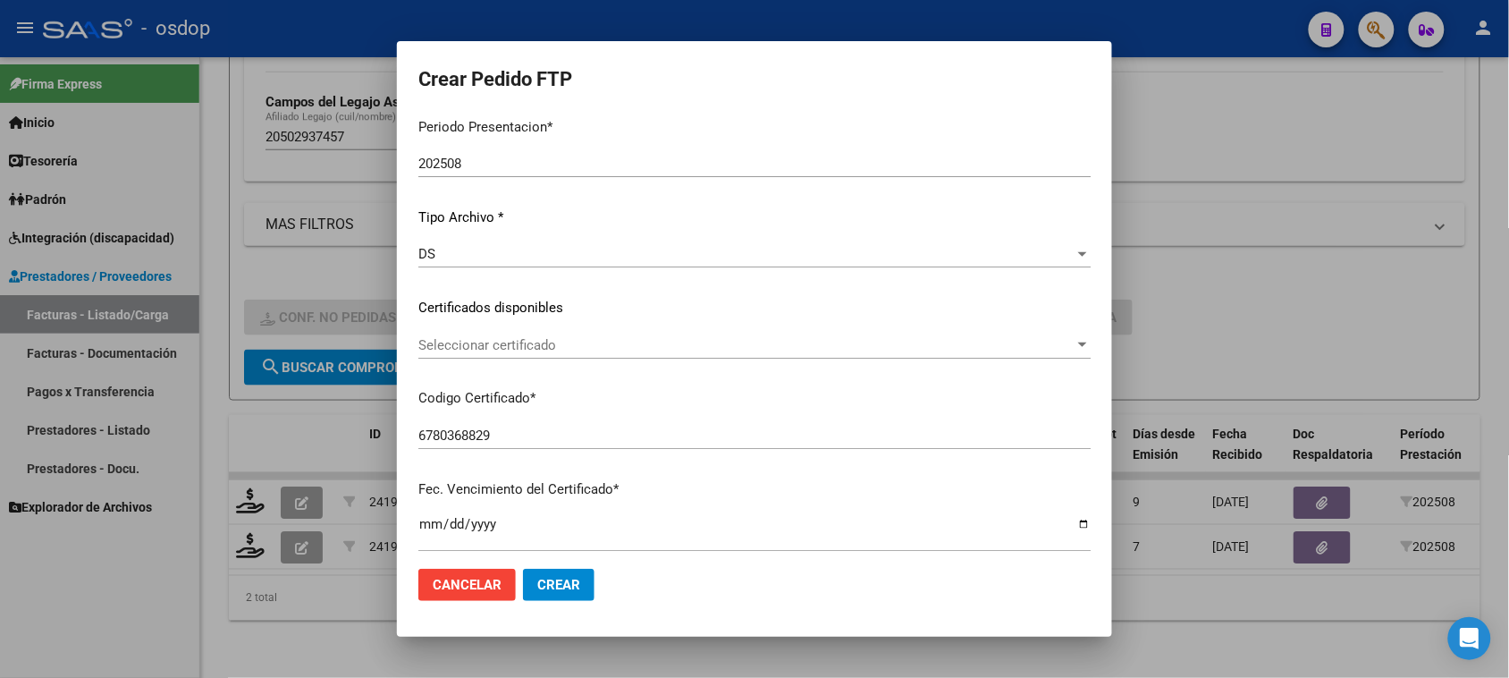
click at [739, 335] on div "Seleccionar certificado Seleccionar certificado" at bounding box center [754, 345] width 672 height 27
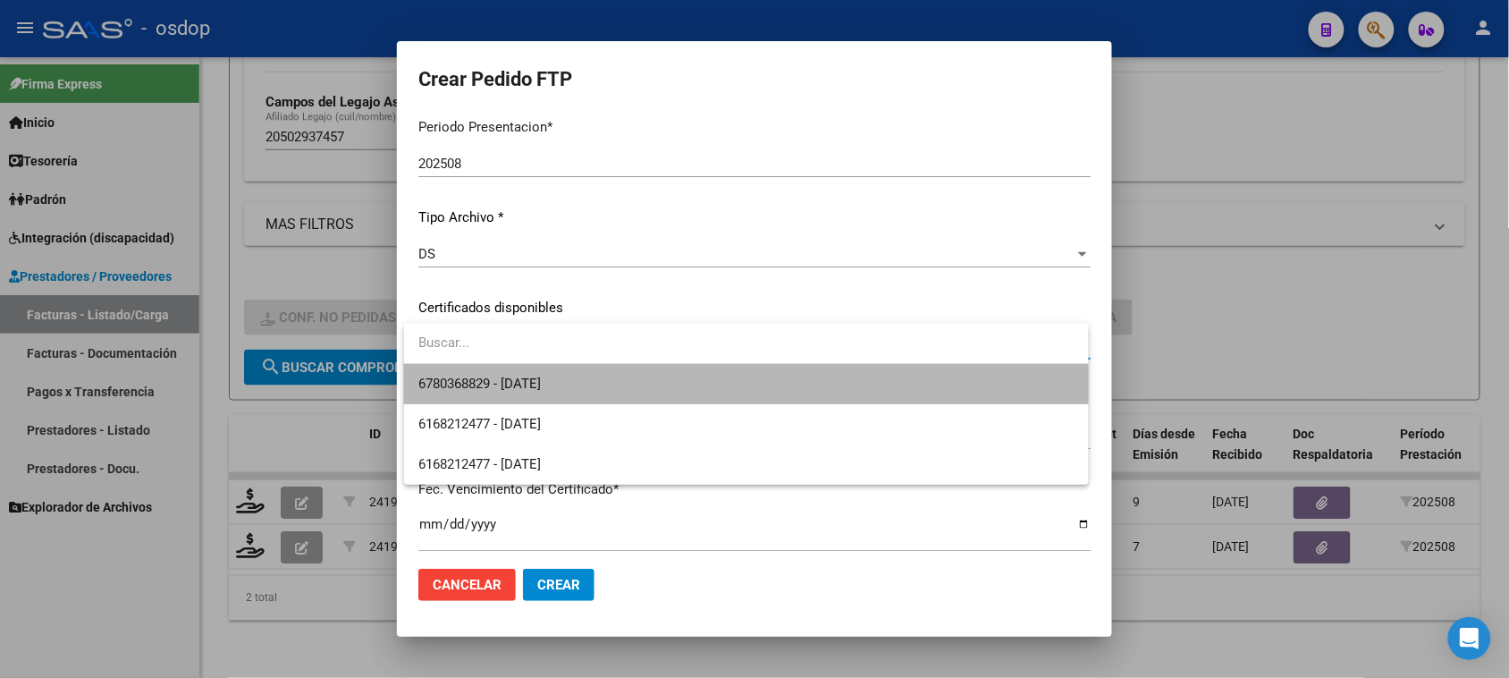
click at [721, 390] on span "6780368829 - 2026-11-25" at bounding box center [745, 384] width 655 height 40
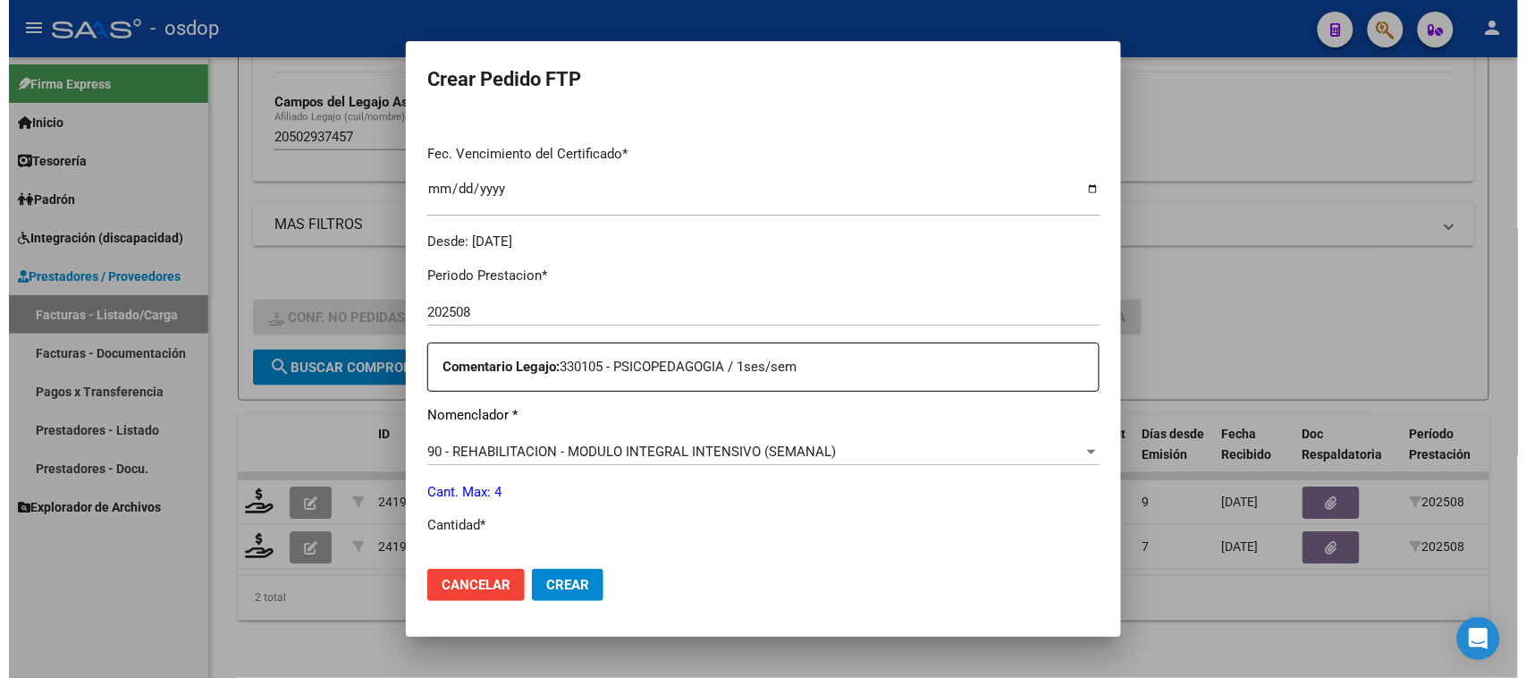
scroll to position [559, 0]
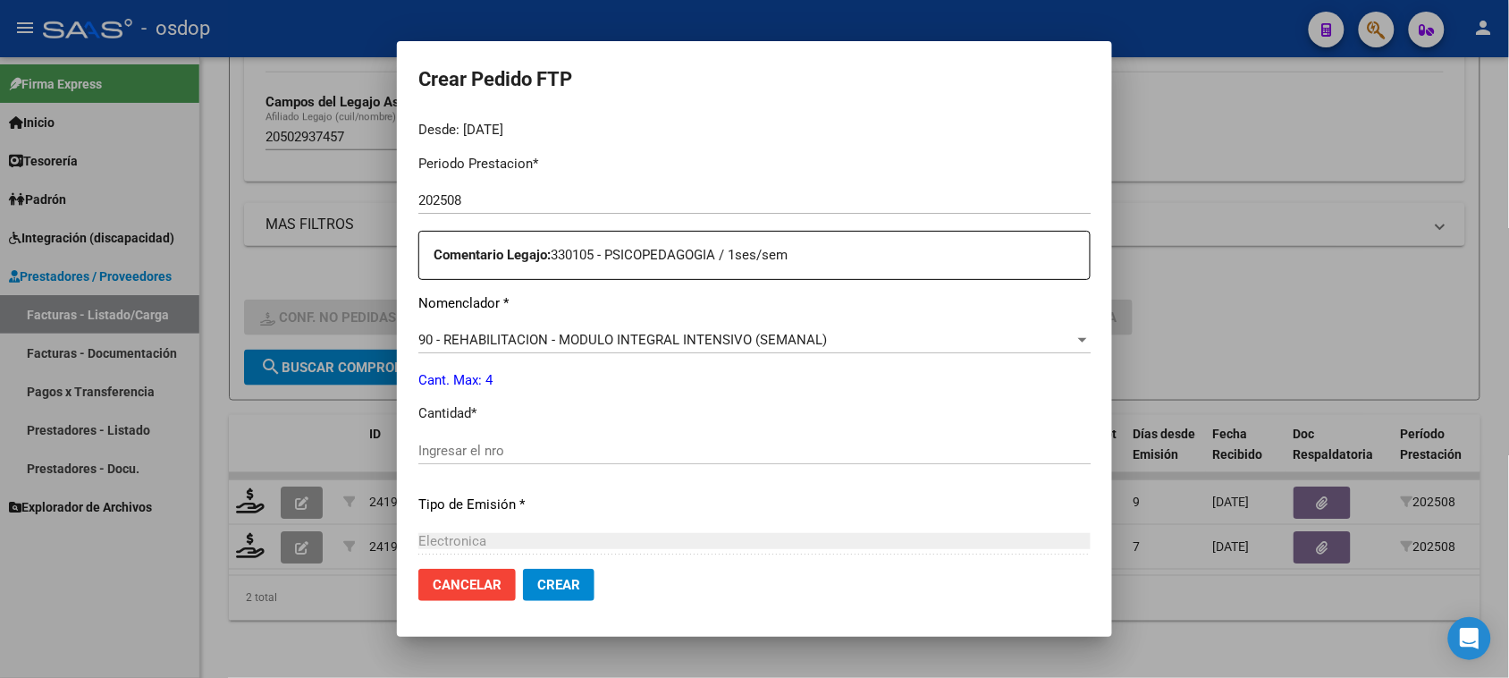
click at [512, 452] on input "Ingresar el nro" at bounding box center [754, 451] width 672 height 16
type input "4"
click at [570, 587] on span "Crear" at bounding box center [558, 585] width 43 height 16
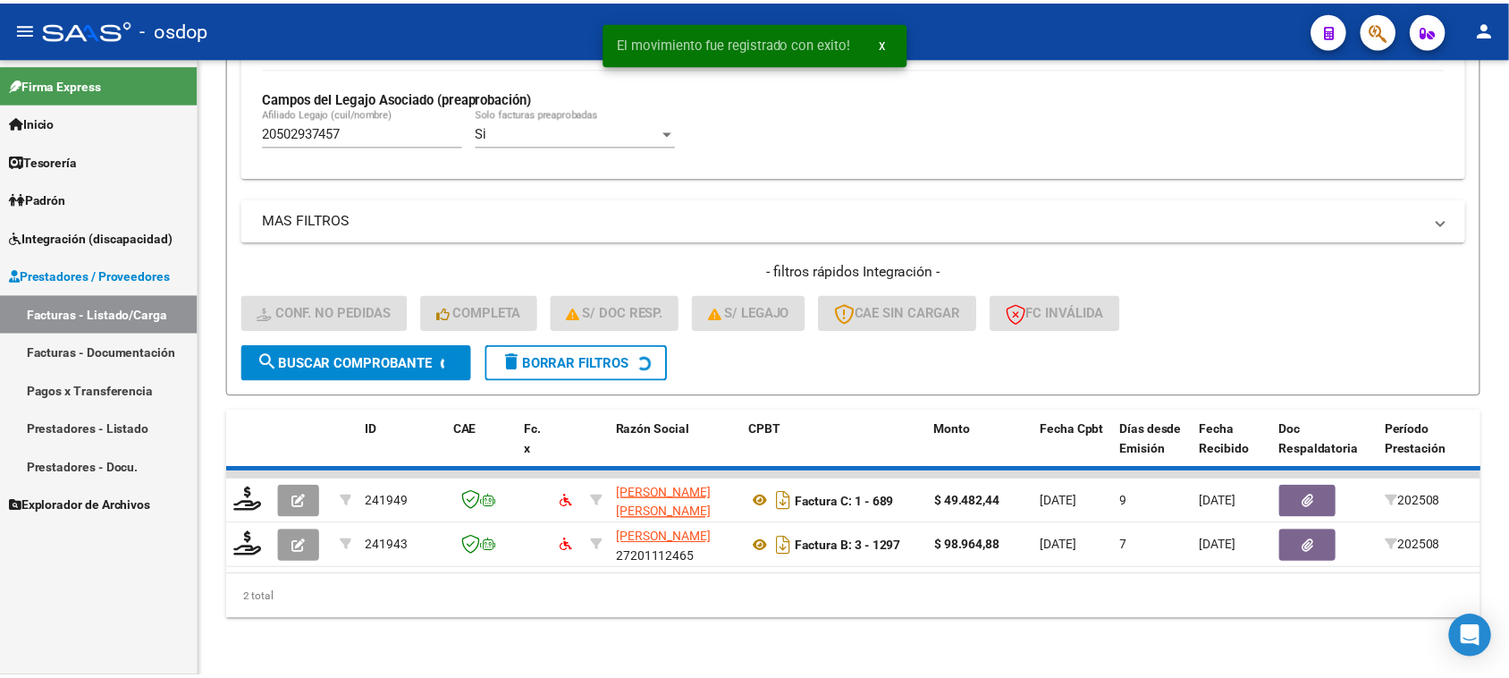
scroll to position [472, 0]
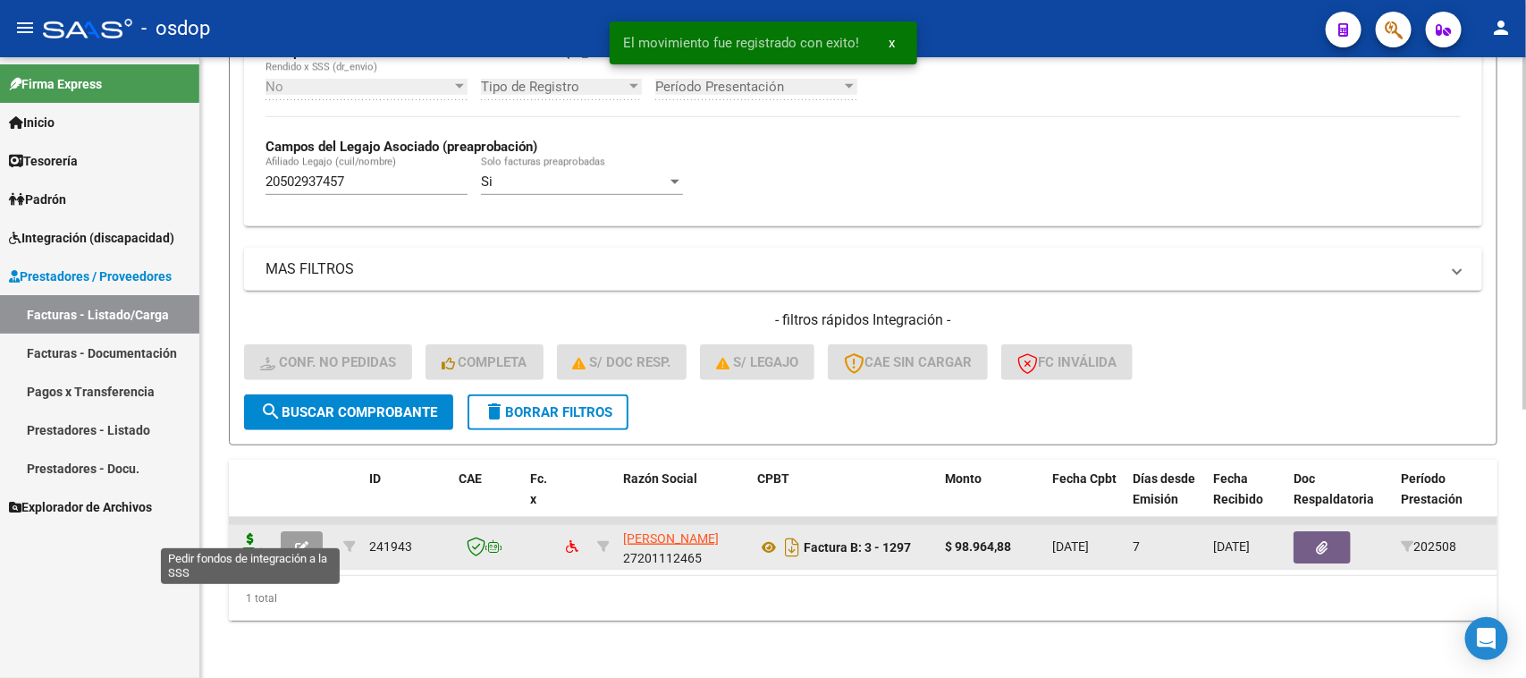
click at [256, 533] on icon at bounding box center [250, 545] width 29 height 25
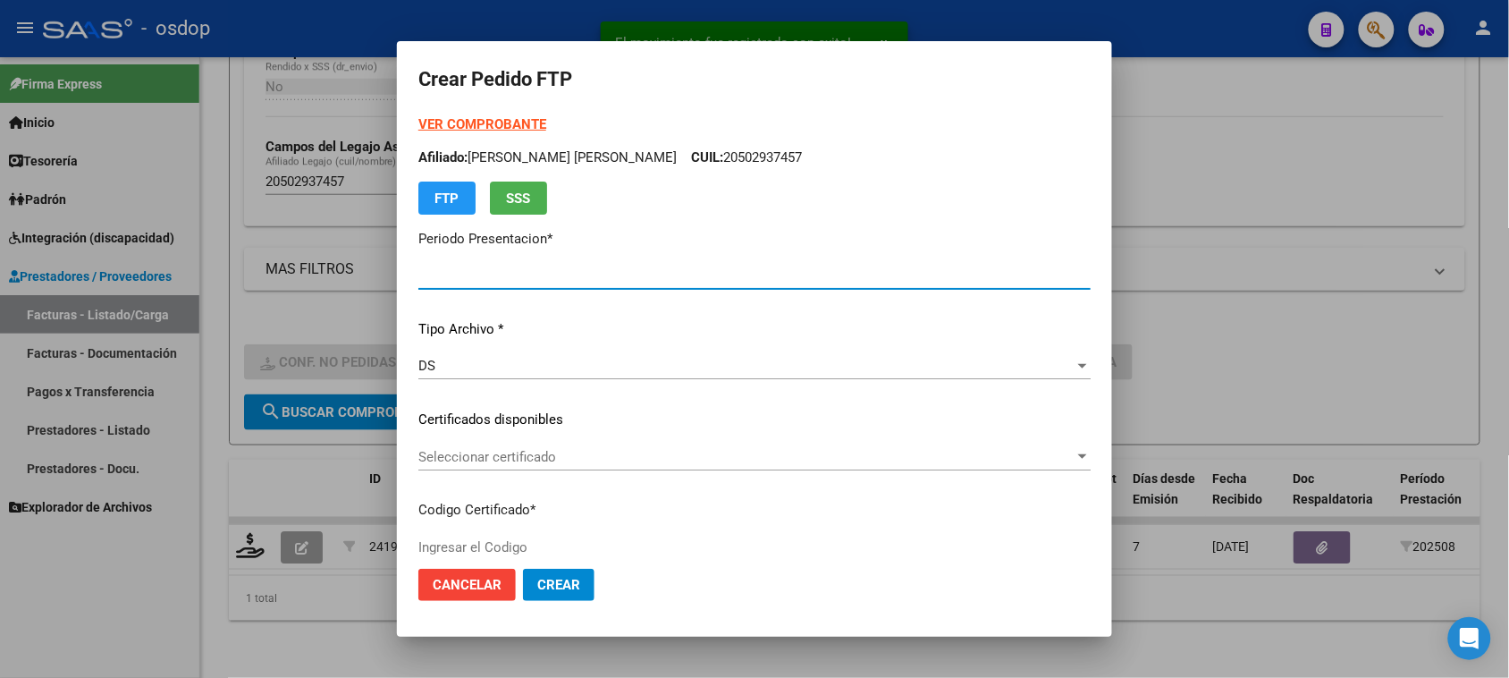
type input "202508"
type input "$ 98.964,88"
type input "6780368829"
type input "2026-11-25"
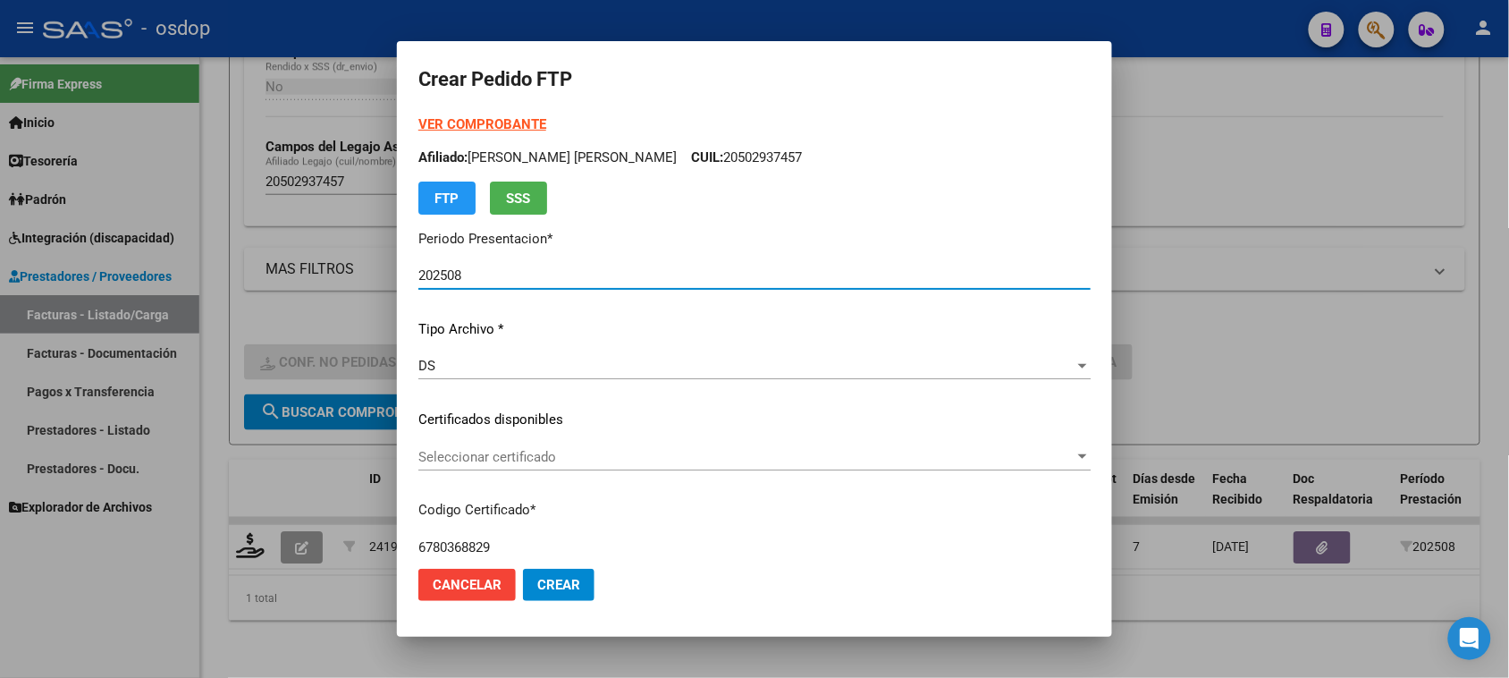
click at [761, 440] on div "VER COMPROBANTE ARCA Padrón Afiliado: ROMERO BENINGAZZA EMILIANO DAVID CUIL: 20…" at bounding box center [754, 406] width 672 height 585
click at [757, 454] on span "Seleccionar certificado" at bounding box center [746, 457] width 656 height 16
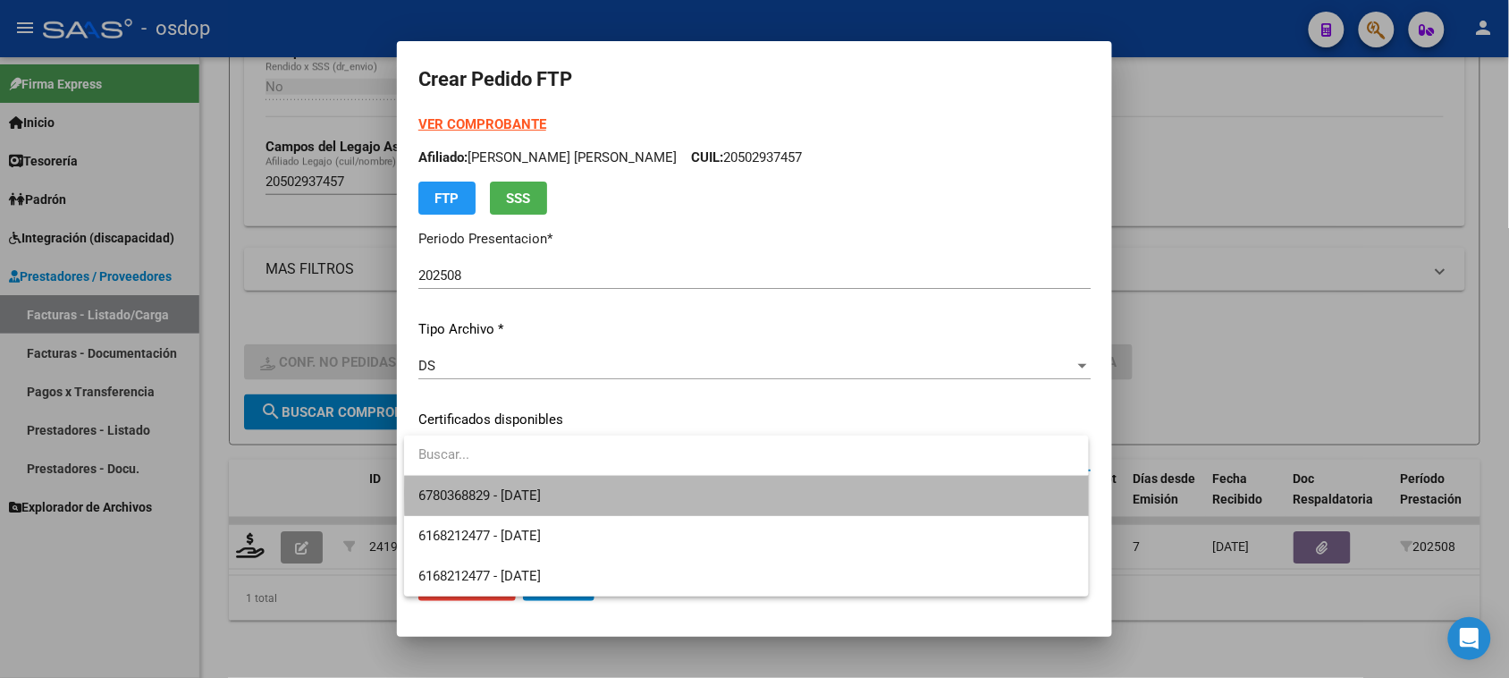
click at [756, 494] on span "6780368829 - 2026-11-25" at bounding box center [745, 496] width 655 height 40
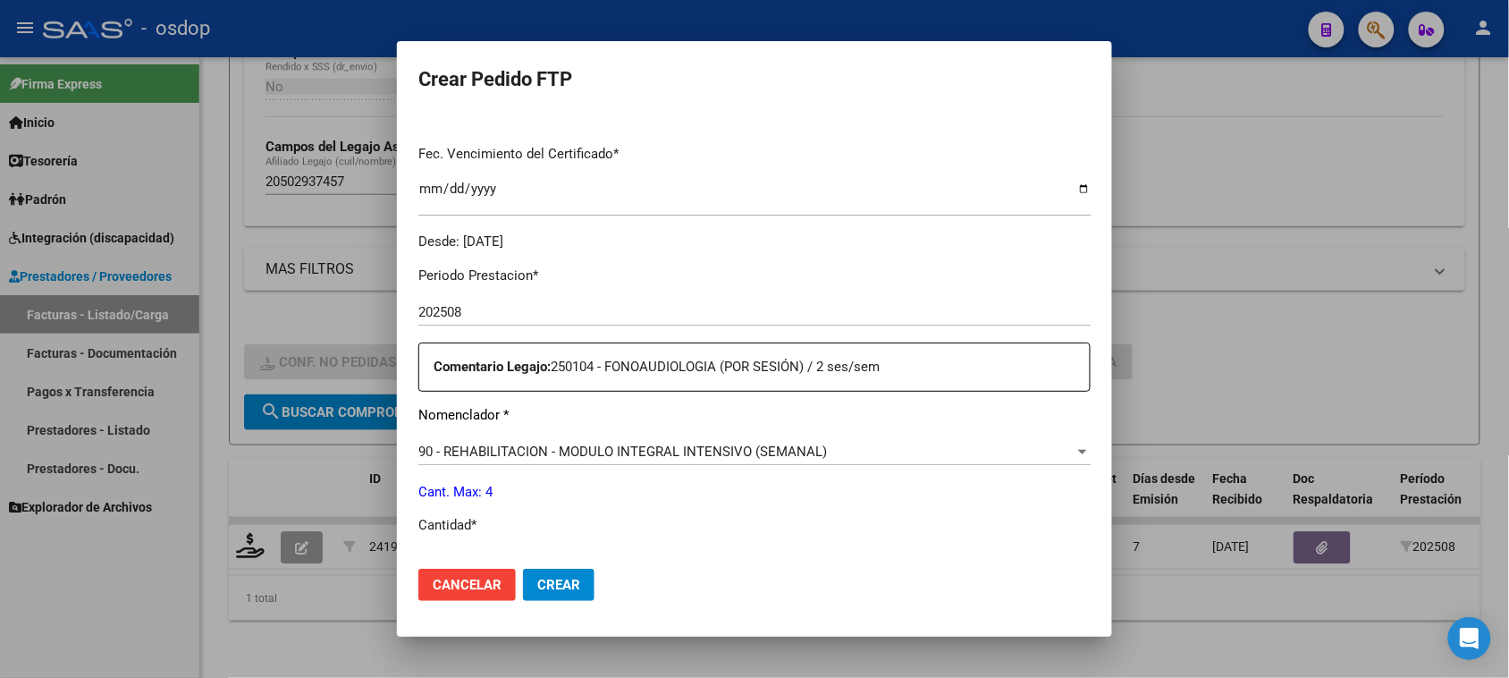
scroll to position [559, 0]
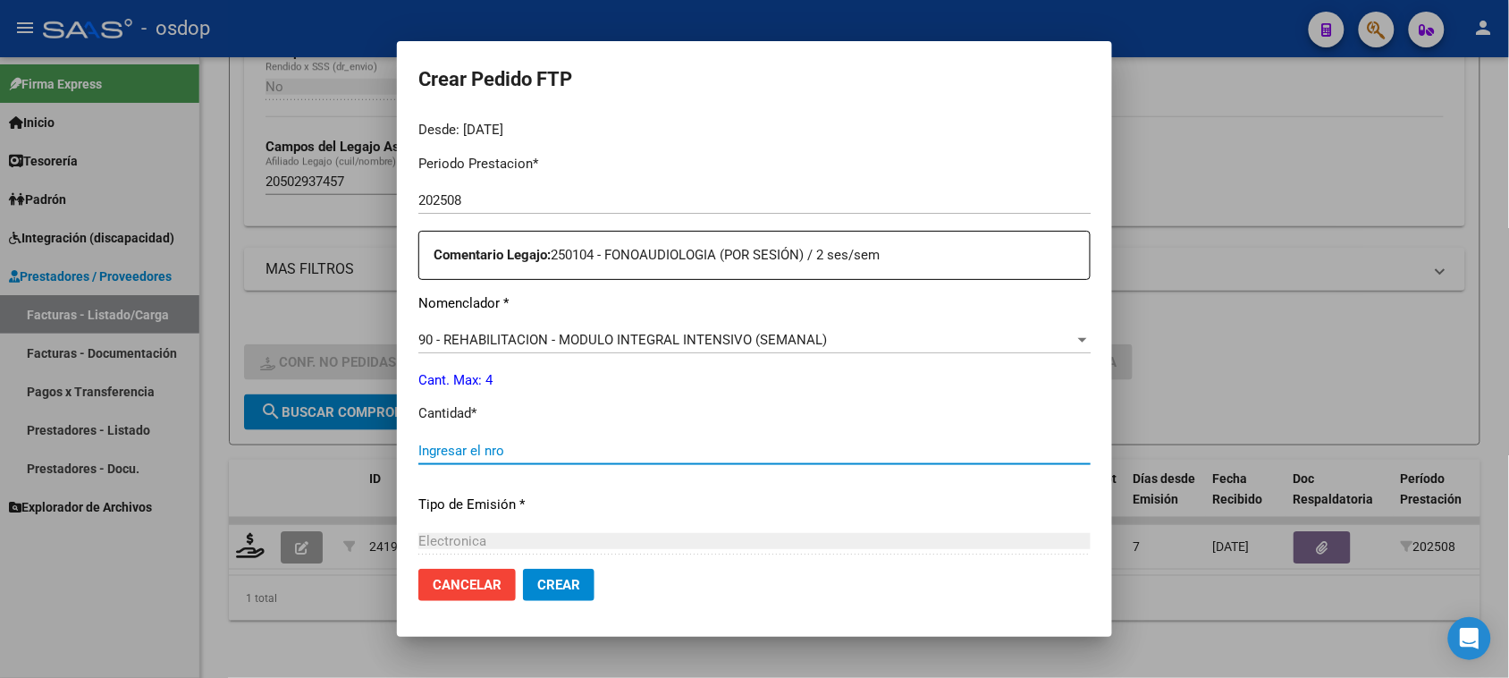
click at [489, 444] on input "Ingresar el nro" at bounding box center [754, 451] width 672 height 16
type input "1"
click at [570, 593] on button "Crear" at bounding box center [559, 585] width 72 height 32
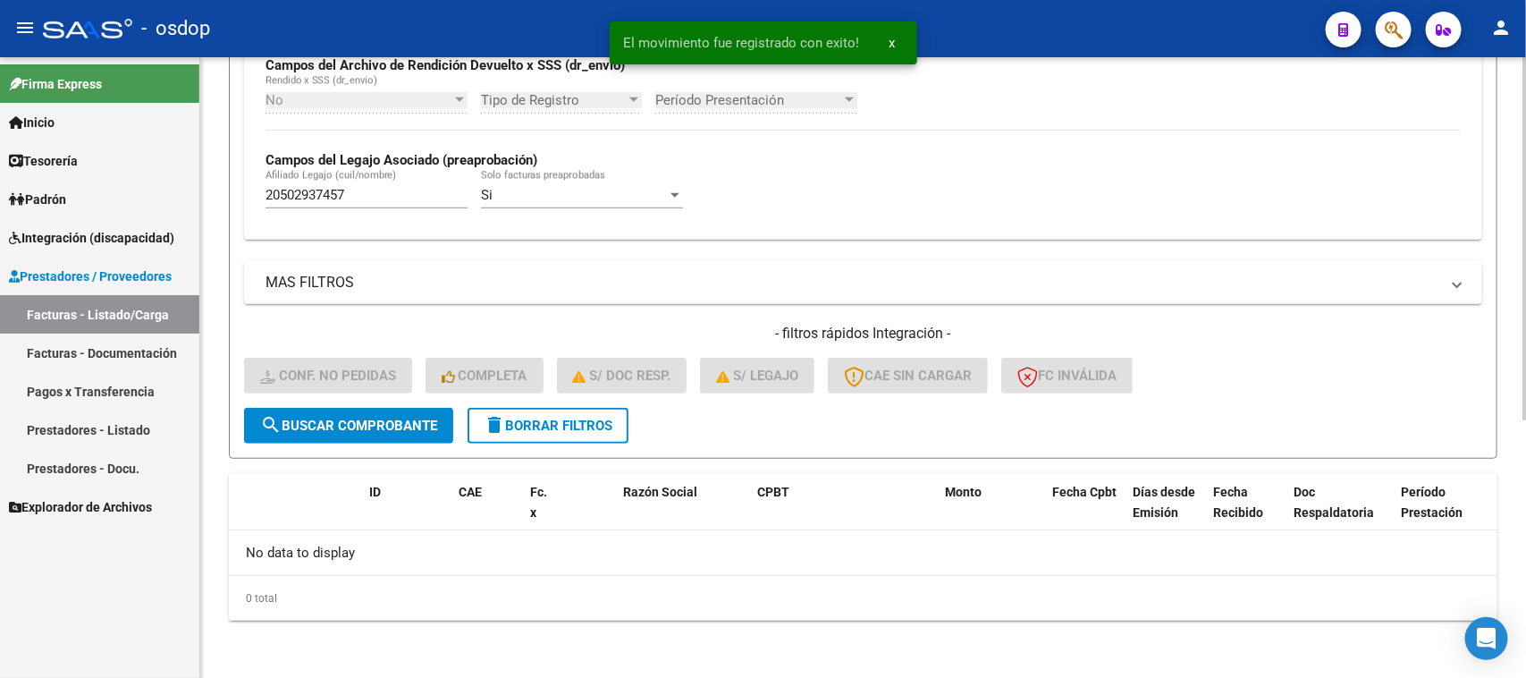
scroll to position [441, 0]
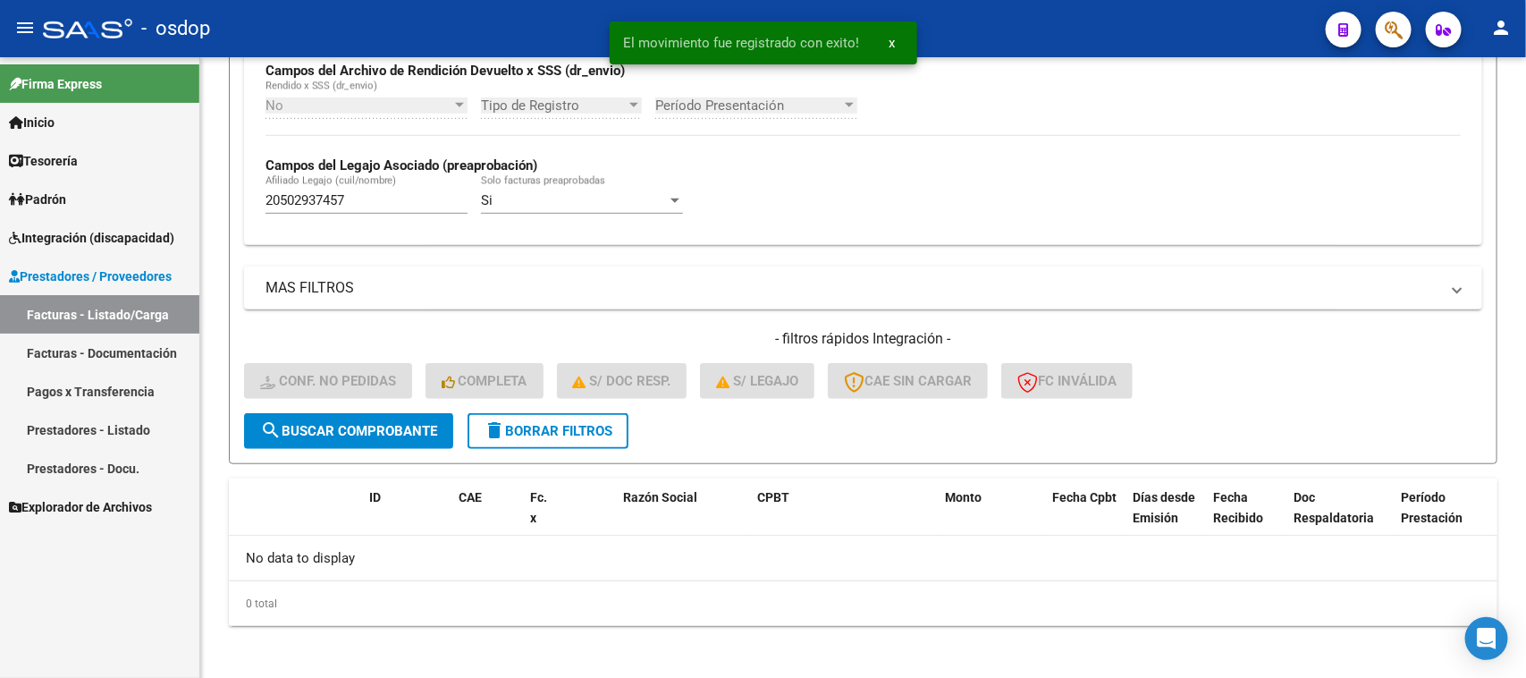
click at [140, 324] on link "Facturas - Listado/Carga" at bounding box center [99, 314] width 199 height 38
click at [561, 434] on button "delete Borrar Filtros" at bounding box center [548, 431] width 161 height 36
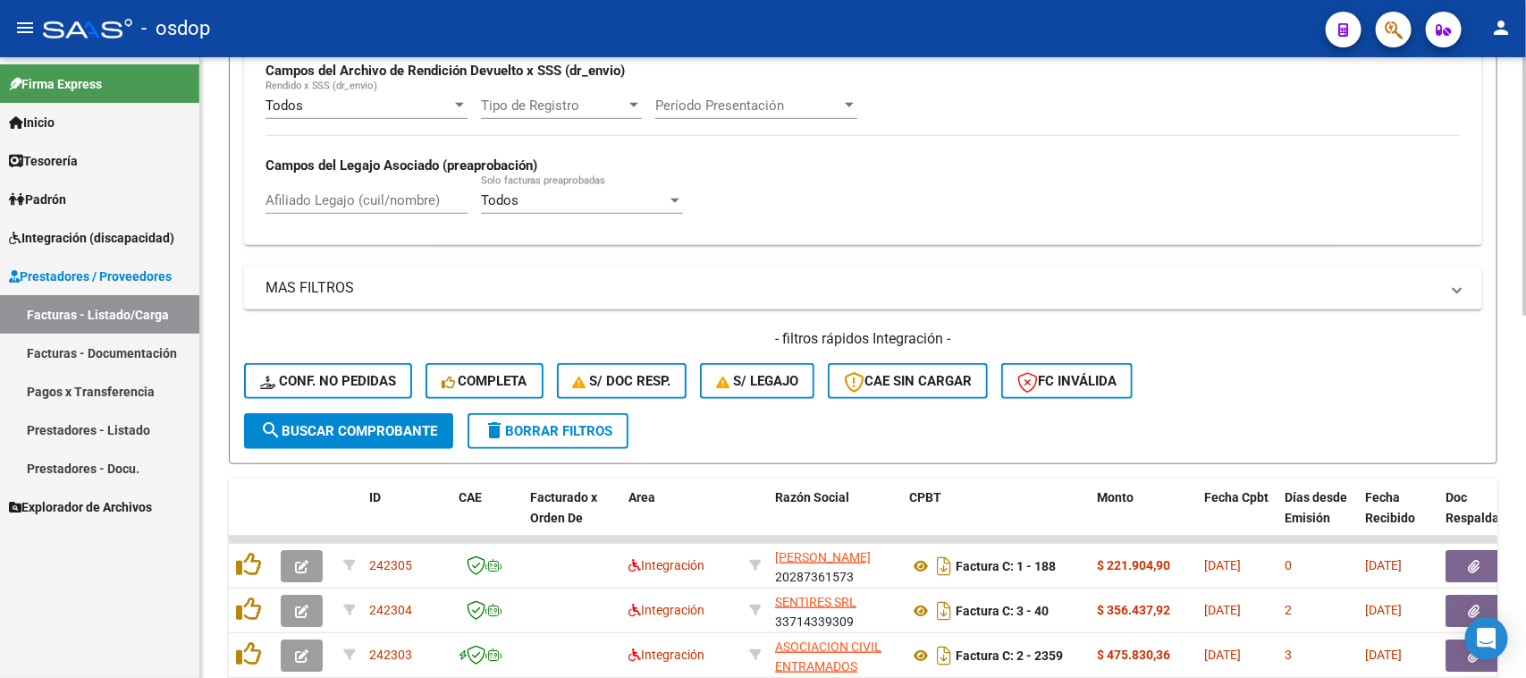
click at [367, 195] on input "Afiliado Legajo (cuil/nombre)" at bounding box center [367, 200] width 202 height 16
paste input "20502937457"
type input "20502937457"
click at [412, 435] on button "search Buscar Comprobante" at bounding box center [348, 431] width 209 height 36
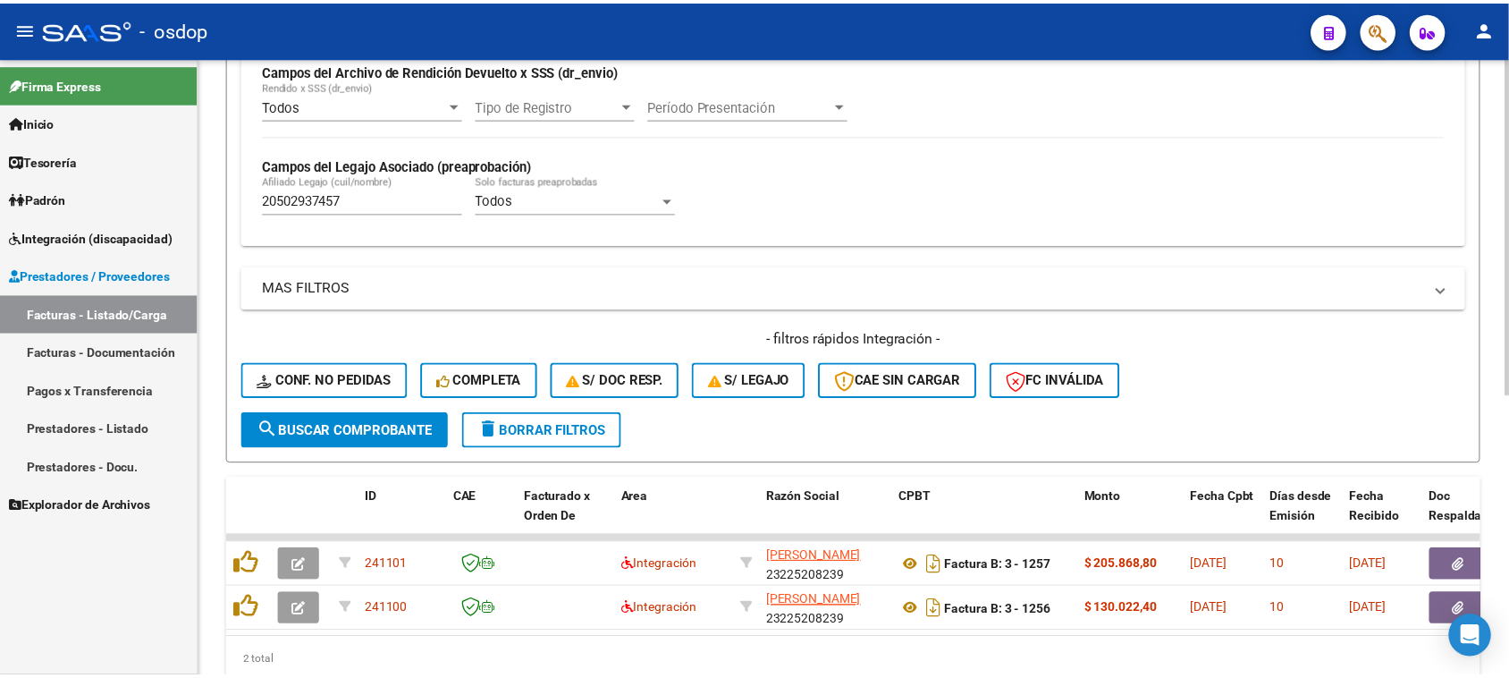
scroll to position [517, 0]
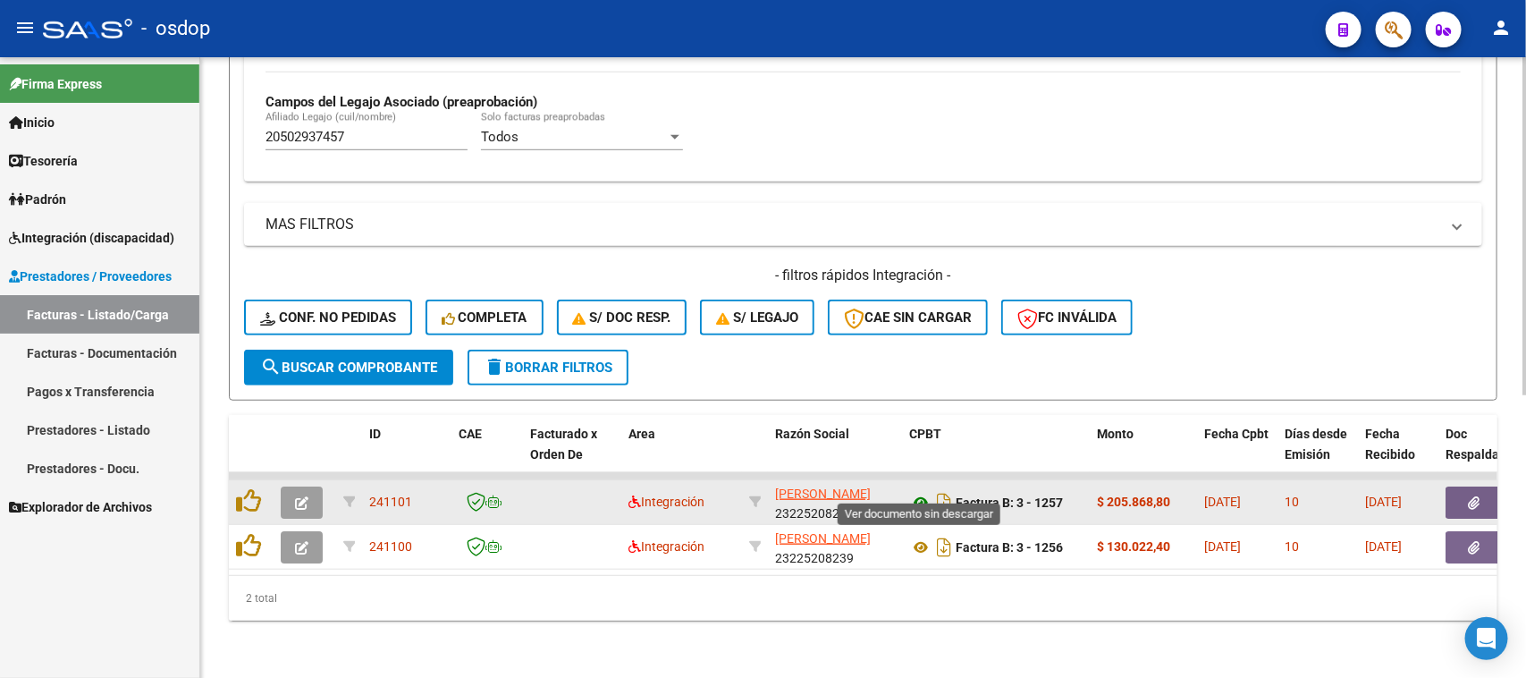
click at [918, 492] on icon at bounding box center [920, 502] width 23 height 21
click at [1478, 496] on icon "button" at bounding box center [1475, 502] width 12 height 13
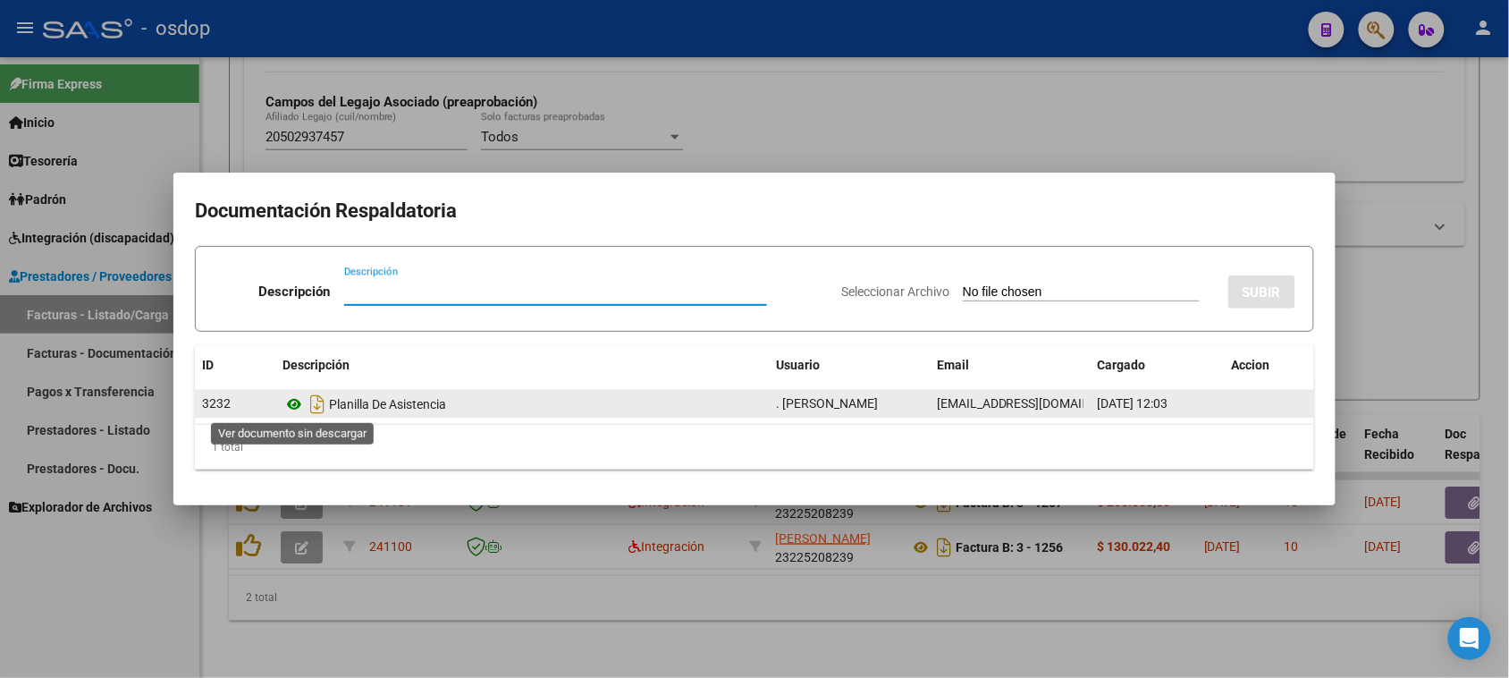
click at [292, 400] on icon at bounding box center [294, 403] width 23 height 21
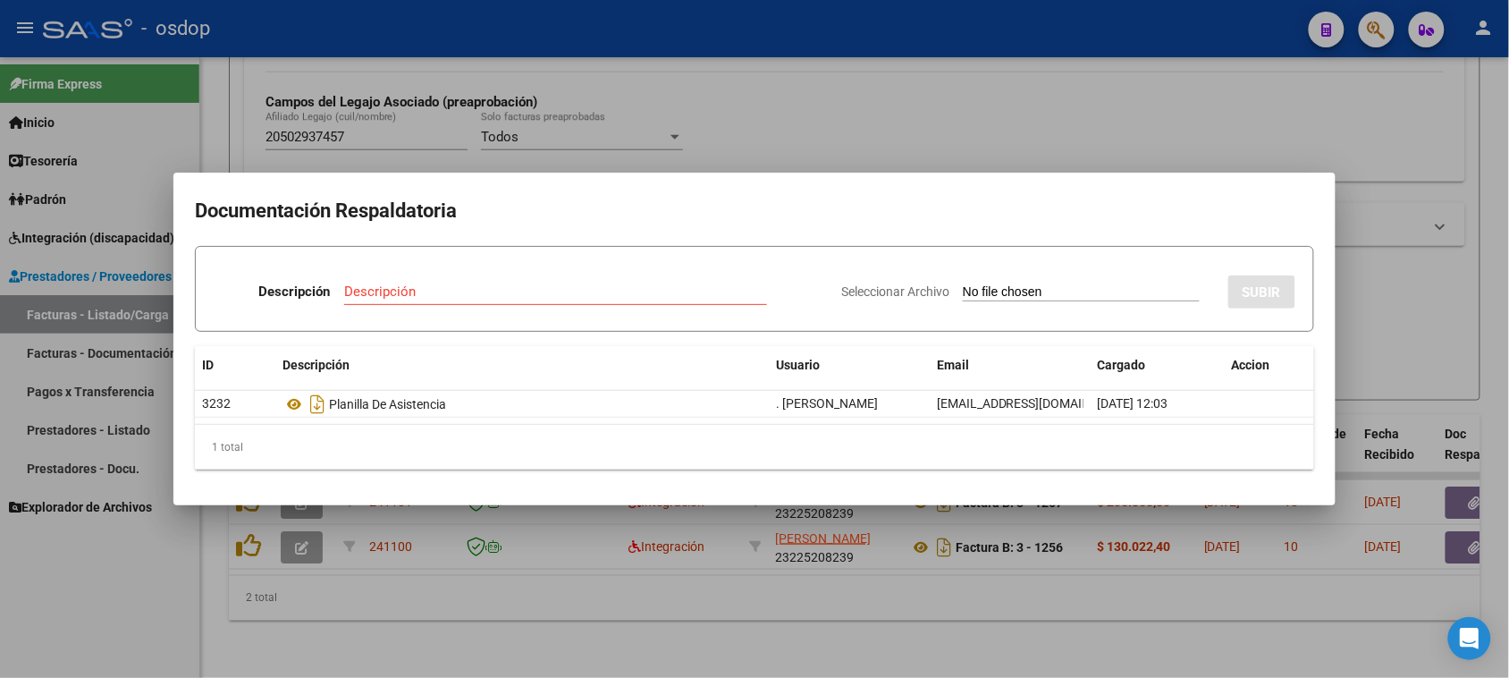
click at [1070, 628] on div at bounding box center [754, 339] width 1509 height 678
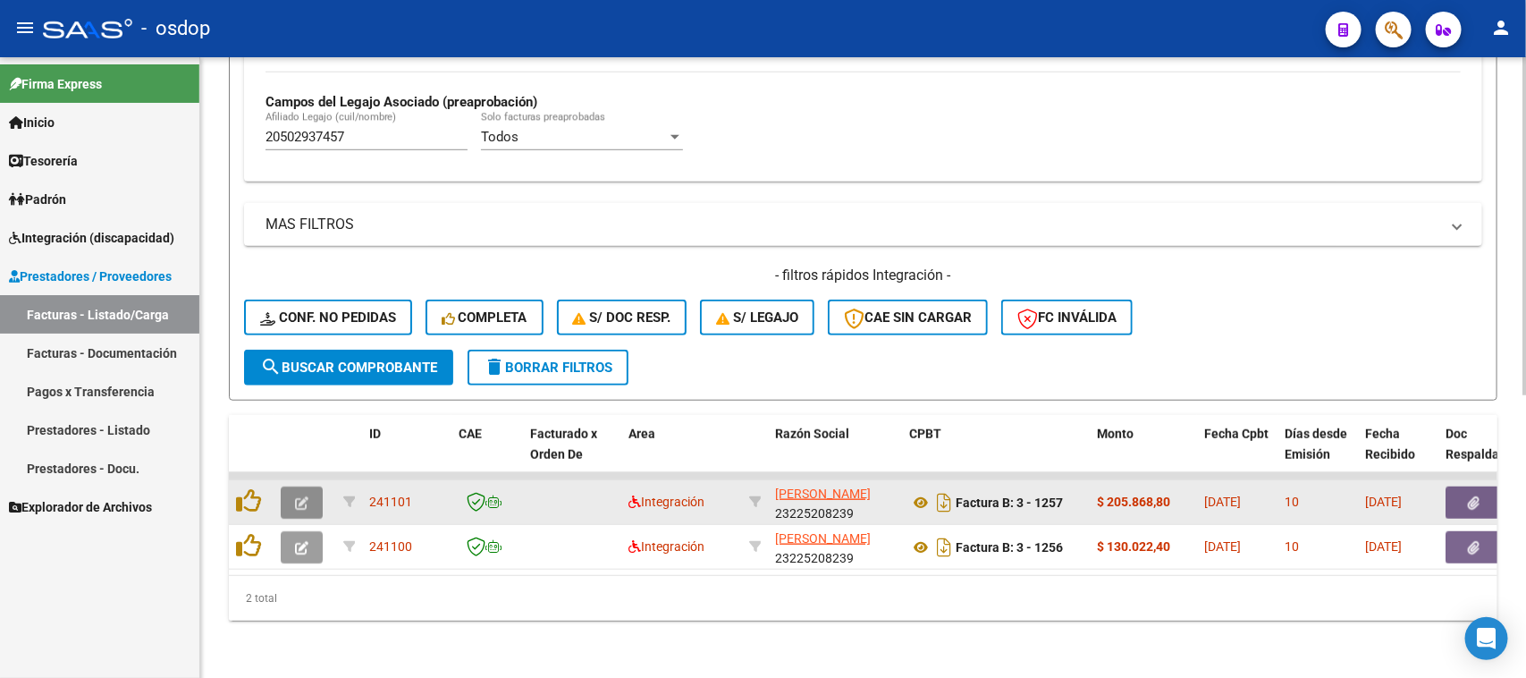
click at [305, 496] on icon "button" at bounding box center [301, 502] width 13 height 13
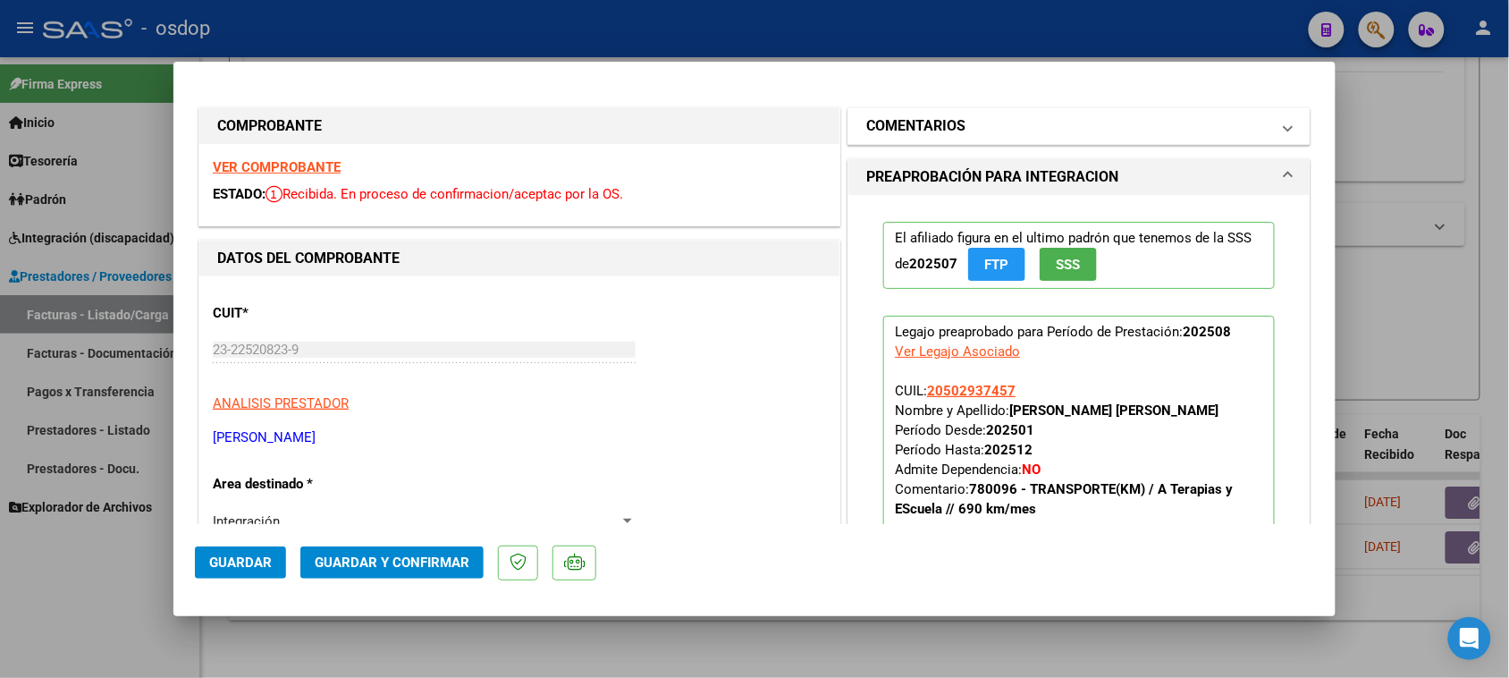
click at [1060, 128] on mat-panel-title "COMENTARIOS" at bounding box center [1068, 125] width 404 height 21
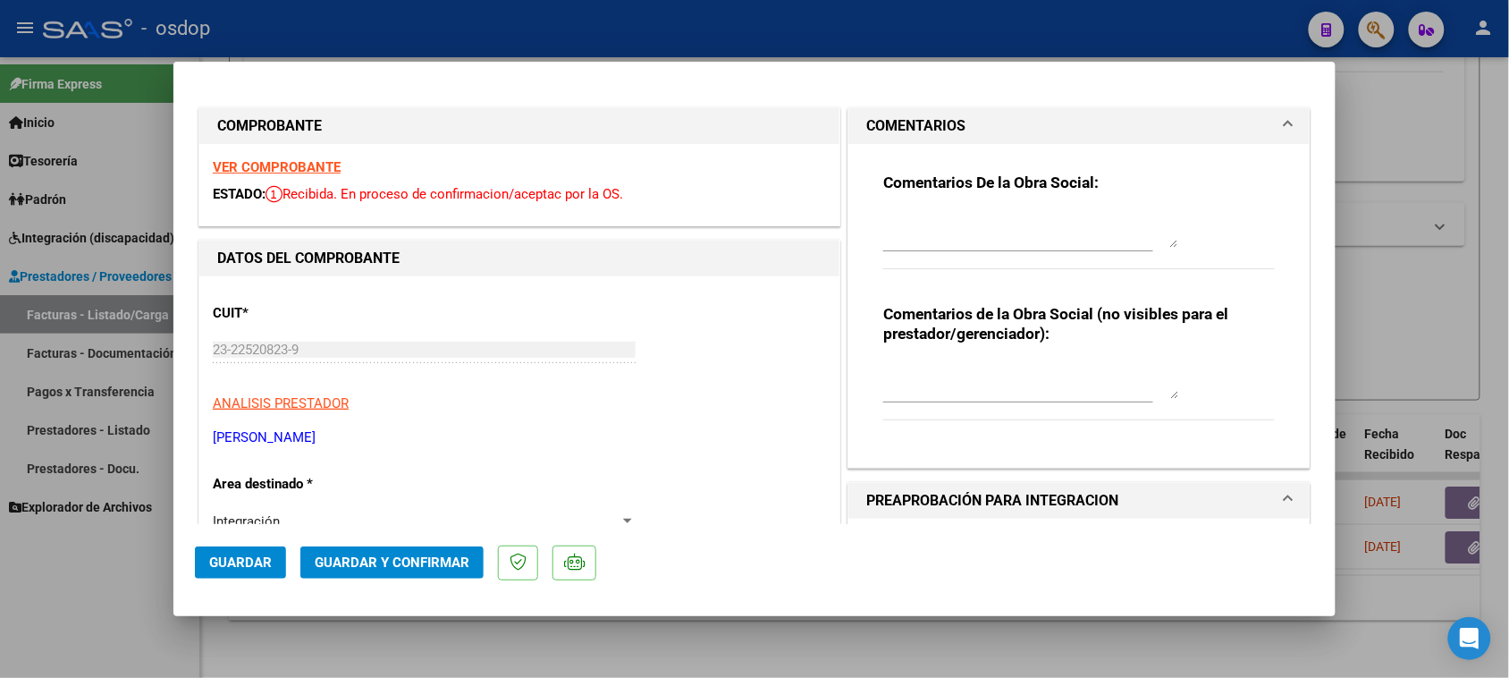
click at [914, 360] on div at bounding box center [1030, 380] width 295 height 43
click at [1021, 369] on textarea "Liquidar: $195033.6" at bounding box center [1030, 381] width 295 height 36
click at [1021, 369] on textarea "Liquidar: $195033.6 / Debitar" at bounding box center [1030, 381] width 295 height 36
click at [1051, 367] on textarea "Liquidar: $195033.6 / Debitar" at bounding box center [1030, 381] width 295 height 36
click at [1055, 374] on textarea "Liquidar: $195033.6 / Debitar: 10835.20" at bounding box center [1030, 381] width 295 height 36
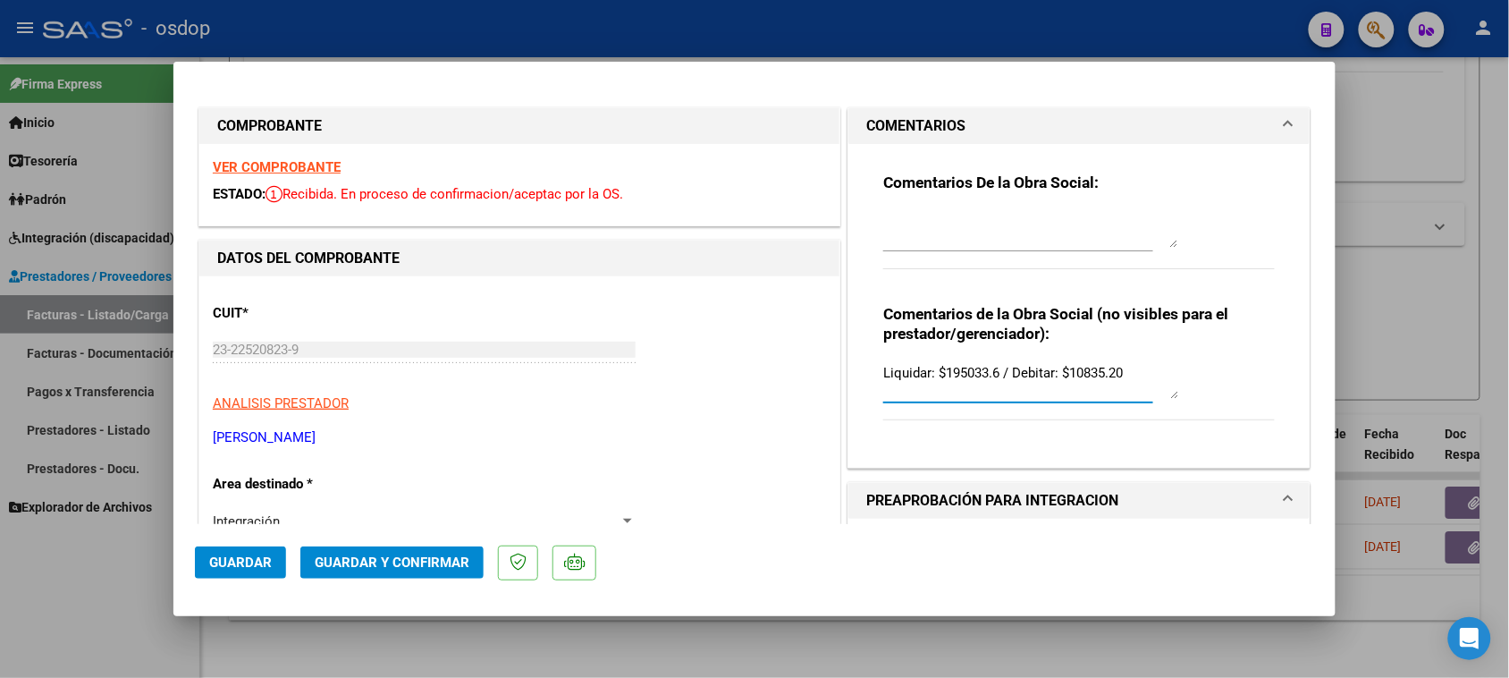
click at [1145, 367] on textarea "Liquidar: $195033.6 / Debitar: $10835.20" at bounding box center [1030, 381] width 295 height 36
click at [922, 387] on textarea "Liquidar: $195033.6 / Debitar: $10835.20 | Traslado a terapias 360 km mensuales…" at bounding box center [1030, 381] width 295 height 36
click at [982, 381] on textarea "Liquidar: $195033.6 / Debitar: $10835.20 | Traslado a terapias 360 km mensuales…" at bounding box center [1030, 381] width 295 height 36
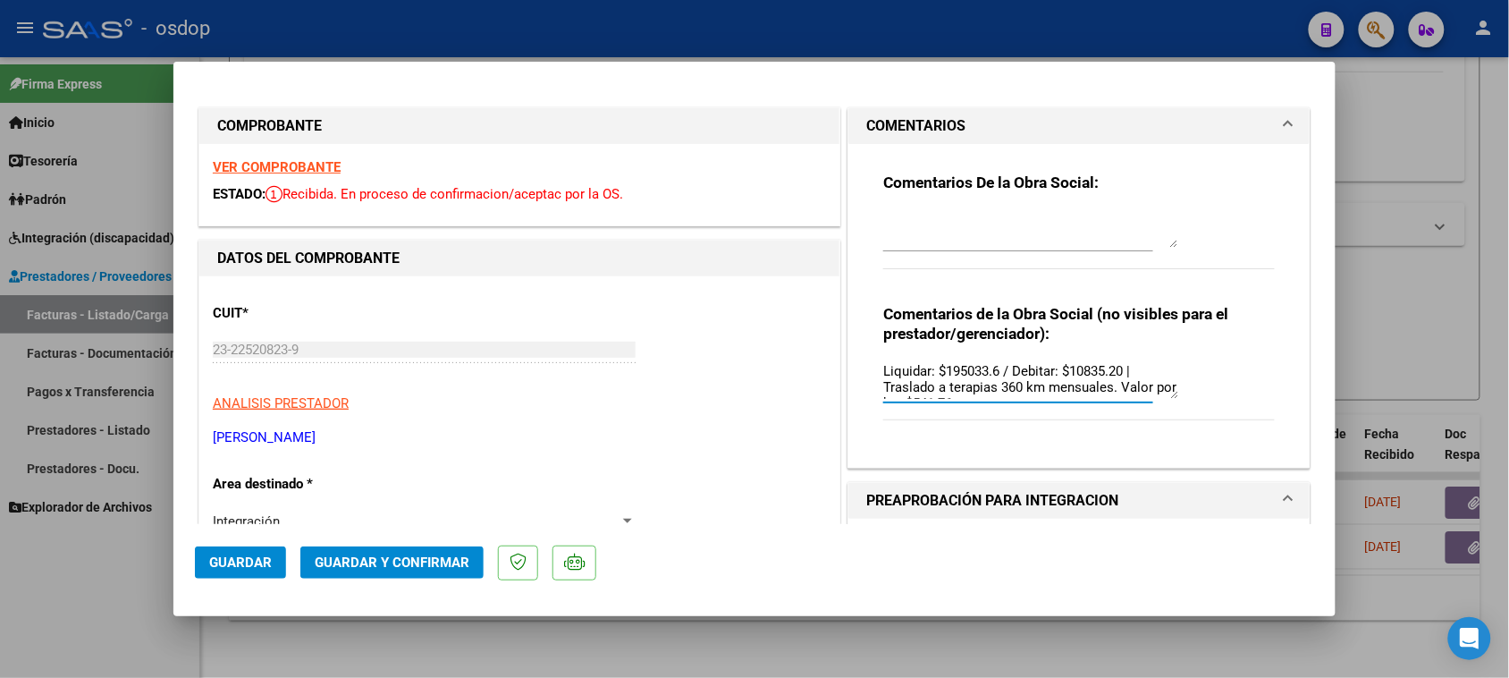
click at [981, 396] on textarea "Liquidar: $195033.6 / Debitar: $10835.20 | Traslado a terapias 360 km mensuales…" at bounding box center [1030, 381] width 295 height 36
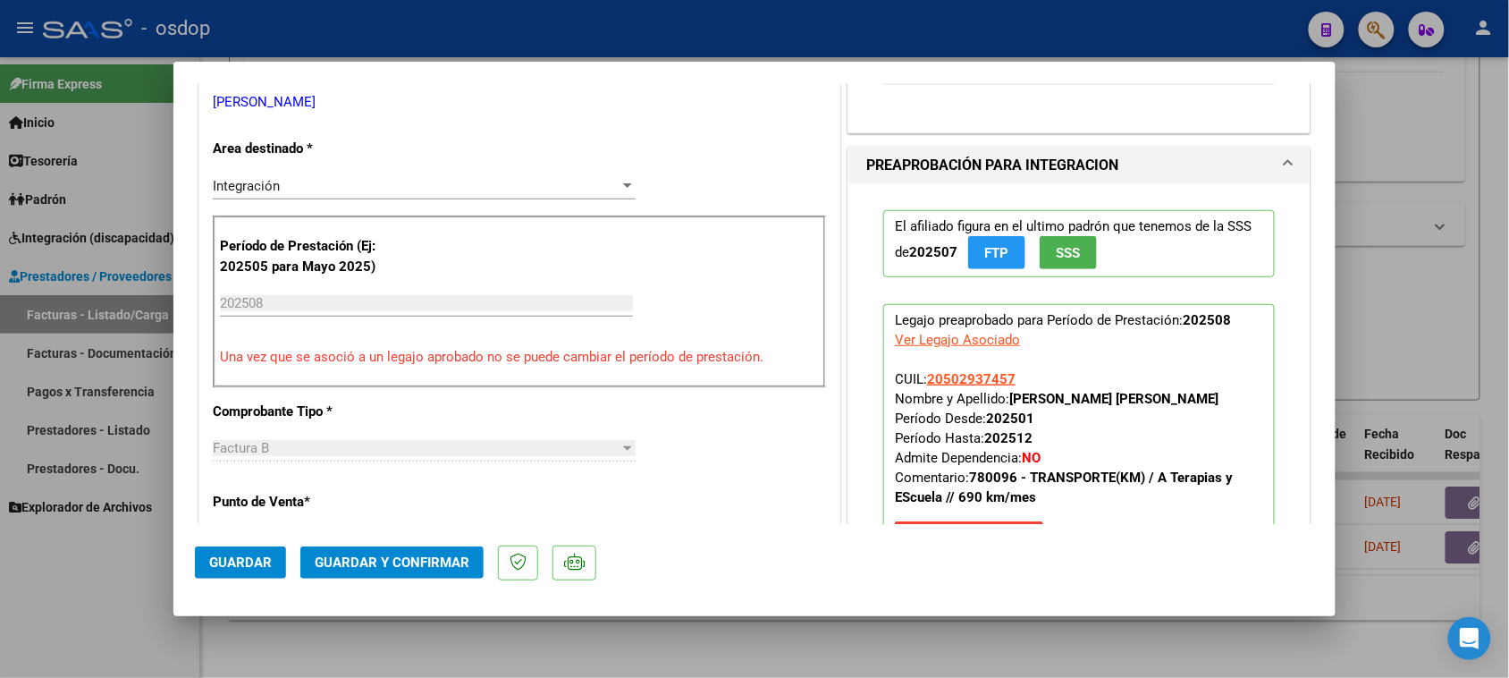
scroll to position [112, 0]
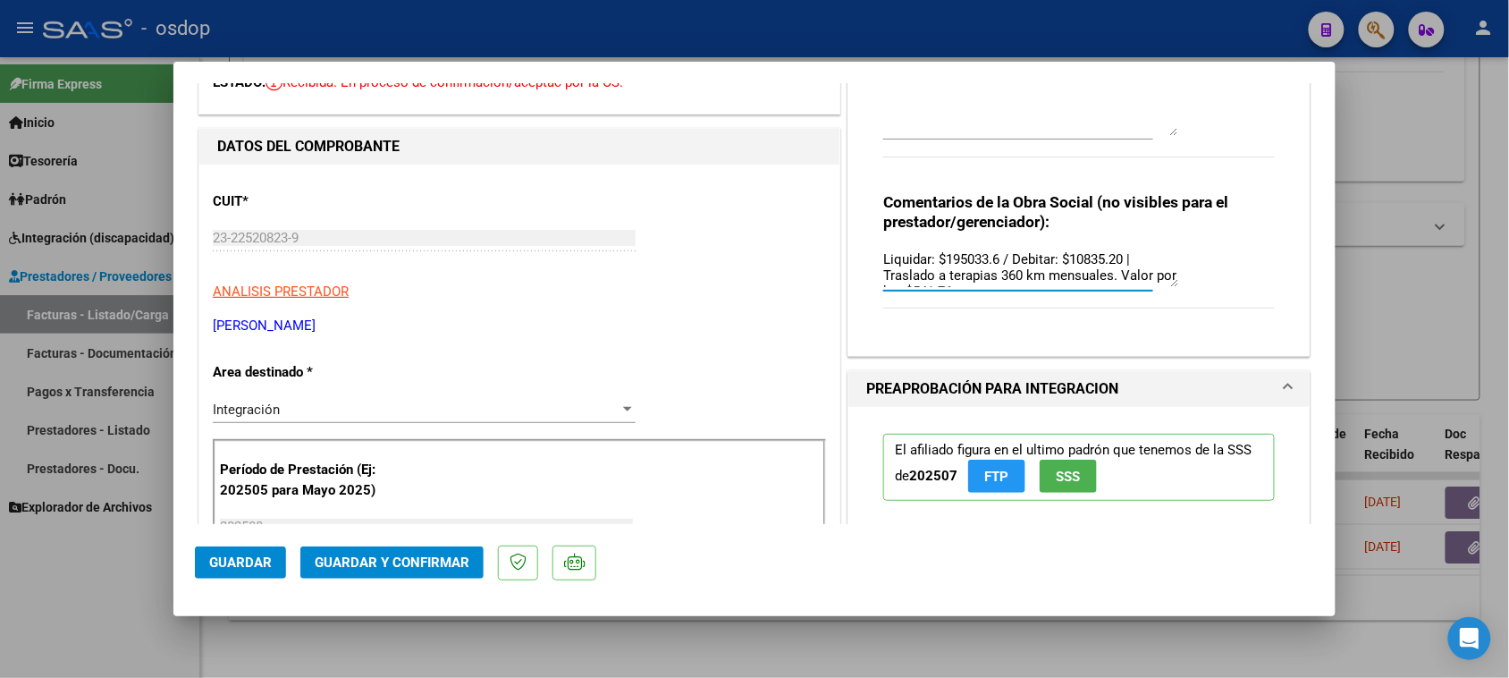
click at [1010, 268] on textarea "Liquidar: $195033.6 / Debitar: $10835.20 | Traslado a terapias 360 km mensuales…" at bounding box center [1030, 269] width 295 height 36
click at [991, 274] on textarea "Liquidar: $195033.6 / Debitar: $10835.20 | Traslado a terapias 360 km mensuales…" at bounding box center [1030, 269] width 295 height 36
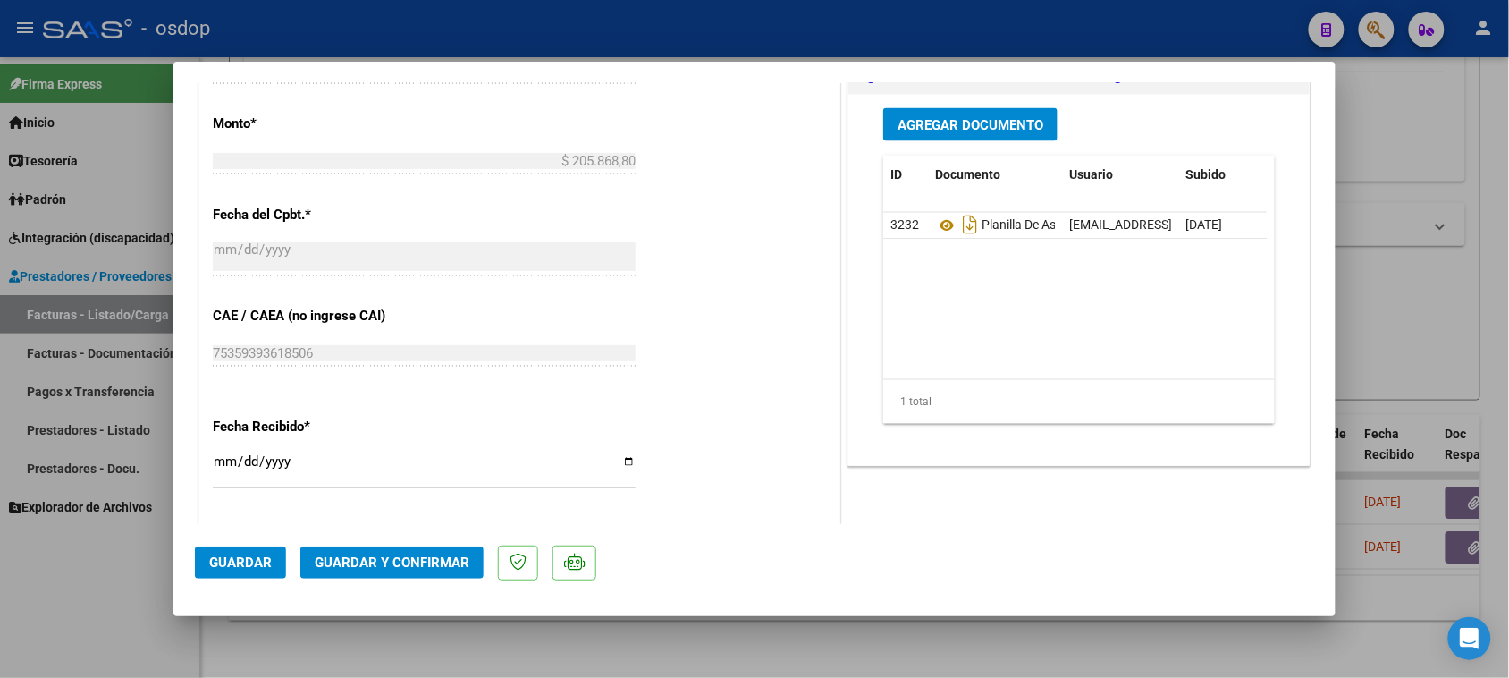
scroll to position [1118, 0]
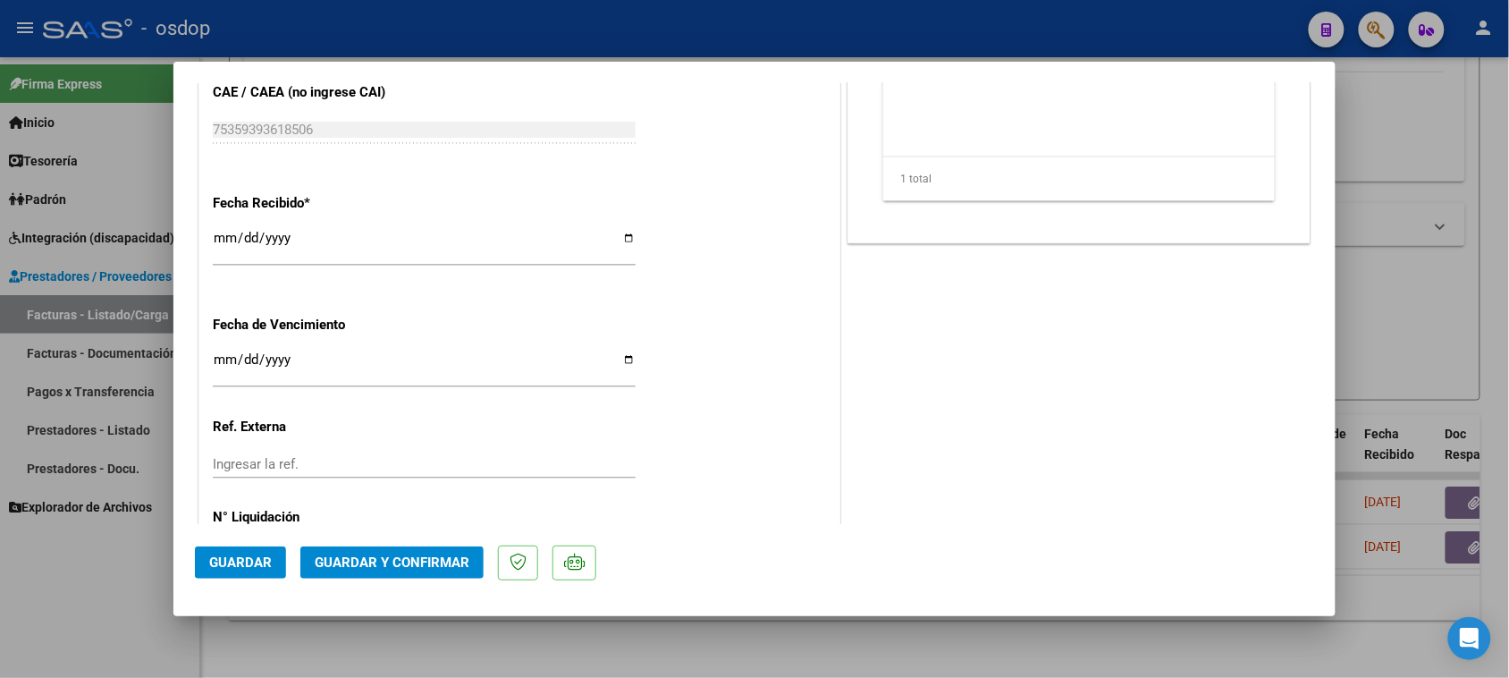
type textarea "Liquidar: $195033.6 / Debitar: $10835.20 | Traslado a terapias 360 km mensuales…"
click at [401, 559] on span "Guardar y Confirmar" at bounding box center [392, 562] width 155 height 16
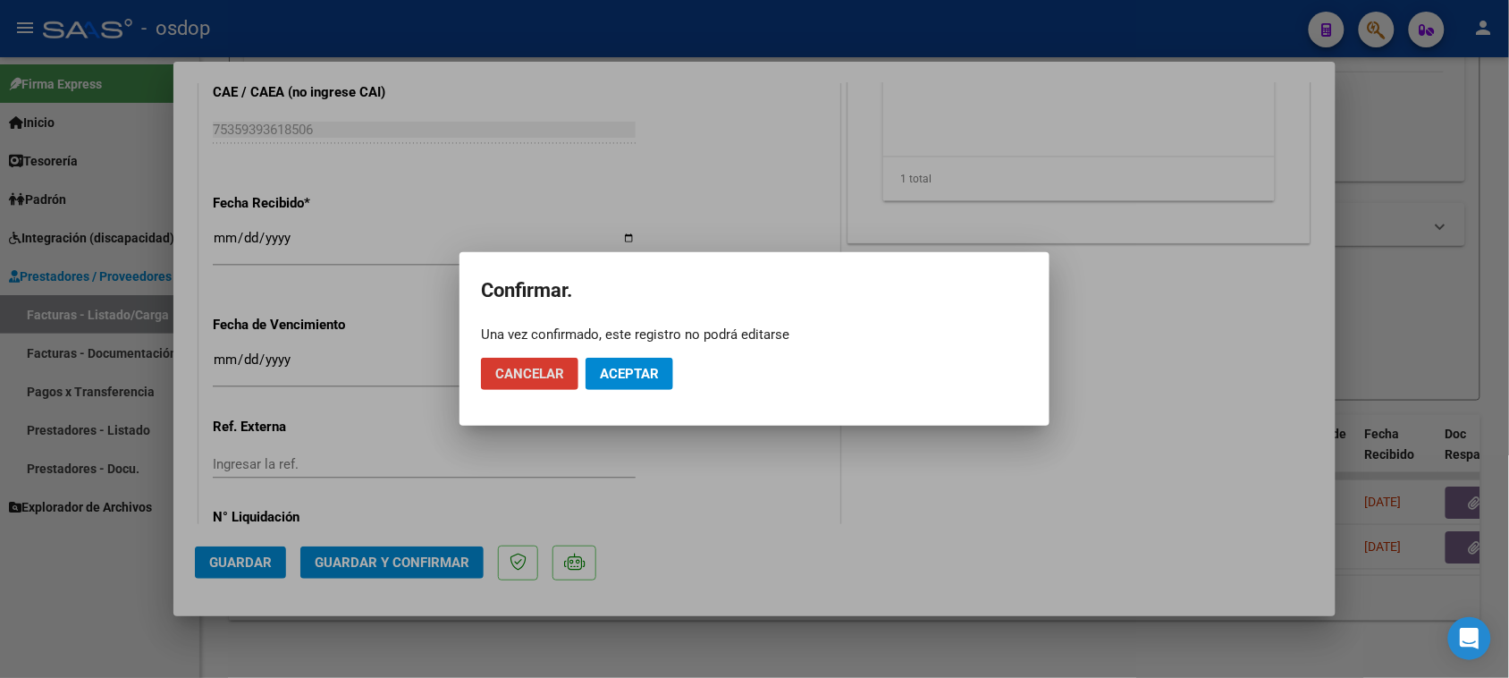
click at [610, 368] on span "Aceptar" at bounding box center [629, 374] width 59 height 16
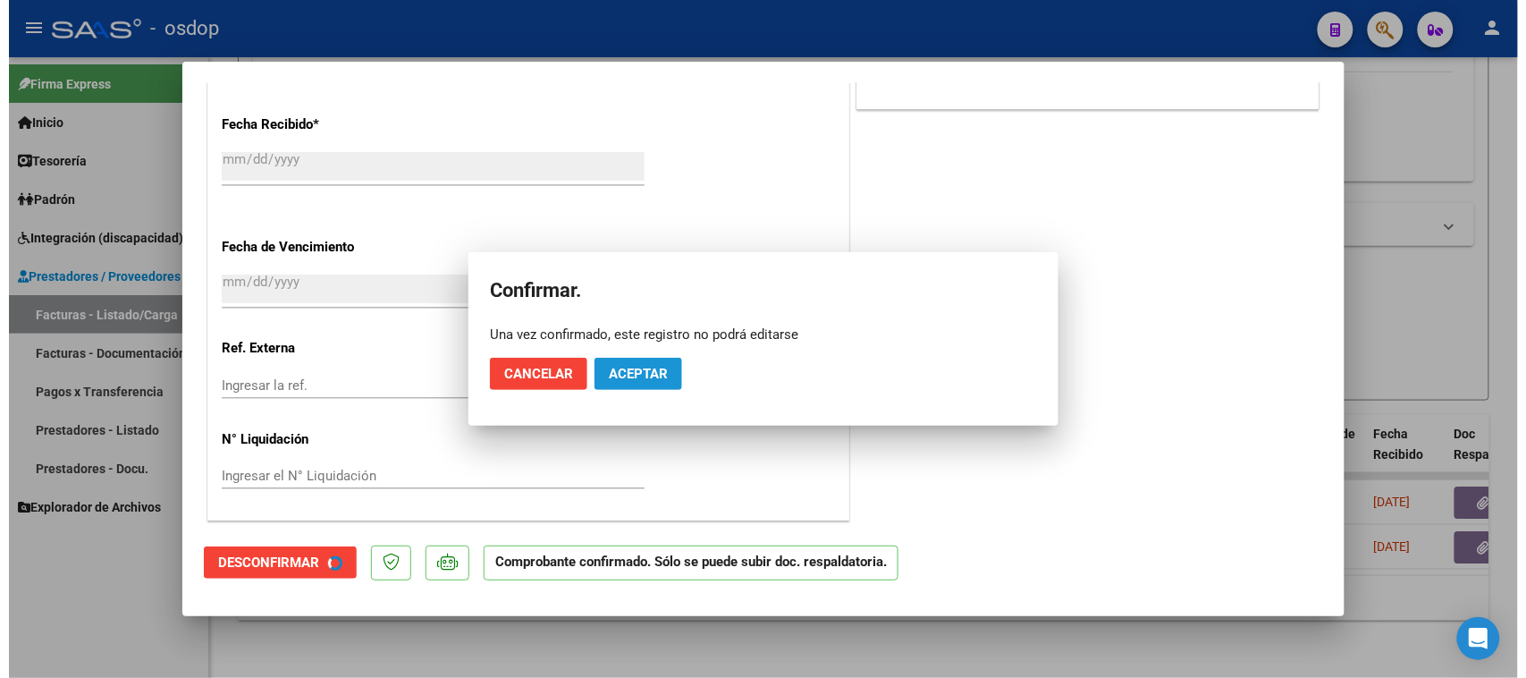
scroll to position [1007, 0]
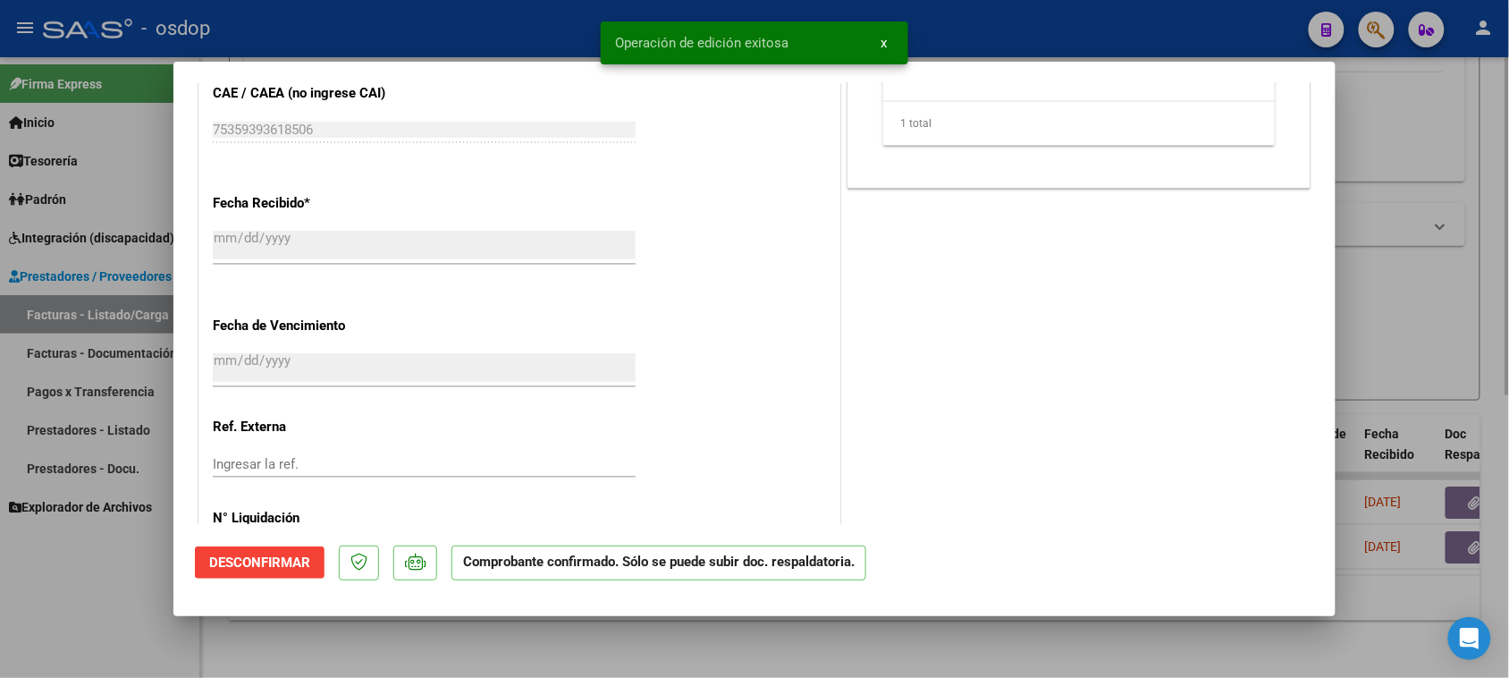
click at [651, 676] on div at bounding box center [754, 339] width 1509 height 678
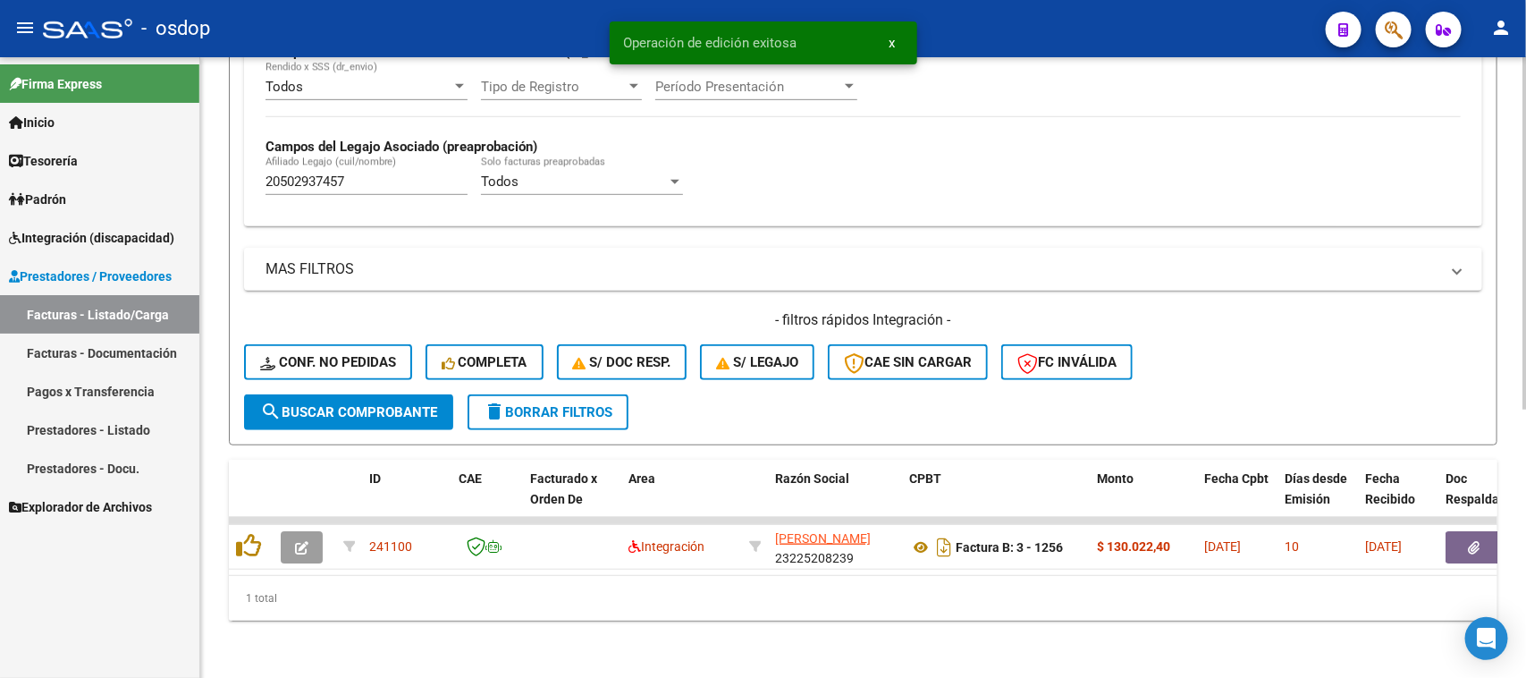
scroll to position [472, 0]
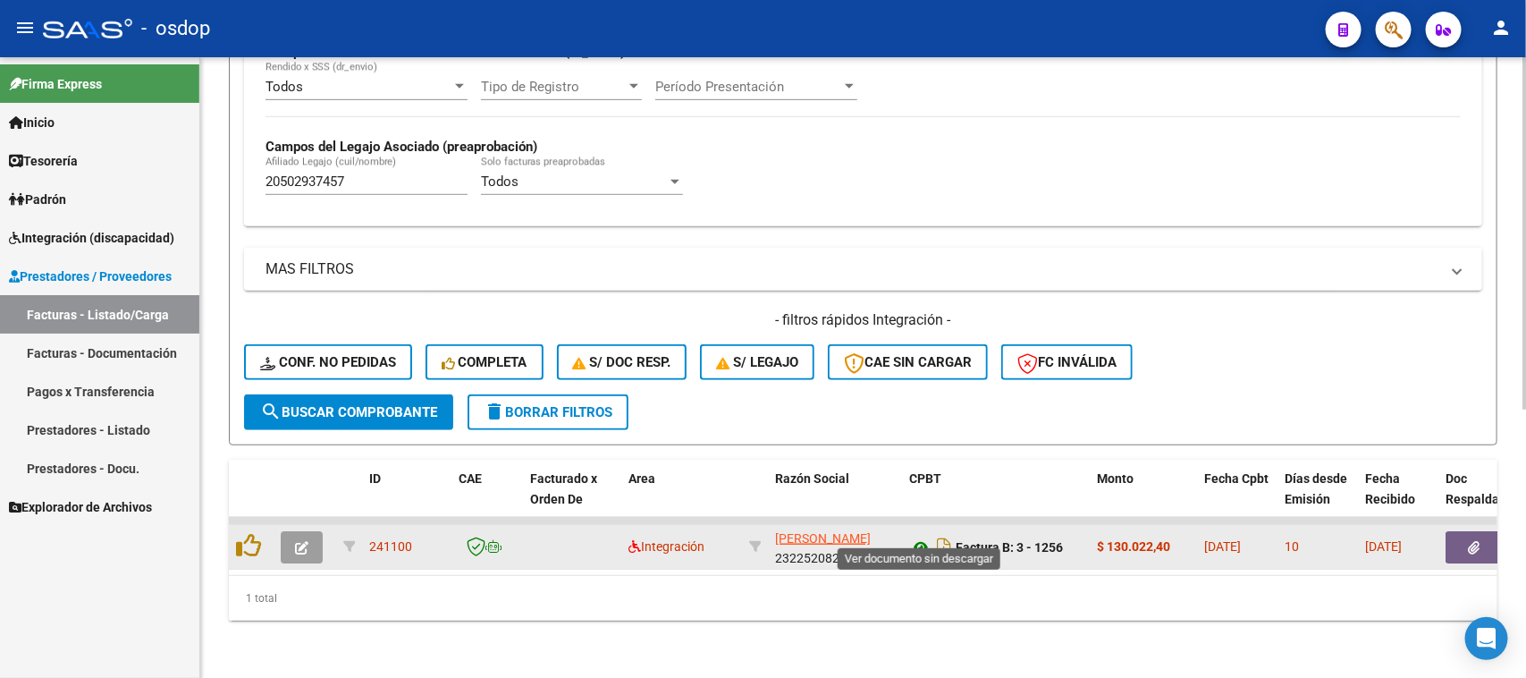
click at [919, 536] on icon at bounding box center [920, 546] width 23 height 21
click at [1469, 541] on icon "button" at bounding box center [1475, 547] width 12 height 13
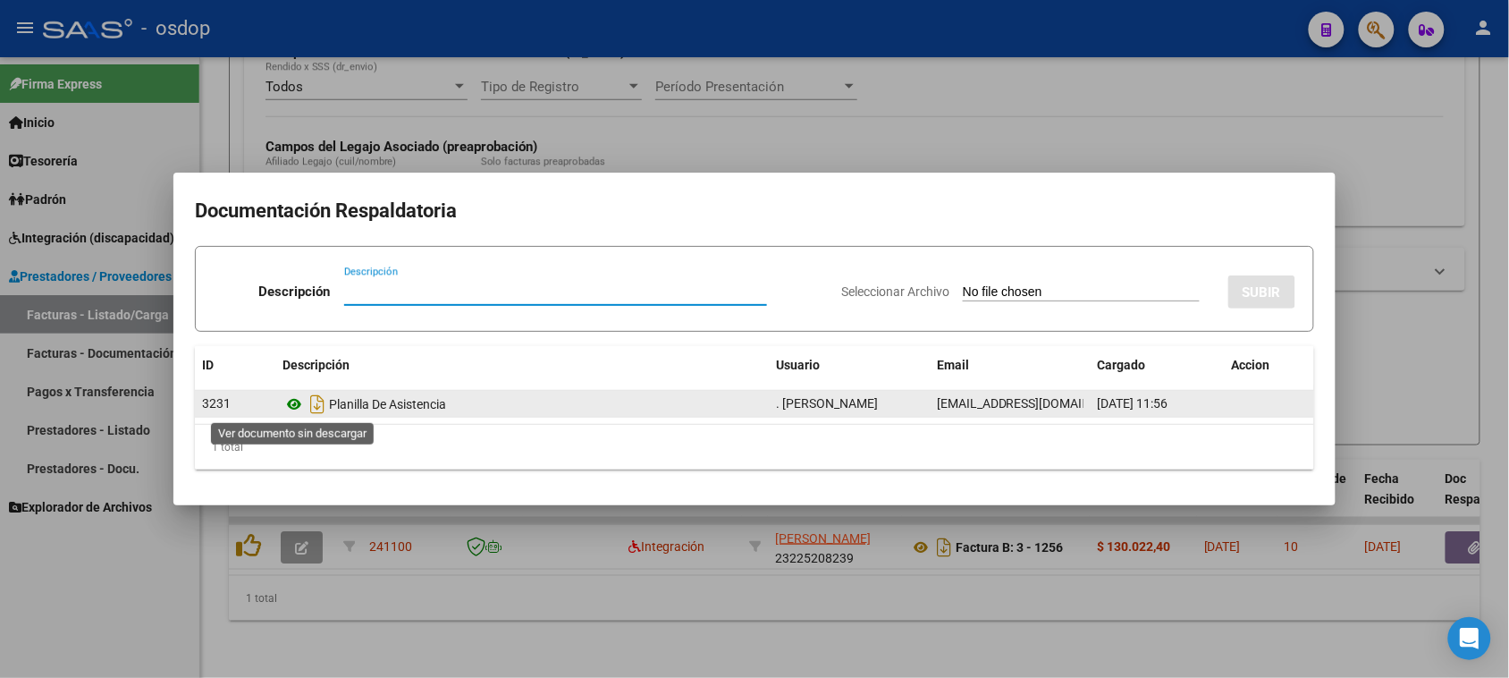
click at [296, 401] on icon at bounding box center [294, 403] width 23 height 21
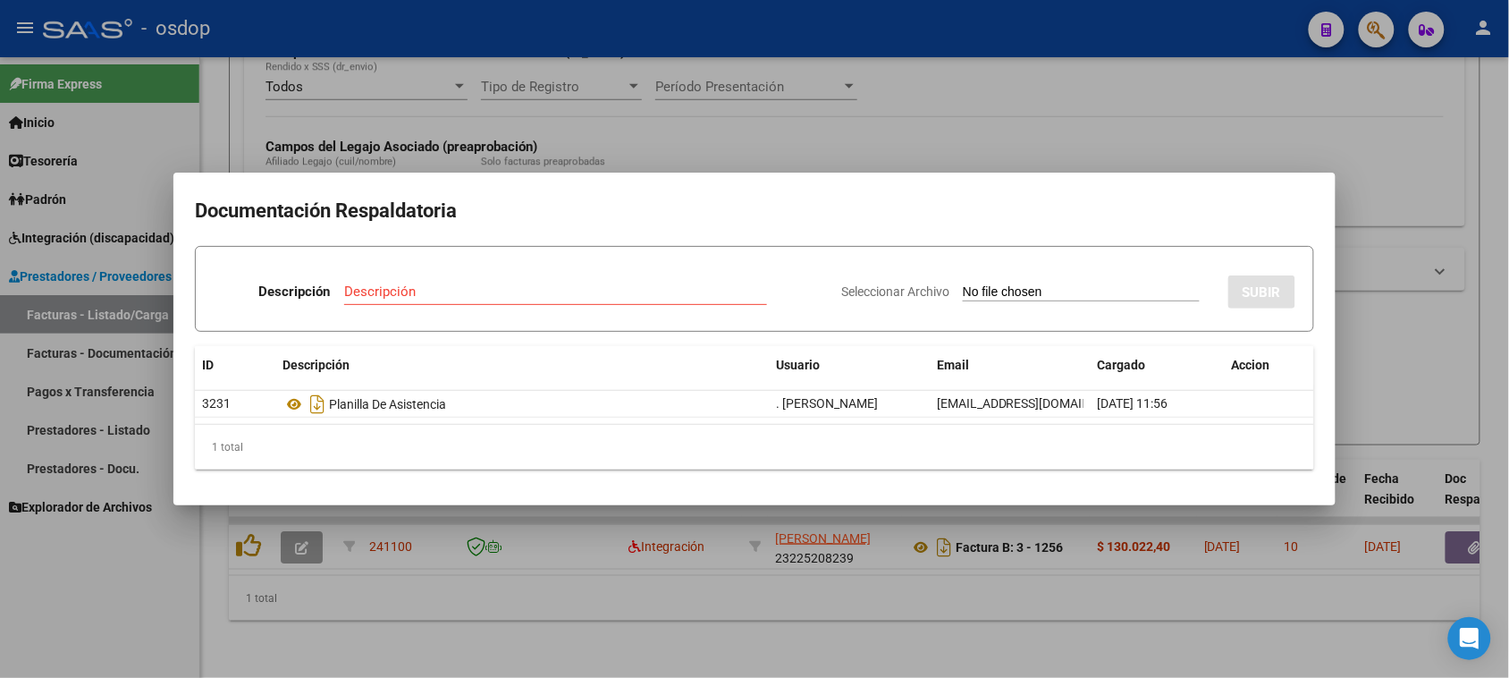
click at [910, 601] on div at bounding box center [754, 339] width 1509 height 678
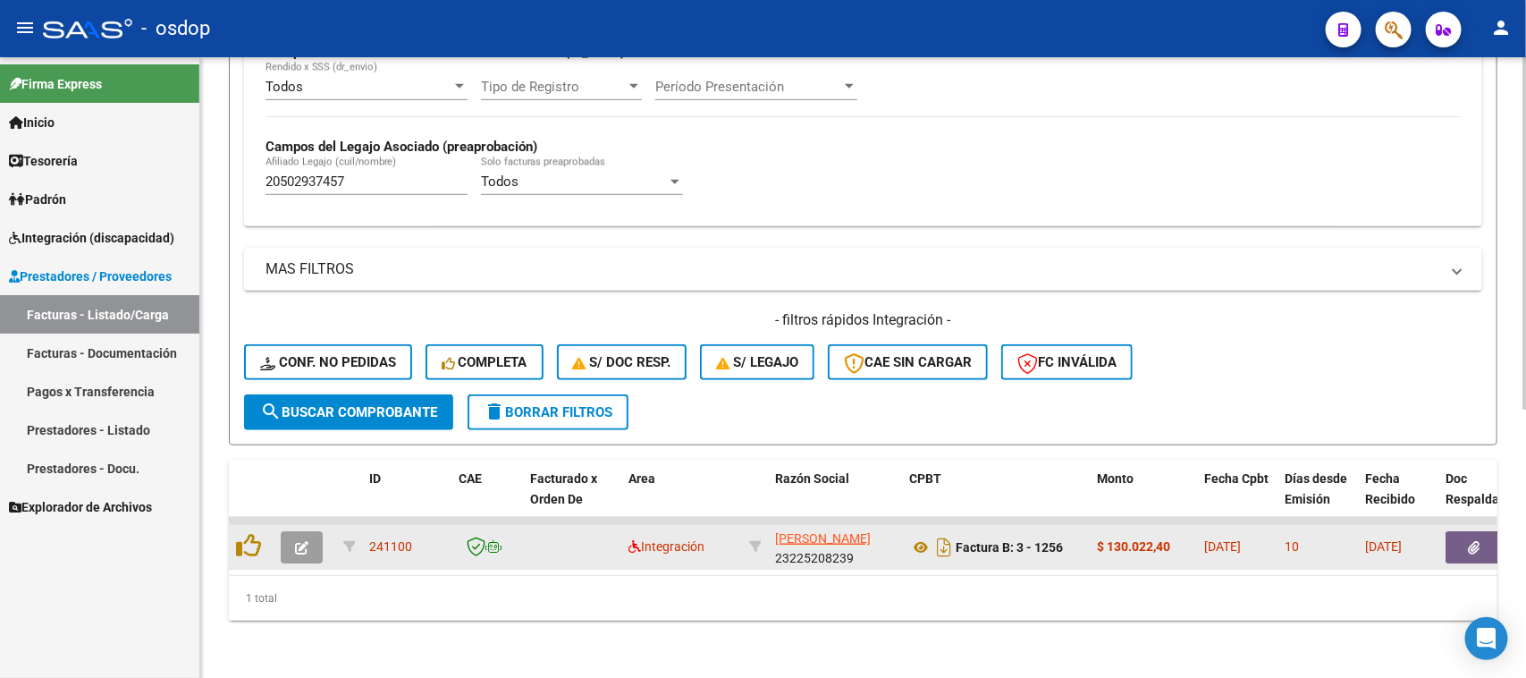
click at [308, 531] on button "button" at bounding box center [302, 547] width 42 height 32
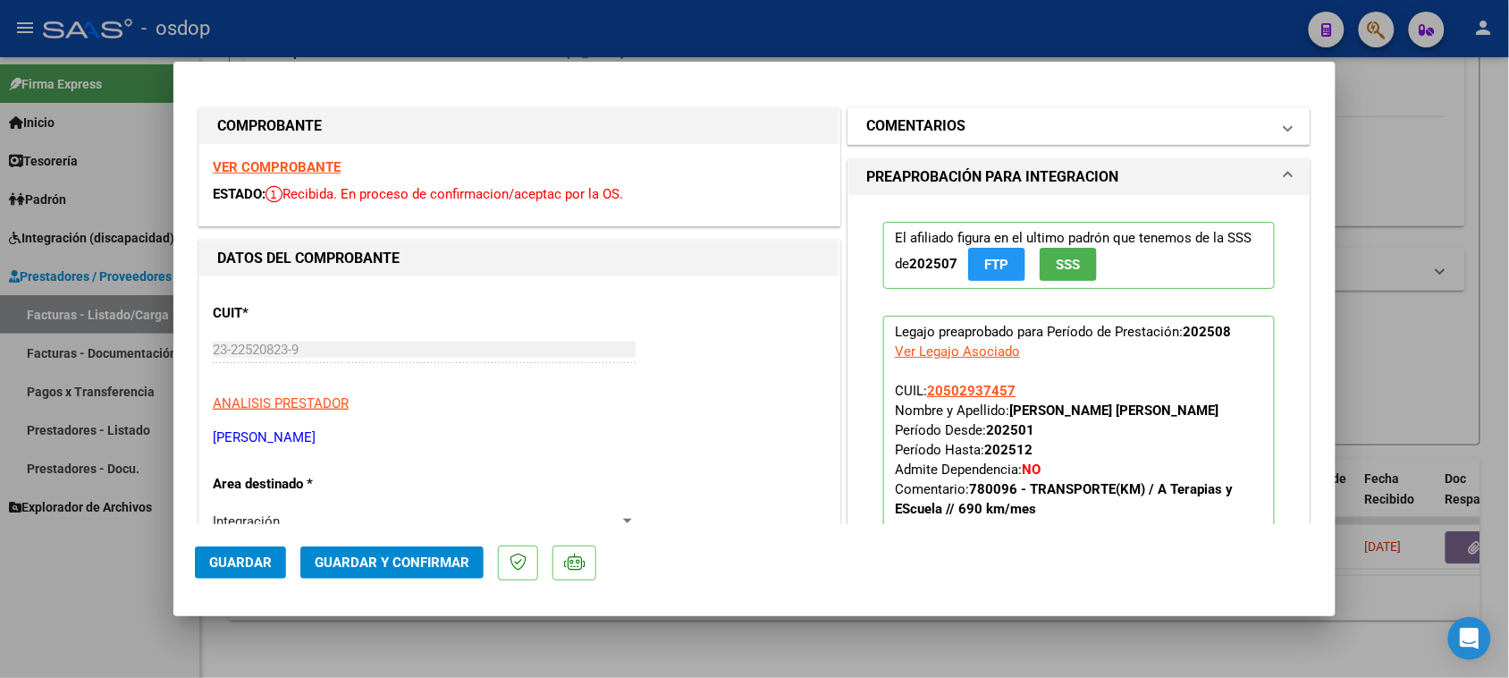
click at [1025, 126] on mat-panel-title "COMENTARIOS" at bounding box center [1068, 125] width 404 height 21
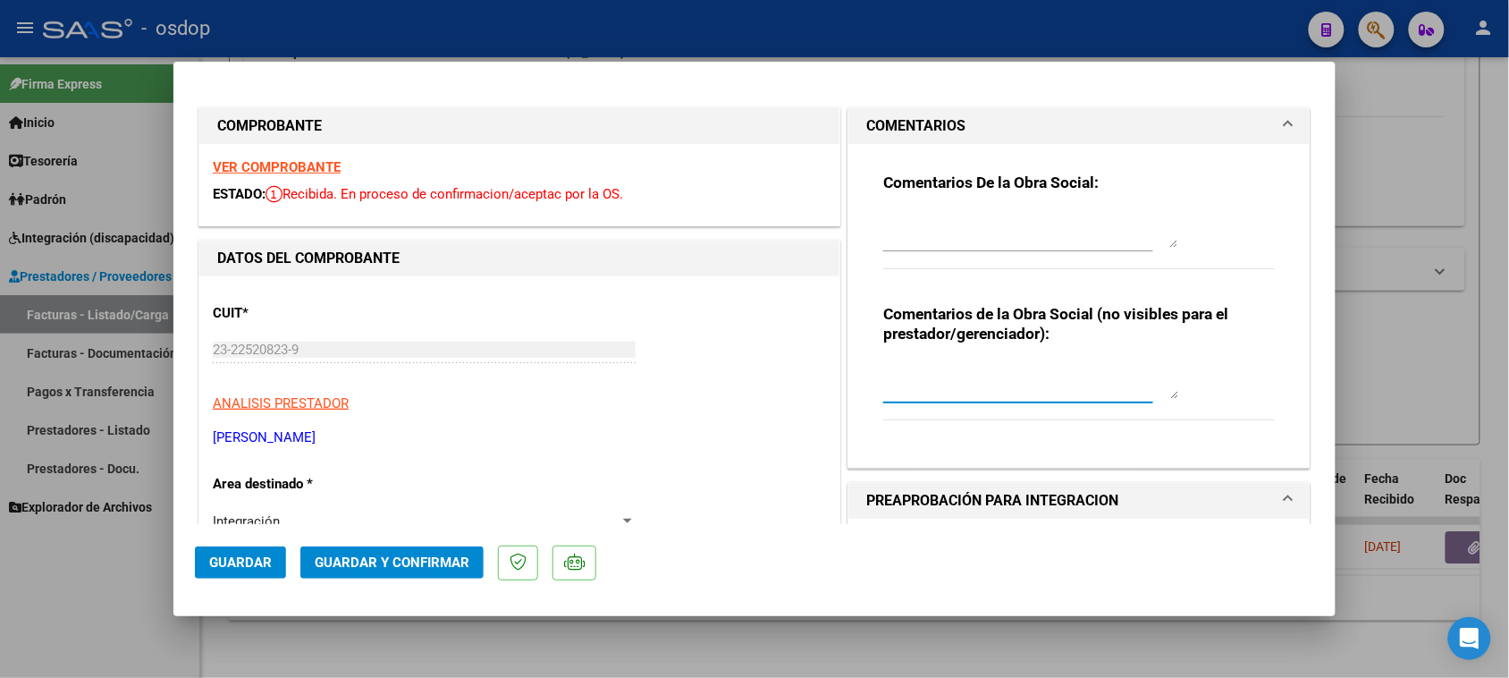
click at [982, 367] on textarea at bounding box center [1030, 381] width 295 height 36
click at [899, 383] on textarea "Traslado a escuela 240 km mensuales. Valor por km 541.76 s/dependencia.-" at bounding box center [1030, 381] width 295 height 36
type textarea "Traslado a escuela 240 km mensuales. Valor por km $541.76 s/dependencia.-"
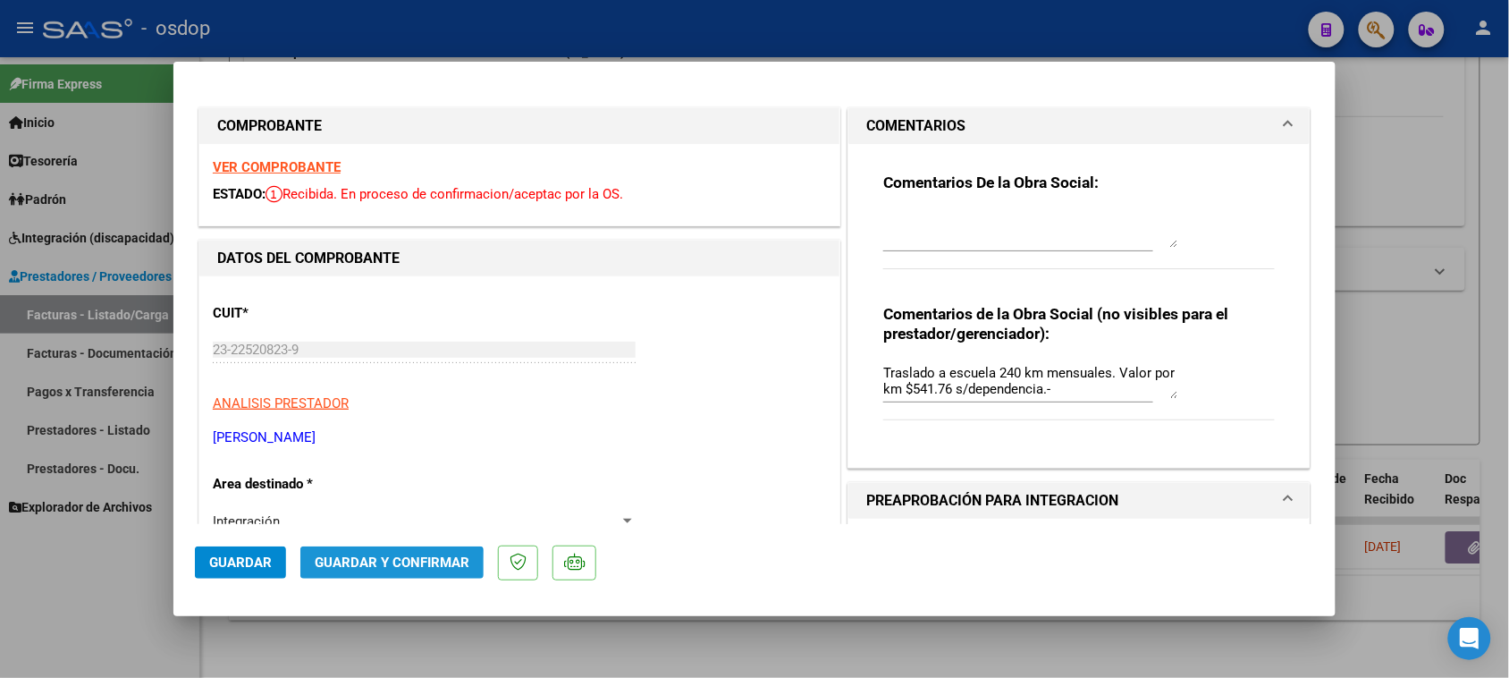
click at [350, 573] on button "Guardar y Confirmar" at bounding box center [391, 562] width 183 height 32
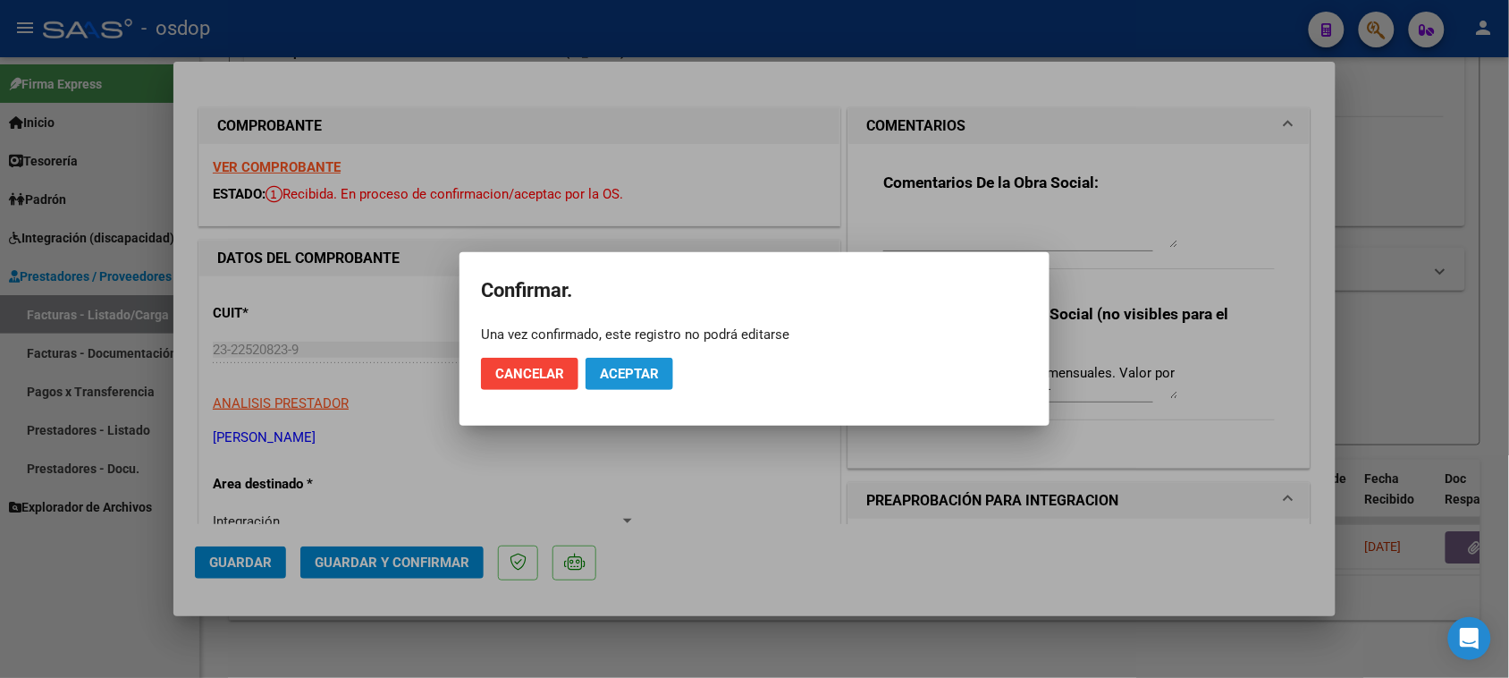
click at [631, 374] on span "Aceptar" at bounding box center [629, 374] width 59 height 16
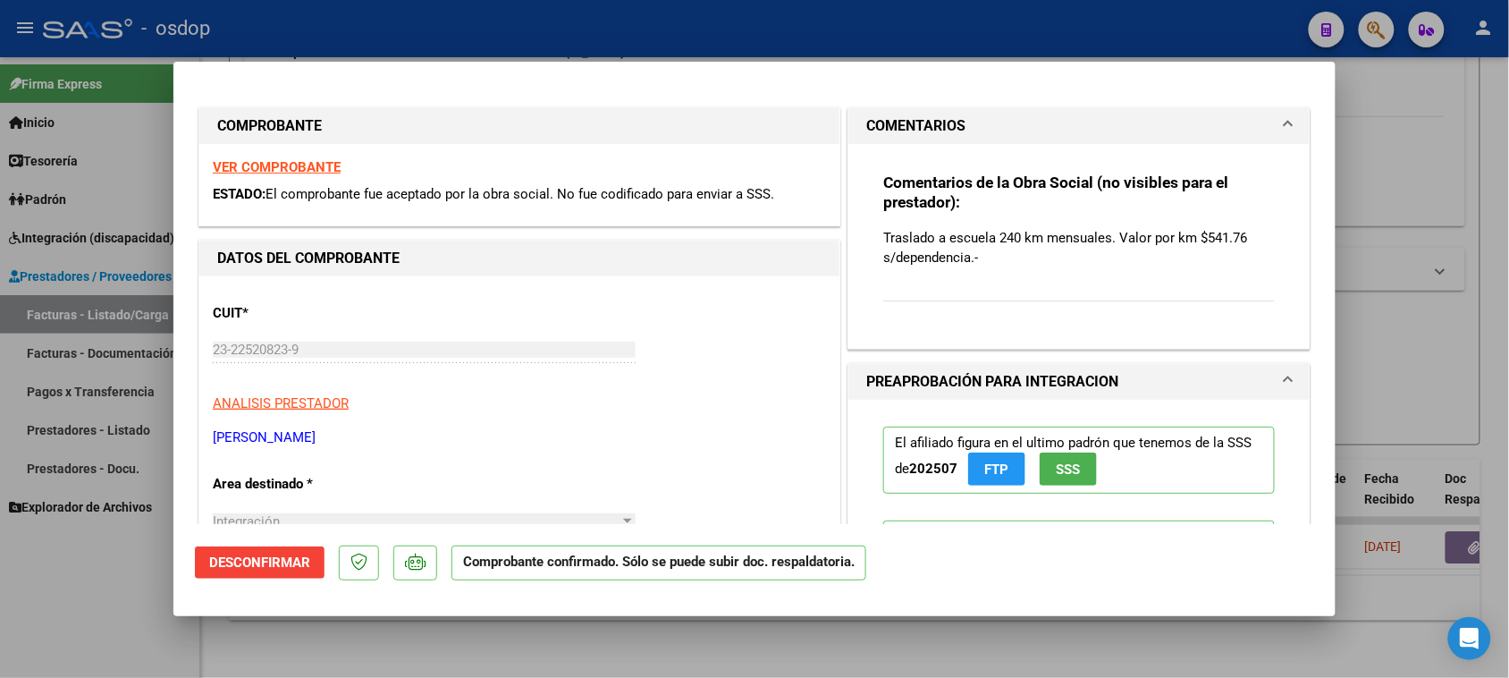
click at [454, 646] on div at bounding box center [754, 339] width 1509 height 678
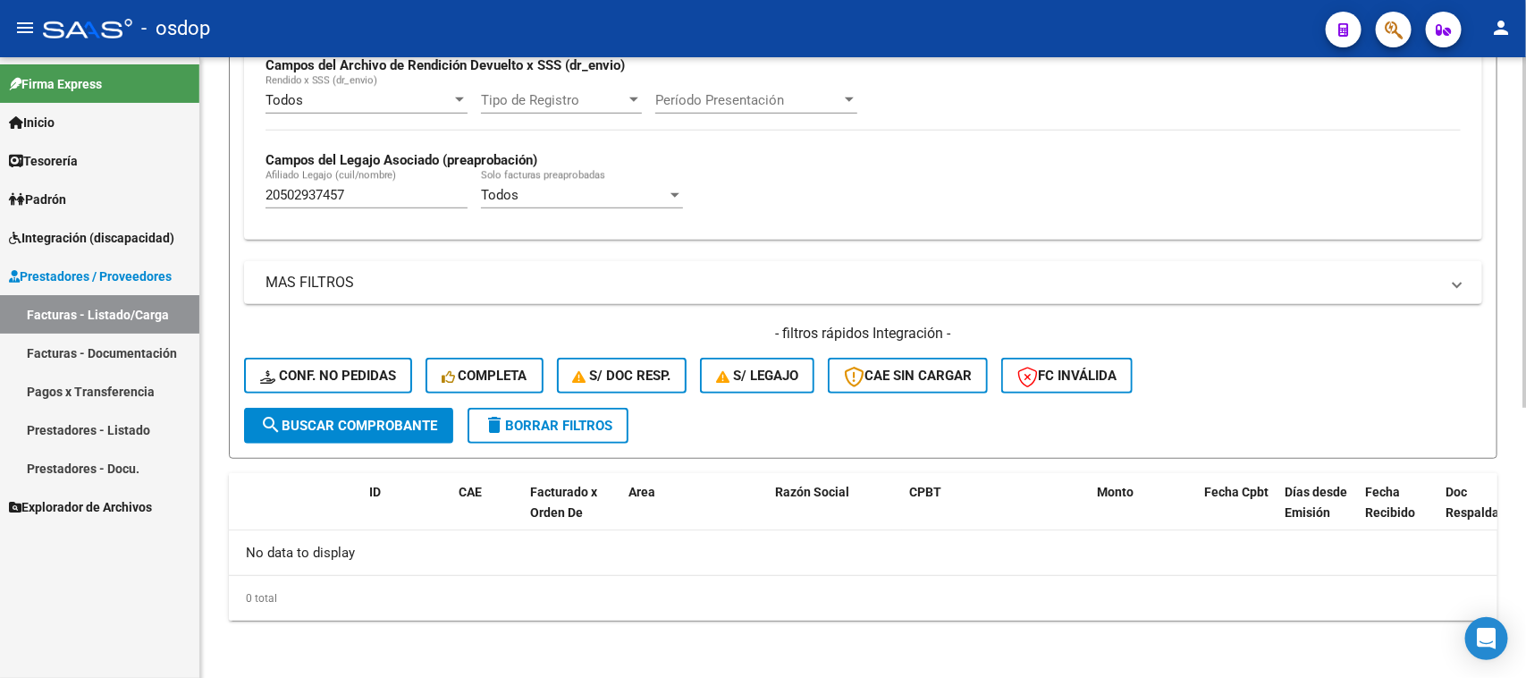
scroll to position [441, 0]
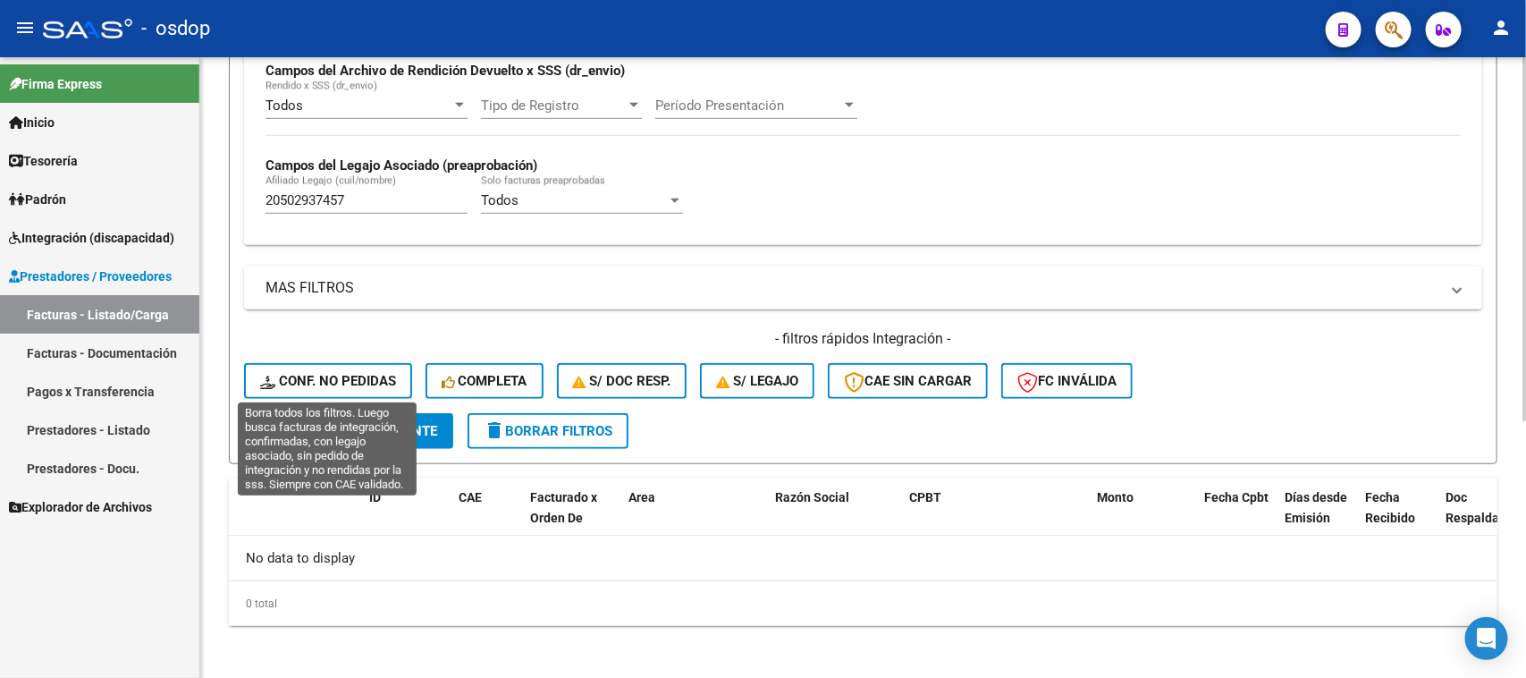
click at [332, 376] on span "Conf. no pedidas" at bounding box center [328, 381] width 136 height 16
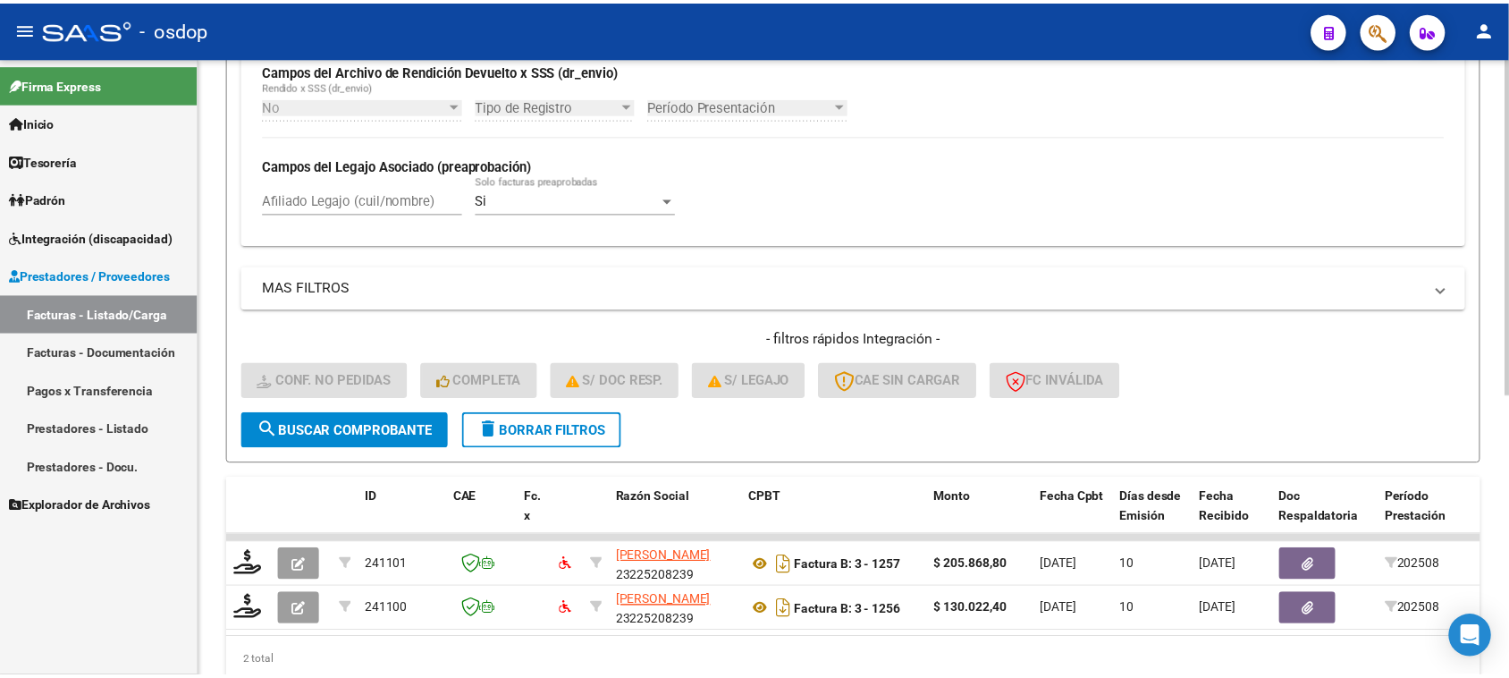
scroll to position [517, 0]
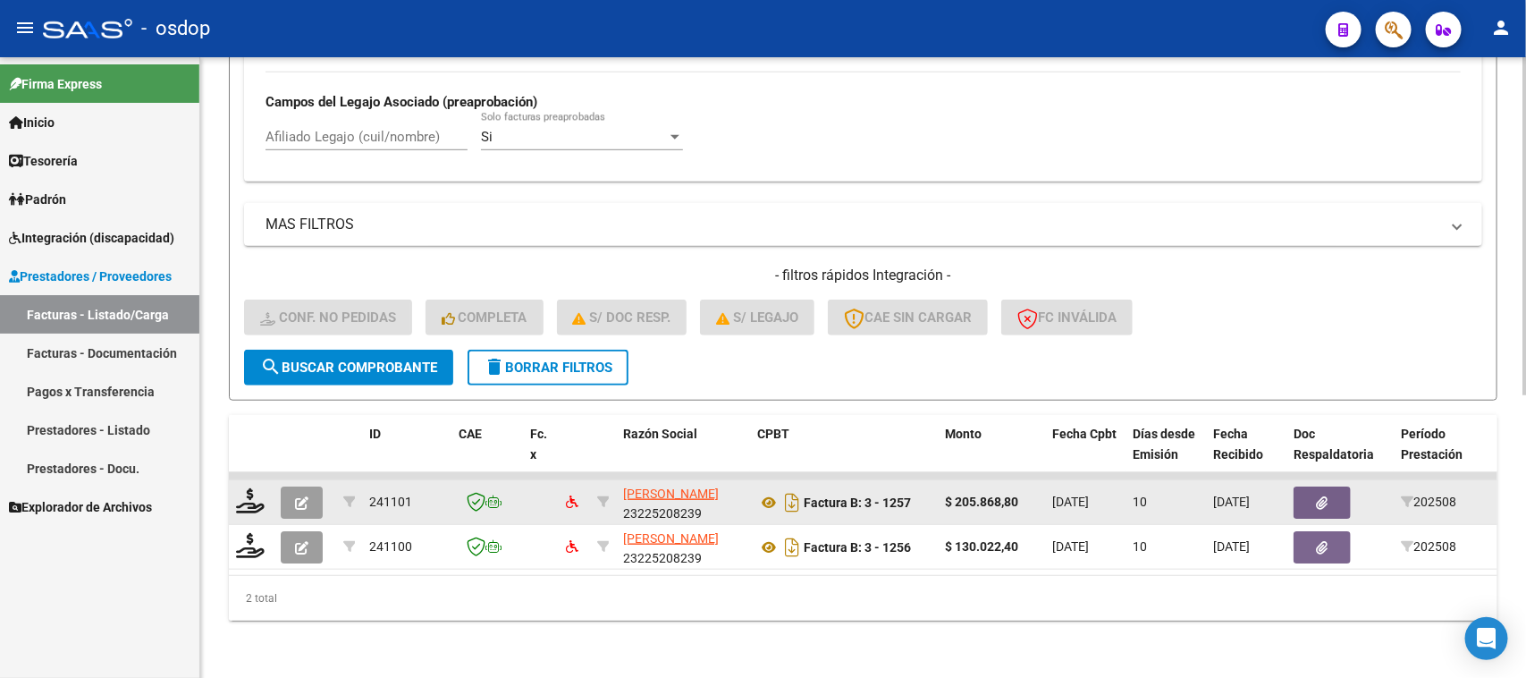
click at [295, 496] on icon "button" at bounding box center [301, 502] width 13 height 13
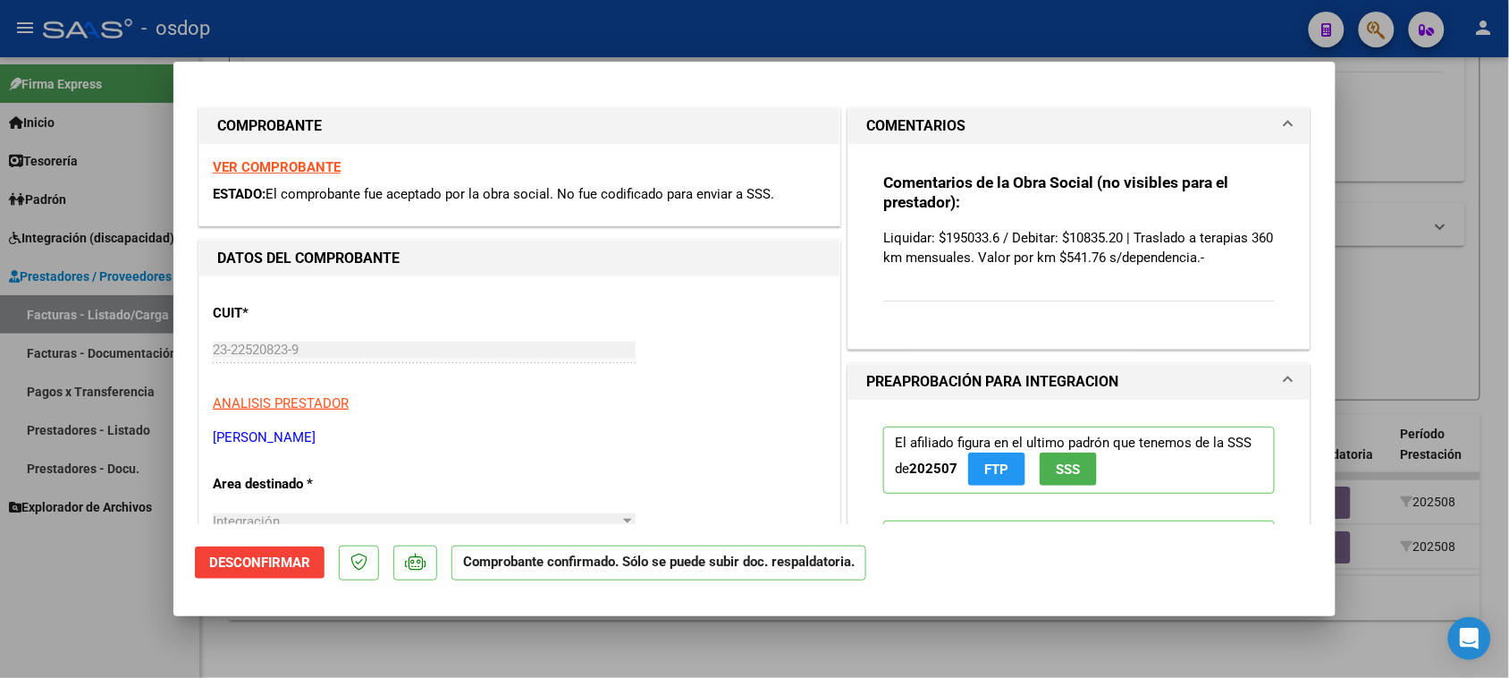
drag, startPoint x: 992, startPoint y: 234, endPoint x: 934, endPoint y: 231, distance: 58.2
click at [934, 231] on p "Liquidar: $195033.6 / Debitar: $10835.20 | Traslado a terapias 360 km mensuales…" at bounding box center [1079, 247] width 392 height 39
copy p "195033.6"
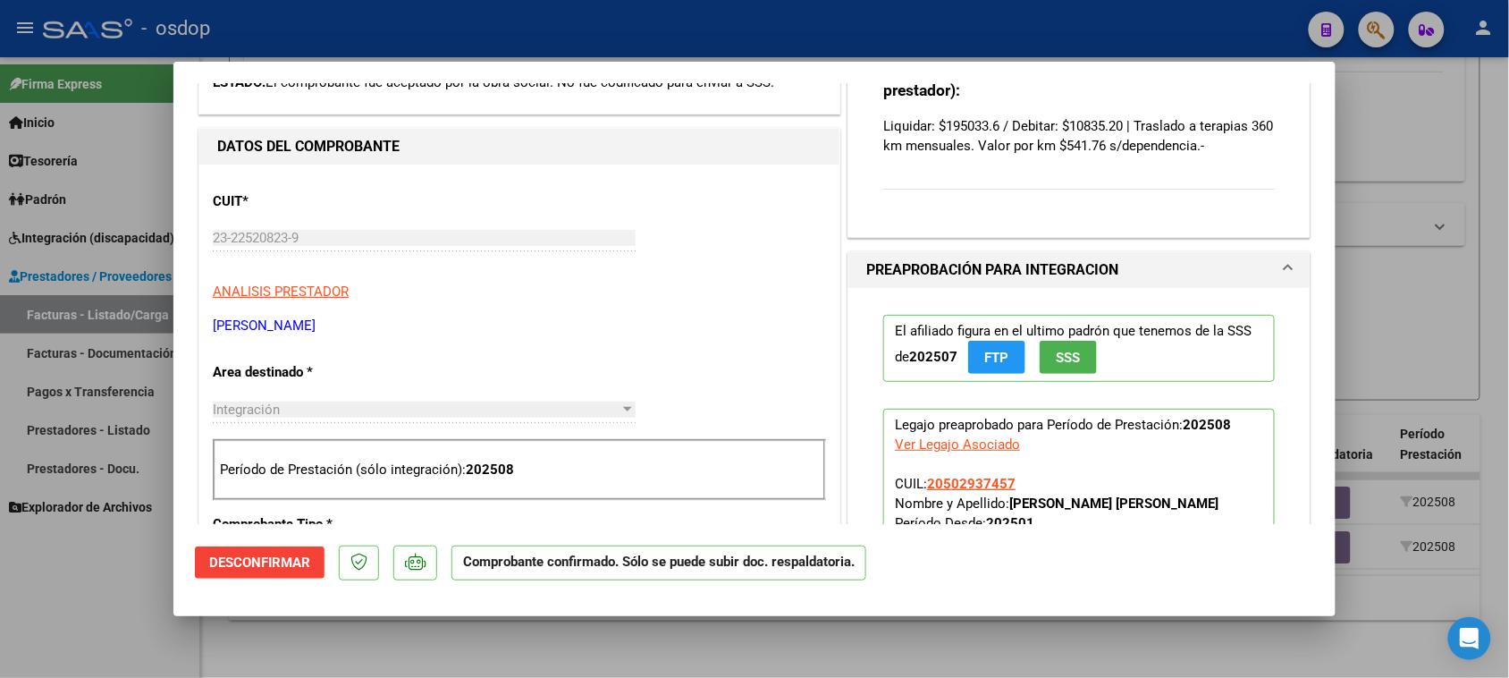
scroll to position [224, 0]
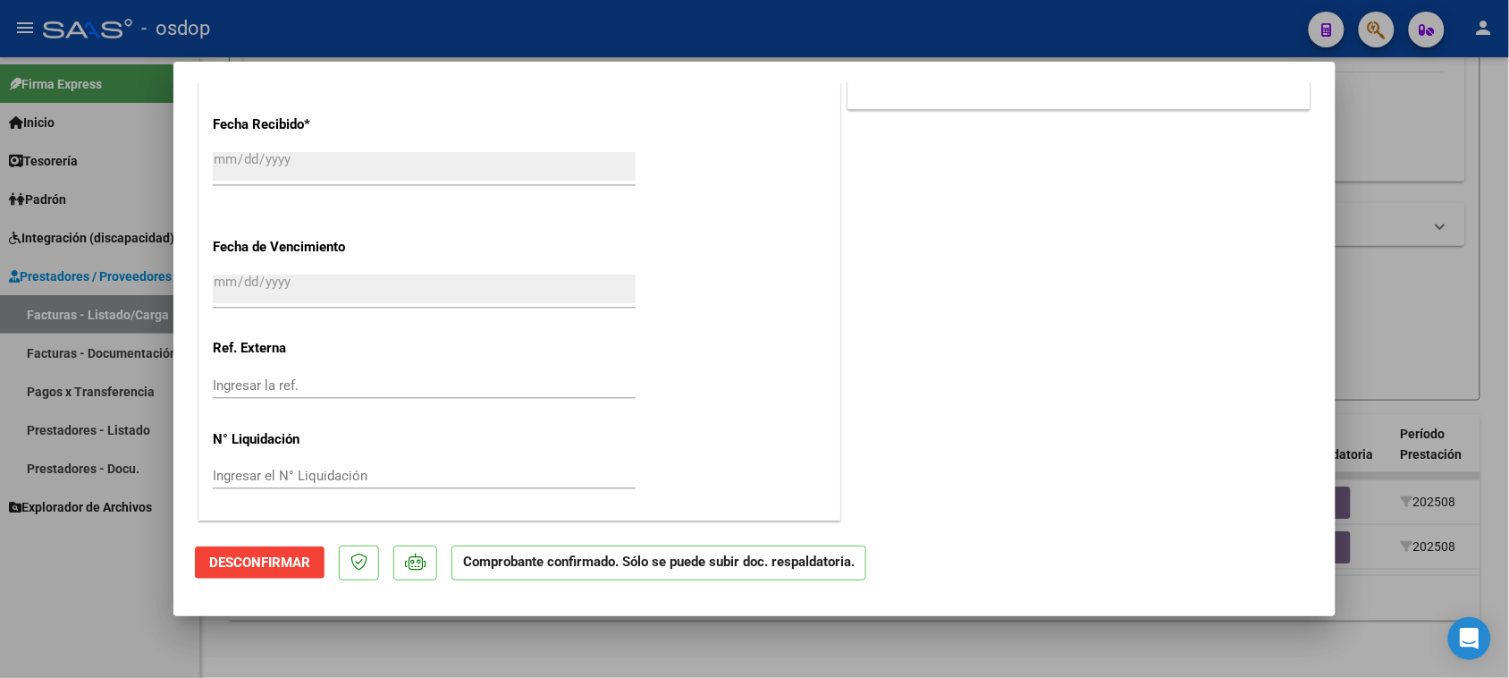
click at [935, 654] on div at bounding box center [754, 339] width 1509 height 678
type input "$ 0,00"
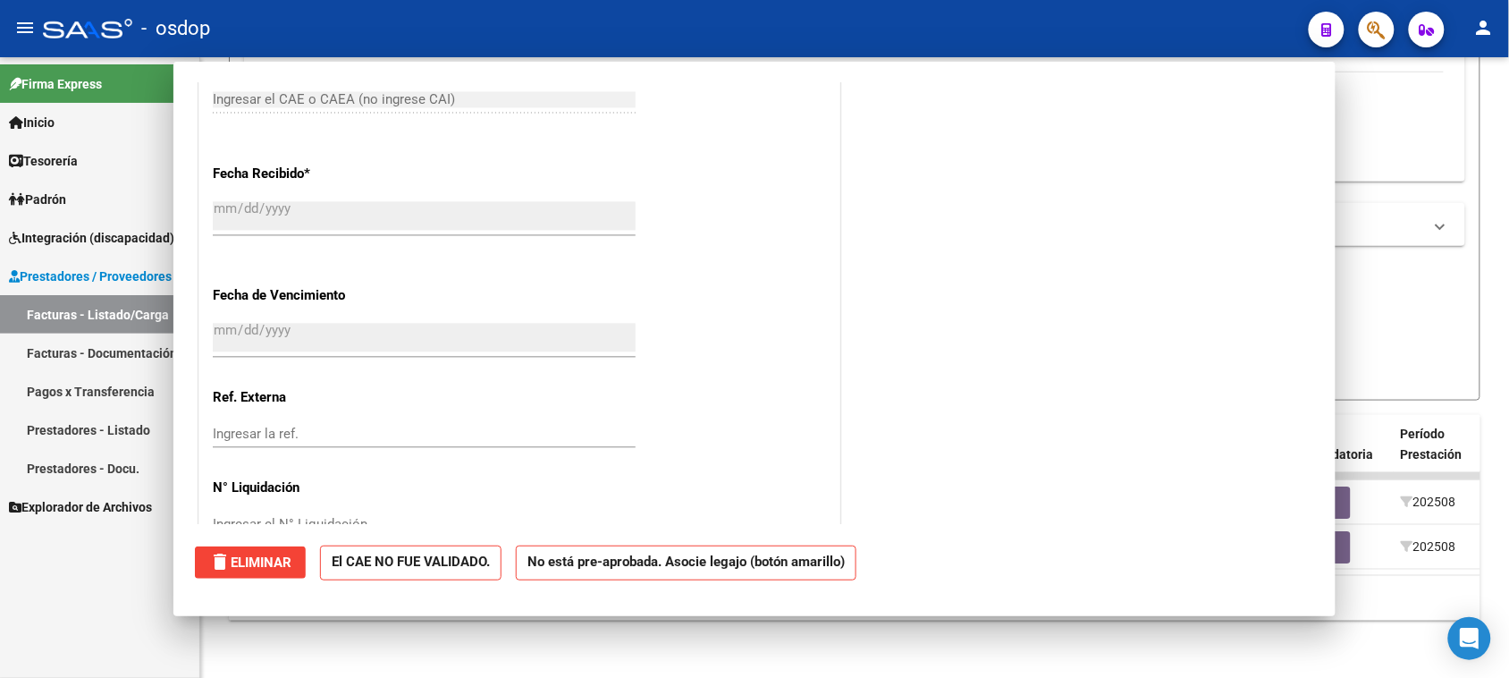
scroll to position [1136, 0]
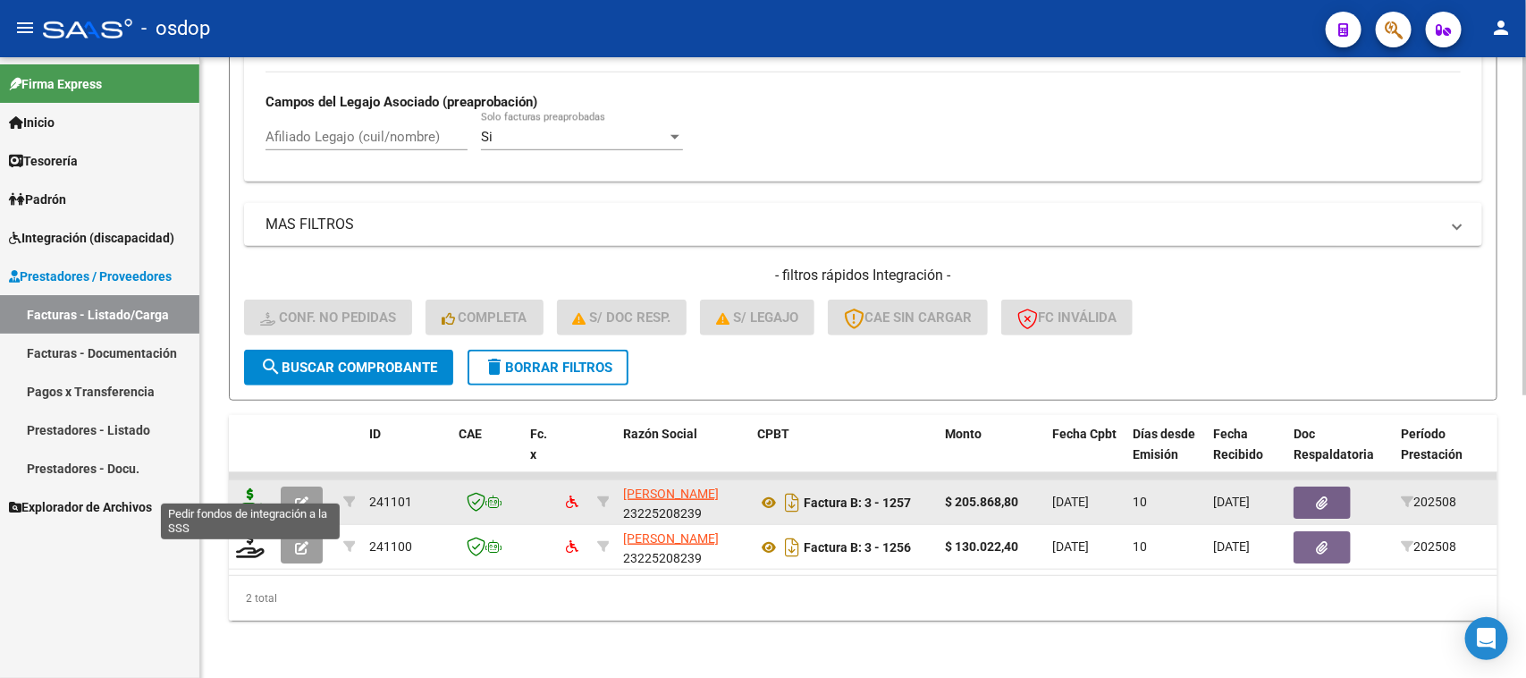
click at [250, 488] on icon at bounding box center [250, 500] width 29 height 25
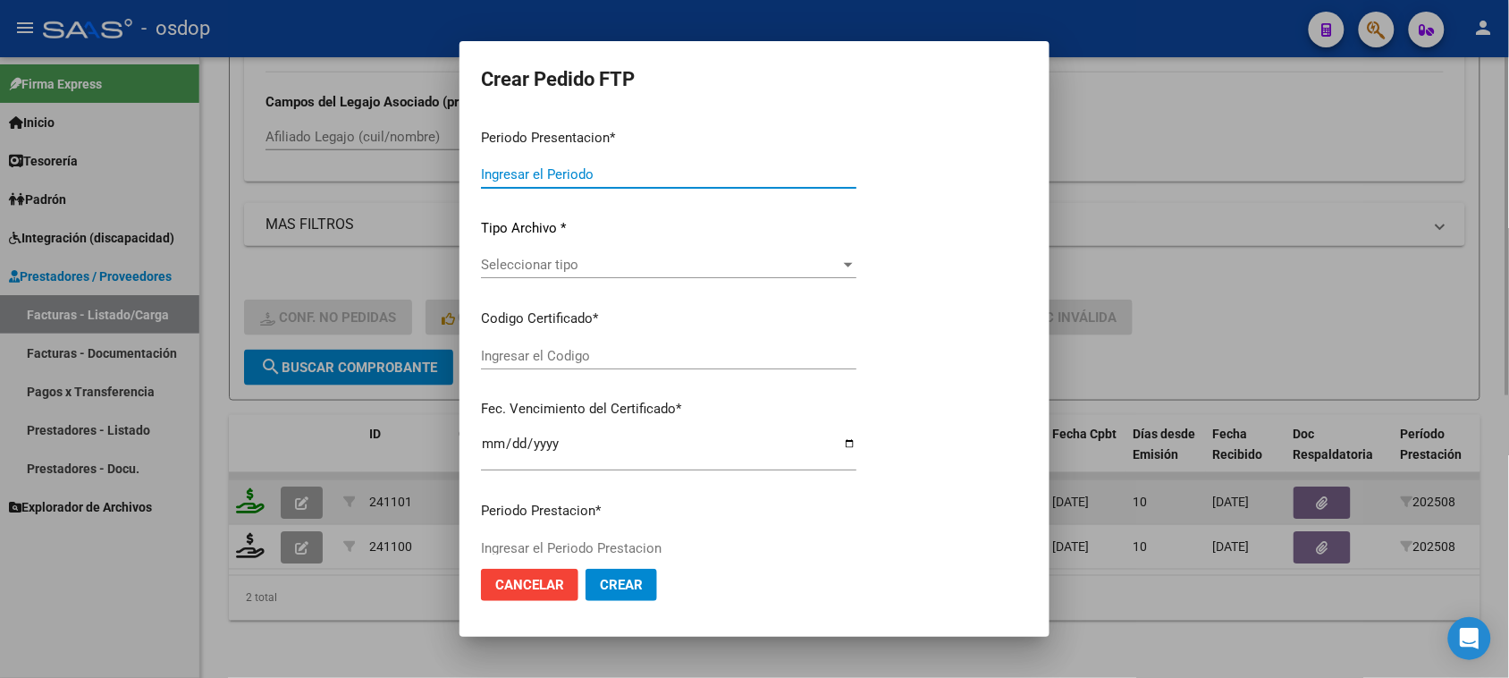
type input "202508"
type input "$ 205.868,80"
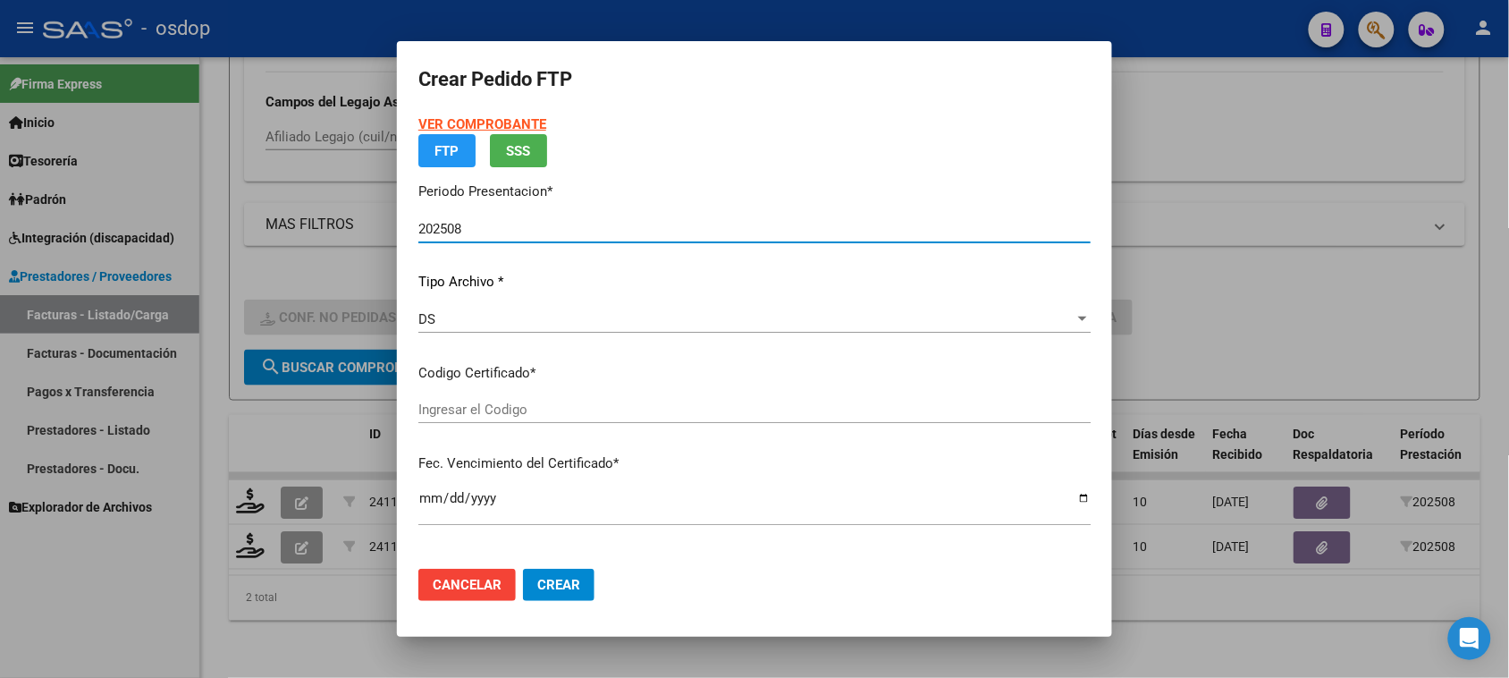
type input "6780368829"
type input "2026-11-25"
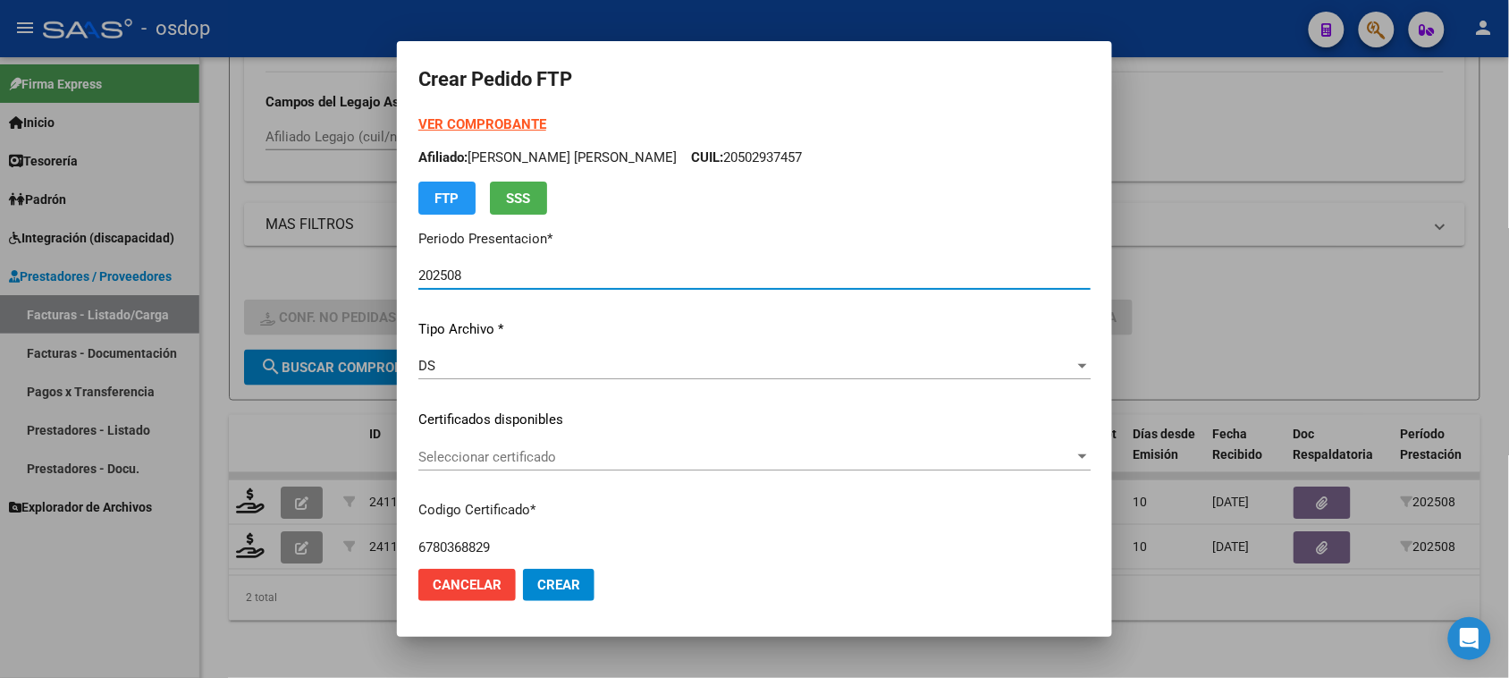
scroll to position [112, 0]
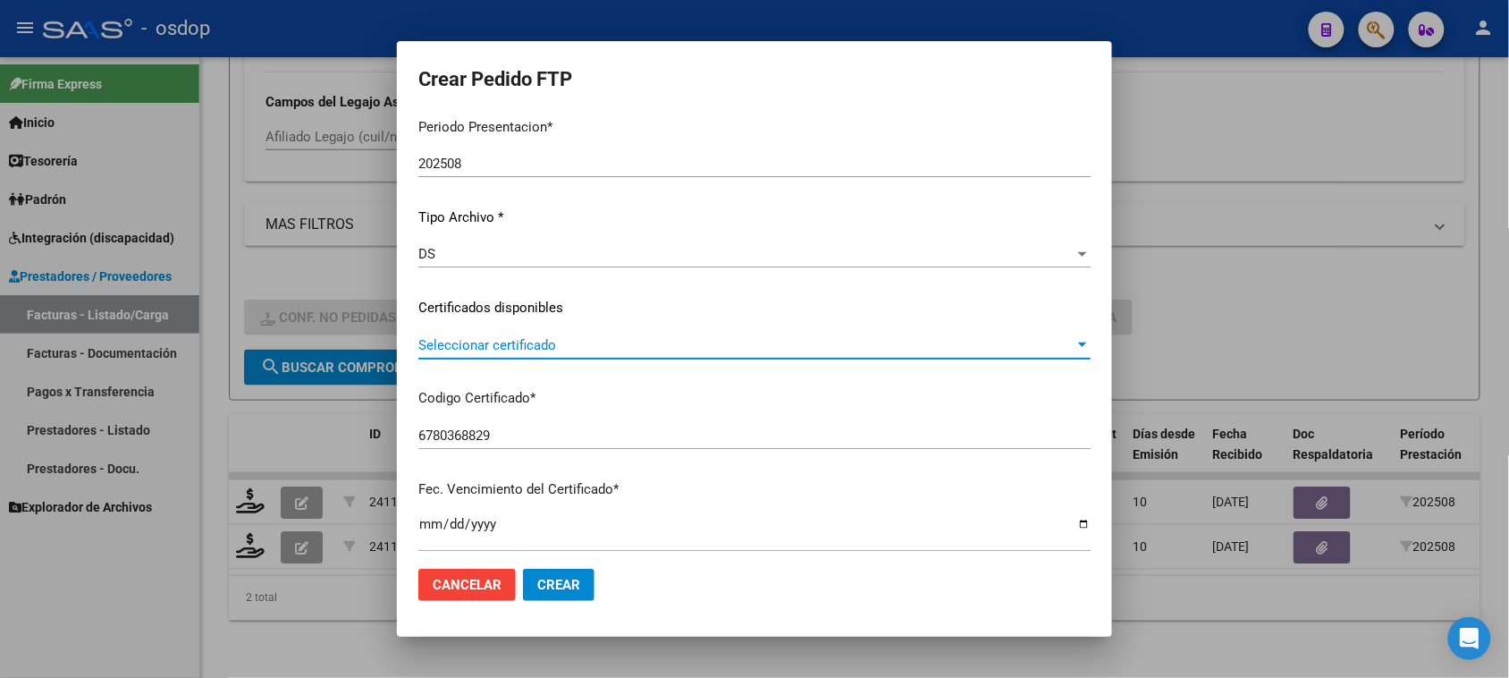
click at [690, 340] on span "Seleccionar certificado" at bounding box center [746, 345] width 656 height 16
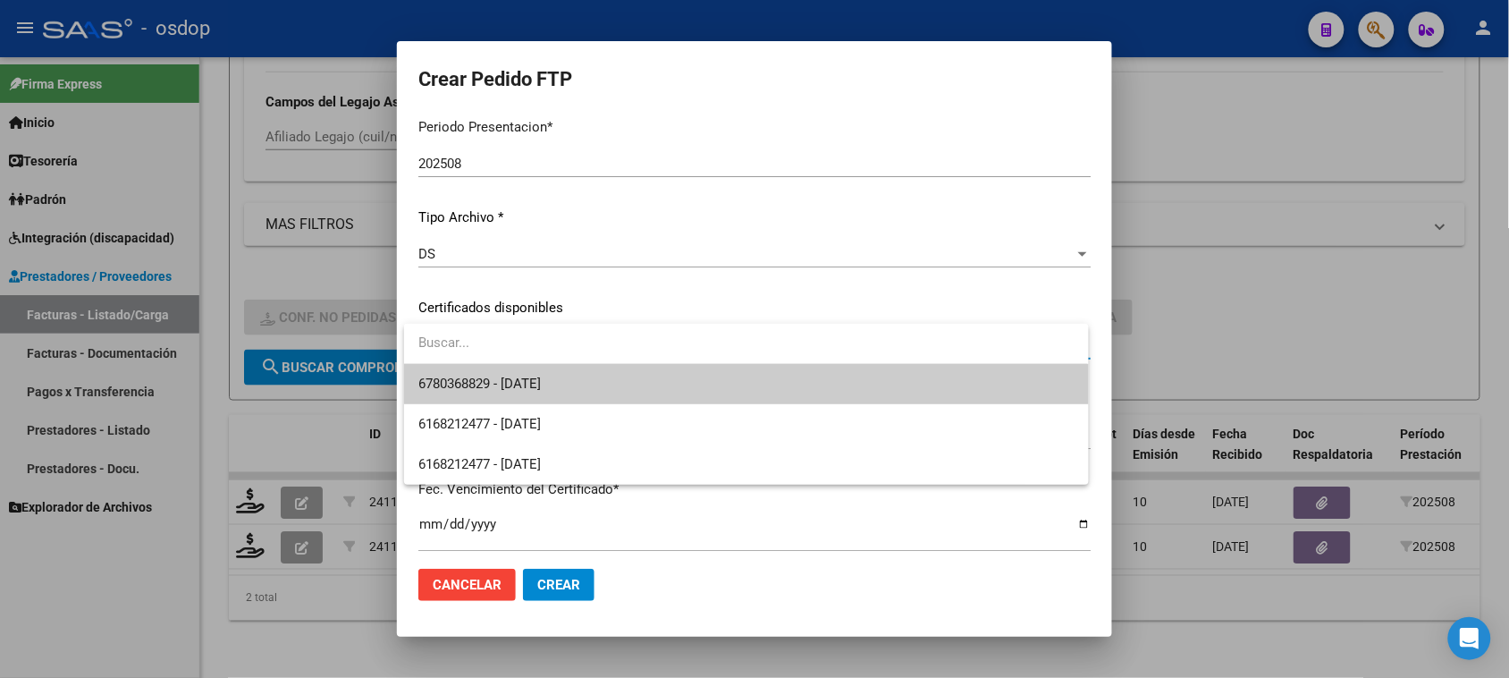
click at [693, 385] on span "6780368829 - 2026-11-25" at bounding box center [745, 384] width 655 height 40
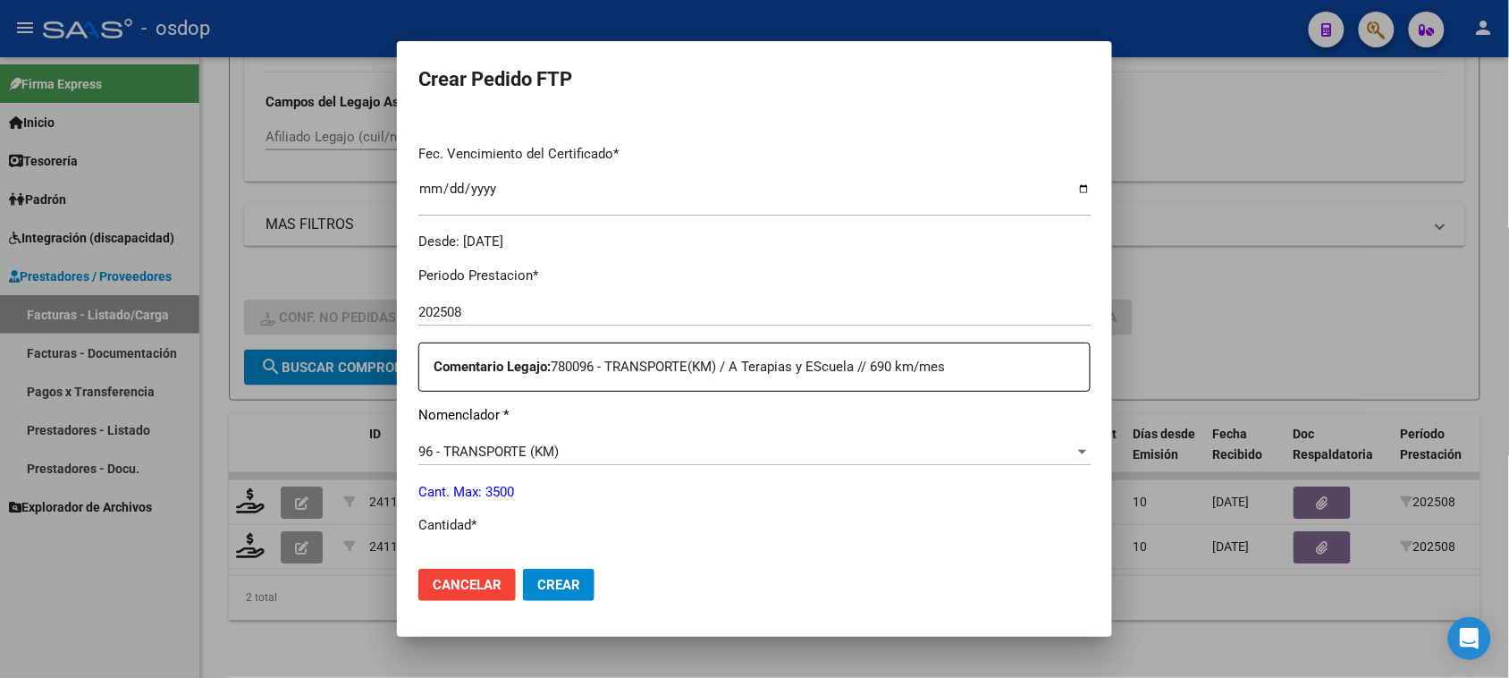
scroll to position [559, 0]
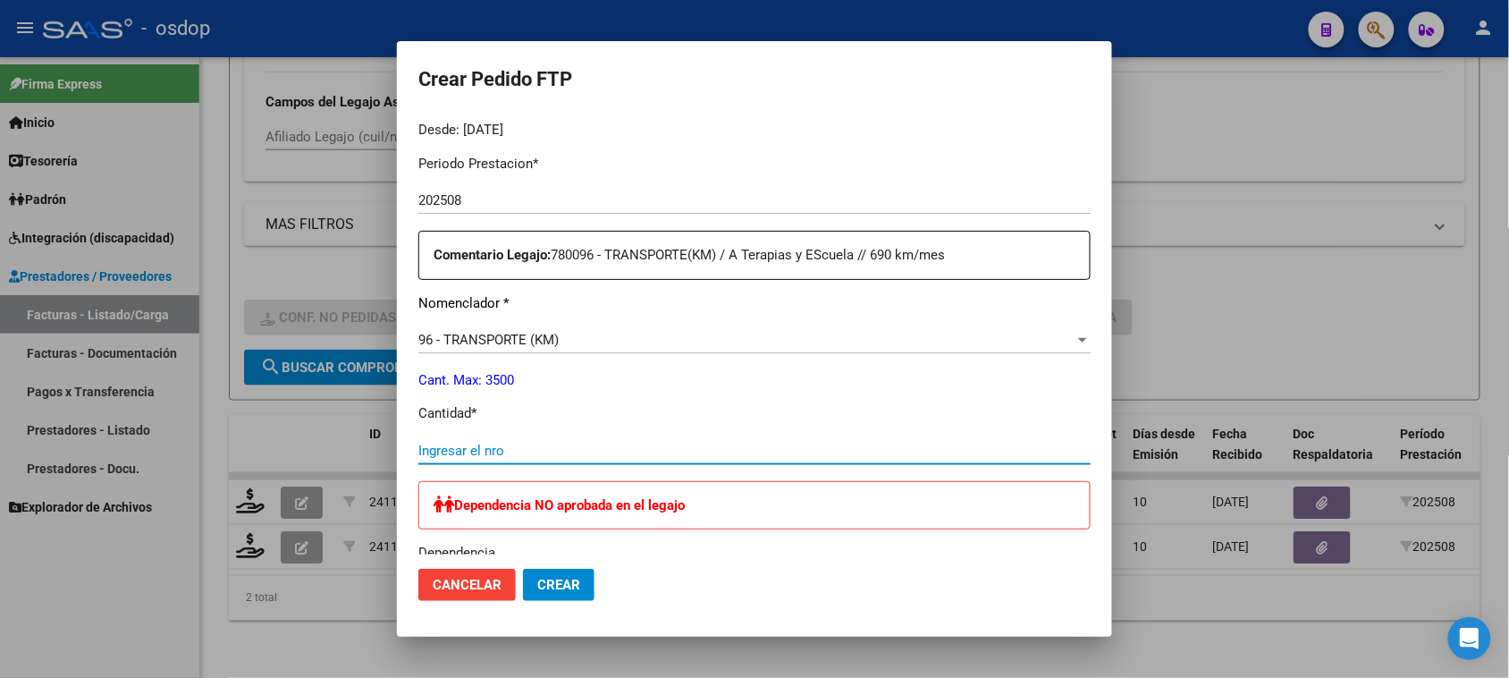
click at [552, 449] on input "Ingresar el nro" at bounding box center [754, 451] width 672 height 16
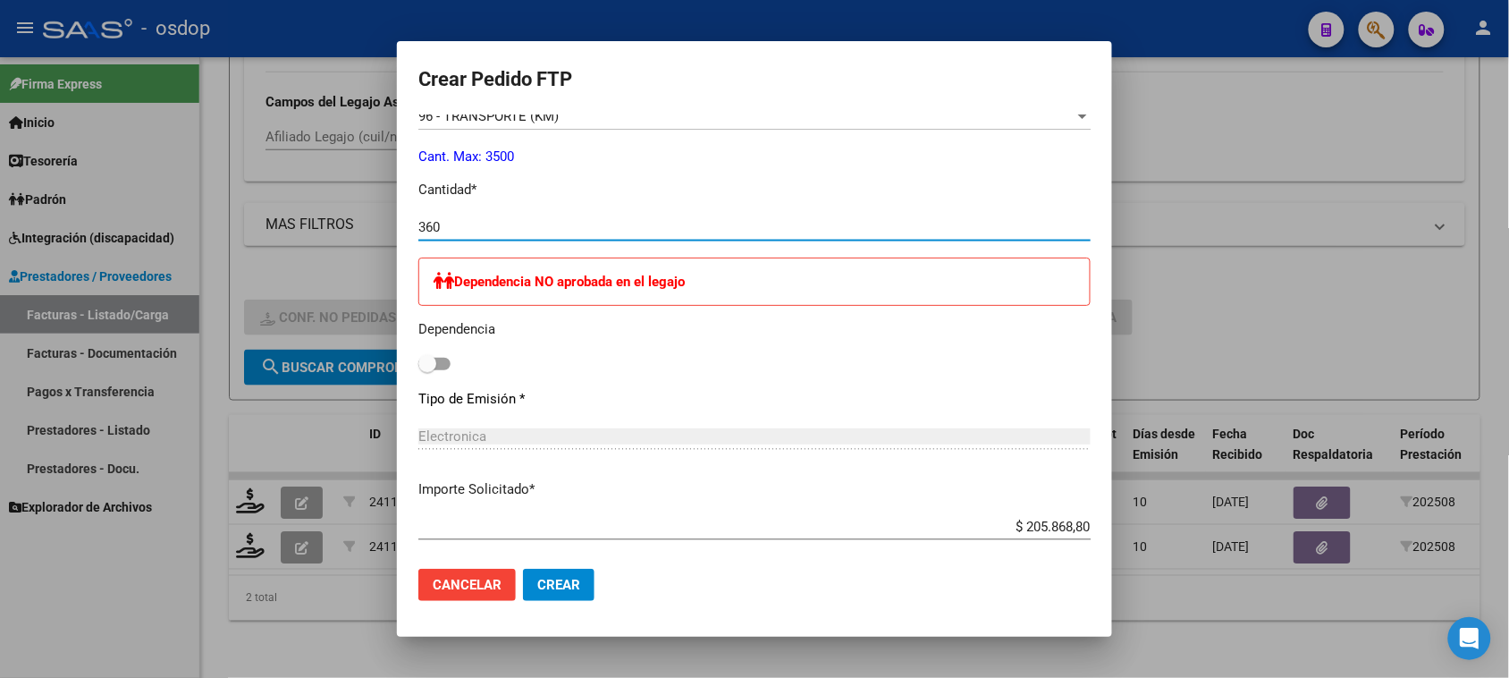
scroll to position [894, 0]
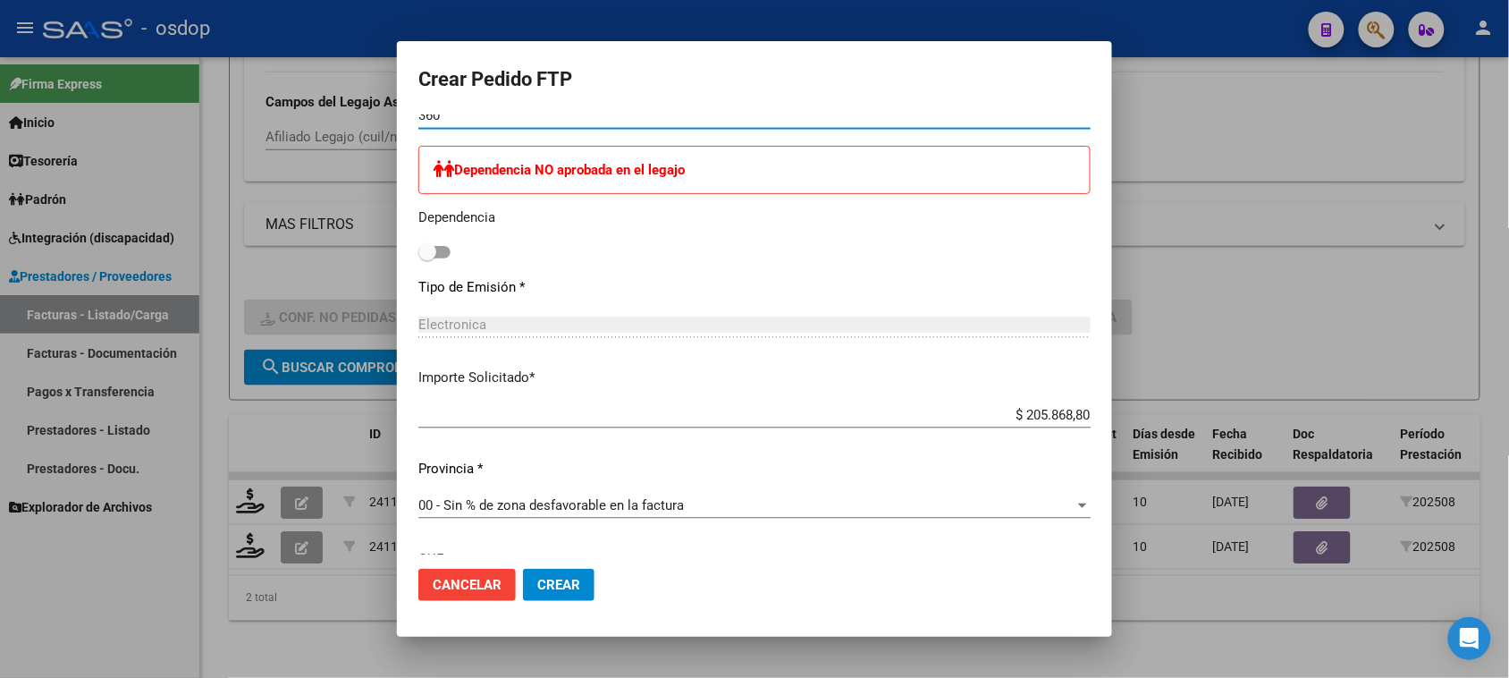
type input "360"
click at [1040, 411] on input "$ 205.868,80" at bounding box center [754, 415] width 672 height 16
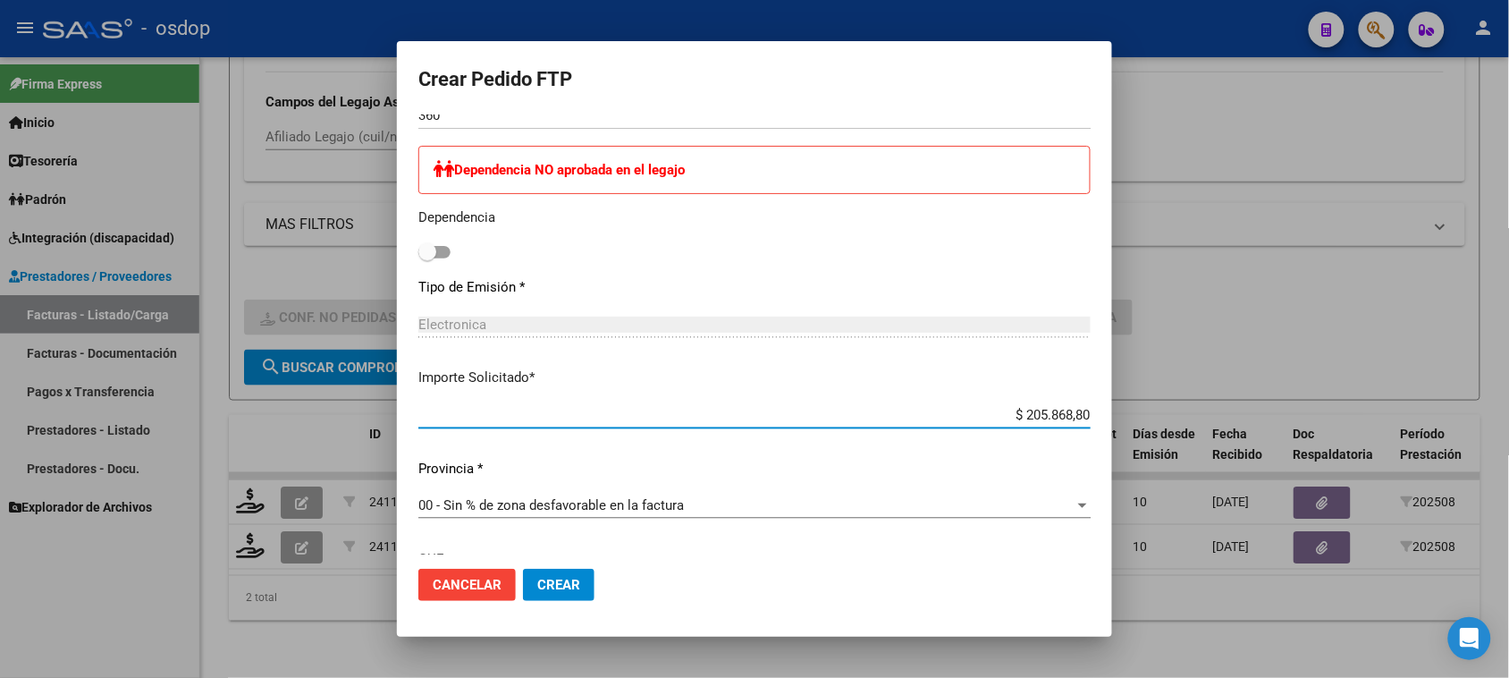
click at [1040, 411] on input "$ 205.868,80" at bounding box center [754, 415] width 672 height 16
paste input "195033.6"
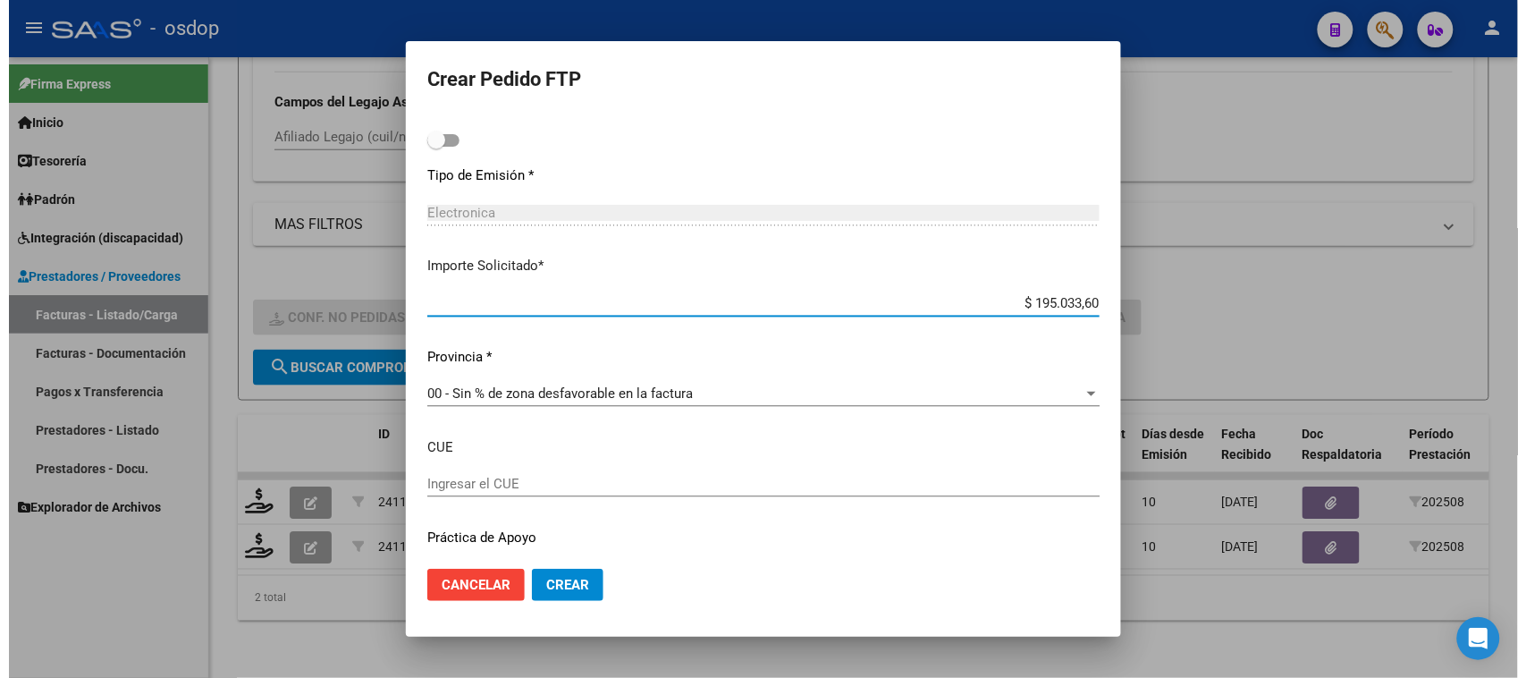
scroll to position [1055, 0]
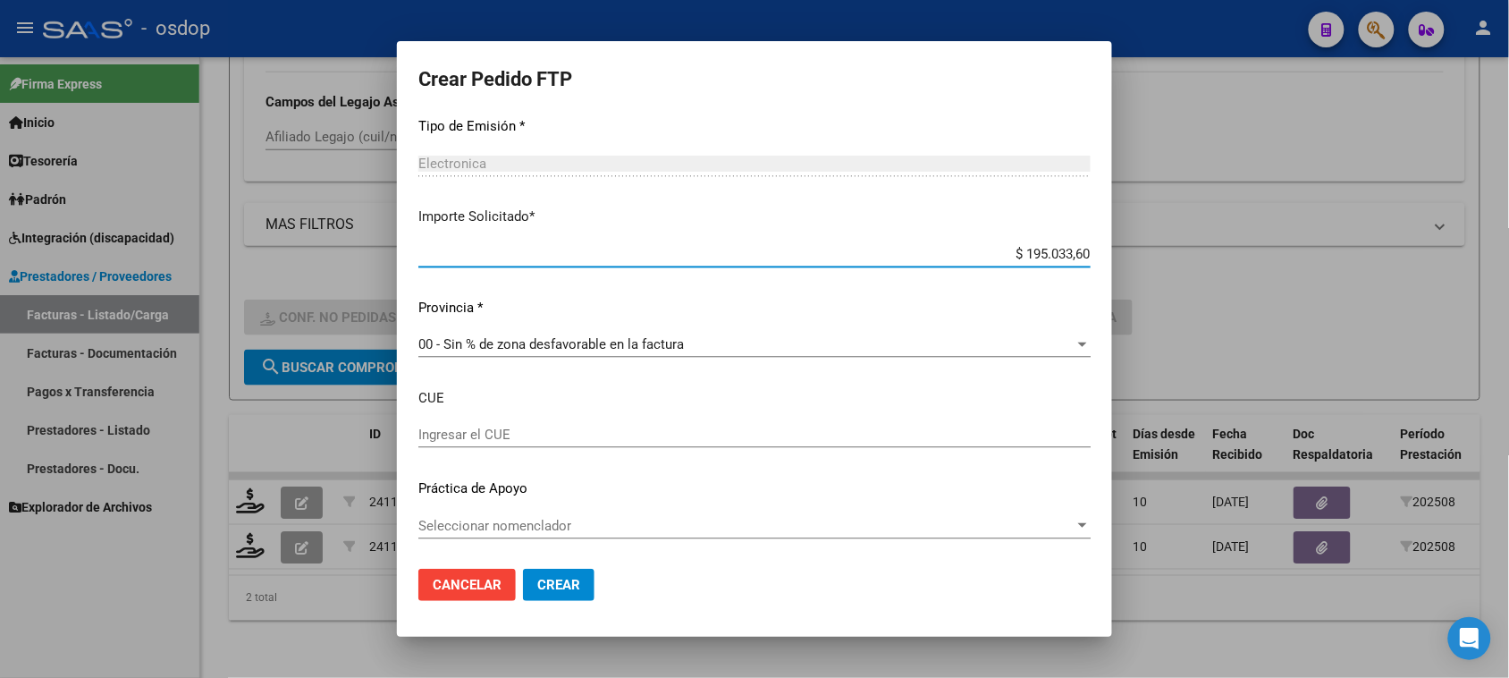
type input "$ 195.033,60"
click at [572, 591] on span "Crear" at bounding box center [558, 585] width 43 height 16
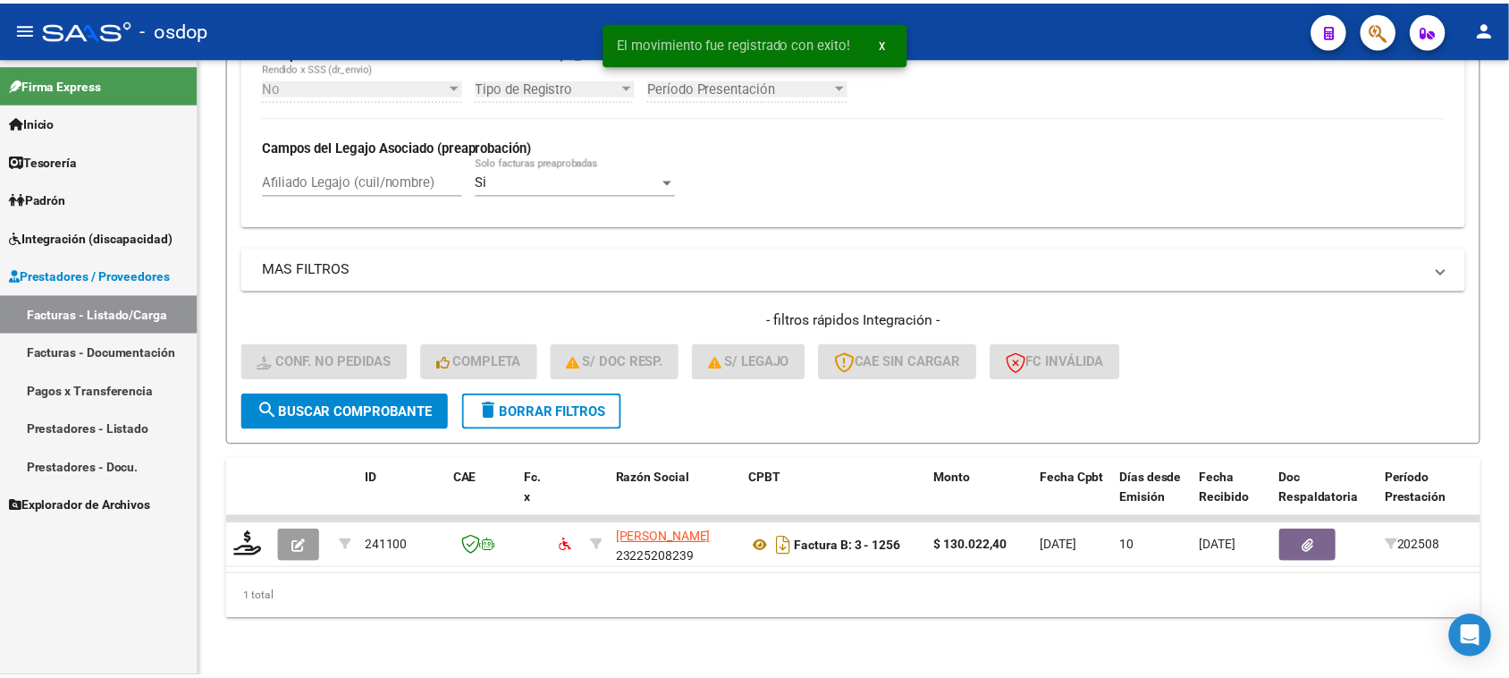
scroll to position [472, 0]
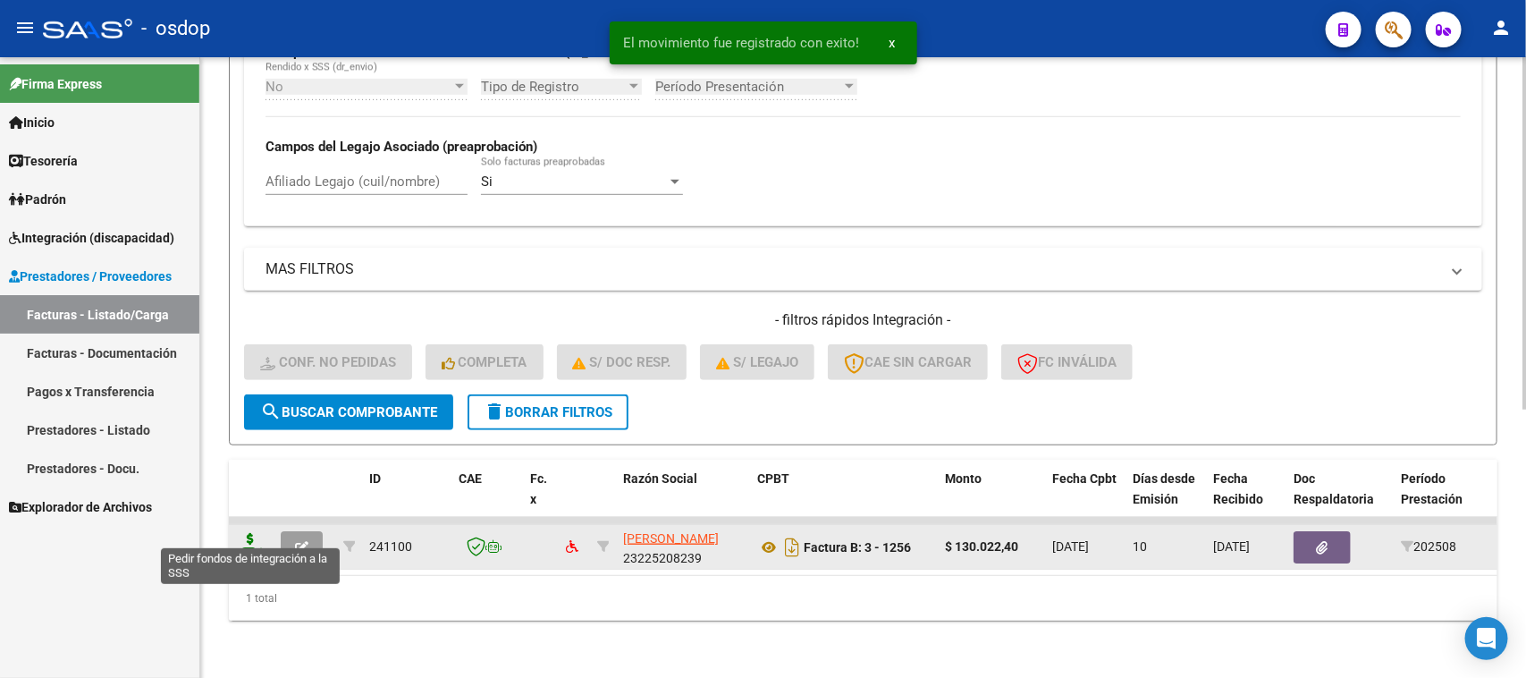
click at [253, 536] on icon at bounding box center [250, 545] width 29 height 25
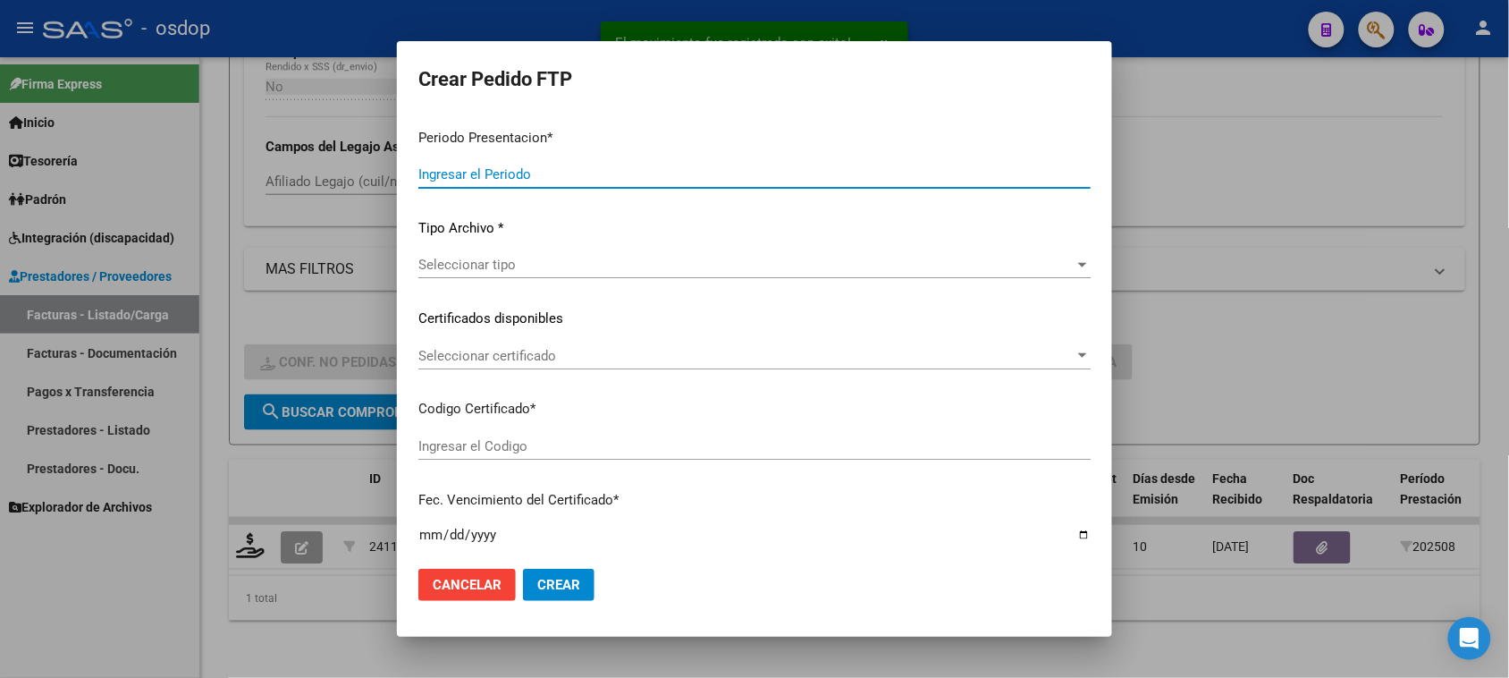
type input "202508"
type input "$ 130.022,40"
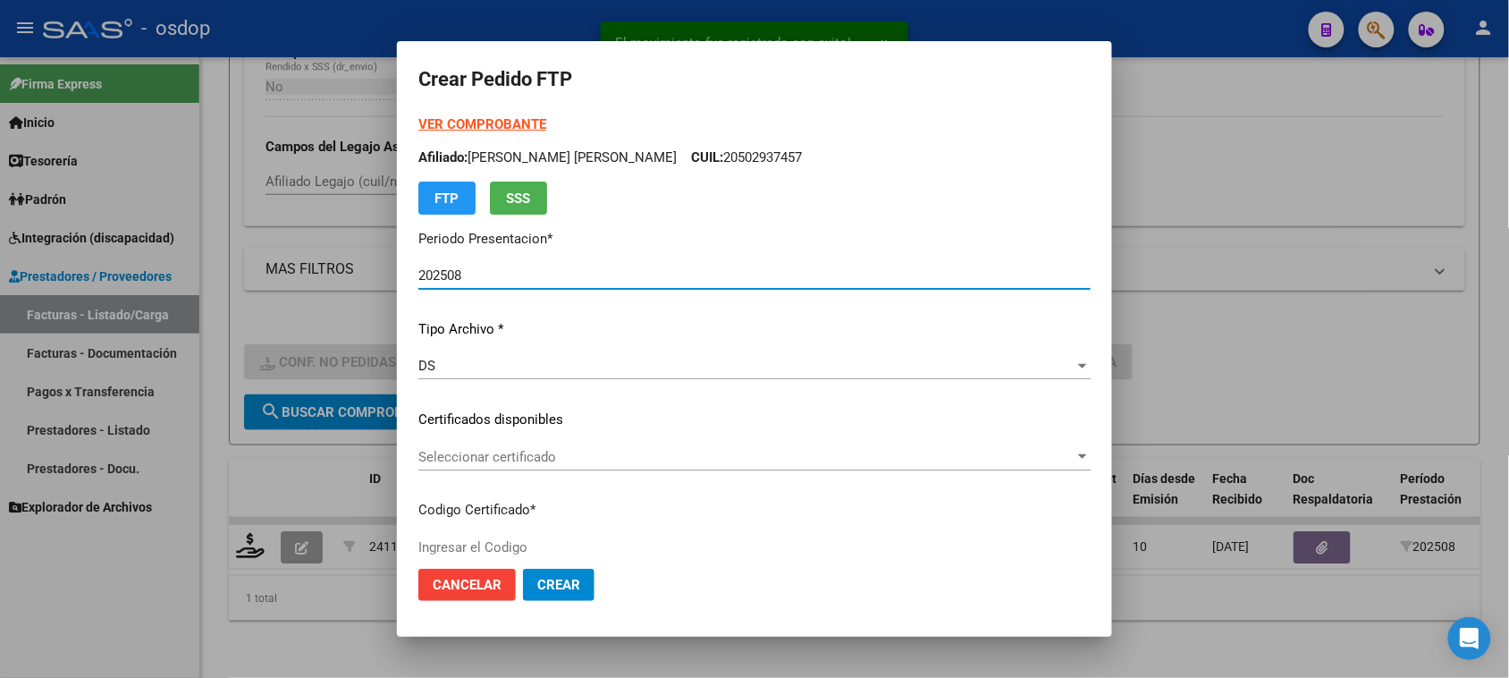
type input "6780368829"
type input "2026-11-25"
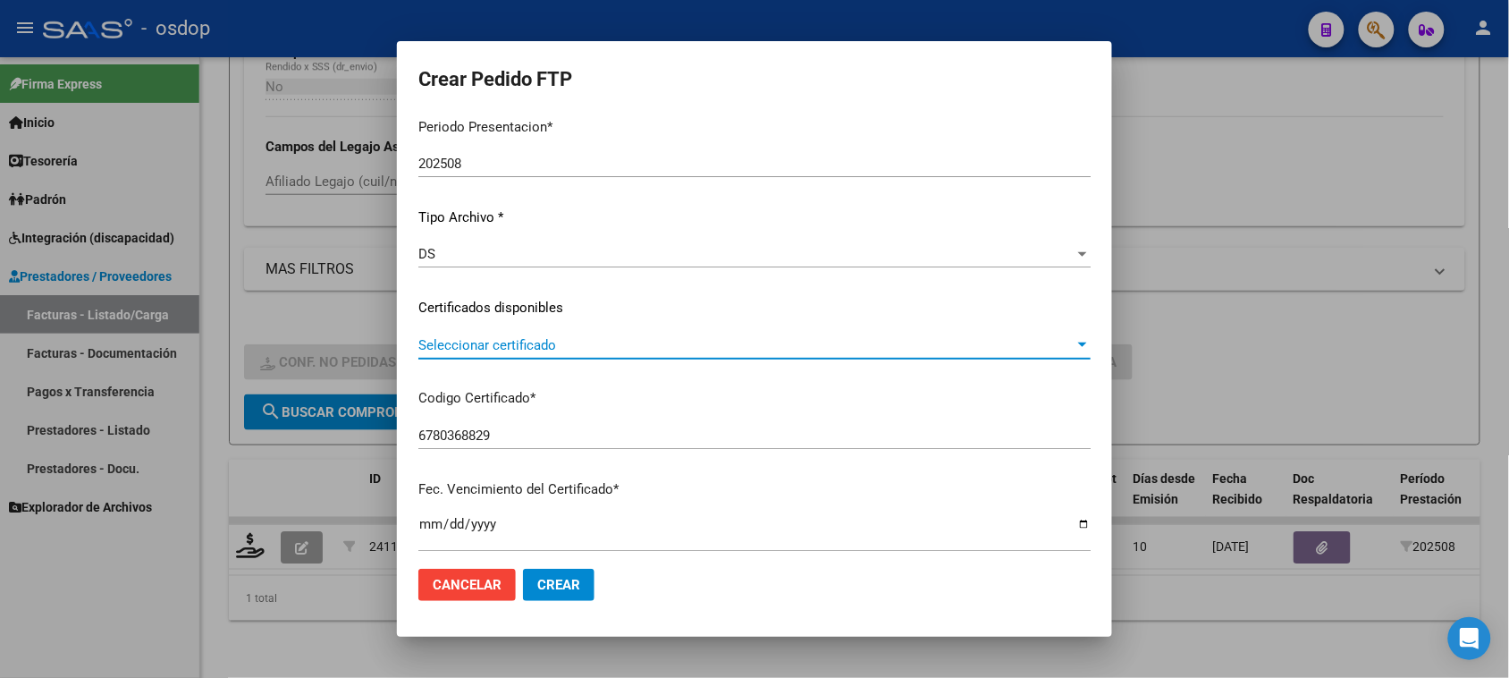
click at [820, 342] on span "Seleccionar certificado" at bounding box center [746, 345] width 656 height 16
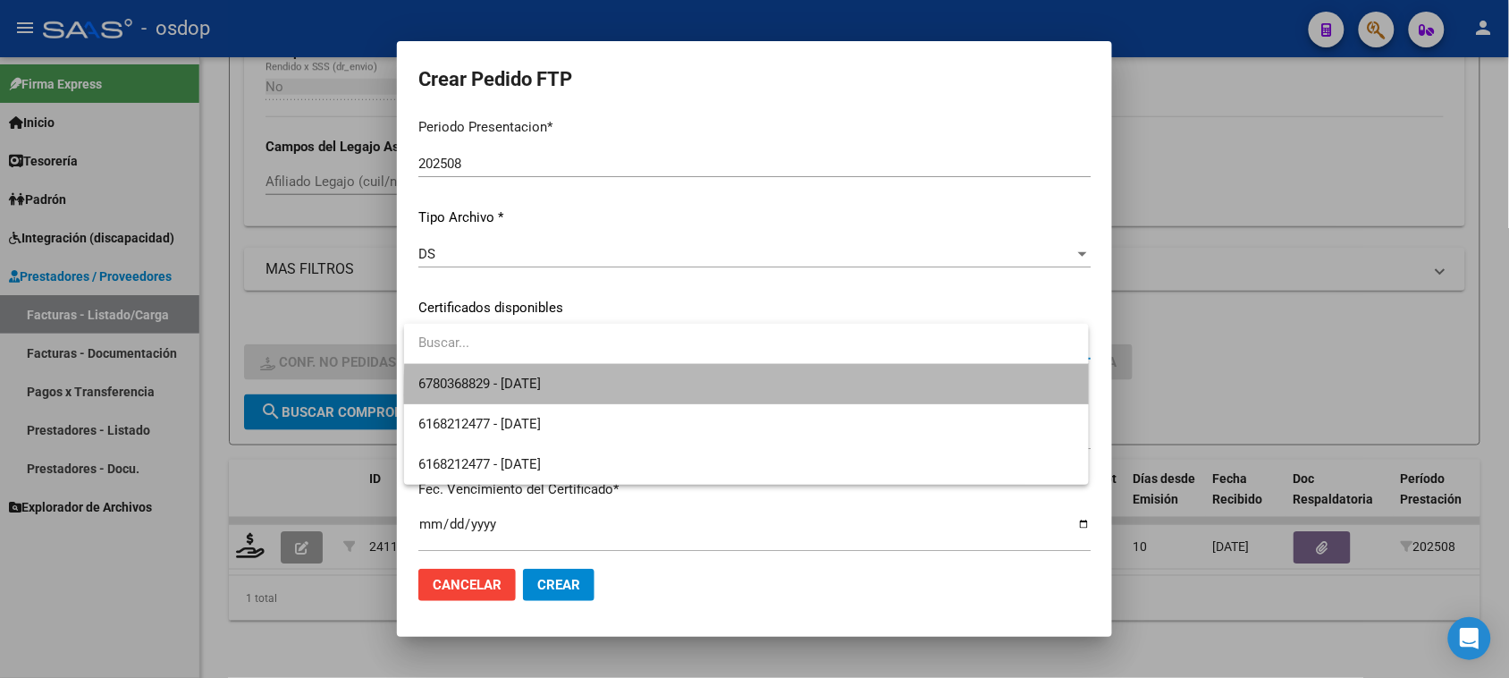
click at [782, 395] on span "6780368829 - 2026-11-25" at bounding box center [745, 384] width 655 height 40
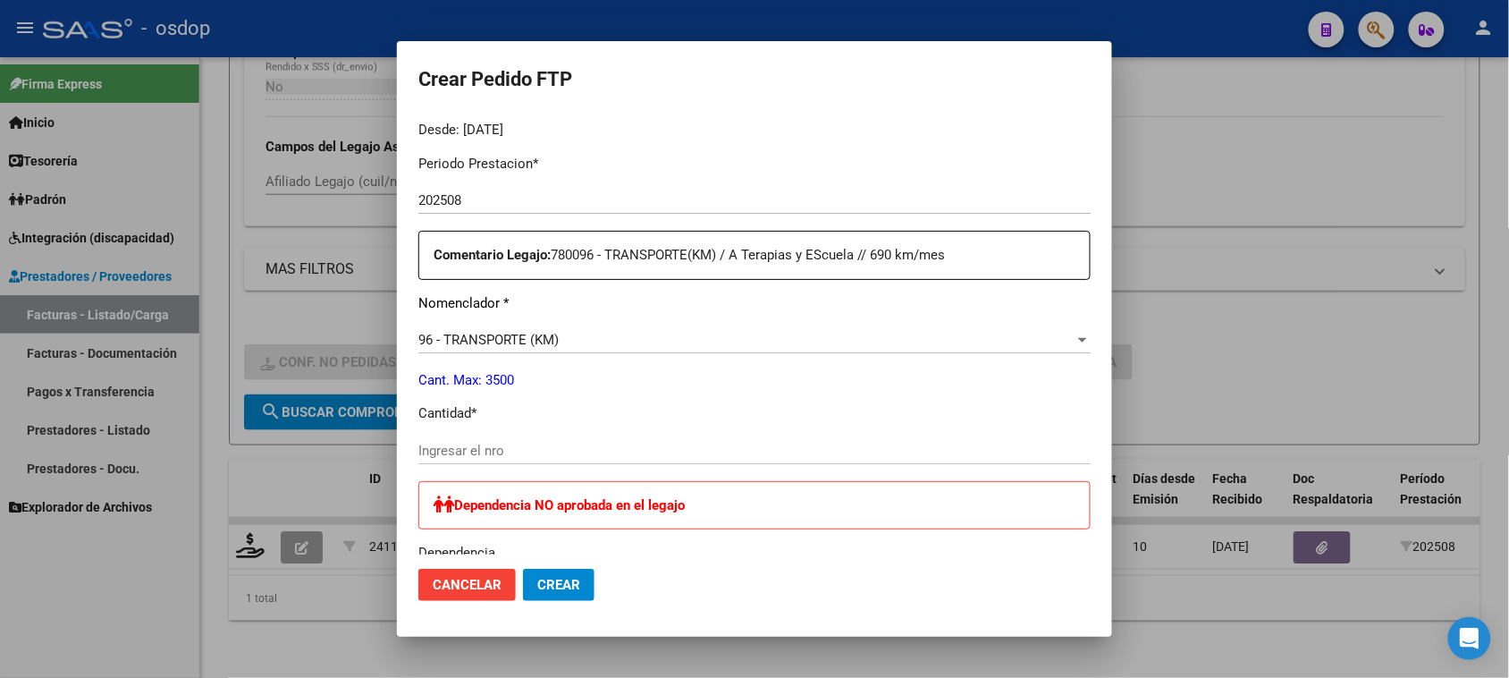
scroll to position [671, 0]
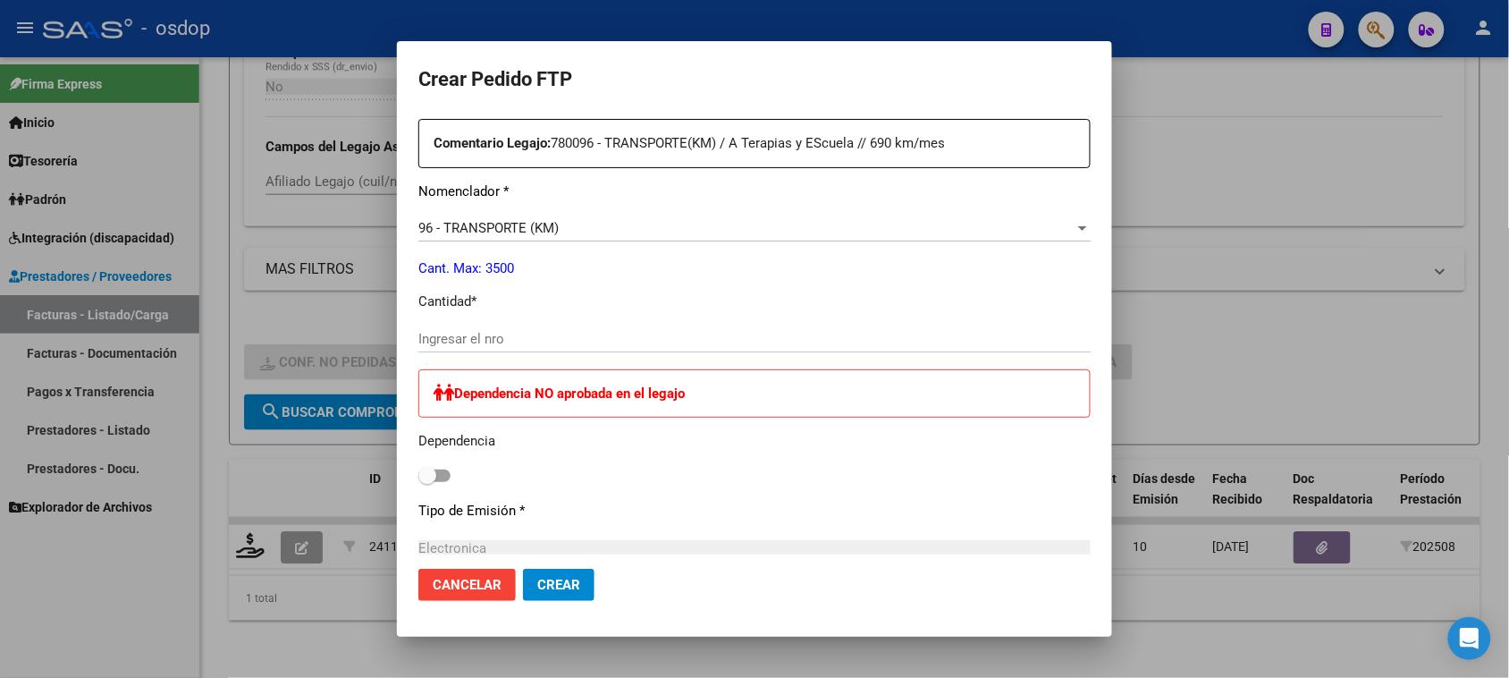
click at [498, 336] on input "Ingresar el nro" at bounding box center [754, 339] width 672 height 16
type input "240"
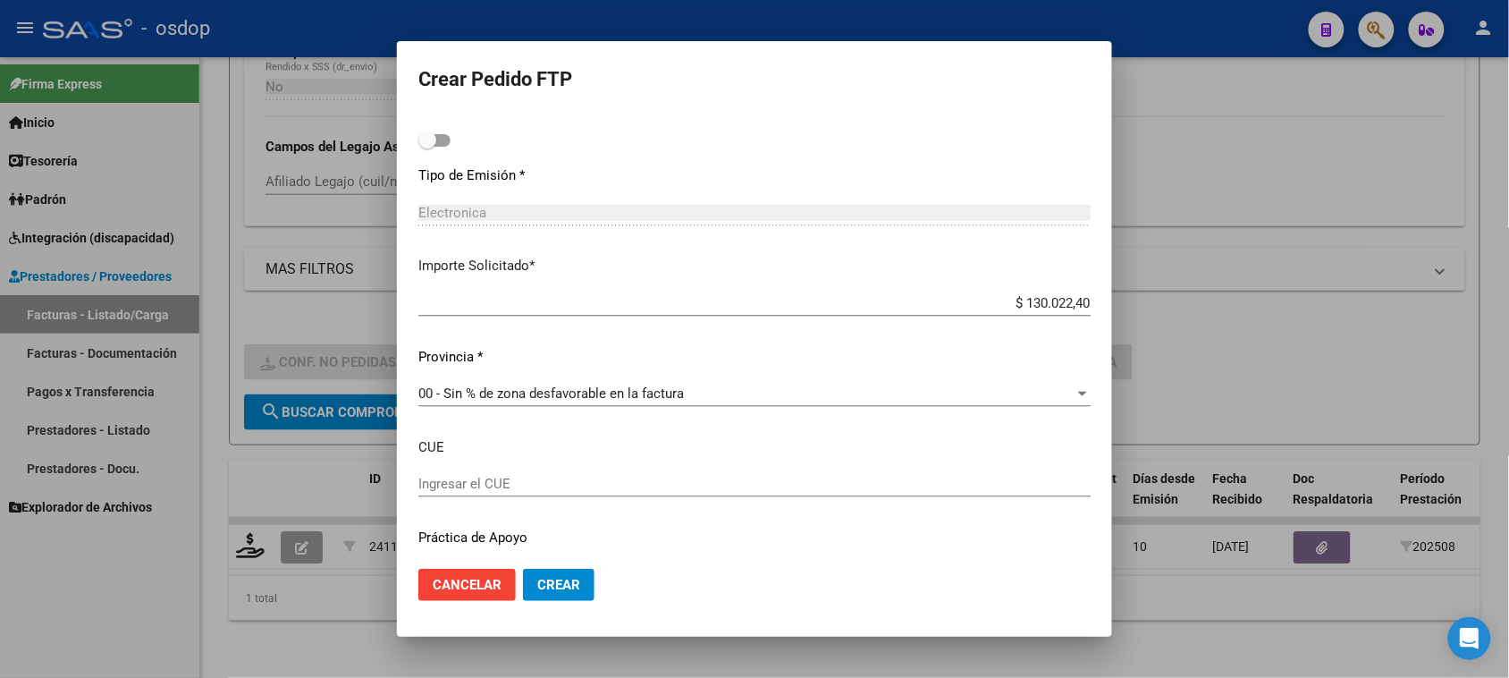
scroll to position [1055, 0]
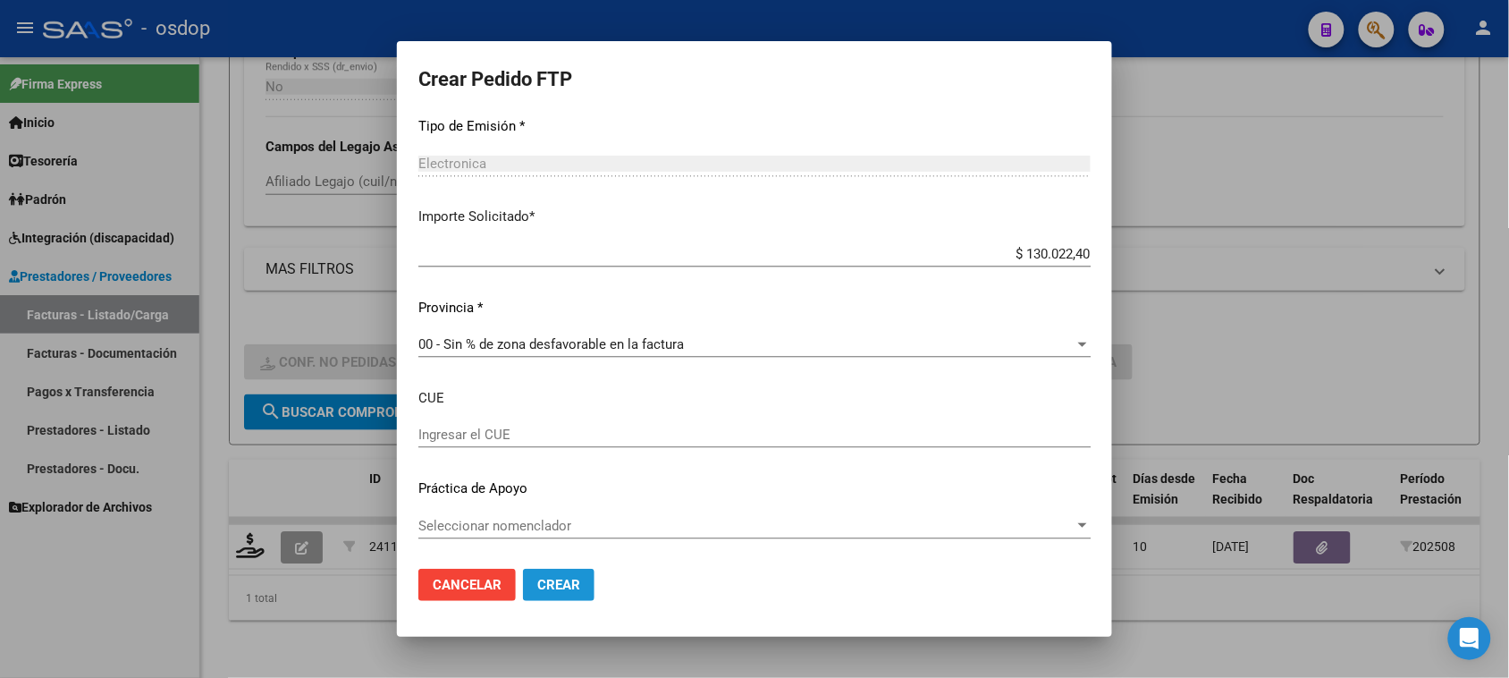
click at [575, 584] on span "Crear" at bounding box center [558, 585] width 43 height 16
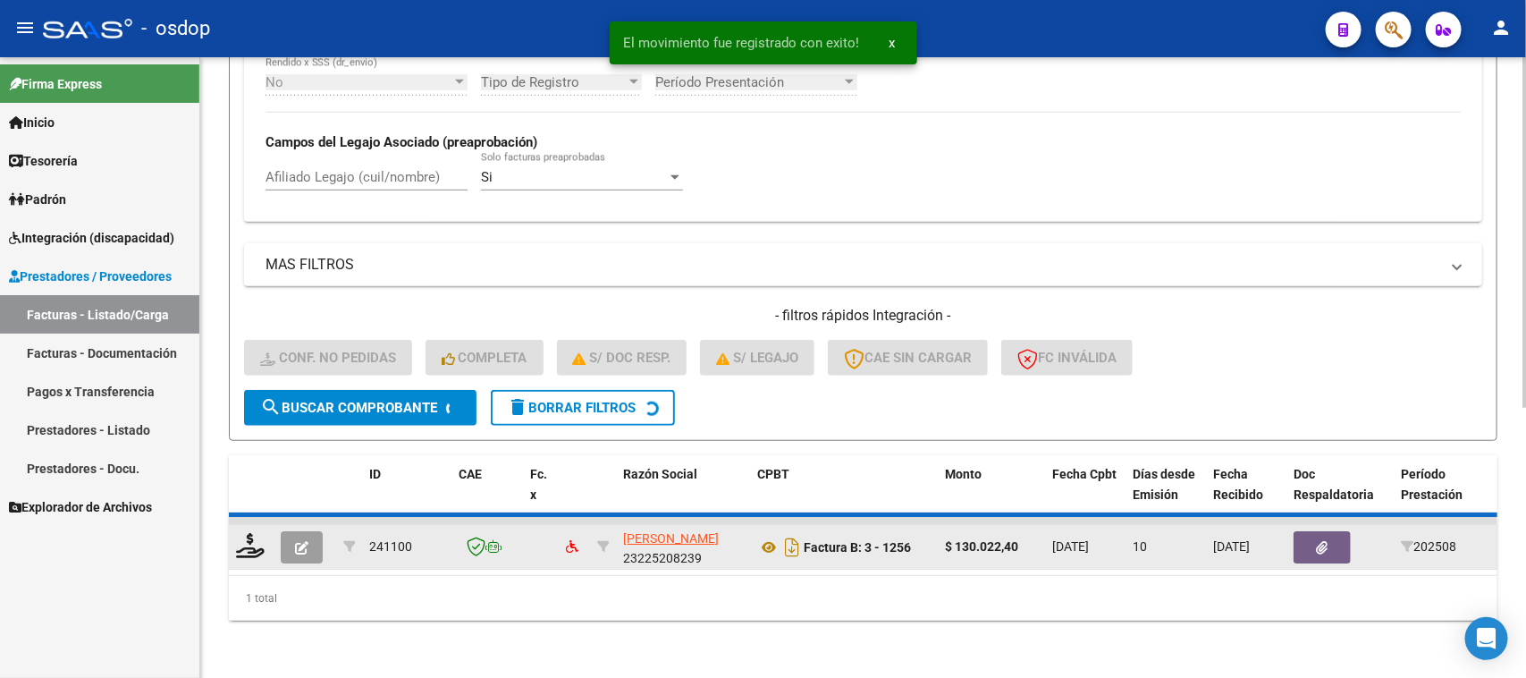
scroll to position [441, 0]
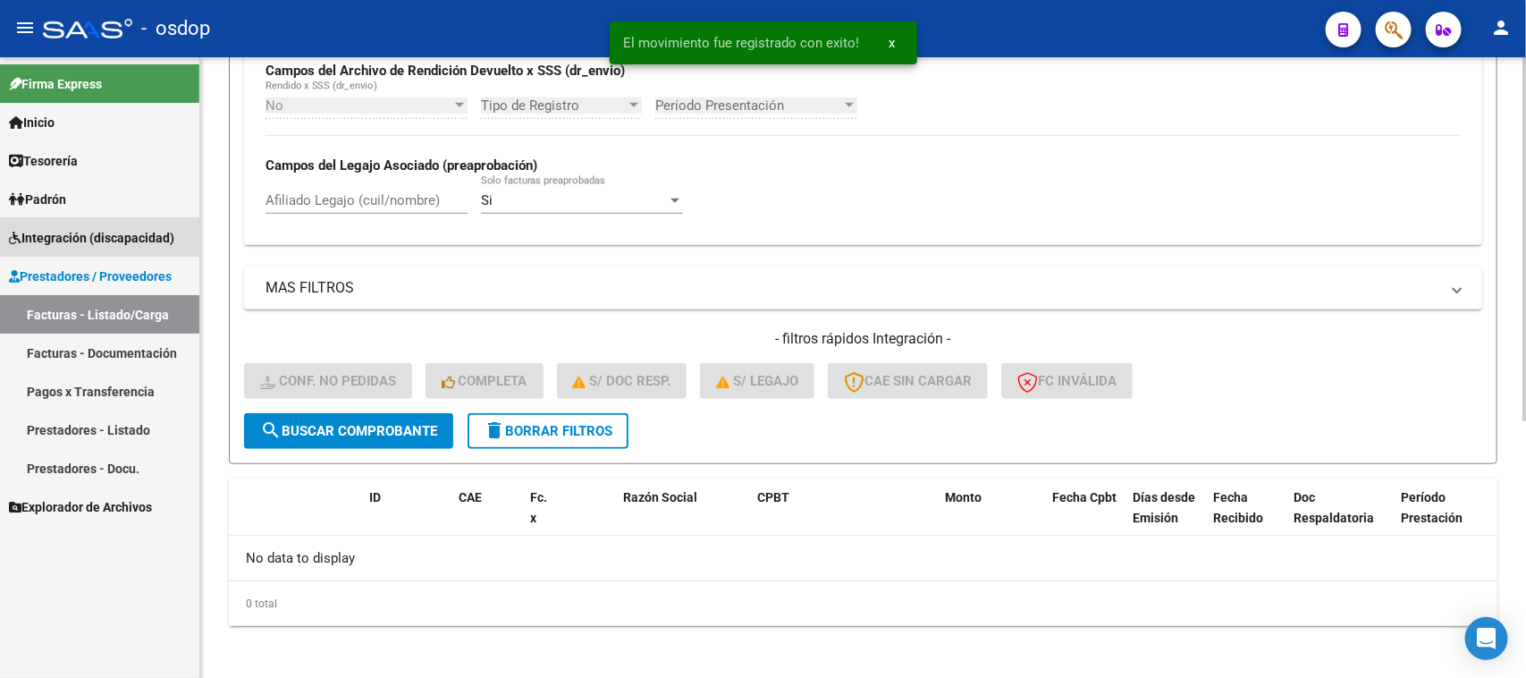
click at [91, 239] on span "Integración (discapacidad)" at bounding box center [91, 238] width 165 height 20
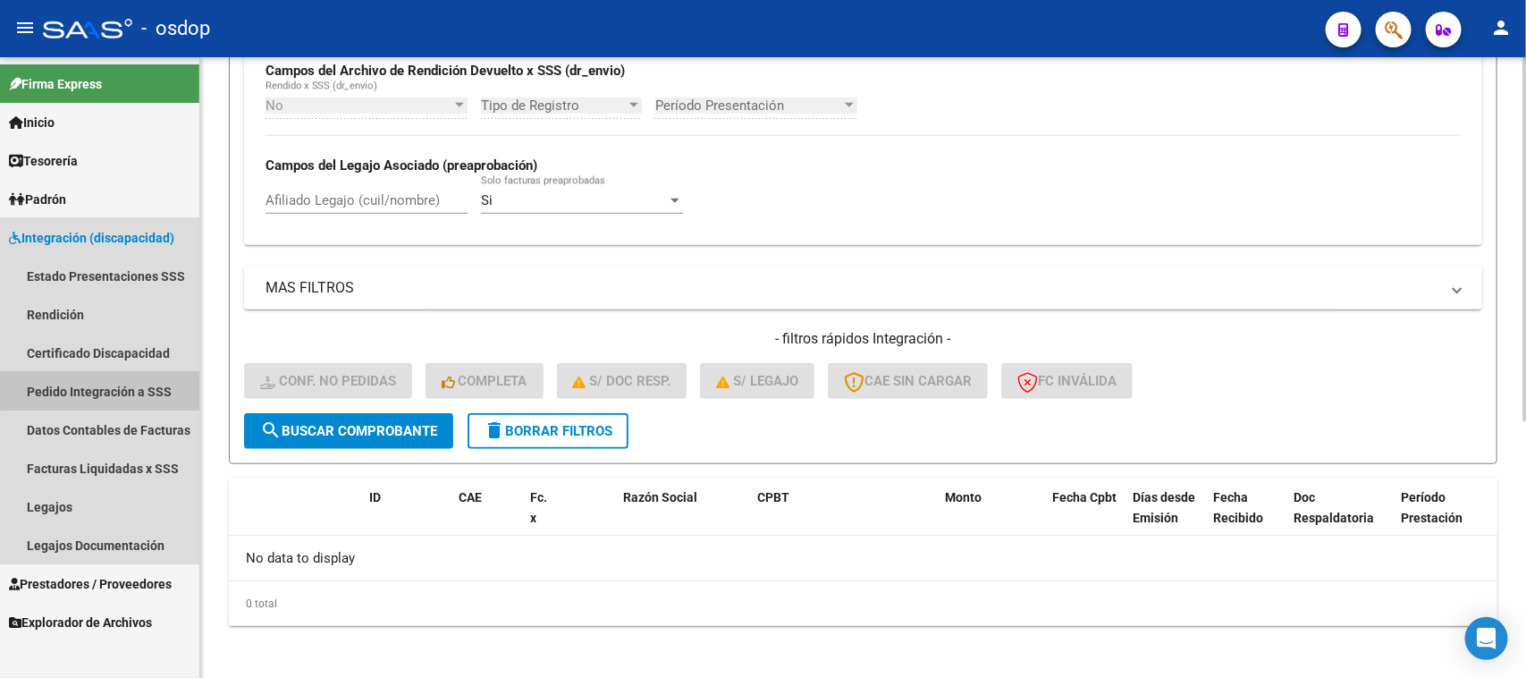
click at [121, 384] on link "Pedido Integración a SSS" at bounding box center [99, 391] width 199 height 38
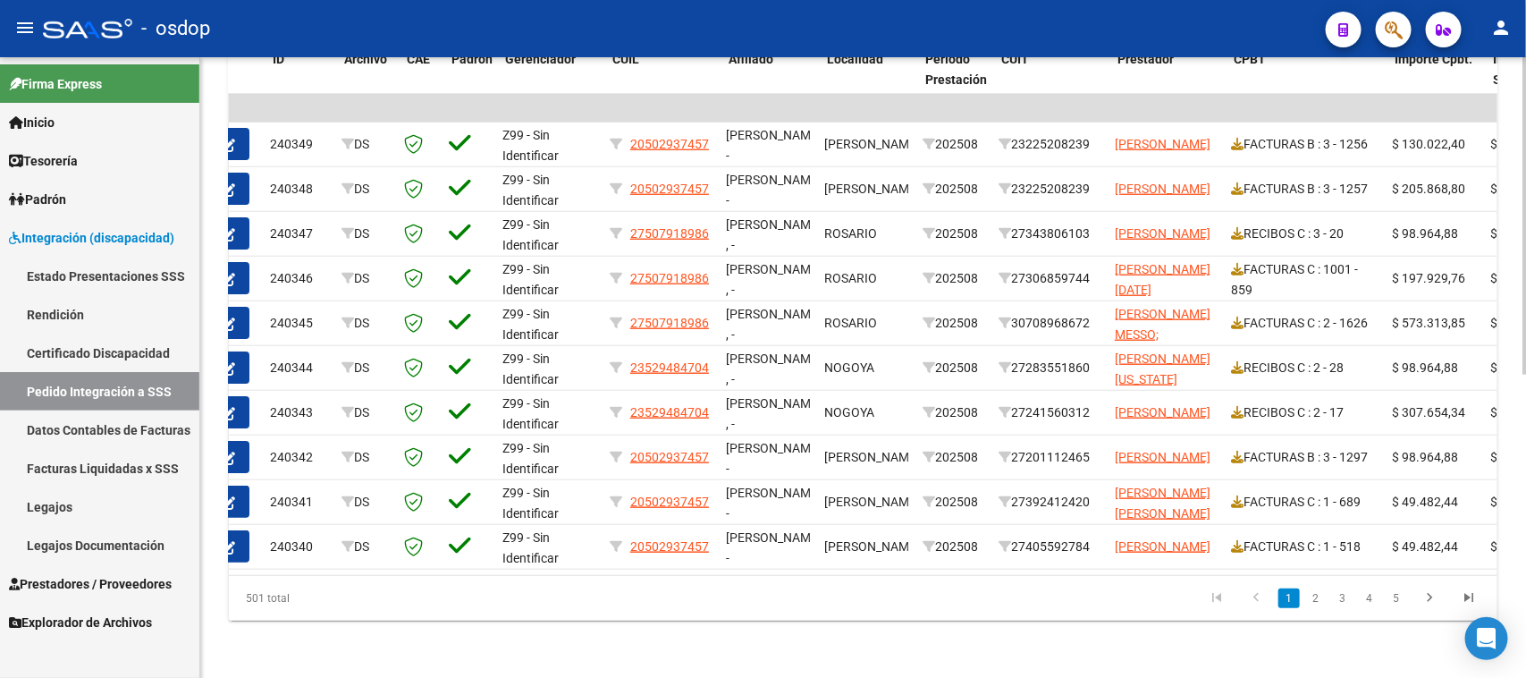
scroll to position [0, 2]
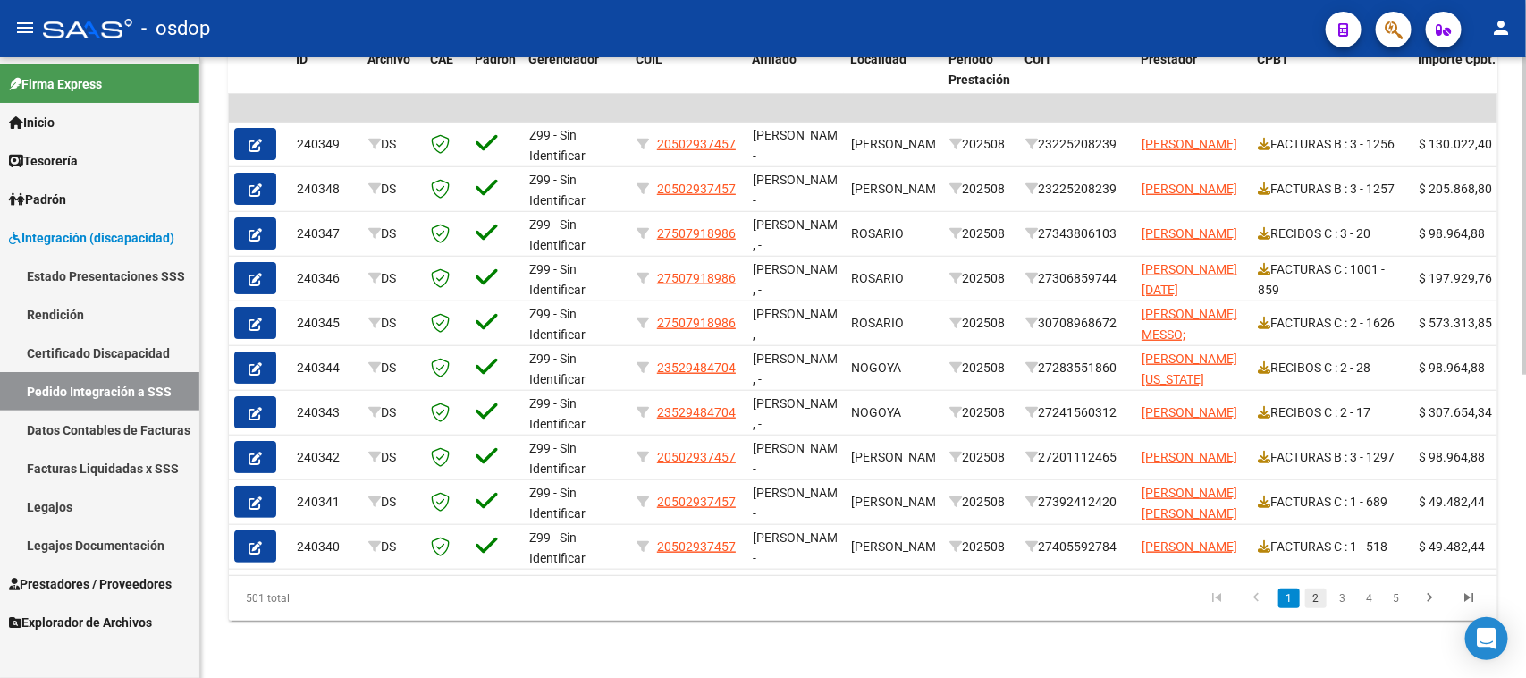
click at [1315, 597] on link "2" at bounding box center [1315, 598] width 21 height 20
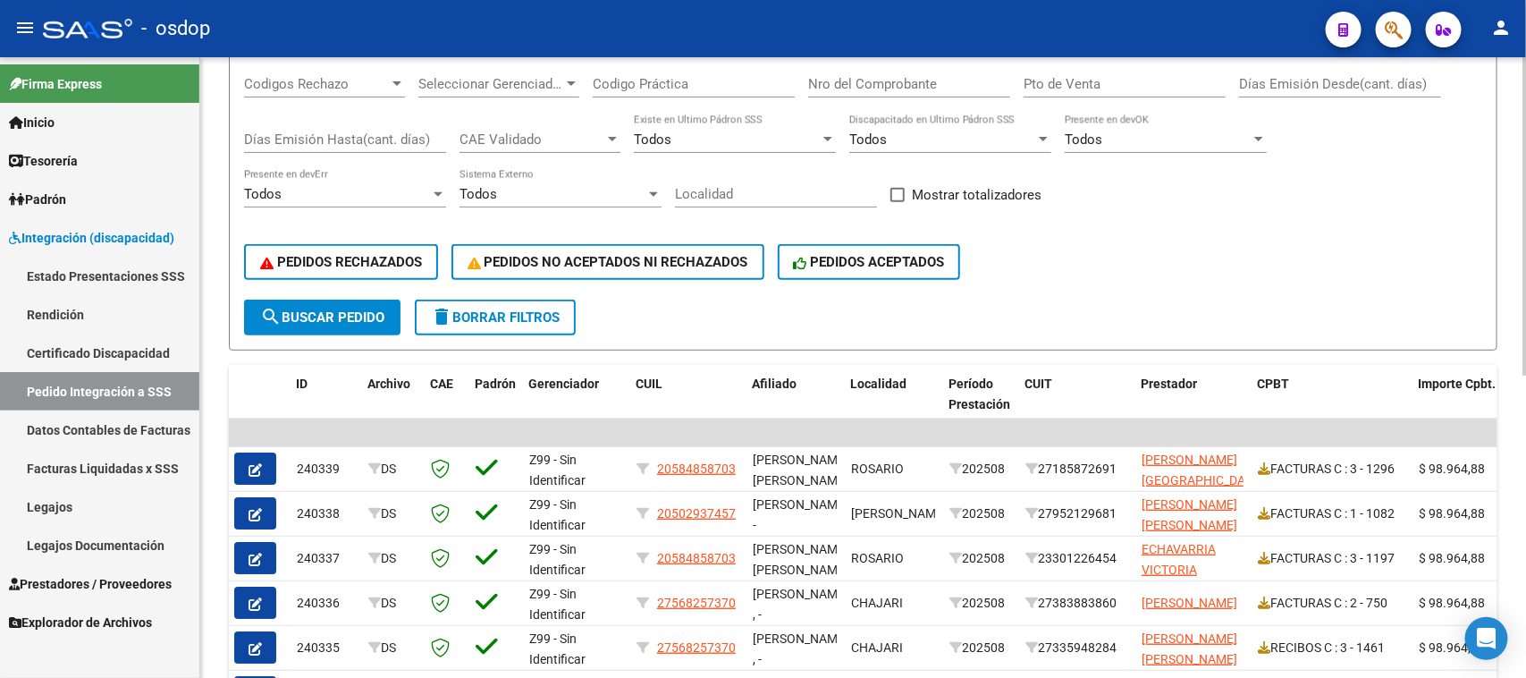
scroll to position [145, 0]
